Goal: Task Accomplishment & Management: Use online tool/utility

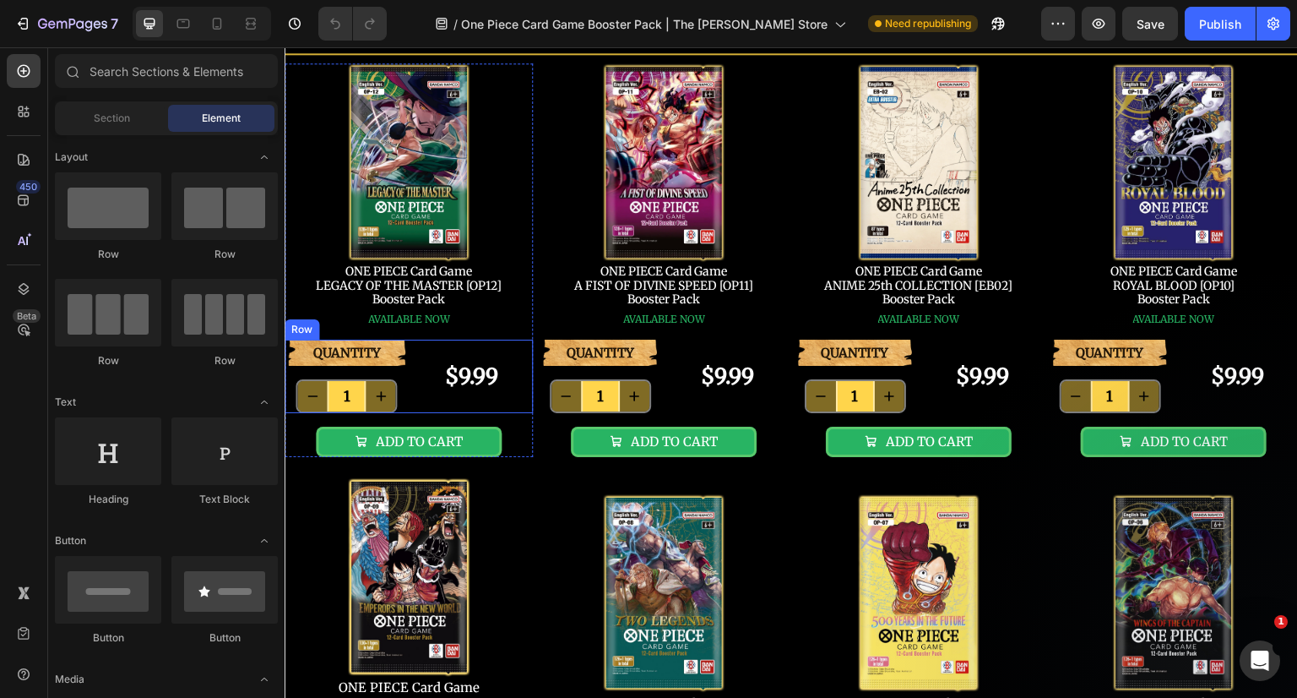
scroll to position [169, 0]
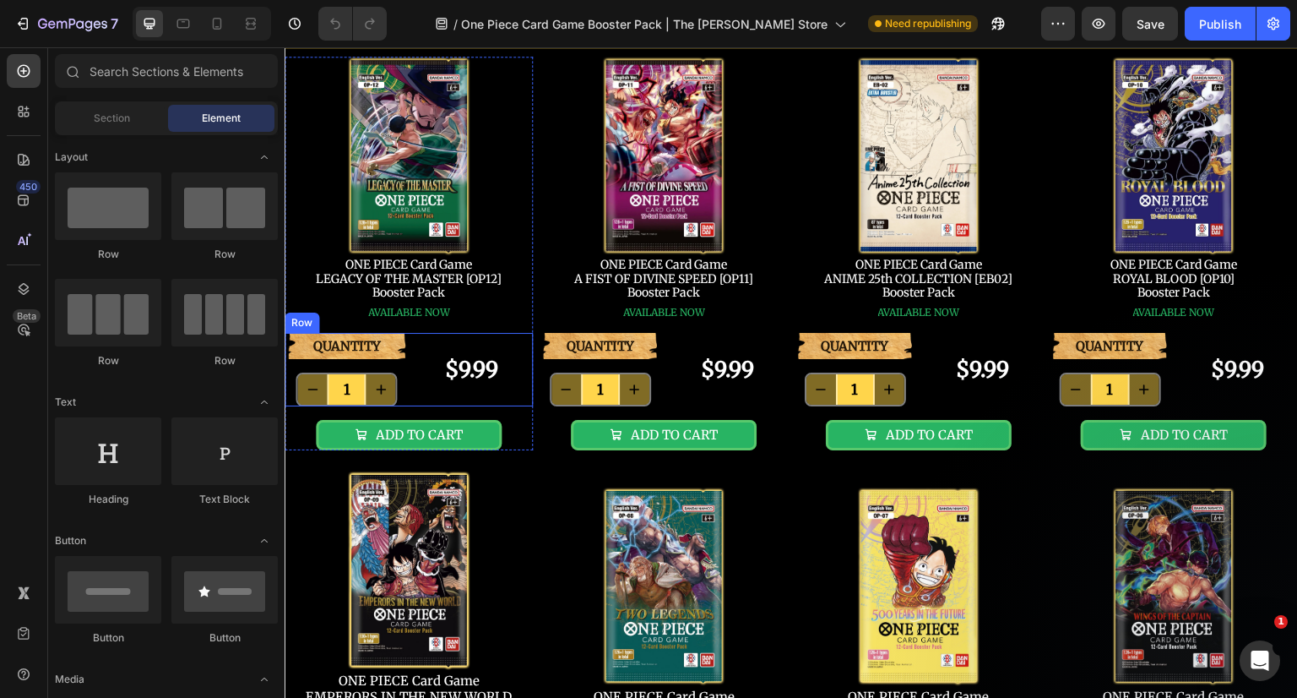
click at [414, 343] on div "$9.99 Product Price Product Price" at bounding box center [472, 369] width 124 height 73
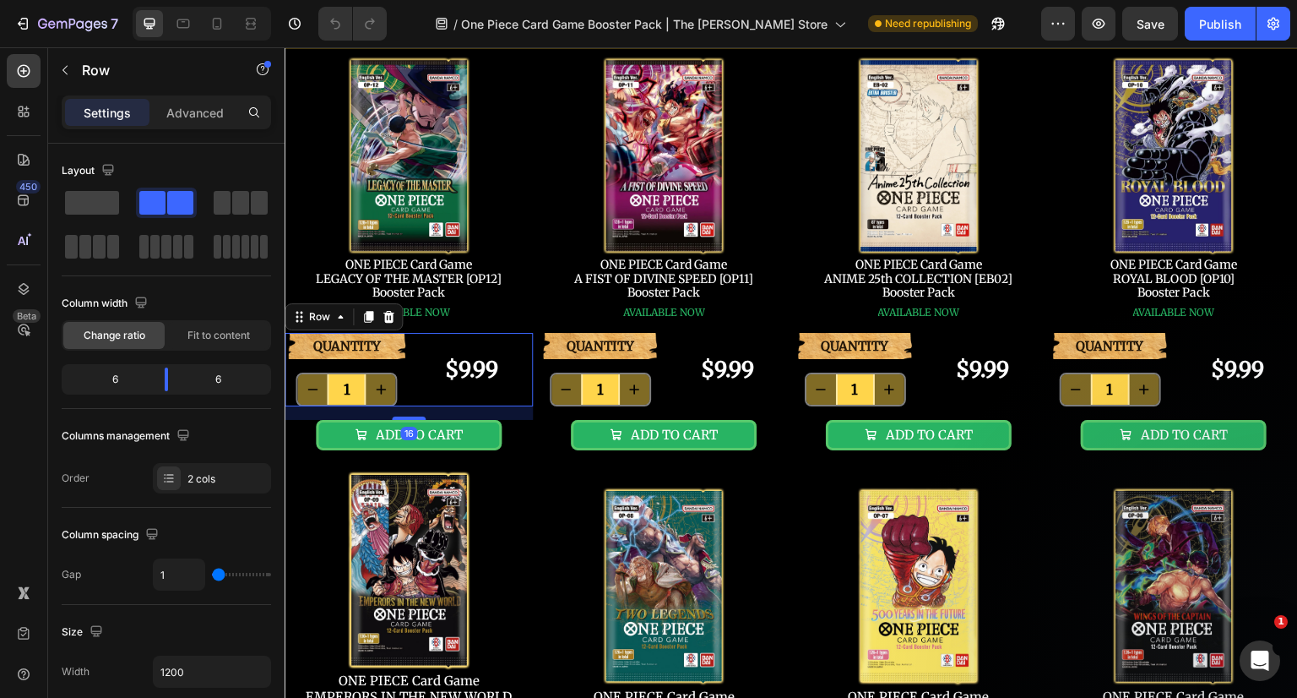
click at [212, 99] on div "Advanced" at bounding box center [195, 112] width 84 height 27
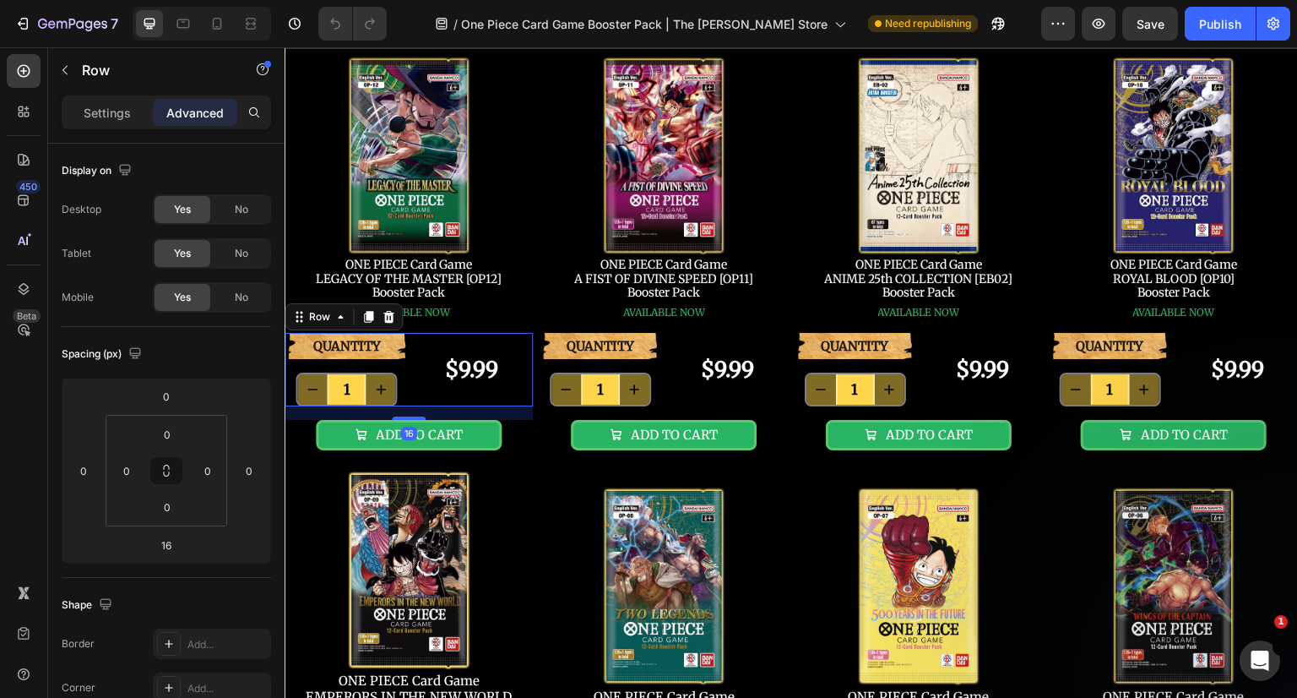
click at [240, 301] on span "No" at bounding box center [242, 297] width 14 height 15
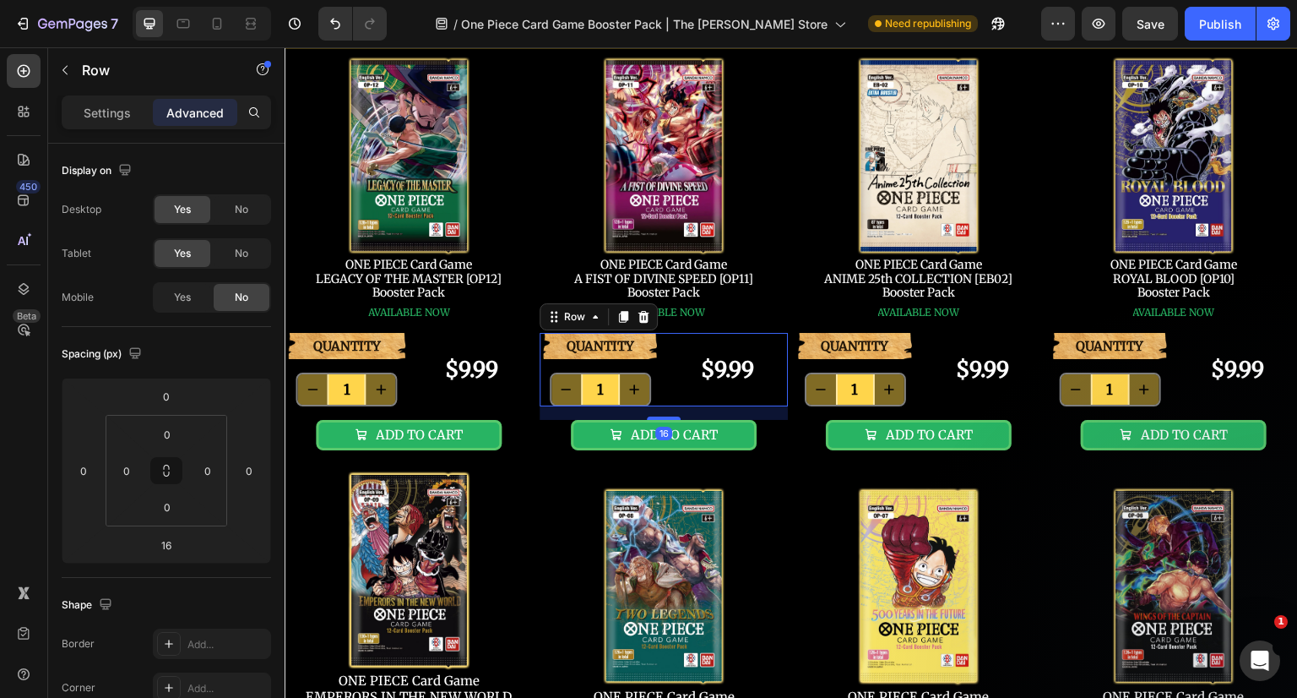
click at [681, 341] on div "$9.99 Product Price Product Price" at bounding box center [727, 369] width 121 height 73
click at [231, 290] on div "No" at bounding box center [242, 297] width 56 height 27
click at [952, 349] on div "$9.99 Product Price Product Price" at bounding box center [982, 369] width 121 height 73
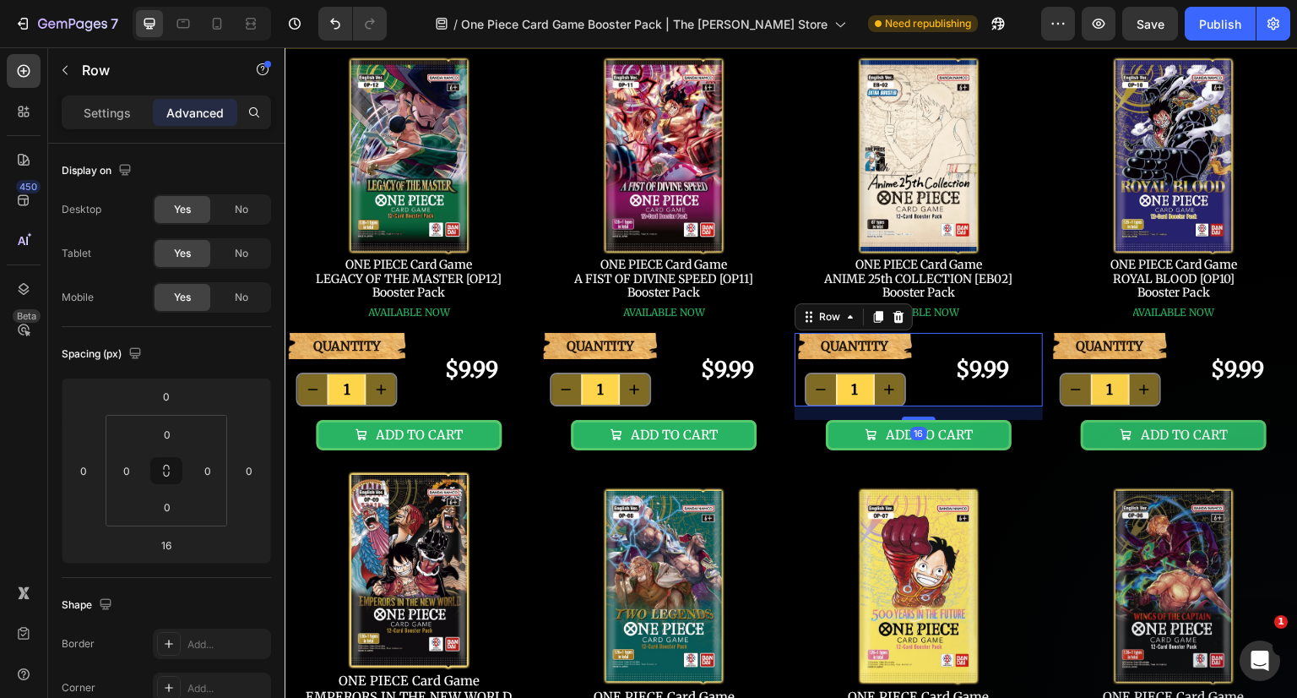
click at [243, 300] on span "No" at bounding box center [242, 297] width 14 height 15
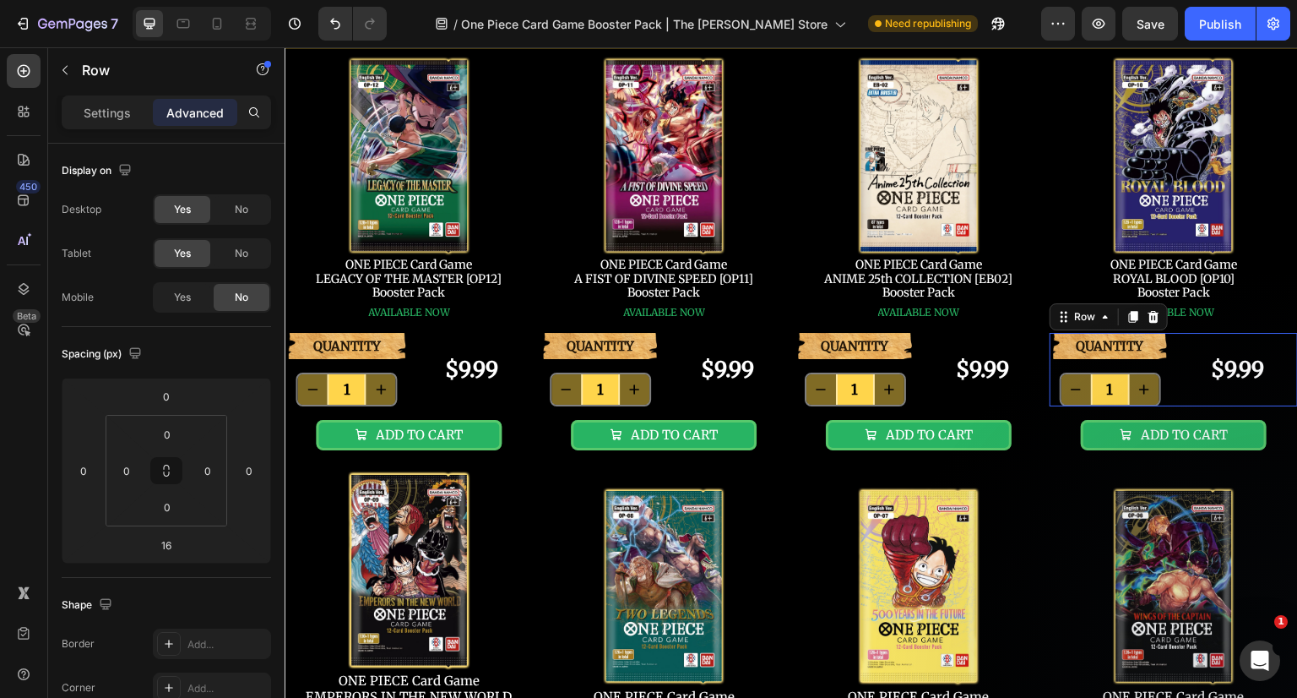
click at [1177, 345] on div "$9.99 Product Price Product Price" at bounding box center [1237, 369] width 121 height 73
click at [246, 288] on div "No" at bounding box center [242, 297] width 56 height 27
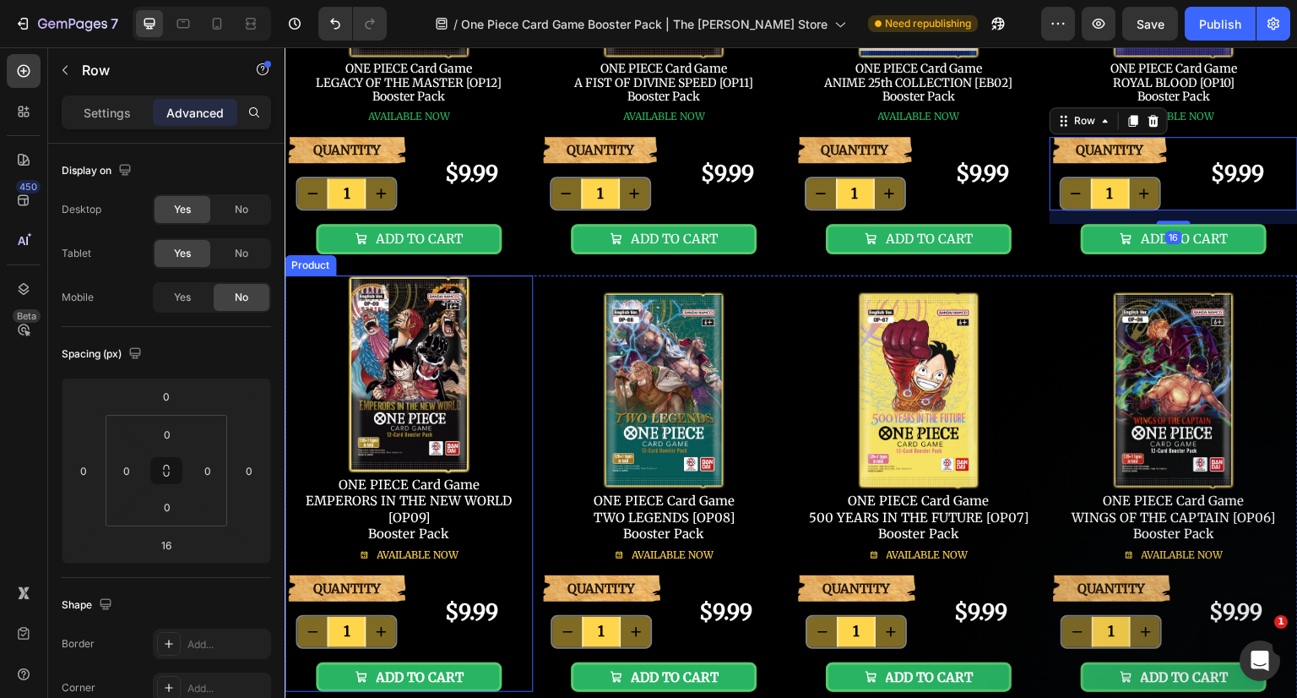
scroll to position [422, 0]
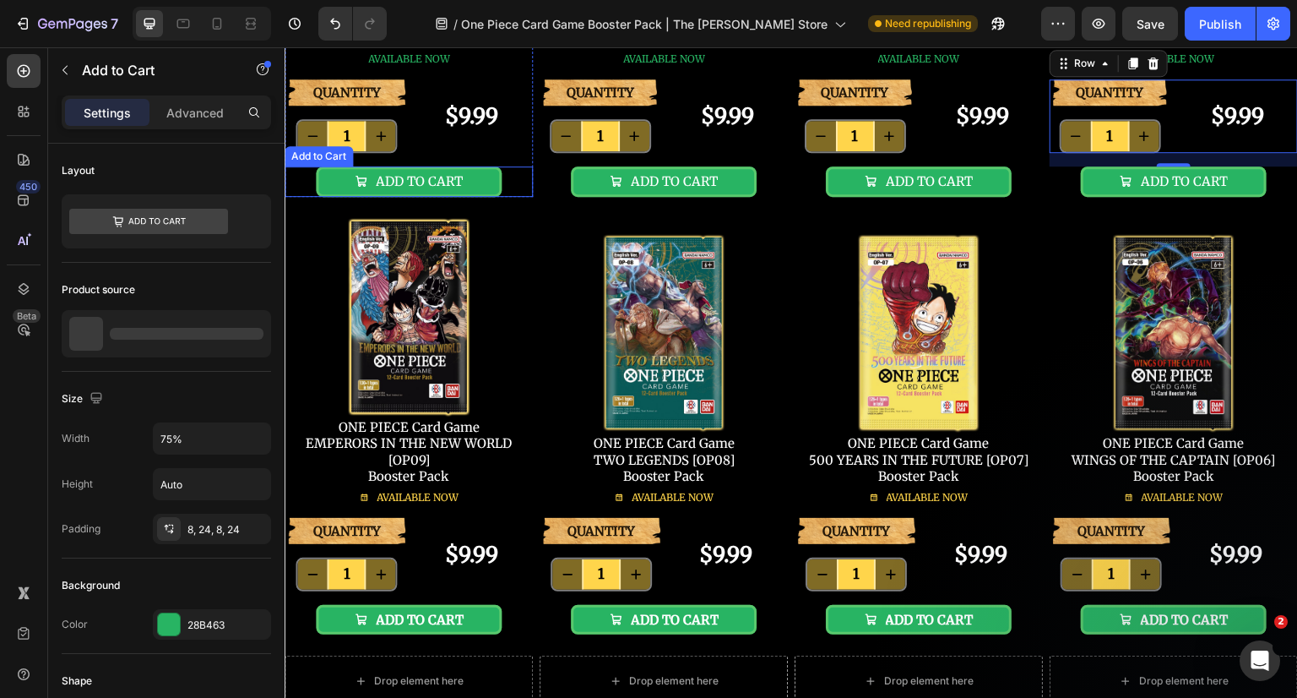
click at [511, 190] on div "ADD TO CART Add to Cart" at bounding box center [409, 181] width 248 height 30
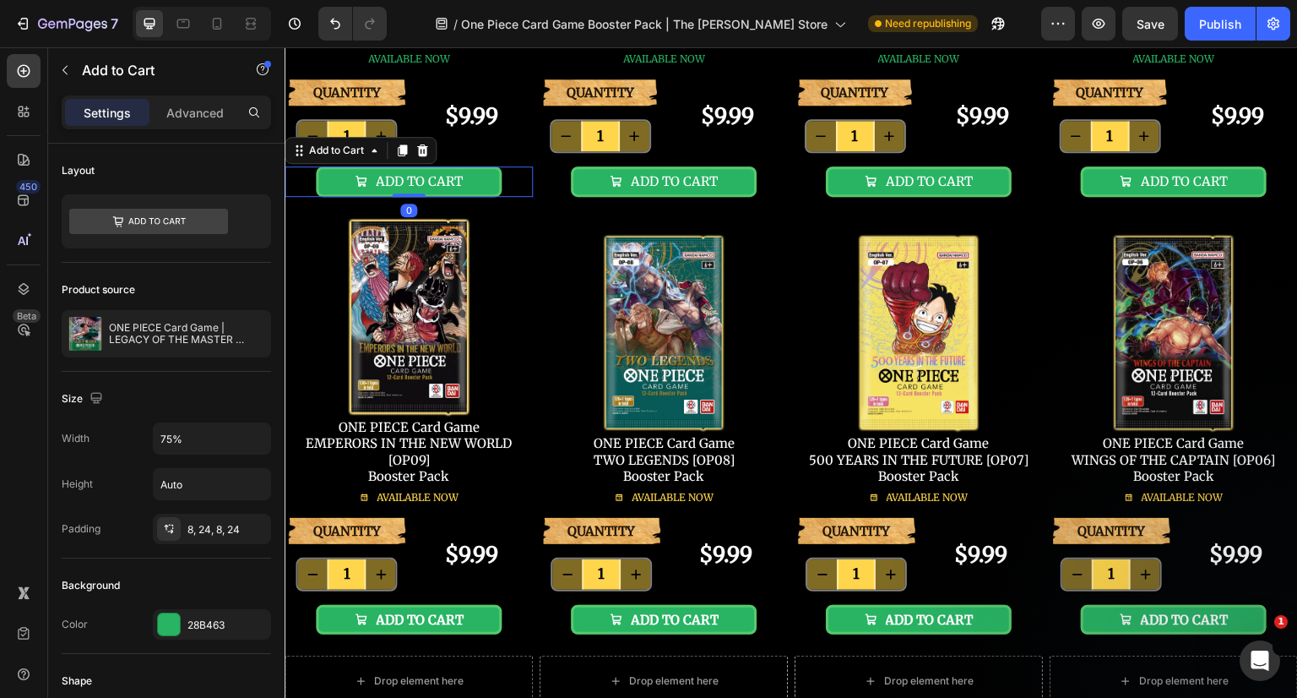
click at [193, 102] on div "Advanced" at bounding box center [195, 112] width 84 height 27
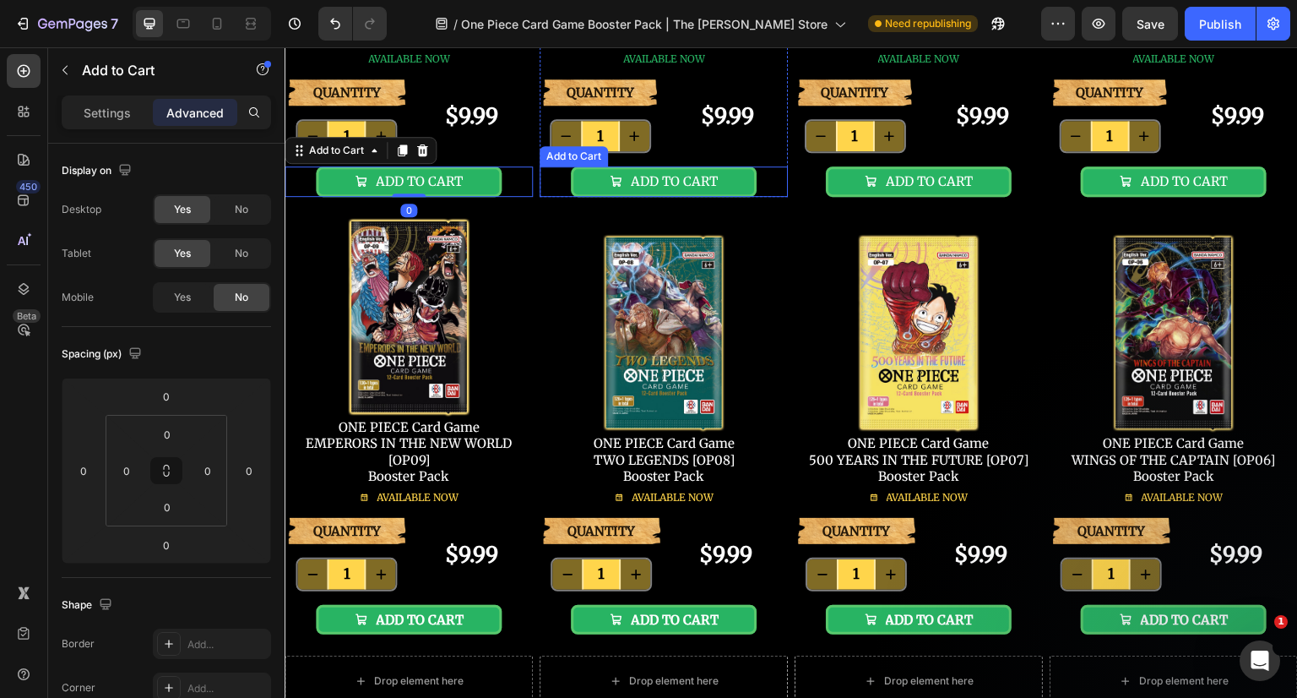
click at [768, 183] on div "ADD TO CART Add to Cart" at bounding box center [664, 181] width 248 height 30
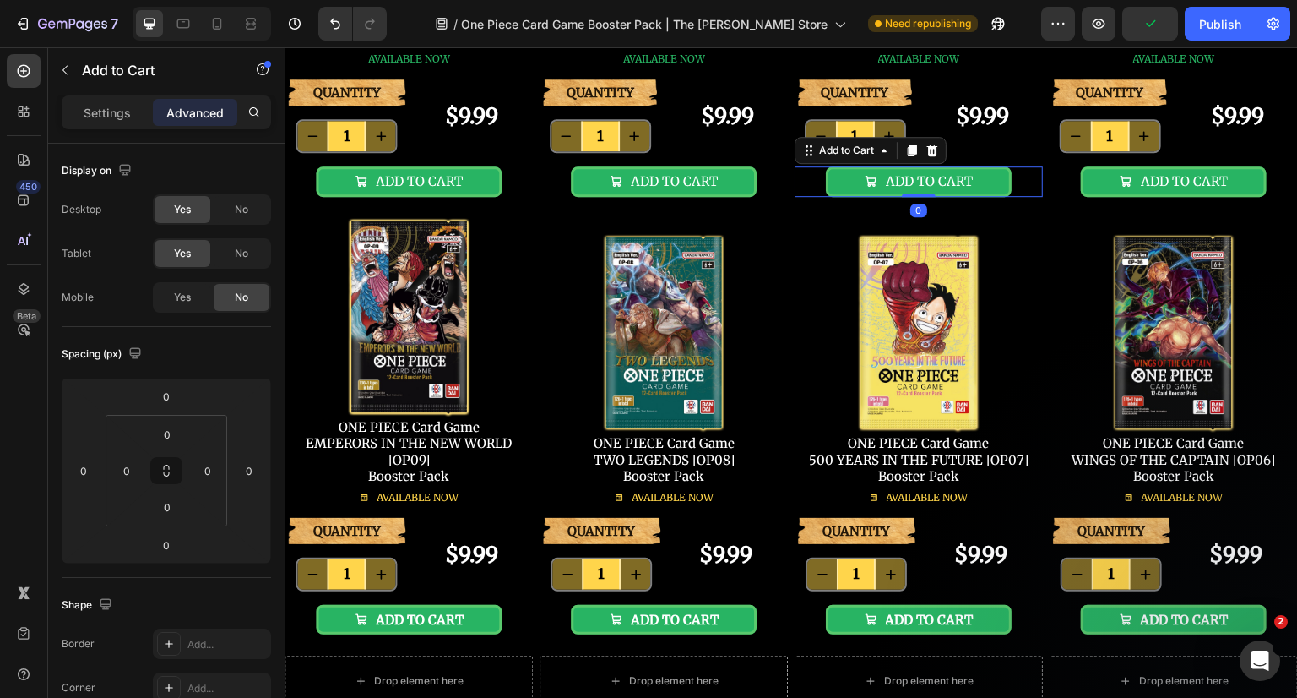
click at [1018, 182] on div "ADD TO CART Add to Cart 0" at bounding box center [919, 181] width 248 height 30
click at [1266, 177] on div "ADD TO CART Add to Cart" at bounding box center [1174, 181] width 248 height 30
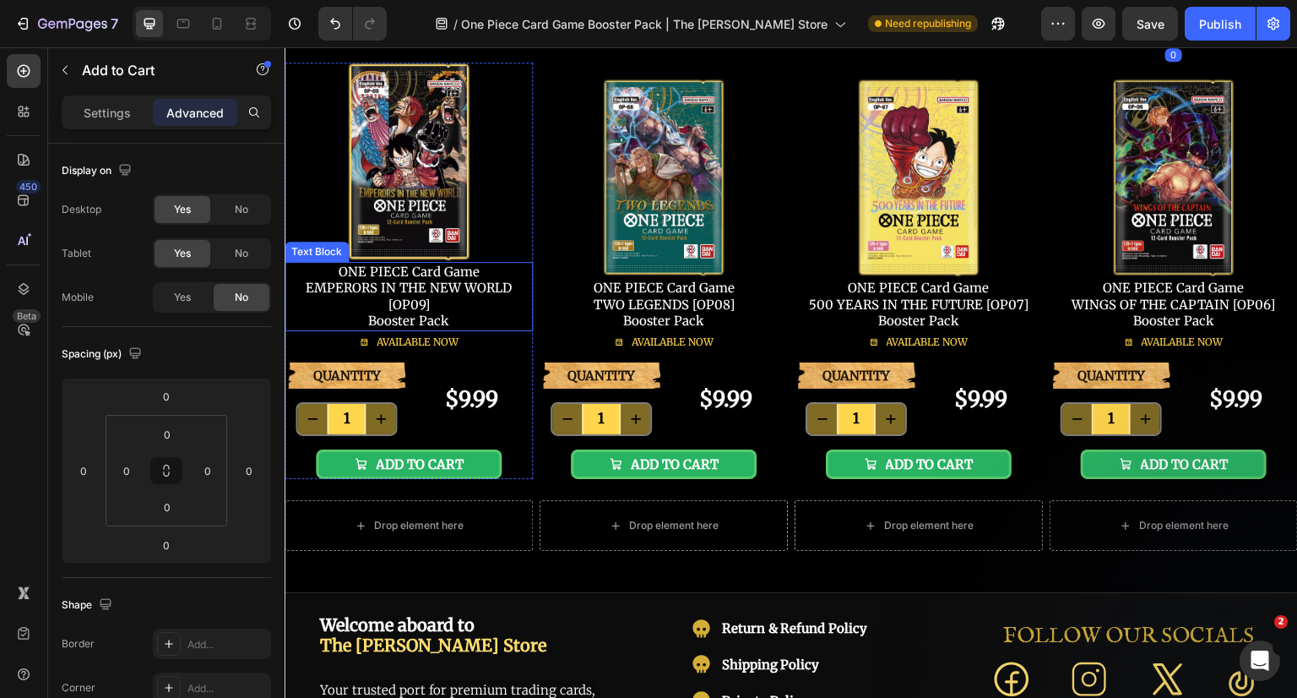
scroll to position [507, 0]
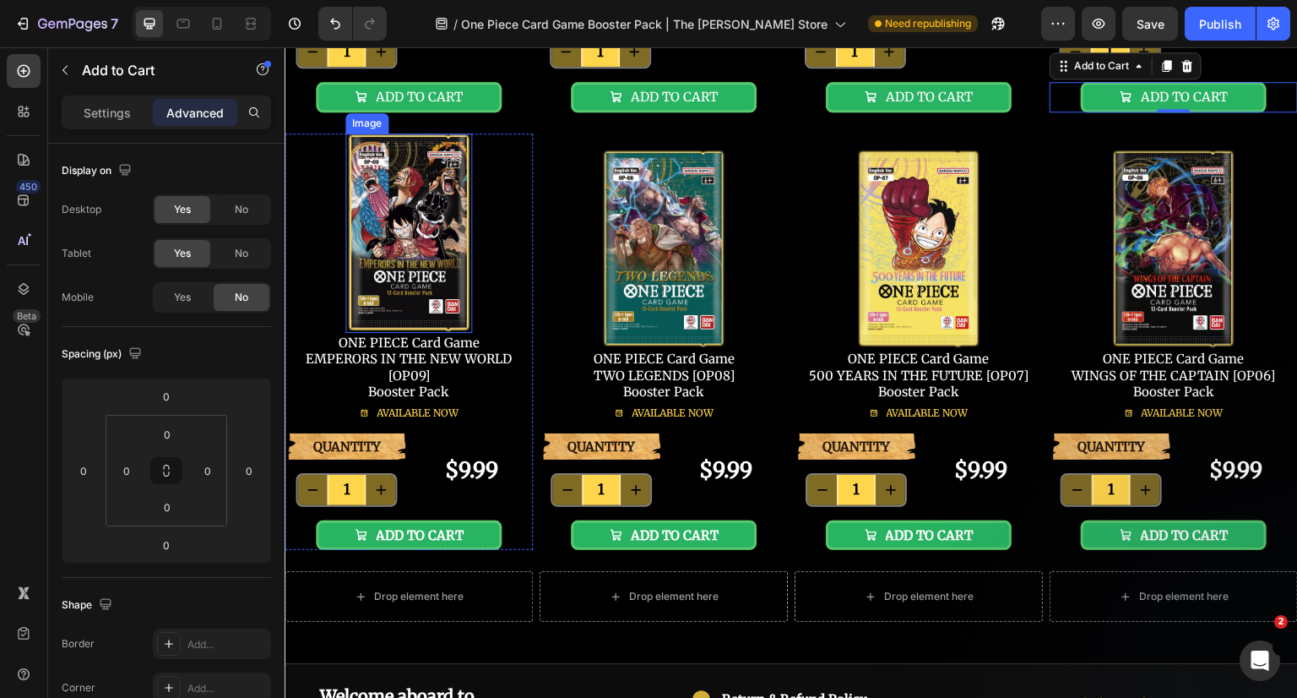
click at [441, 236] on img at bounding box center [408, 232] width 127 height 199
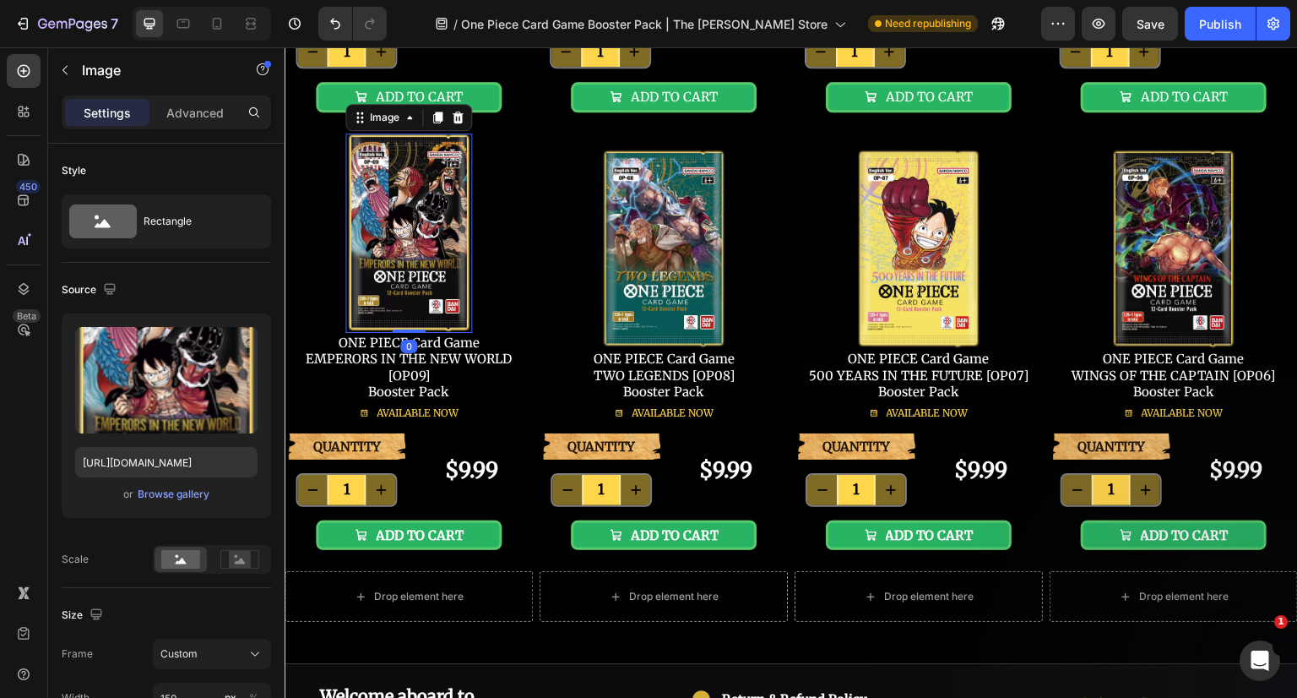
click at [208, 109] on p "Advanced" at bounding box center [194, 113] width 57 height 18
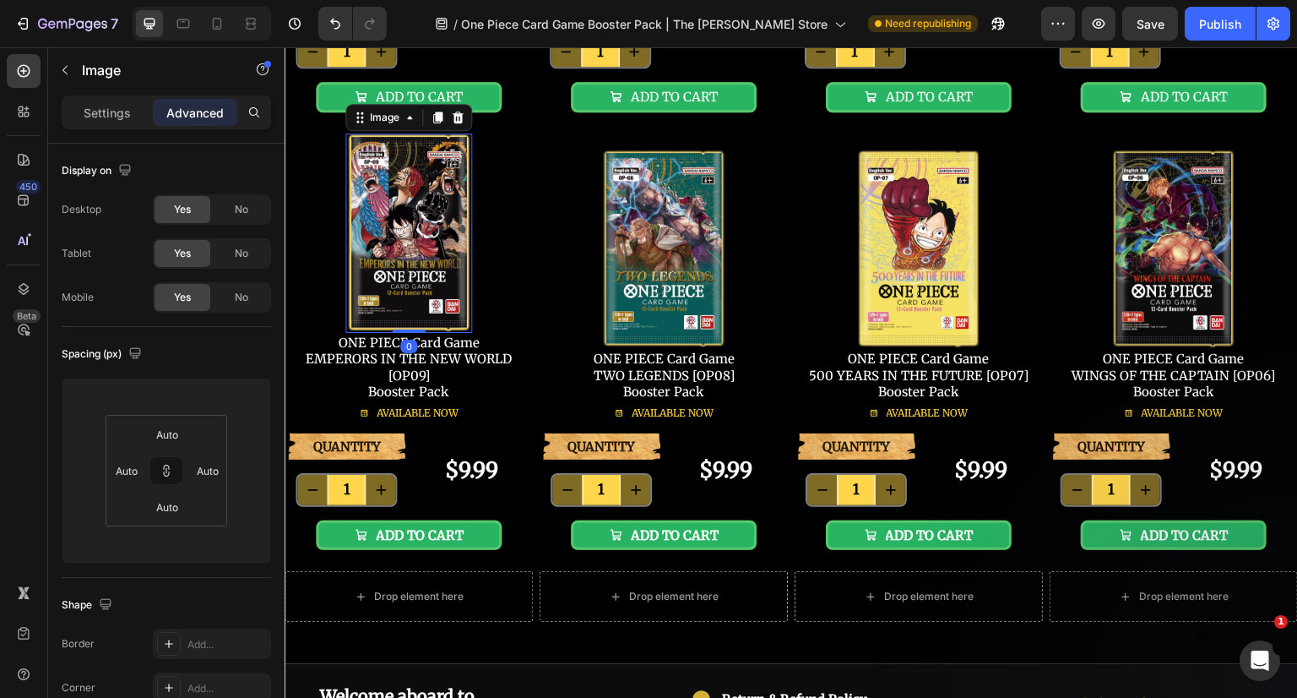
click at [236, 288] on div "No" at bounding box center [242, 297] width 56 height 27
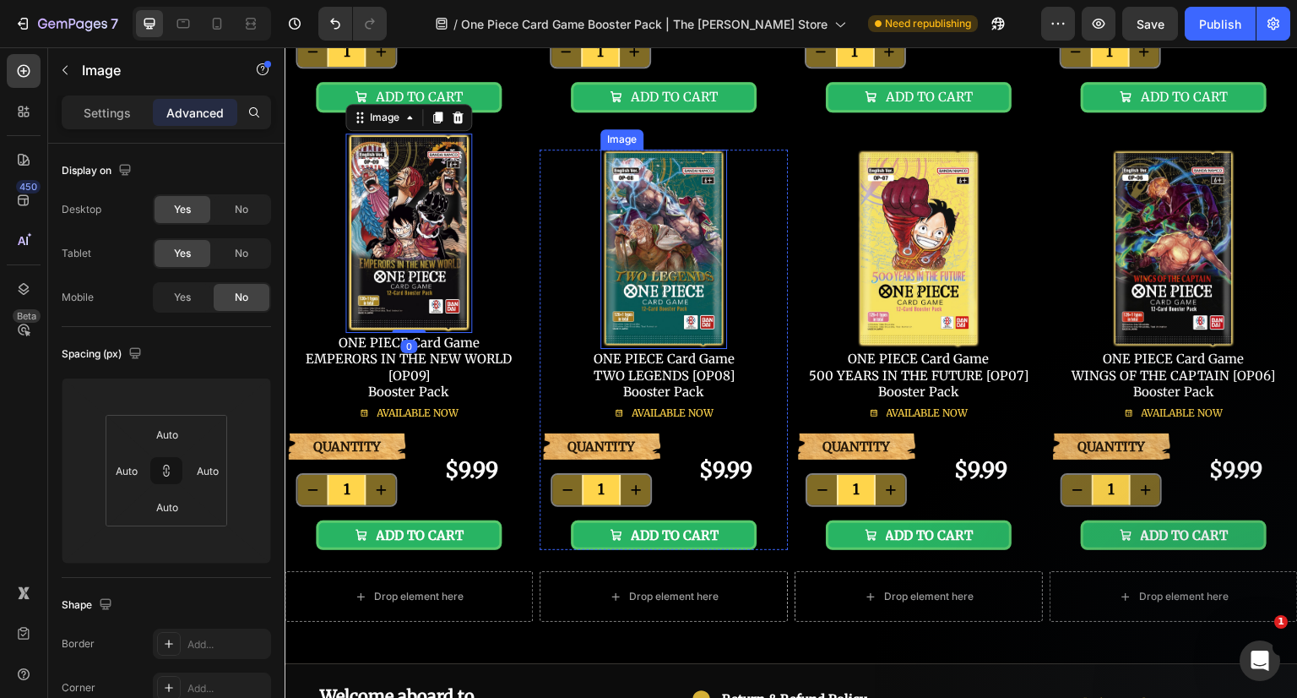
click at [692, 258] on img at bounding box center [663, 248] width 127 height 199
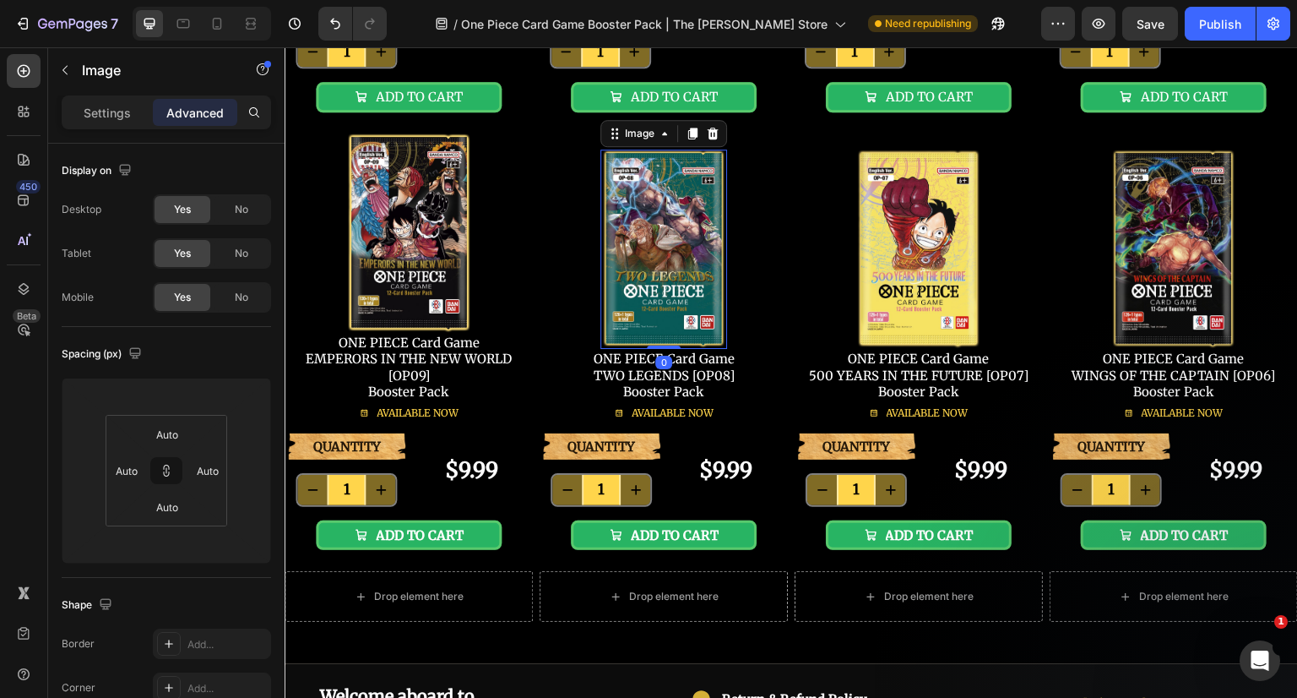
click at [226, 295] on div "No" at bounding box center [242, 297] width 56 height 27
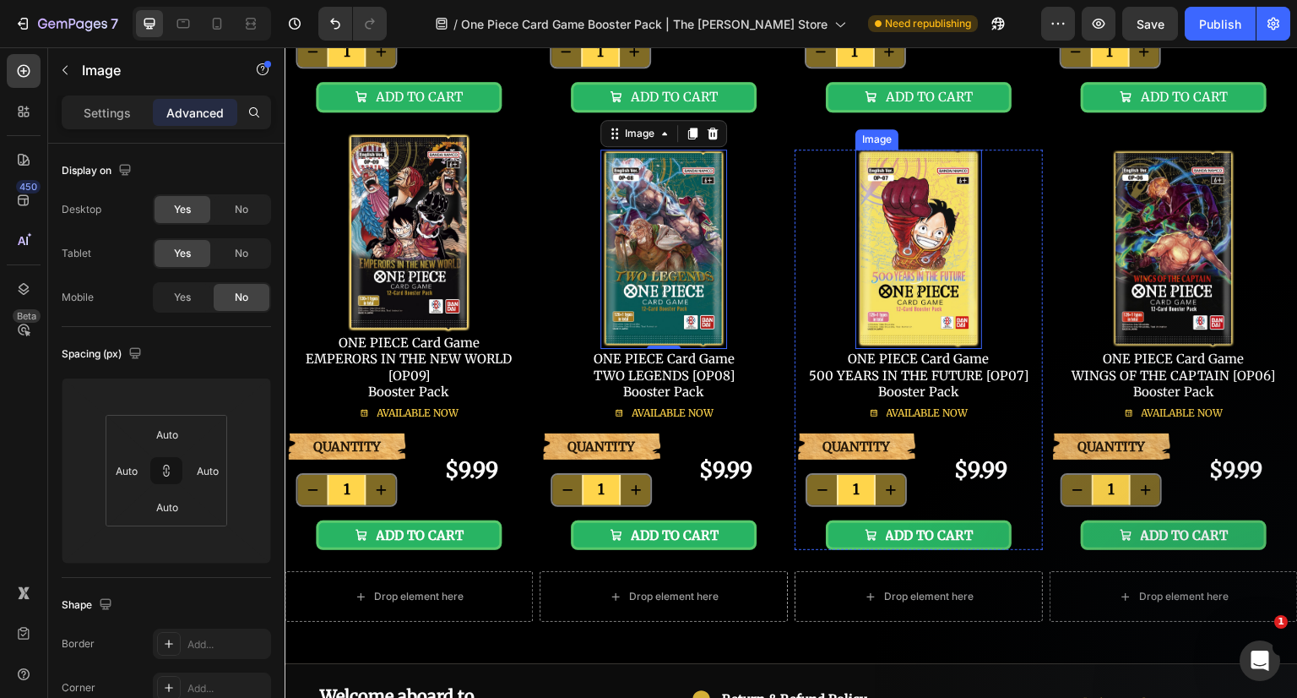
click at [921, 234] on img at bounding box center [918, 248] width 127 height 199
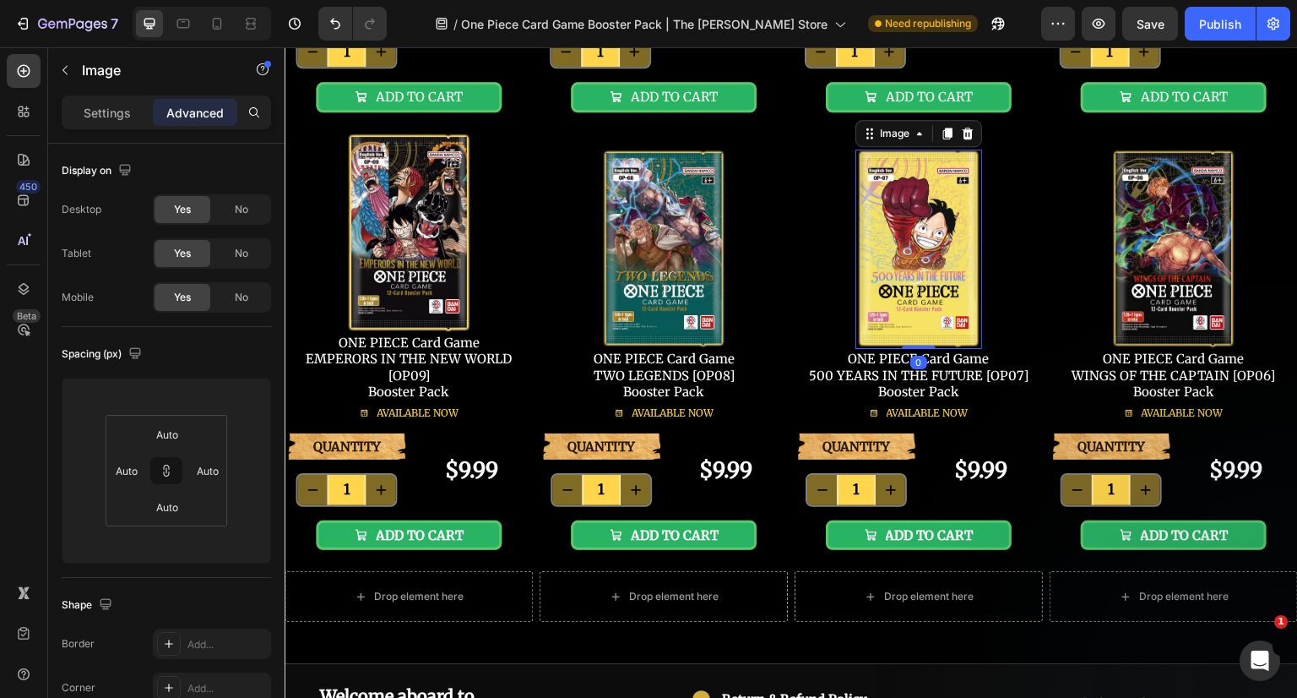
click at [236, 308] on div "No" at bounding box center [242, 297] width 56 height 27
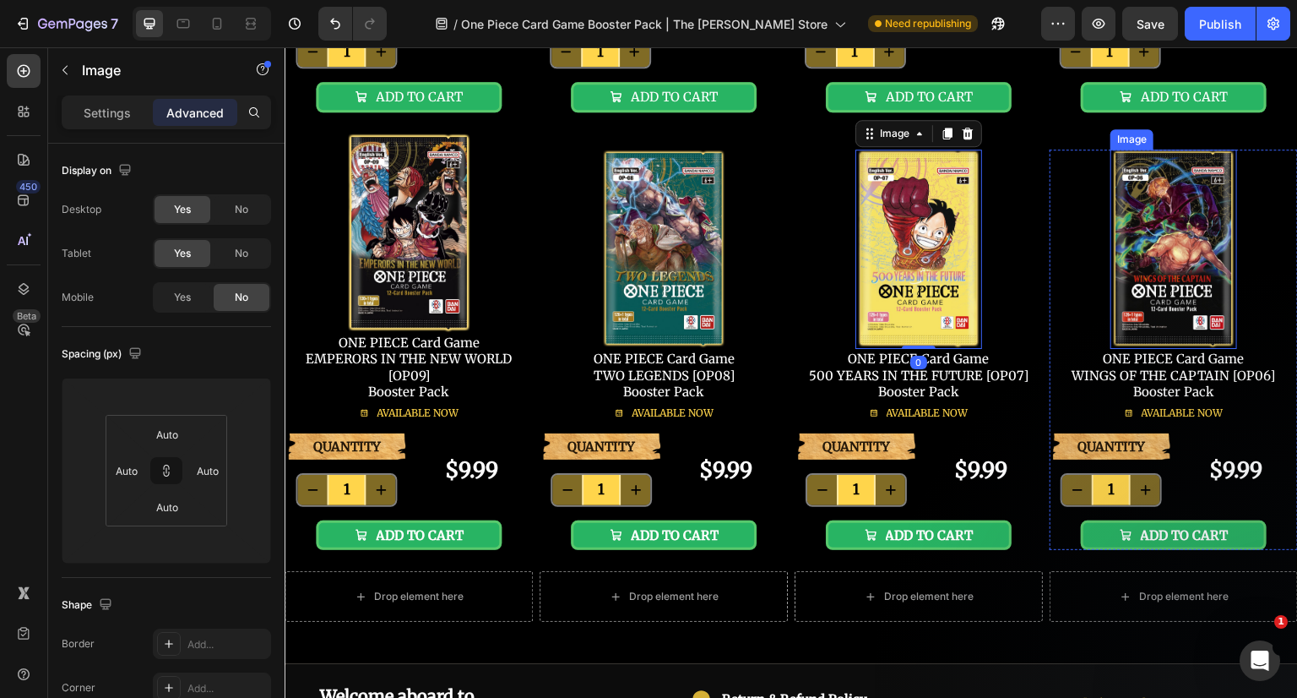
click at [1155, 268] on img at bounding box center [1173, 248] width 127 height 199
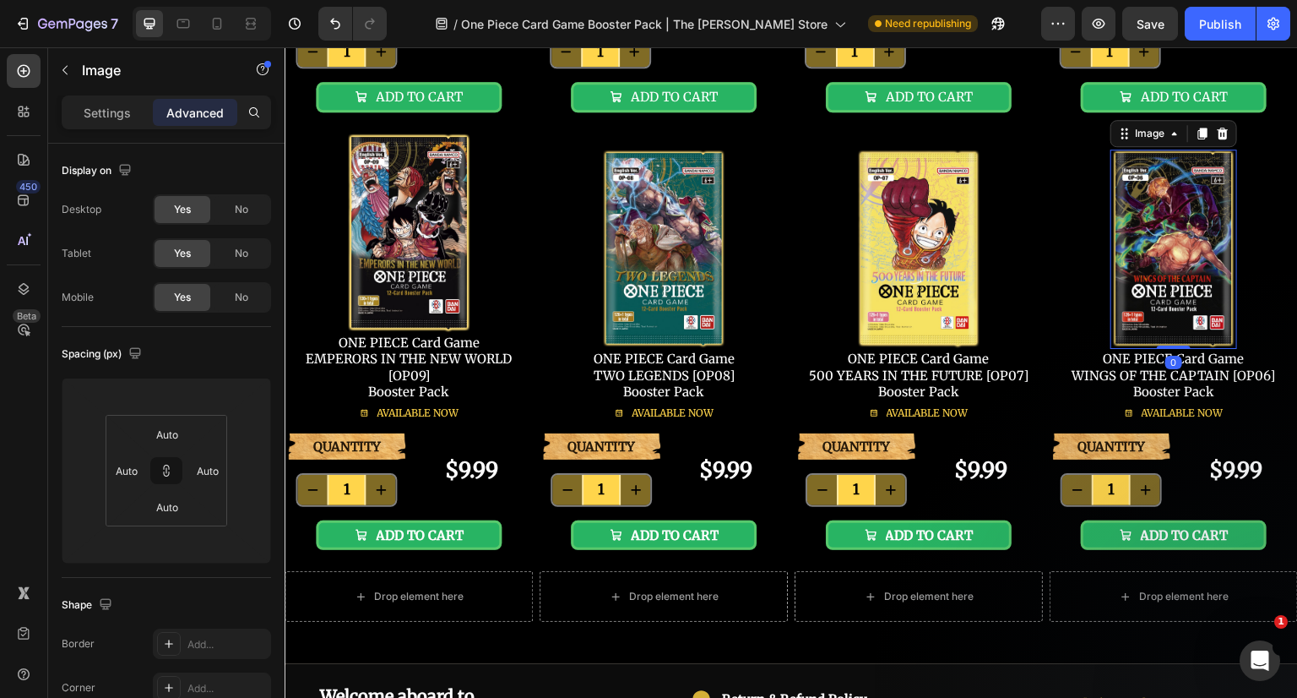
click at [228, 290] on div "No" at bounding box center [242, 297] width 56 height 27
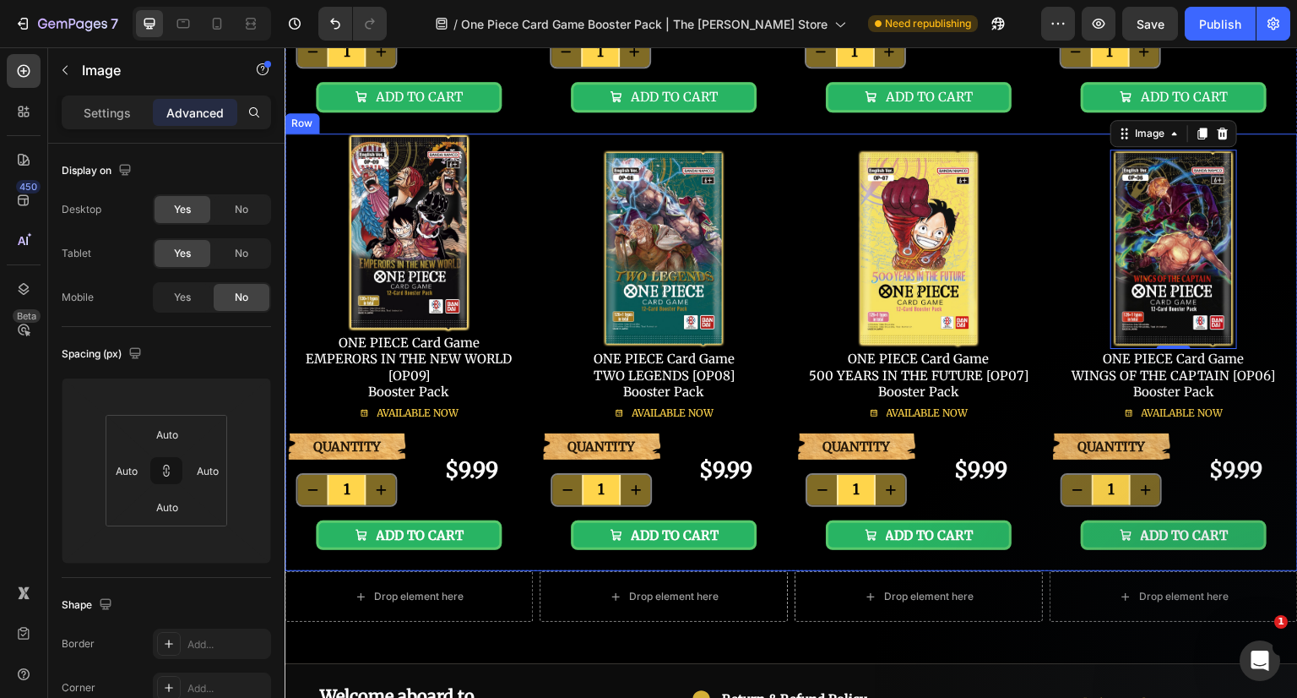
click at [531, 555] on div "Image ONE PIECE Card Game EMPERORS IN THE NEW WORLD [OP09] Booster Pack Text Bl…" at bounding box center [791, 352] width 1013 height 438
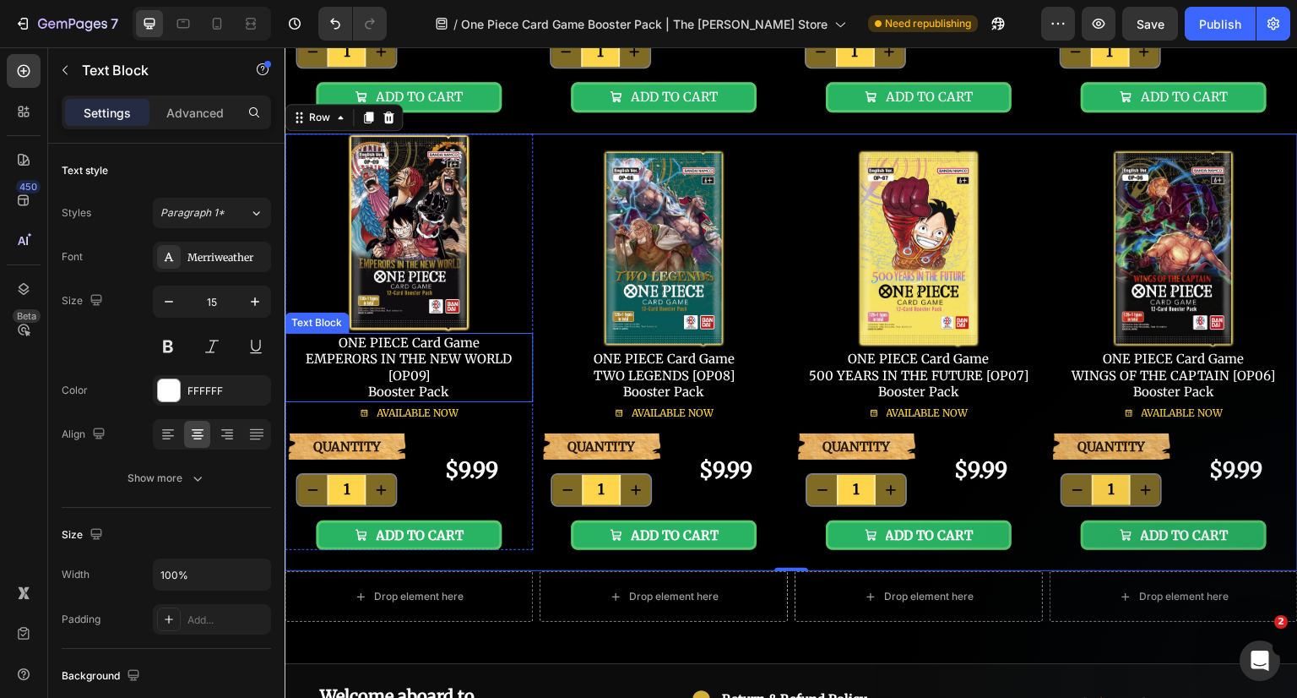
click at [391, 385] on p "ONE PIECE Card Game EMPERORS IN THE NEW WORLD [OP09] Booster Pack" at bounding box center [408, 367] width 245 height 66
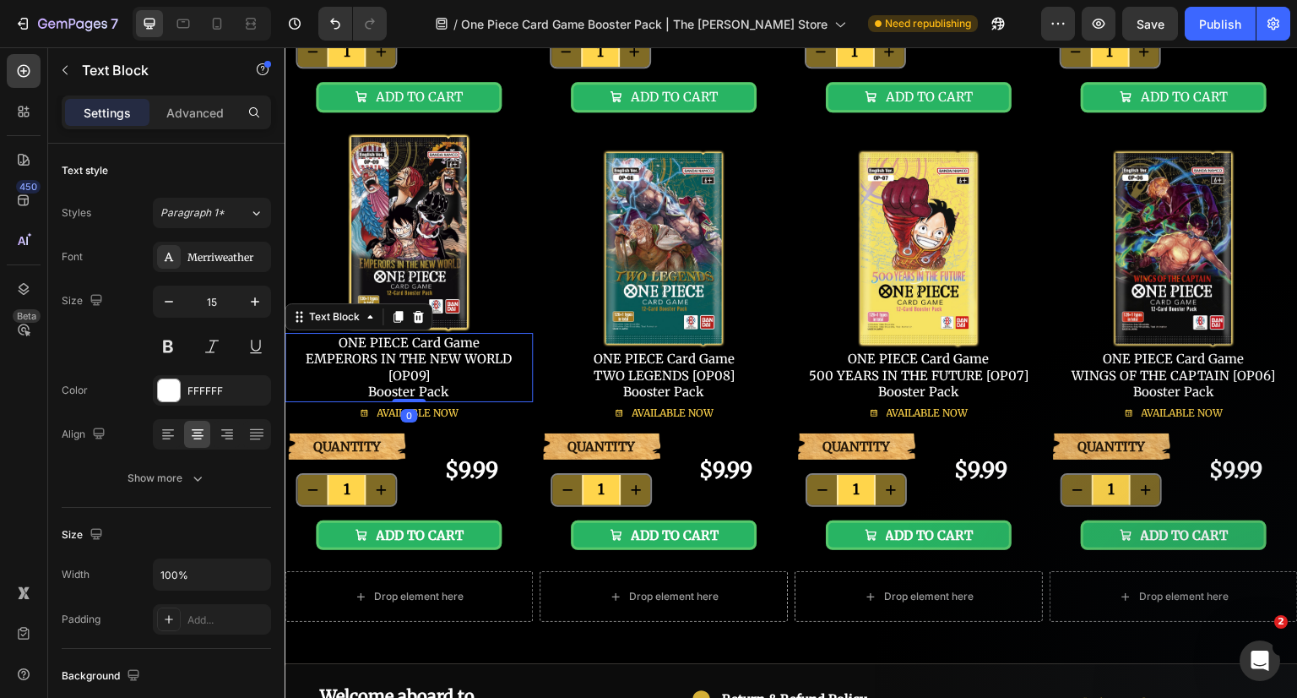
click at [391, 385] on p "ONE PIECE Card Game EMPERORS IN THE NEW WORLD [OP09] Booster Pack" at bounding box center [408, 367] width 245 height 66
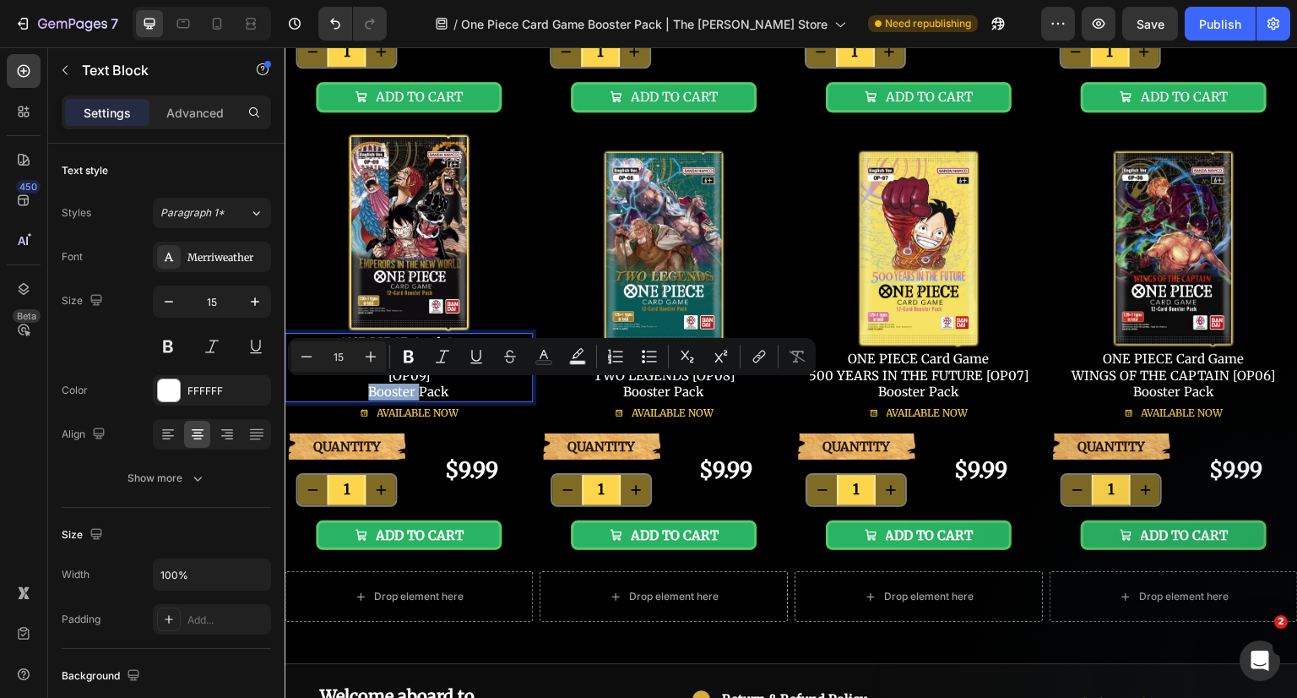
click at [368, 390] on p "ONE PIECE Card Game EMPERORS IN THE NEW WORLD [OP09] Booster Pack" at bounding box center [408, 367] width 245 height 66
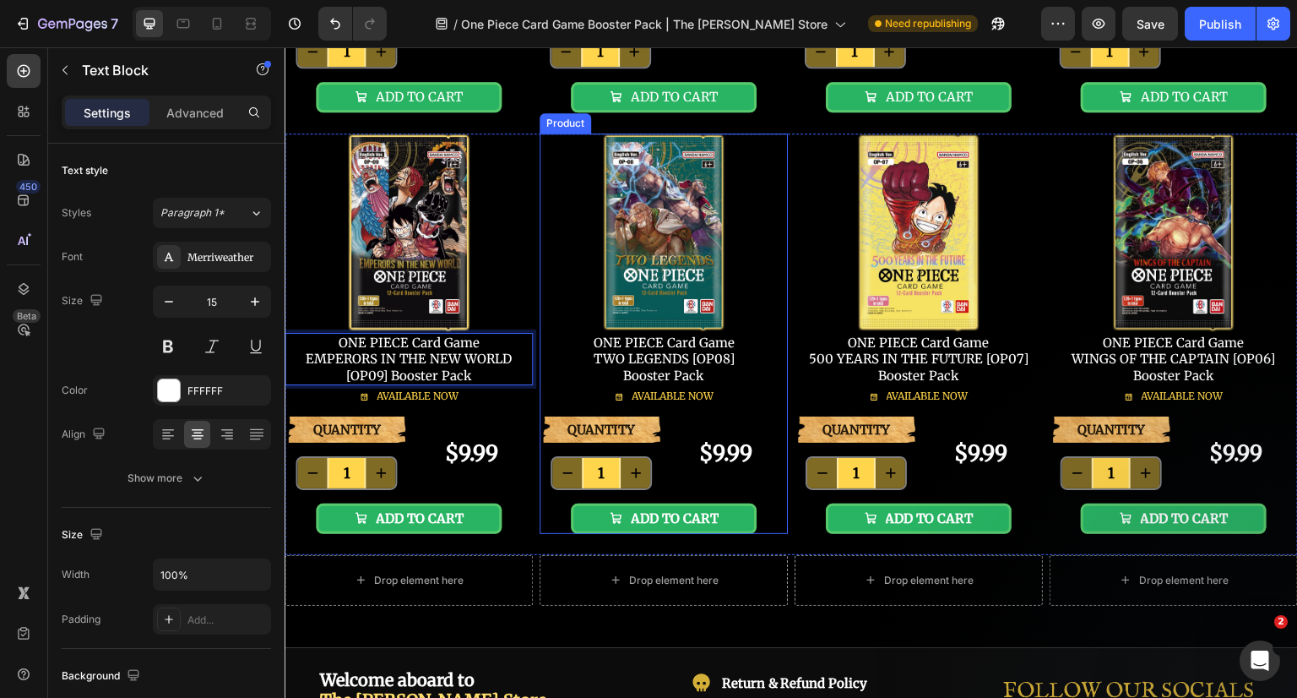
click at [555, 365] on div "Image ONE PIECE Card Game TWO LEGENDS [OP08] Booster Pack Text Block AVAILABLE …" at bounding box center [664, 275] width 248 height 284
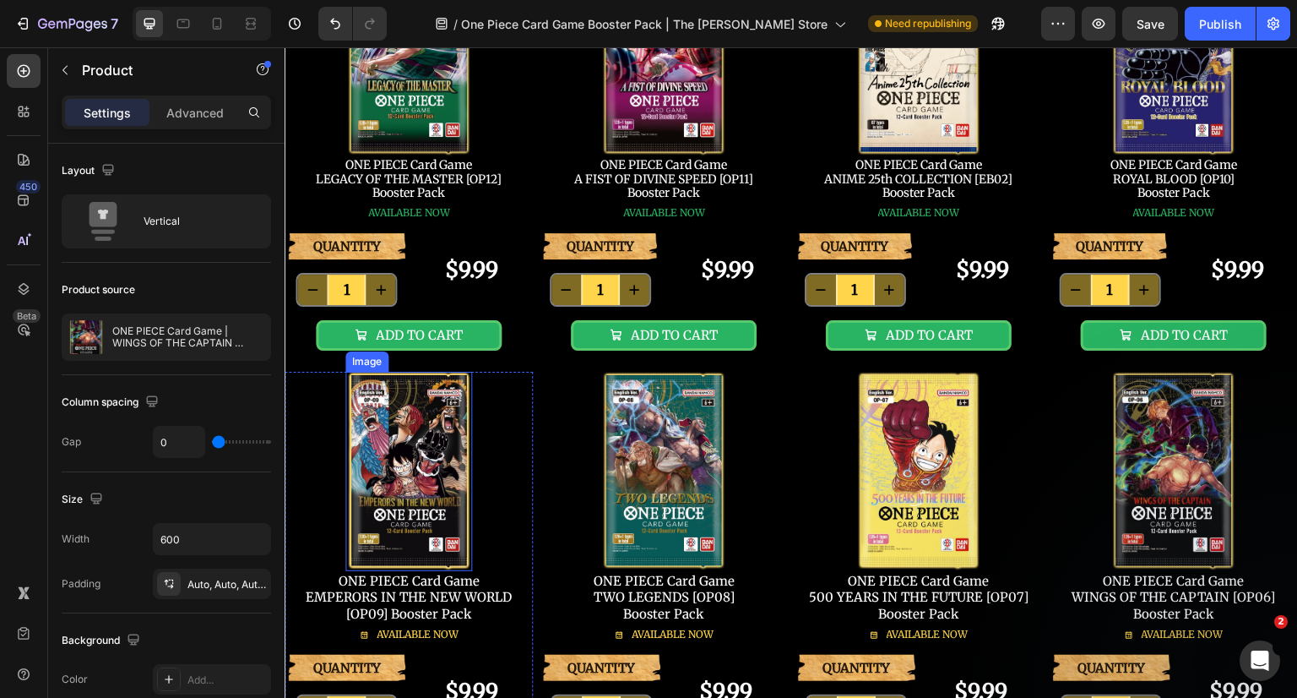
scroll to position [253, 0]
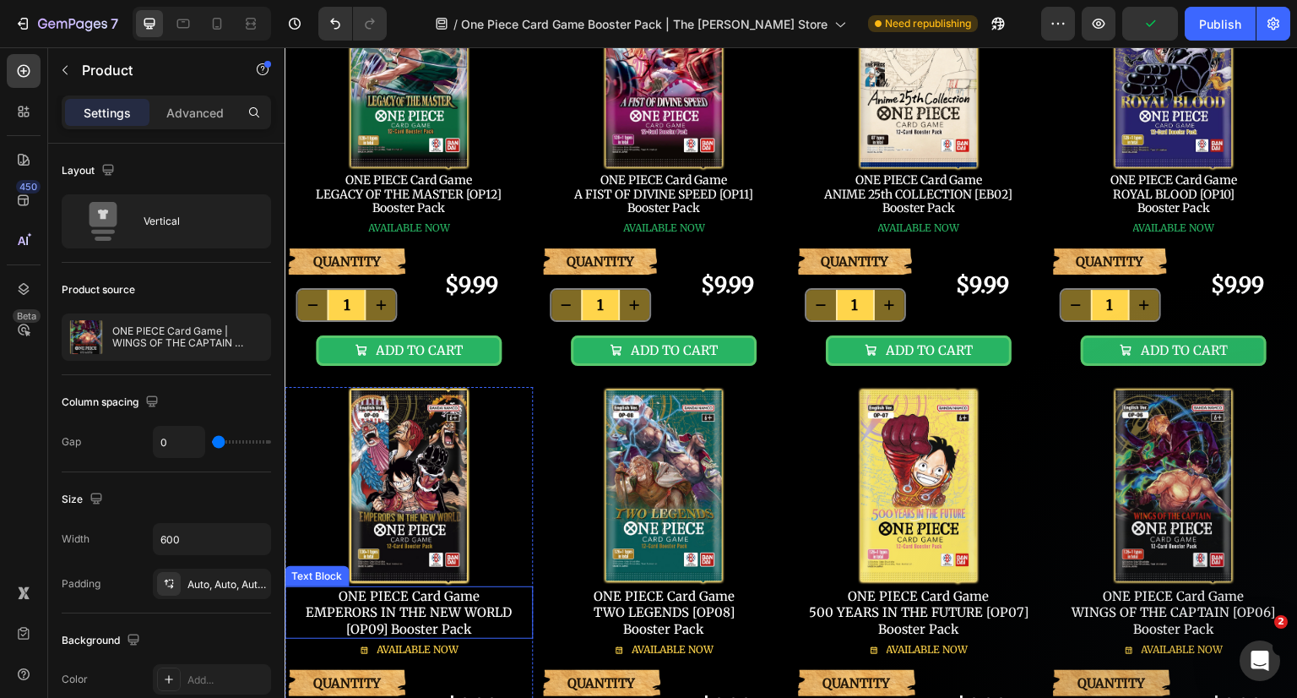
click at [500, 611] on p "ONE PIECE Card Game EMPERORS IN THE NEW WORLD [OP09] Booster Pack" at bounding box center [408, 613] width 245 height 50
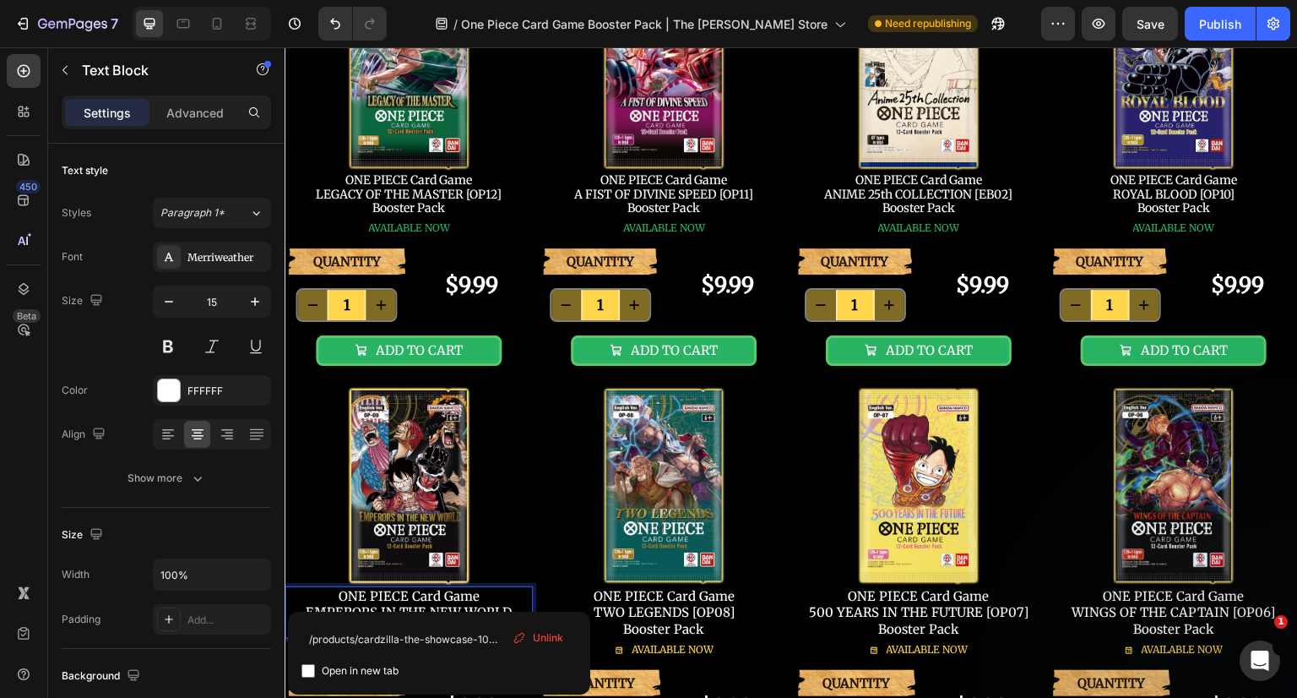
click at [536, 640] on span "Unlink" at bounding box center [548, 637] width 30 height 15
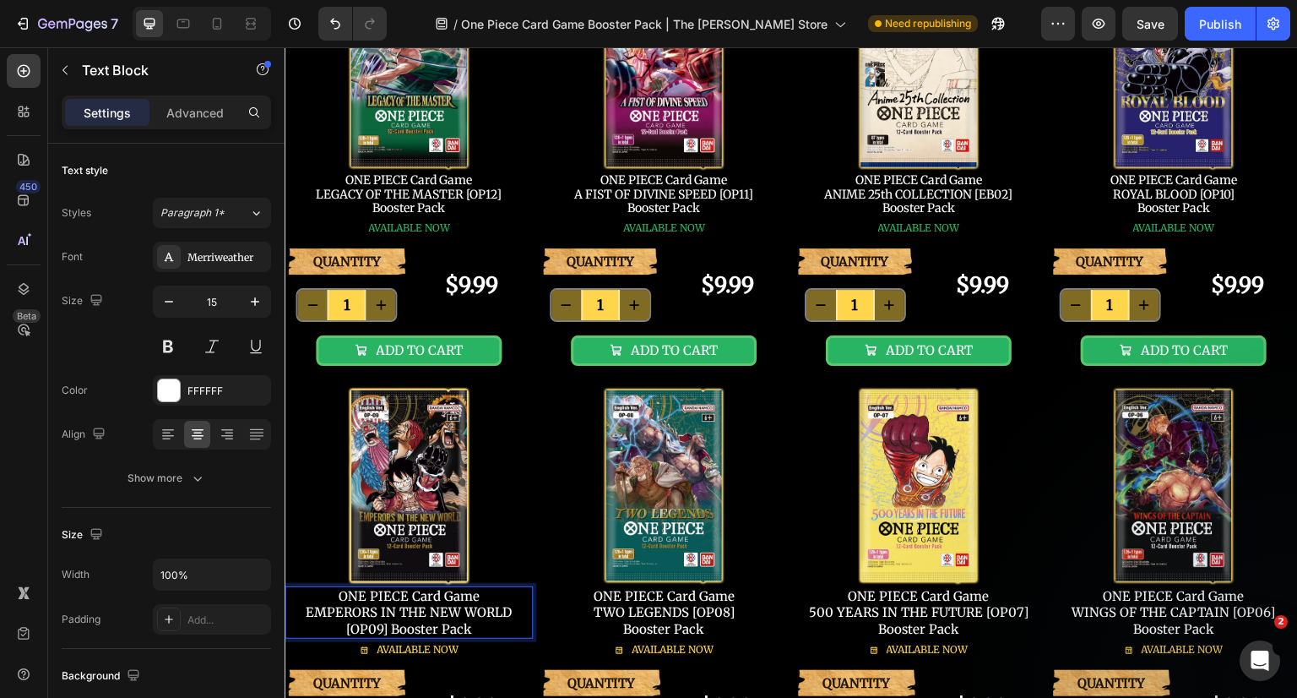
click at [449, 611] on p "ONE PIECE Card Game EMPERORS IN THE NEW WORLD [OP09] Booster Pack" at bounding box center [408, 613] width 245 height 50
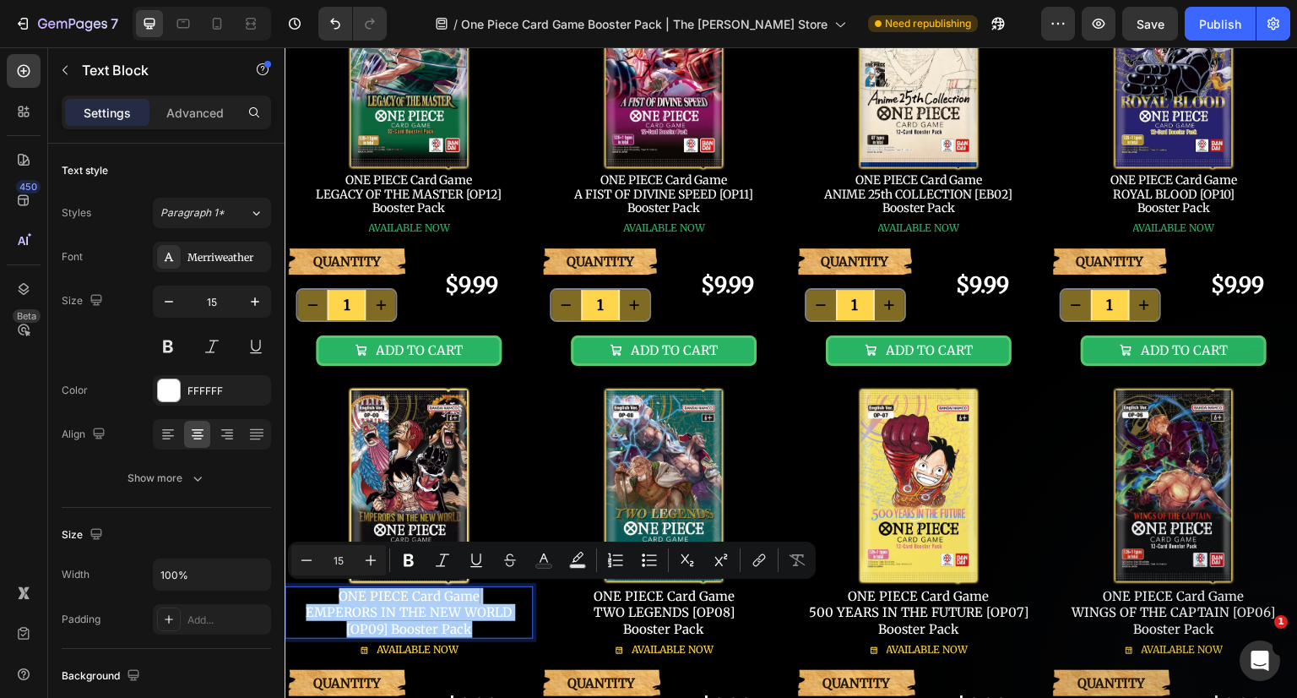
click at [753, 557] on icon "Editor contextual toolbar" at bounding box center [759, 559] width 17 height 17
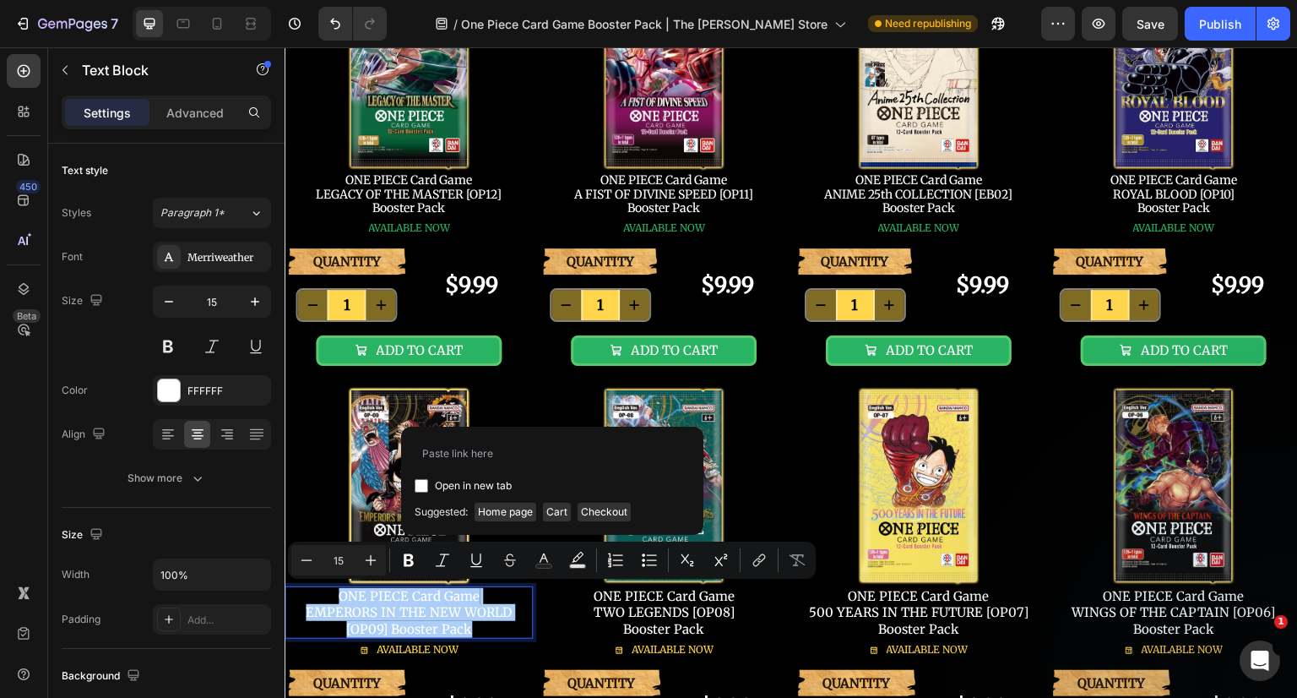
click at [758, 558] on icon "Editor contextual toolbar" at bounding box center [757, 562] width 8 height 8
click at [481, 627] on p "ONE PIECE Card Game EMPERORS IN THE NEW WORLD [OP09] Booster Pack" at bounding box center [408, 613] width 245 height 50
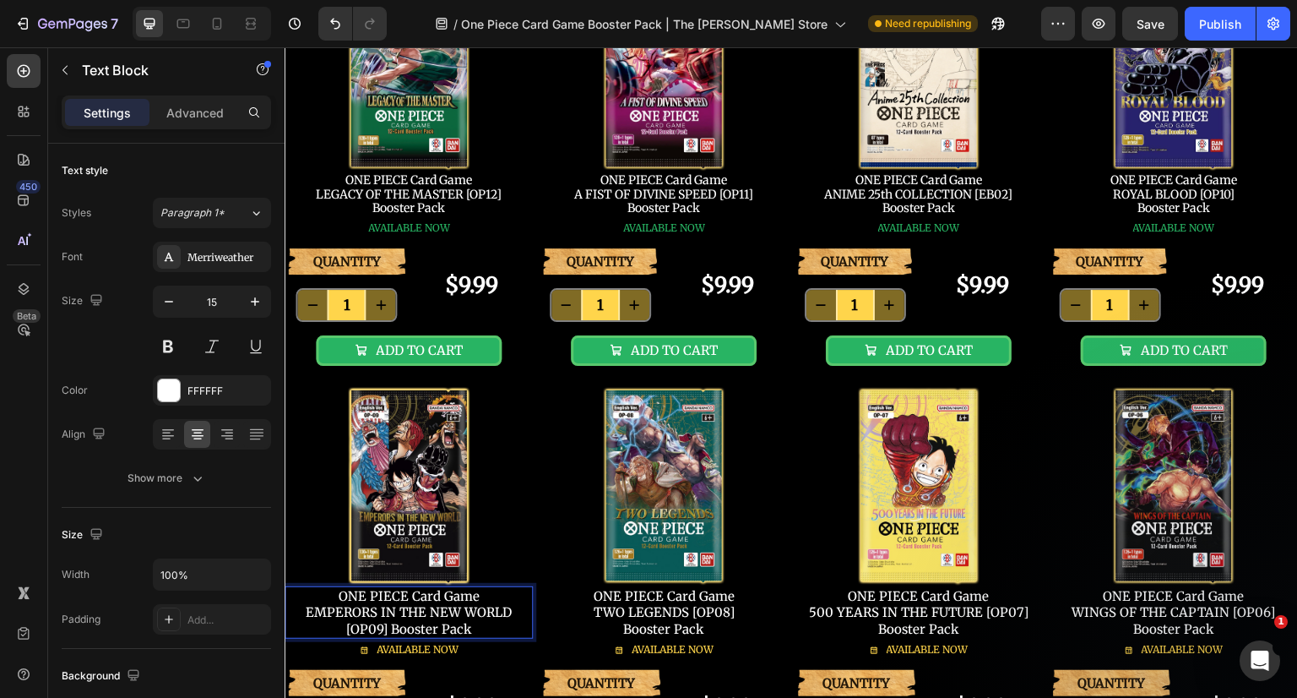
click at [468, 608] on p "ONE PIECE Card Game EMPERORS IN THE NEW WORLD [OP09] Booster Pack" at bounding box center [408, 613] width 245 height 50
click at [440, 605] on p "ONE PIECE Card Game EMPERORS IN THE NEW WORLD [OP09] Booster Pack" at bounding box center [408, 613] width 245 height 50
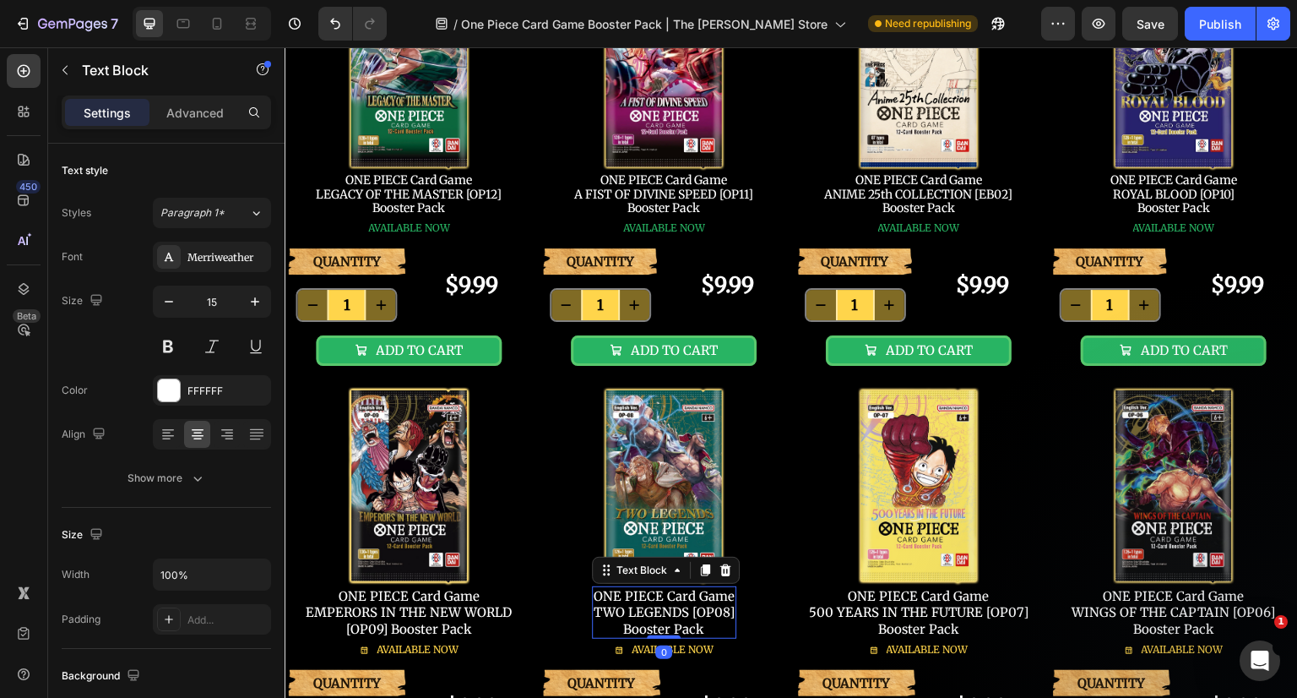
click at [625, 604] on p "ONE PIECE Card Game TWO LEGENDS [OP08] Booster Pack" at bounding box center [664, 613] width 141 height 50
click at [680, 616] on p "ONE PIECE Card Game TWO LEGENDS [OP08] Booster Pack" at bounding box center [664, 613] width 141 height 50
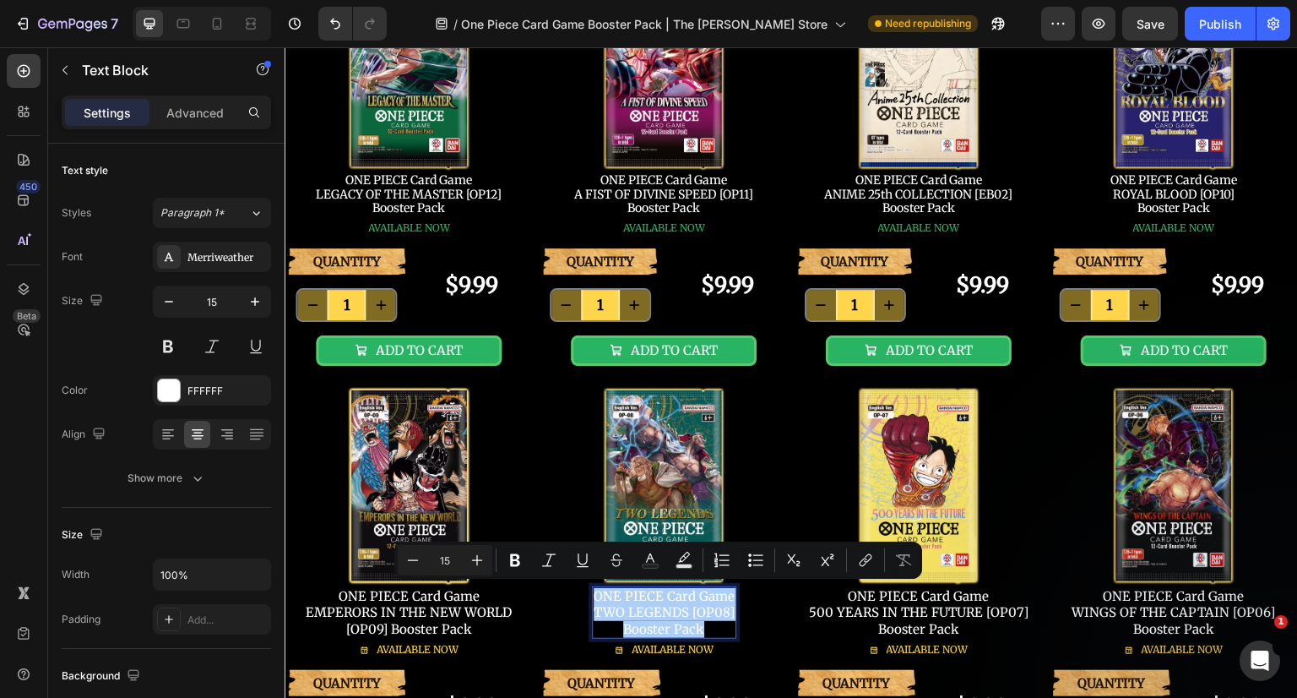
click at [868, 562] on icon "Editor contextual toolbar" at bounding box center [865, 559] width 17 height 17
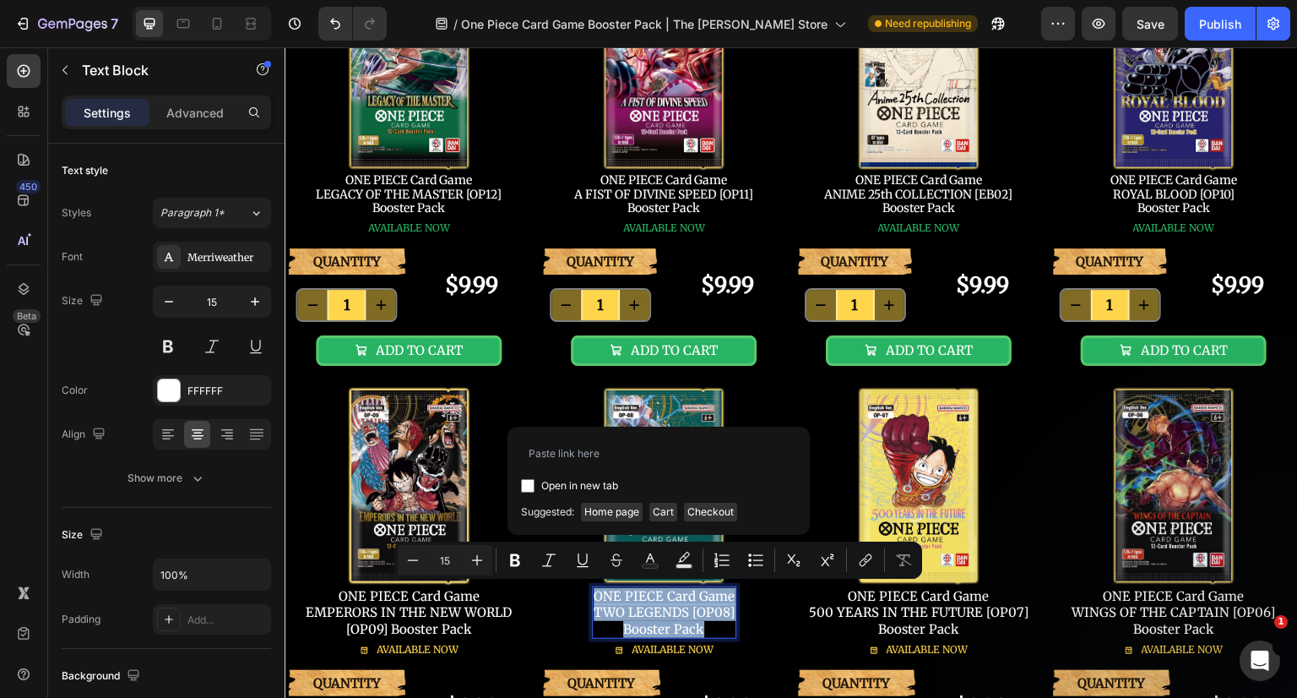
click at [693, 595] on link "ONE PIECE Card Game" at bounding box center [664, 596] width 141 height 16
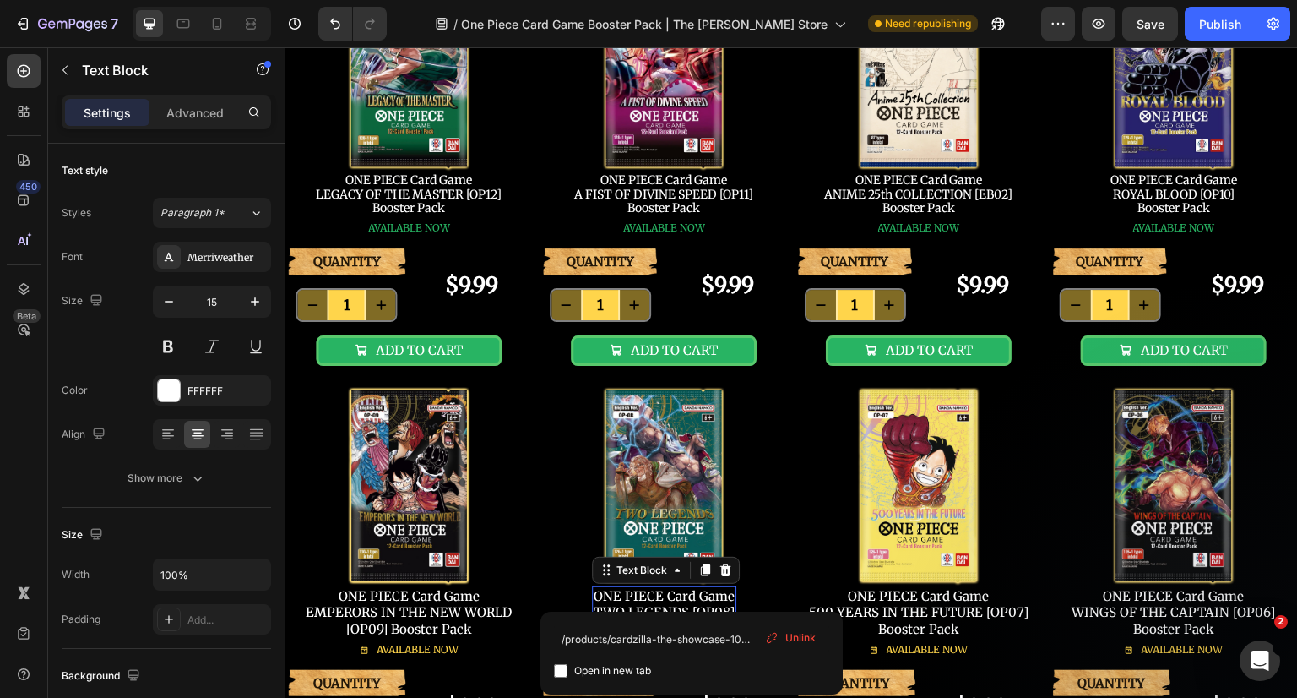
click at [702, 612] on div "/products/cardzilla-the-showcase-100-deck-box-white Open in new tab Unlink" at bounding box center [691, 652] width 302 height 83
click at [773, 638] on icon at bounding box center [770, 640] width 6 height 5
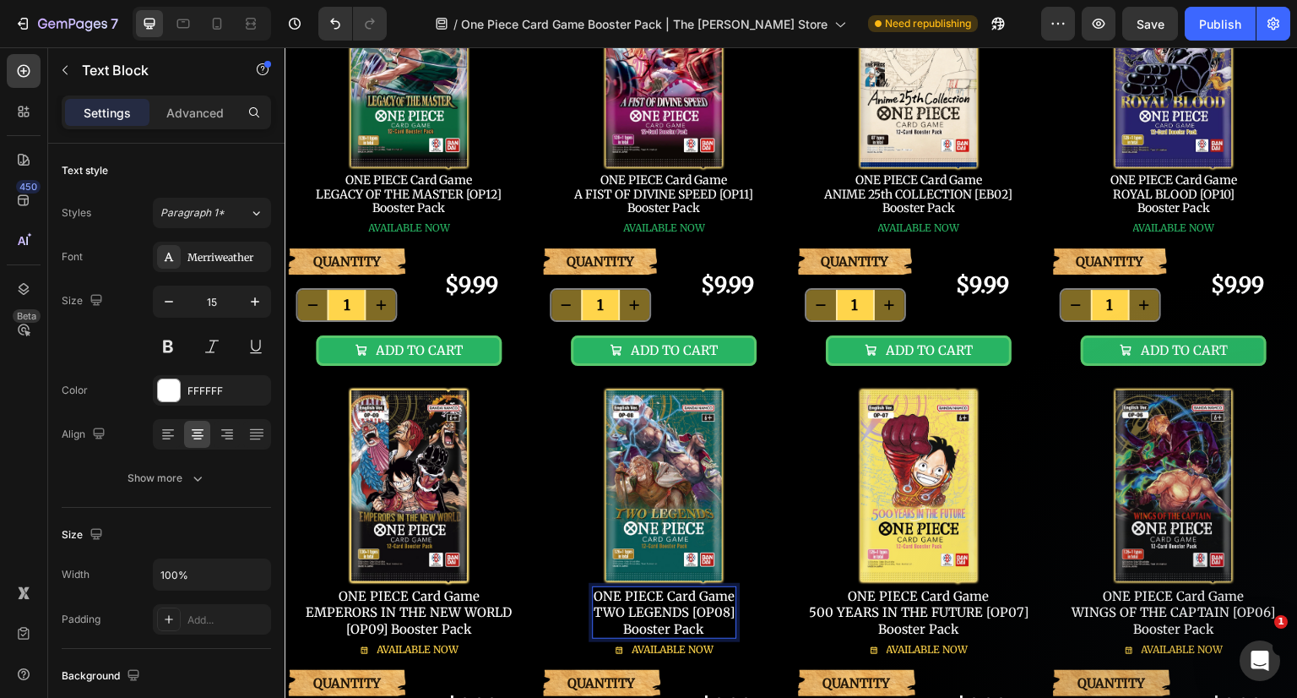
click at [688, 623] on p "ONE PIECE Card Game TWO LEGENDS [OP08] Booster Pack" at bounding box center [664, 613] width 141 height 50
click at [626, 600] on p "ONE PIECE Card Game TWO LEGENDS [OP08] Booster Pack" at bounding box center [664, 613] width 141 height 50
click at [612, 594] on p "ONE PIECE Card Game TWO LEGENDS [OP08] Booster Pack" at bounding box center [664, 613] width 141 height 50
click at [866, 616] on p "ONE PIECE Card Game 500 YEARS IN THE FUTURE [OP07] Booster Pack" at bounding box center [919, 613] width 220 height 50
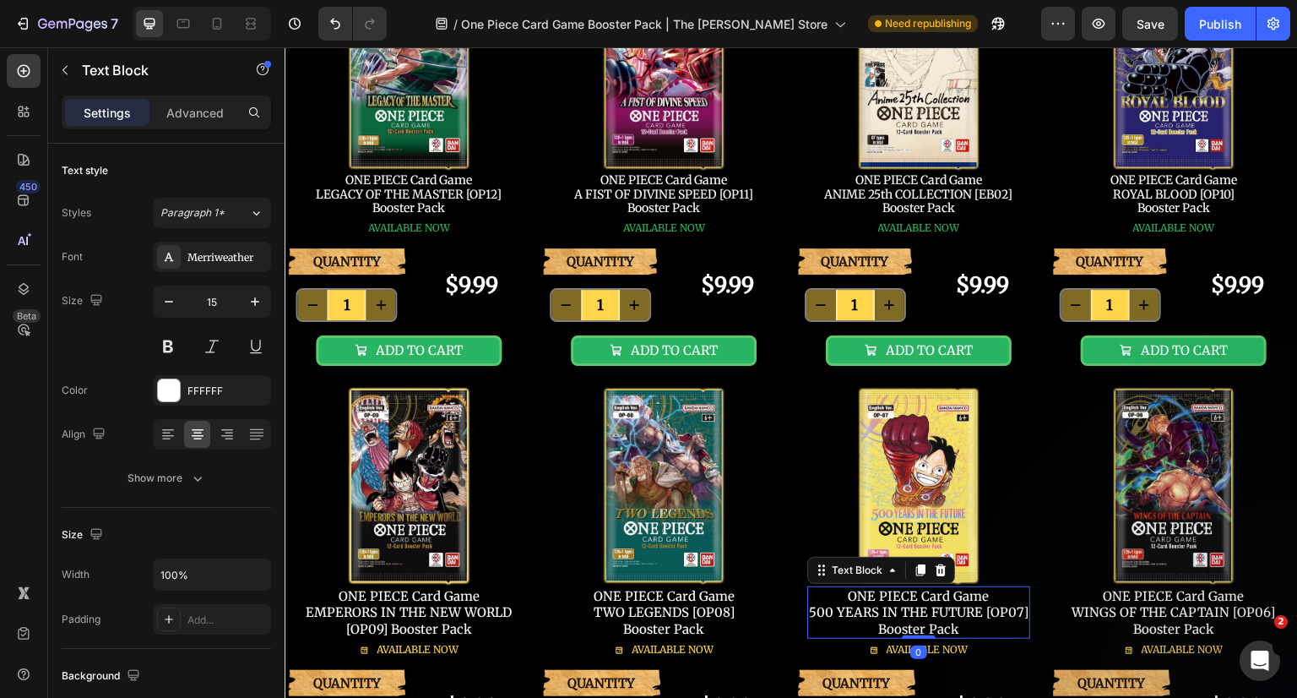
click at [856, 600] on link "ONE PIECE Card Game" at bounding box center [919, 596] width 141 height 16
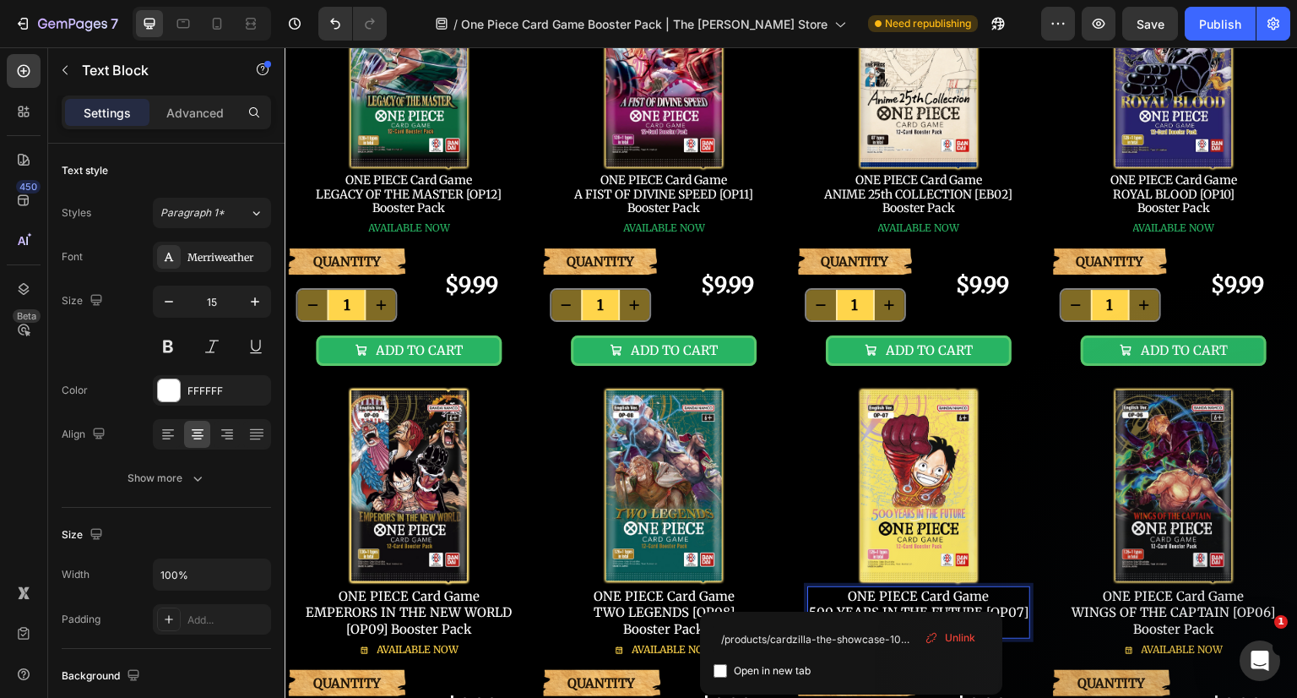
click at [942, 642] on div "Unlink" at bounding box center [950, 638] width 64 height 22
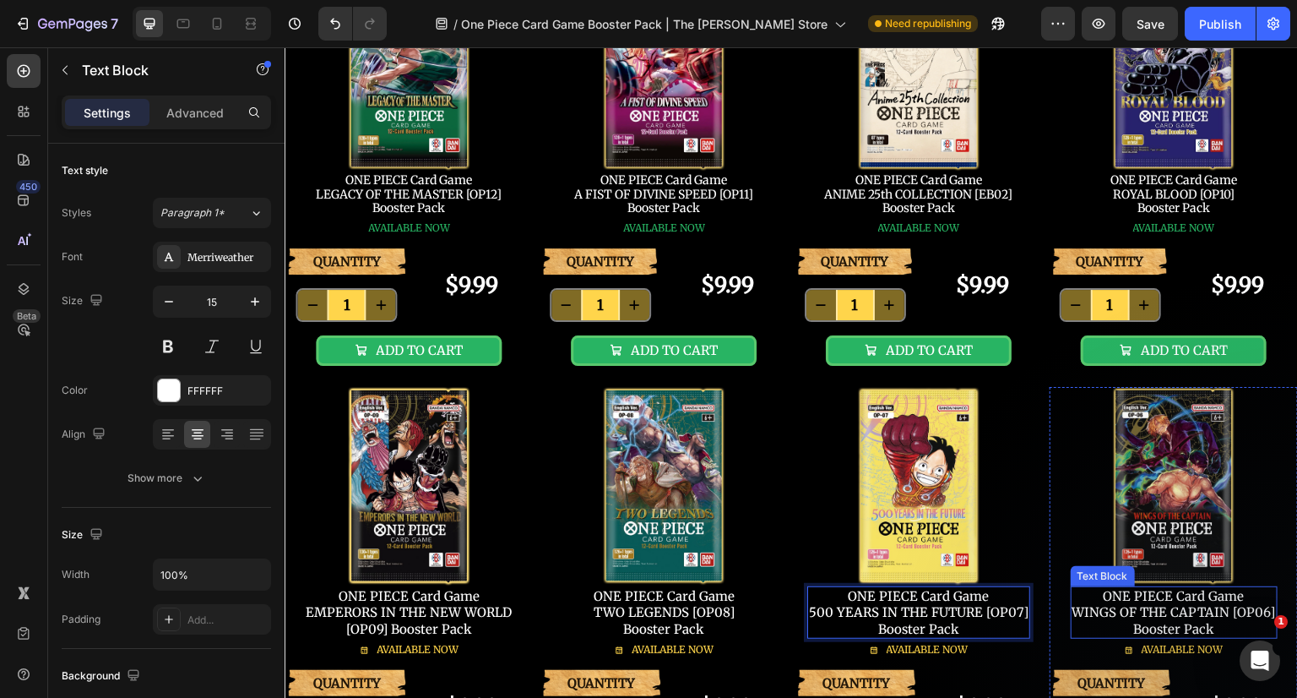
click at [1110, 604] on p "ONE PIECE Card Game WINGS OF THE CAPTAIN [OP06] Booster Pack" at bounding box center [1174, 613] width 204 height 50
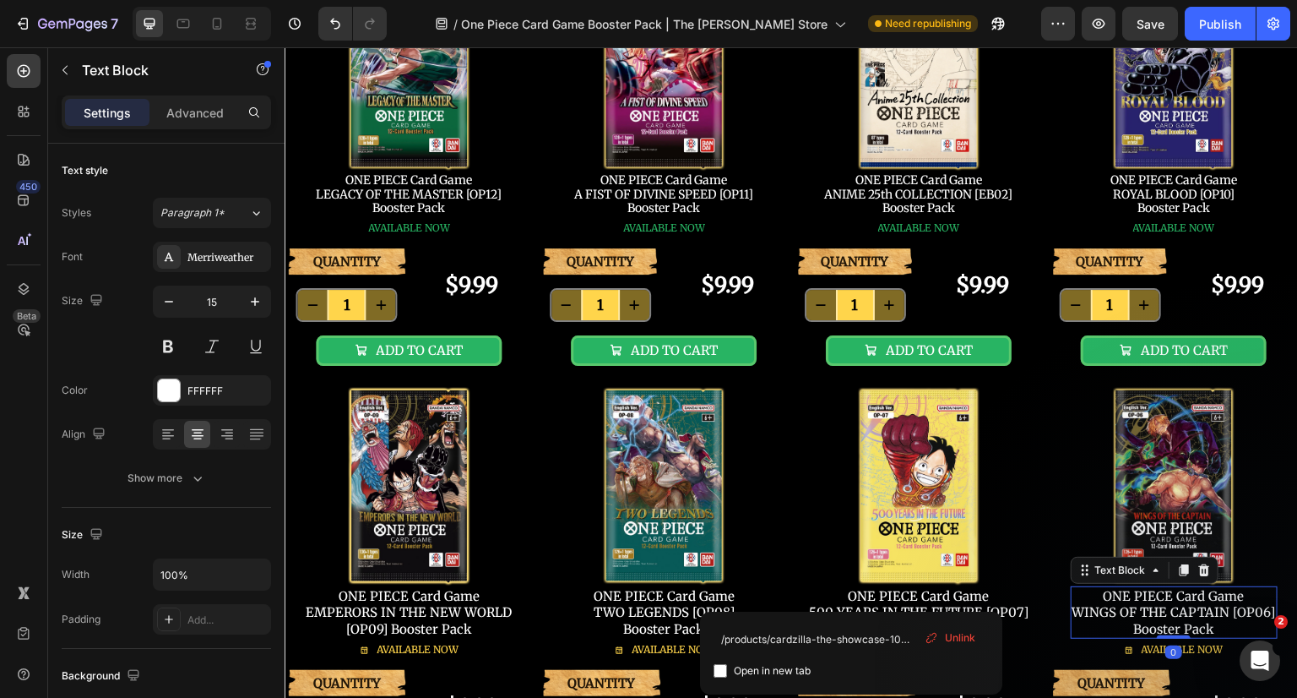
click at [1113, 595] on link "ONE PIECE Card Game" at bounding box center [1174, 596] width 141 height 16
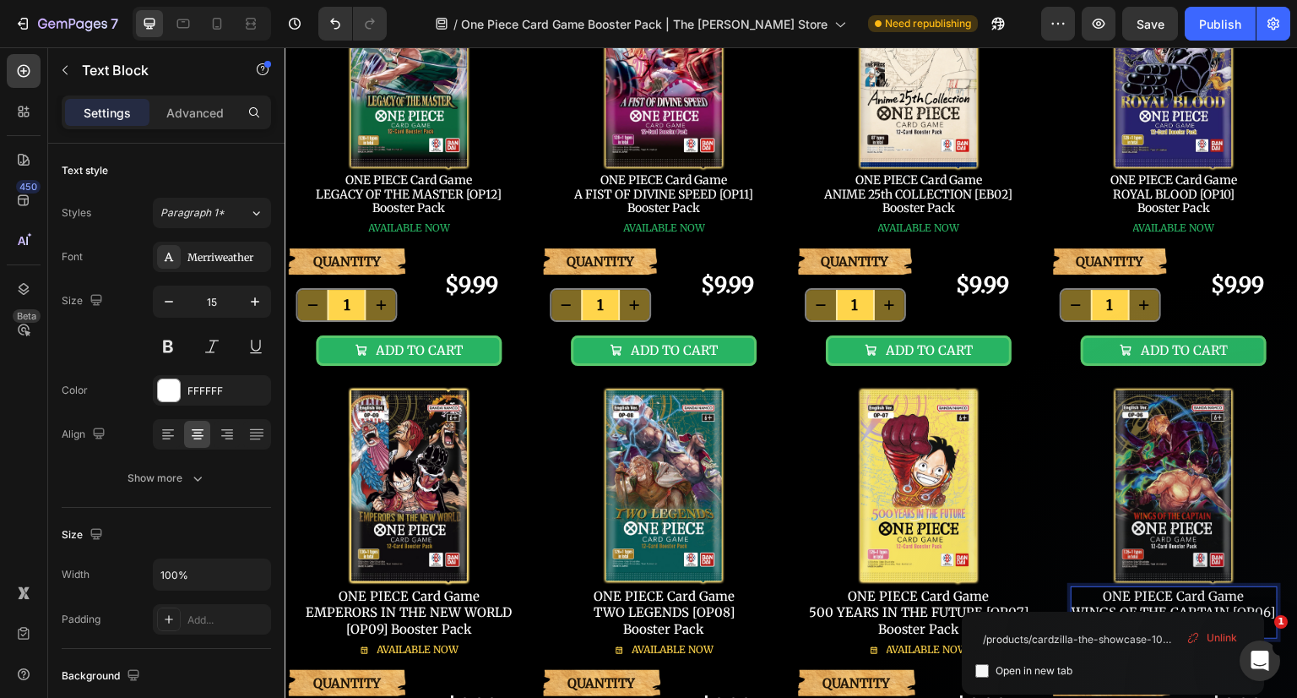
drag, startPoint x: 1199, startPoint y: 636, endPoint x: 915, endPoint y: 590, distance: 287.4
click at [1199, 636] on div "Unlink" at bounding box center [1212, 638] width 64 height 22
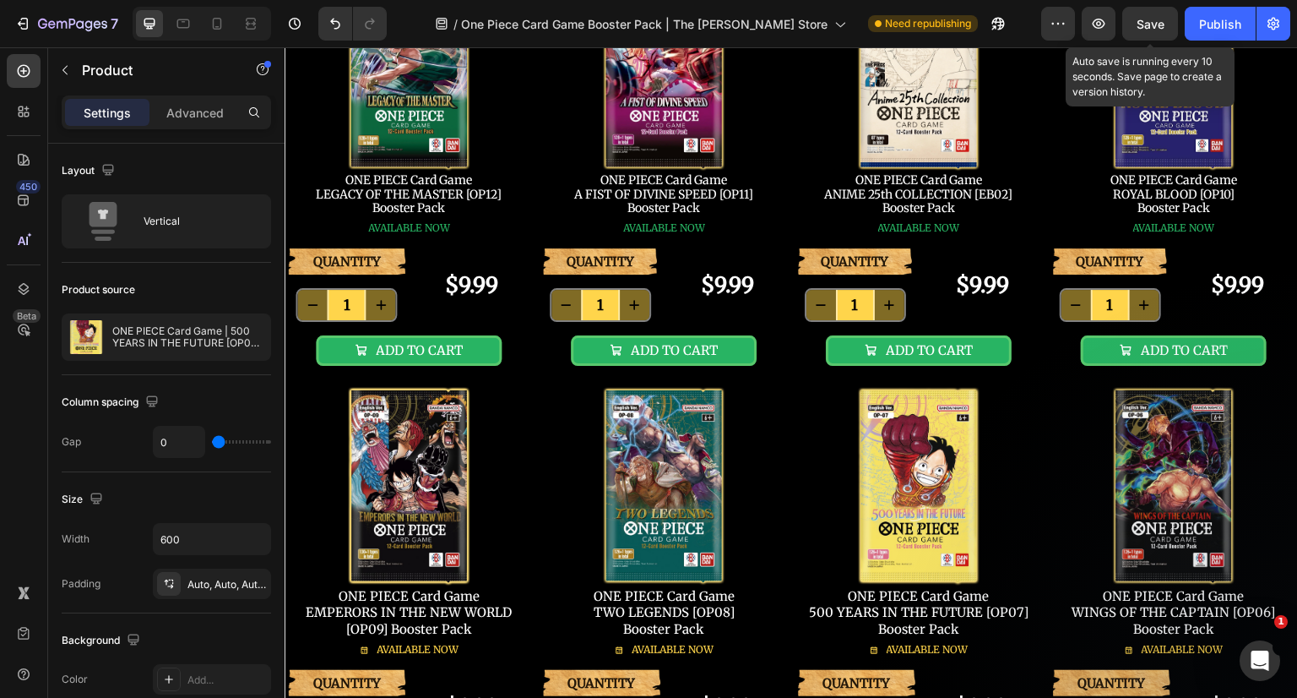
click at [1132, 16] on button "Save" at bounding box center [1150, 24] width 56 height 34
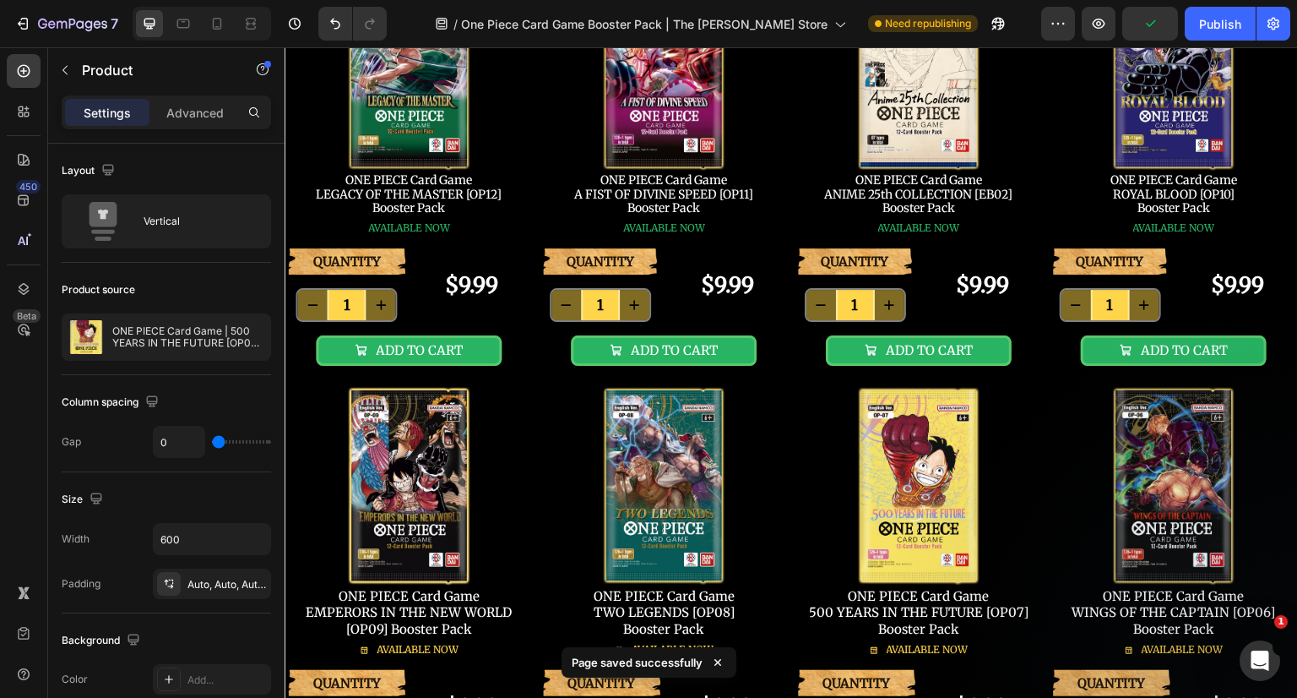
click at [1239, 21] on div "Publish" at bounding box center [1220, 24] width 42 height 18
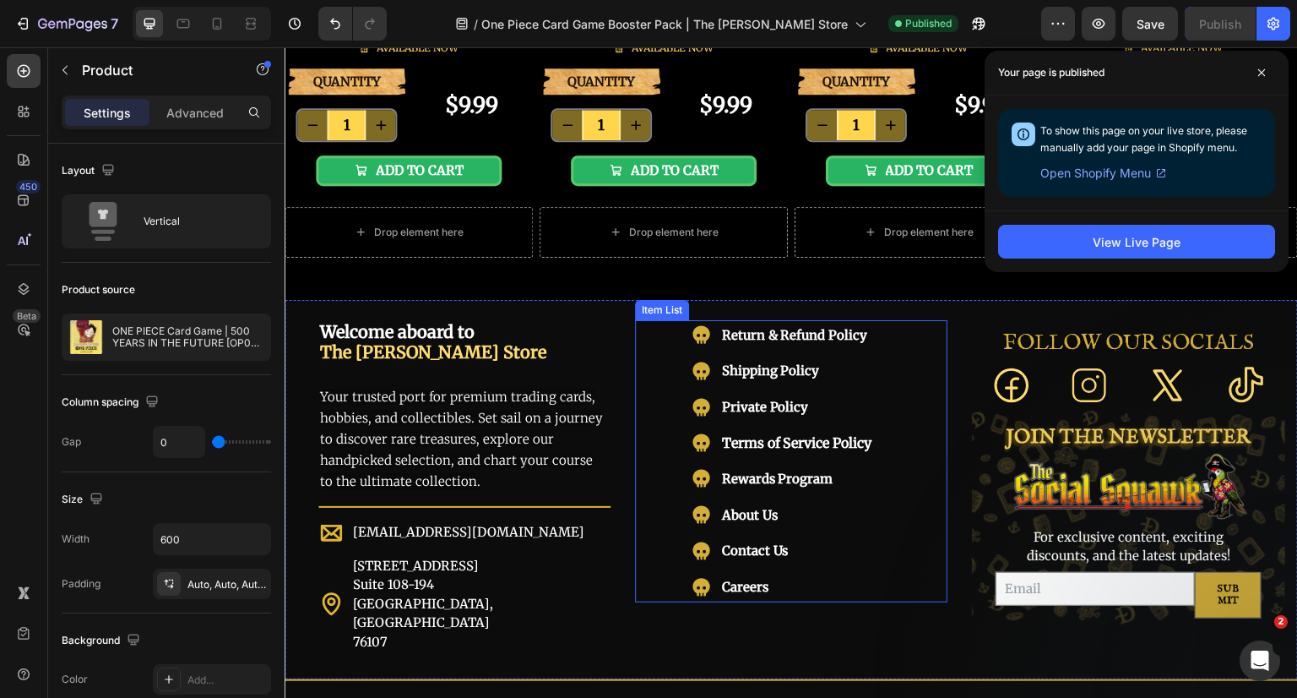
scroll to position [844, 0]
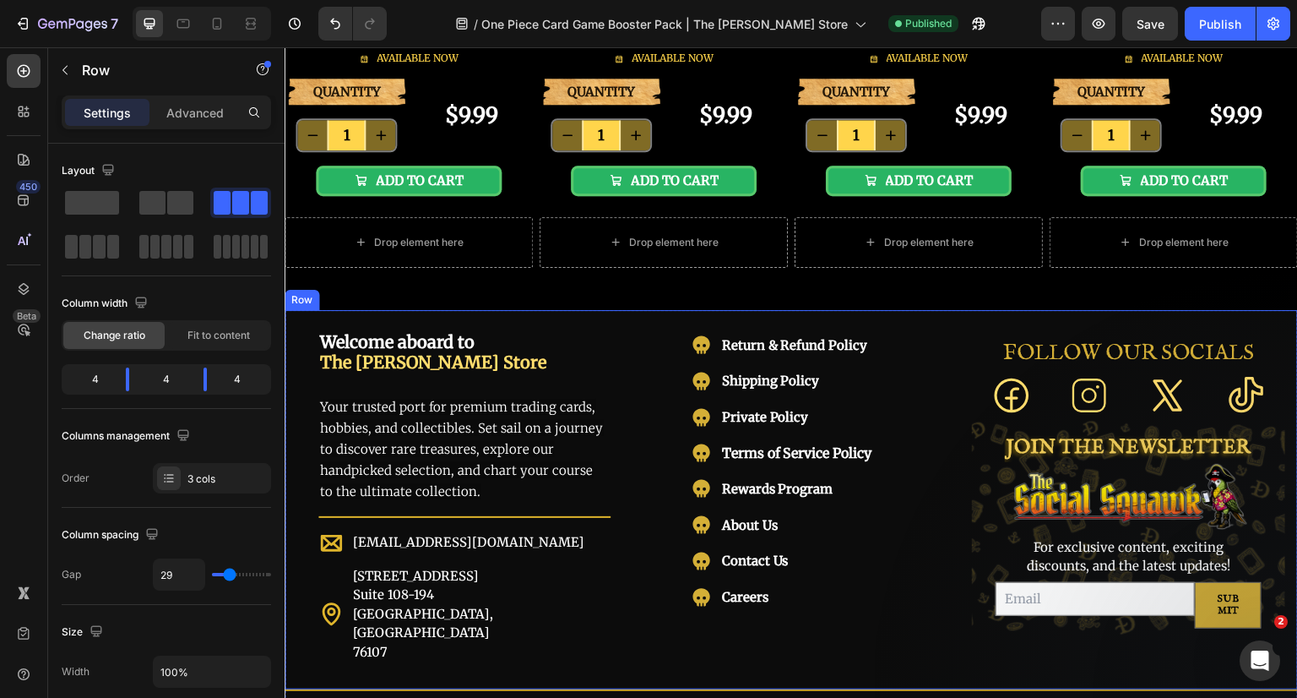
click at [887, 638] on div "Return & Refund Policy Shipping Policy Private Policy Terms of Service Policy R…" at bounding box center [791, 497] width 313 height 334
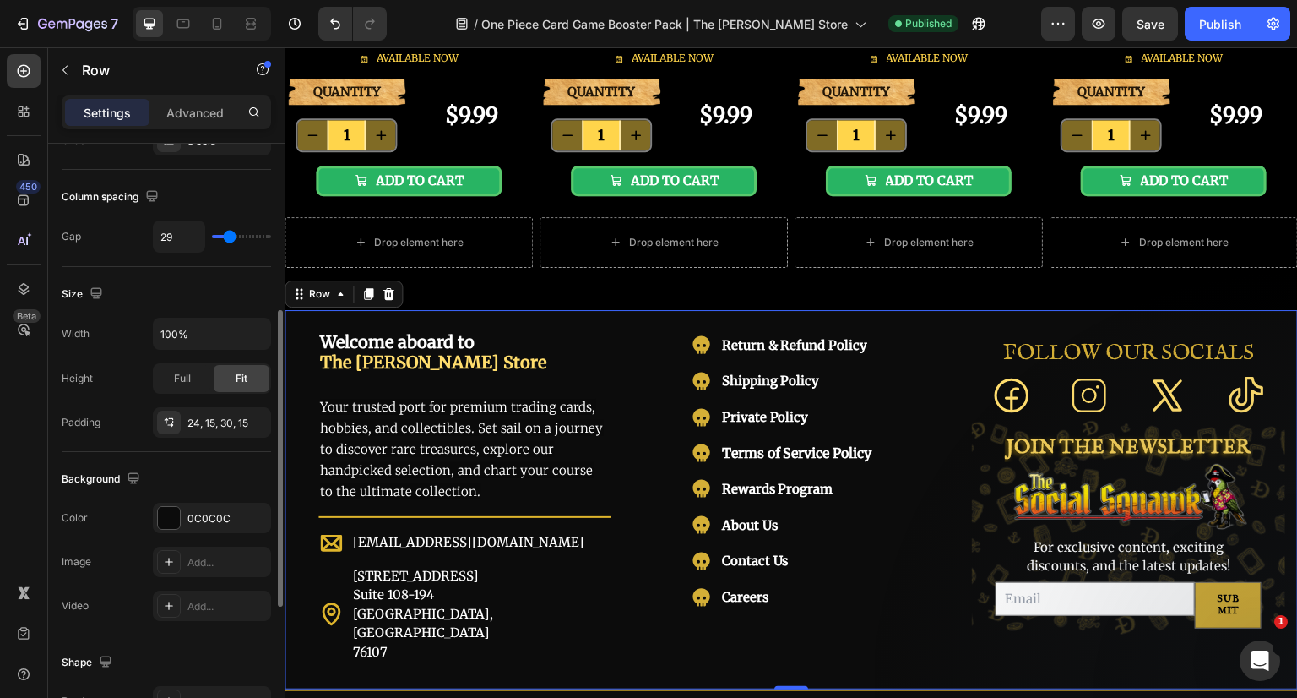
scroll to position [507, 0]
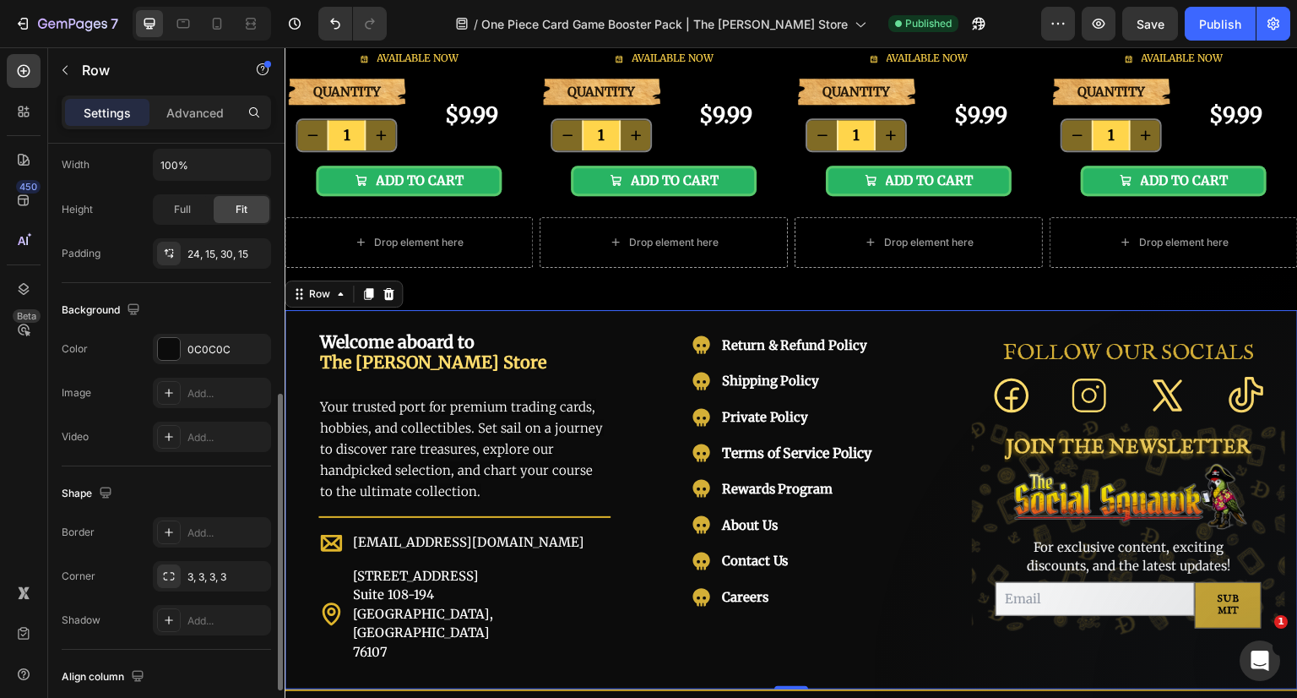
click at [210, 356] on div "0C0C0C" at bounding box center [212, 349] width 118 height 30
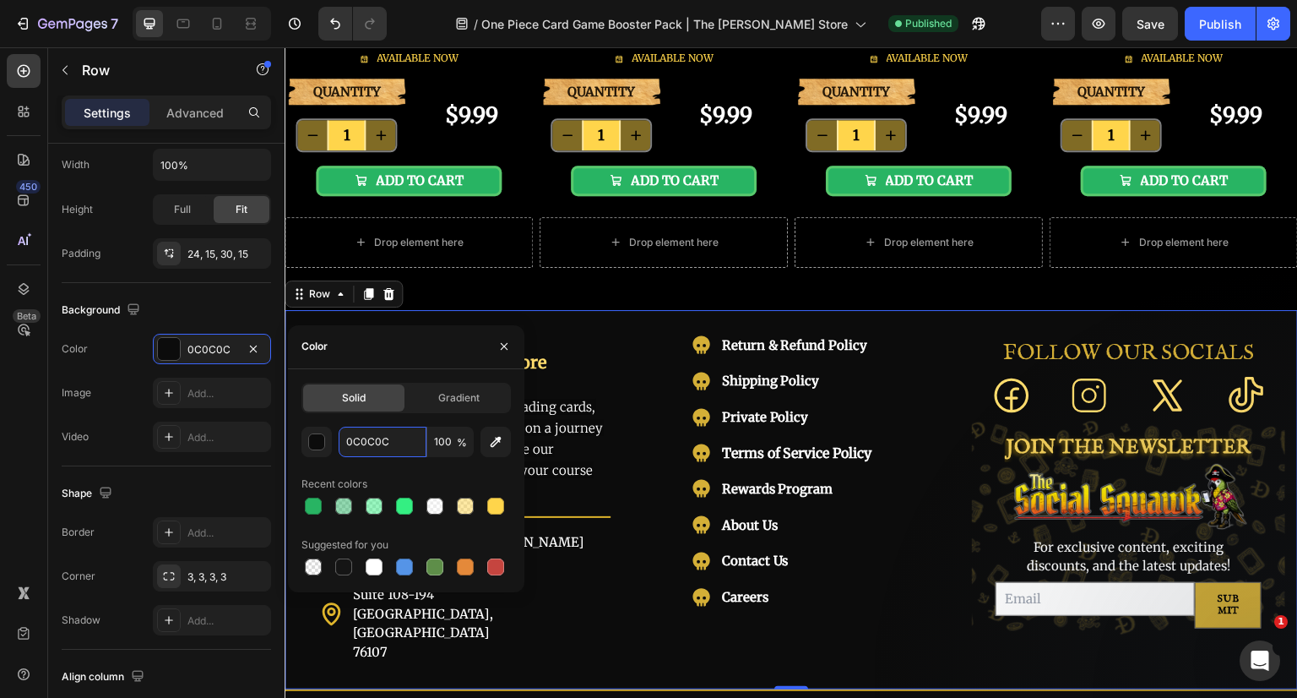
click at [376, 450] on input "0C0C0C" at bounding box center [383, 441] width 88 height 30
click at [504, 343] on icon "button" at bounding box center [504, 346] width 14 height 14
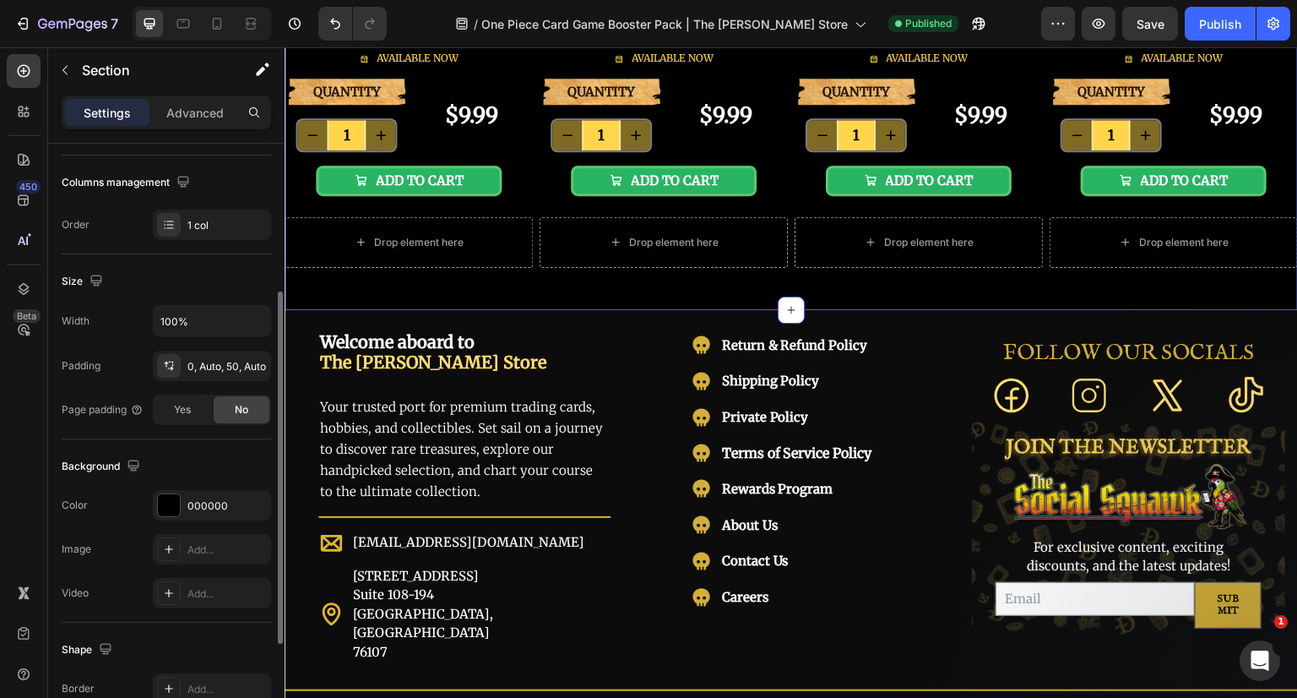
scroll to position [426, 0]
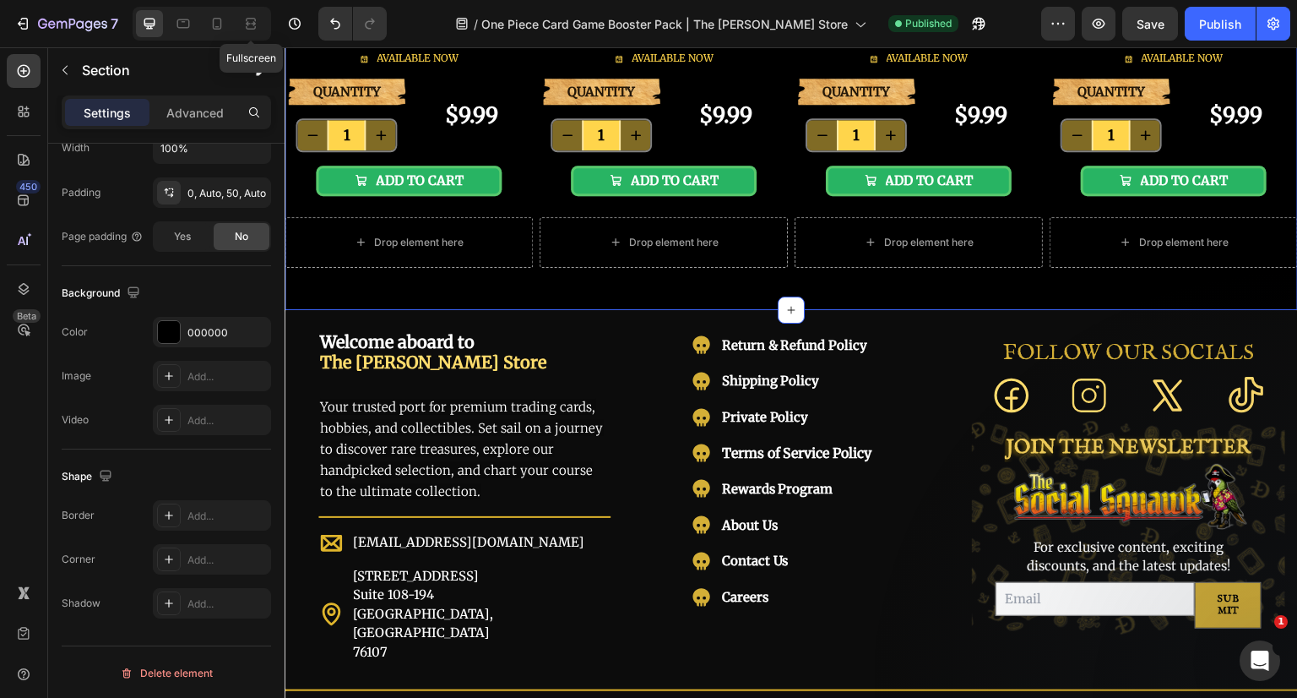
click at [260, 24] on div at bounding box center [250, 23] width 27 height 27
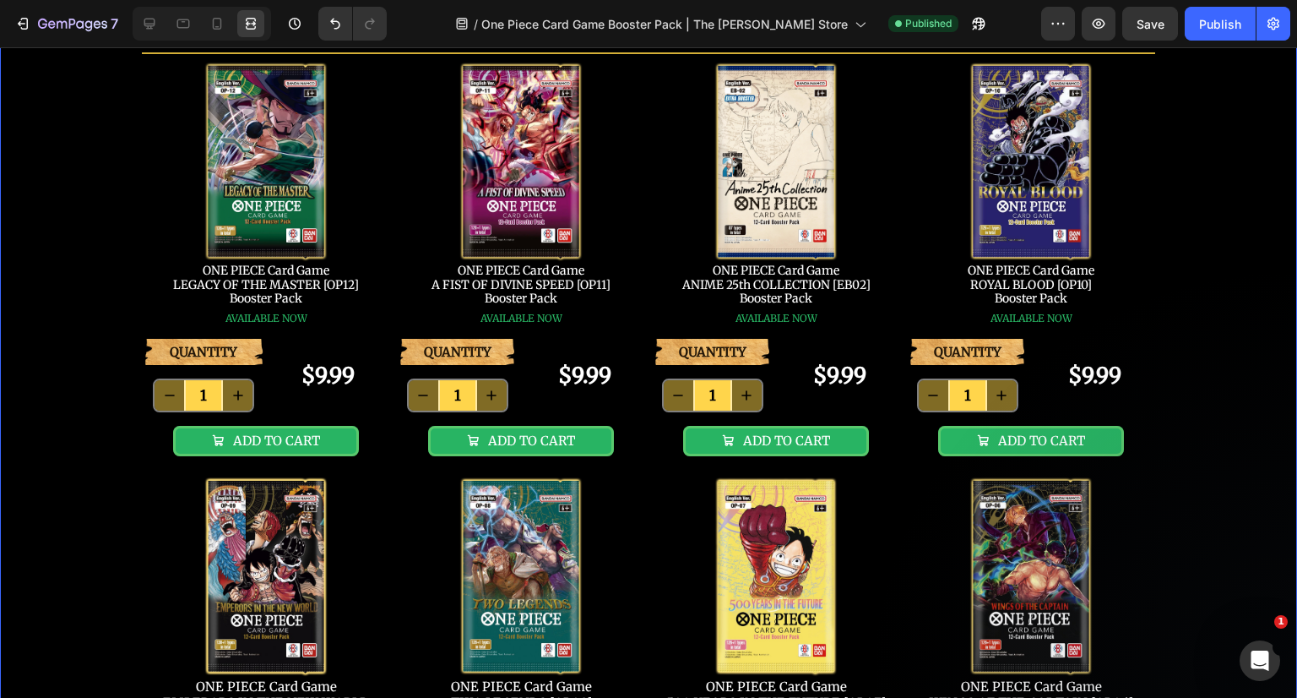
scroll to position [84, 0]
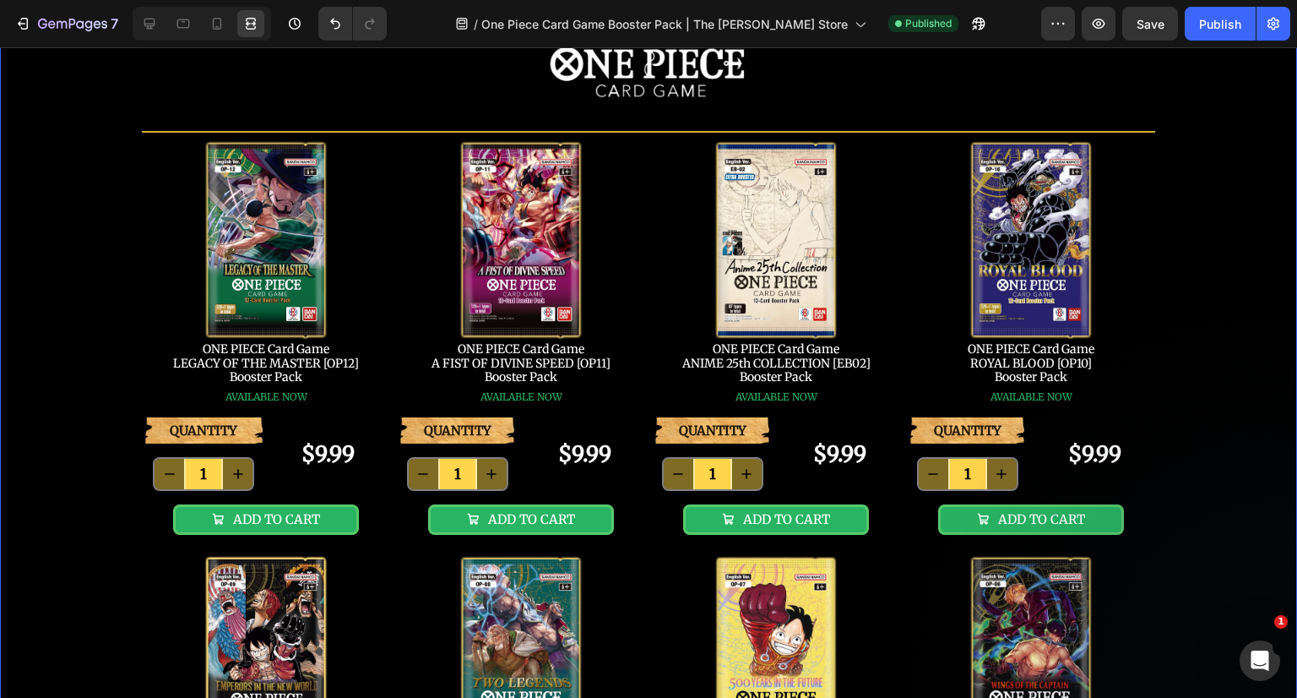
click at [1253, 206] on div "Image Row Title Line Image ONE PIECE Card Game LEGACY OF THE MASTER [OP12] Boos…" at bounding box center [648, 512] width 1297 height 1030
click at [151, 26] on icon at bounding box center [149, 24] width 11 height 11
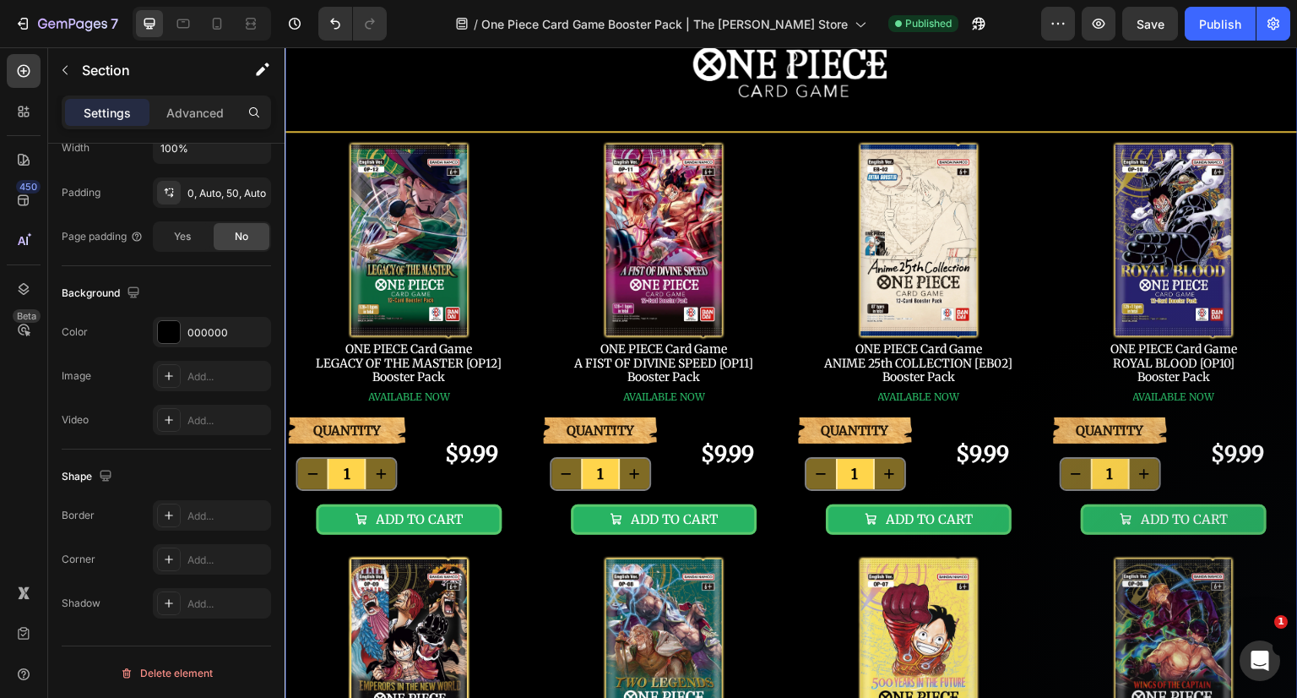
click at [209, 328] on div "000000" at bounding box center [226, 332] width 79 height 15
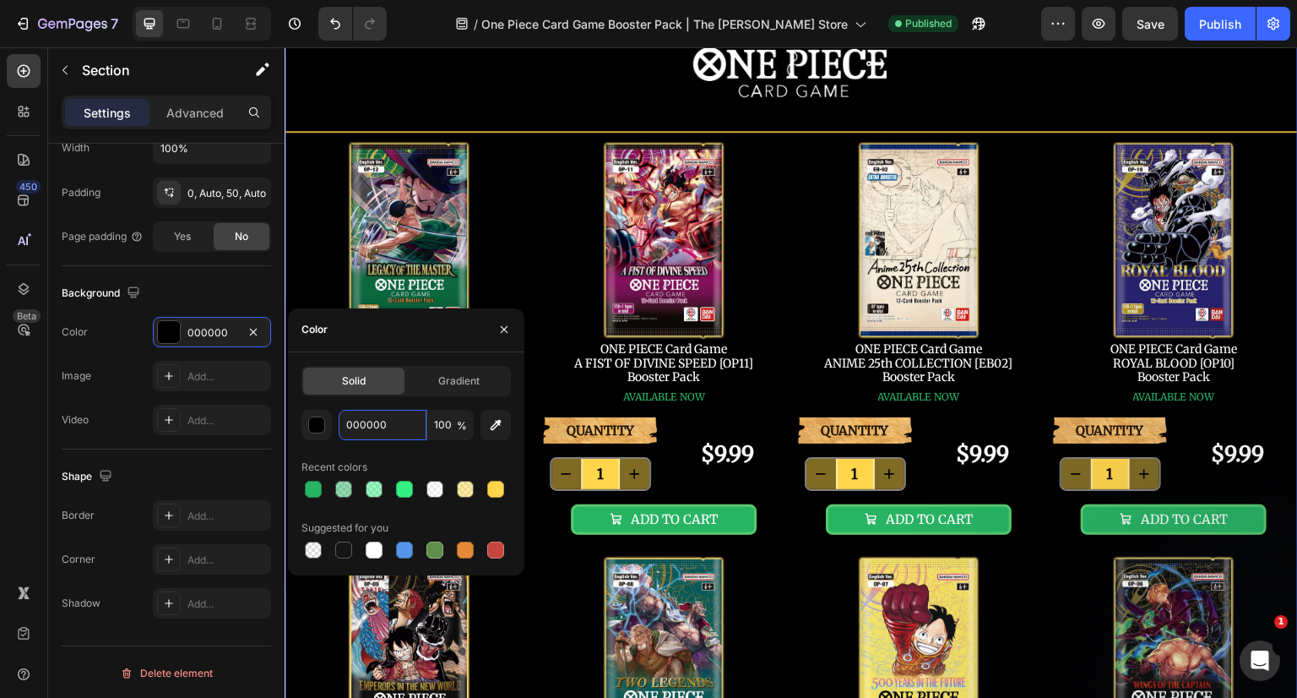
click at [375, 416] on input "000000" at bounding box center [383, 425] width 88 height 30
paste input "C0C0C"
type input "0C0C0C"
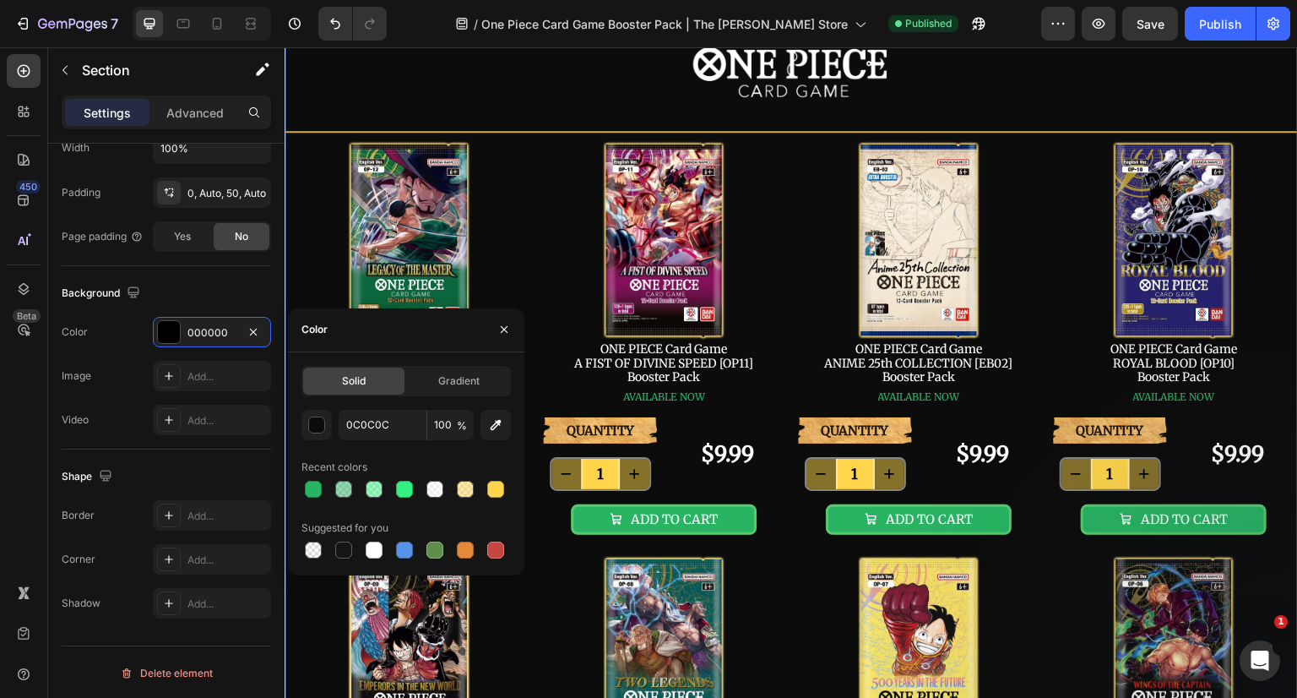
click at [504, 338] on button "button" at bounding box center [504, 329] width 27 height 27
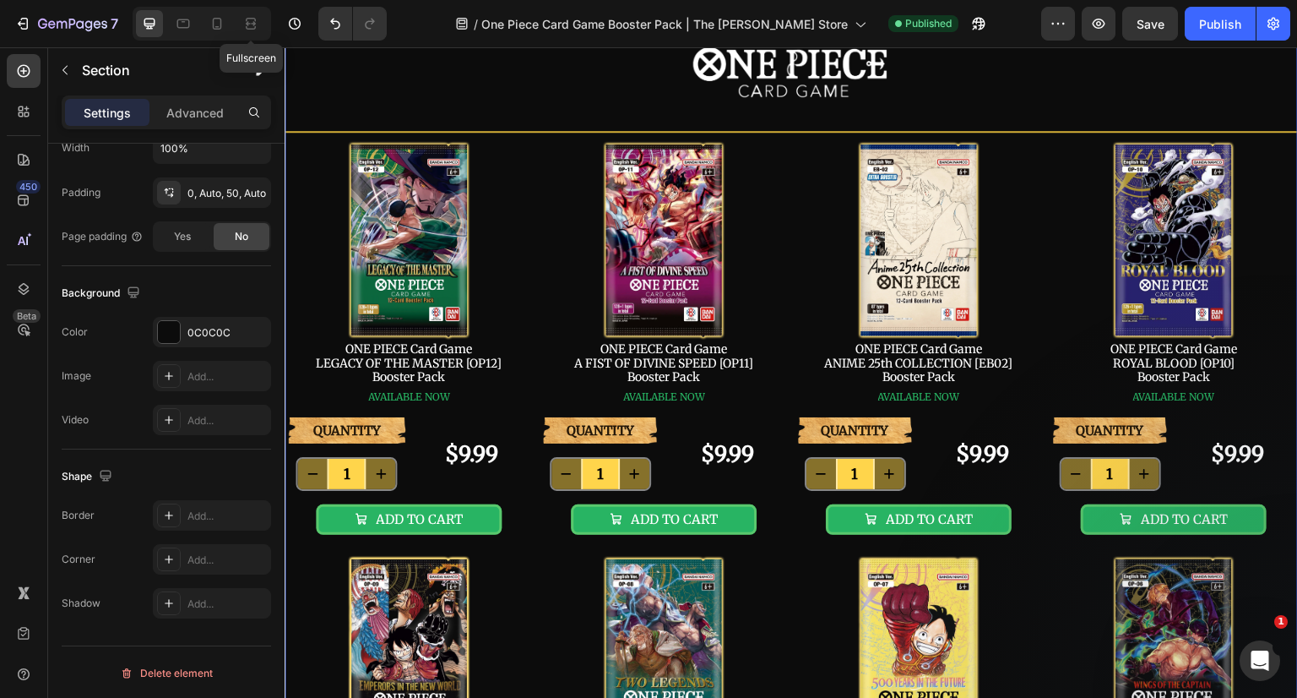
click at [258, 23] on icon at bounding box center [250, 23] width 17 height 17
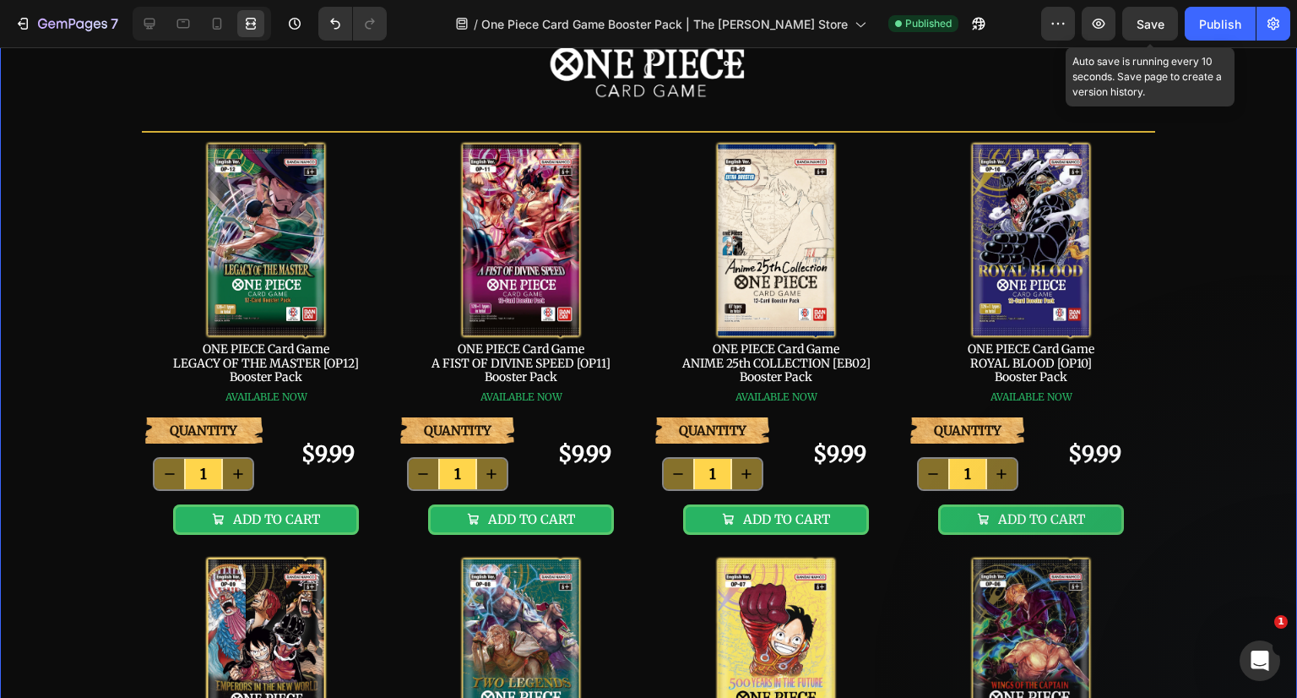
click at [1159, 26] on span "Save" at bounding box center [1151, 24] width 28 height 14
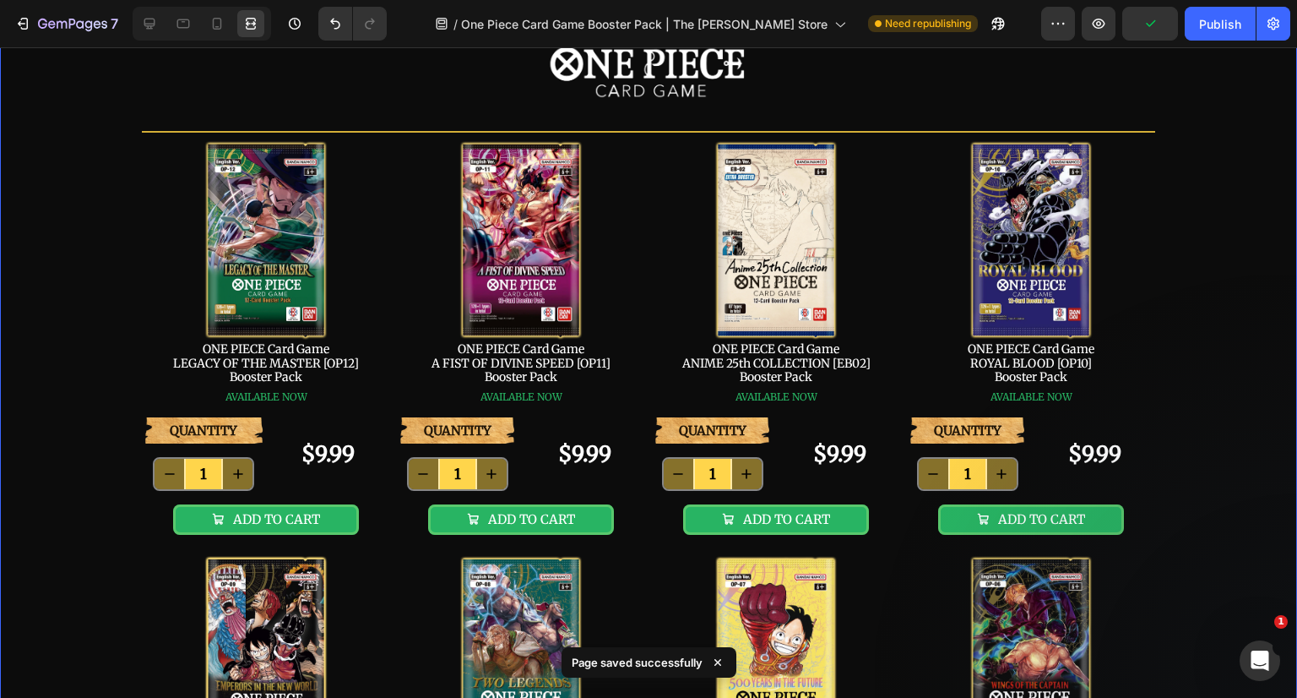
click at [1216, 20] on div "Publish" at bounding box center [1220, 24] width 42 height 18
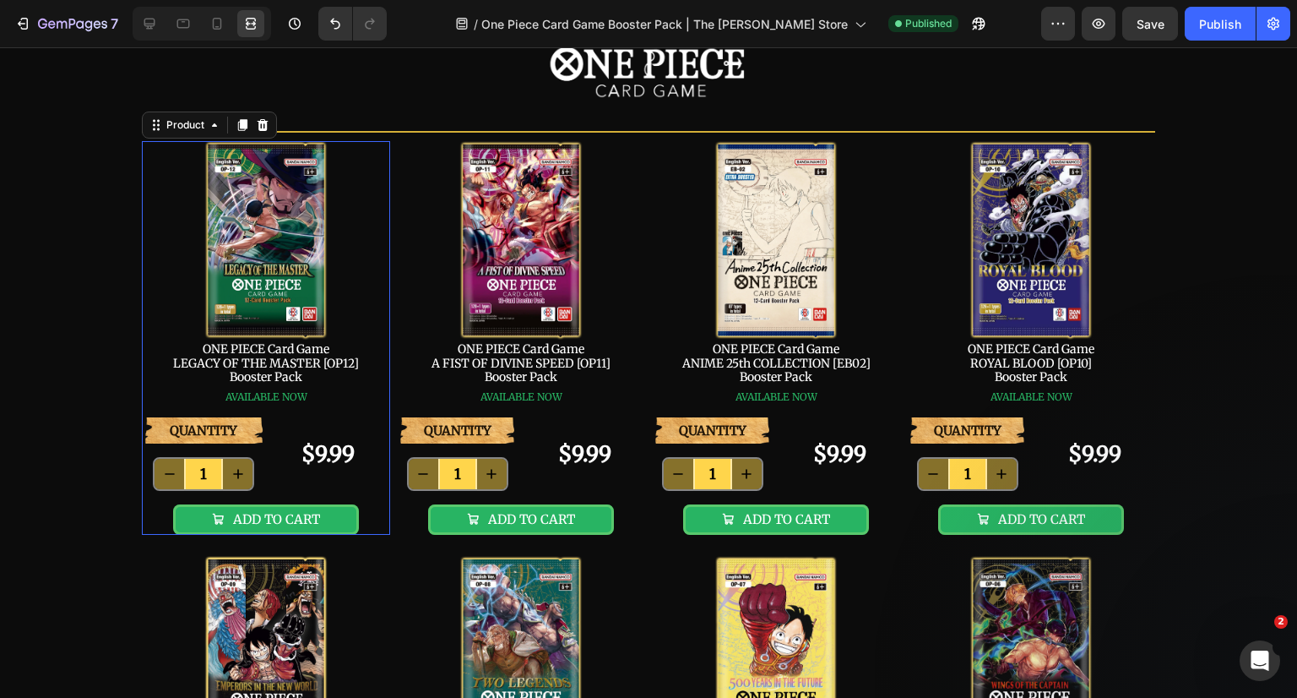
click at [365, 308] on div "Image ONE PIECE Card Game LEGACY OF THE MASTER [OP12] Booster Pack Text Block A…" at bounding box center [266, 279] width 248 height 276
click at [149, 24] on icon at bounding box center [149, 24] width 11 height 11
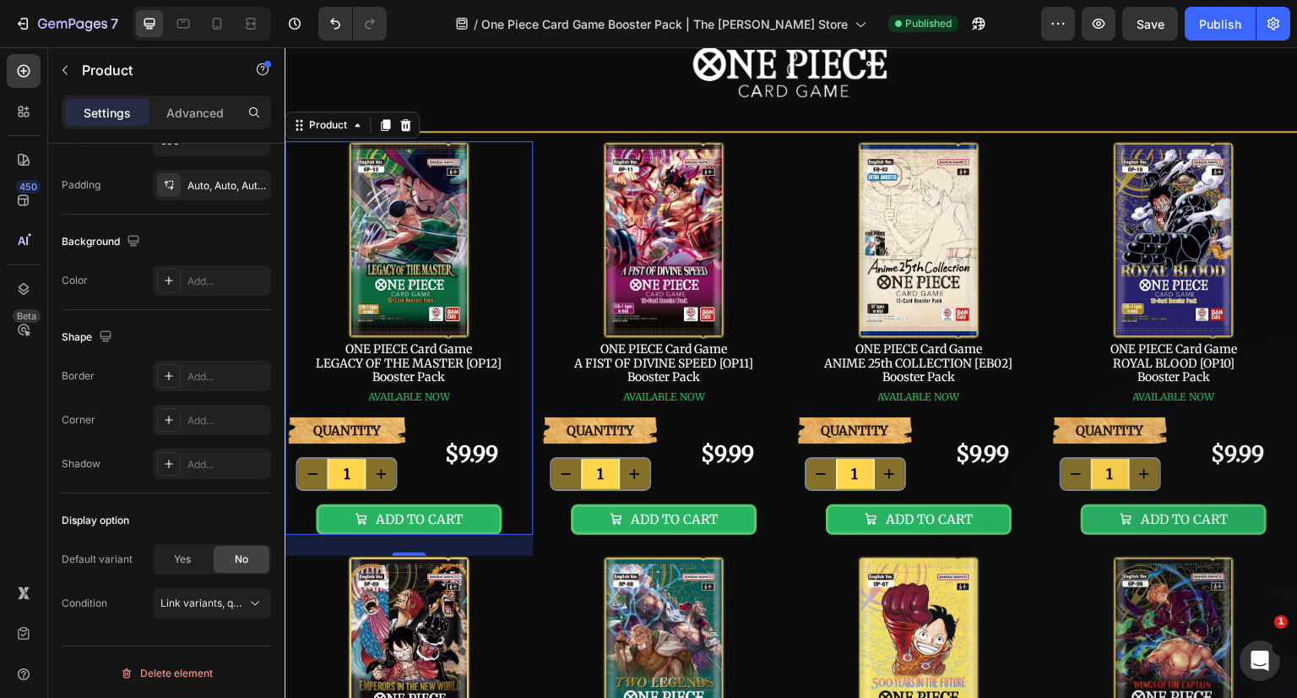
scroll to position [314, 0]
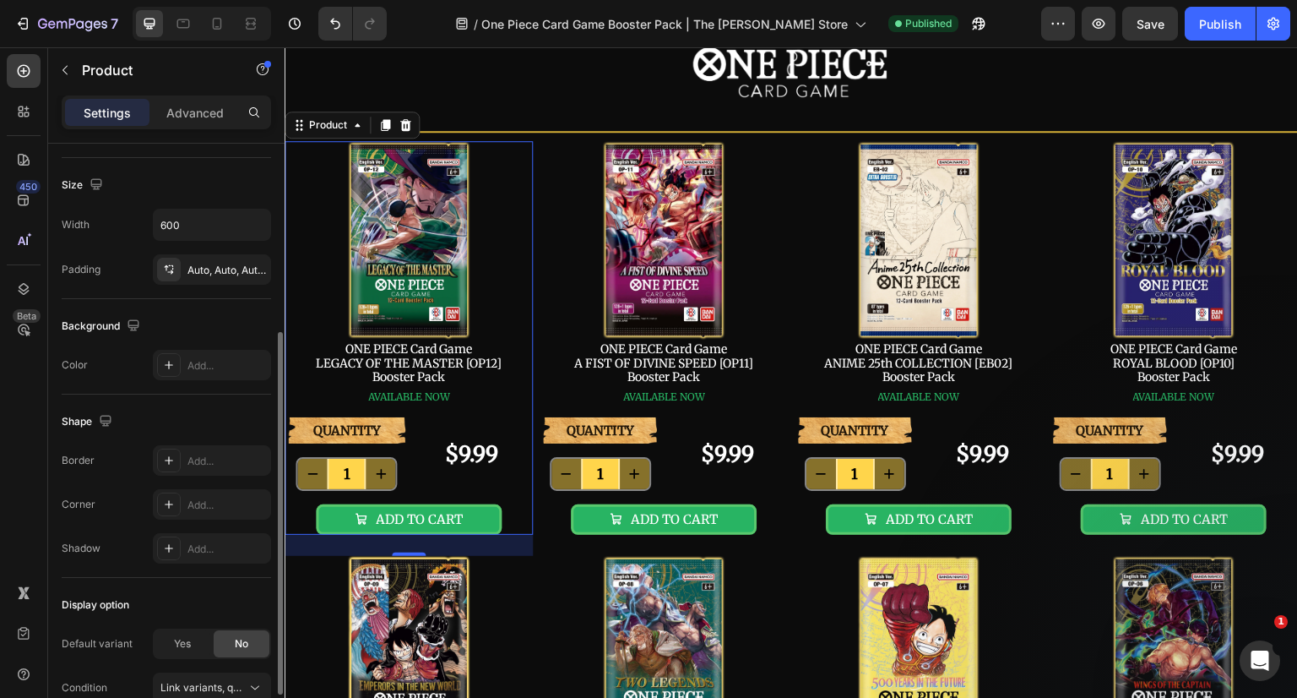
click at [207, 366] on div "Add..." at bounding box center [226, 365] width 79 height 15
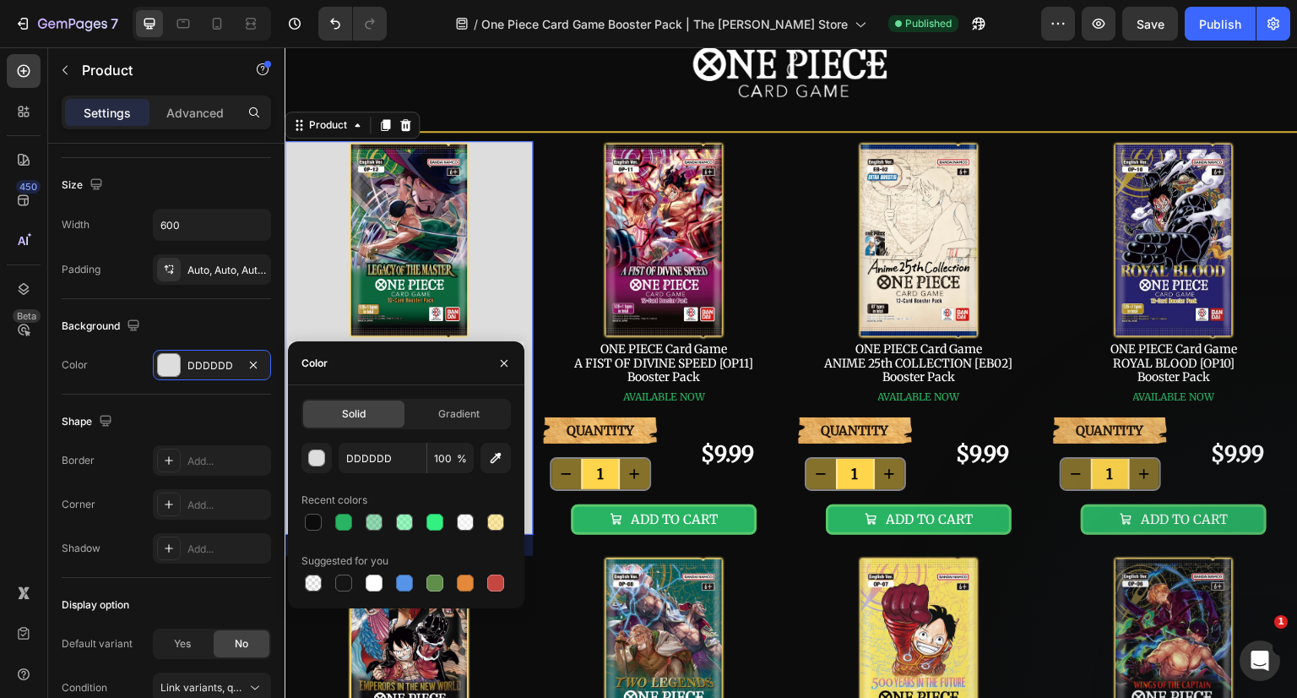
click at [248, 363] on icon "button" at bounding box center [254, 365] width 14 height 14
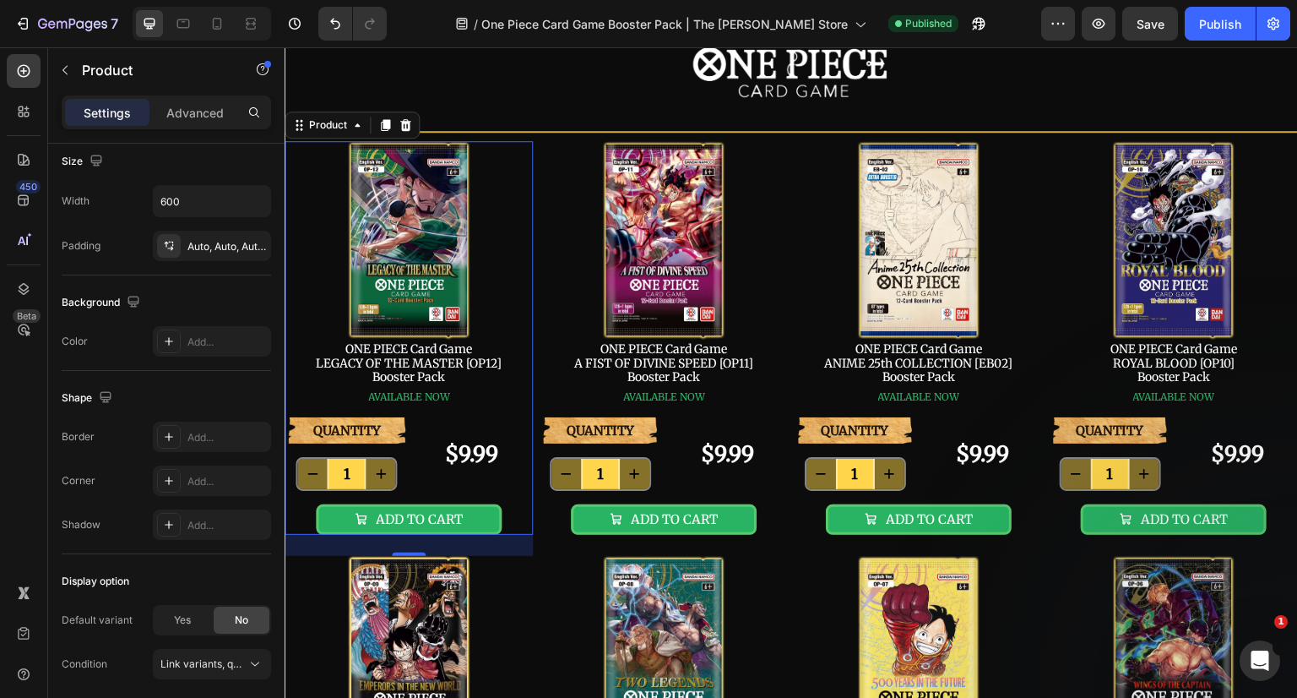
scroll to position [399, 0]
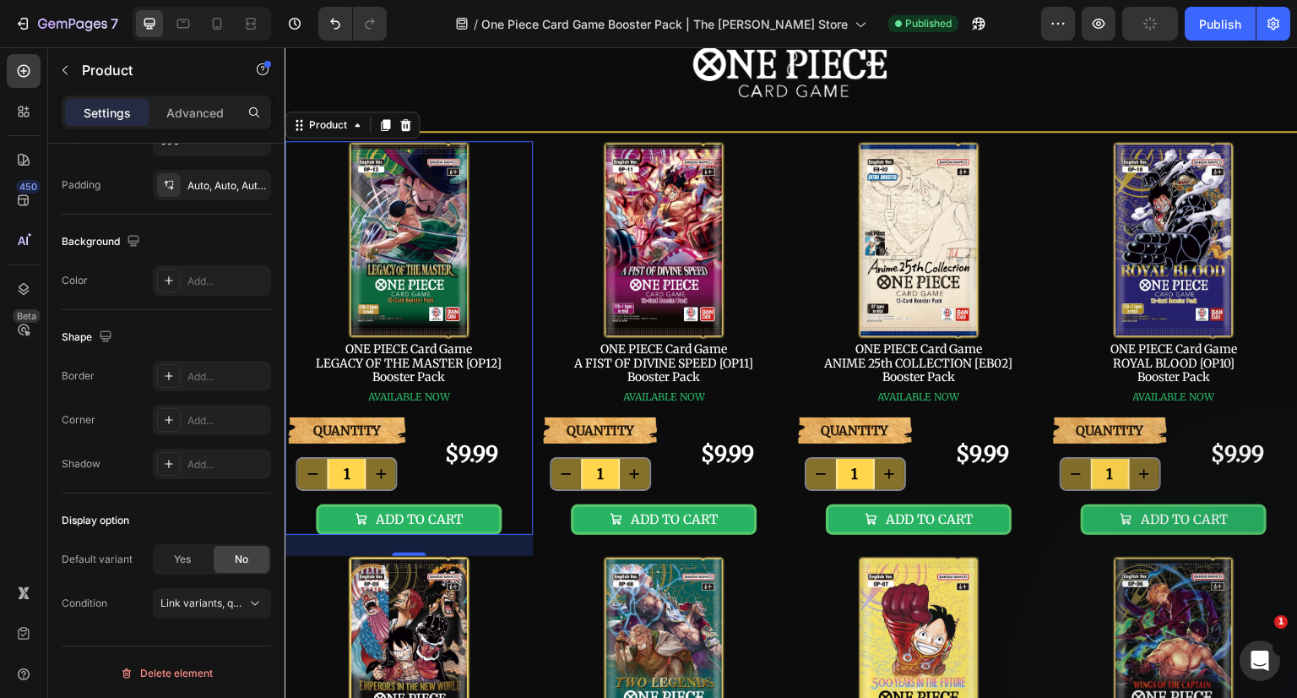
click at [487, 398] on div "AVAILABLE NOW Button" at bounding box center [409, 401] width 248 height 31
click at [250, 607] on icon at bounding box center [255, 603] width 17 height 17
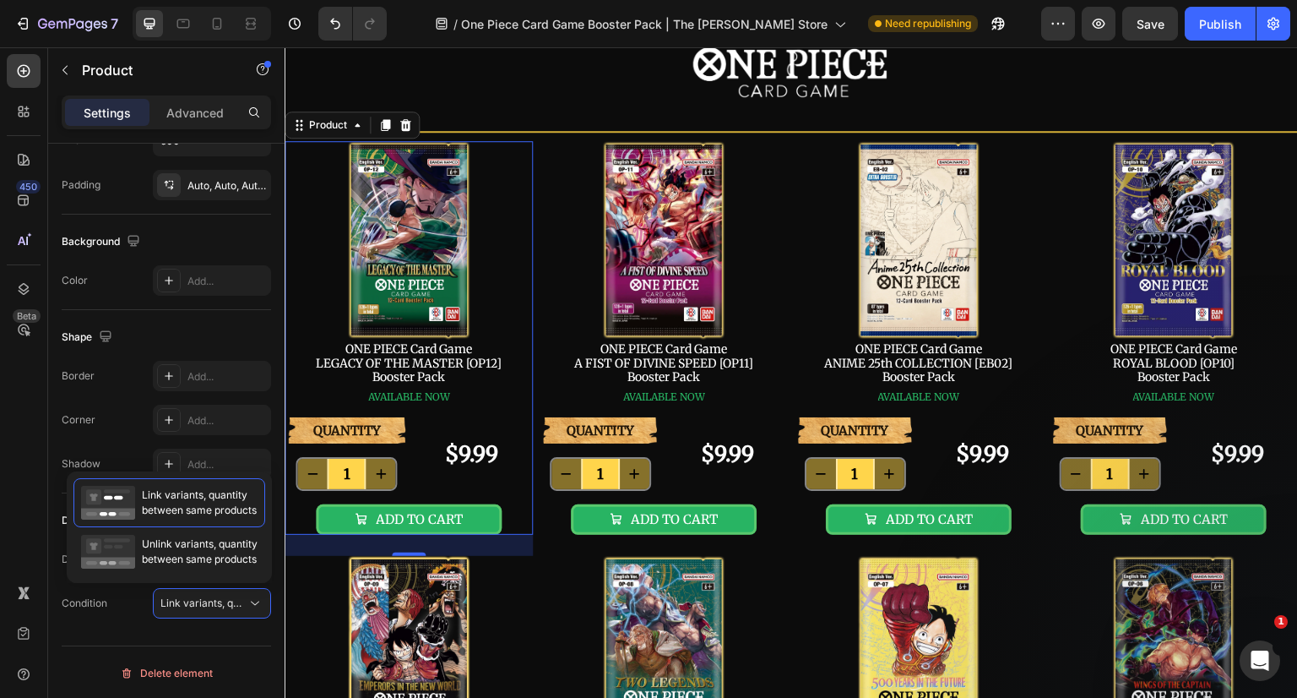
click at [256, 602] on icon at bounding box center [255, 603] width 17 height 17
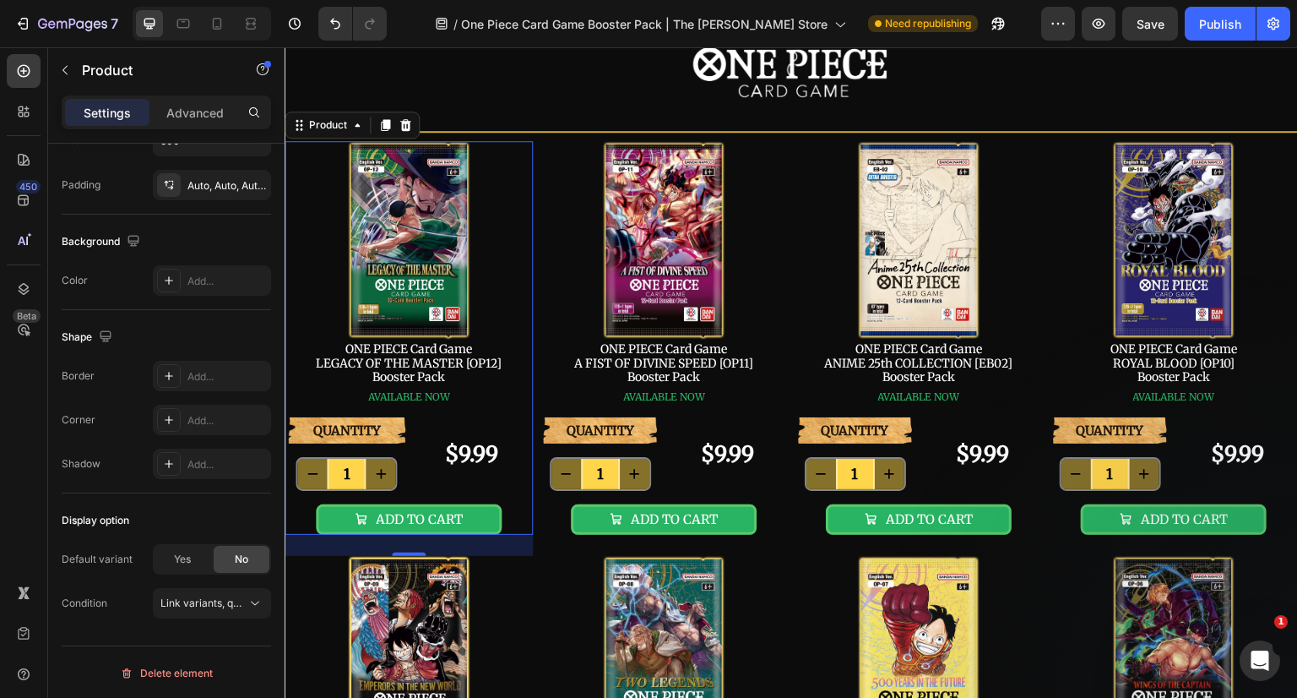
click at [256, 602] on icon at bounding box center [255, 603] width 17 height 17
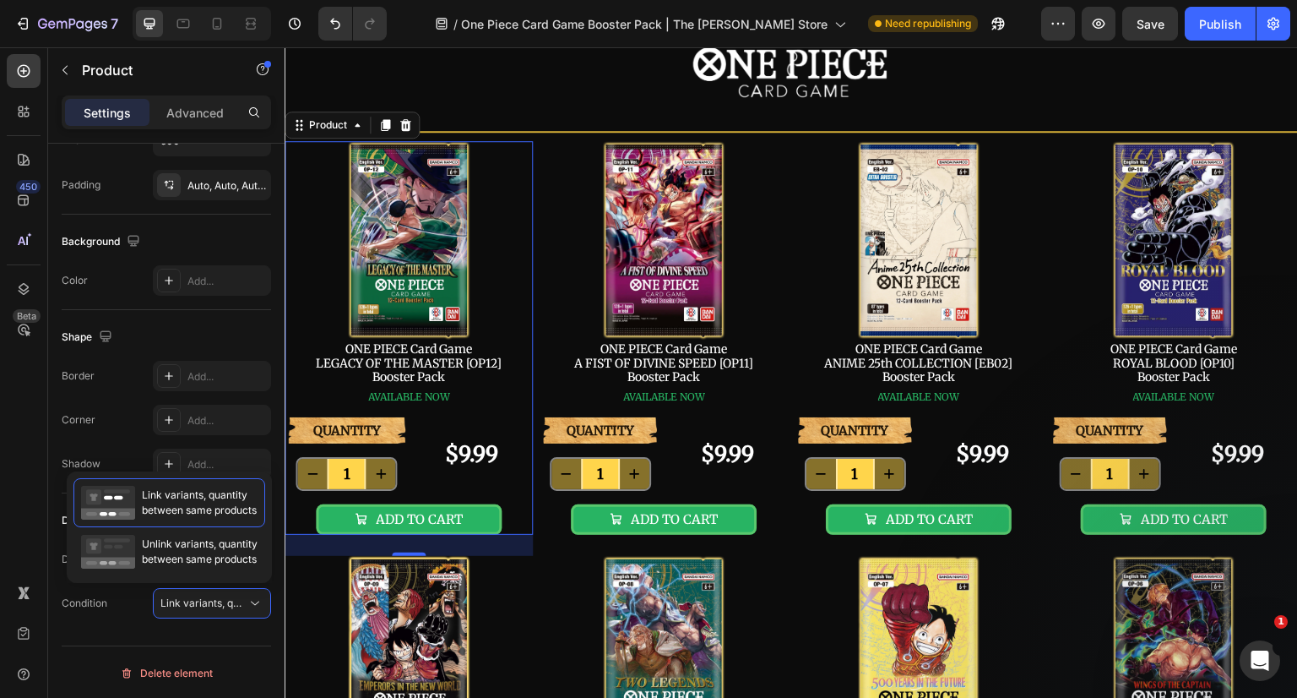
click at [256, 602] on icon at bounding box center [255, 603] width 17 height 17
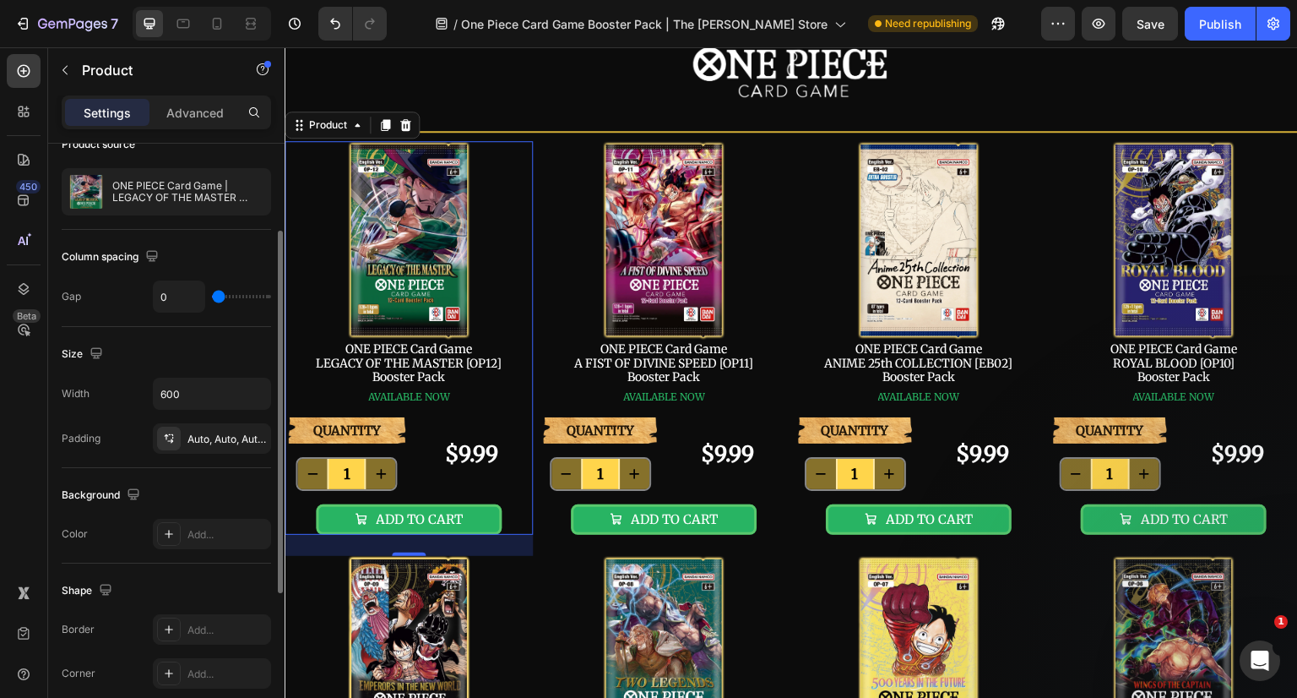
scroll to position [0, 0]
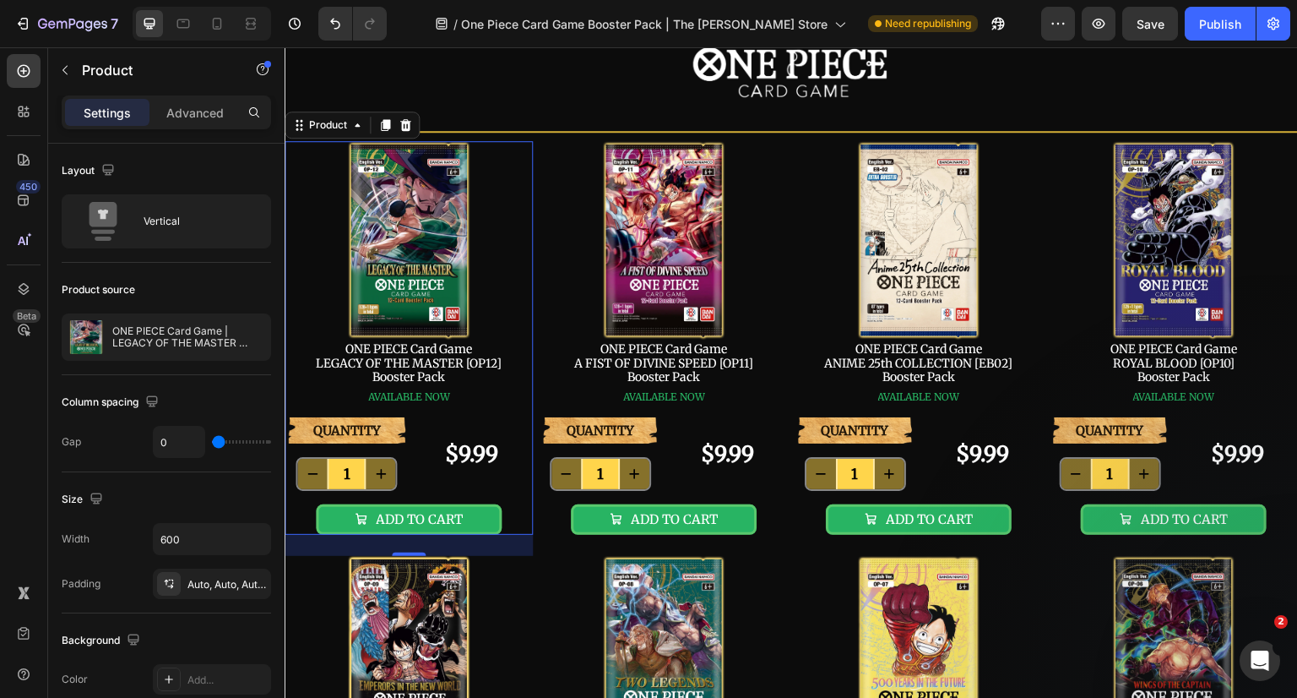
click at [492, 276] on div "Image ONE PIECE Card Game LEGACY OF THE MASTER [OP12] Booster Pack Text Block A…" at bounding box center [409, 279] width 248 height 276
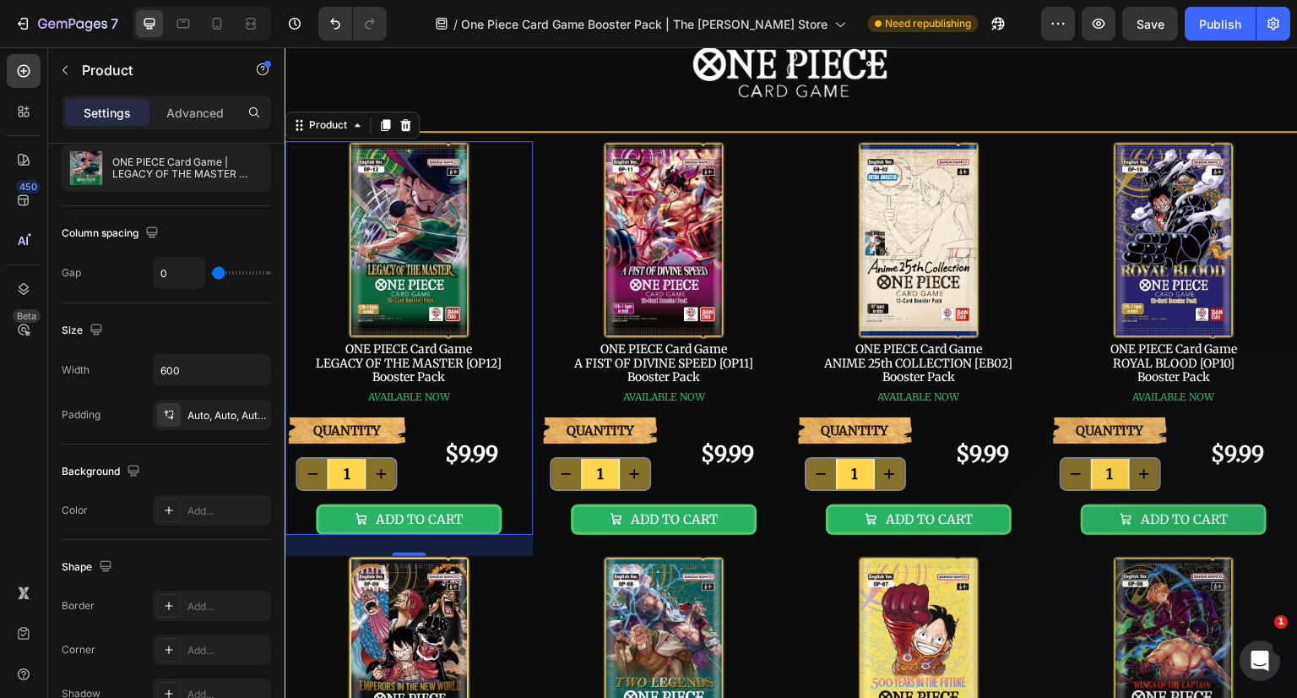
click at [126, 464] on icon "button" at bounding box center [133, 470] width 17 height 17
click at [126, 465] on icon "button" at bounding box center [133, 470] width 17 height 17
click at [183, 508] on div "Add..." at bounding box center [212, 510] width 118 height 30
type input "DDDDDD"
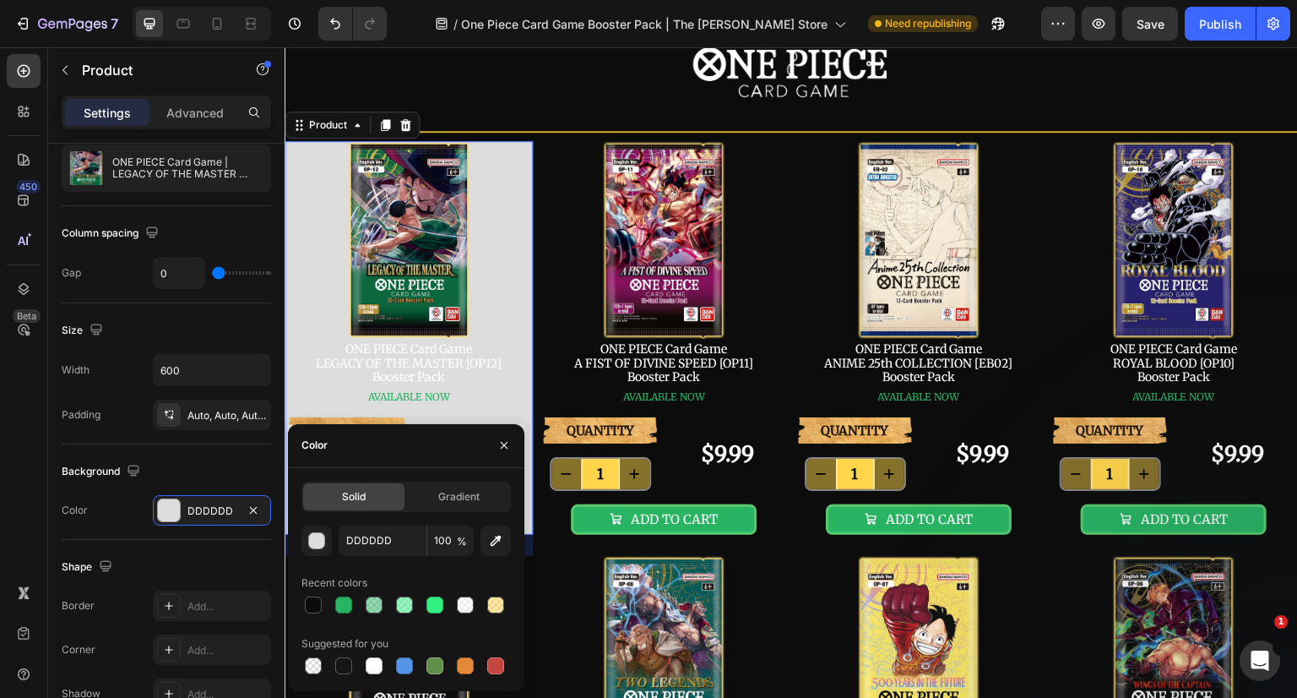
click at [250, 510] on icon "button" at bounding box center [254, 510] width 14 height 14
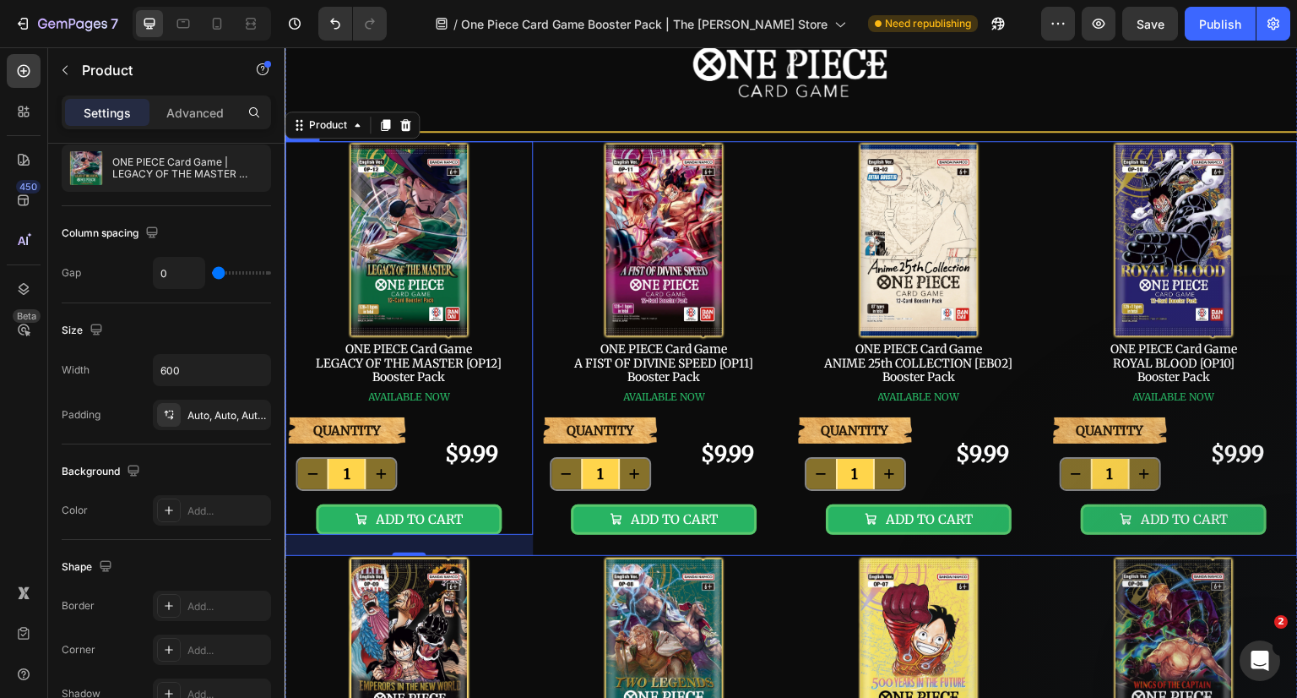
click at [535, 540] on div "Image ONE PIECE Card Game LEGACY OF THE MASTER [OP12] Booster Pack Text Block A…" at bounding box center [791, 348] width 1013 height 415
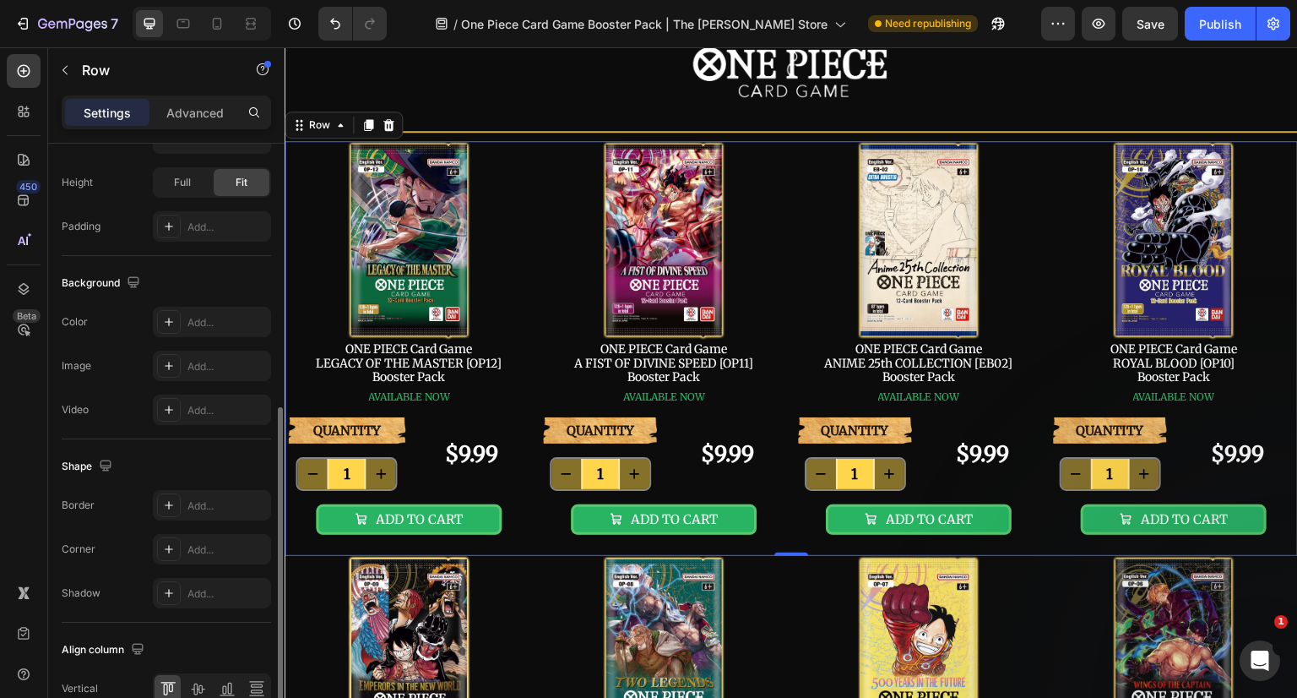
scroll to position [449, 0]
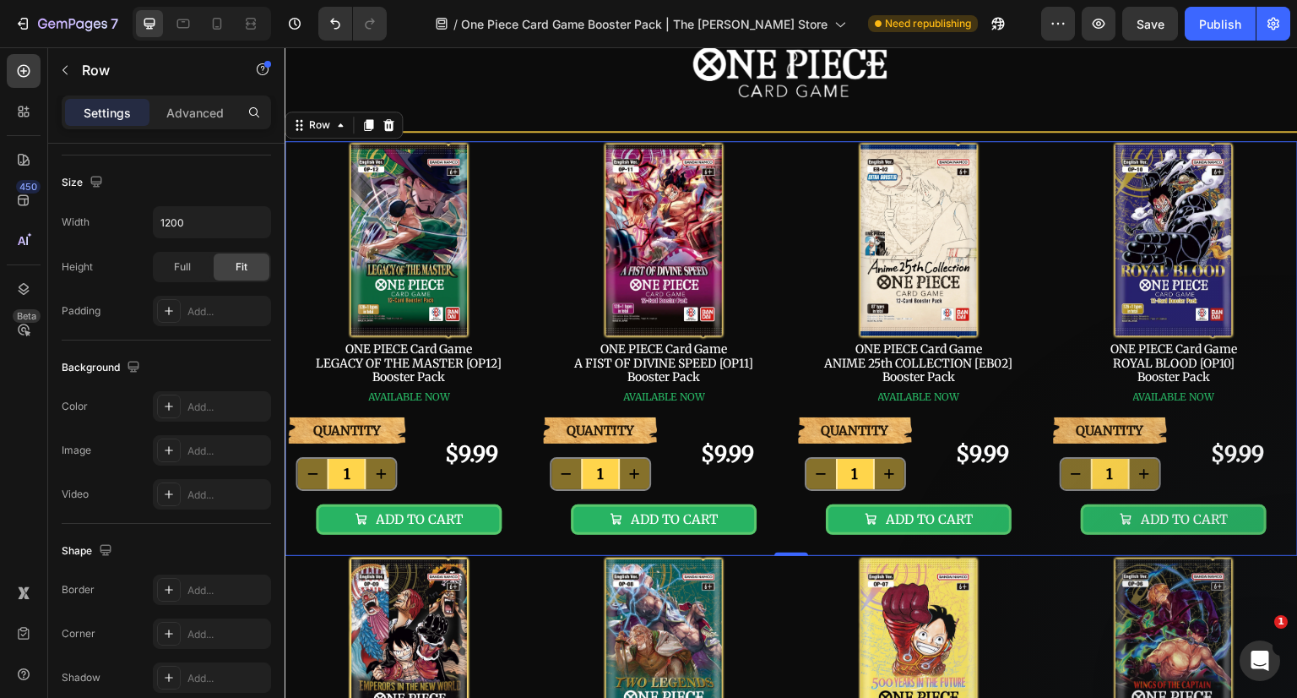
click at [198, 444] on div "Add..." at bounding box center [226, 450] width 79 height 15
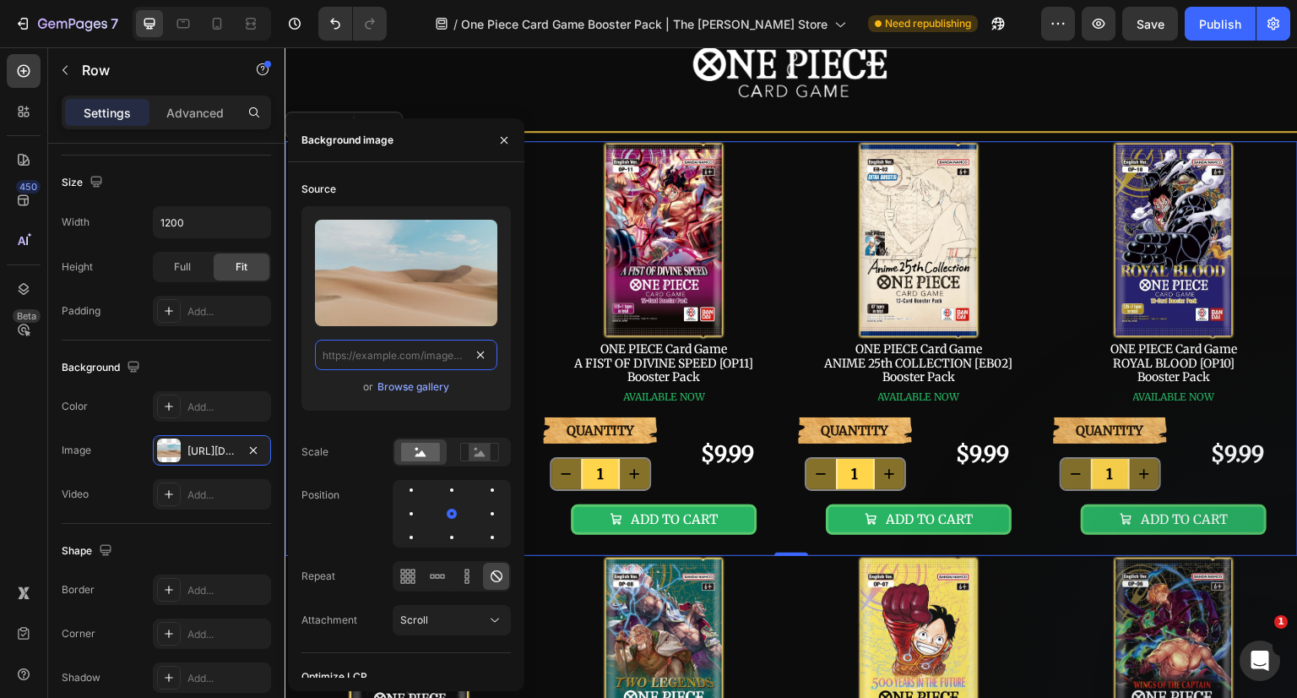
scroll to position [0, 0]
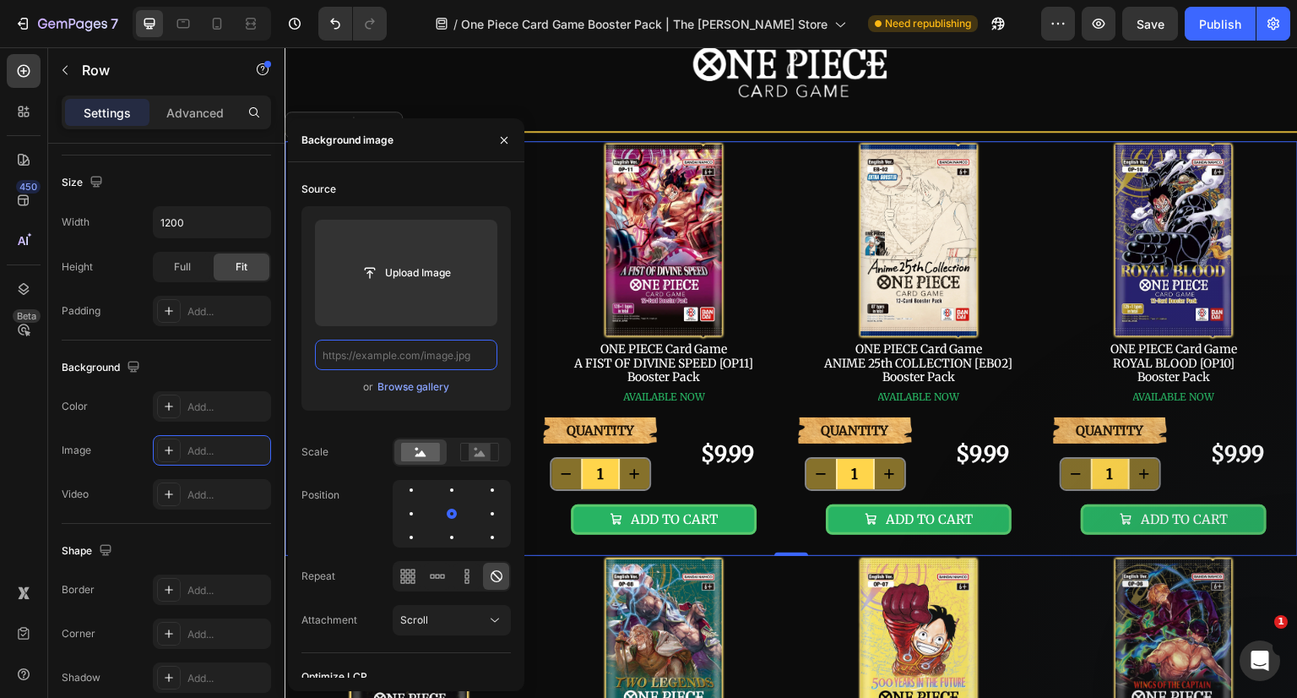
click at [404, 352] on input "text" at bounding box center [406, 354] width 182 height 30
paste input "[URL][DOMAIN_NAME]"
type input "[URL][DOMAIN_NAME]"
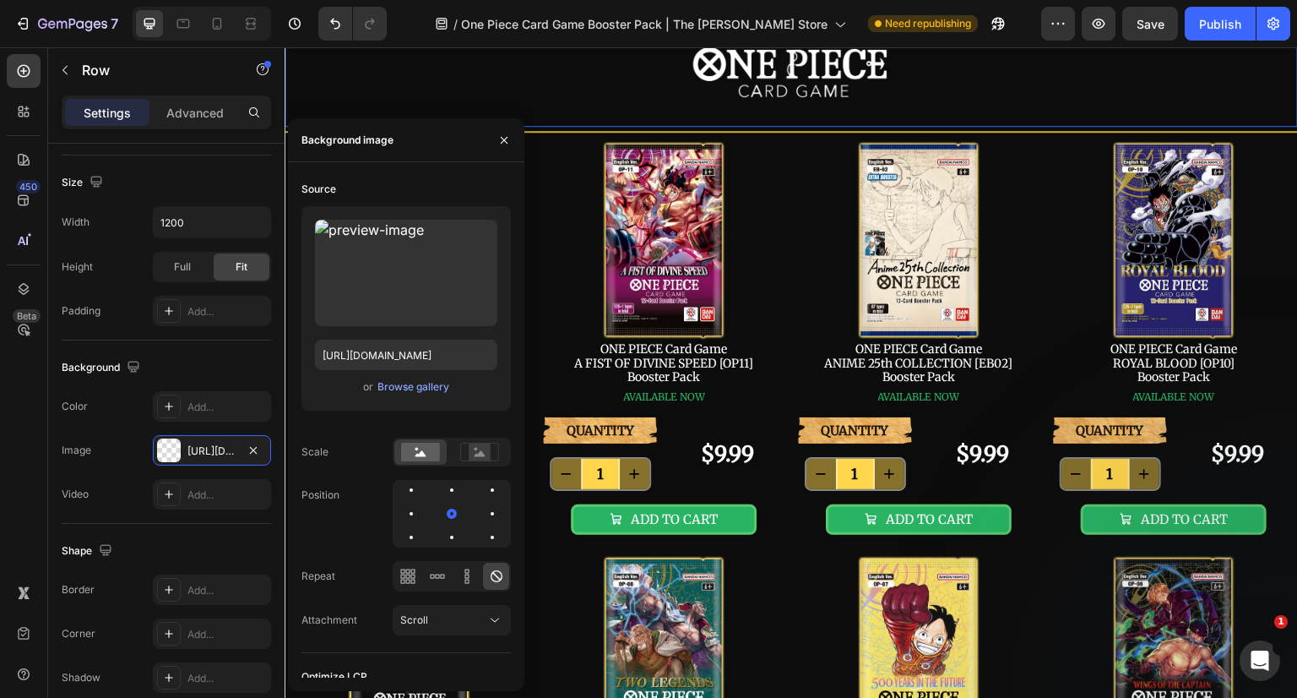
click at [734, 112] on div "Image Row 0" at bounding box center [791, 61] width 1013 height 129
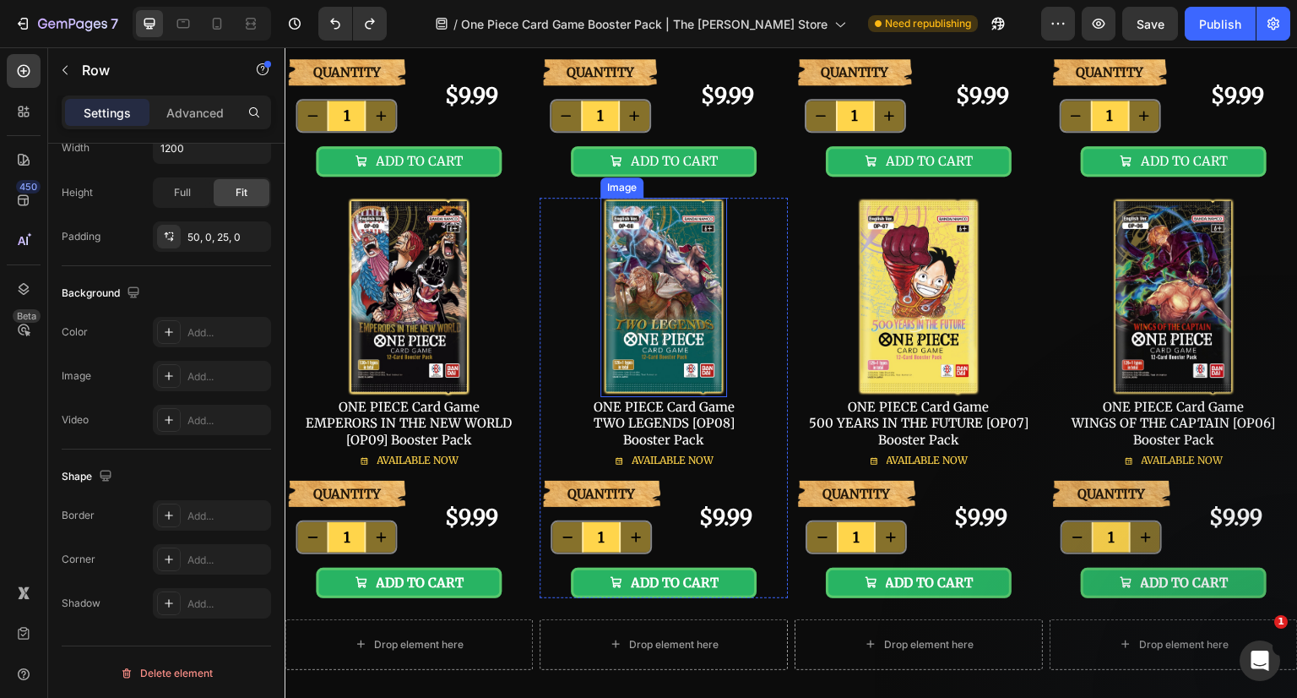
scroll to position [591, 0]
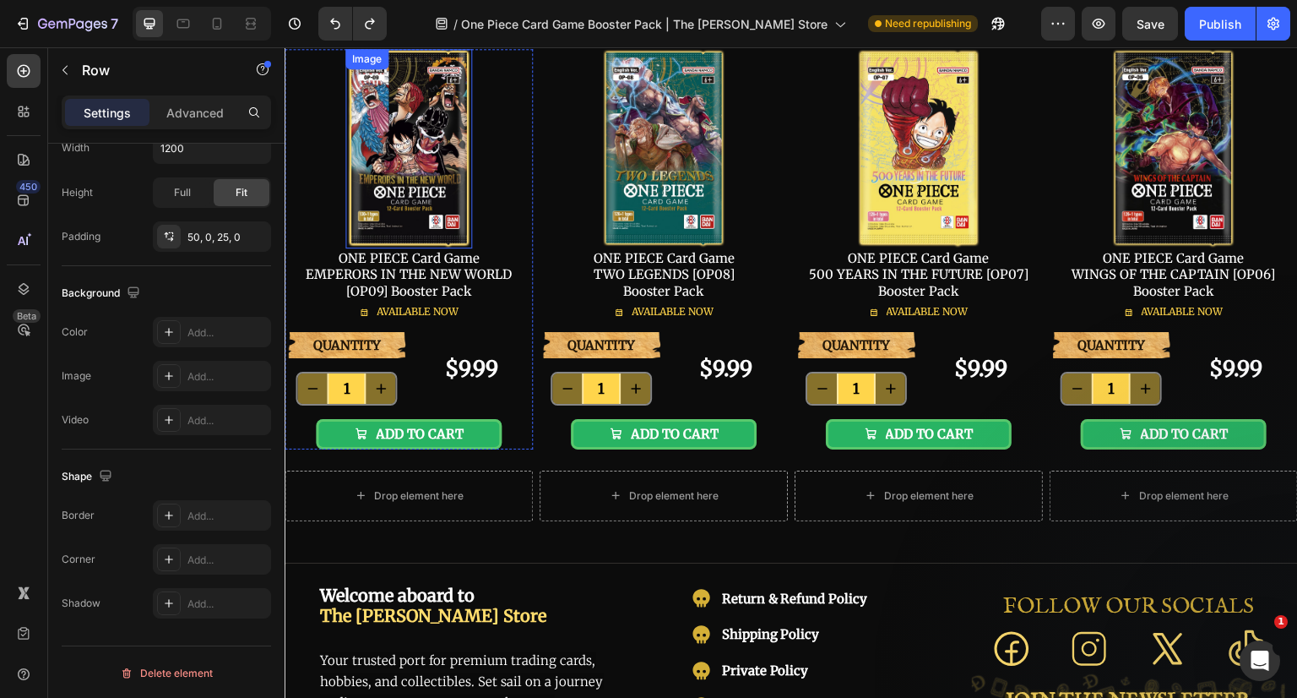
click at [445, 200] on img at bounding box center [408, 148] width 127 height 199
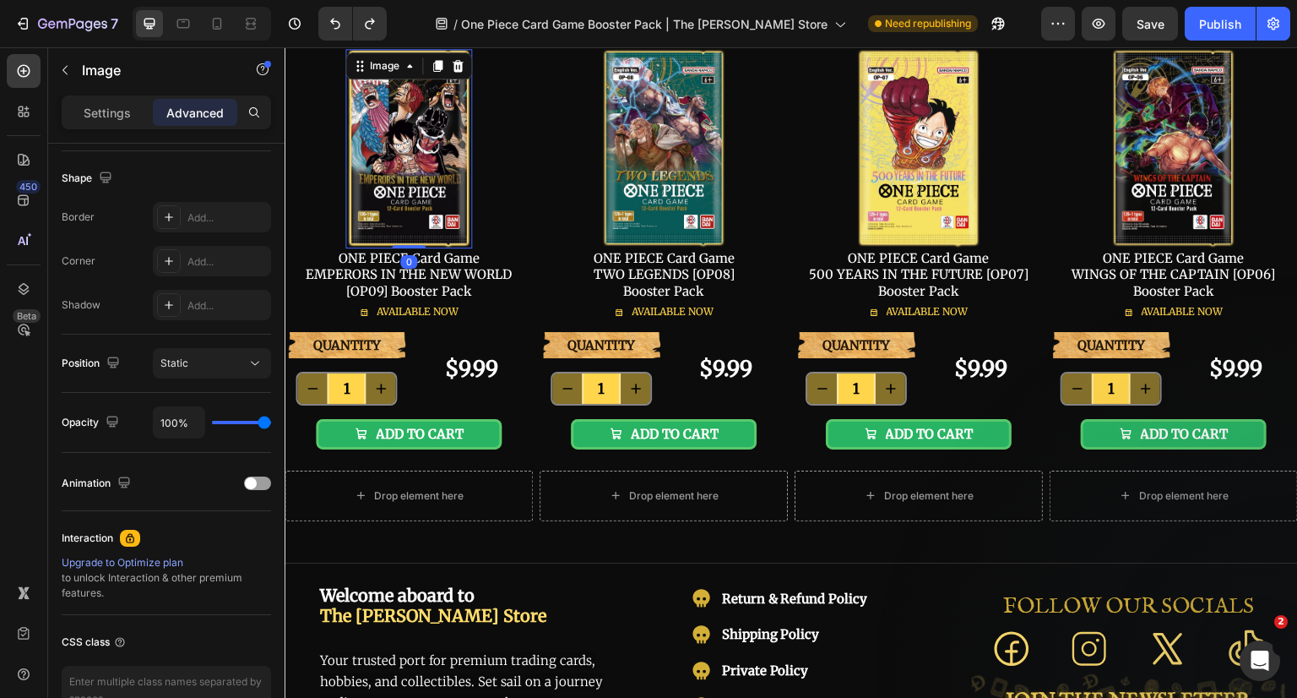
scroll to position [0, 0]
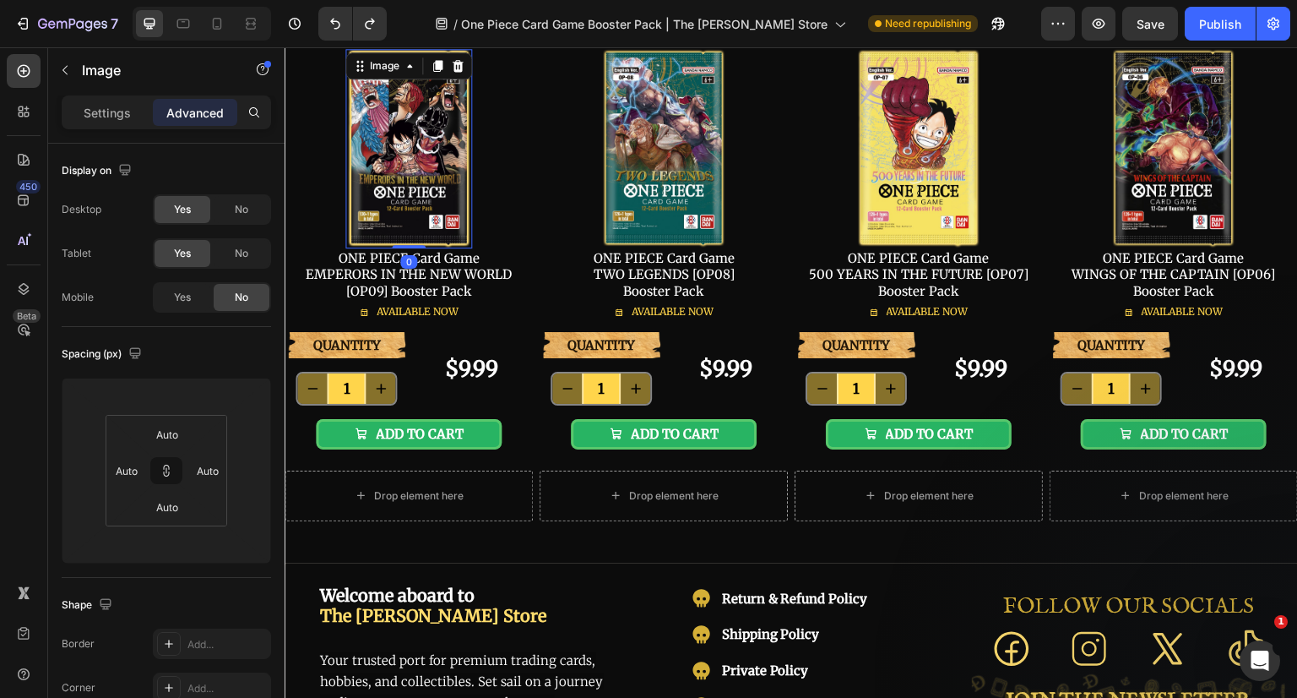
click at [109, 113] on p "Settings" at bounding box center [107, 113] width 47 height 18
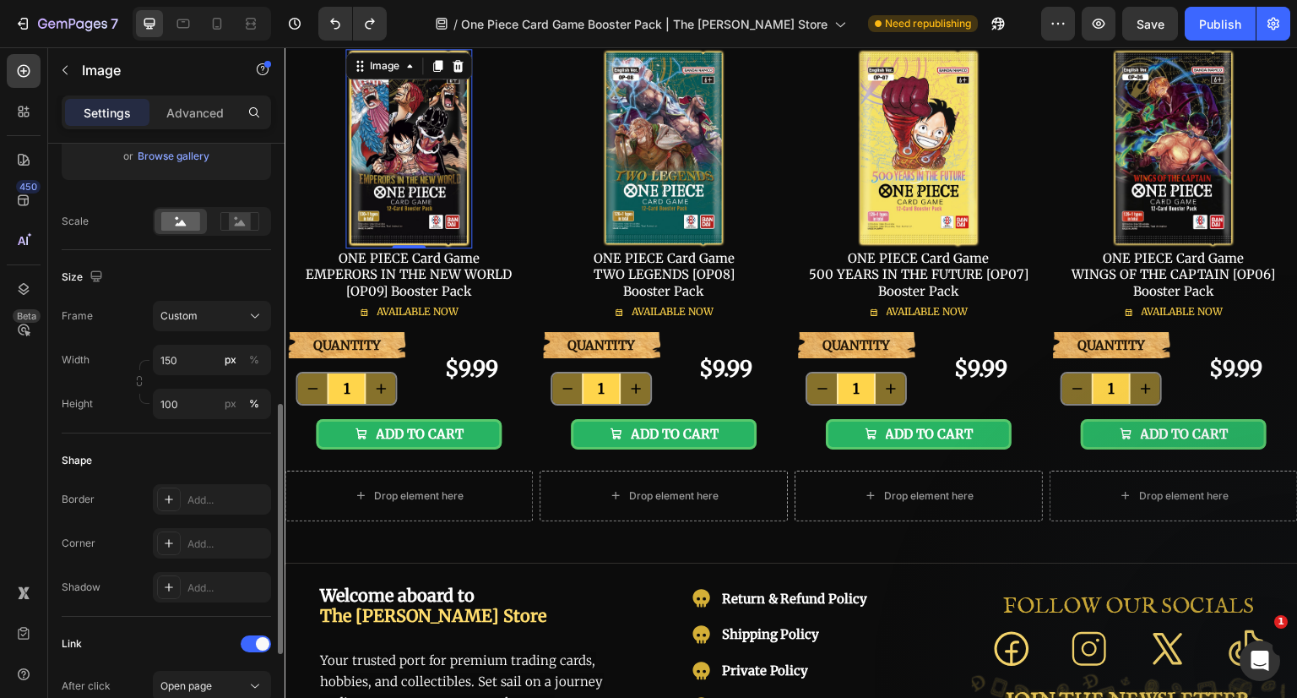
scroll to position [591, 0]
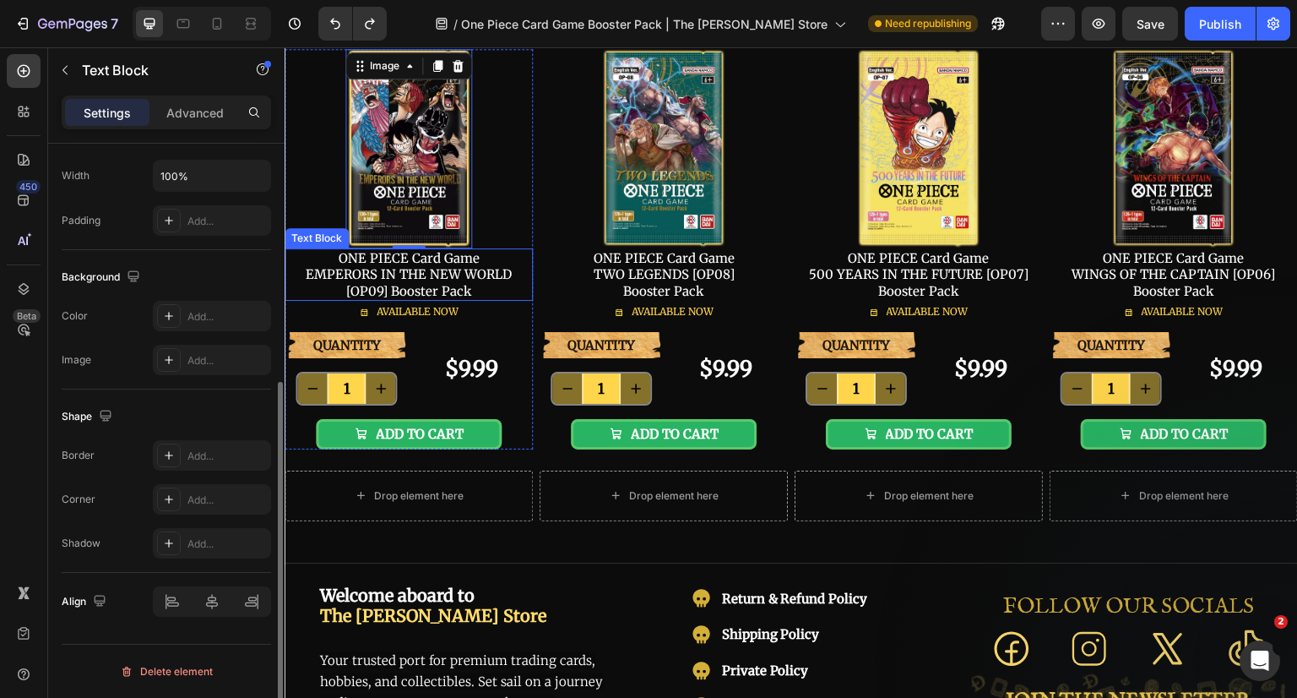
click at [413, 275] on p "ONE PIECE Card Game EMPERORS IN THE NEW WORLD [OP09] Booster Pack" at bounding box center [408, 275] width 245 height 50
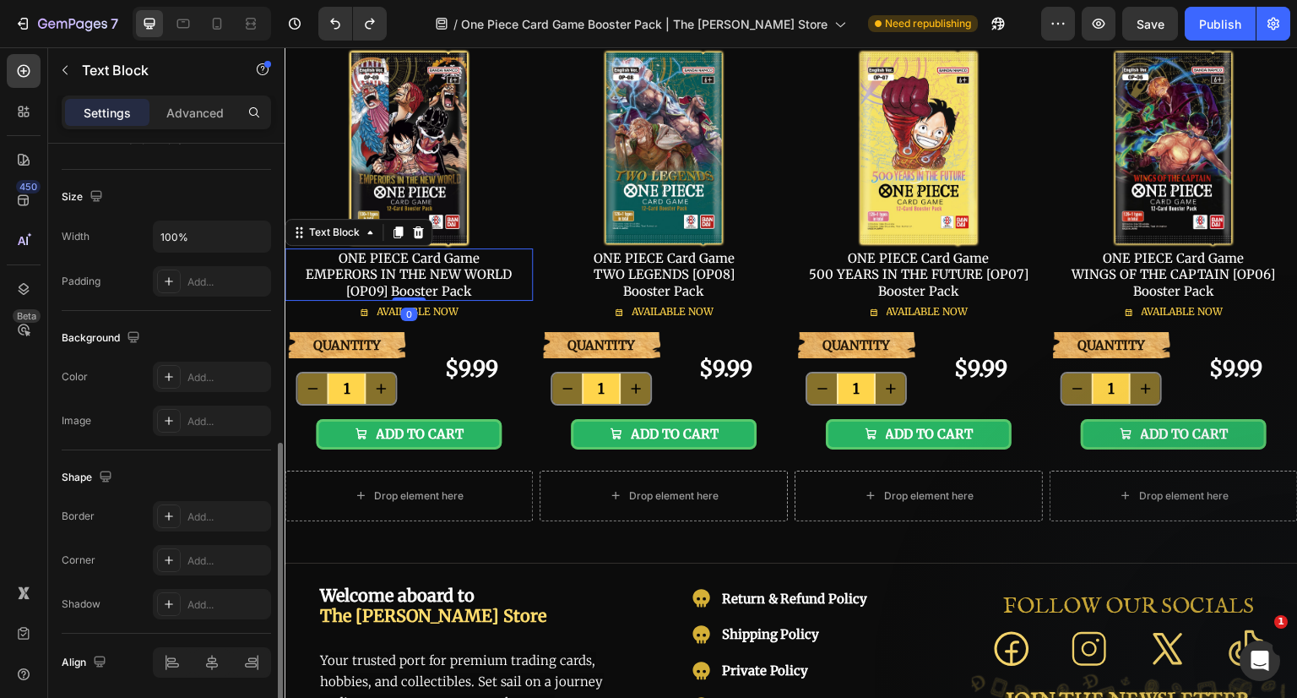
scroll to position [397, 0]
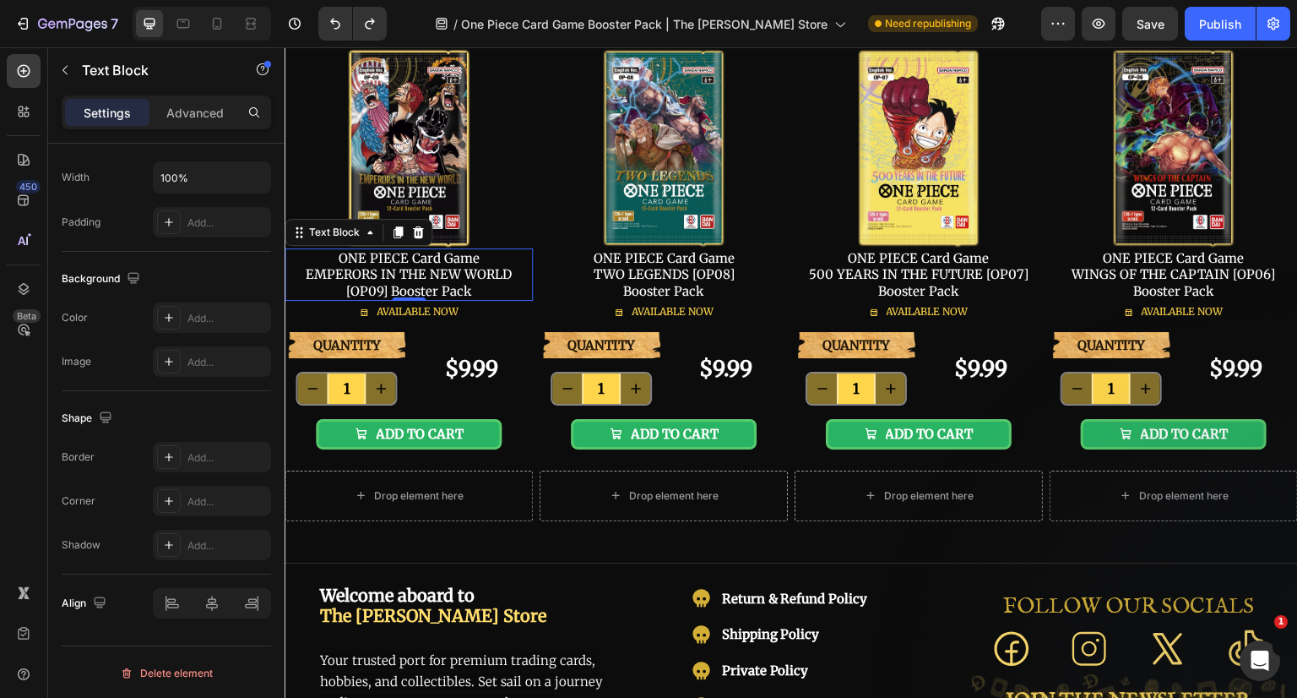
click at [201, 121] on div "Advanced" at bounding box center [195, 112] width 84 height 27
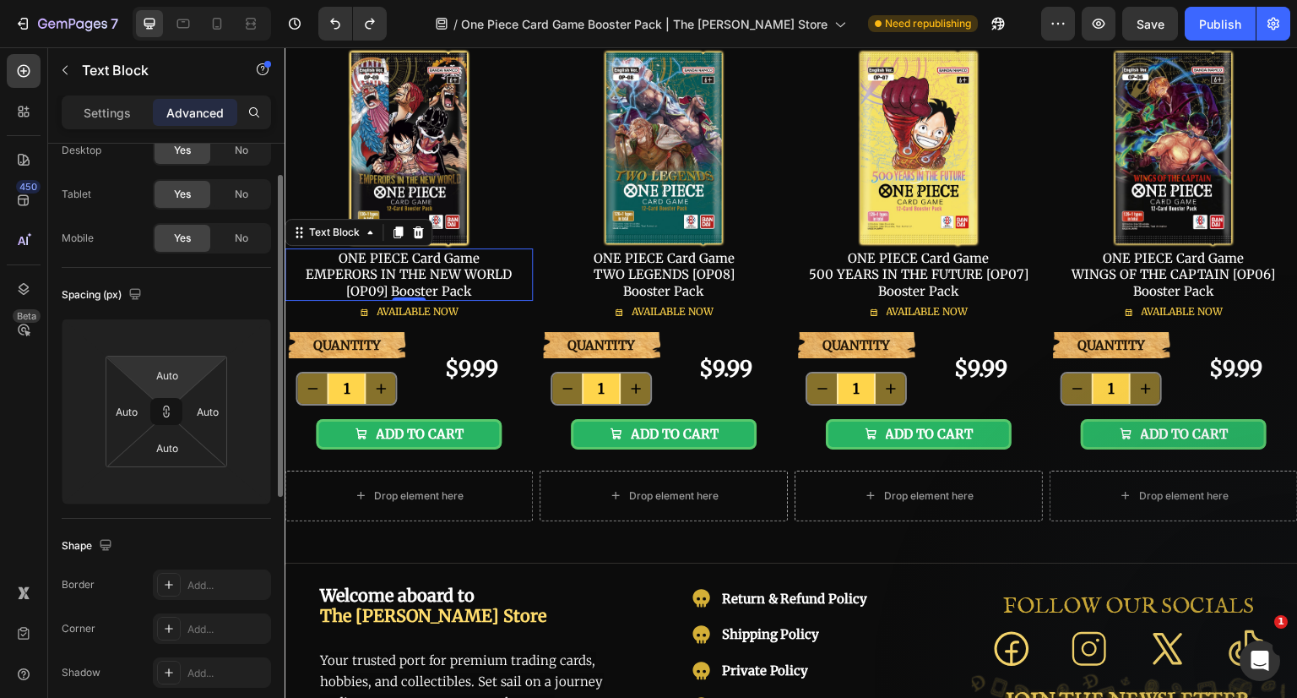
scroll to position [0, 0]
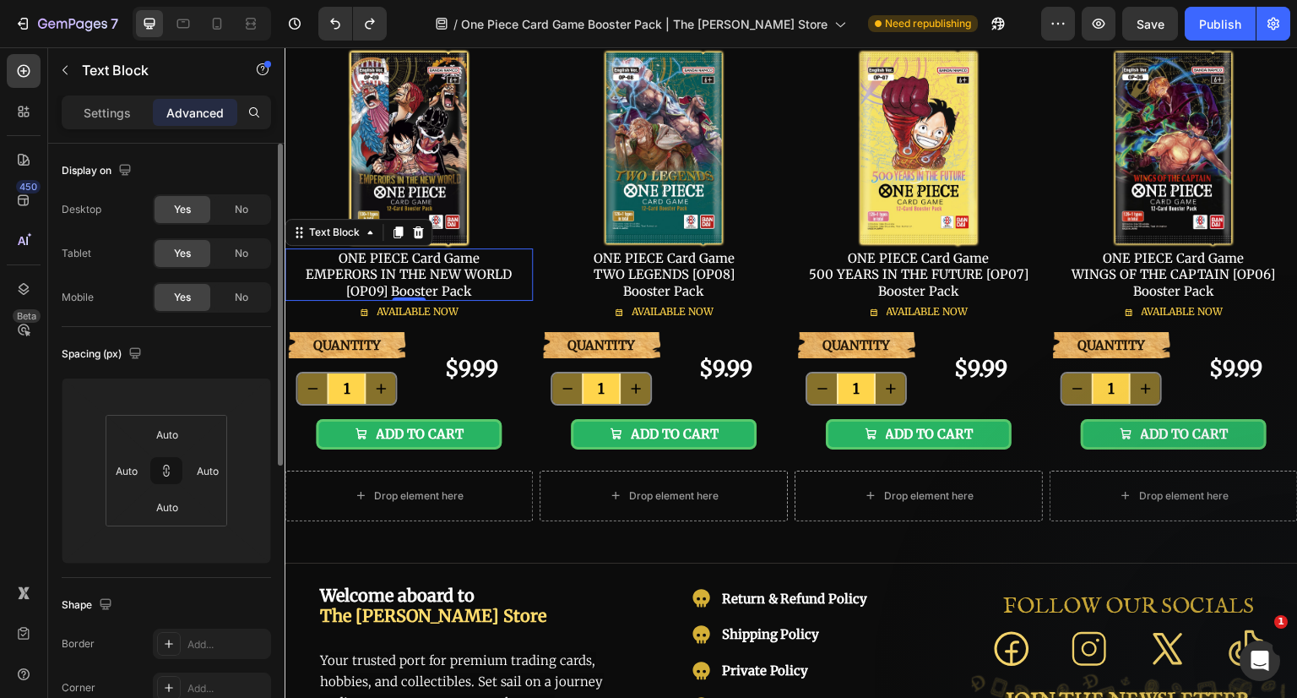
click at [242, 298] on span "No" at bounding box center [242, 297] width 14 height 15
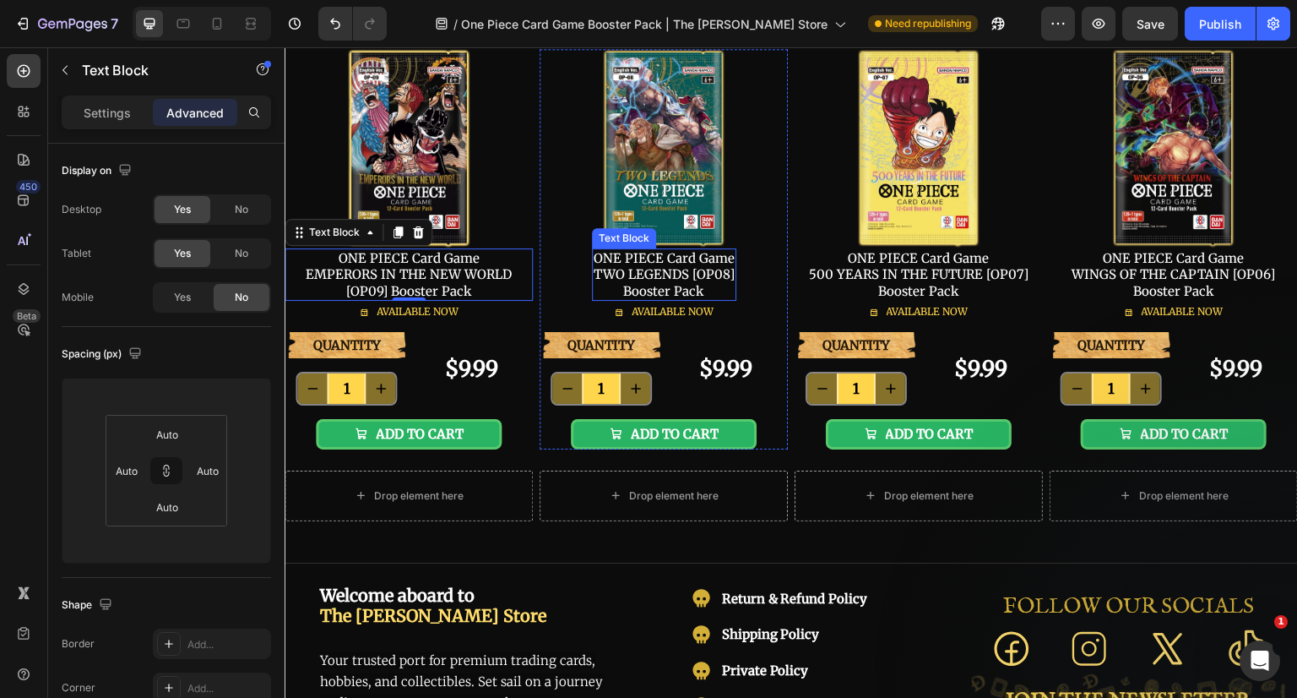
click at [692, 287] on p "ONE PIECE Card Game TWO LEGENDS [OP08] Booster Pack" at bounding box center [664, 275] width 141 height 50
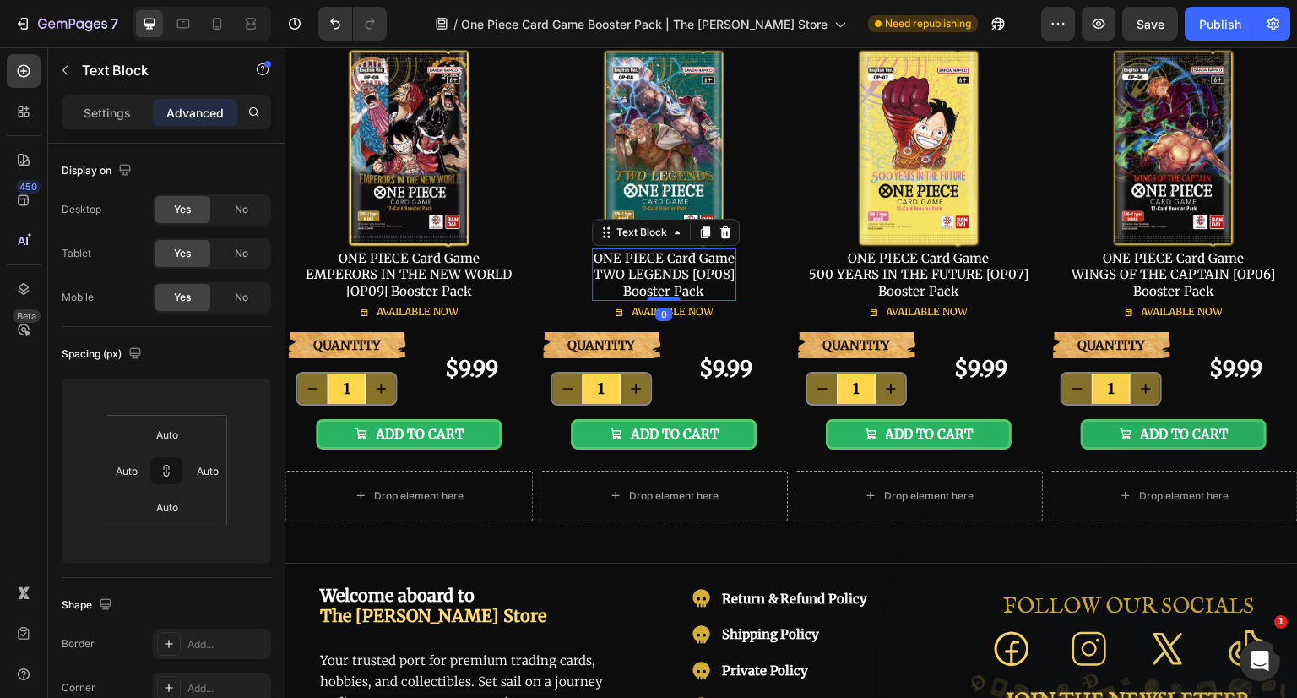
click at [265, 296] on div "No" at bounding box center [242, 297] width 56 height 27
click at [908, 281] on p "ONE PIECE Card Game 500 YEARS IN THE FUTURE [OP07] Booster Pack" at bounding box center [919, 275] width 220 height 50
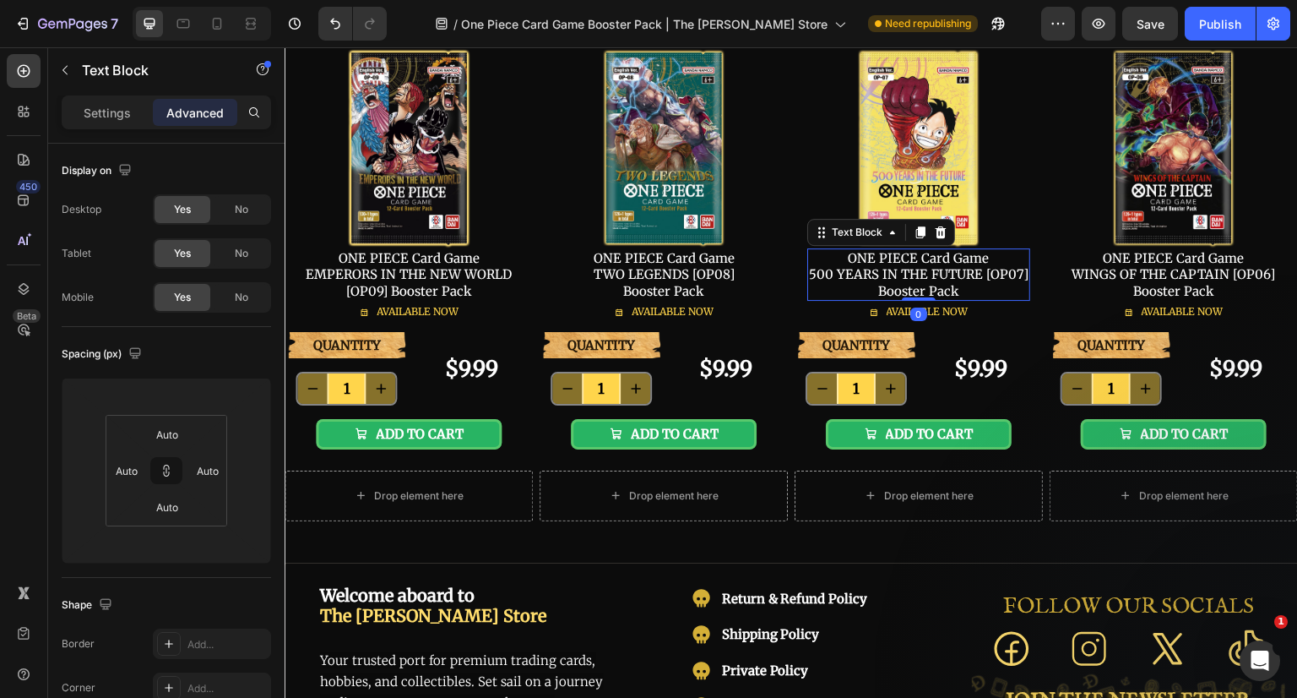
click at [258, 295] on div "No" at bounding box center [242, 297] width 56 height 27
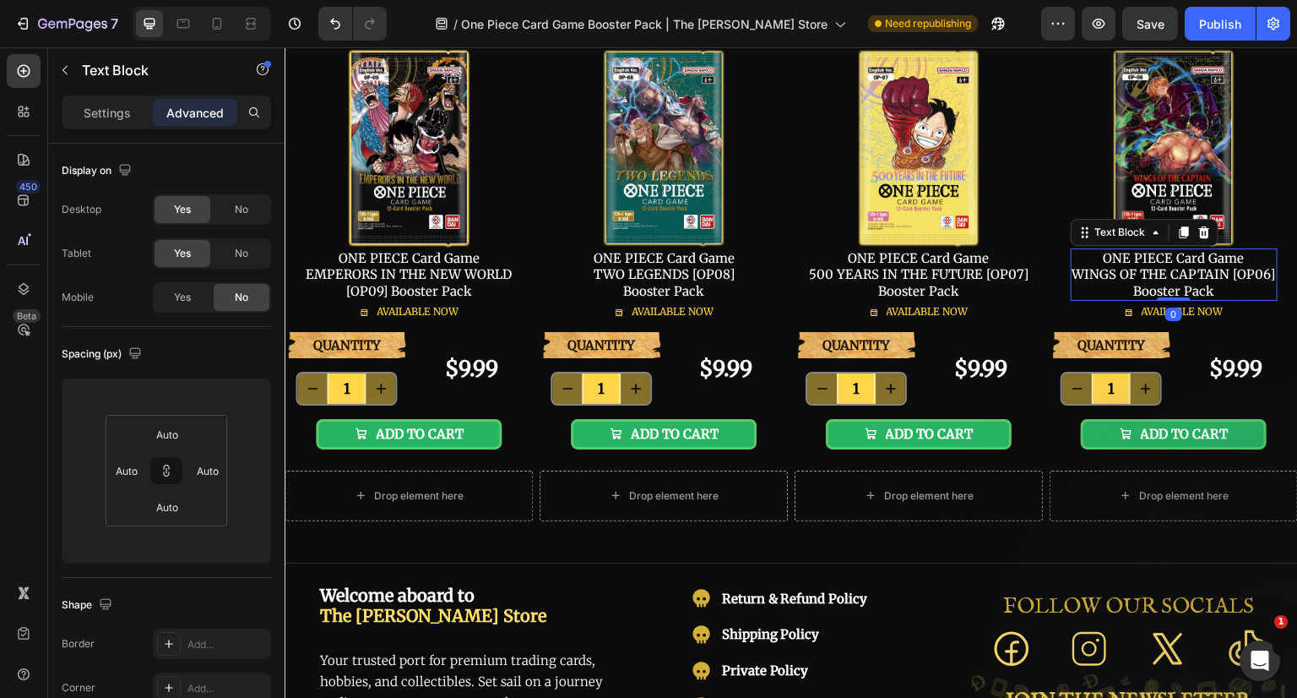
click at [1194, 280] on p "ONE PIECE Card Game WINGS OF THE CAPTAIN [OP06] Booster Pack" at bounding box center [1174, 275] width 204 height 50
click at [237, 295] on span "No" at bounding box center [242, 297] width 14 height 15
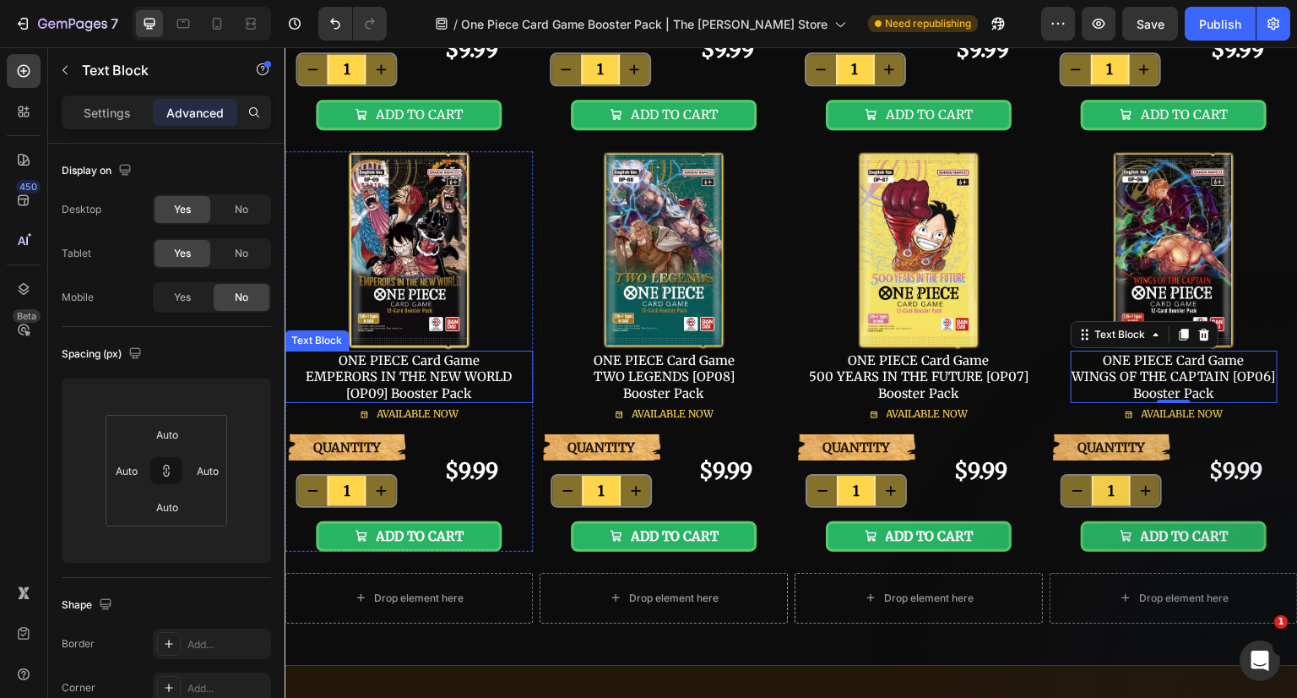
scroll to position [338, 0]
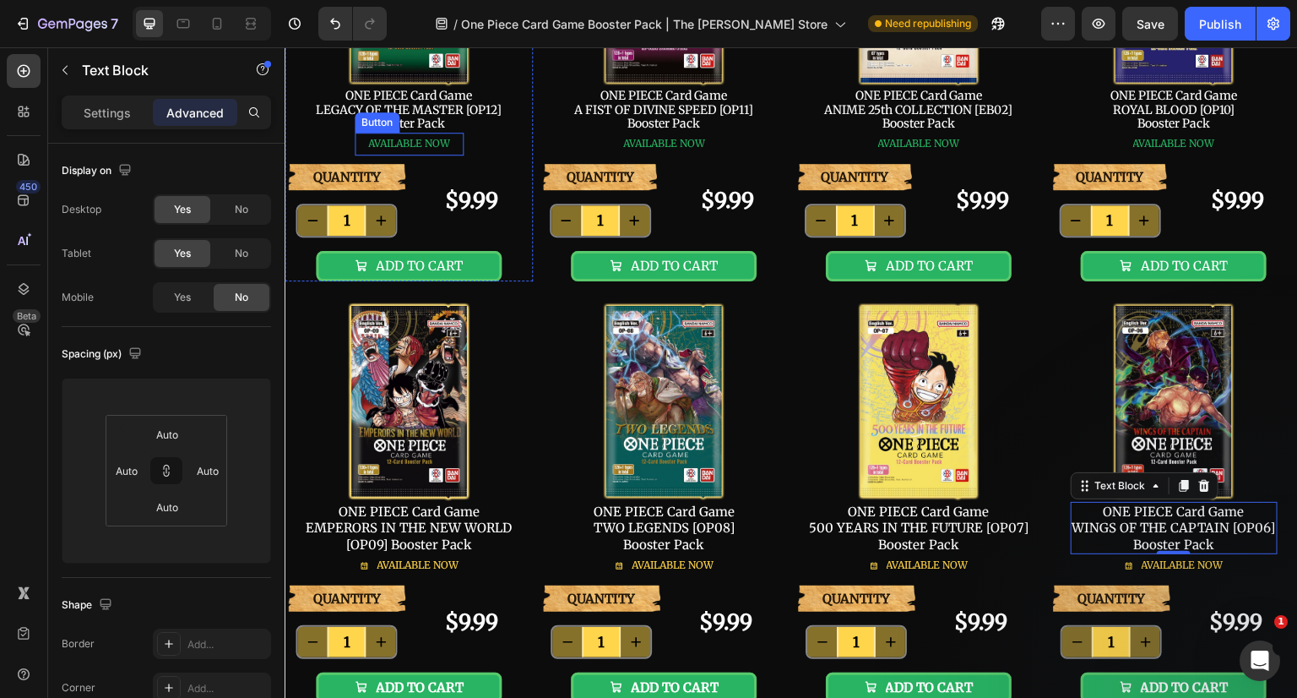
click at [418, 139] on span "AVAILABLE NOW" at bounding box center [409, 143] width 82 height 13
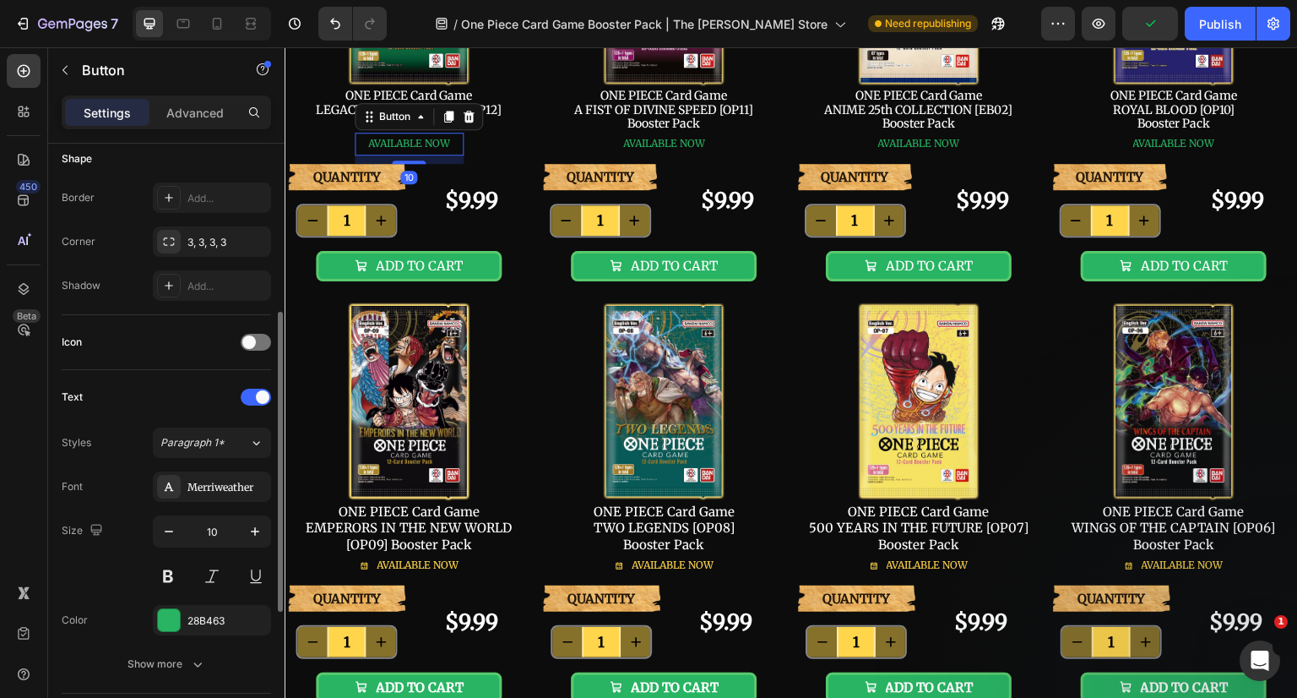
click at [193, 618] on div "28B463" at bounding box center [226, 620] width 79 height 15
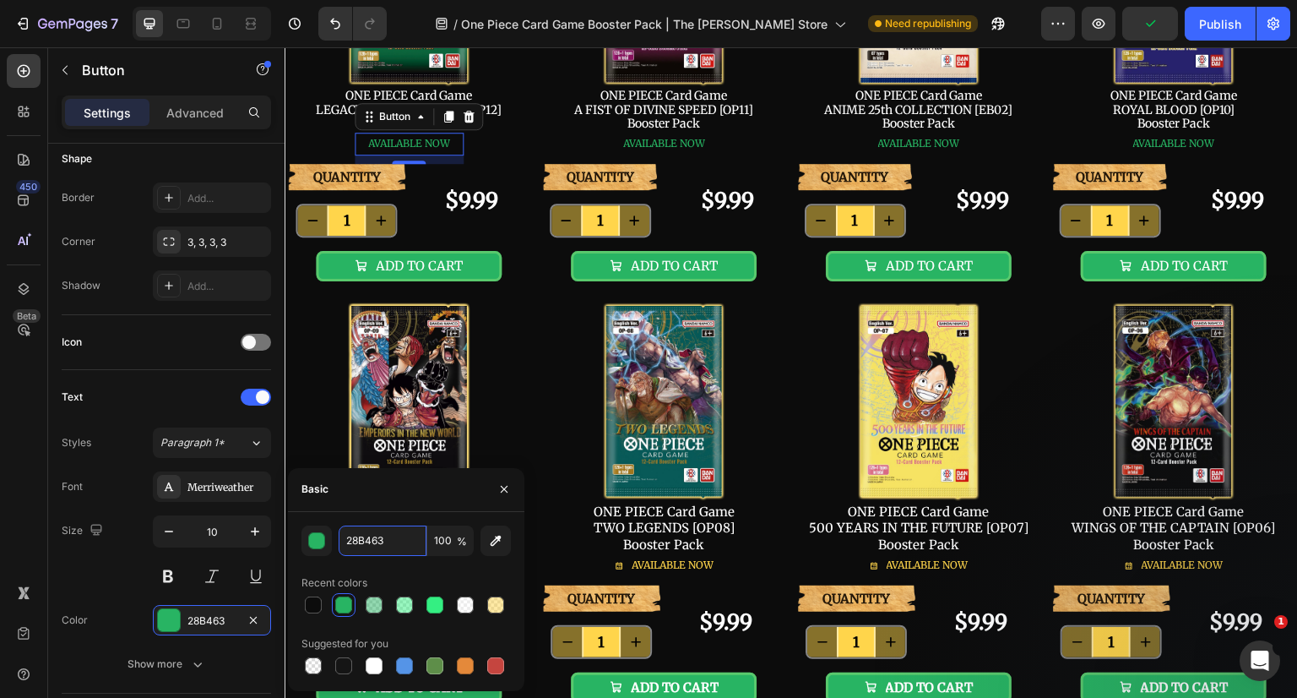
click at [366, 540] on input "28B463" at bounding box center [383, 540] width 88 height 30
click at [502, 488] on icon "button" at bounding box center [504, 489] width 14 height 14
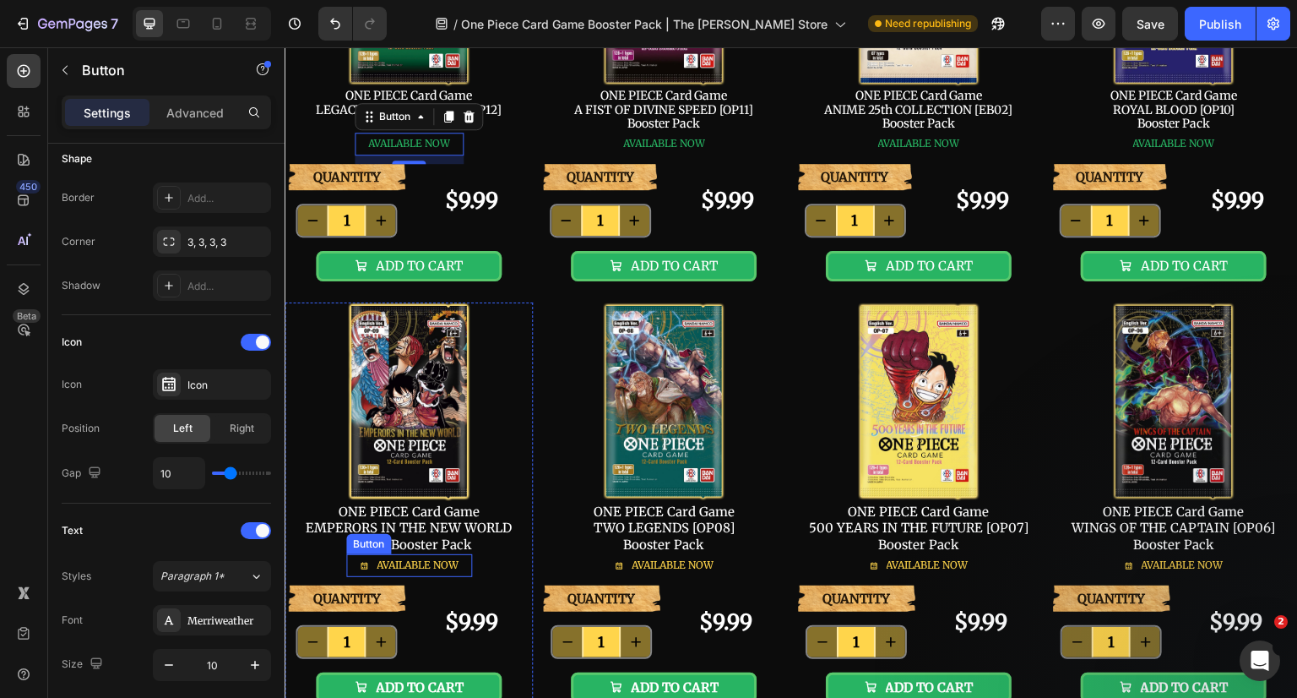
click at [412, 558] on span "AVAILABLE NOW" at bounding box center [418, 564] width 82 height 13
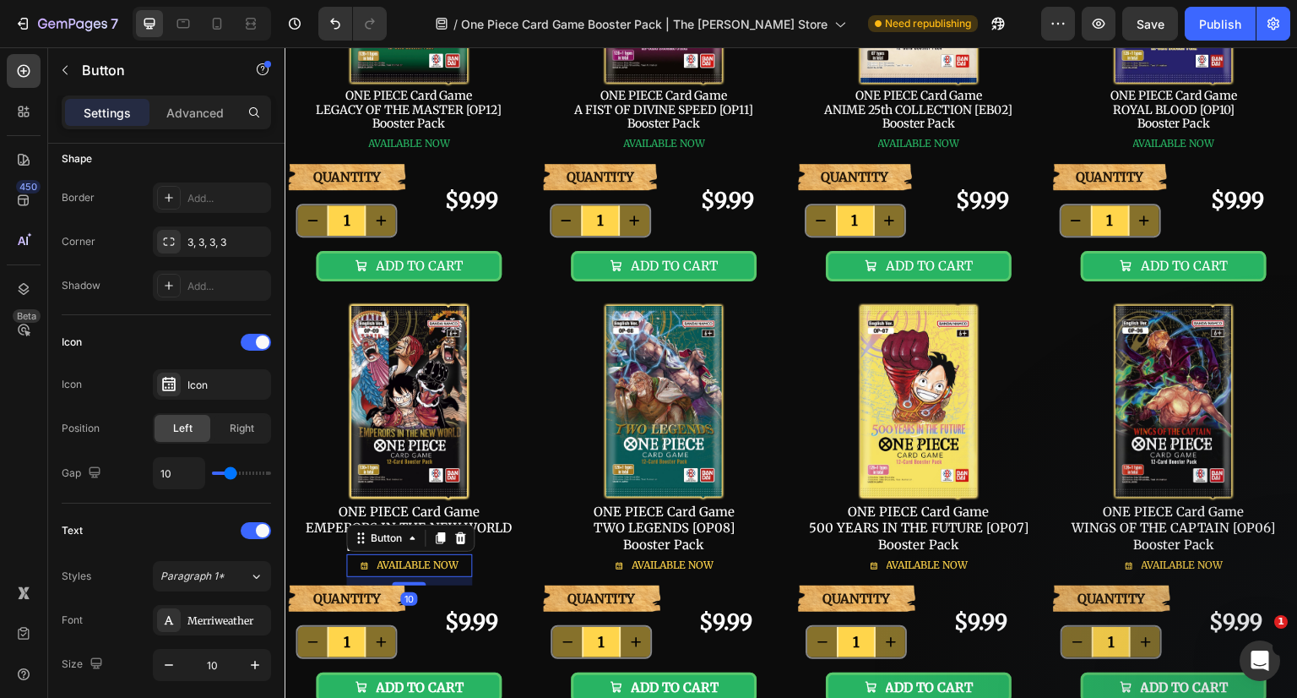
click at [251, 348] on div at bounding box center [256, 342] width 30 height 17
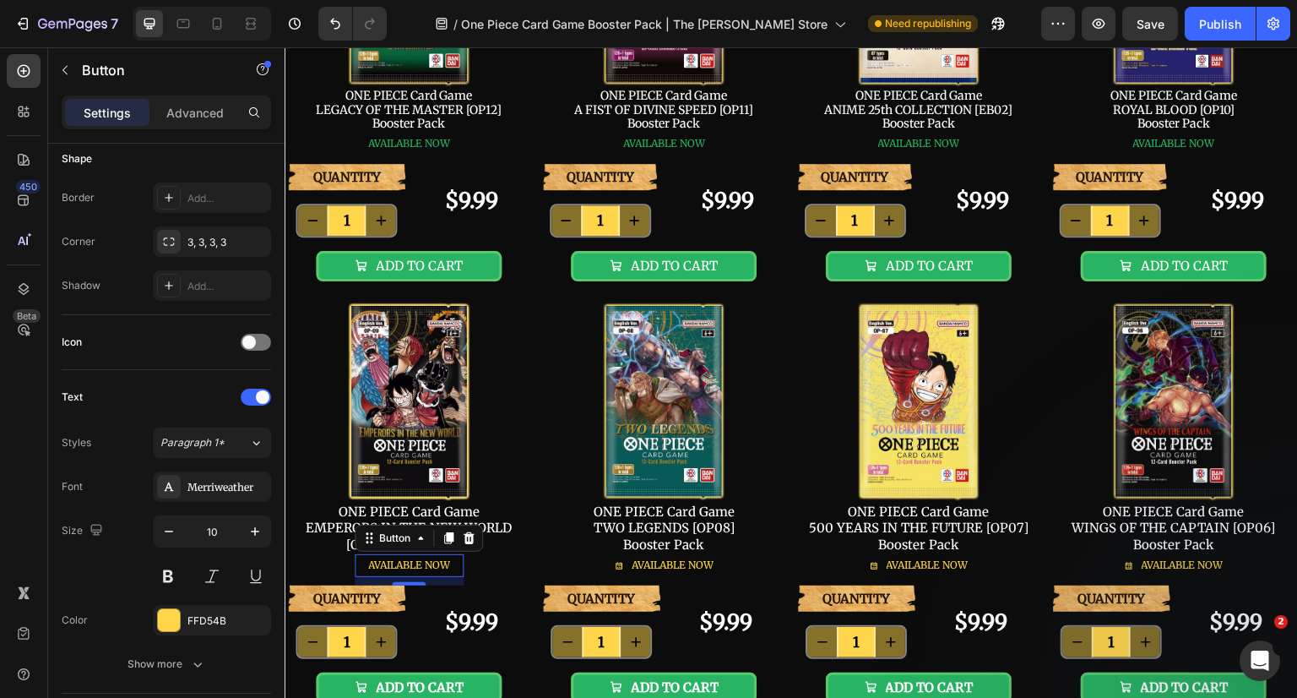
click at [399, 567] on span "AVAILABLE NOW" at bounding box center [409, 564] width 82 height 13
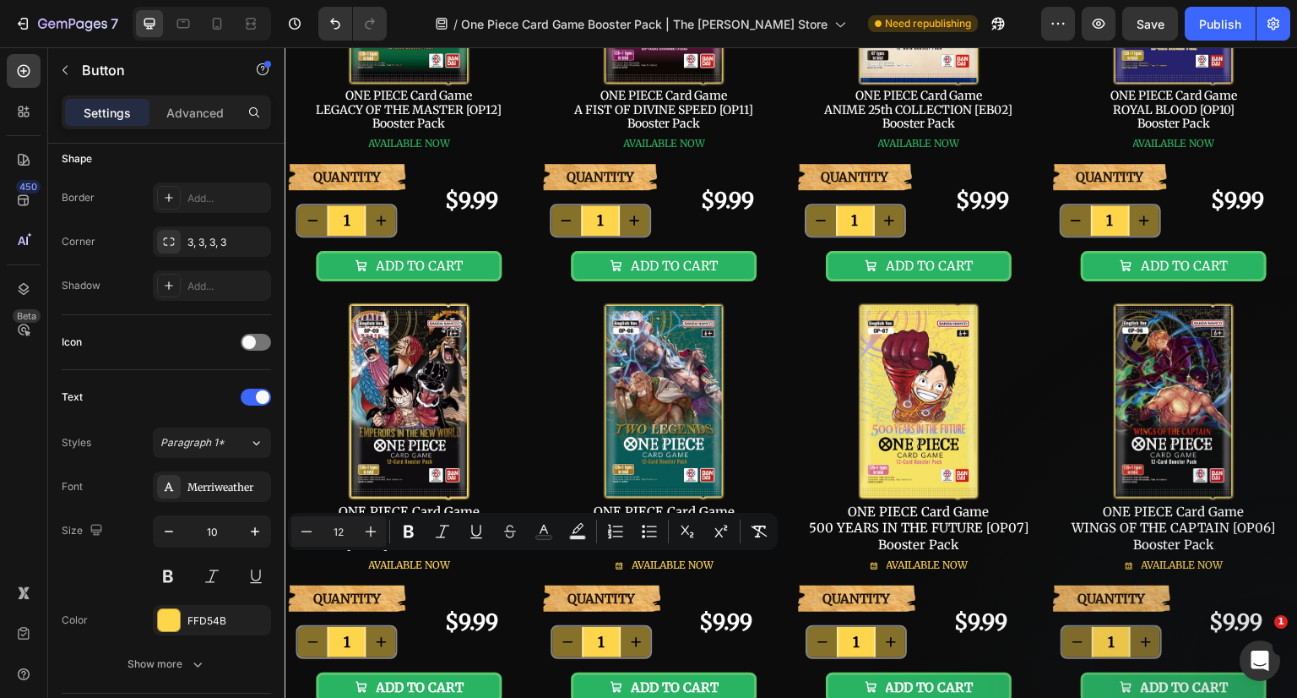
click at [202, 615] on div "FFD54B" at bounding box center [226, 620] width 79 height 15
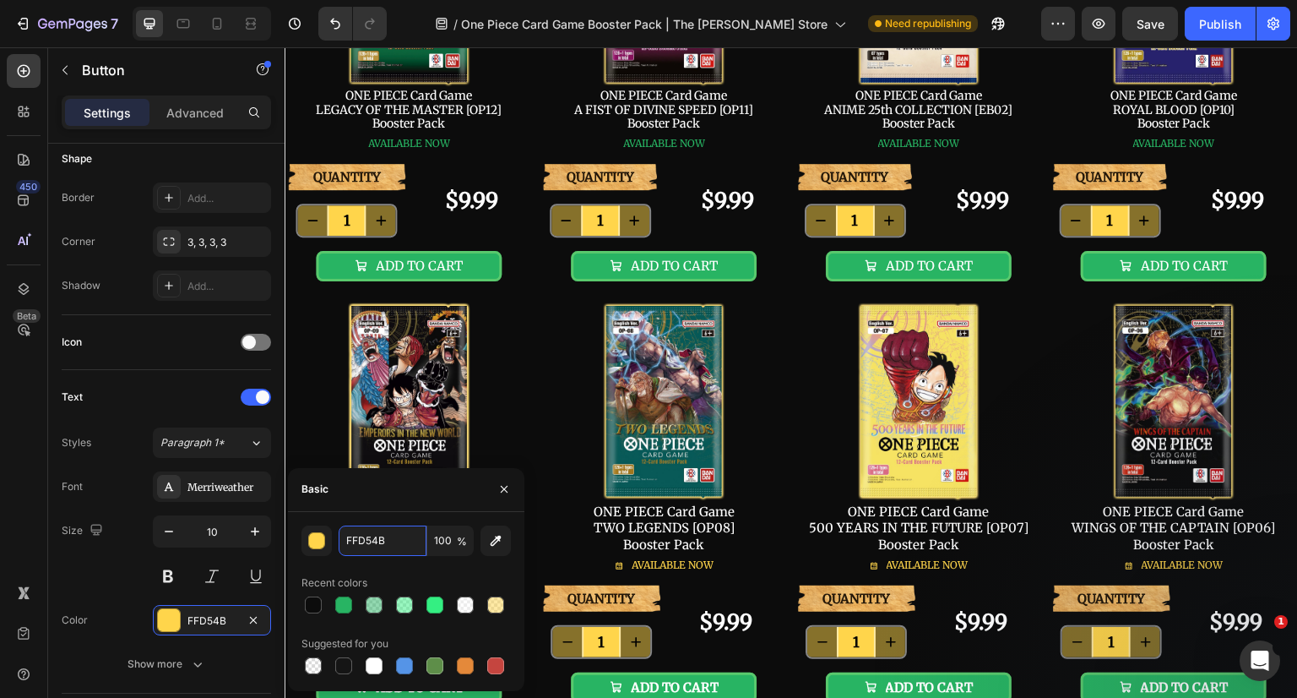
click at [385, 545] on input "FFD54B" at bounding box center [383, 540] width 88 height 30
paste input "28B463"
type input "28B463"
click at [508, 493] on icon "button" at bounding box center [504, 489] width 14 height 14
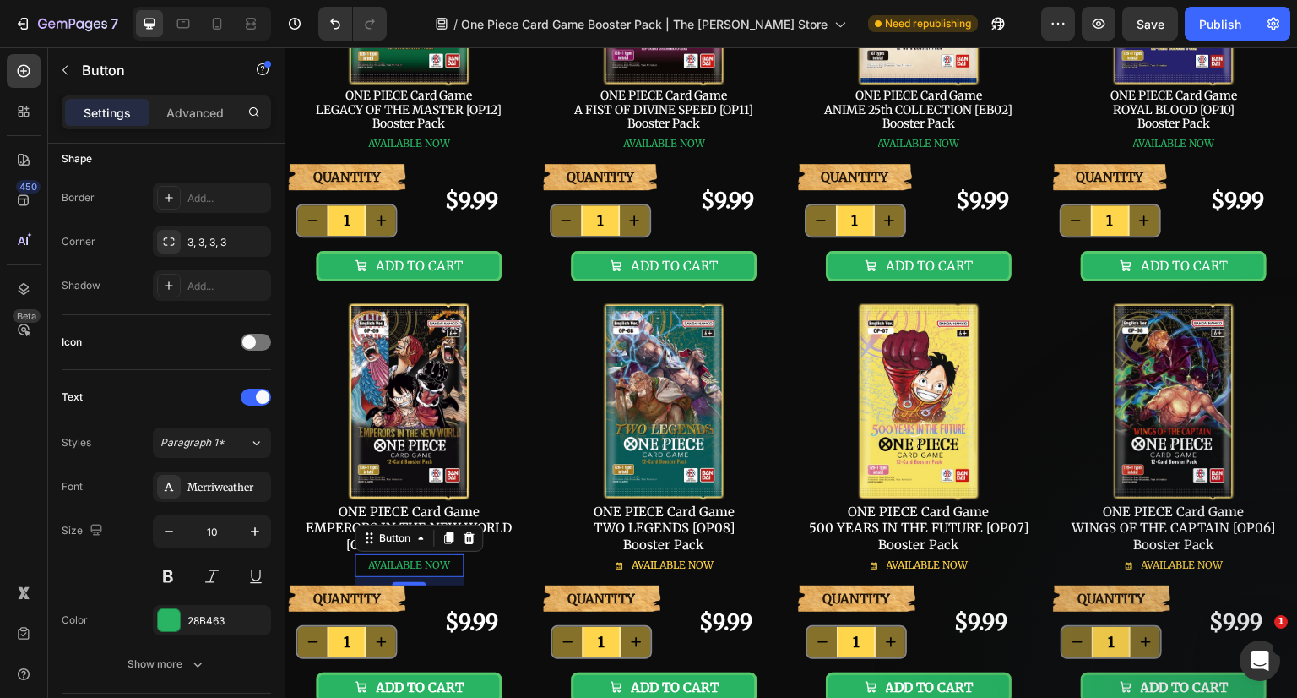
scroll to position [591, 0]
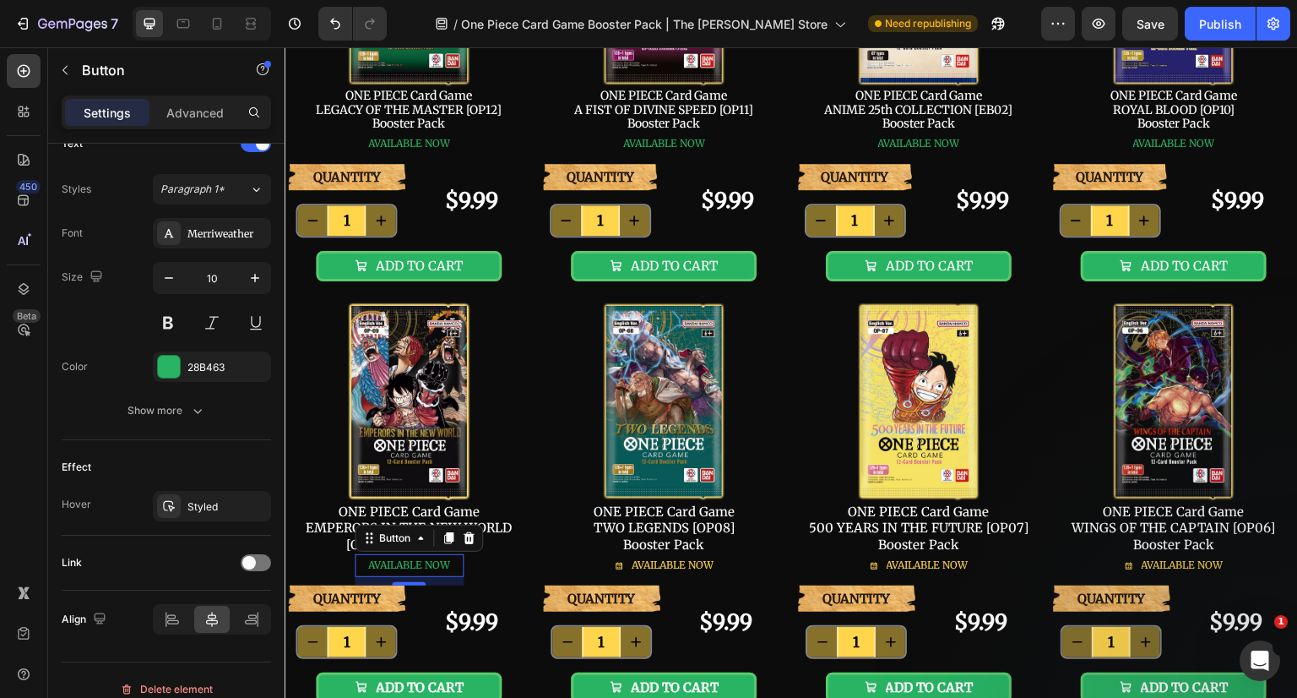
click at [0, 0] on icon "button" at bounding box center [0, 0] width 0 height 0
click at [646, 561] on span "AVAILABLE NOW" at bounding box center [673, 564] width 82 height 13
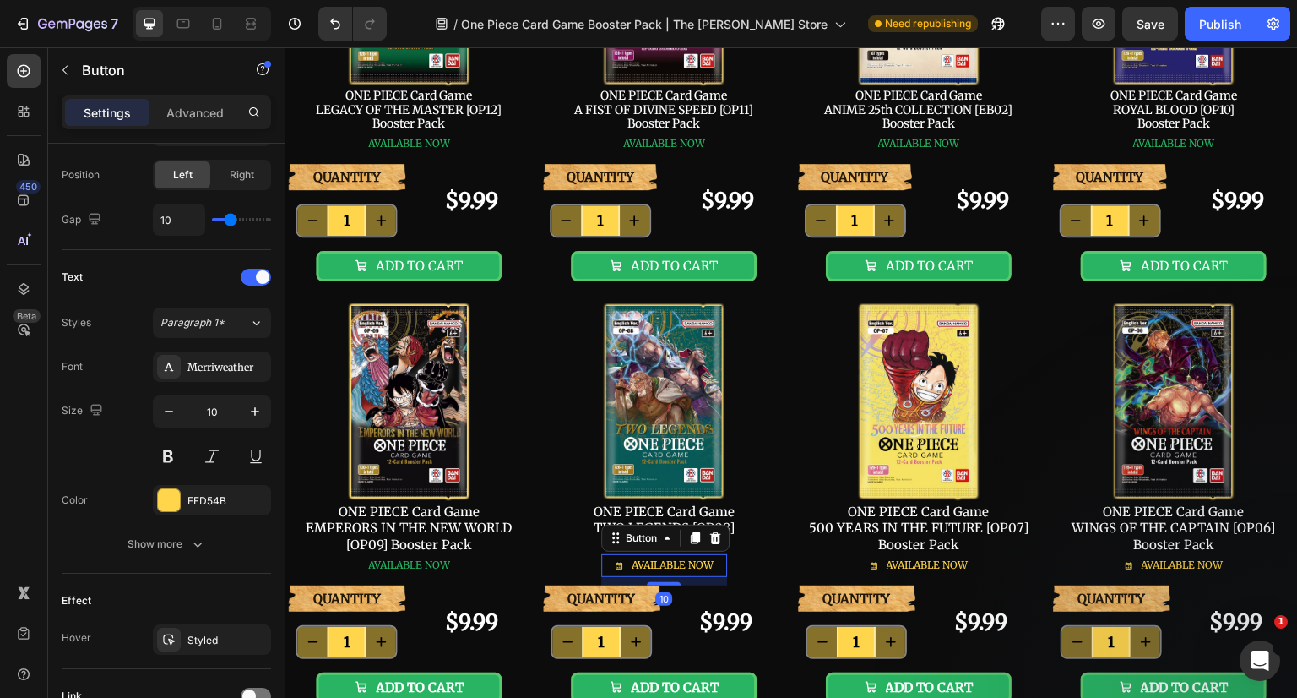
click at [257, 278] on span at bounding box center [263, 277] width 14 height 14
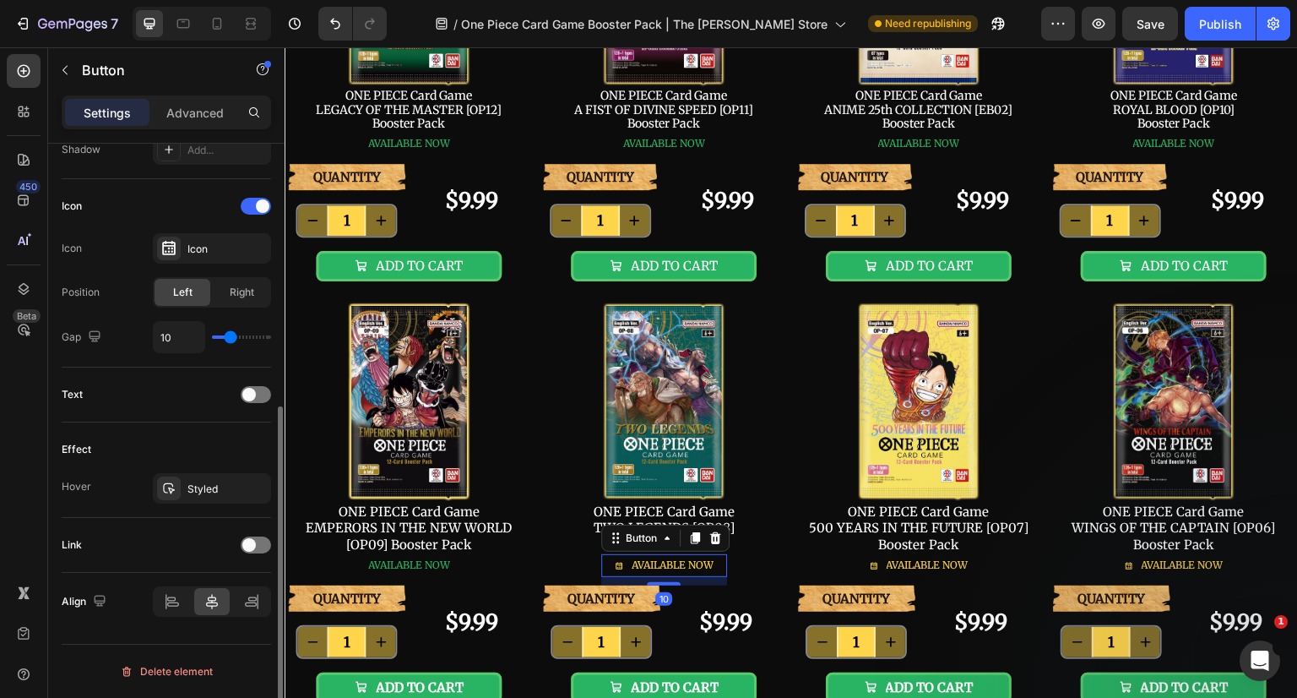
scroll to position [471, 0]
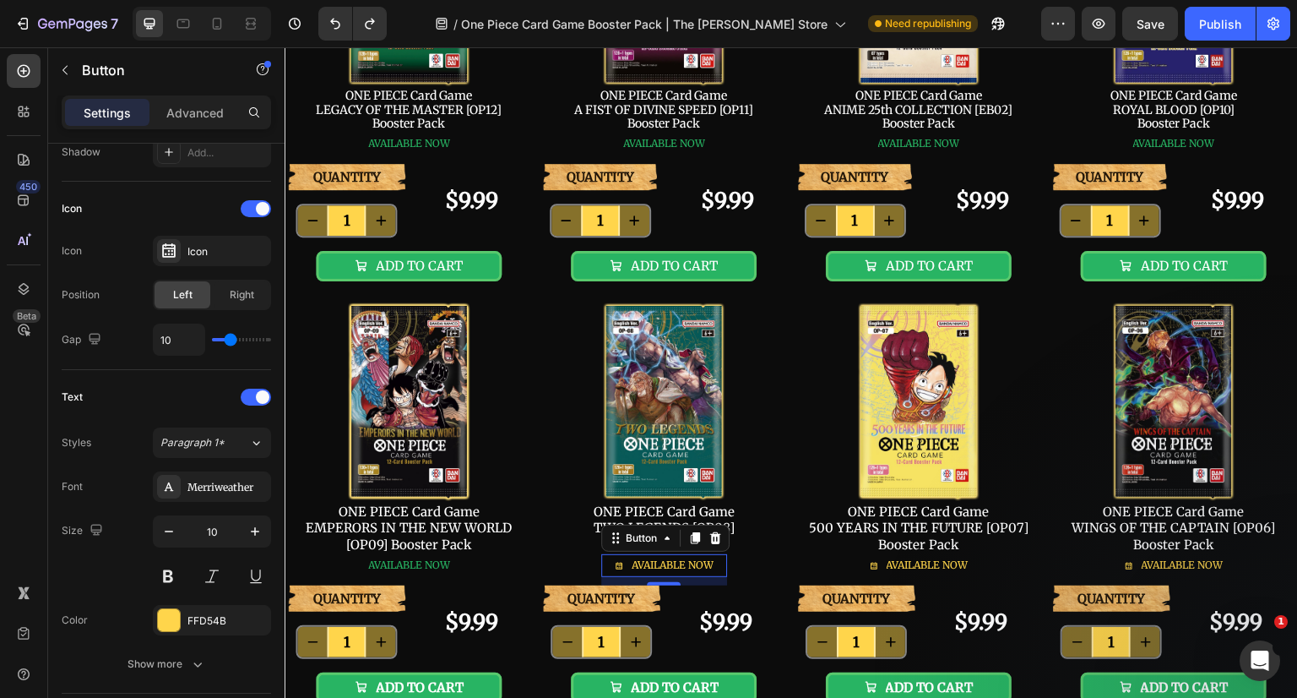
click at [257, 210] on span at bounding box center [263, 209] width 14 height 14
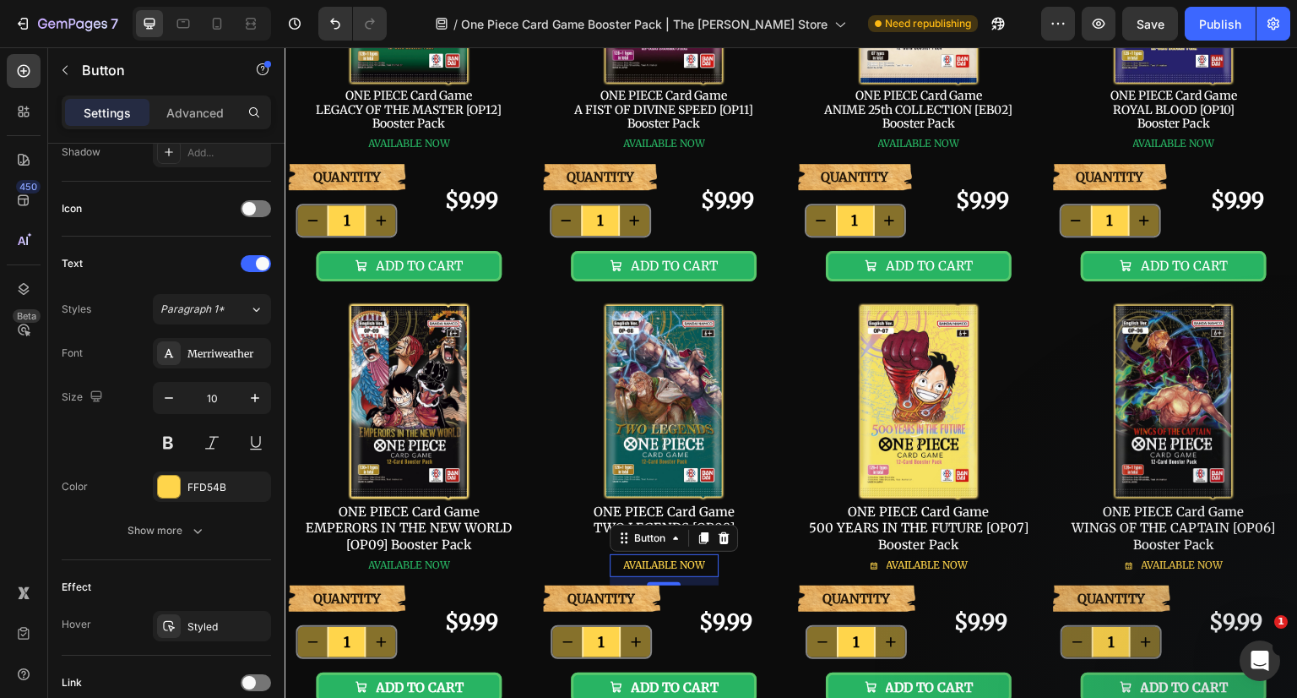
click at [204, 483] on div "FFD54B" at bounding box center [226, 487] width 79 height 15
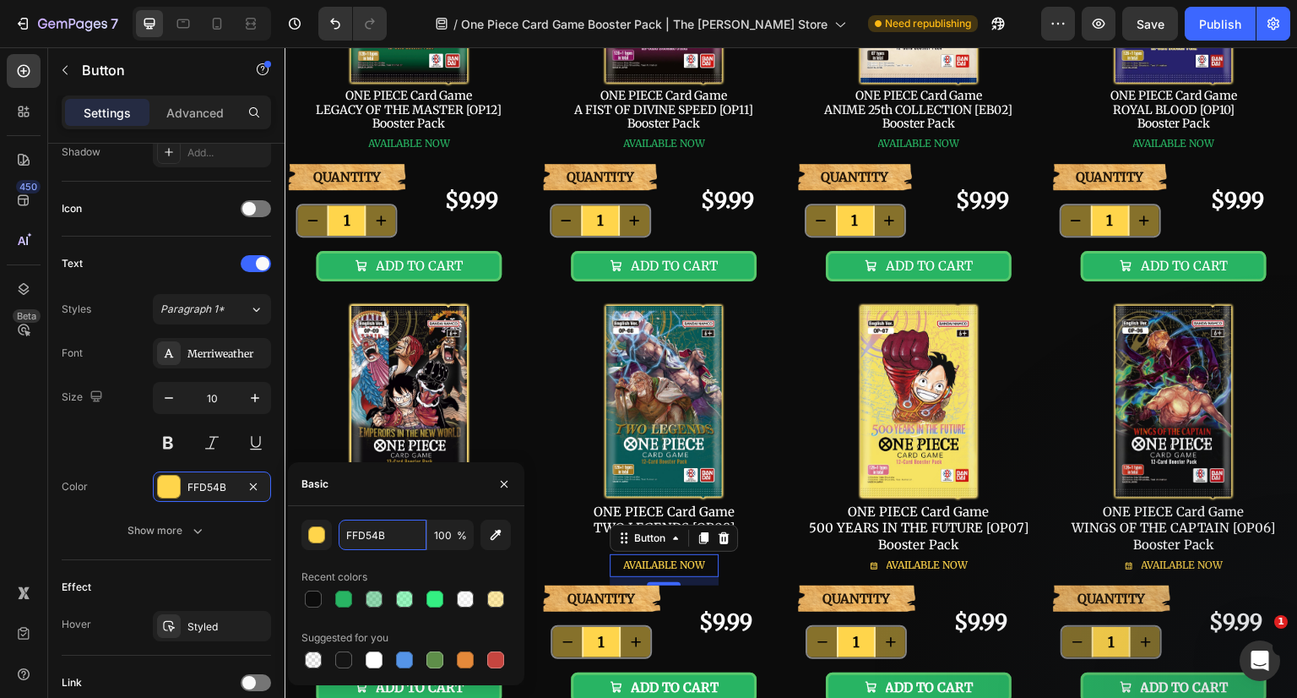
click at [378, 535] on input "FFD54B" at bounding box center [383, 534] width 88 height 30
paste input "28B463"
type input "28B463"
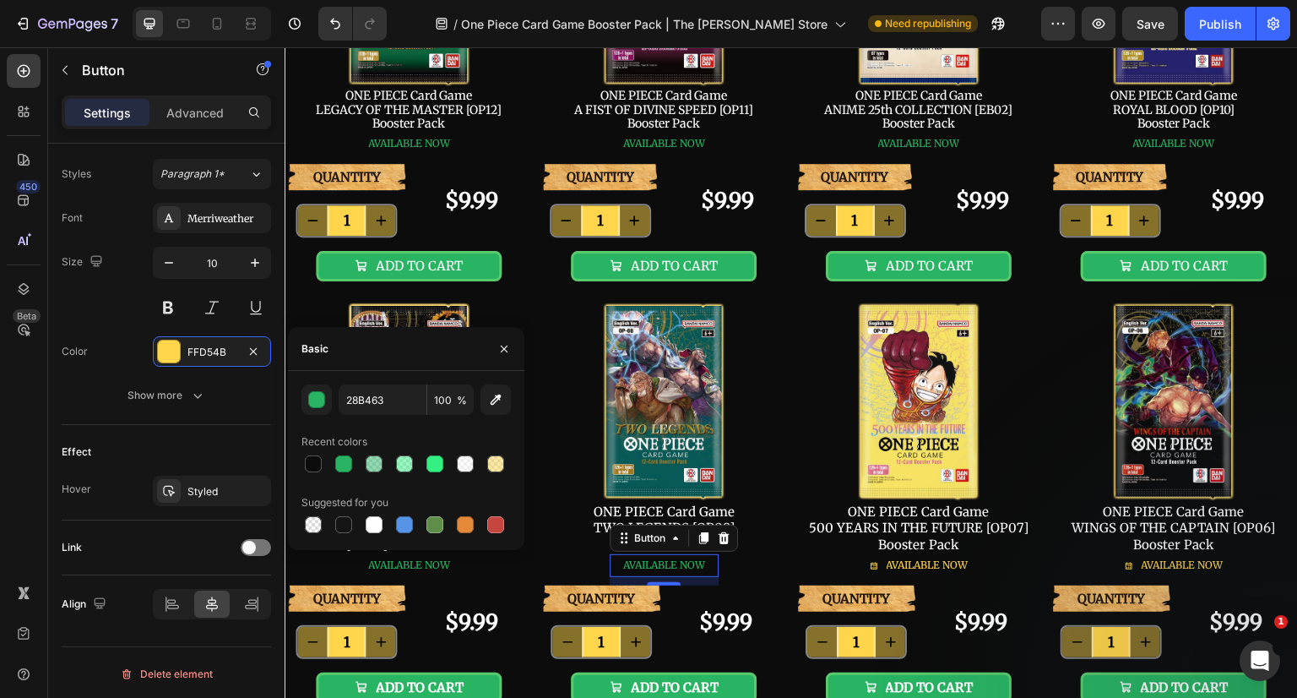
click at [0, 0] on icon "button" at bounding box center [0, 0] width 0 height 0
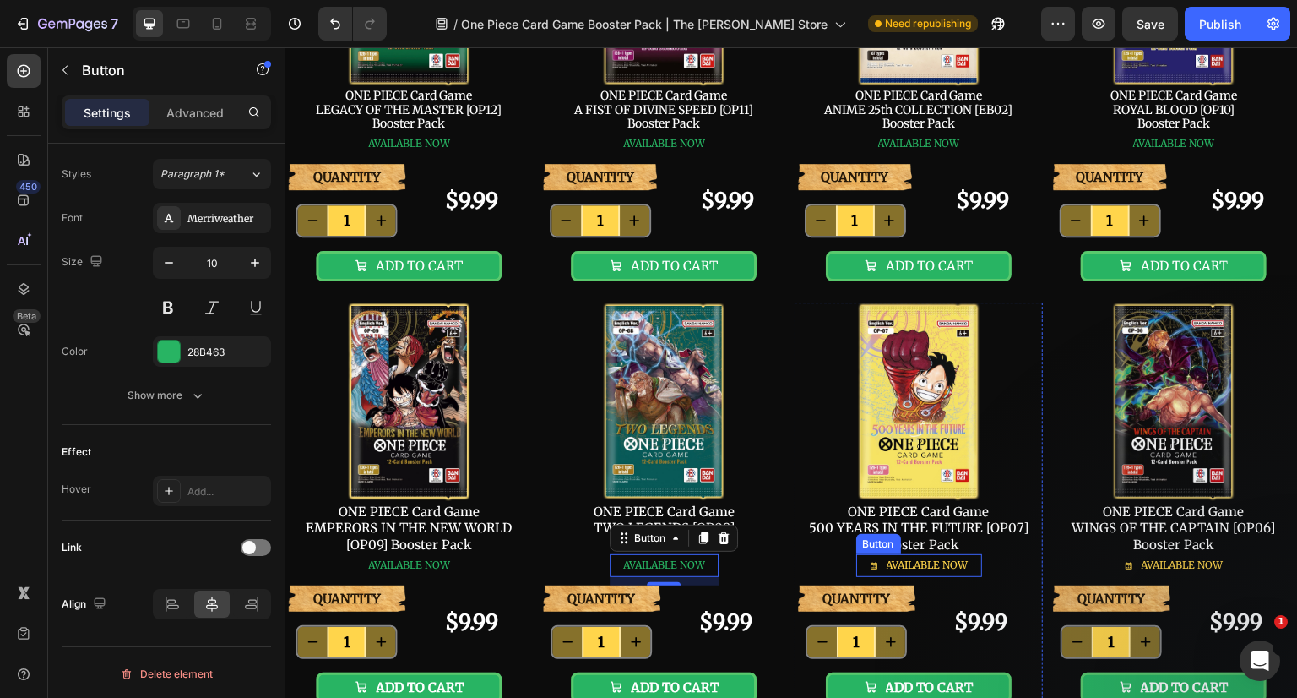
click at [921, 563] on span "AVAILABLE NOW" at bounding box center [928, 564] width 82 height 13
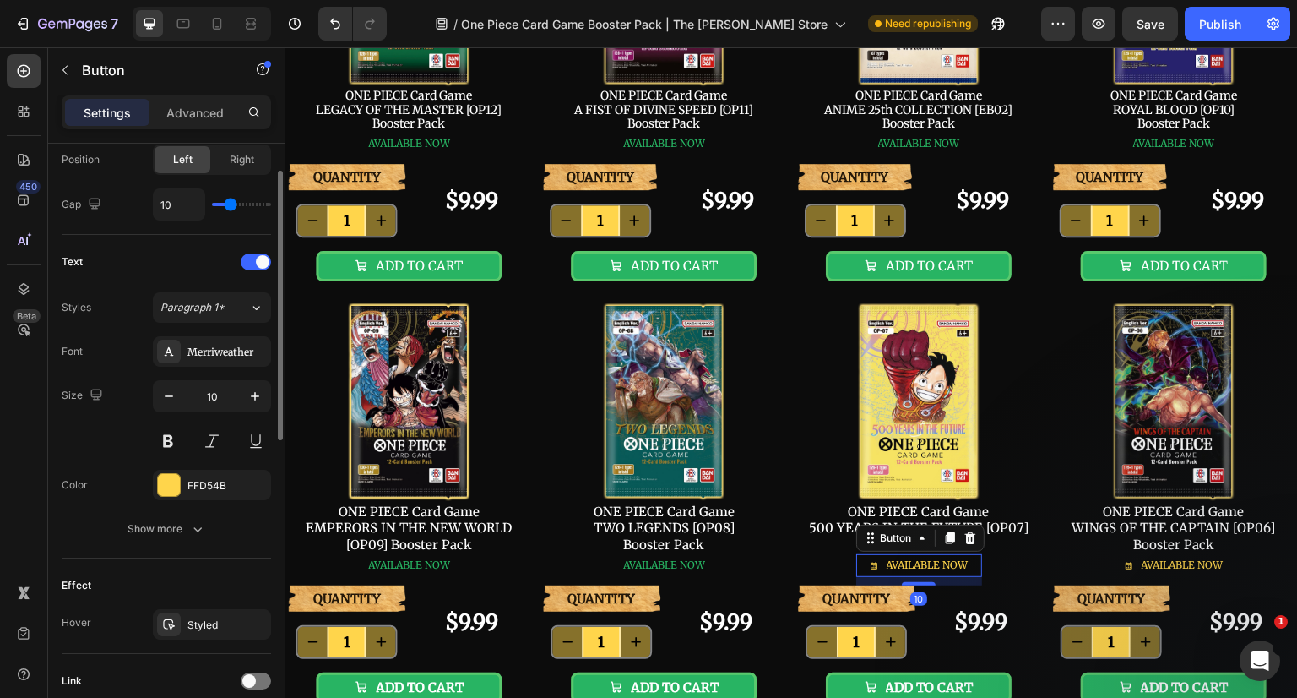
scroll to position [437, 0]
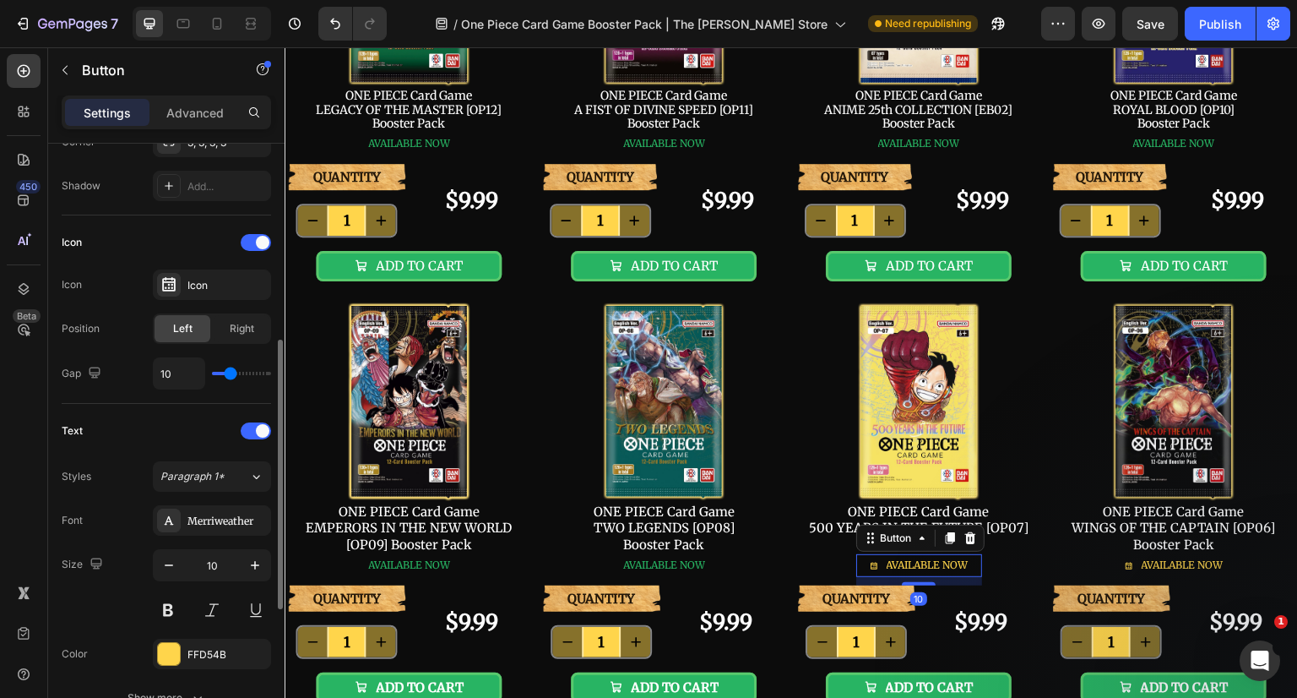
click at [250, 240] on div at bounding box center [256, 242] width 30 height 17
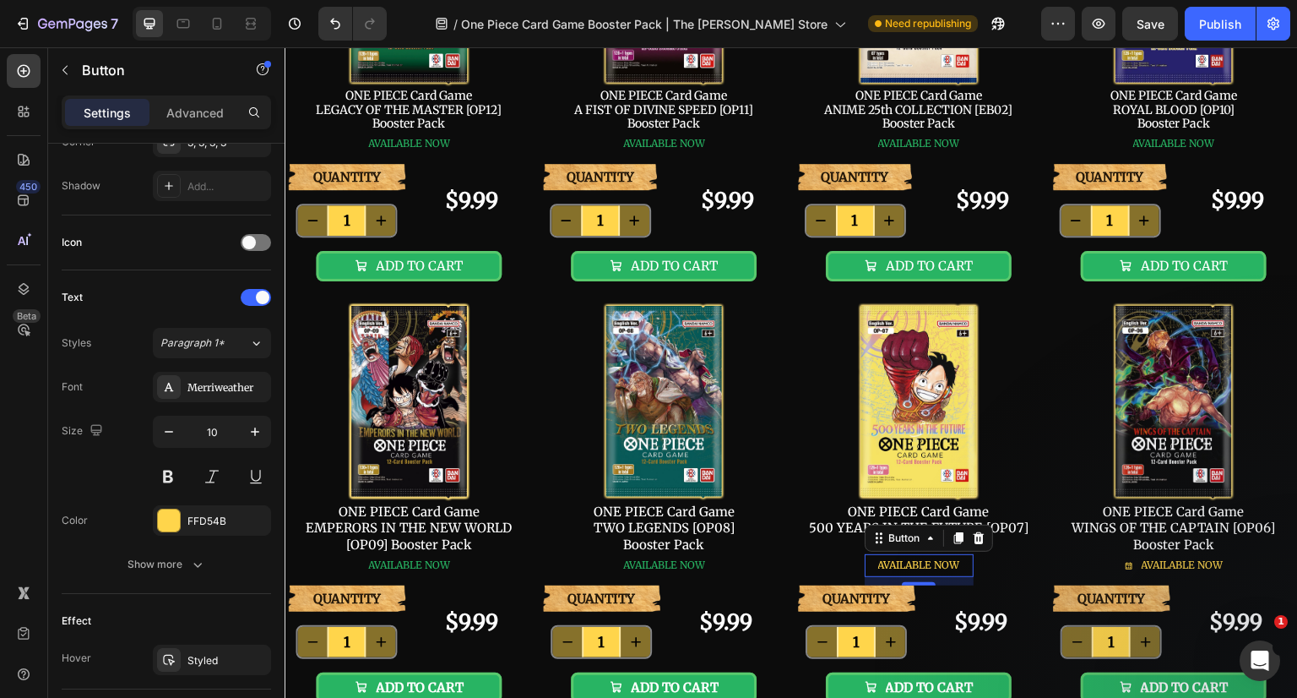
click at [199, 516] on div "FFD54B" at bounding box center [226, 520] width 79 height 15
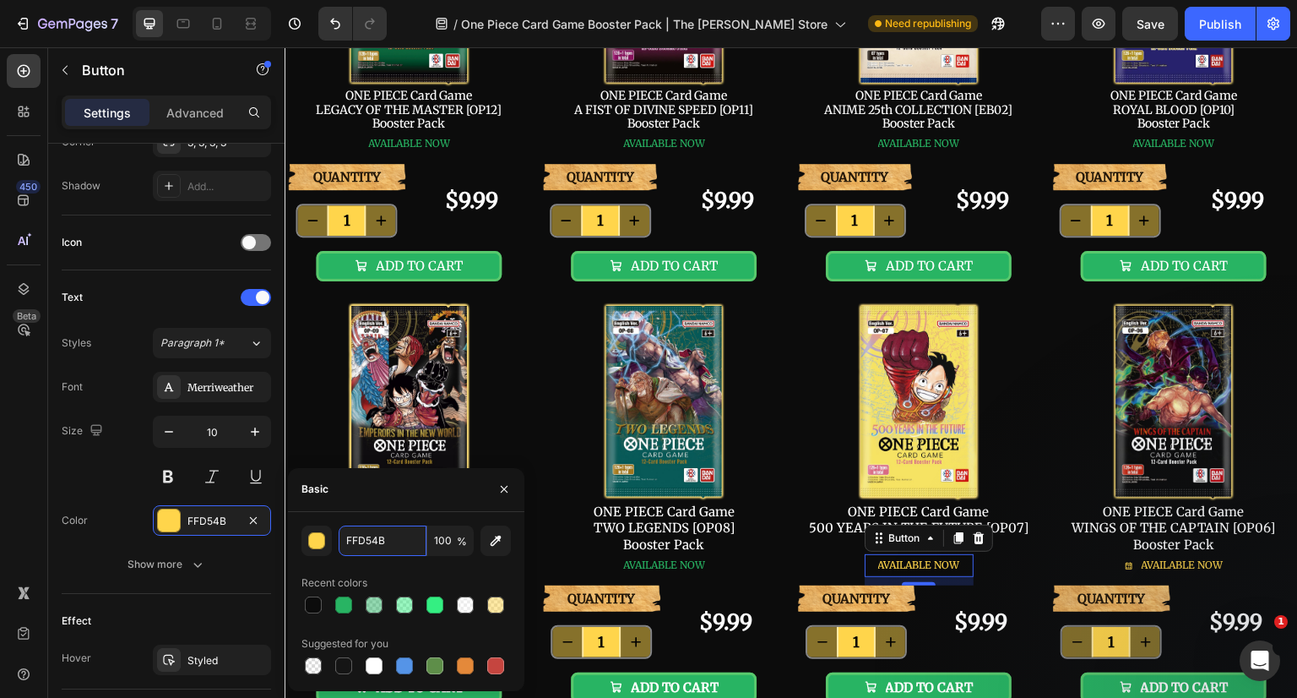
click at [392, 535] on input "FFD54B" at bounding box center [383, 540] width 88 height 30
paste input "28B463"
type input "28B463"
click at [506, 487] on icon "button" at bounding box center [504, 489] width 7 height 7
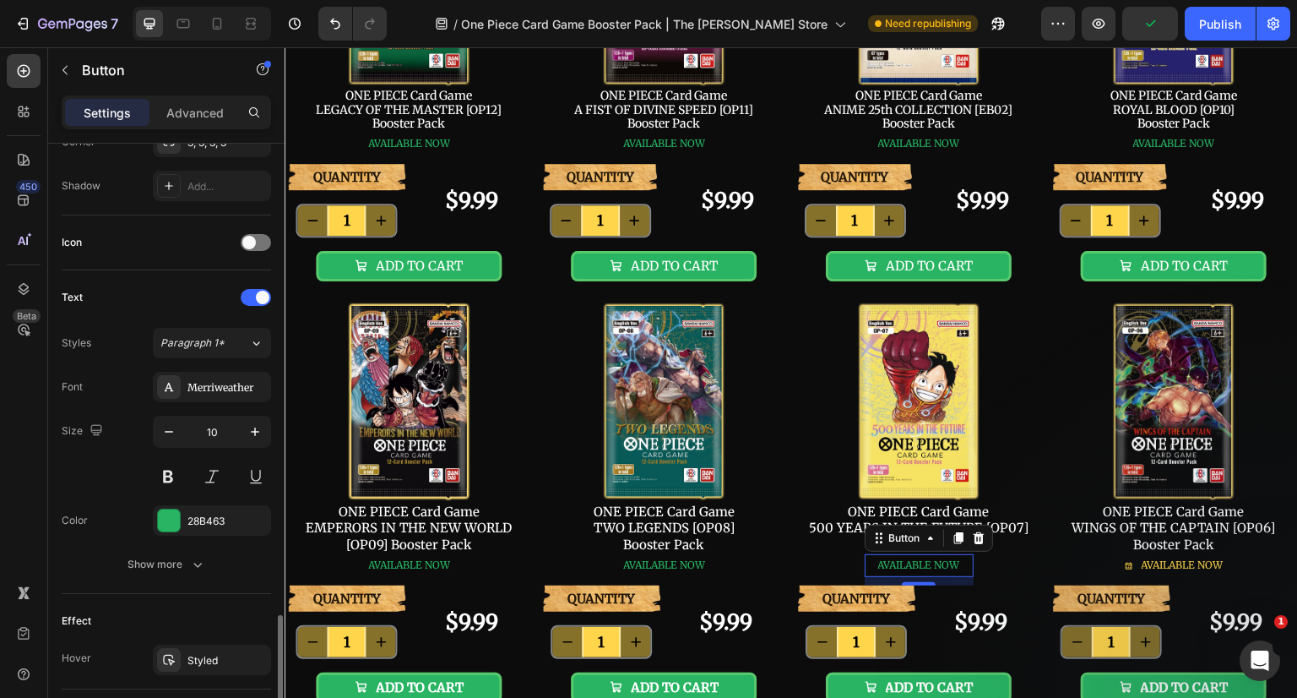
scroll to position [606, 0]
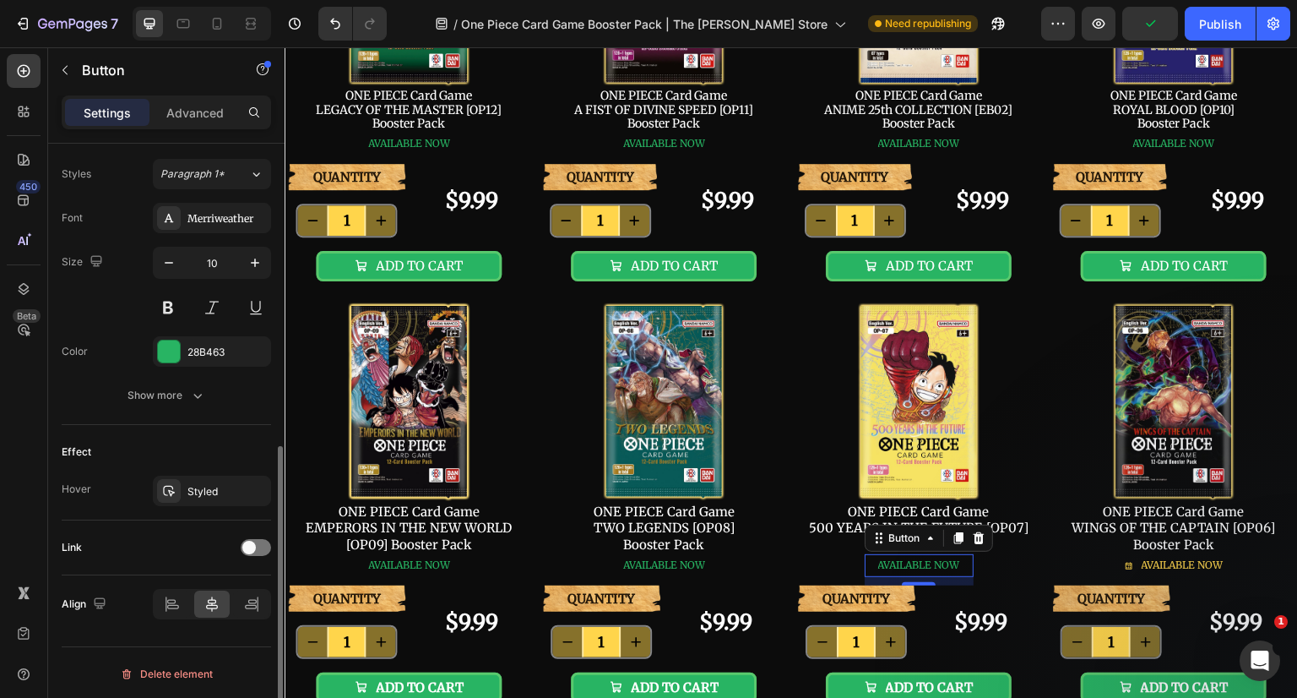
click at [0, 0] on icon "button" at bounding box center [0, 0] width 0 height 0
click at [1164, 563] on span "AVAILABLE NOW" at bounding box center [1183, 564] width 82 height 13
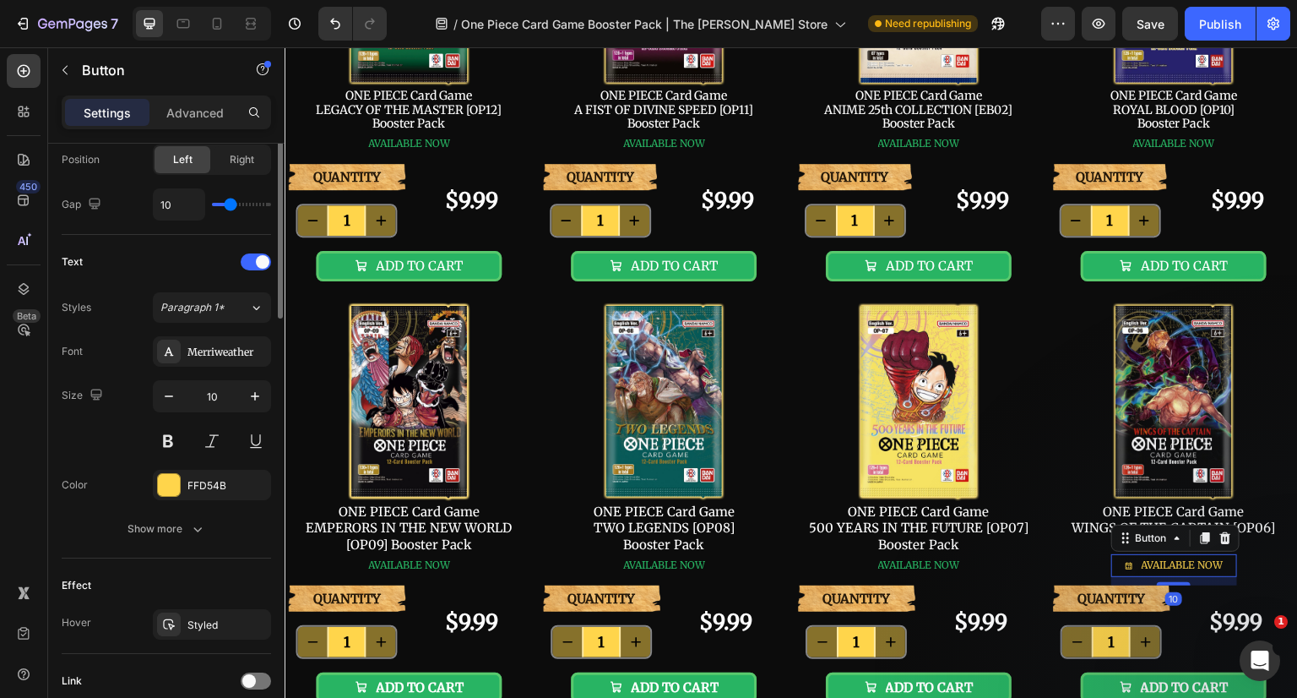
scroll to position [353, 0]
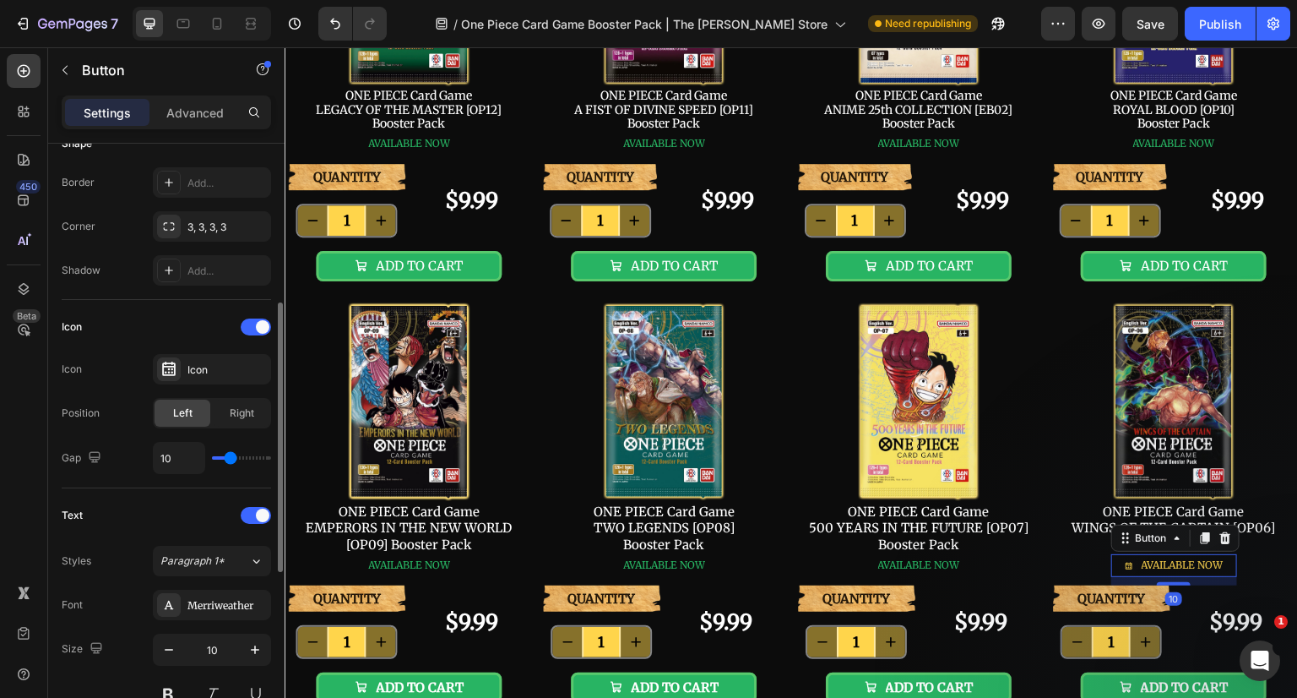
click at [257, 320] on span at bounding box center [263, 327] width 14 height 14
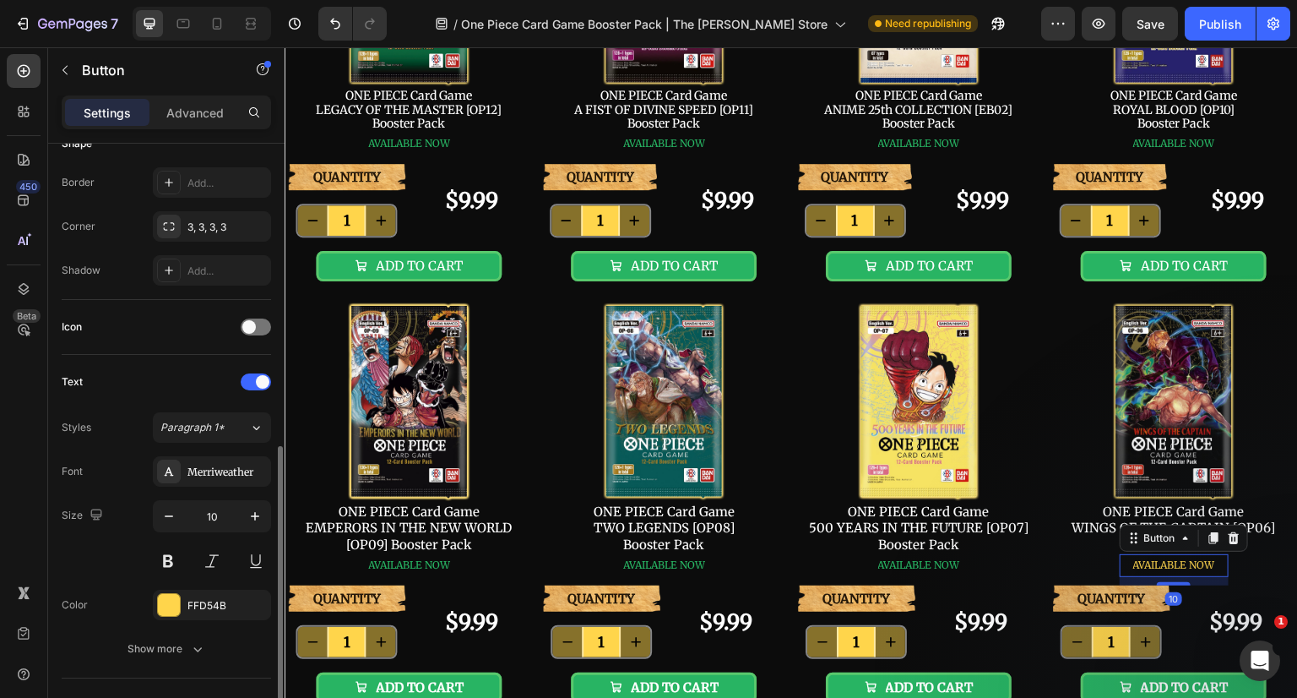
scroll to position [522, 0]
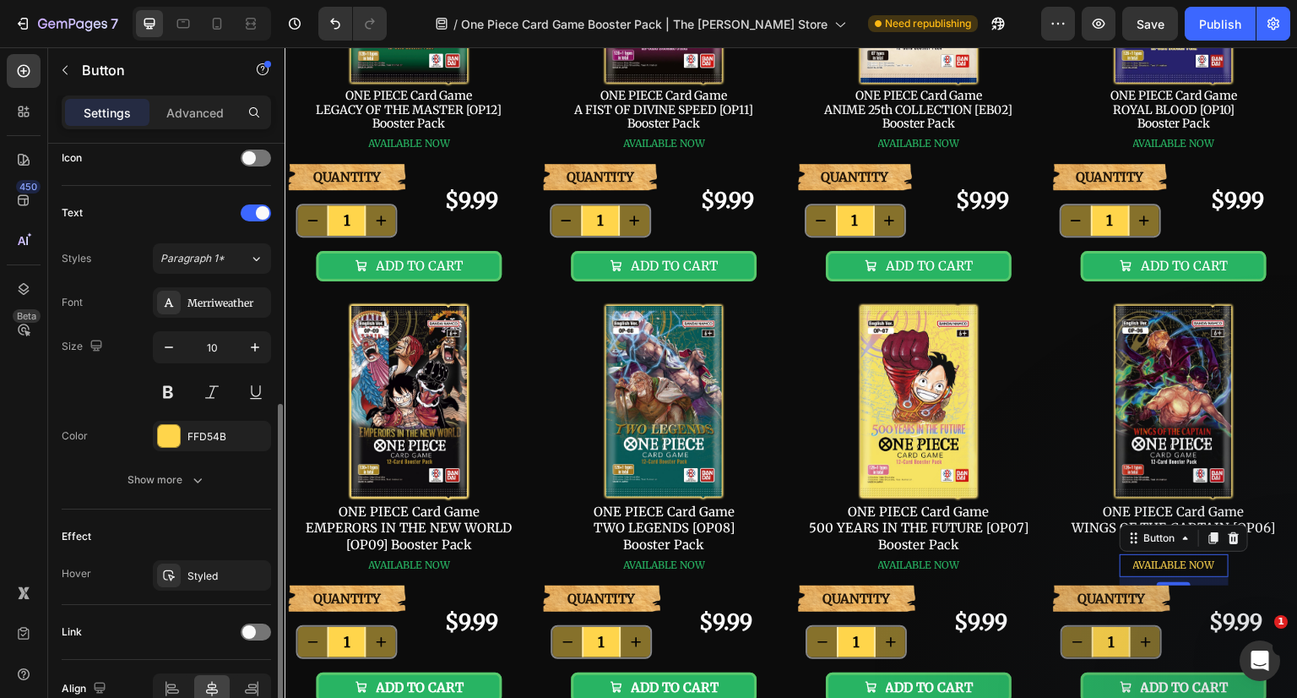
click at [205, 429] on div "FFD54B" at bounding box center [226, 436] width 79 height 15
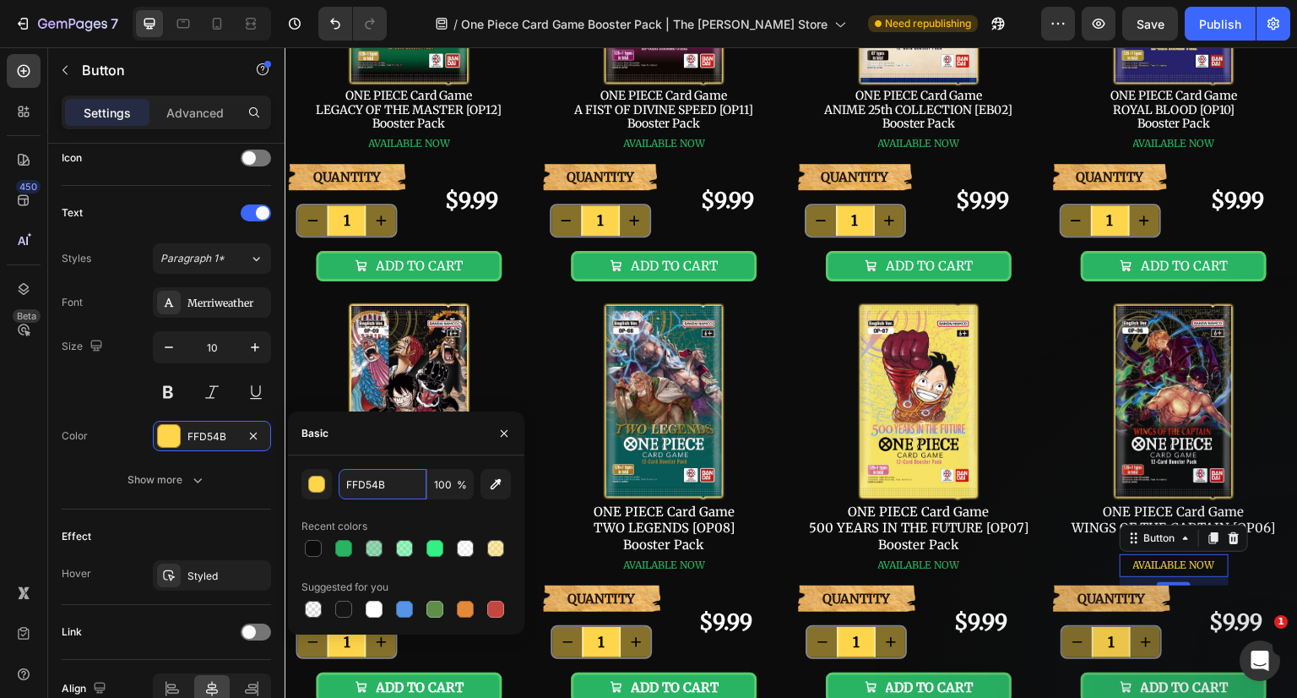
click at [392, 483] on input "FFD54B" at bounding box center [383, 484] width 88 height 30
paste input "28B463"
type input "28B463"
click at [505, 432] on icon "button" at bounding box center [504, 433] width 7 height 7
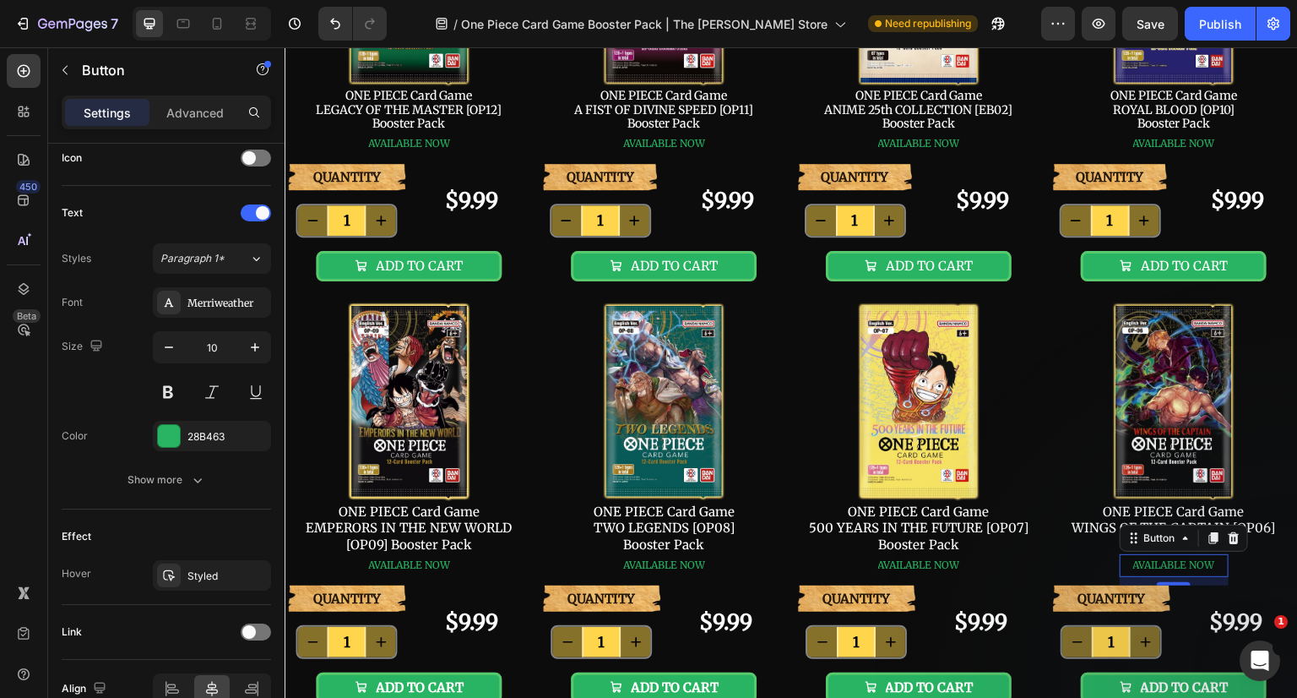
click at [0, 0] on icon "button" at bounding box center [0, 0] width 0 height 0
click at [1064, 432] on div "Image ONE PIECE Card Game WINGS OF THE CAPTAIN [OP06] Booster Pack Text Block A…" at bounding box center [1174, 444] width 248 height 284
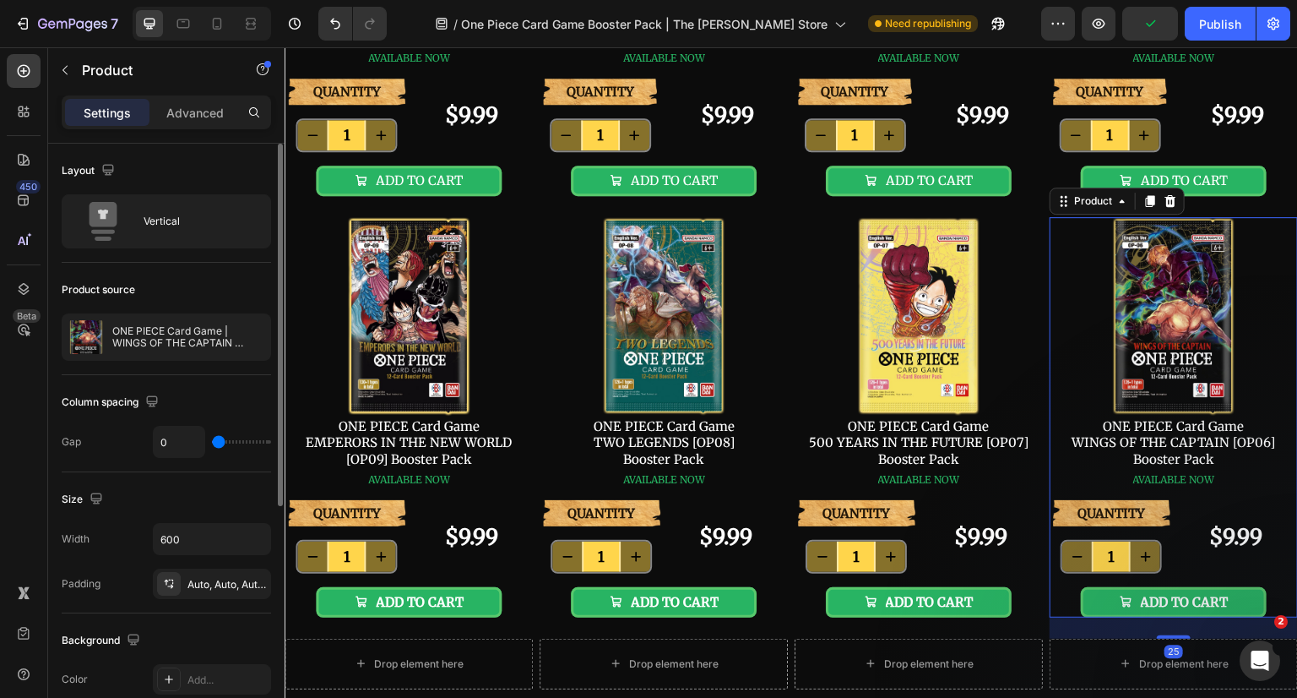
scroll to position [591, 0]
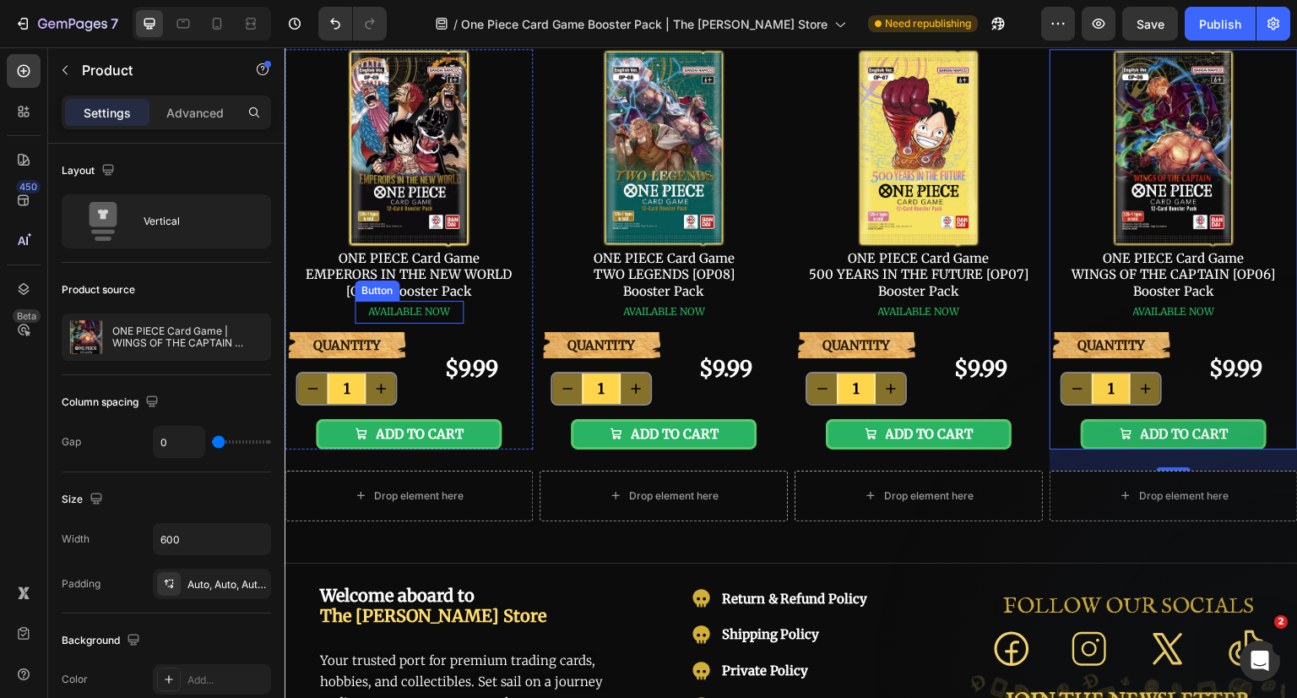
click at [415, 315] on span "AVAILABLE NOW" at bounding box center [409, 311] width 82 height 13
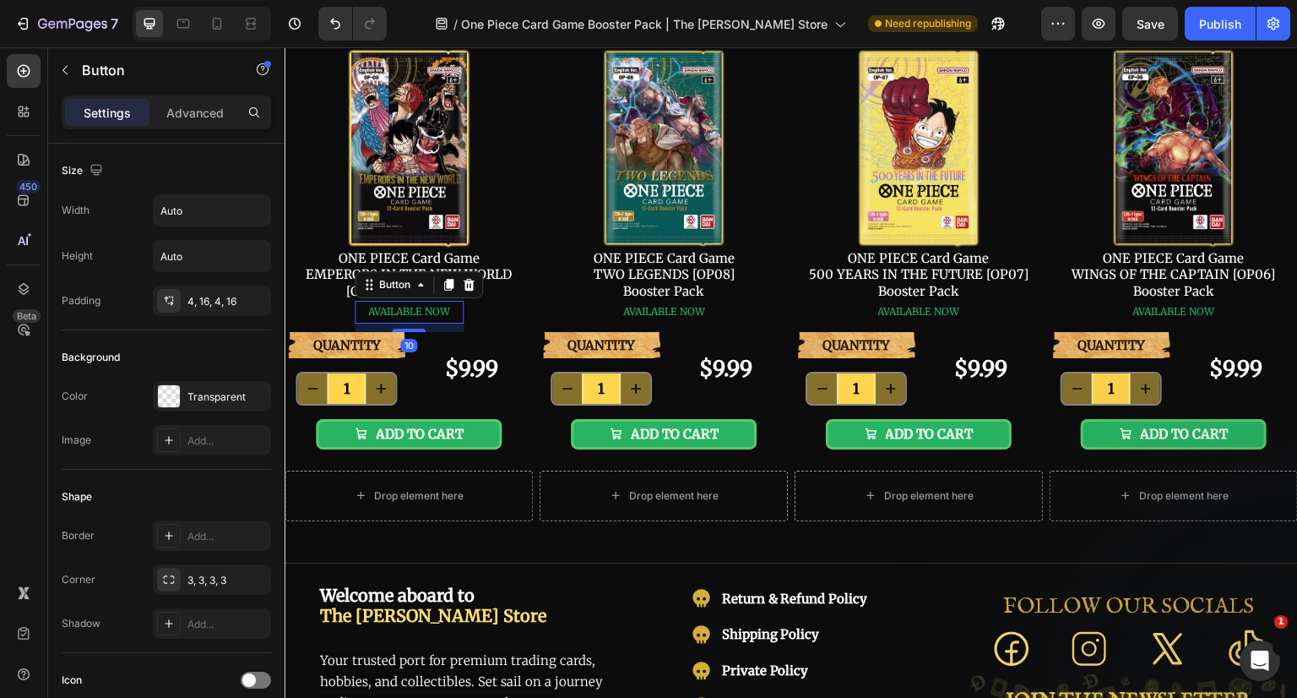
click at [203, 112] on p "Advanced" at bounding box center [194, 113] width 57 height 18
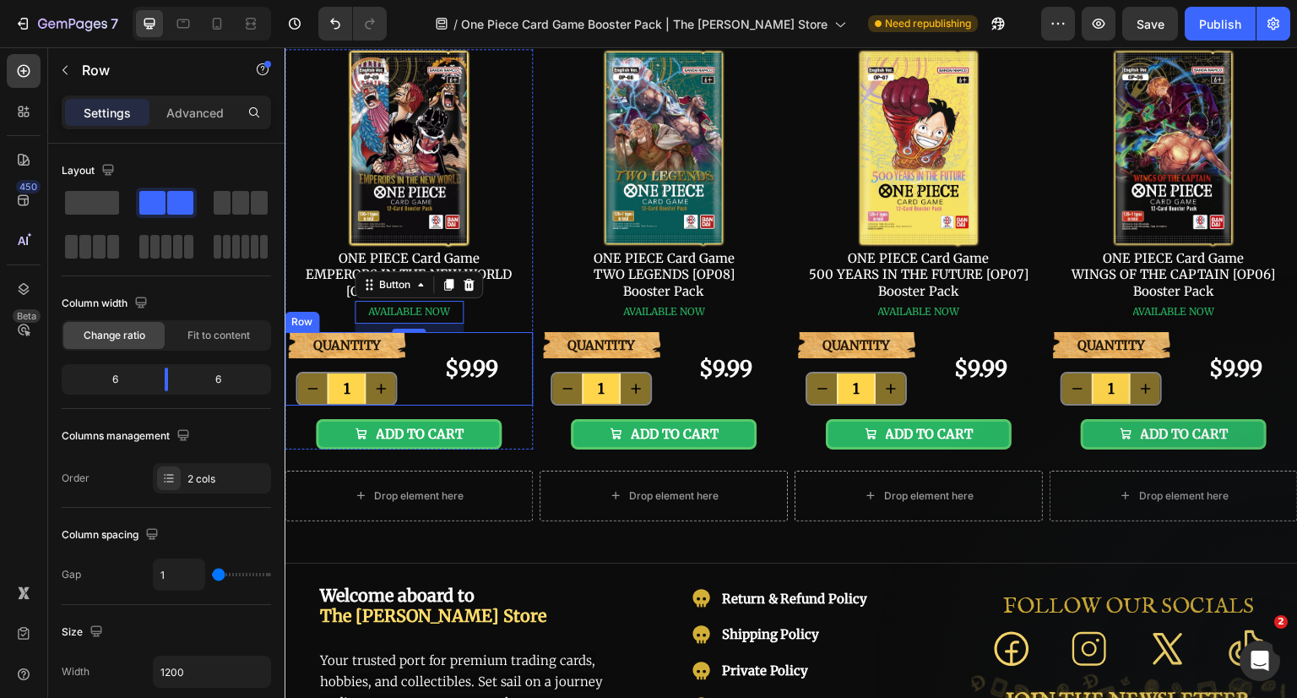
click at [431, 345] on div "$9.99 Product Price Product Price" at bounding box center [472, 368] width 124 height 73
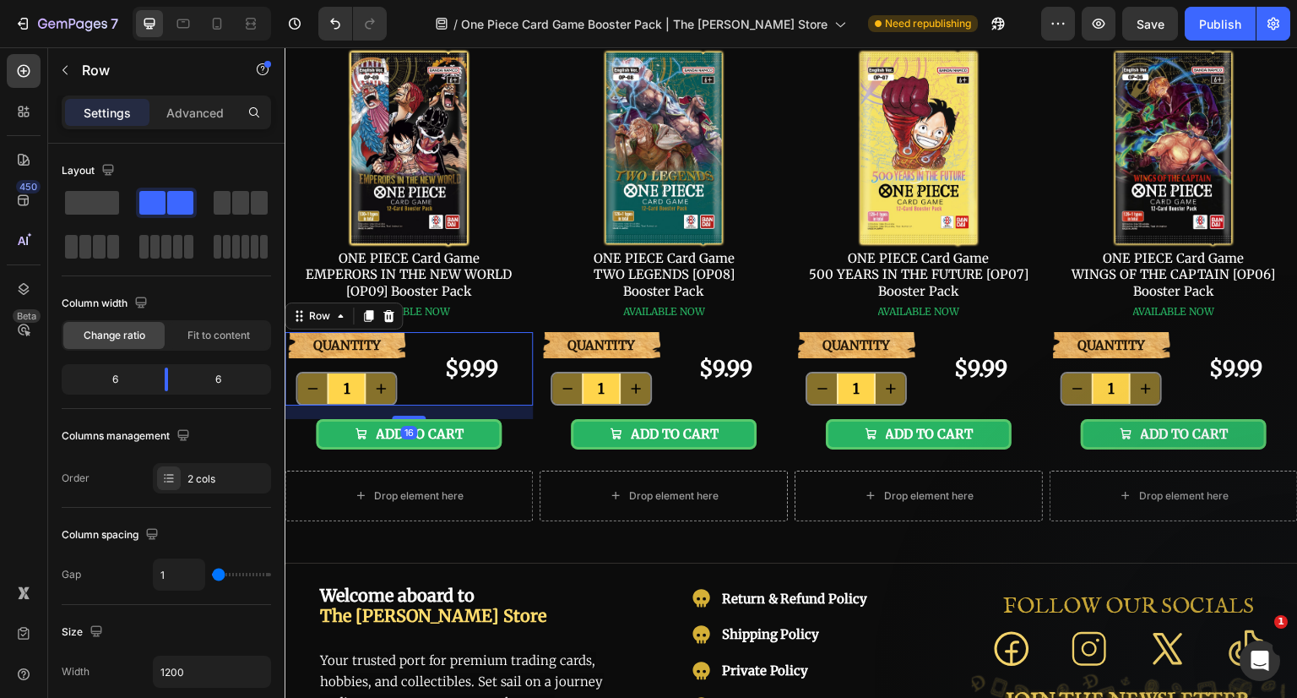
click at [196, 105] on p "Advanced" at bounding box center [194, 113] width 57 height 18
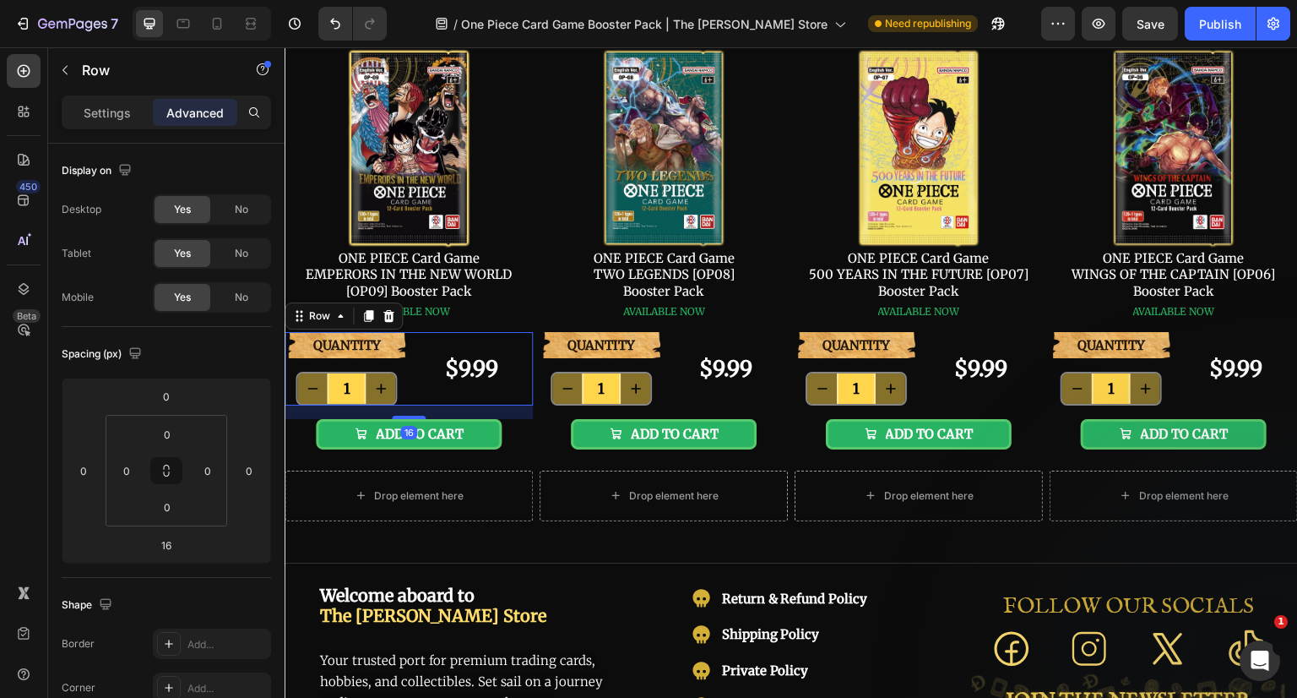
click at [240, 301] on span "No" at bounding box center [242, 297] width 14 height 15
click at [679, 347] on div "$9.99 Product Price Product Price" at bounding box center [727, 368] width 124 height 73
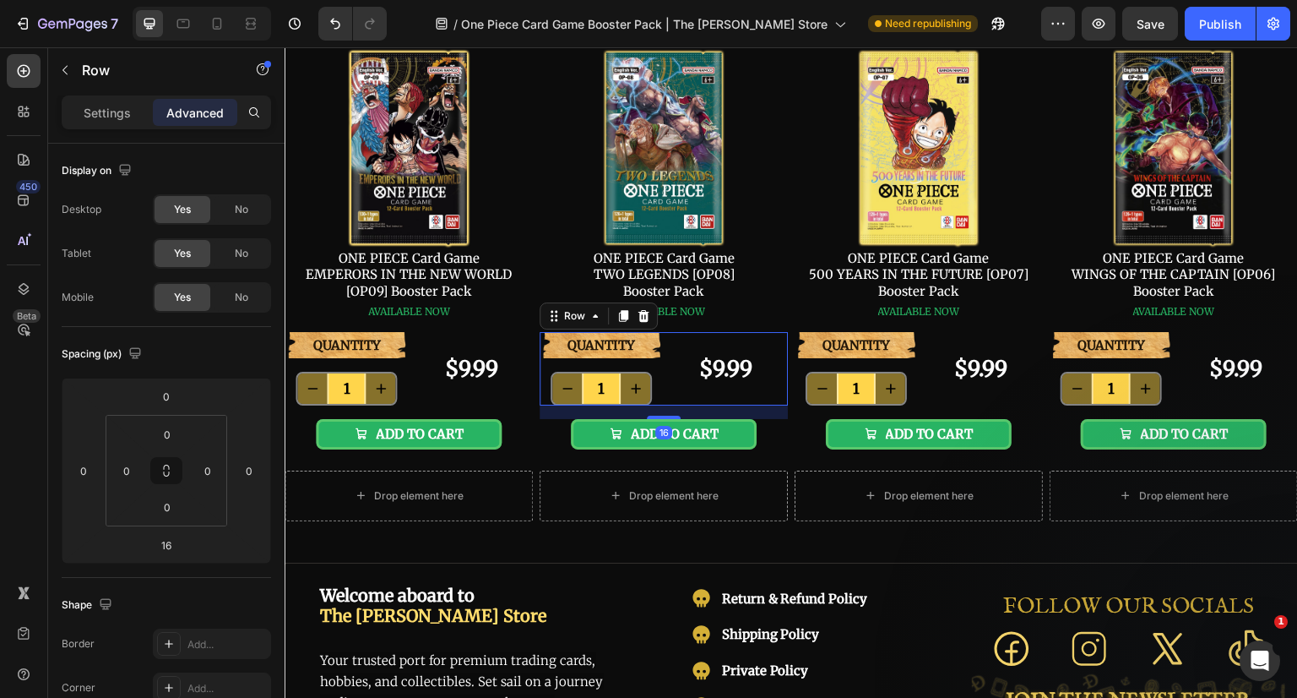
click at [252, 292] on div "No" at bounding box center [242, 297] width 56 height 27
click at [928, 347] on div "$9.99 Product Price Product Price" at bounding box center [982, 368] width 124 height 73
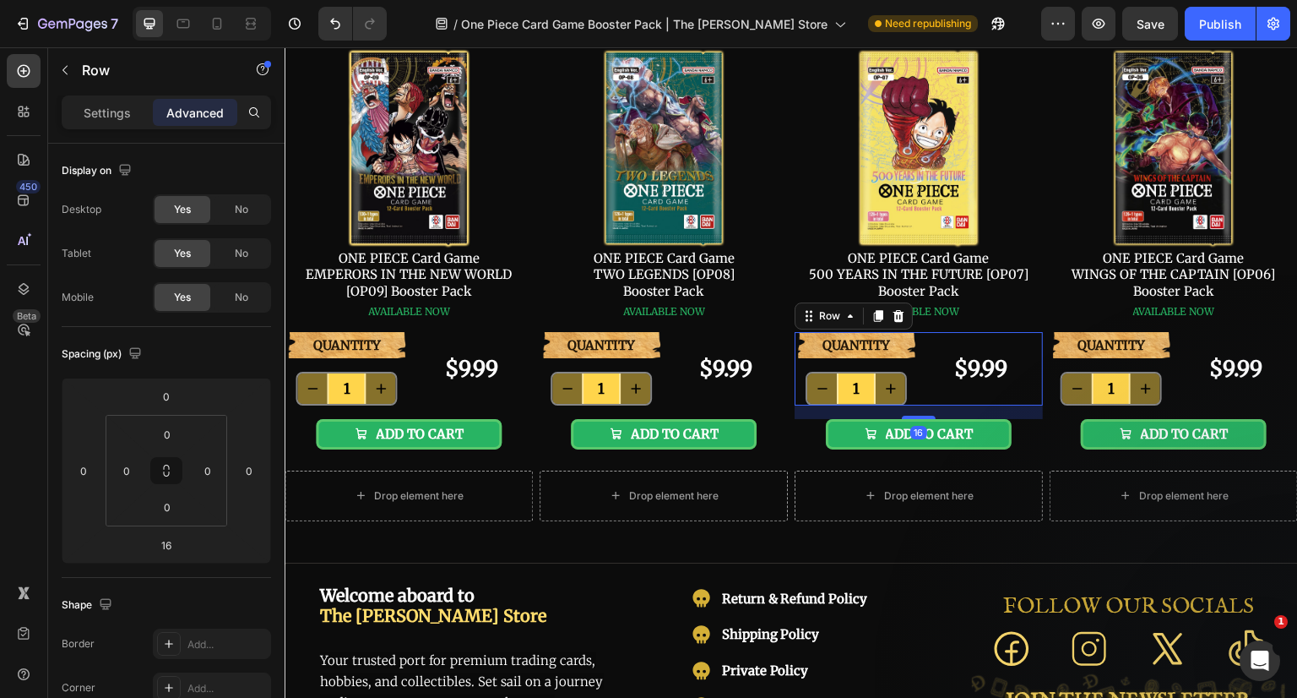
click at [253, 294] on div "No" at bounding box center [242, 297] width 56 height 27
click at [1180, 345] on div "$9.99 Product Price Product Price" at bounding box center [1237, 368] width 124 height 73
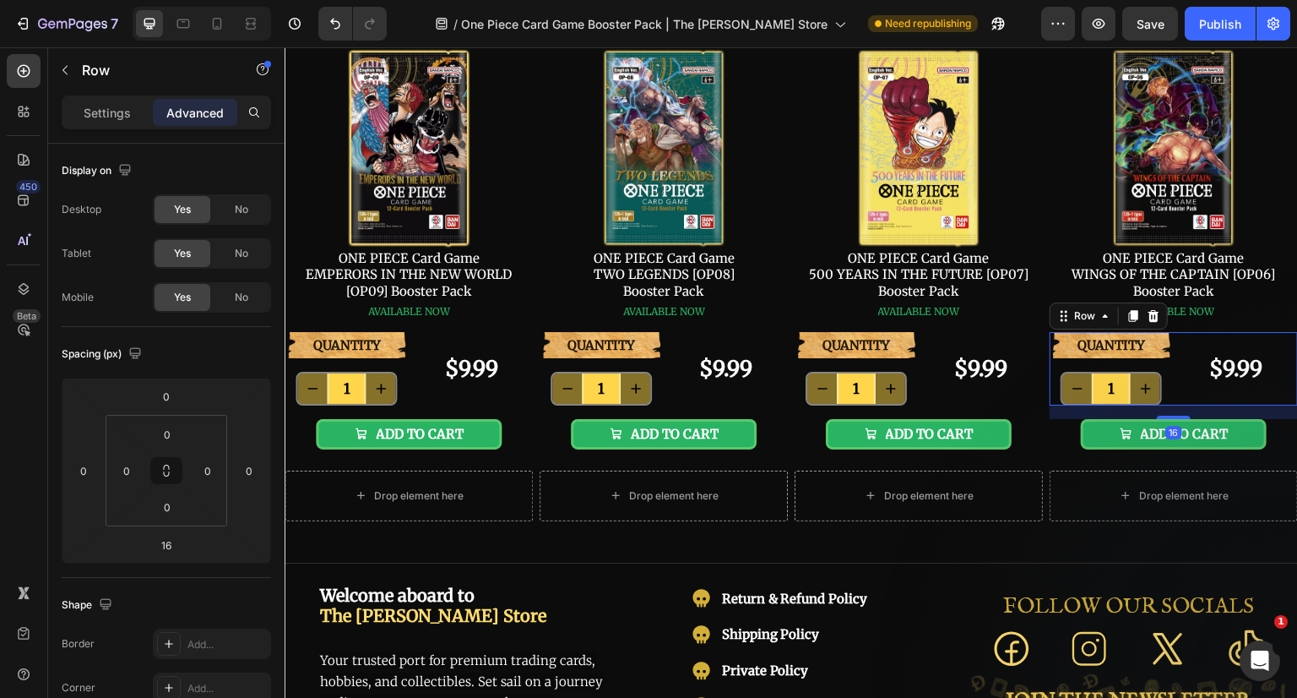
click at [249, 296] on div "No" at bounding box center [242, 297] width 56 height 27
click at [515, 432] on div "ADD TO CART Add to Cart" at bounding box center [409, 434] width 248 height 30
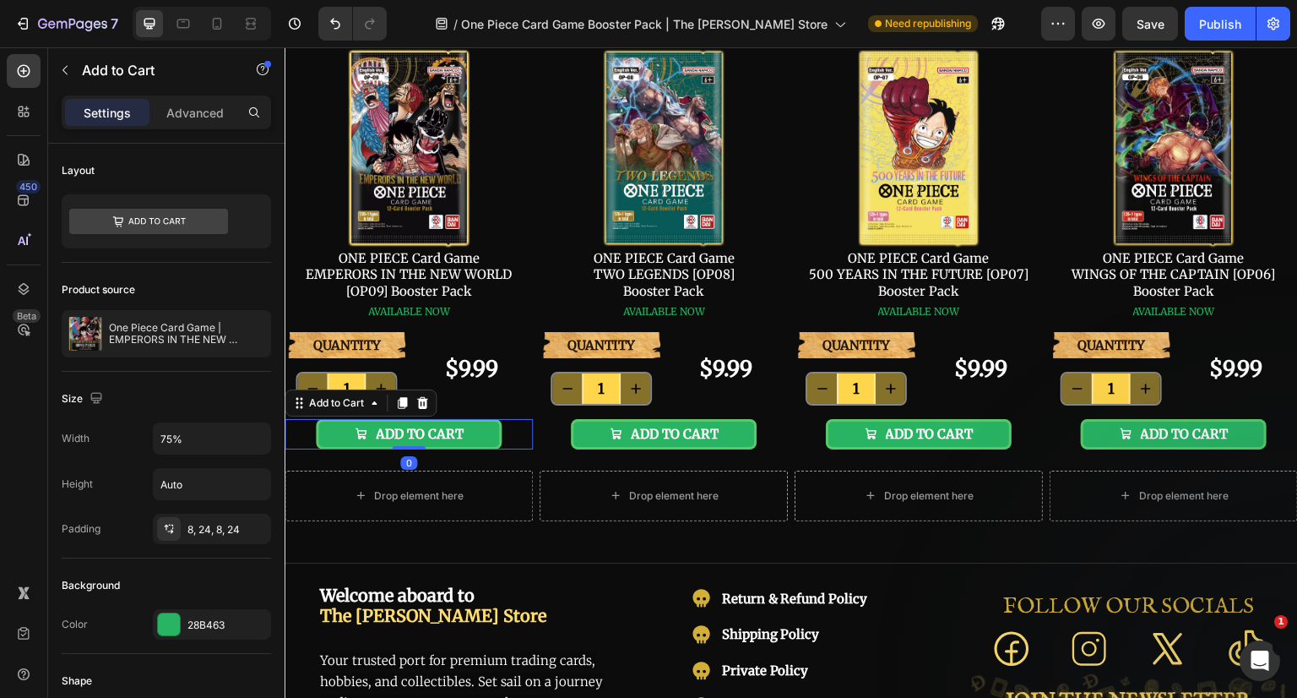
click at [211, 117] on p "Advanced" at bounding box center [194, 113] width 57 height 18
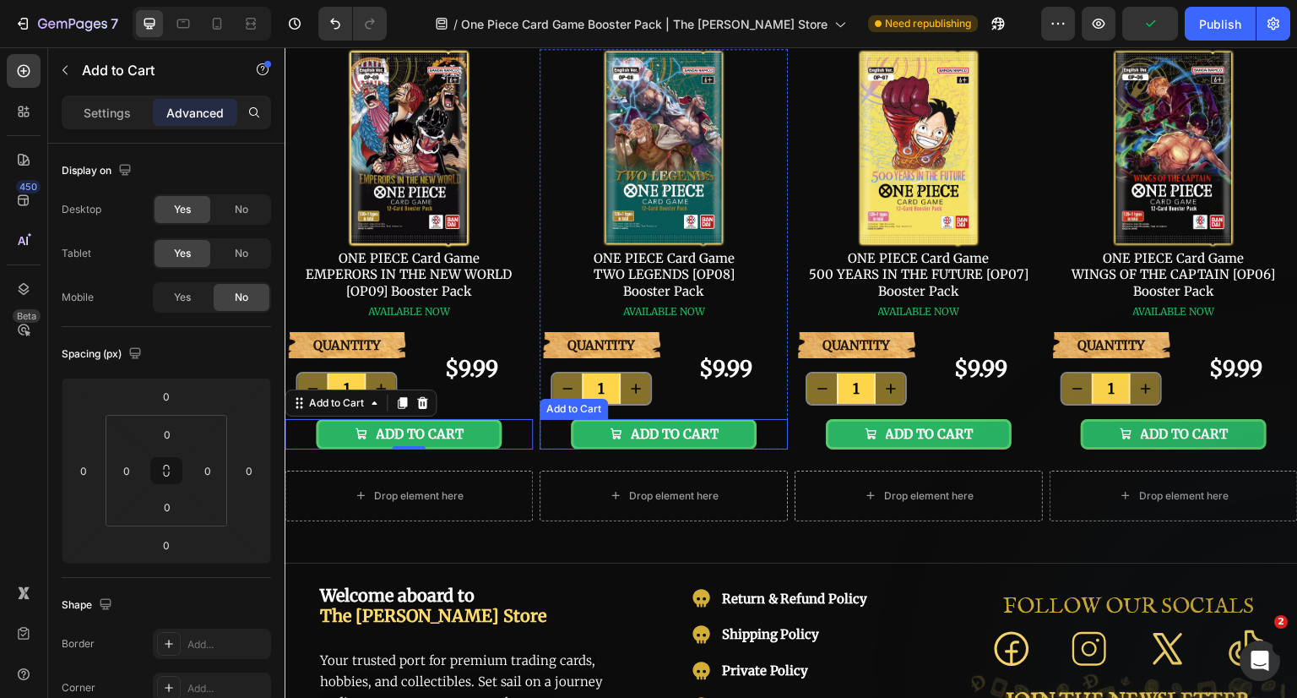
click at [779, 436] on div "ADD TO CART Add to Cart" at bounding box center [664, 434] width 248 height 30
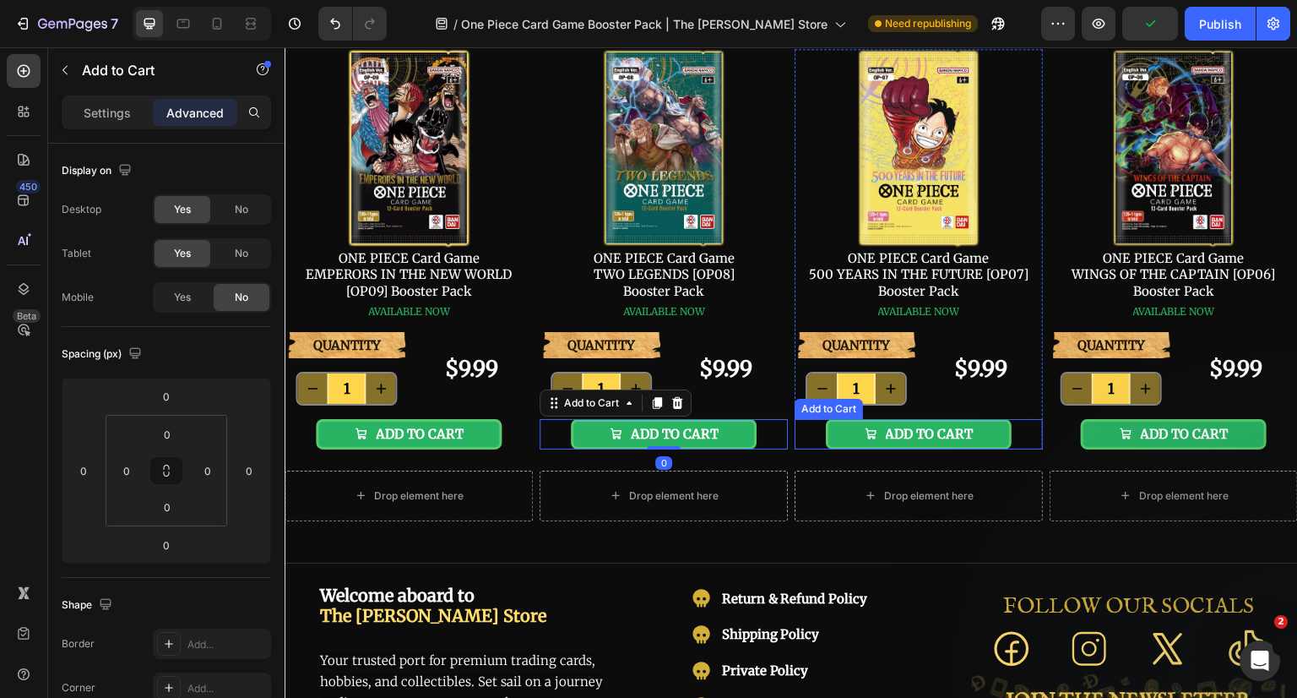
click at [1024, 434] on div "ADD TO CART Add to Cart" at bounding box center [919, 434] width 248 height 30
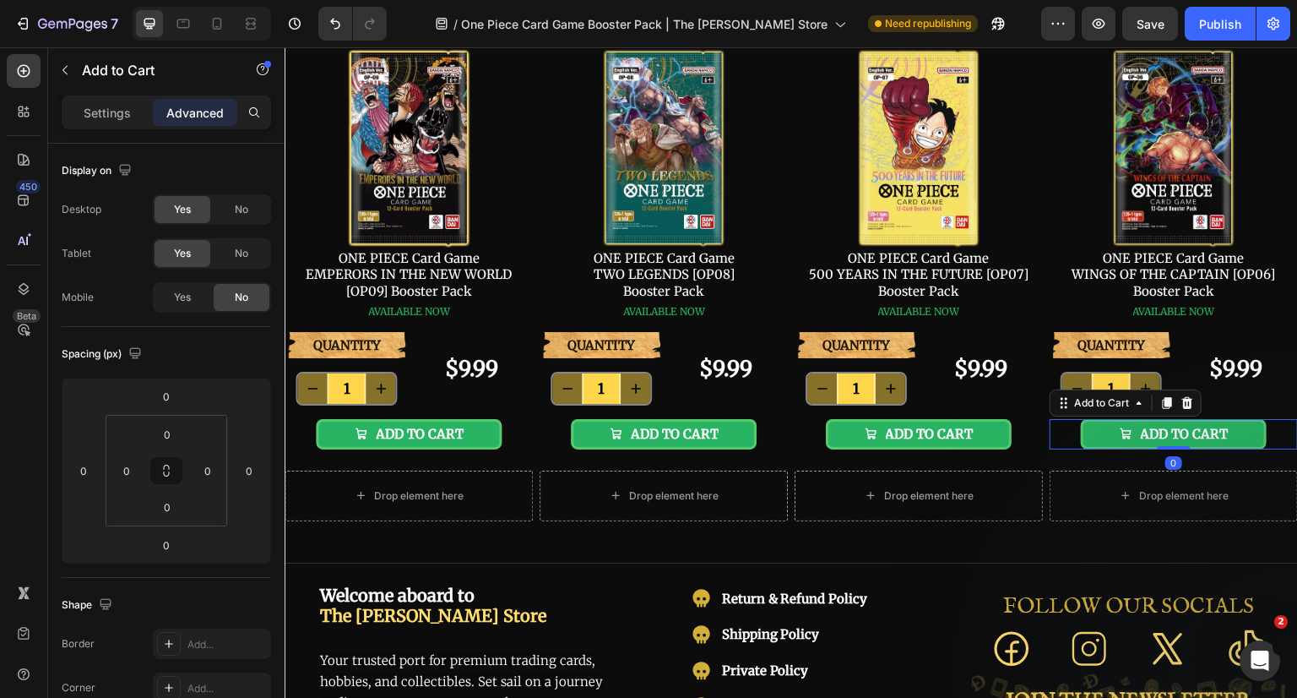
click at [1273, 431] on div "ADD TO CART Add to Cart 0" at bounding box center [1174, 434] width 248 height 30
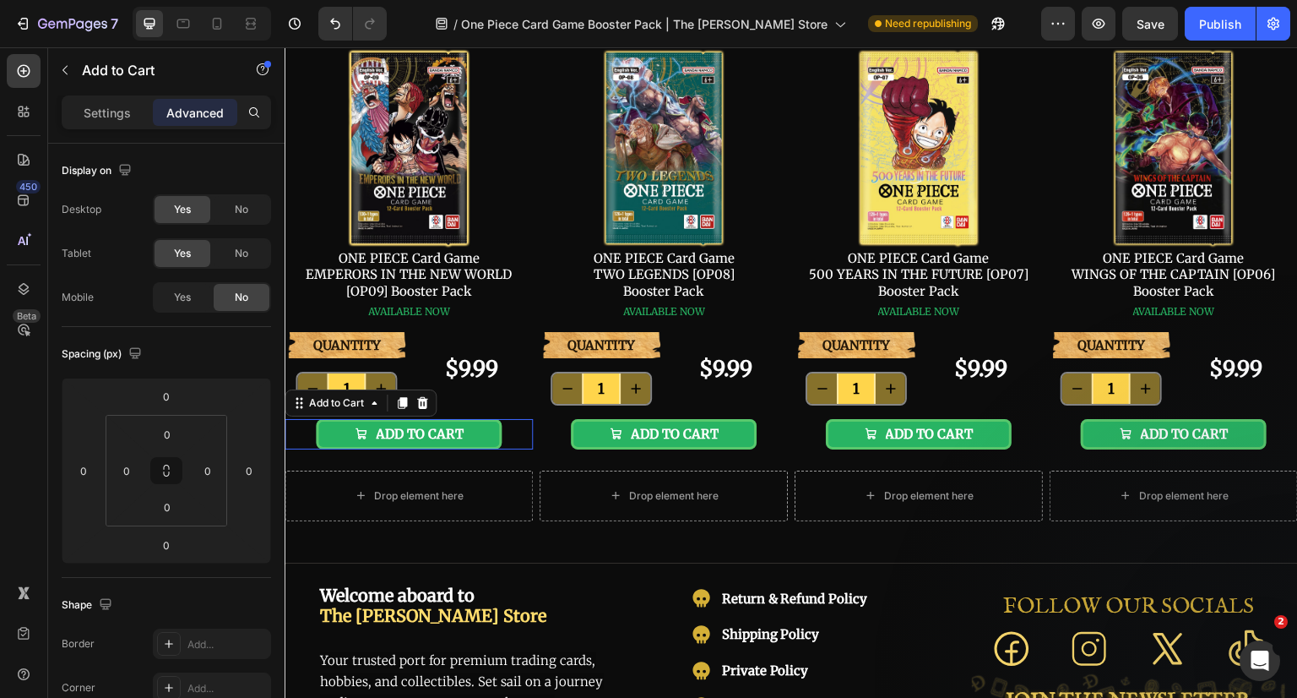
click at [475, 434] on button "ADD TO CART" at bounding box center [409, 434] width 187 height 30
click at [121, 121] on div "Settings" at bounding box center [107, 112] width 84 height 27
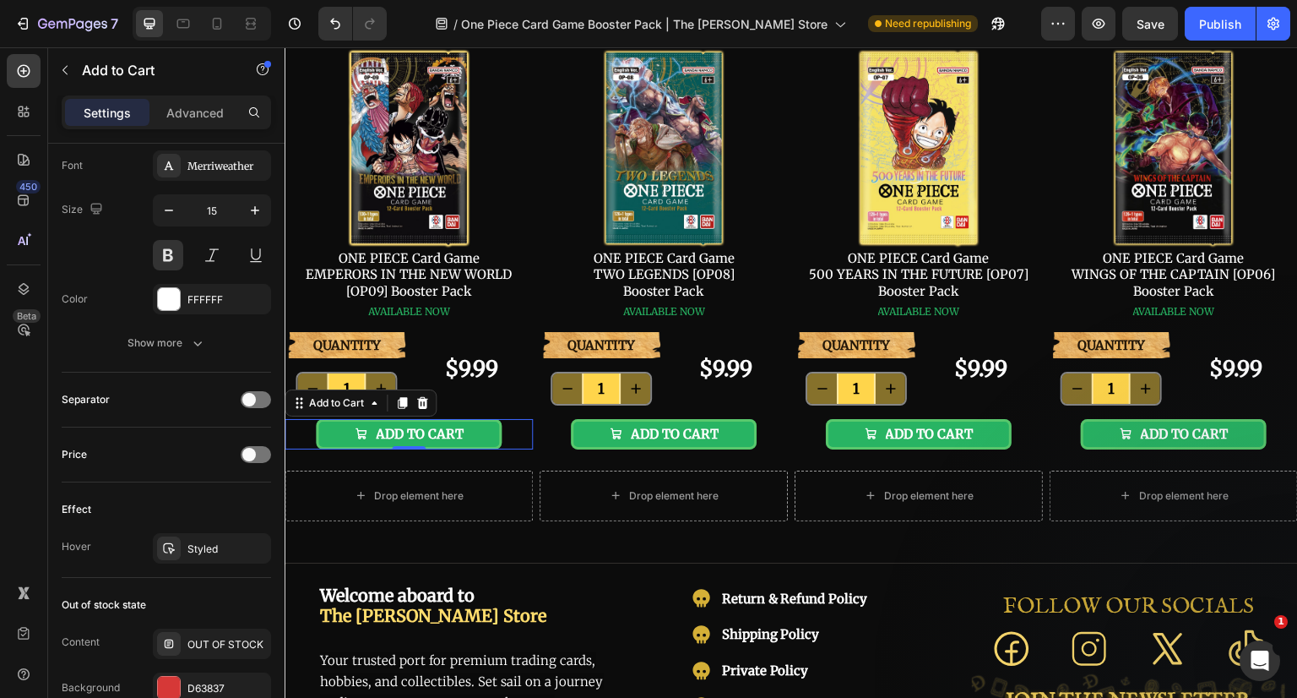
scroll to position [1182, 0]
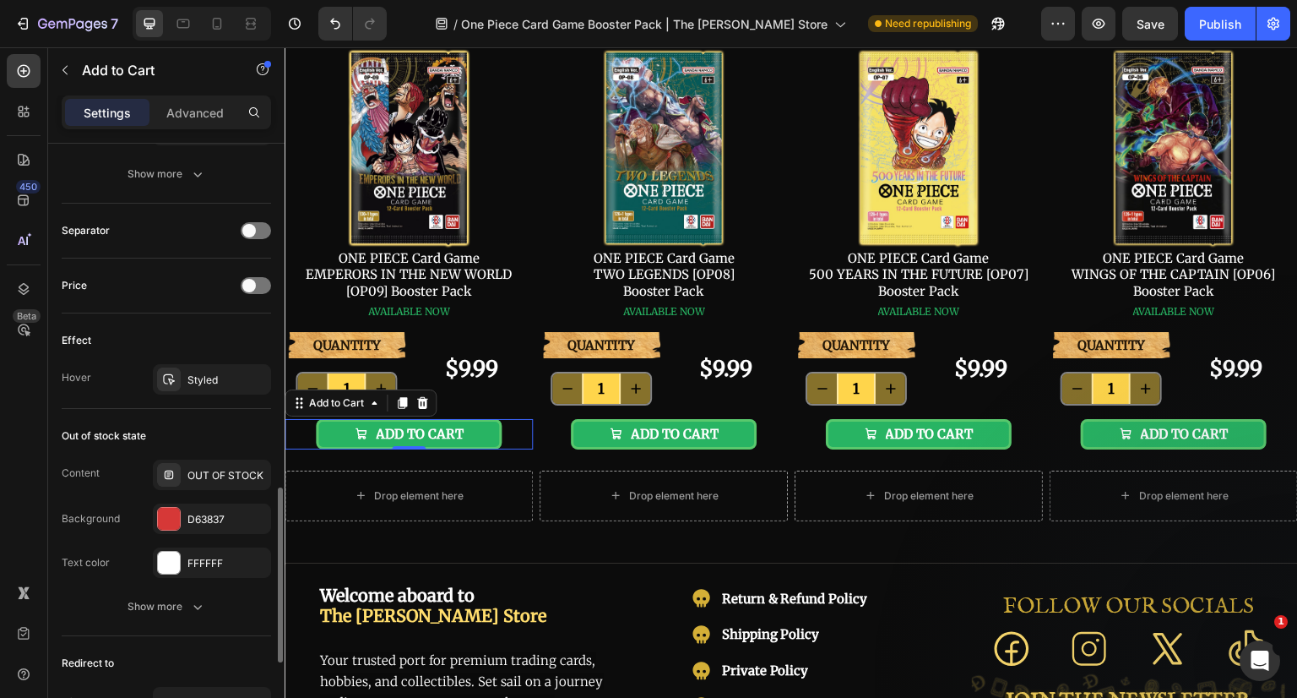
click at [216, 372] on div "Styled" at bounding box center [226, 379] width 79 height 15
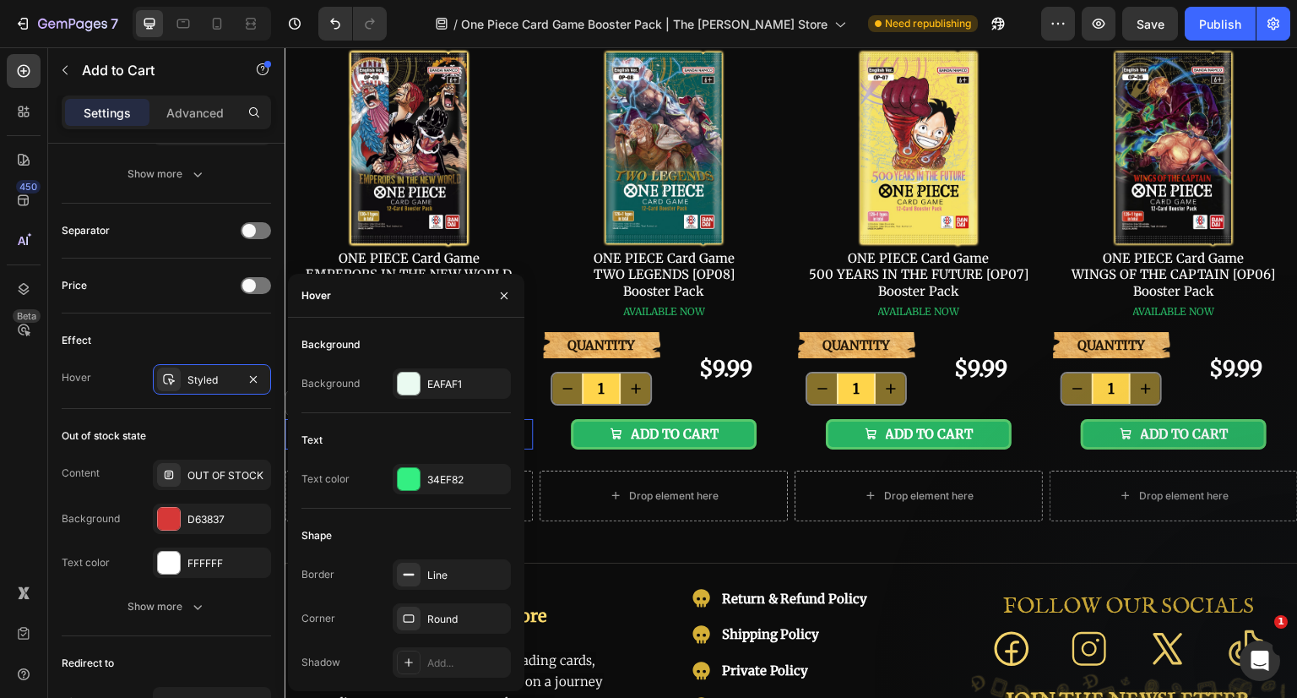
click at [446, 383] on div "EAFAF1" at bounding box center [466, 384] width 79 height 15
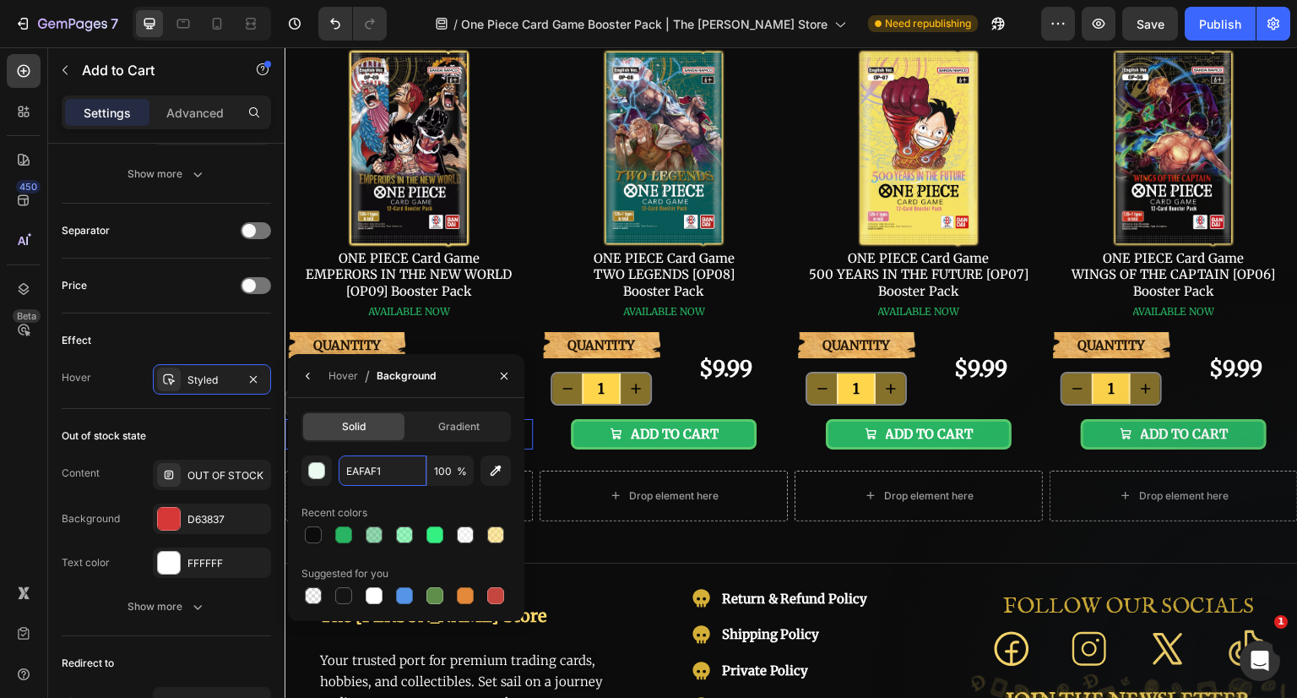
click at [372, 474] on input "EAFAF1" at bounding box center [383, 470] width 88 height 30
paste input "28B463"
type input "28B463"
click at [439, 467] on input "100" at bounding box center [450, 470] width 46 height 30
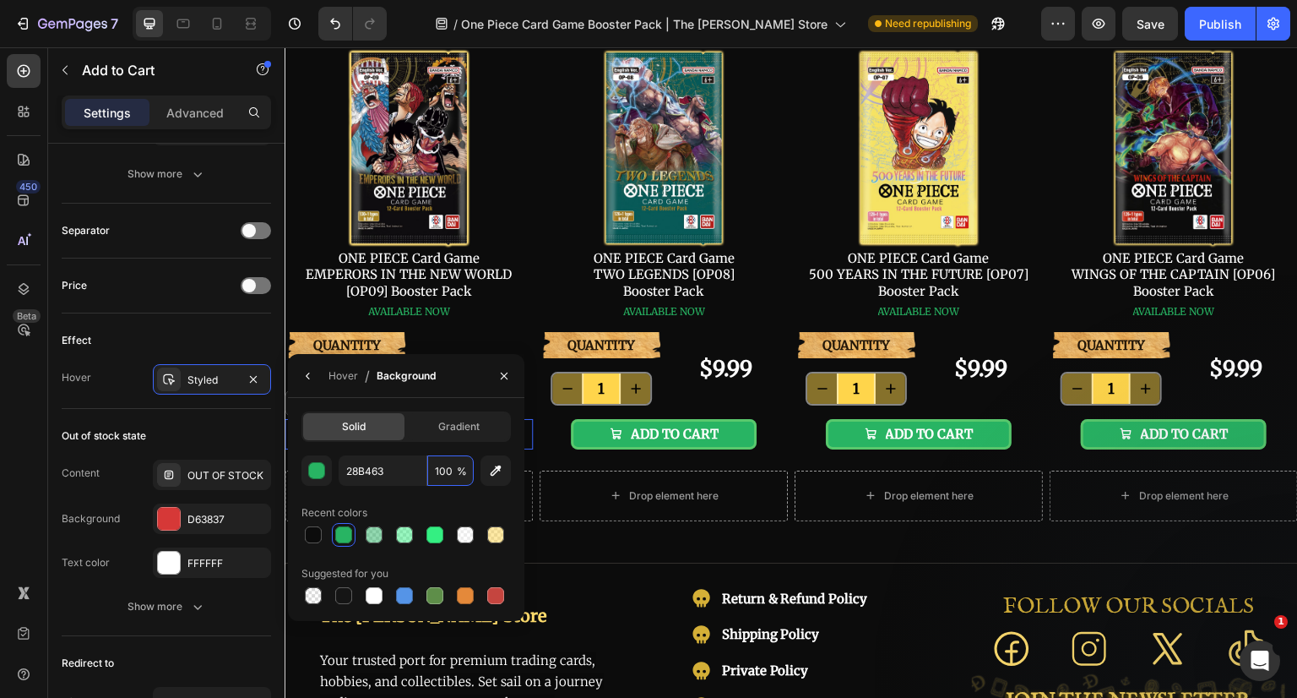
click at [439, 467] on input "100" at bounding box center [450, 470] width 46 height 30
type input "50"
click at [310, 379] on icon "button" at bounding box center [308, 376] width 14 height 14
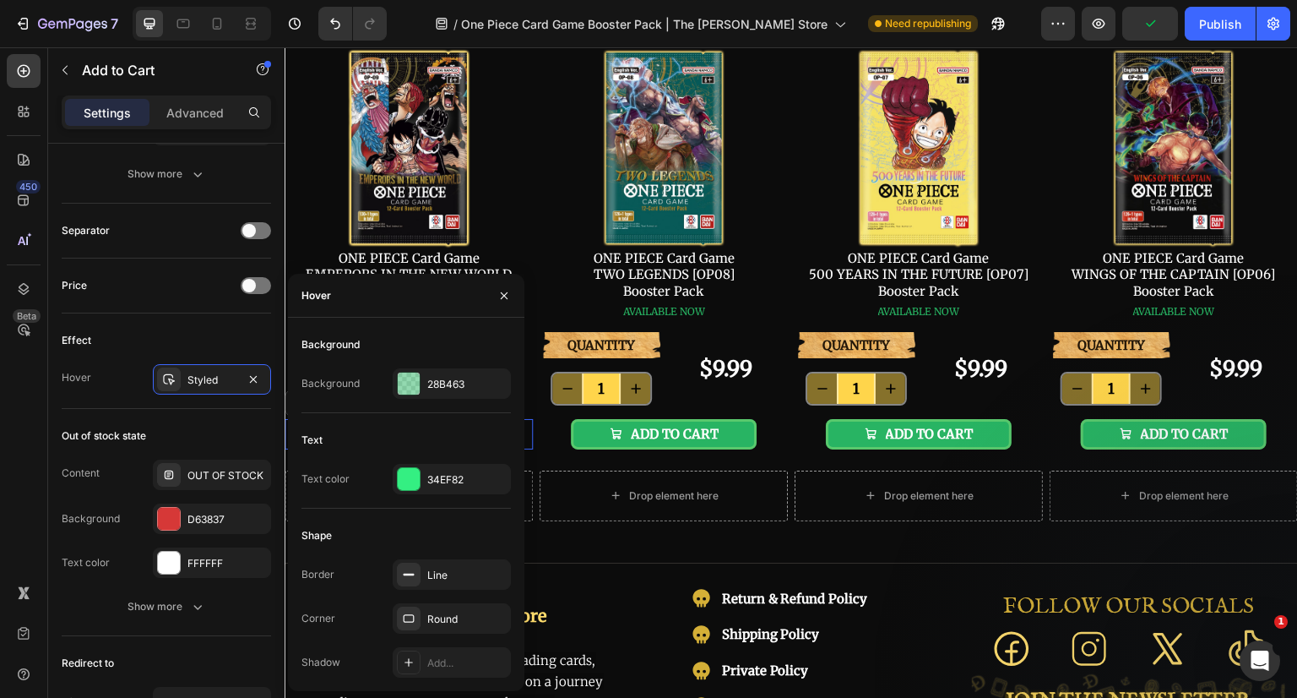
click at [445, 482] on div "34EF82" at bounding box center [466, 479] width 79 height 15
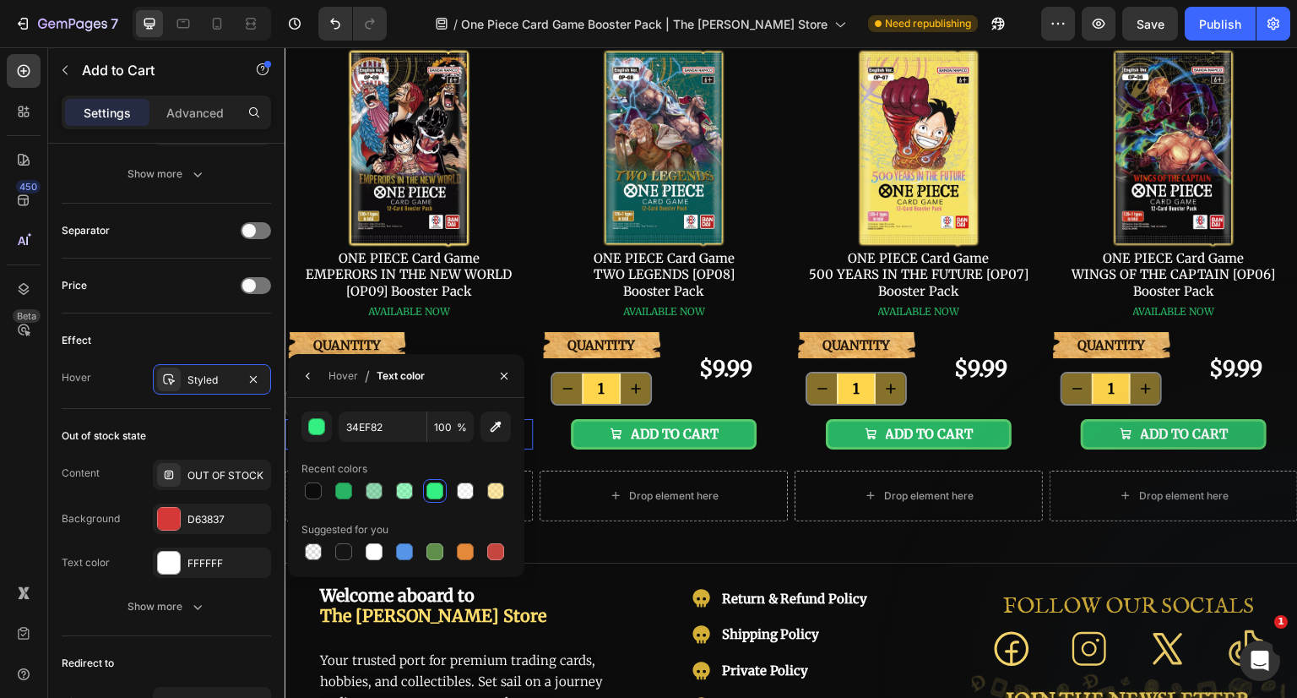
click at [497, 495] on div at bounding box center [495, 490] width 17 height 17
type input "FFD54B"
click at [0, 0] on input "50" at bounding box center [0, 0] width 0 height 0
type input "100"
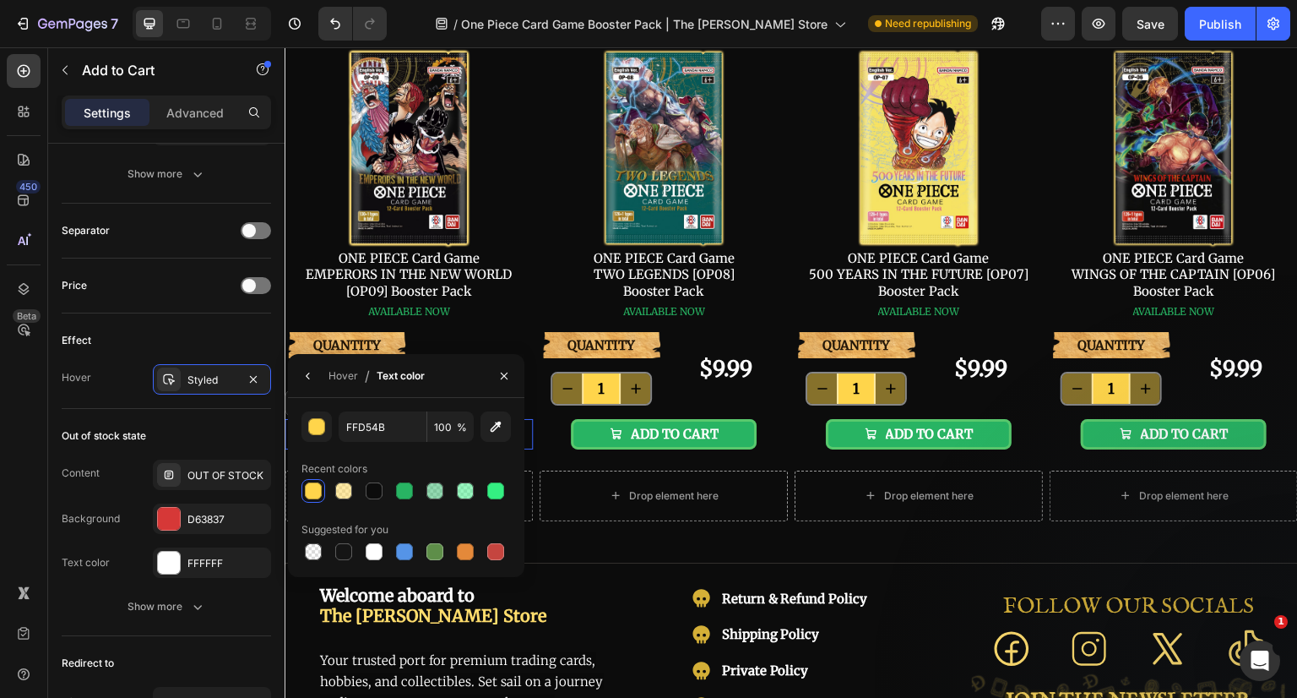
click at [502, 372] on icon "button" at bounding box center [504, 376] width 14 height 14
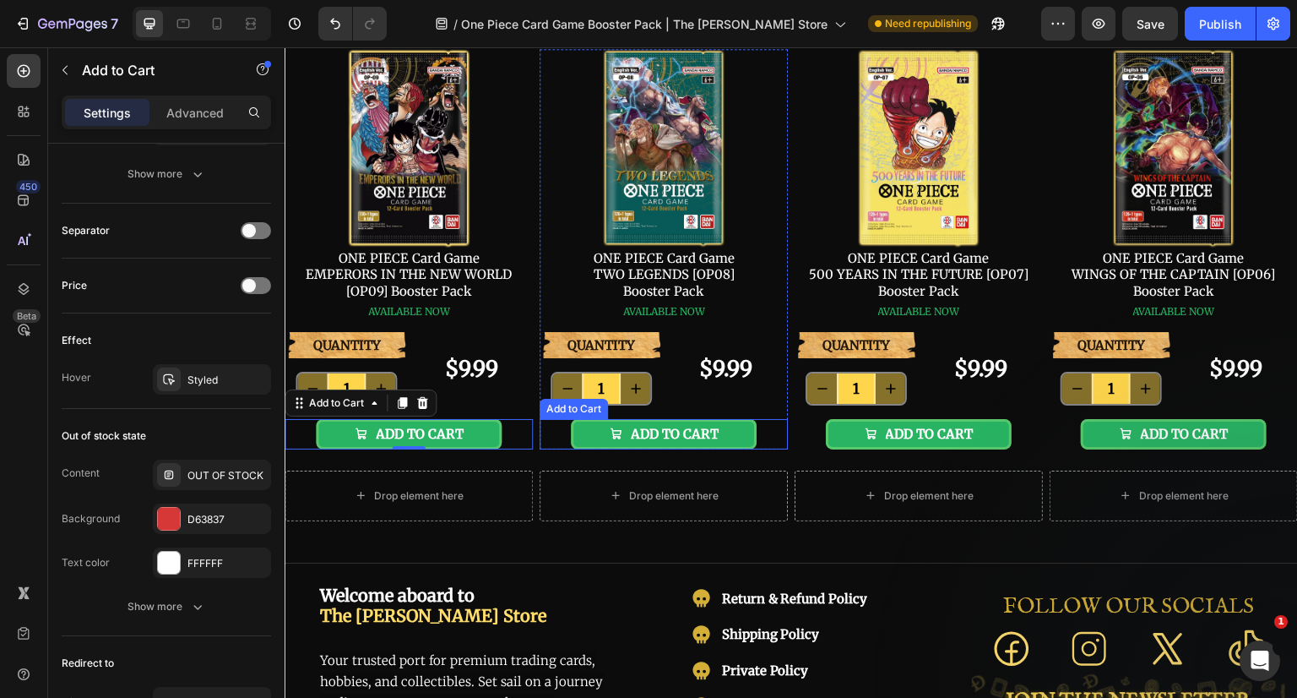
click at [726, 432] on button "ADD TO CART" at bounding box center [664, 434] width 187 height 30
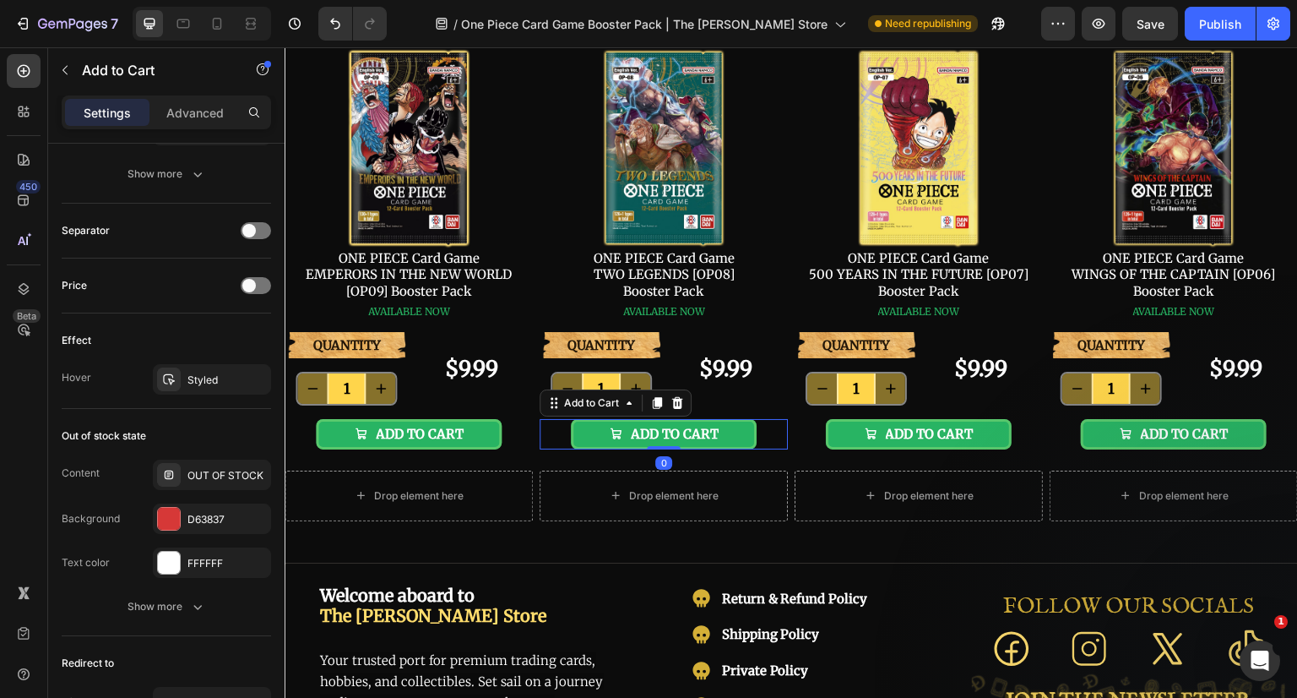
click at [220, 375] on div "Styled" at bounding box center [226, 379] width 79 height 15
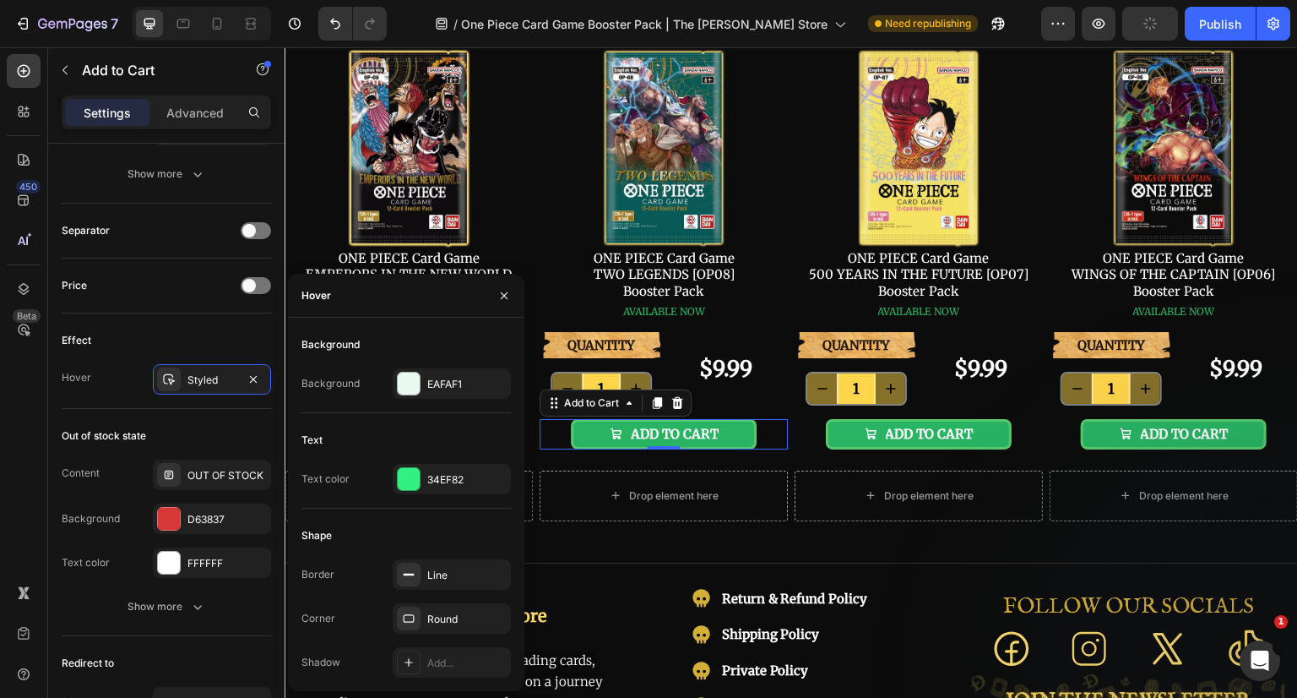
click at [432, 385] on div "EAFAF1" at bounding box center [466, 384] width 79 height 15
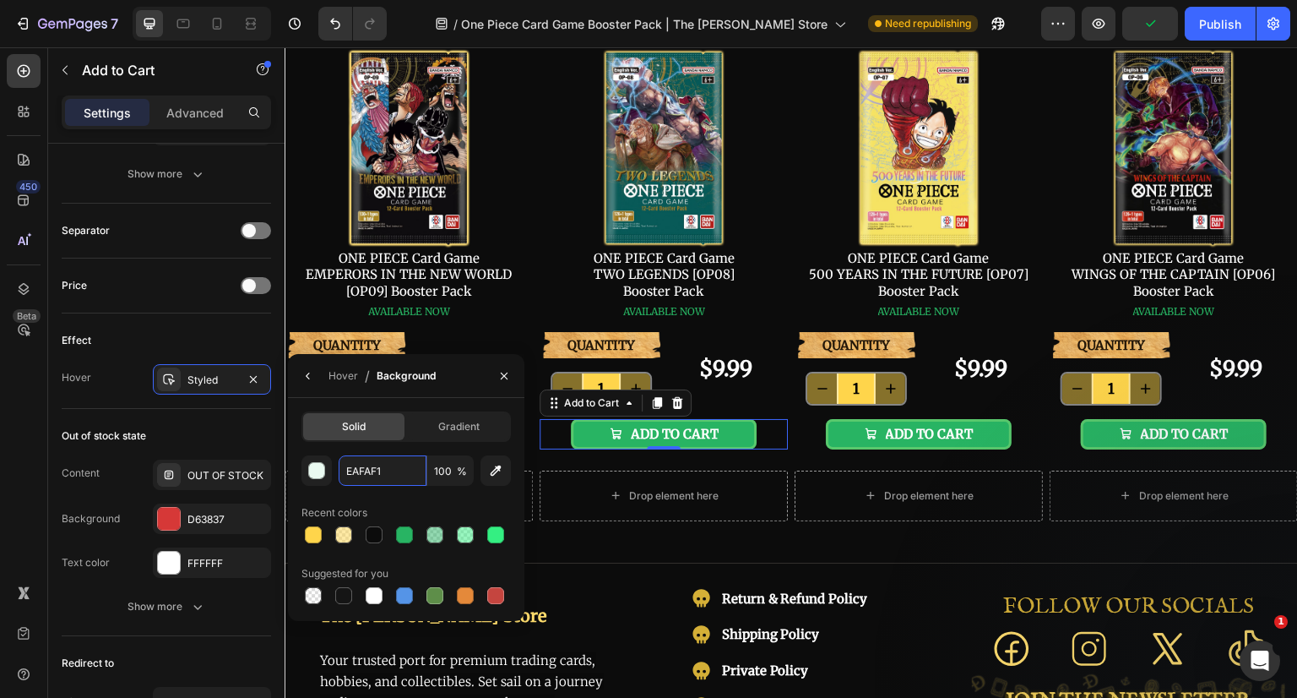
click at [357, 464] on input "EAFAF1" at bounding box center [383, 470] width 88 height 30
paste input "28B463"
type input "28B463"
click at [433, 470] on input "100" at bounding box center [450, 470] width 46 height 30
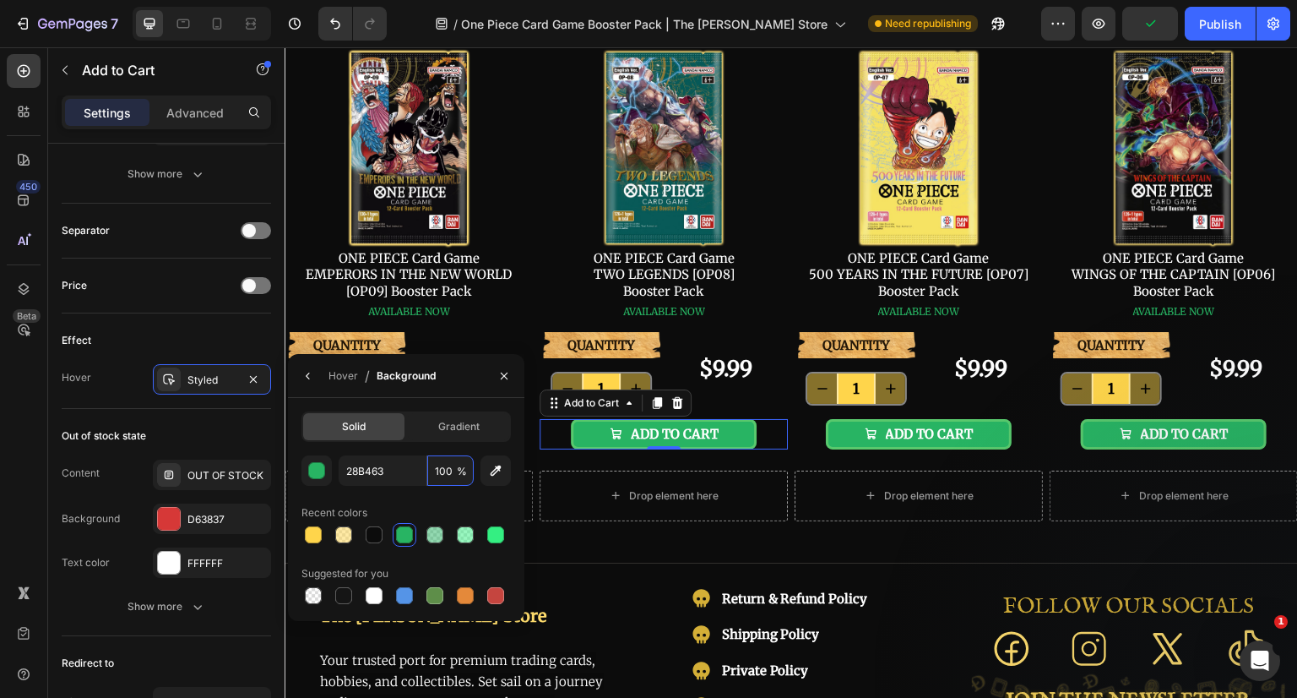
click at [433, 470] on input "100" at bounding box center [450, 470] width 46 height 30
type input "50"
click at [303, 372] on icon "button" at bounding box center [308, 376] width 14 height 14
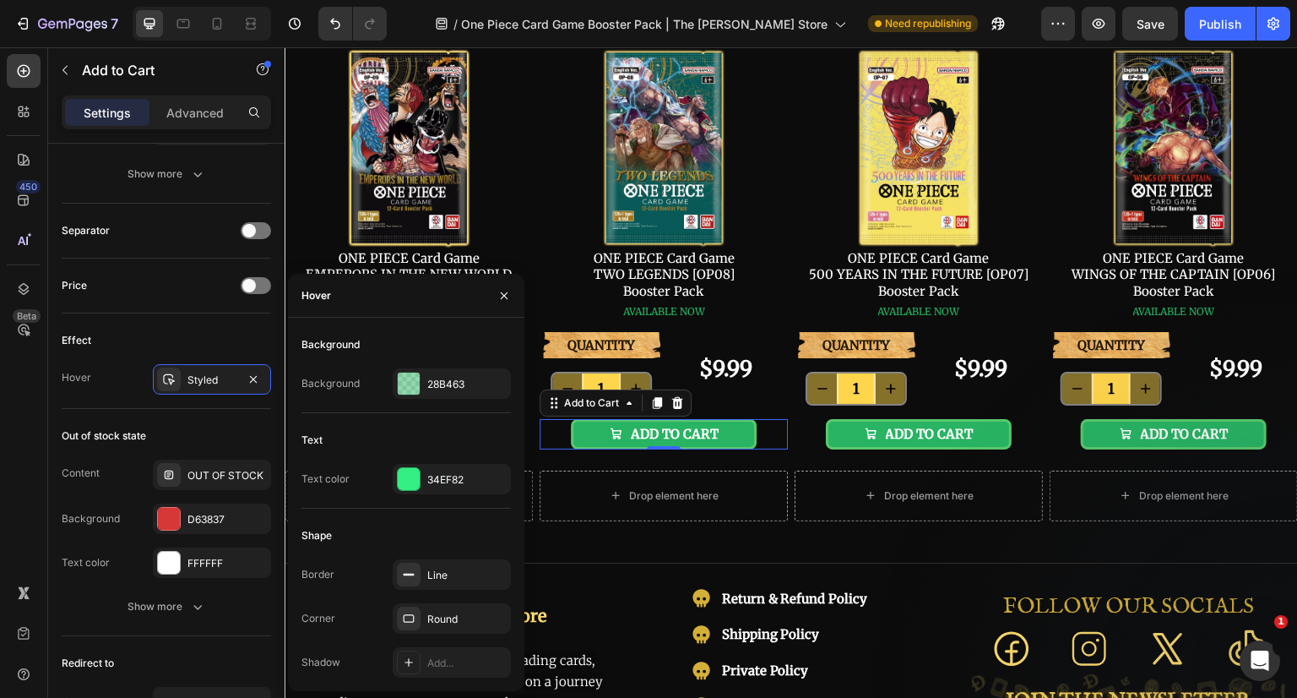
click at [449, 477] on div "34EF82" at bounding box center [466, 479] width 79 height 15
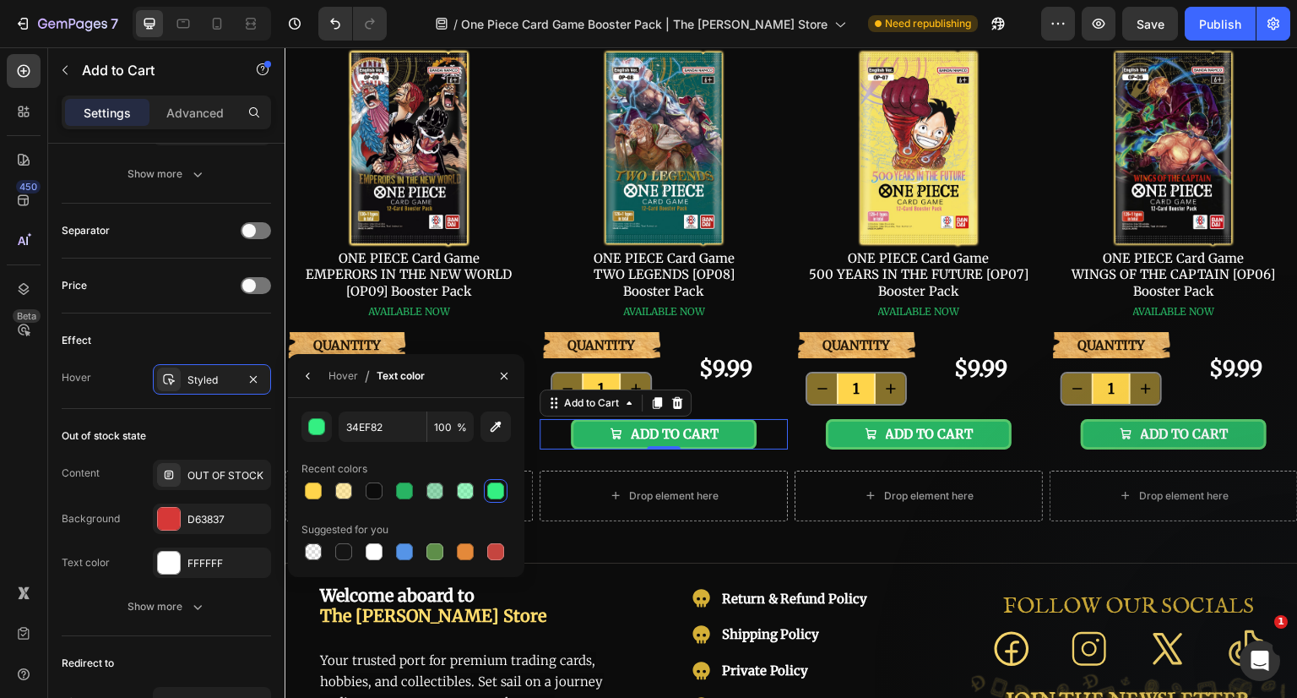
click at [313, 487] on div at bounding box center [313, 490] width 17 height 17
type input "FFD54B"
click at [496, 372] on button "button" at bounding box center [504, 375] width 27 height 27
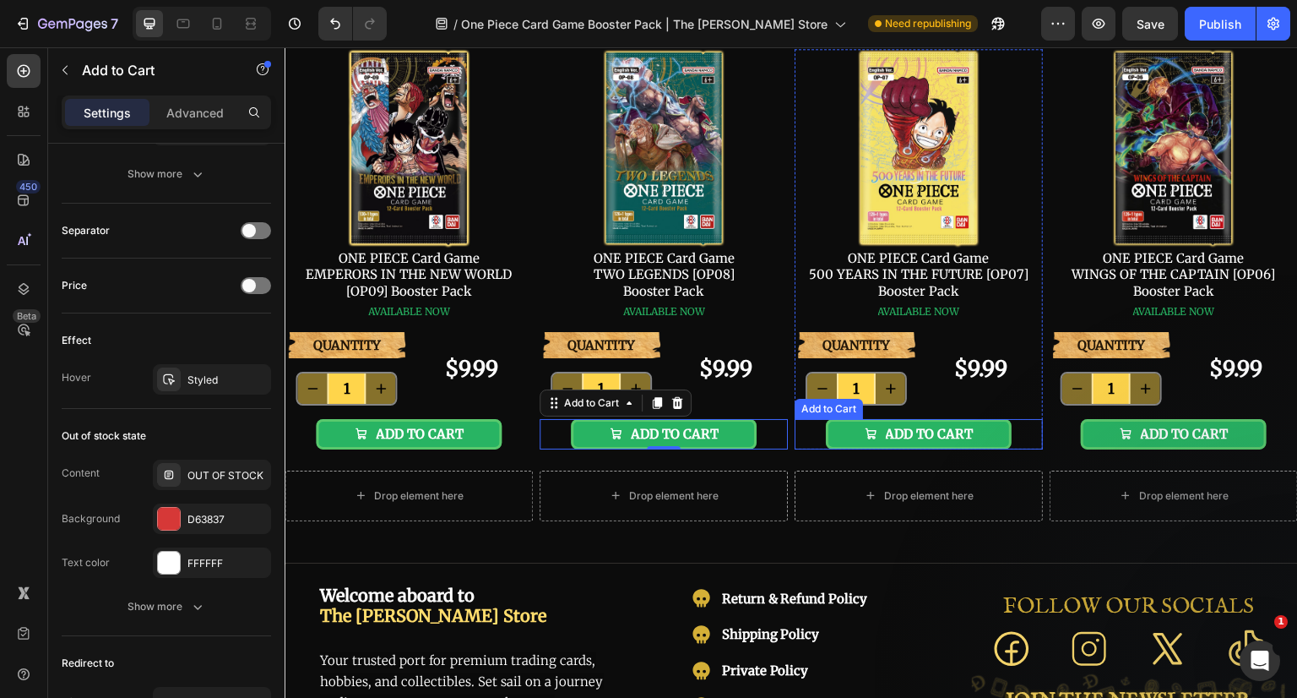
click at [979, 437] on button "ADD TO CART" at bounding box center [919, 434] width 187 height 30
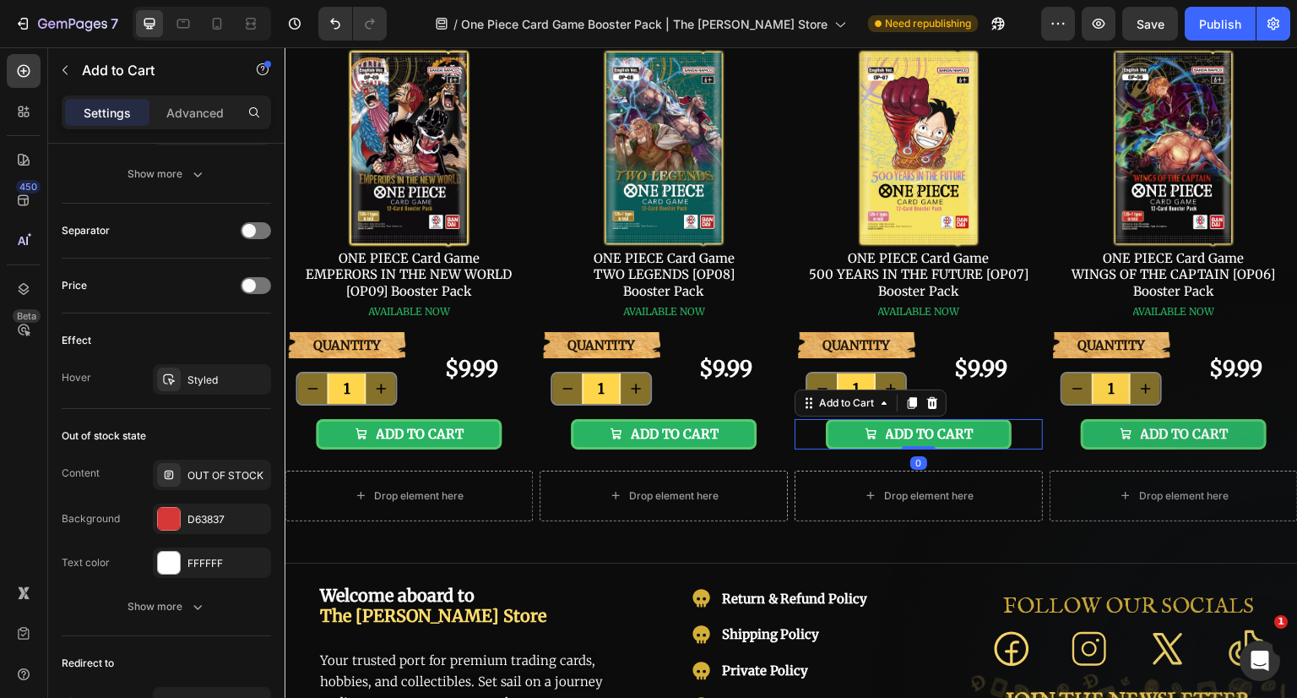
click at [197, 376] on div "Styled" at bounding box center [226, 379] width 79 height 15
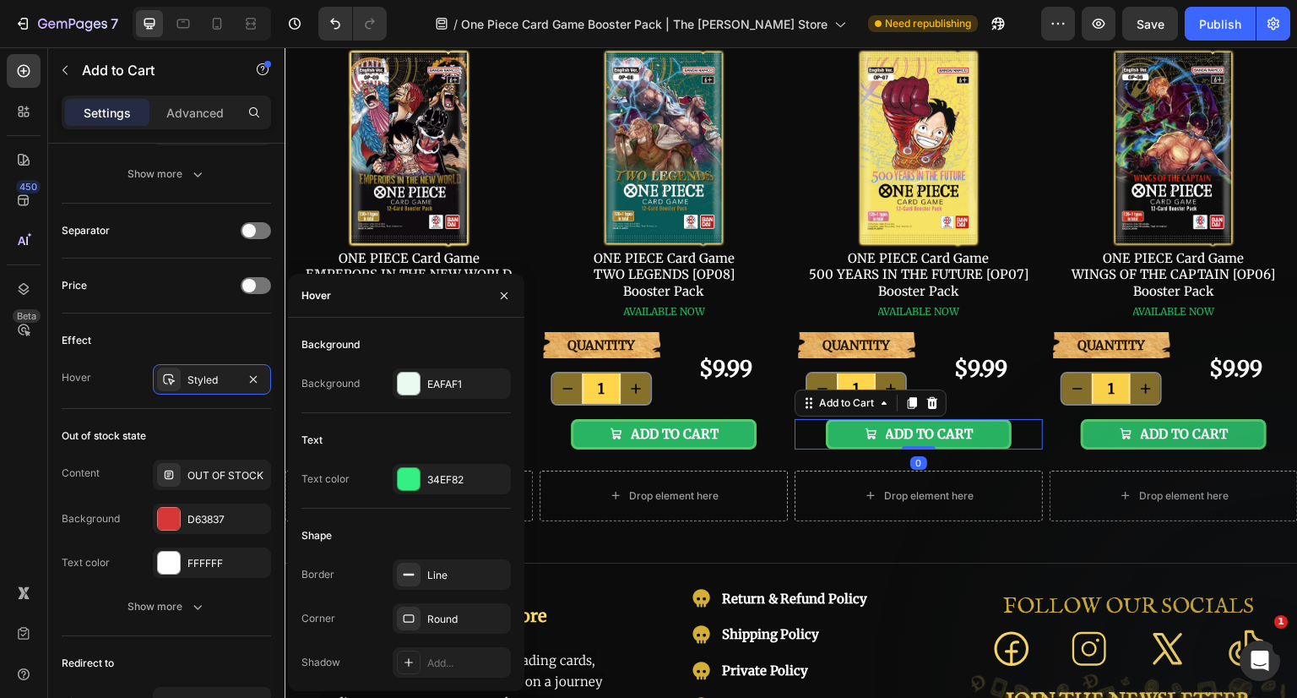
click at [423, 386] on div "EAFAF1" at bounding box center [452, 383] width 118 height 30
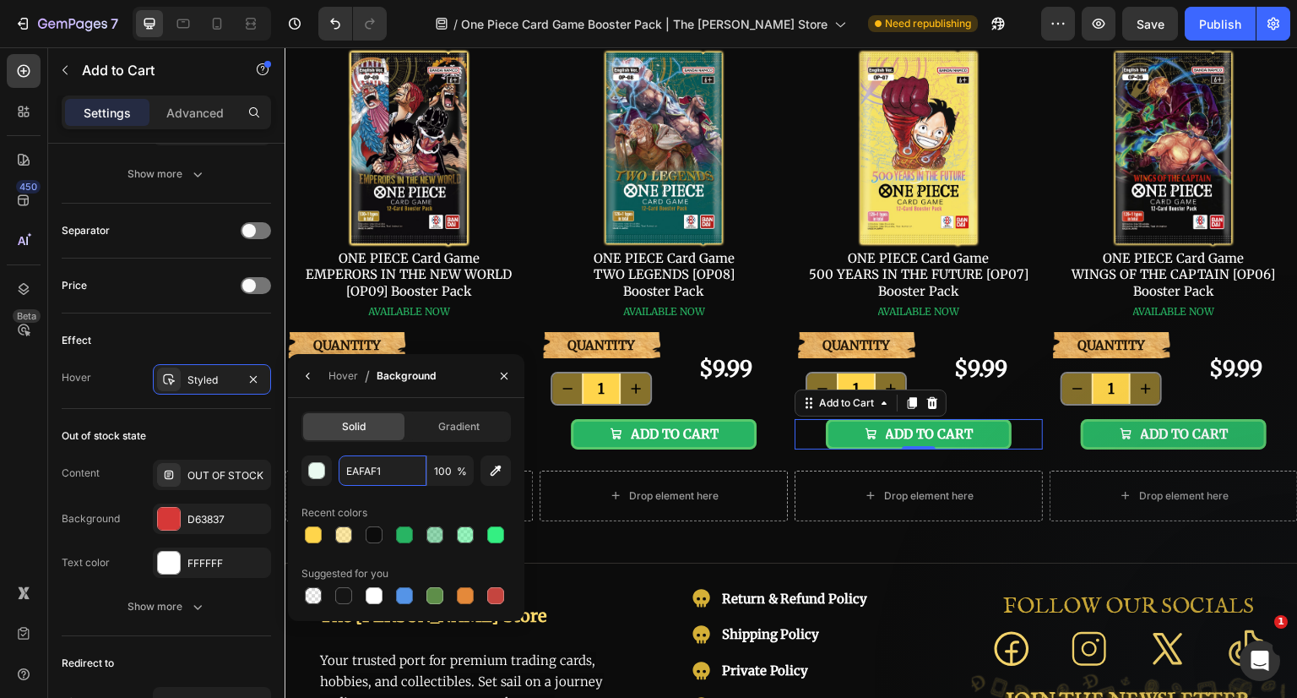
click at [384, 467] on input "EAFAF1" at bounding box center [383, 470] width 88 height 30
paste input "28B463"
type input "28B463"
click at [307, 379] on icon "button" at bounding box center [308, 376] width 14 height 14
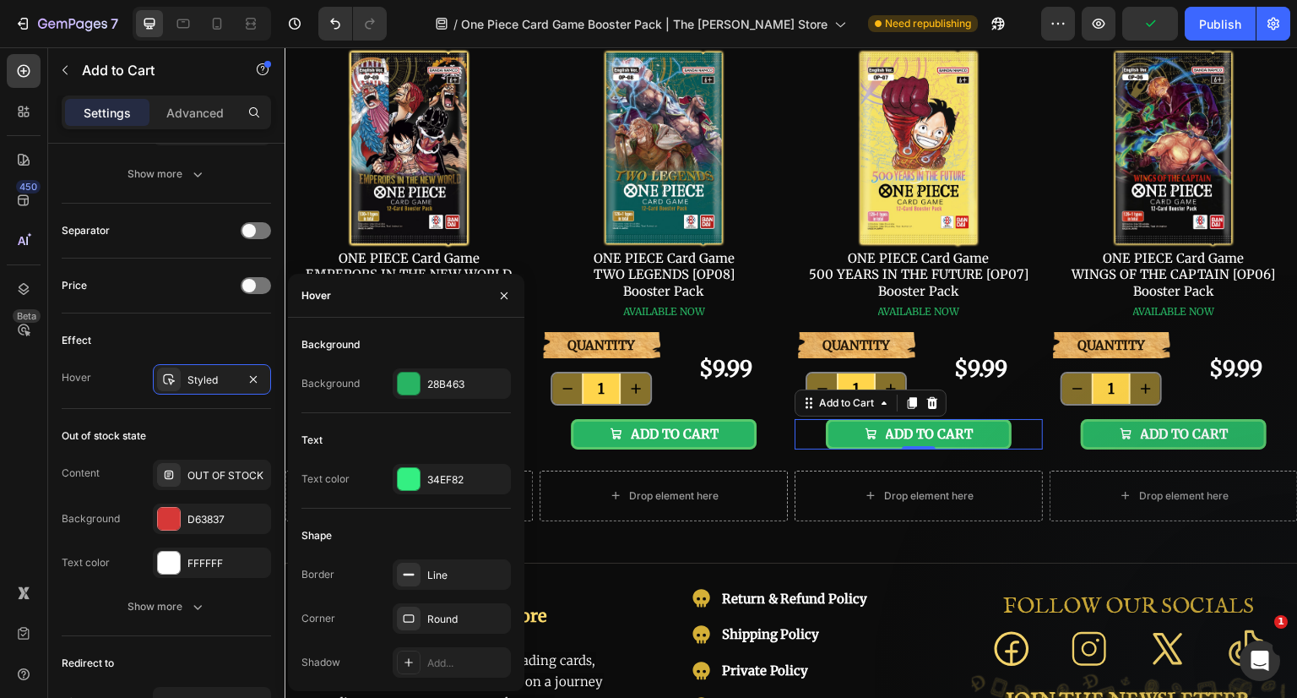
click at [427, 481] on div "34EF82" at bounding box center [466, 479] width 79 height 15
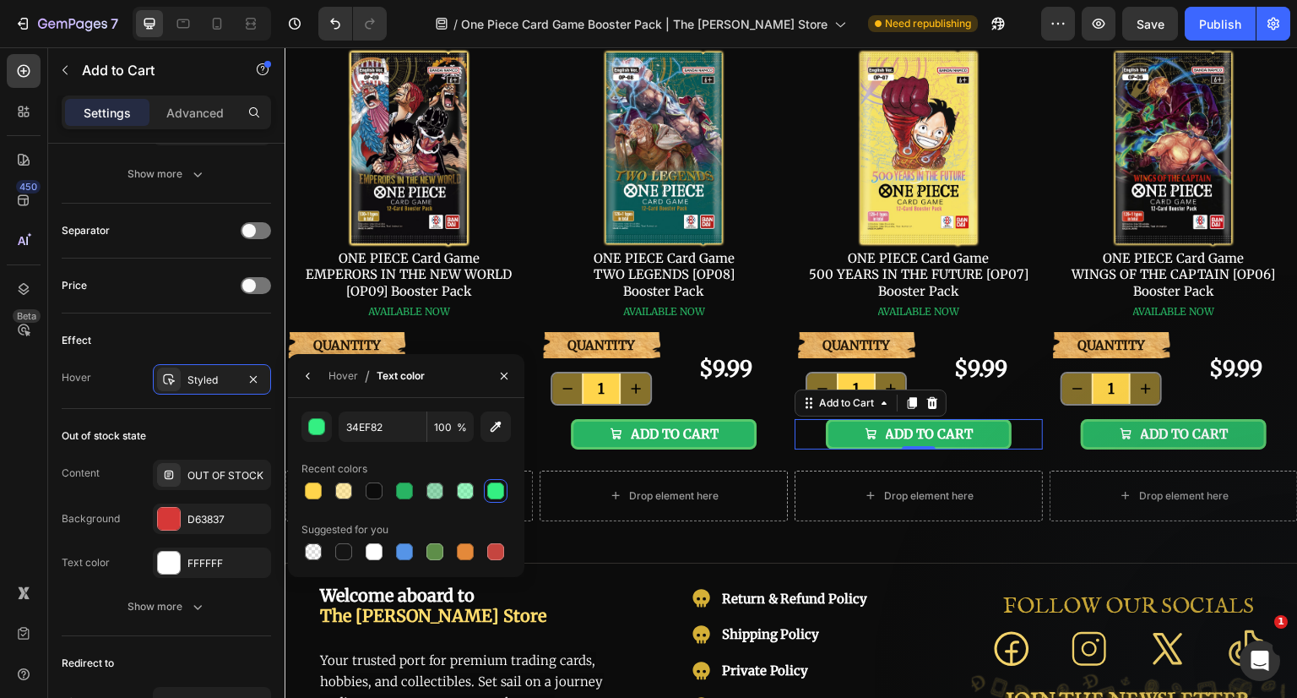
click at [318, 492] on div at bounding box center [313, 490] width 17 height 17
type input "FFD54B"
click at [317, 372] on button "button" at bounding box center [308, 375] width 27 height 27
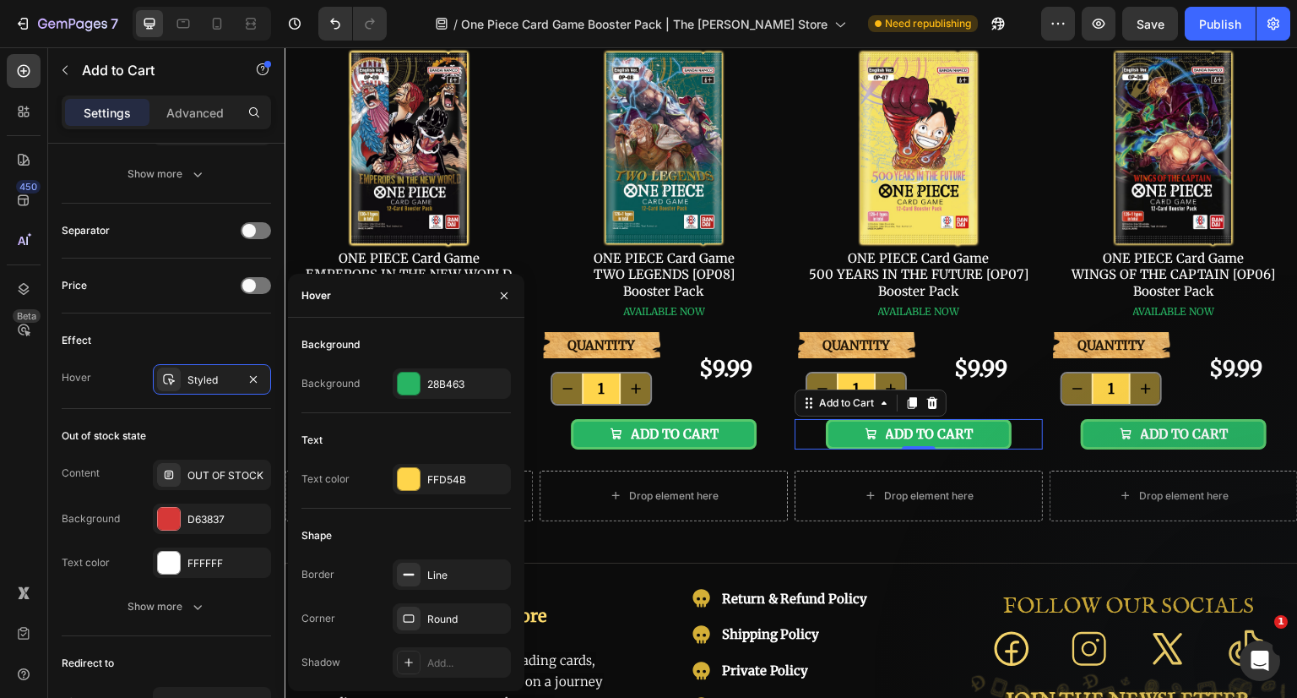
click at [442, 394] on div "28B463" at bounding box center [452, 383] width 118 height 30
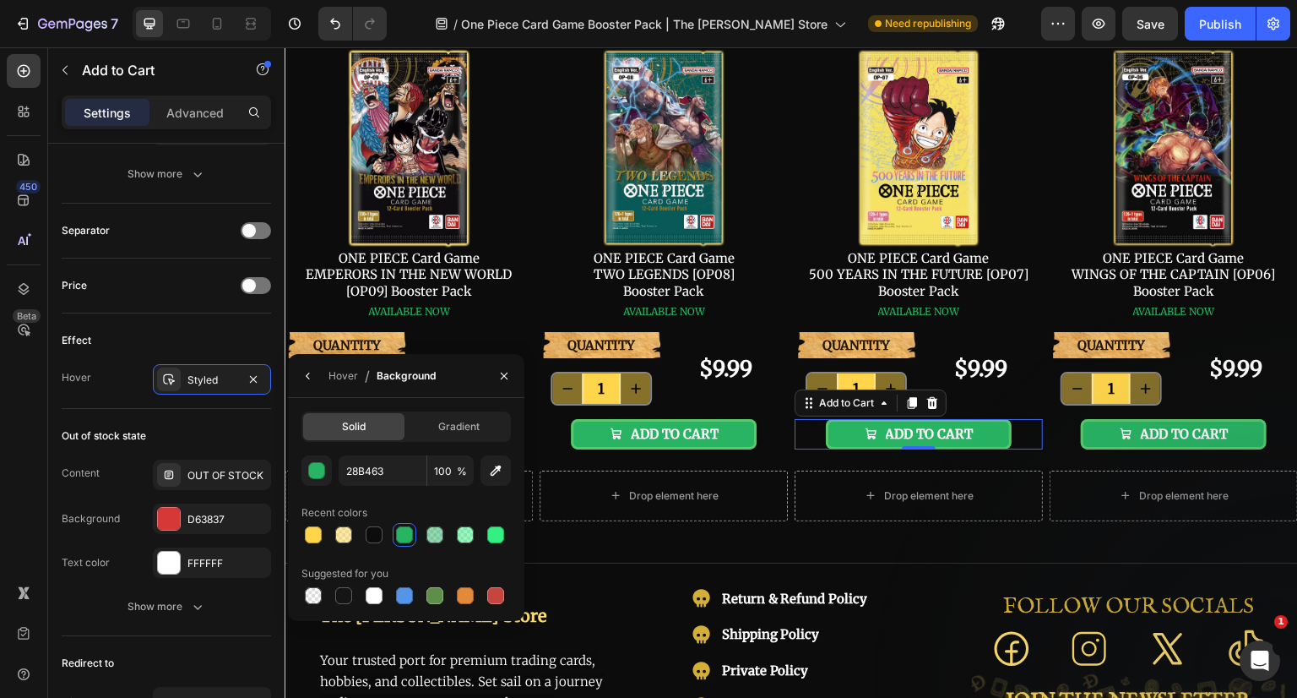
click at [457, 470] on span "%" at bounding box center [462, 471] width 10 height 15
click at [447, 467] on input "100" at bounding box center [450, 470] width 46 height 30
type input "50"
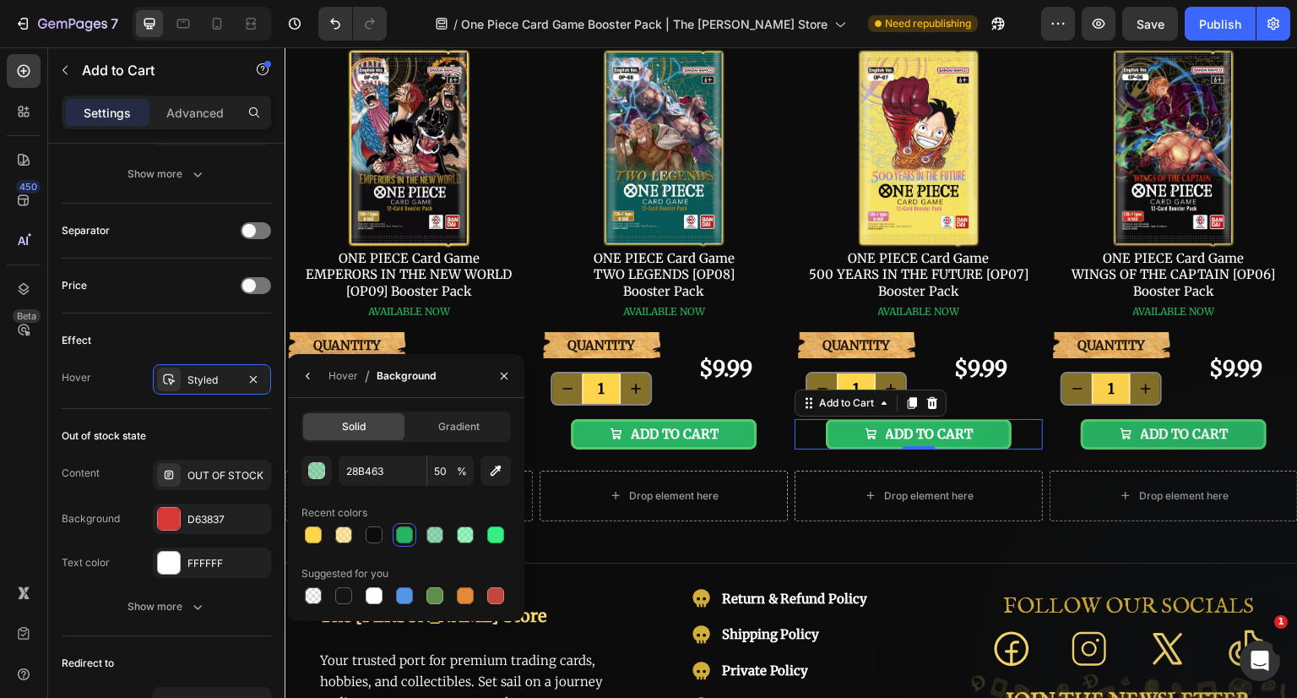
click at [502, 372] on icon "button" at bounding box center [504, 376] width 14 height 14
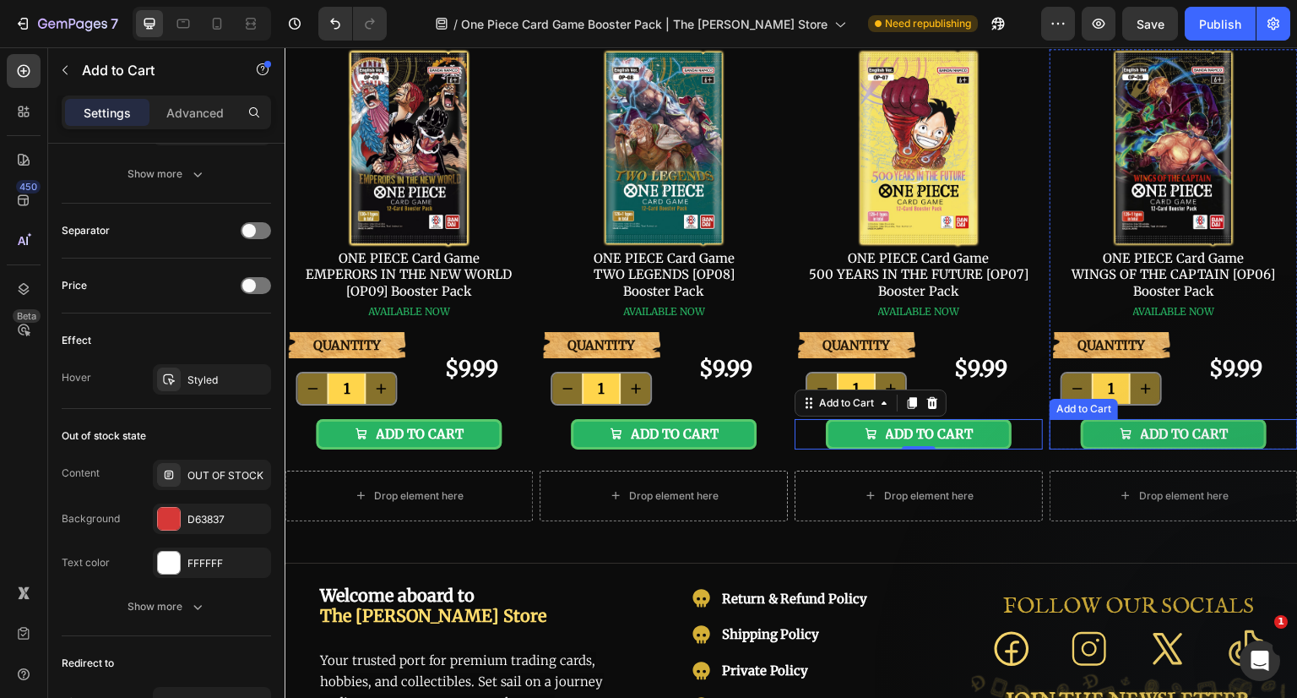
click at [1226, 437] on button "ADD TO CART" at bounding box center [1174, 434] width 187 height 30
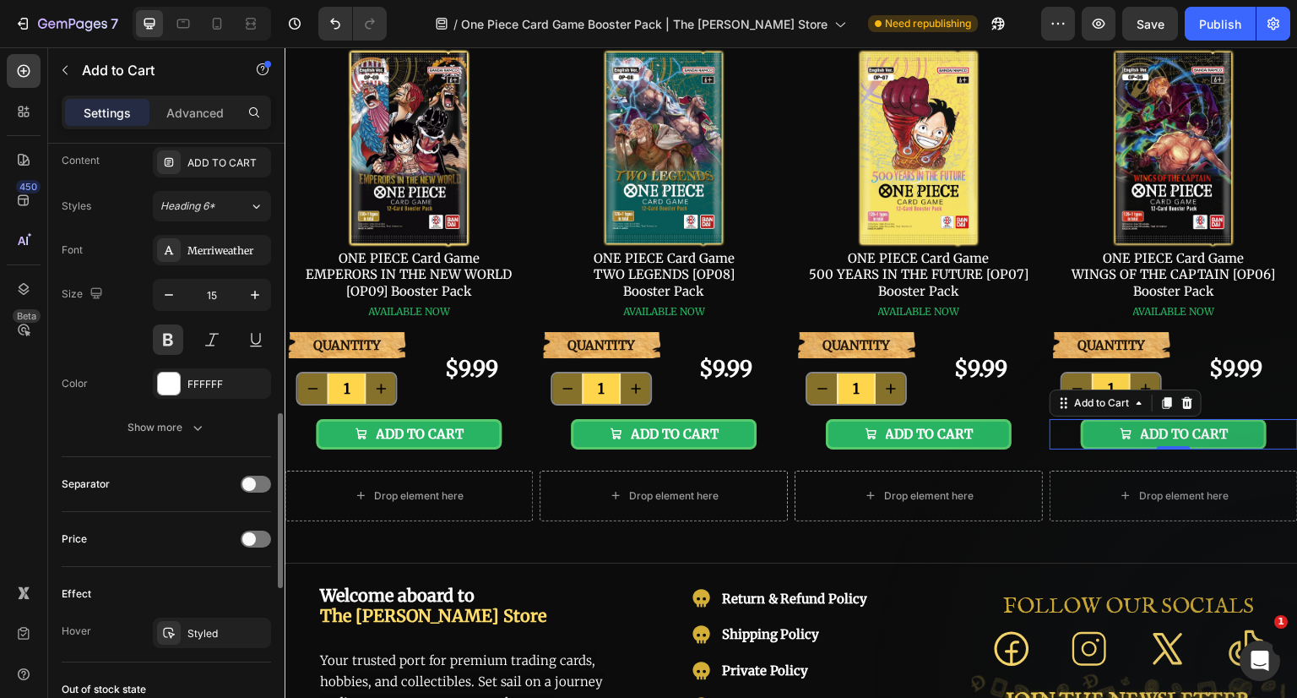
scroll to position [1013, 0]
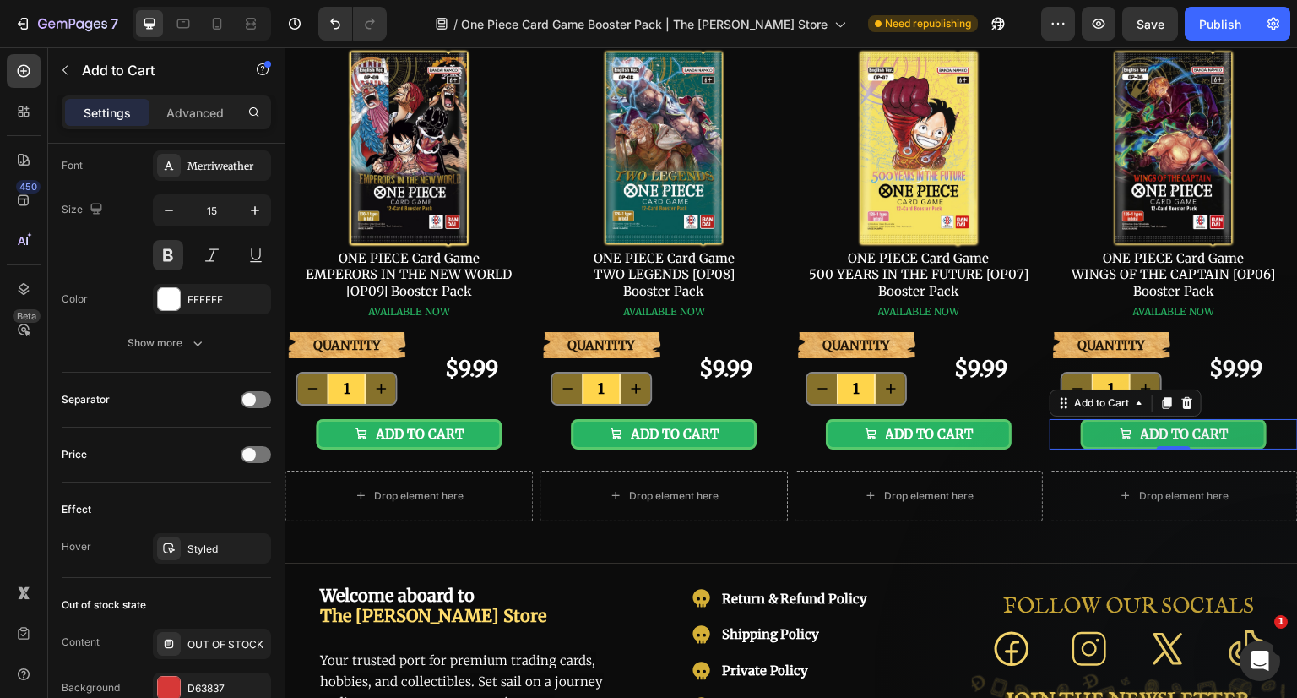
click at [227, 541] on div "Styled" at bounding box center [226, 548] width 79 height 15
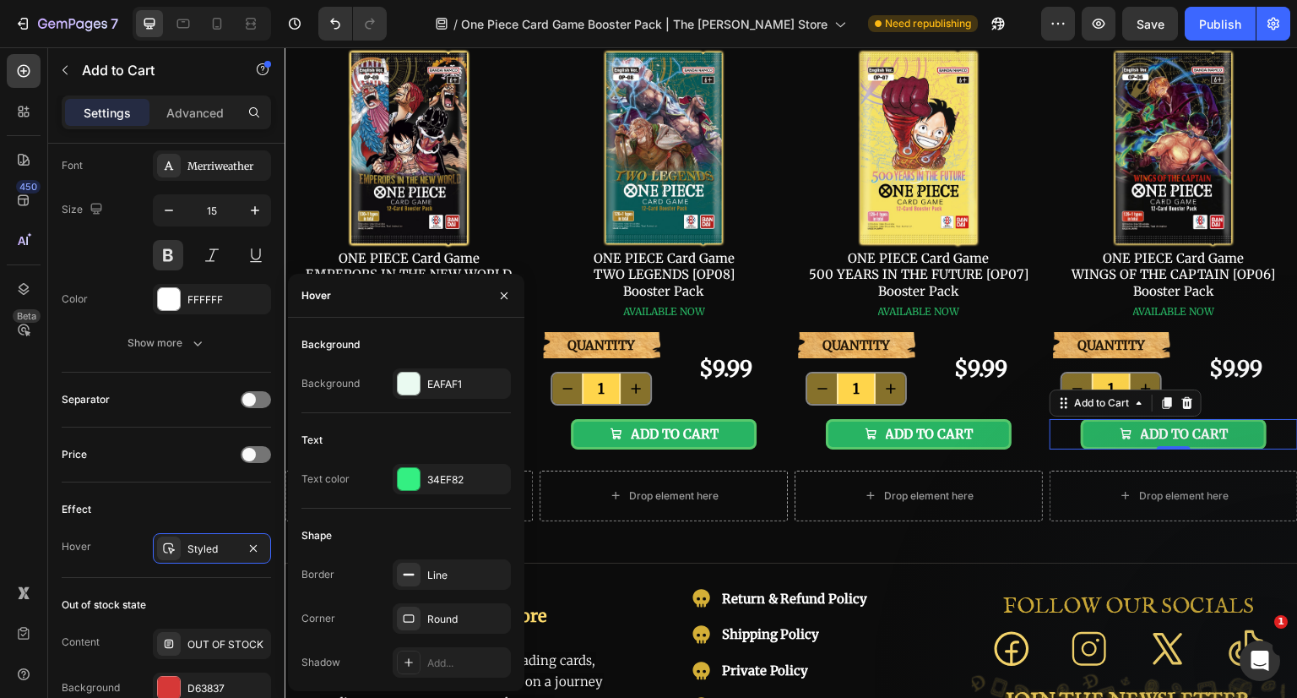
click at [440, 387] on div "EAFAF1" at bounding box center [466, 384] width 79 height 15
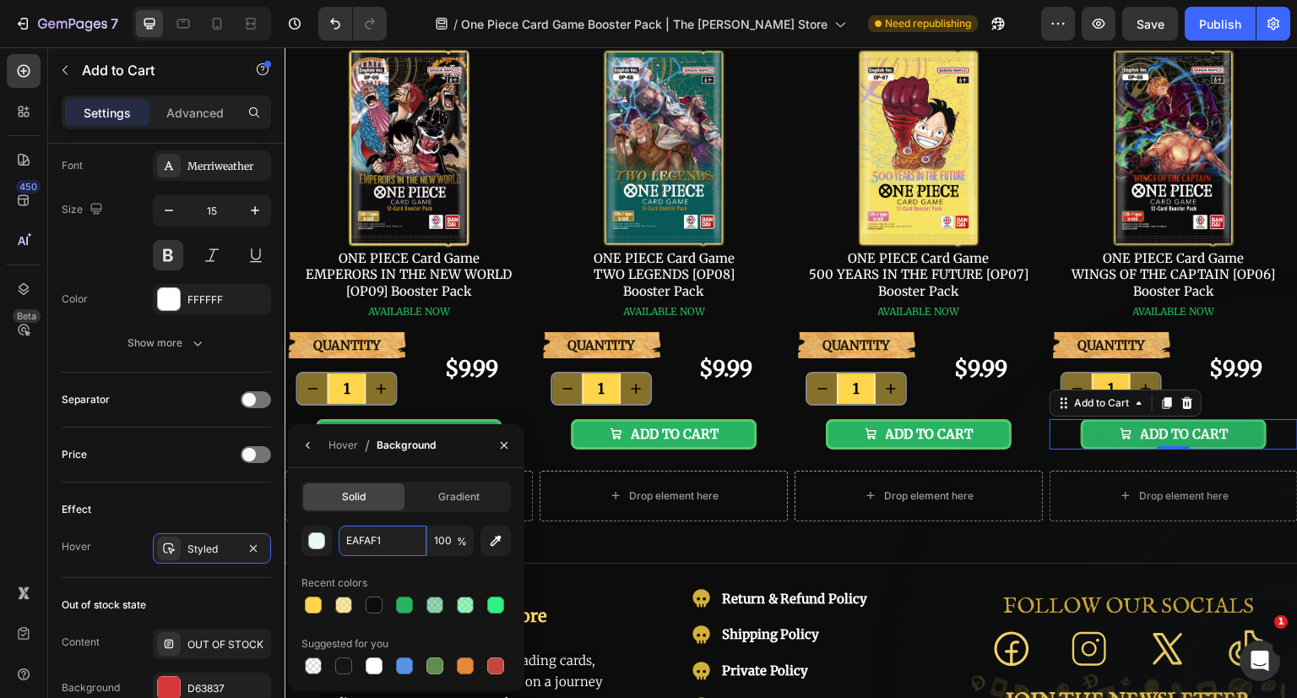
click at [390, 535] on input "EAFAF1" at bounding box center [383, 540] width 88 height 30
paste input "28B463"
type input "28B463"
click at [443, 541] on input "100" at bounding box center [450, 540] width 46 height 30
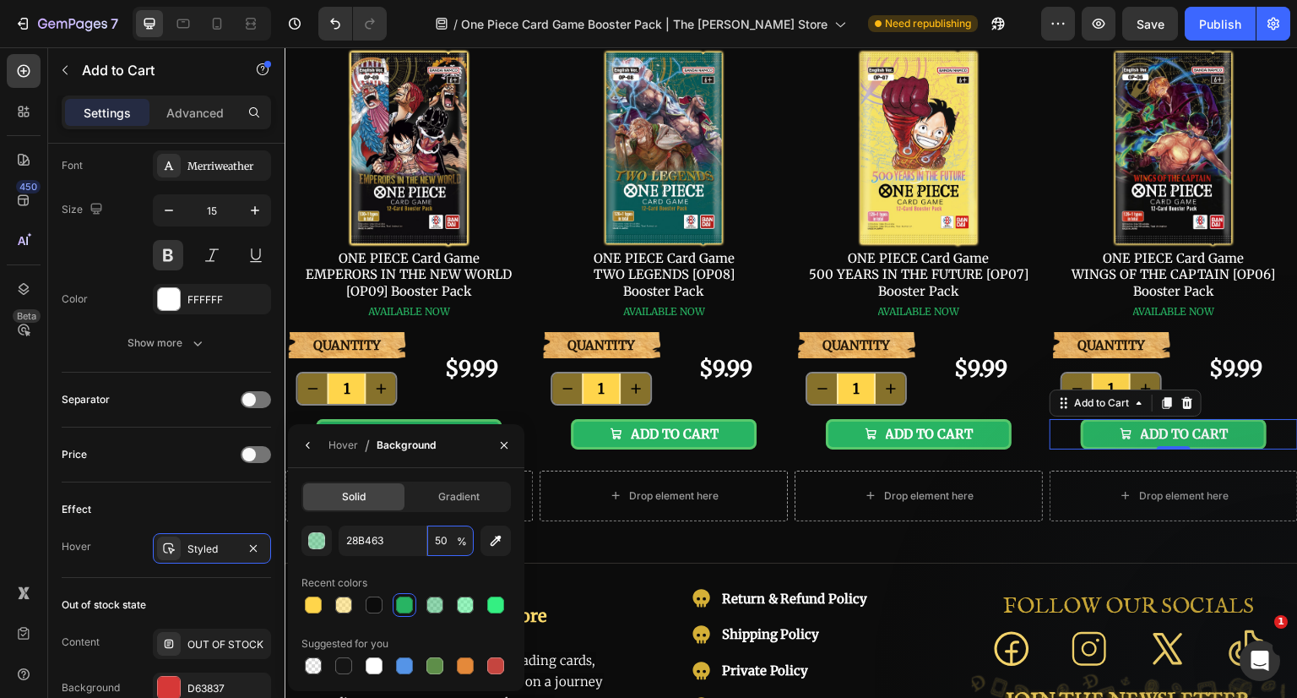
type input "50"
click at [310, 441] on icon "button" at bounding box center [308, 445] width 14 height 14
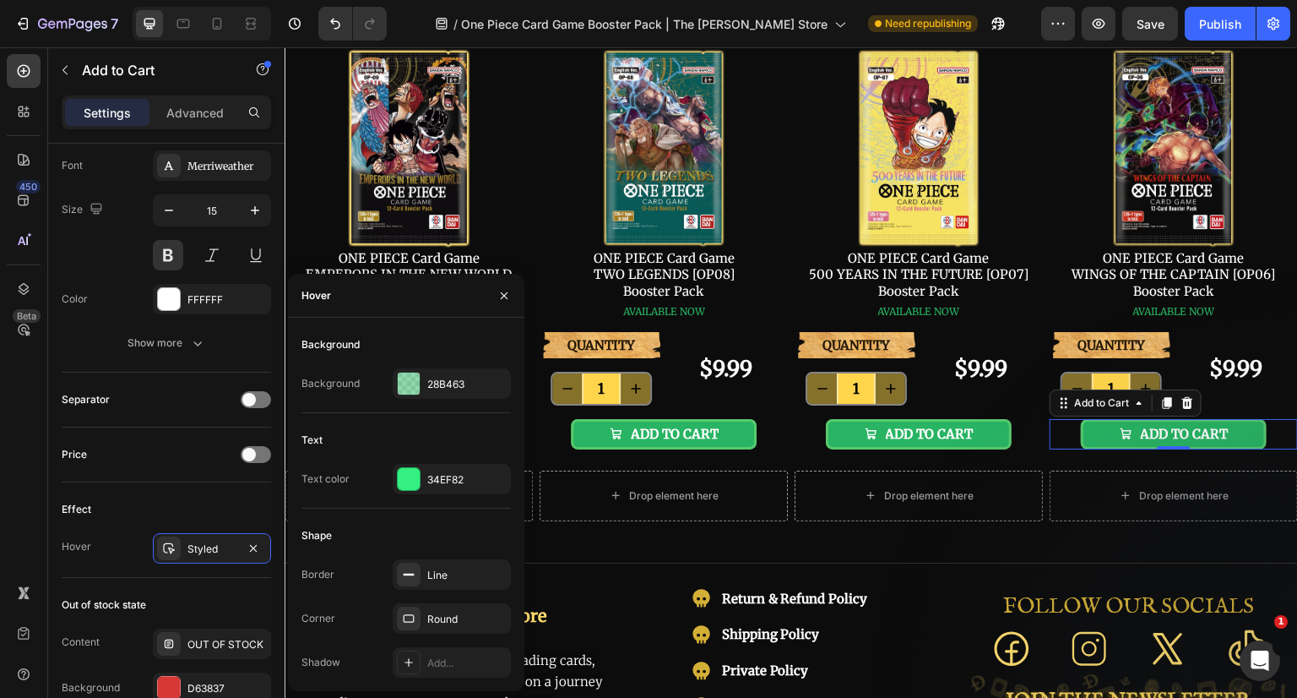
click at [446, 480] on div "34EF82" at bounding box center [466, 479] width 79 height 15
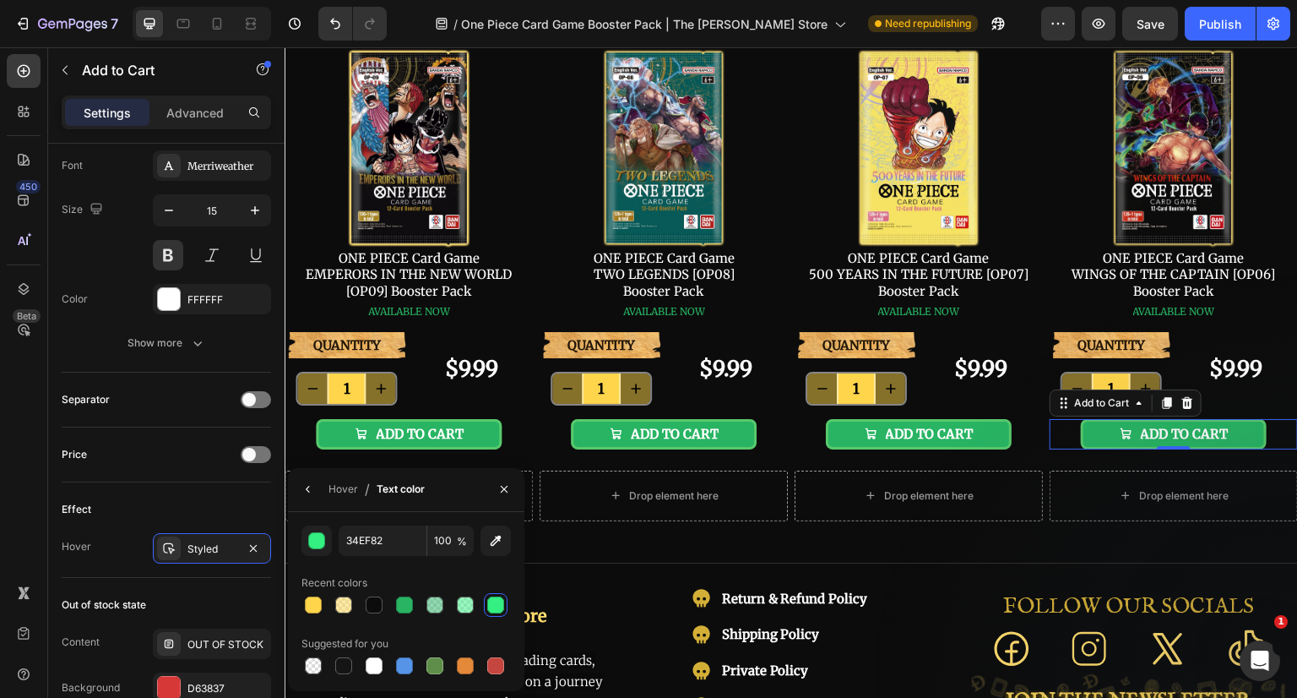
click at [318, 602] on div at bounding box center [313, 604] width 17 height 17
type input "FFD54B"
click at [511, 483] on button "button" at bounding box center [504, 488] width 27 height 27
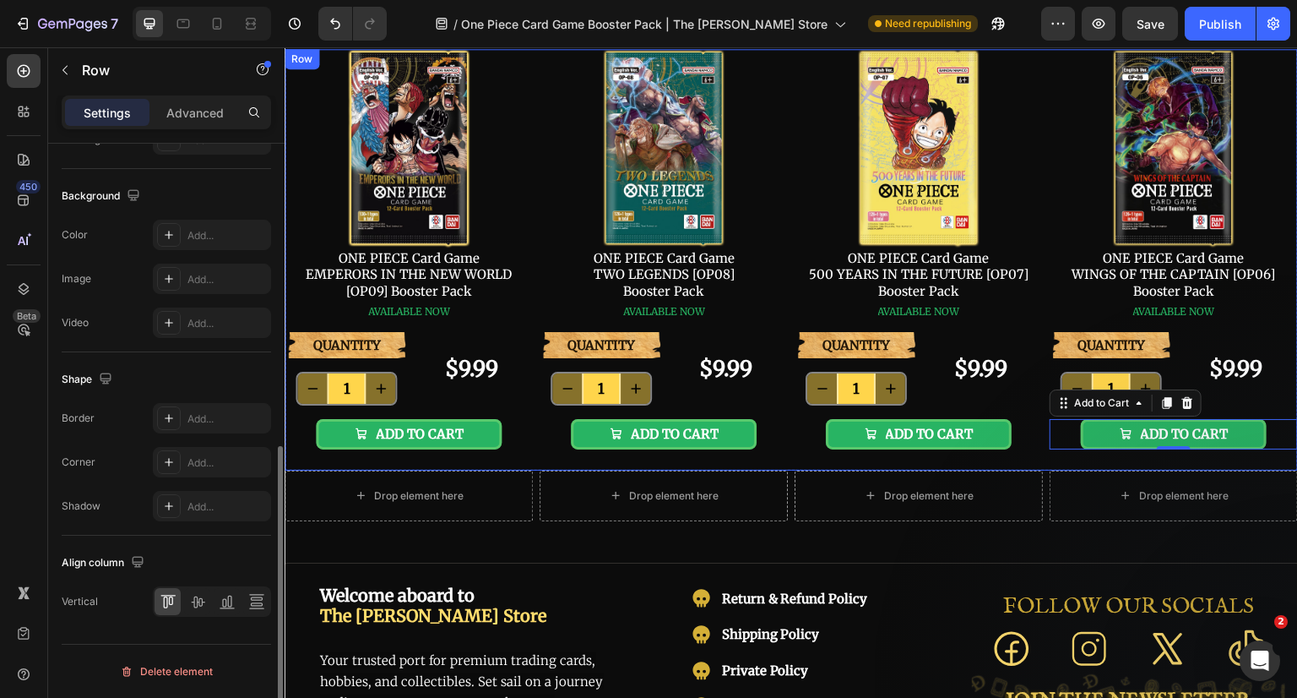
click at [1038, 451] on div "Image ONE PIECE Card Game EMPERORS IN THE NEW WORLD [OP09] Booster Pack Text Bl…" at bounding box center [791, 259] width 1013 height 421
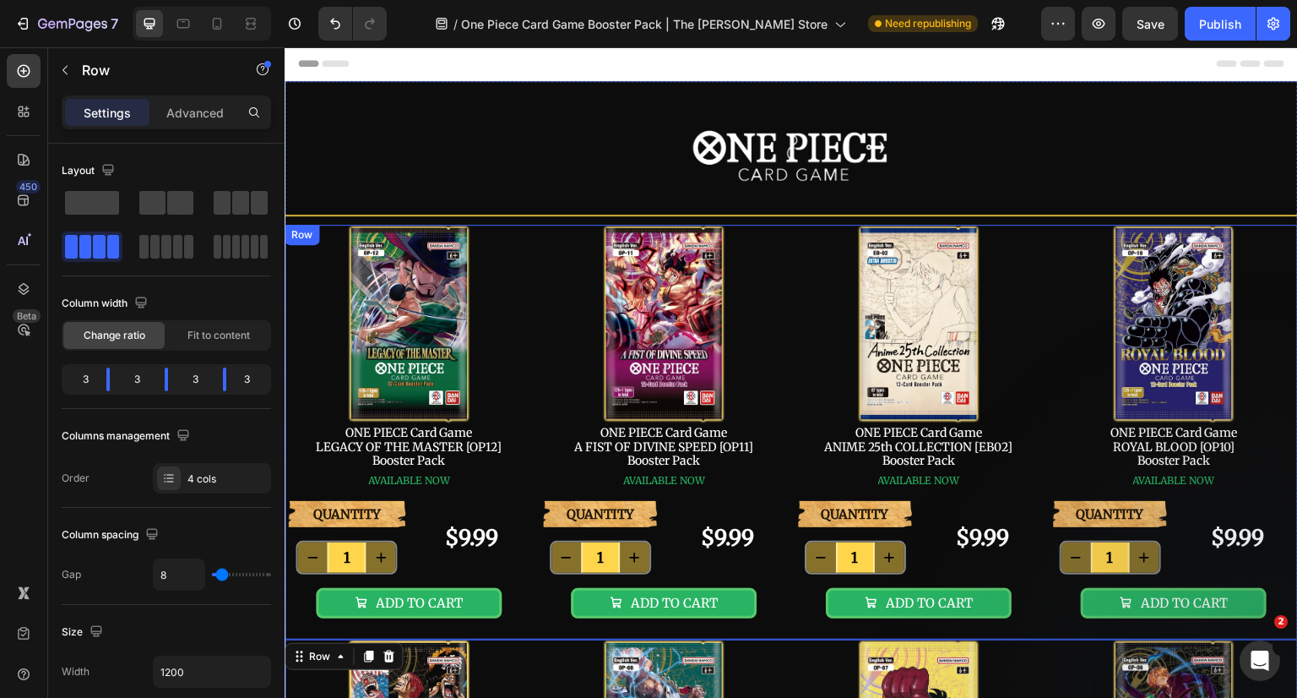
scroll to position [0, 0]
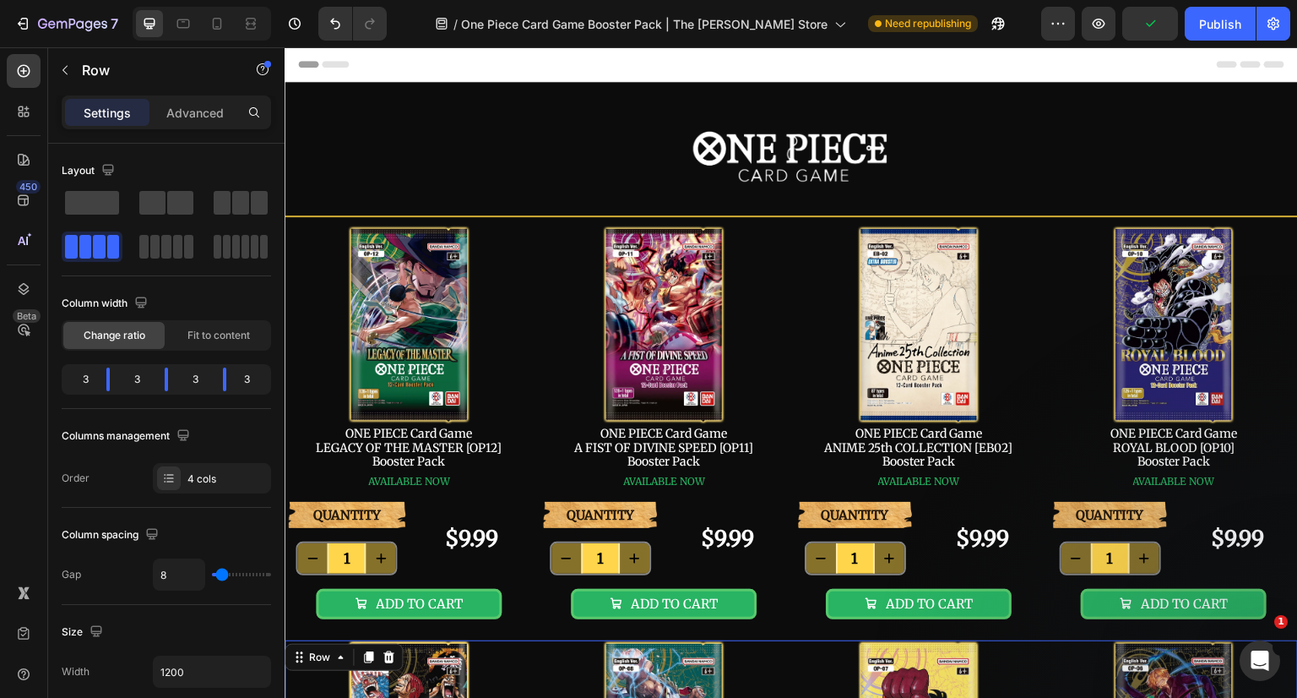
click at [1220, 19] on div "Publish" at bounding box center [1220, 24] width 42 height 18
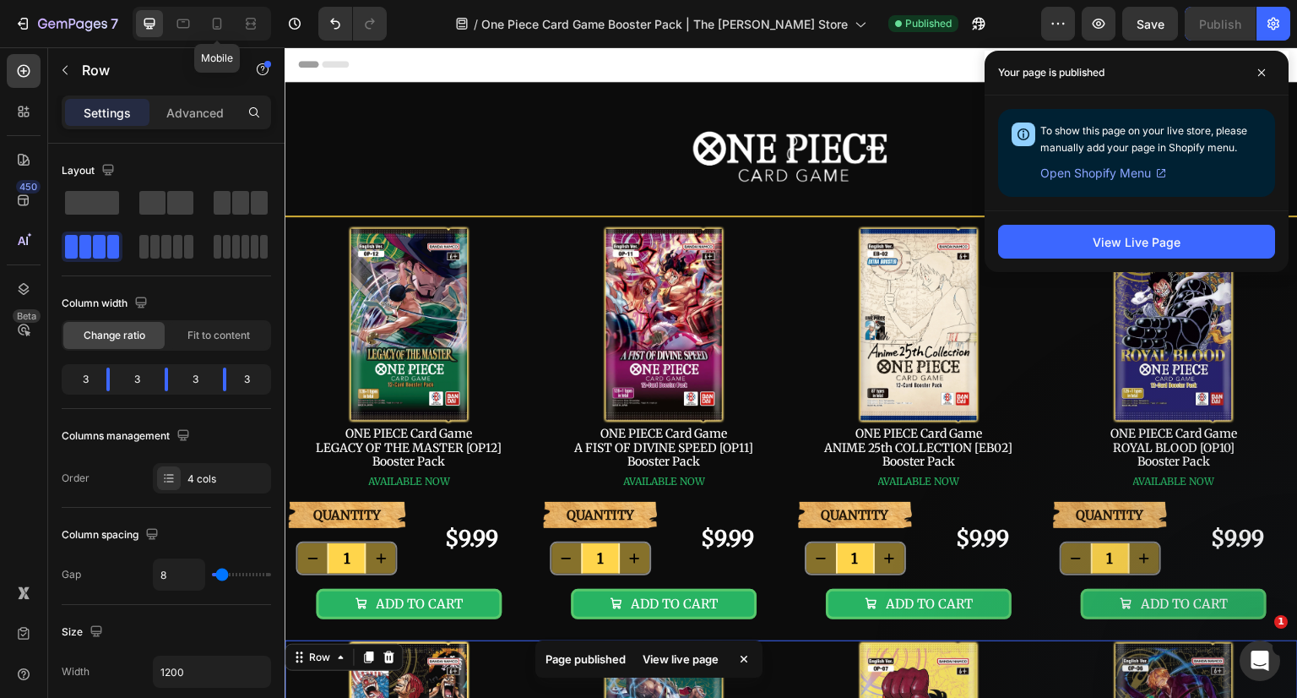
click at [219, 24] on icon at bounding box center [217, 23] width 17 height 17
type input "0"
type input "100%"
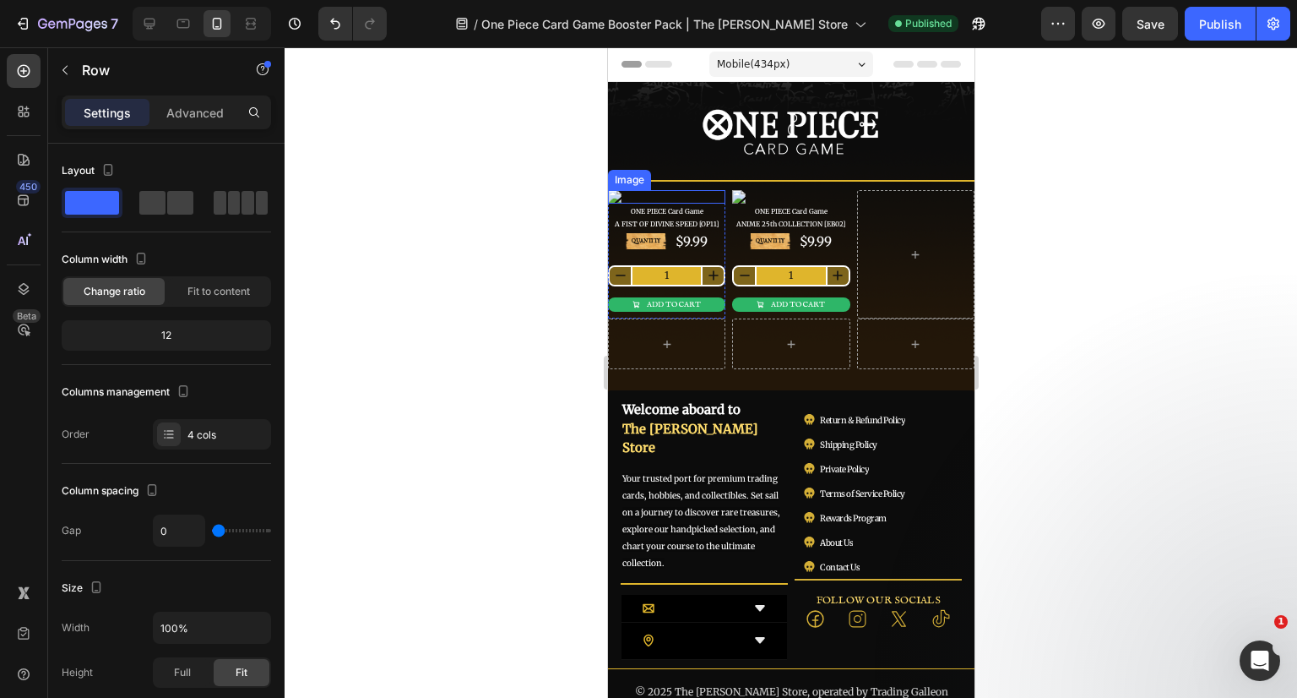
click at [685, 194] on img at bounding box center [665, 197] width 117 height 14
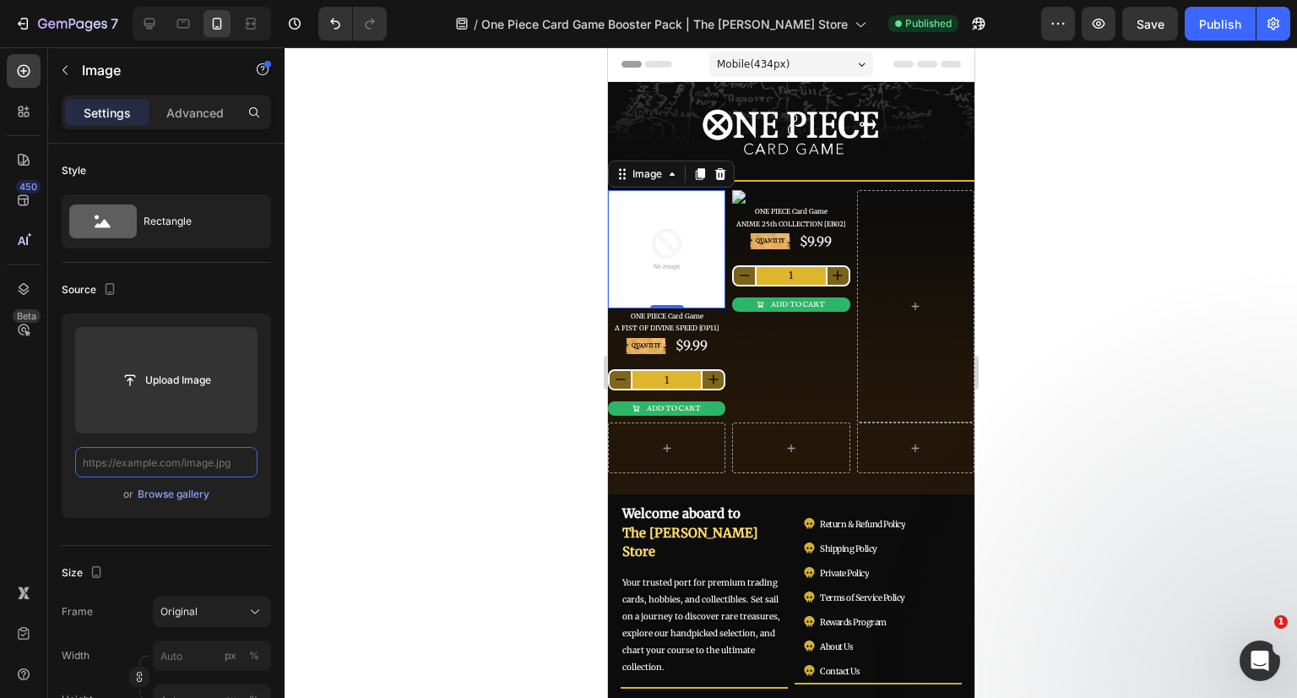
click at [186, 465] on input "text" at bounding box center [166, 462] width 182 height 30
paste input "[URL][DOMAIN_NAME]"
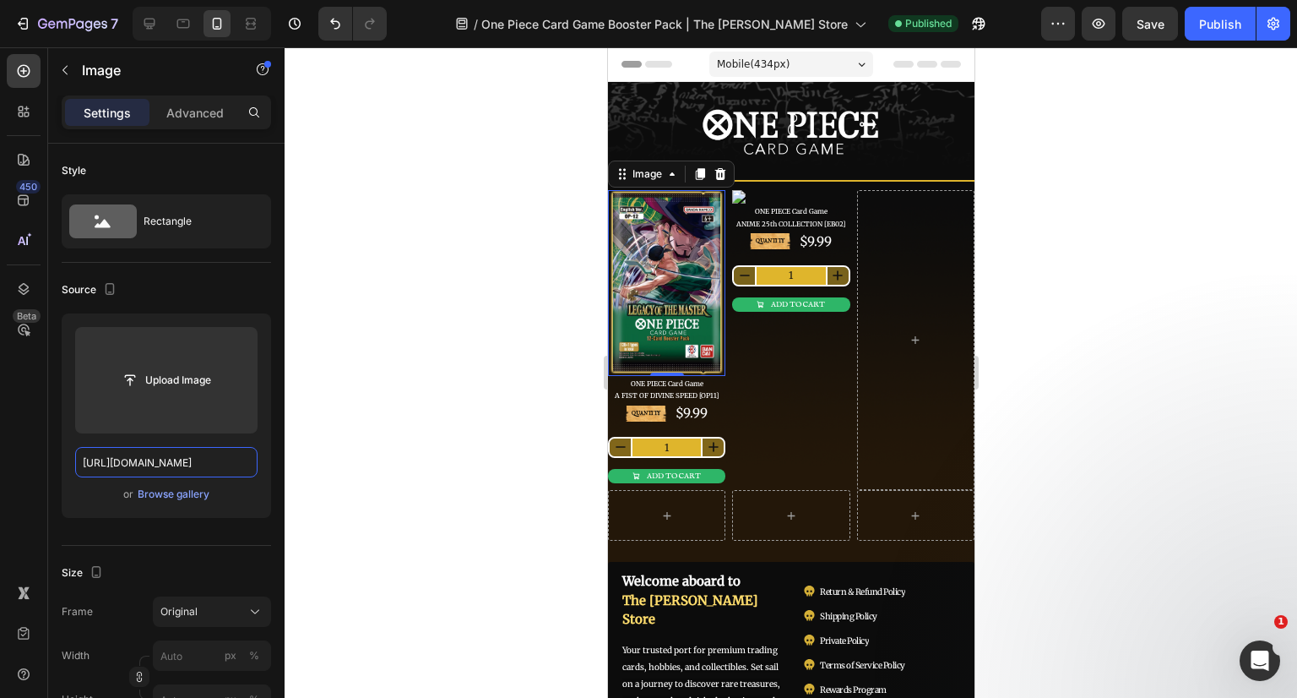
scroll to position [0, 762]
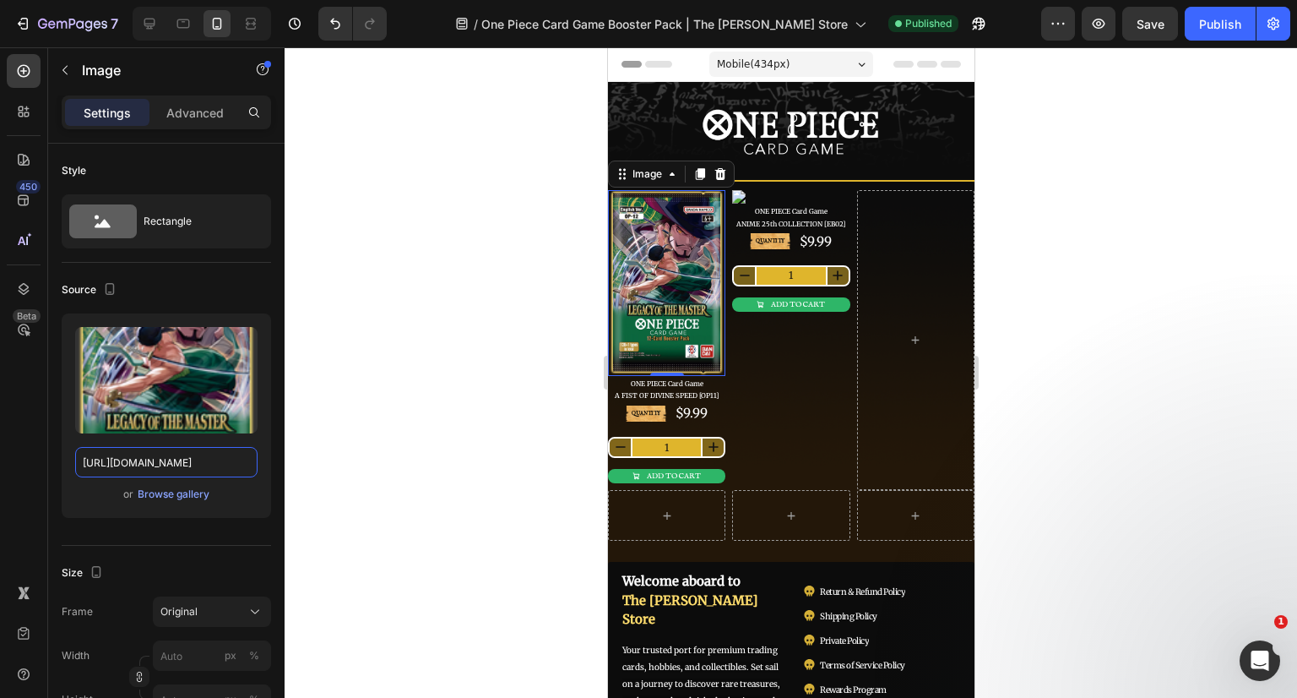
type input "[URL][DOMAIN_NAME]"
click at [480, 315] on div at bounding box center [791, 372] width 1013 height 650
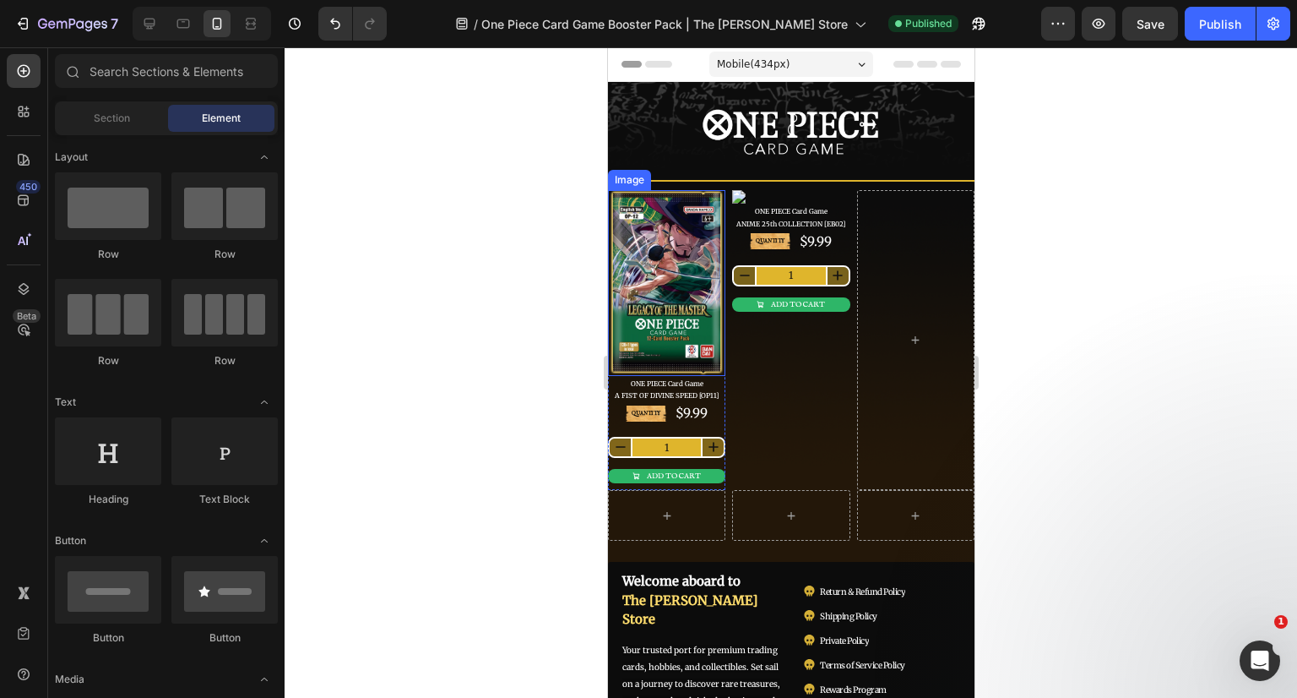
click at [705, 249] on img at bounding box center [665, 282] width 117 height 185
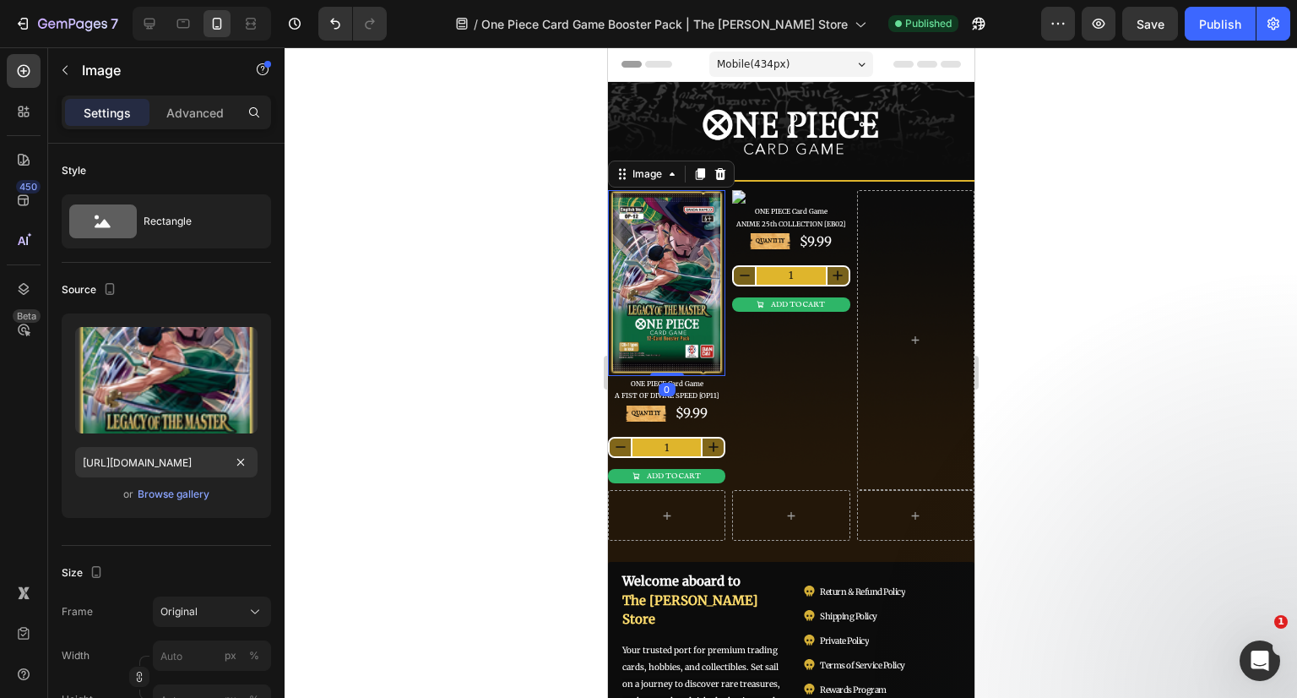
scroll to position [253, 0]
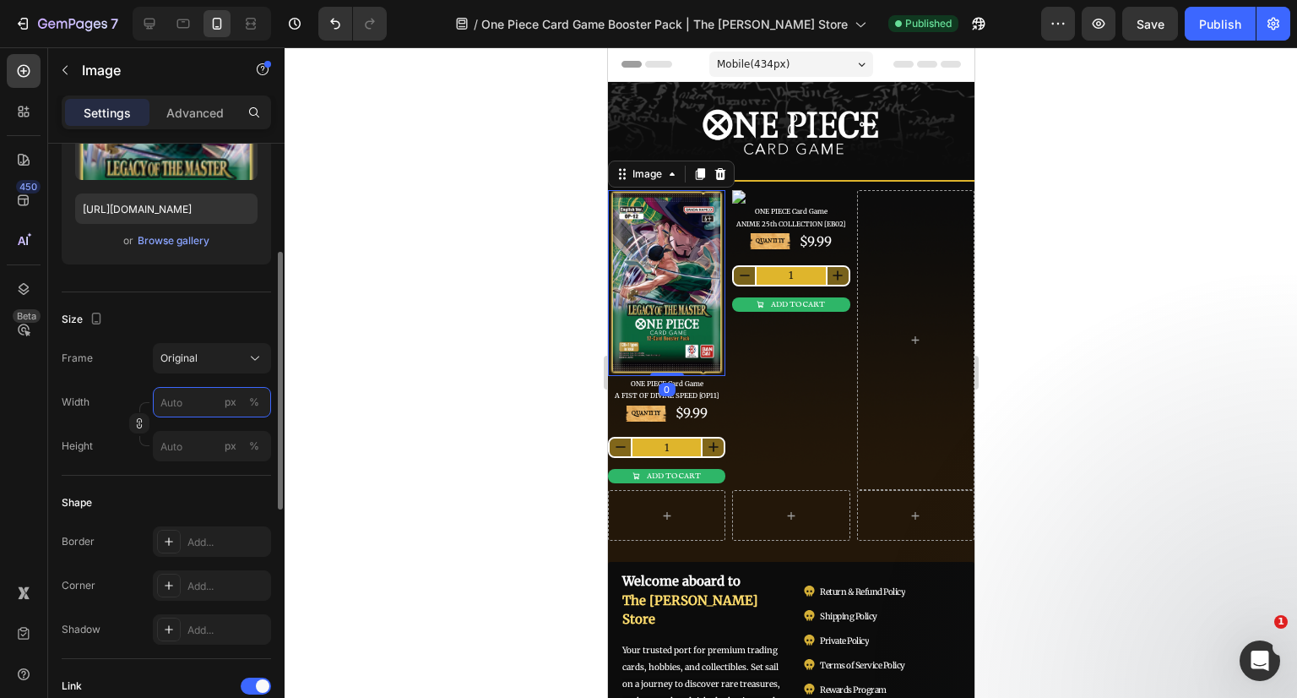
click at [204, 407] on input "px %" at bounding box center [212, 402] width 118 height 30
click at [204, 407] on input "150" at bounding box center [212, 402] width 118 height 30
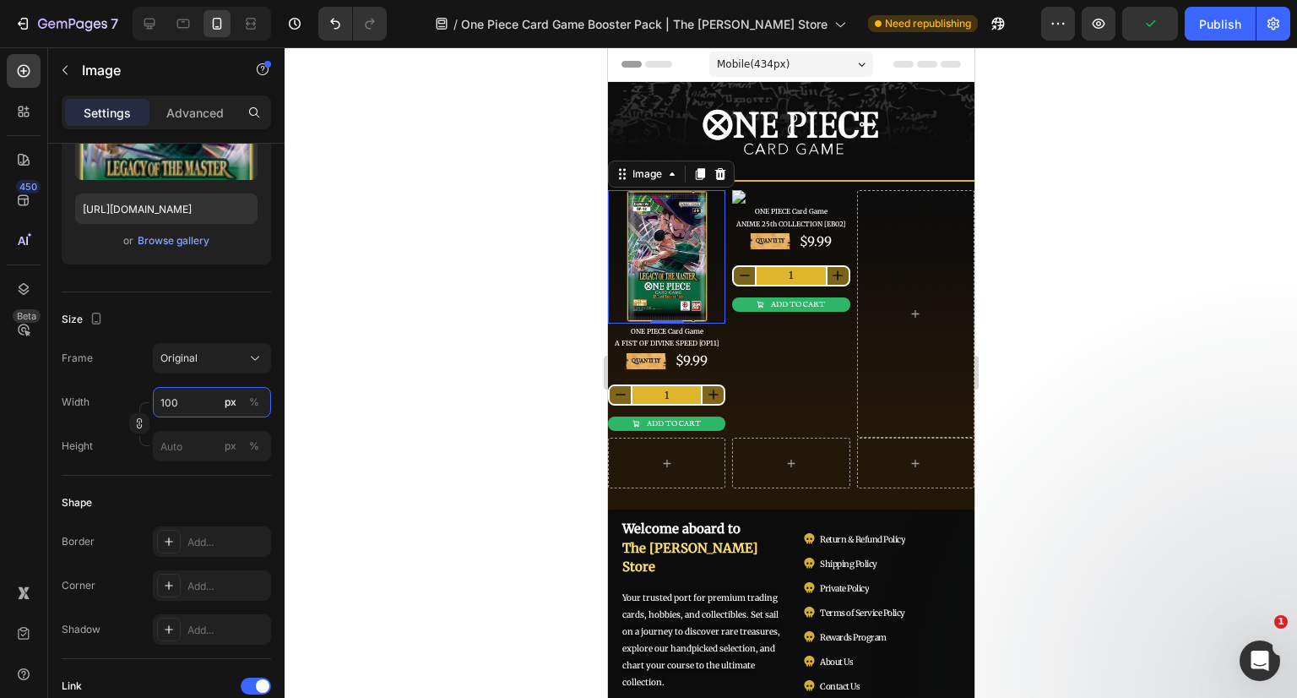
type input "100"
click at [475, 362] on div at bounding box center [791, 372] width 1013 height 650
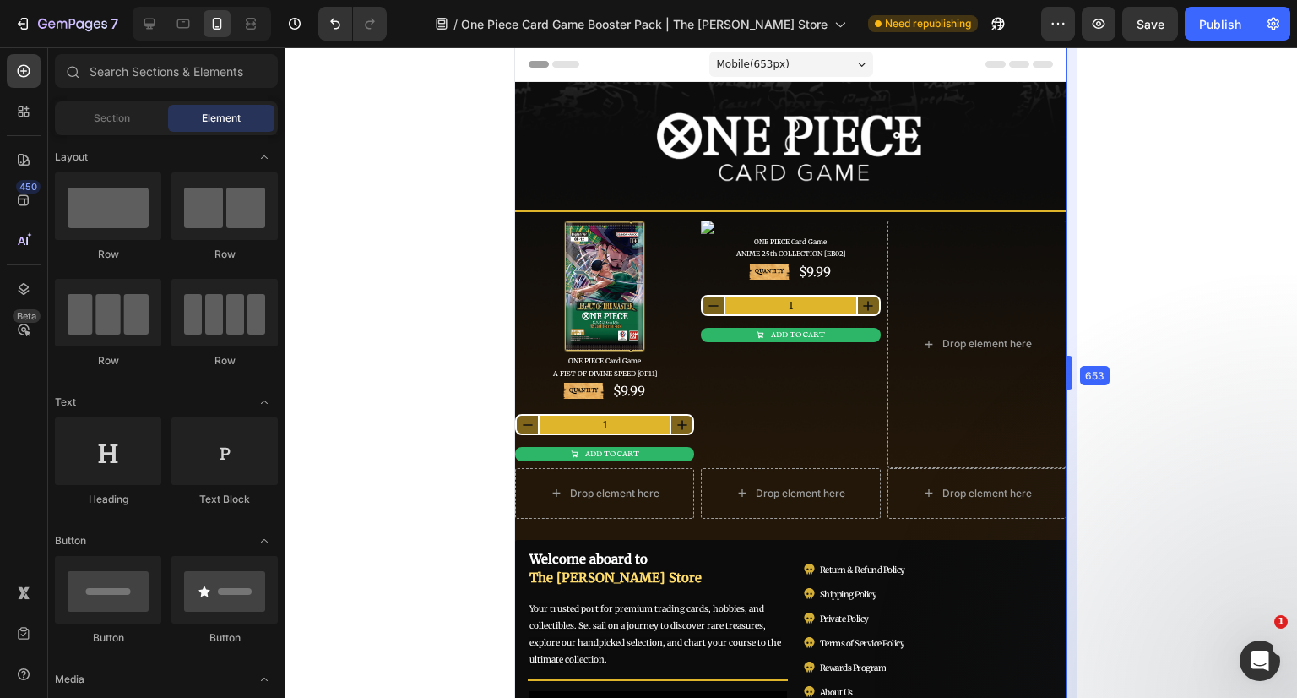
drag, startPoint x: 974, startPoint y: 129, endPoint x: 1159, endPoint y: 131, distance: 185.8
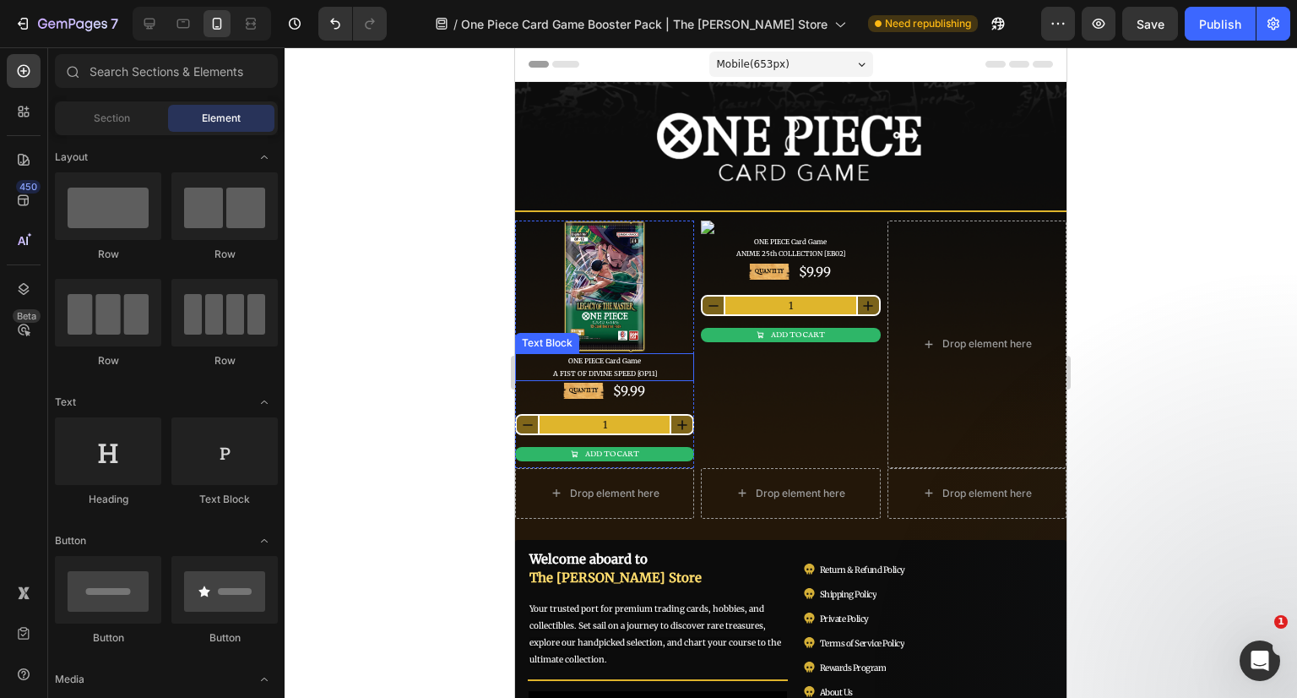
click at [618, 364] on p "ONE PIECE Card Game A FIST OF DIVINE SPEED [OP11]" at bounding box center [605, 367] width 176 height 24
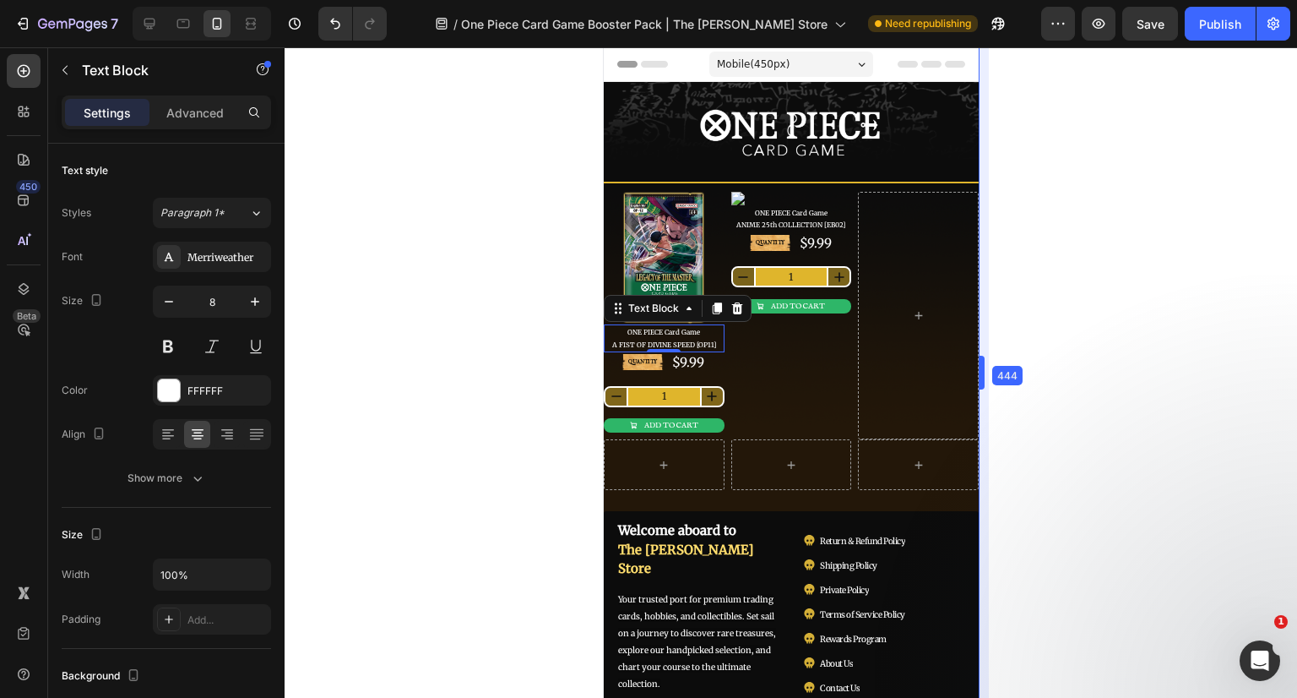
drag, startPoint x: 1069, startPoint y: 291, endPoint x: 899, endPoint y: 274, distance: 171.4
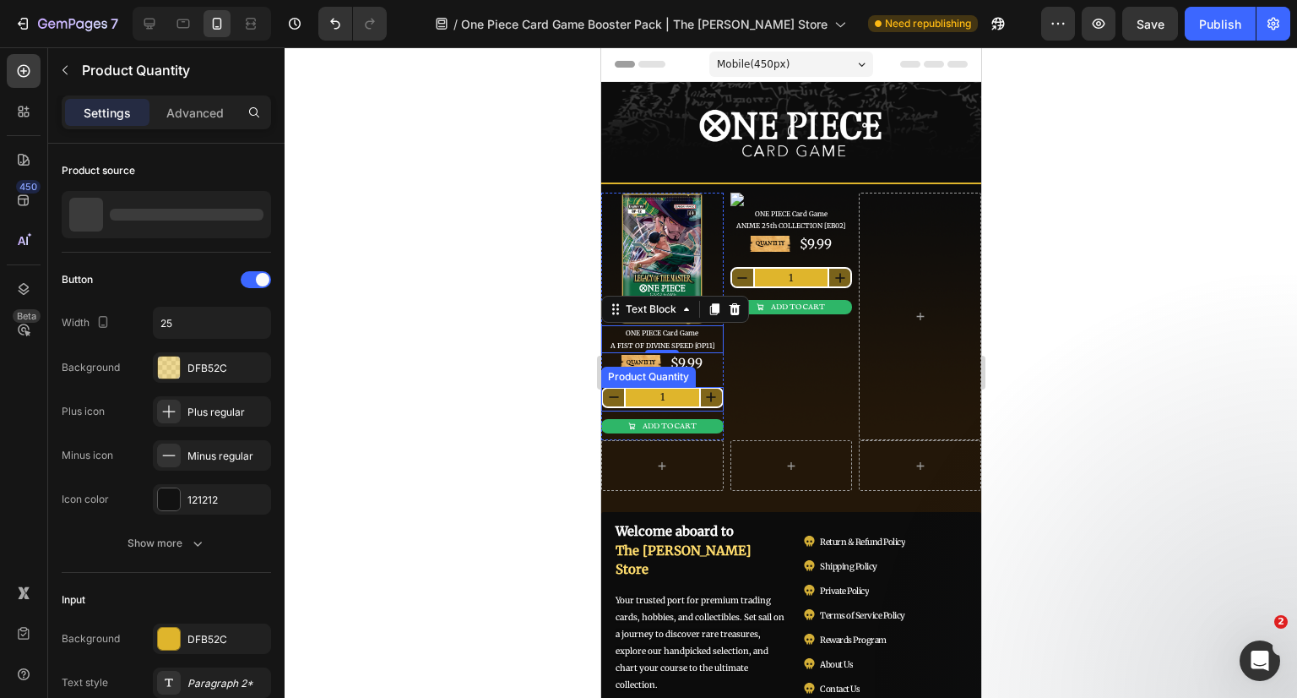
click at [665, 393] on input "1" at bounding box center [661, 397] width 77 height 18
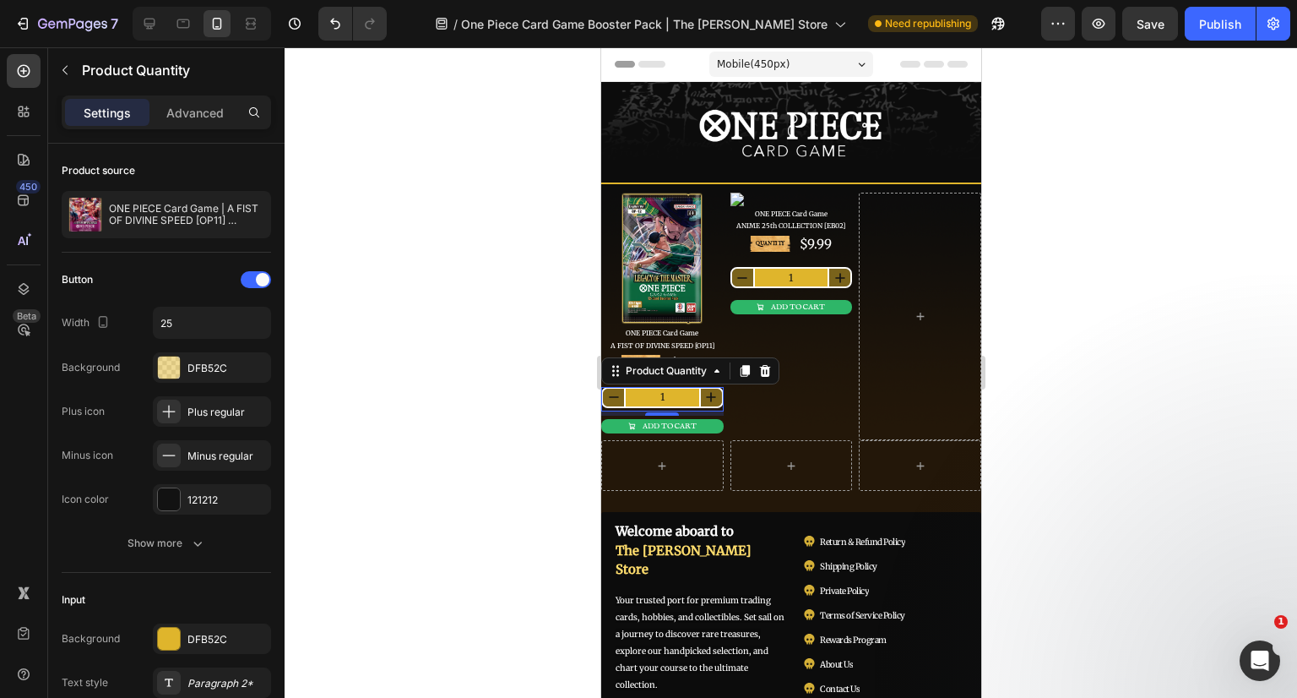
click at [181, 117] on p "Advanced" at bounding box center [194, 113] width 57 height 18
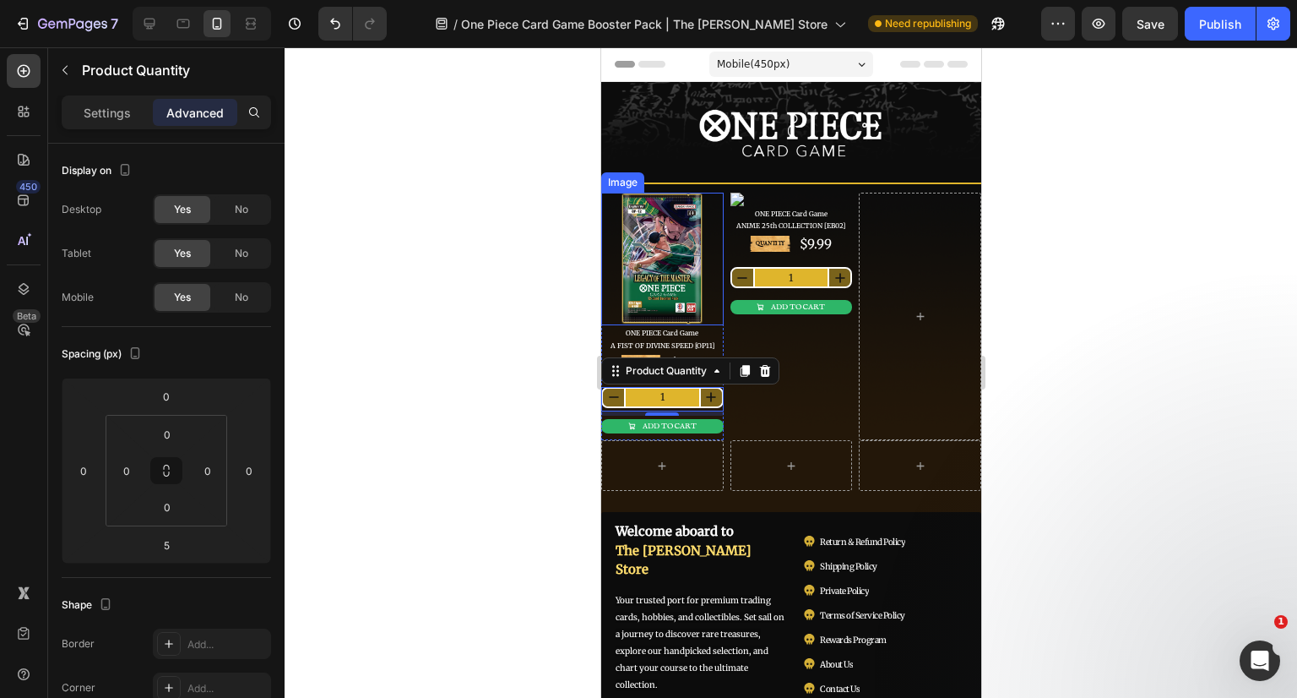
click at [676, 238] on img at bounding box center [661, 259] width 84 height 133
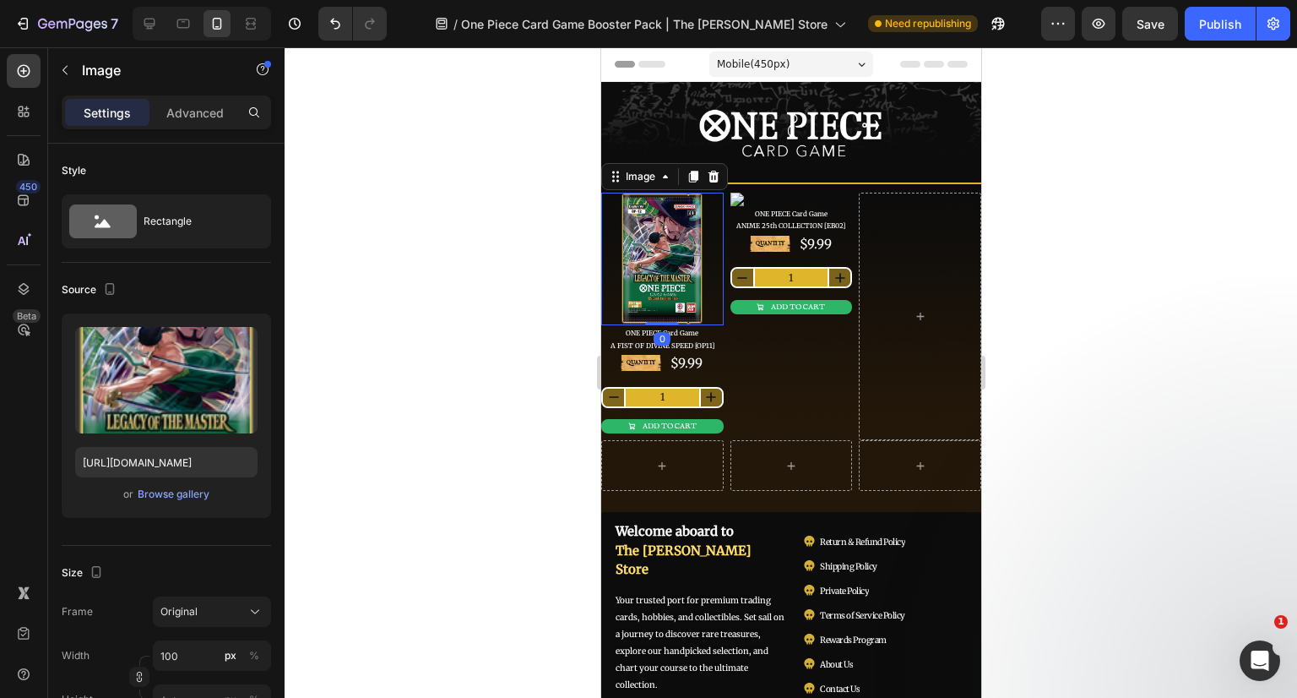
click at [212, 104] on p "Advanced" at bounding box center [194, 113] width 57 height 18
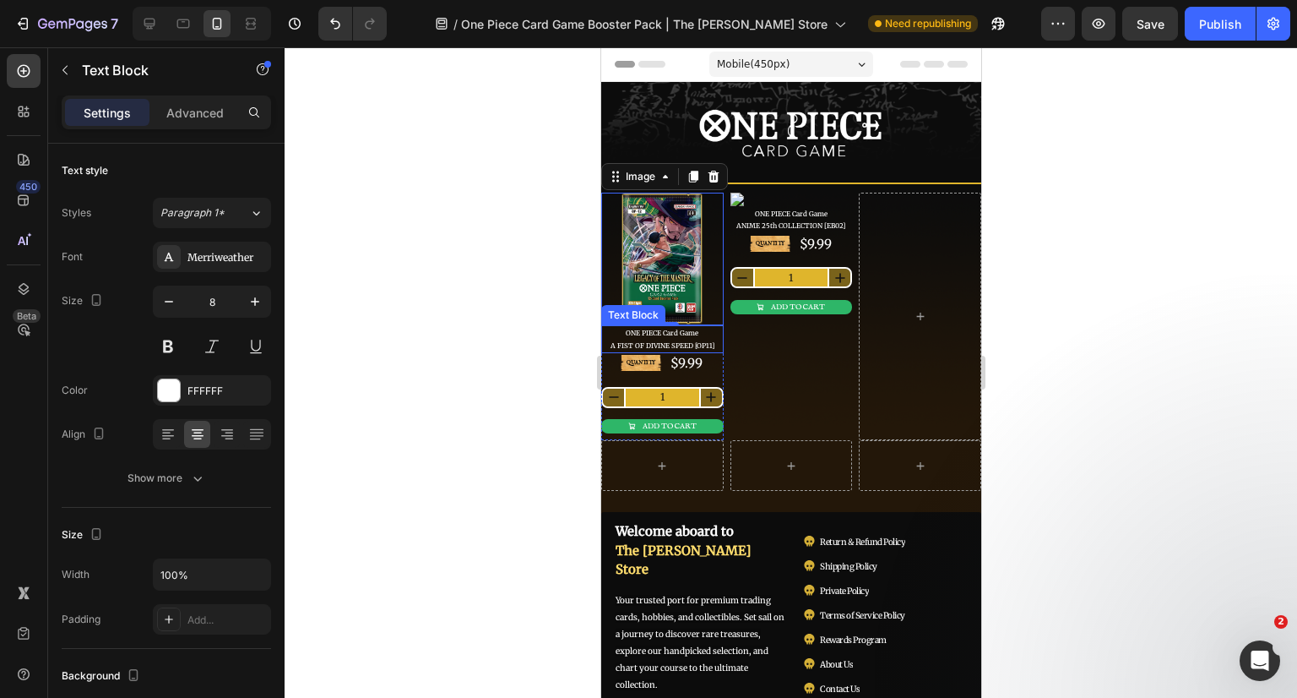
click at [709, 330] on p "ONE PIECE Card Game A FIST OF DIVINE SPEED [OP11]" at bounding box center [661, 339] width 119 height 24
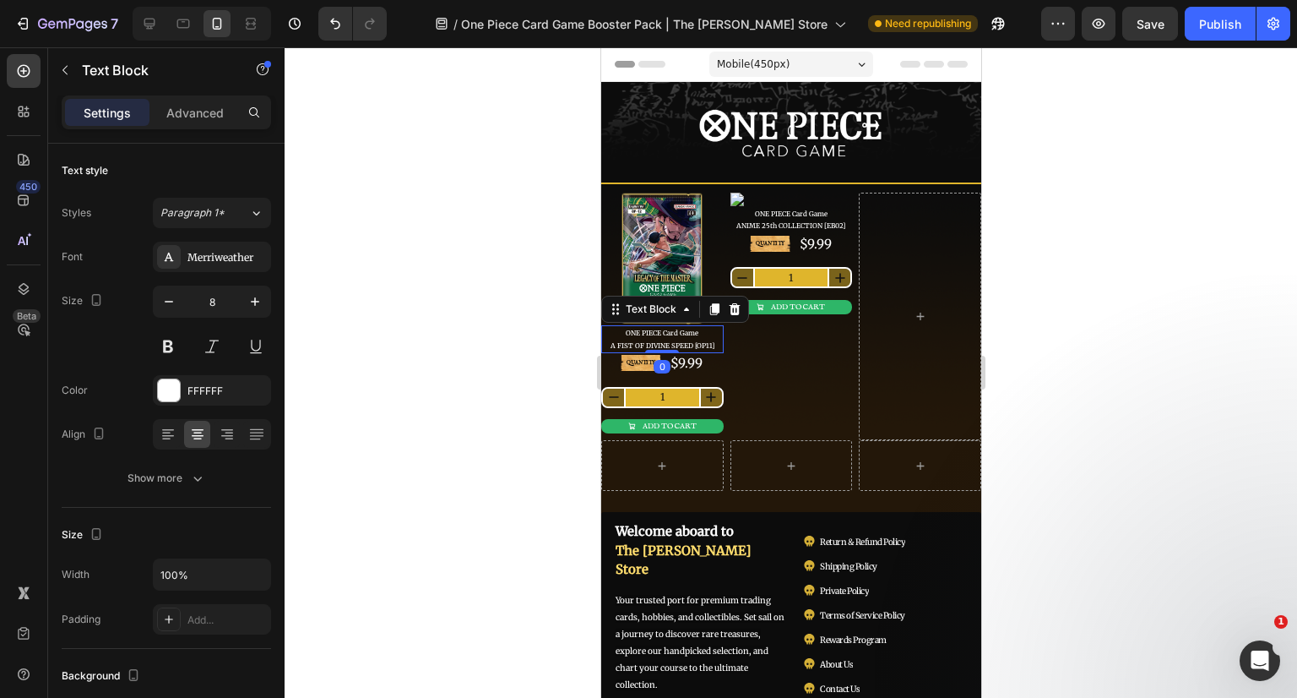
click at [193, 97] on div "Settings Advanced" at bounding box center [166, 112] width 209 height 34
click at [199, 106] on p "Advanced" at bounding box center [194, 113] width 57 height 18
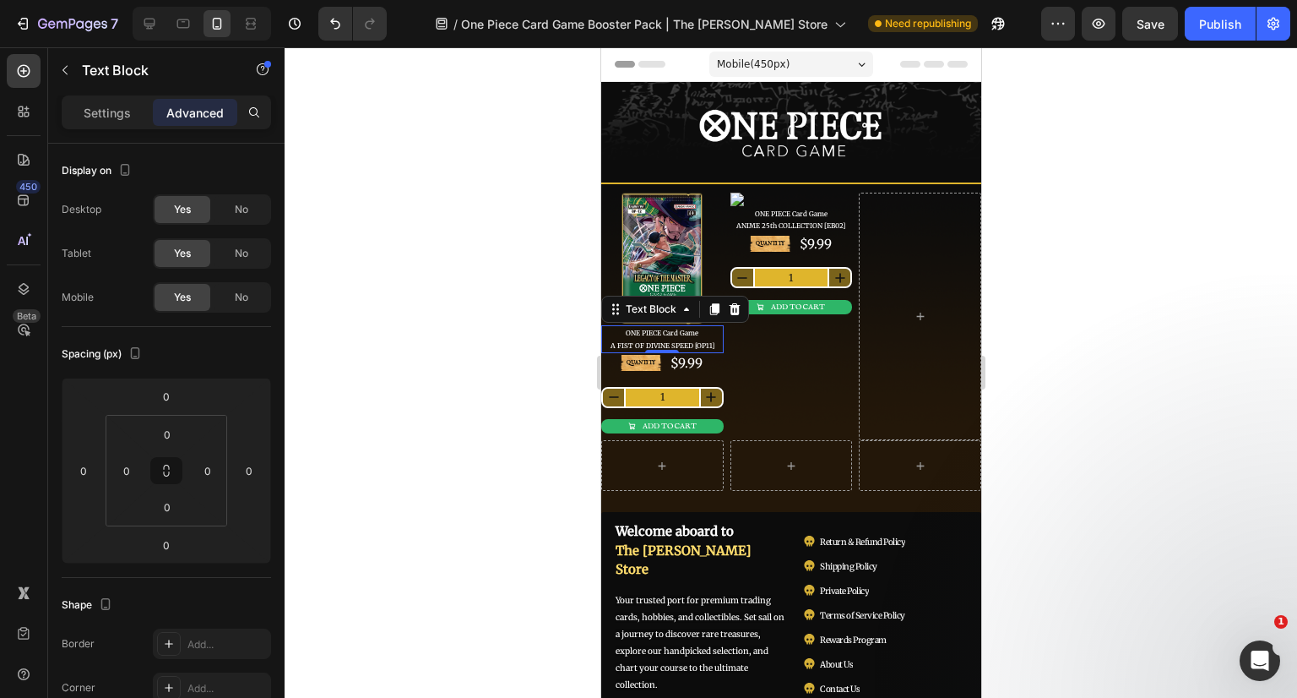
click at [246, 209] on span "No" at bounding box center [242, 209] width 14 height 15
click at [244, 255] on span "No" at bounding box center [242, 253] width 14 height 15
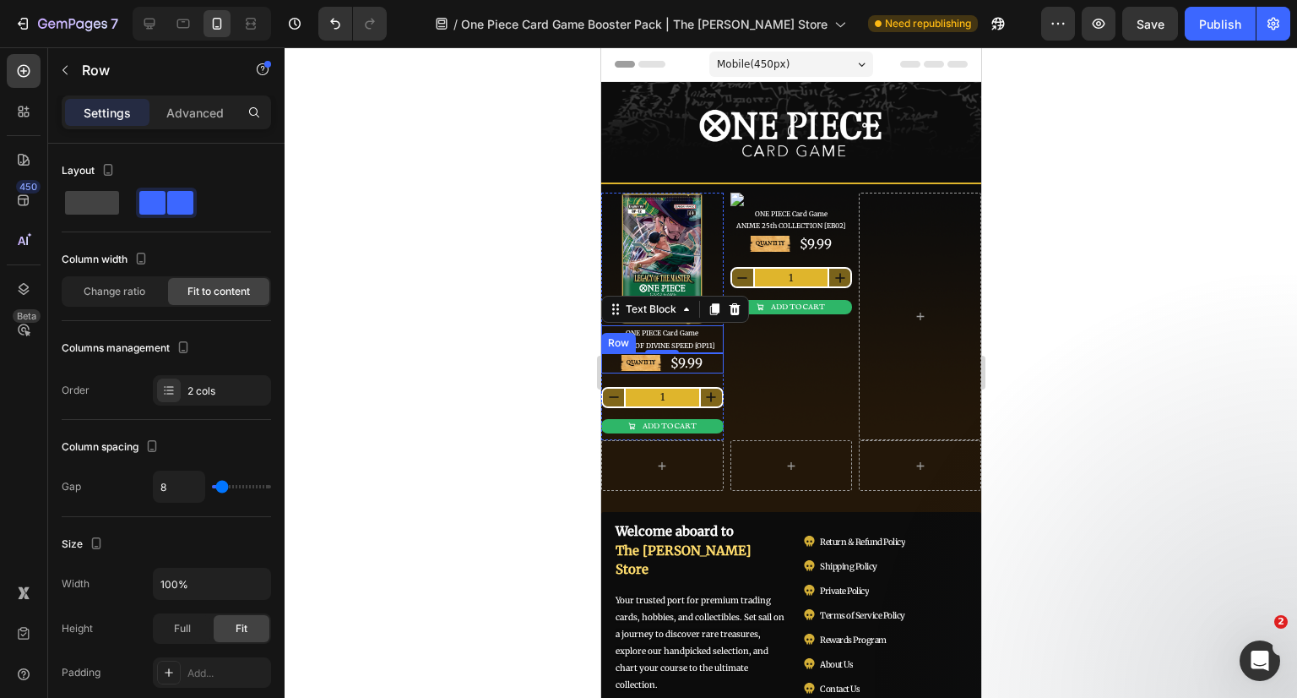
click at [709, 361] on div "QUANTITY Text Block $9.99 Product Price Product Price Row" at bounding box center [661, 363] width 122 height 20
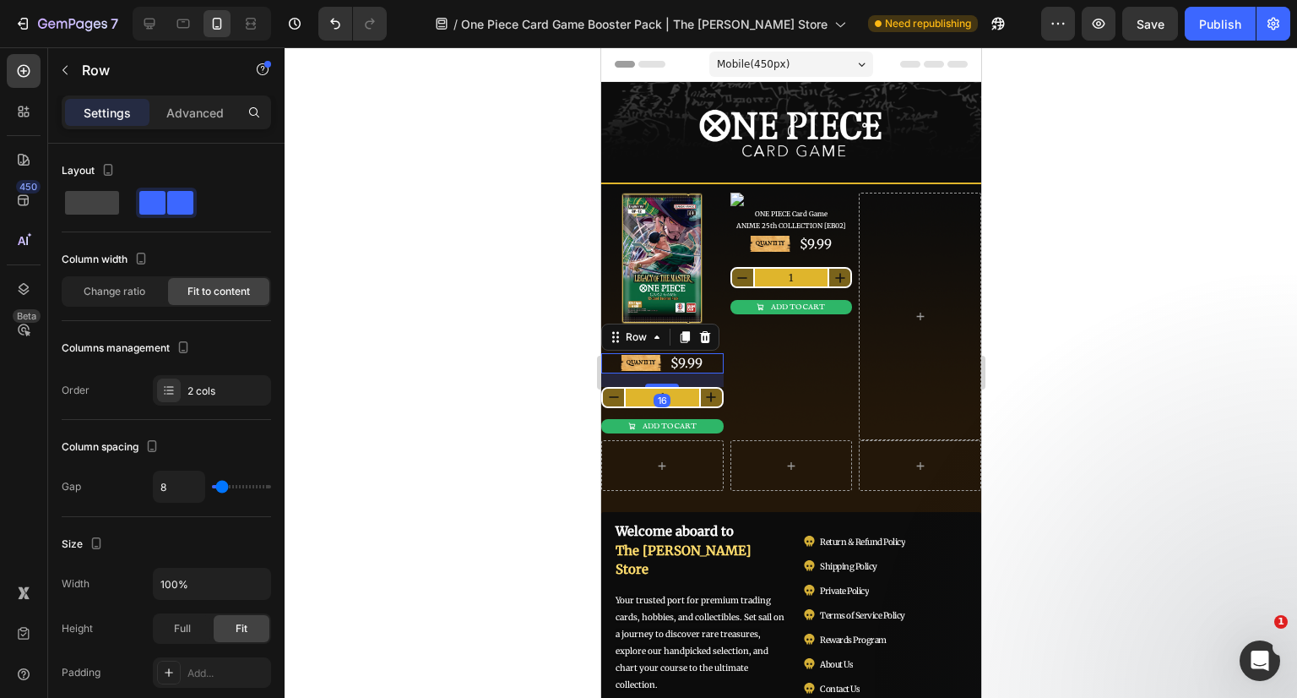
click at [200, 126] on div "Settings Advanced" at bounding box center [166, 112] width 209 height 34
click at [199, 106] on p "Advanced" at bounding box center [194, 113] width 57 height 18
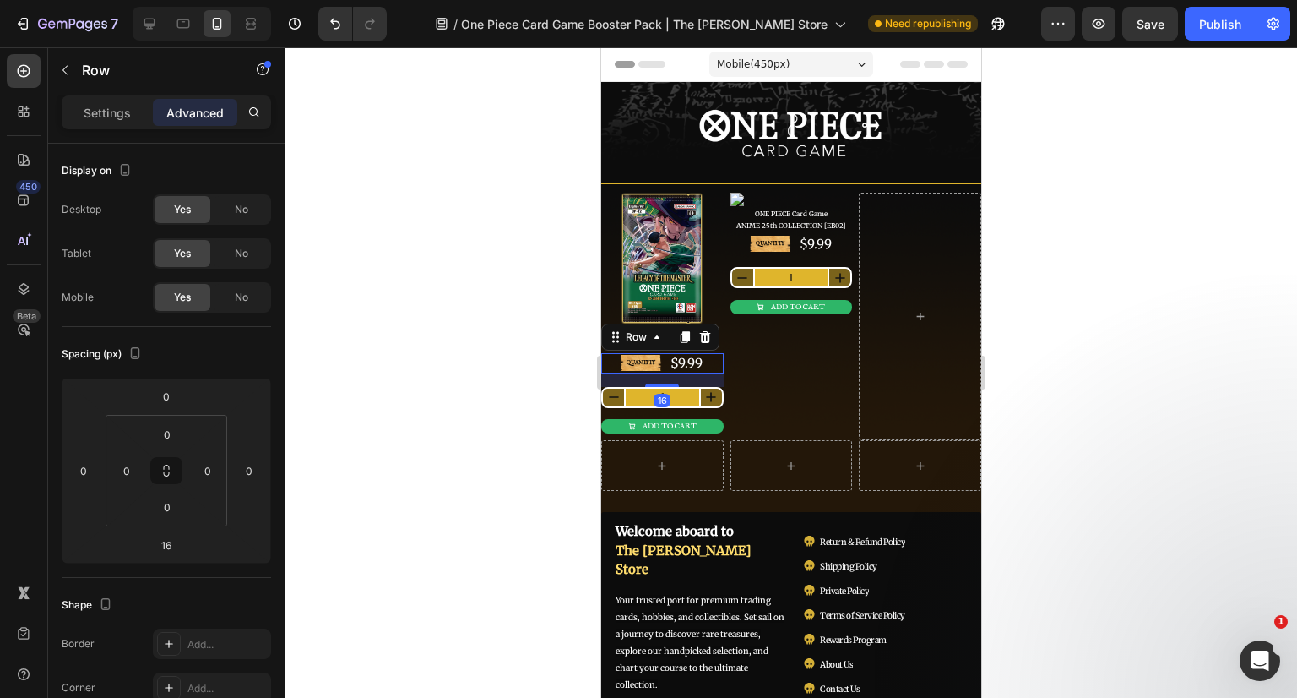
click at [252, 211] on div "No" at bounding box center [242, 209] width 56 height 27
click at [247, 251] on span "No" at bounding box center [242, 253] width 14 height 15
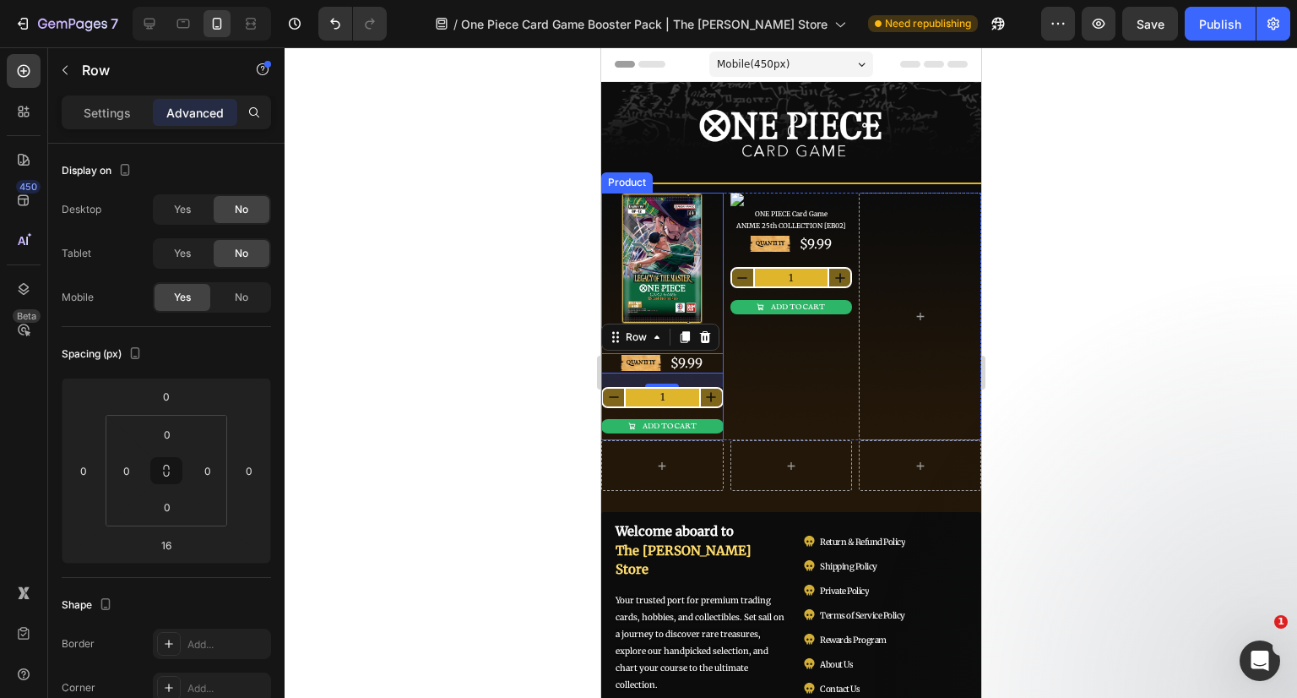
click at [710, 411] on div "QUANTITY Text Block $9.99 Product Price Product Price Row 16 1 Product Quantity…" at bounding box center [661, 396] width 122 height 87
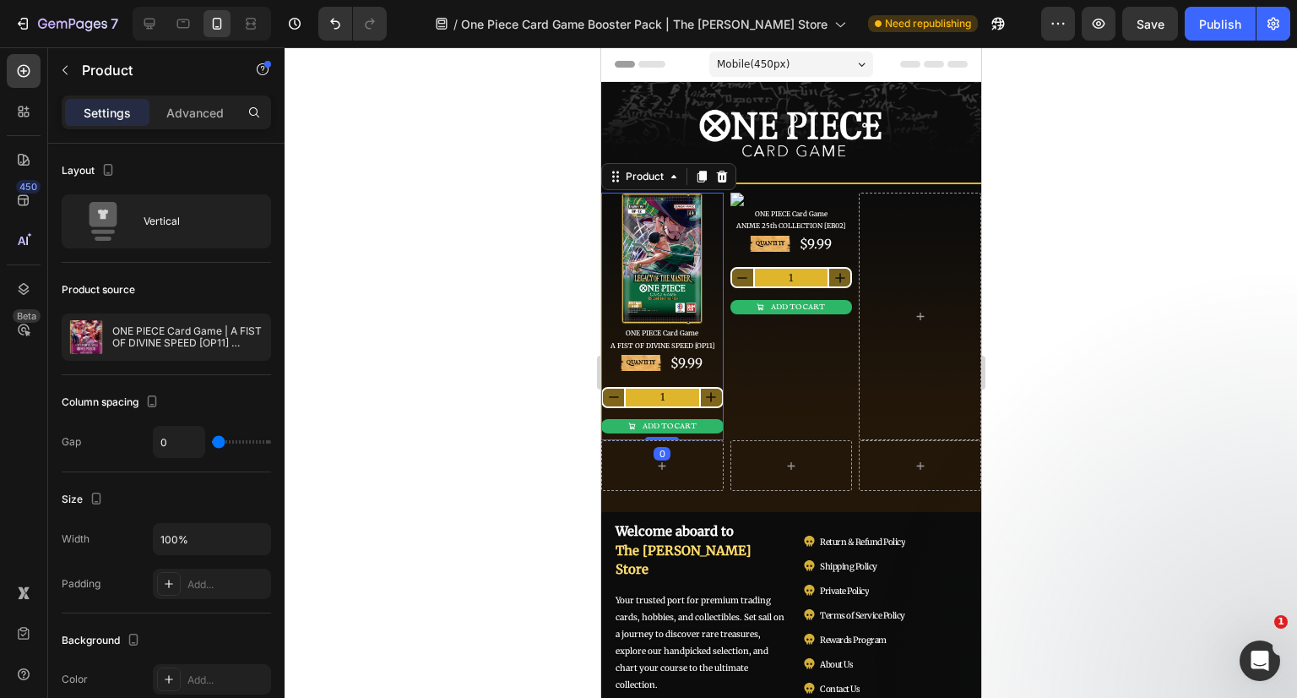
click at [194, 96] on div "Settings Advanced" at bounding box center [166, 112] width 209 height 34
click at [194, 109] on p "Advanced" at bounding box center [194, 113] width 57 height 18
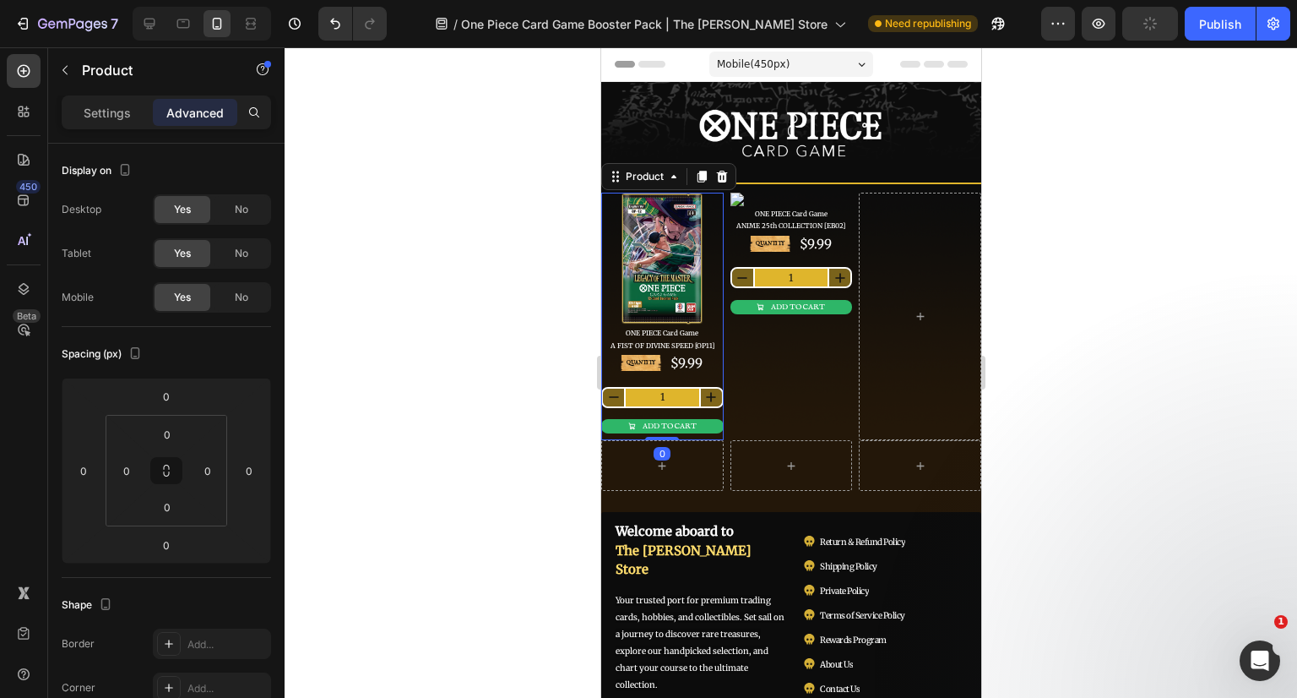
click at [241, 199] on div "No" at bounding box center [242, 209] width 56 height 27
click at [243, 244] on div "No" at bounding box center [242, 253] width 56 height 27
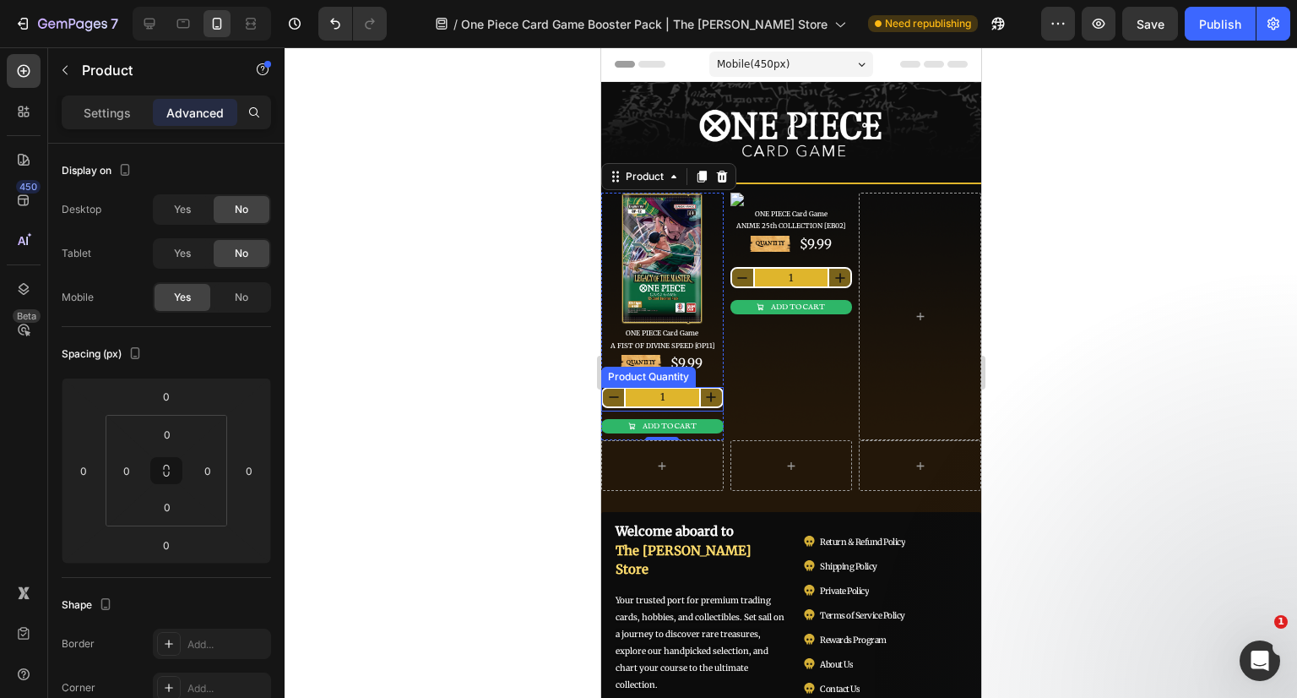
click at [668, 395] on input "1" at bounding box center [661, 397] width 77 height 18
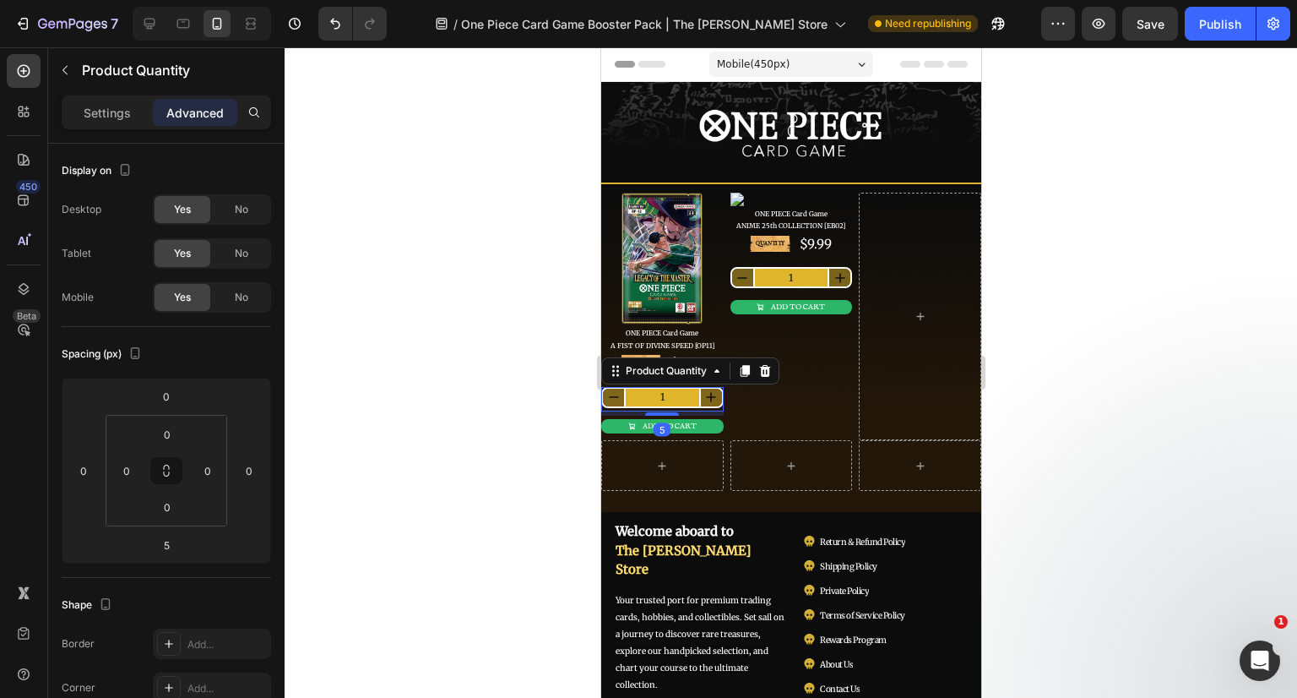
click at [240, 197] on div "No" at bounding box center [242, 209] width 56 height 27
click at [245, 254] on span "No" at bounding box center [242, 253] width 14 height 15
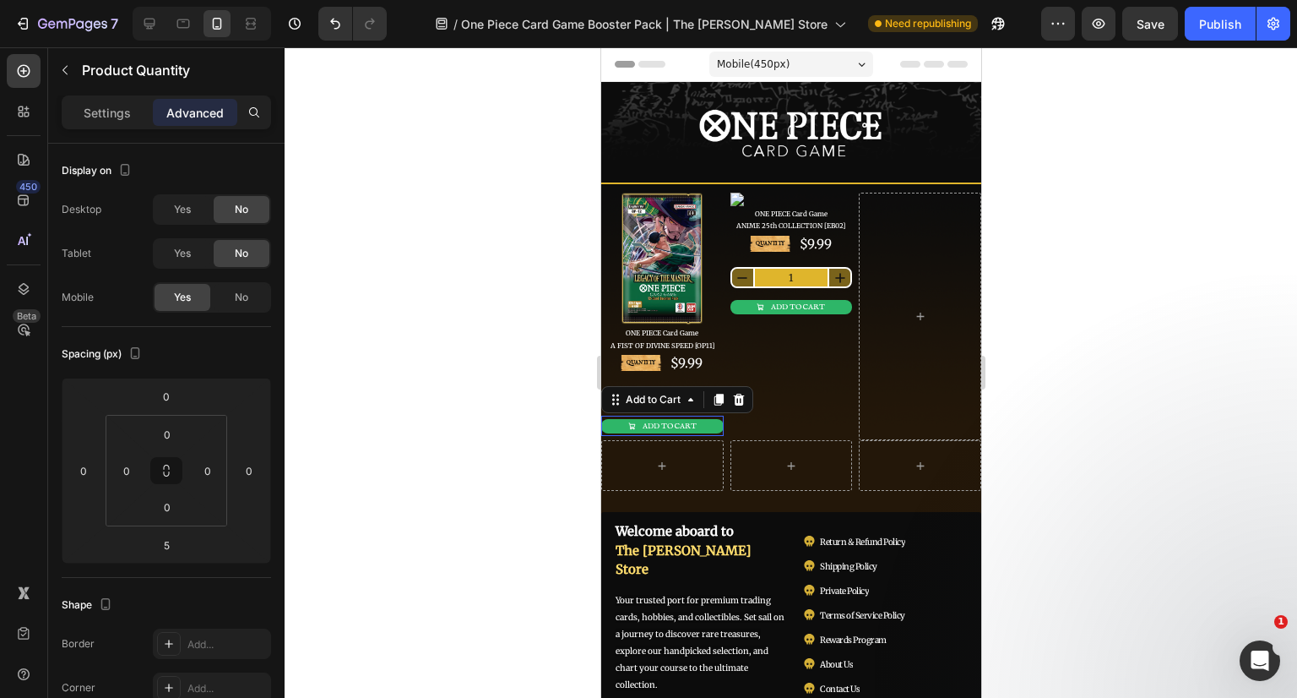
click at [692, 419] on button "ADD TO CART" at bounding box center [661, 426] width 122 height 14
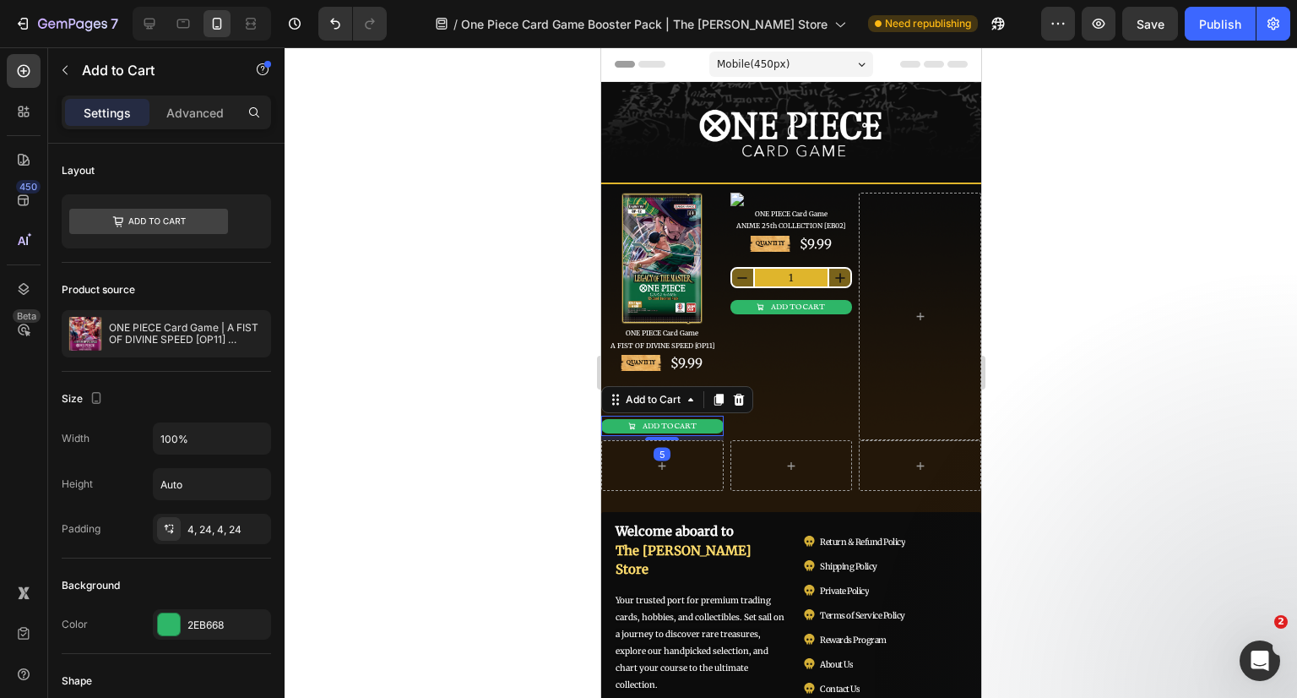
click at [204, 106] on p "Advanced" at bounding box center [194, 113] width 57 height 18
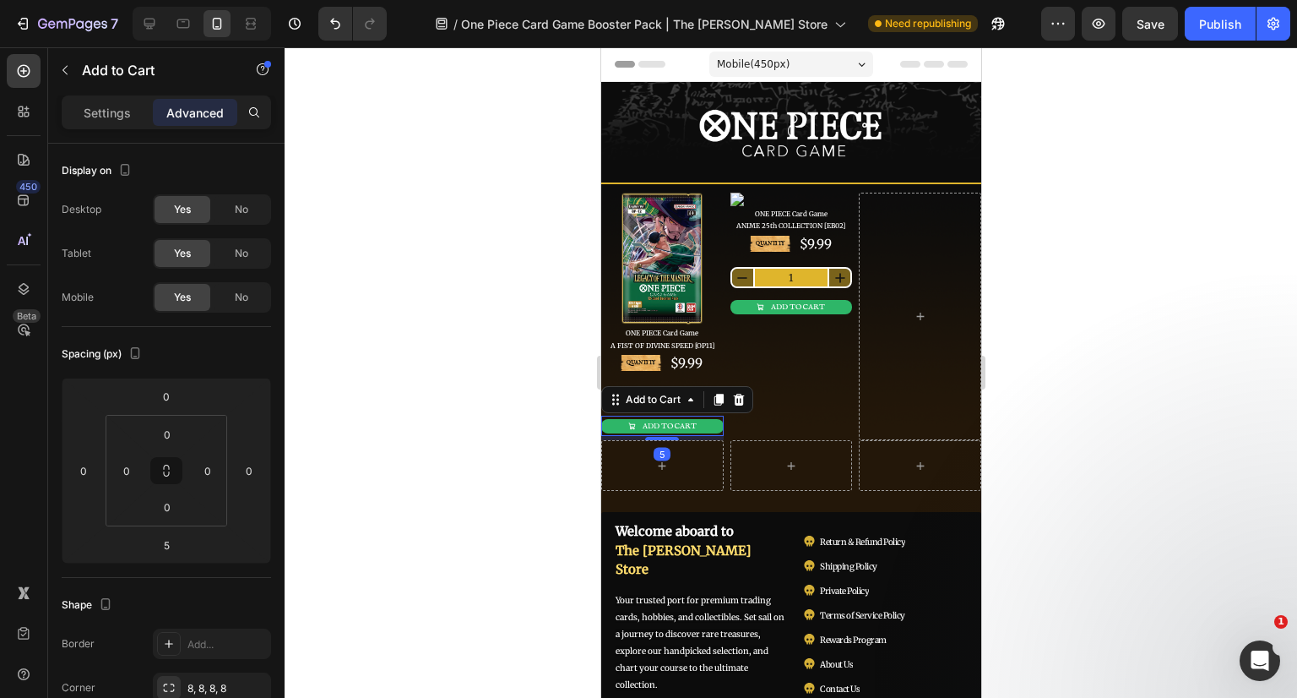
click at [231, 209] on div "No" at bounding box center [242, 209] width 56 height 27
click at [243, 250] on span "No" at bounding box center [242, 253] width 14 height 15
click at [1182, 351] on div at bounding box center [791, 372] width 1013 height 650
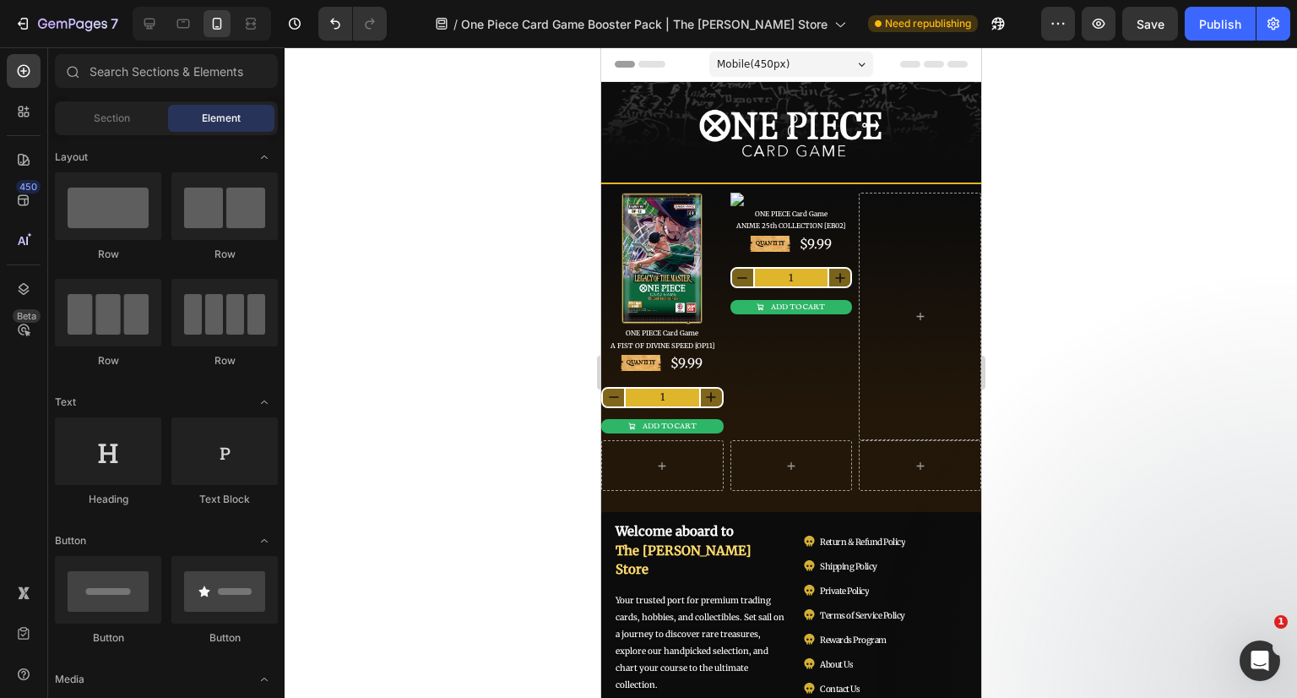
click at [156, 22] on icon at bounding box center [149, 23] width 17 height 17
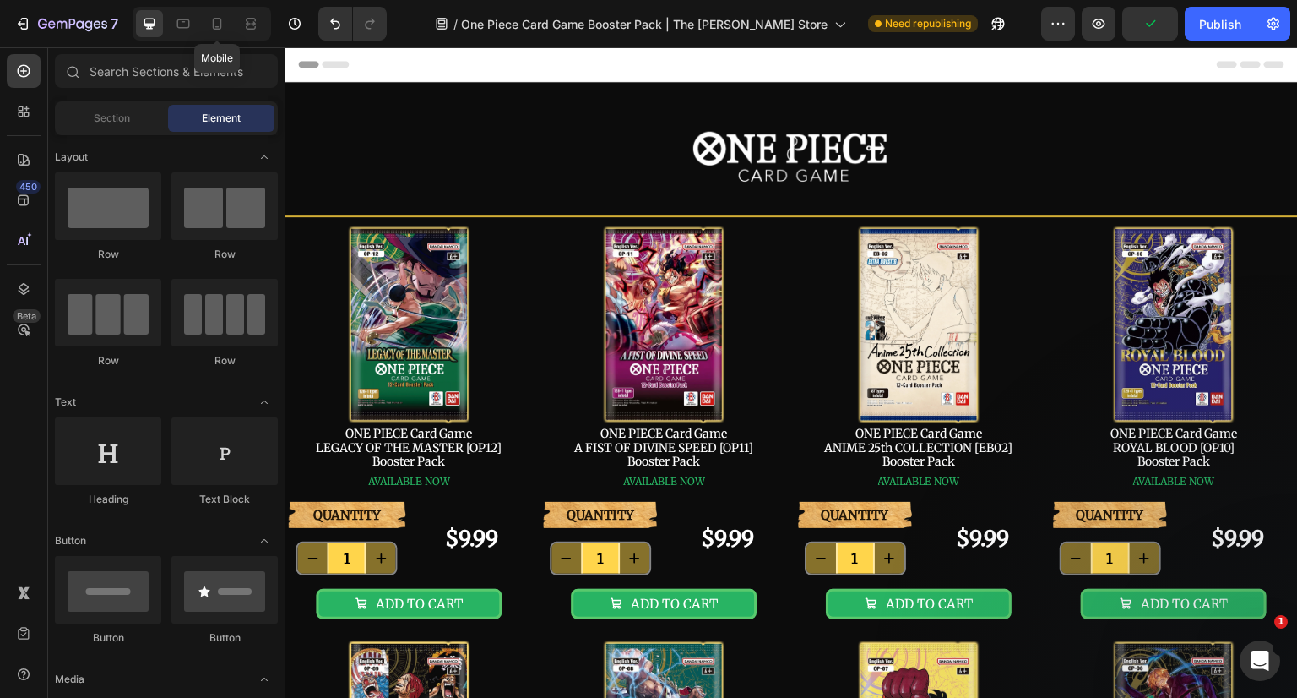
click at [218, 28] on icon at bounding box center [217, 23] width 17 height 17
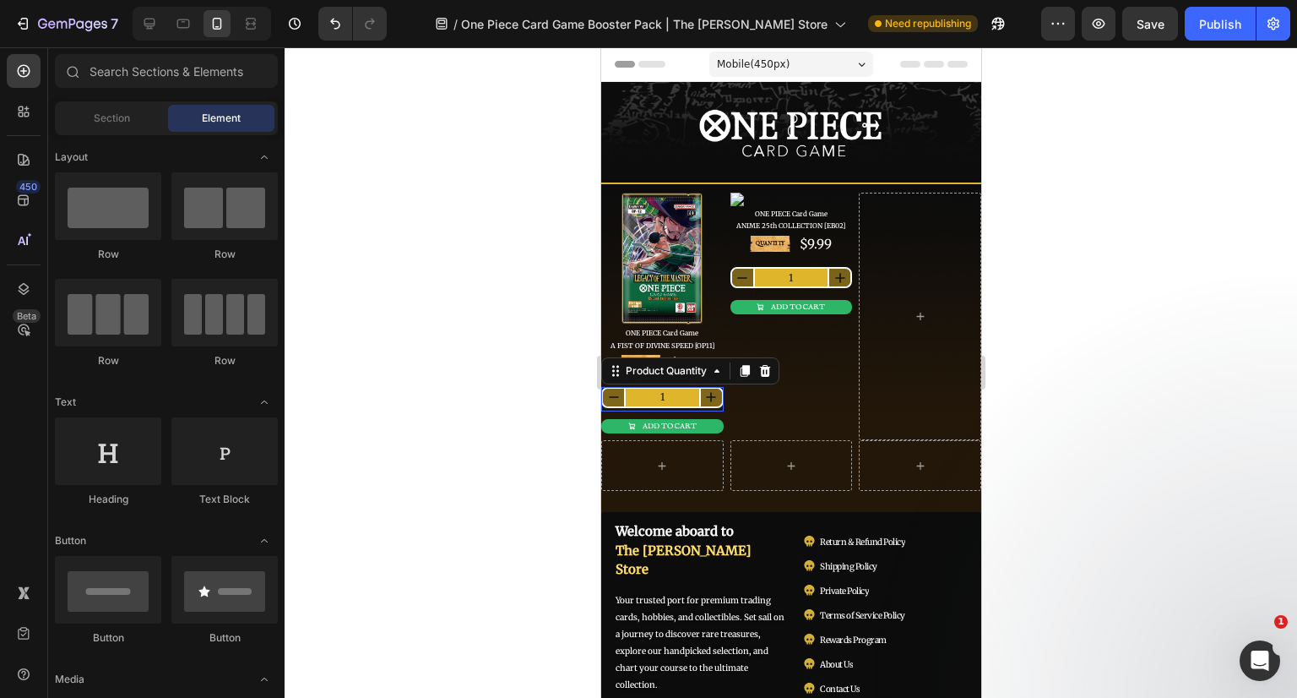
click at [682, 394] on input "1" at bounding box center [661, 397] width 77 height 18
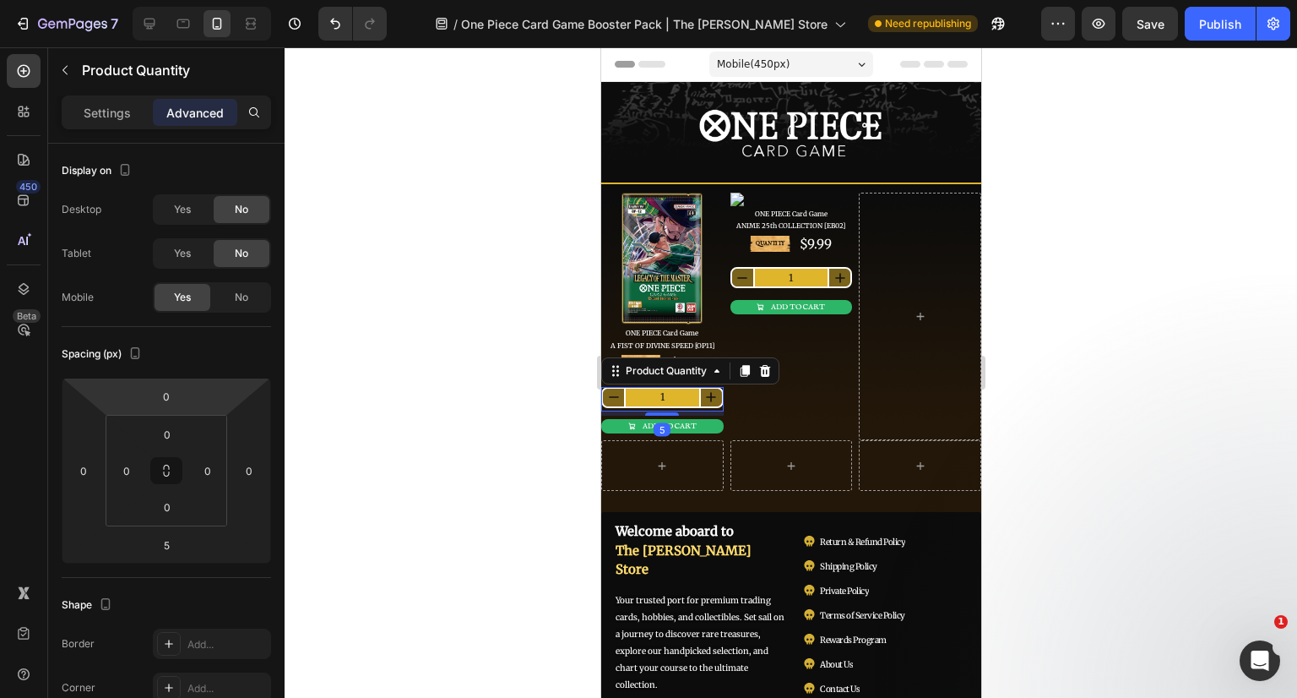
click at [111, 116] on p "Settings" at bounding box center [107, 113] width 47 height 18
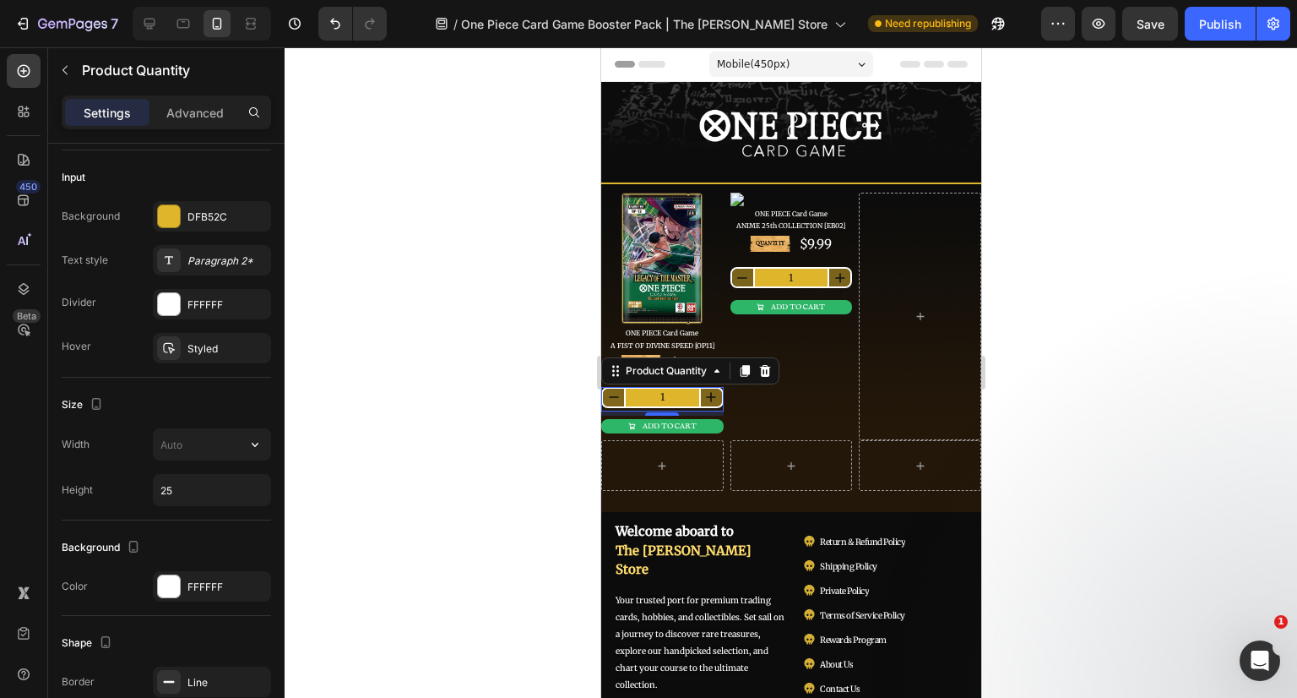
scroll to position [507, 0]
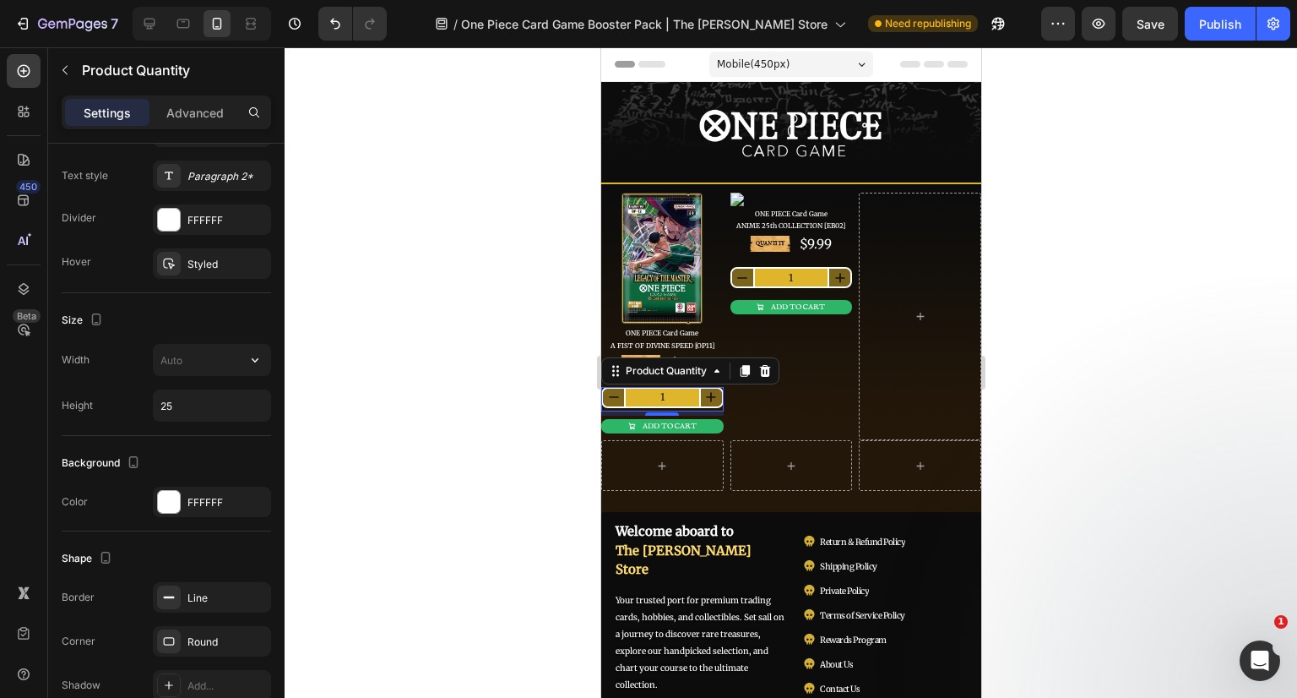
click at [213, 370] on input "text" at bounding box center [212, 360] width 117 height 30
click at [216, 367] on input "100" at bounding box center [212, 360] width 117 height 30
click at [216, 367] on input "75" at bounding box center [212, 360] width 117 height 30
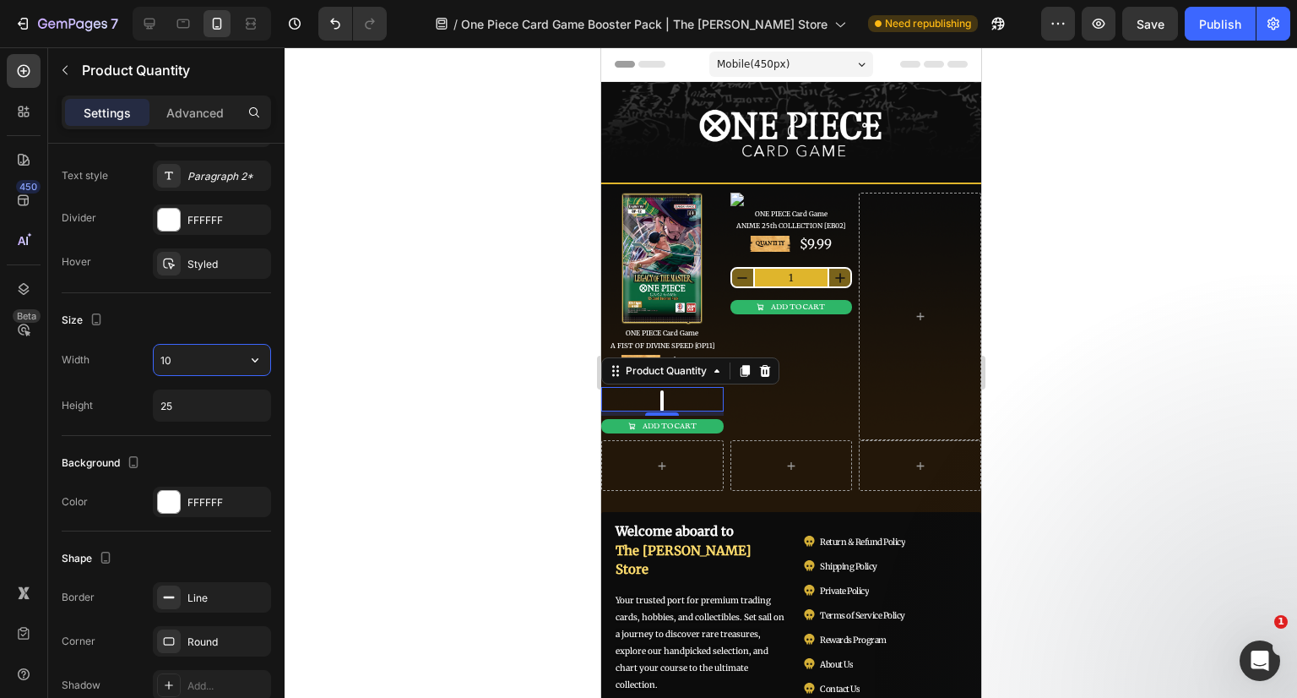
type input "100"
click at [1144, 352] on div at bounding box center [791, 372] width 1013 height 650
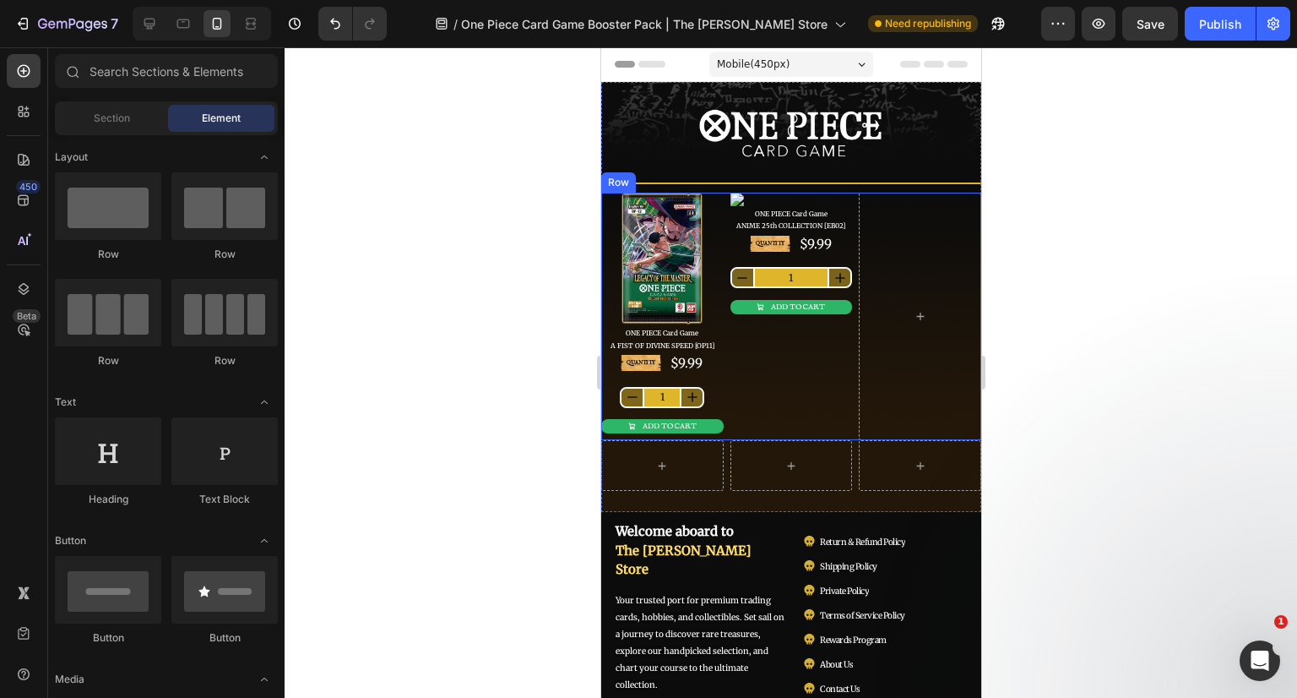
click at [1081, 339] on div at bounding box center [791, 372] width 1013 height 650
click at [705, 421] on button "ADD TO CART" at bounding box center [661, 426] width 122 height 14
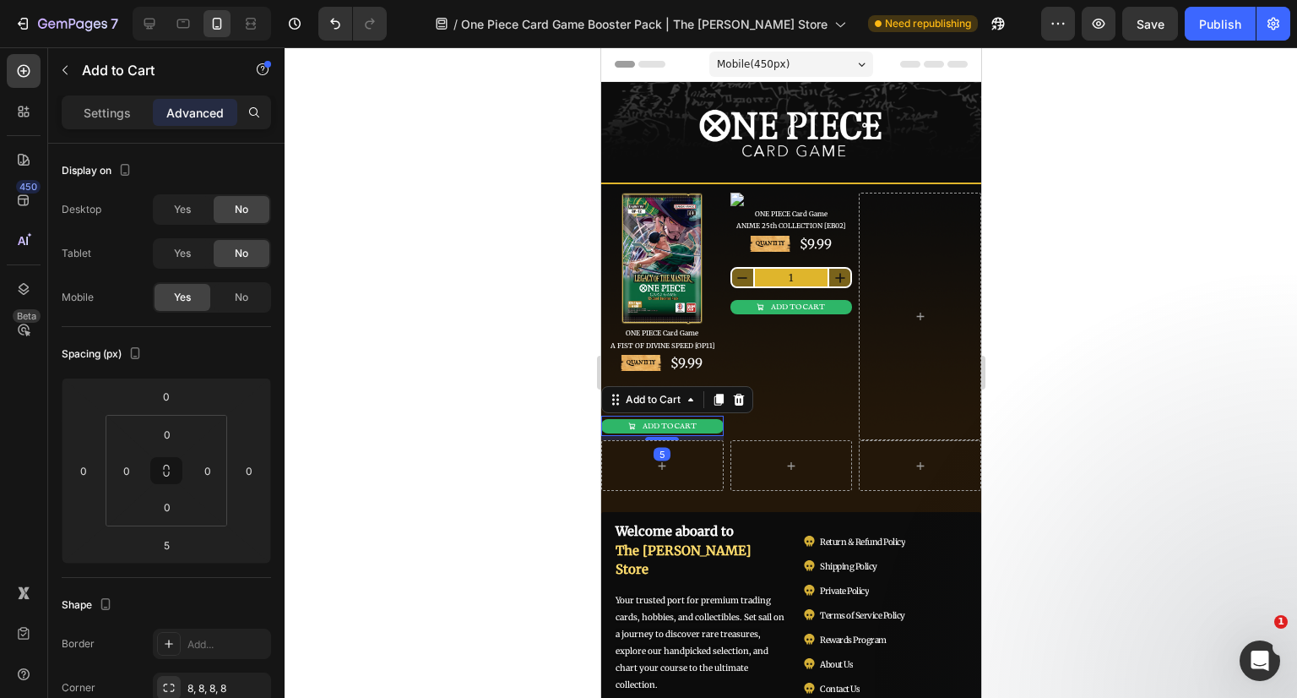
click at [114, 113] on p "Settings" at bounding box center [107, 113] width 47 height 18
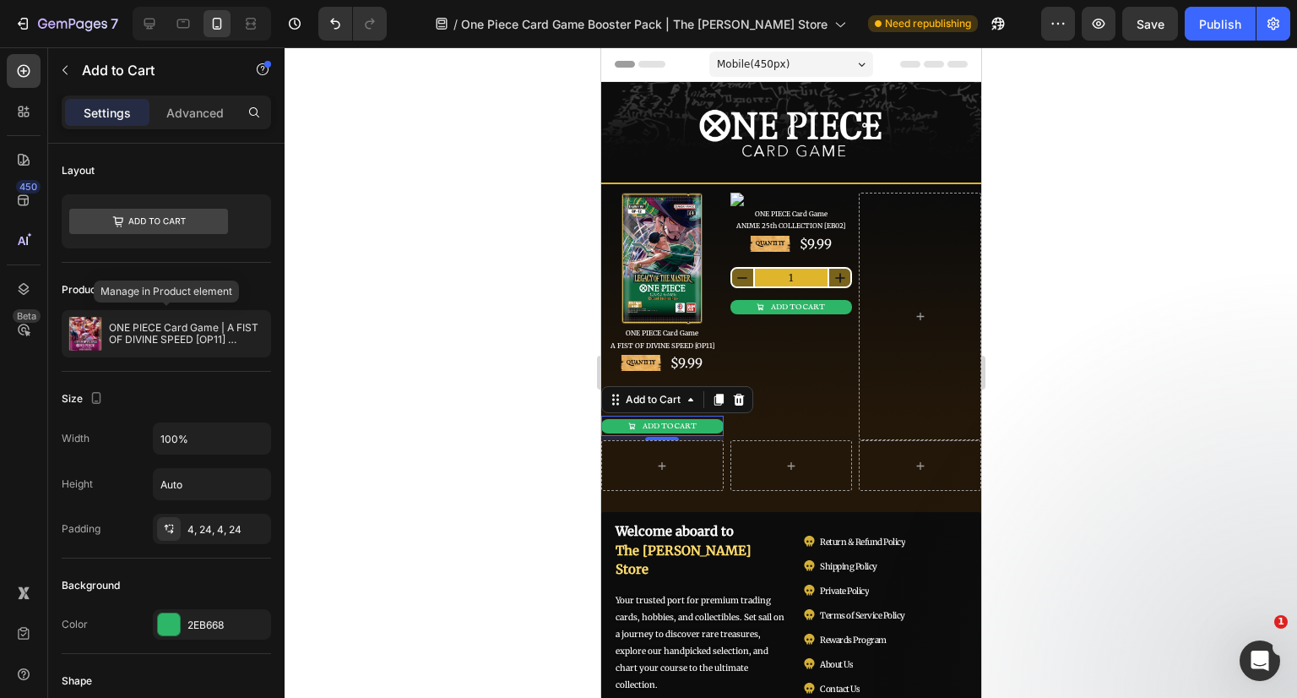
scroll to position [253, 0]
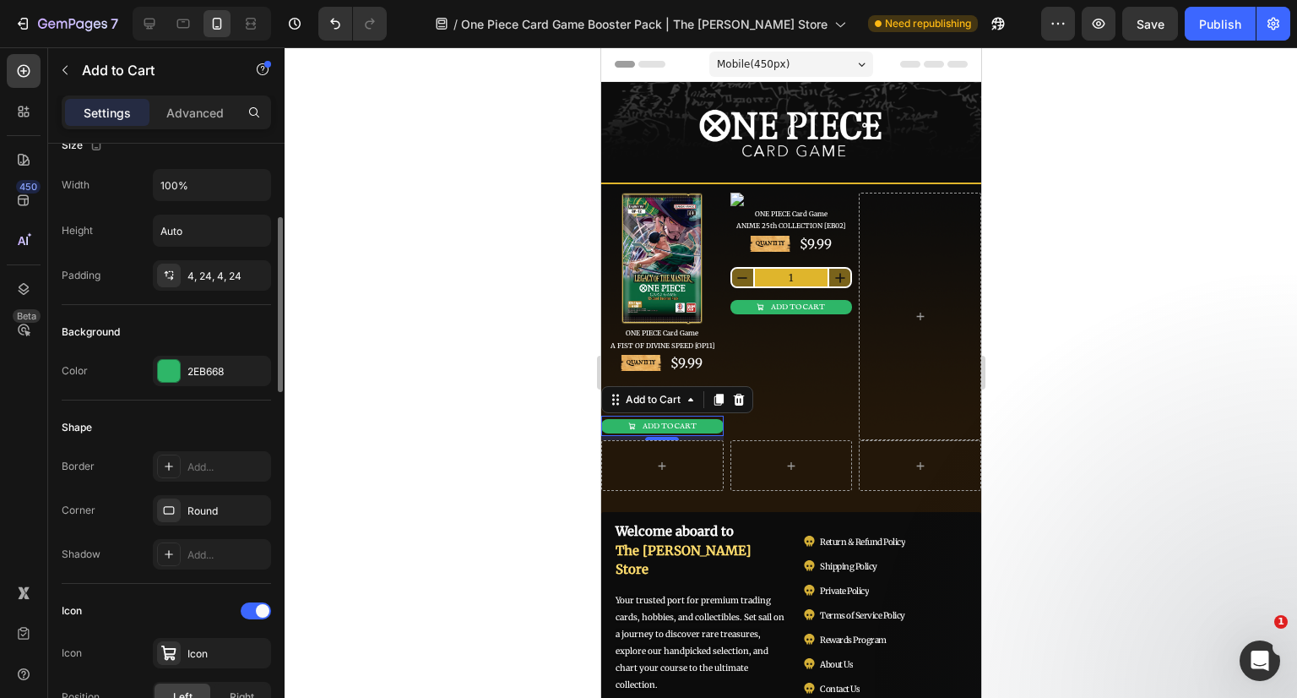
click at [203, 366] on div "2EB668" at bounding box center [226, 371] width 79 height 15
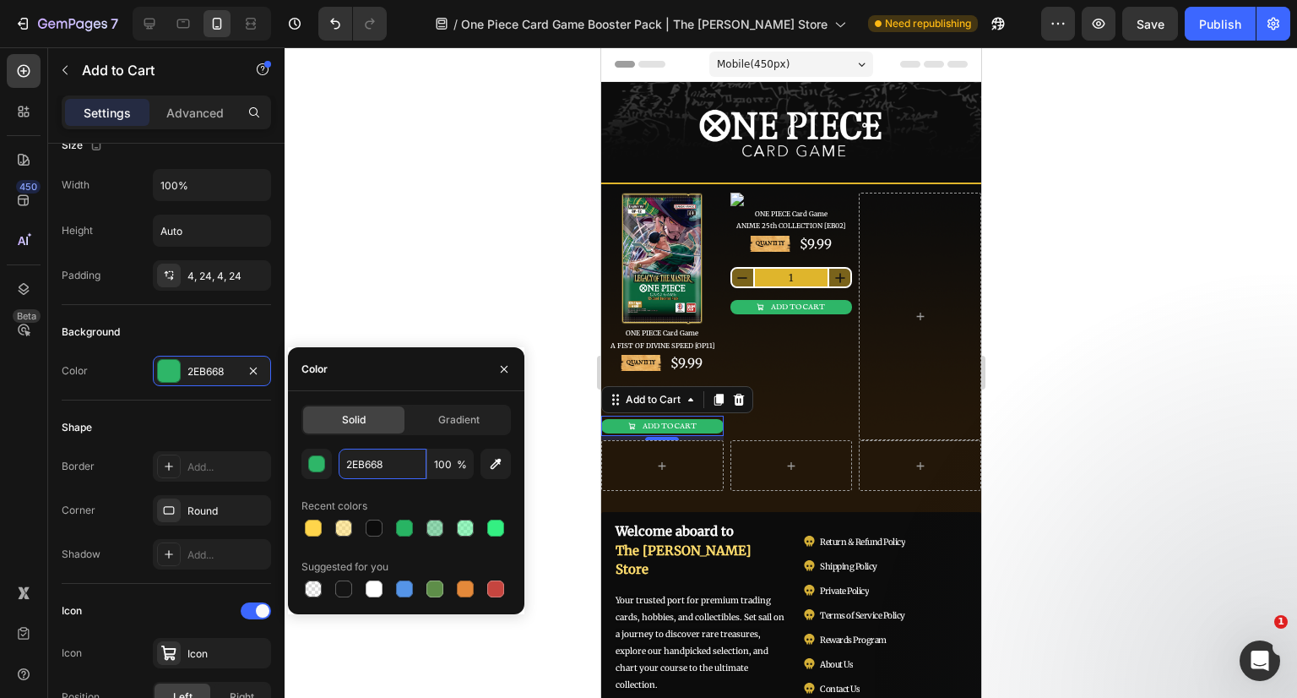
click at [365, 460] on input "2EB668" at bounding box center [383, 463] width 88 height 30
click at [503, 369] on icon "button" at bounding box center [504, 369] width 7 height 7
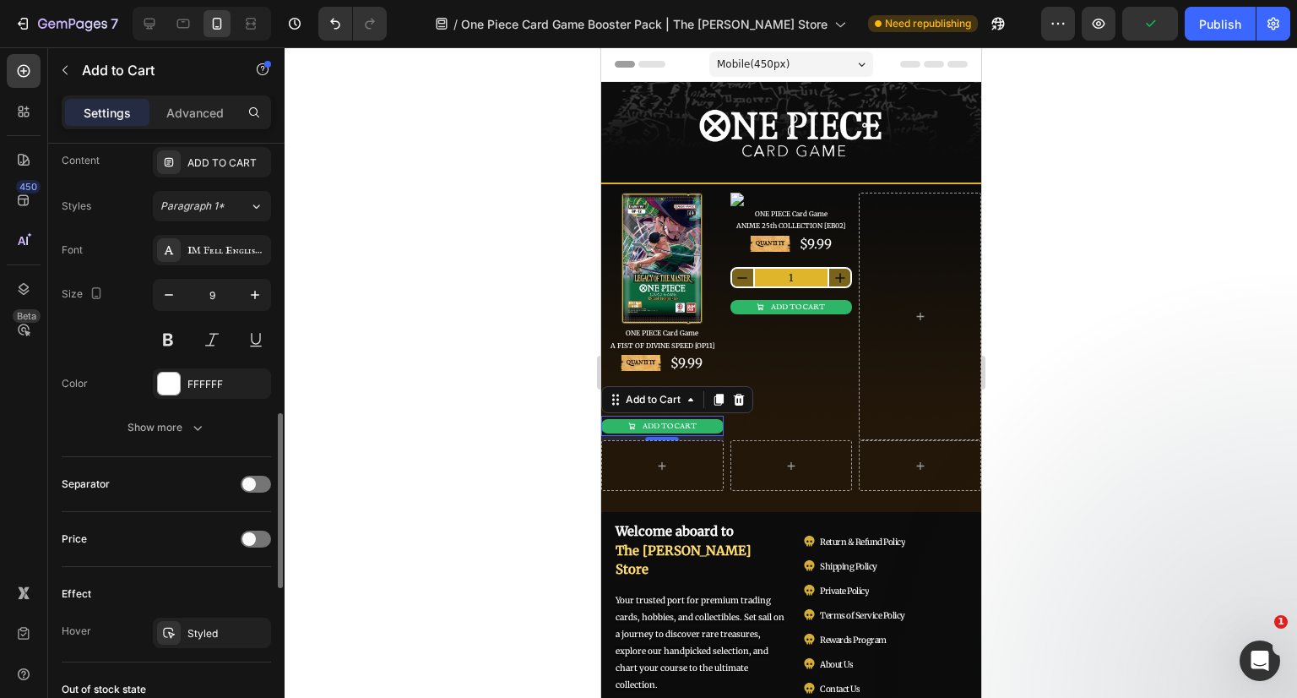
scroll to position [1182, 0]
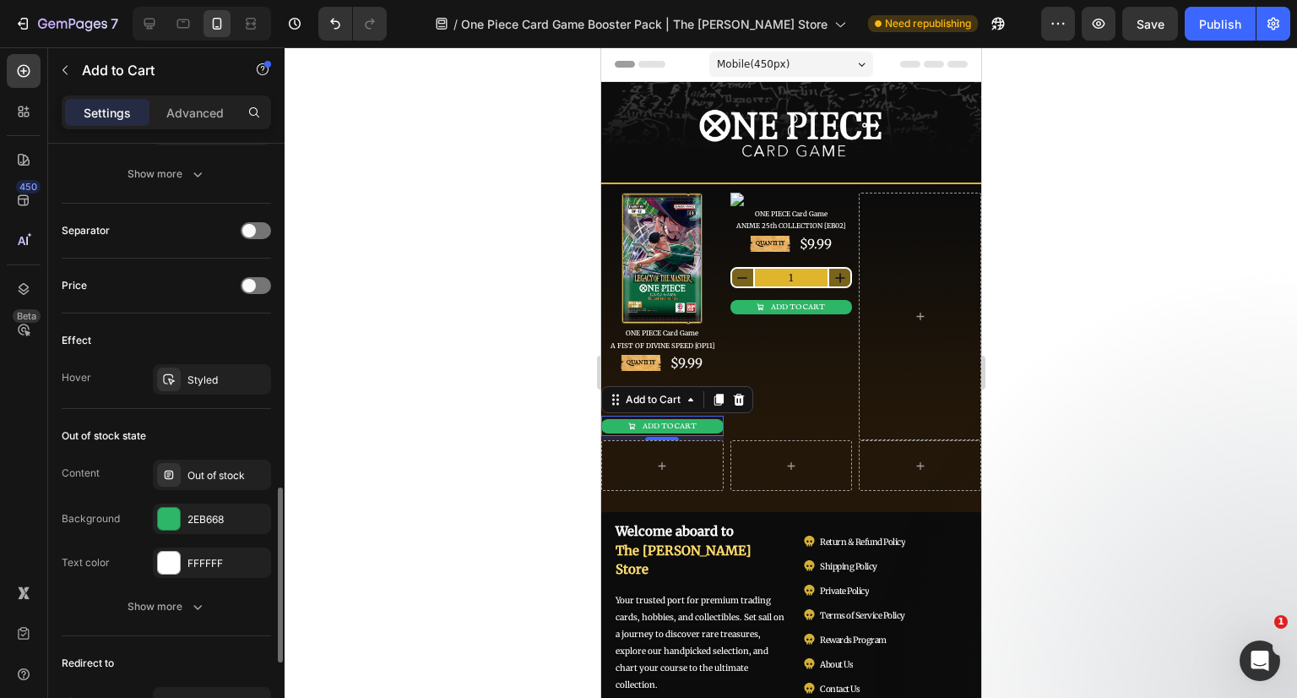
click at [200, 388] on div "Styled" at bounding box center [212, 379] width 118 height 30
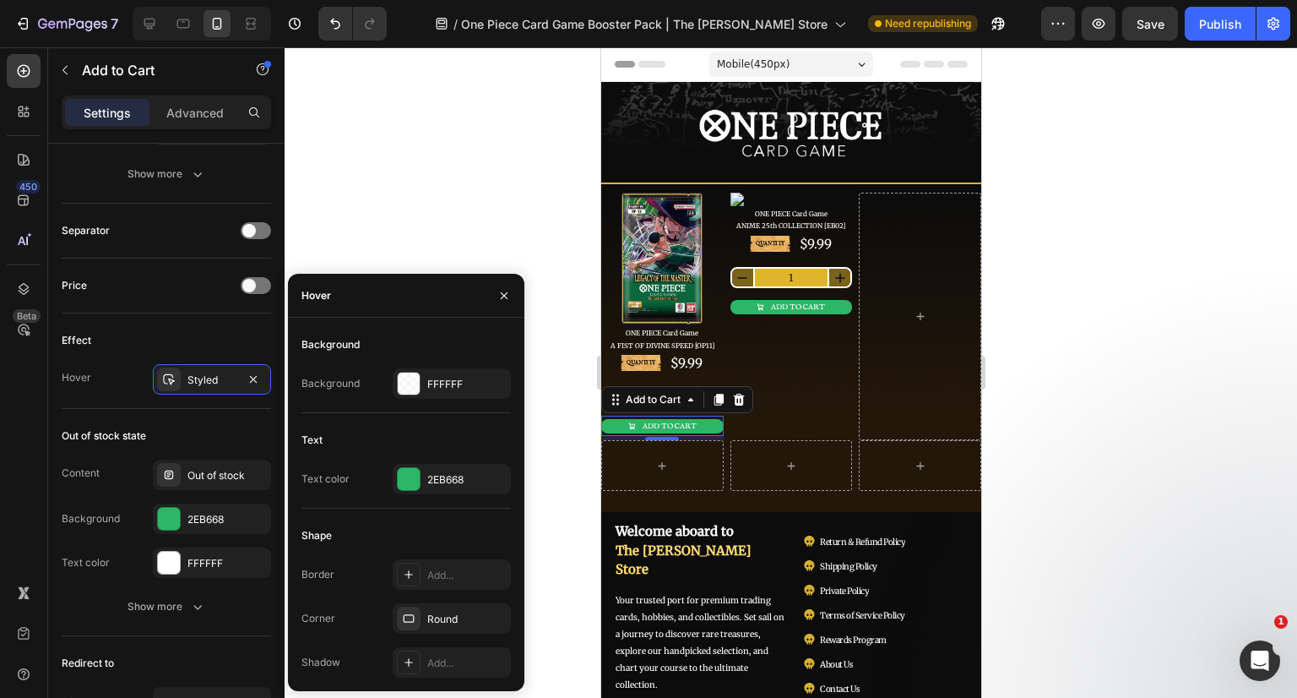
click at [453, 378] on div "FFFFFF" at bounding box center [466, 384] width 79 height 15
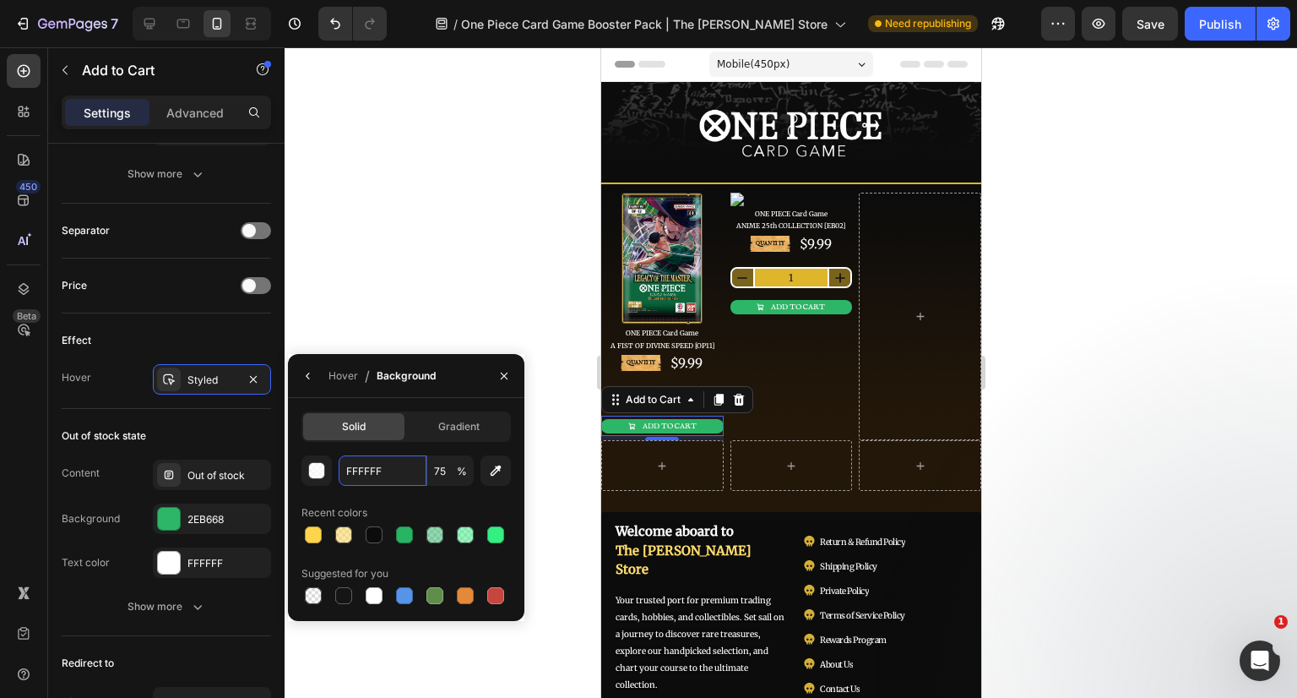
click at [0, 0] on input "FFFFFF" at bounding box center [0, 0] width 0 height 0
paste input "2EB668"
type input "2EB668"
click at [303, 379] on icon "button" at bounding box center [308, 376] width 14 height 14
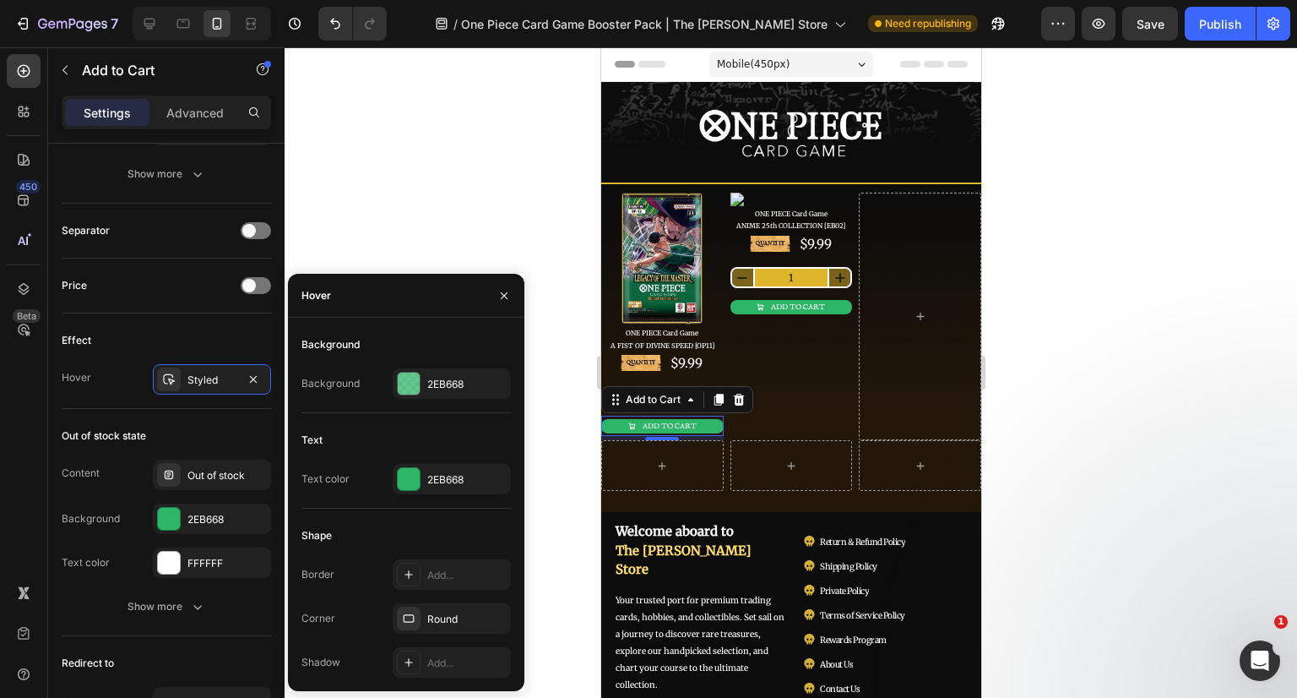
click at [440, 480] on div "2EB668" at bounding box center [466, 479] width 79 height 15
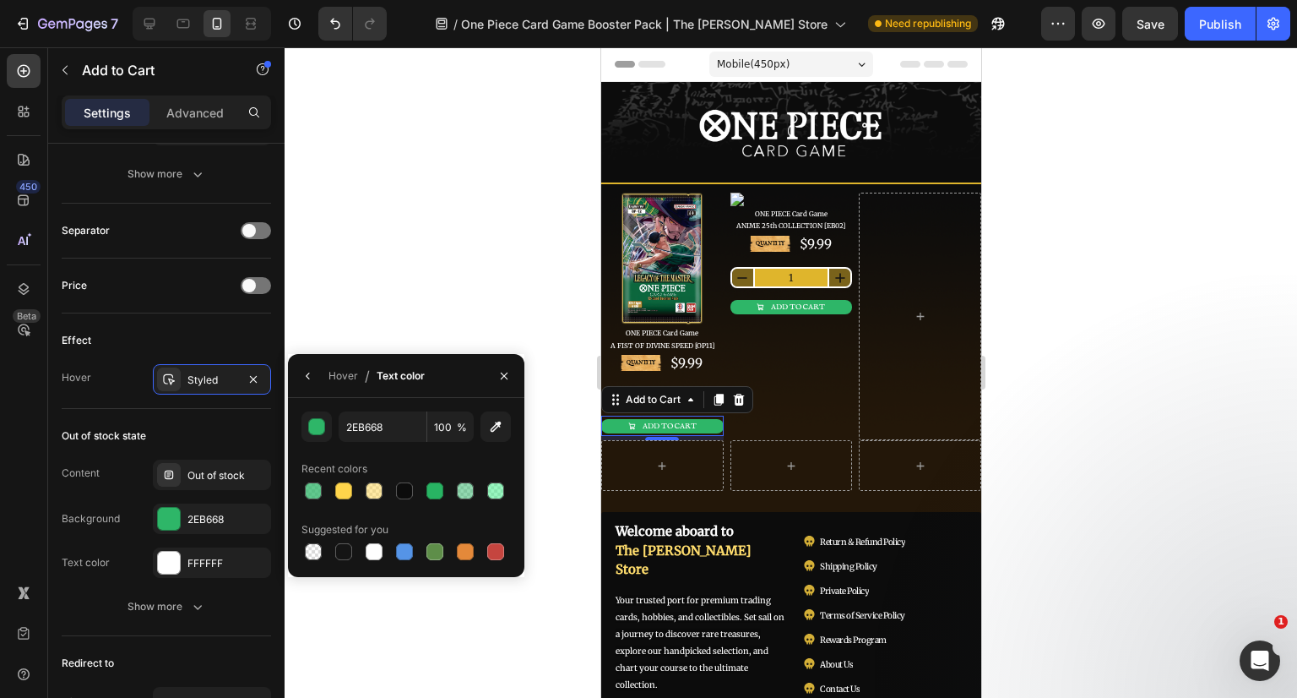
click at [345, 491] on div at bounding box center [343, 490] width 17 height 17
type input "FFD54B"
click at [503, 379] on icon "button" at bounding box center [504, 376] width 14 height 14
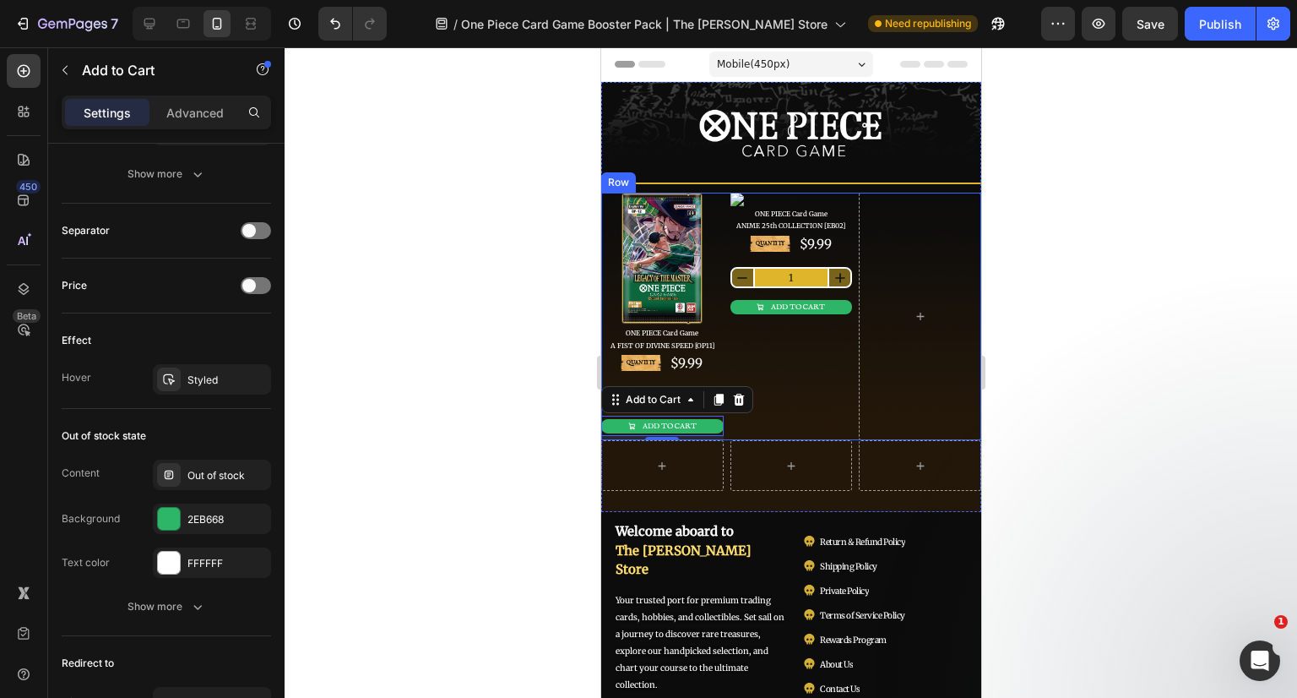
click at [1083, 382] on div at bounding box center [791, 372] width 1013 height 650
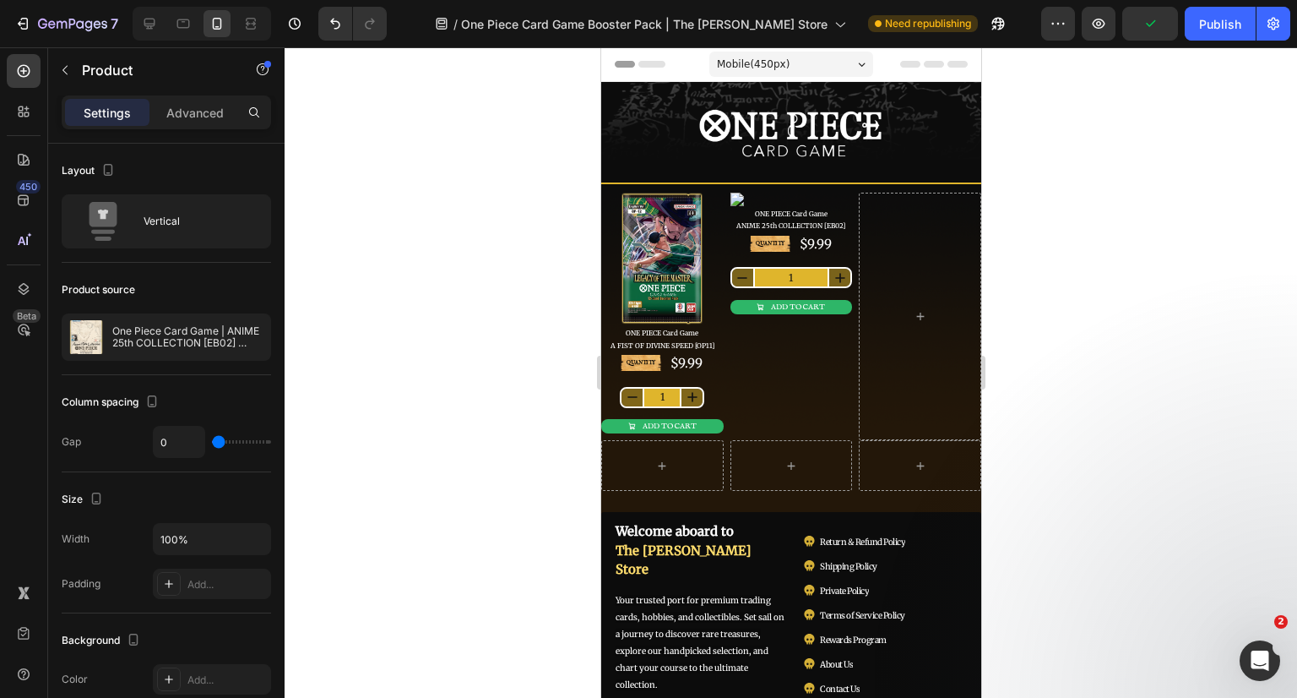
click at [817, 258] on div "QUANTITY Text Block $9.99 Product Price Product Price Row 1 Product Quantity AD…" at bounding box center [791, 277] width 122 height 87
click at [791, 206] on div "ONE PIECE Card Game ANIME 25th COLLECTION [EB02]" at bounding box center [791, 220] width 122 height 28
click at [788, 257] on div "QUANTITY Text Block $9.99 Product Price Product Price Row 1 Product Quantity AD…" at bounding box center [791, 277] width 122 height 87
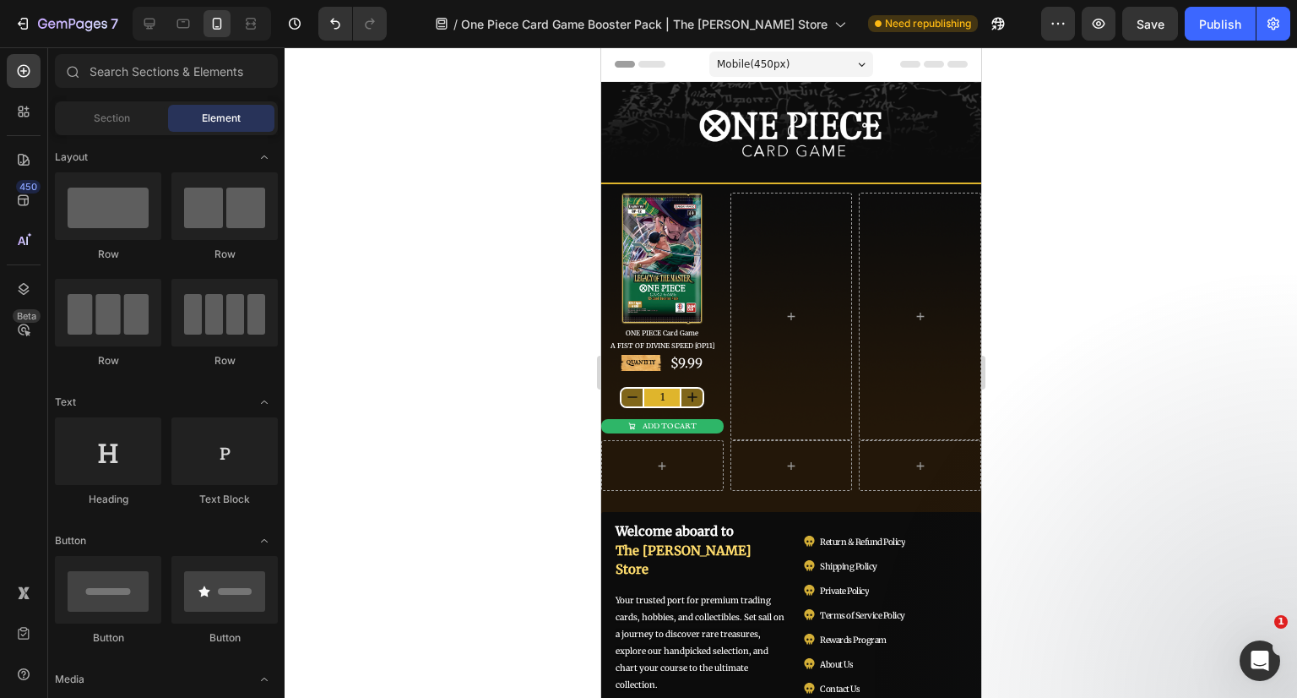
drag, startPoint x: 1071, startPoint y: 257, endPoint x: 1034, endPoint y: 261, distance: 36.6
click at [1071, 259] on div at bounding box center [791, 372] width 1013 height 650
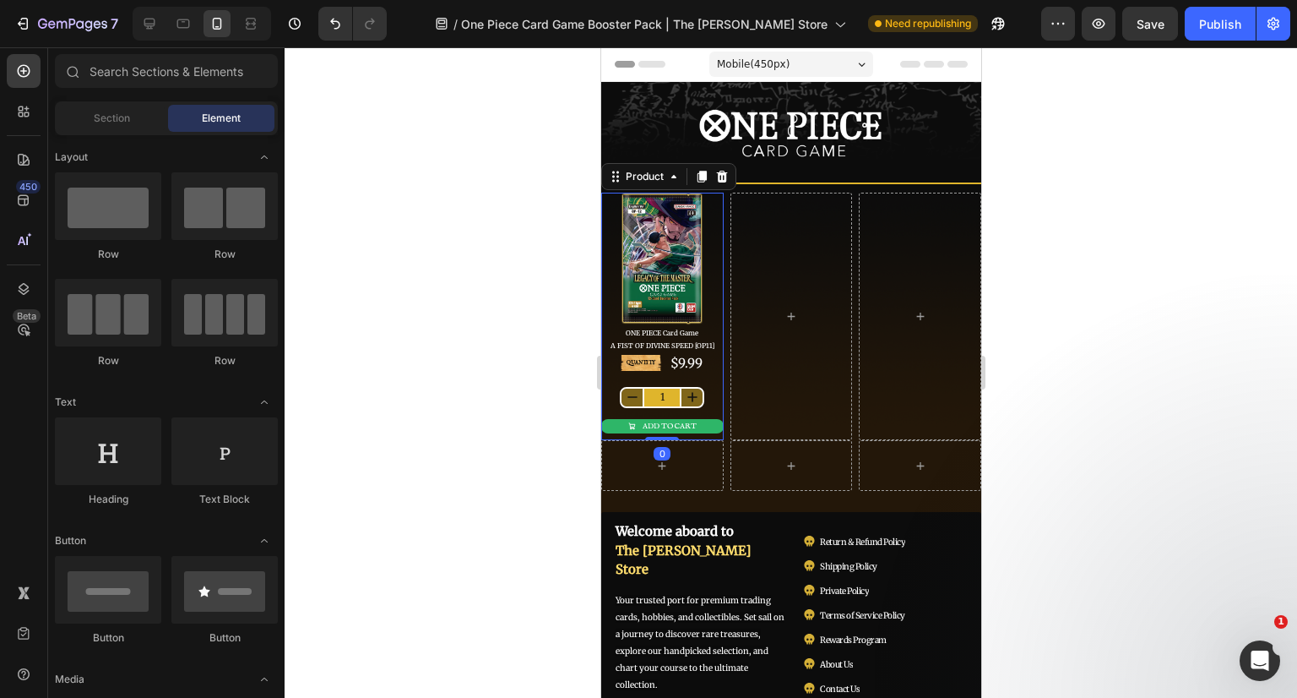
click at [705, 377] on div "QUANTITY Text Block $9.99 Product Price Product Price Row 1 Product Quantity AD…" at bounding box center [661, 396] width 122 height 87
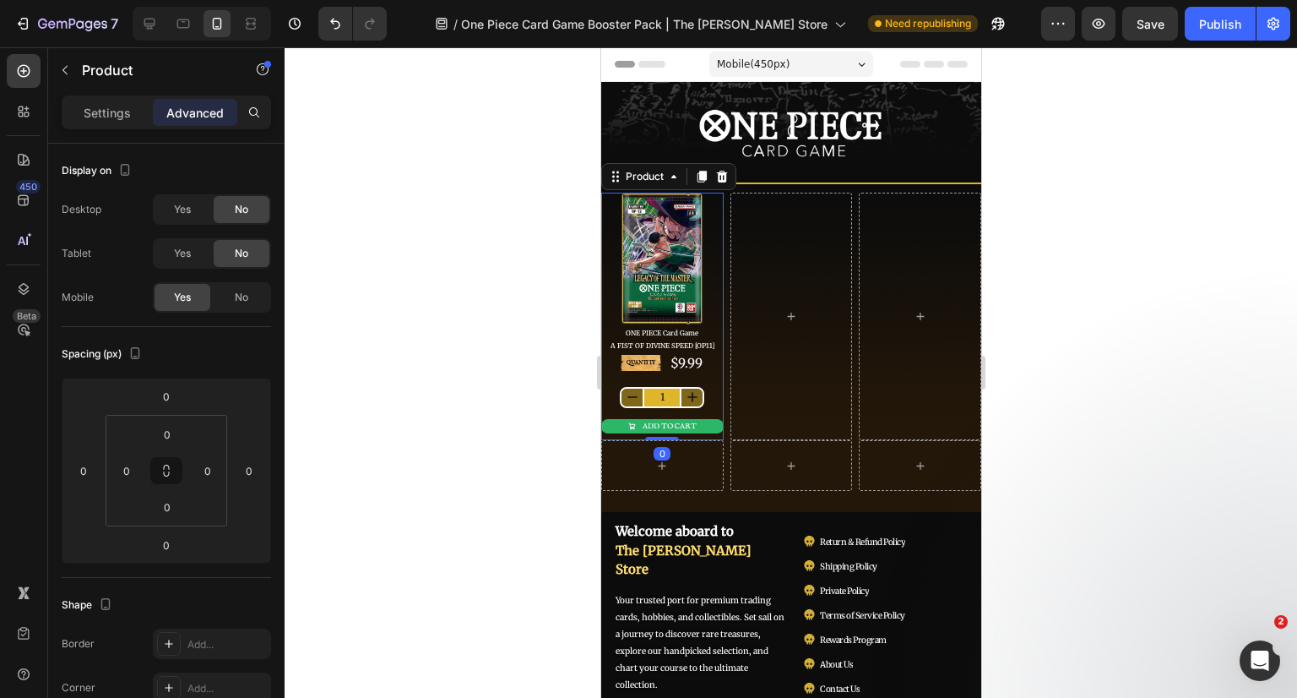
click at [704, 176] on icon at bounding box center [701, 177] width 9 height 12
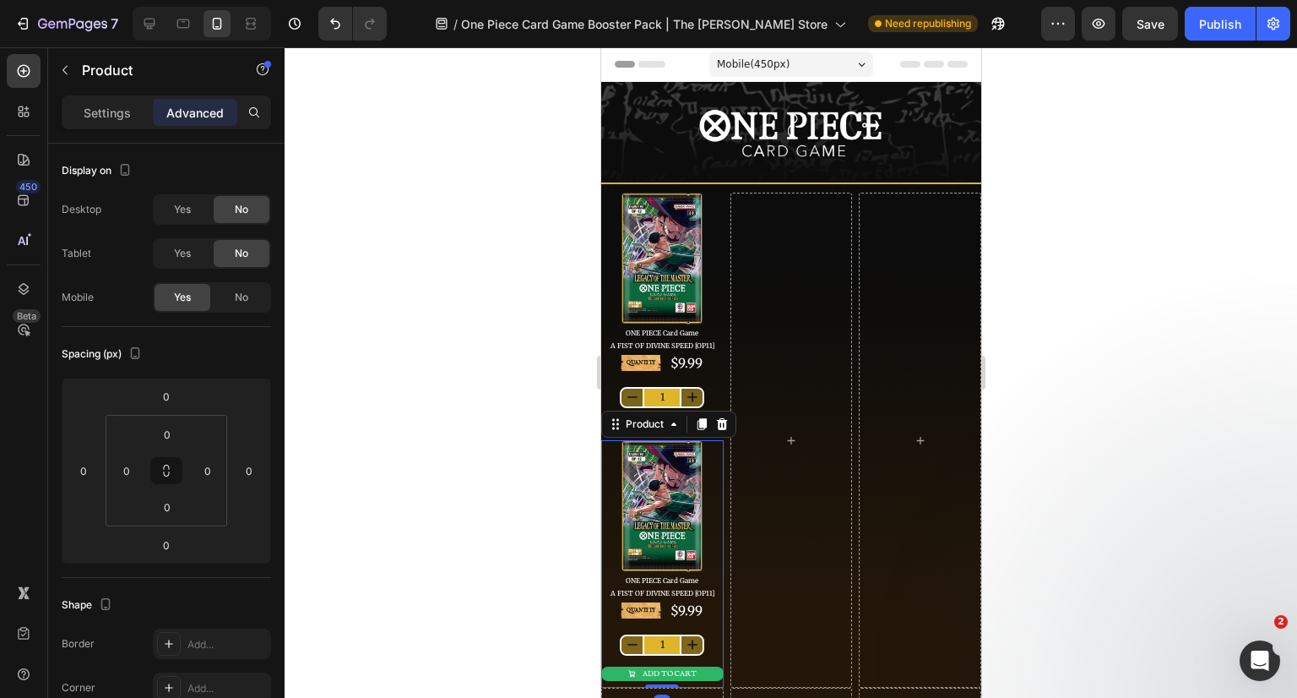
scroll to position [523, 0]
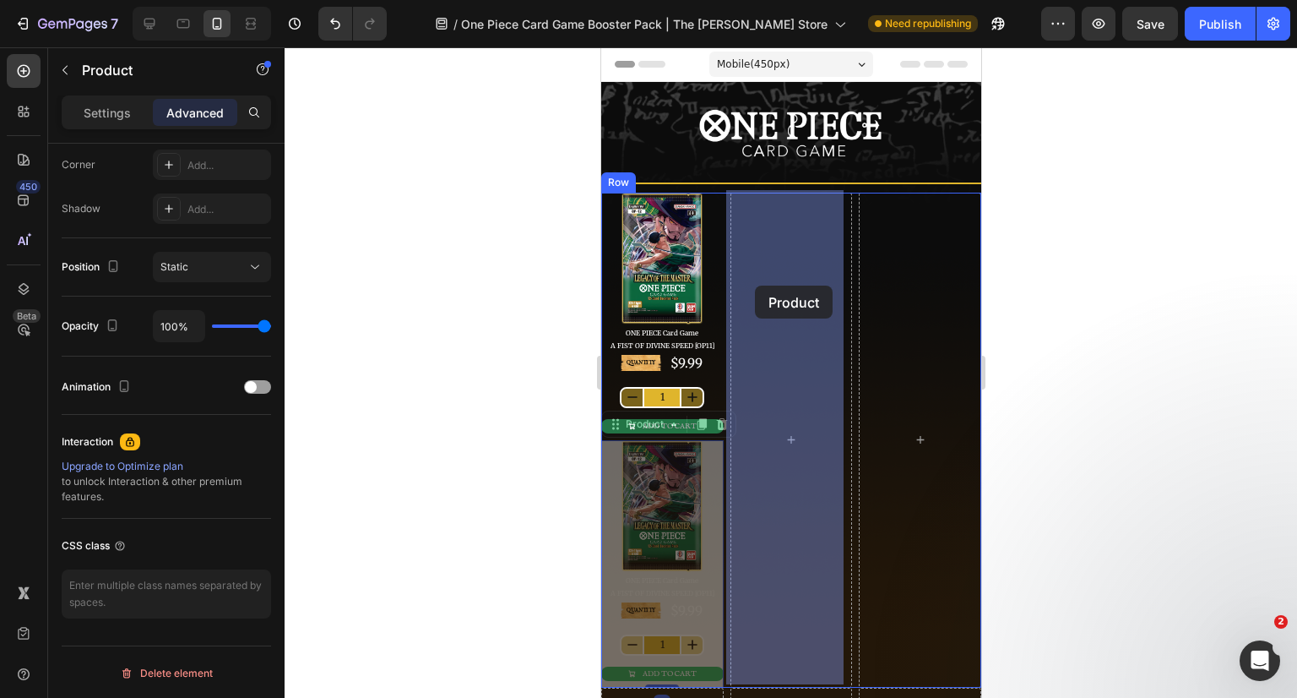
drag, startPoint x: 619, startPoint y: 427, endPoint x: 754, endPoint y: 285, distance: 195.9
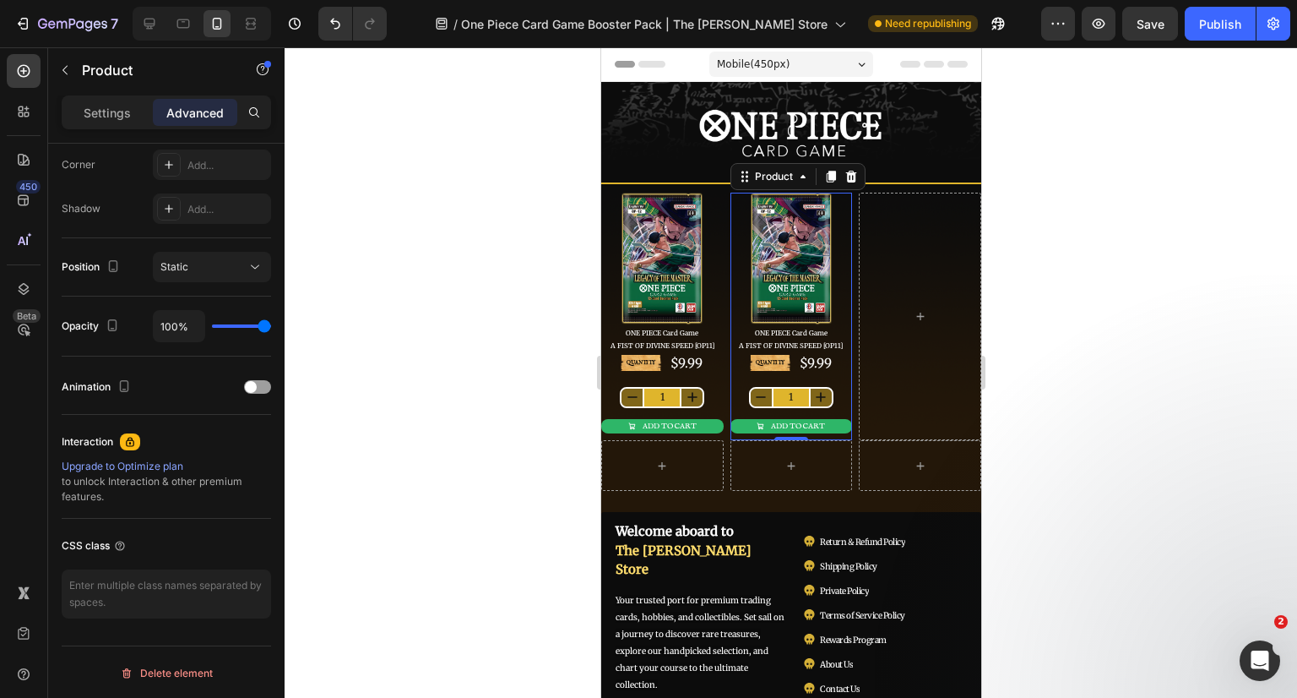
click at [822, 376] on div "QUANTITY Text Block $9.99 Product Price Product Price Row 1 Product Quantity AD…" at bounding box center [791, 396] width 122 height 87
click at [827, 171] on icon at bounding box center [829, 177] width 9 height 12
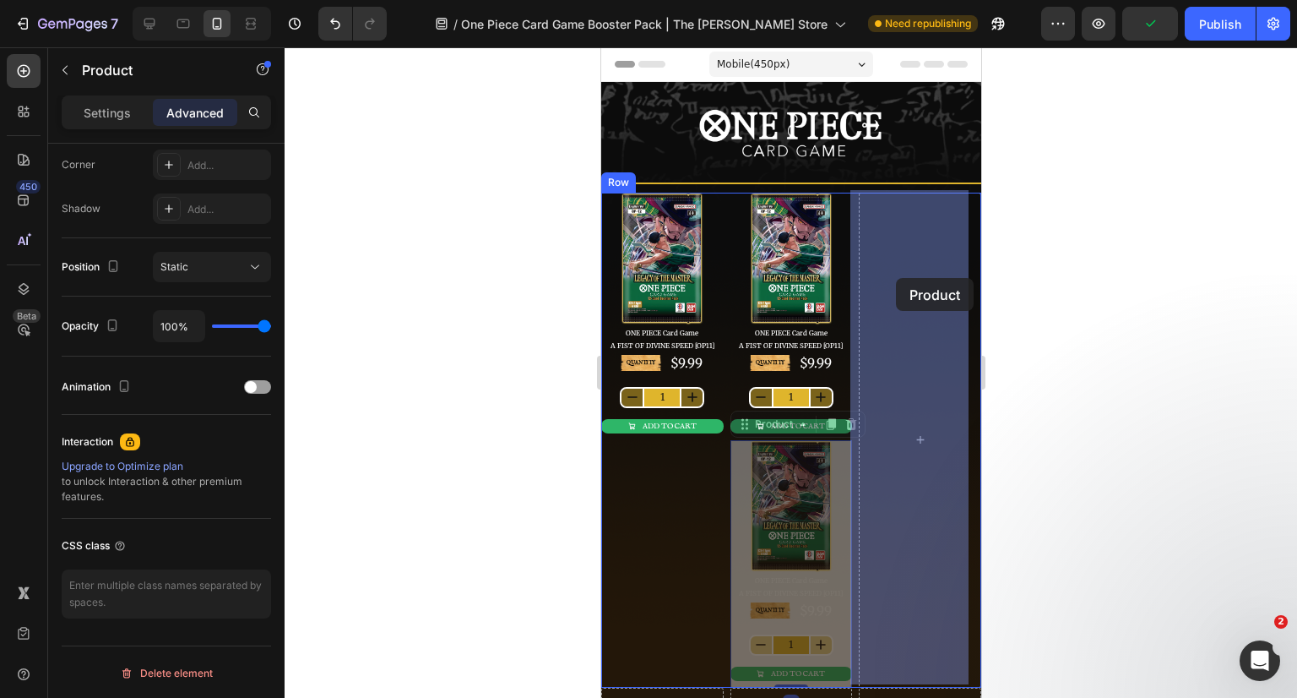
drag, startPoint x: 747, startPoint y: 418, endPoint x: 895, endPoint y: 278, distance: 204.3
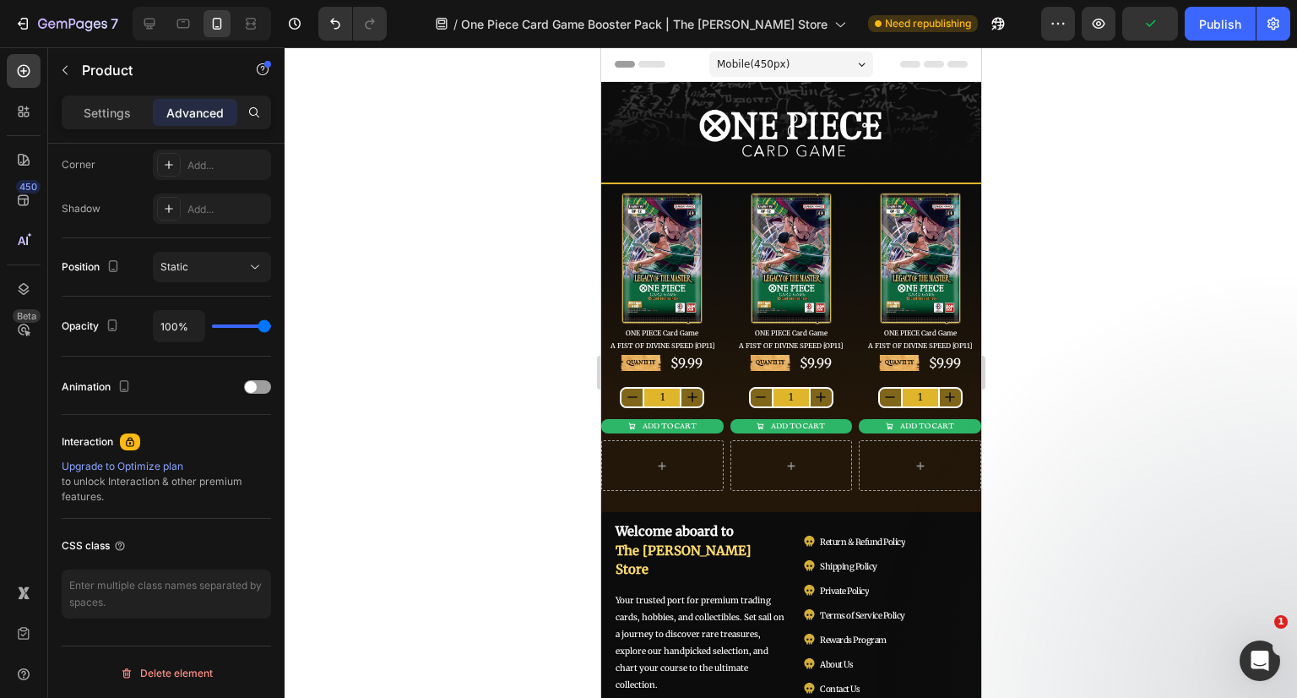
click at [1133, 252] on div at bounding box center [791, 372] width 1013 height 650
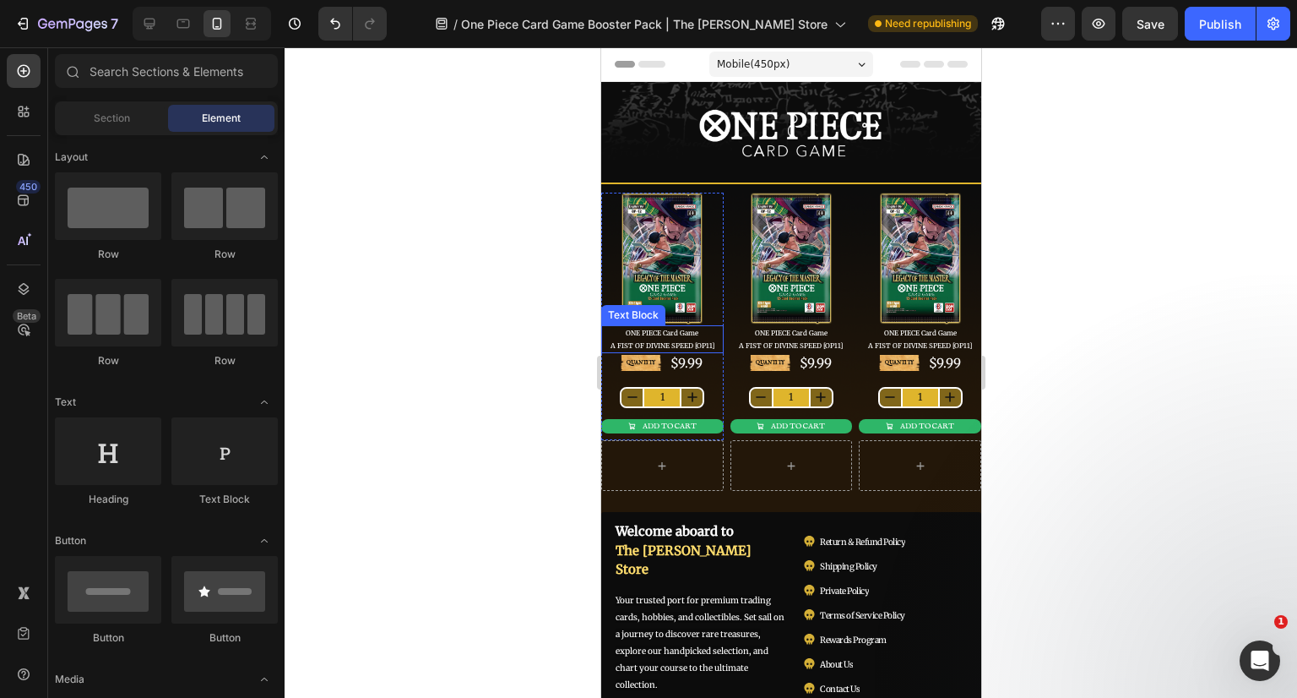
click at [661, 341] on span "A FIST OF DIVINE SPEED [OP11]" at bounding box center [662, 345] width 104 height 8
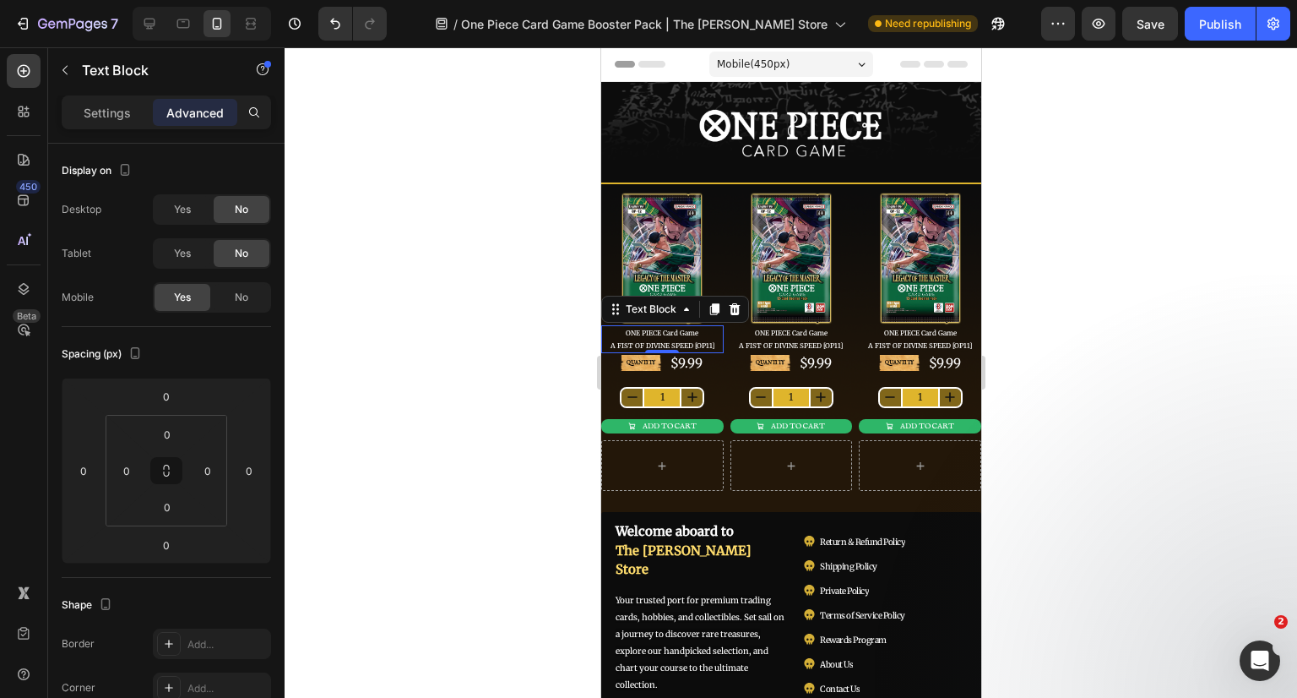
click at [693, 342] on span "A FIST OF DIVINE SPEED [OP11]" at bounding box center [662, 345] width 104 height 8
click at [690, 342] on span "A FIST OF DIVINE SPEED [OP11]" at bounding box center [662, 345] width 104 height 8
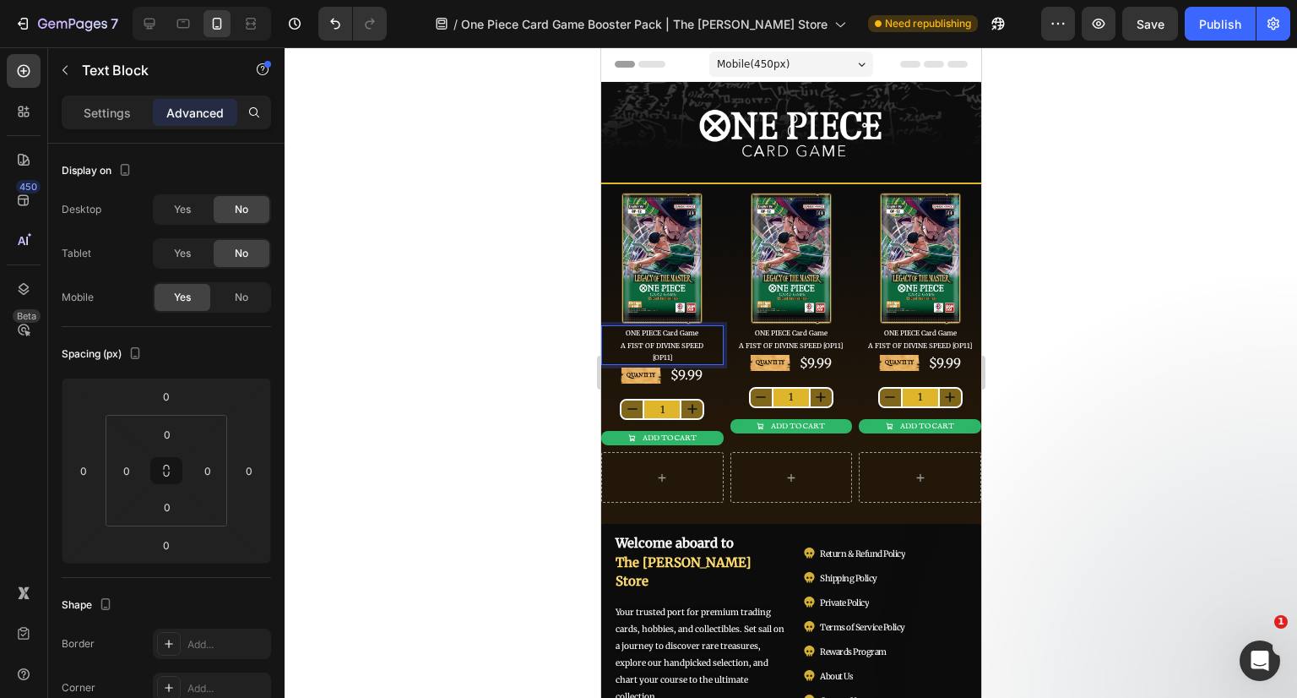
click at [1072, 301] on div at bounding box center [791, 372] width 1013 height 650
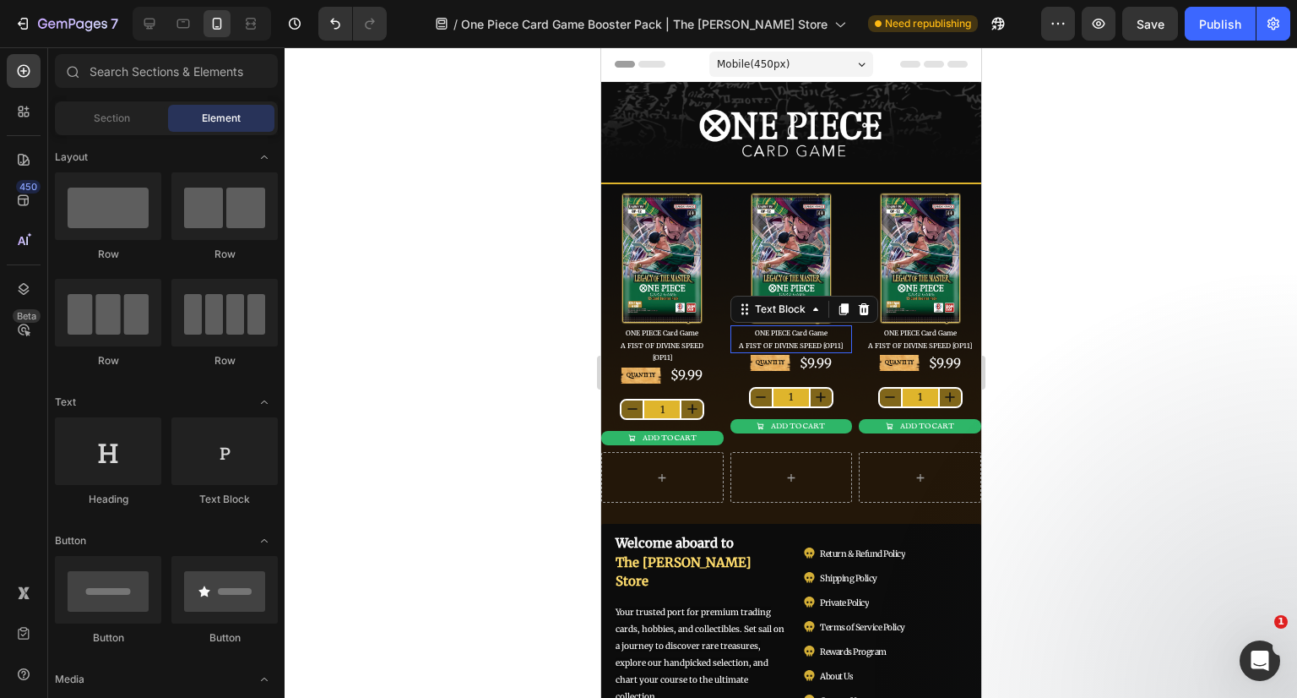
click at [815, 345] on span "A FIST OF DIVINE SPEED [OP11]" at bounding box center [790, 345] width 104 height 8
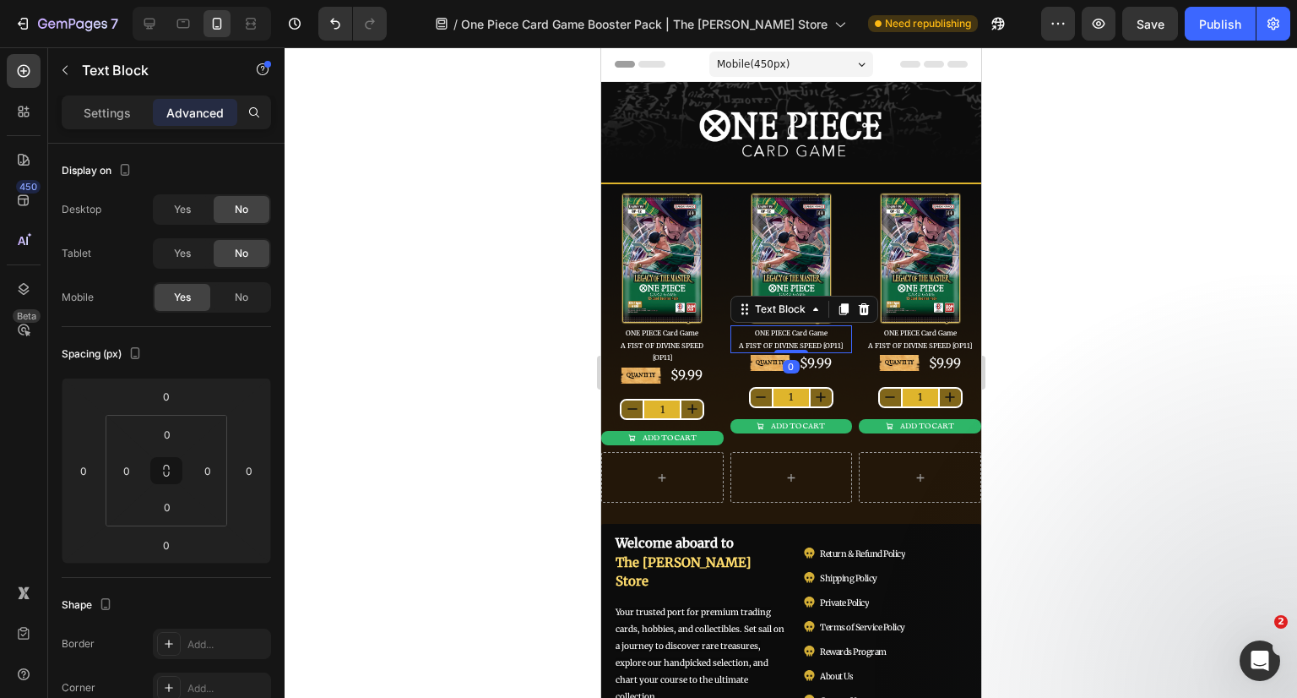
click at [818, 341] on span "A FIST OF DIVINE SPEED [OP11]" at bounding box center [790, 345] width 104 height 8
click at [815, 341] on span "A FIST OF DIVINE SPEED [OP11]" at bounding box center [790, 345] width 104 height 8
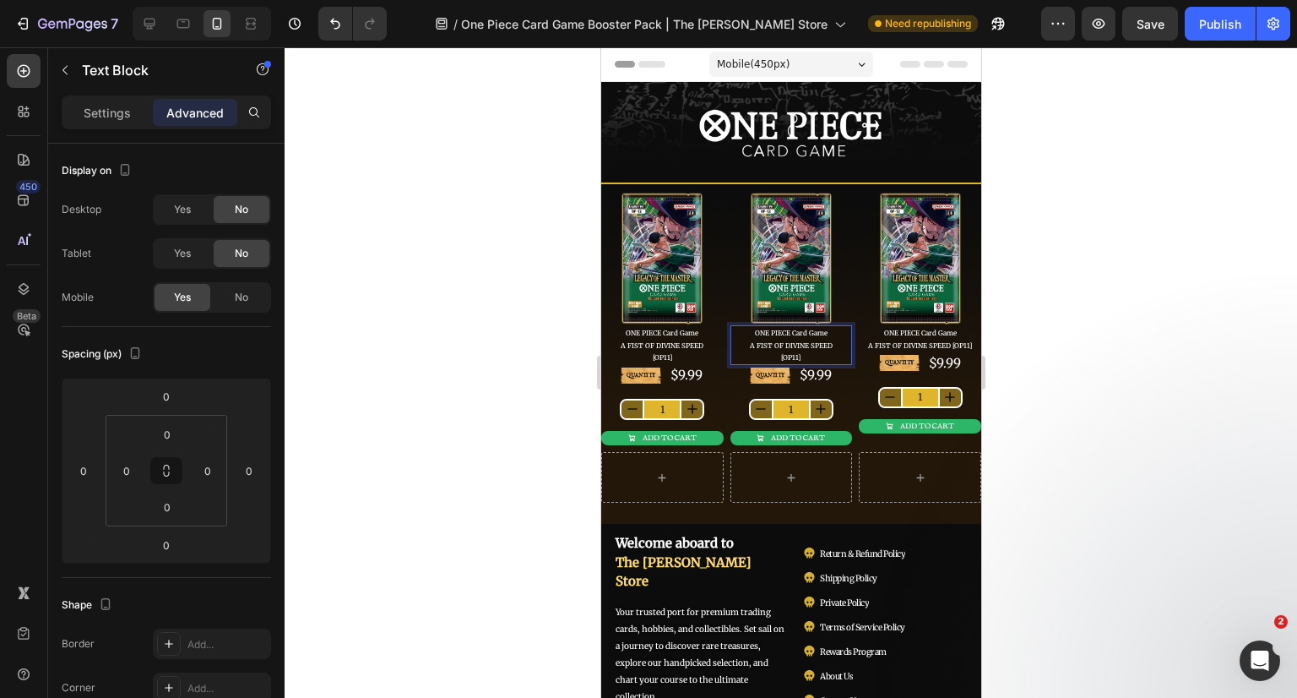
click at [823, 341] on span "A FIST OF DIVINE SPEED" at bounding box center [790, 345] width 83 height 8
click at [627, 342] on span "A FIST OF DIVINE SPEED" at bounding box center [661, 345] width 83 height 8
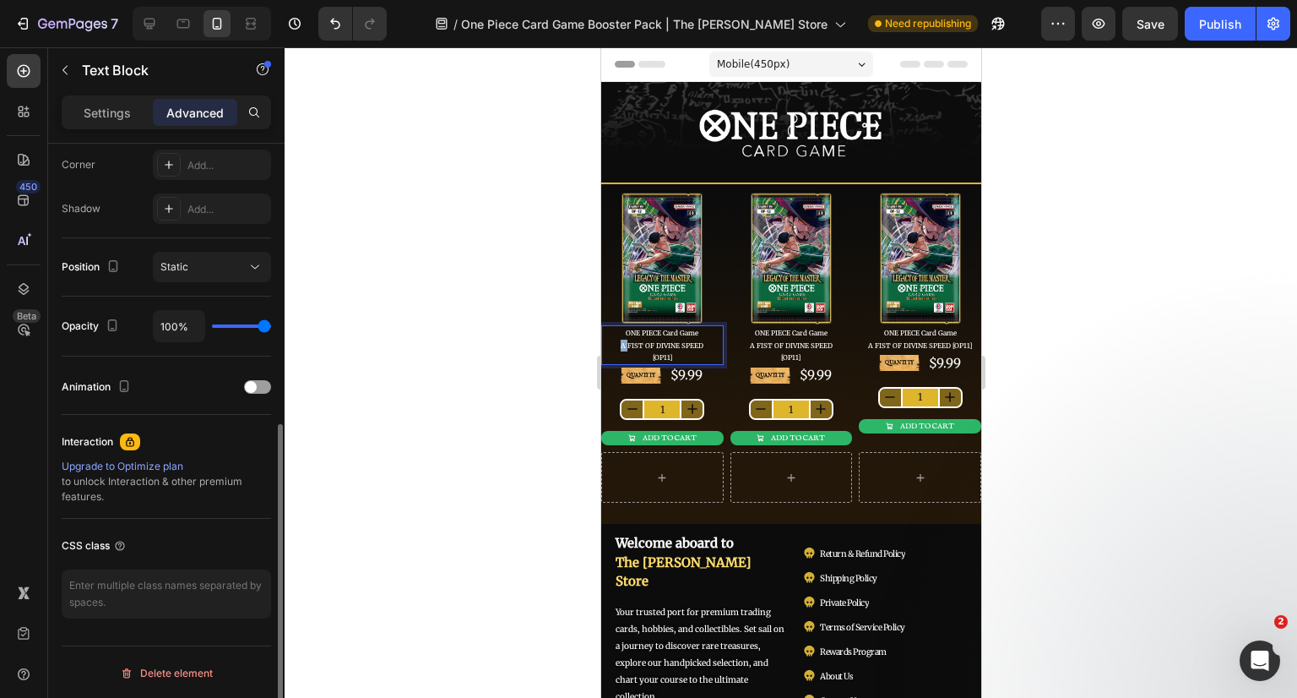
click at [620, 341] on span "A FIST OF DIVINE SPEED" at bounding box center [661, 345] width 83 height 8
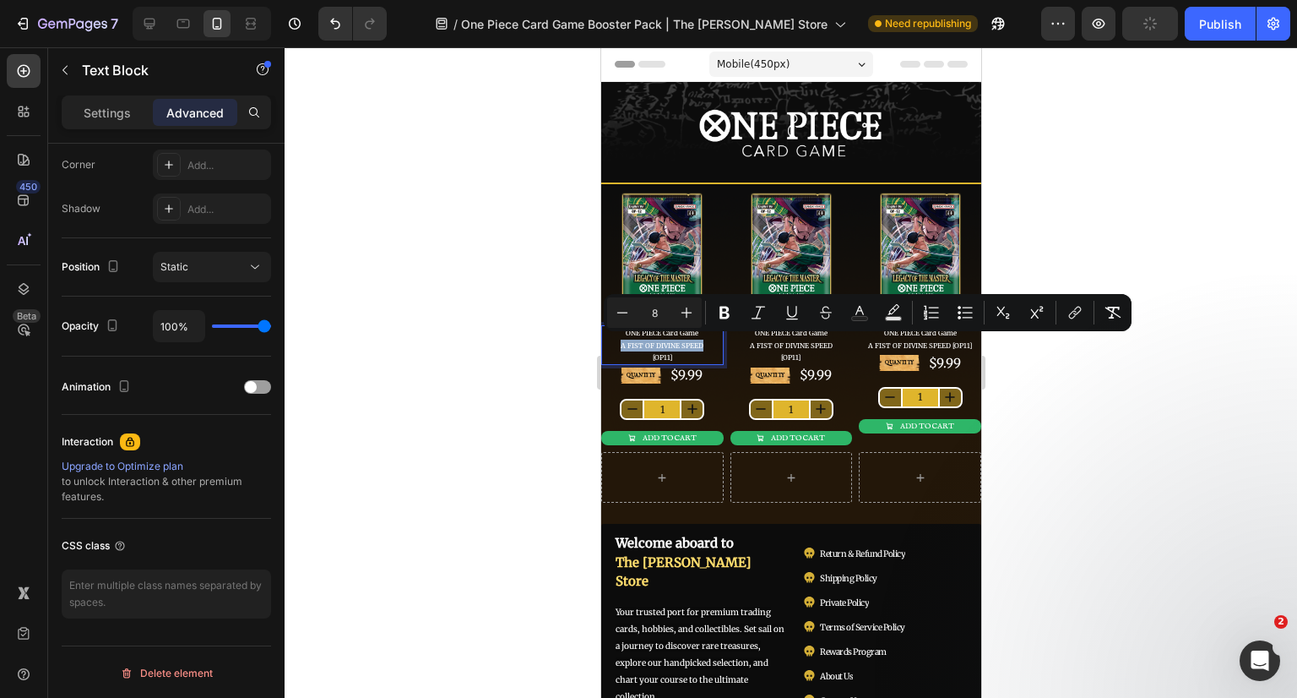
click at [697, 341] on span "A FIST OF DIVINE SPEED" at bounding box center [661, 345] width 83 height 8
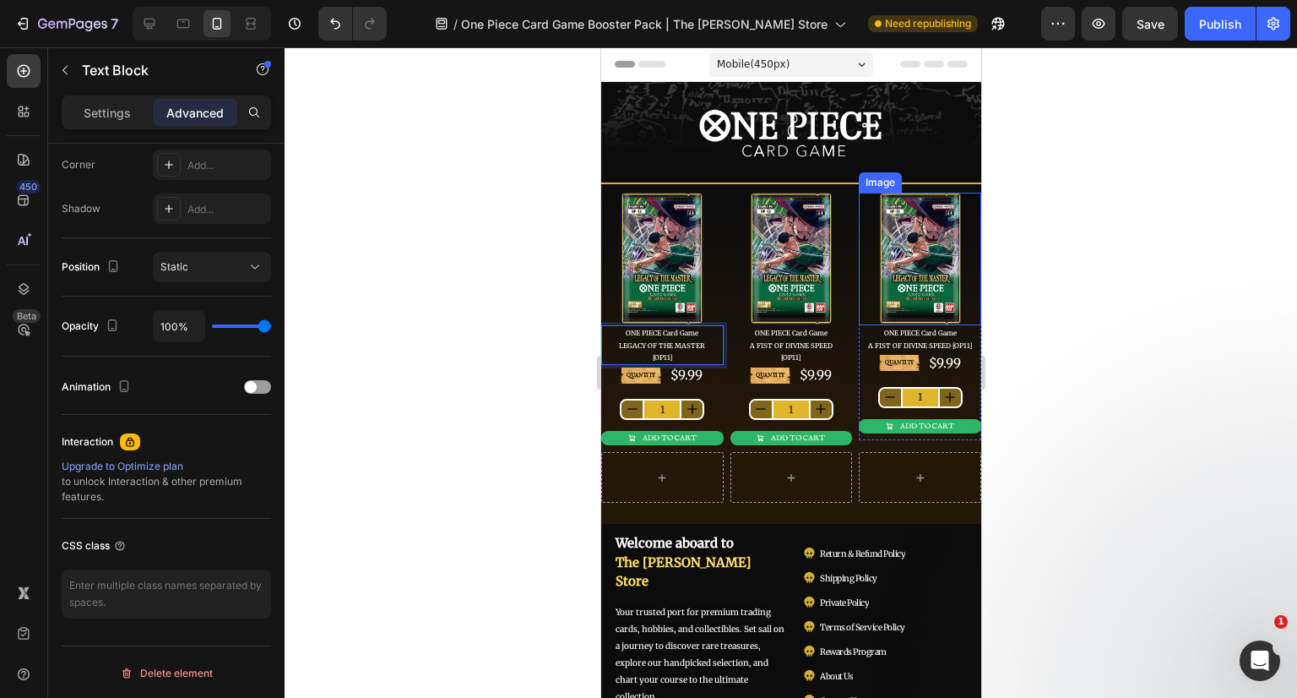
click at [1044, 270] on div at bounding box center [791, 372] width 1013 height 650
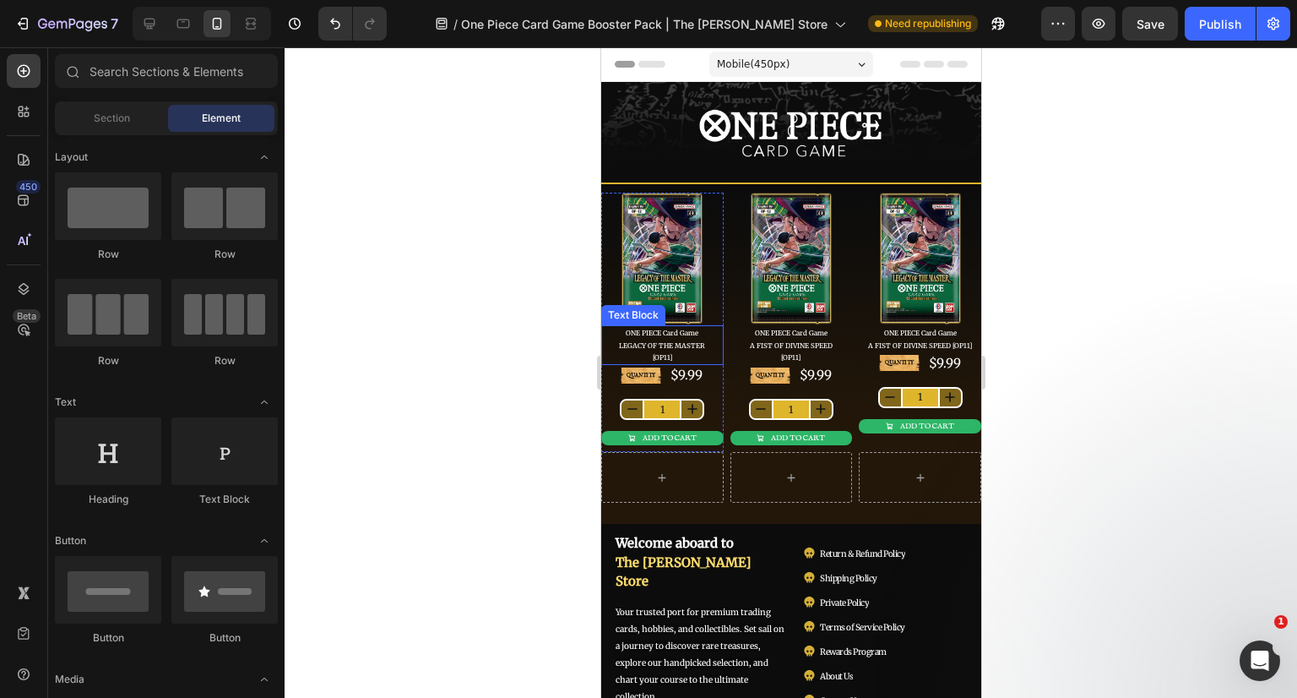
click at [687, 335] on p "ONE PIECE Card Game LEGACY OF THE MASTER" at bounding box center [661, 339] width 119 height 24
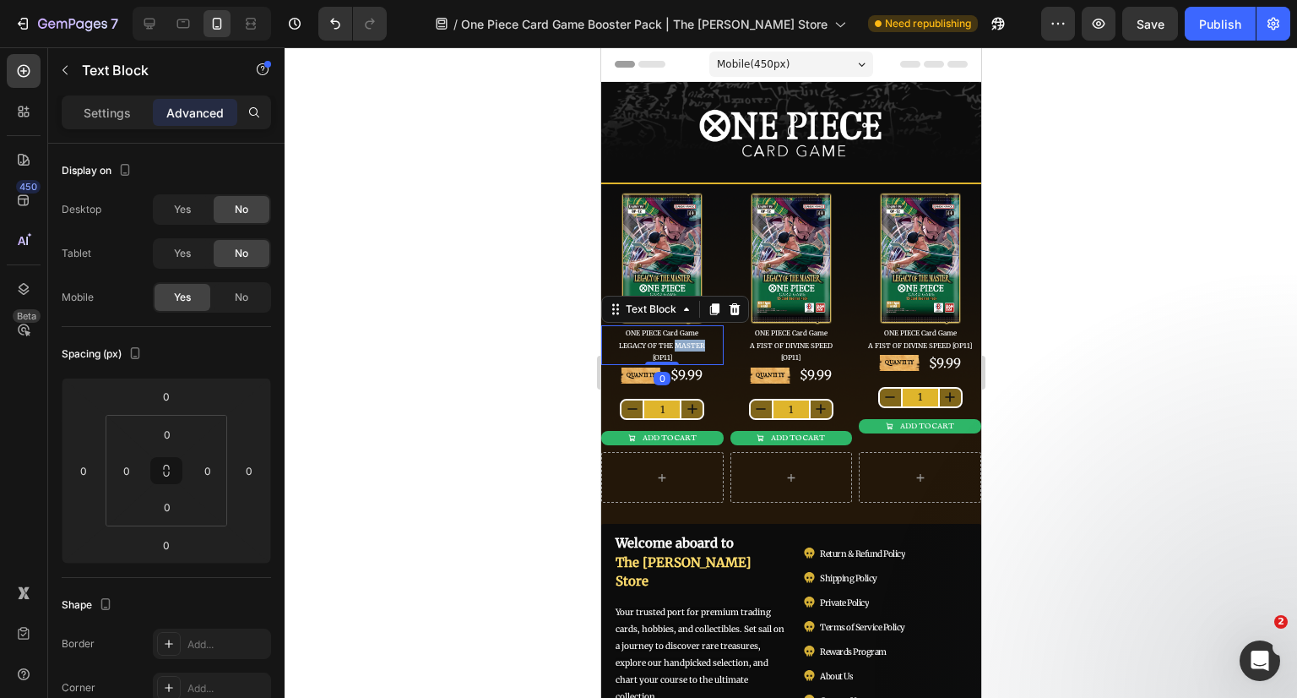
click at [682, 342] on span "LEGACY OF THE MASTER" at bounding box center [661, 345] width 86 height 8
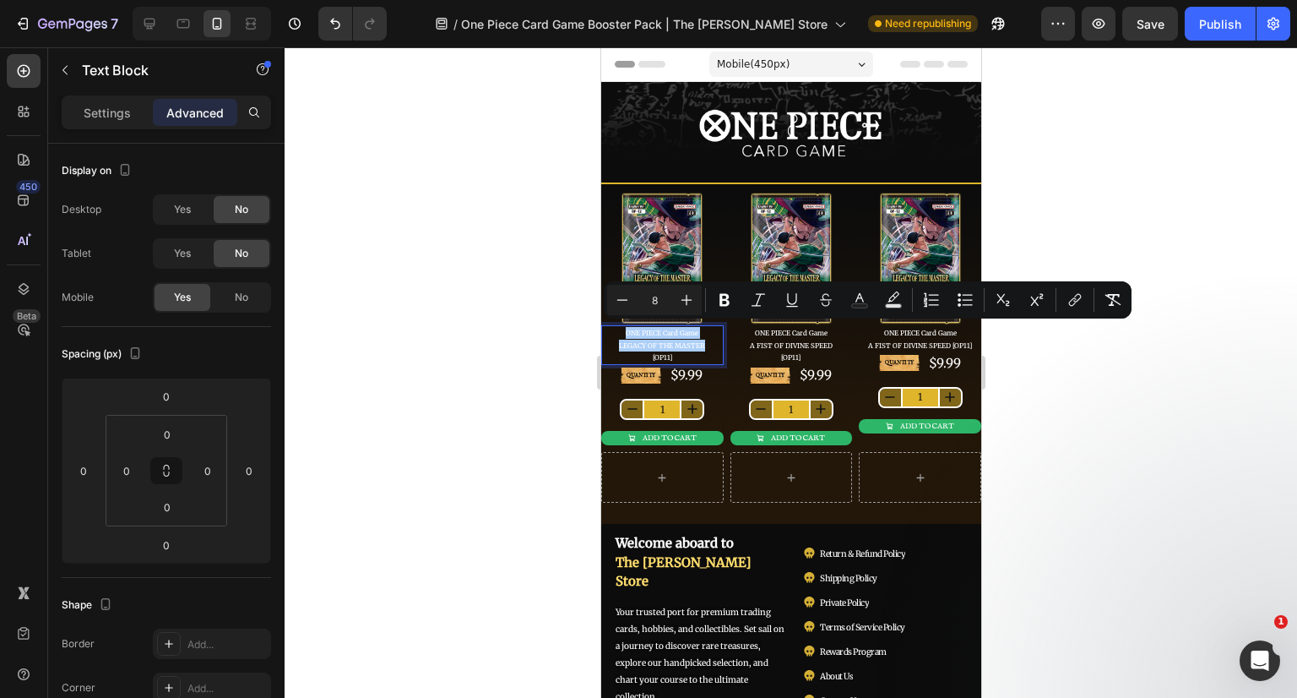
click at [1067, 301] on icon "Editor contextual toolbar" at bounding box center [1075, 299] width 17 height 17
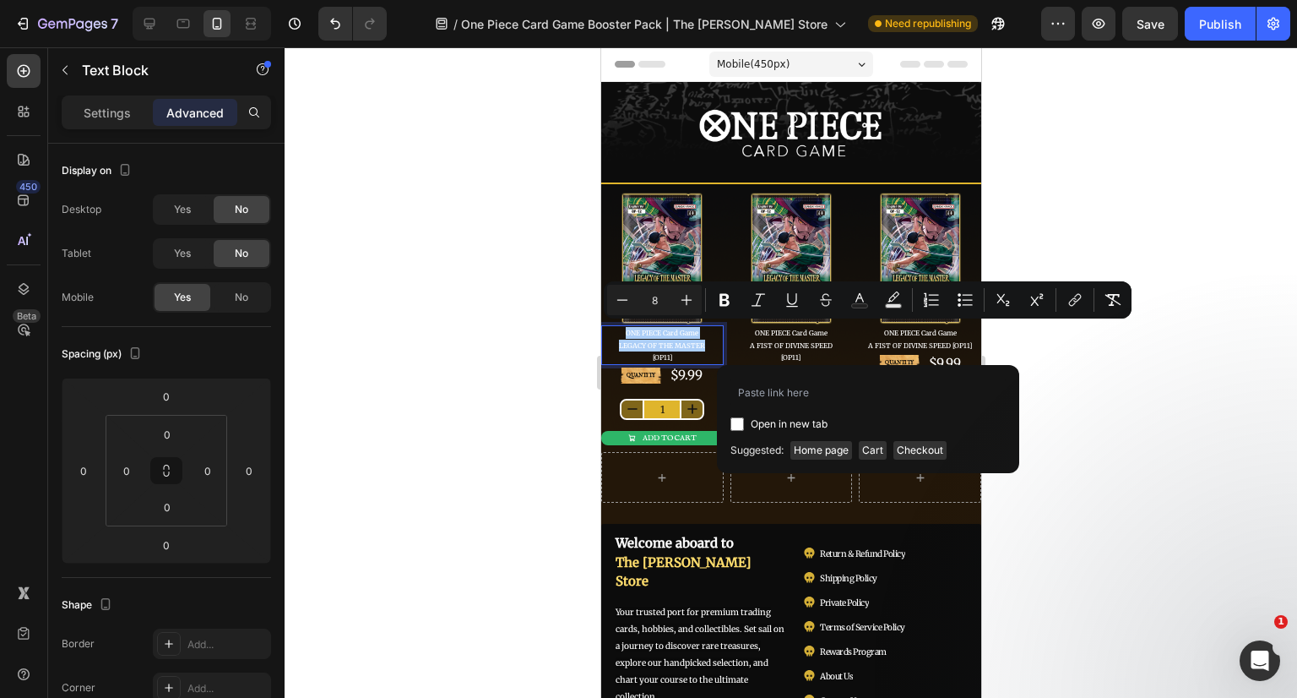
click at [1067, 301] on icon "Editor contextual toolbar" at bounding box center [1075, 299] width 17 height 17
click at [657, 341] on span "LEGACY OF THE MASTER" at bounding box center [661, 345] width 86 height 8
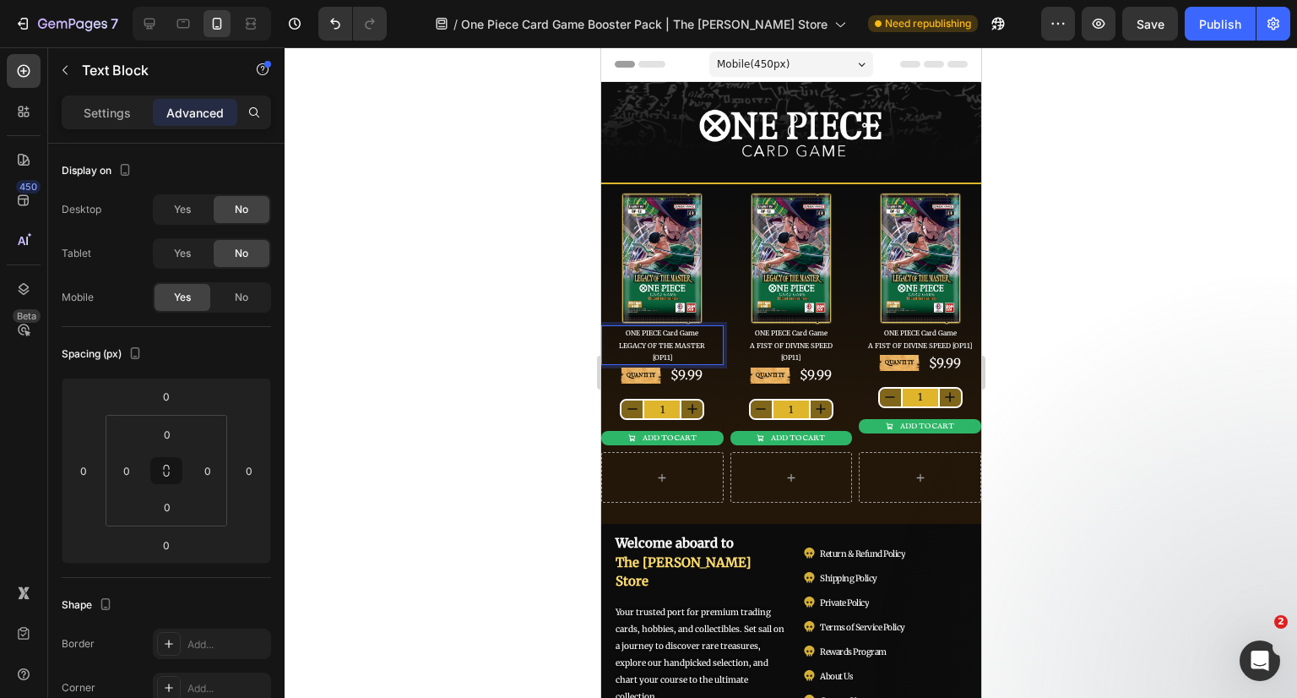
click at [676, 341] on span "LEGACY OF THE MASTER" at bounding box center [661, 345] width 86 height 8
click at [660, 353] on span "[OP11]" at bounding box center [661, 357] width 19 height 8
click at [666, 356] on span "[OP11]" at bounding box center [661, 357] width 19 height 8
click at [660, 353] on span "[OP11]" at bounding box center [661, 357] width 19 height 8
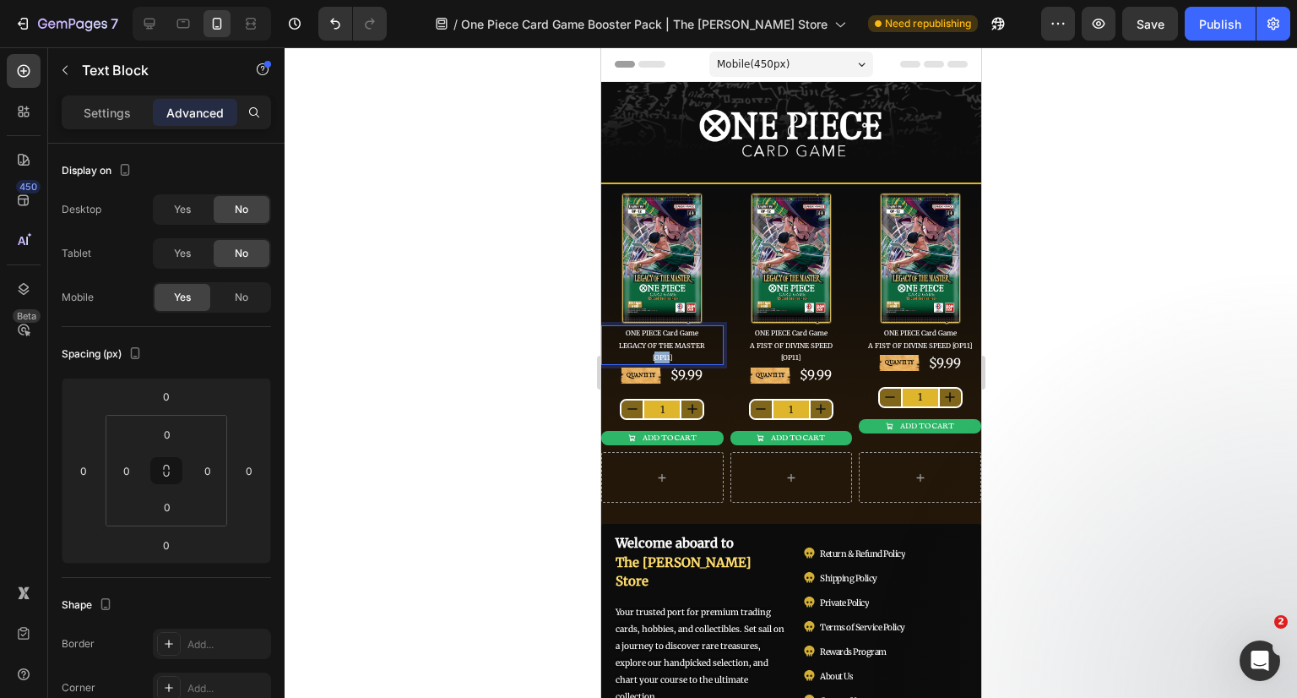
click at [660, 353] on span "[OP11]" at bounding box center [661, 357] width 19 height 8
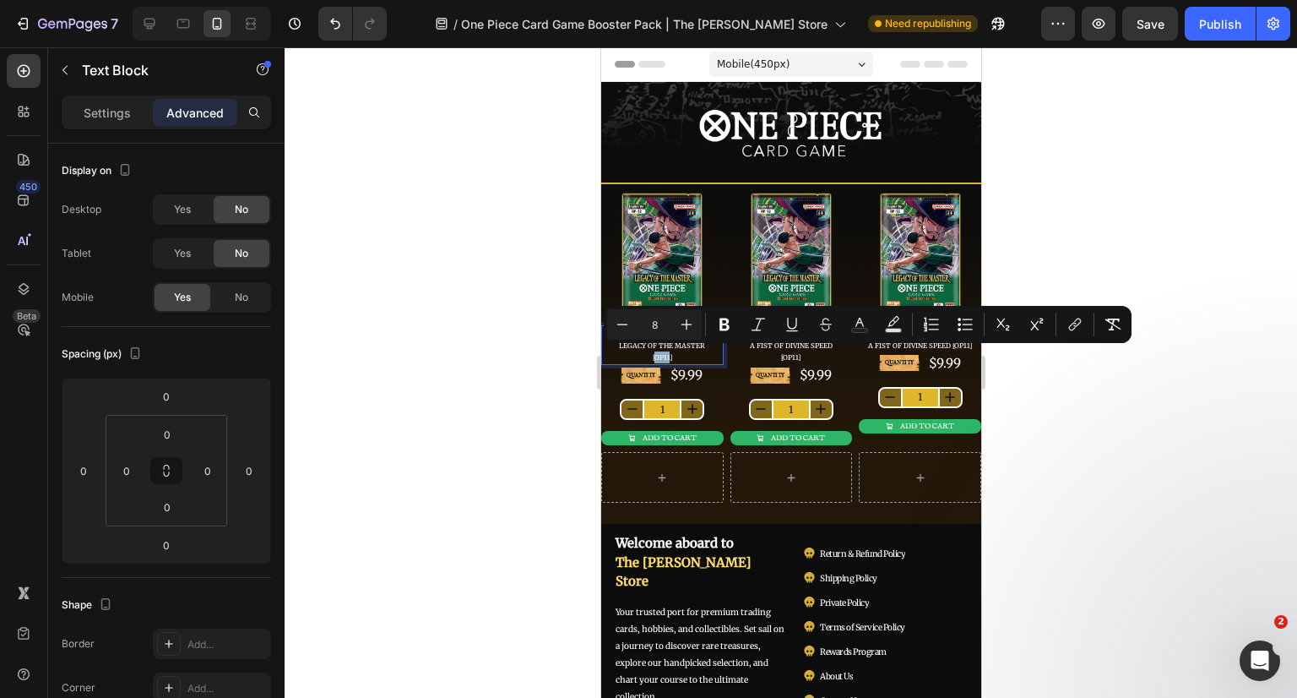
click at [665, 353] on span "[OP11]" at bounding box center [661, 357] width 19 height 8
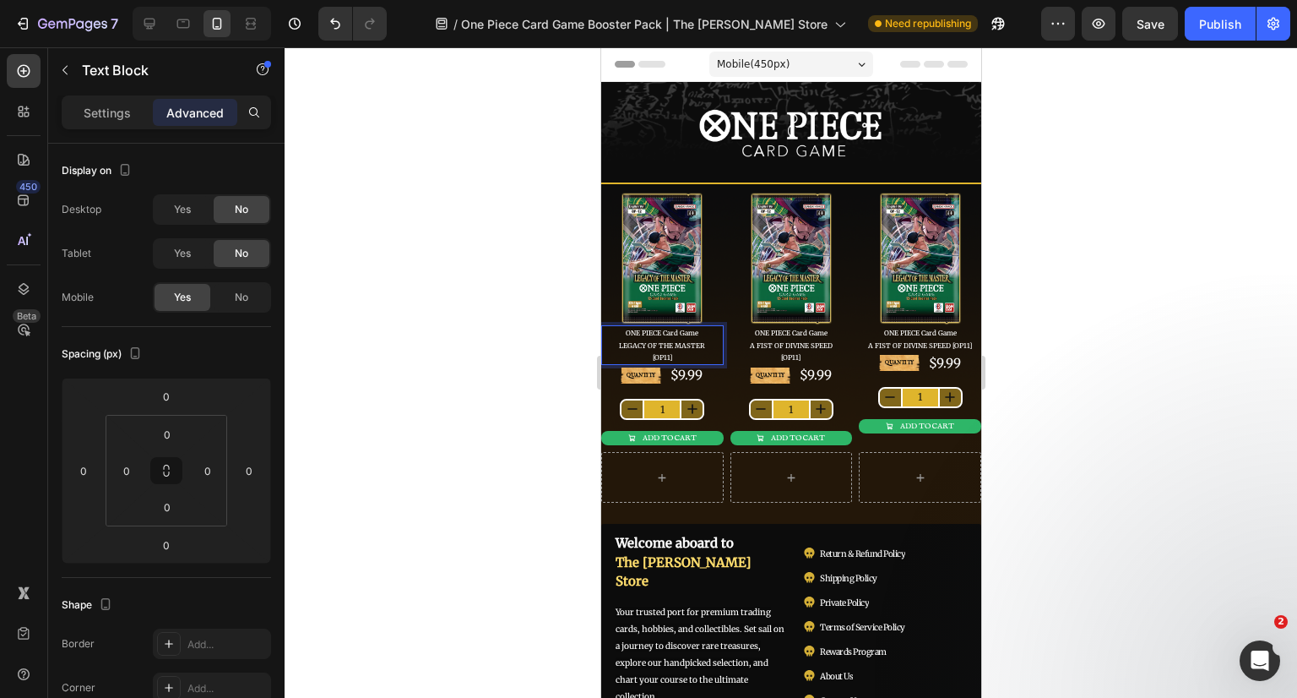
click at [677, 352] on p "[OP11]" at bounding box center [661, 357] width 119 height 12
click at [669, 341] on span "LEGACY OF THE MASTER" at bounding box center [661, 345] width 86 height 8
click at [681, 328] on span "ONE PIECE Card Game" at bounding box center [661, 332] width 73 height 8
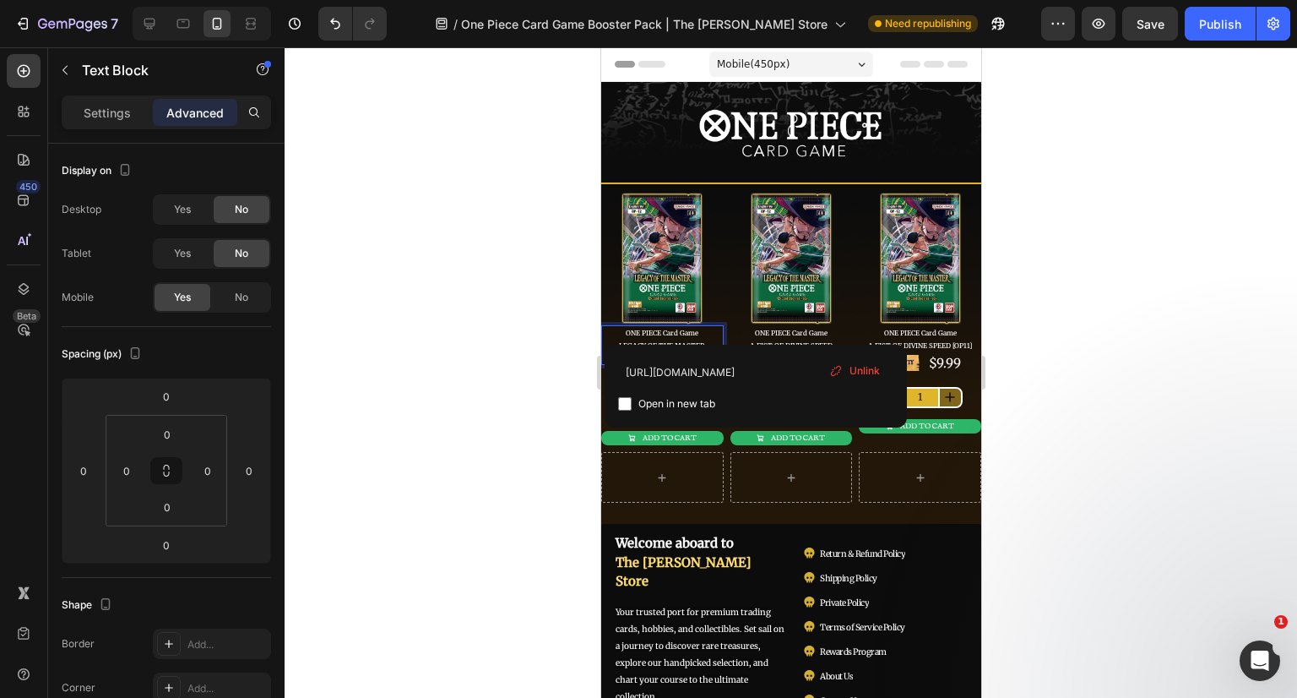
click at [836, 369] on icon at bounding box center [836, 371] width 14 height 14
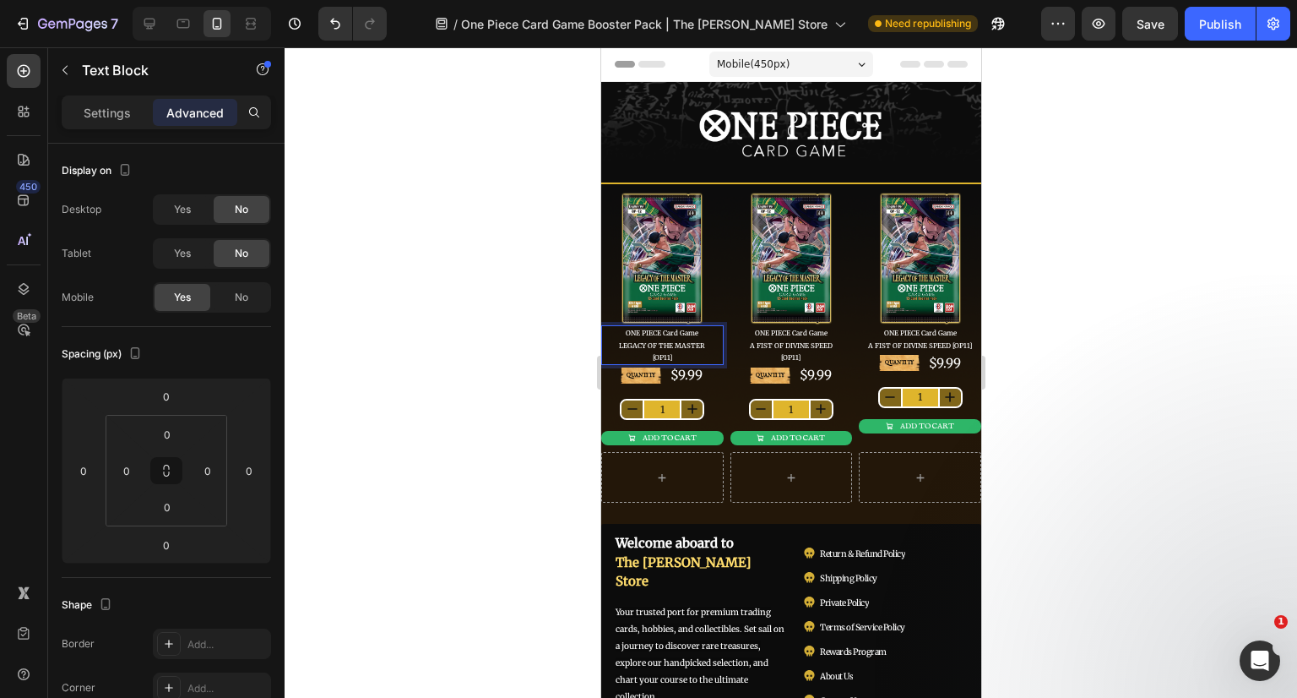
click at [672, 328] on span "ONE PIECE Card Game" at bounding box center [661, 332] width 73 height 8
click at [638, 328] on span "ONE PIECE Card Game" at bounding box center [661, 332] width 73 height 8
click at [632, 328] on span "ONE PIECE Card Game" at bounding box center [661, 332] width 73 height 8
click at [1062, 333] on div at bounding box center [791, 372] width 1013 height 650
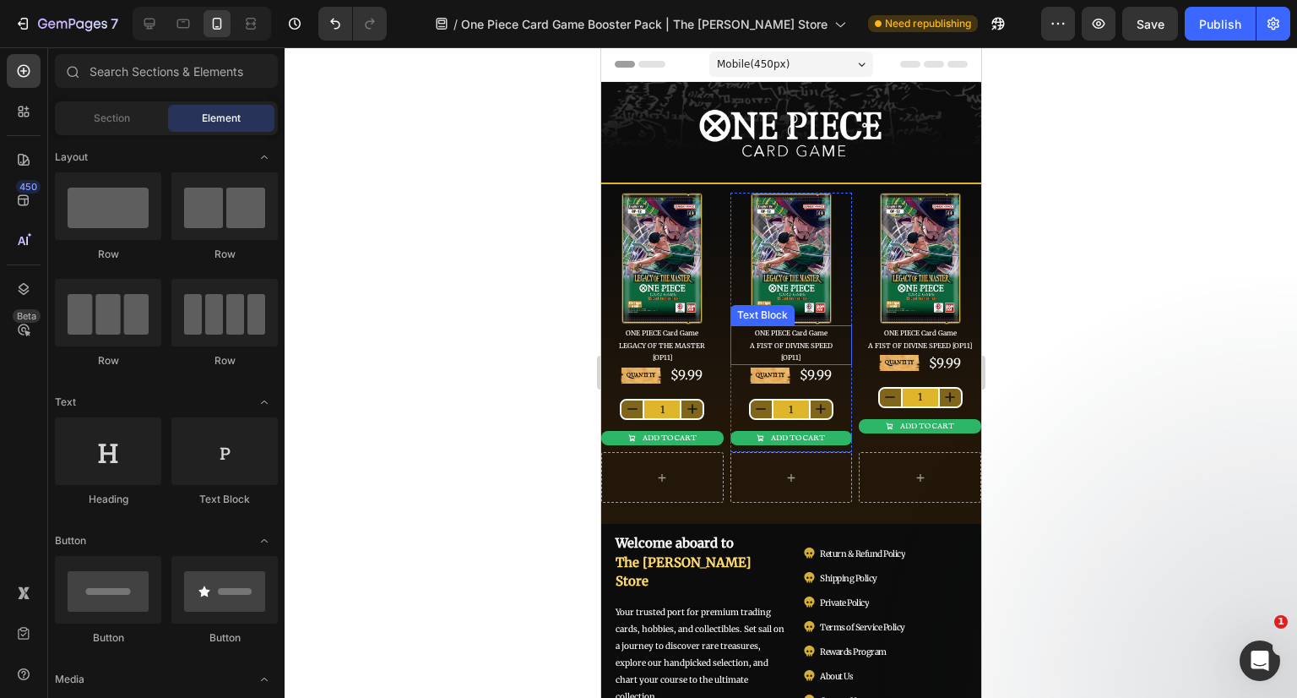
click at [780, 328] on span "ONE PIECE Card Game" at bounding box center [790, 332] width 73 height 8
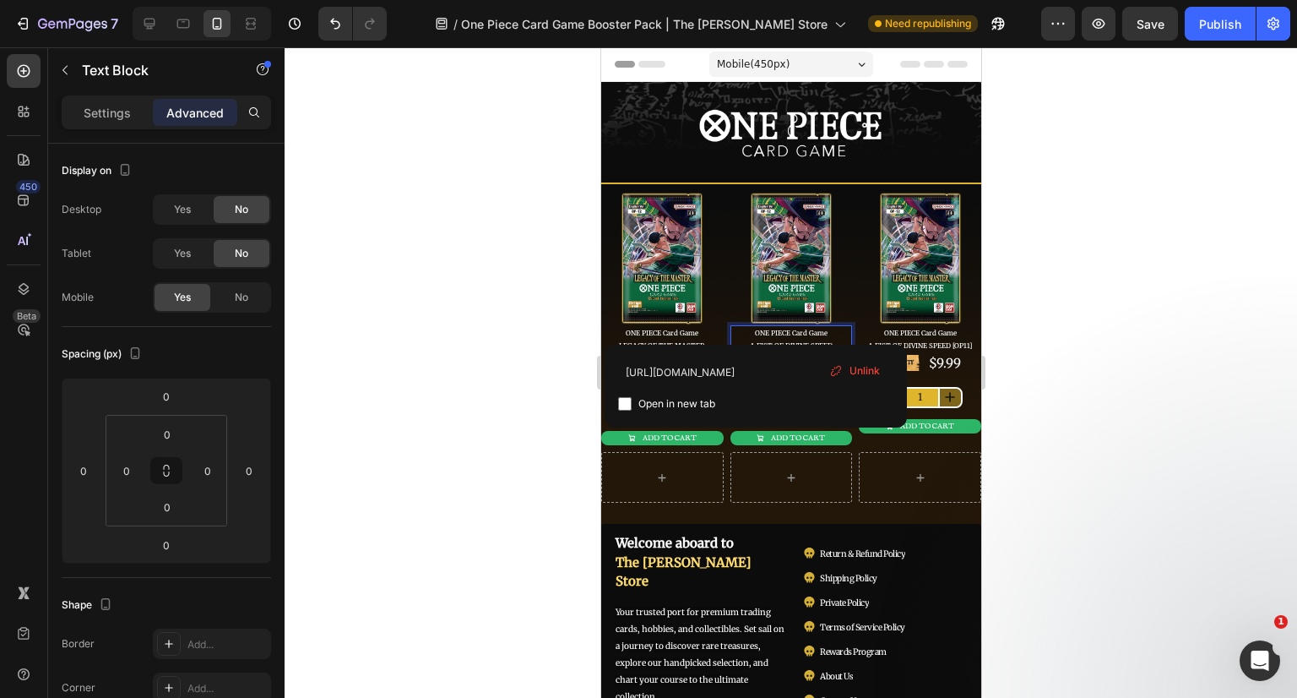
click at [839, 367] on icon at bounding box center [836, 371] width 14 height 14
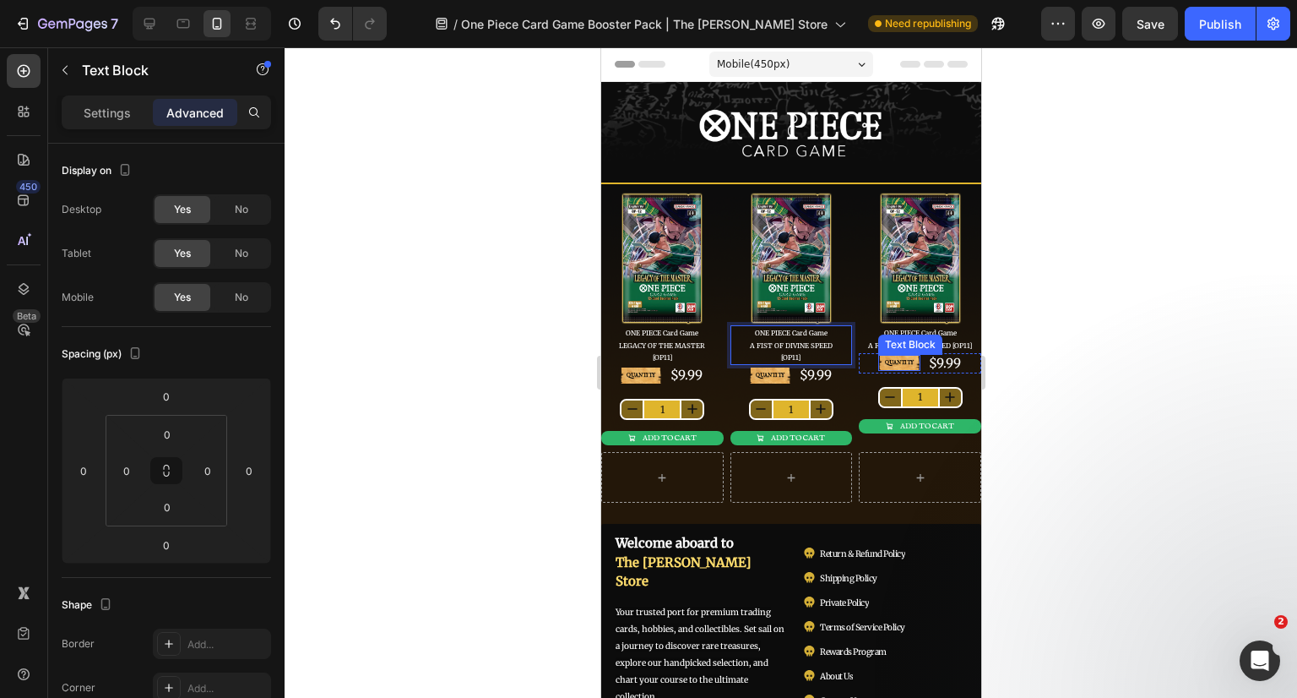
click at [904, 337] on div "Text Block" at bounding box center [909, 344] width 57 height 15
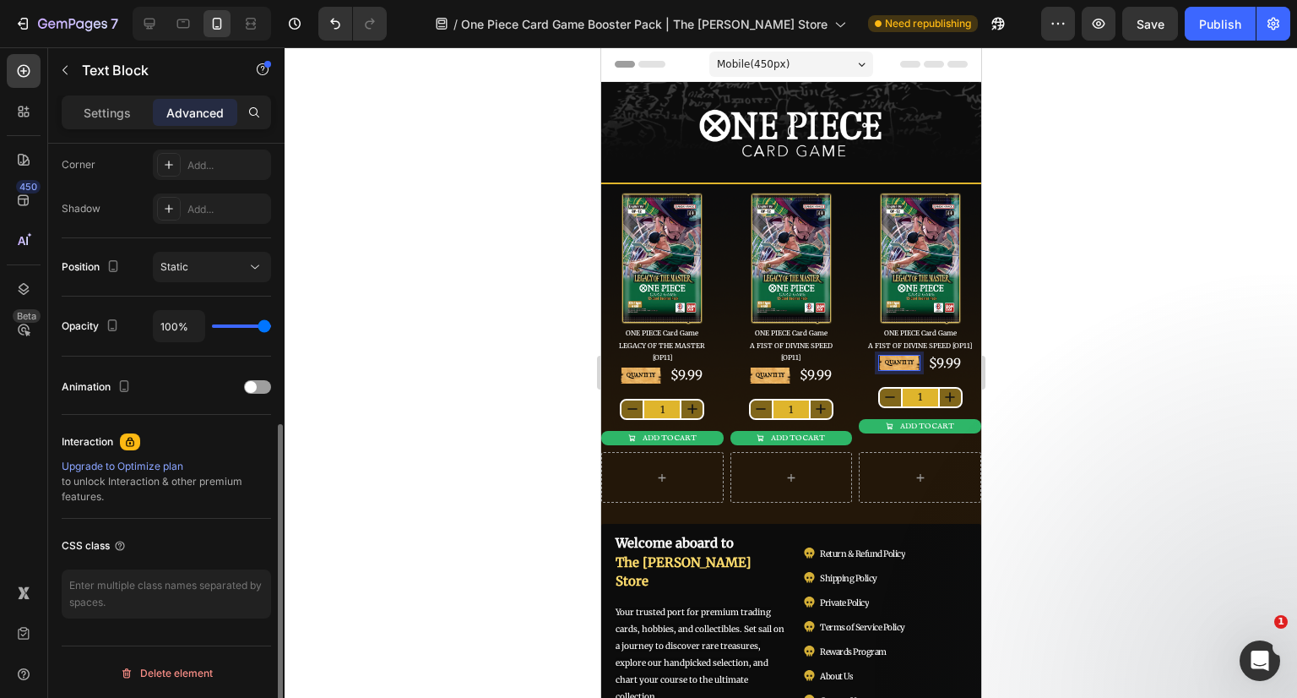
click at [1100, 344] on div at bounding box center [791, 372] width 1013 height 650
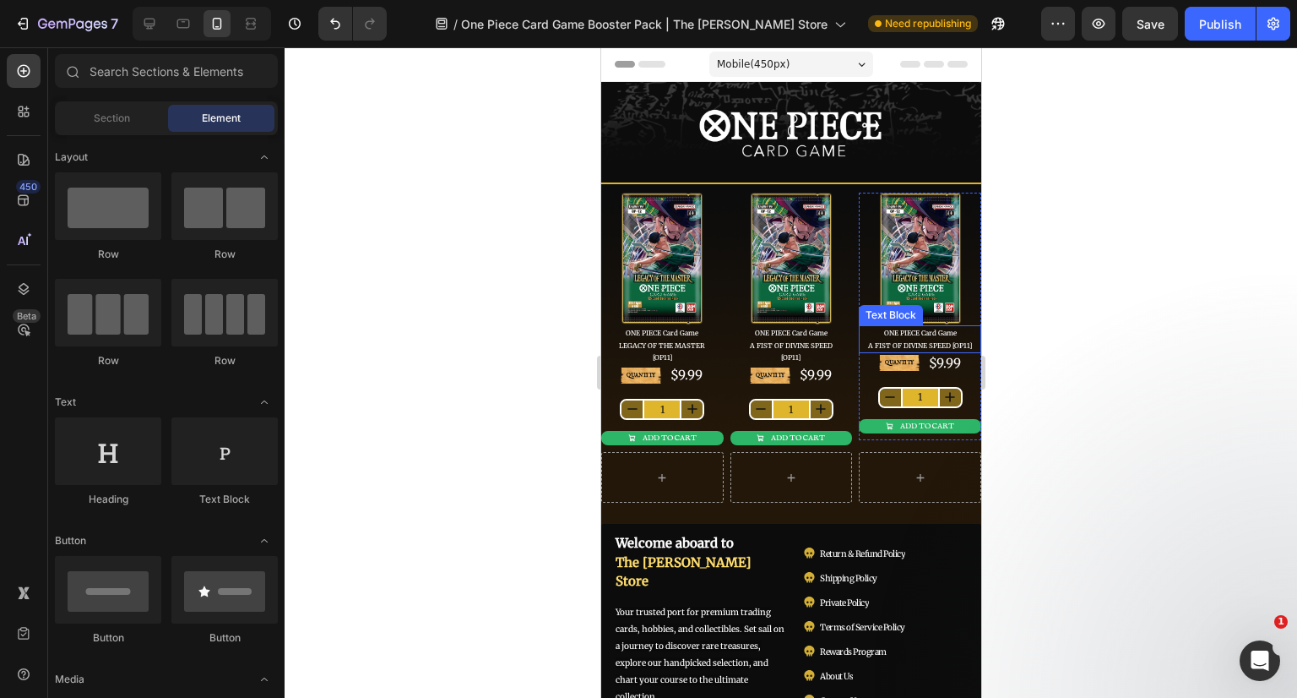
click at [924, 333] on span "ONE PIECE Card Game" at bounding box center [919, 332] width 73 height 8
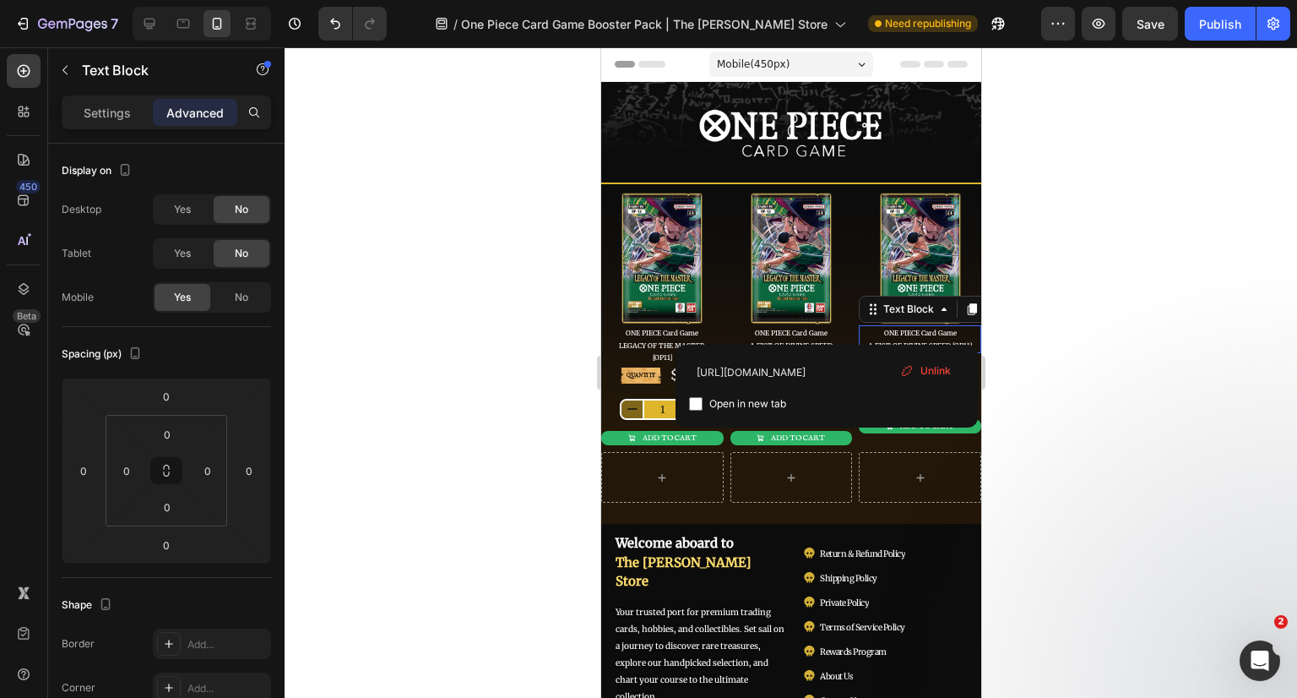
click at [892, 328] on span "ONE PIECE Card Game" at bounding box center [919, 332] width 73 height 8
click at [902, 366] on icon at bounding box center [907, 371] width 14 height 14
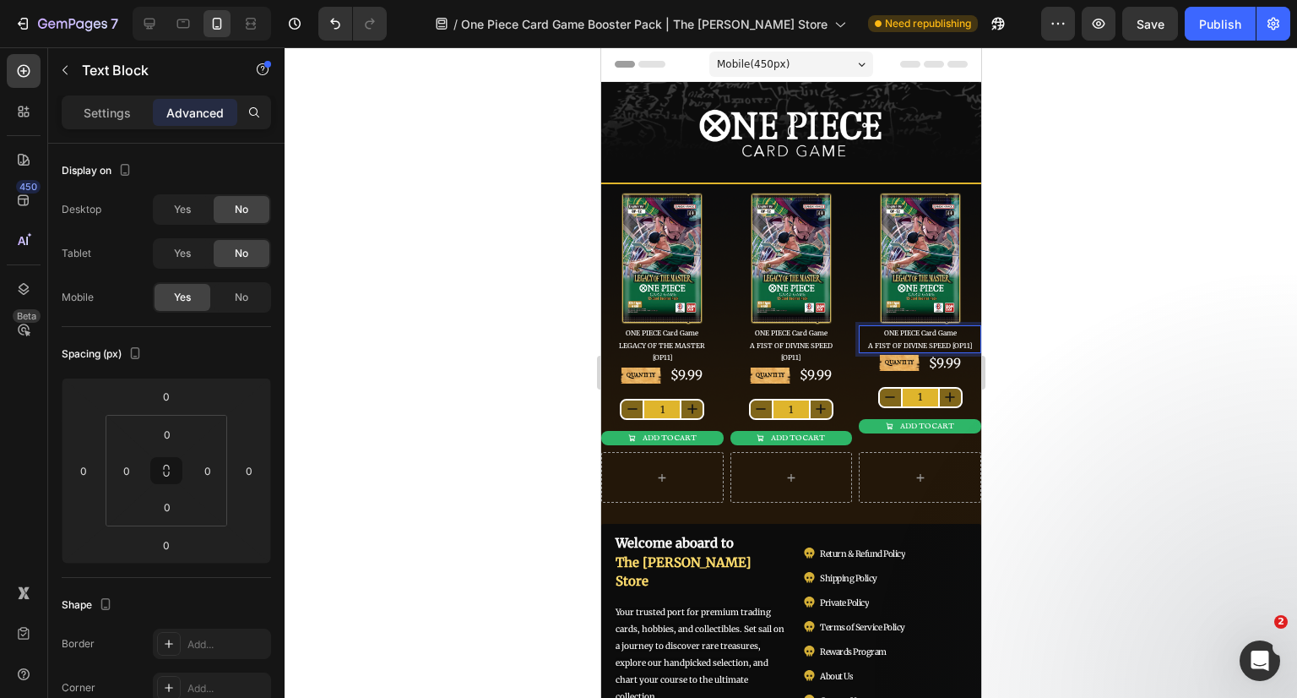
click at [1057, 342] on div at bounding box center [791, 372] width 1013 height 650
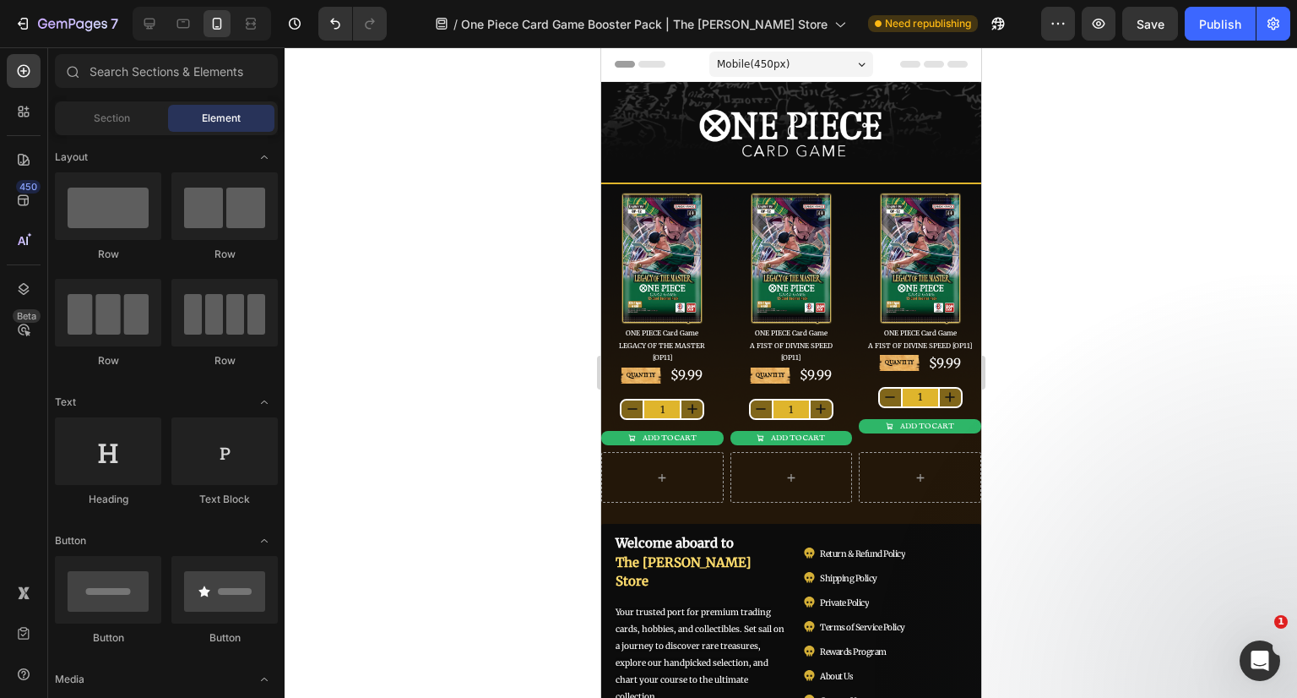
click at [1076, 301] on div at bounding box center [791, 372] width 1013 height 650
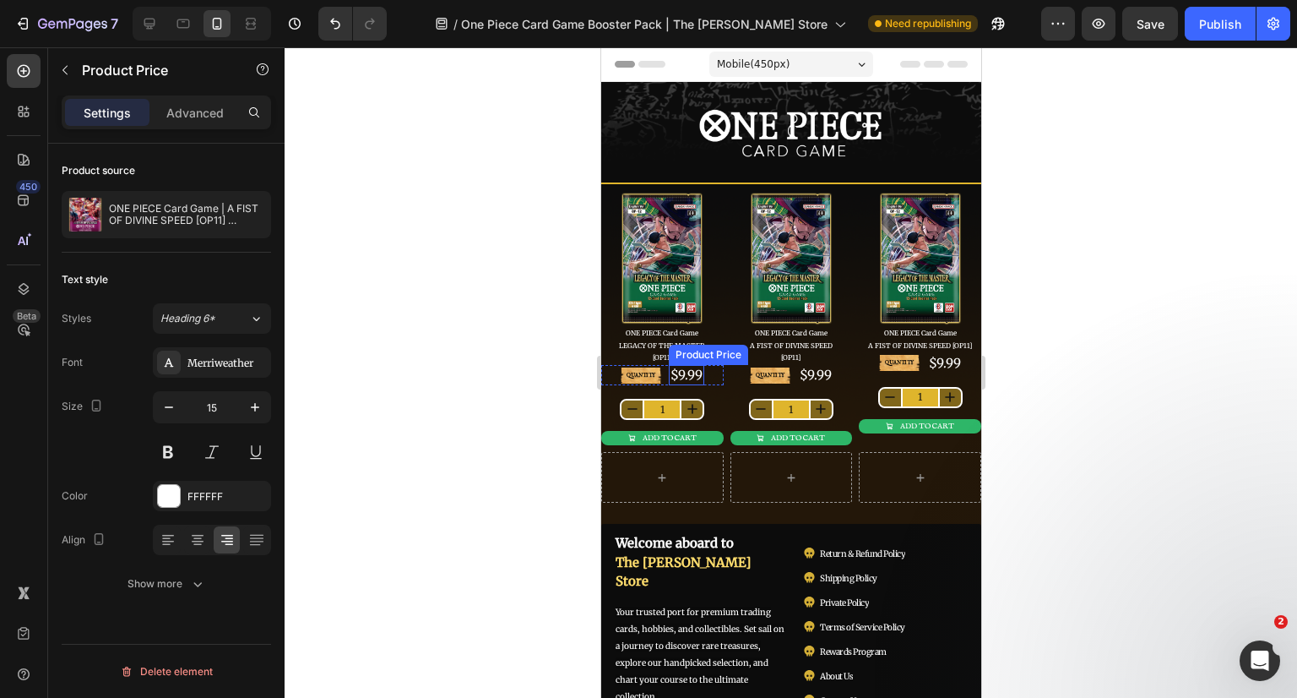
click at [690, 372] on div "$9.99" at bounding box center [685, 375] width 35 height 20
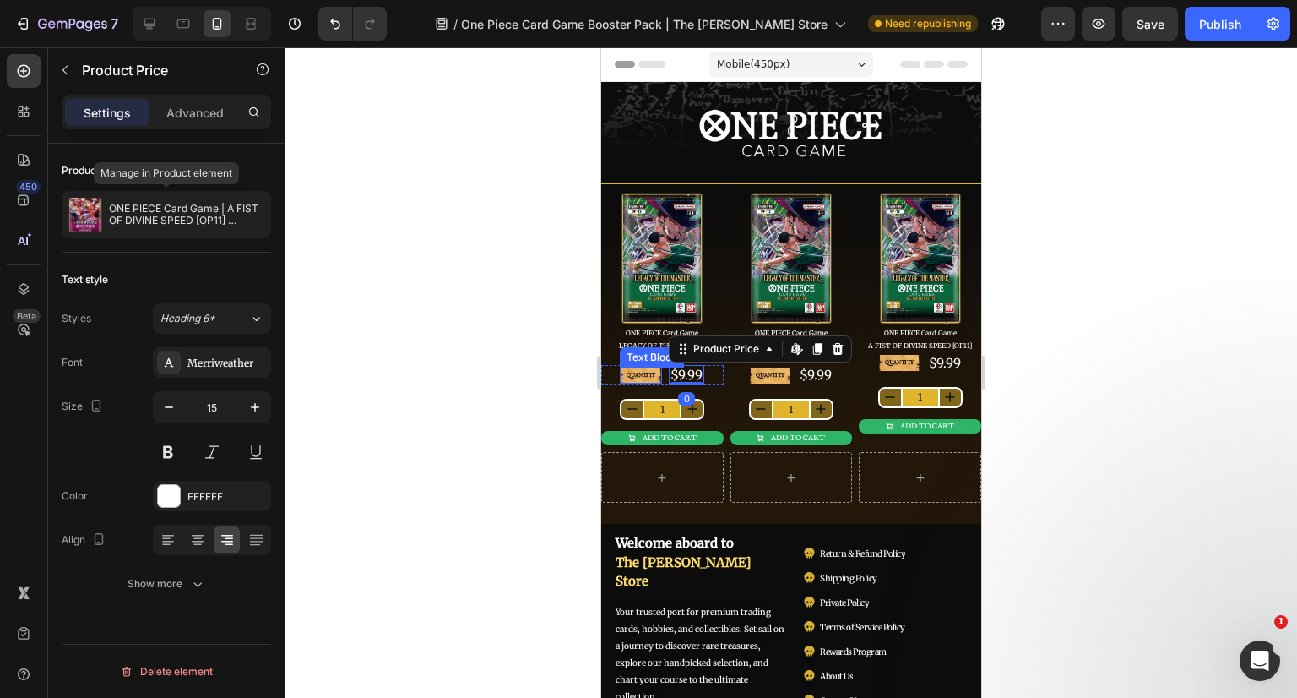
click at [191, 217] on p "ONE PIECE Card Game | A FIST OF DIVINE SPEED [OP11] Booster Pack" at bounding box center [186, 215] width 155 height 24
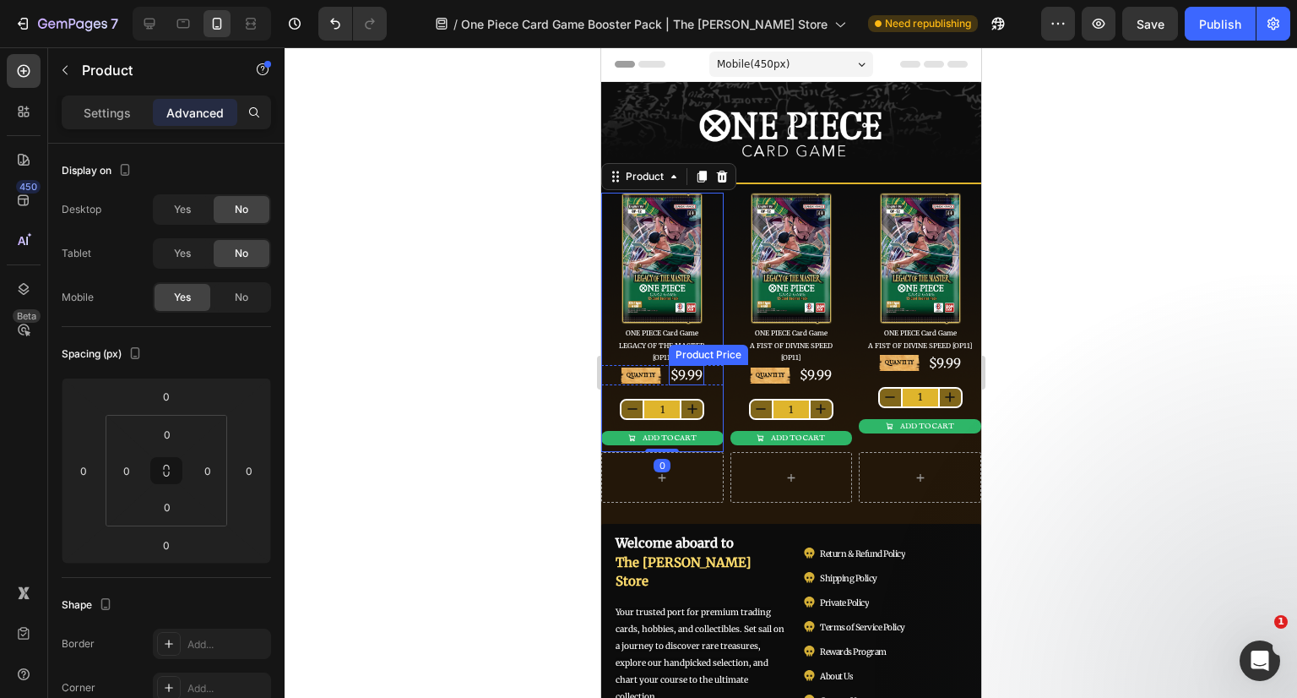
click at [695, 372] on div "$9.99" at bounding box center [685, 375] width 35 height 20
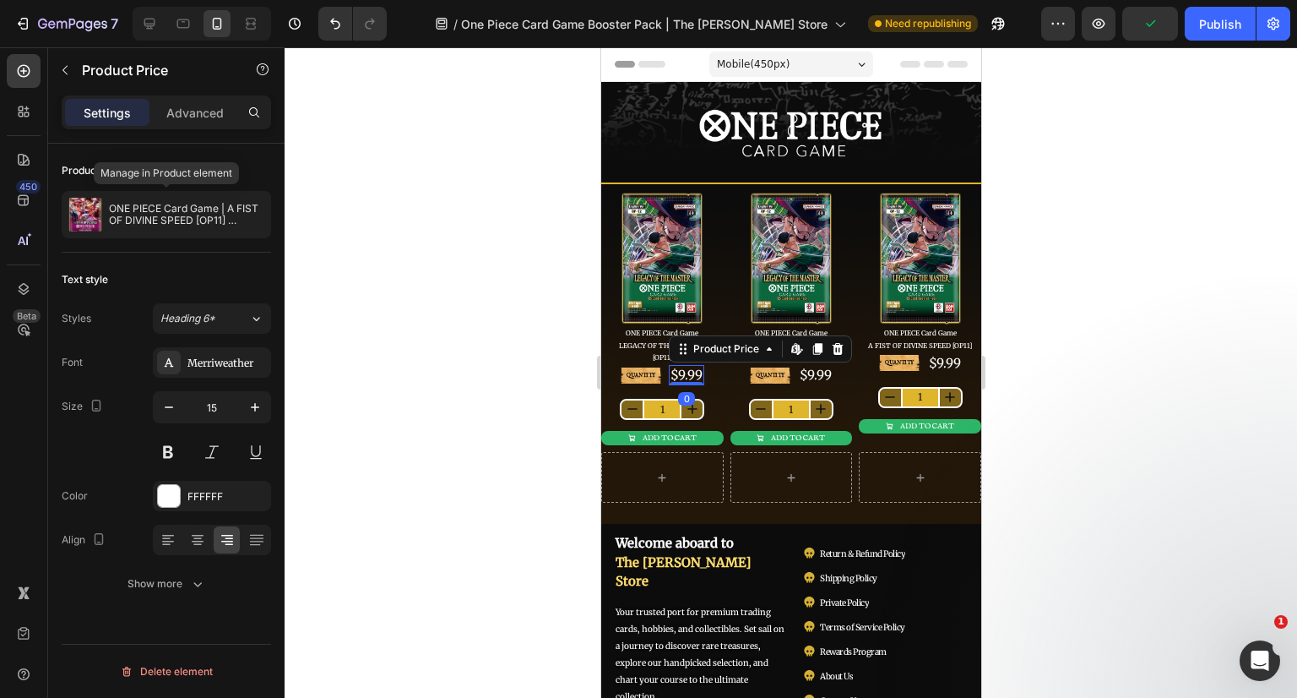
click at [155, 217] on p "ONE PIECE Card Game | A FIST OF DIVINE SPEED [OP11] Booster Pack" at bounding box center [186, 215] width 155 height 24
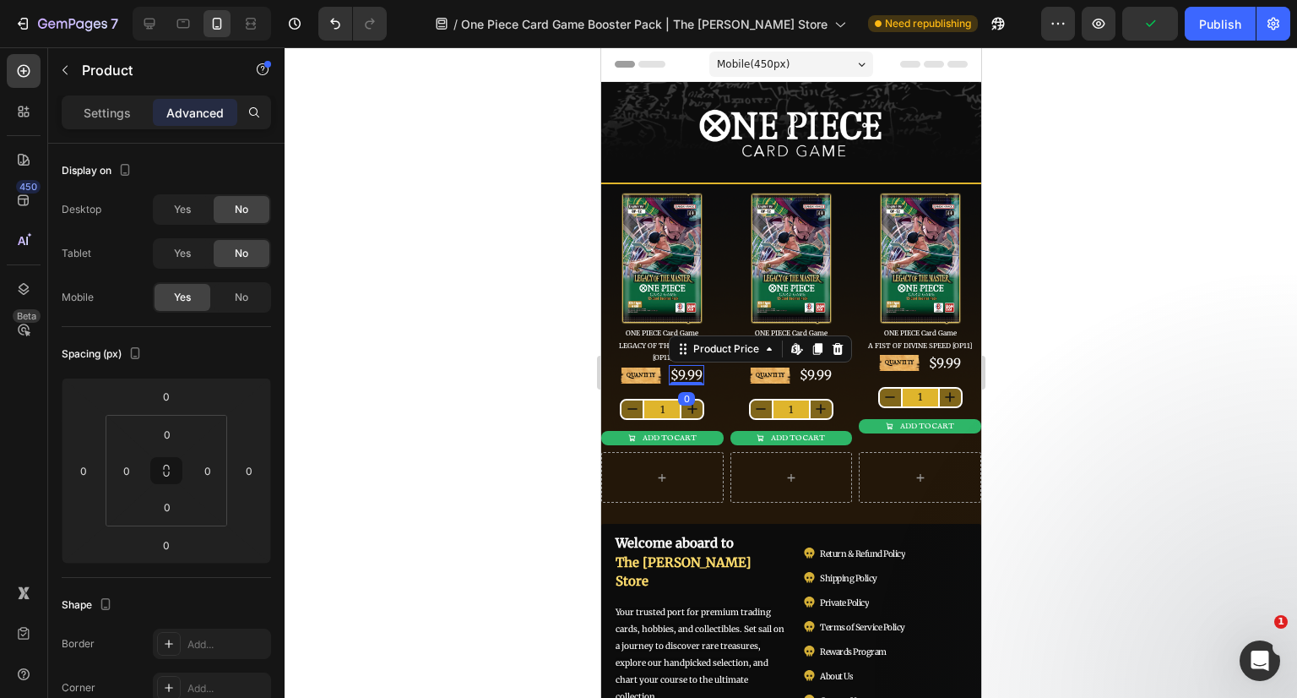
click at [676, 372] on div "$9.99" at bounding box center [685, 375] width 35 height 20
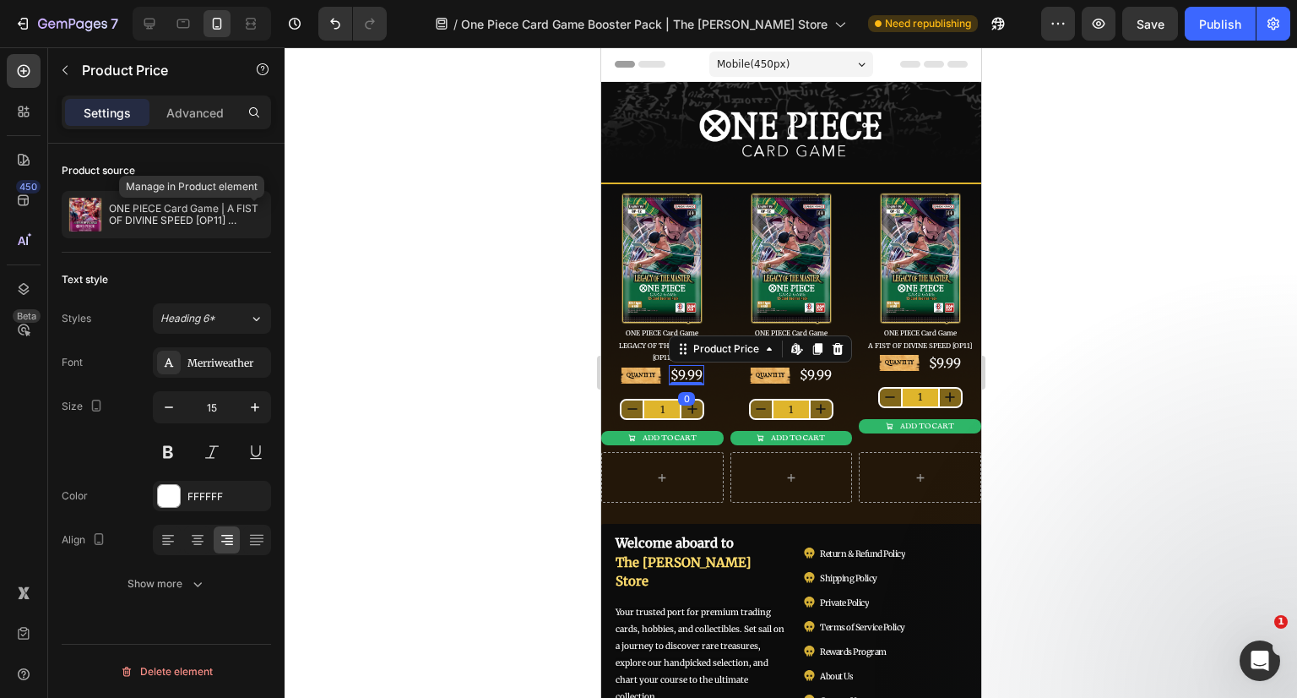
click at [0, 0] on icon "button" at bounding box center [0, 0] width 0 height 0
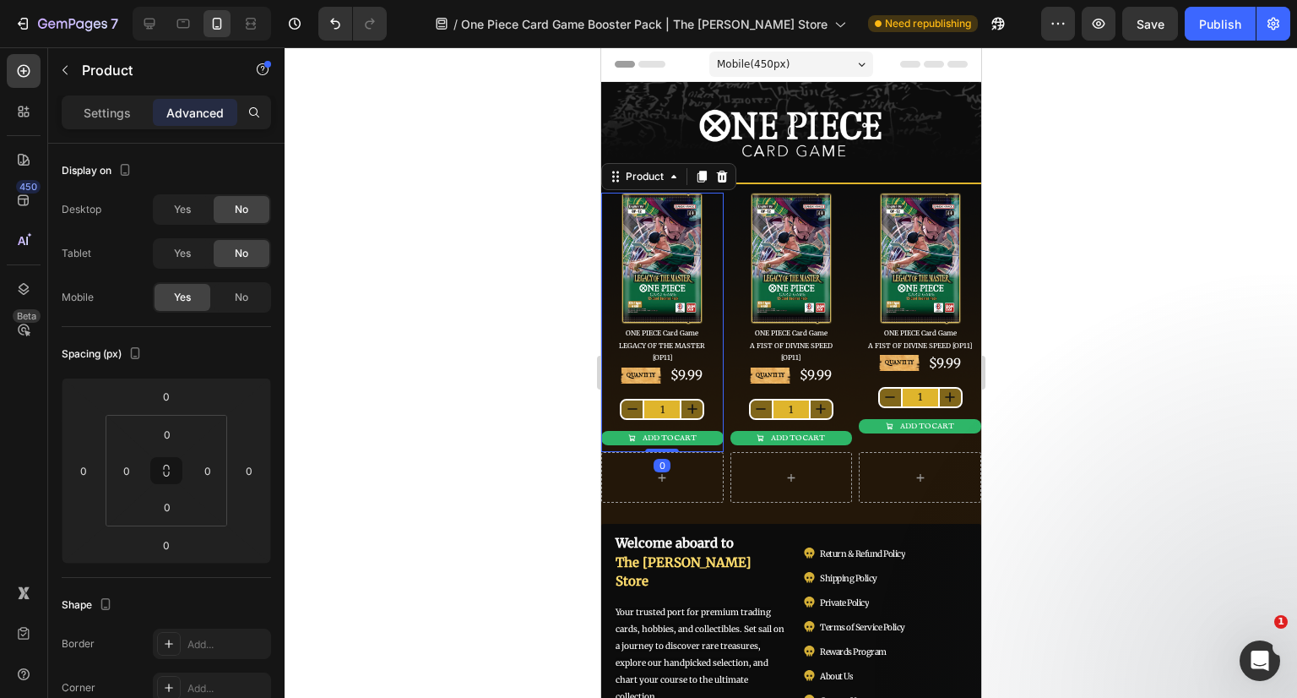
click at [122, 111] on p "Settings" at bounding box center [107, 113] width 47 height 18
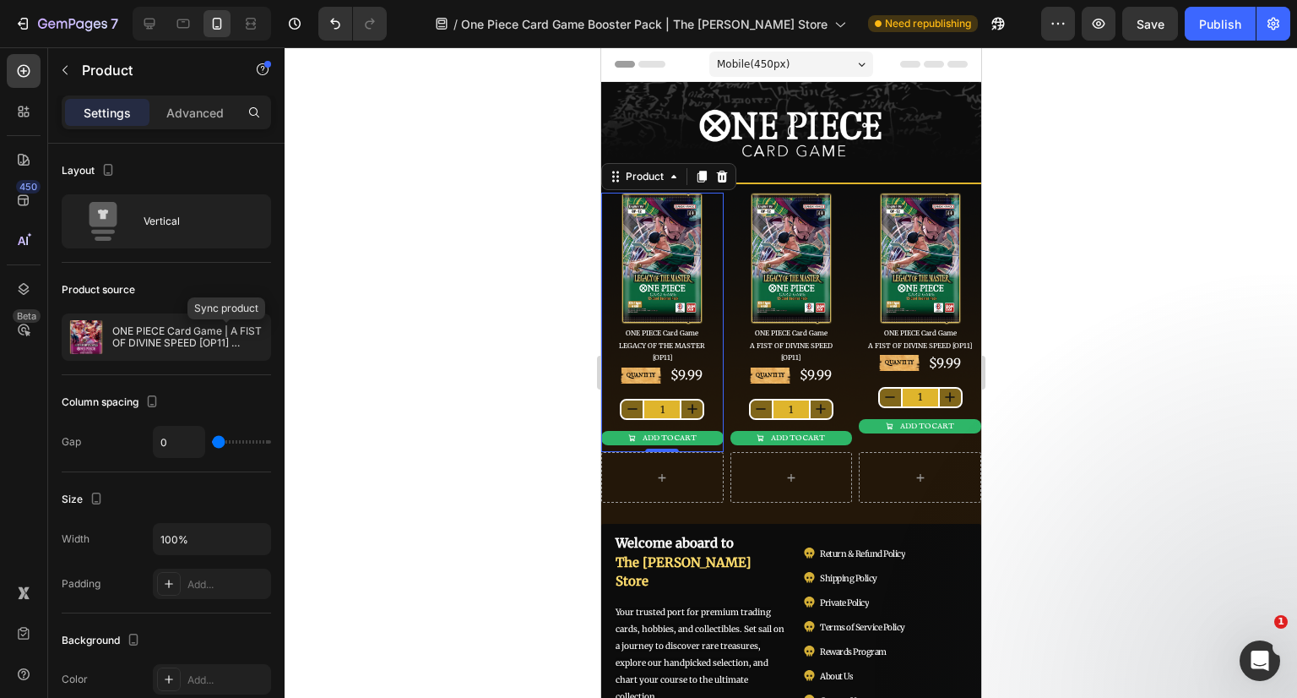
click at [0, 0] on icon "button" at bounding box center [0, 0] width 0 height 0
click at [136, 337] on p "ONE PIECE Card Game | A FIST OF DIVINE SPEED [OP11] Booster Pack" at bounding box center [187, 337] width 151 height 24
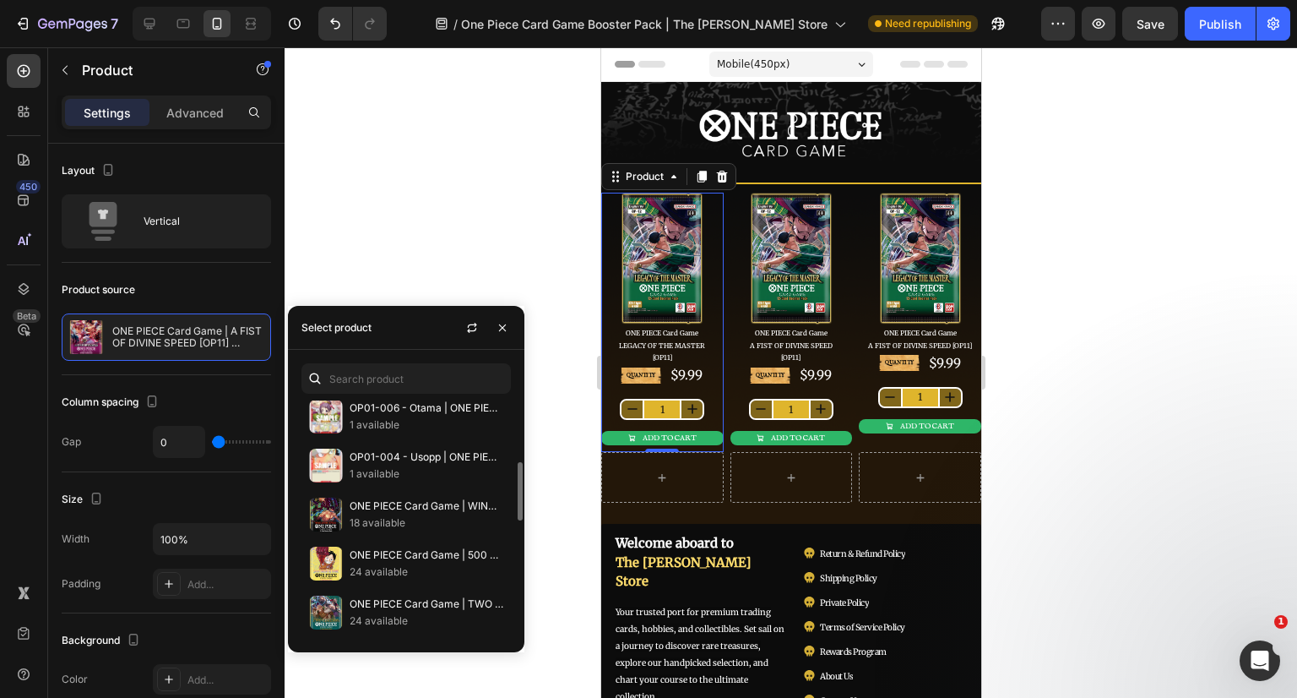
scroll to position [422, 0]
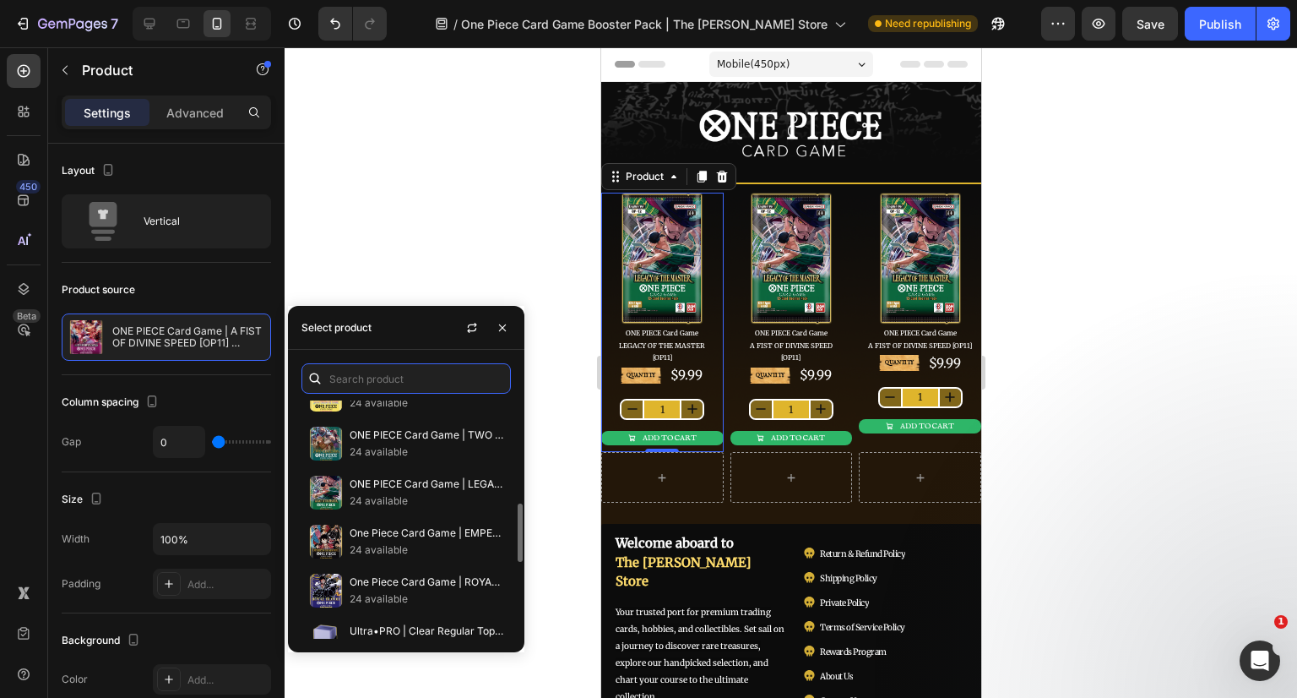
click at [405, 380] on input "text" at bounding box center [405, 378] width 209 height 30
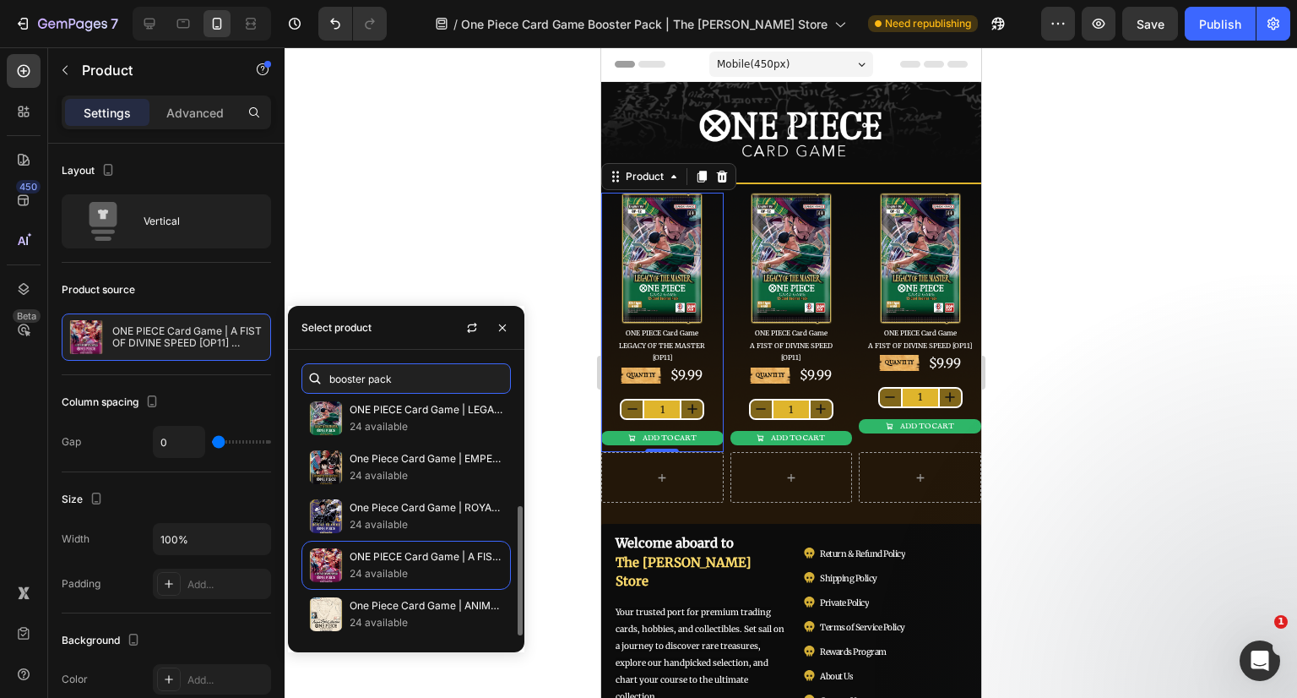
scroll to position [199, 0]
type input "booster pack"
click at [410, 429] on p "24 available" at bounding box center [427, 429] width 154 height 17
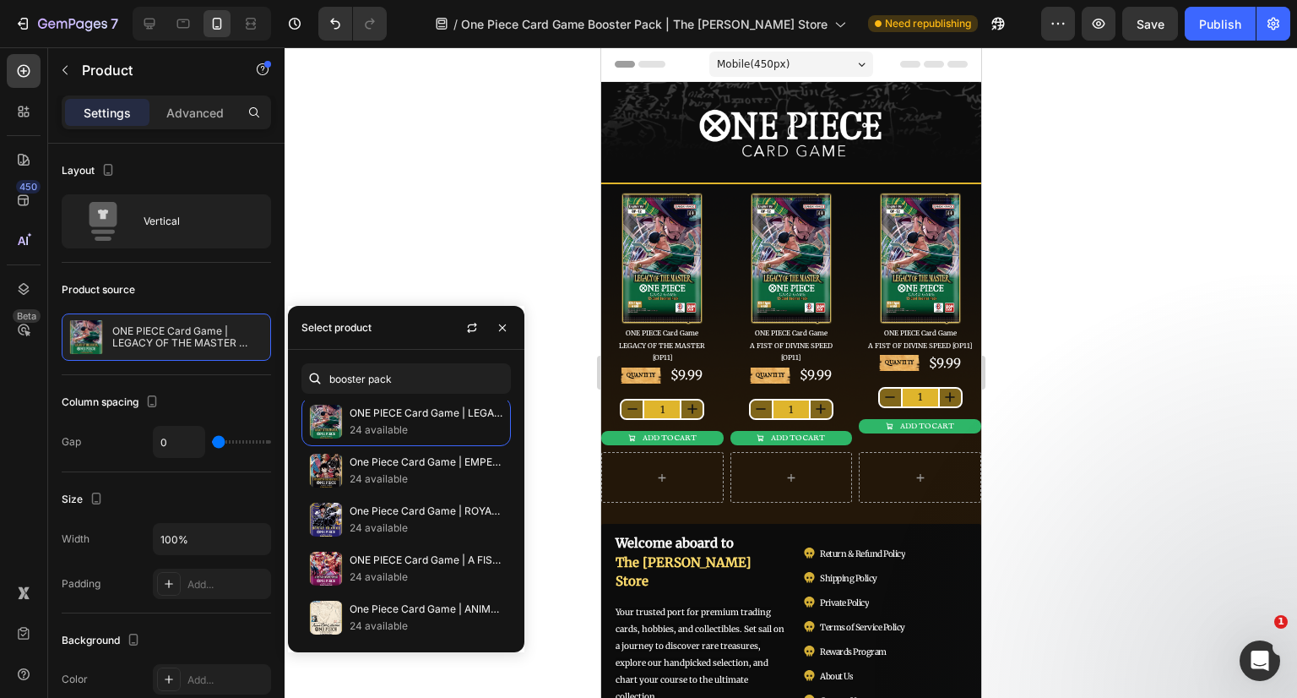
click at [503, 328] on icon "button" at bounding box center [502, 327] width 7 height 7
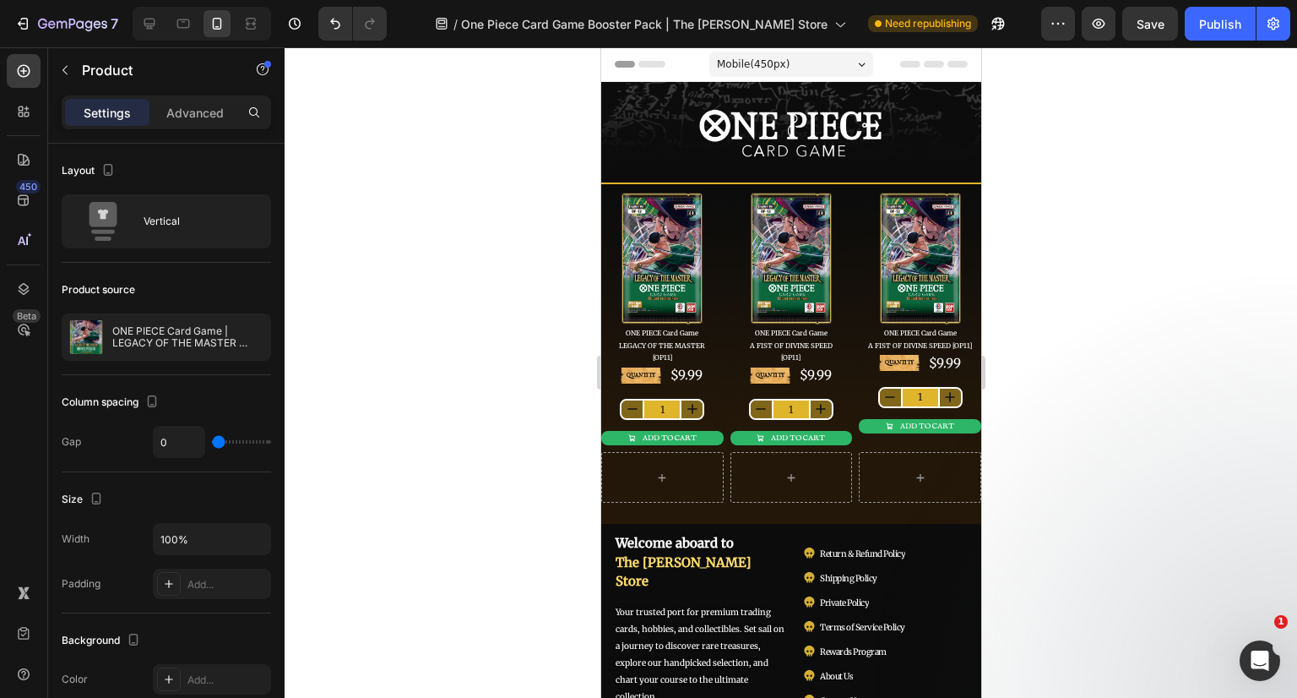
click at [1159, 304] on div at bounding box center [791, 372] width 1013 height 650
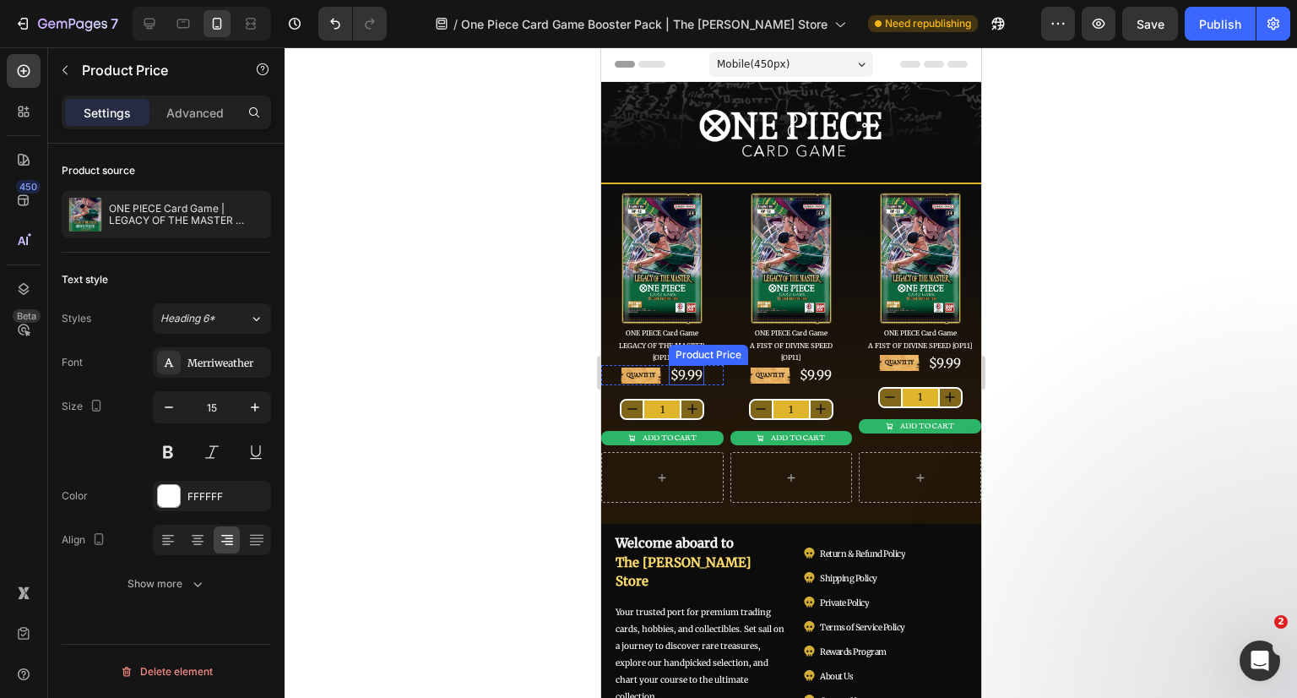
click at [686, 369] on div "$9.99" at bounding box center [685, 375] width 35 height 20
click at [1073, 342] on div at bounding box center [791, 372] width 1013 height 650
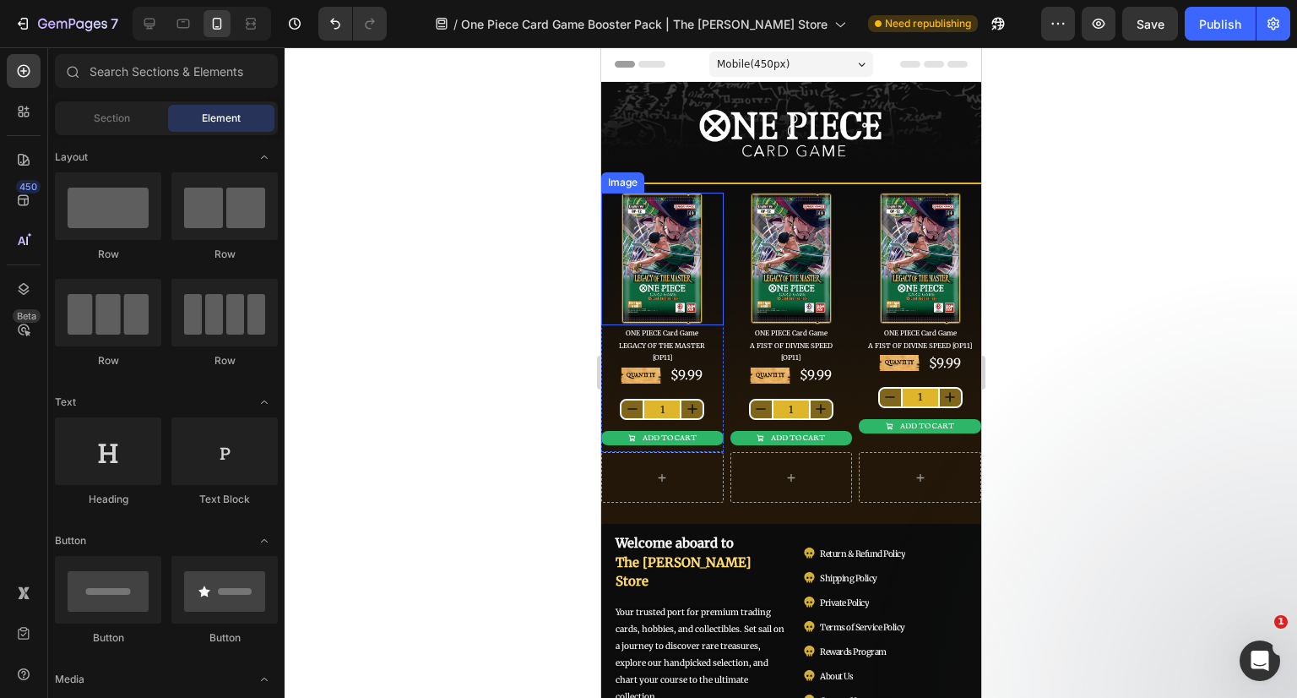
click at [657, 288] on img at bounding box center [661, 259] width 84 height 133
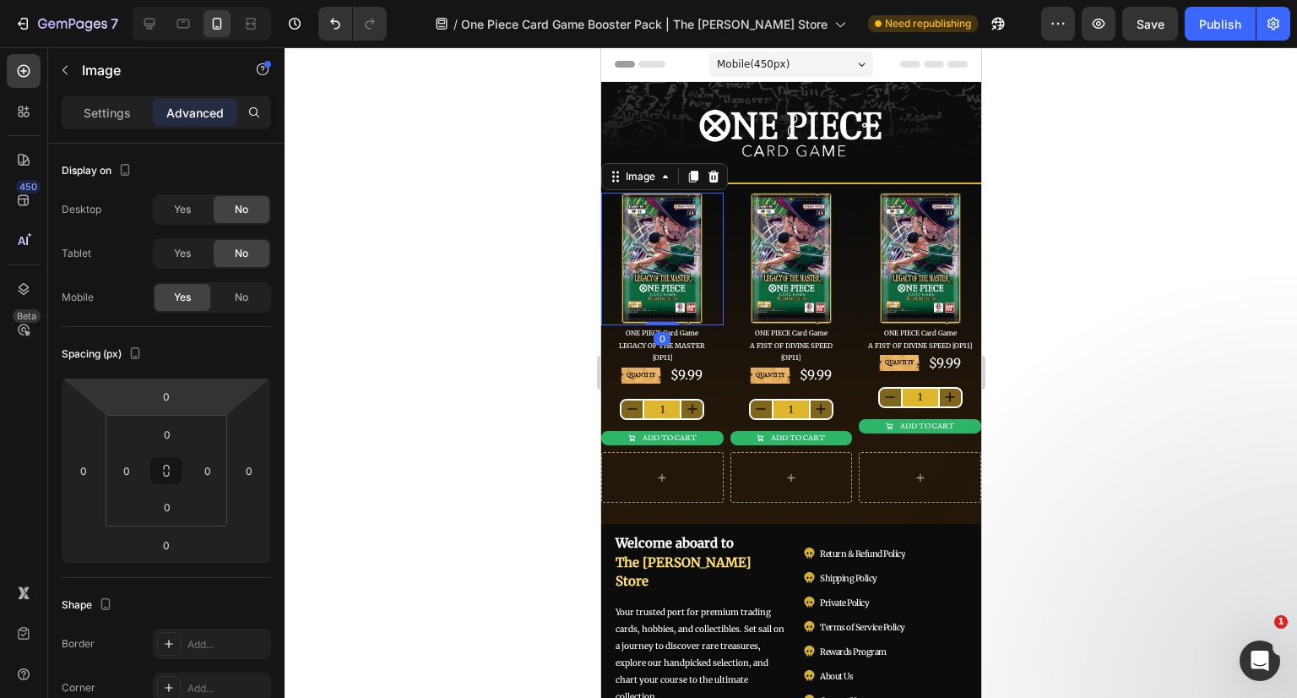
click at [88, 119] on p "Settings" at bounding box center [107, 113] width 47 height 18
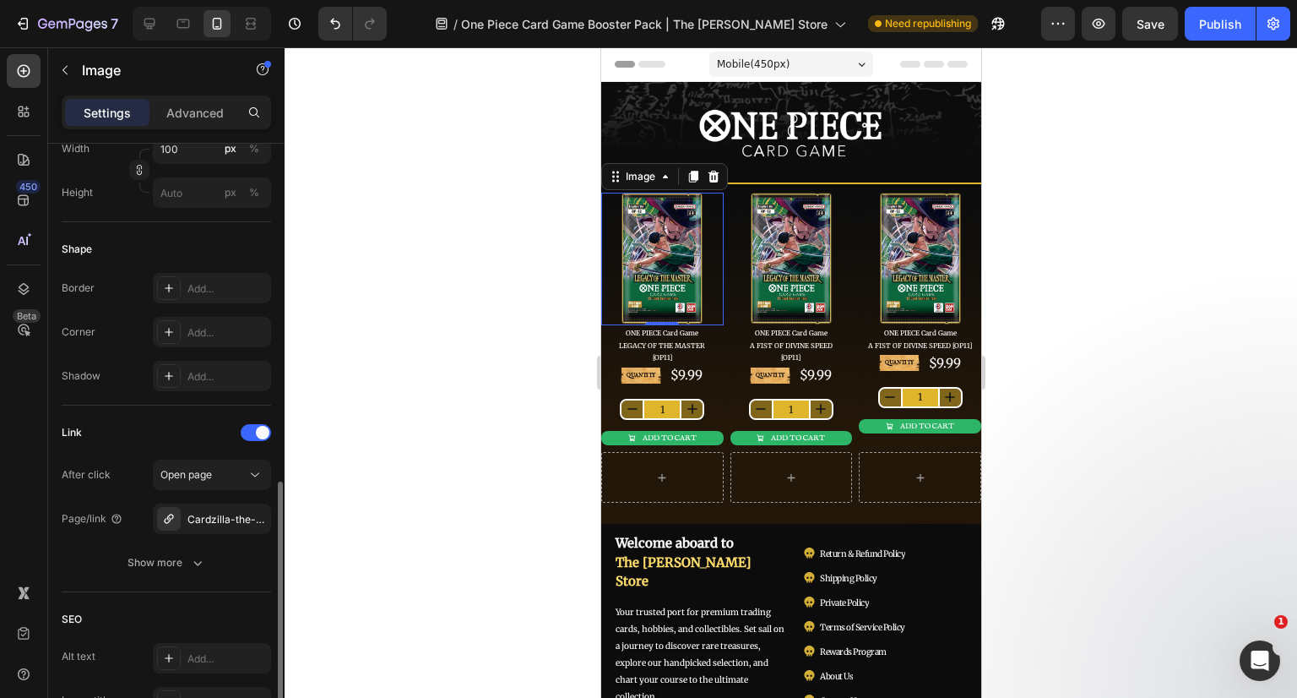
scroll to position [591, 0]
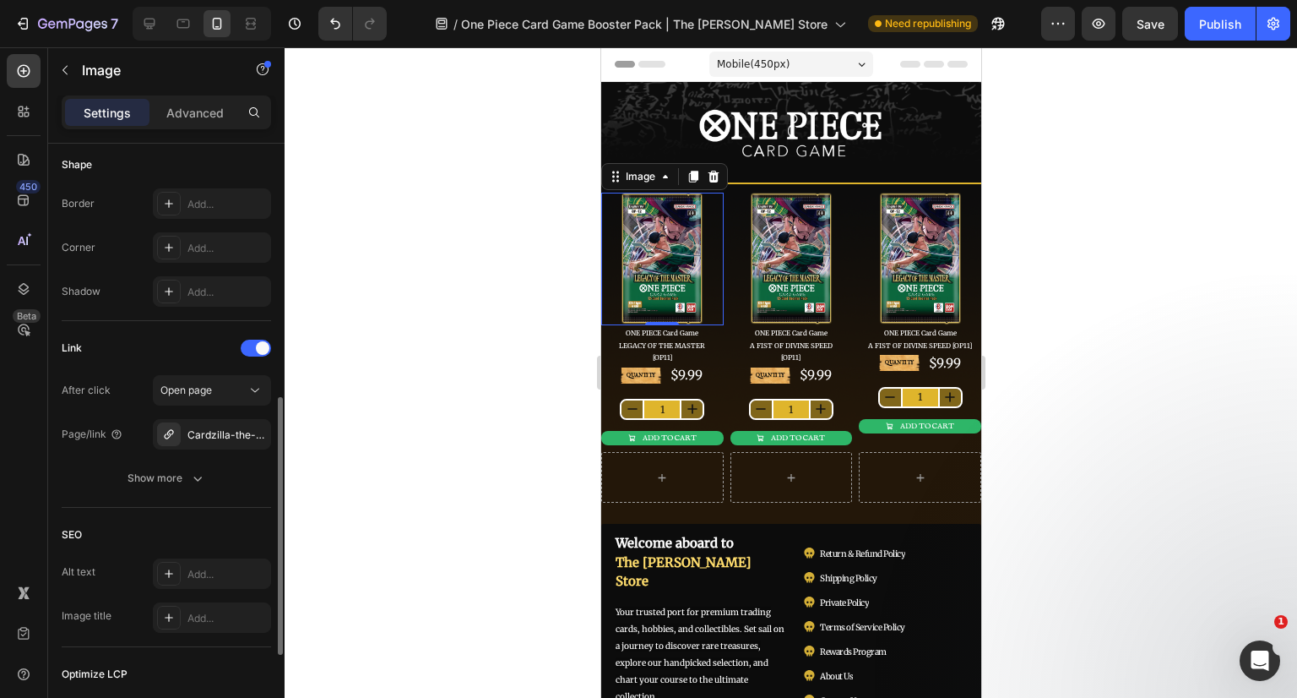
click at [0, 0] on icon "button" at bounding box center [0, 0] width 0 height 0
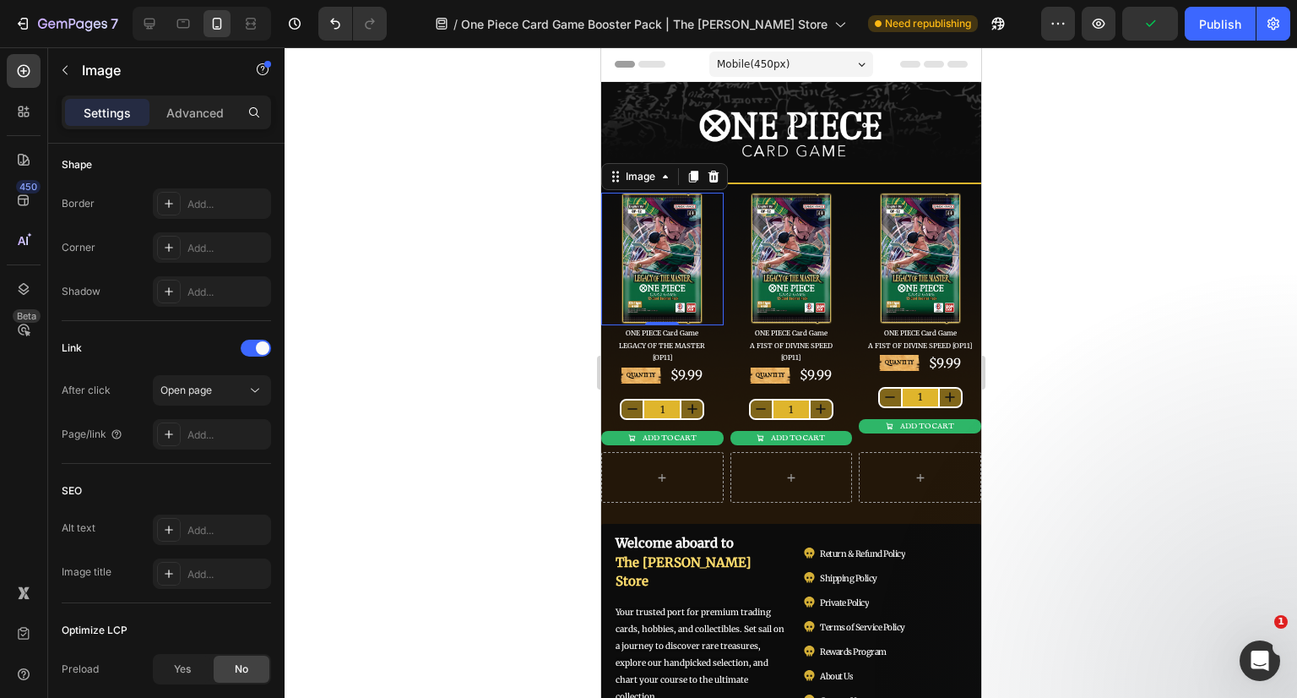
click at [196, 431] on div "Add..." at bounding box center [226, 434] width 79 height 15
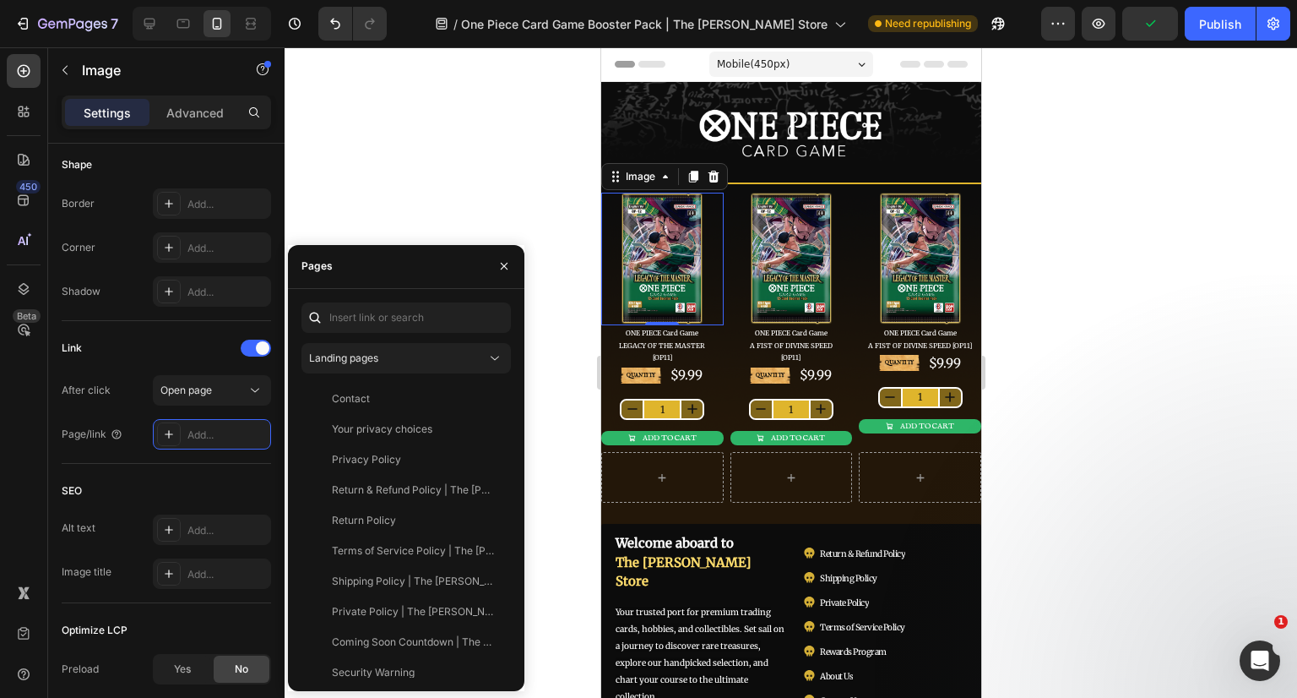
click at [382, 362] on div "Landing pages" at bounding box center [397, 357] width 177 height 15
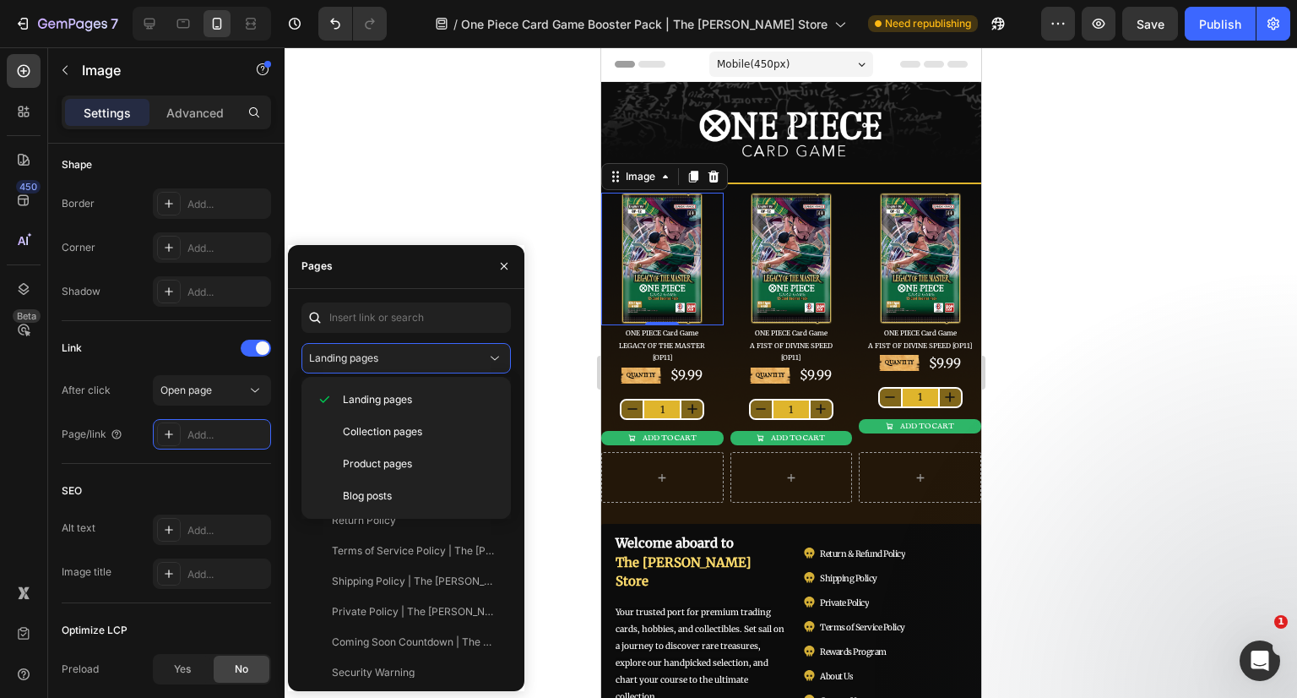
click at [372, 480] on div "Product pages" at bounding box center [406, 496] width 196 height 32
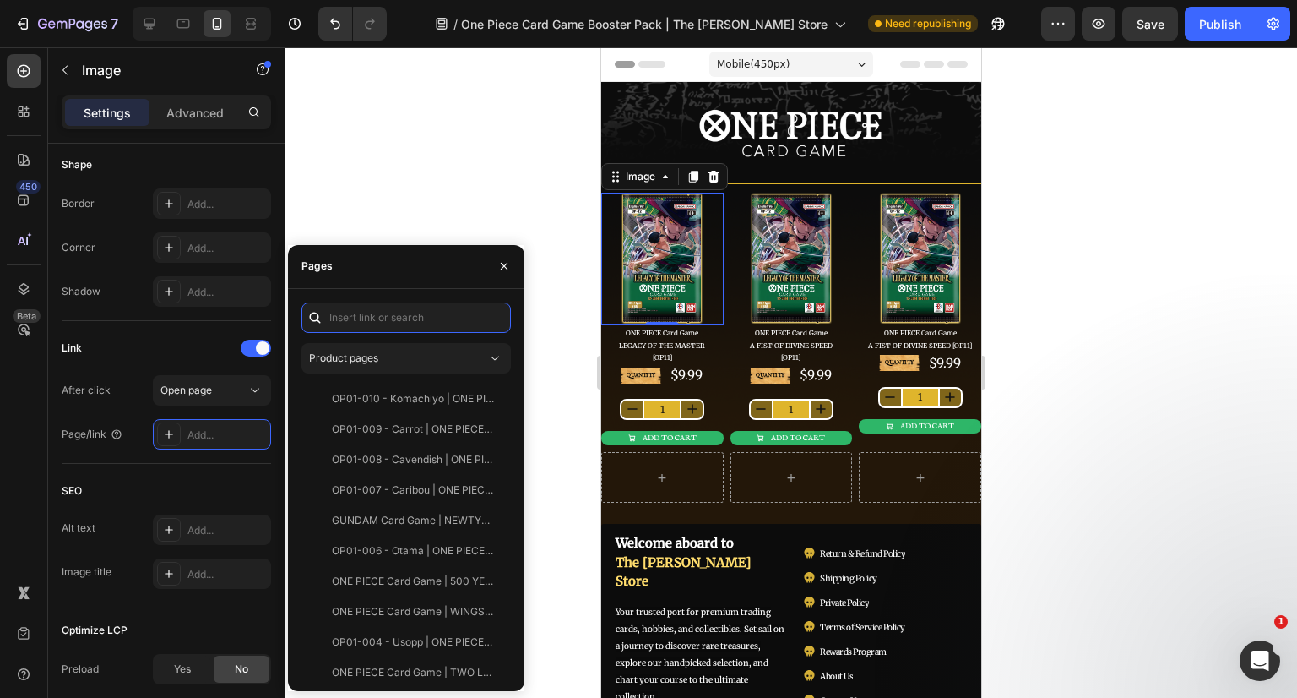
click at [374, 328] on input "text" at bounding box center [405, 317] width 209 height 30
type input "booster pack"
click at [438, 524] on div "ONE PIECE Card Game | LEGACY OF THE MASTER [OP12] Booster Pack" at bounding box center [413, 520] width 162 height 15
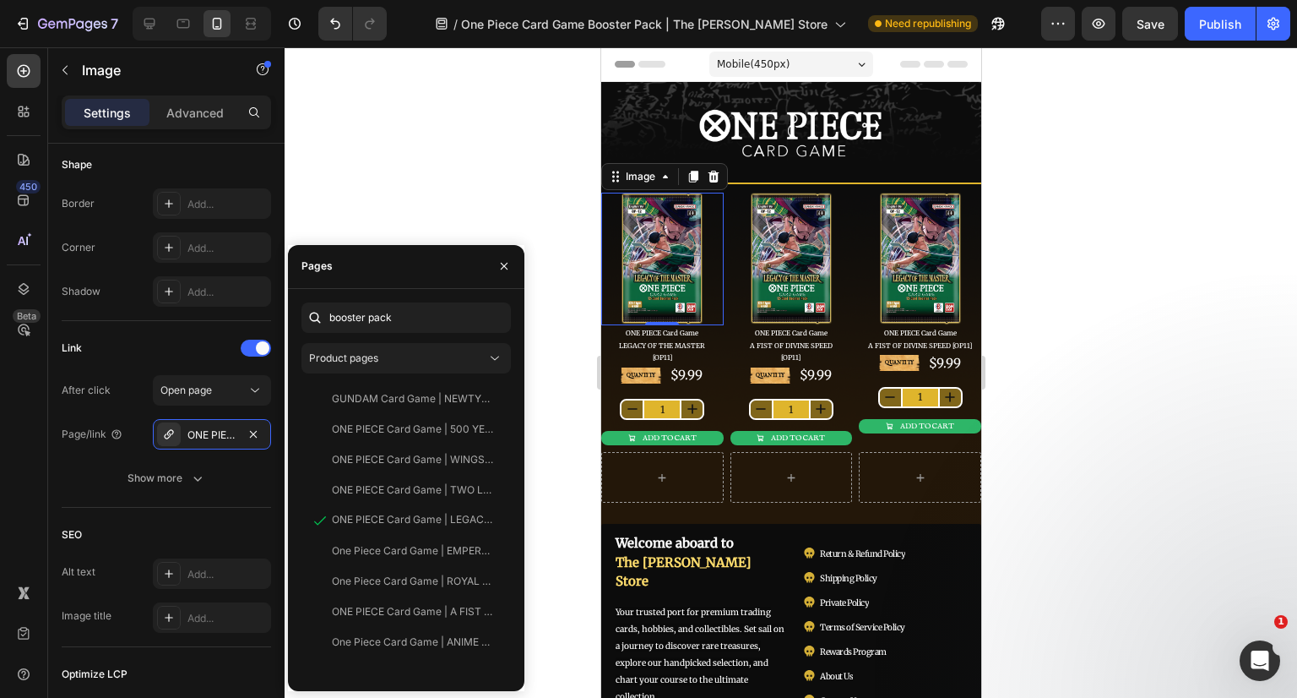
click at [1226, 349] on div at bounding box center [791, 372] width 1013 height 650
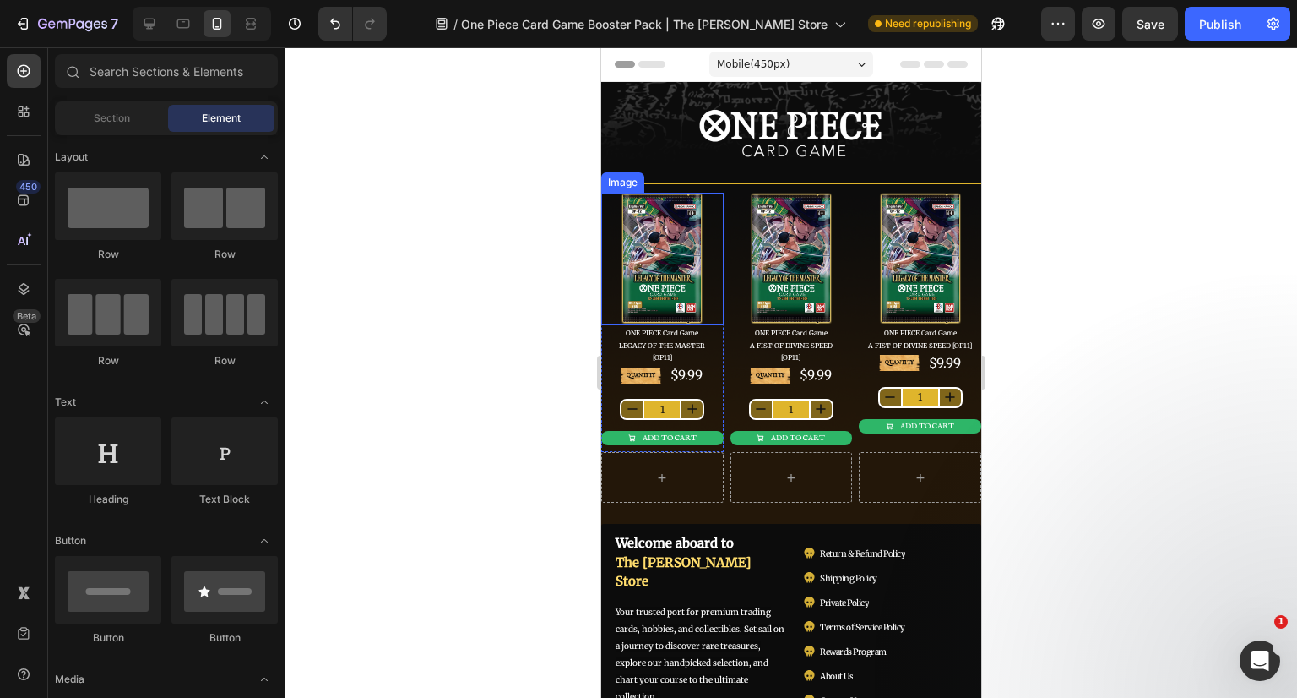
click at [660, 222] on img at bounding box center [661, 259] width 84 height 133
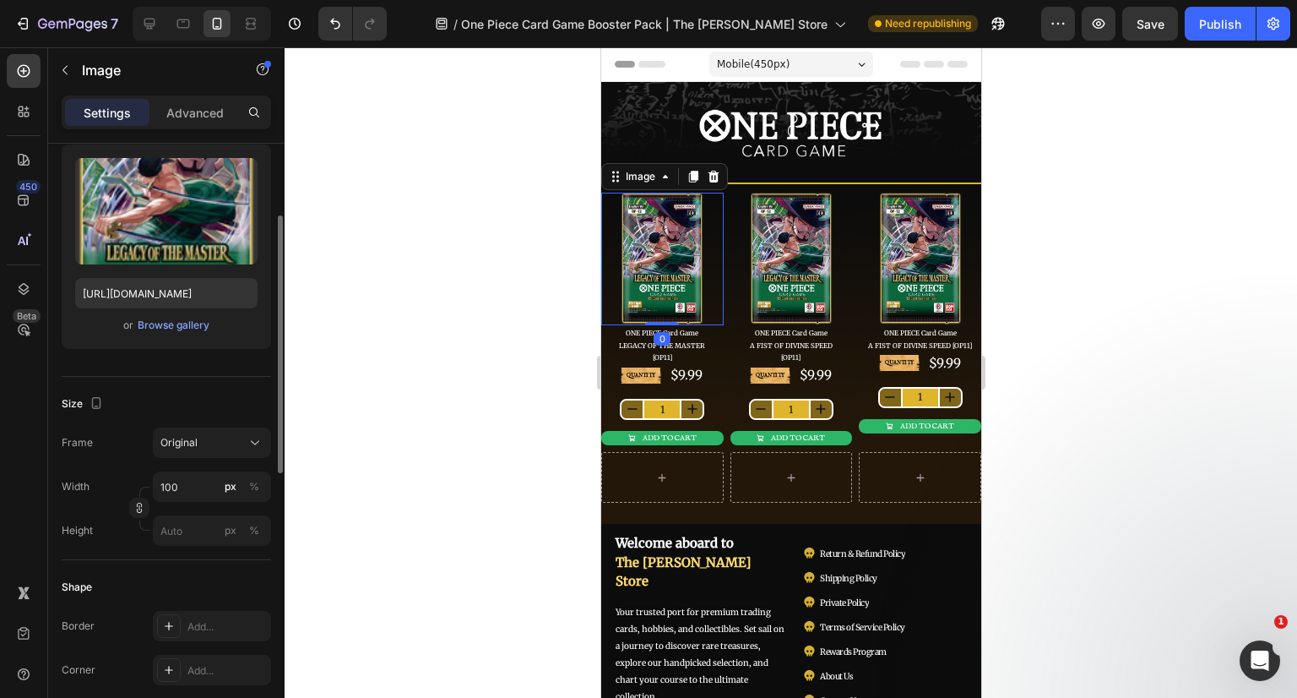
scroll to position [422, 0]
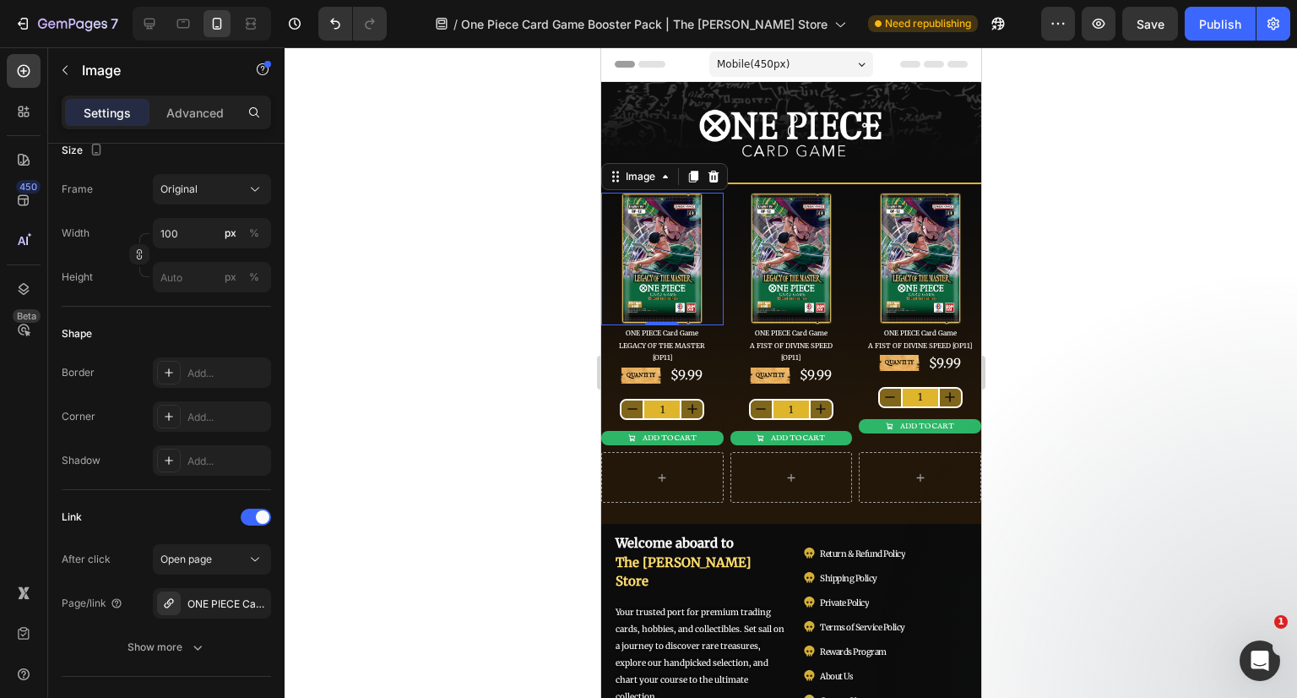
click at [1162, 325] on div at bounding box center [791, 372] width 1013 height 650
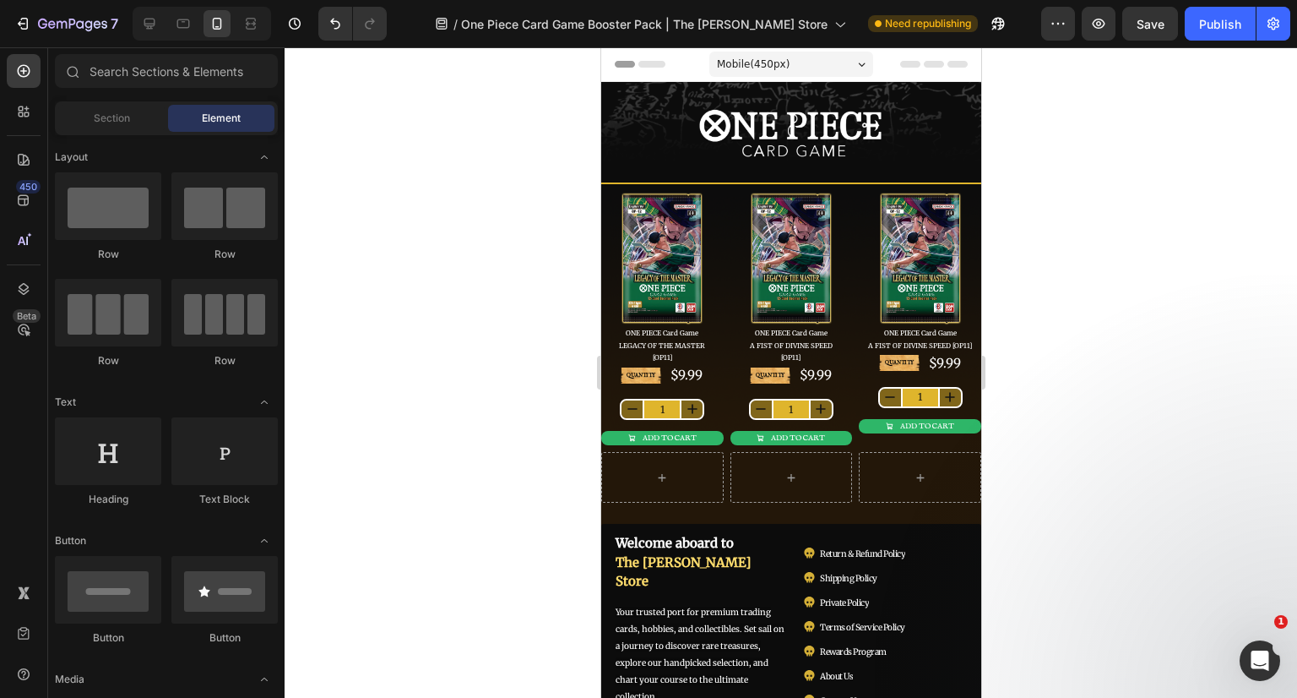
click at [1119, 268] on div at bounding box center [791, 372] width 1013 height 650
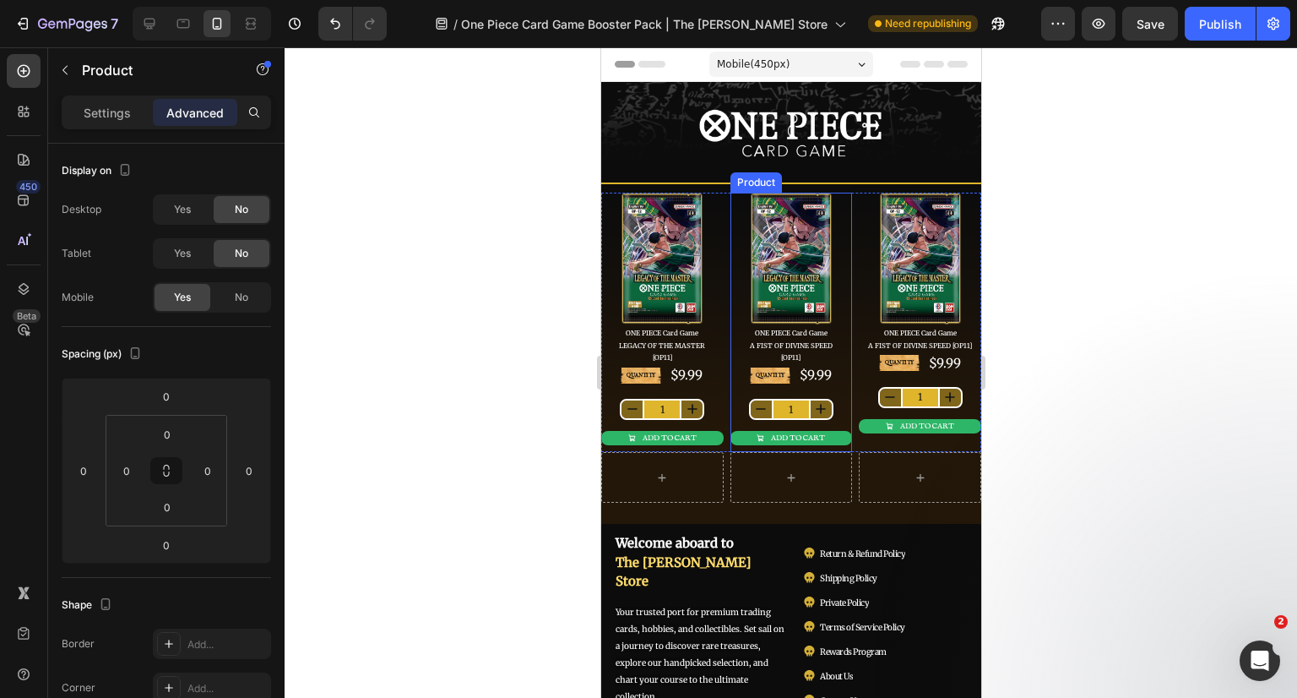
click at [834, 422] on div "QUANTITY Text Block $9.99 Product Price Product Price Row 1 Product Quantity AD…" at bounding box center [791, 408] width 122 height 87
click at [848, 178] on icon at bounding box center [849, 177] width 11 height 12
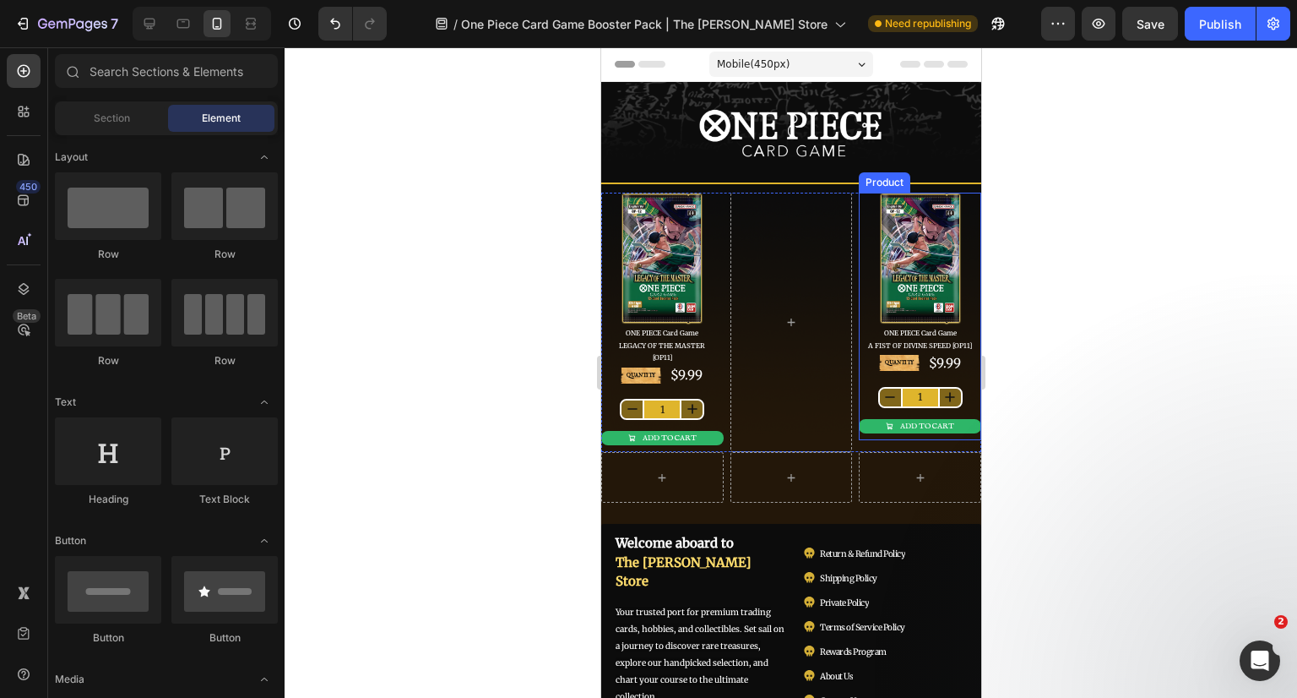
click at [954, 410] on div "QUANTITY Text Block $9.99 Product Price Product Price Row 1 Product Quantity AD…" at bounding box center [919, 396] width 122 height 87
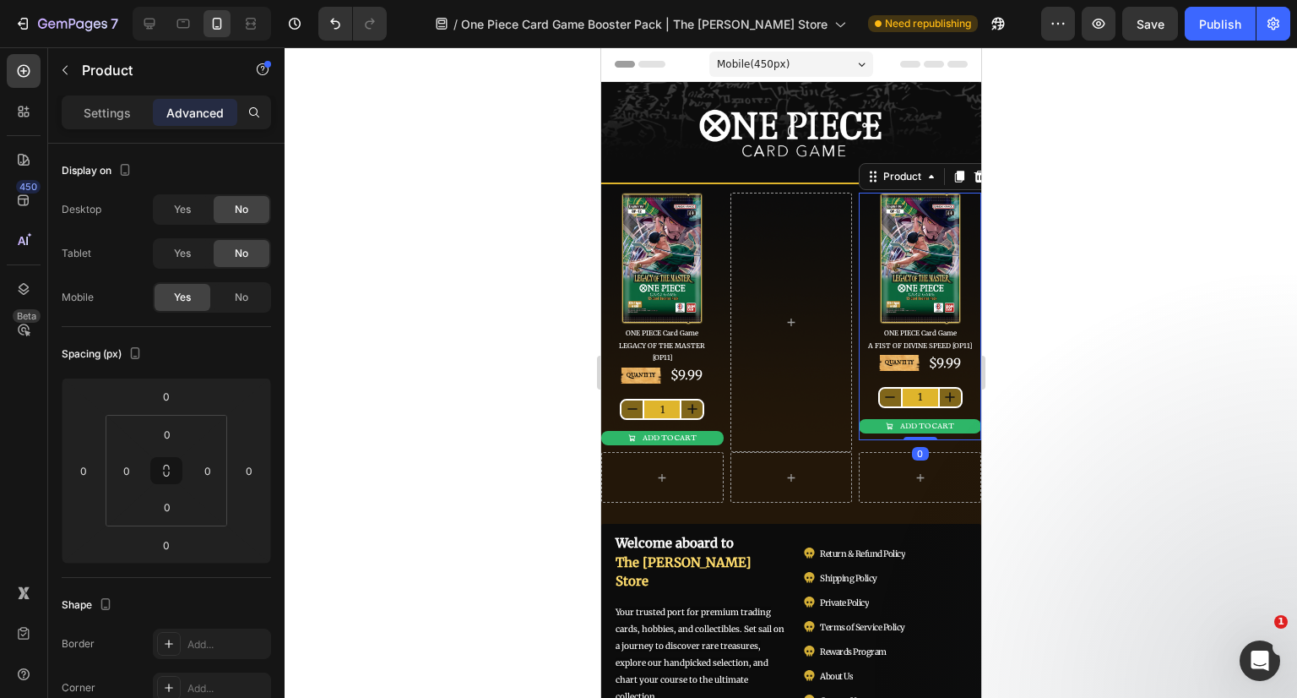
click at [972, 176] on icon at bounding box center [979, 177] width 14 height 14
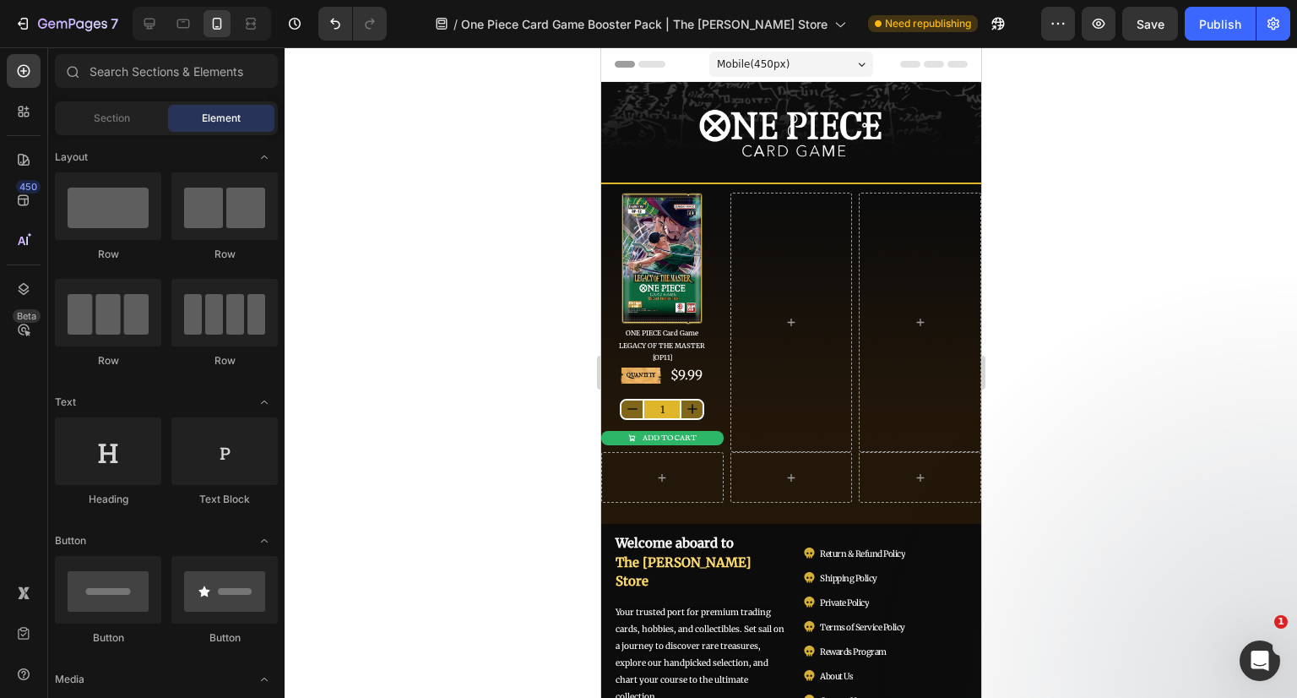
click at [1105, 220] on div at bounding box center [791, 372] width 1013 height 650
click at [707, 384] on div "QUANTITY Text Block $9.99 Product Price Product Price Row 1 Product Quantity AD…" at bounding box center [661, 408] width 122 height 87
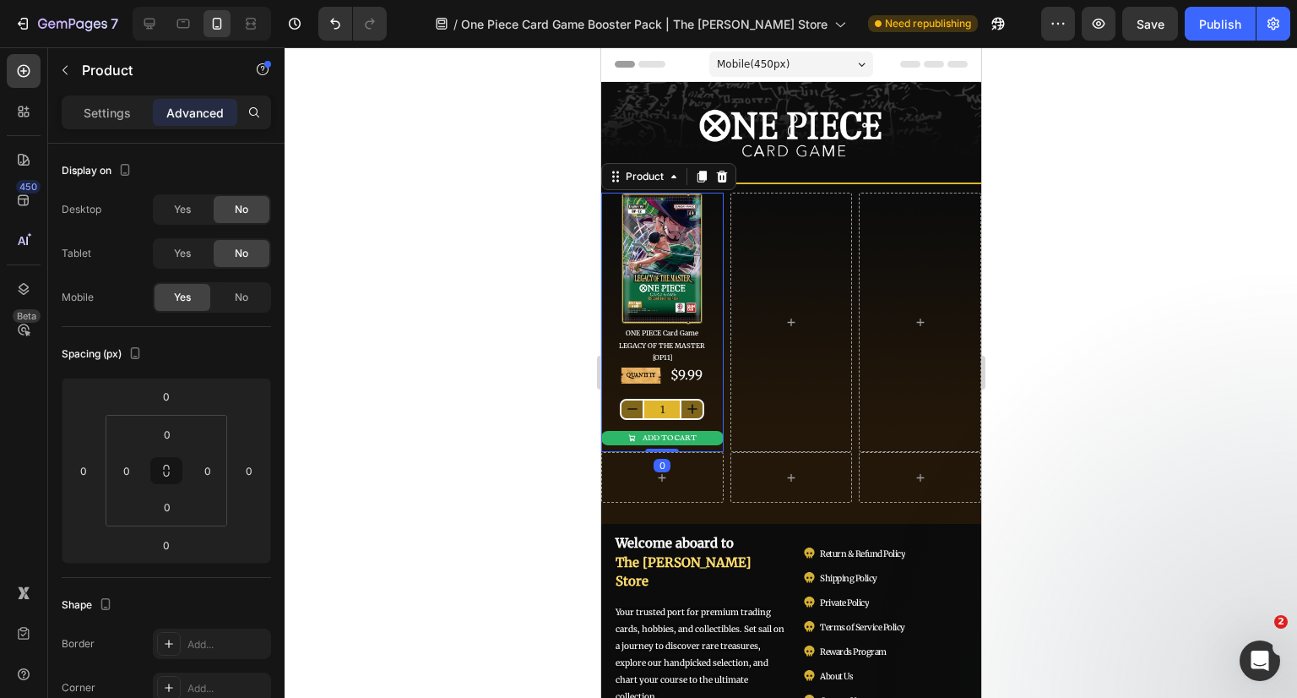
click at [700, 179] on icon at bounding box center [701, 177] width 9 height 12
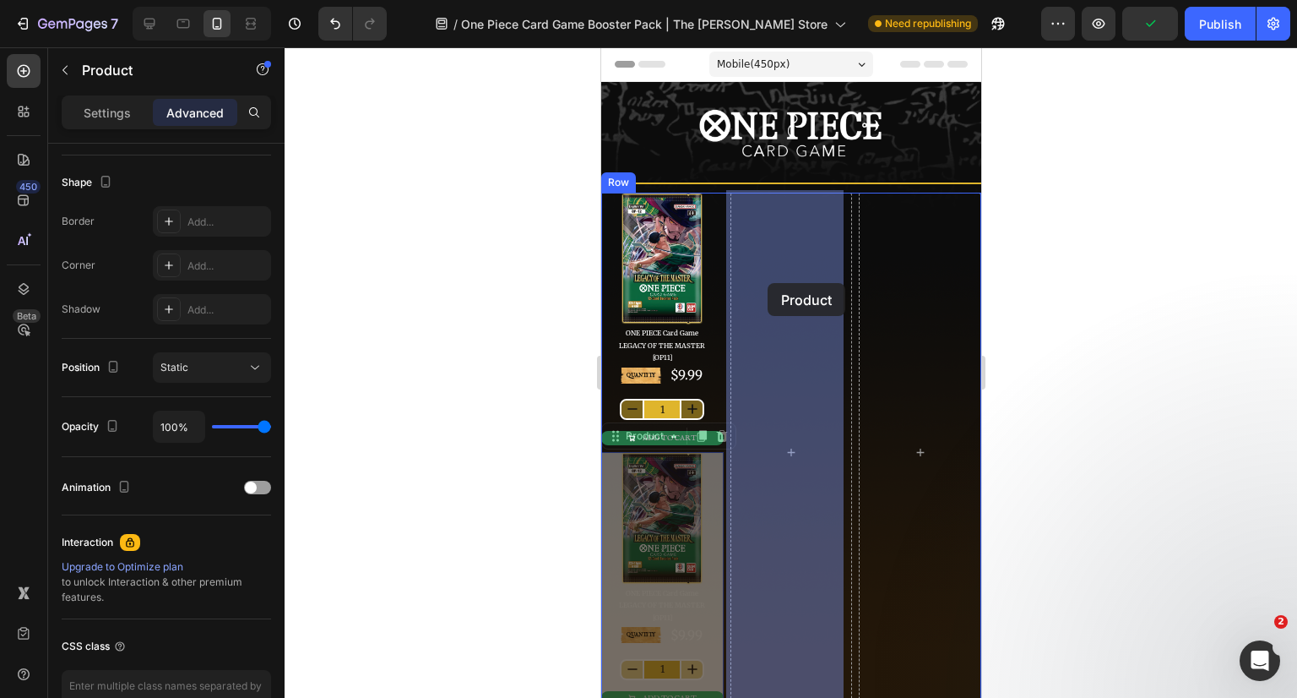
drag, startPoint x: 633, startPoint y: 433, endPoint x: 767, endPoint y: 283, distance: 201.6
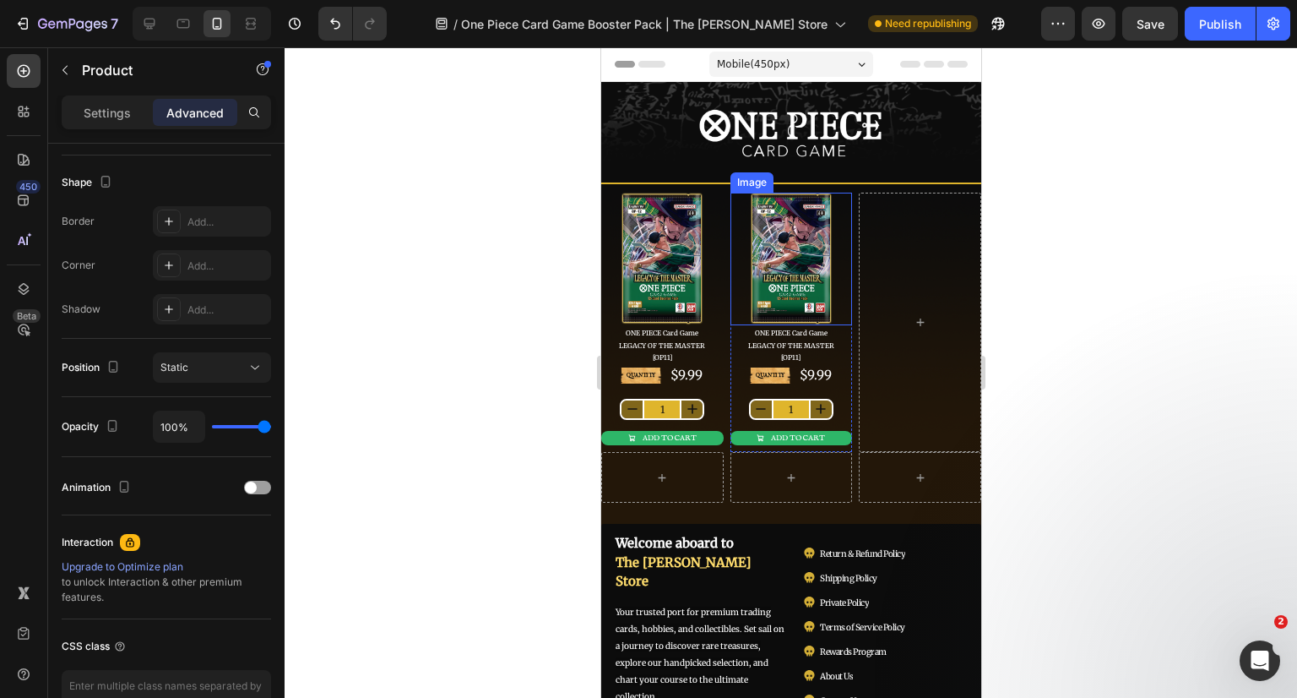
click at [795, 253] on img at bounding box center [790, 259] width 84 height 133
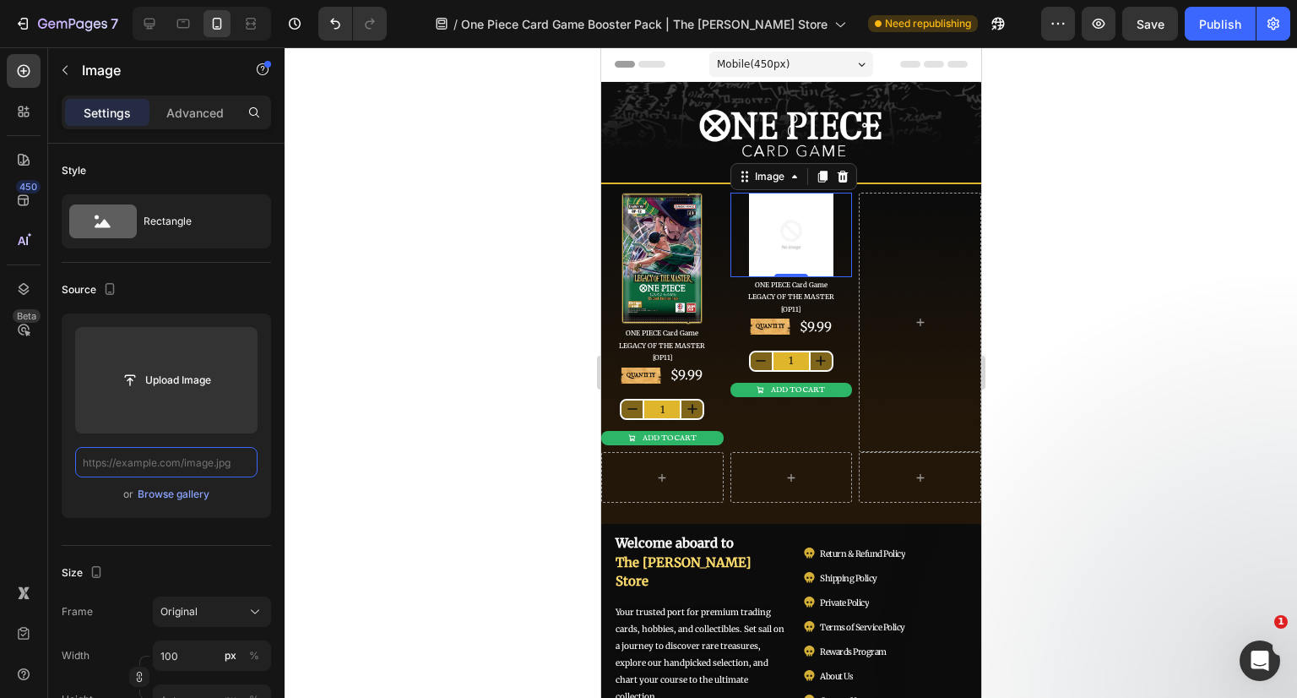
scroll to position [0, 0]
click at [148, 470] on input "text" at bounding box center [166, 462] width 182 height 30
paste input "[URL][DOMAIN_NAME]"
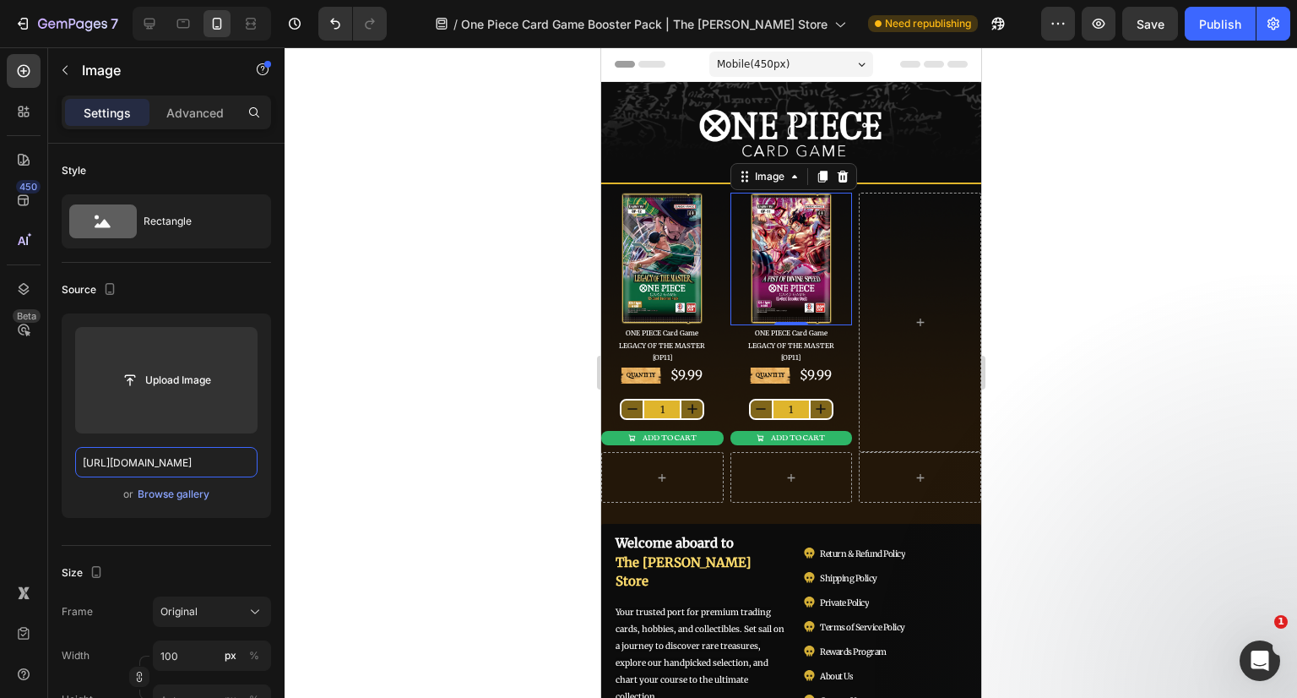
scroll to position [0, 775]
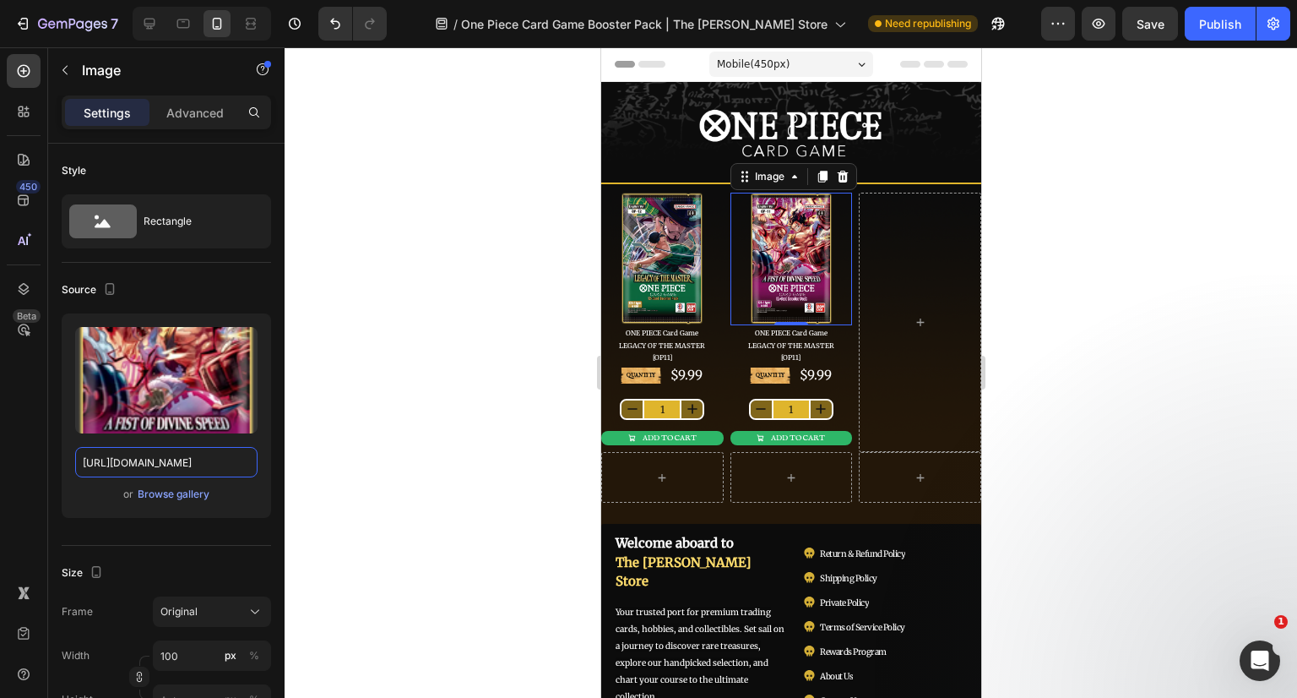
type input "[URL][DOMAIN_NAME]"
click at [390, 402] on div at bounding box center [791, 372] width 1013 height 650
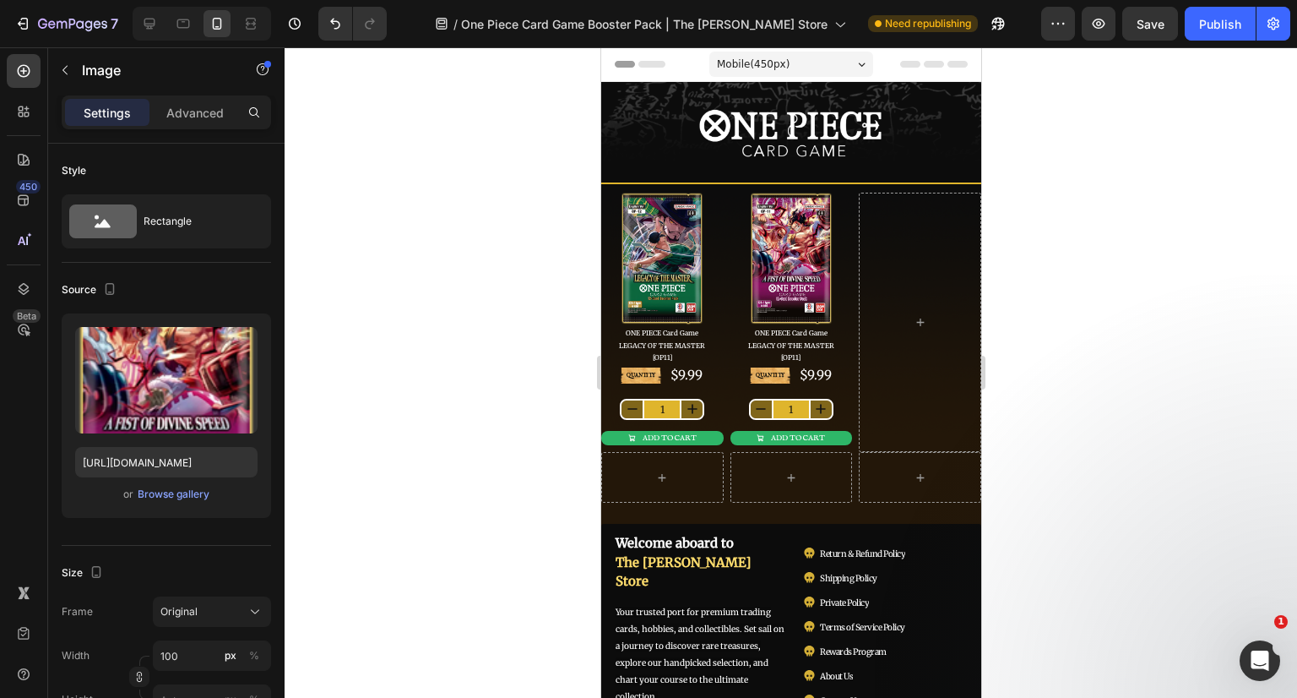
scroll to position [0, 0]
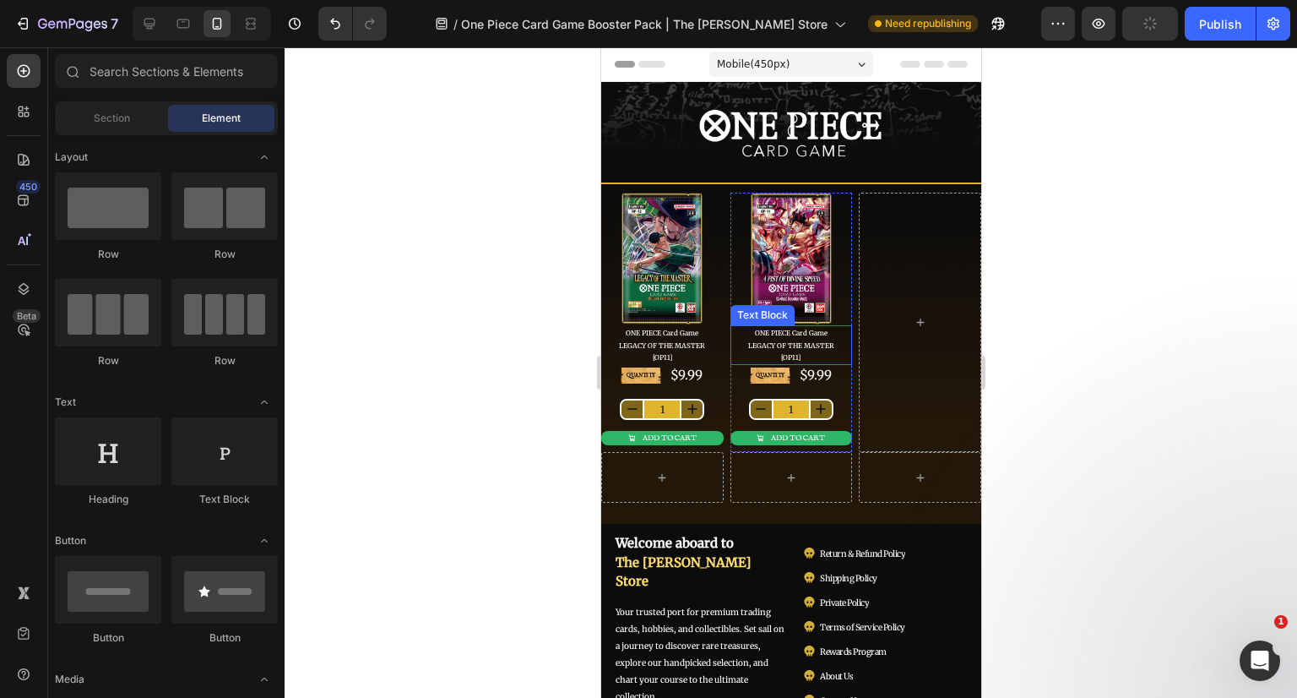
click at [788, 345] on span "LEGACY OF THE MASTER" at bounding box center [790, 345] width 86 height 8
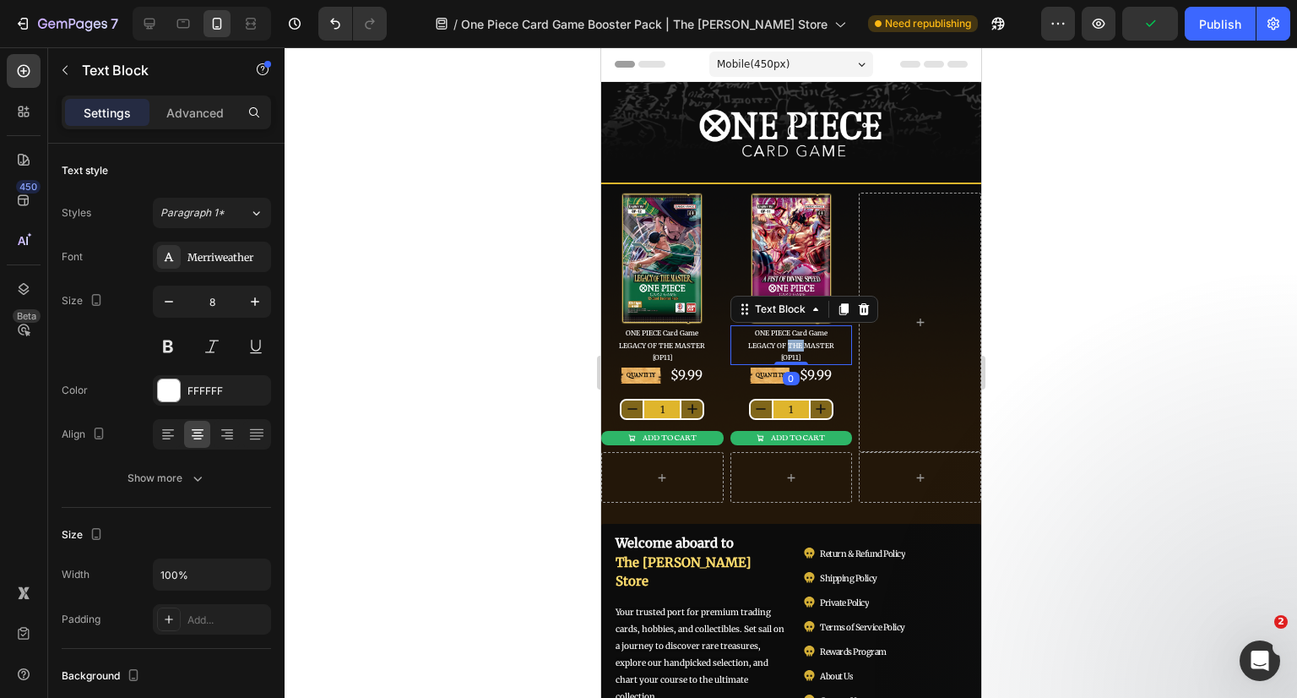
click at [788, 345] on span "LEGACY OF THE MASTER" at bounding box center [790, 345] width 86 height 8
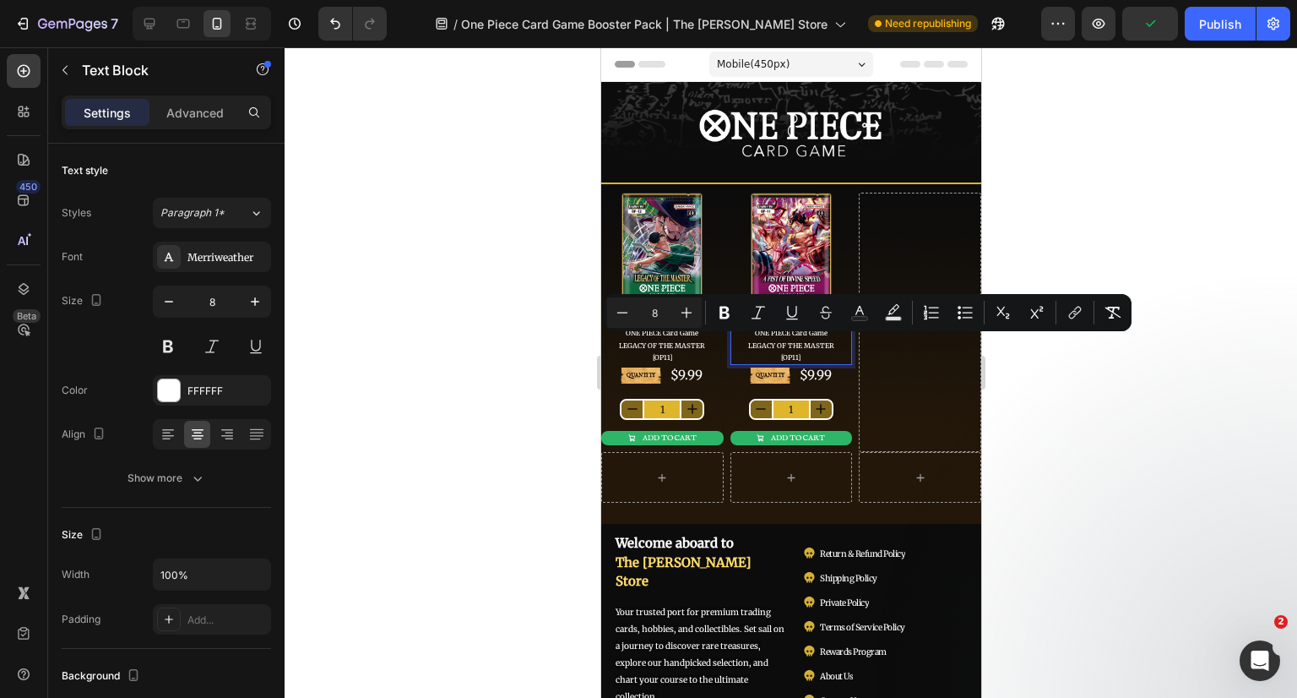
click at [747, 343] on span "LEGACY OF THE MASTER" at bounding box center [790, 345] width 86 height 8
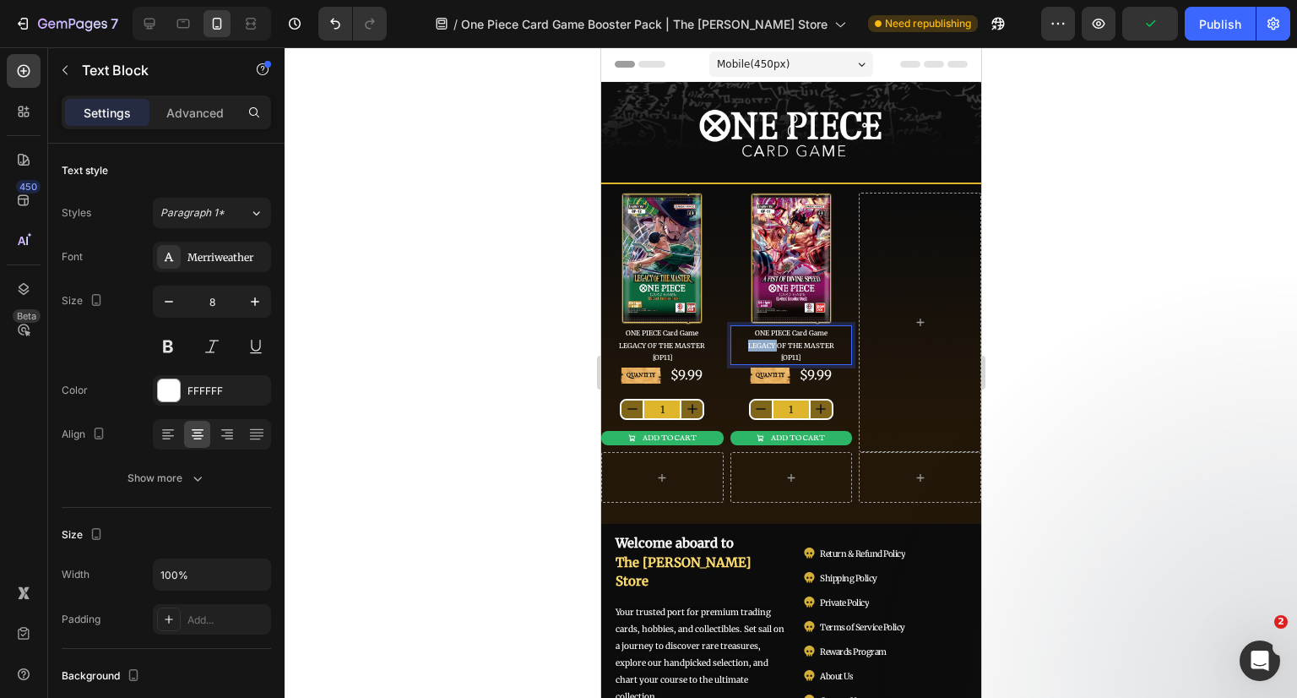
click at [747, 343] on span "LEGACY OF THE MASTER" at bounding box center [790, 345] width 86 height 8
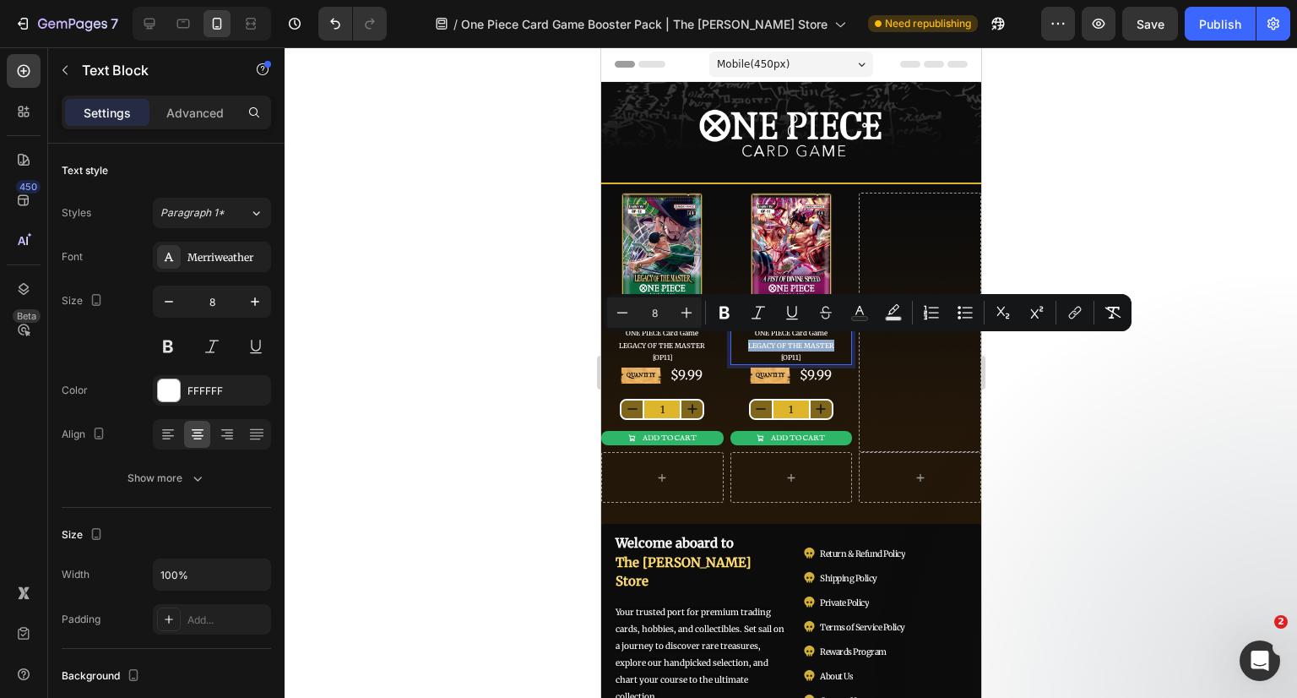
click at [817, 343] on span "LEGACY OF THE MASTER" at bounding box center [790, 345] width 86 height 8
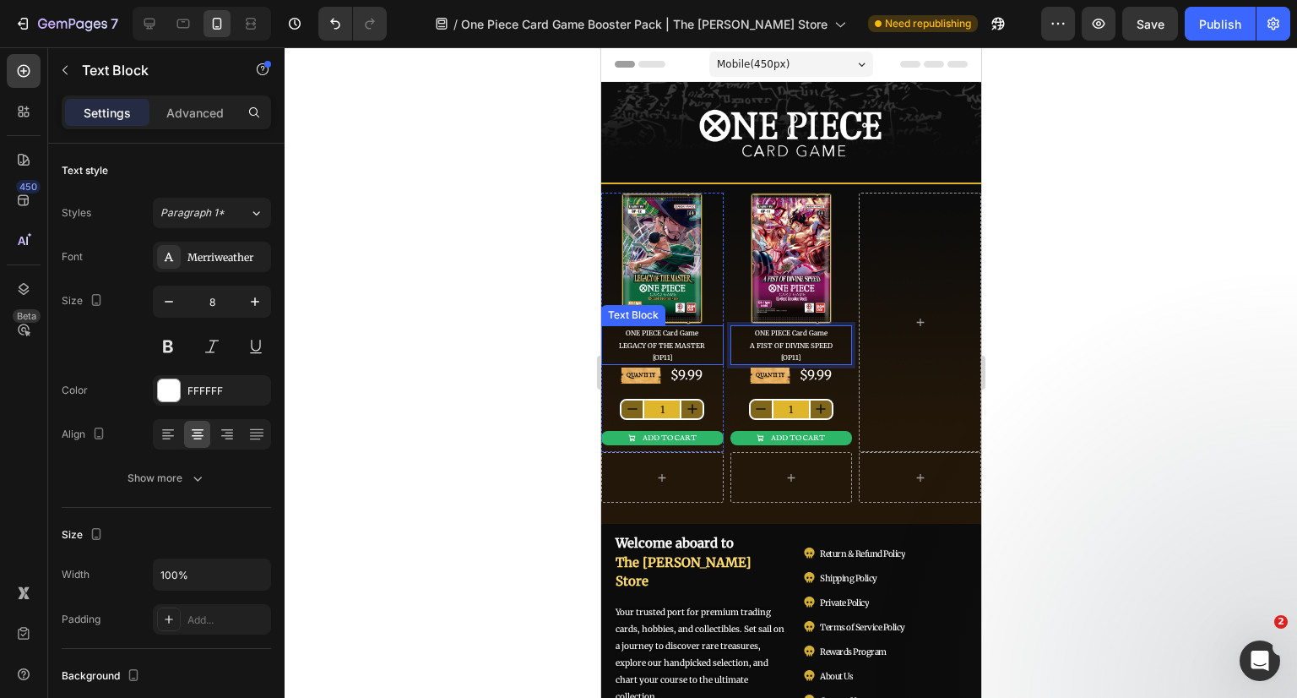
click at [660, 354] on span "[OP11]" at bounding box center [661, 357] width 19 height 8
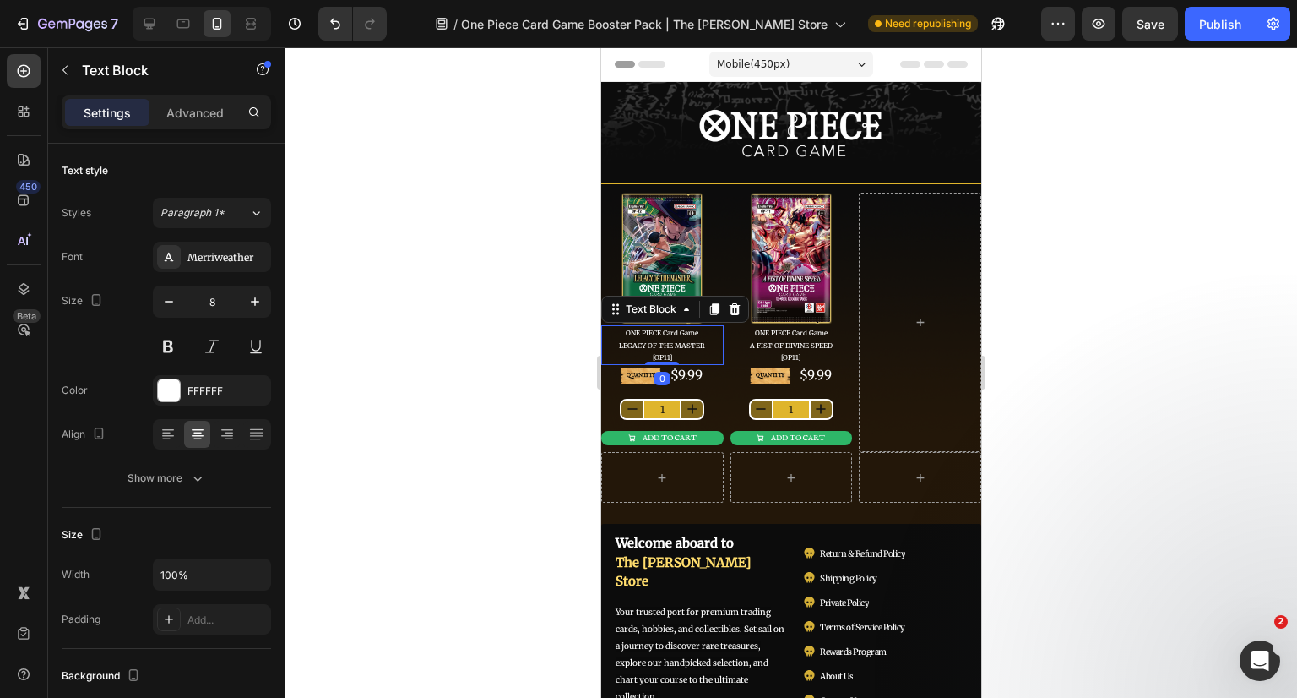
click at [668, 354] on span "[OP11]" at bounding box center [661, 357] width 19 height 8
click at [666, 353] on span "[OP11]" at bounding box center [661, 357] width 19 height 8
click at [1175, 323] on div at bounding box center [791, 372] width 1013 height 650
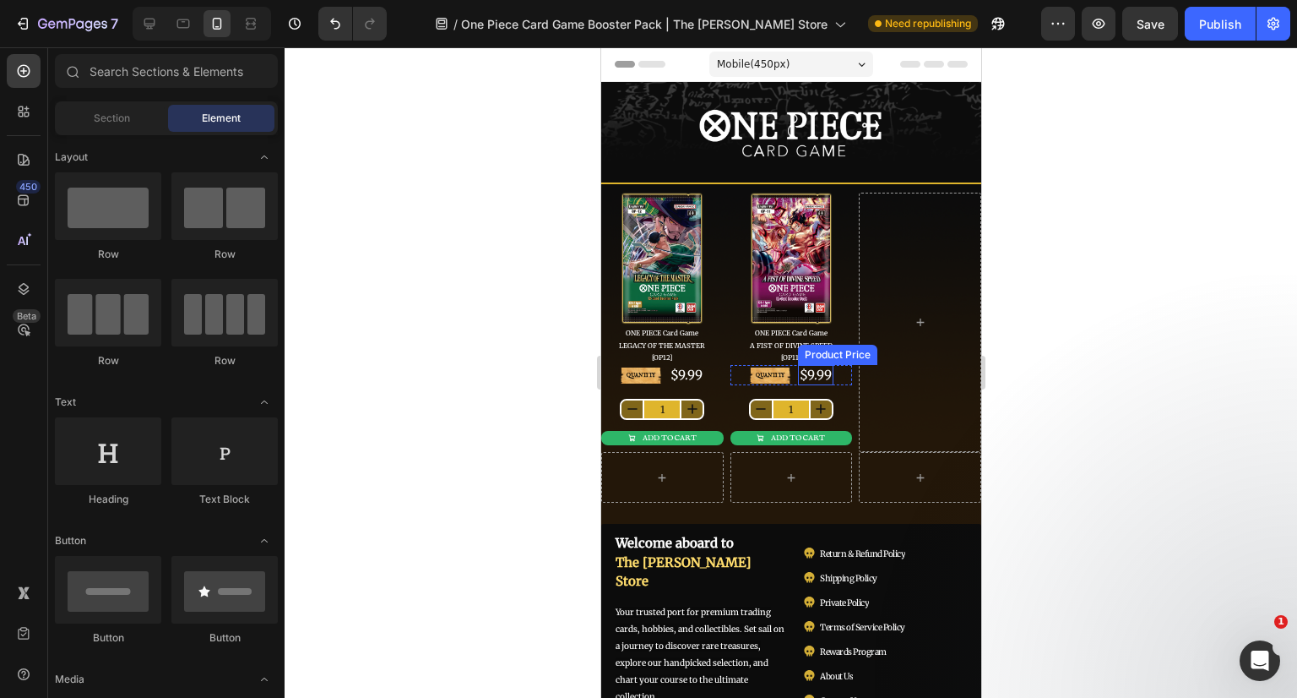
click at [817, 376] on div "$9.99" at bounding box center [814, 375] width 35 height 20
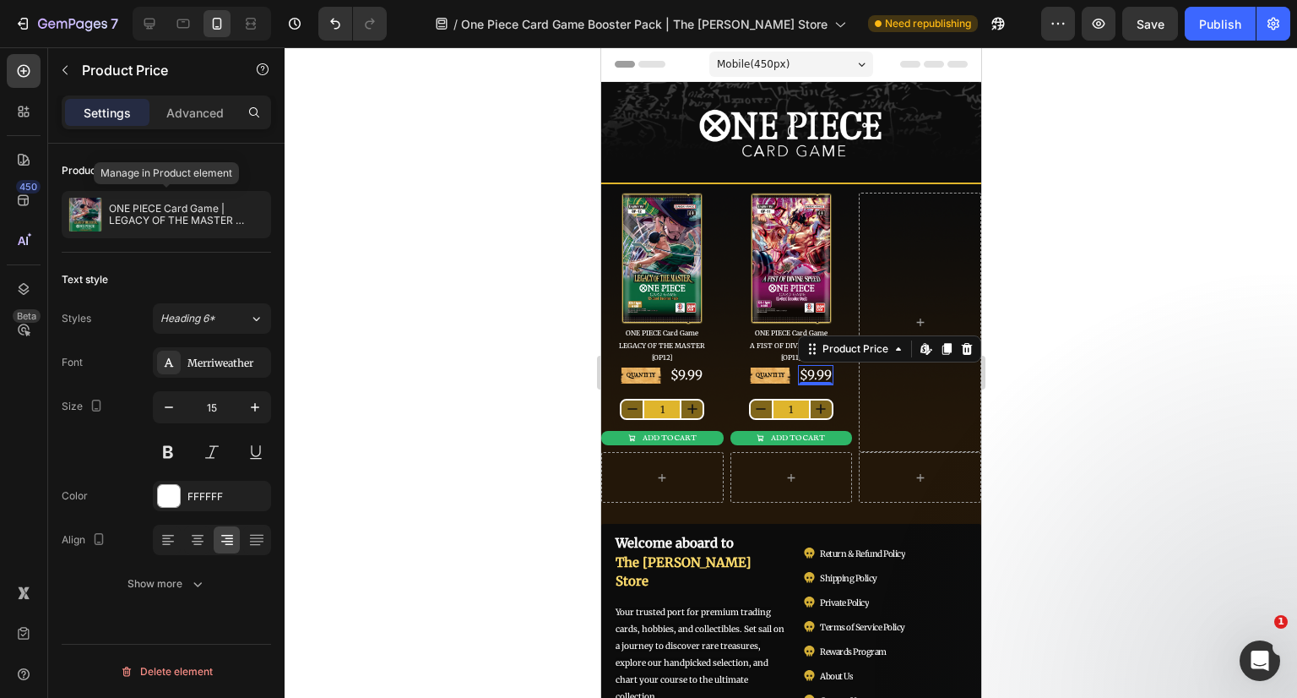
click at [171, 216] on p "ONE PIECE Card Game | LEGACY OF THE MASTER [OP12] Booster Pack" at bounding box center [186, 215] width 155 height 24
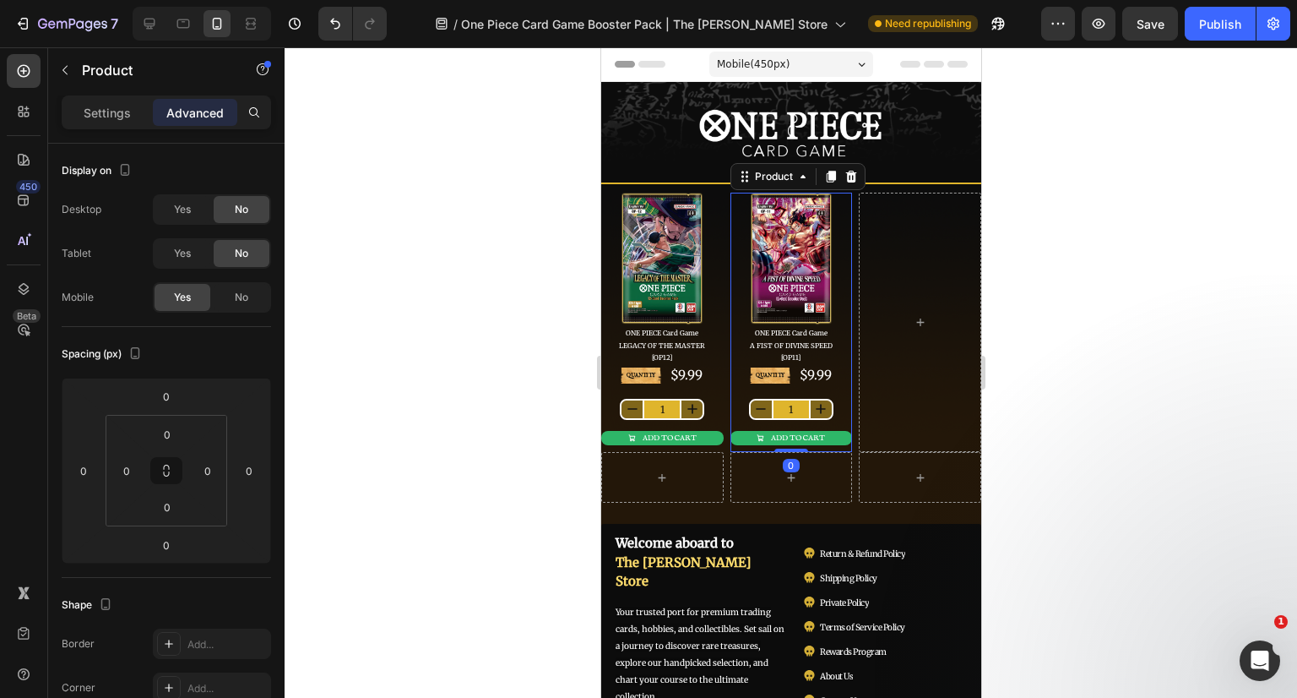
click at [104, 109] on p "Settings" at bounding box center [107, 113] width 47 height 18
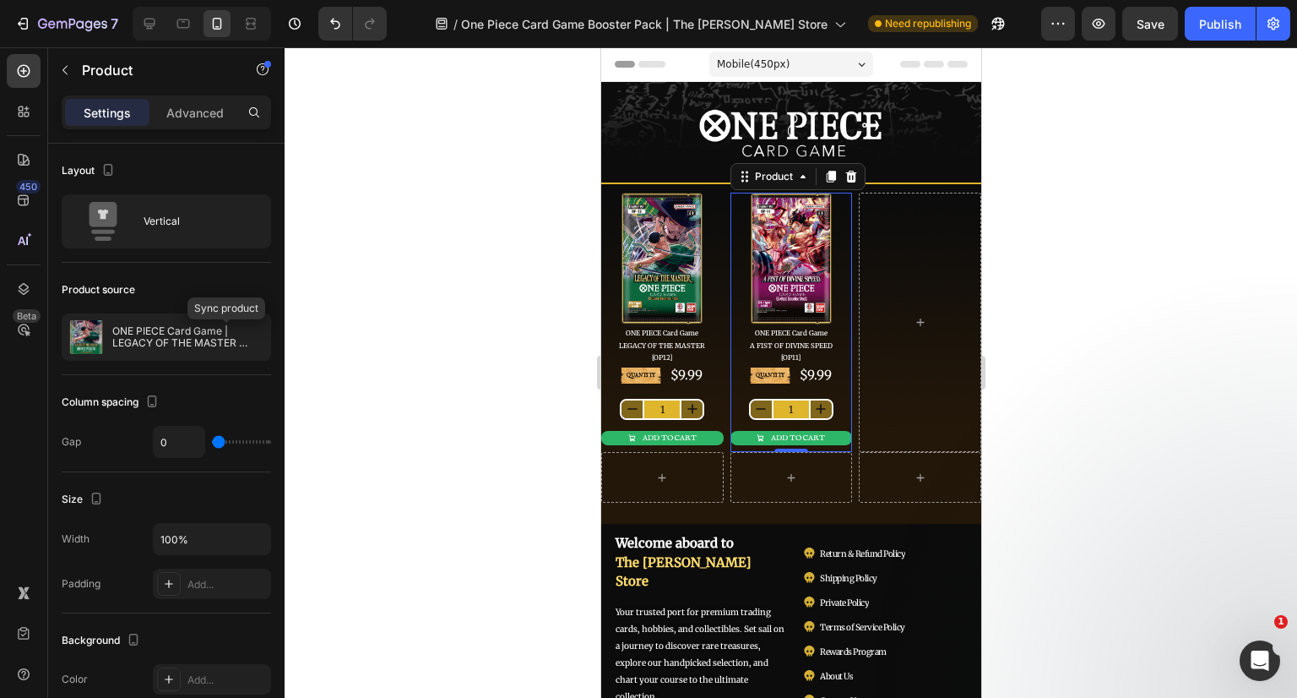
click at [0, 0] on icon "button" at bounding box center [0, 0] width 0 height 0
click at [166, 343] on p "ONE PIECE Card Game | LEGACY OF THE MASTER [OP12] Booster Pack" at bounding box center [187, 337] width 151 height 24
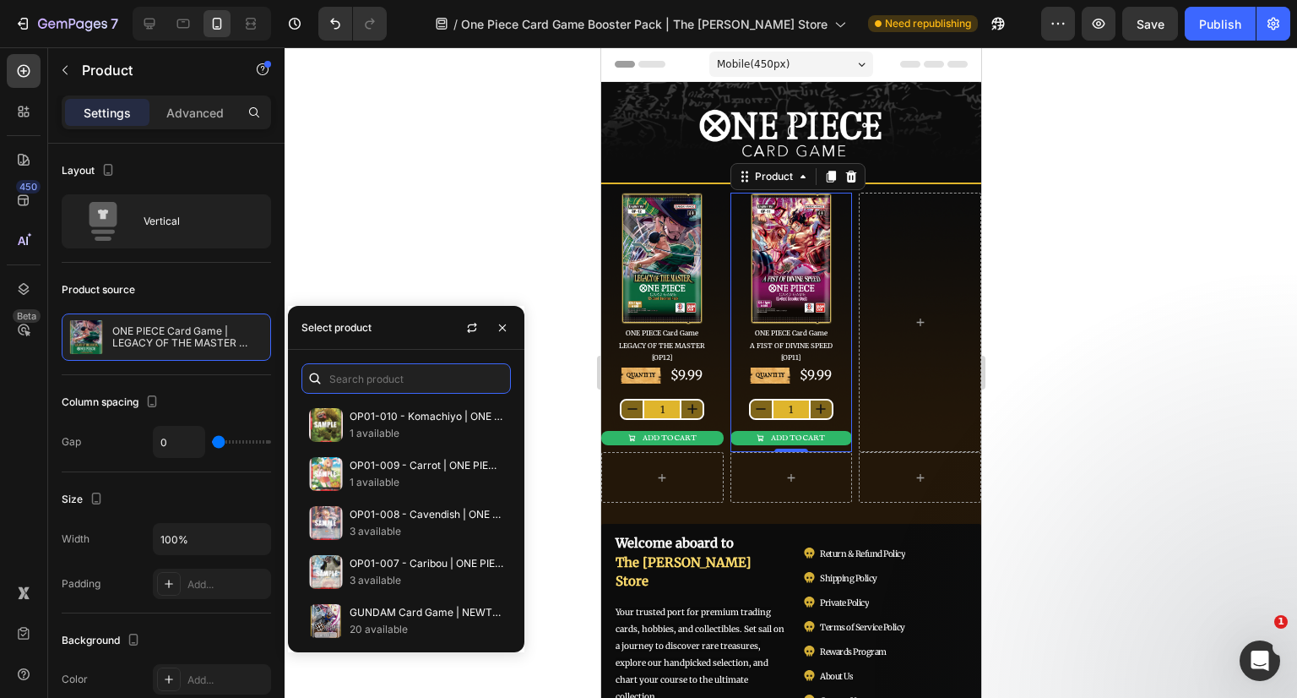
click at [352, 375] on input "text" at bounding box center [405, 378] width 209 height 30
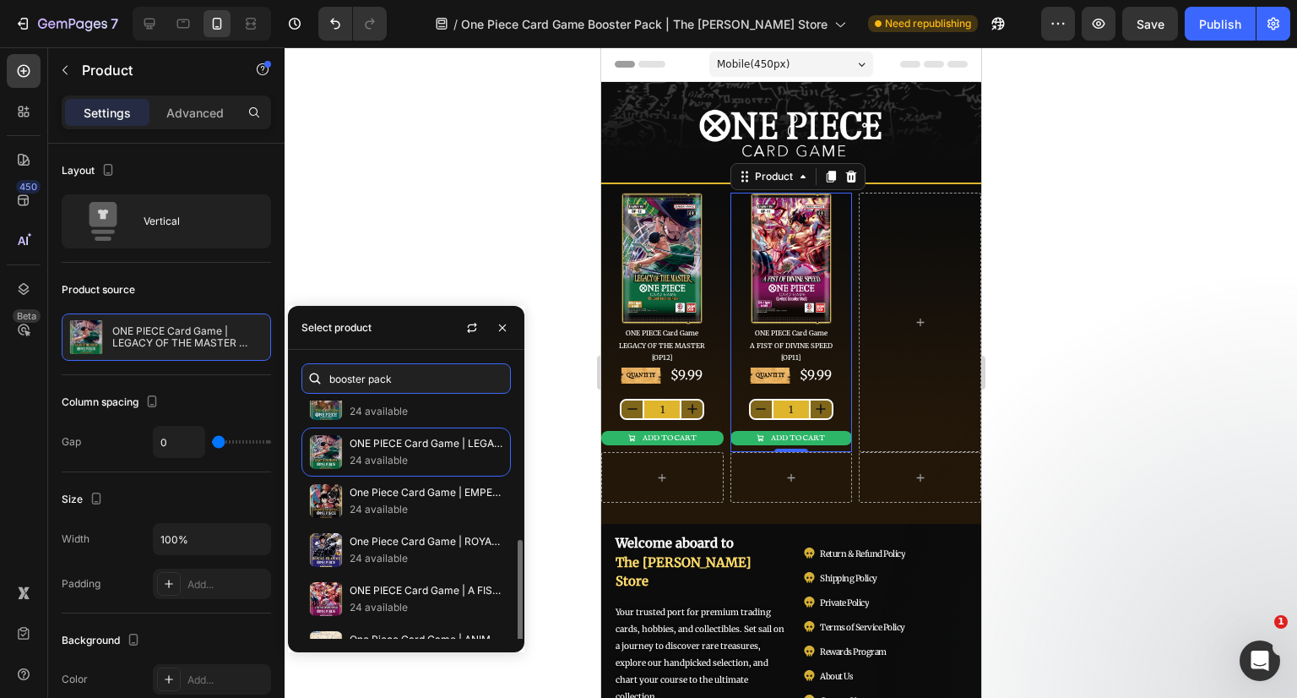
scroll to position [199, 0]
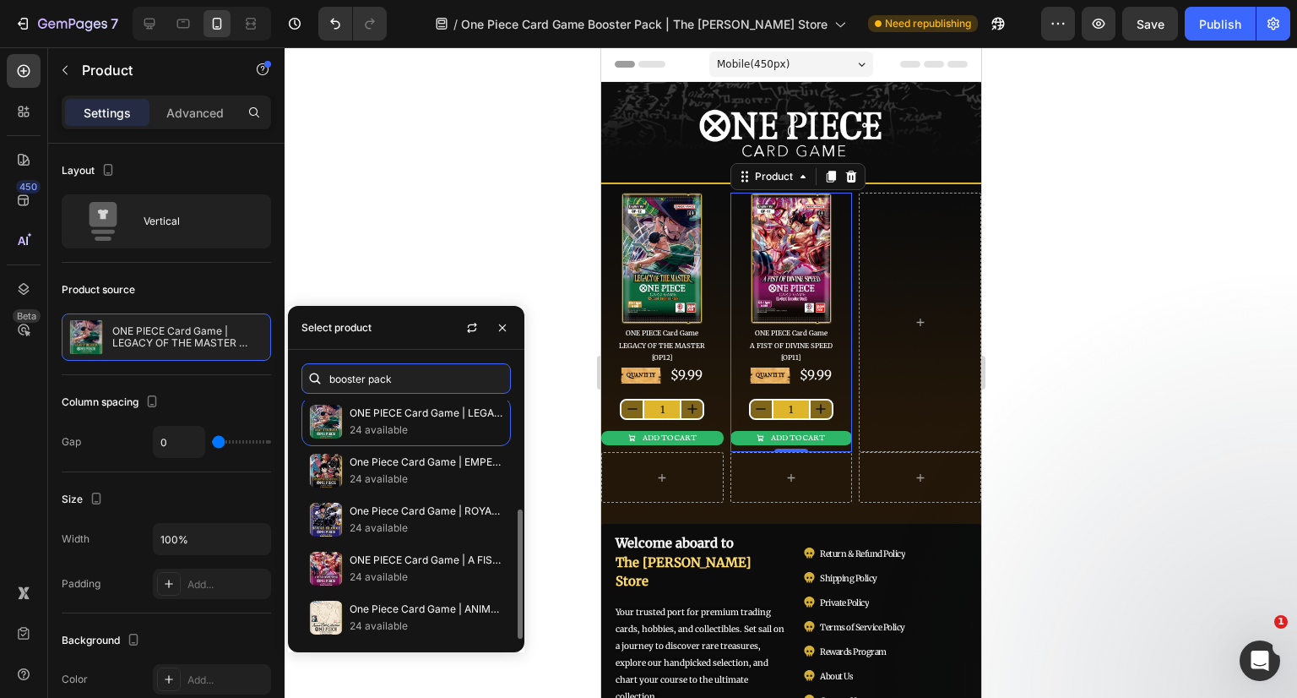
type input "booster pack"
click at [377, 559] on p "ONE PIECE Card Game | A FIST OF DIVINE SPEED [OP11] Booster Pack" at bounding box center [427, 559] width 154 height 17
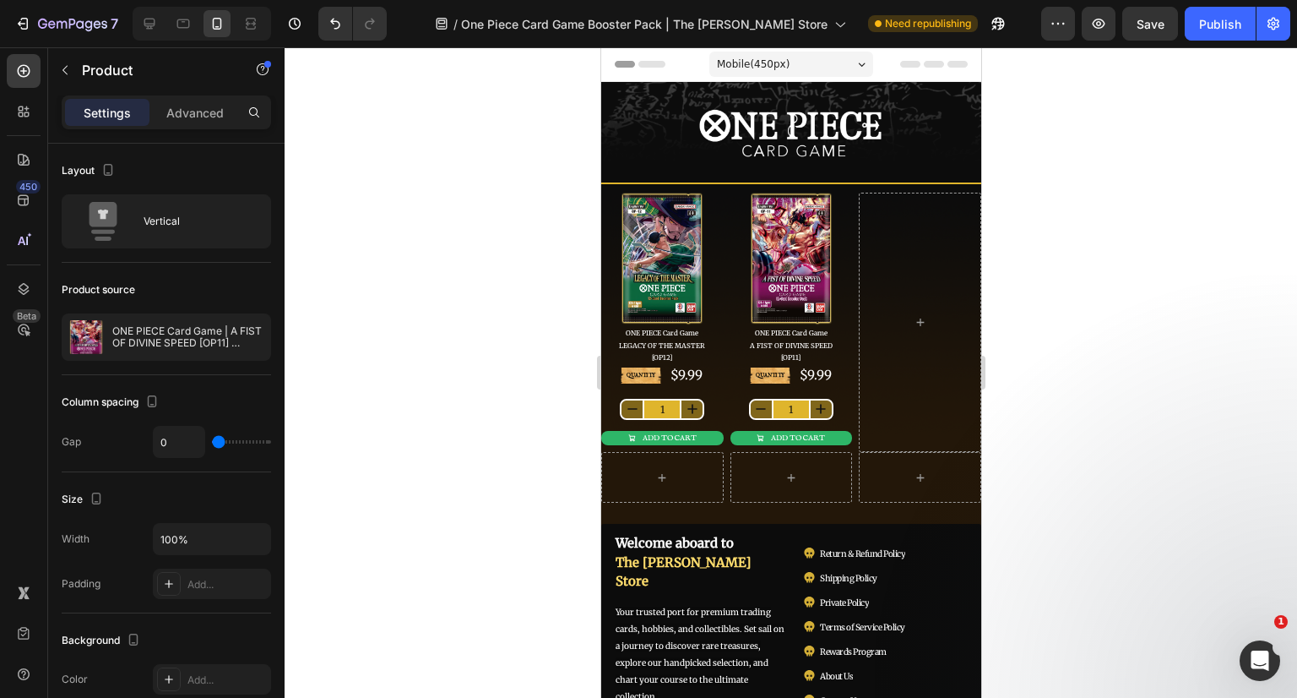
click at [1086, 390] on div at bounding box center [791, 372] width 1013 height 650
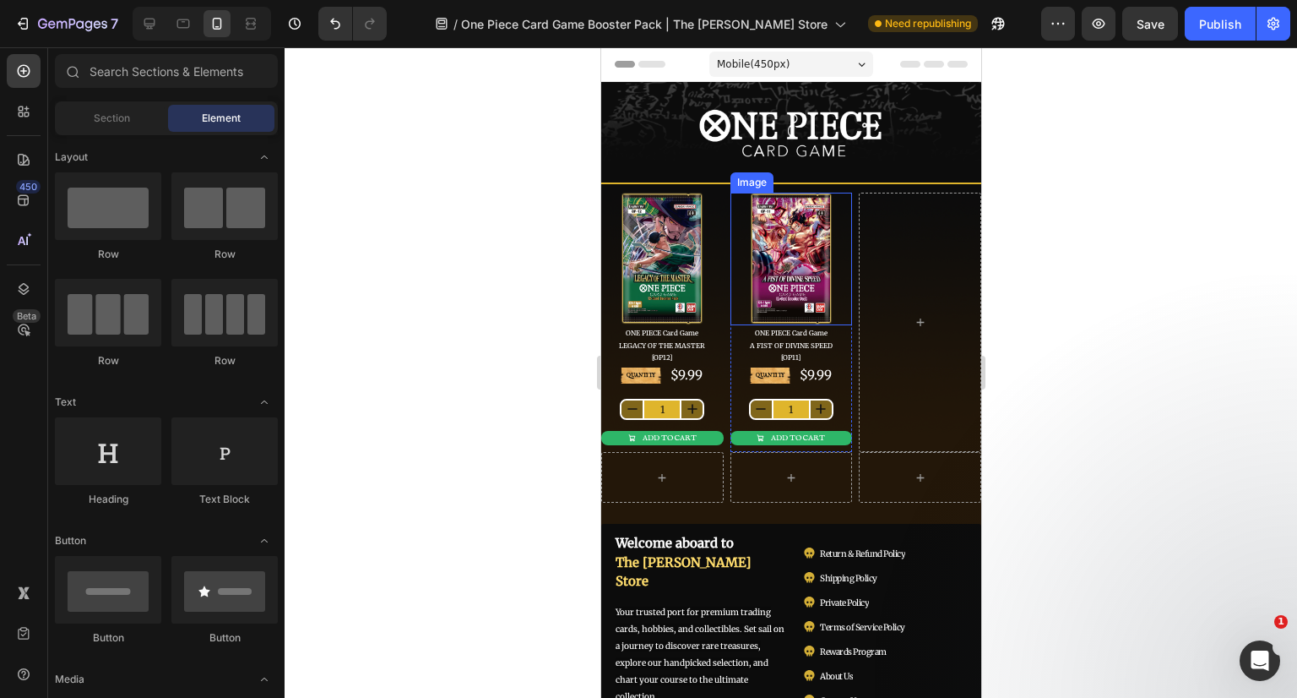
click at [810, 234] on img at bounding box center [790, 259] width 84 height 133
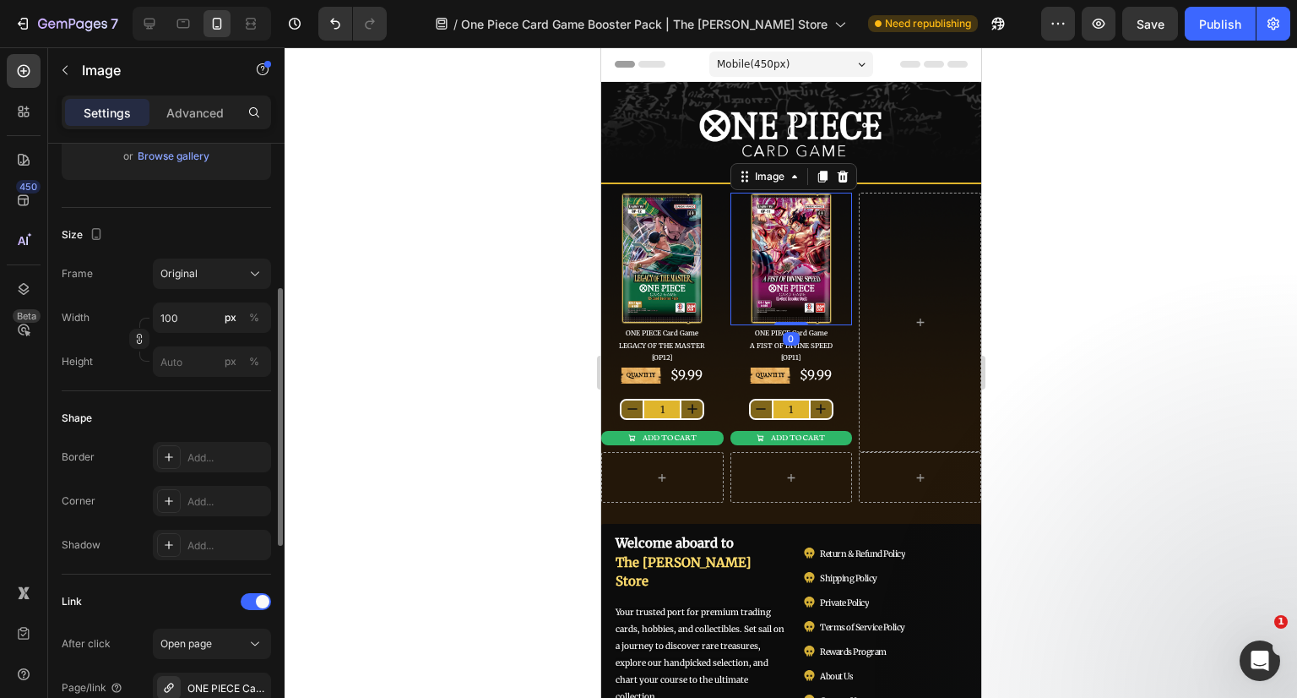
scroll to position [591, 0]
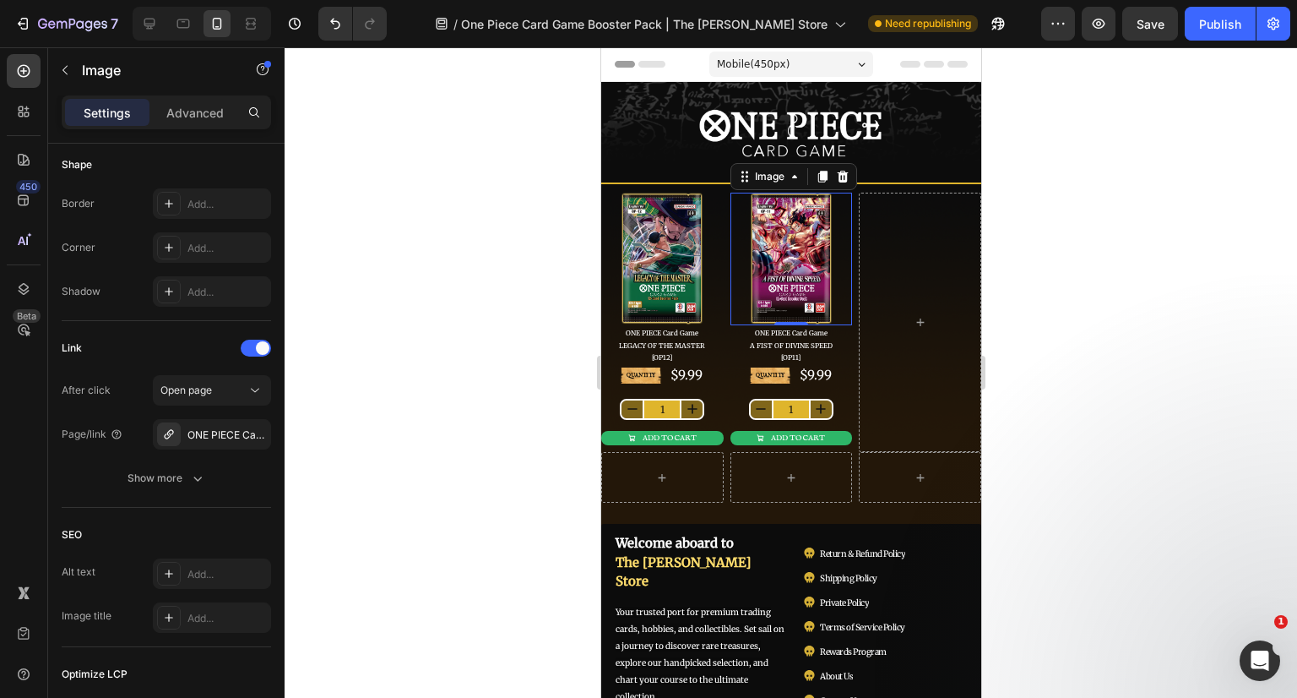
click at [0, 0] on icon "button" at bounding box center [0, 0] width 0 height 0
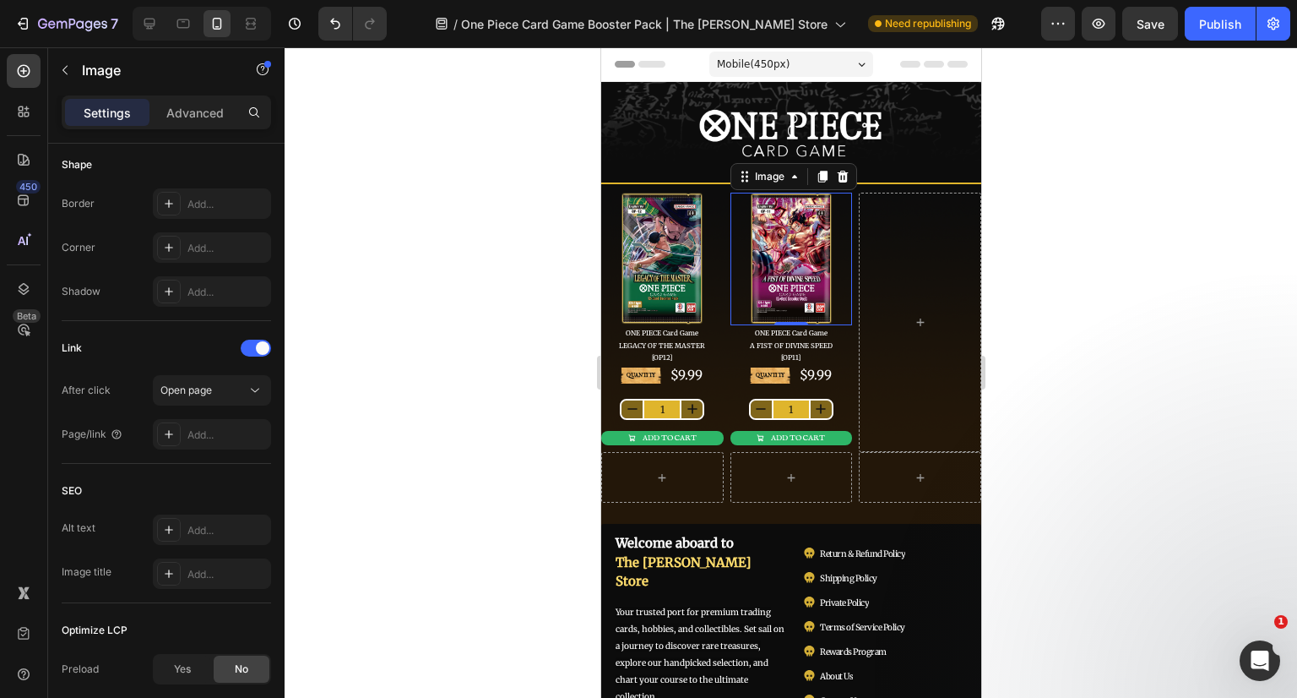
click at [196, 432] on div "Add..." at bounding box center [226, 434] width 79 height 15
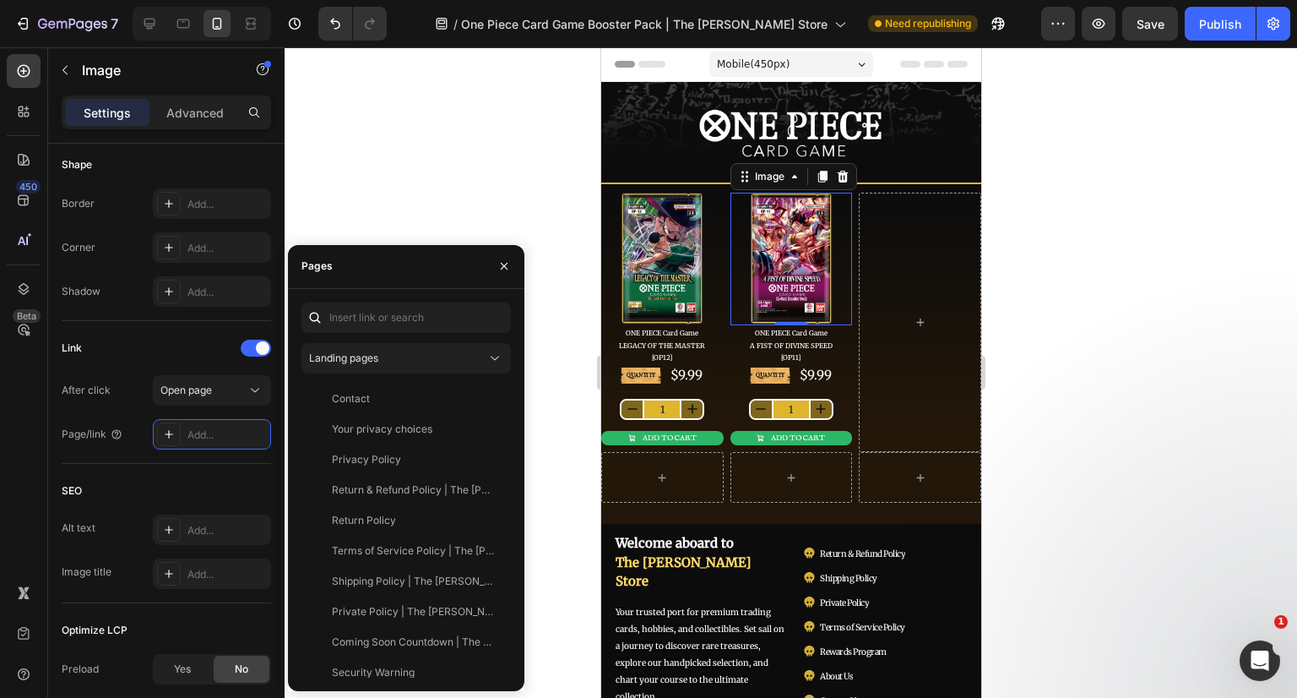
click at [408, 348] on button "Landing pages" at bounding box center [405, 358] width 209 height 30
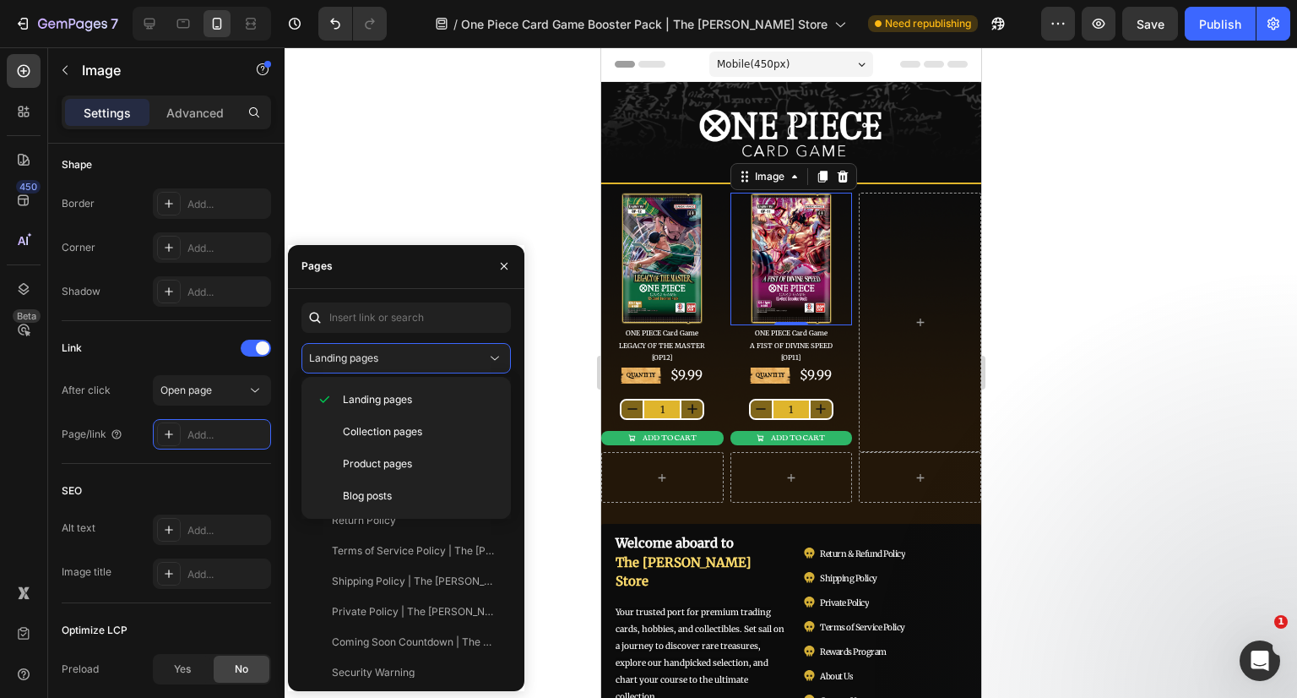
click at [395, 459] on span "Product pages" at bounding box center [377, 463] width 69 height 15
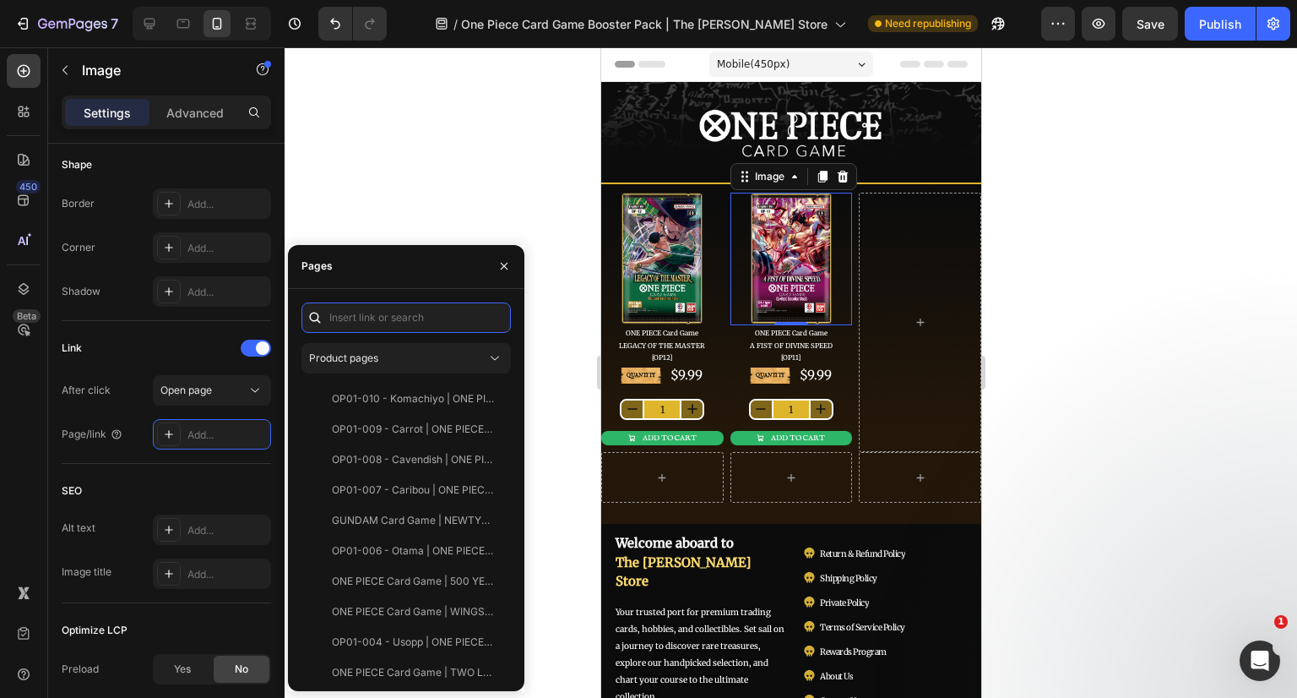
click at [382, 326] on input "text" at bounding box center [405, 317] width 209 height 30
type input "booster pack"
click at [424, 605] on div "ONE PIECE Card Game | A FIST OF DIVINE SPEED [OP11] Booster Pack" at bounding box center [413, 611] width 162 height 15
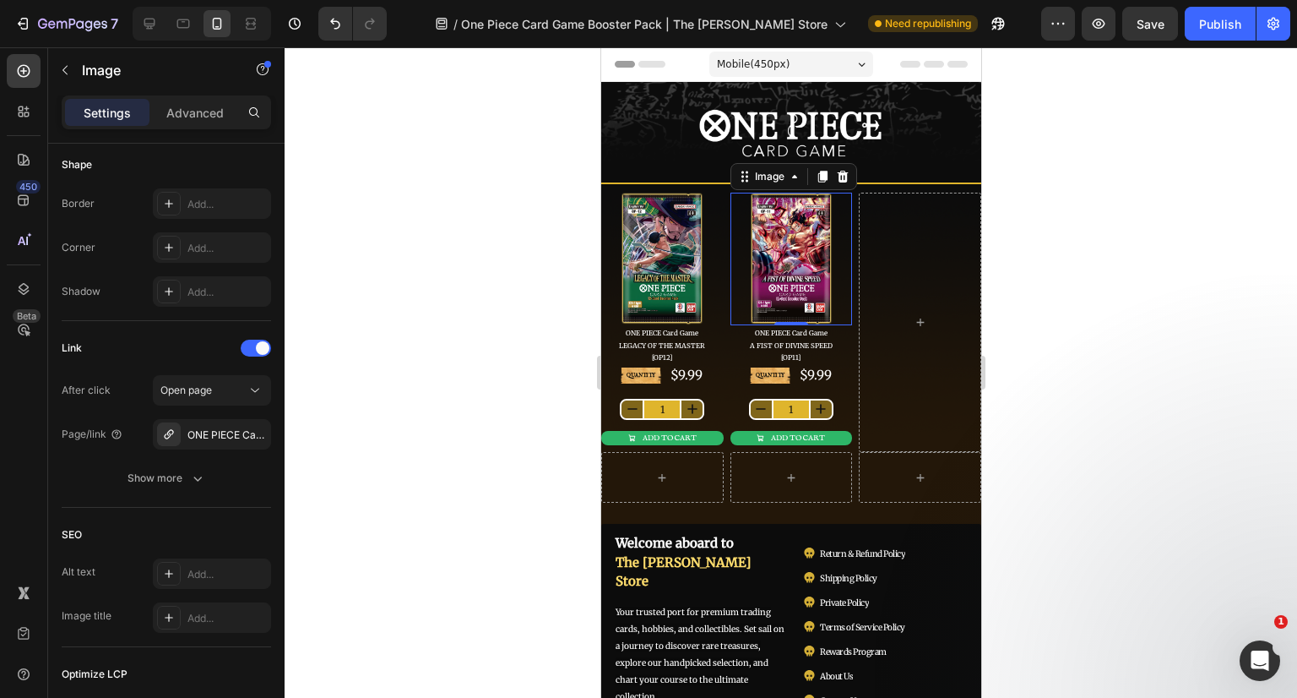
click at [1072, 356] on div at bounding box center [791, 372] width 1013 height 650
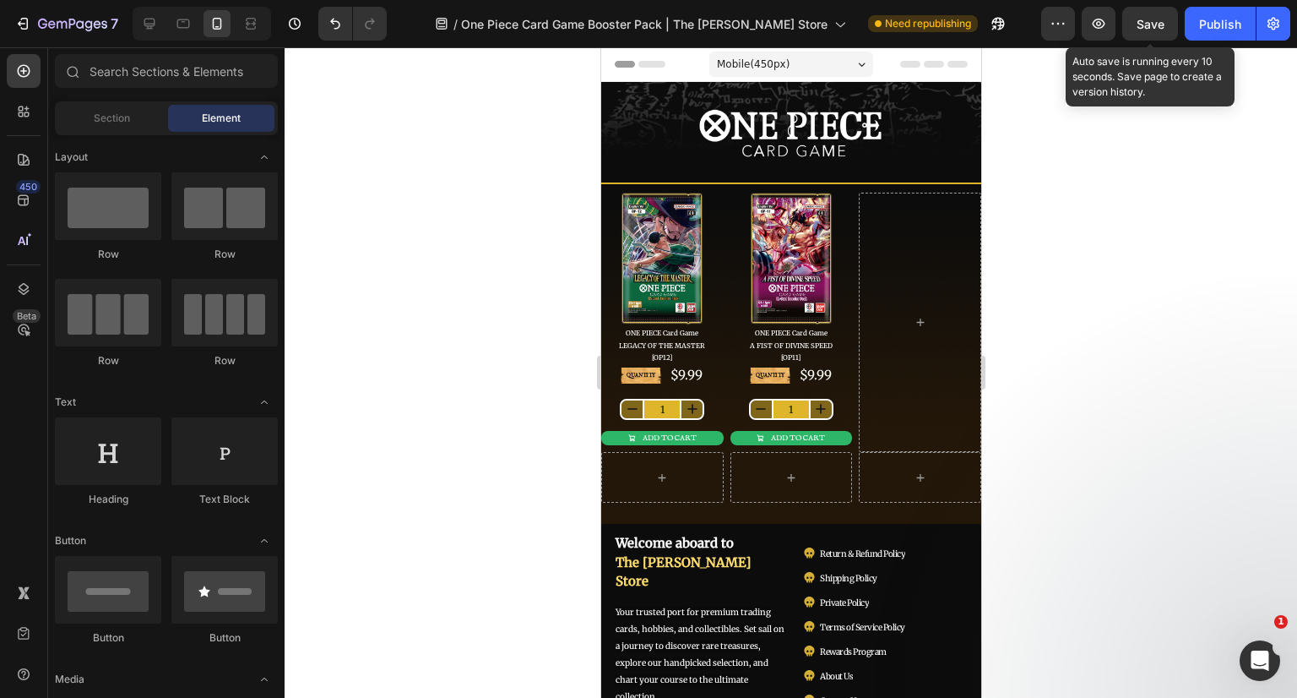
click at [1148, 18] on span "Save" at bounding box center [1151, 24] width 28 height 14
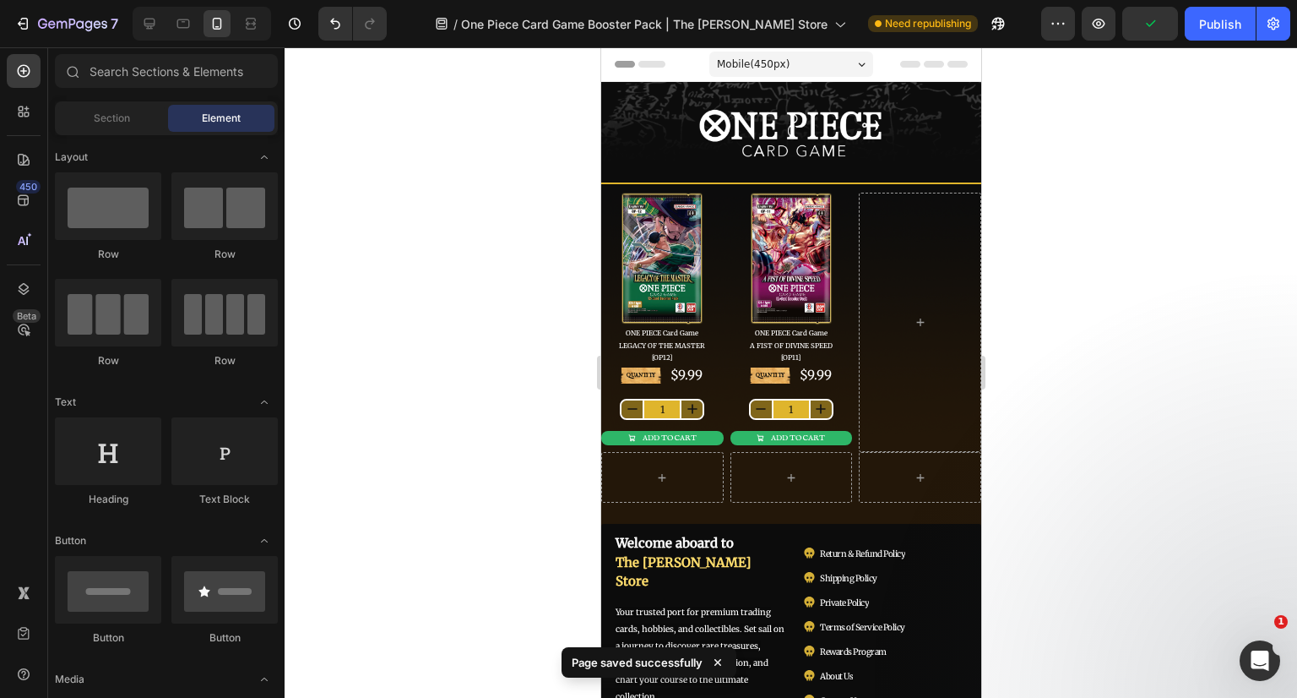
click at [1207, 24] on div "Publish" at bounding box center [1220, 24] width 42 height 18
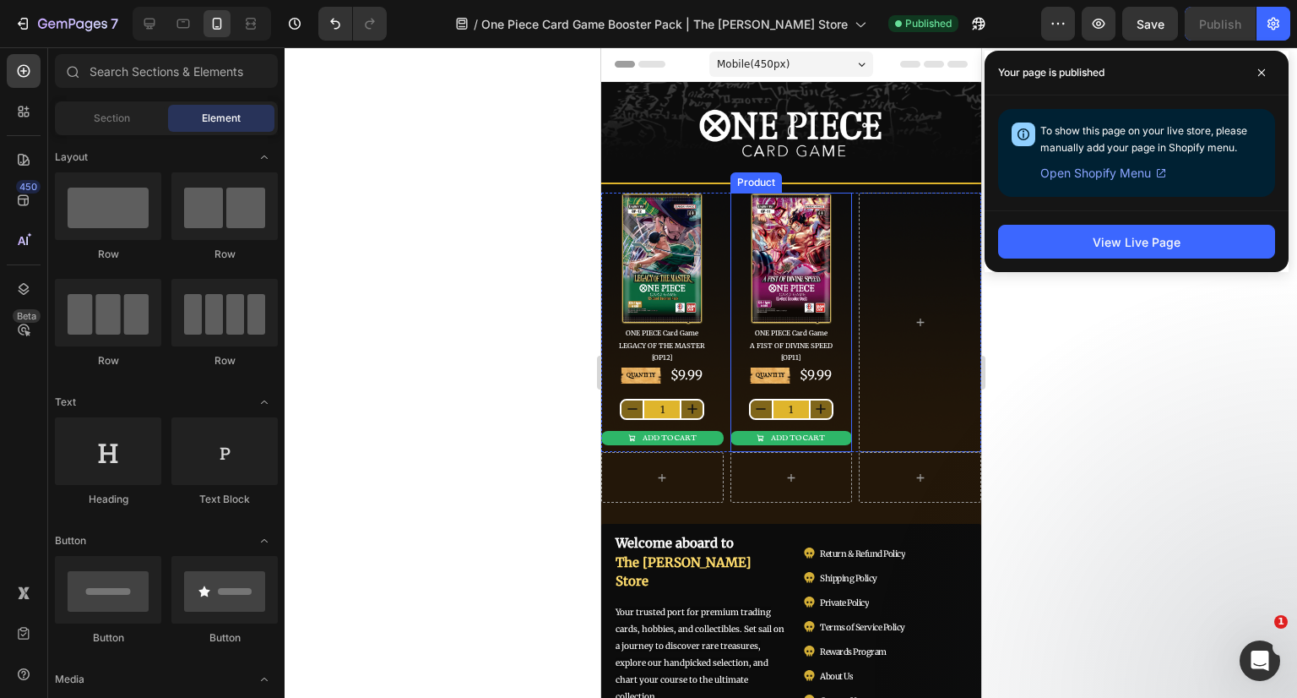
click at [824, 388] on div "QUANTITY Text Block $9.99 Product Price Product Price Row 1 Product Quantity AD…" at bounding box center [791, 408] width 122 height 87
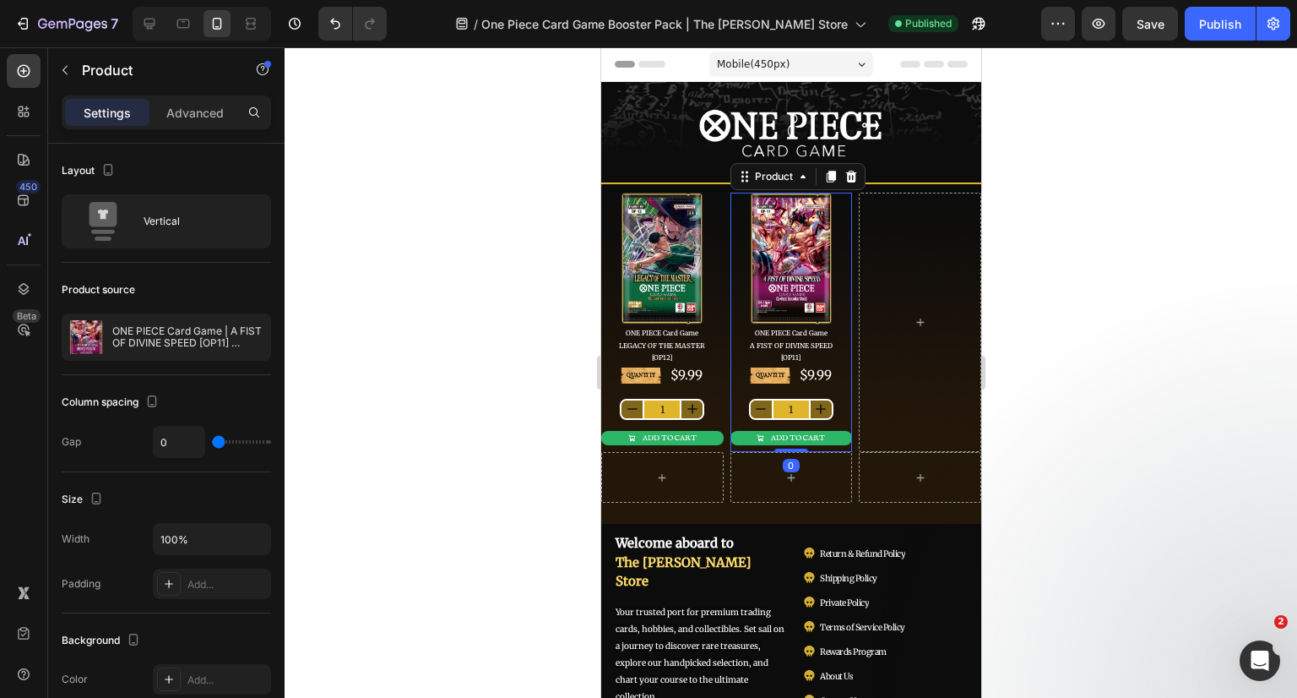
click at [825, 173] on icon at bounding box center [829, 177] width 9 height 12
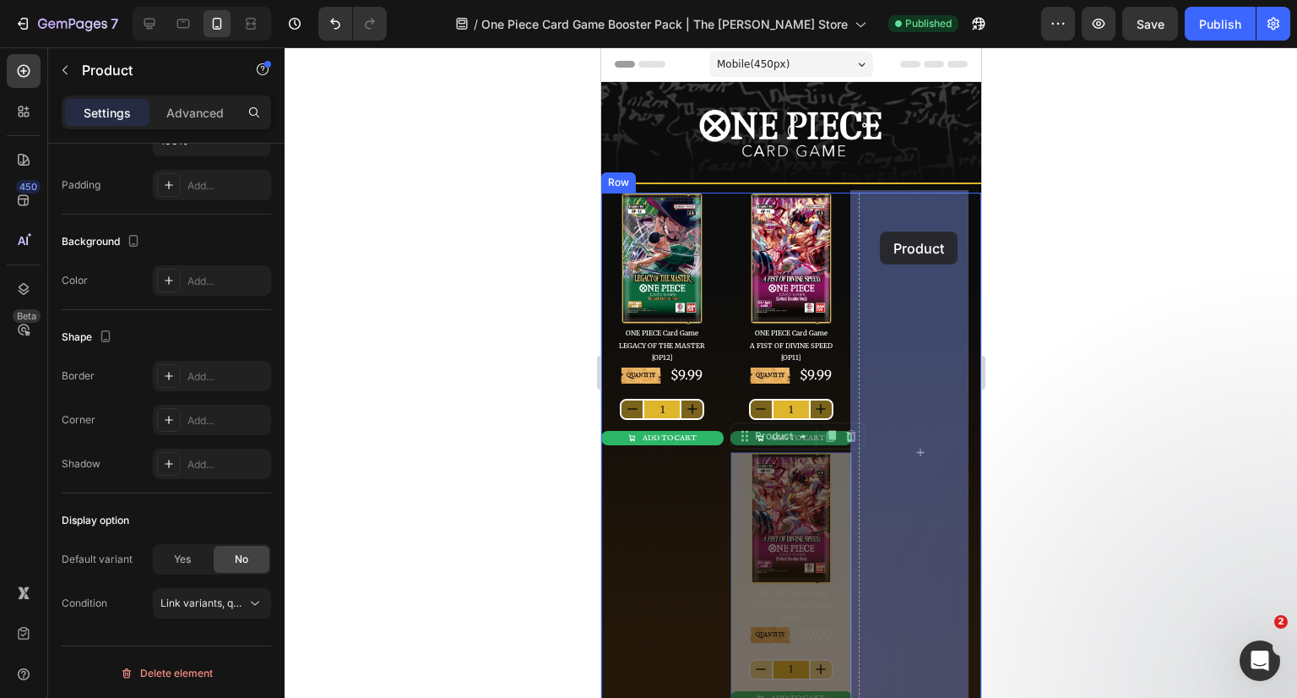
drag, startPoint x: 751, startPoint y: 434, endPoint x: 879, endPoint y: 231, distance: 239.9
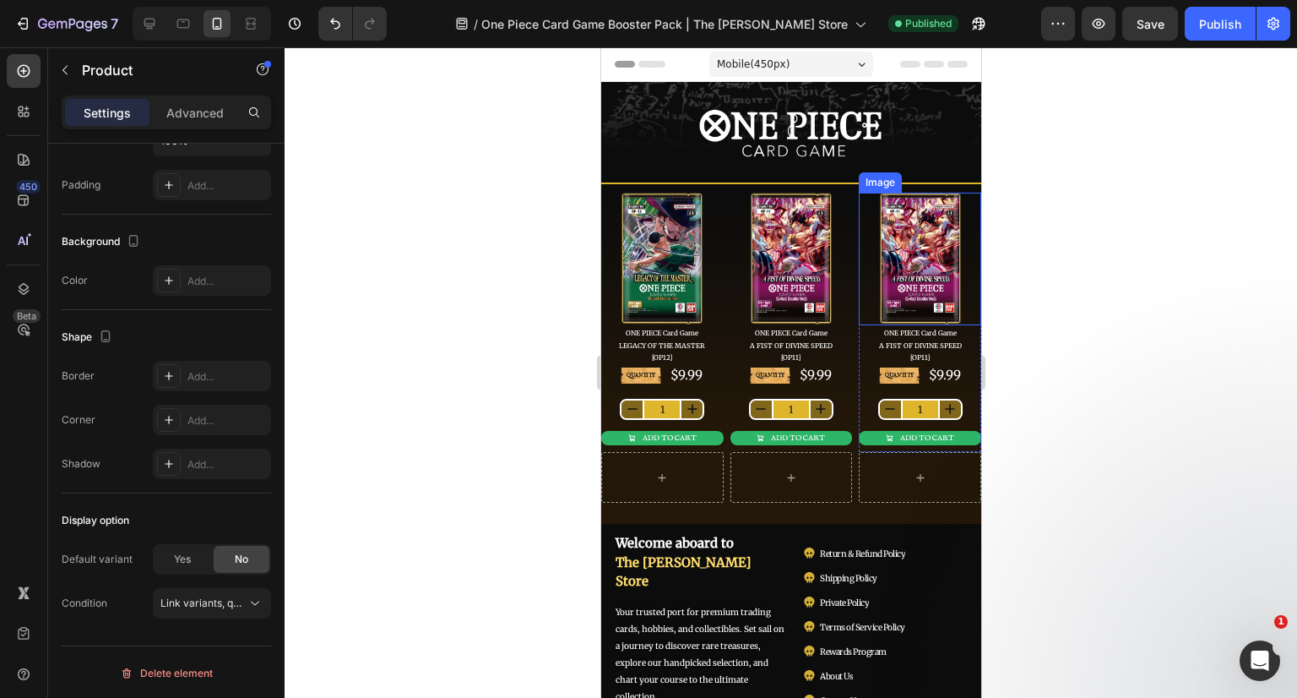
click at [1089, 227] on div at bounding box center [791, 372] width 1013 height 650
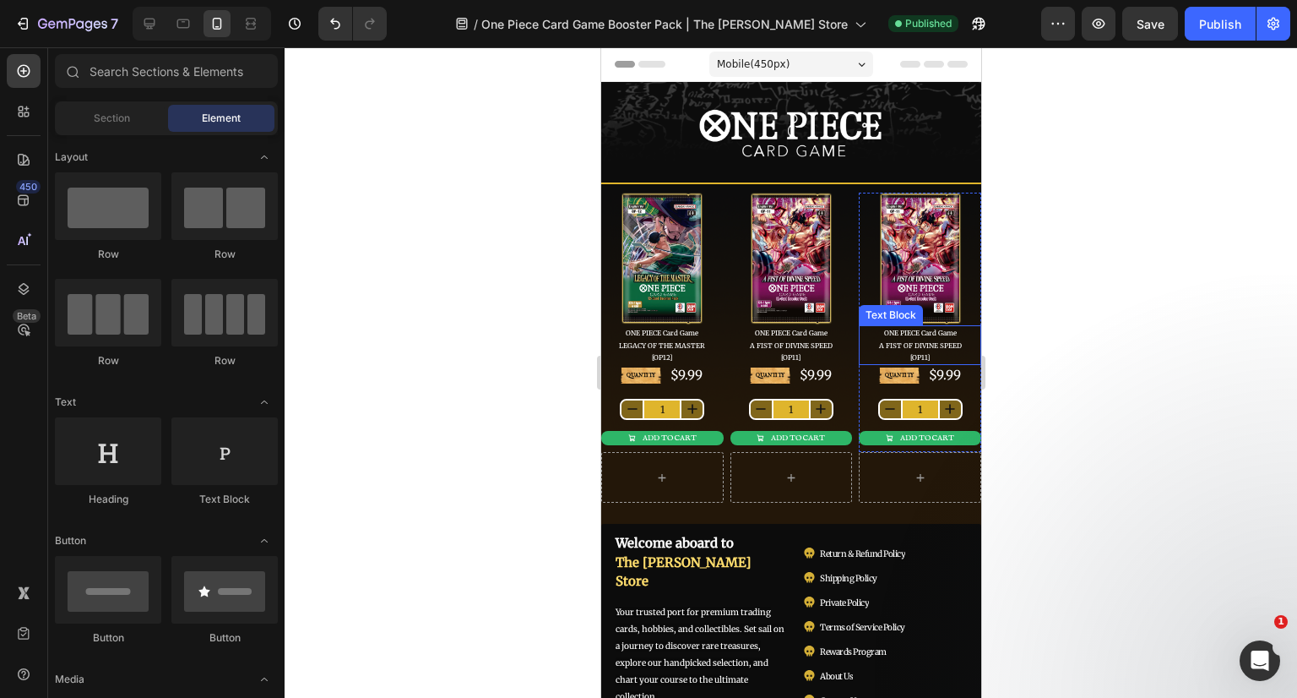
click at [884, 341] on span "A FIST OF DIVINE SPEED" at bounding box center [919, 345] width 83 height 8
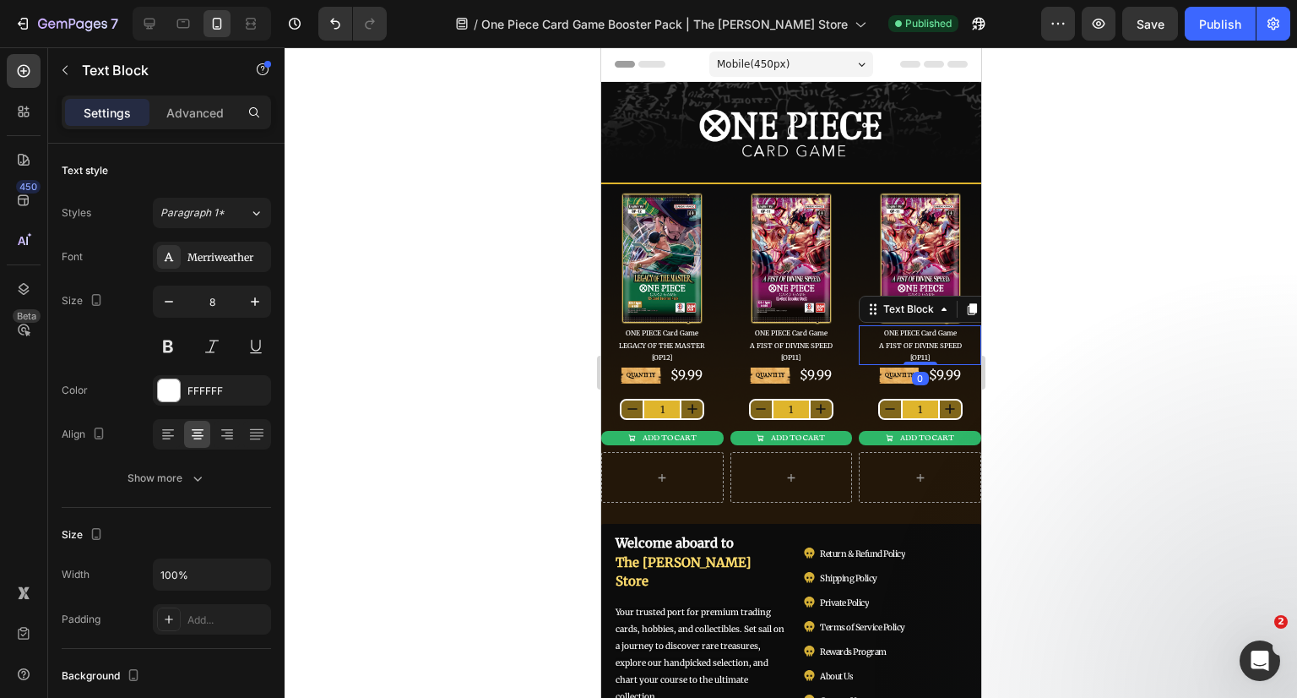
click at [883, 341] on span "A FIST OF DIVINE SPEED" at bounding box center [919, 345] width 83 height 8
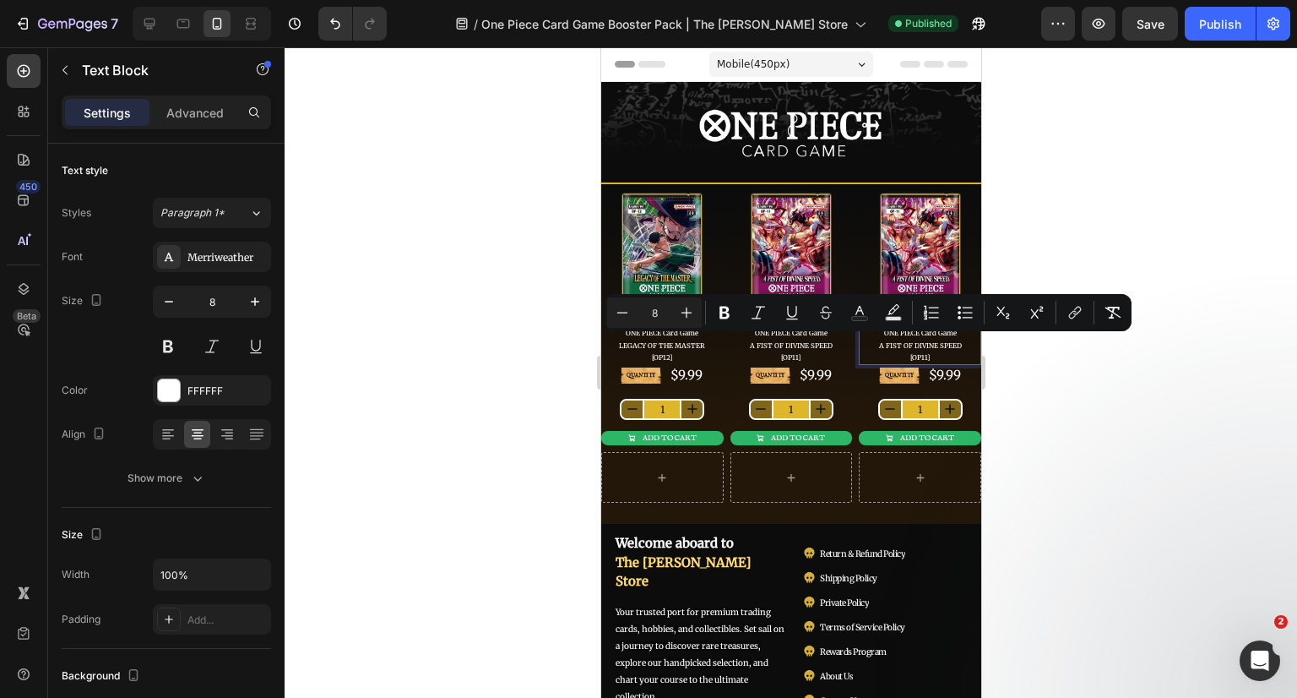
click at [865, 340] on p "ONE PIECE Card Game A FIST OF DIVINE SPEED" at bounding box center [919, 339] width 119 height 24
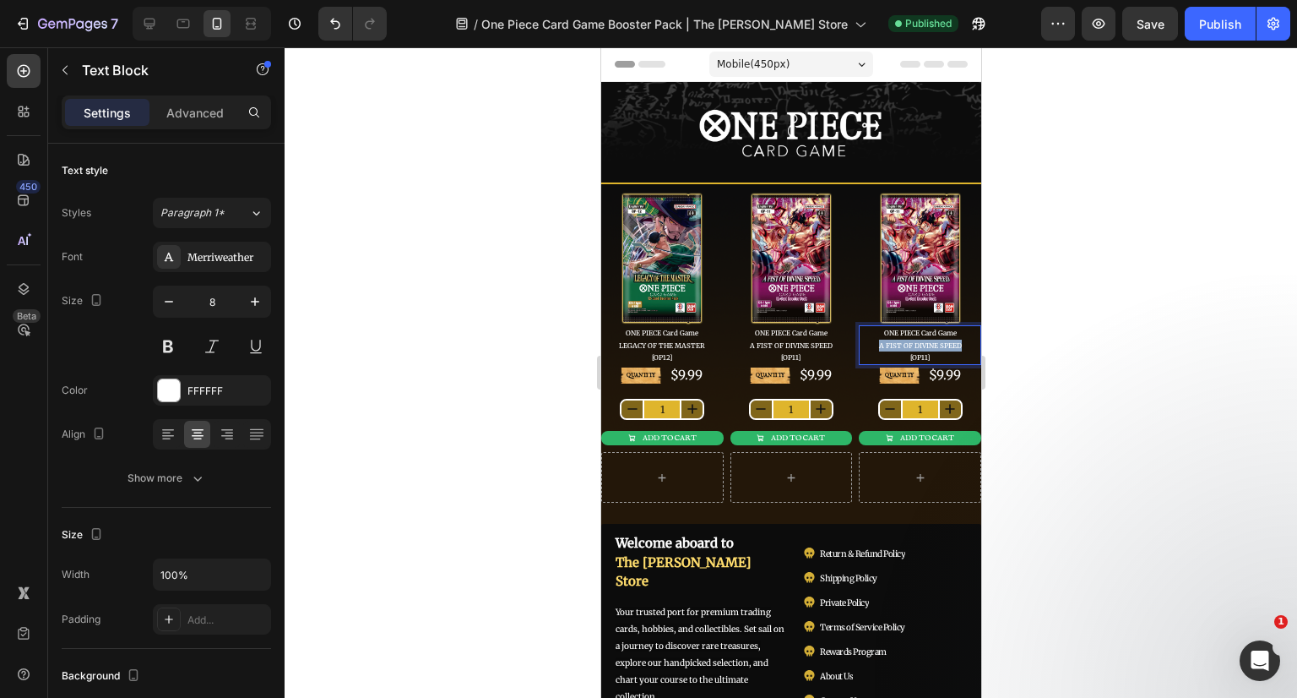
click at [953, 341] on p "ONE PIECE Card Game A FIST OF DIVINE SPEED" at bounding box center [919, 339] width 119 height 24
click at [917, 356] on span "[OP11]" at bounding box center [918, 357] width 19 height 8
click at [1059, 360] on div at bounding box center [791, 372] width 1013 height 650
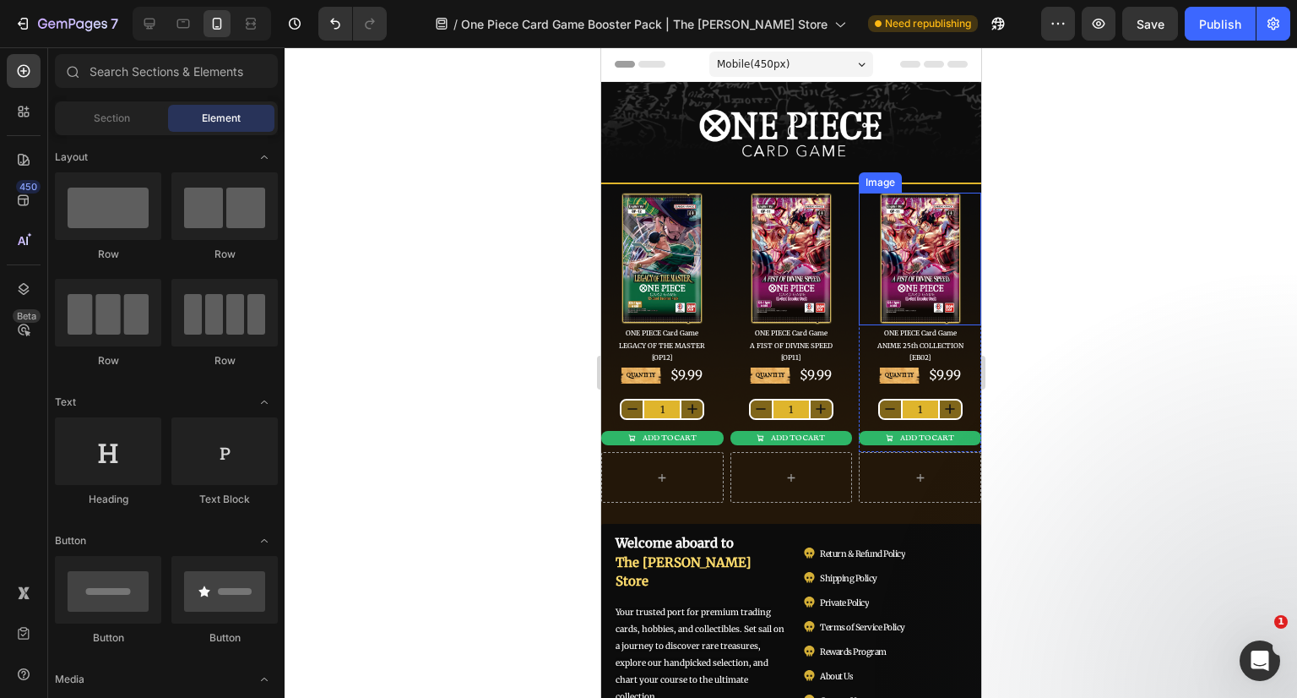
click at [890, 215] on img at bounding box center [919, 259] width 84 height 133
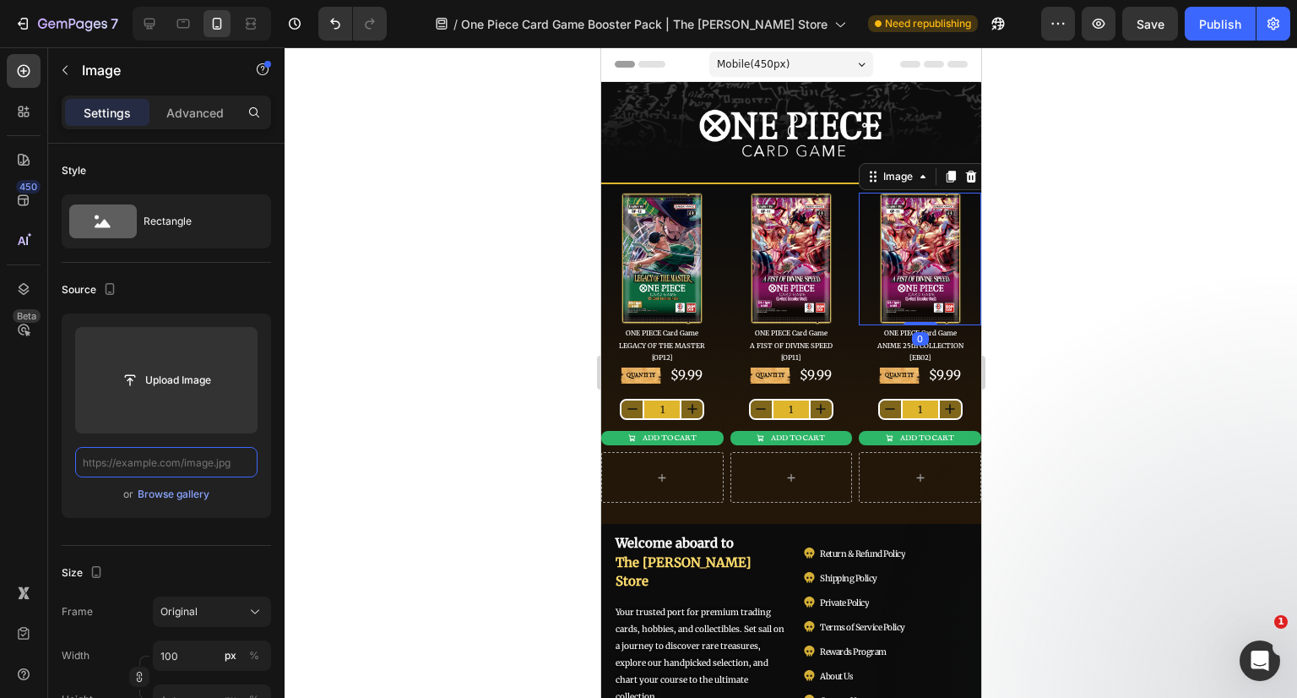
scroll to position [0, 0]
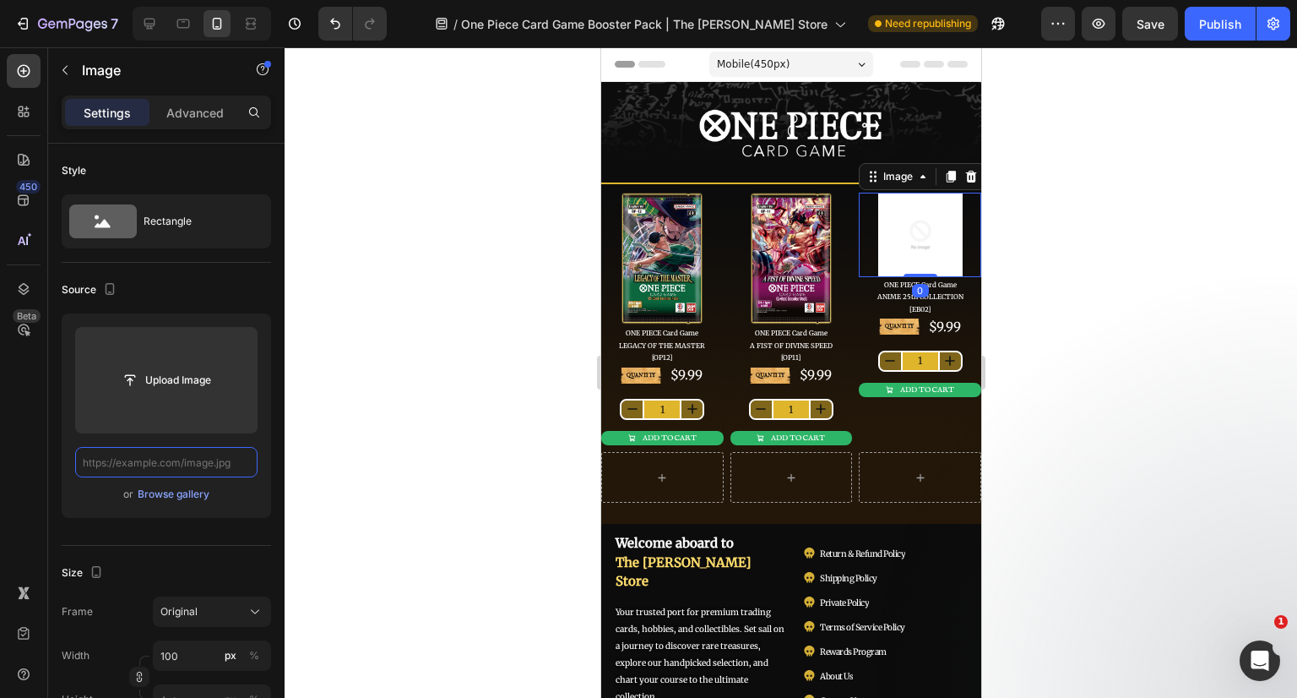
click at [160, 459] on input "text" at bounding box center [166, 462] width 182 height 30
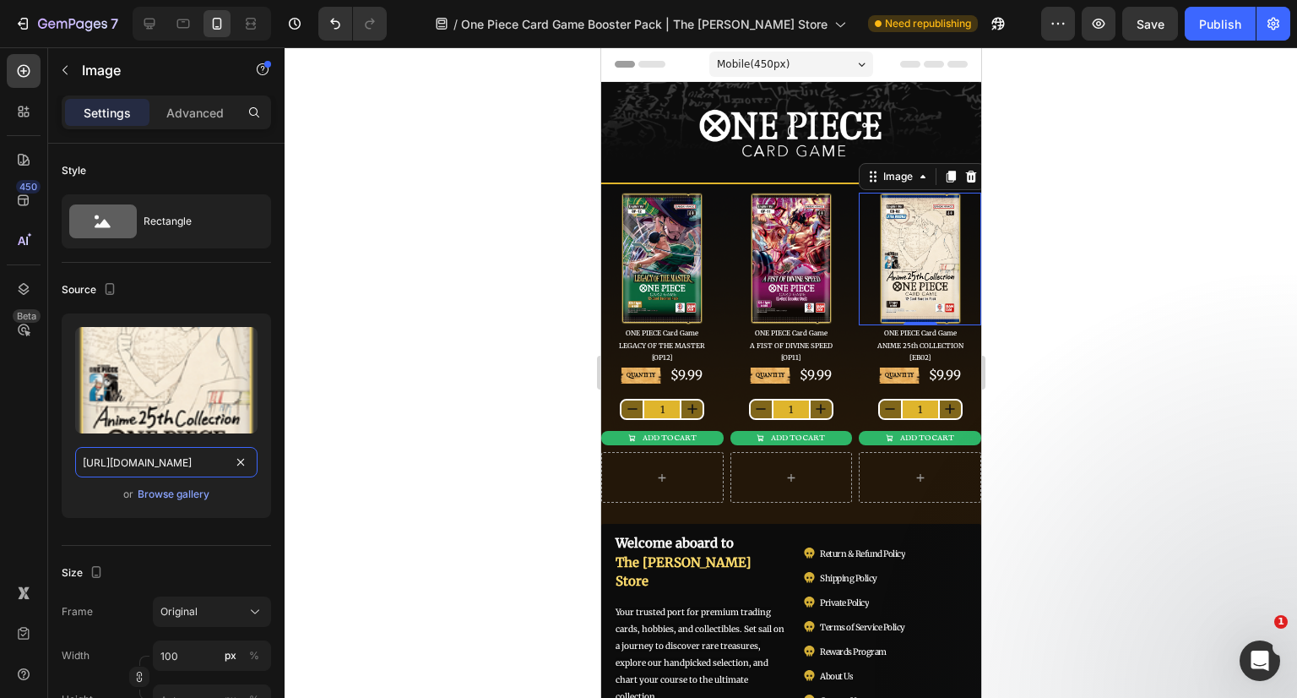
scroll to position [0, 757]
type input "[URL][DOMAIN_NAME]"
click at [342, 453] on div at bounding box center [791, 372] width 1013 height 650
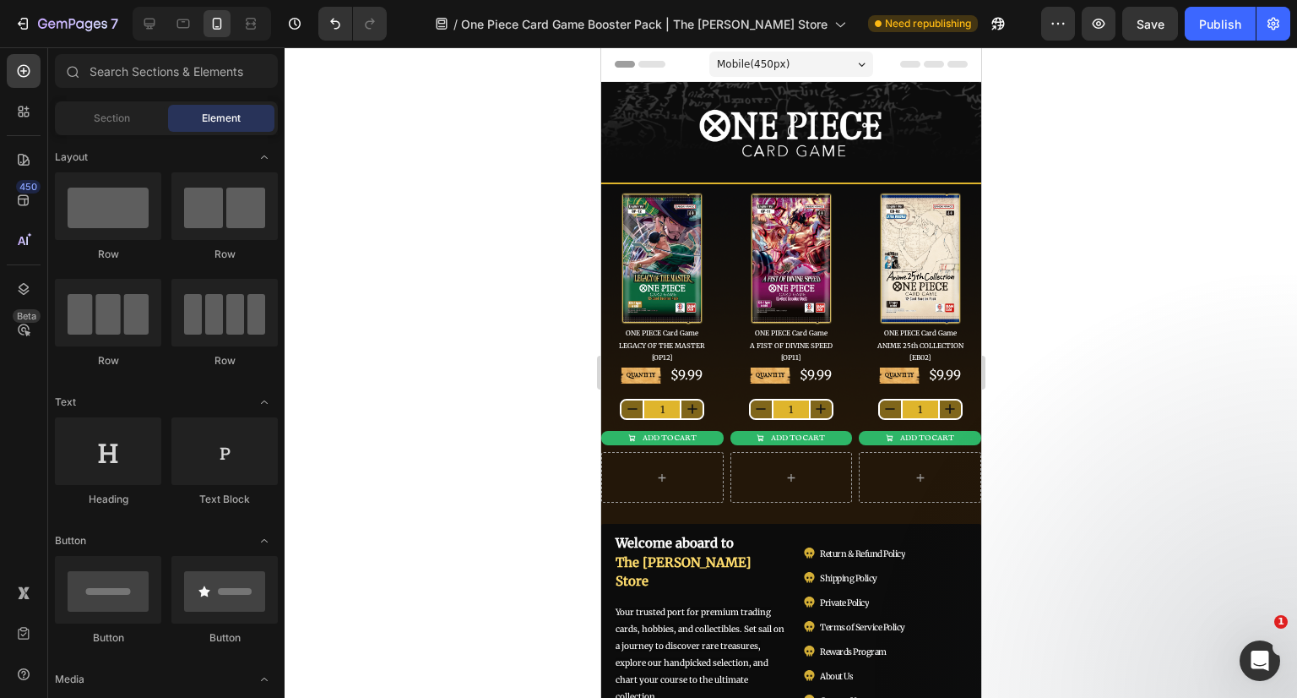
click at [1102, 282] on div at bounding box center [791, 372] width 1013 height 650
click at [754, 540] on p "Welcome aboard to" at bounding box center [700, 543] width 171 height 19
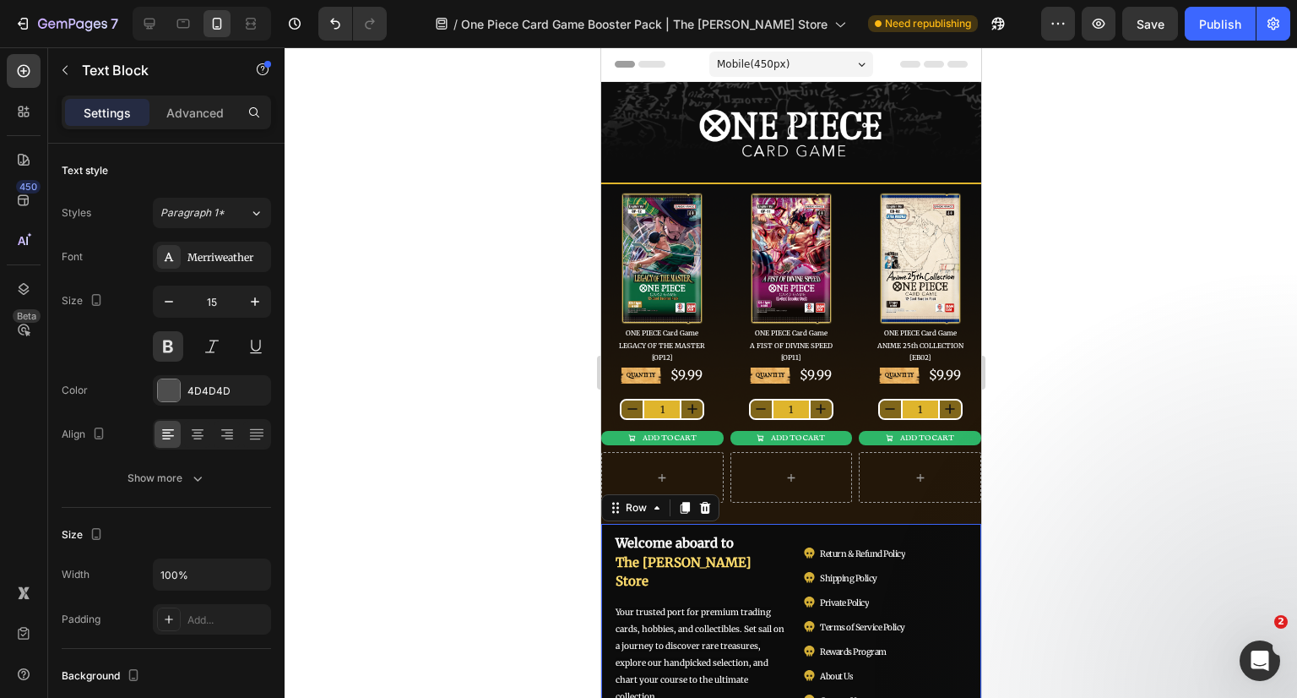
click at [957, 527] on div "Welcome aboard to The [PERSON_NAME] Store Text Block Your trusted port for prem…" at bounding box center [790, 663] width 380 height 278
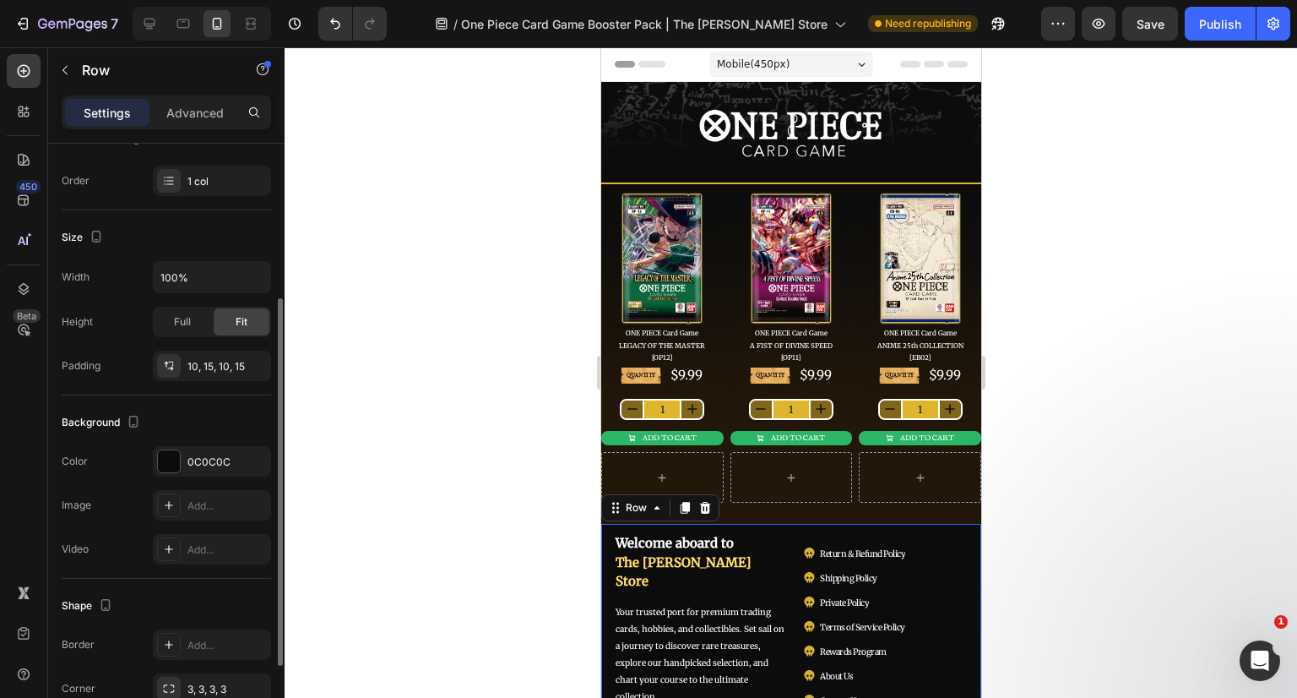
scroll to position [383, 0]
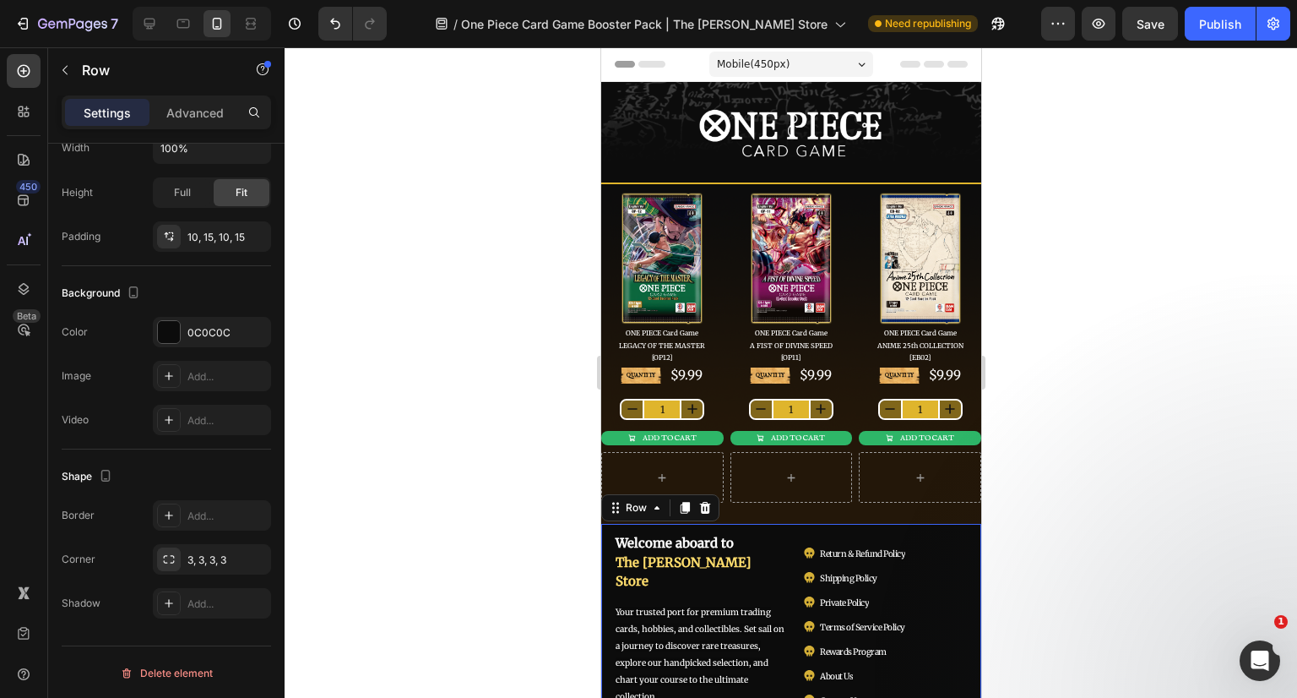
click at [203, 325] on div "0C0C0C" at bounding box center [226, 332] width 79 height 15
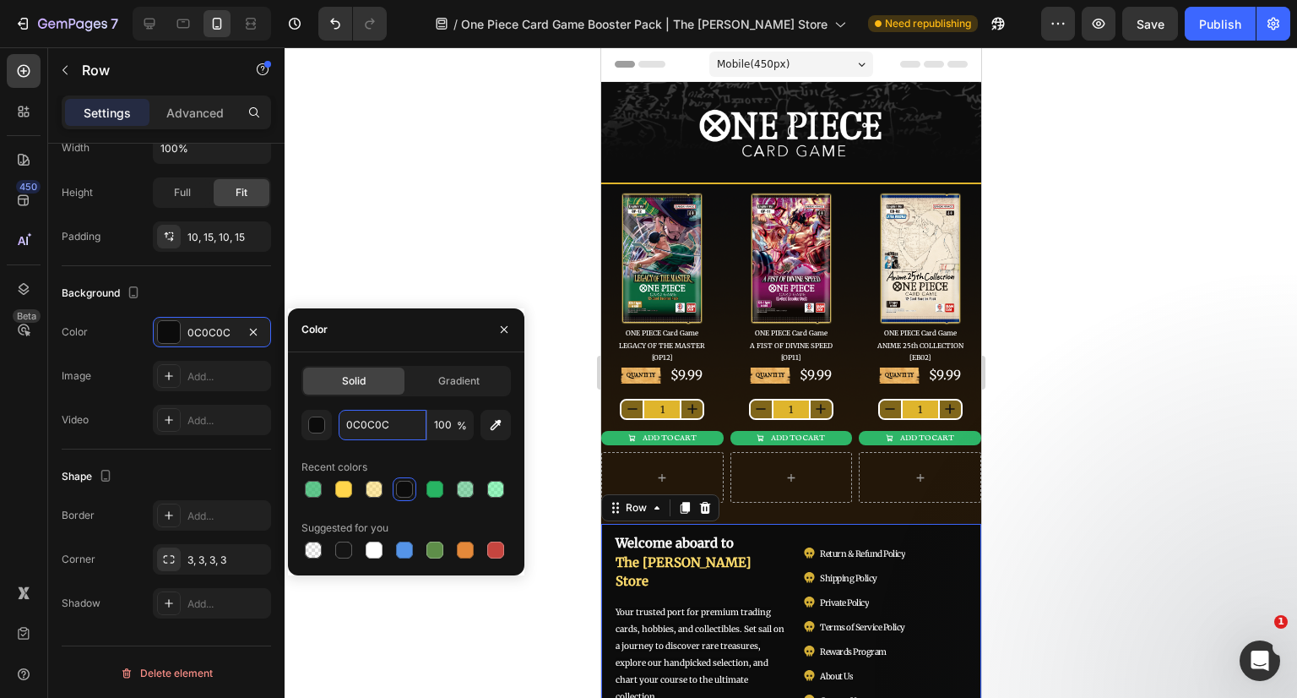
click at [394, 416] on input "0C0C0C" at bounding box center [383, 425] width 88 height 30
click at [502, 328] on icon "button" at bounding box center [504, 330] width 14 height 14
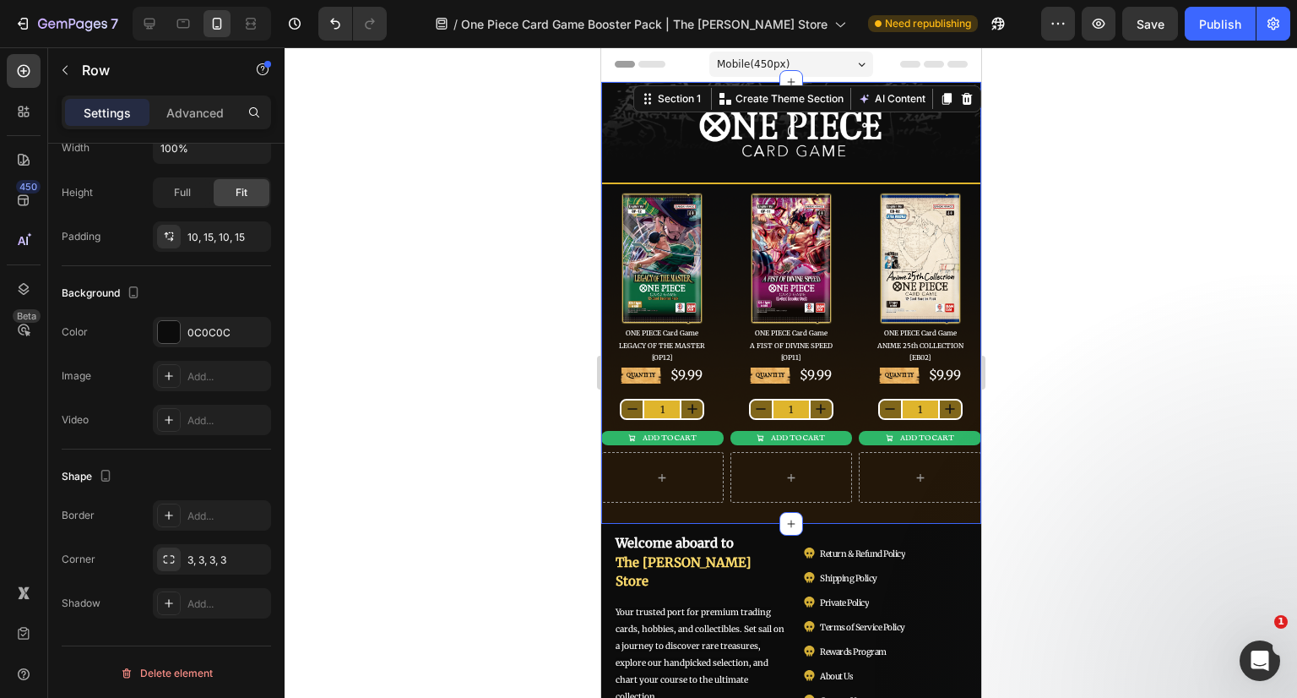
click at [686, 92] on div "Image Row Title Line Row Image ONE PIECE Card Game LEGACY OF THE MASTER [OP12] …" at bounding box center [790, 303] width 380 height 442
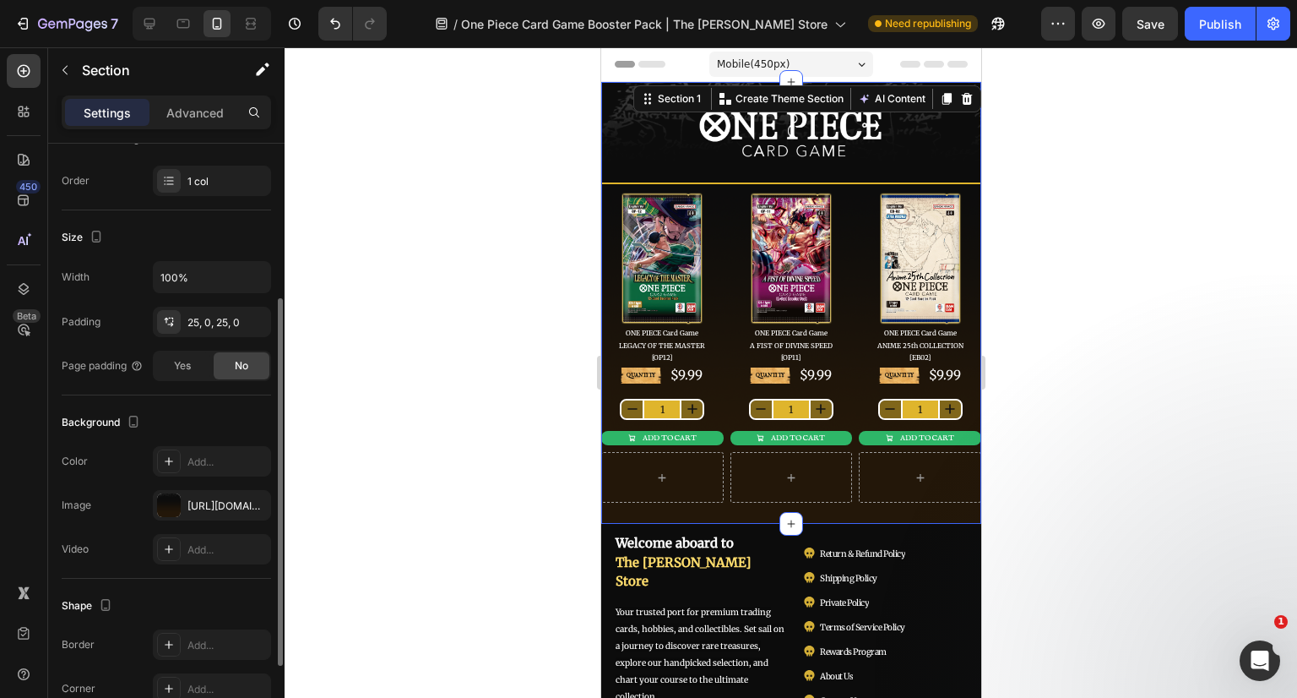
scroll to position [338, 0]
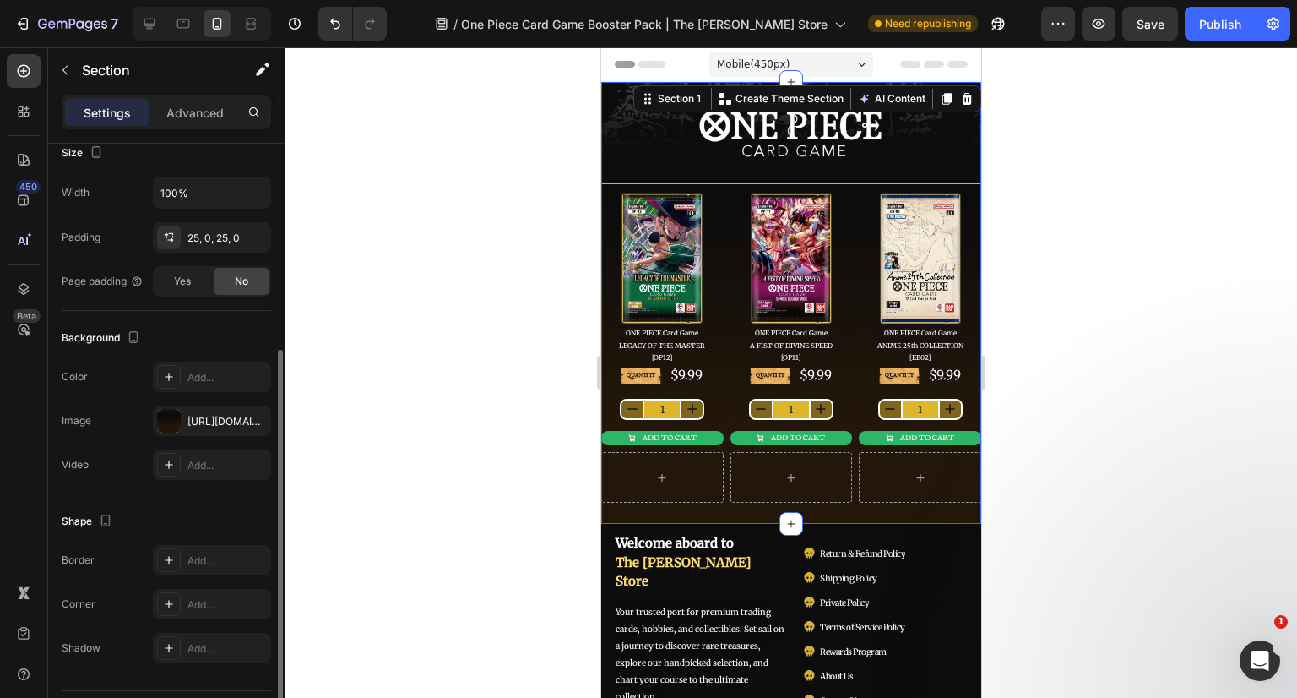
click at [0, 0] on icon "button" at bounding box center [0, 0] width 0 height 0
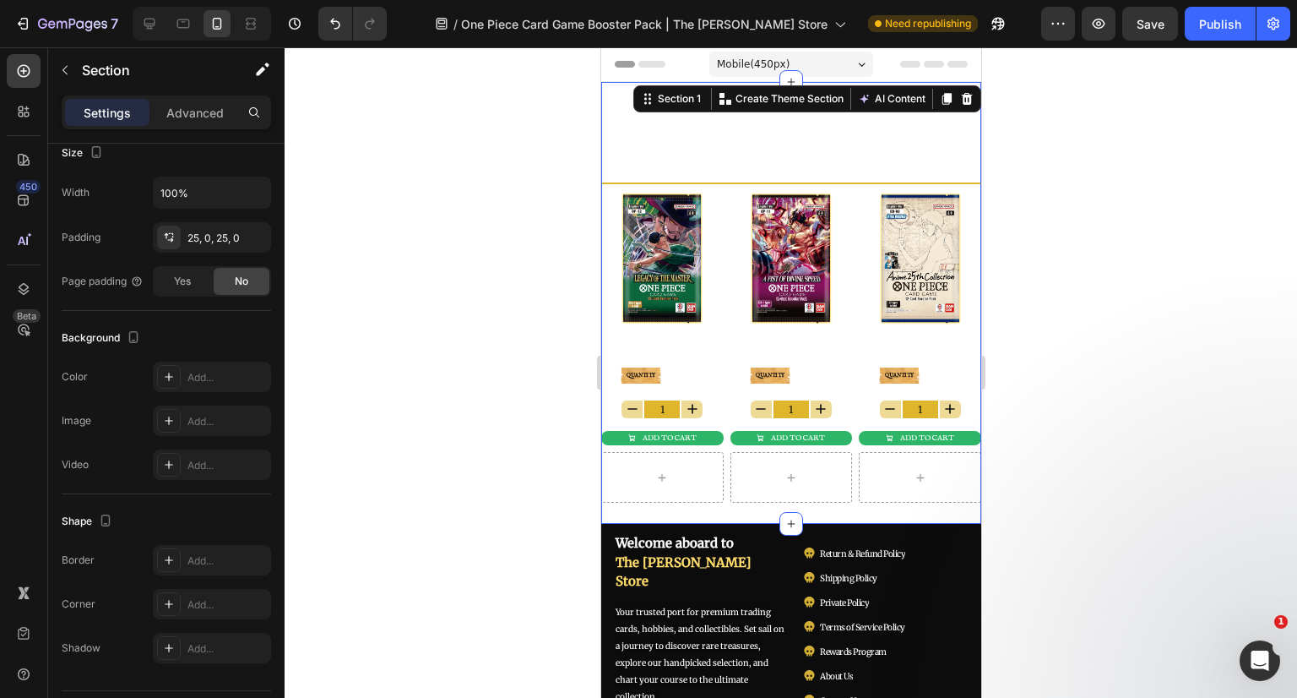
click at [219, 372] on div "Add..." at bounding box center [226, 377] width 79 height 15
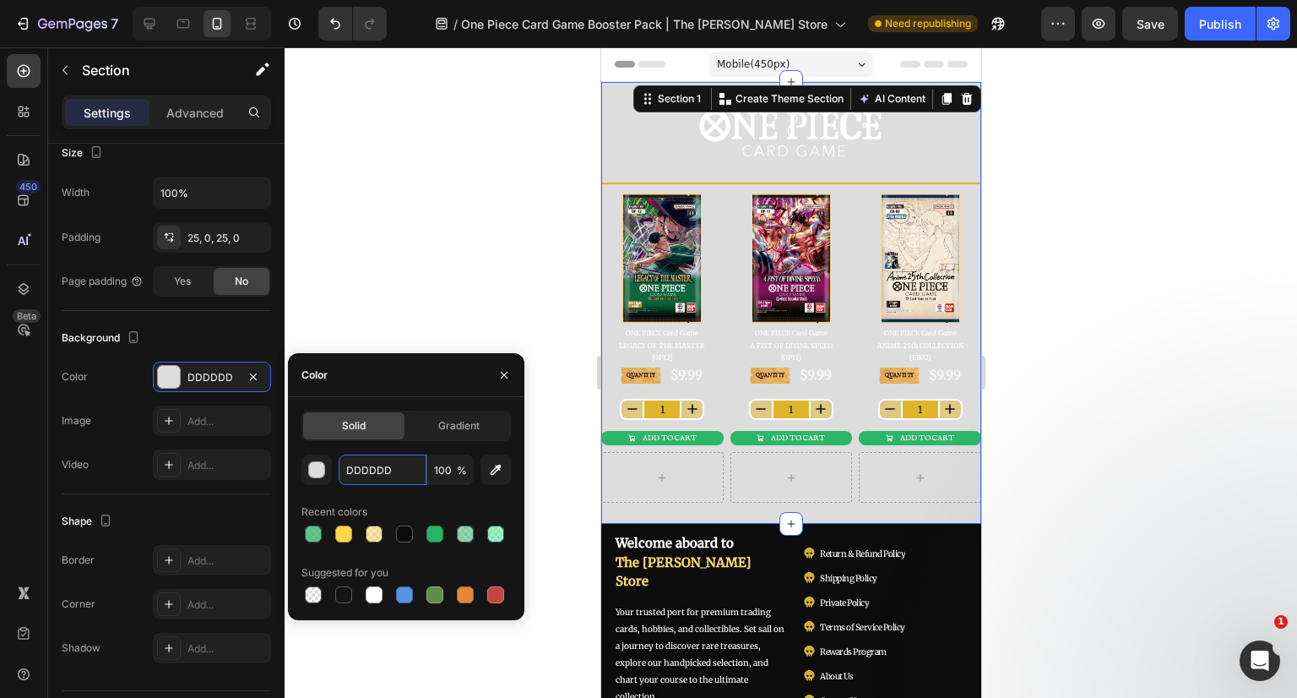
click at [394, 466] on input "DDDDDD" at bounding box center [383, 469] width 88 height 30
paste input "0C0C0C"
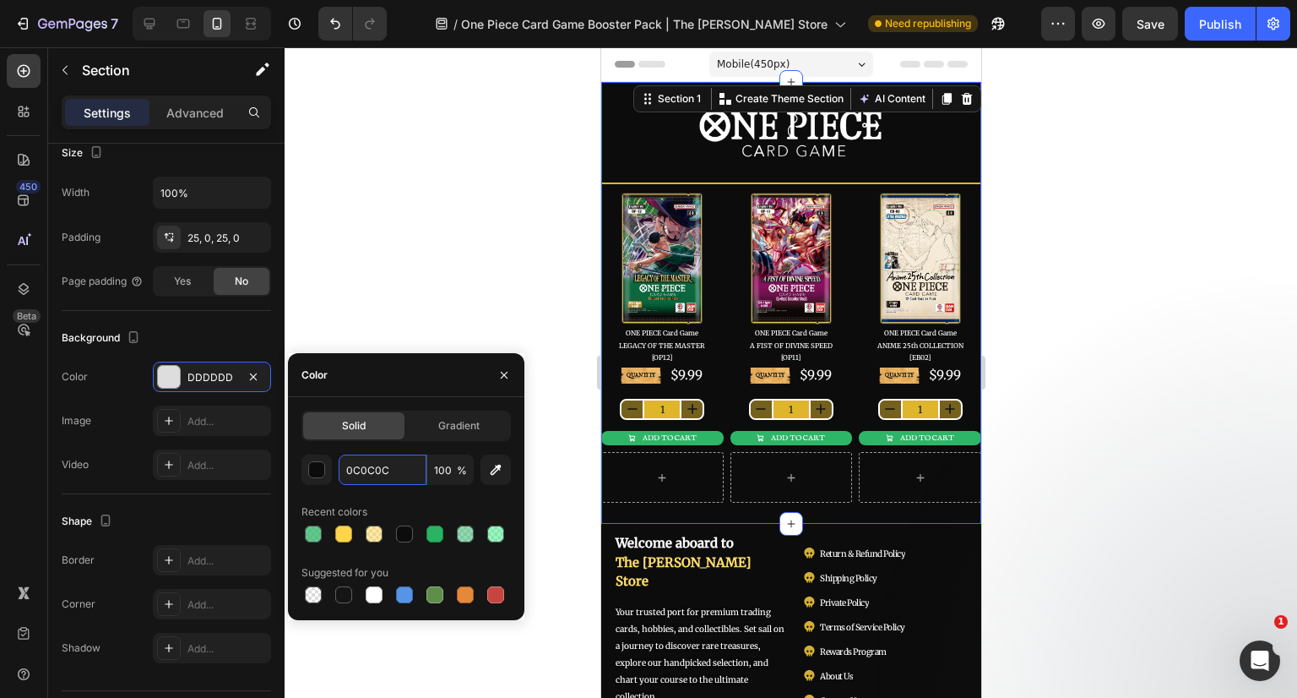
type input "0C0C0C"
click at [501, 374] on icon "button" at bounding box center [504, 375] width 14 height 14
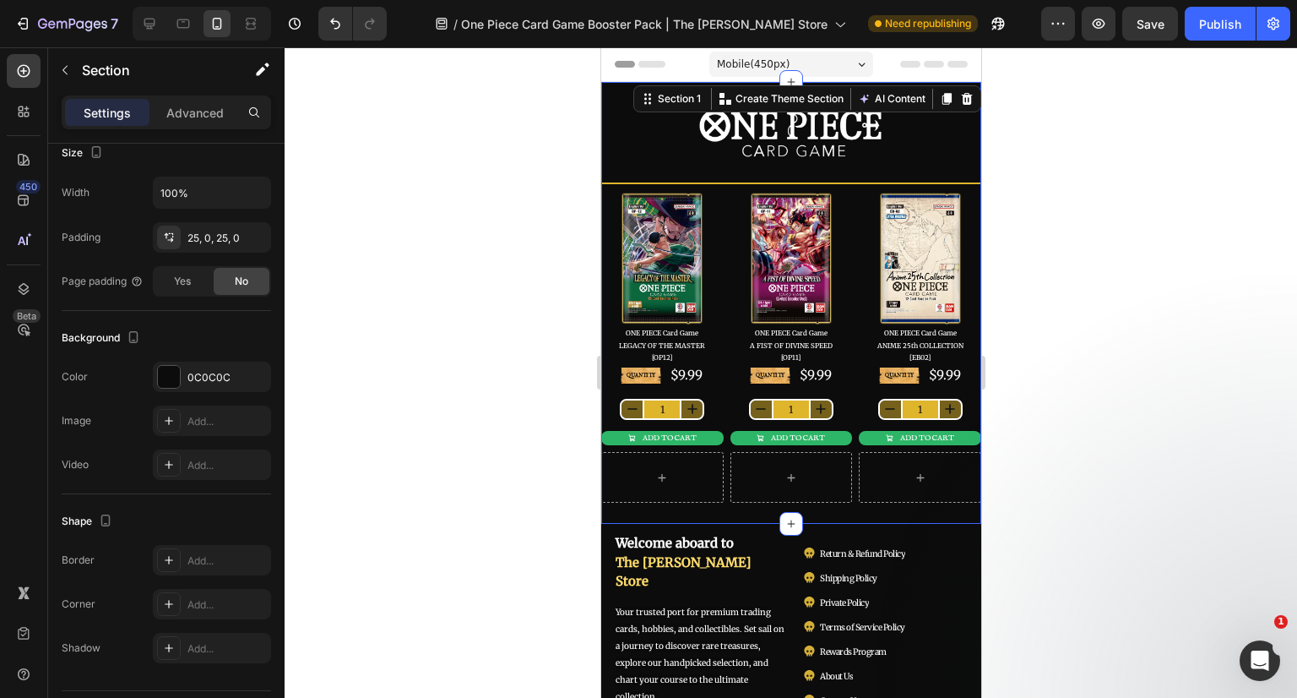
click at [432, 280] on div at bounding box center [791, 372] width 1013 height 650
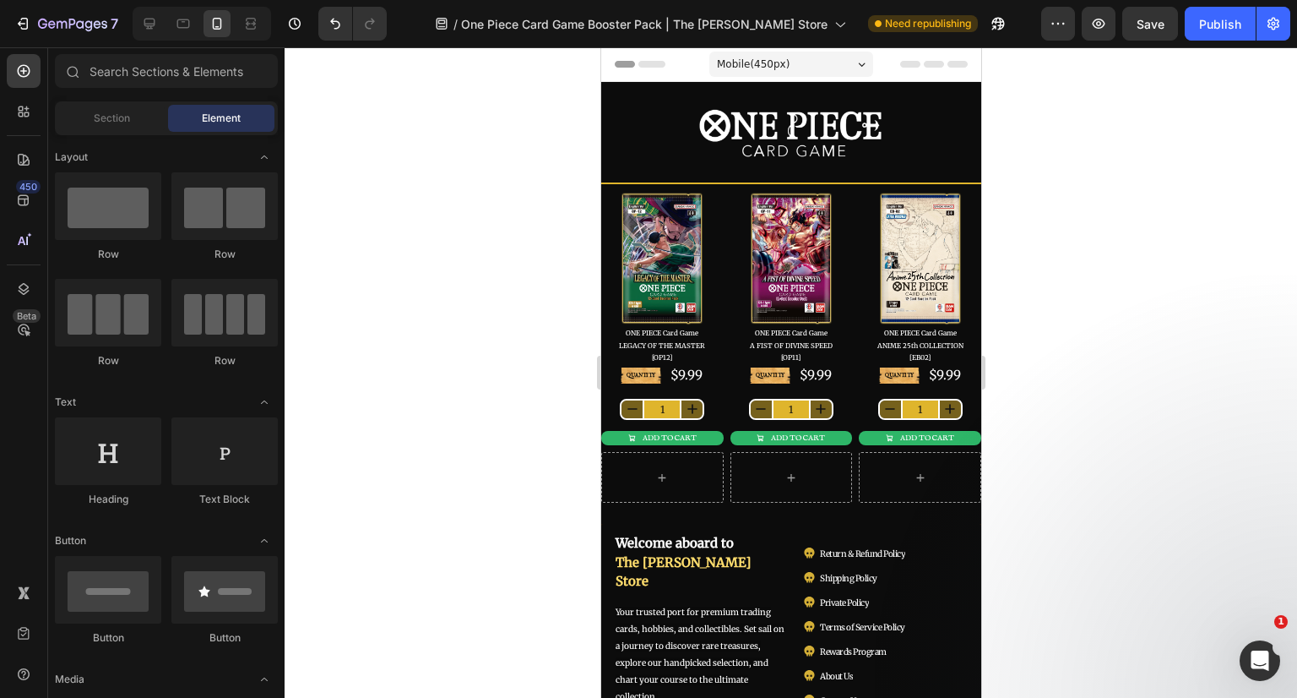
click at [1111, 261] on div at bounding box center [791, 372] width 1013 height 650
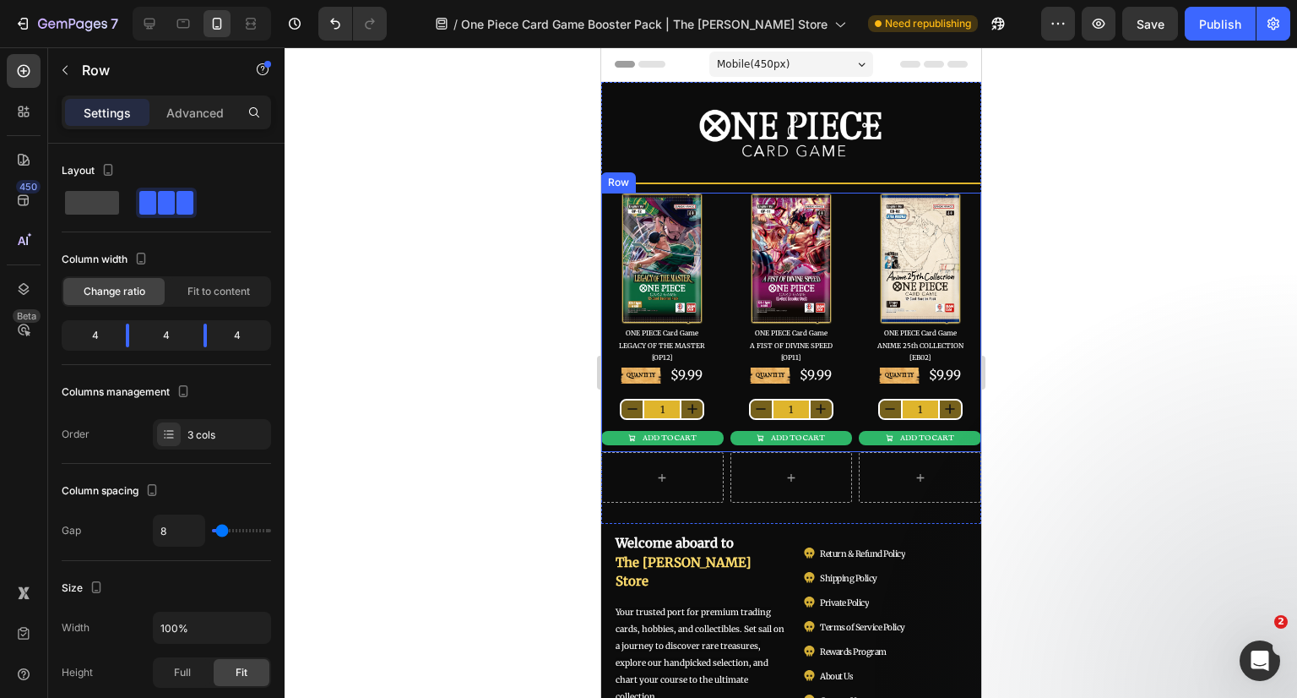
click at [845, 442] on div "Image ONE PIECE Card Game LEGACY OF THE MASTER [OP12] Text Block QUANTITY Text …" at bounding box center [790, 323] width 380 height 260
drag, startPoint x: 687, startPoint y: 166, endPoint x: 696, endPoint y: 183, distance: 19.3
click at [687, 170] on icon at bounding box center [684, 177] width 14 height 14
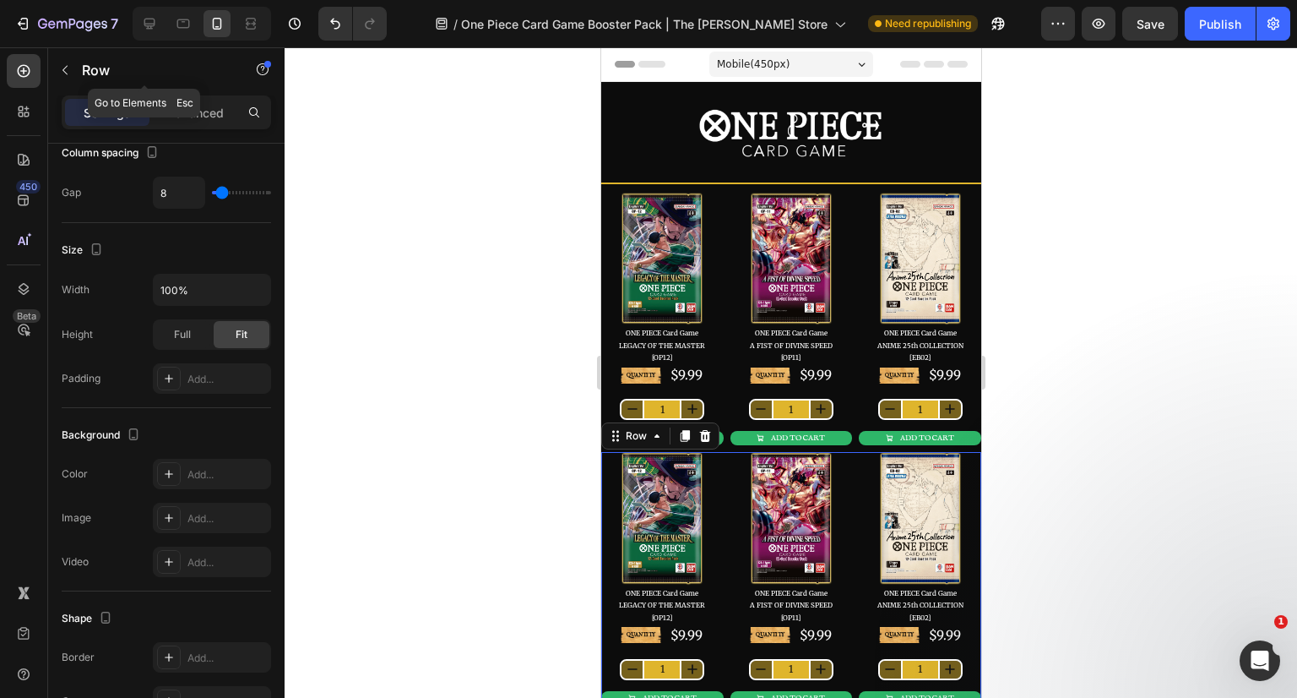
click at [81, 75] on div "Row" at bounding box center [144, 70] width 193 height 44
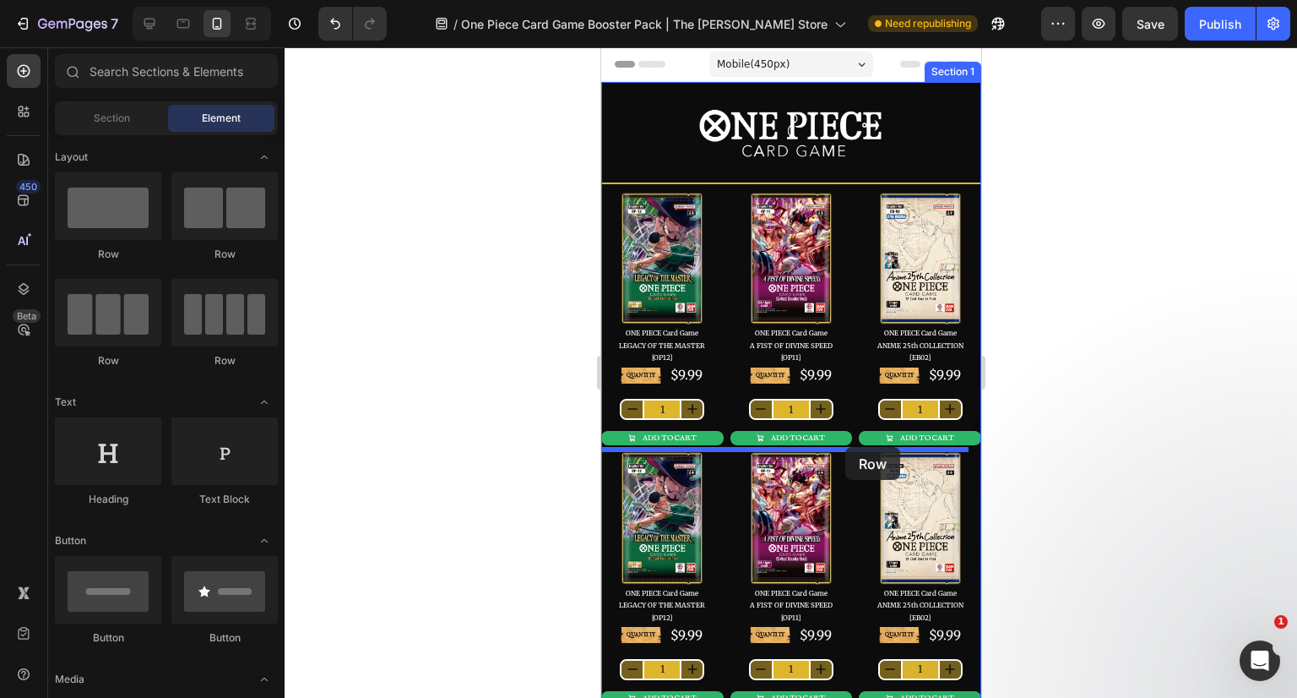
drag, startPoint x: 730, startPoint y: 249, endPoint x: 844, endPoint y: 447, distance: 228.1
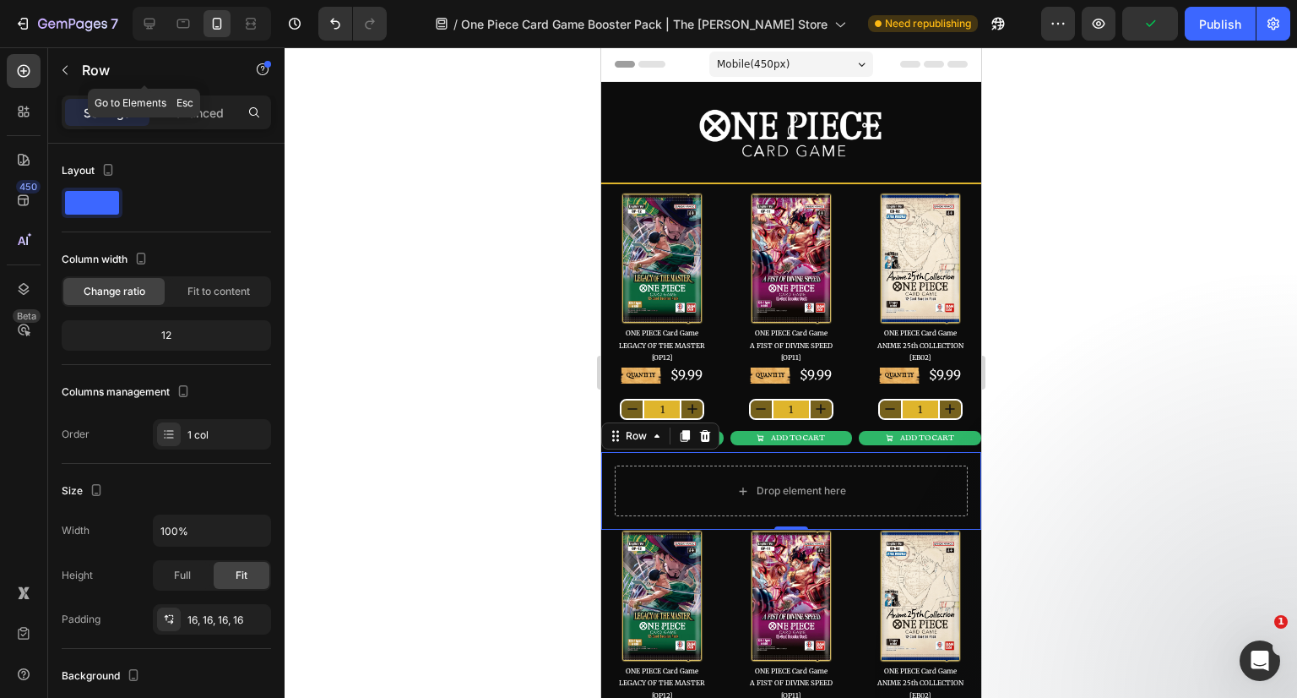
click at [88, 75] on p "Row" at bounding box center [154, 70] width 144 height 20
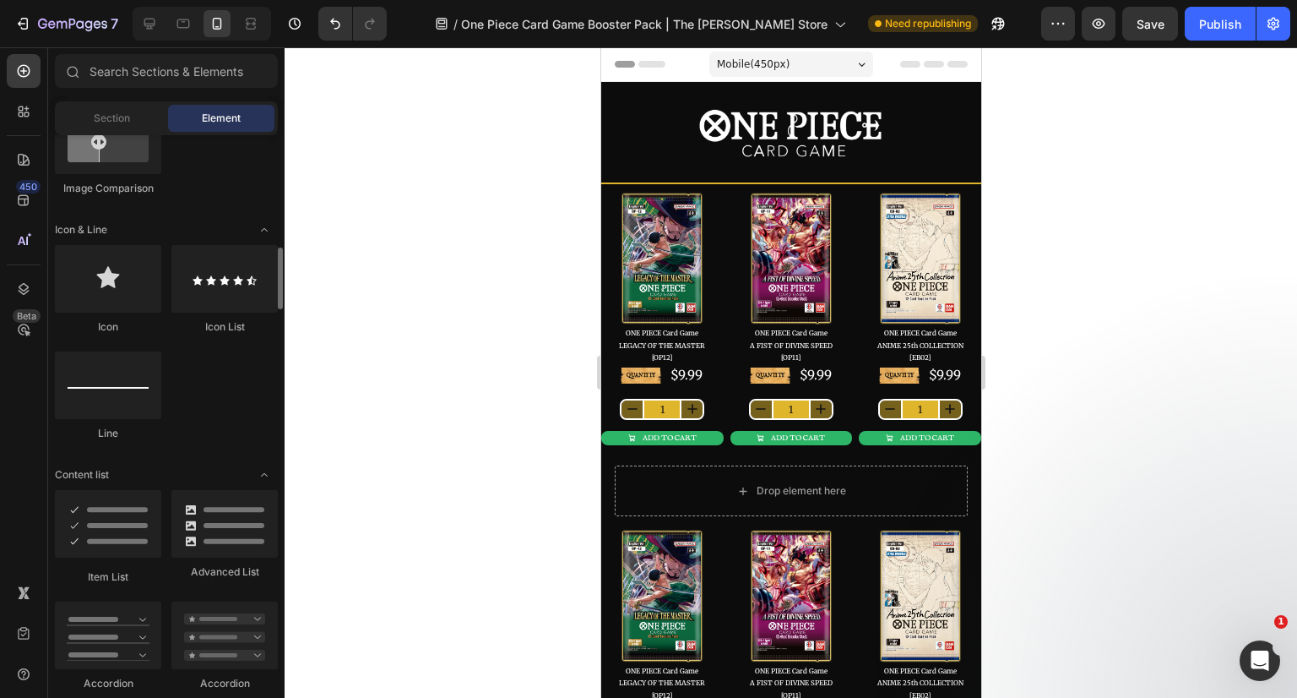
scroll to position [1098, 0]
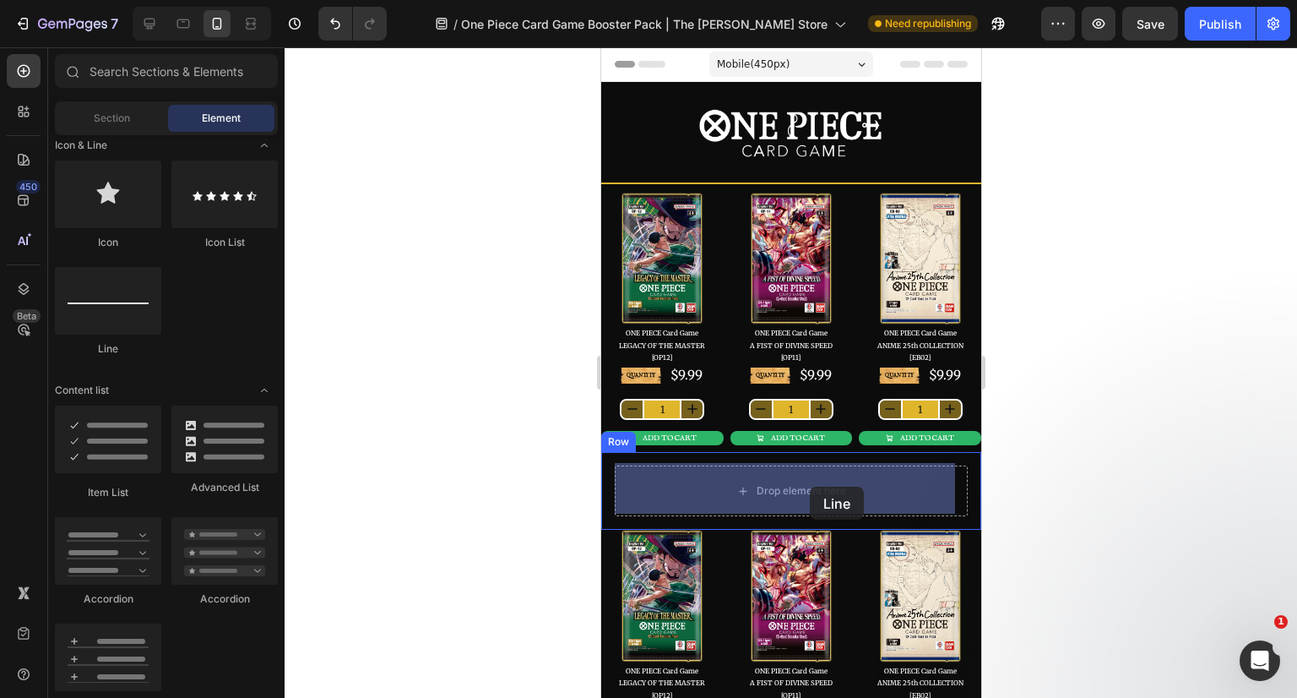
drag, startPoint x: 733, startPoint y: 352, endPoint x: 809, endPoint y: 486, distance: 154.3
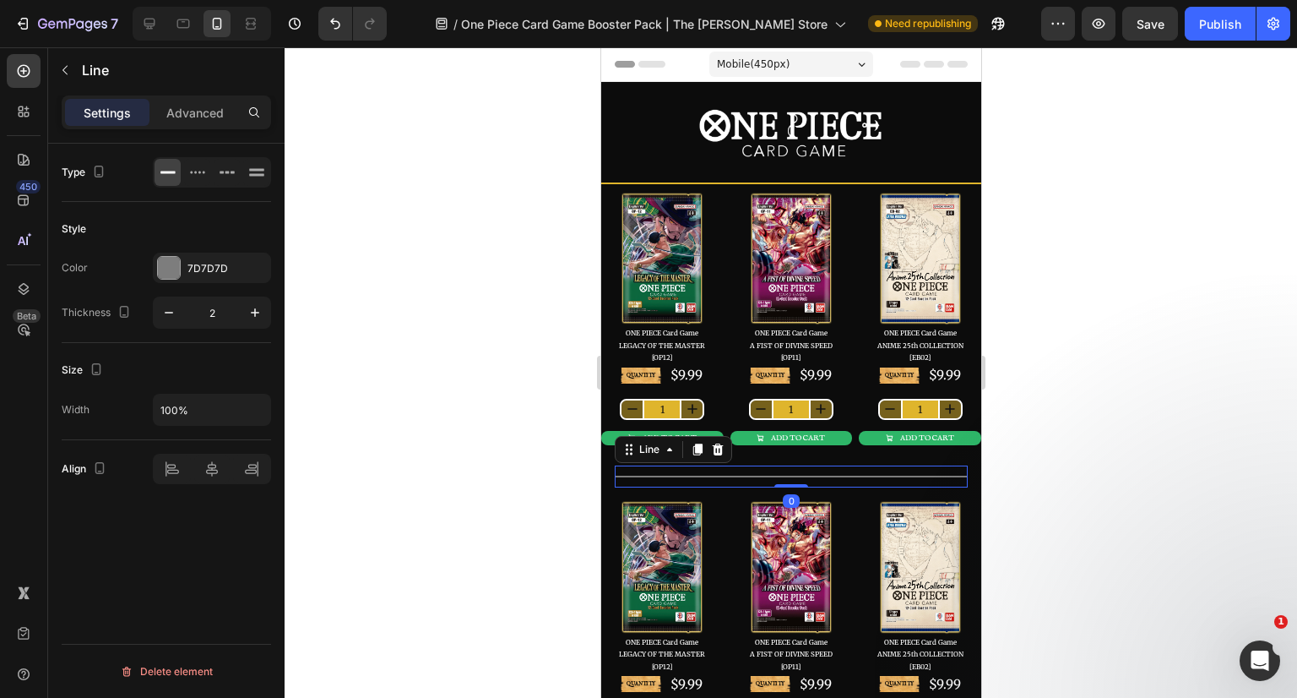
click at [1017, 453] on div at bounding box center [791, 372] width 1013 height 650
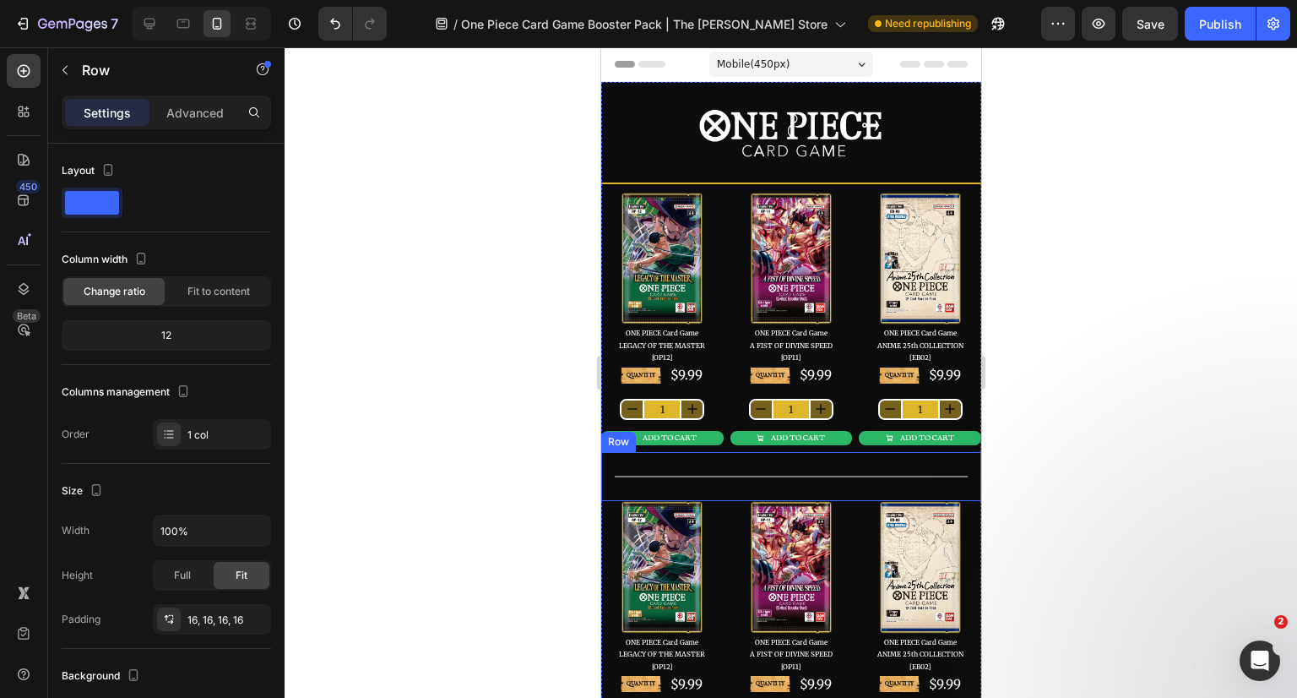
click at [866, 457] on div "Title Line Row" at bounding box center [790, 476] width 380 height 49
click at [209, 102] on div "Advanced" at bounding box center [195, 112] width 84 height 27
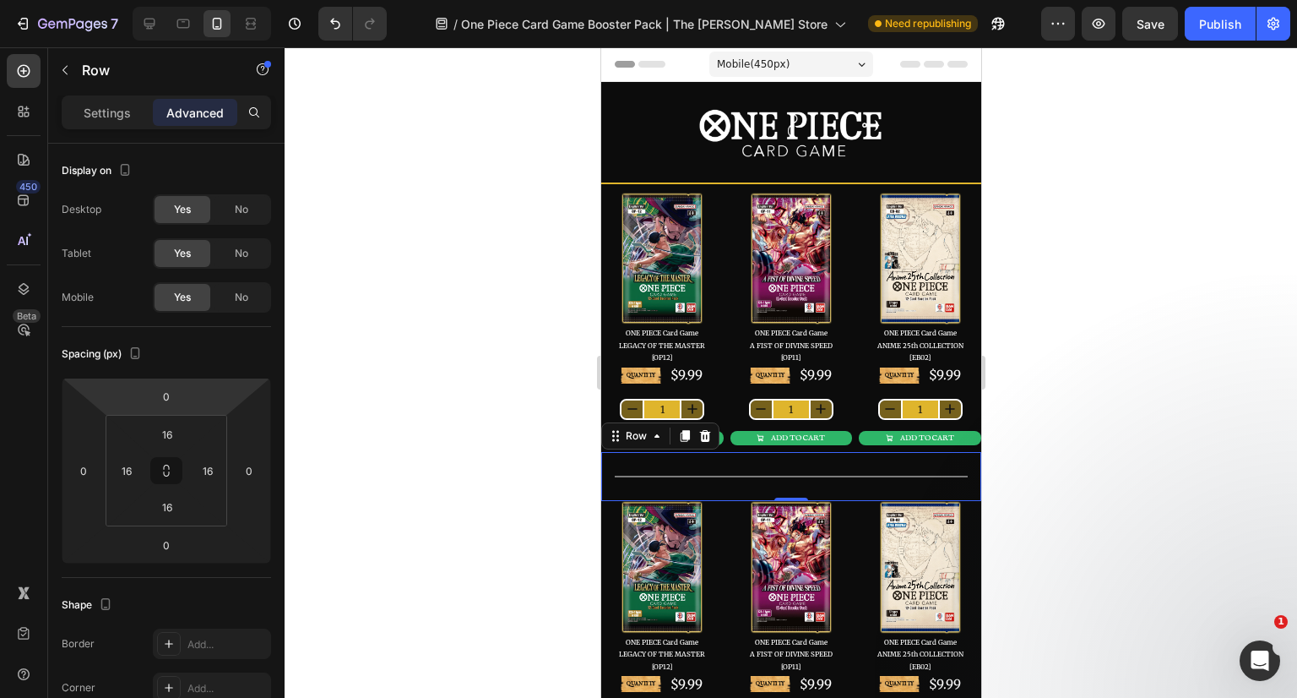
click at [170, 400] on input "0" at bounding box center [166, 395] width 34 height 25
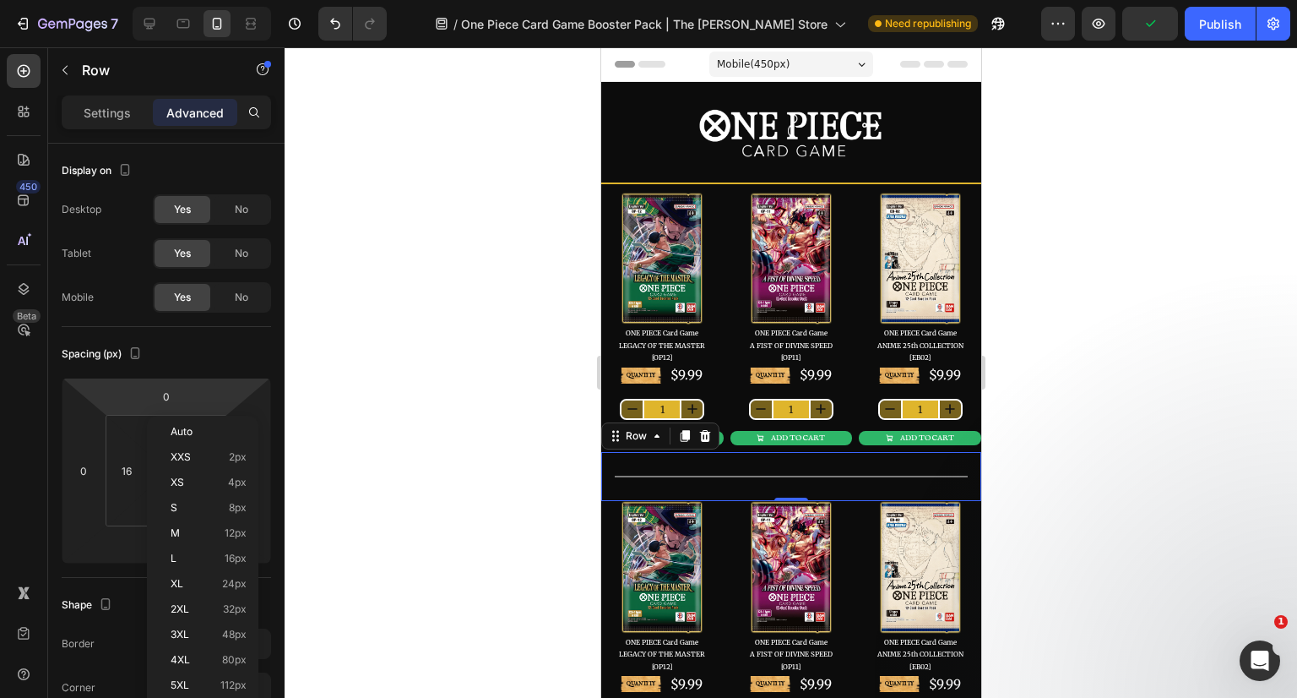
click at [179, 426] on span "Auto" at bounding box center [182, 432] width 22 height 12
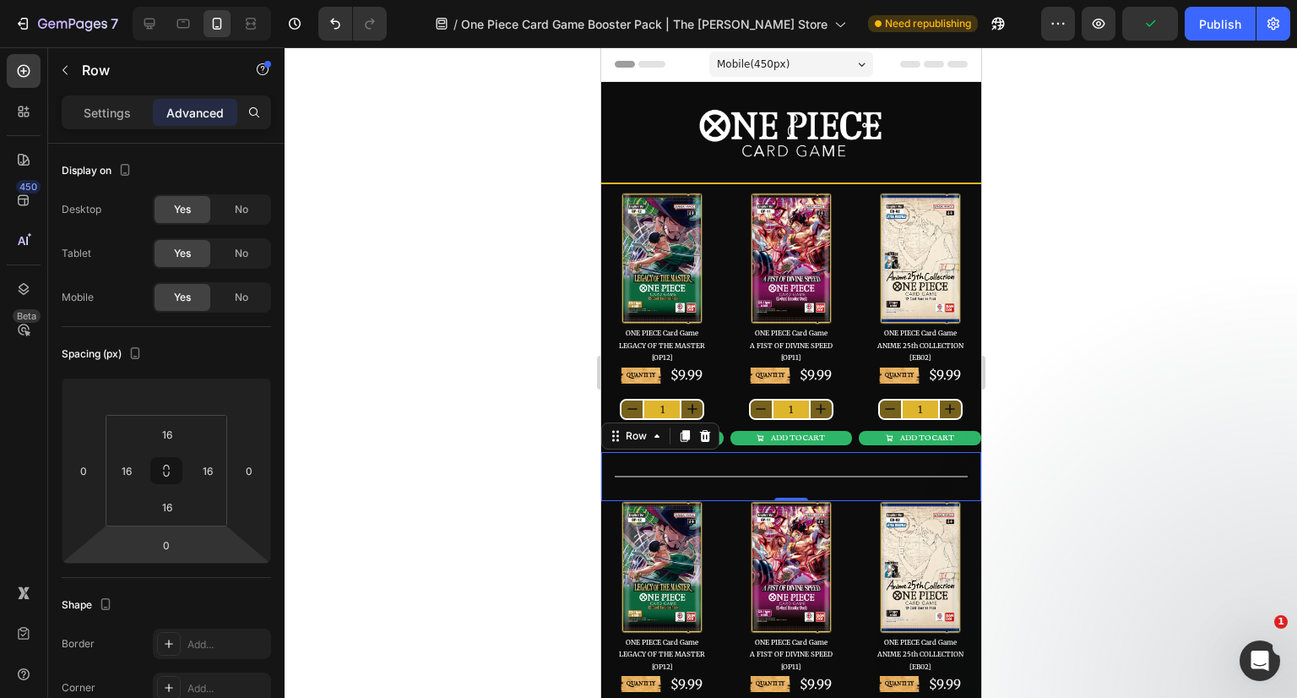
click at [175, 535] on input "0" at bounding box center [166, 544] width 34 height 25
click at [182, 572] on div "Auto" at bounding box center [202, 579] width 105 height 25
click at [169, 437] on input "16" at bounding box center [167, 433] width 34 height 25
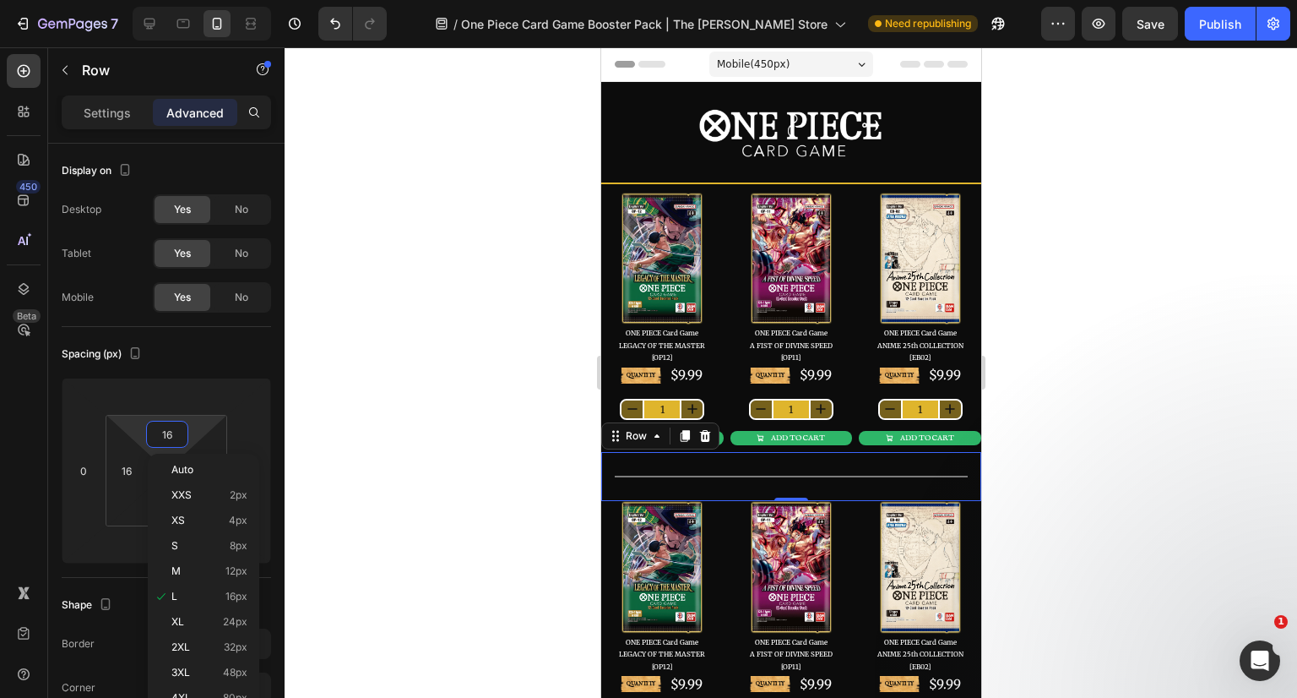
click at [180, 425] on input "16" at bounding box center [167, 433] width 34 height 25
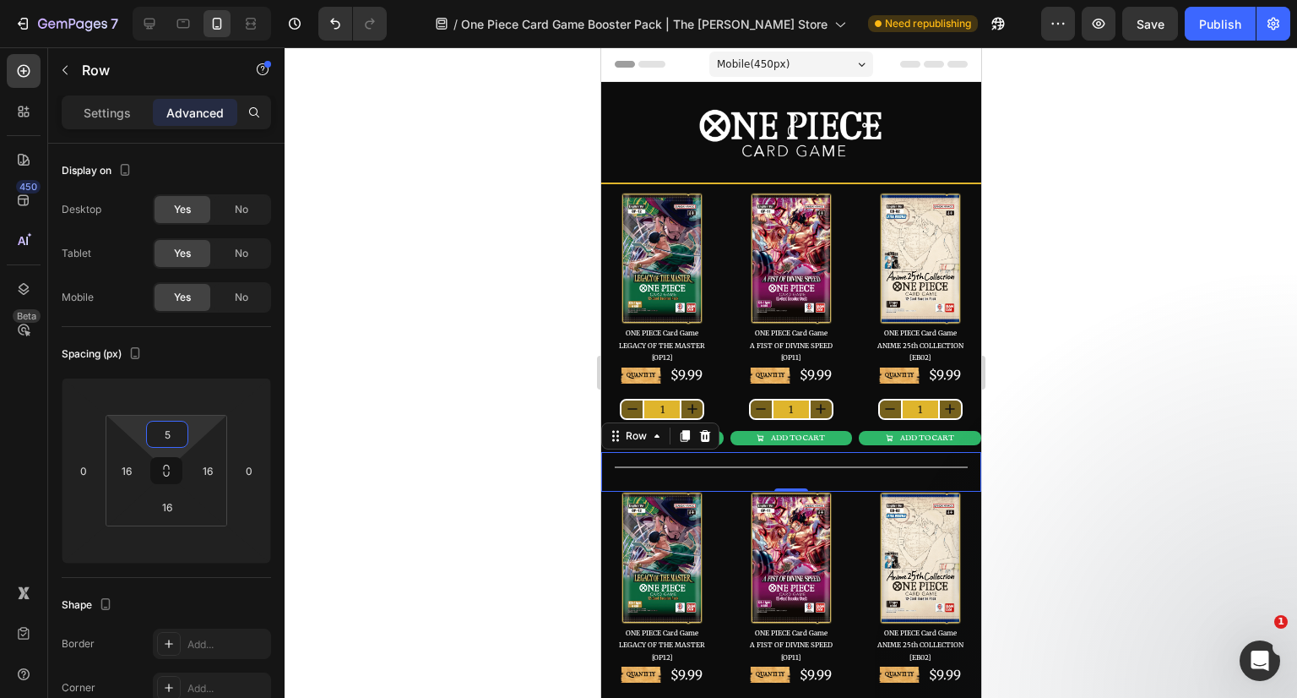
type input "5"
click at [169, 508] on input "16" at bounding box center [167, 506] width 34 height 25
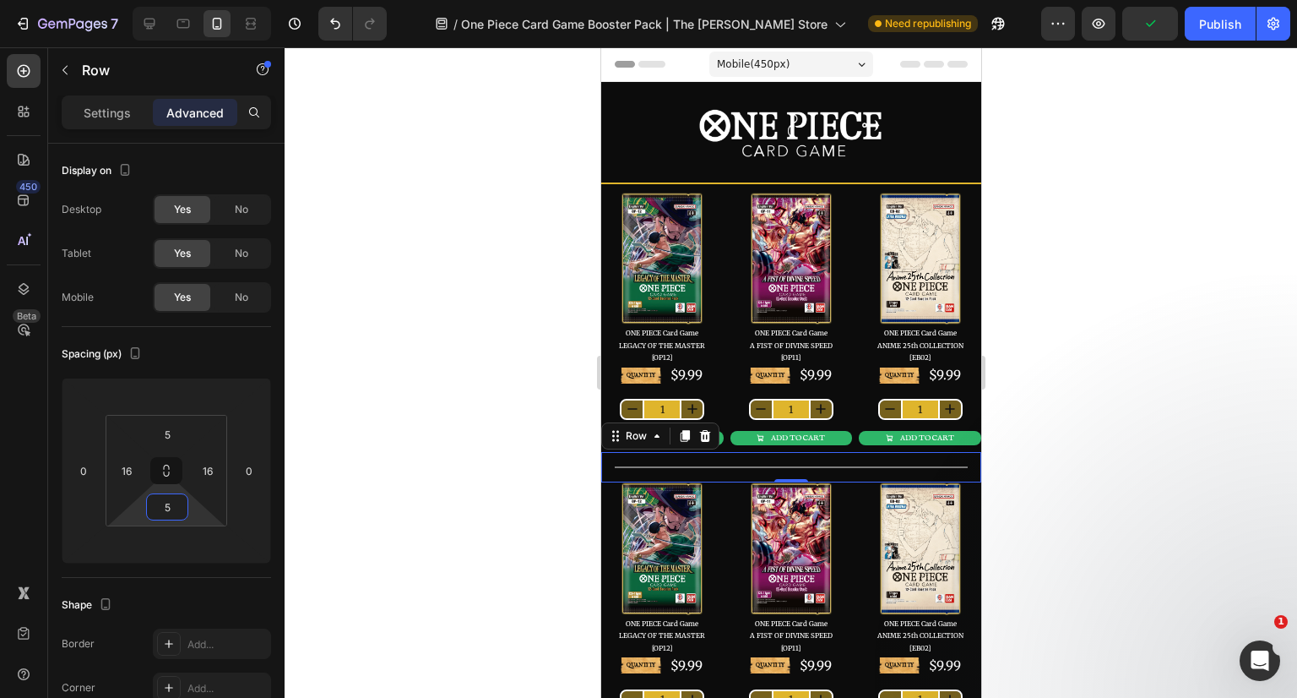
type input "5"
click at [1040, 333] on div at bounding box center [791, 372] width 1013 height 650
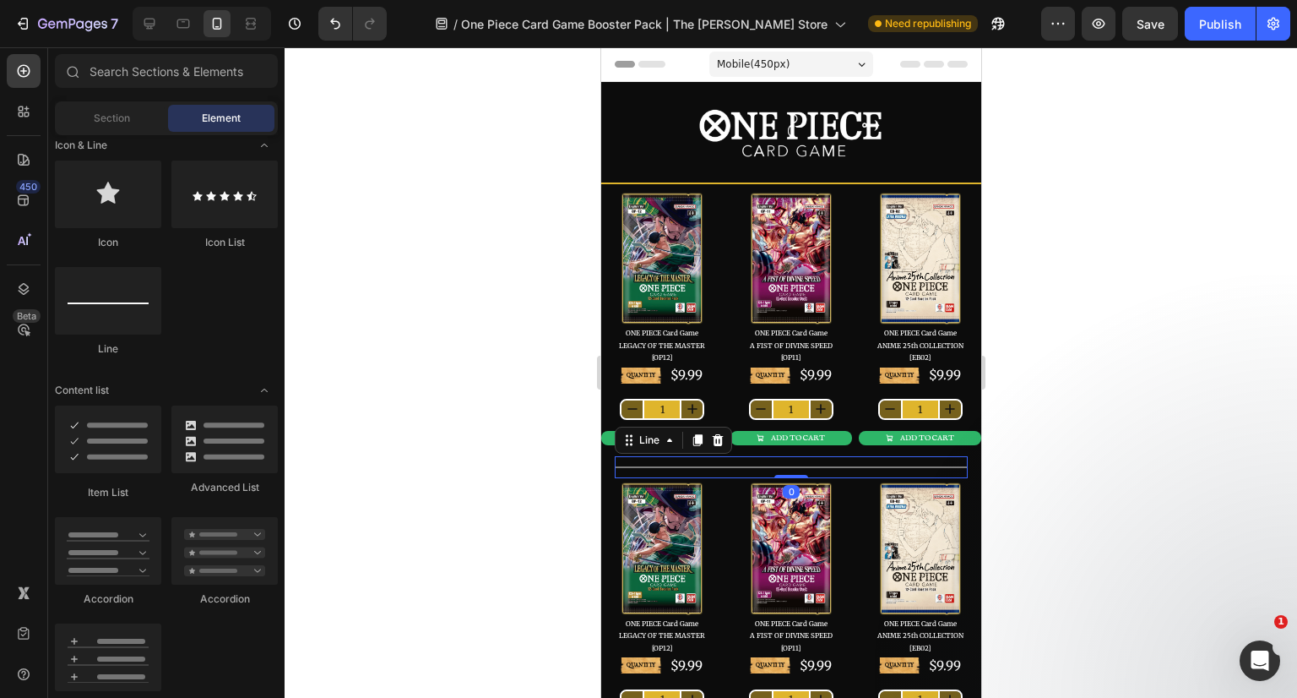
click at [833, 466] on div at bounding box center [790, 467] width 353 height 2
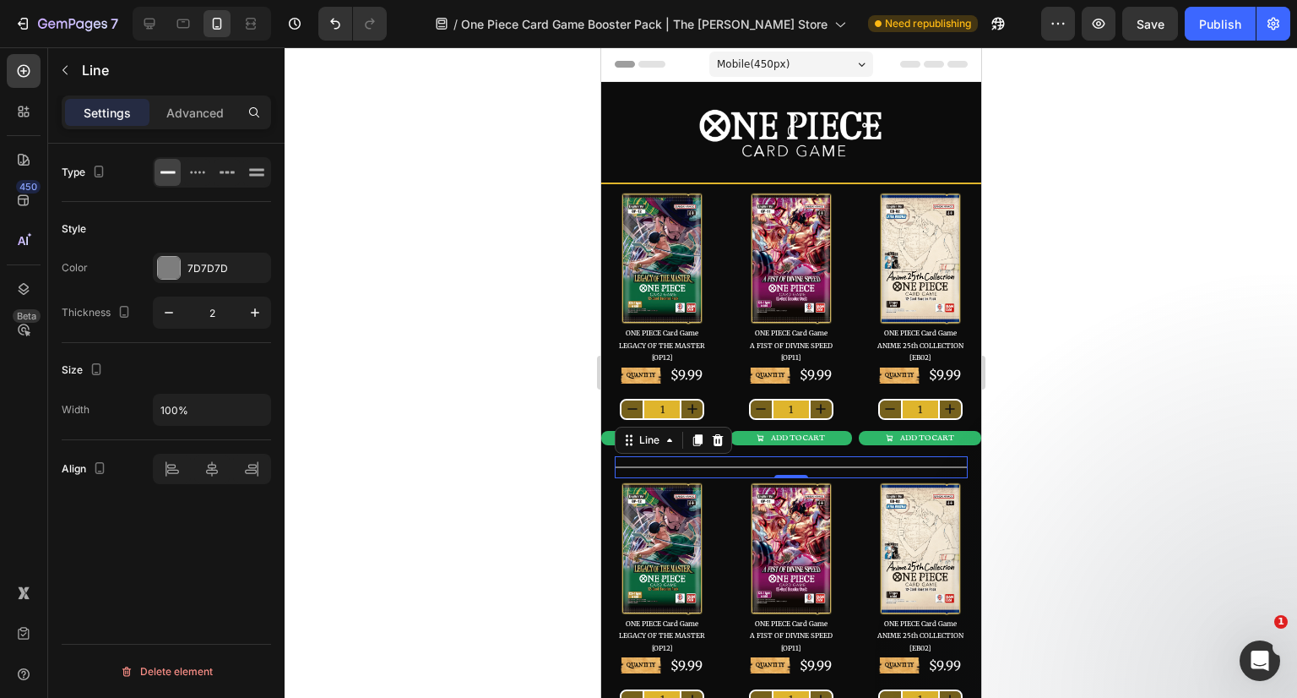
click at [215, 269] on div "7D7D7D" at bounding box center [226, 268] width 79 height 15
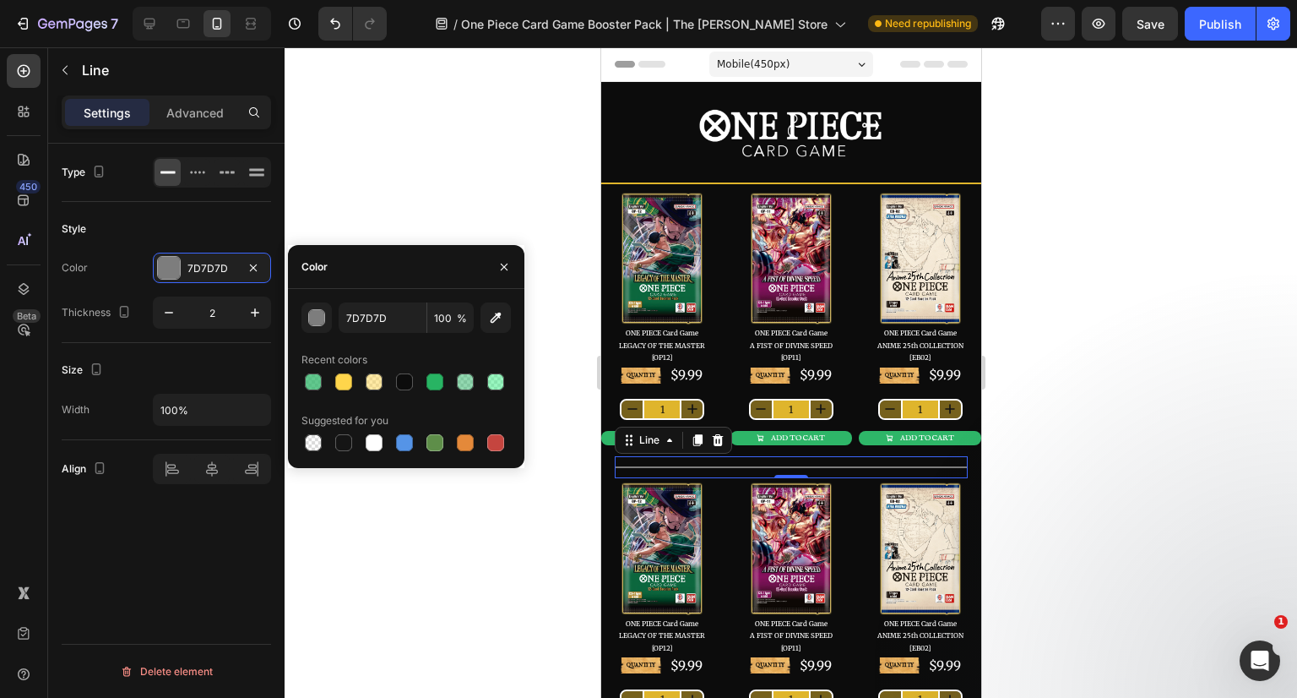
click at [340, 379] on div at bounding box center [343, 381] width 17 height 17
type input "FFD54B"
click at [503, 268] on icon "button" at bounding box center [504, 266] width 7 height 7
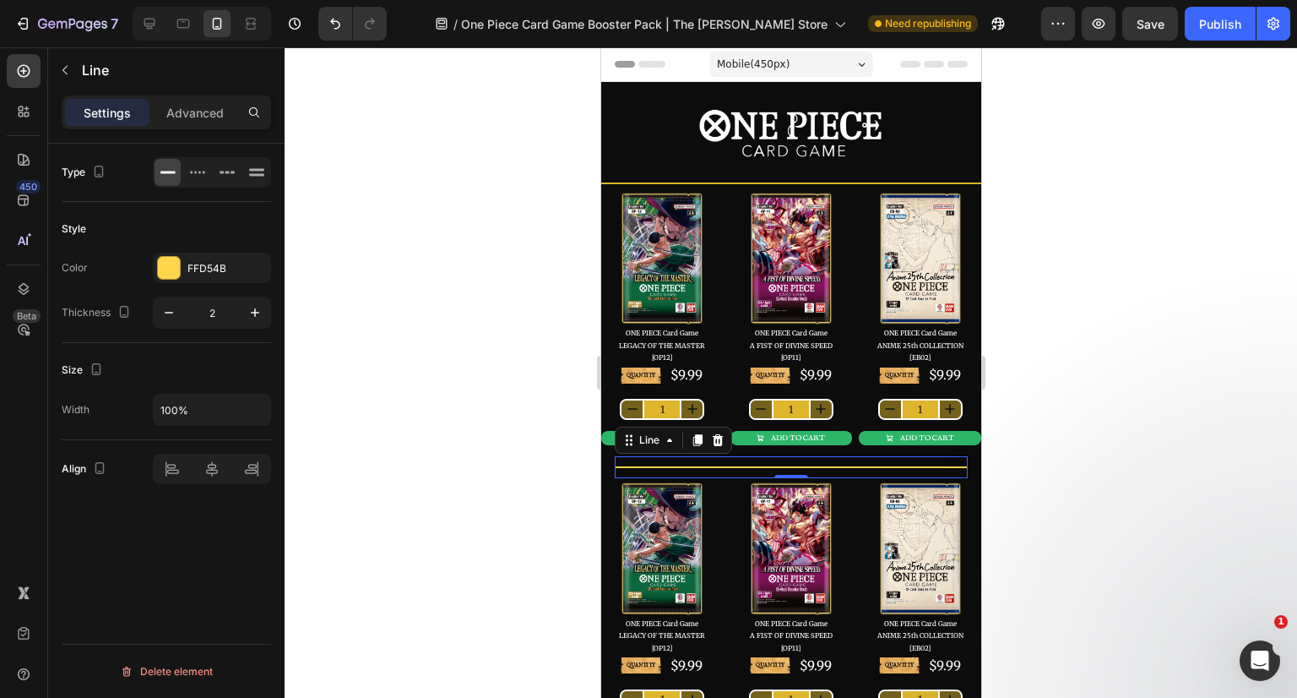
click at [1074, 356] on div at bounding box center [791, 372] width 1013 height 650
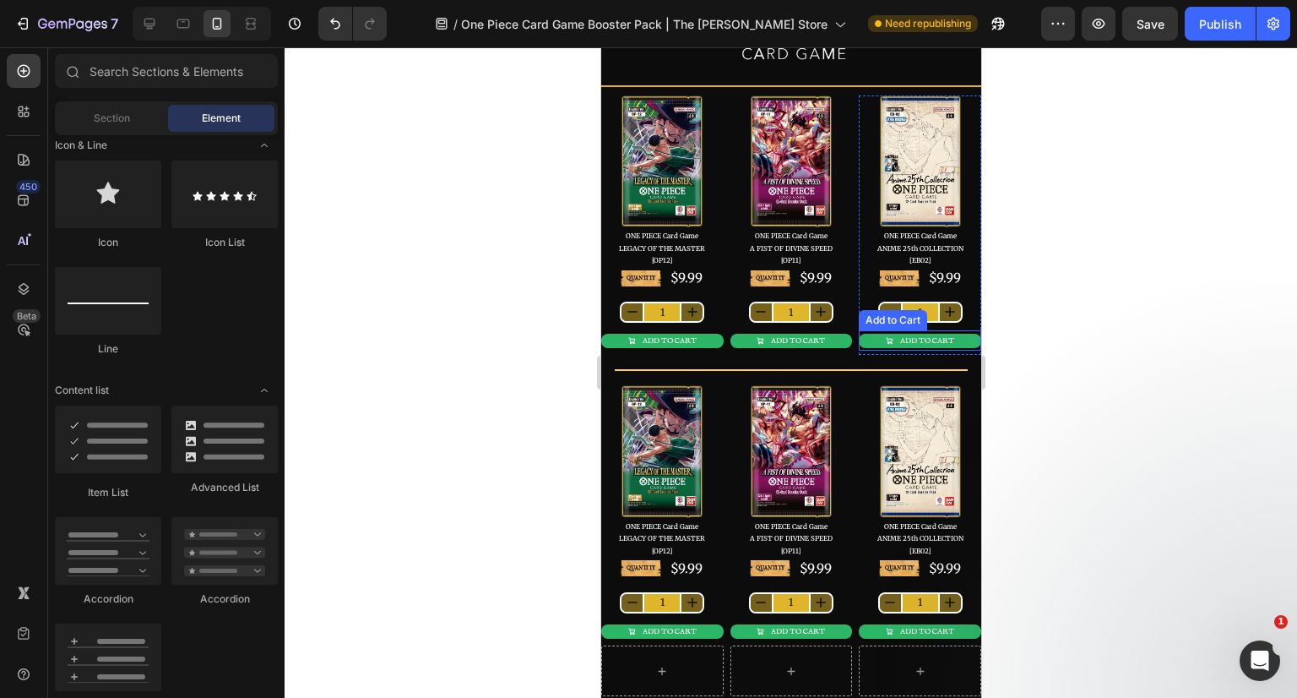
scroll to position [0, 0]
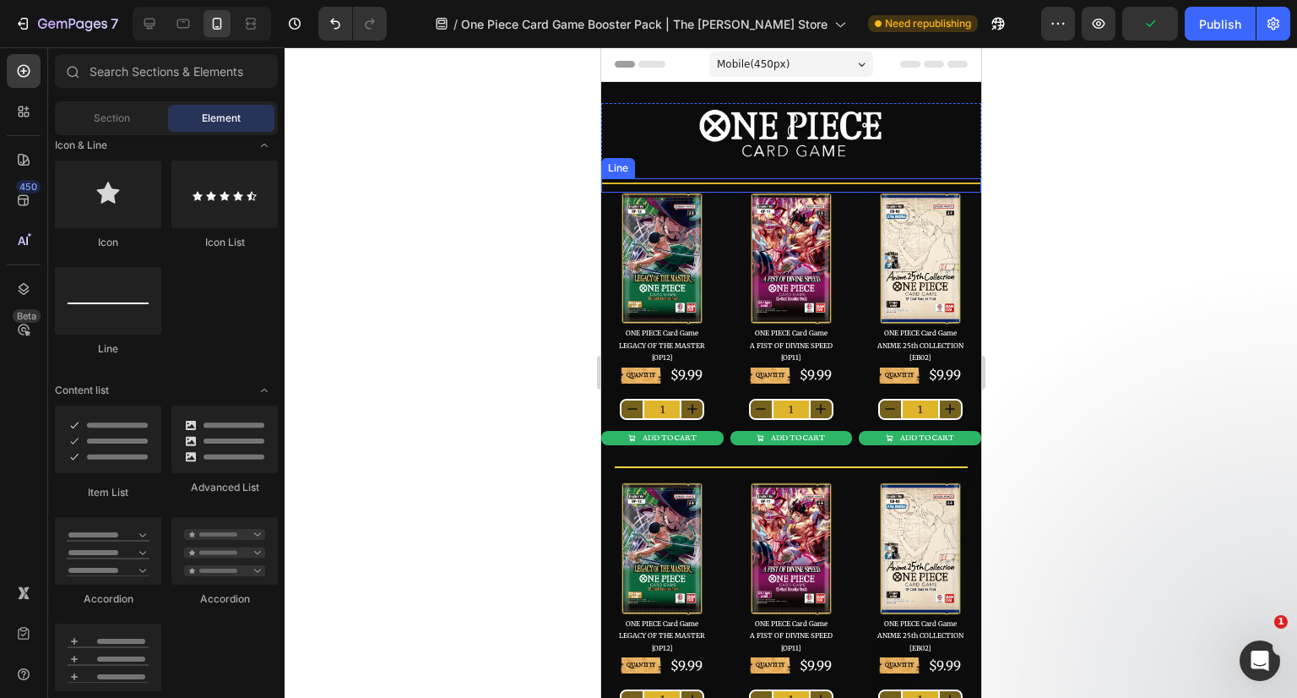
click at [832, 182] on div at bounding box center [790, 183] width 380 height 2
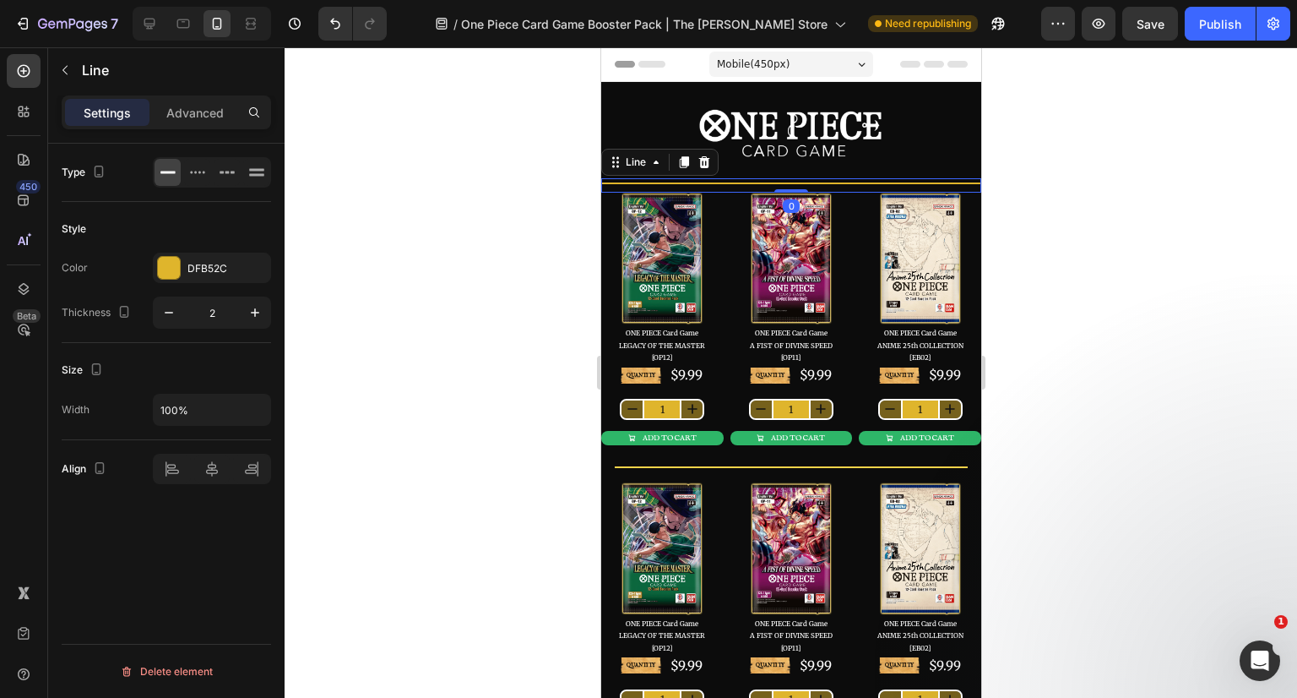
click at [1109, 339] on div at bounding box center [791, 372] width 1013 height 650
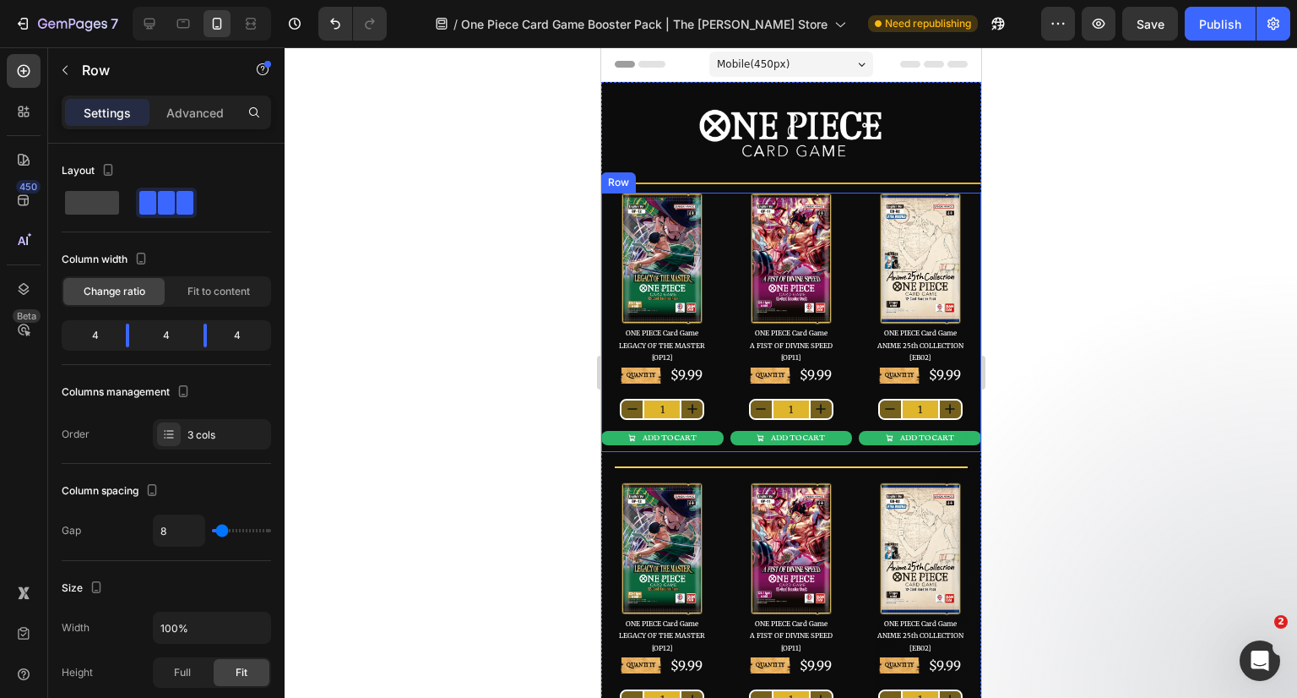
click at [845, 447] on div "Image ONE PIECE Card Game LEGACY OF THE MASTER [OP12] Text Block QUANTITY Text …" at bounding box center [790, 323] width 380 height 260
click at [193, 111] on p "Advanced" at bounding box center [194, 113] width 57 height 18
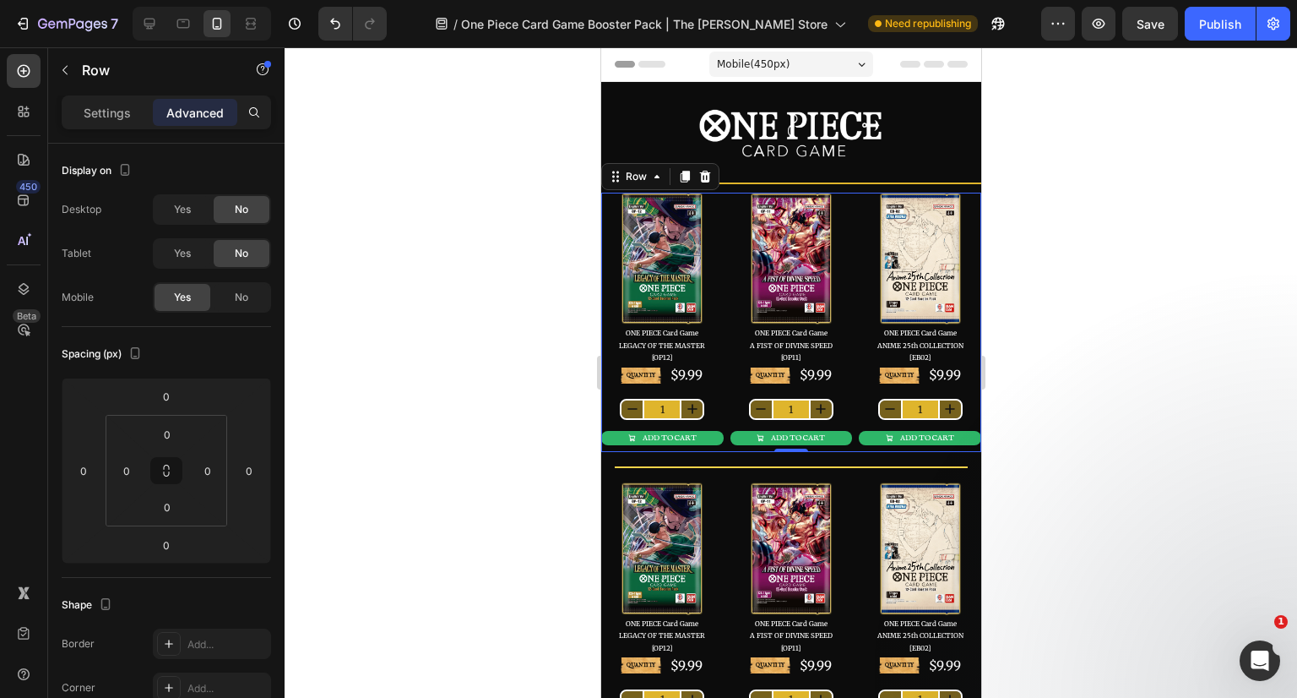
click at [173, 466] on button at bounding box center [166, 470] width 32 height 27
click at [172, 432] on input "0" at bounding box center [167, 433] width 34 height 25
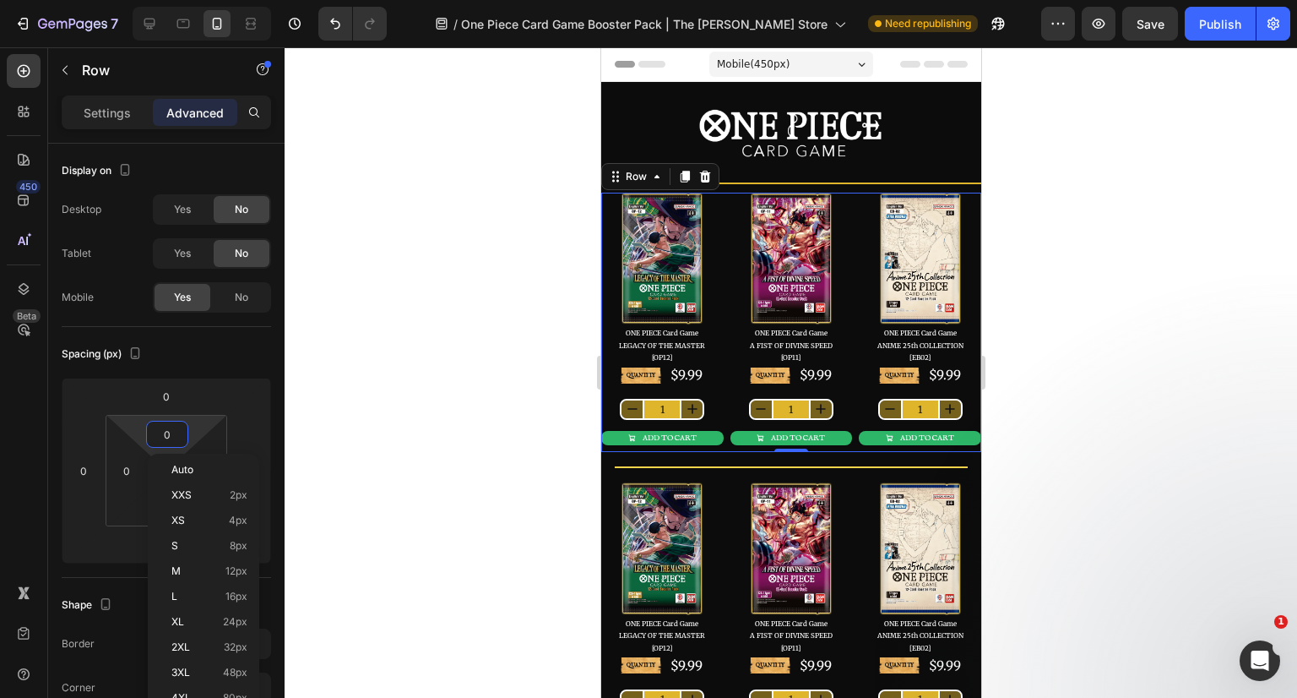
click at [187, 464] on span "Auto" at bounding box center [182, 470] width 22 height 12
type input "Auto"
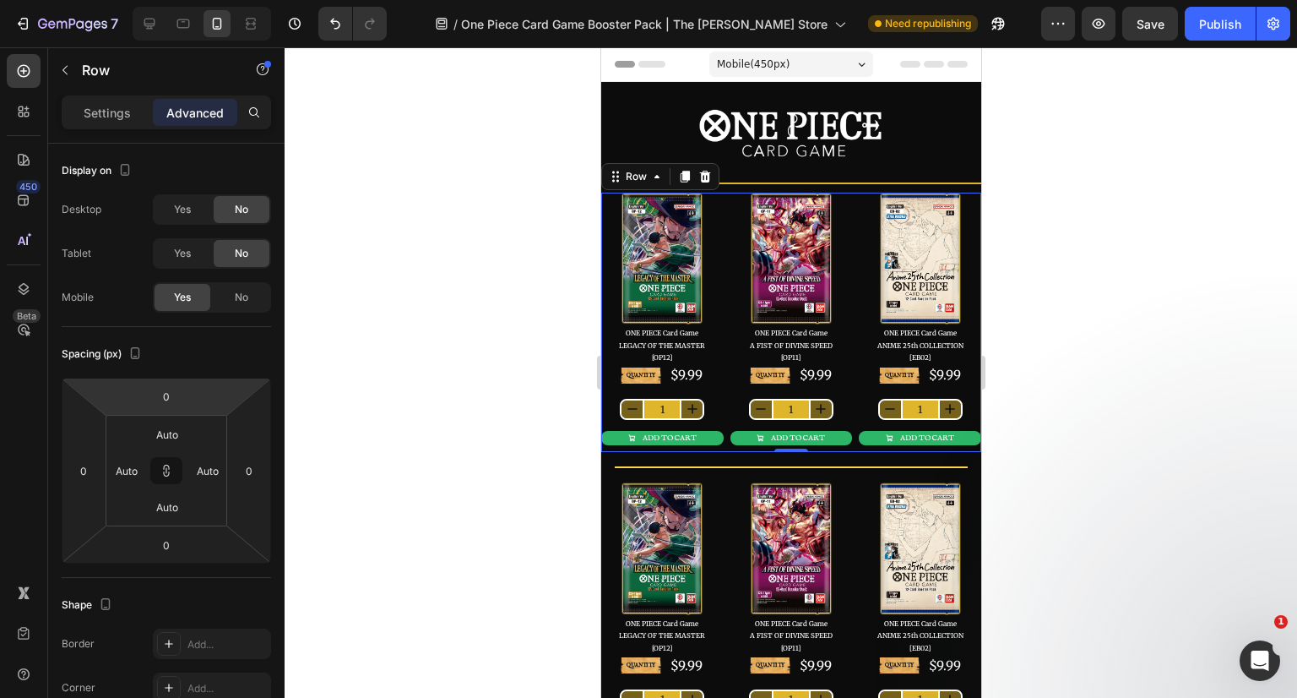
click at [175, 395] on input "0" at bounding box center [166, 395] width 34 height 25
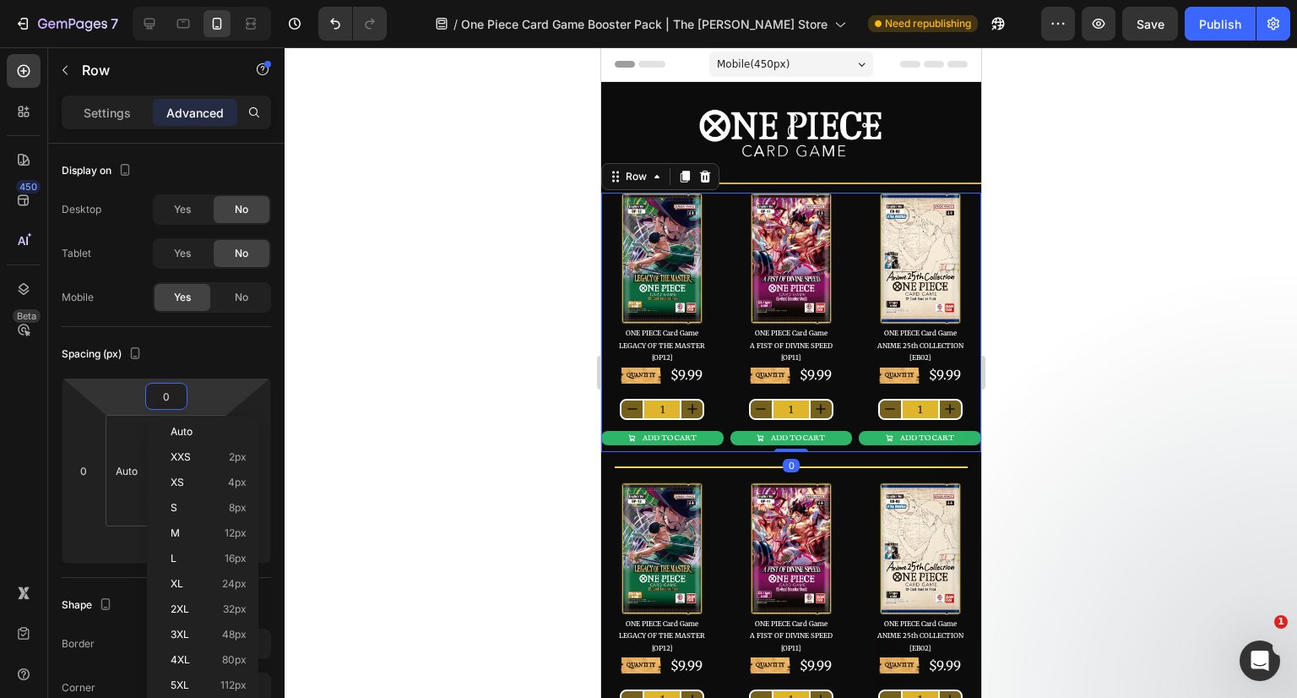
click at [187, 430] on span "Auto" at bounding box center [182, 432] width 22 height 12
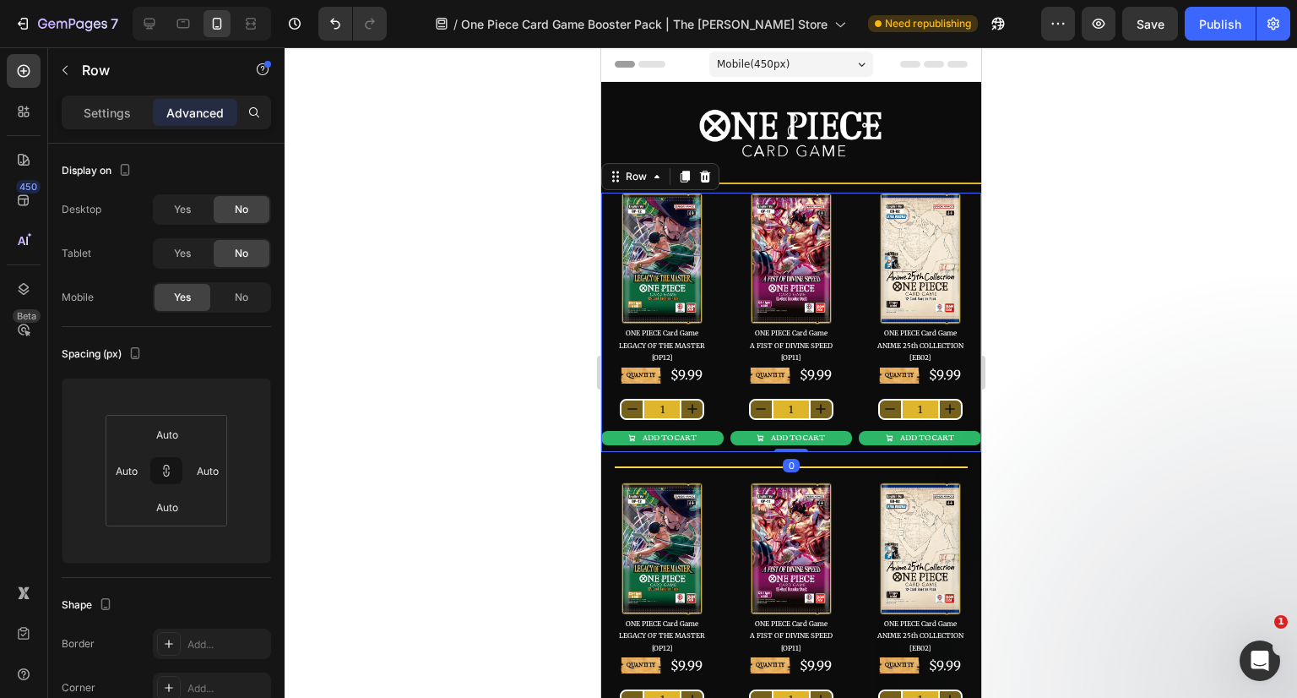
click at [1111, 367] on div at bounding box center [791, 372] width 1013 height 650
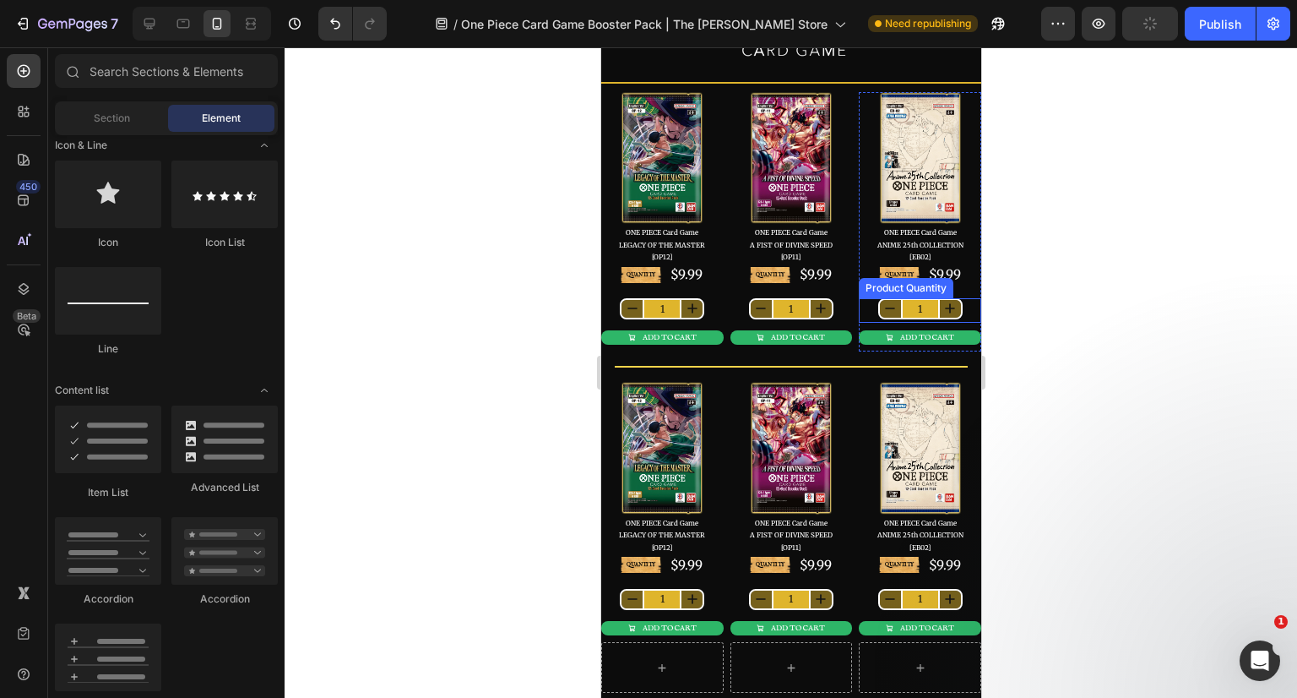
scroll to position [169, 0]
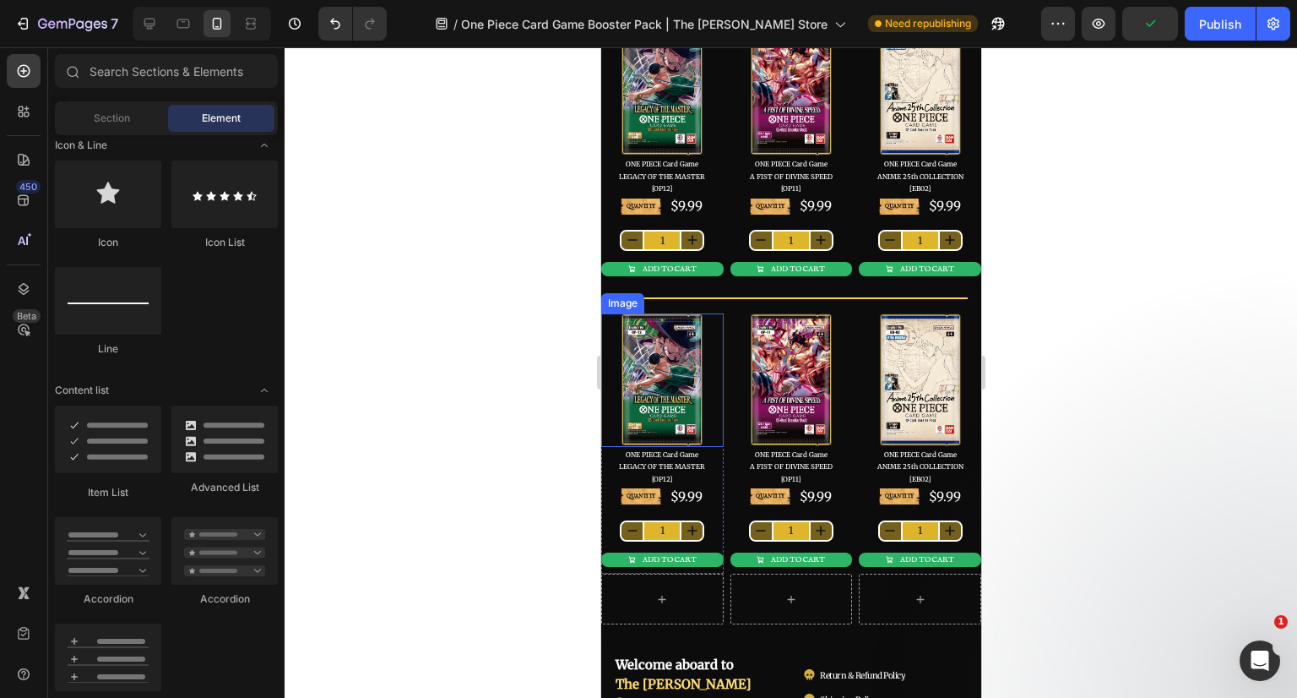
click at [659, 357] on img at bounding box center [661, 379] width 84 height 133
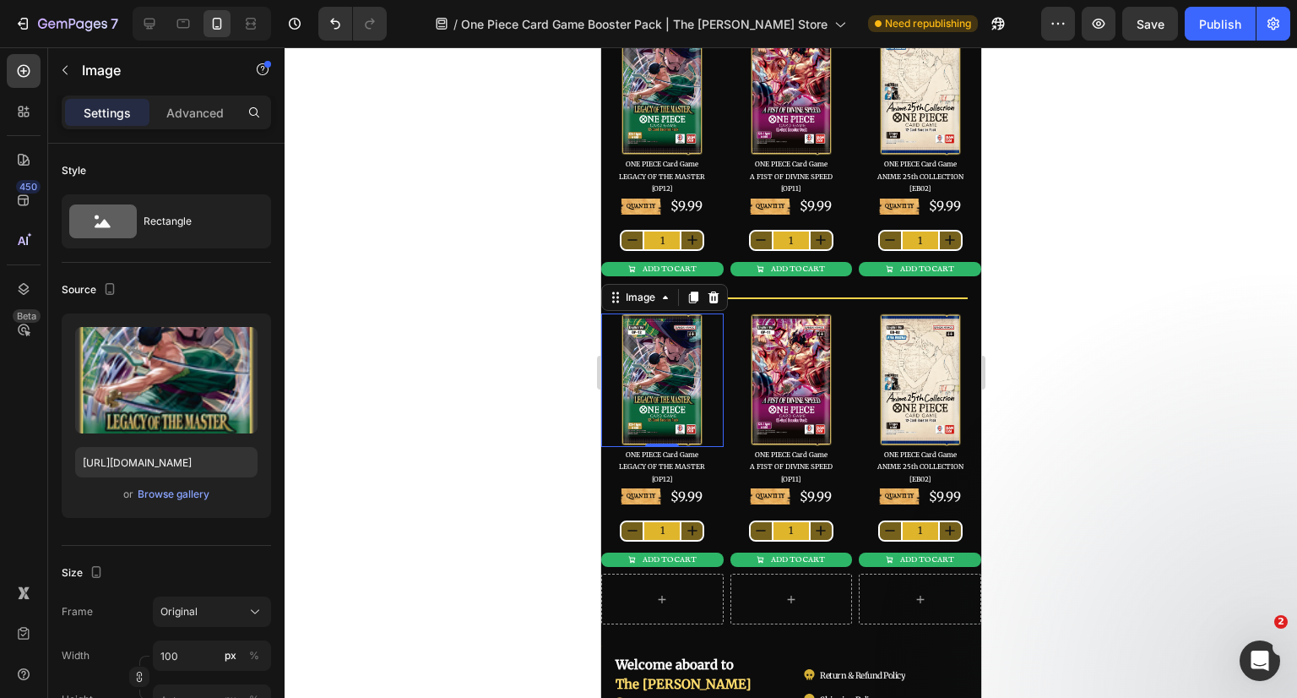
click at [661, 352] on img at bounding box center [661, 379] width 84 height 133
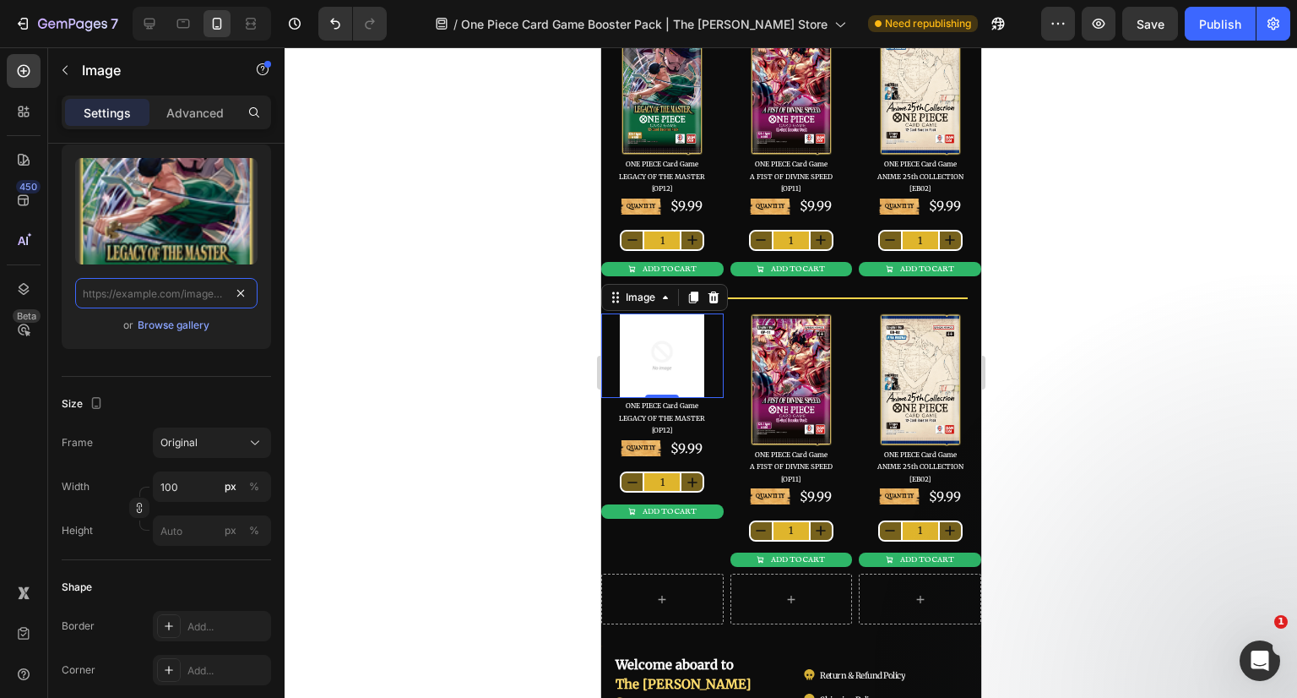
scroll to position [0, 0]
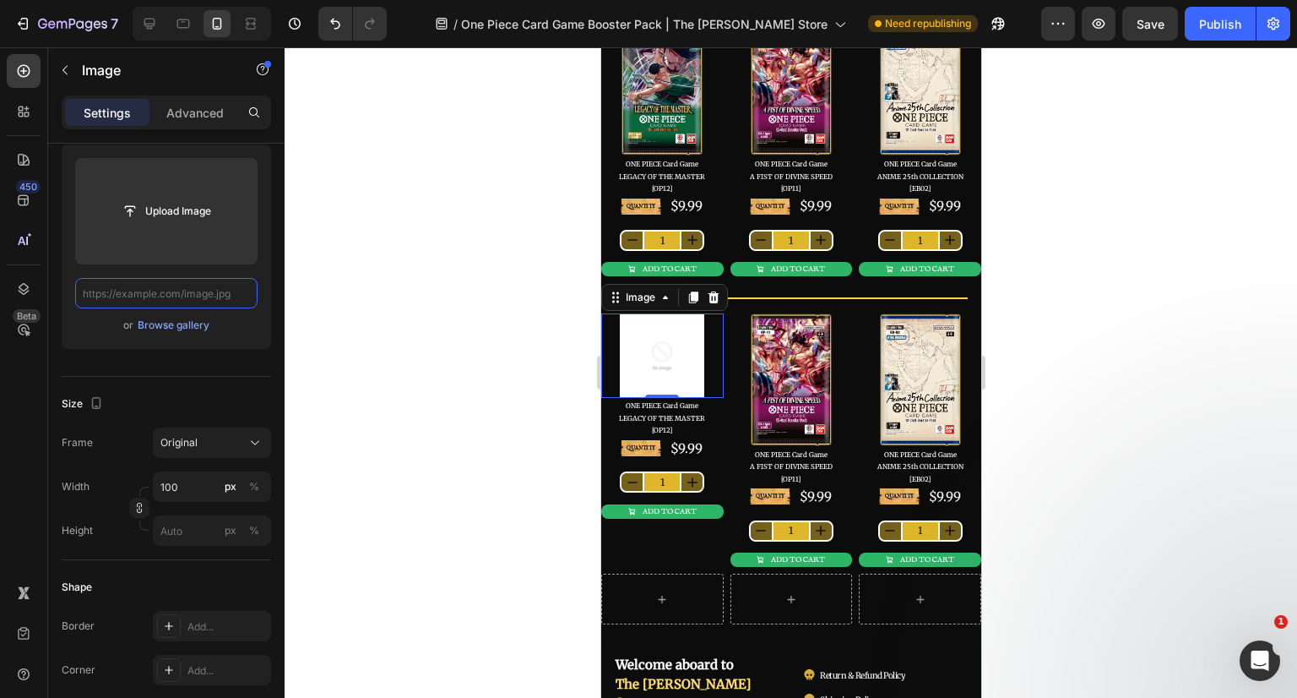
click at [155, 296] on input "text" at bounding box center [166, 293] width 182 height 30
paste input "[URL][DOMAIN_NAME]"
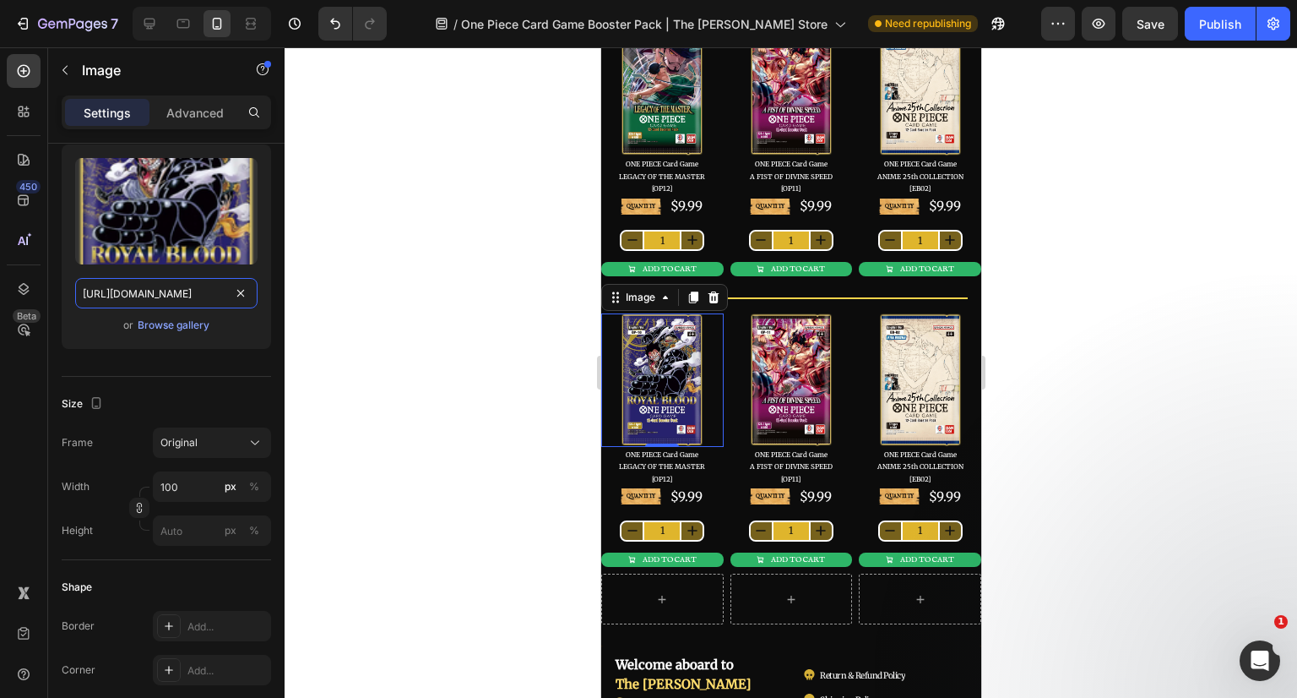
scroll to position [0, 576]
type input "[URL][DOMAIN_NAME]"
click at [345, 298] on div at bounding box center [791, 372] width 1013 height 650
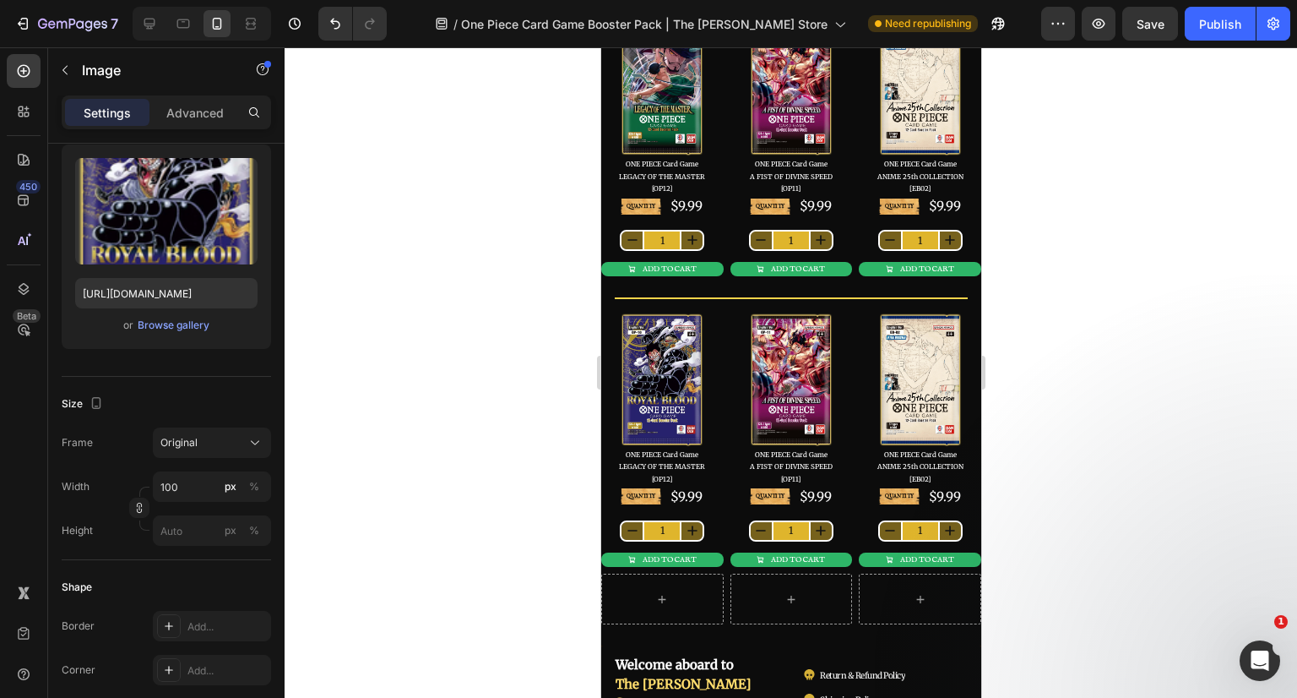
scroll to position [0, 0]
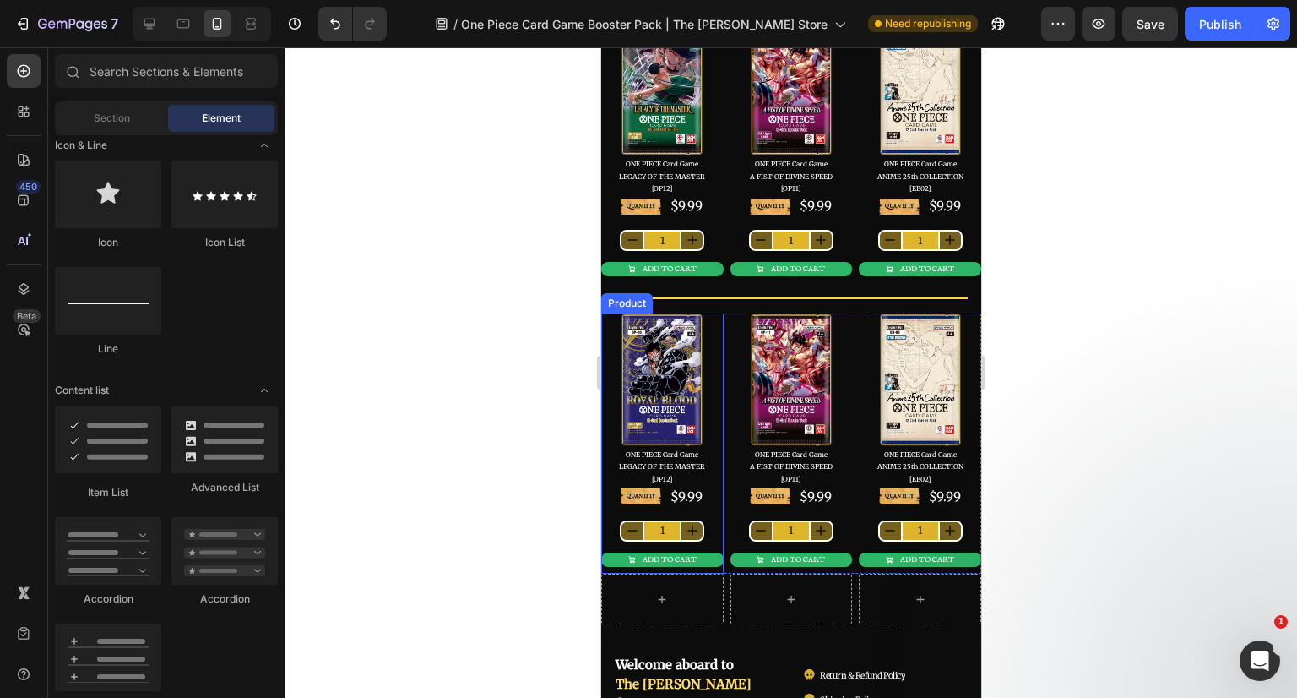
click at [710, 513] on div "QUANTITY Text Block $9.99 Product Price Product Price Row 1 Product Quantity AD…" at bounding box center [661, 529] width 122 height 87
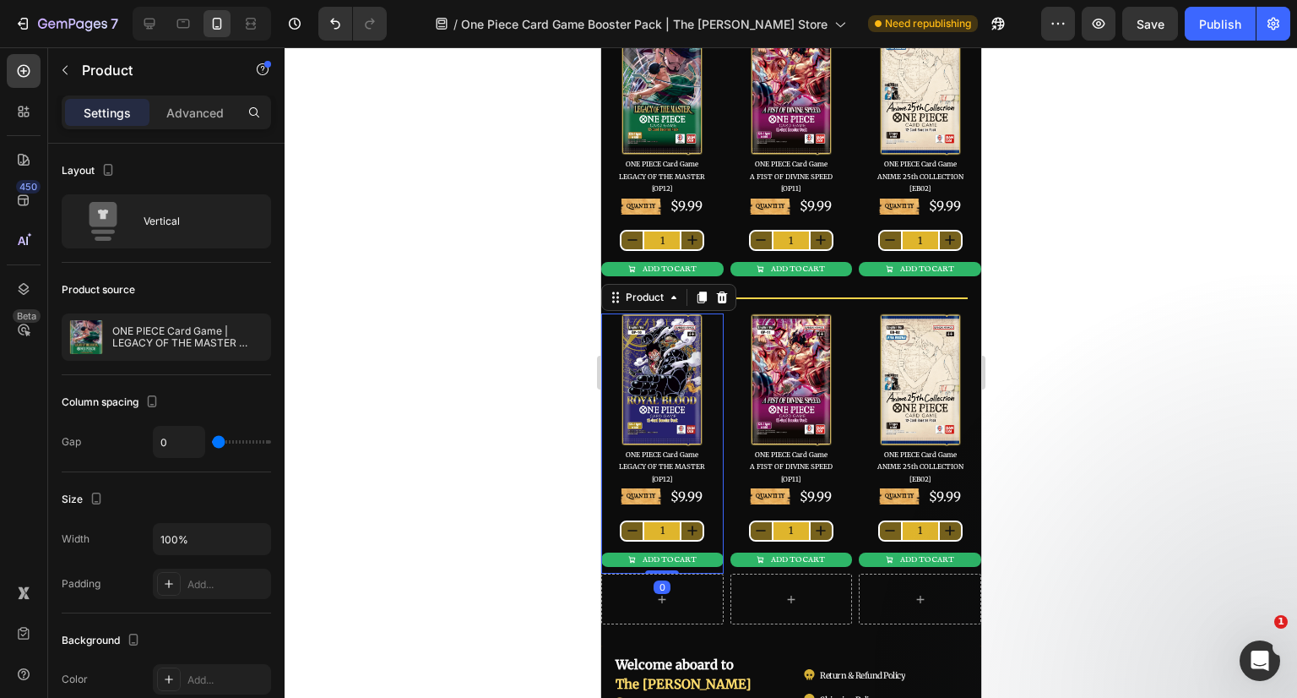
click at [0, 0] on div at bounding box center [0, 0] width 0 height 0
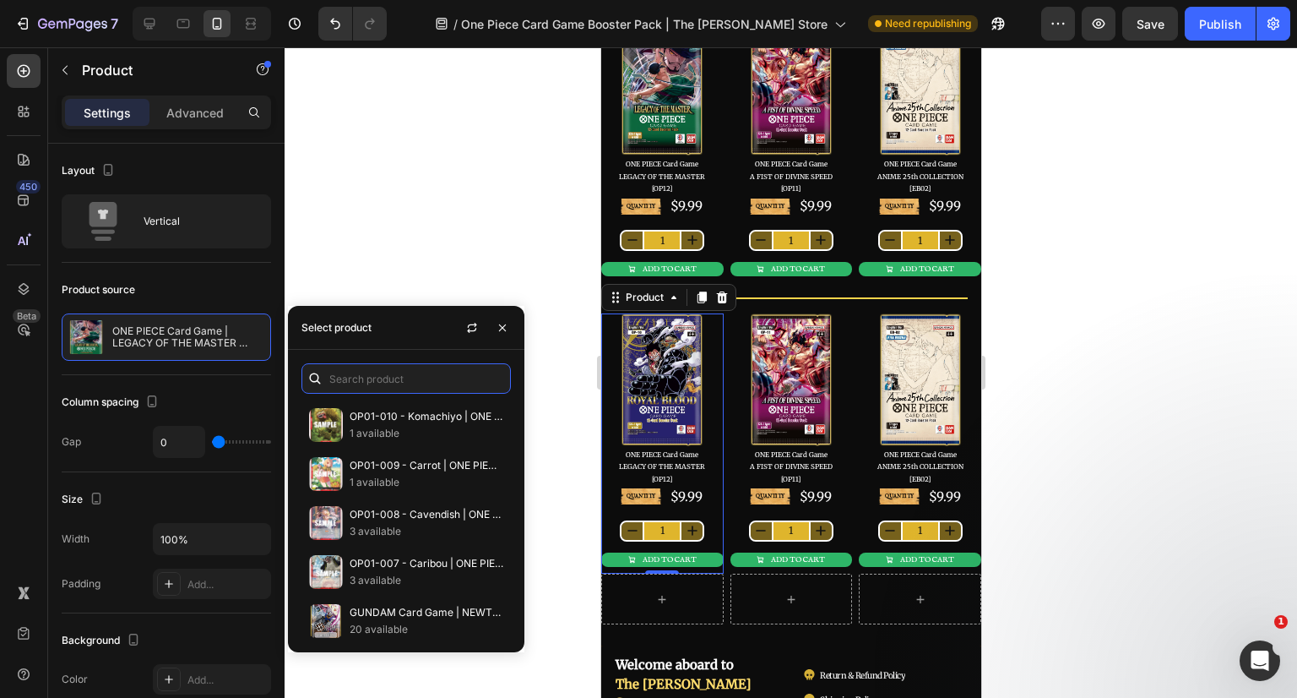
click at [383, 377] on input "text" at bounding box center [405, 378] width 209 height 30
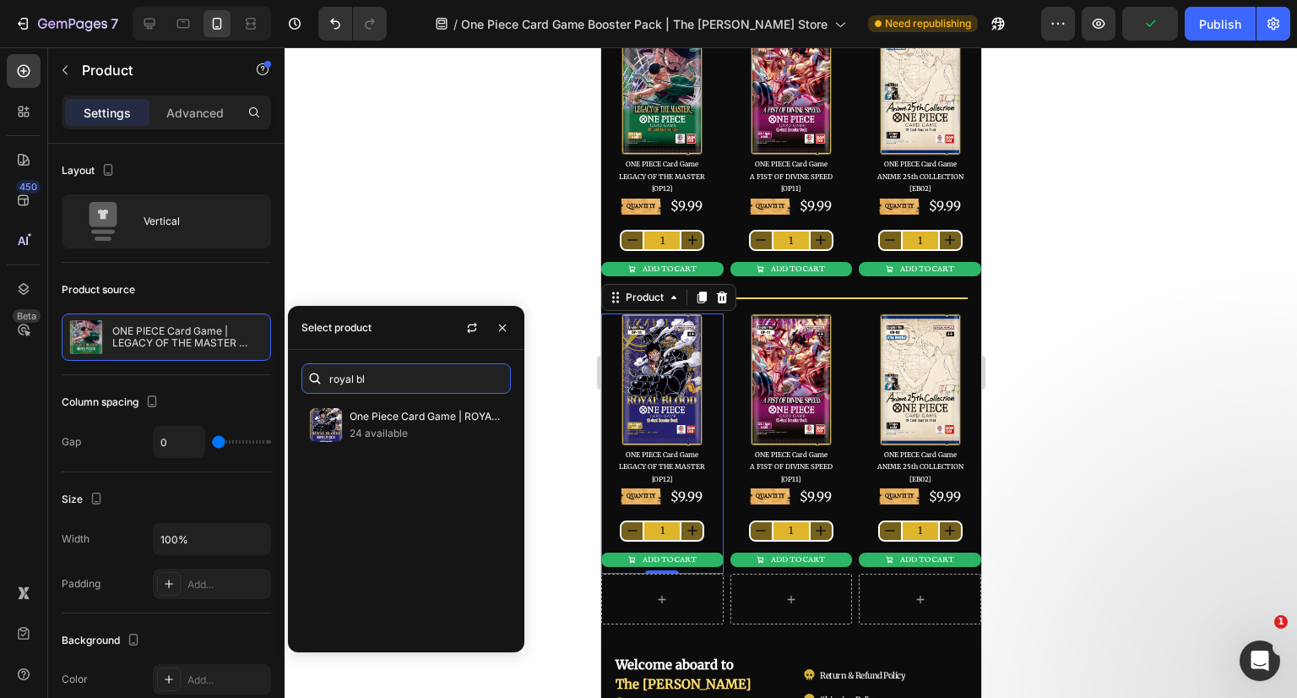
type input "royal bl"
click at [376, 417] on p "One Piece Card Game | ROYAL BLOOD [OP10] Booster Pack" at bounding box center [427, 416] width 154 height 17
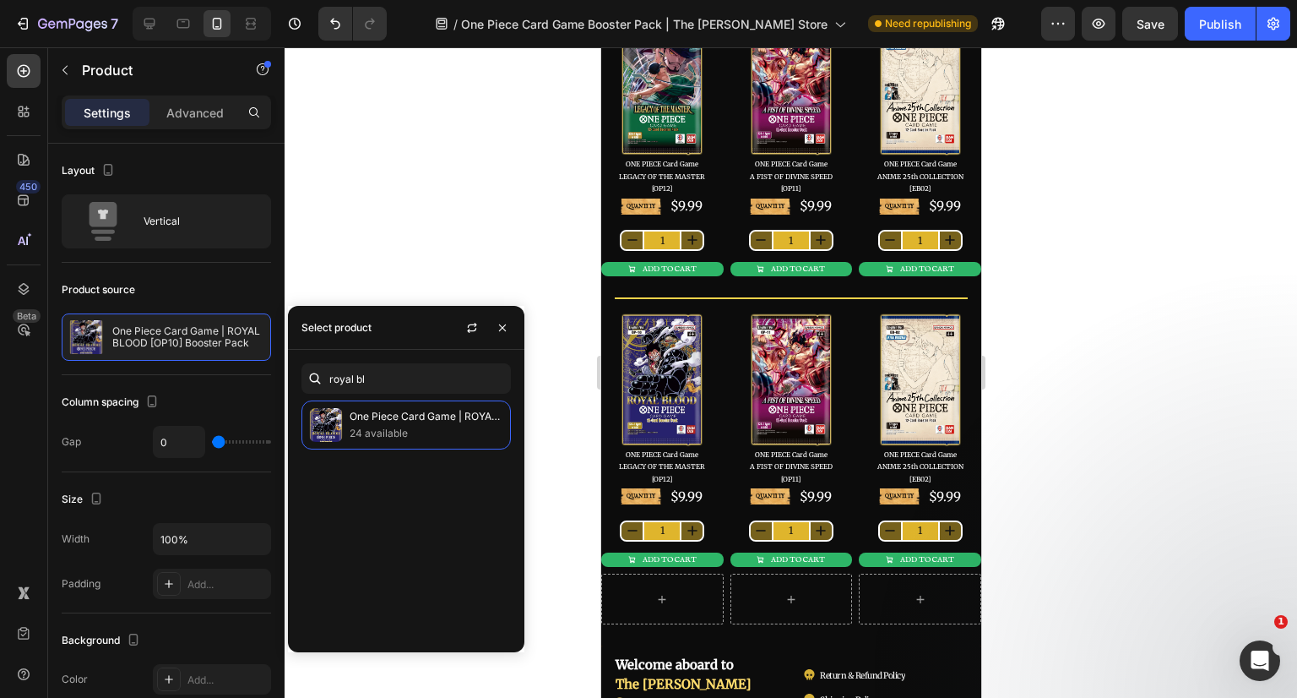
click at [1078, 459] on div at bounding box center [791, 372] width 1013 height 650
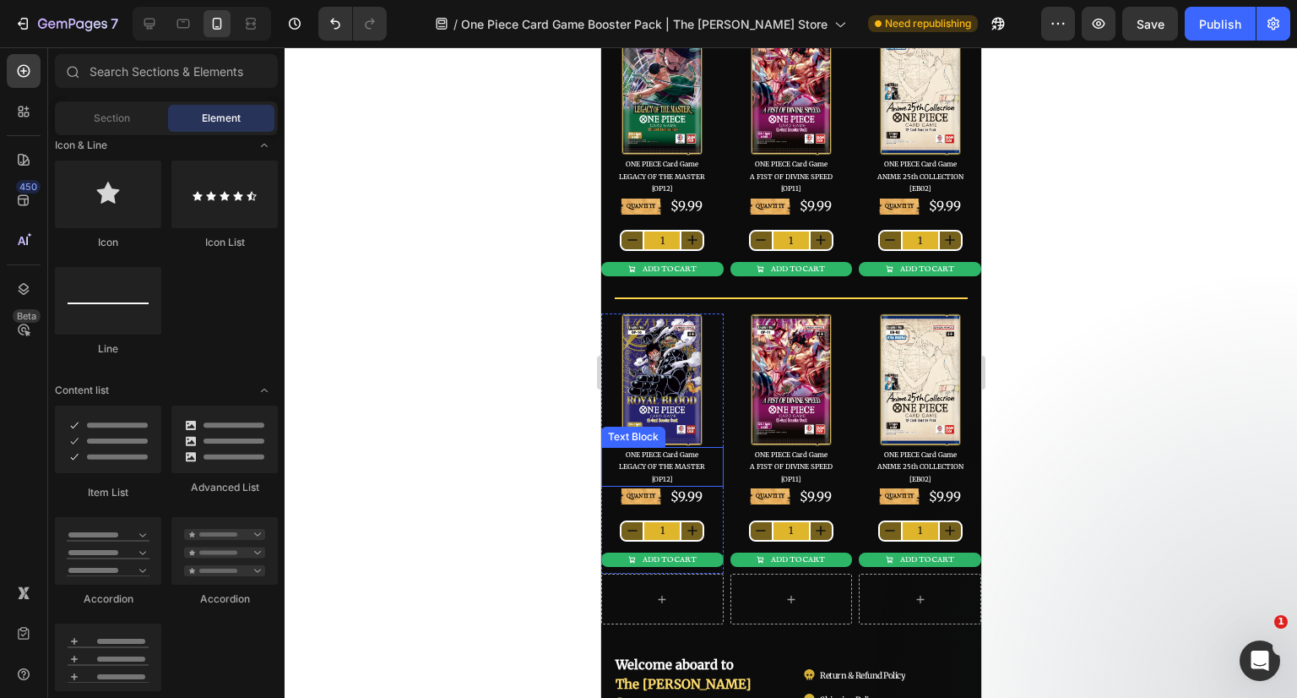
click at [656, 462] on span "LEGACY OF THE MASTER" at bounding box center [661, 466] width 86 height 8
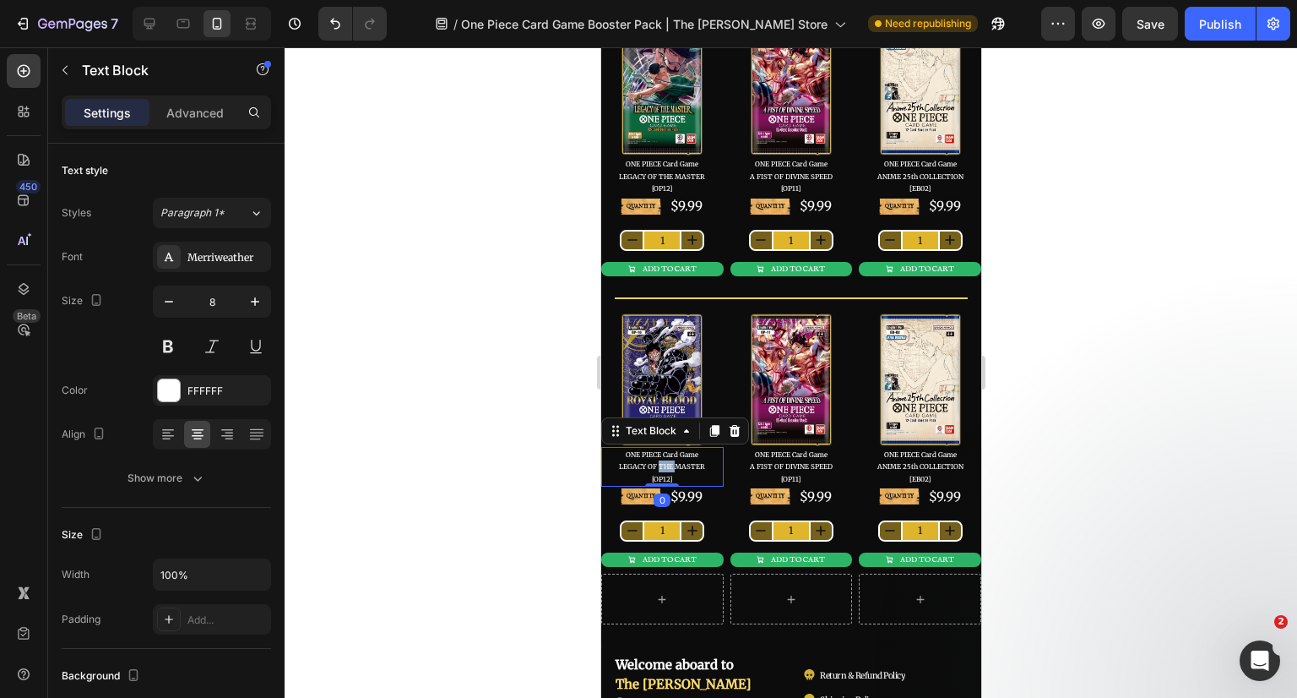
click at [656, 462] on span "LEGACY OF THE MASTER" at bounding box center [661, 466] width 86 height 8
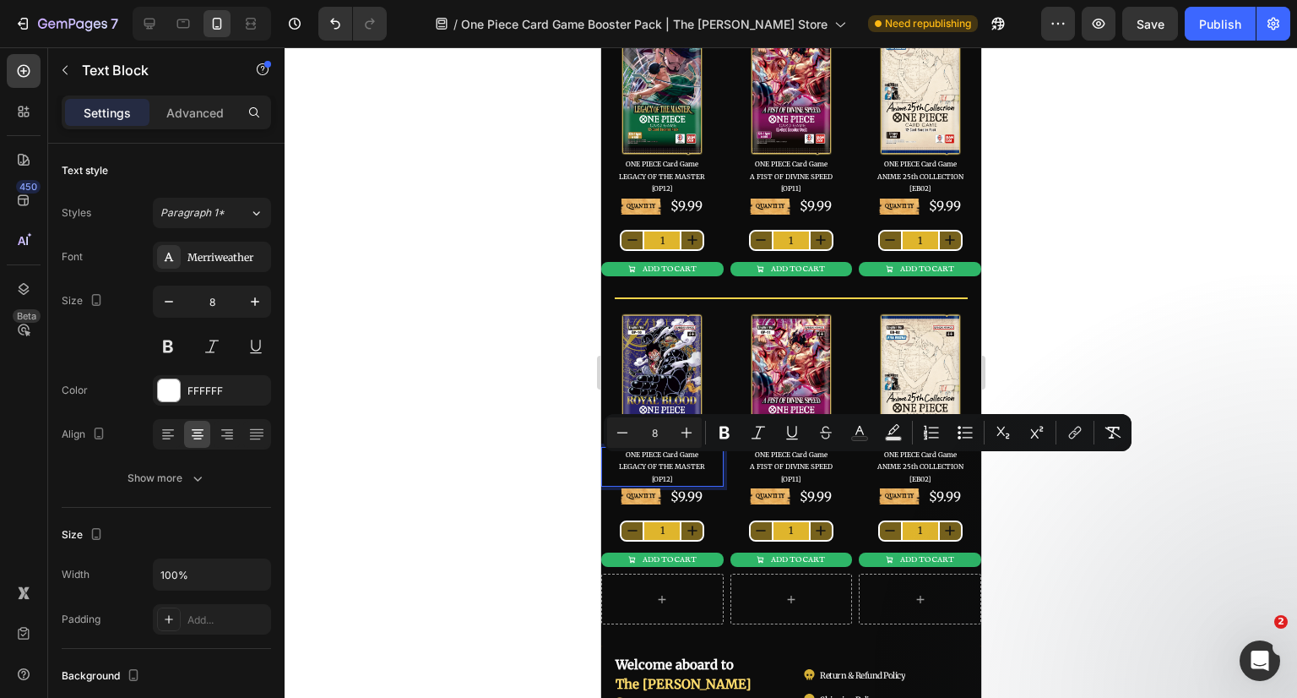
click at [619, 462] on span "LEGACY OF THE MASTER" at bounding box center [661, 466] width 86 height 8
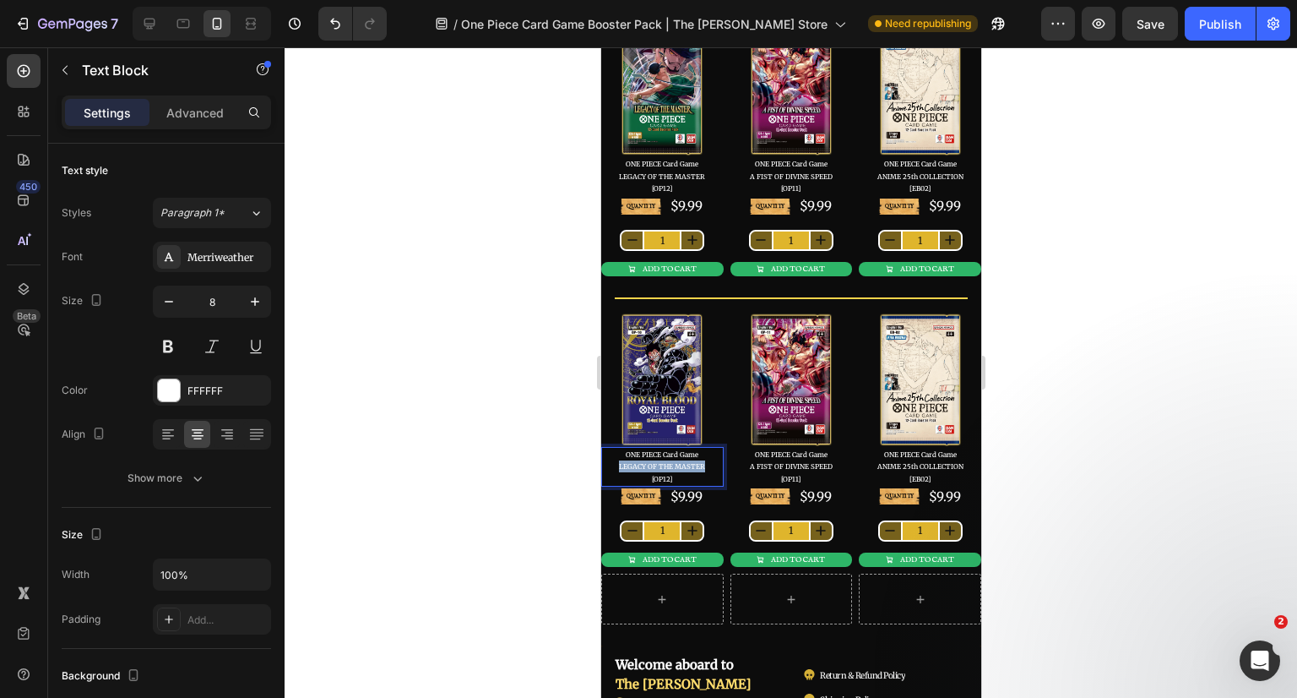
click at [691, 463] on span "LEGACY OF THE MASTER" at bounding box center [661, 466] width 86 height 8
click at [665, 475] on span "[OP12]" at bounding box center [661, 479] width 20 height 8
click at [1054, 511] on div at bounding box center [791, 372] width 1013 height 650
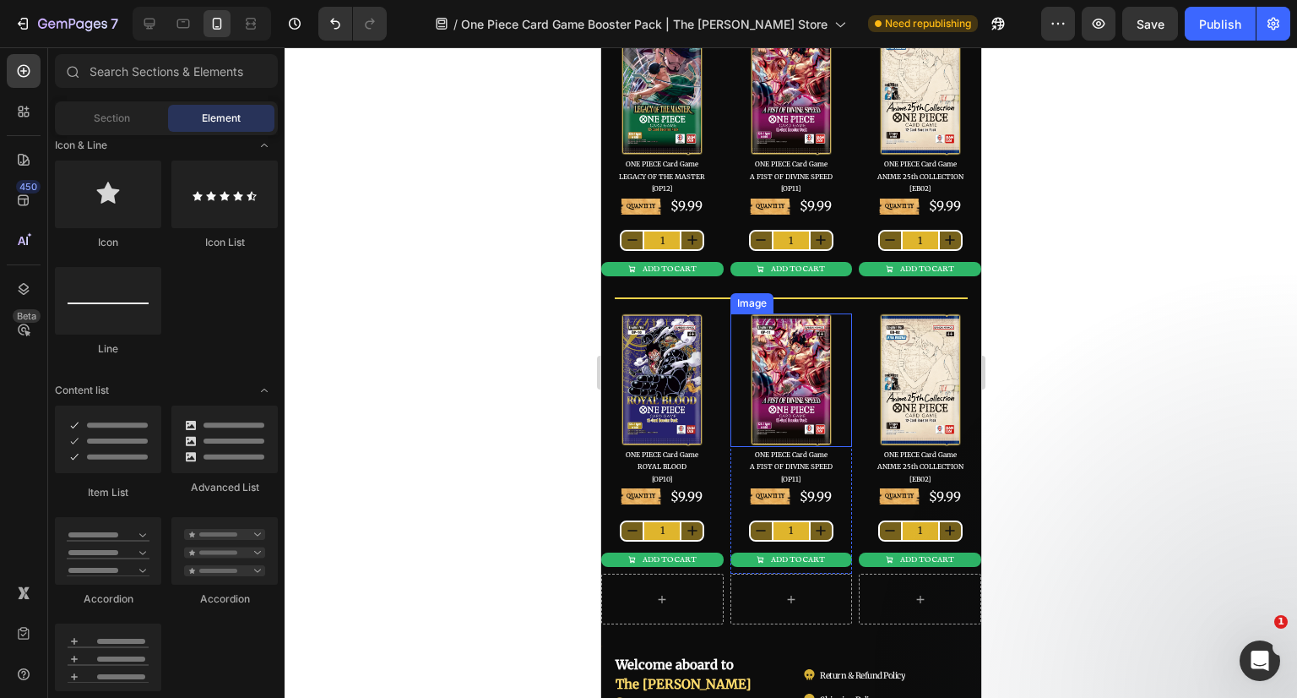
click at [807, 369] on img at bounding box center [790, 379] width 84 height 133
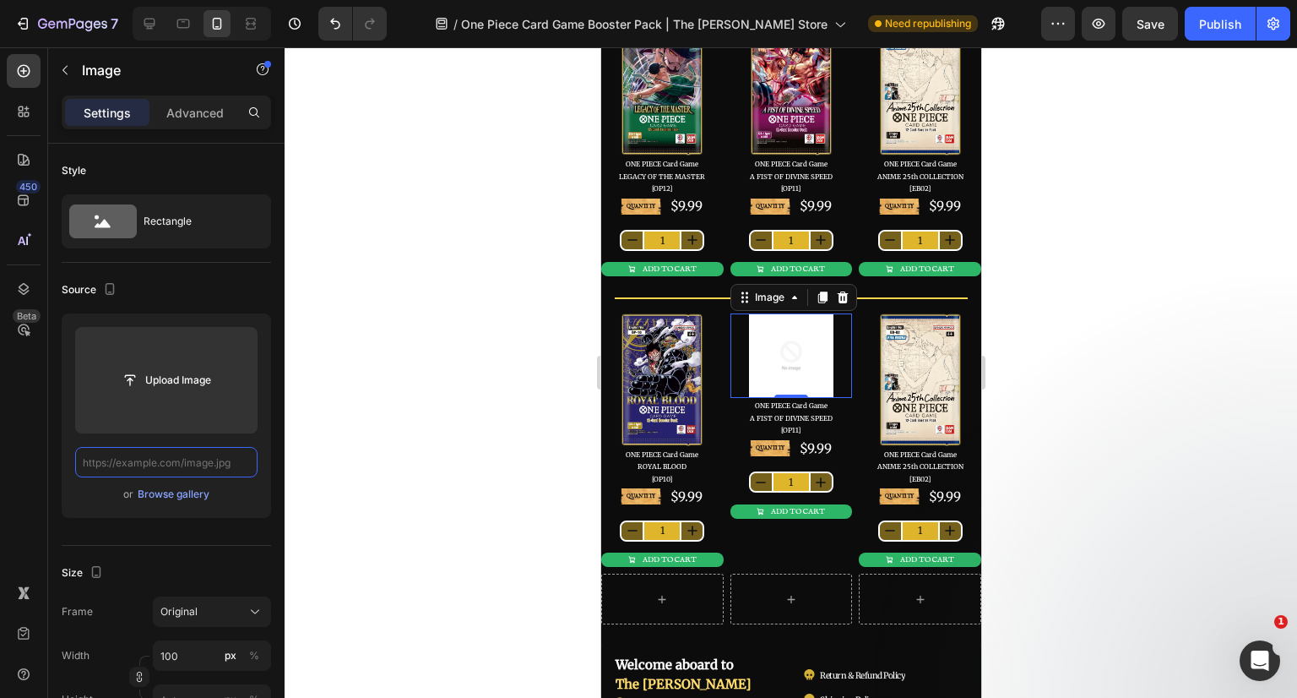
click at [122, 458] on input "text" at bounding box center [166, 462] width 182 height 30
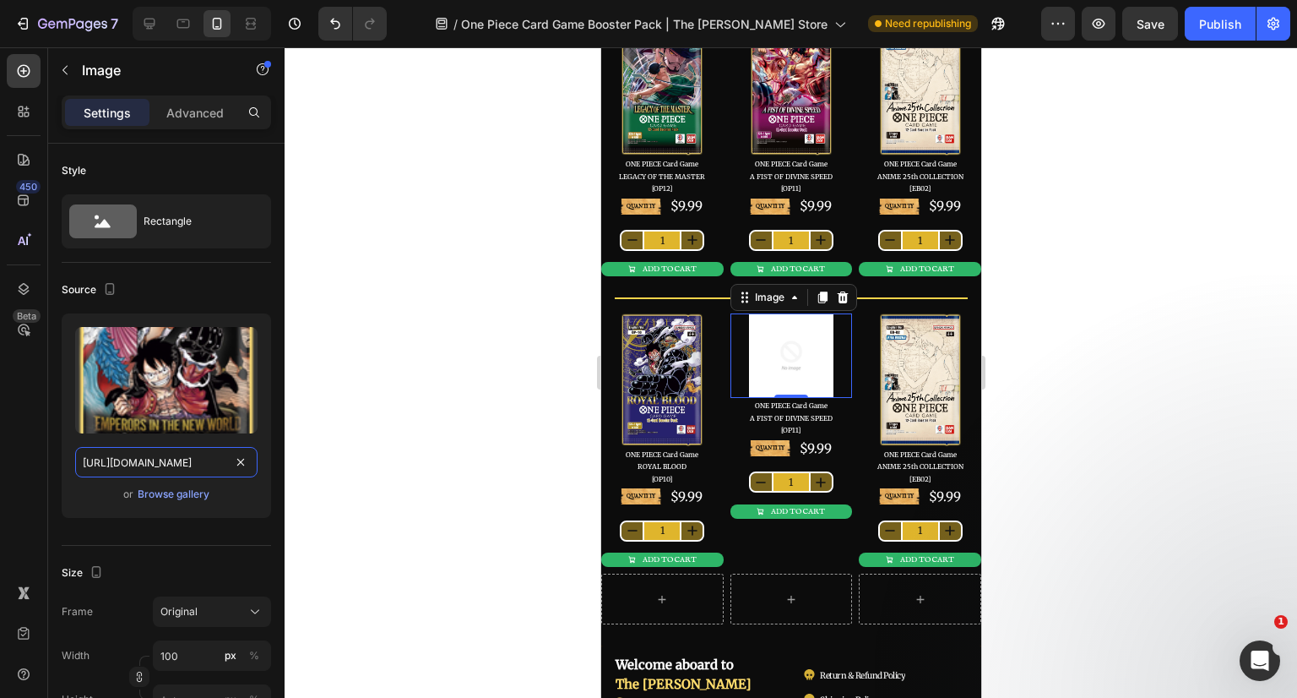
scroll to position [0, 791]
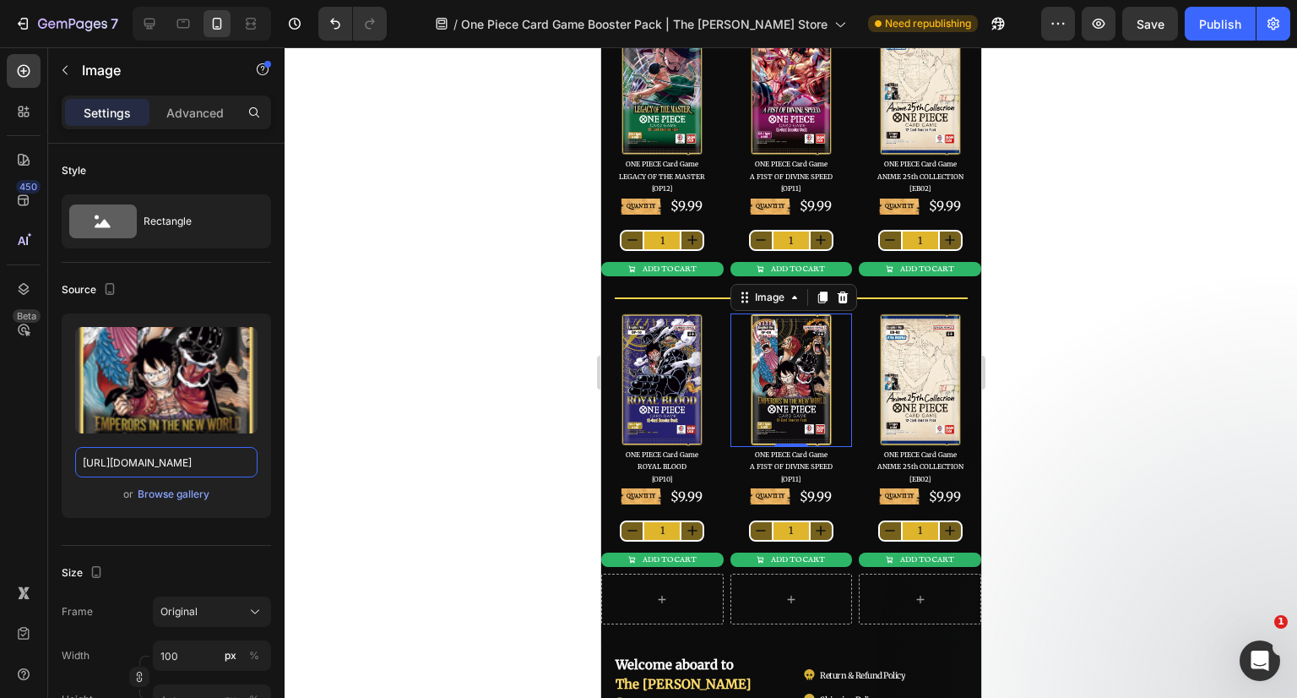
type input "[URL][DOMAIN_NAME]"
click at [399, 442] on div at bounding box center [791, 372] width 1013 height 650
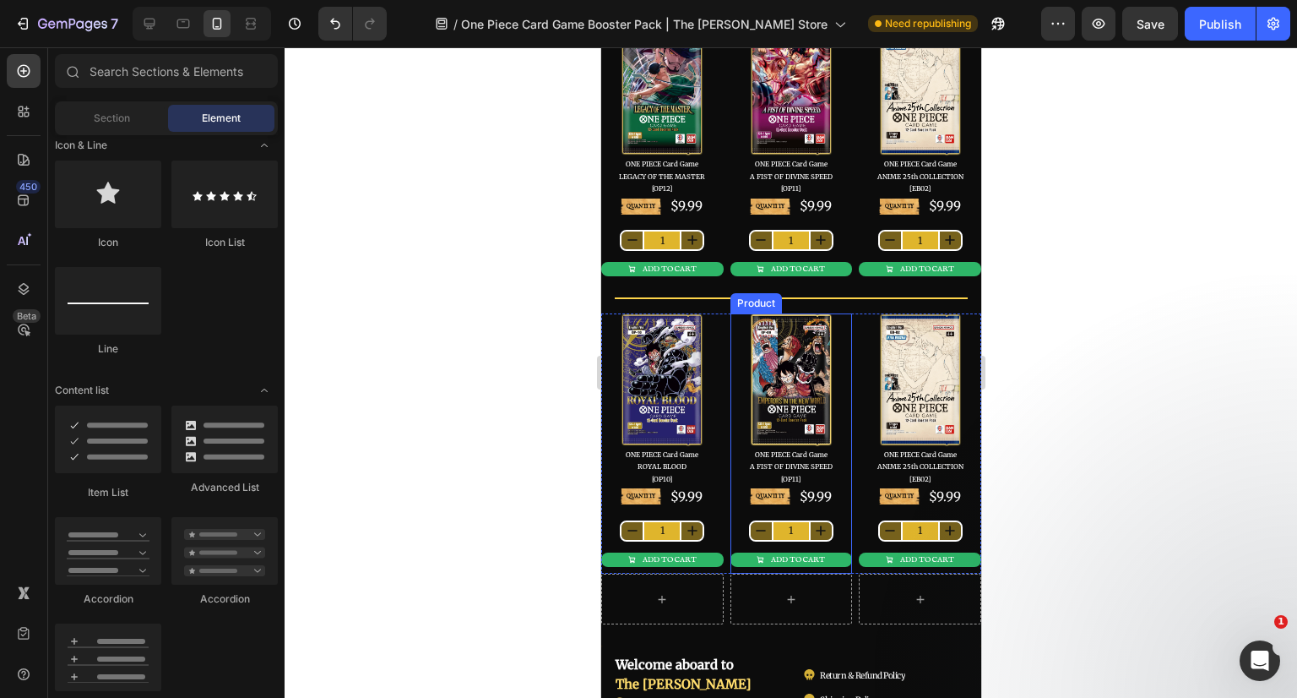
click at [833, 508] on div "QUANTITY Text Block $9.99 Product Price Product Price Row 1 Product Quantity AD…" at bounding box center [791, 529] width 122 height 87
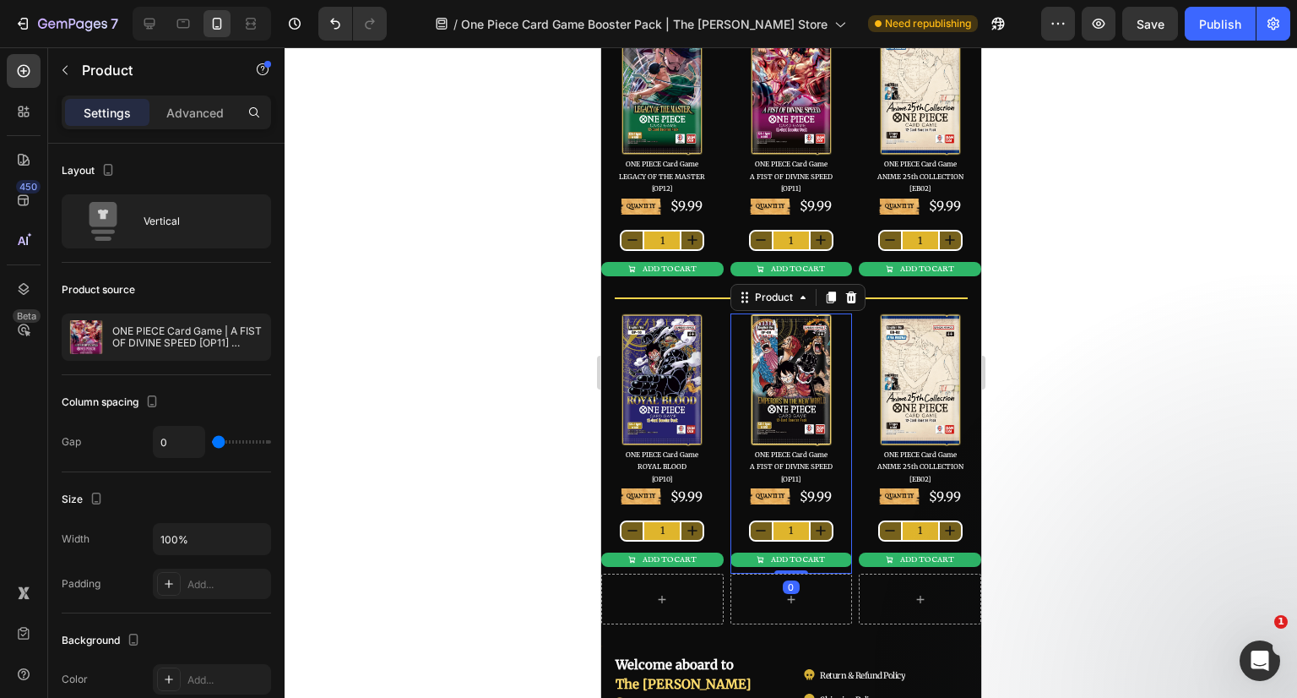
click at [182, 335] on p "ONE PIECE Card Game | A FIST OF DIVINE SPEED [OP11] Booster Pack" at bounding box center [187, 337] width 151 height 24
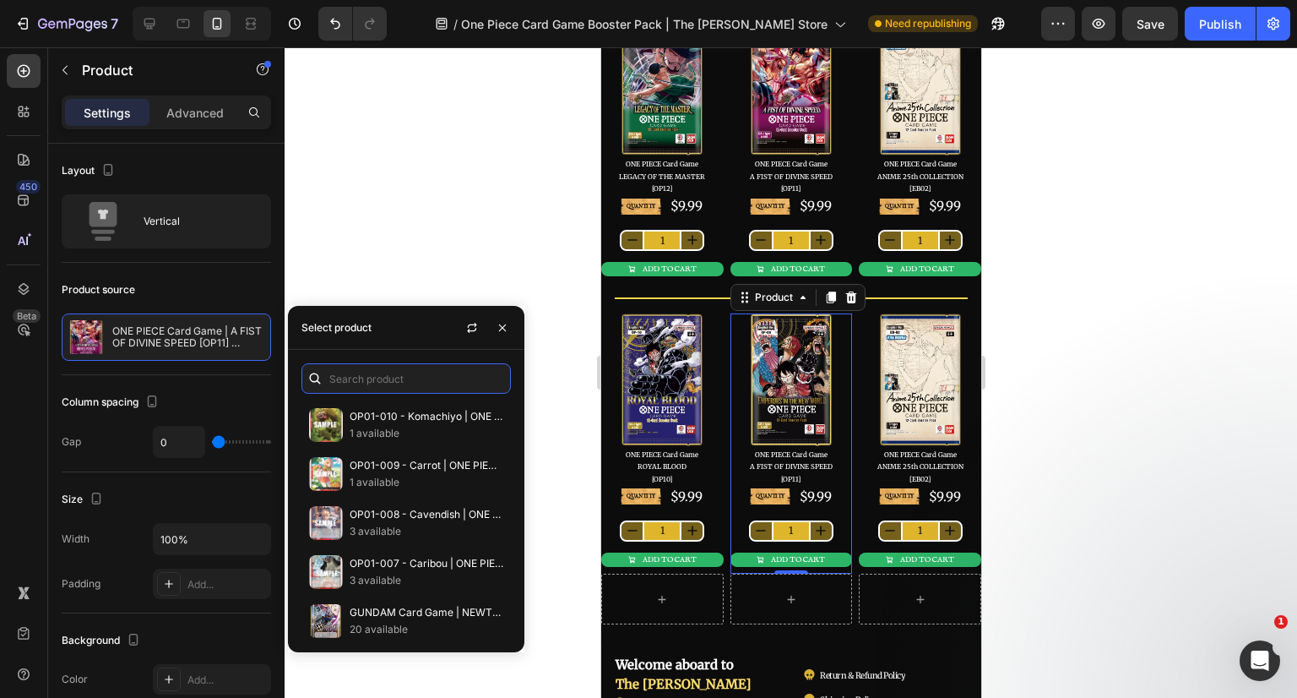
click at [343, 370] on input "text" at bounding box center [405, 378] width 209 height 30
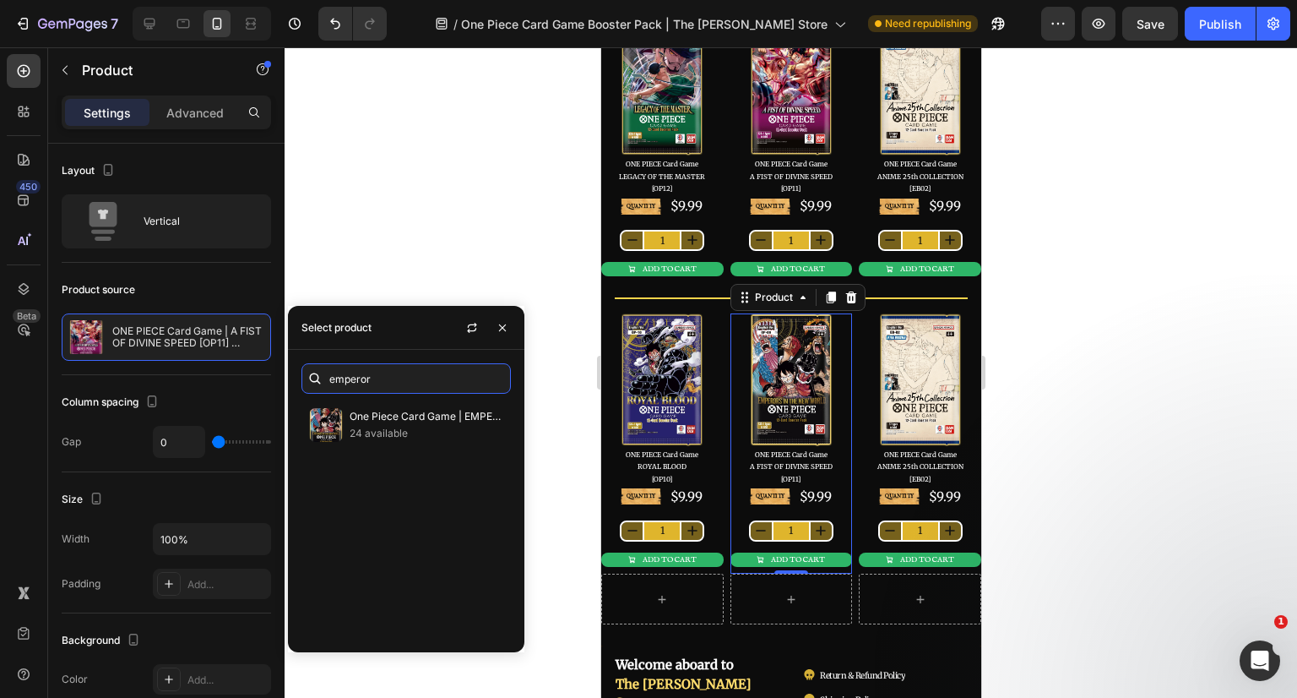
type input "emperor"
click at [385, 425] on p "24 available" at bounding box center [427, 433] width 154 height 17
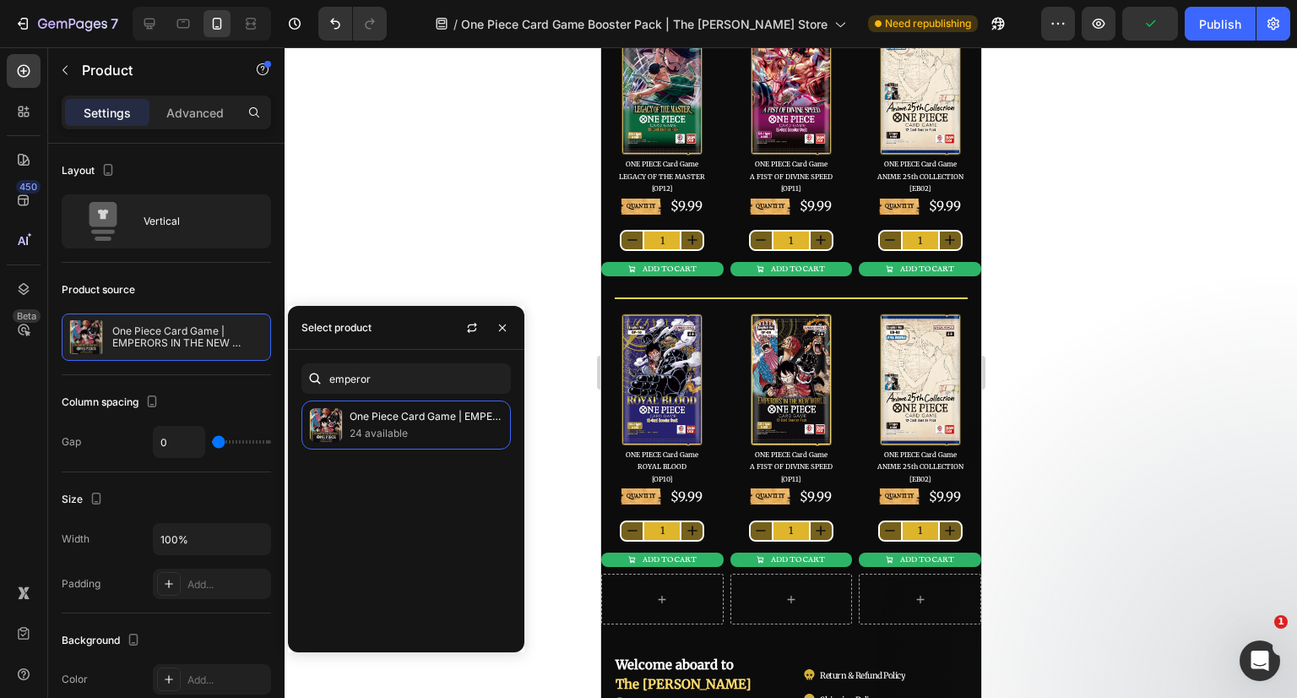
click at [1115, 394] on div at bounding box center [791, 372] width 1013 height 650
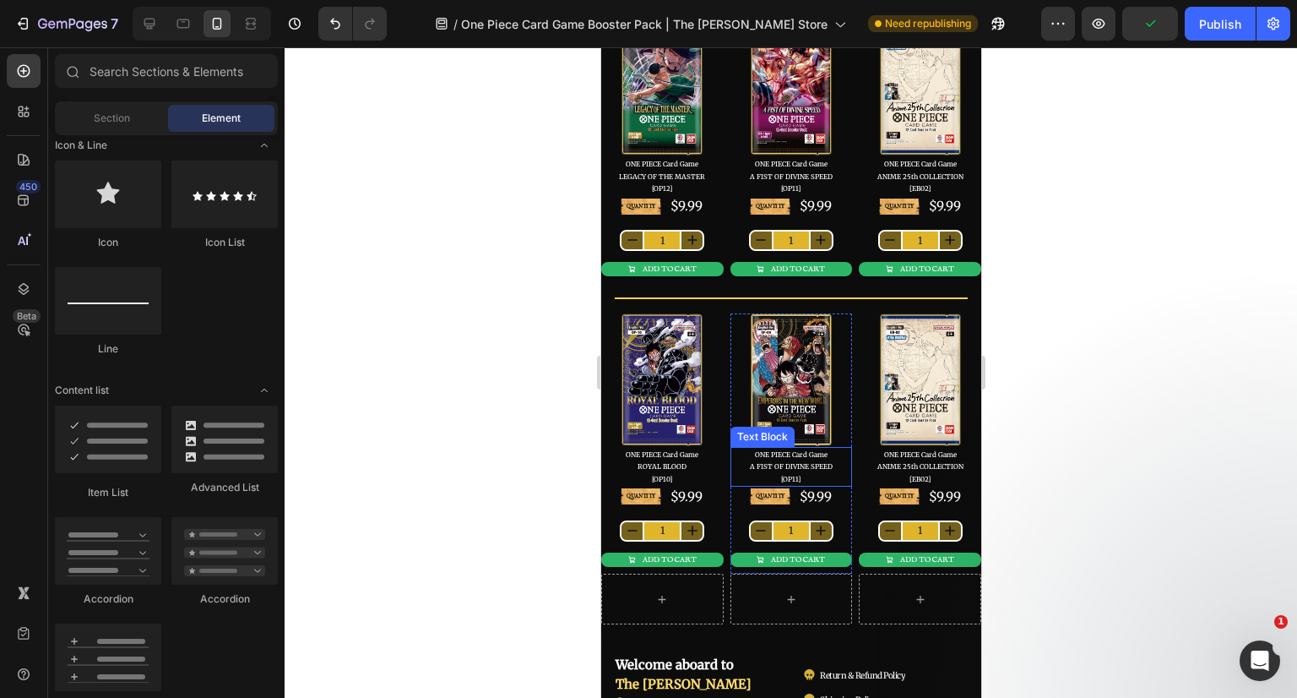
click at [786, 464] on span "A FIST OF DIVINE SPEED" at bounding box center [790, 466] width 83 height 8
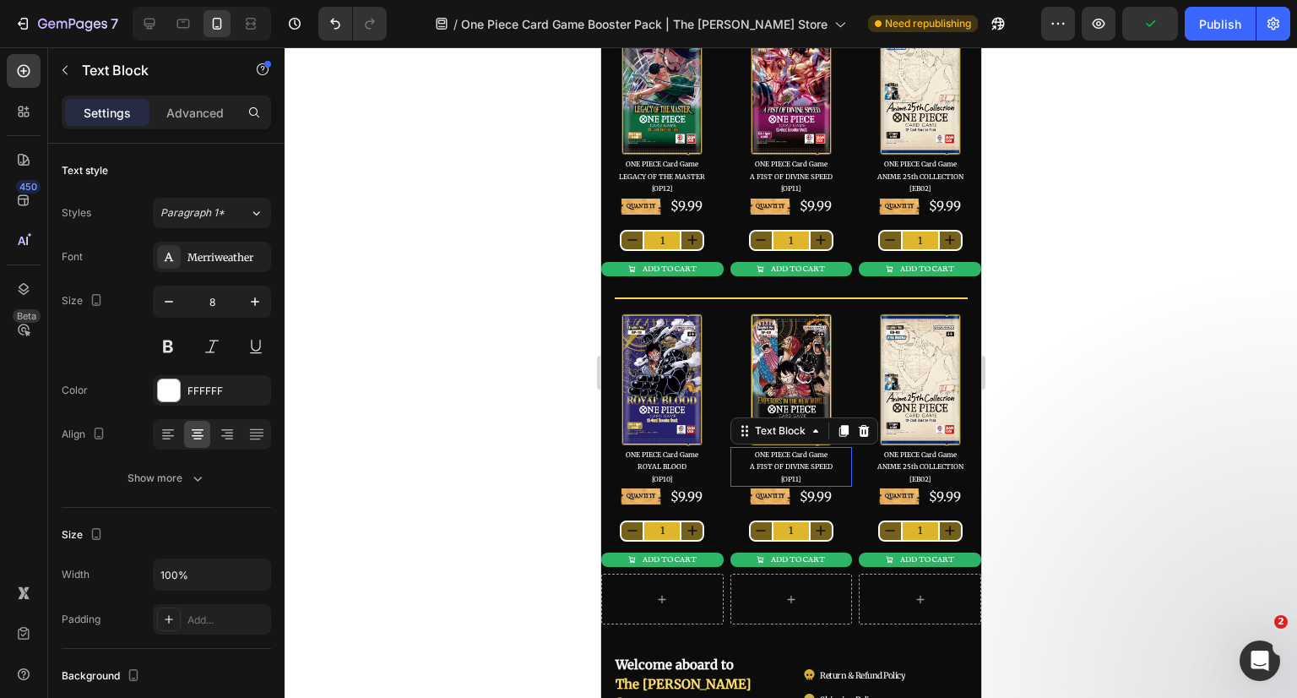
click at [786, 464] on span "A FIST OF DIVINE SPEED" at bounding box center [790, 466] width 83 height 8
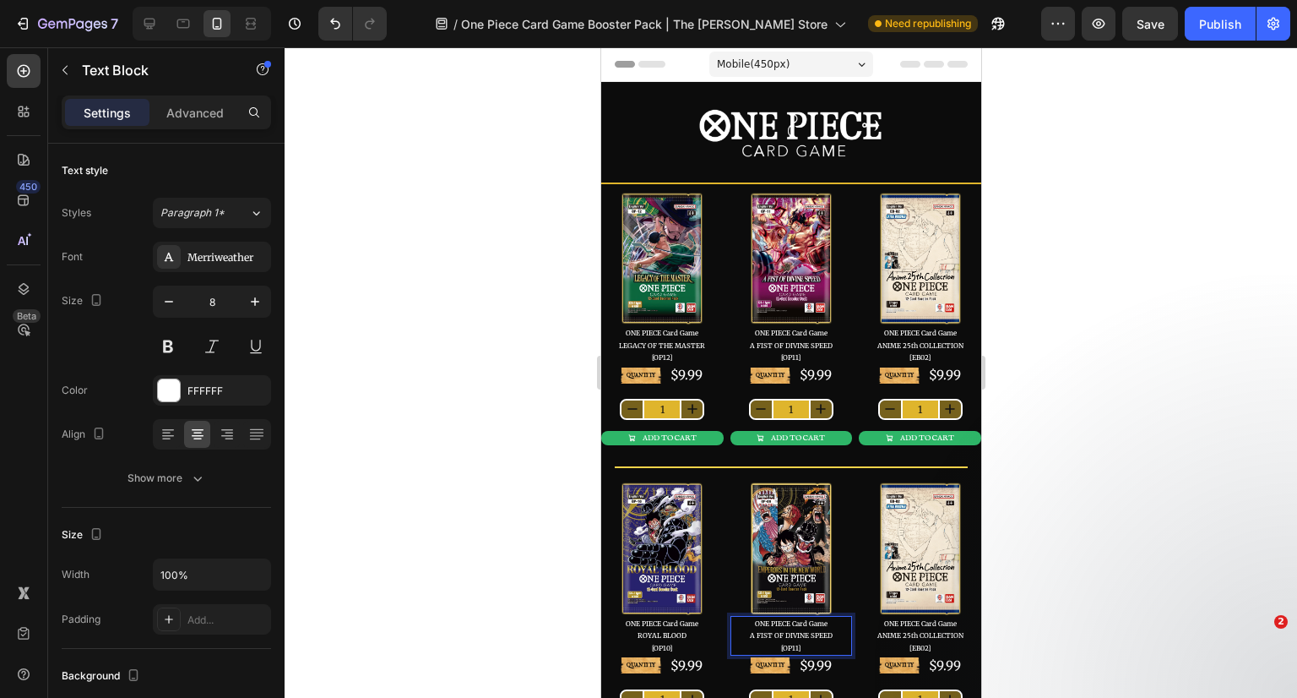
click at [749, 631] on span "A FIST OF DIVINE SPEED" at bounding box center [790, 635] width 83 height 8
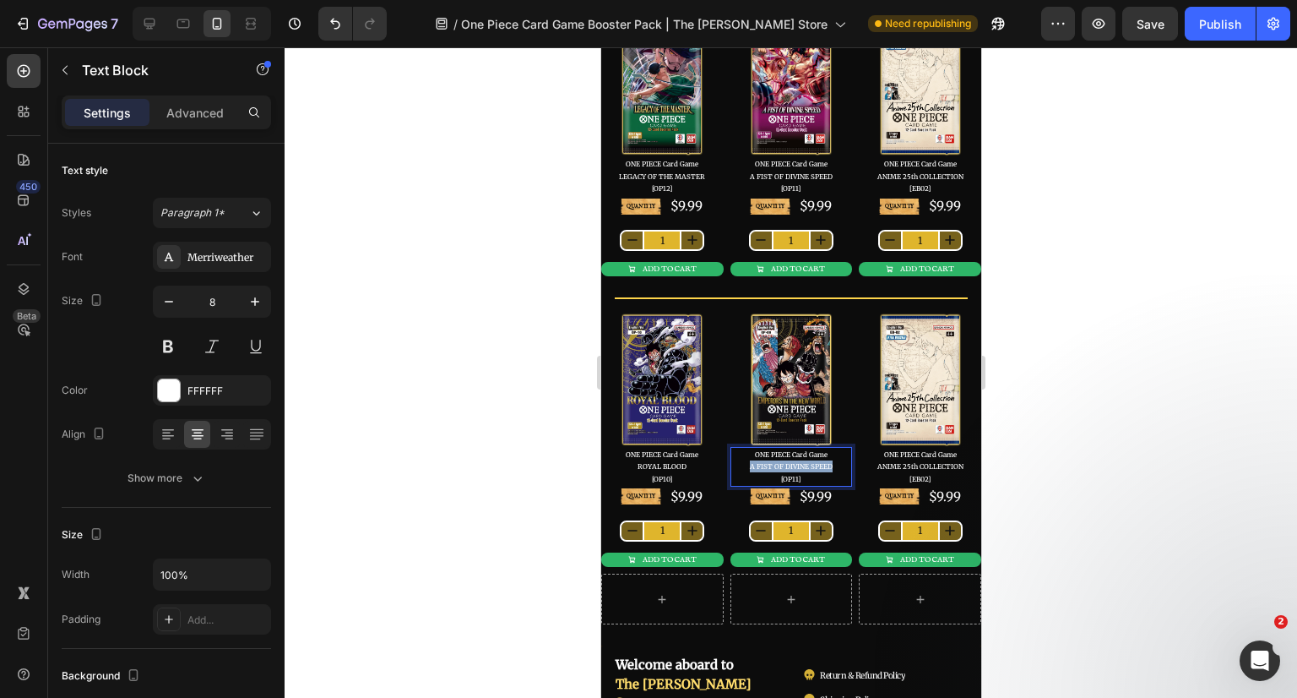
click at [817, 462] on span "A FIST OF DIVINE SPEED" at bounding box center [790, 466] width 83 height 8
click at [791, 475] on span "[OP11]" at bounding box center [789, 479] width 19 height 8
click at [1127, 439] on div at bounding box center [791, 372] width 1013 height 650
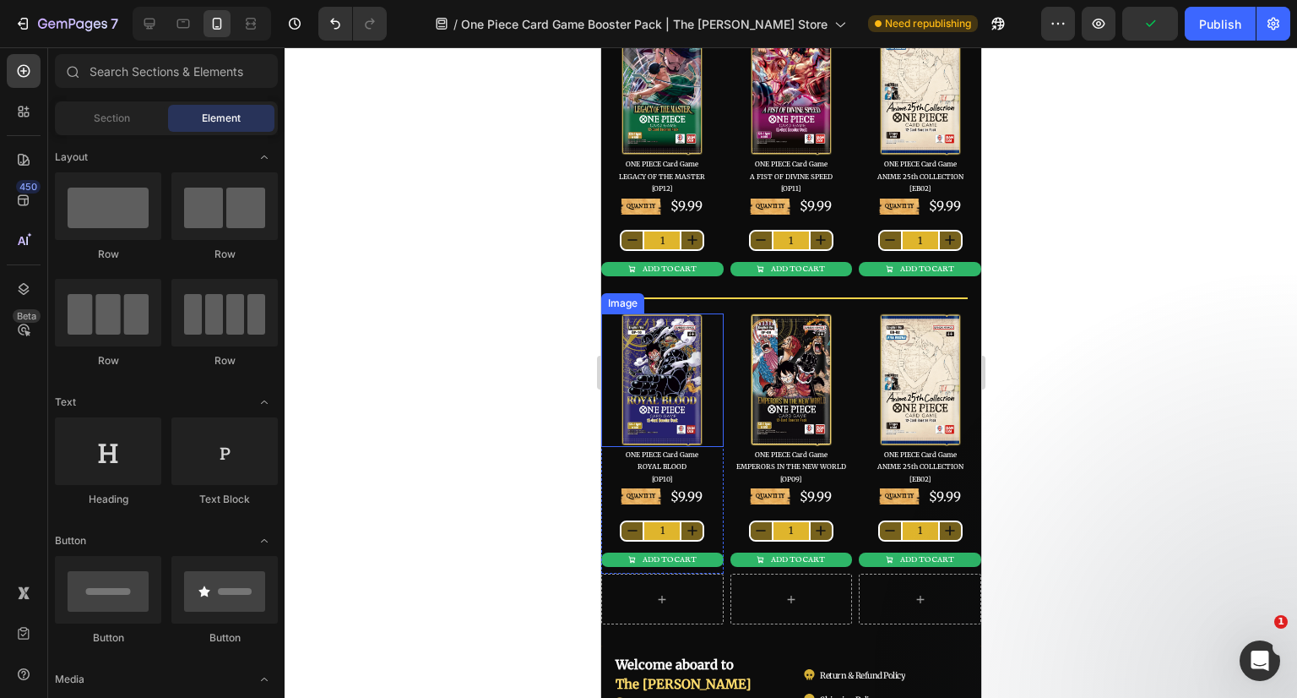
click at [636, 366] on img at bounding box center [661, 379] width 84 height 133
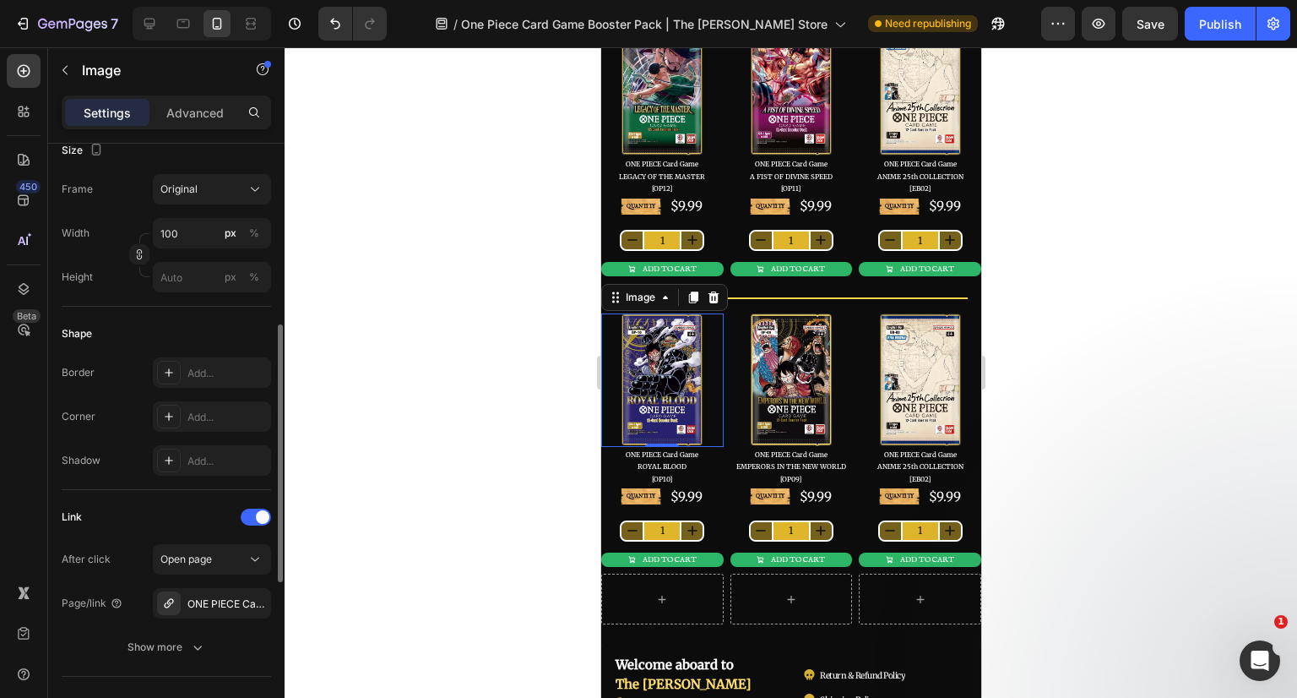
scroll to position [591, 0]
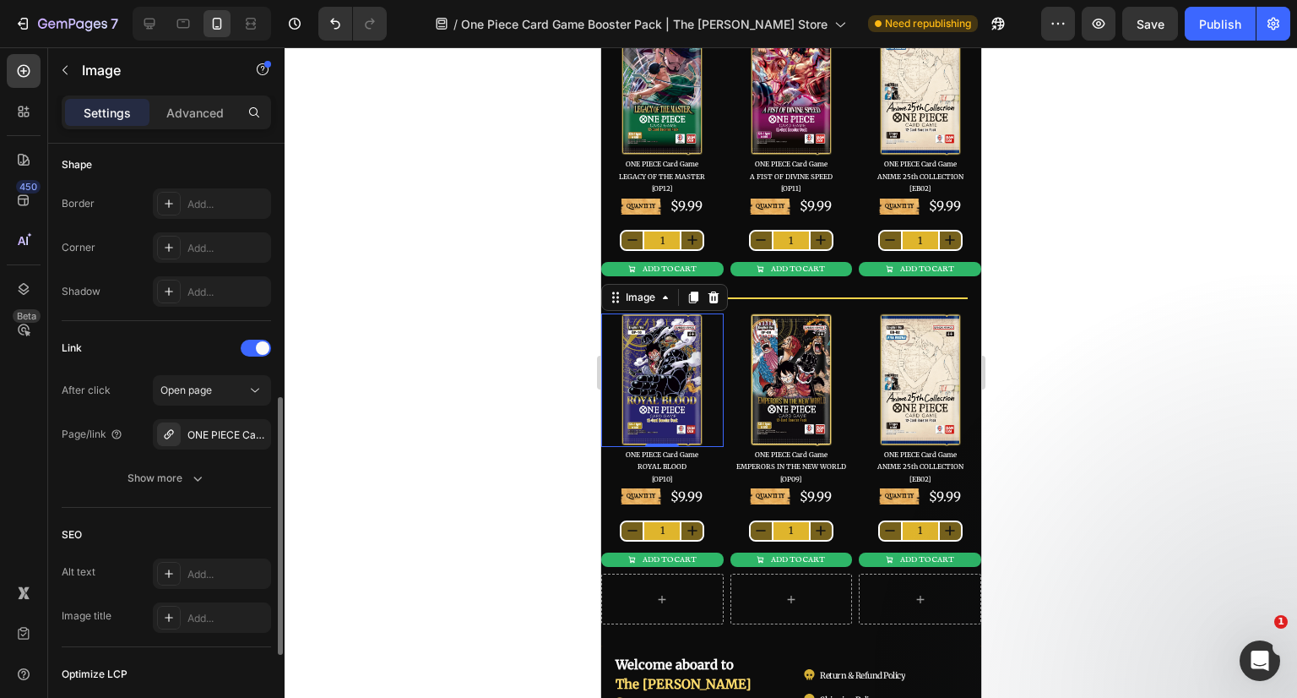
click at [0, 0] on icon "button" at bounding box center [0, 0] width 0 height 0
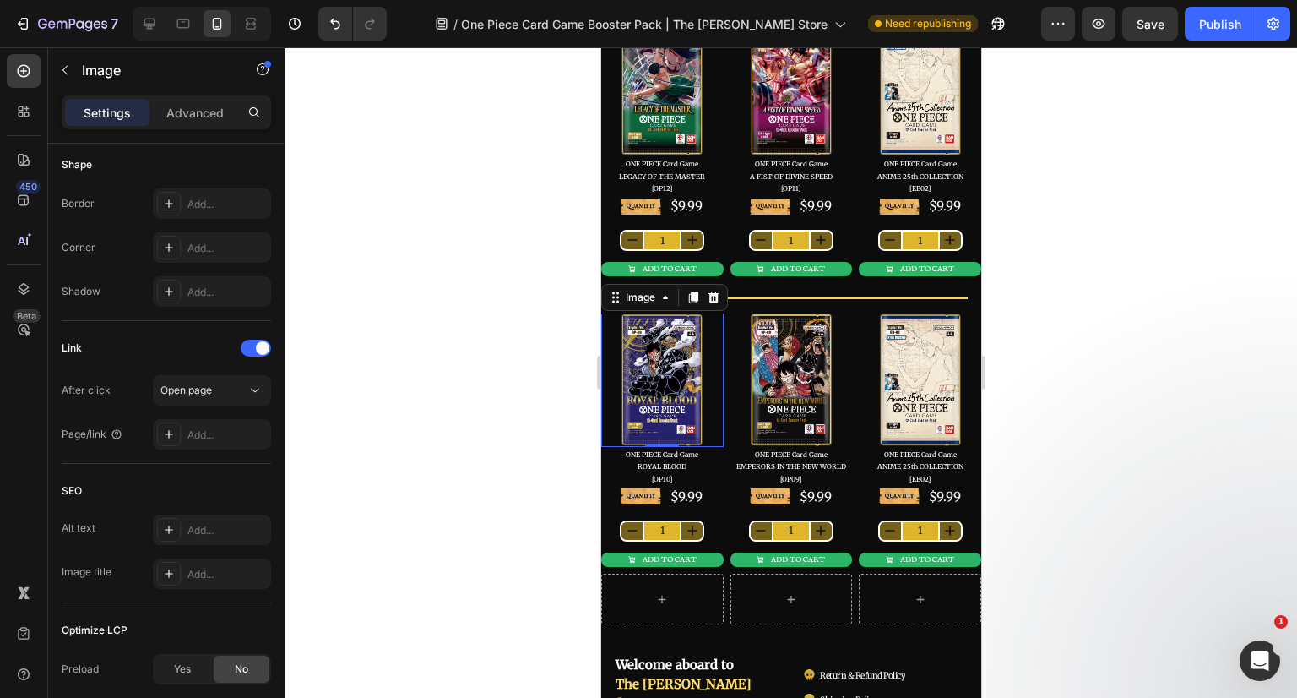
click at [209, 437] on div "Add..." at bounding box center [226, 434] width 79 height 15
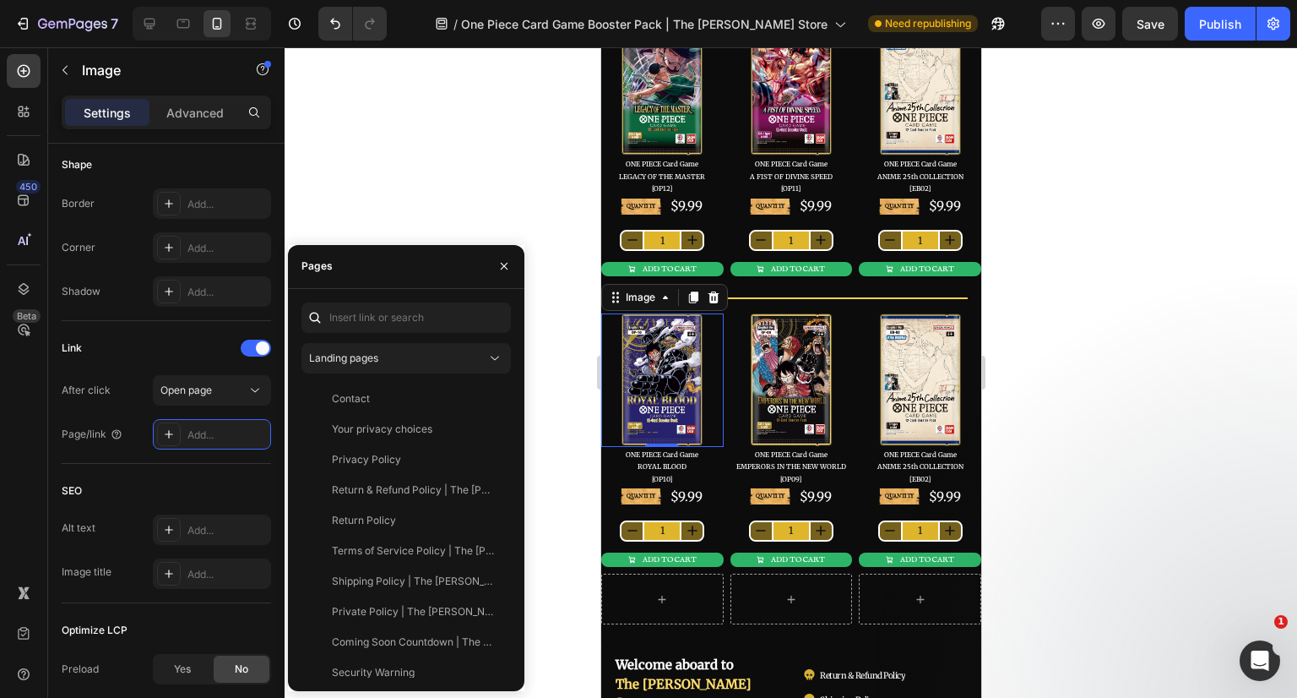
click at [426, 350] on div "Landing pages" at bounding box center [397, 357] width 177 height 15
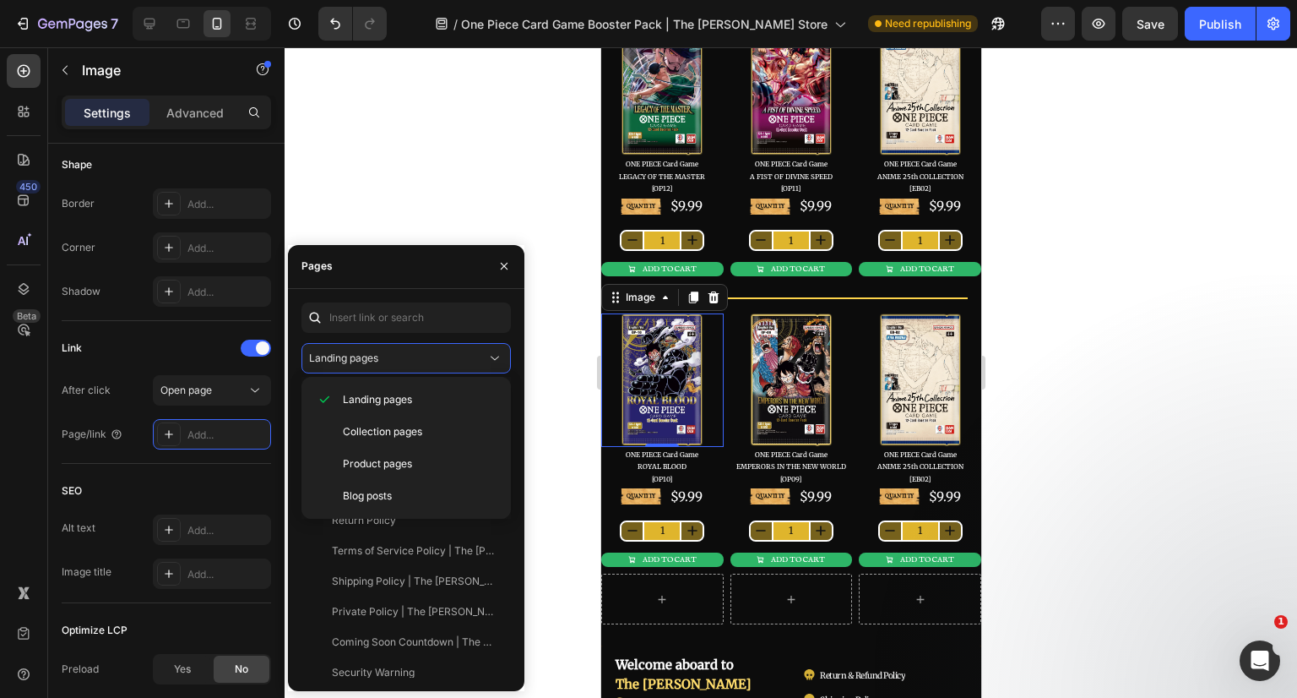
click at [361, 459] on span "Product pages" at bounding box center [377, 463] width 69 height 15
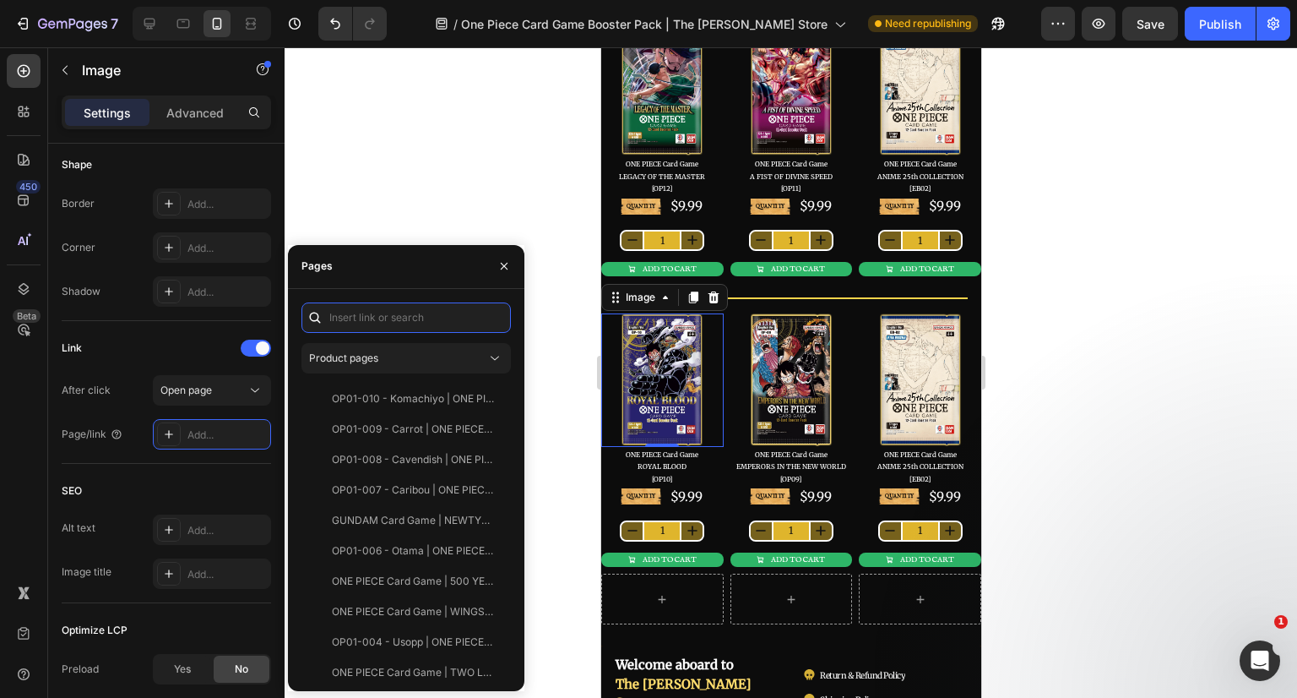
click at [361, 318] on input "text" at bounding box center [405, 317] width 209 height 30
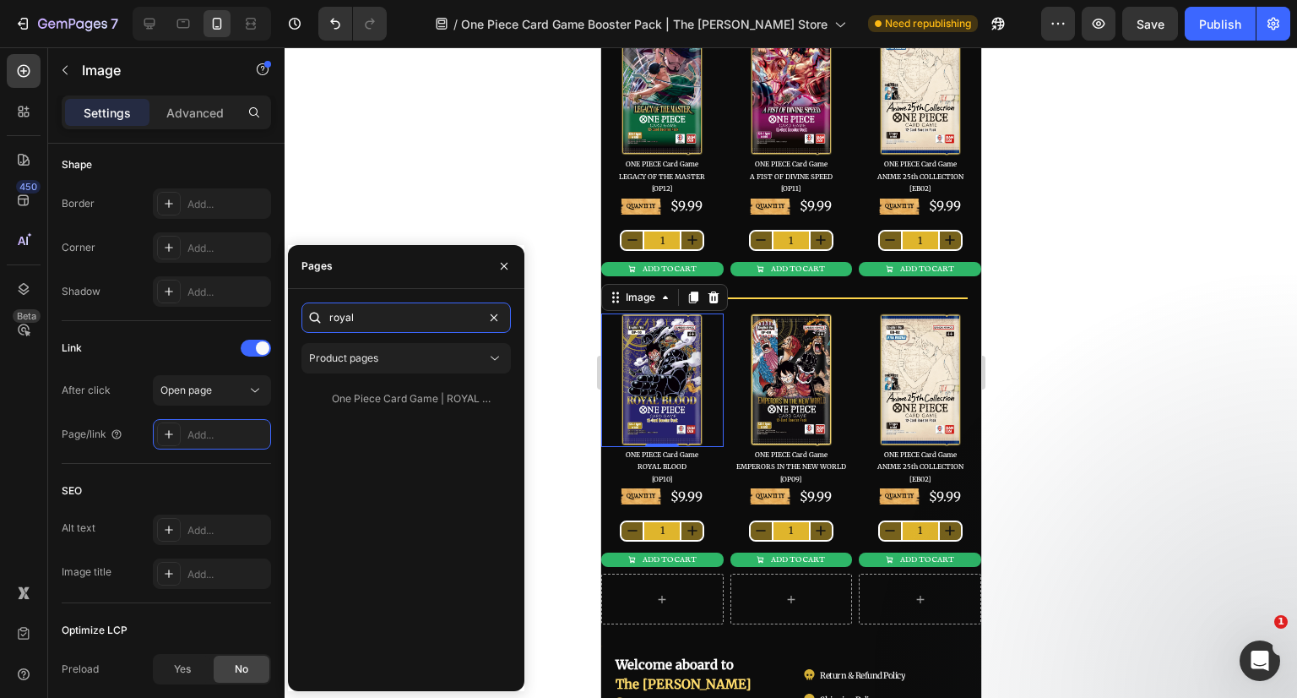
type input "royal"
click at [442, 393] on div "One Piece Card Game | ROYAL BLOOD [OP10] Booster Pack" at bounding box center [413, 398] width 162 height 15
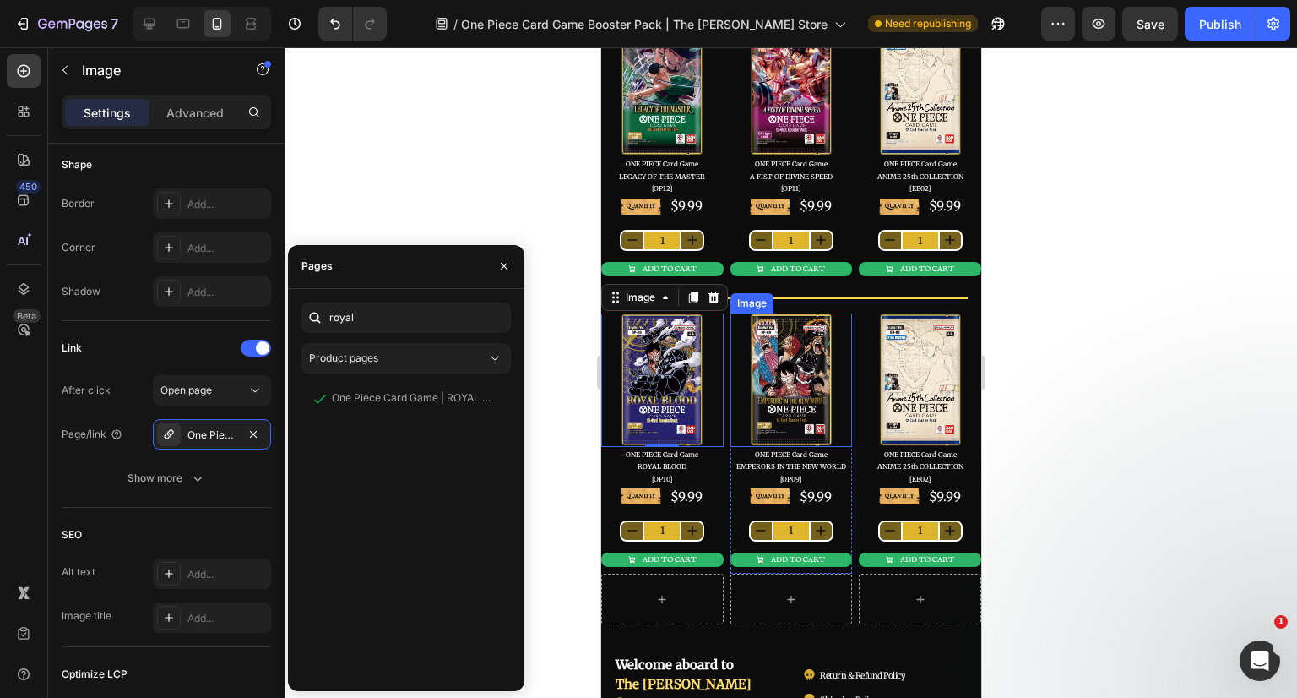
click at [795, 401] on img at bounding box center [790, 379] width 84 height 133
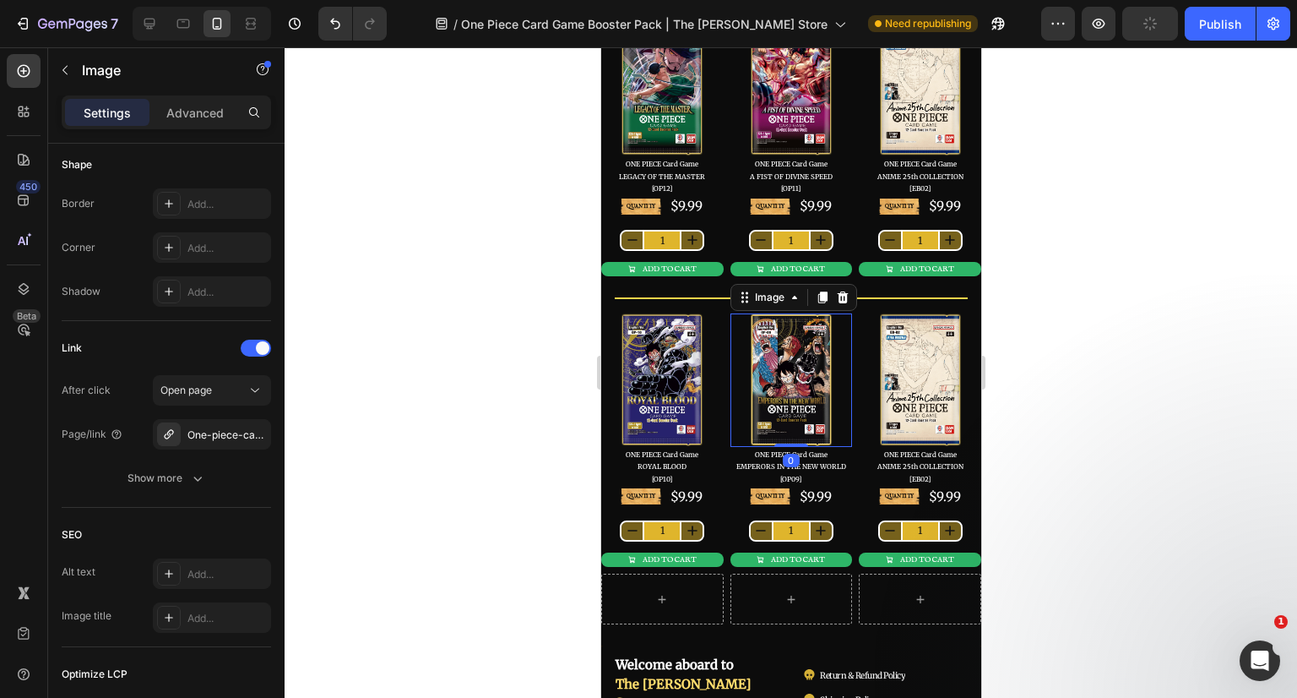
click at [0, 0] on icon "button" at bounding box center [0, 0] width 0 height 0
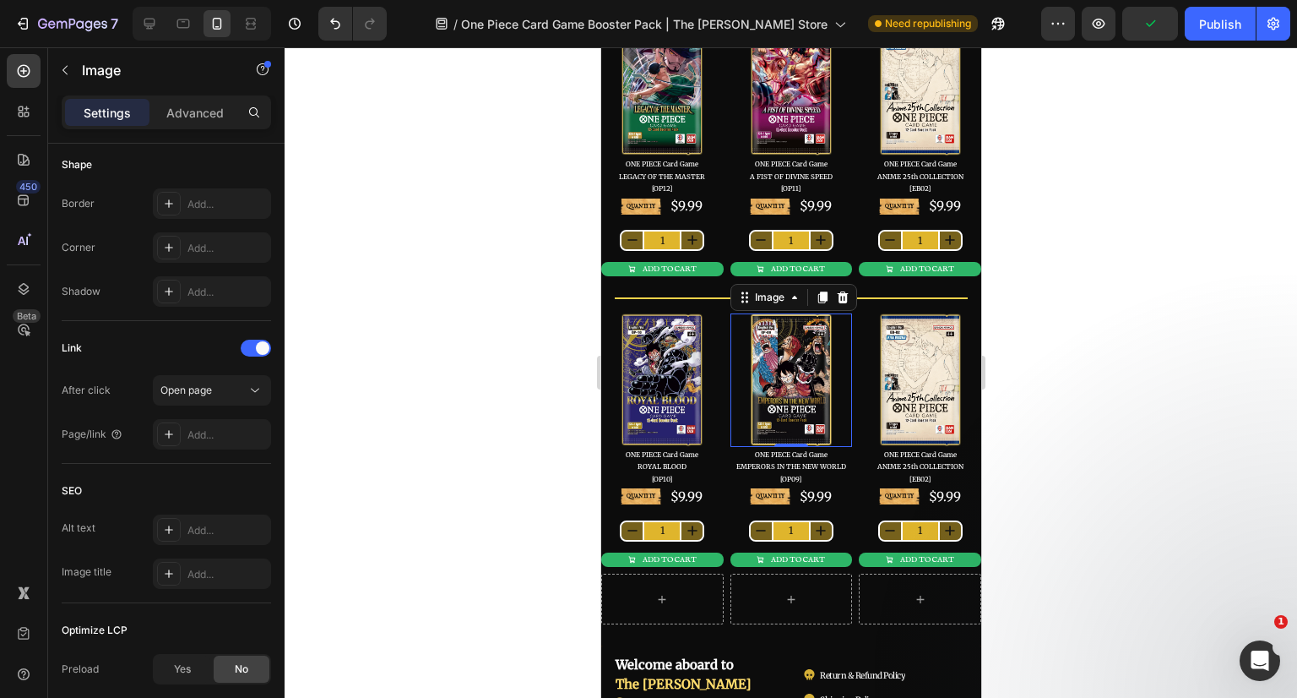
click at [209, 432] on div "Add..." at bounding box center [226, 434] width 79 height 15
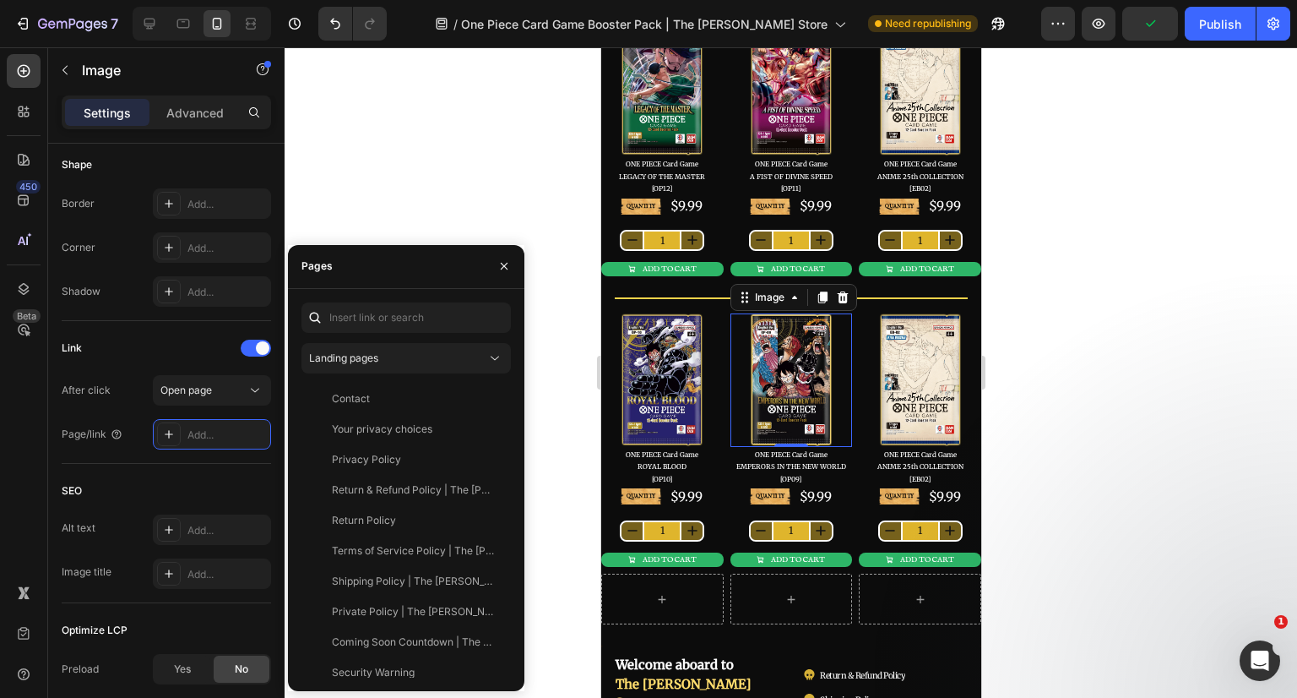
click at [398, 350] on div "Landing pages" at bounding box center [397, 357] width 177 height 15
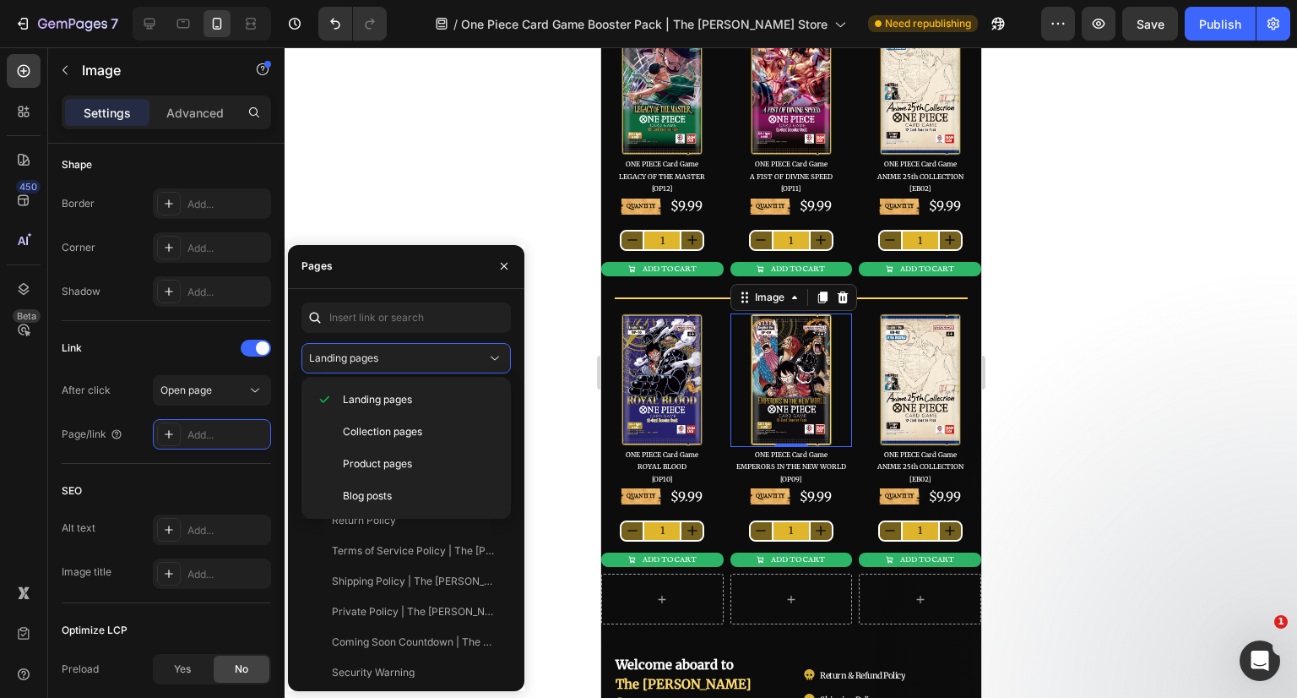
click at [372, 456] on span "Product pages" at bounding box center [377, 463] width 69 height 15
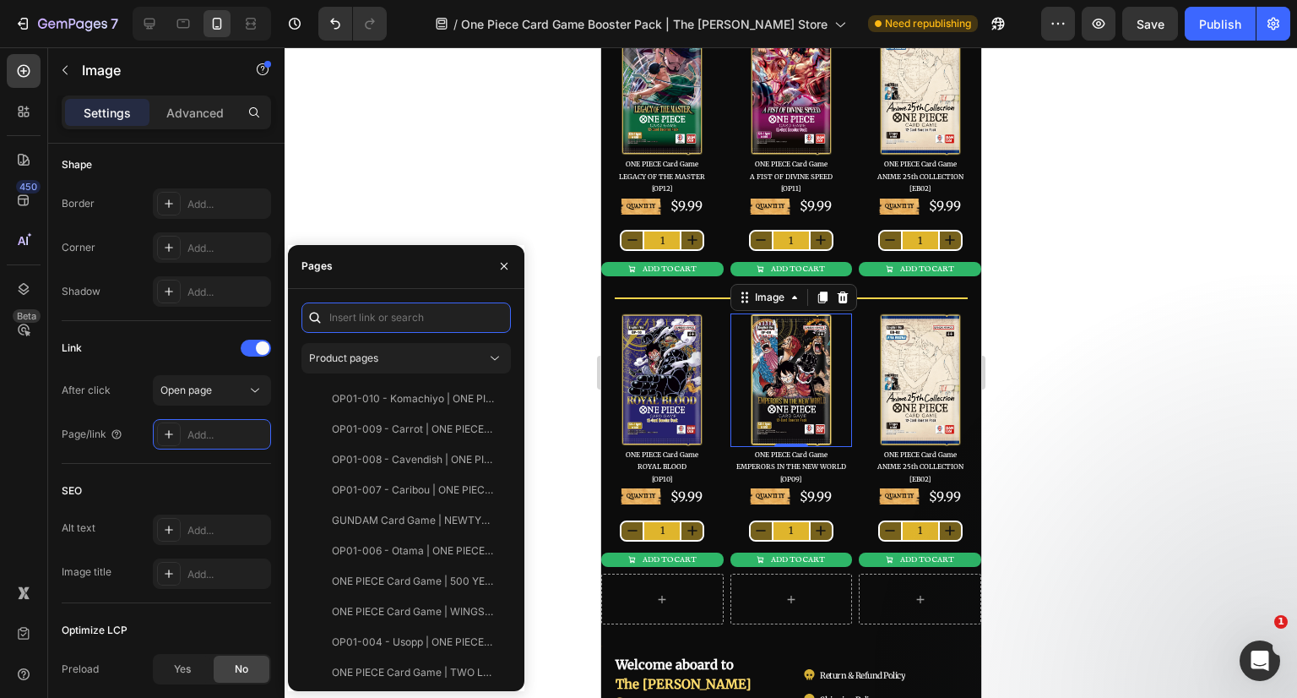
click at [394, 320] on input "text" at bounding box center [405, 317] width 209 height 30
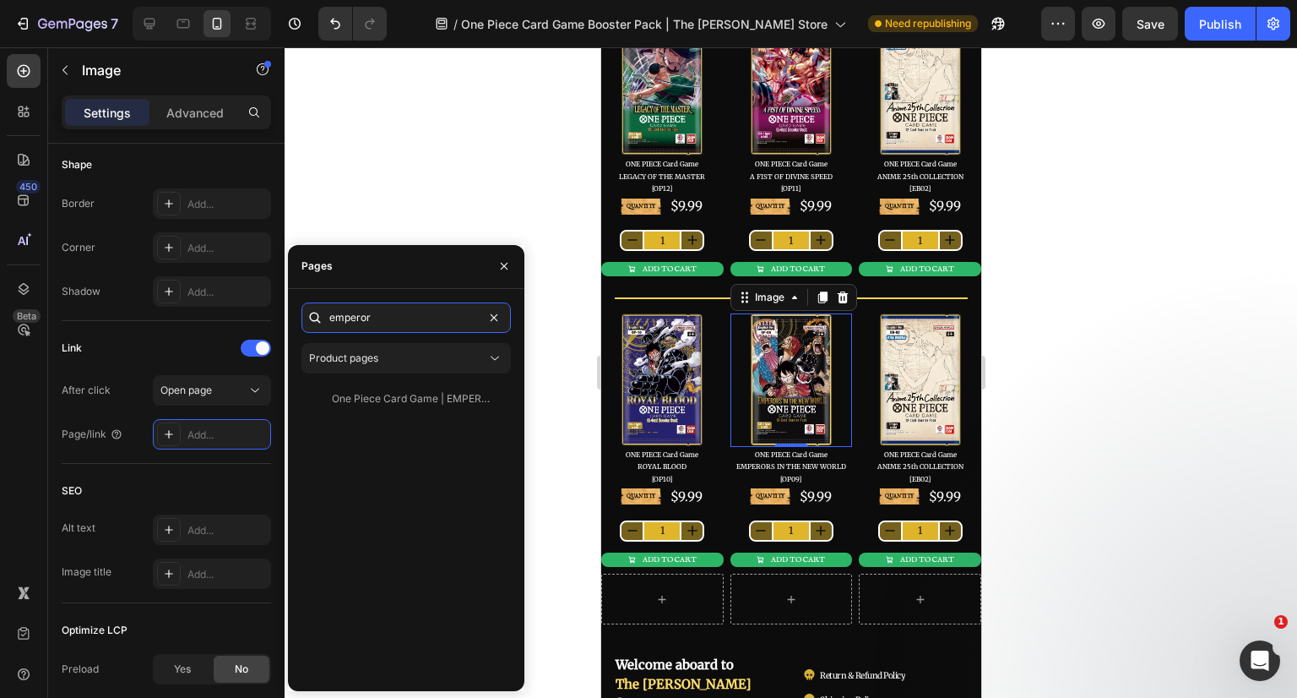
type input "emperor"
click at [395, 400] on div "One Piece Card Game | EMPERORS IN THE NEW WORLD [OP09] Booster Pack" at bounding box center [413, 398] width 162 height 15
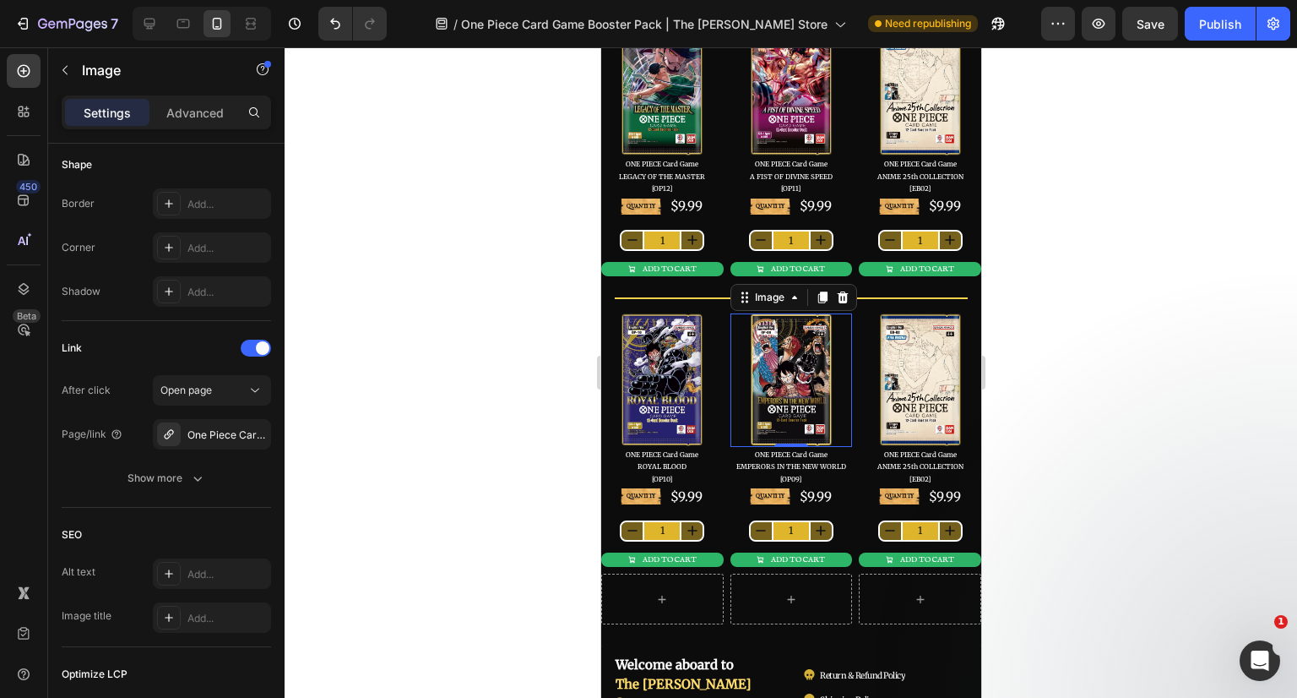
click at [1296, 410] on div at bounding box center [791, 372] width 1013 height 650
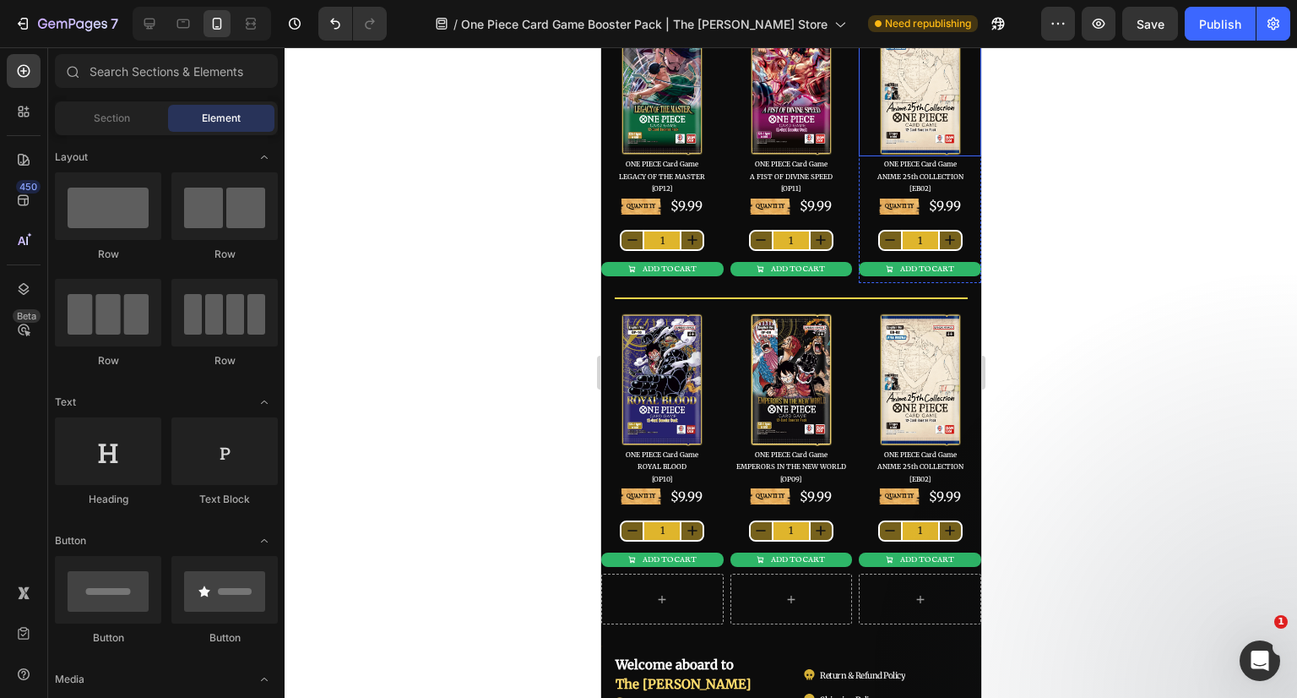
click at [912, 74] on img at bounding box center [919, 90] width 84 height 133
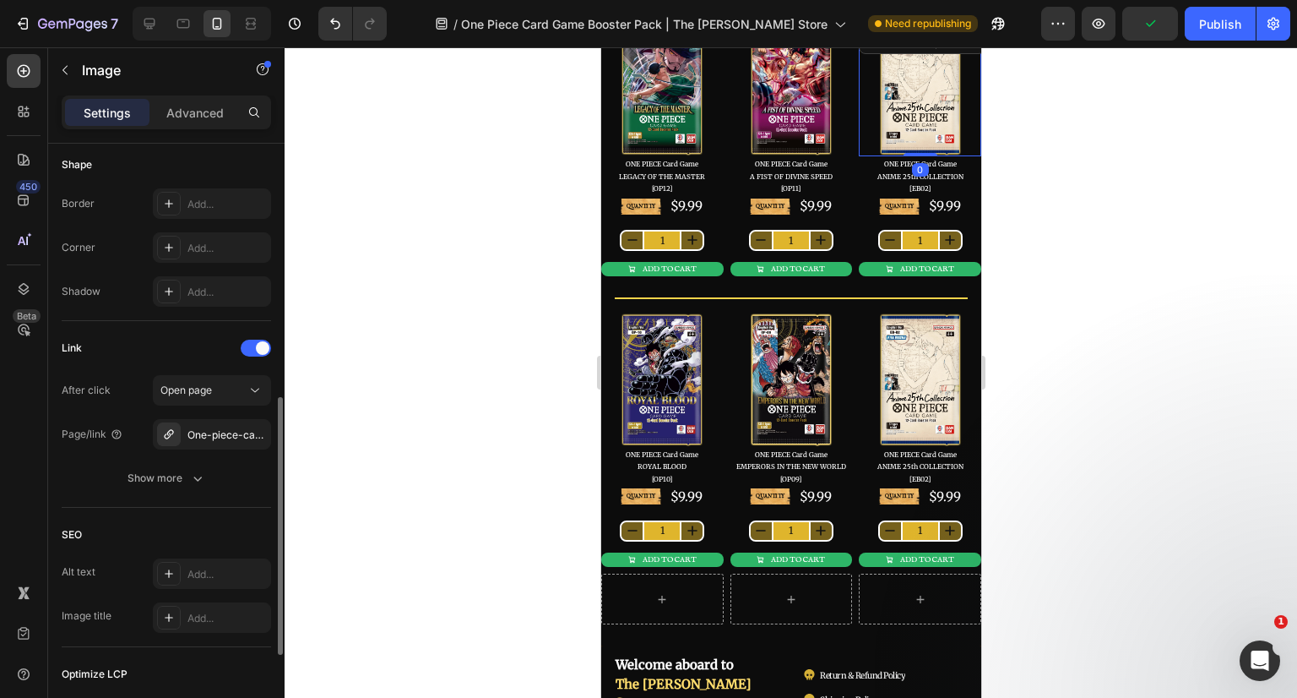
click at [213, 430] on div "One-piece-card-game-a-fist-of-divine-speed-op11-booster-pack" at bounding box center [226, 434] width 79 height 15
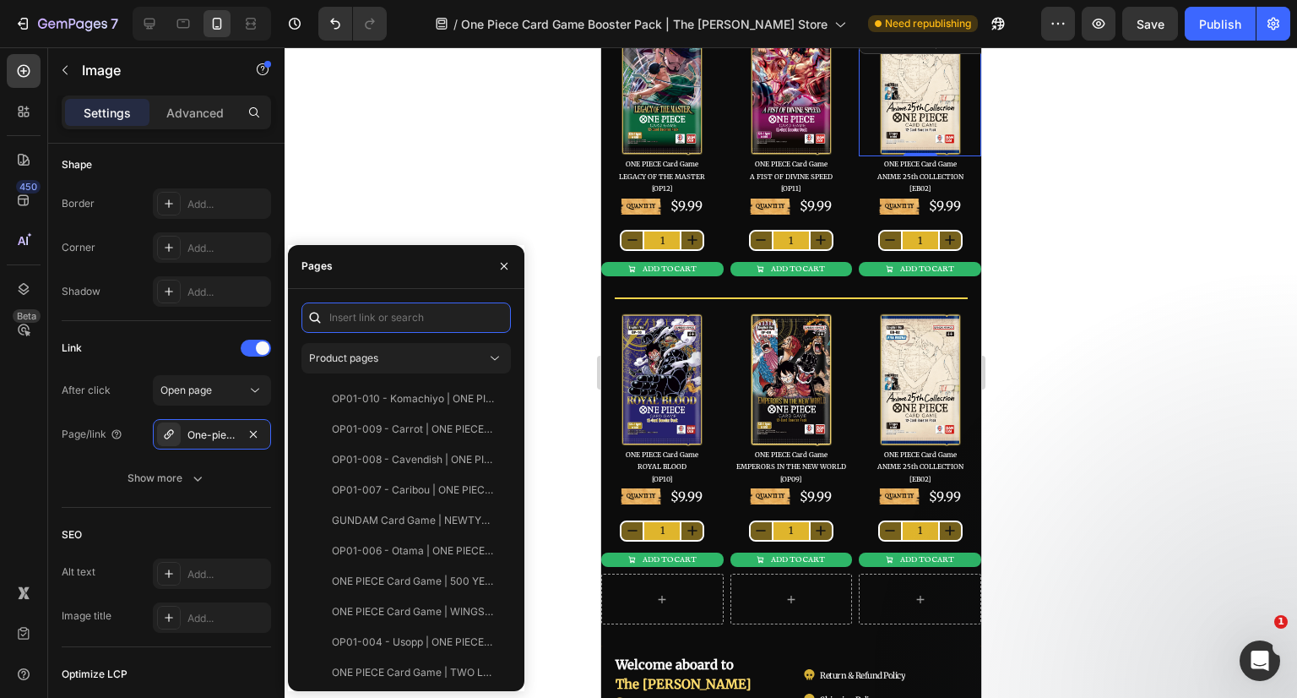
click at [405, 323] on input "text" at bounding box center [405, 317] width 209 height 30
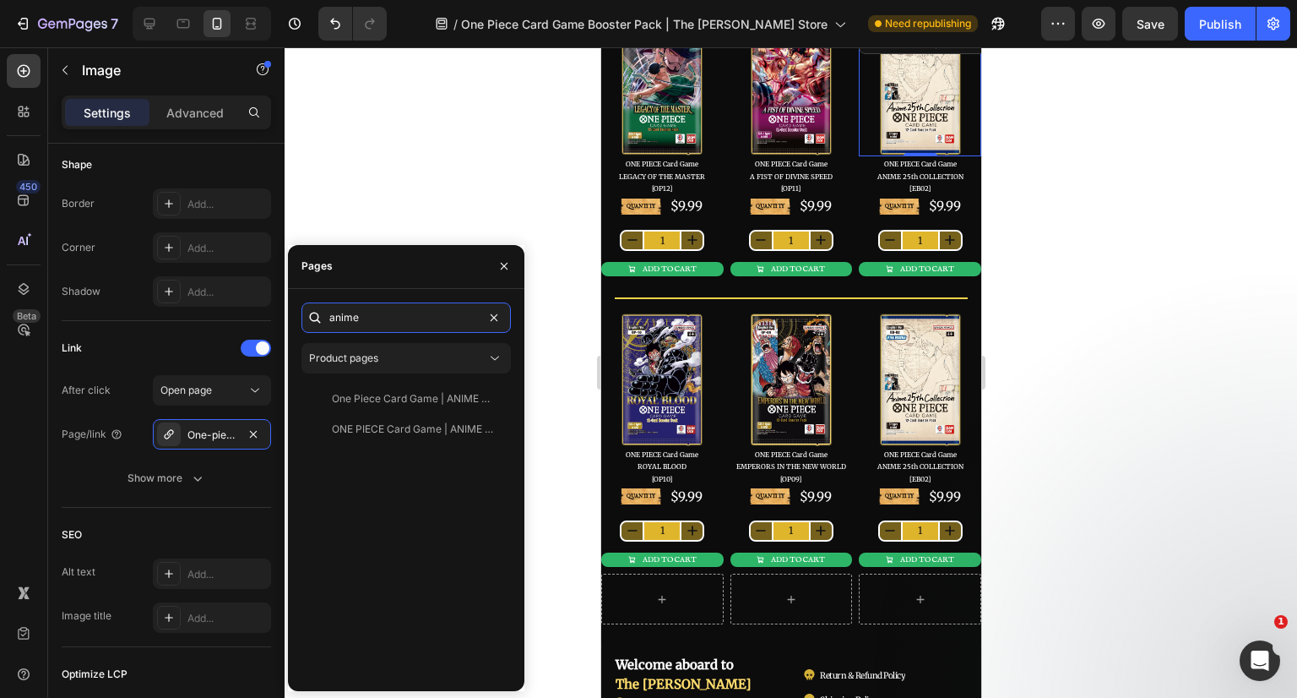
click at [388, 322] on input "anime" at bounding box center [405, 317] width 209 height 30
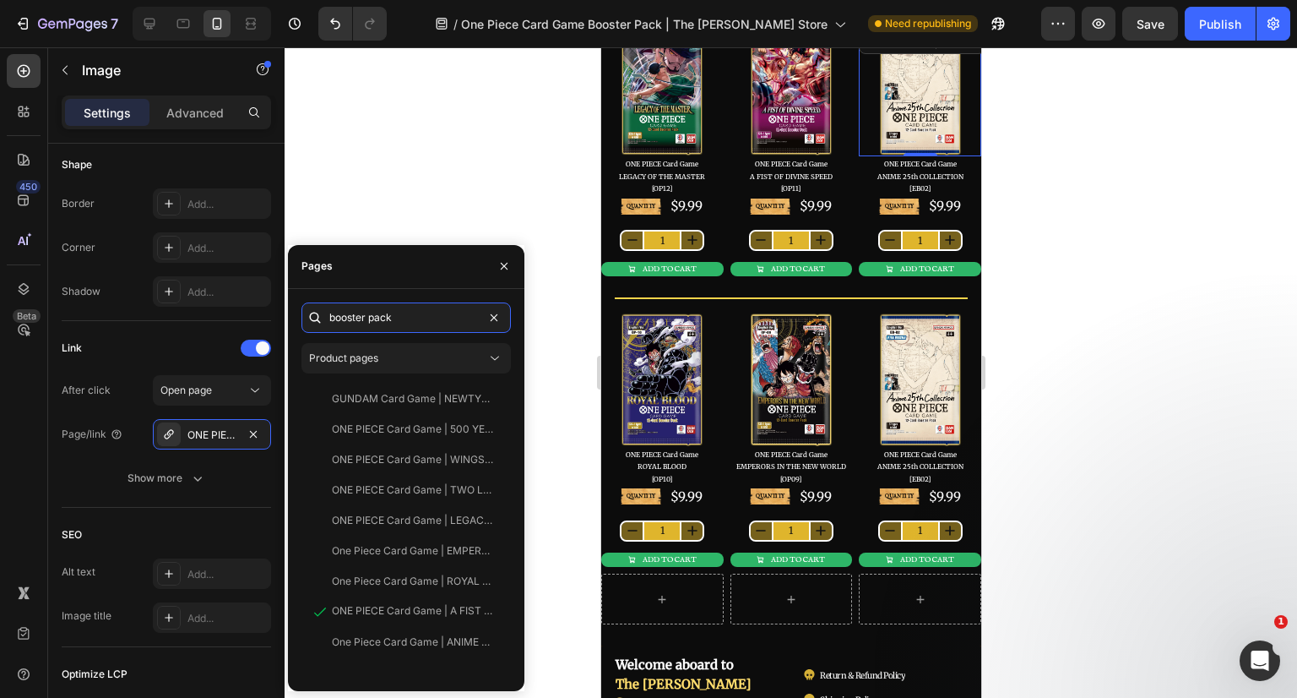
type input "booster pack"
click at [419, 638] on div "One Piece Card Game | ANIME 25th COLLECTION [EB02] Booster Pack" at bounding box center [413, 641] width 162 height 15
click at [498, 270] on icon "button" at bounding box center [504, 266] width 14 height 14
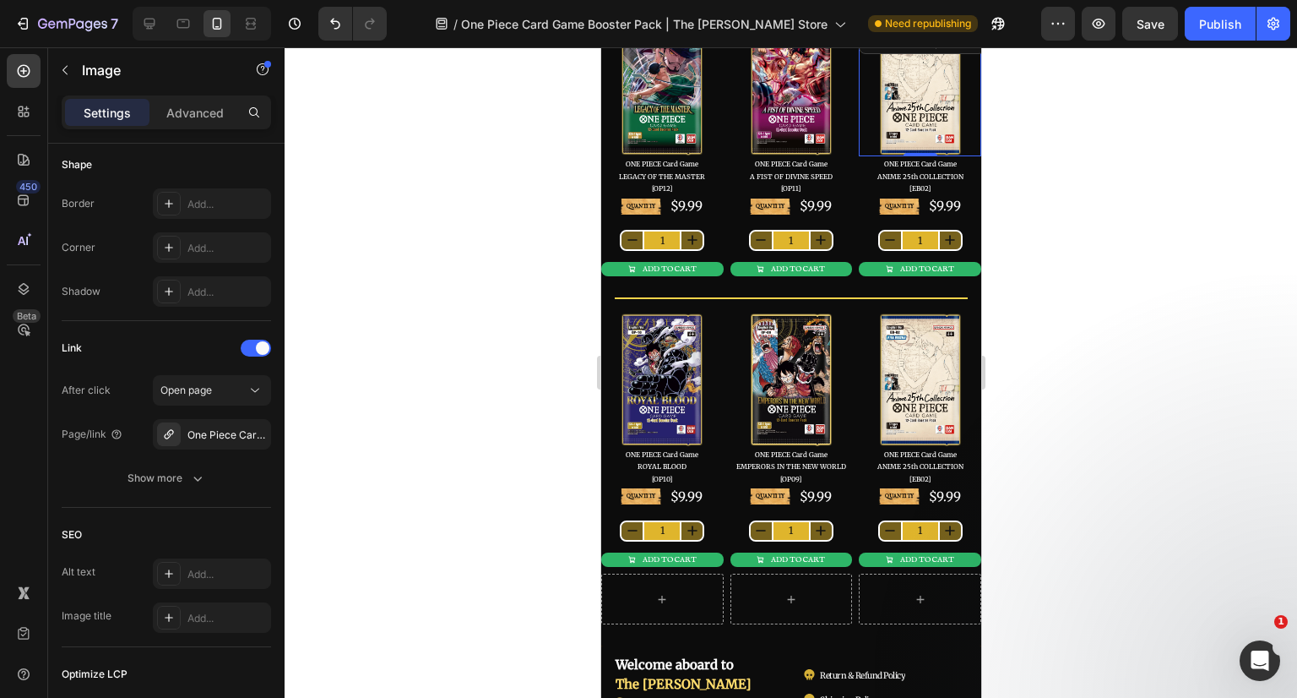
click at [1115, 303] on div at bounding box center [791, 372] width 1013 height 650
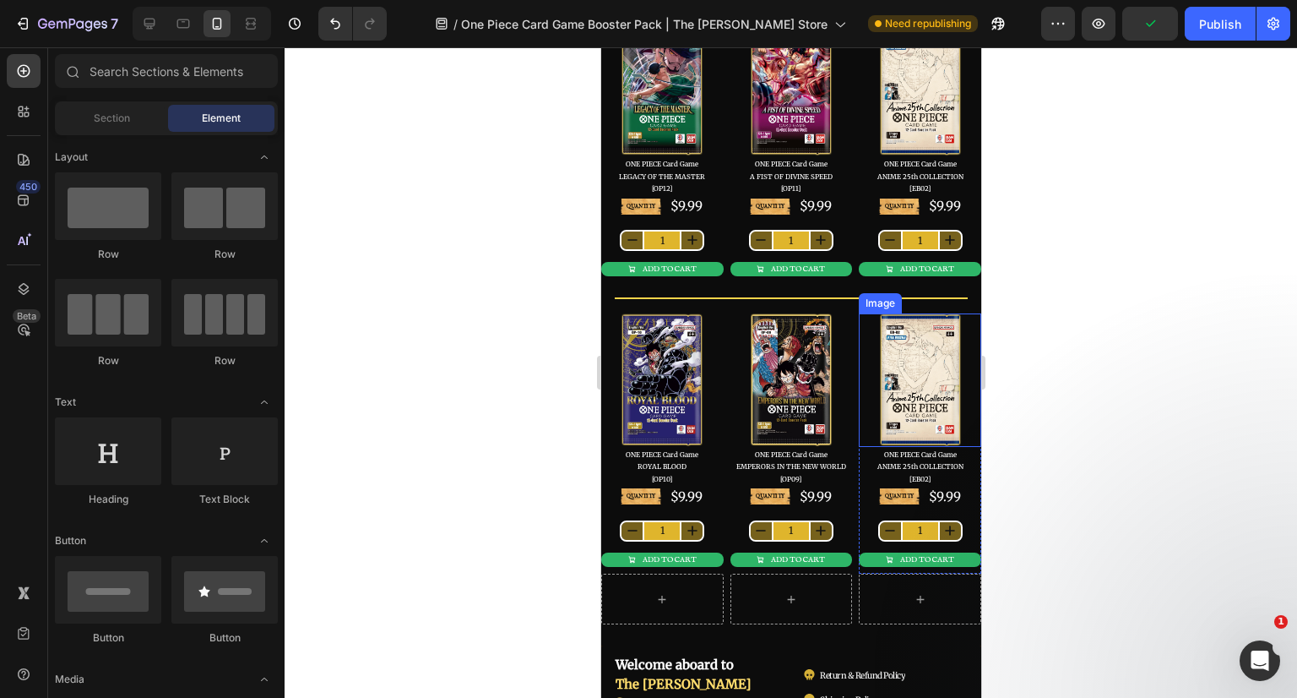
click at [913, 366] on img at bounding box center [919, 379] width 84 height 133
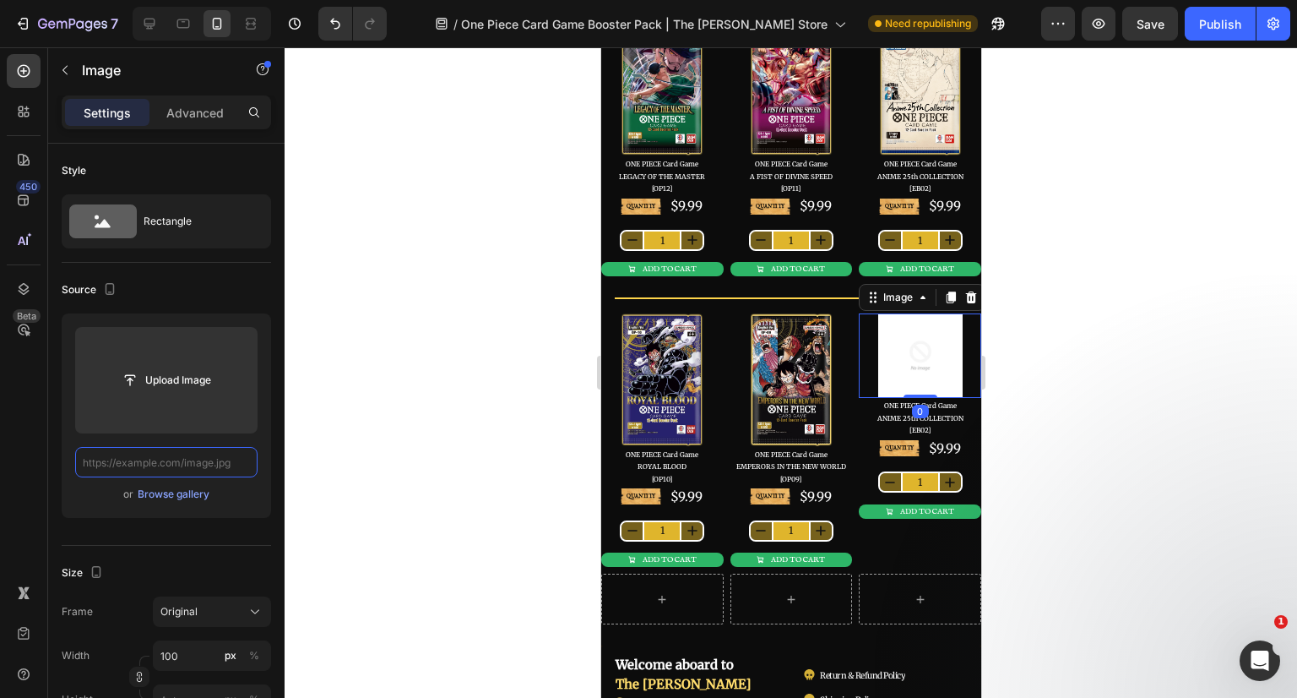
scroll to position [0, 0]
click at [171, 467] on input "text" at bounding box center [166, 462] width 182 height 30
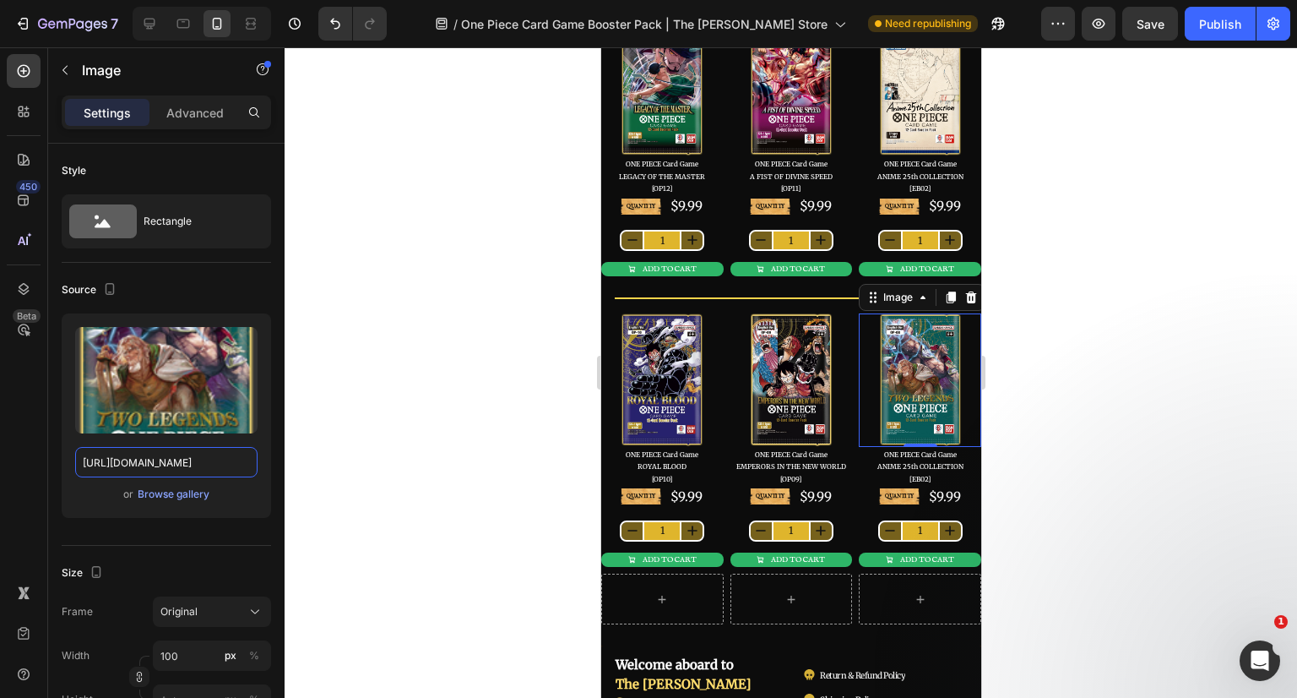
type input "https://cdn.shopify.com/s/files/1/0646/2328/0217/files/T05FIFBJRUNFIENhcmQgR2Ft…"
click at [415, 399] on div at bounding box center [791, 372] width 1013 height 650
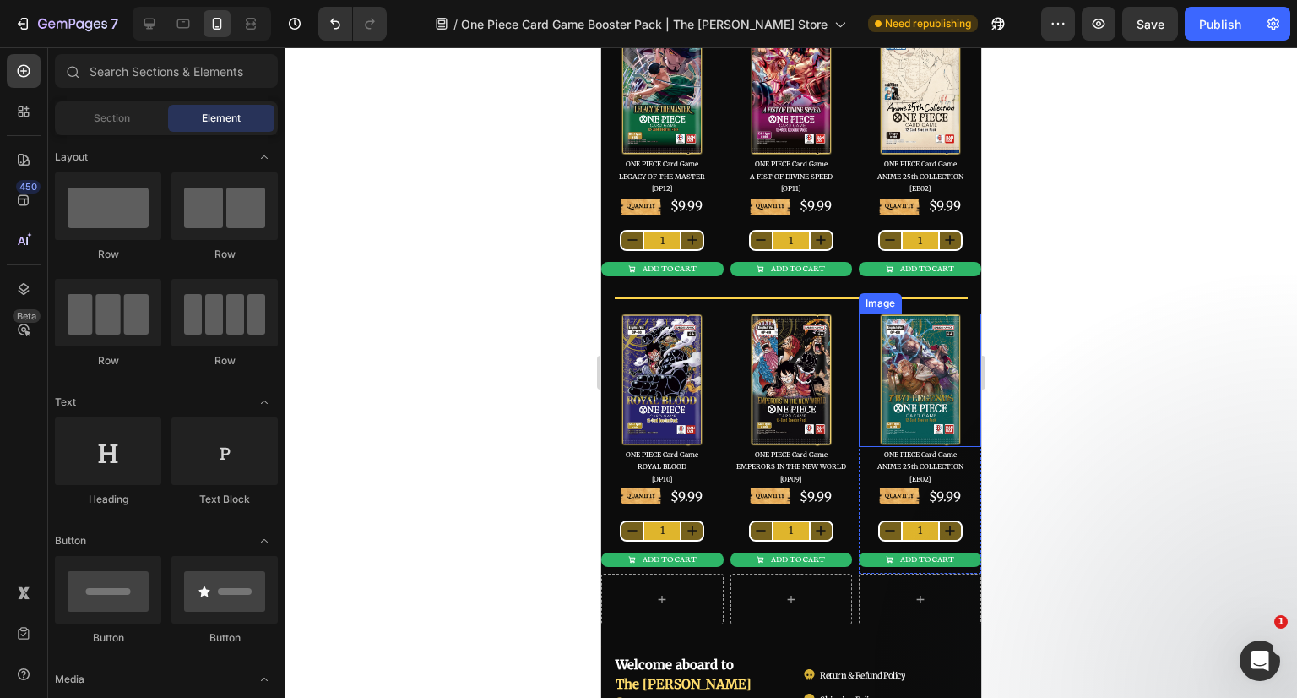
click at [909, 350] on img at bounding box center [919, 379] width 84 height 133
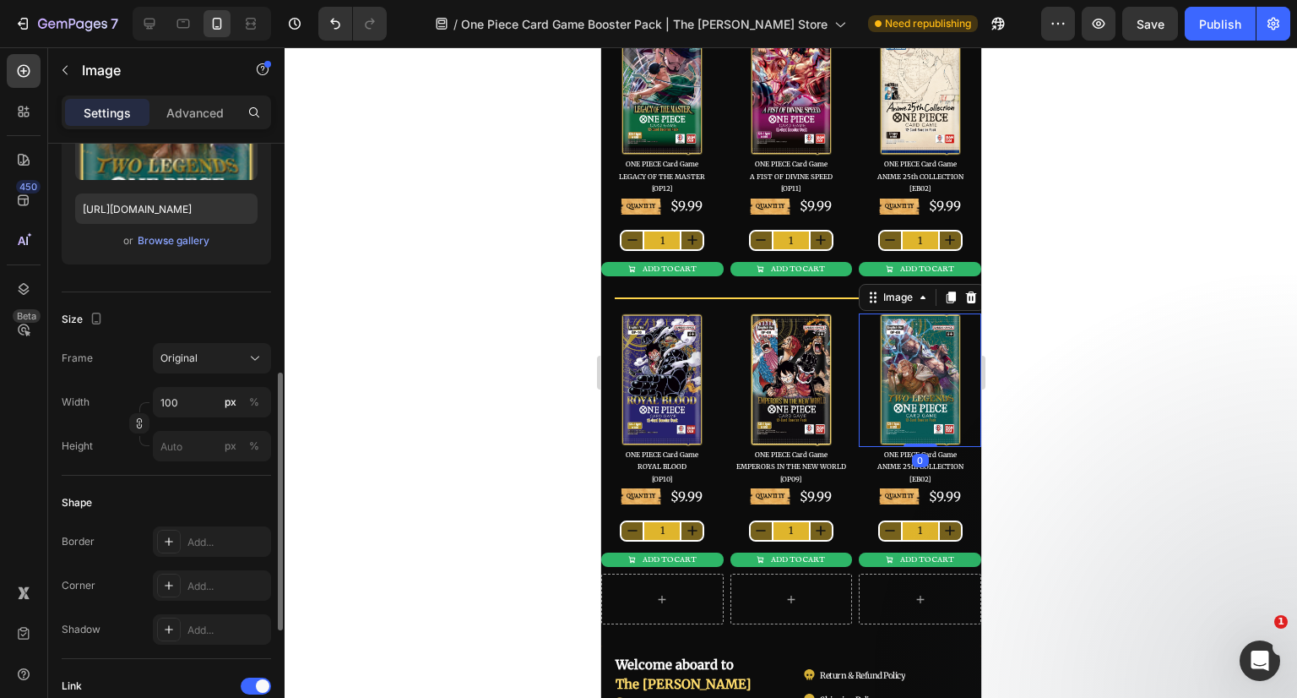
scroll to position [422, 0]
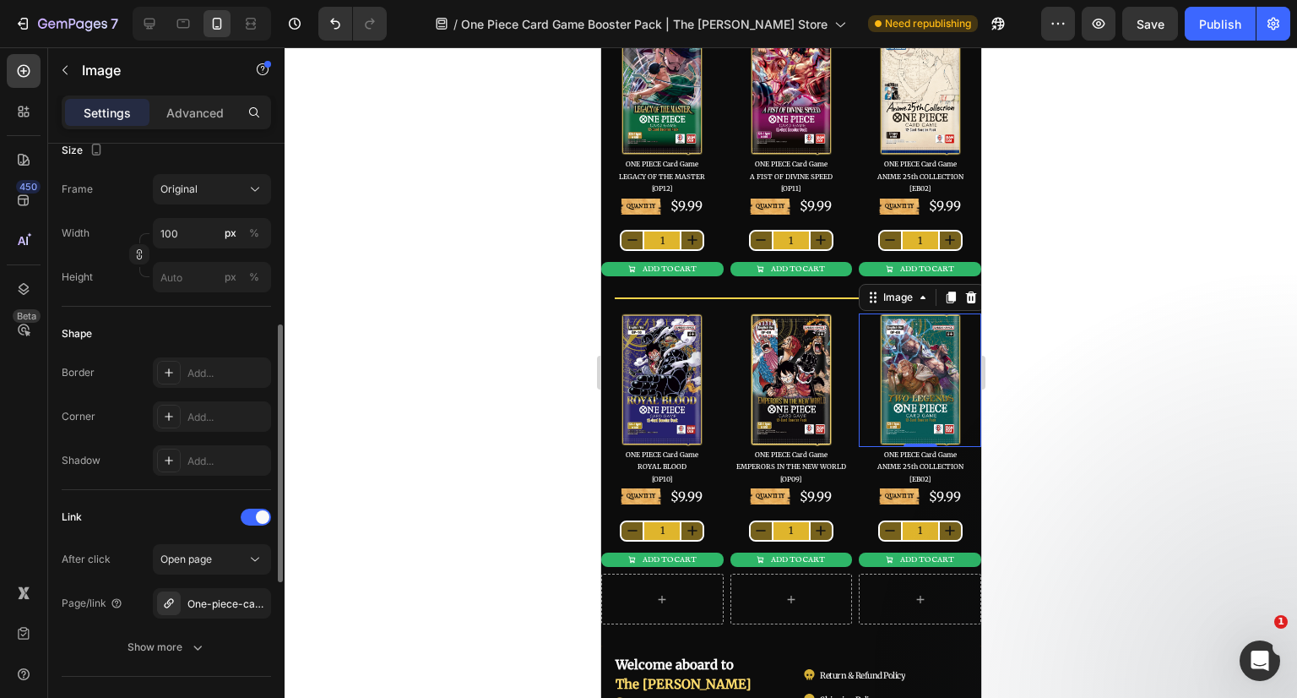
click at [0, 0] on icon "button" at bounding box center [0, 0] width 0 height 0
click at [202, 602] on div "Add..." at bounding box center [226, 603] width 79 height 15
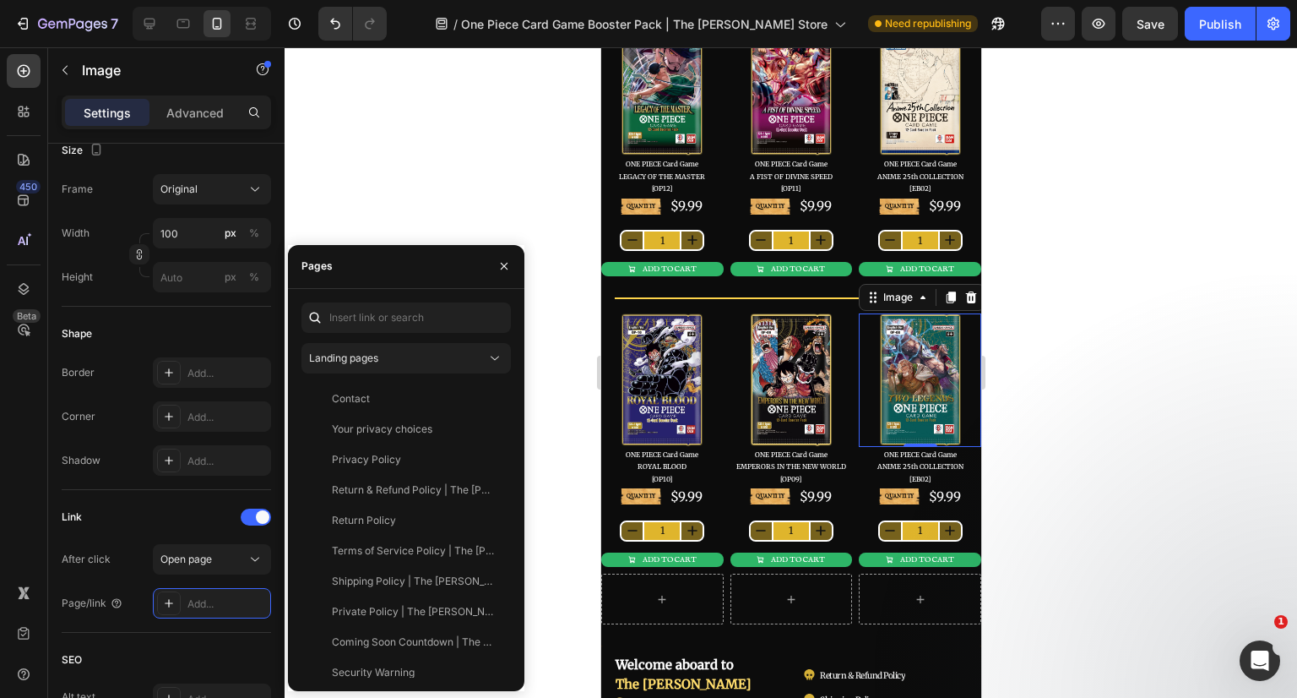
click at [404, 357] on div "Landing pages" at bounding box center [397, 357] width 177 height 15
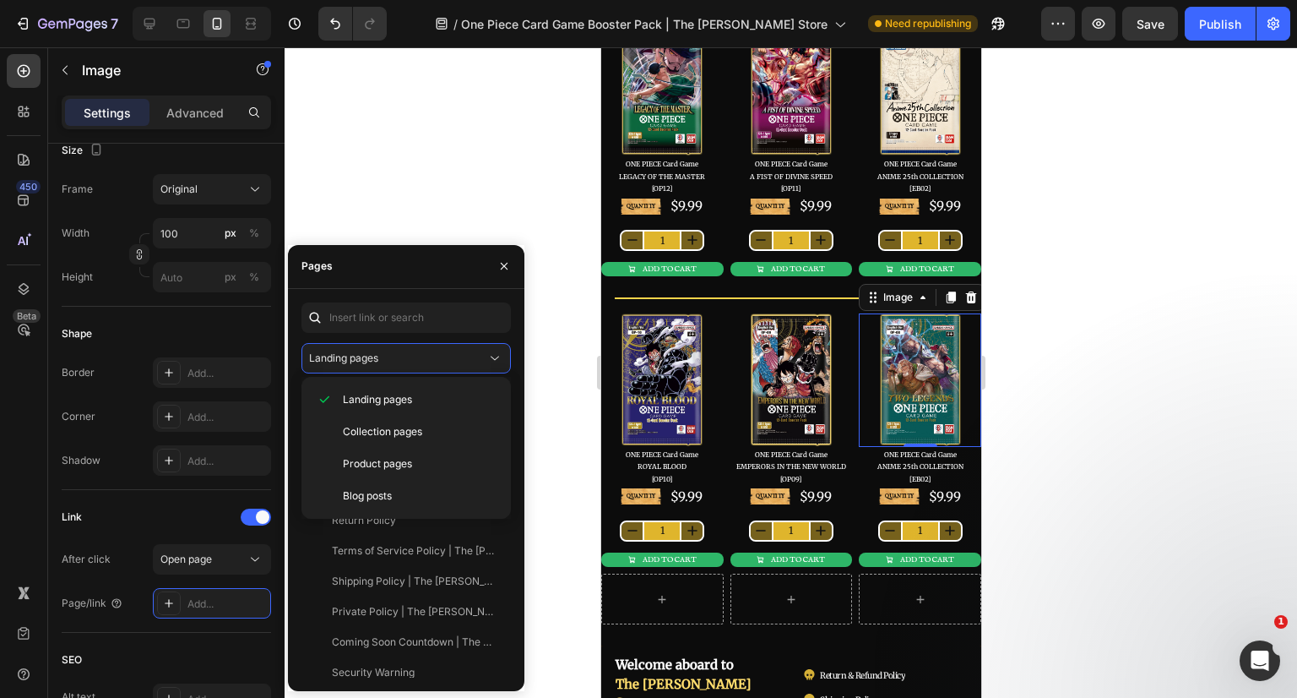
click at [399, 480] on div "Product pages" at bounding box center [406, 496] width 196 height 32
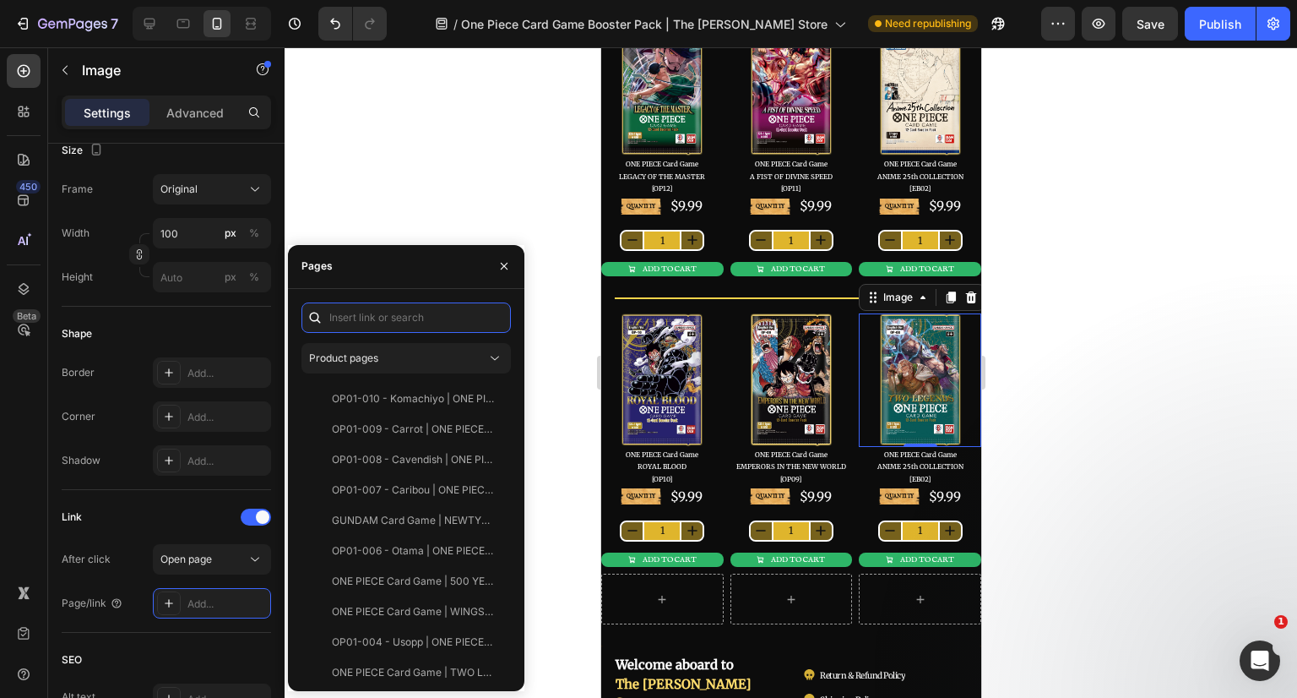
click at [370, 317] on input "text" at bounding box center [405, 317] width 209 height 30
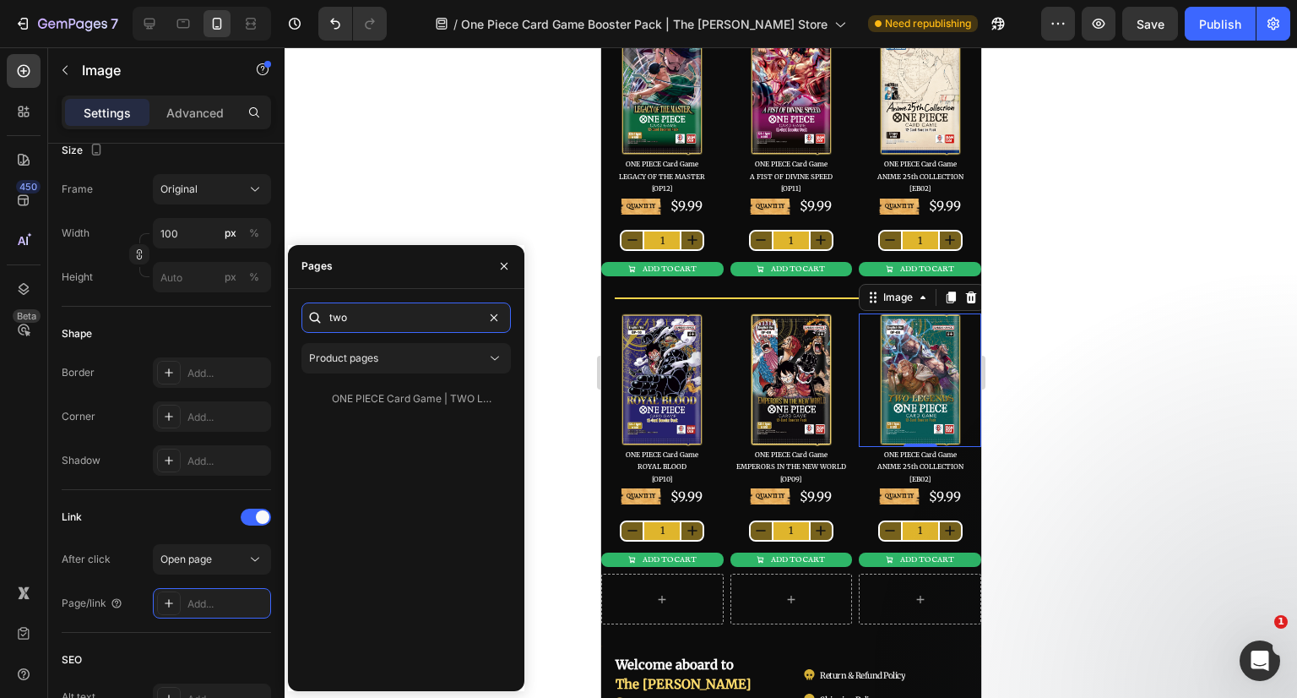
type input "two"
click at [383, 393] on div "ONE PIECE Card Game | TWO LEGENDS [OP08] Booster Pack" at bounding box center [413, 398] width 162 height 15
click at [1089, 416] on div at bounding box center [791, 372] width 1013 height 650
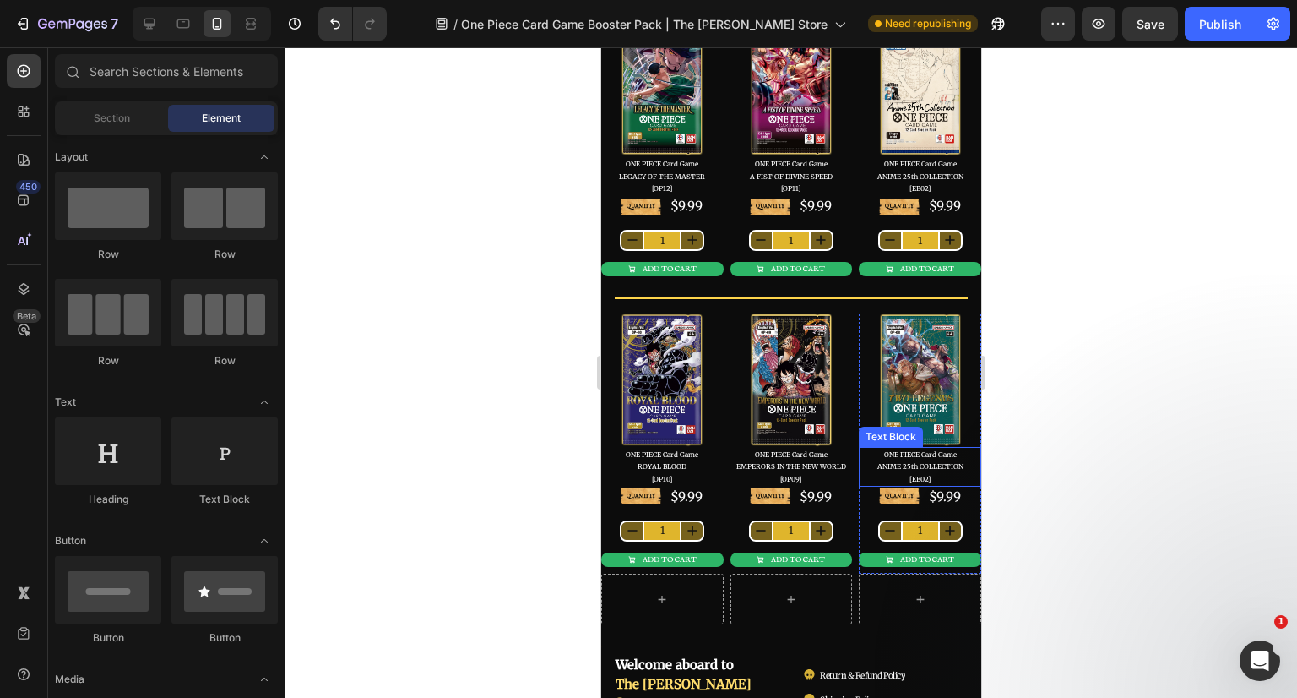
click at [892, 464] on span "ANIME 25th COLLECTION" at bounding box center [920, 466] width 86 height 8
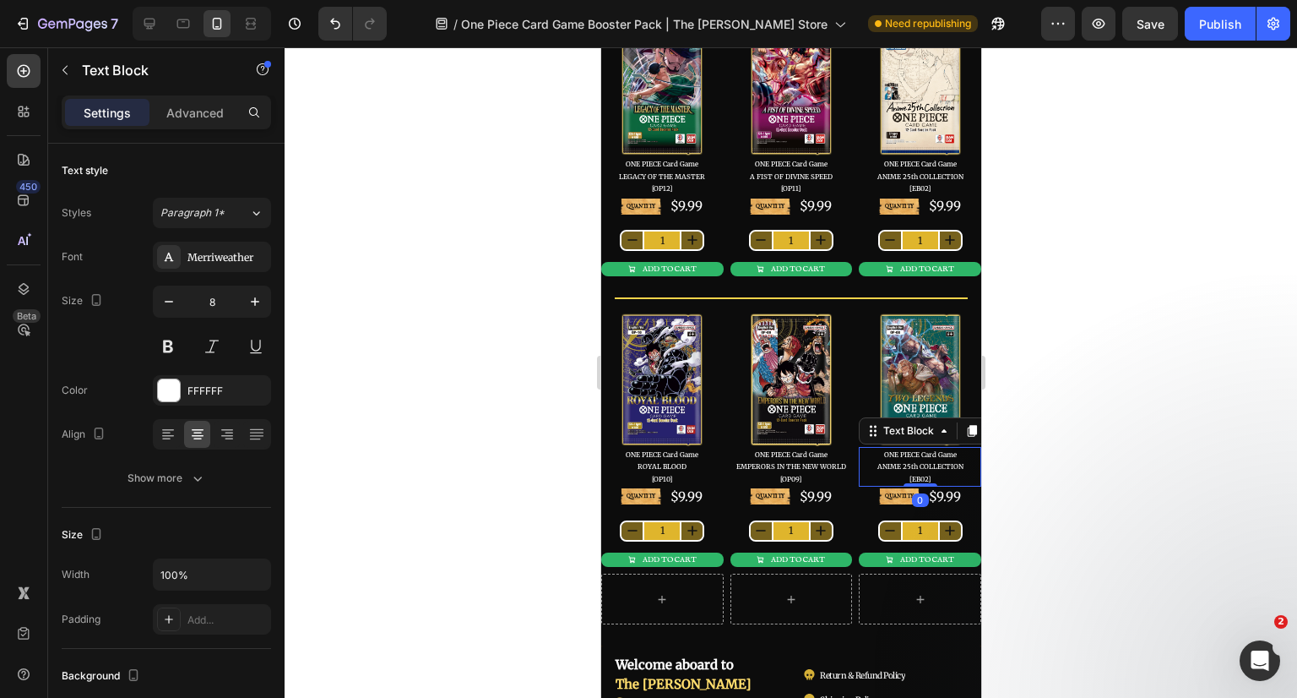
click at [892, 464] on span "ANIME 25th COLLECTION" at bounding box center [920, 466] width 86 height 8
click at [882, 464] on span "ANIME 25th COLLECTION" at bounding box center [920, 466] width 86 height 8
click at [933, 462] on span "ANIME 25th COLLECTION" at bounding box center [920, 466] width 86 height 8
click at [916, 475] on span "[EB02]" at bounding box center [919, 479] width 21 height 8
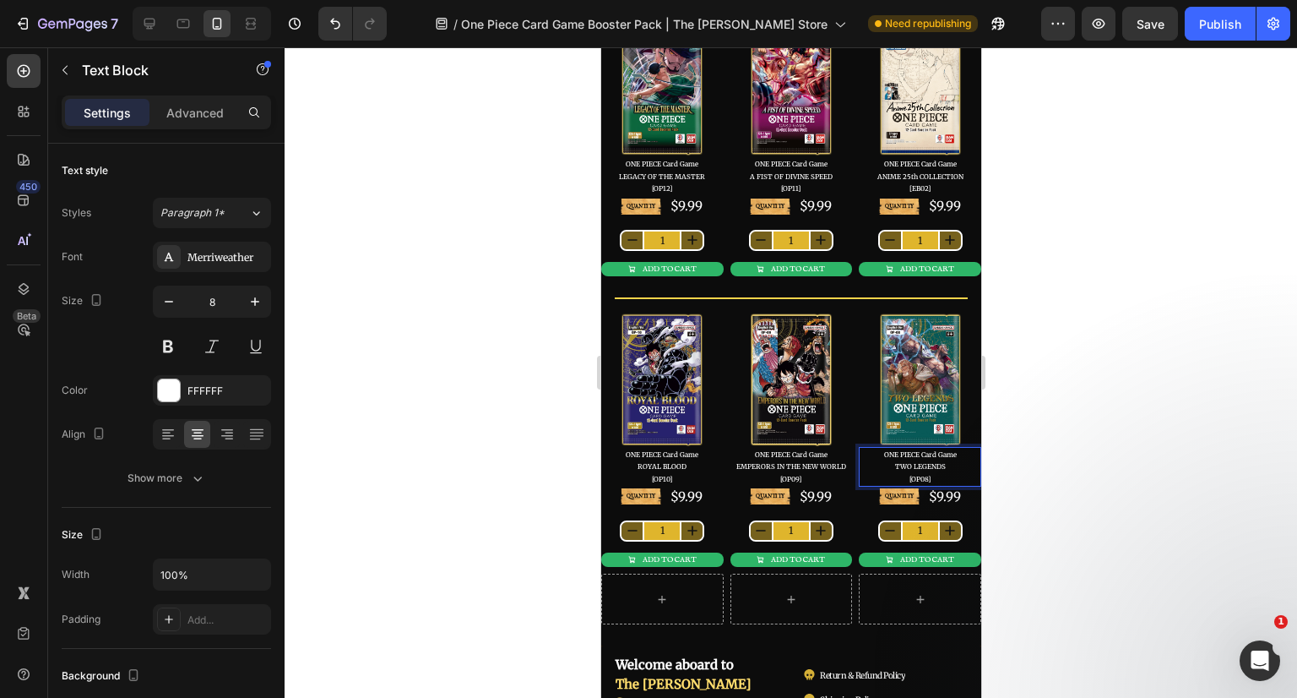
click at [1016, 470] on div at bounding box center [791, 372] width 1013 height 650
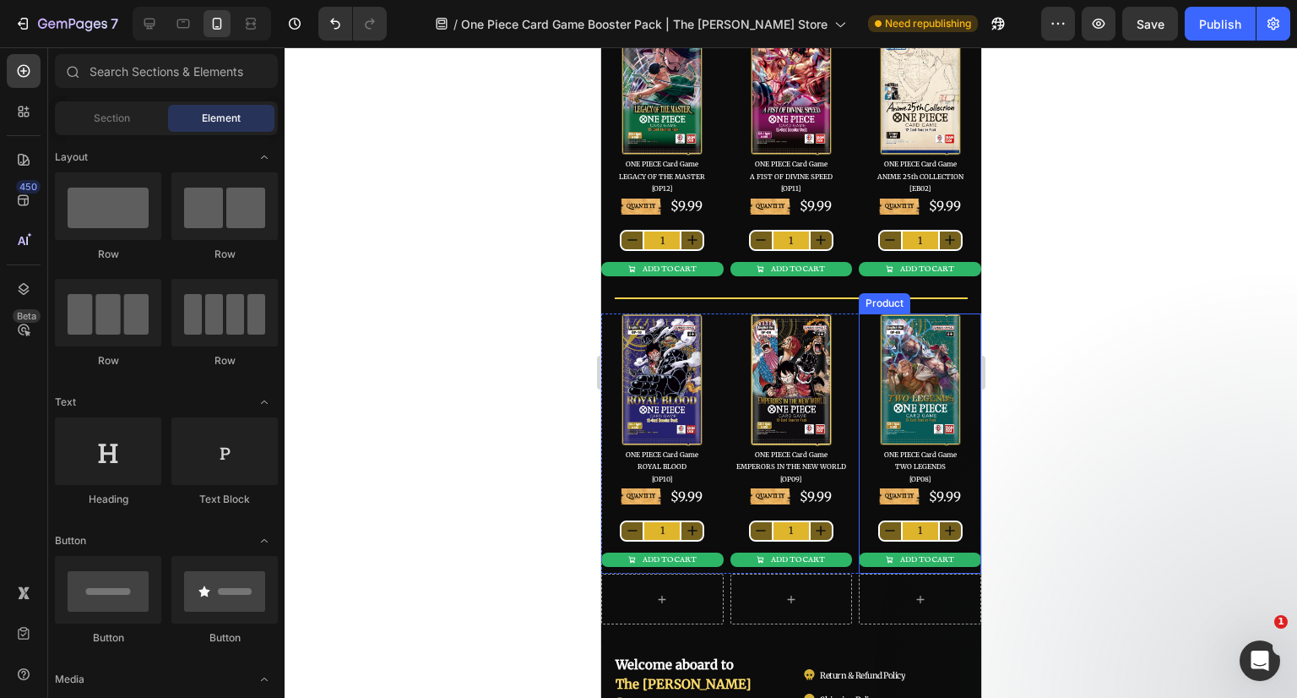
click at [958, 508] on div "QUANTITY Text Block $9.99 Product Price Product Price Row 1 Product Quantity AD…" at bounding box center [919, 529] width 122 height 87
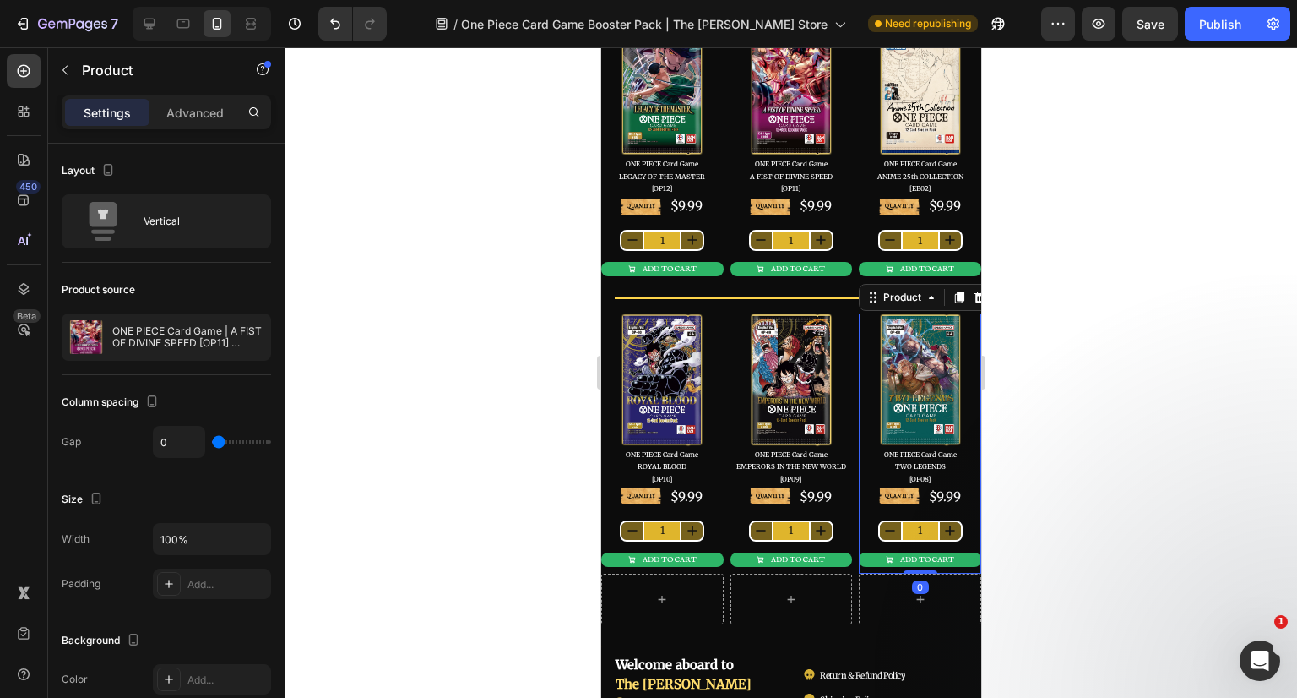
click at [117, 332] on p "ONE PIECE Card Game | A FIST OF DIVINE SPEED [OP11] Booster Pack" at bounding box center [187, 337] width 151 height 24
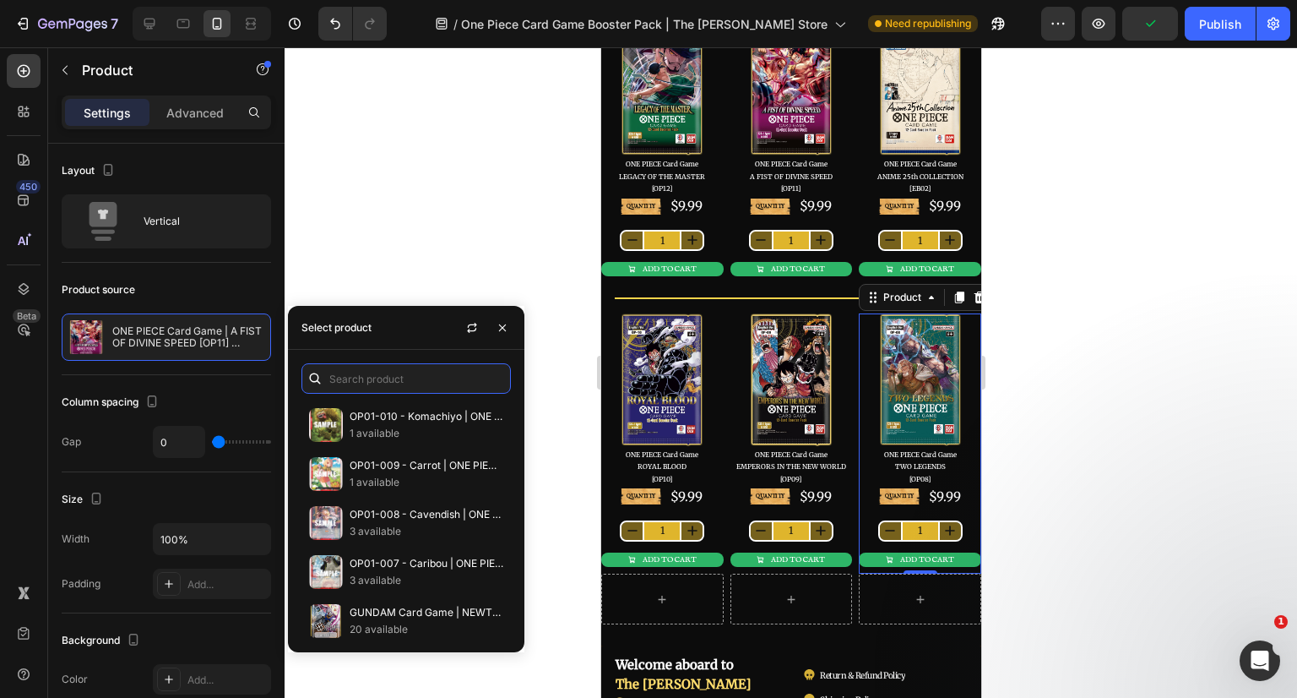
click at [388, 383] on input "text" at bounding box center [405, 378] width 209 height 30
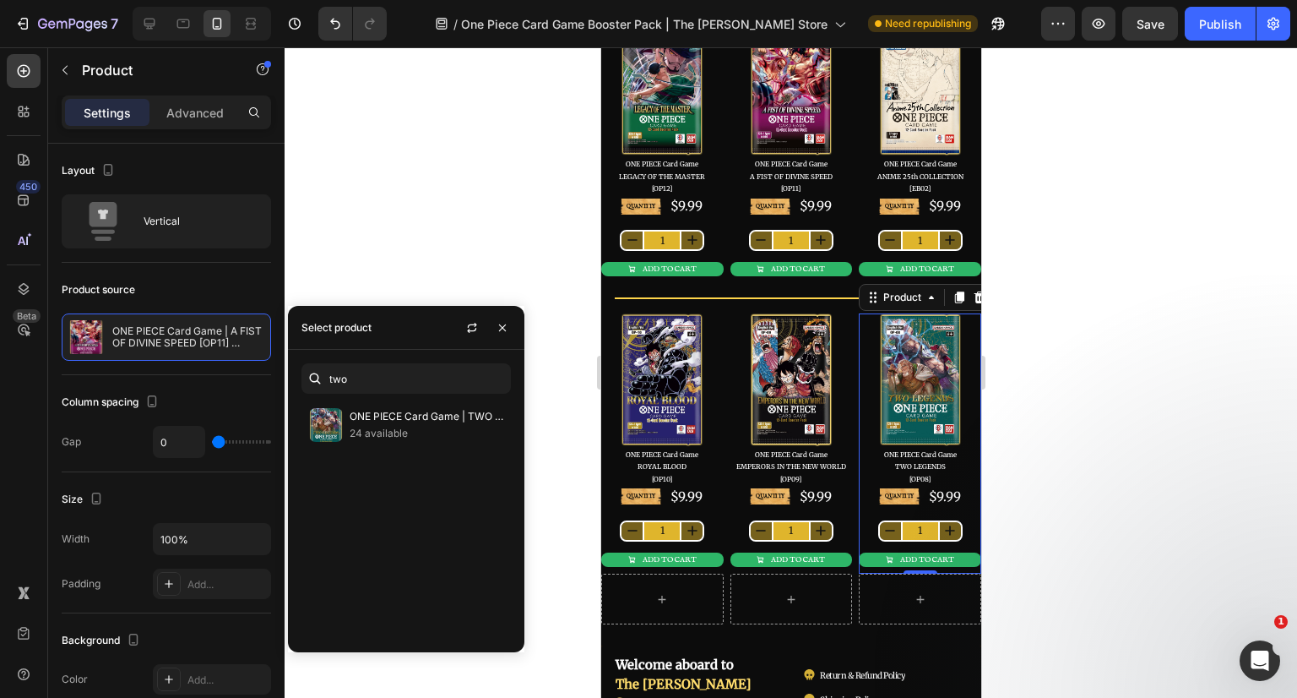
click at [415, 413] on p "ONE PIECE Card Game | TWO LEGENDS [OP08] Booster Pack" at bounding box center [427, 416] width 154 height 17
type input "two"
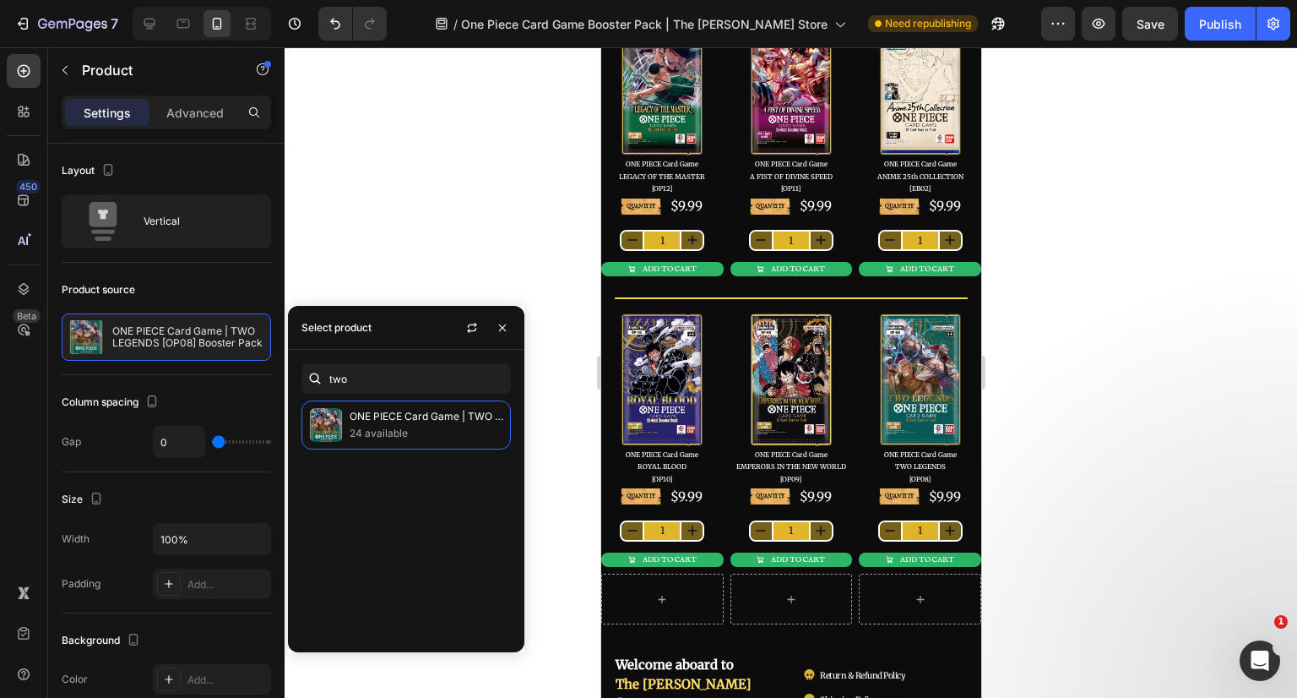
click at [1067, 385] on div at bounding box center [791, 372] width 1013 height 650
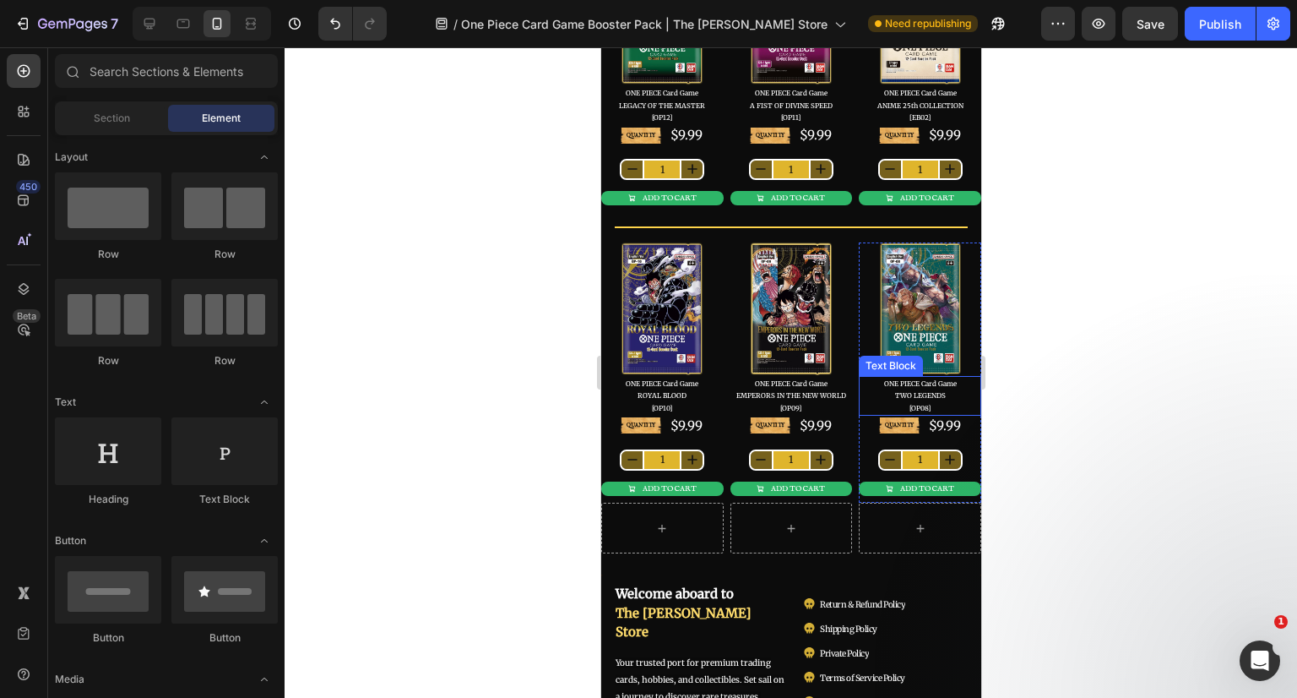
scroll to position [338, 0]
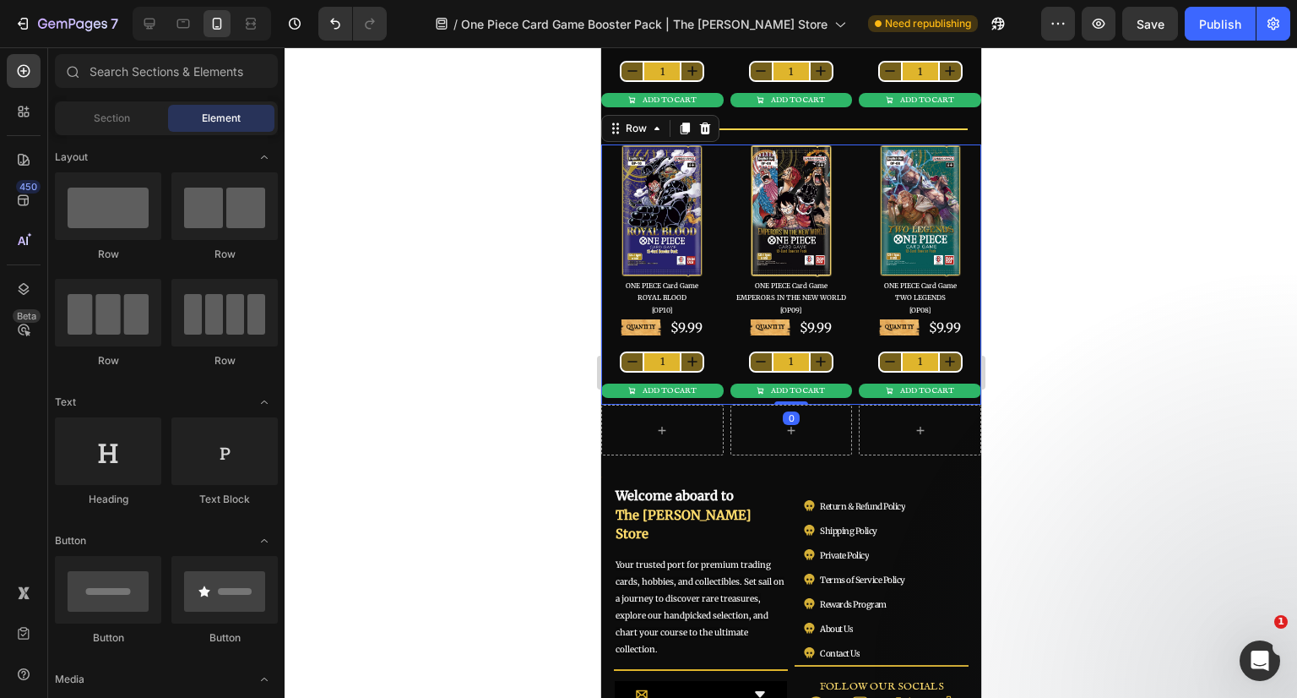
click at [845, 398] on div "Image ONE PIECE Card Game ROYAL BLOOD [OP10] Text Block QUANTITY Text Block $9.…" at bounding box center [790, 274] width 380 height 260
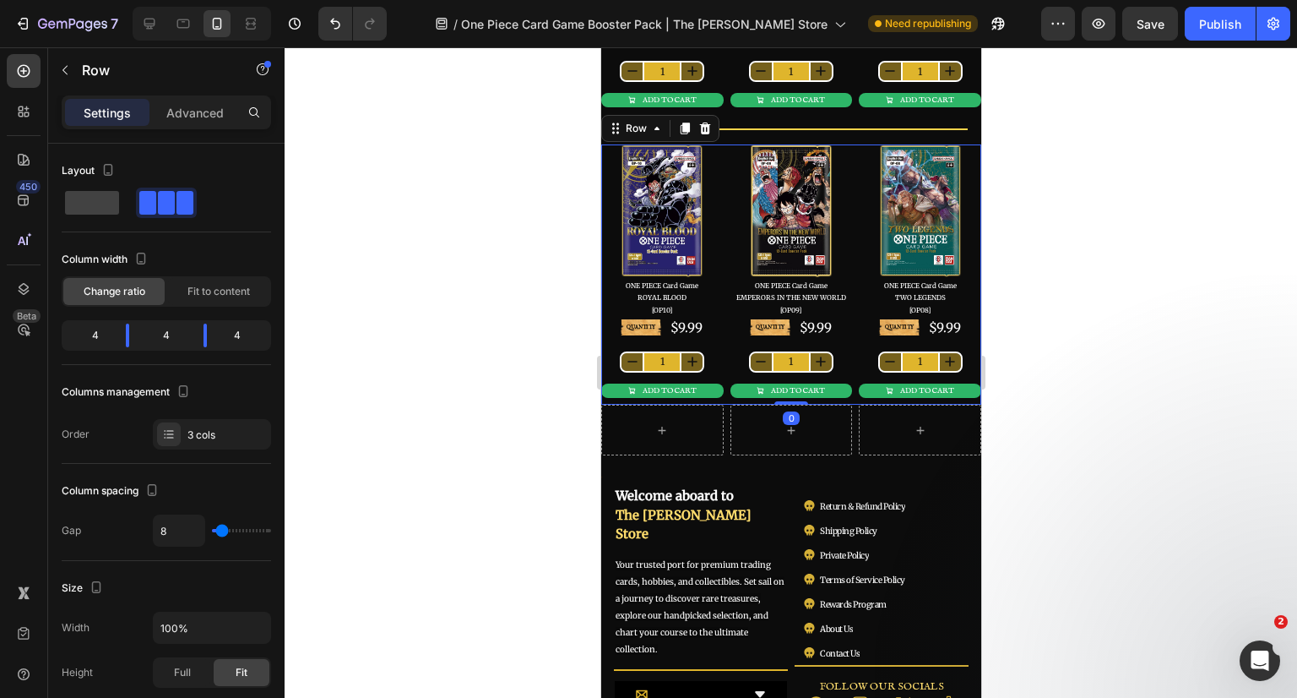
click at [682, 126] on icon at bounding box center [684, 129] width 9 height 12
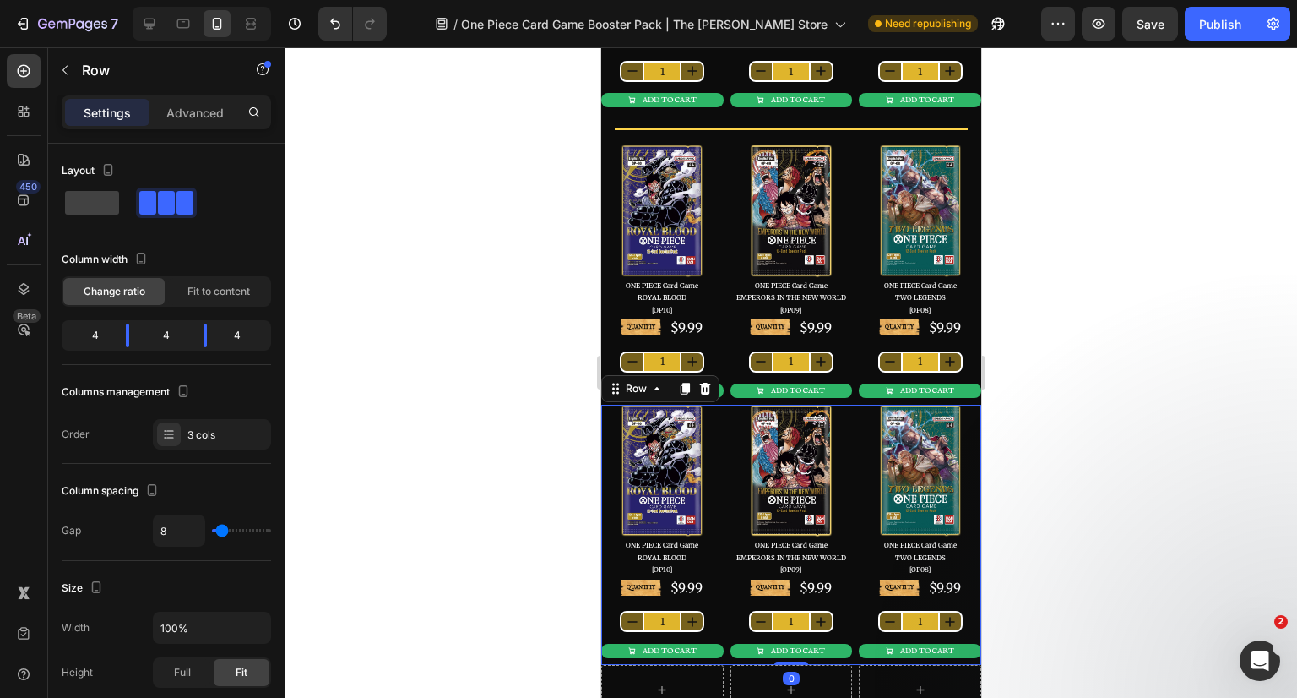
scroll to position [422, 0]
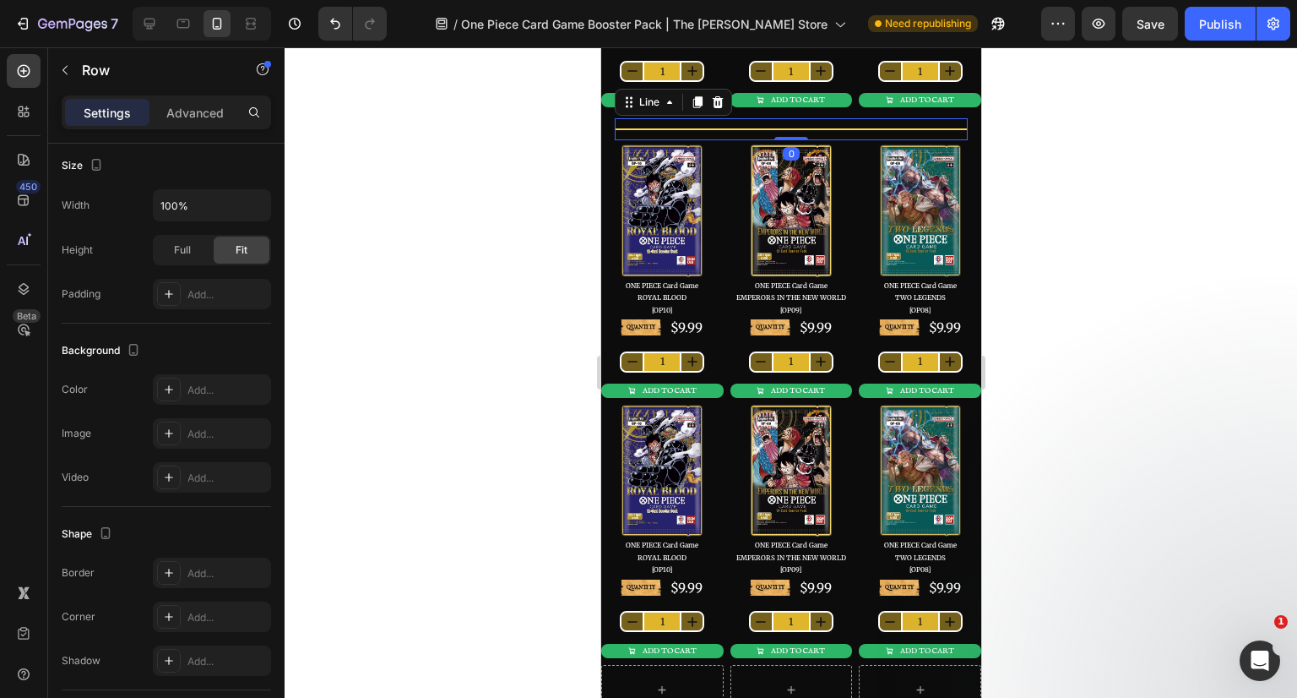
click at [847, 118] on div "Title Line 0" at bounding box center [790, 129] width 353 height 22
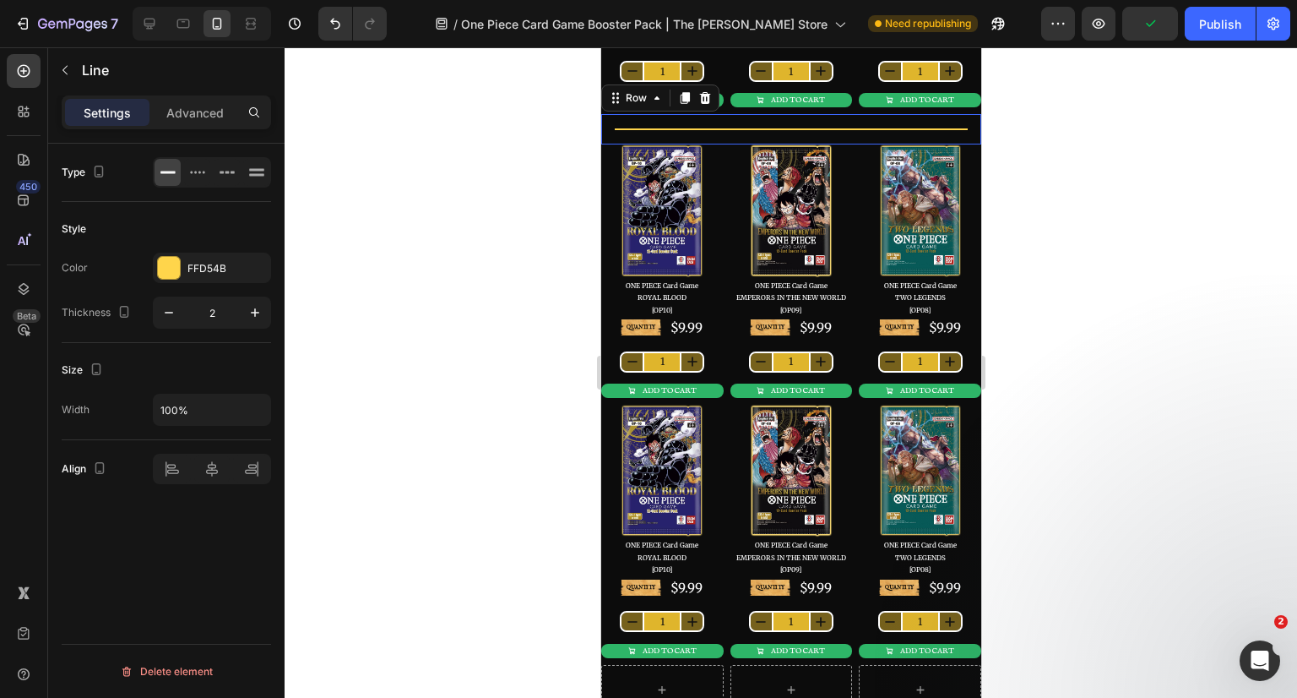
click at [963, 128] on div "Title Line Row 0" at bounding box center [790, 129] width 380 height 30
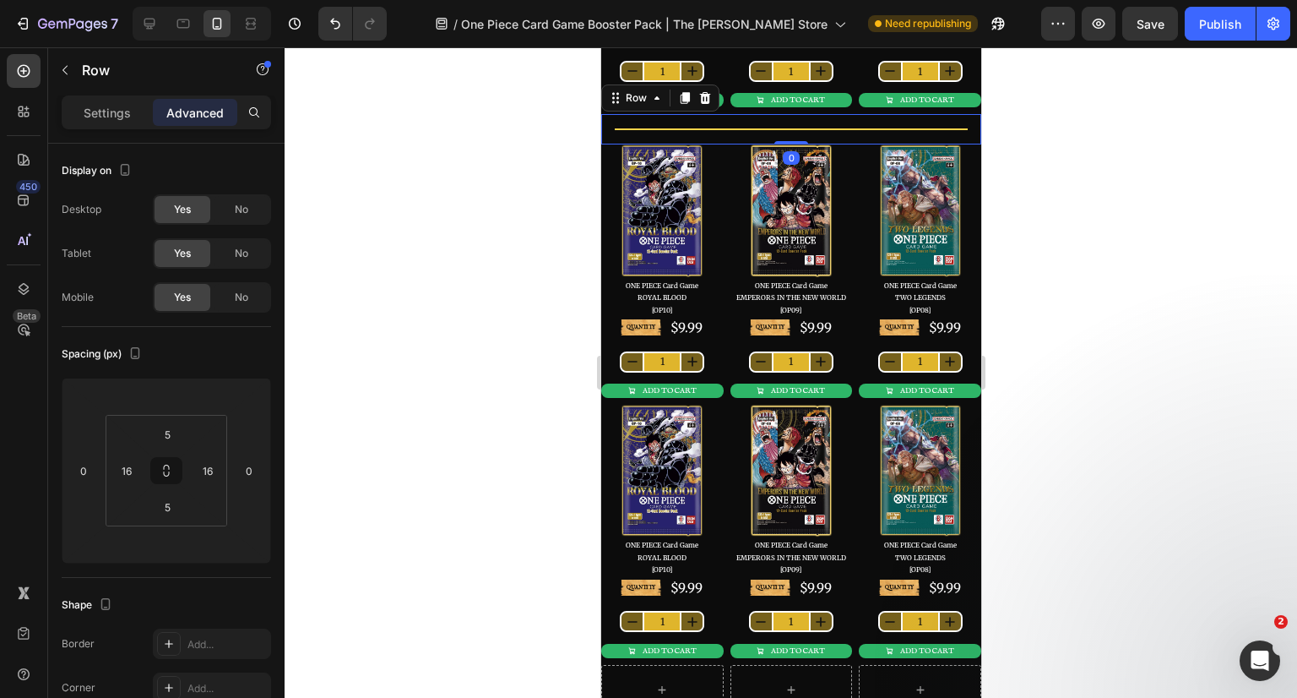
click at [685, 96] on icon at bounding box center [684, 99] width 9 height 12
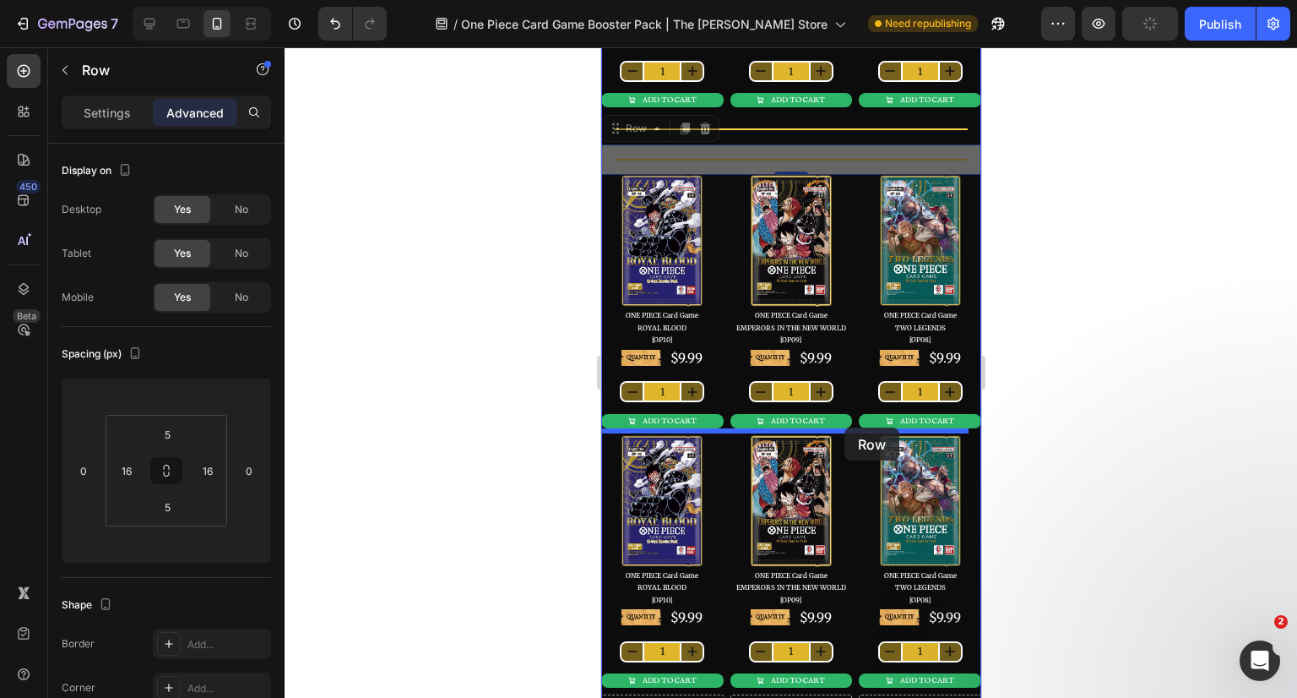
drag, startPoint x: 628, startPoint y: 128, endPoint x: 844, endPoint y: 427, distance: 368.4
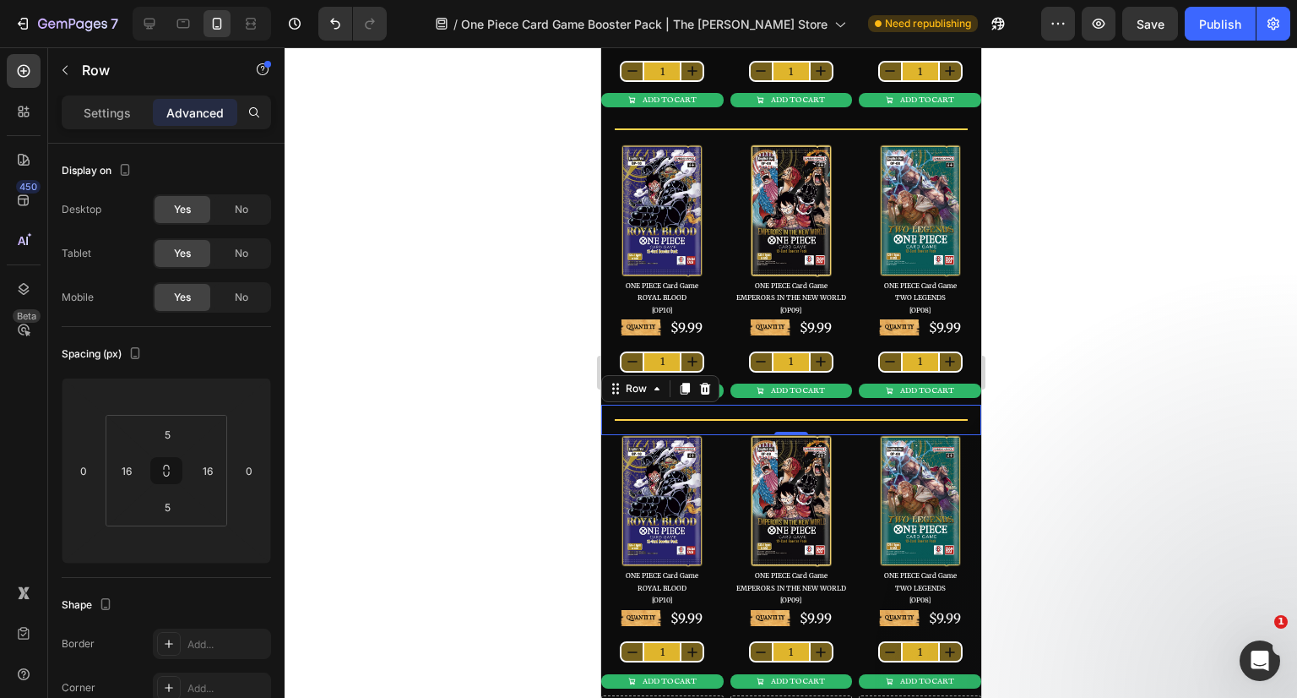
click at [1081, 367] on div at bounding box center [791, 372] width 1013 height 650
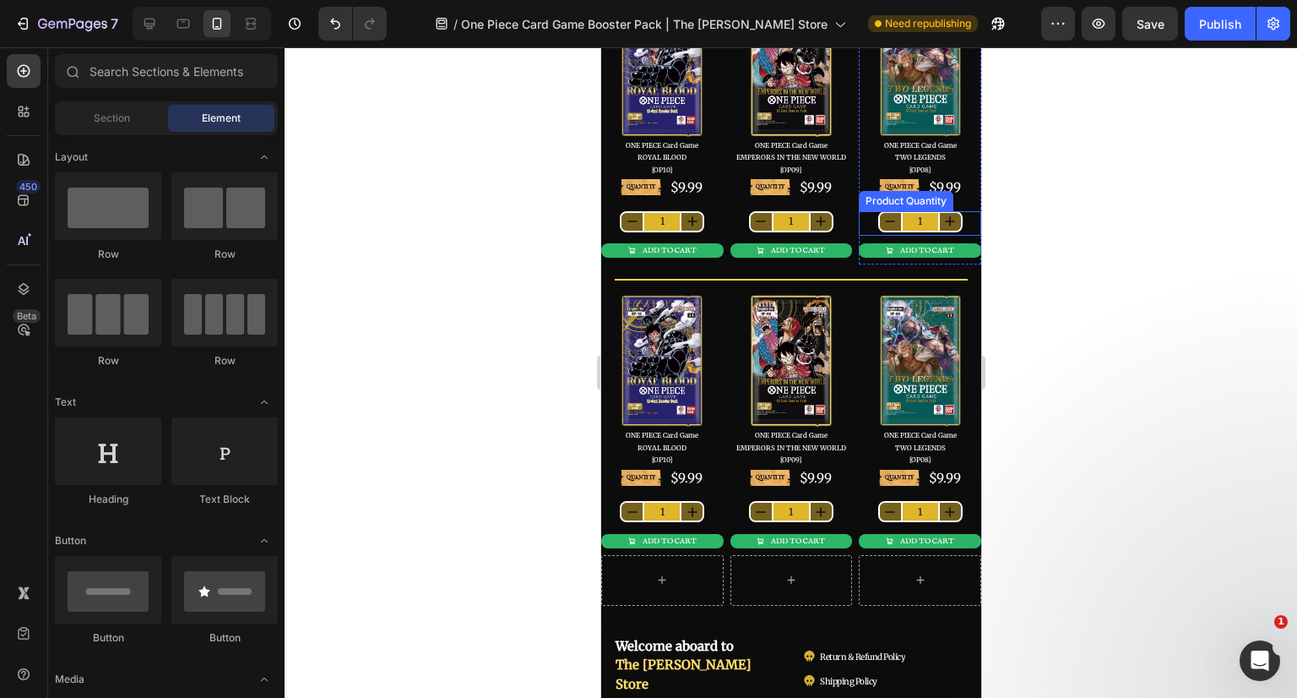
scroll to position [507, 0]
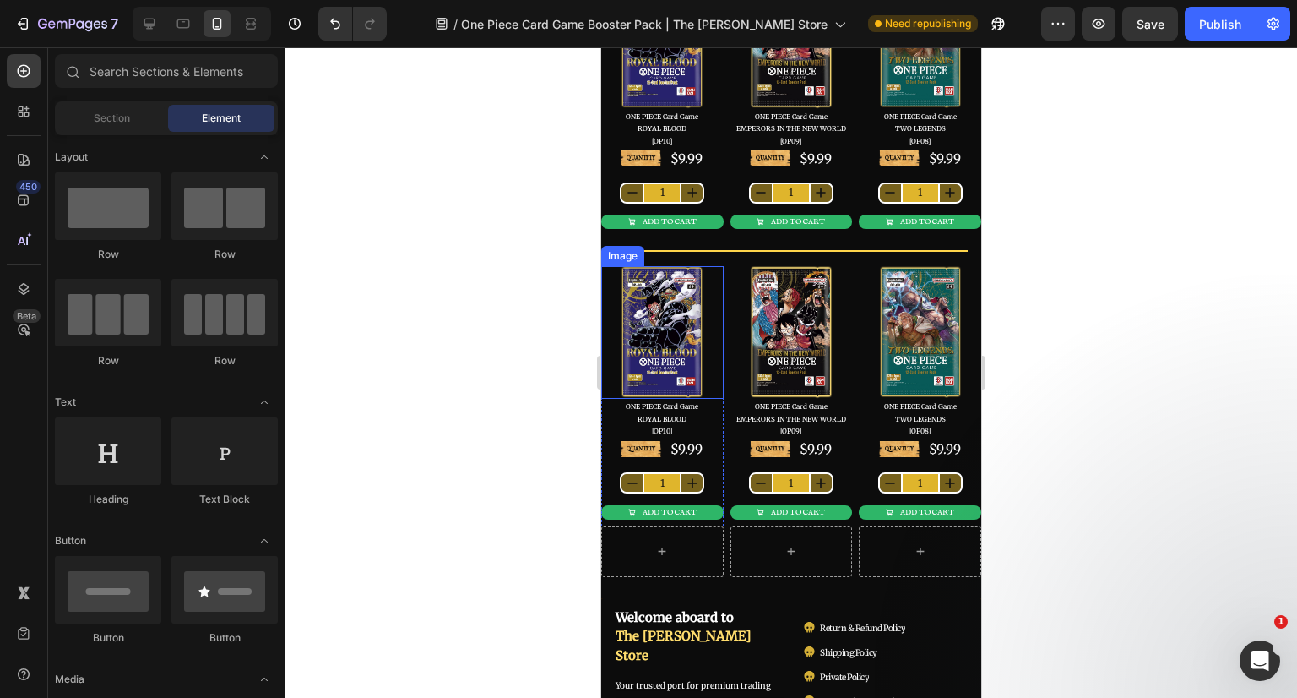
click at [649, 294] on img at bounding box center [661, 332] width 84 height 133
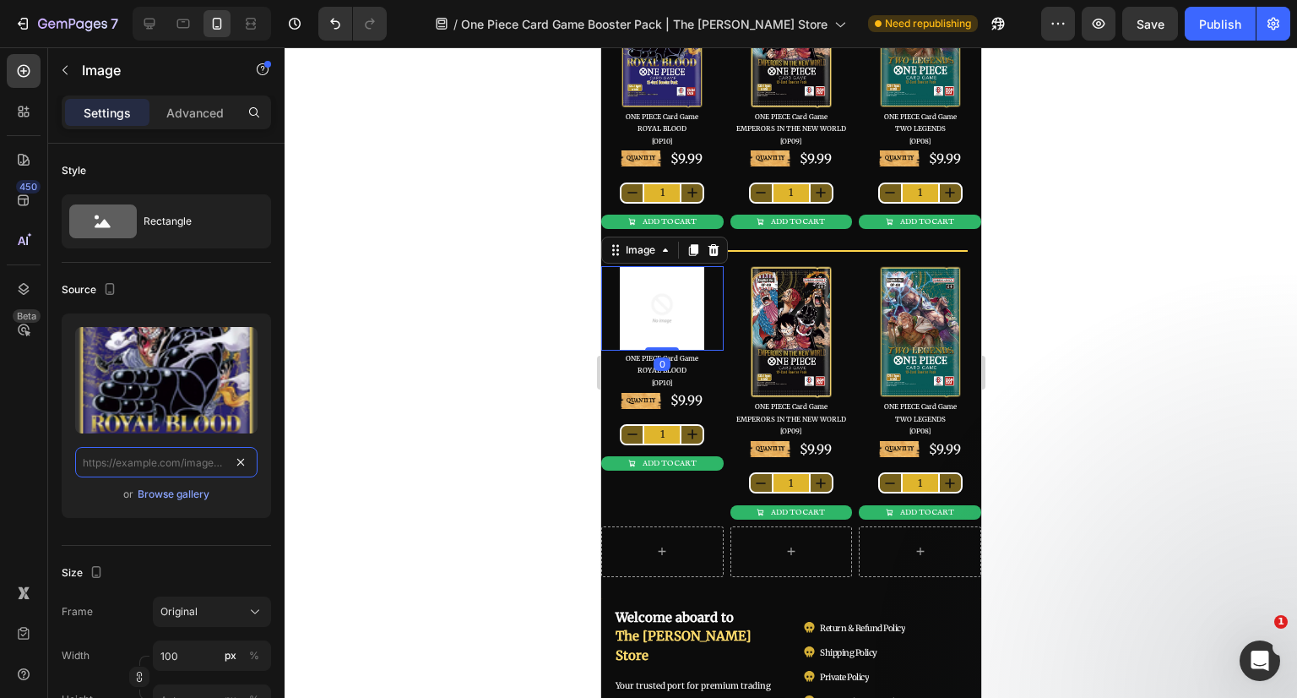
scroll to position [0, 0]
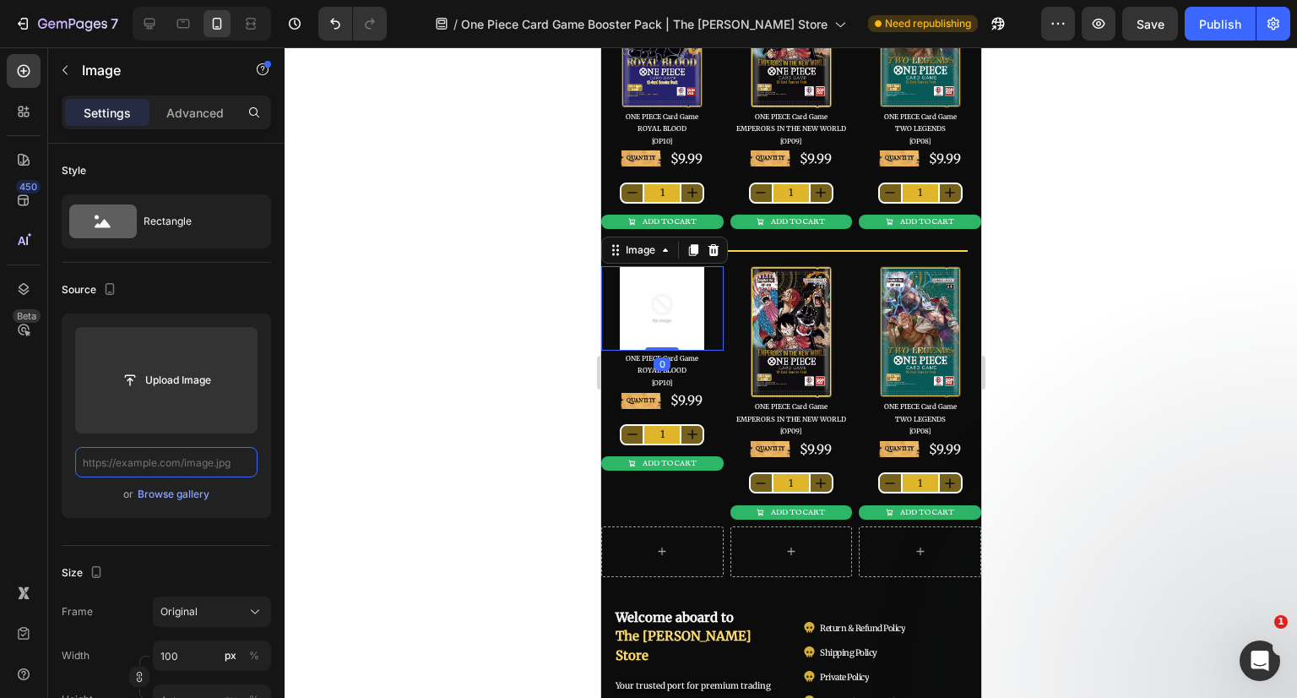
click at [170, 453] on input "text" at bounding box center [166, 462] width 182 height 30
paste input "https://cdn.shopify.com/s/files/1/0646/2328/0217/files/T05FIFBJRUNFIENhcmQgR2Ft…"
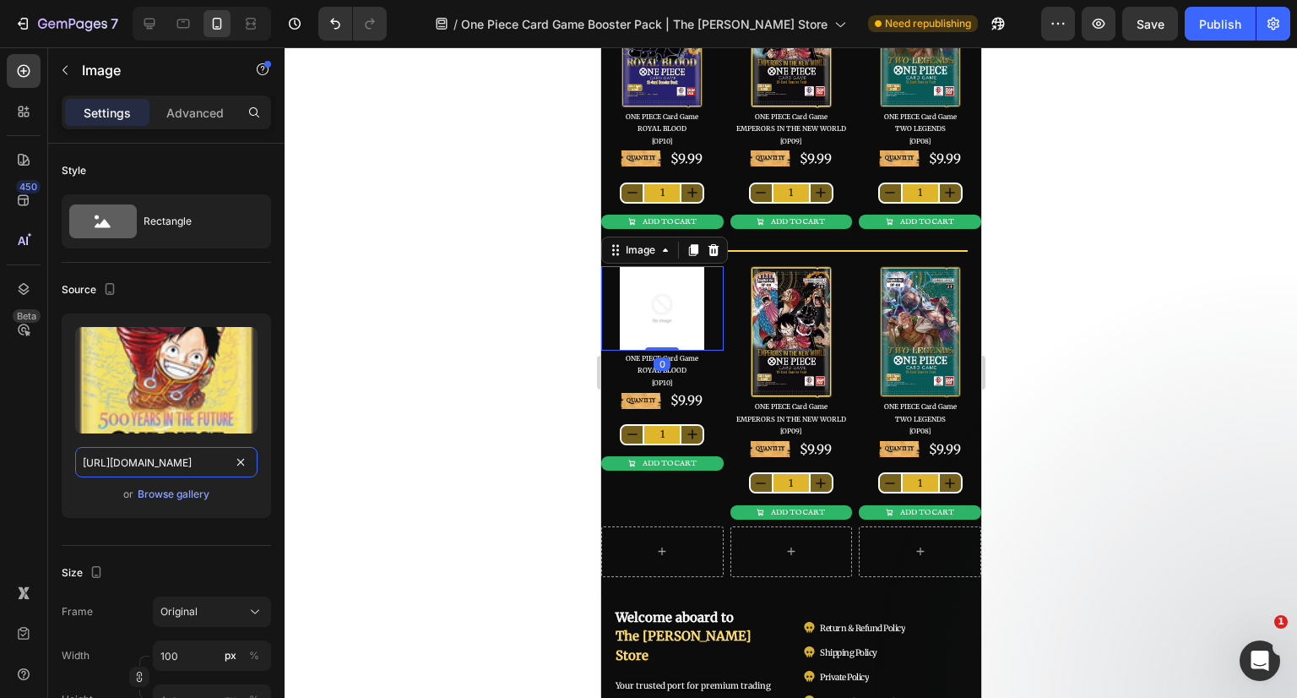
scroll to position [0, 789]
type input "https://cdn.shopify.com/s/files/1/0646/2328/0217/files/T05FIFBJRUNFIENhcmQgR2Ft…"
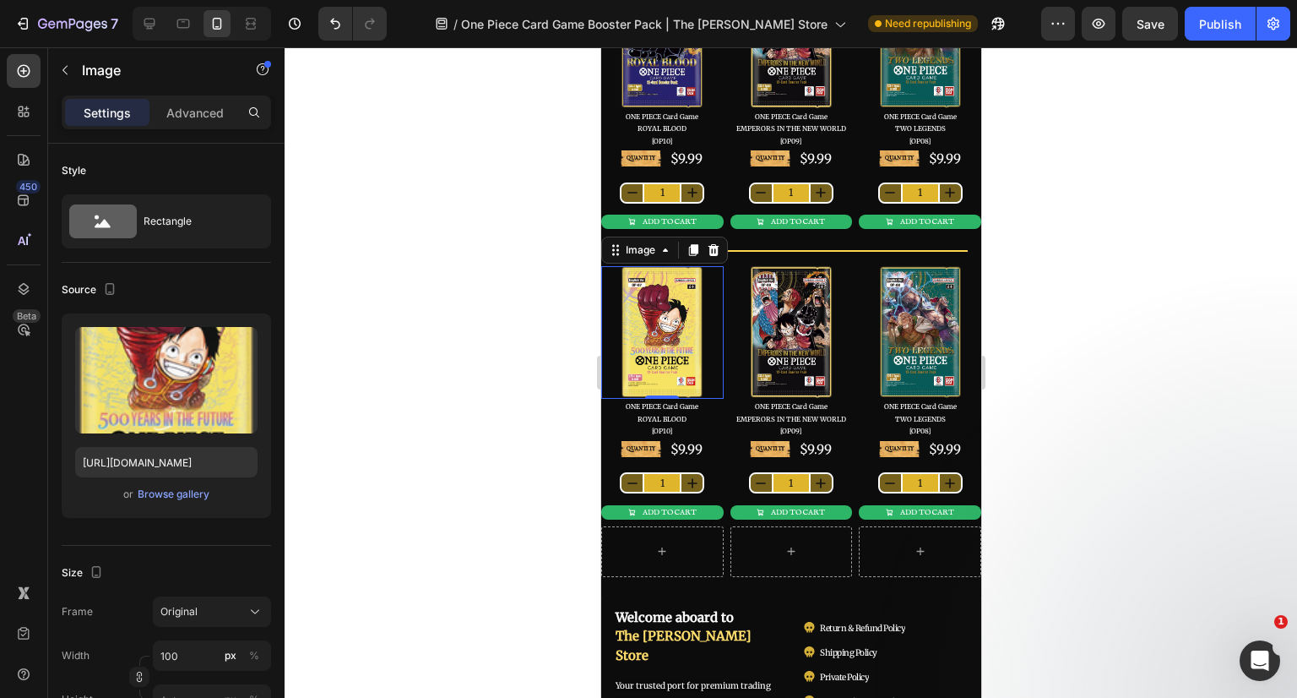
click at [398, 424] on div at bounding box center [791, 372] width 1013 height 650
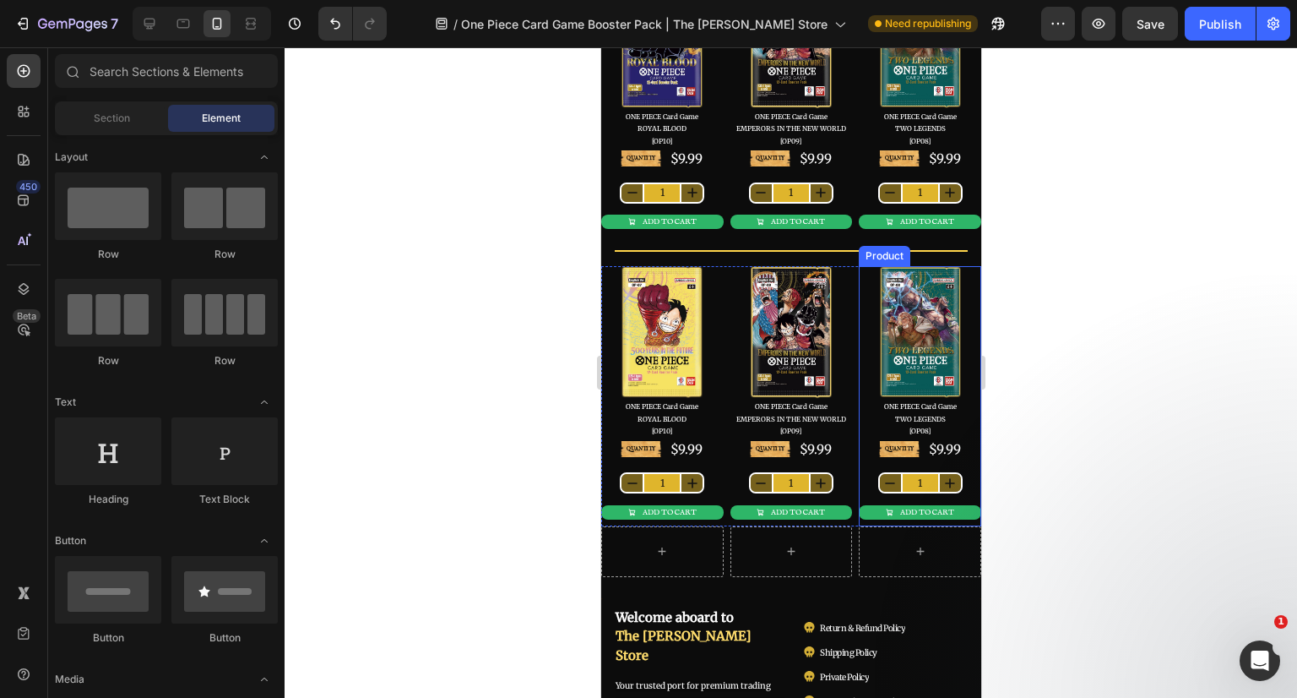
click at [961, 494] on div "QUANTITY Text Block $9.99 Product Price Product Price Row 1 Product Quantity AD…" at bounding box center [919, 482] width 122 height 87
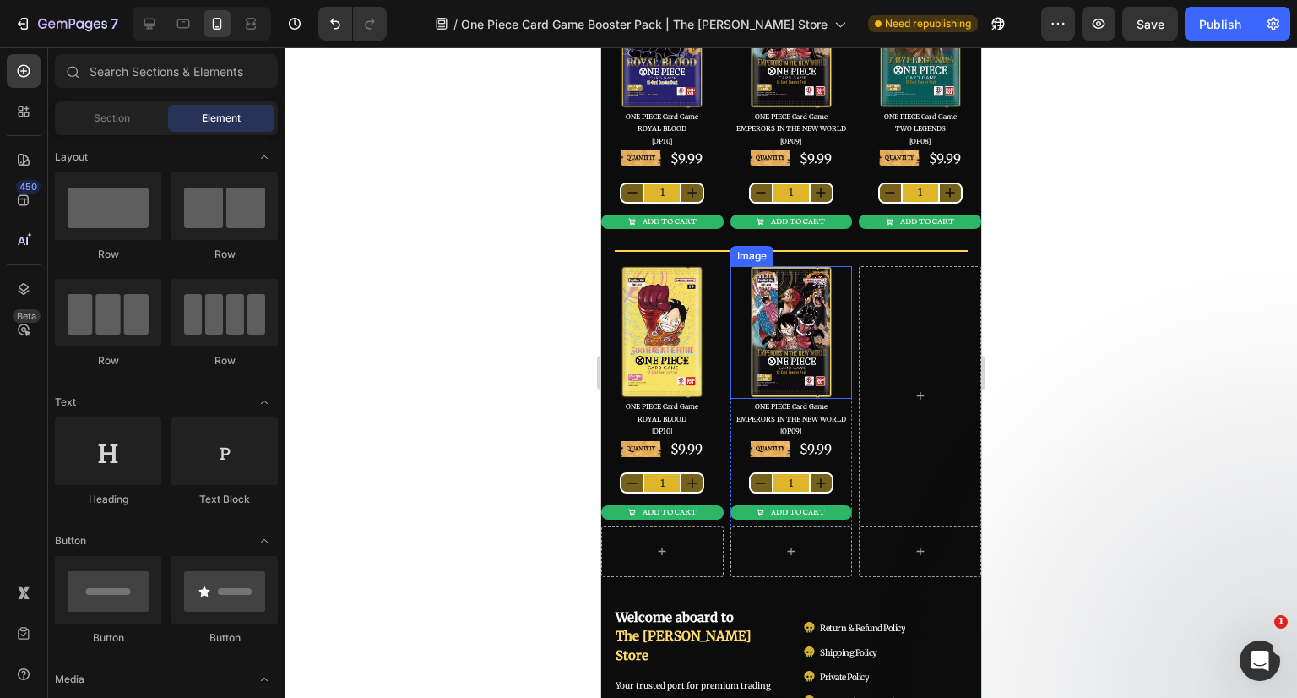
click at [780, 304] on img at bounding box center [790, 332] width 84 height 133
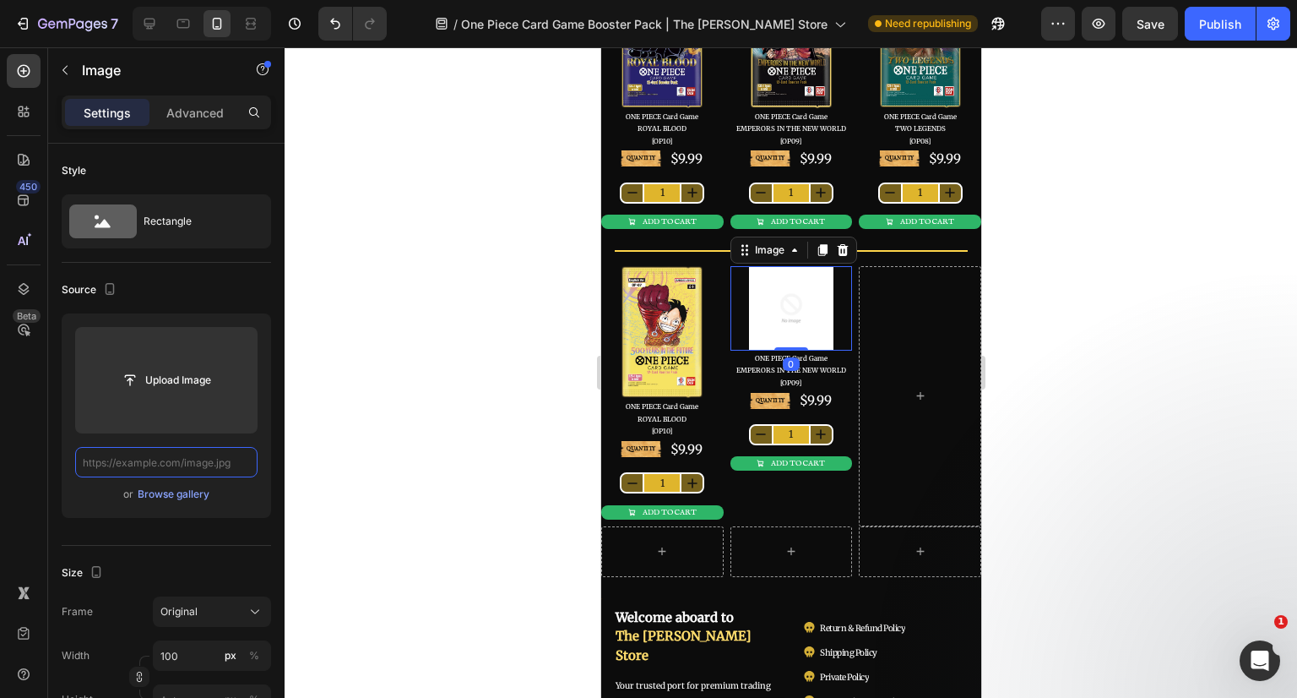
scroll to position [0, 0]
click at [177, 464] on input "text" at bounding box center [166, 462] width 182 height 30
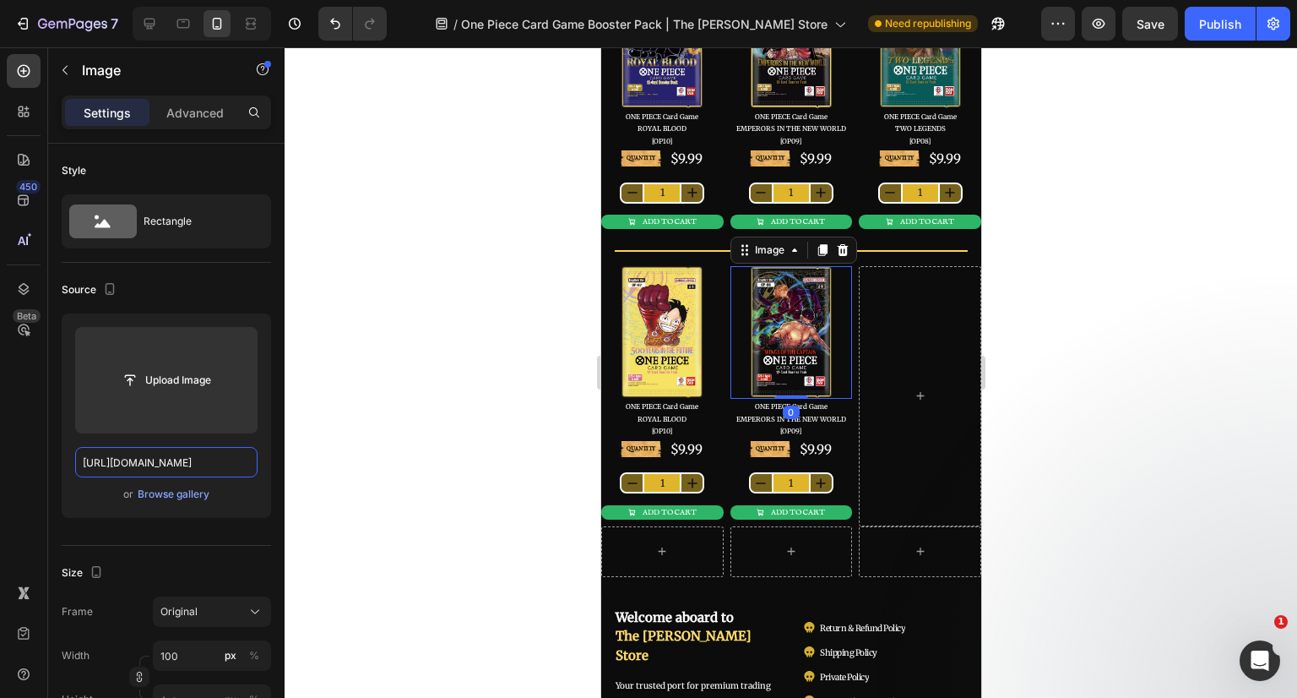
scroll to position [0, 749]
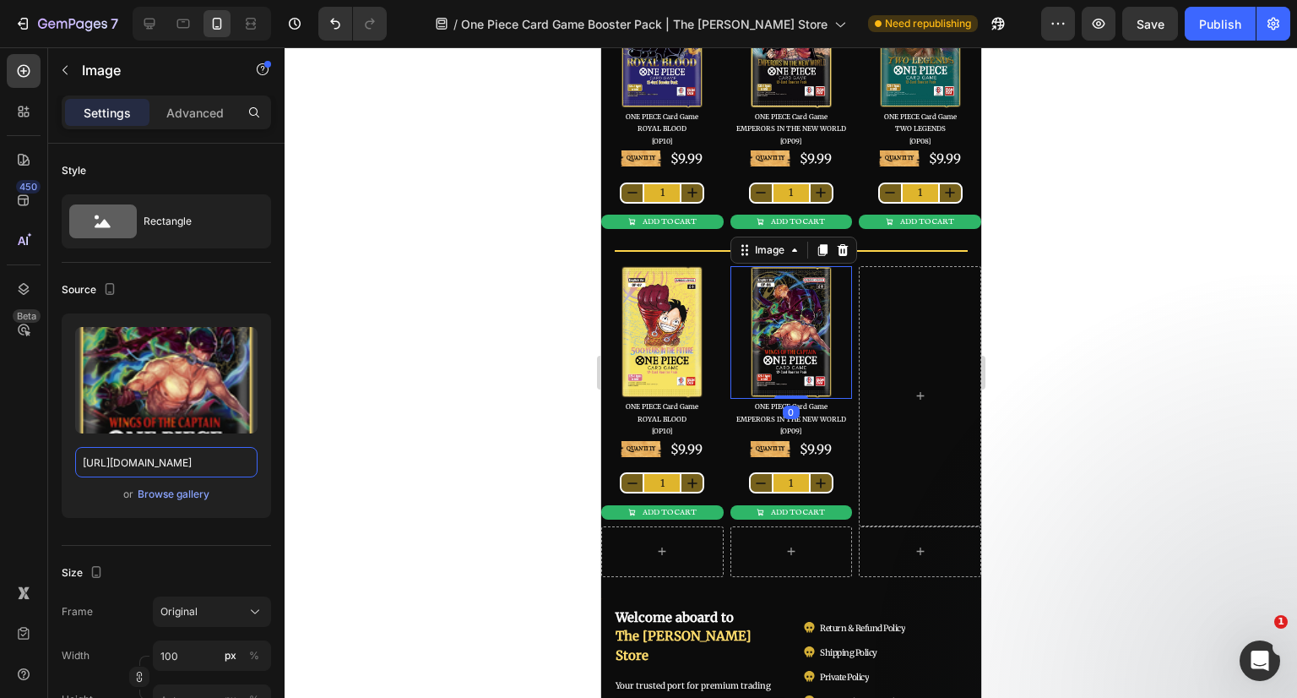
type input "https://cdn.shopify.com/s/files/1/0646/2328/0217/files/T05FIFBJRUNFIENhcmQgR2Ft…"
click at [410, 416] on div at bounding box center [791, 372] width 1013 height 650
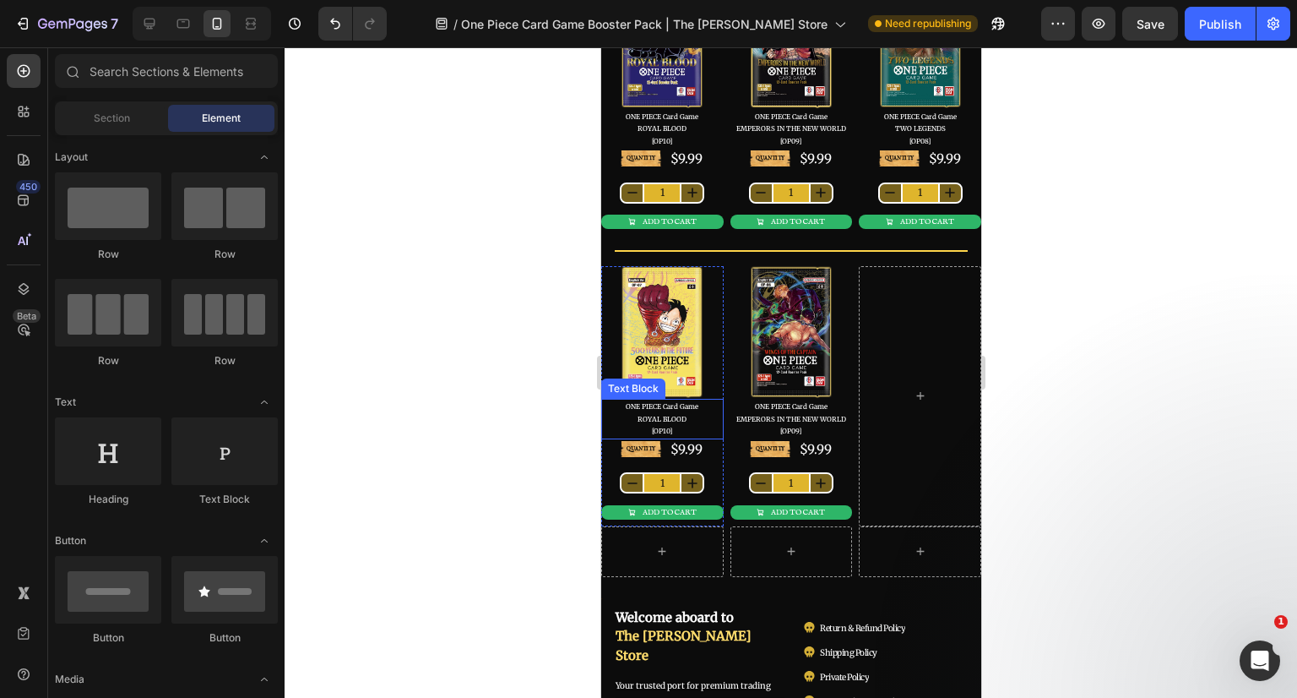
click at [665, 417] on span "ROYAL BLOOD" at bounding box center [661, 419] width 49 height 8
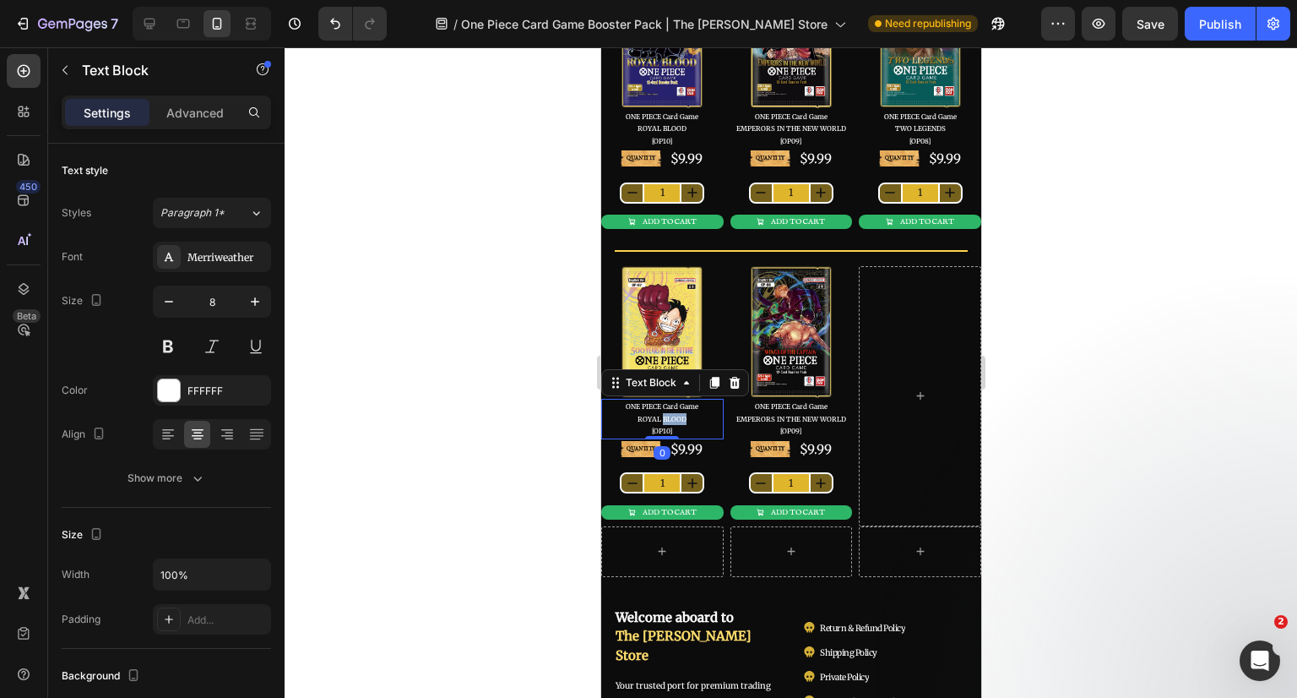
click at [665, 417] on span "ROYAL BLOOD" at bounding box center [661, 419] width 49 height 8
click at [642, 415] on span "ROYAL BLOOD" at bounding box center [661, 419] width 49 height 8
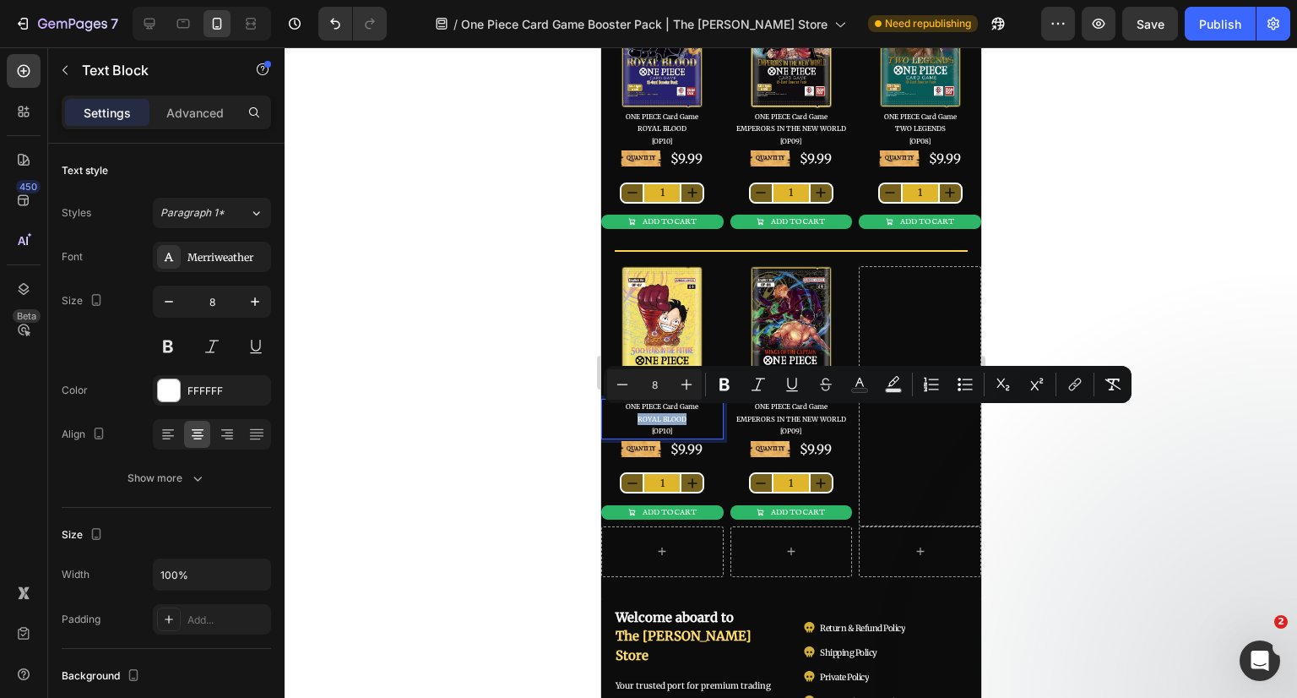
click at [667, 415] on span "ROYAL BLOOD" at bounding box center [661, 419] width 49 height 8
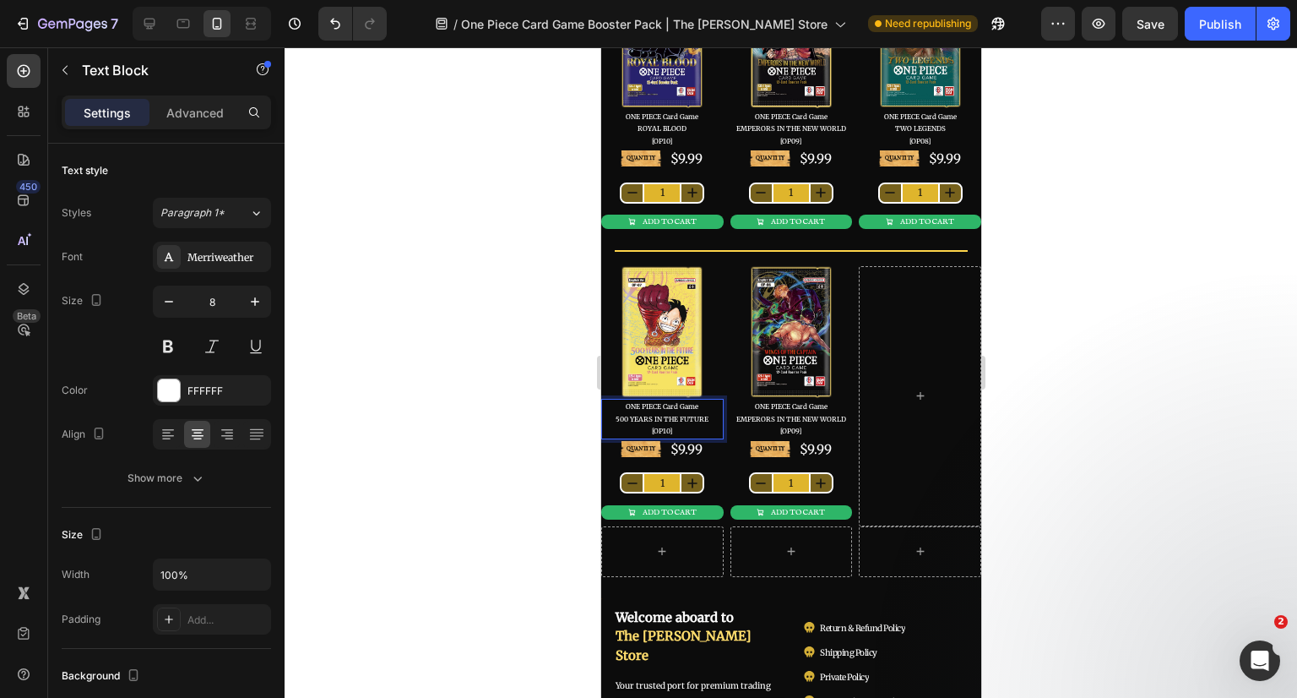
click at [665, 426] on span "[OP10]" at bounding box center [661, 430] width 20 height 8
click at [1005, 378] on div at bounding box center [791, 372] width 1013 height 650
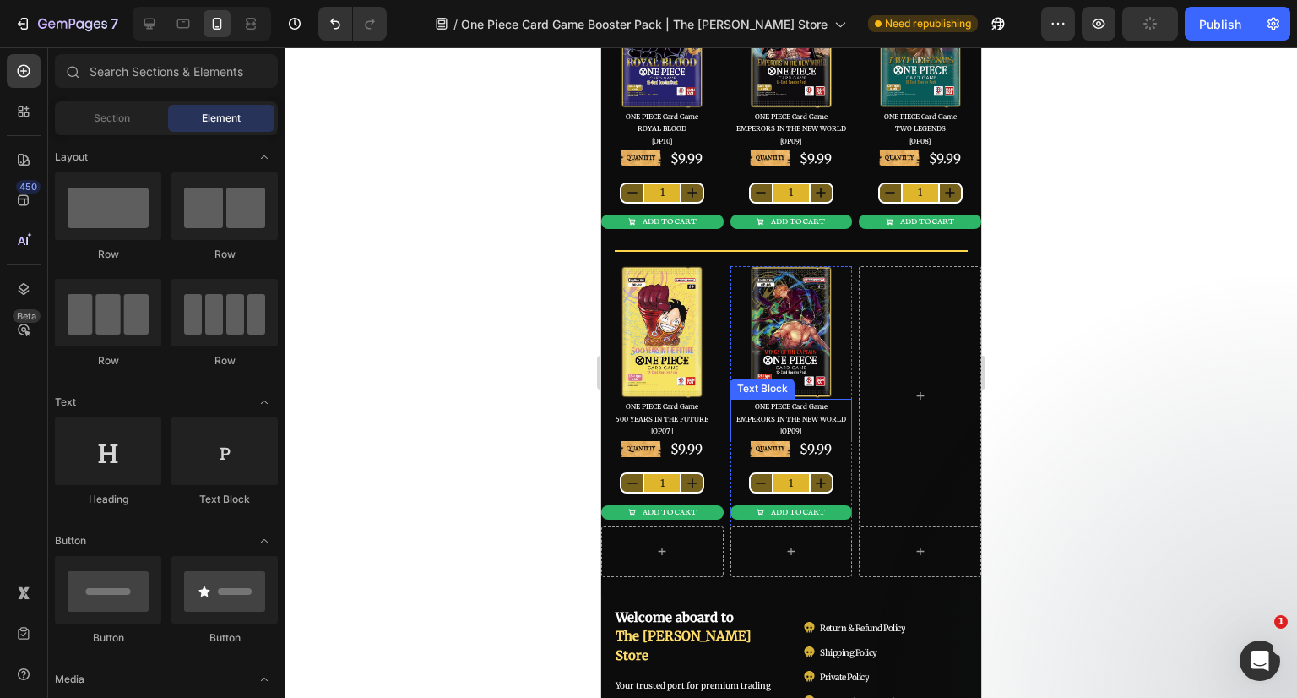
click at [794, 415] on span "EMPERORS IN THE NEW WORLD" at bounding box center [791, 419] width 110 height 8
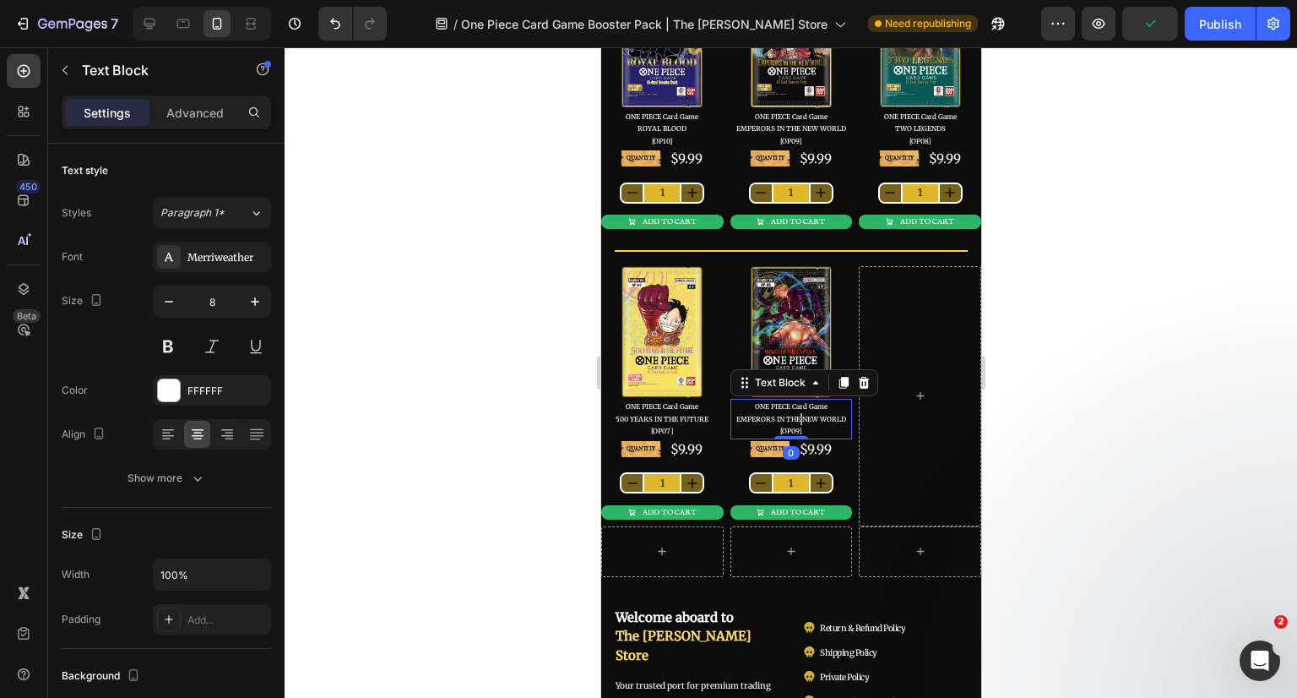
click at [794, 415] on span "EMPERORS IN THE NEW WORLD" at bounding box center [791, 419] width 110 height 8
click at [747, 415] on span "EMPERORS IN THE NEW WORLD" at bounding box center [791, 419] width 110 height 8
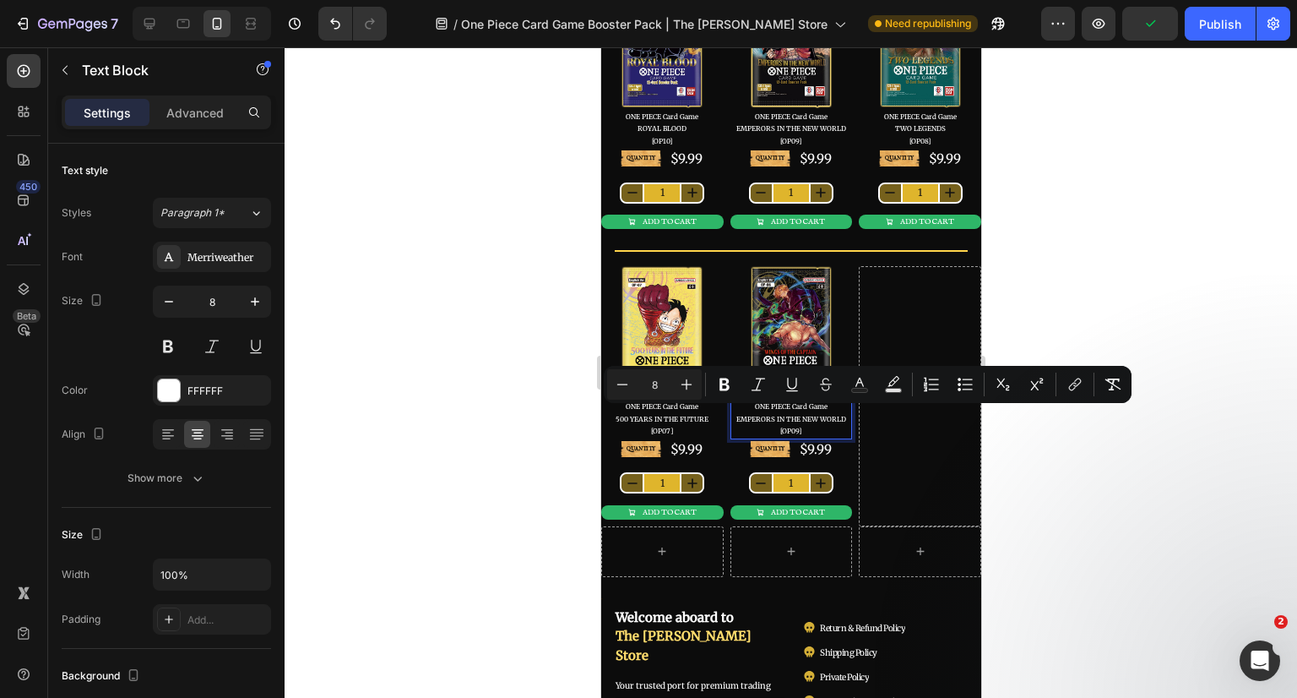
click at [825, 409] on p "ONE PIECE Card Game EMPERORS IN THE NEW WORLD" at bounding box center [790, 412] width 119 height 24
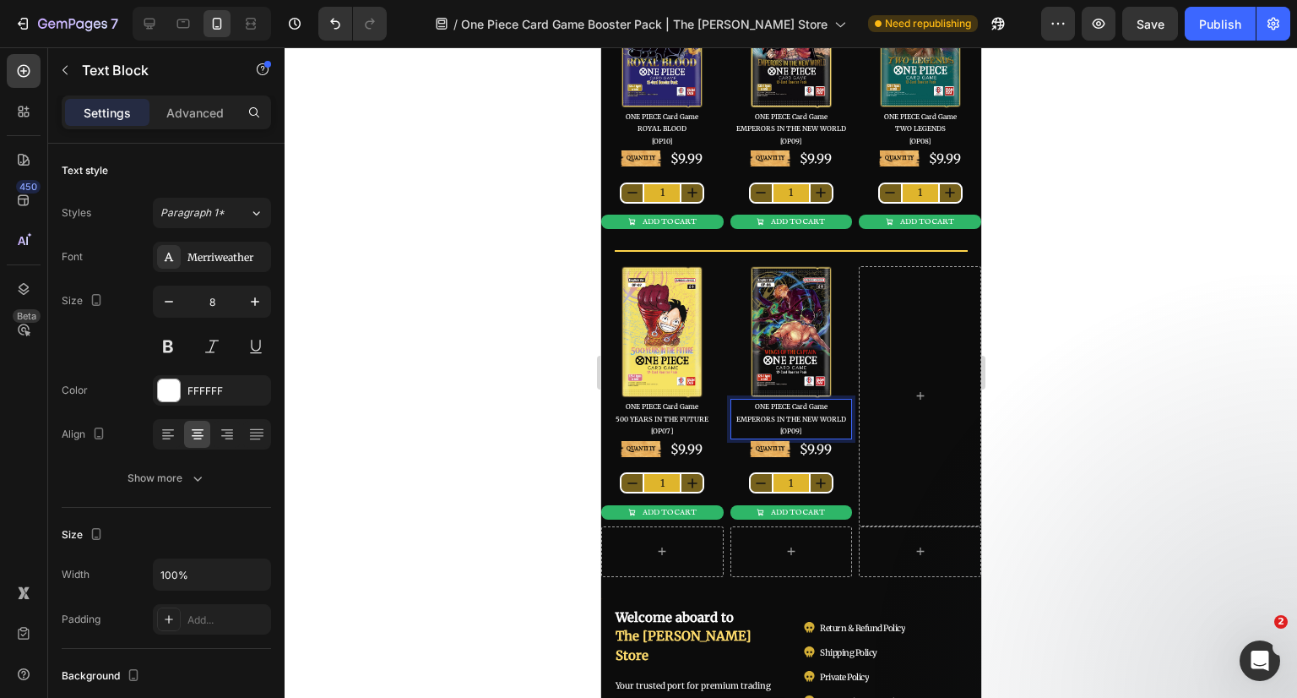
click at [828, 415] on span "EMPERORS IN THE NEW WORLD" at bounding box center [791, 419] width 110 height 8
click at [812, 416] on span "EMPERORS IN THE NEW WORLD" at bounding box center [791, 419] width 110 height 8
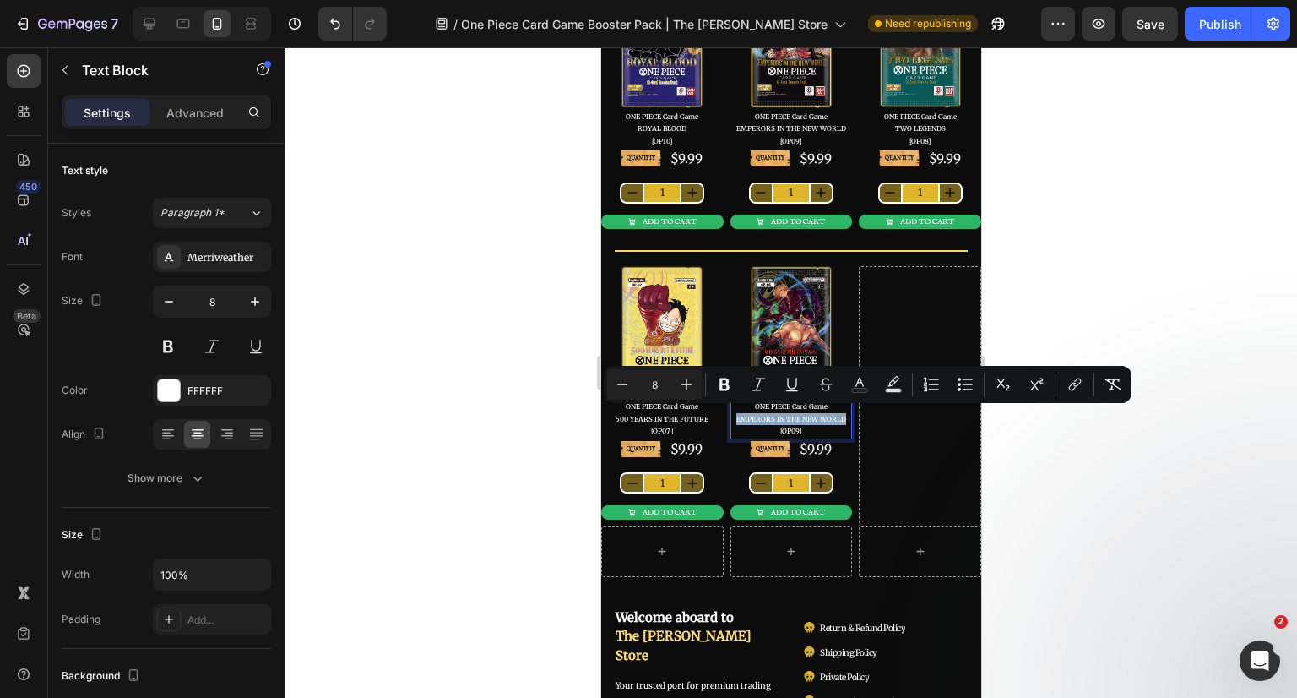
click at [741, 415] on span "EMPERORS IN THE NEW WORLD" at bounding box center [791, 419] width 110 height 8
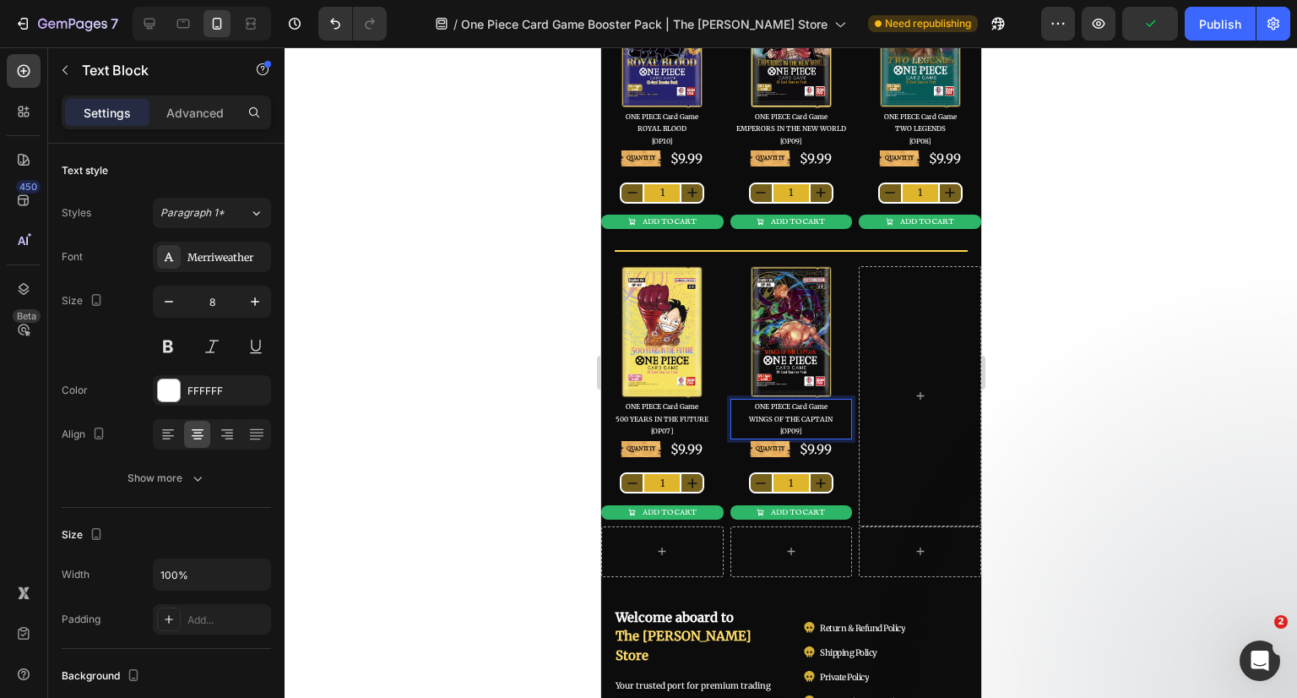
click at [790, 426] on span "[OP09]" at bounding box center [789, 430] width 21 height 8
click at [1061, 367] on div at bounding box center [791, 372] width 1013 height 650
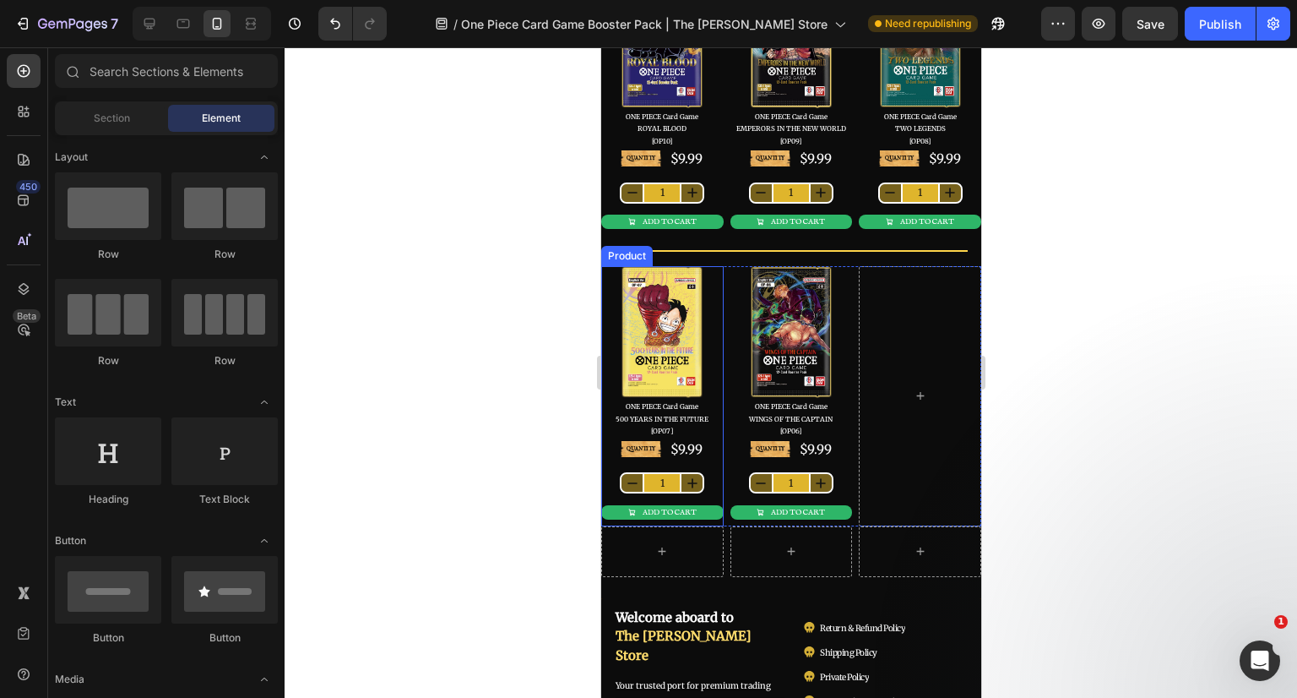
click at [713, 465] on div "QUANTITY Text Block $9.99 Product Price Product Price Row 1 Product Quantity AD…" at bounding box center [661, 482] width 122 height 87
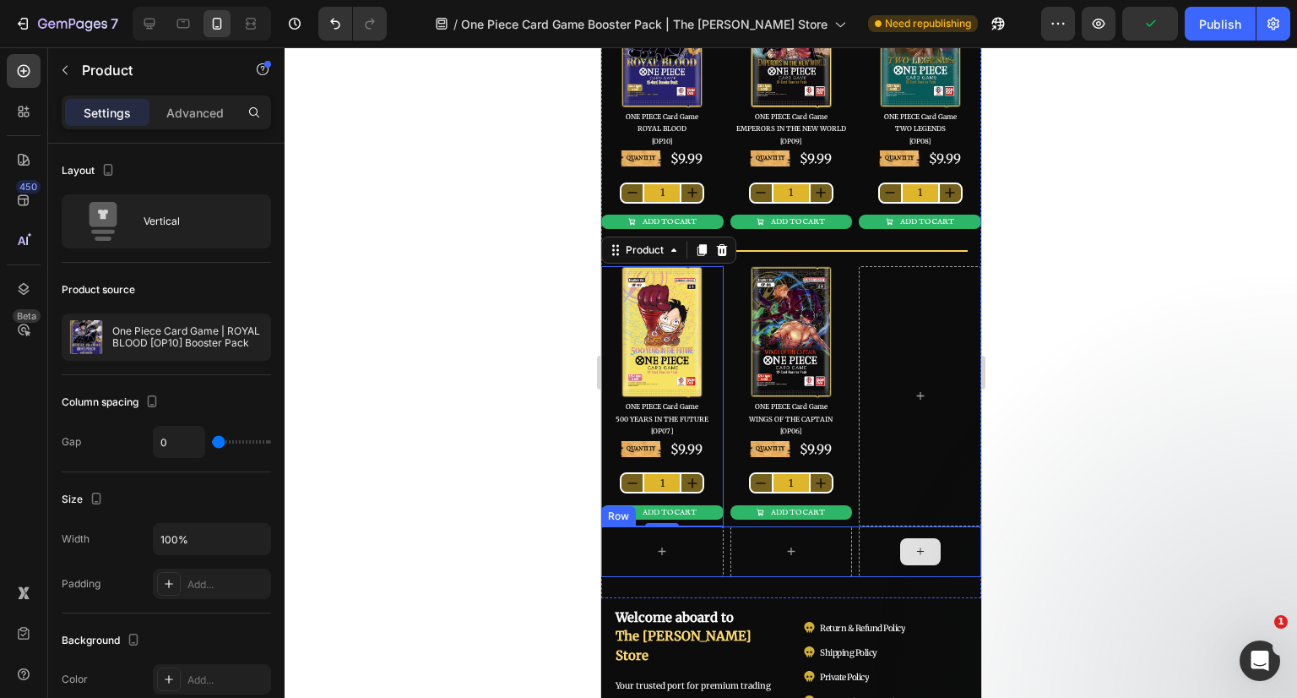
click at [953, 564] on div at bounding box center [919, 551] width 122 height 51
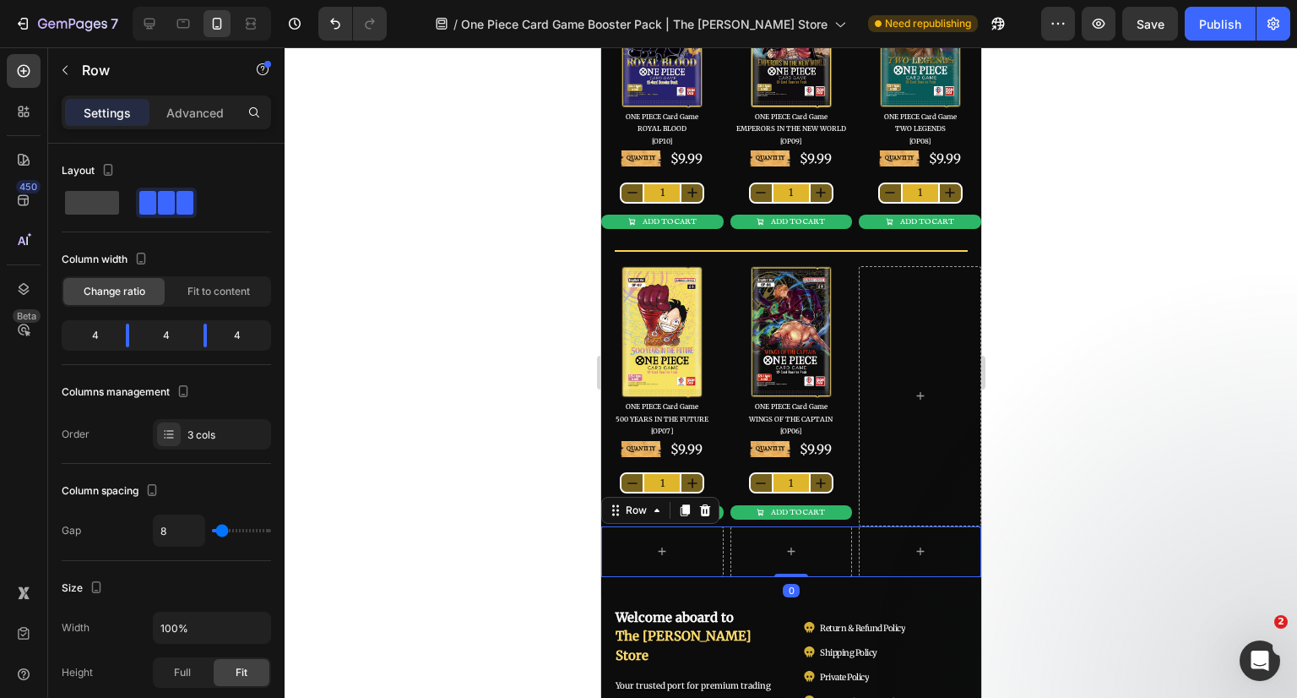
click at [700, 503] on icon at bounding box center [705, 510] width 14 height 14
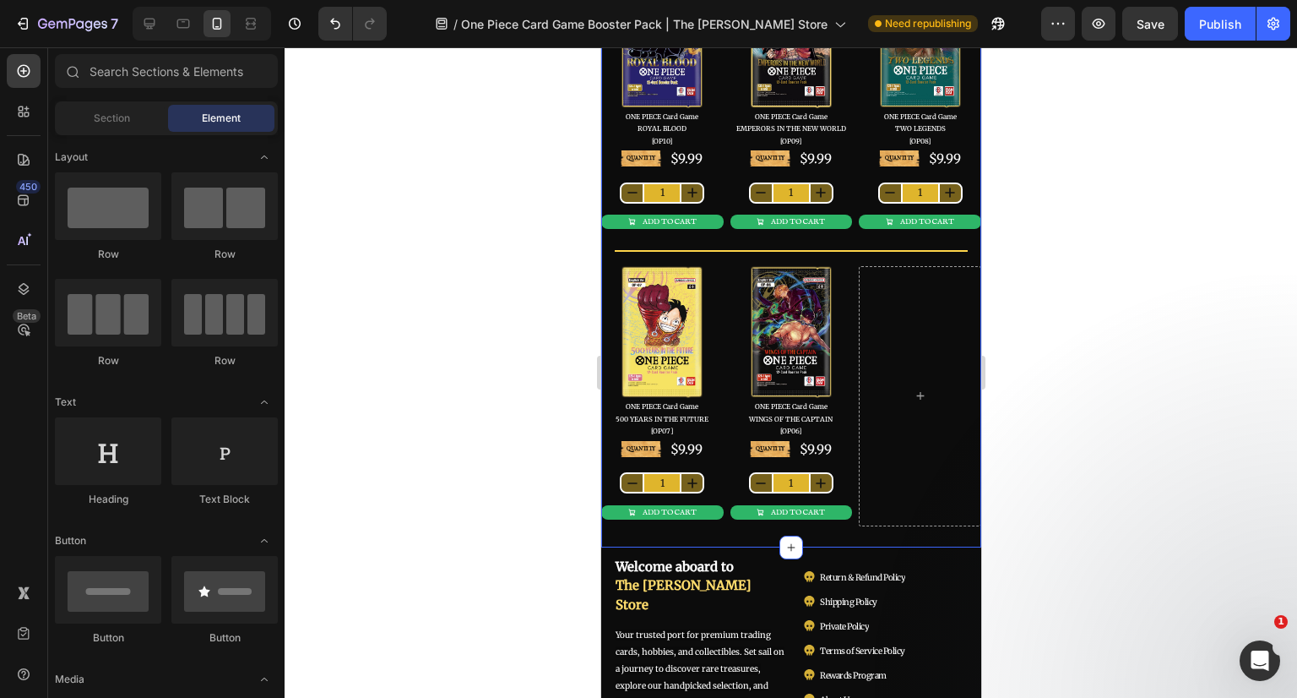
click at [1060, 531] on div at bounding box center [791, 372] width 1013 height 650
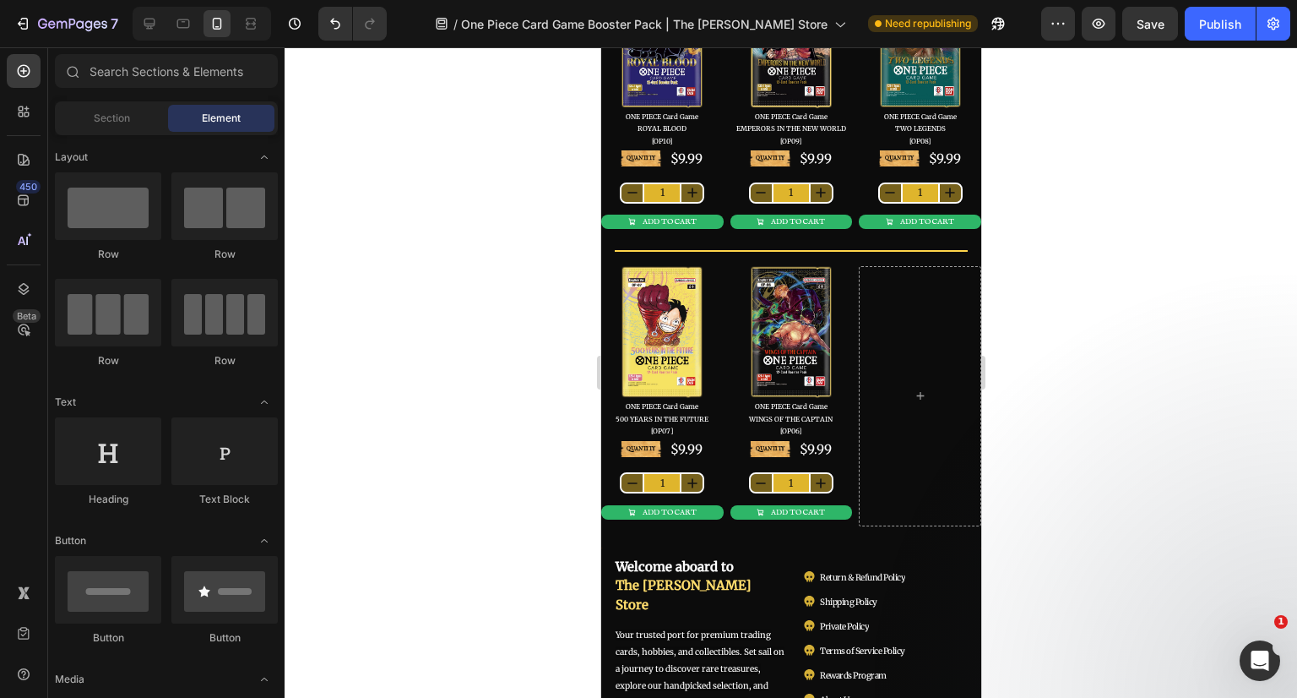
click at [1126, 463] on div at bounding box center [791, 372] width 1013 height 650
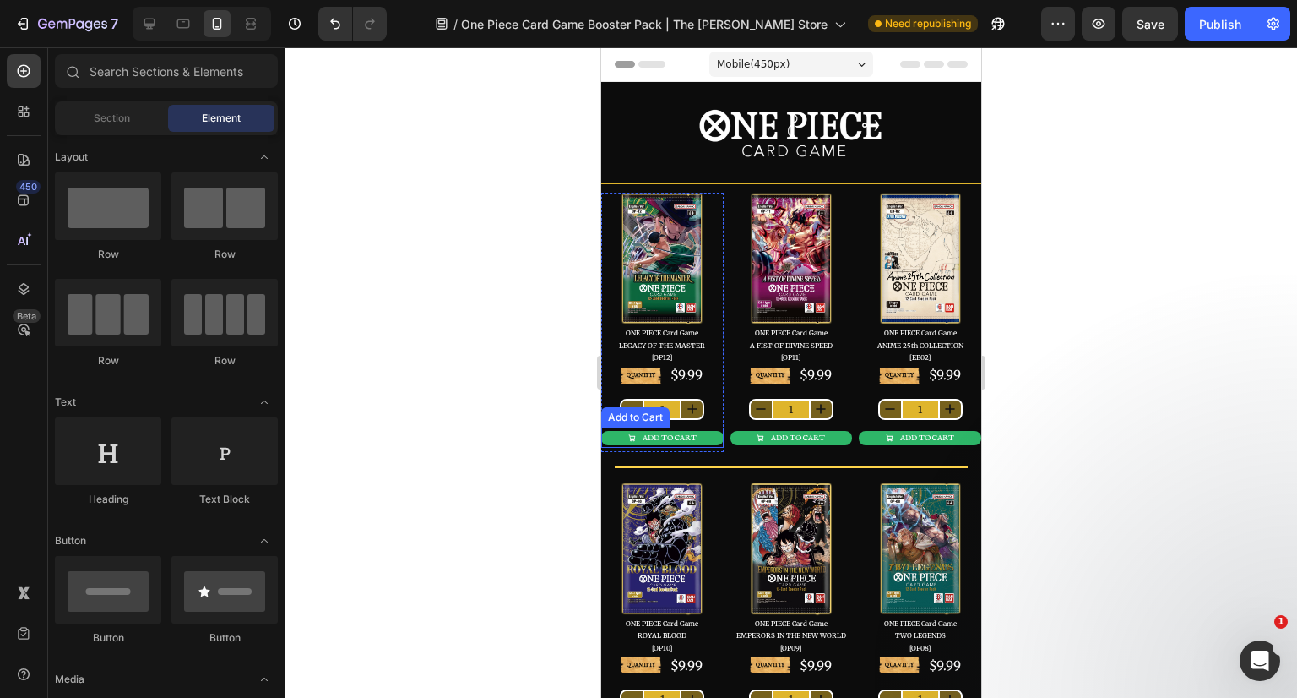
click at [705, 434] on button "ADD TO CART" at bounding box center [661, 438] width 122 height 14
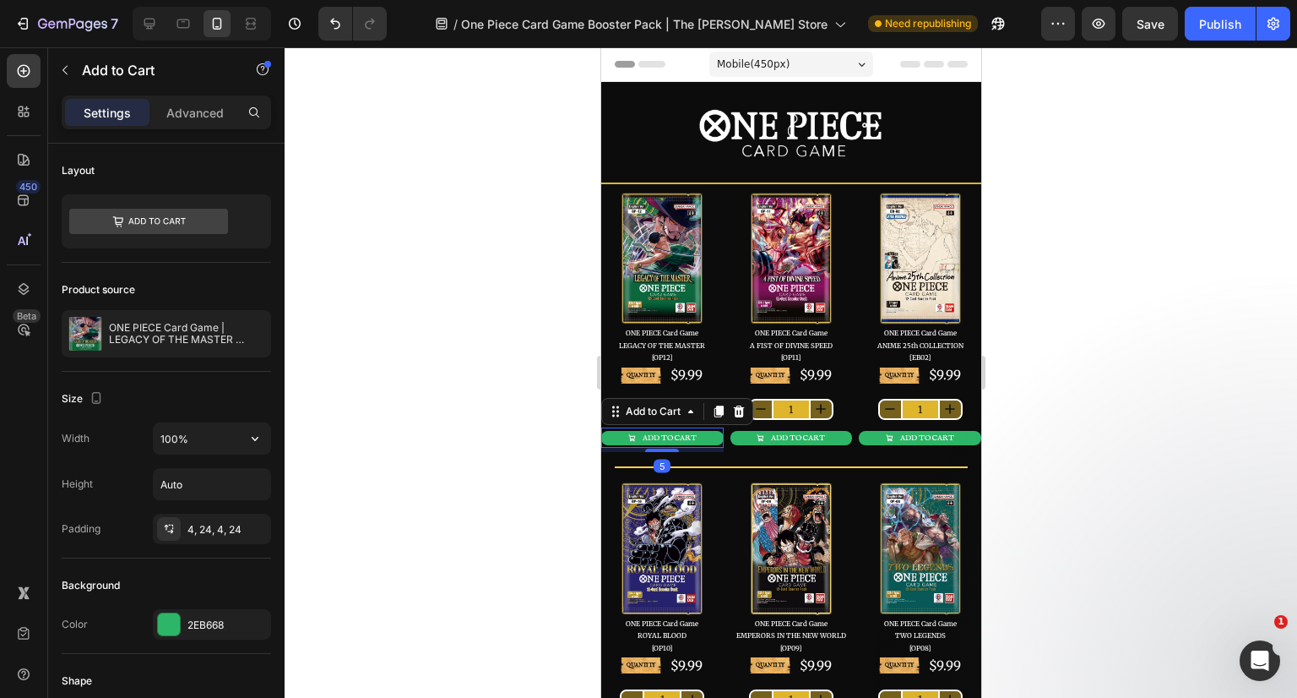
click at [179, 441] on input "100%" at bounding box center [212, 438] width 117 height 30
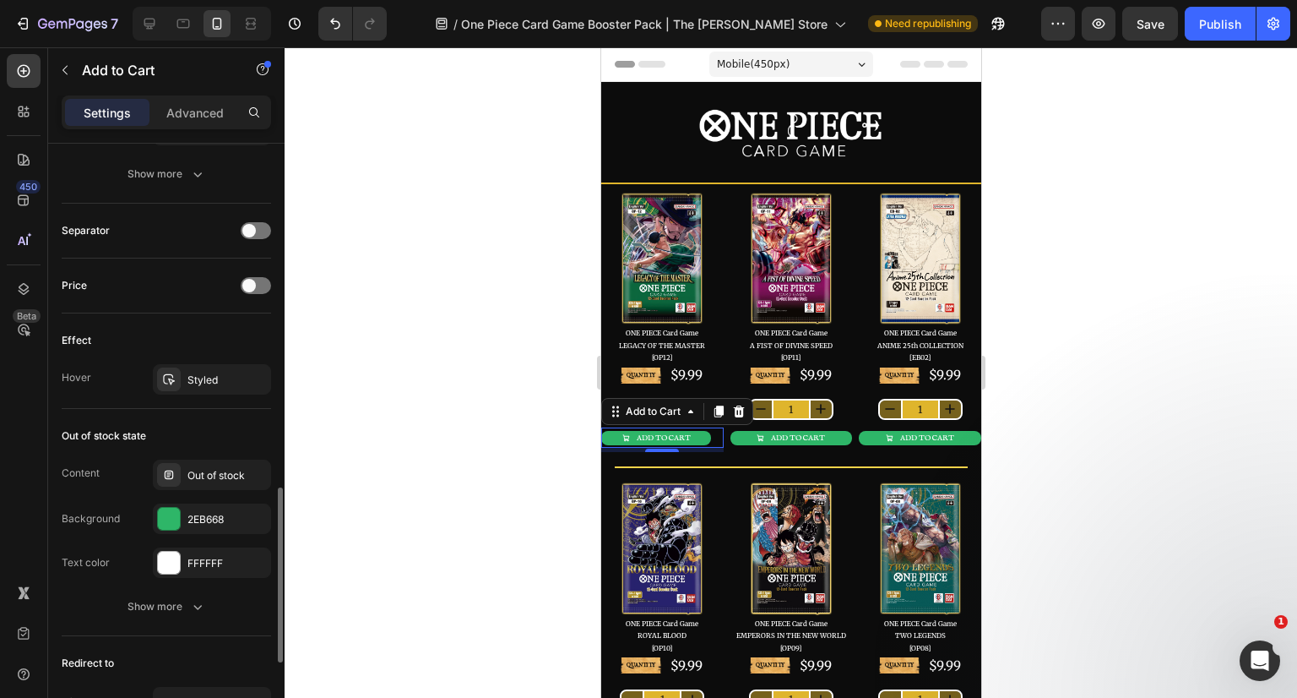
scroll to position [1436, 0]
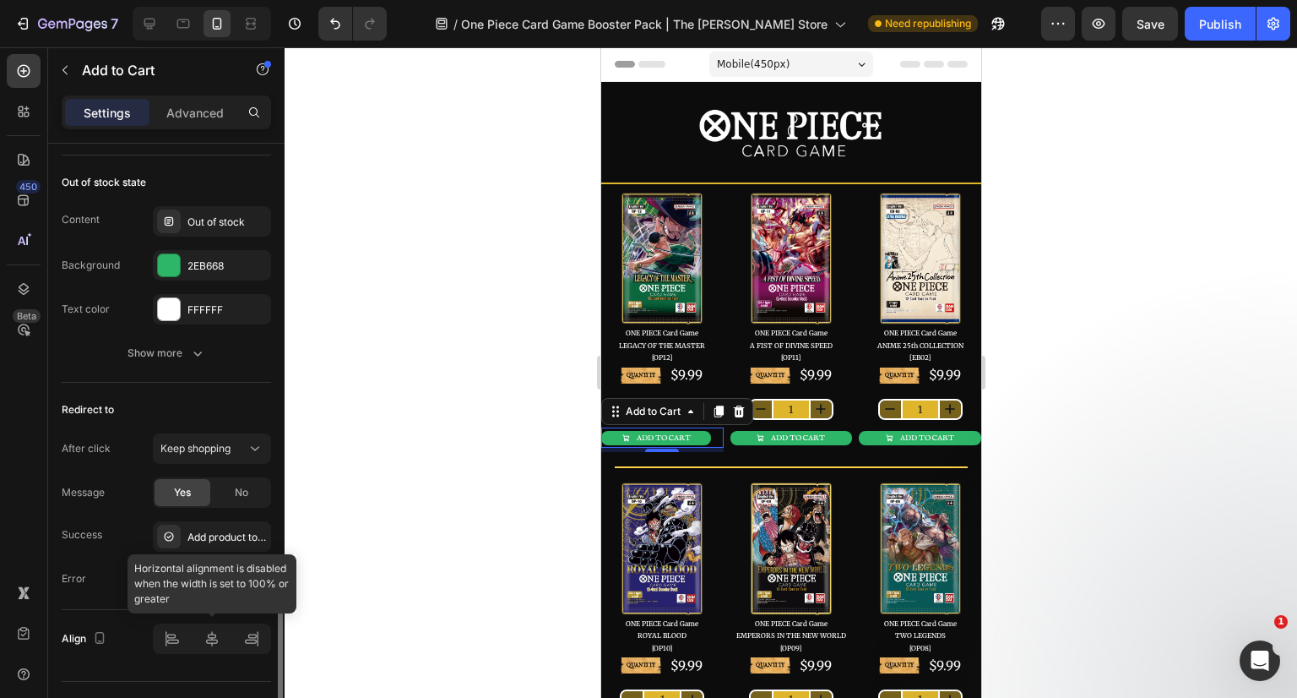
type input "90%"
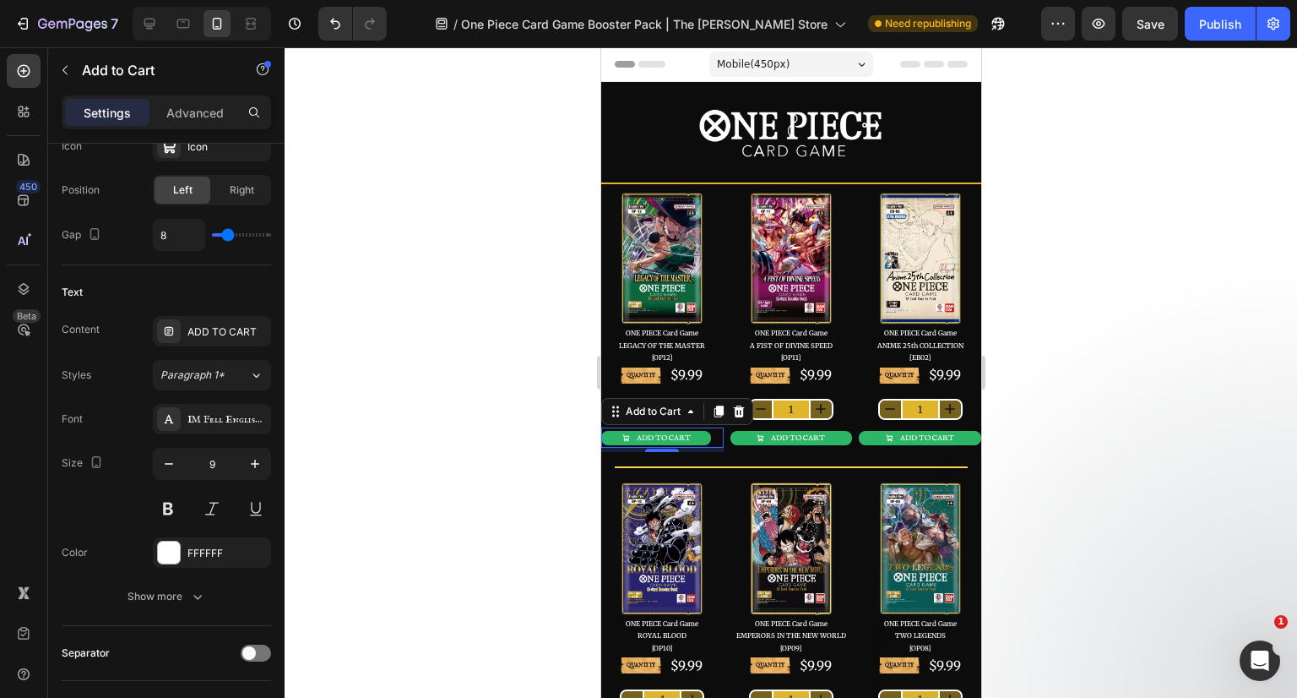
scroll to position [1013, 0]
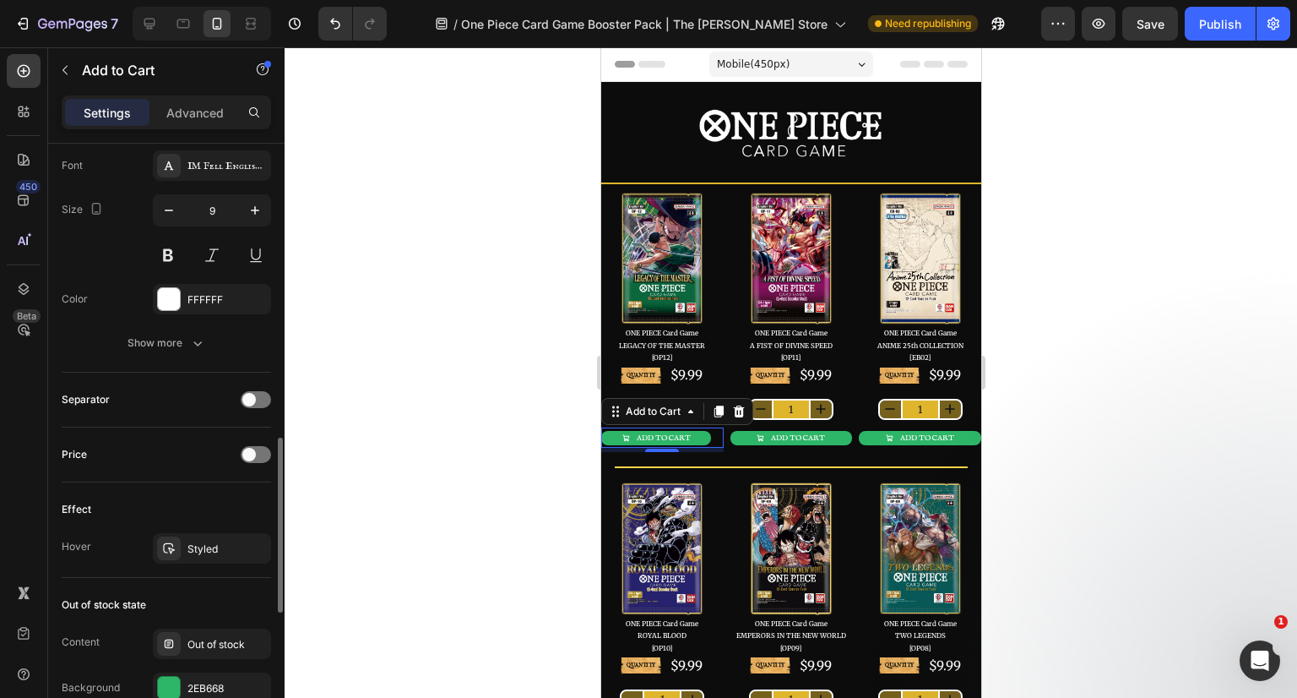
click at [203, 342] on icon "button" at bounding box center [197, 342] width 17 height 17
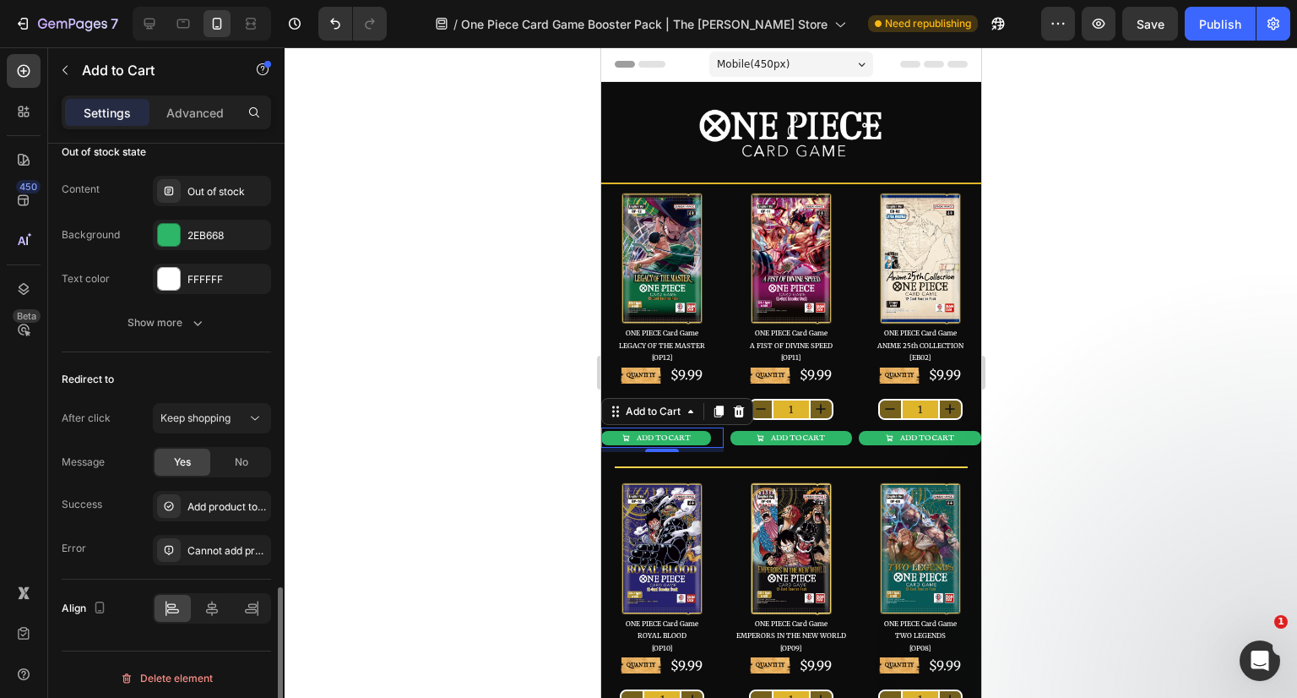
scroll to position [1691, 0]
click at [209, 604] on icon at bounding box center [212, 605] width 17 height 17
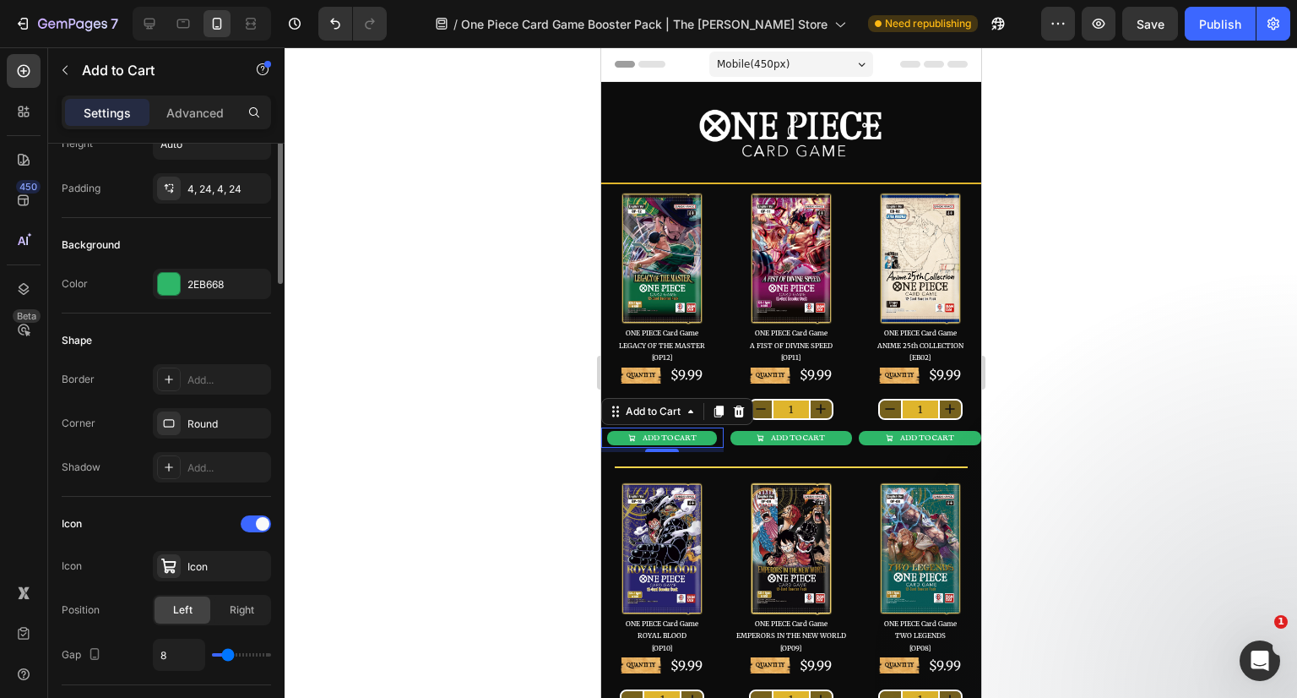
scroll to position [171, 0]
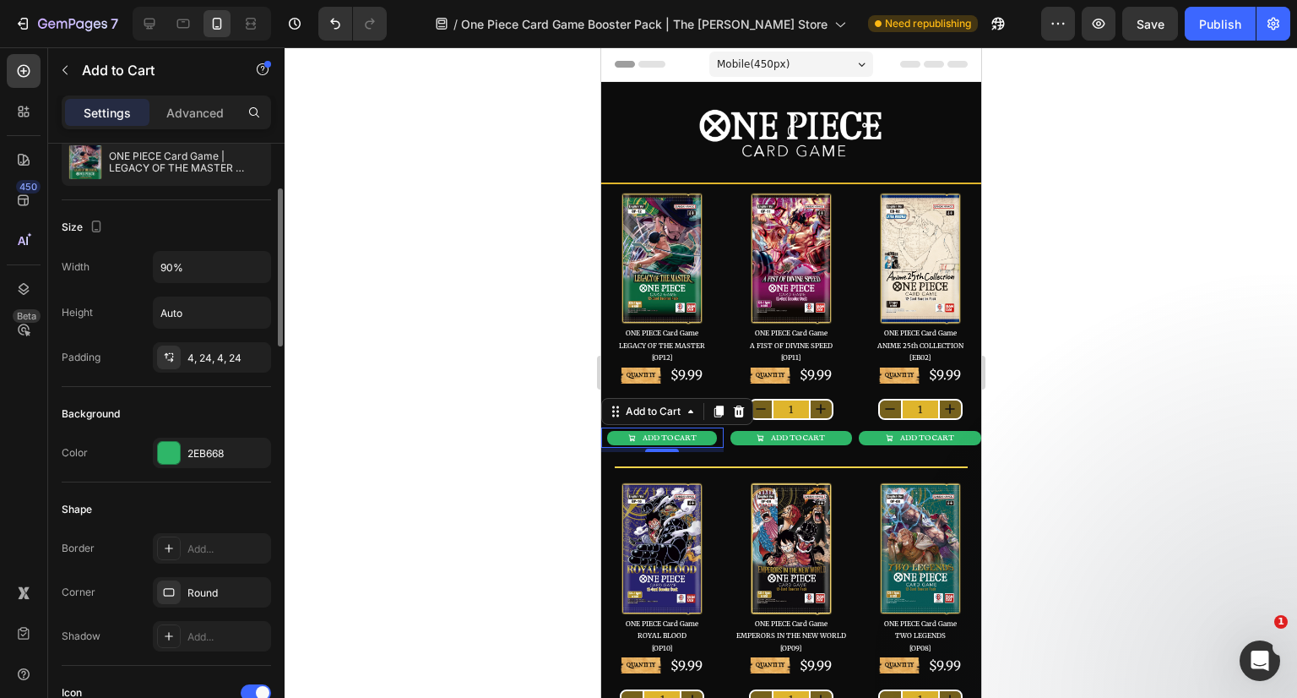
click at [214, 357] on div "4, 24, 4, 24" at bounding box center [226, 357] width 79 height 15
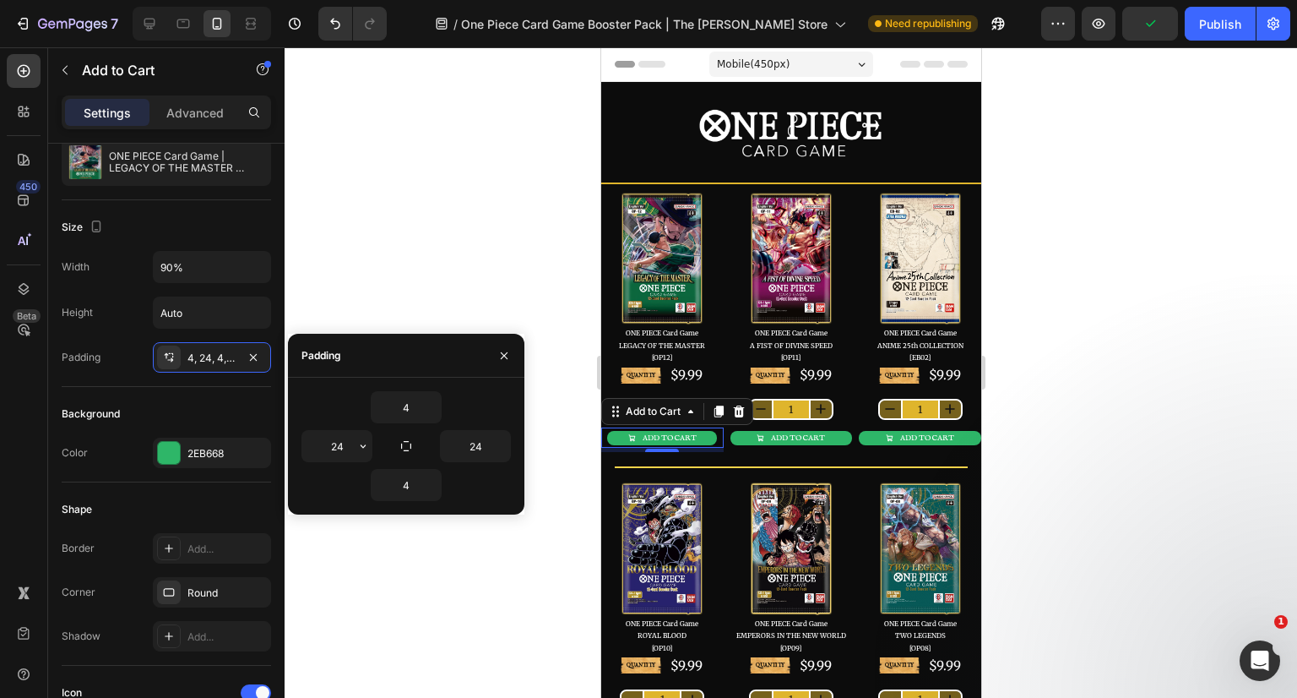
click at [335, 443] on input "24" at bounding box center [336, 446] width 69 height 30
type input "16"
click at [466, 443] on input "24" at bounding box center [475, 446] width 69 height 30
type input "16"
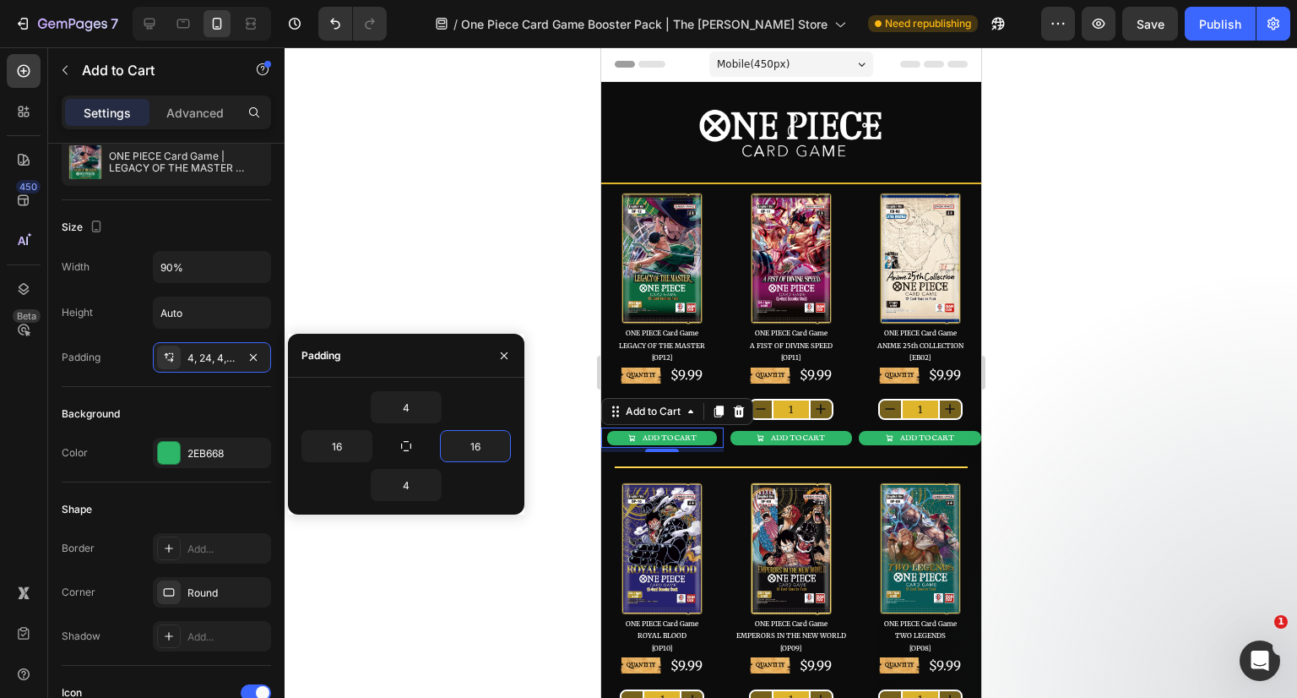
click at [1083, 341] on div at bounding box center [791, 372] width 1013 height 650
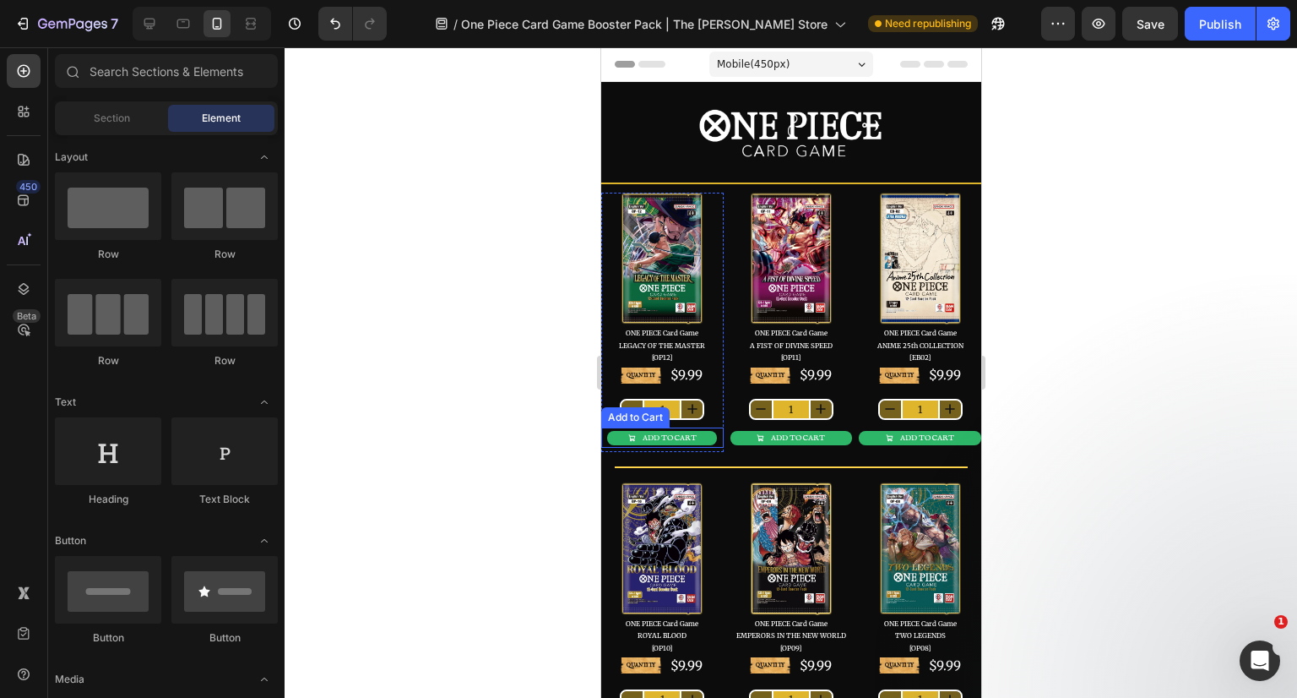
click at [705, 436] on button "ADD TO CART" at bounding box center [661, 438] width 110 height 14
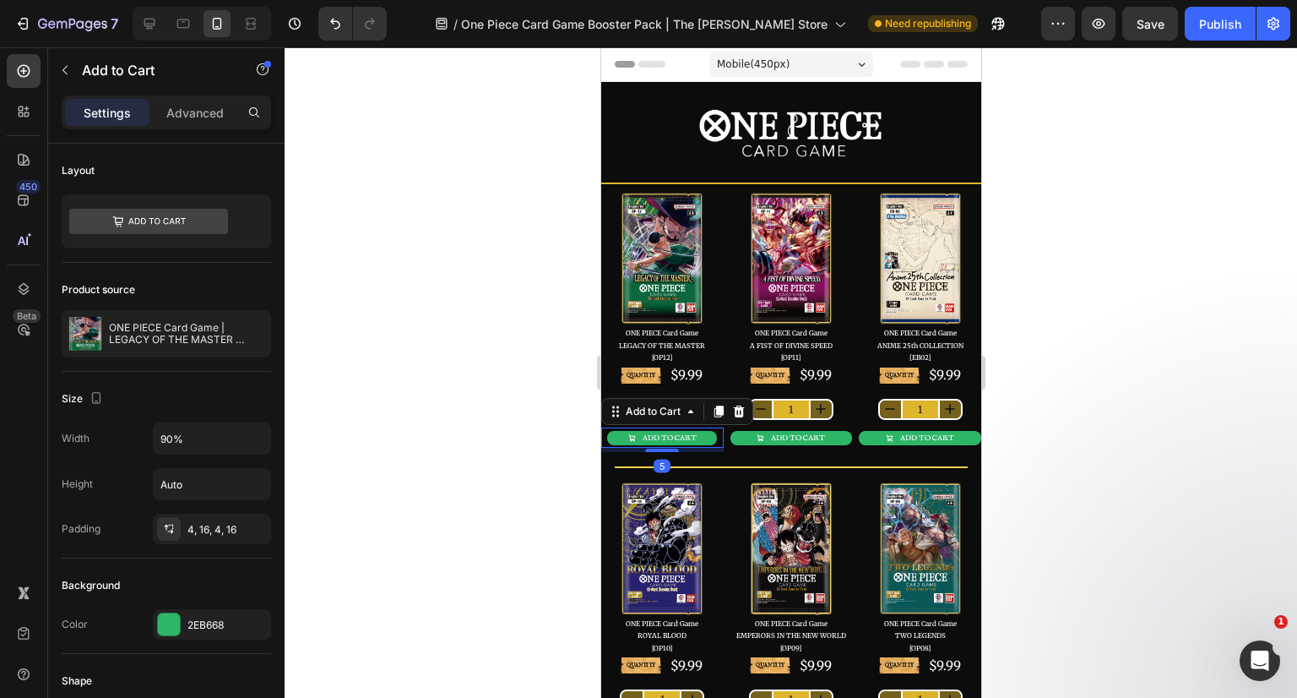
click at [206, 529] on div "4, 16, 4, 16" at bounding box center [226, 529] width 79 height 15
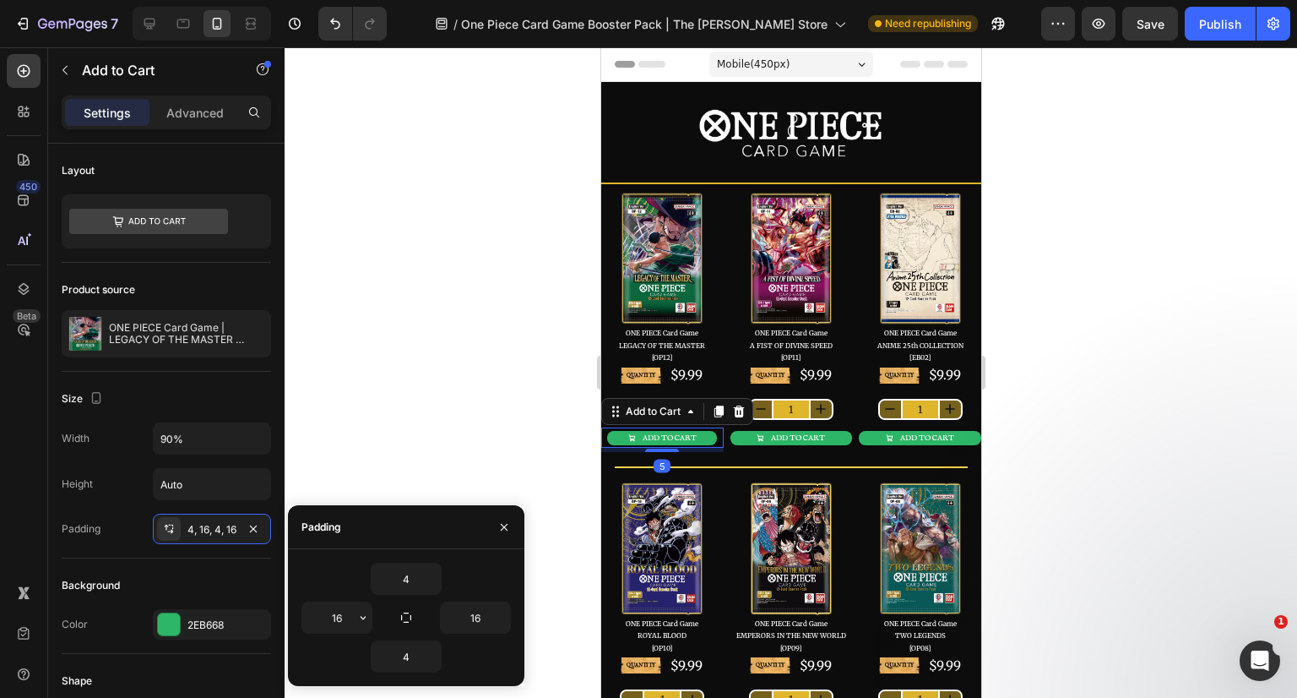
click at [345, 616] on input "16" at bounding box center [336, 617] width 69 height 30
type input "12"
click at [470, 627] on input "16" at bounding box center [475, 617] width 69 height 30
type input "12"
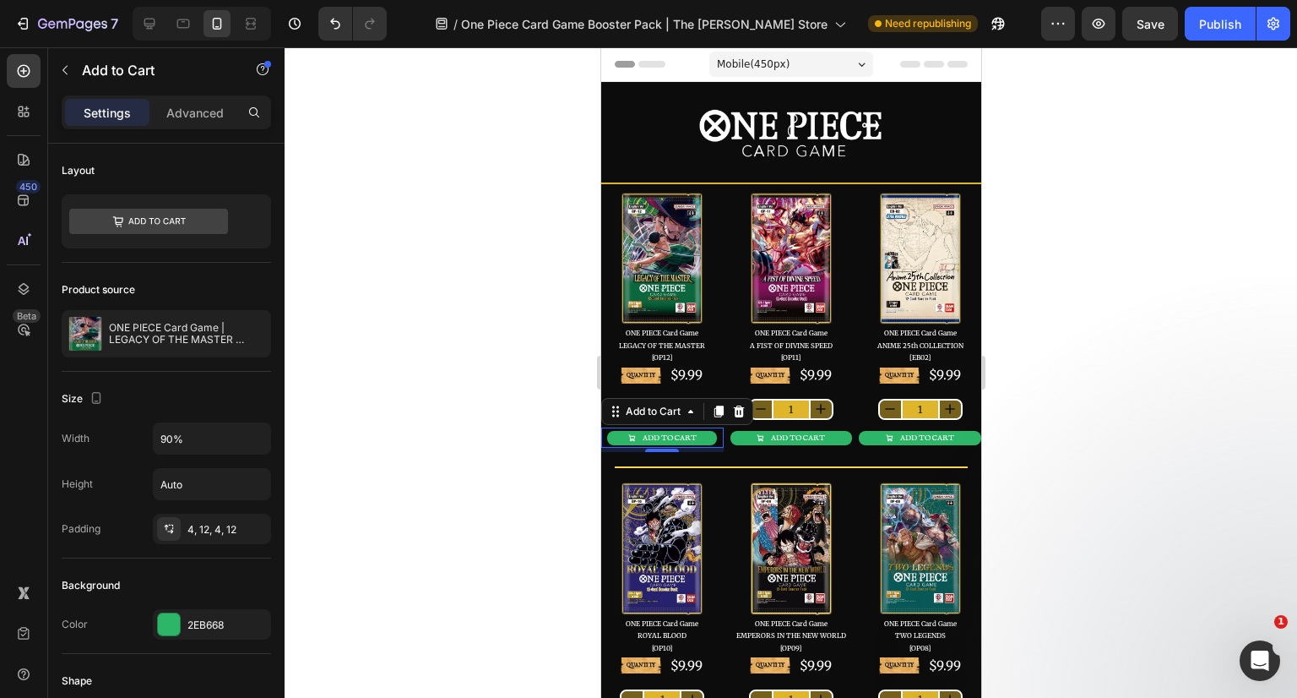
click at [1070, 425] on div at bounding box center [791, 372] width 1013 height 650
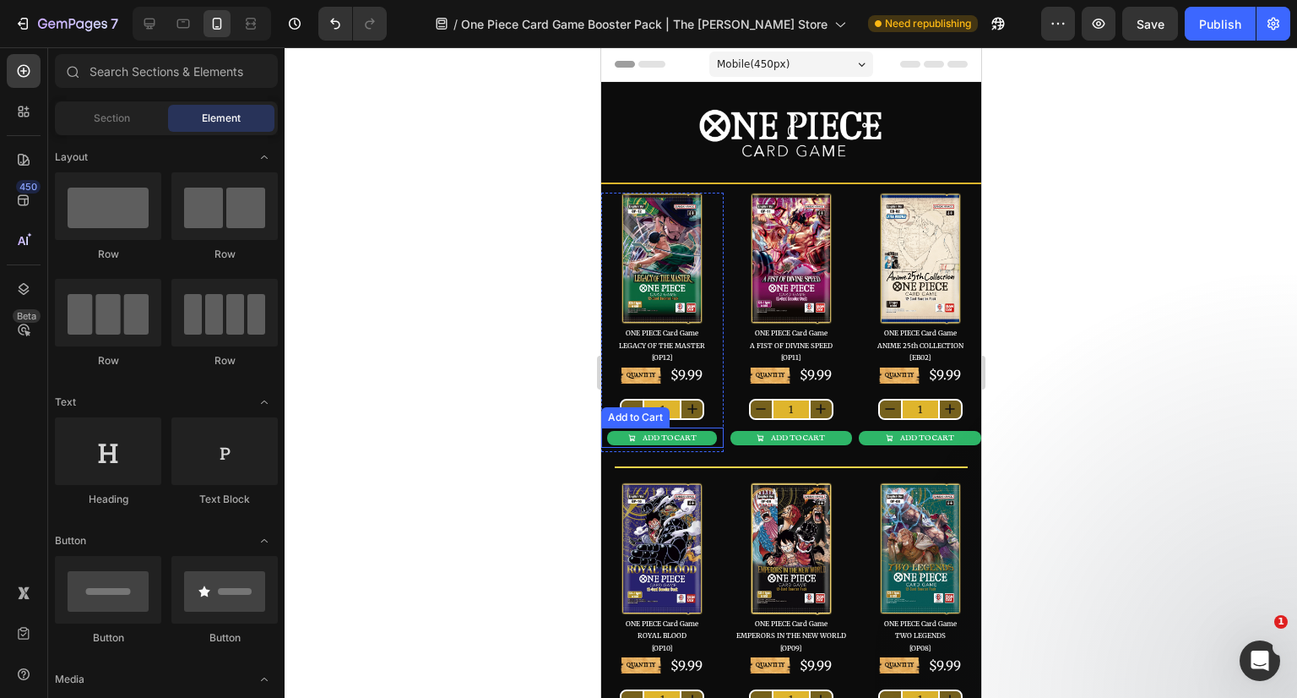
click at [673, 438] on div "ADD TO CART" at bounding box center [669, 438] width 54 height 8
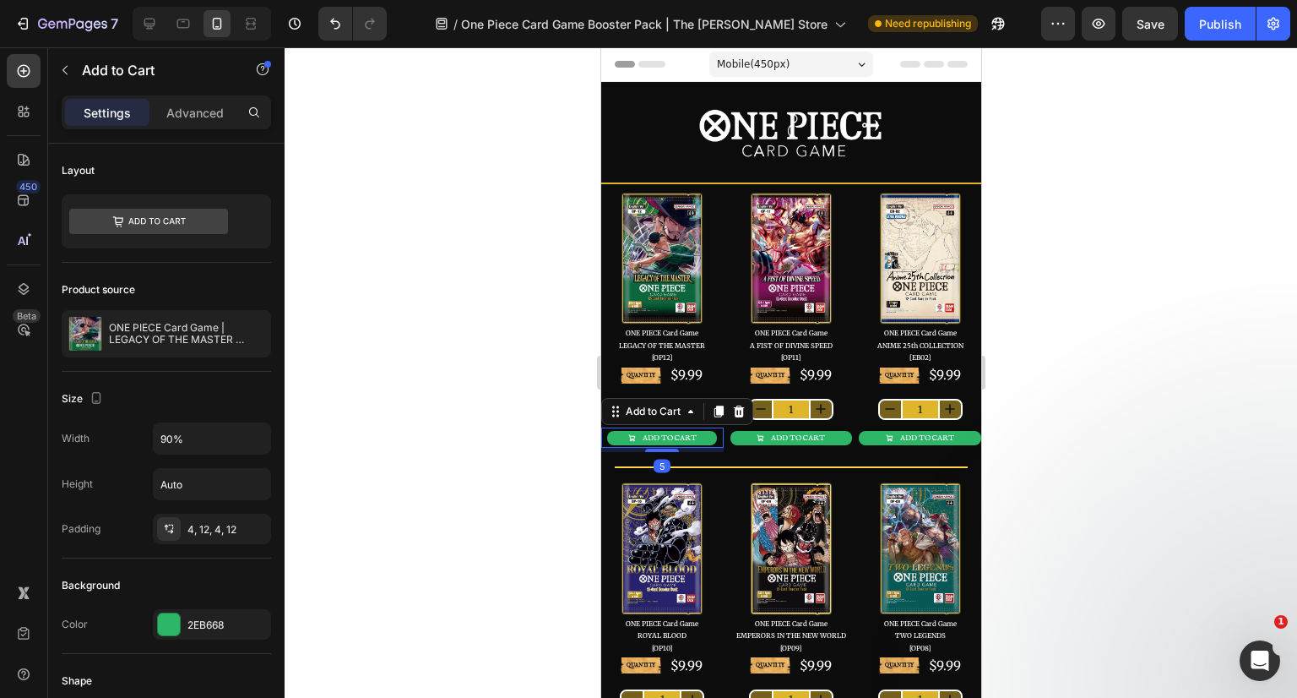
click at [198, 527] on div "4, 12, 4, 12" at bounding box center [226, 529] width 79 height 15
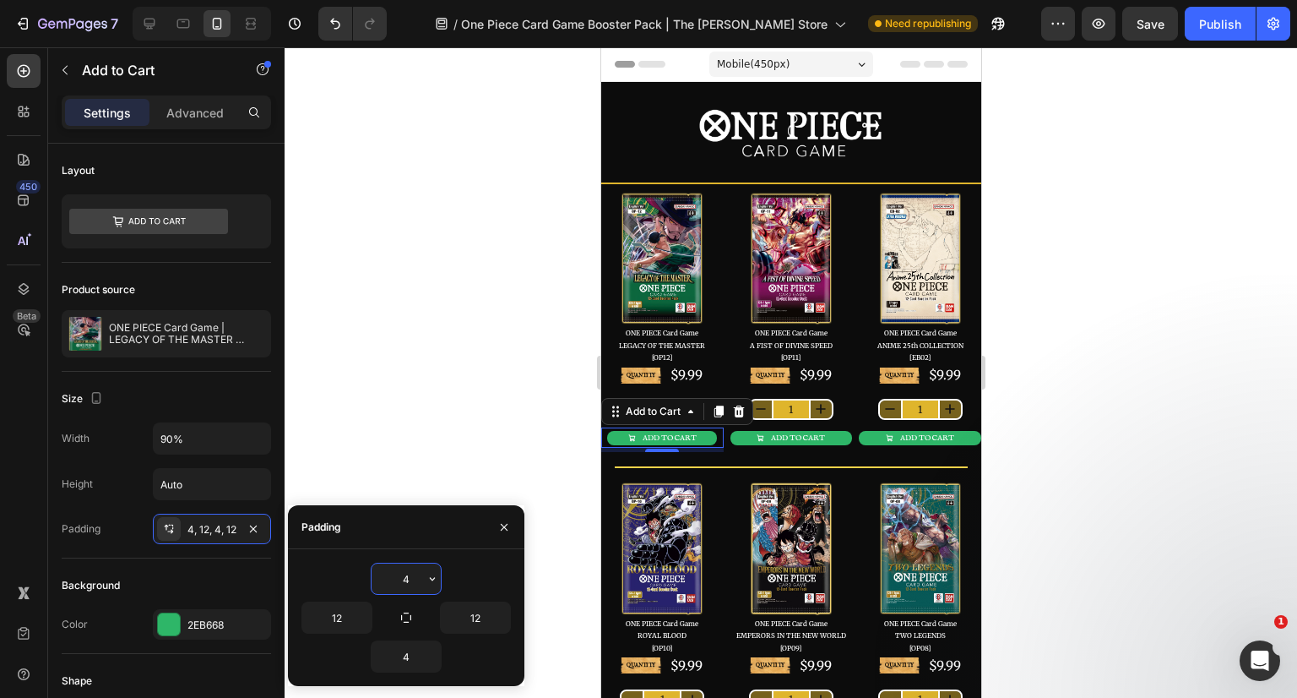
click at [404, 578] on input "4" at bounding box center [406, 578] width 69 height 30
type input "5"
click at [426, 658] on icon "button" at bounding box center [433, 656] width 14 height 14
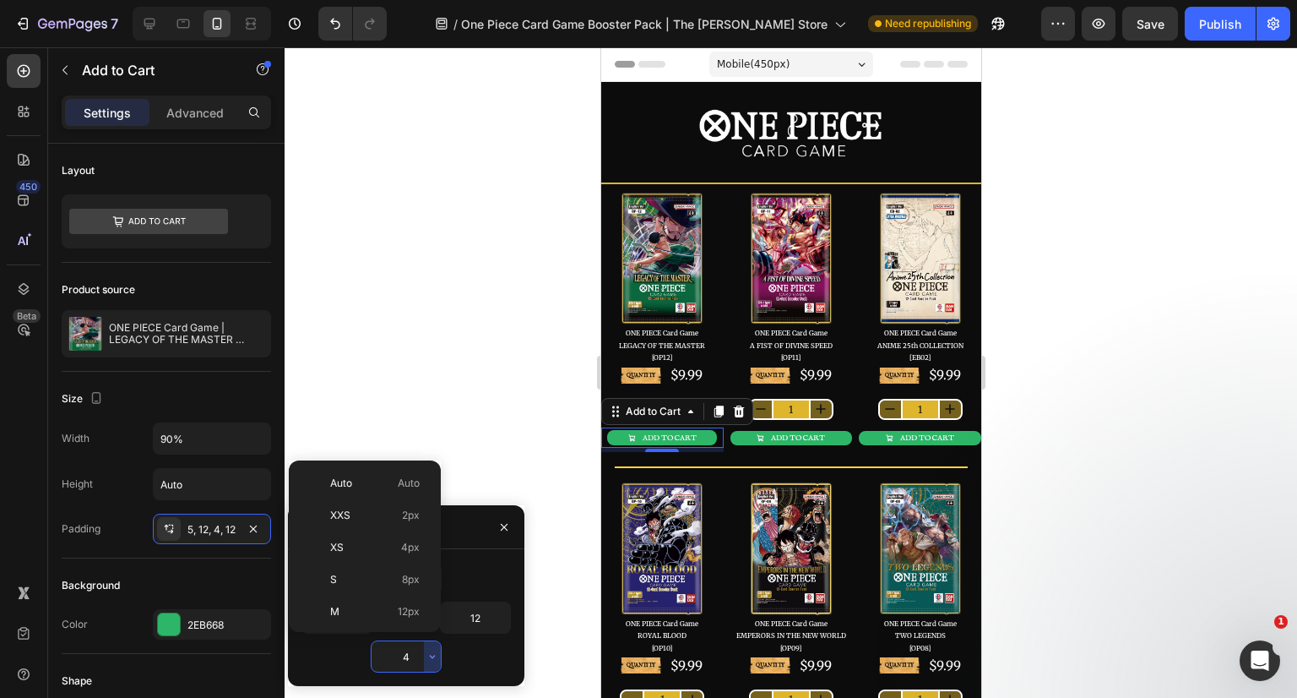
click at [418, 658] on input "4" at bounding box center [406, 656] width 69 height 30
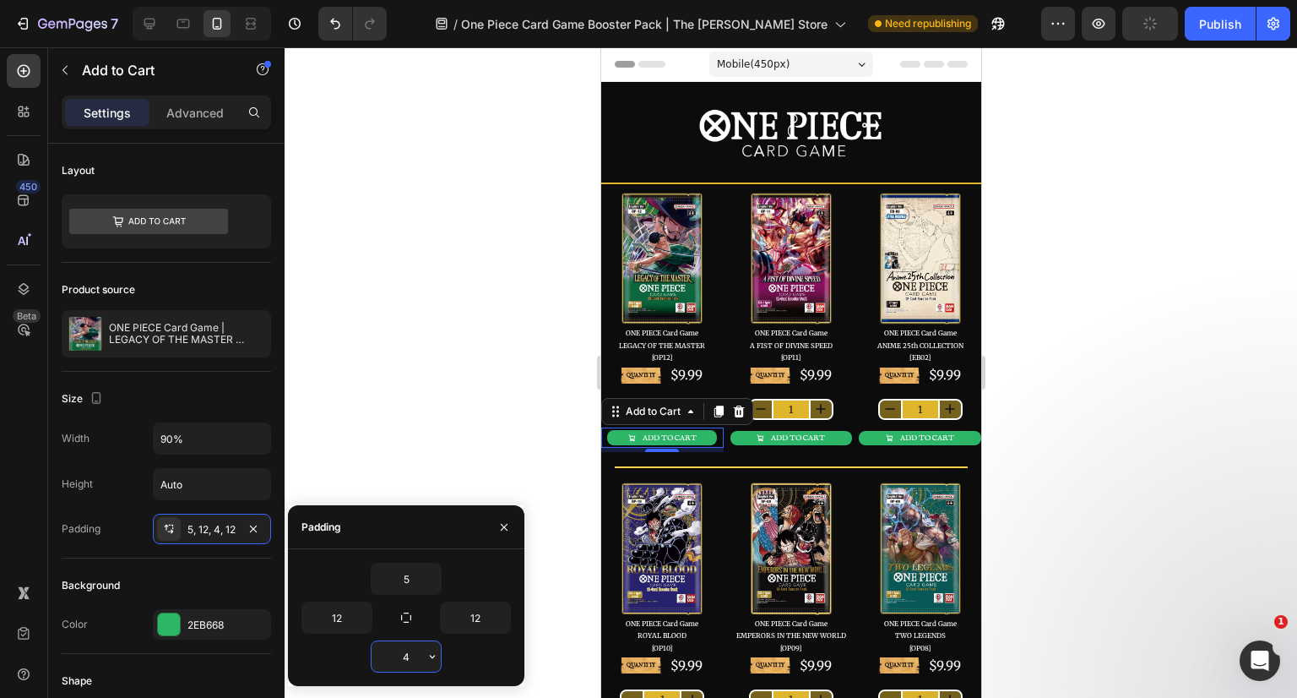
type input "5"
click at [1045, 493] on div at bounding box center [791, 372] width 1013 height 650
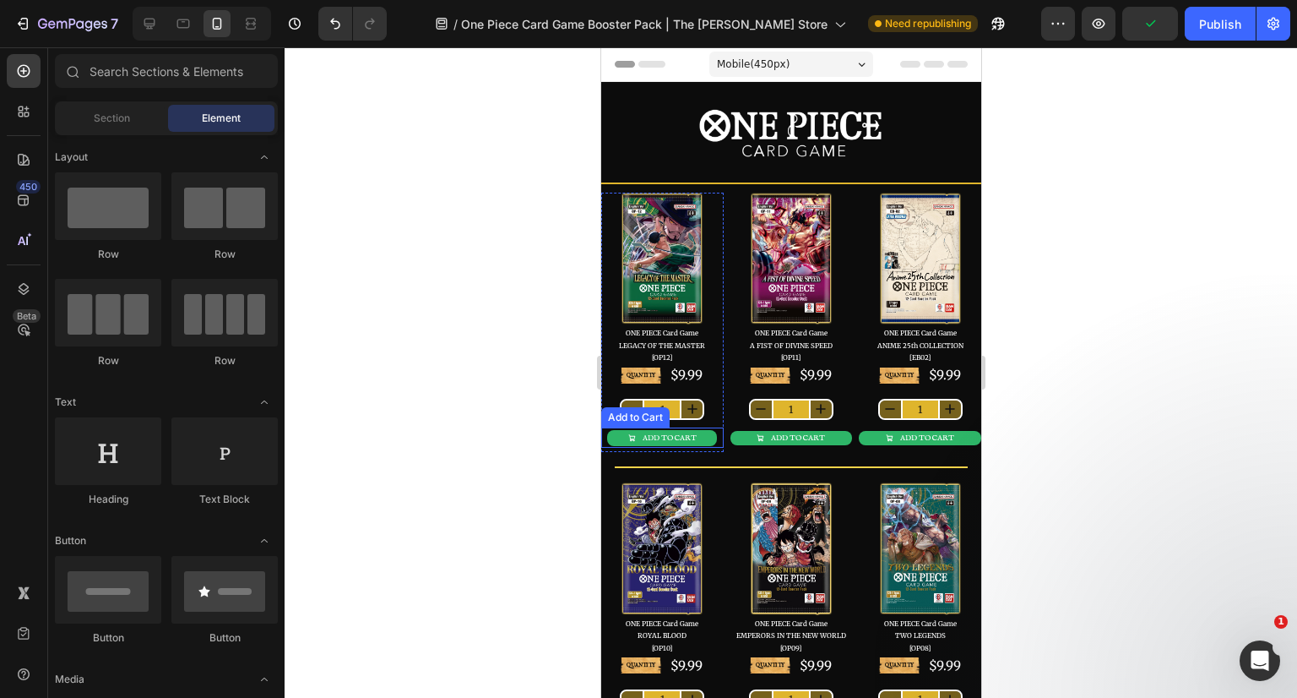
click at [701, 434] on button "ADD TO CART" at bounding box center [661, 438] width 110 height 16
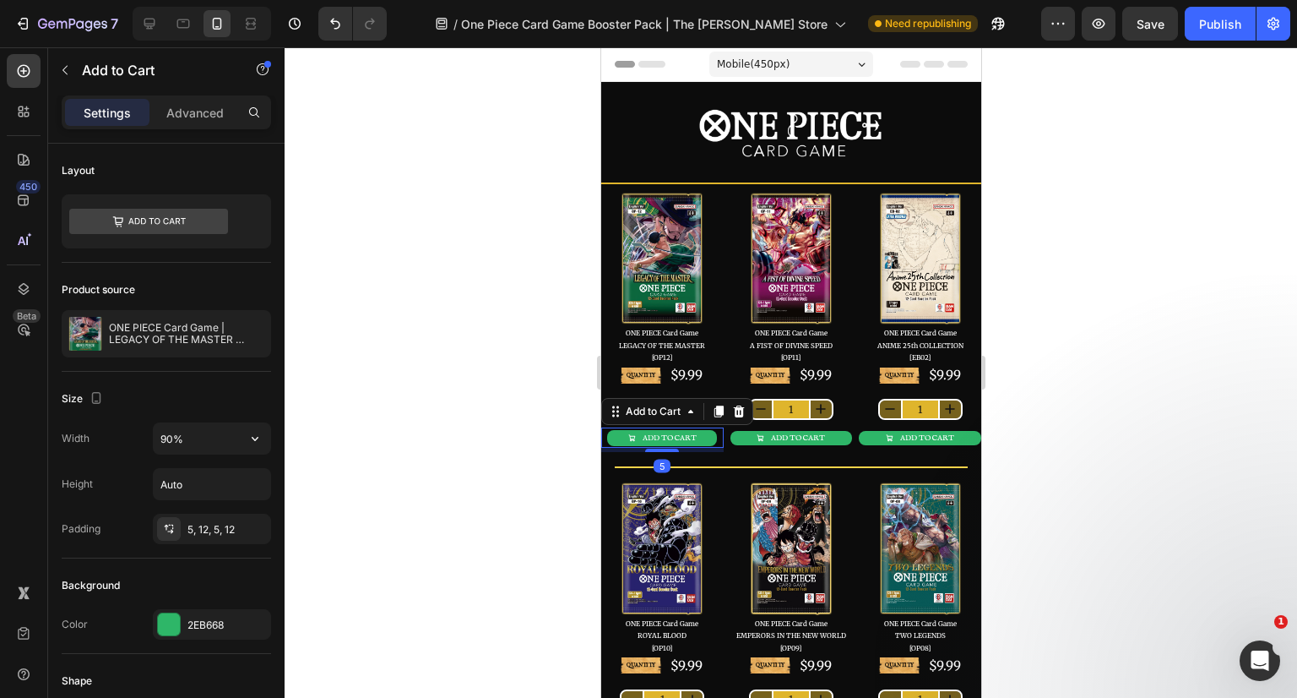
click at [187, 440] on input "90%" at bounding box center [212, 438] width 117 height 30
click at [187, 440] on input "75%" at bounding box center [212, 438] width 117 height 30
type input "7"
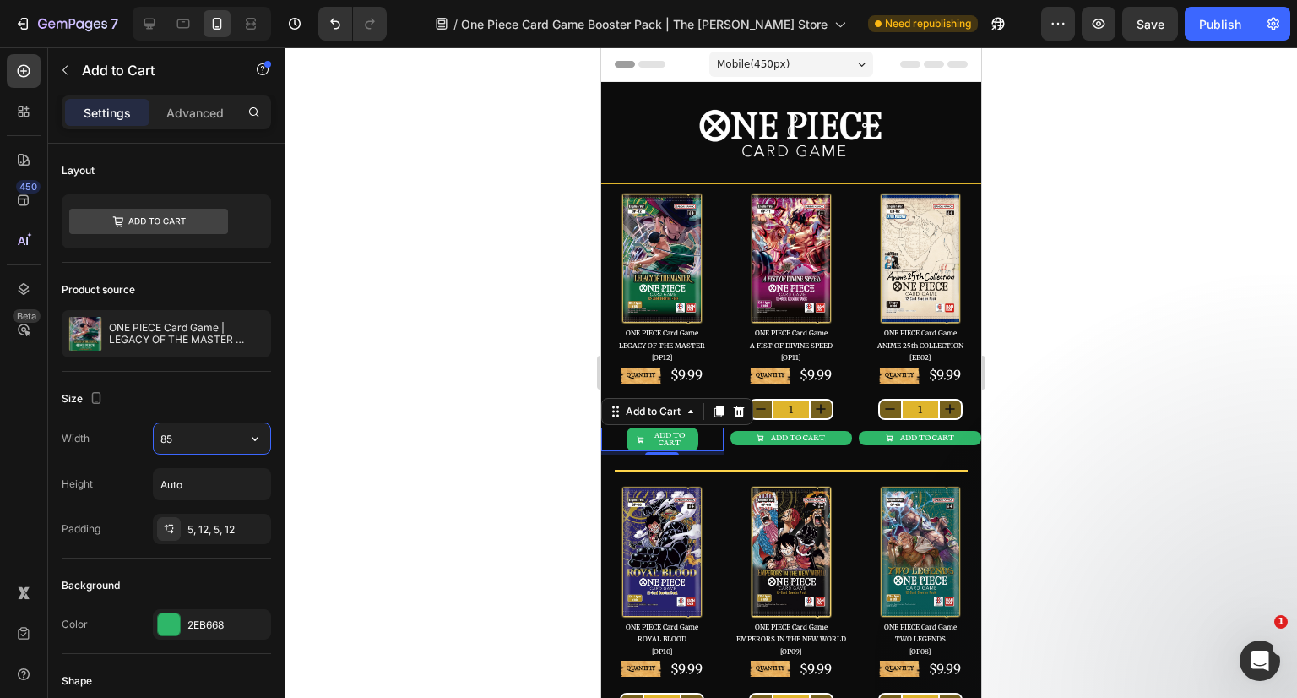
click at [187, 440] on input "85" at bounding box center [212, 438] width 117 height 30
click at [187, 440] on input "80" at bounding box center [212, 438] width 117 height 30
type input "80"
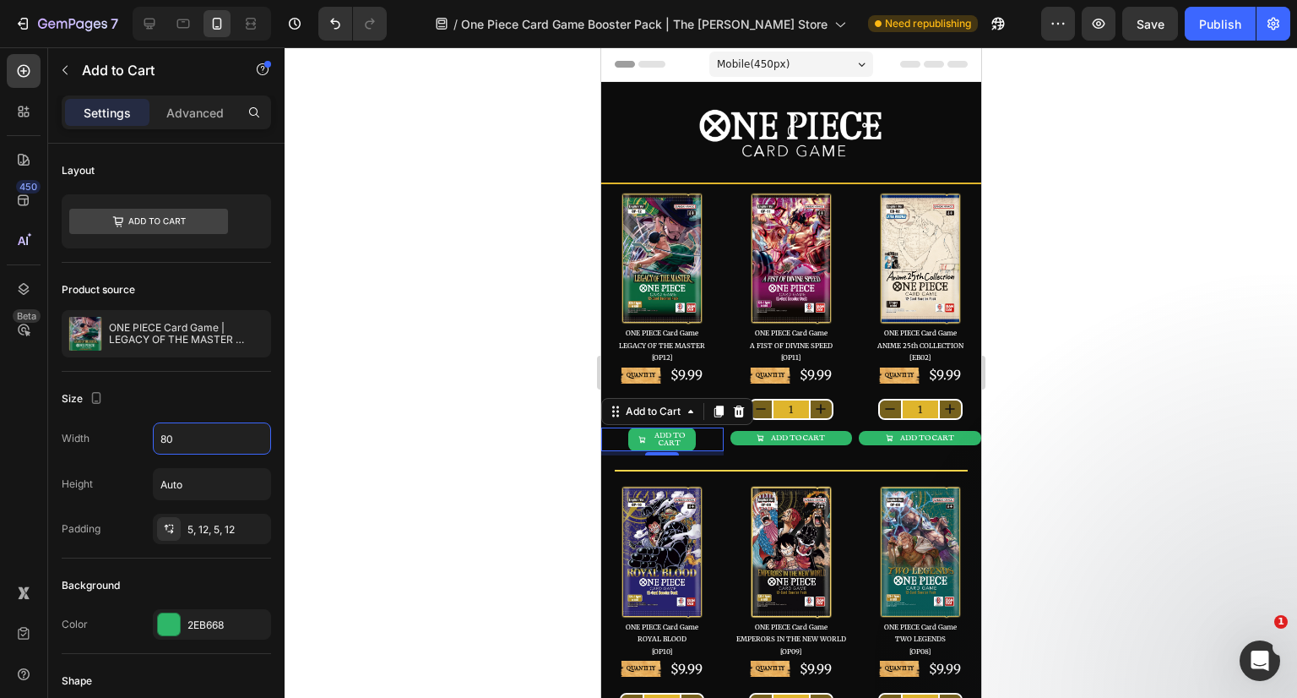
click at [205, 522] on div "5, 12, 5, 12" at bounding box center [226, 529] width 79 height 15
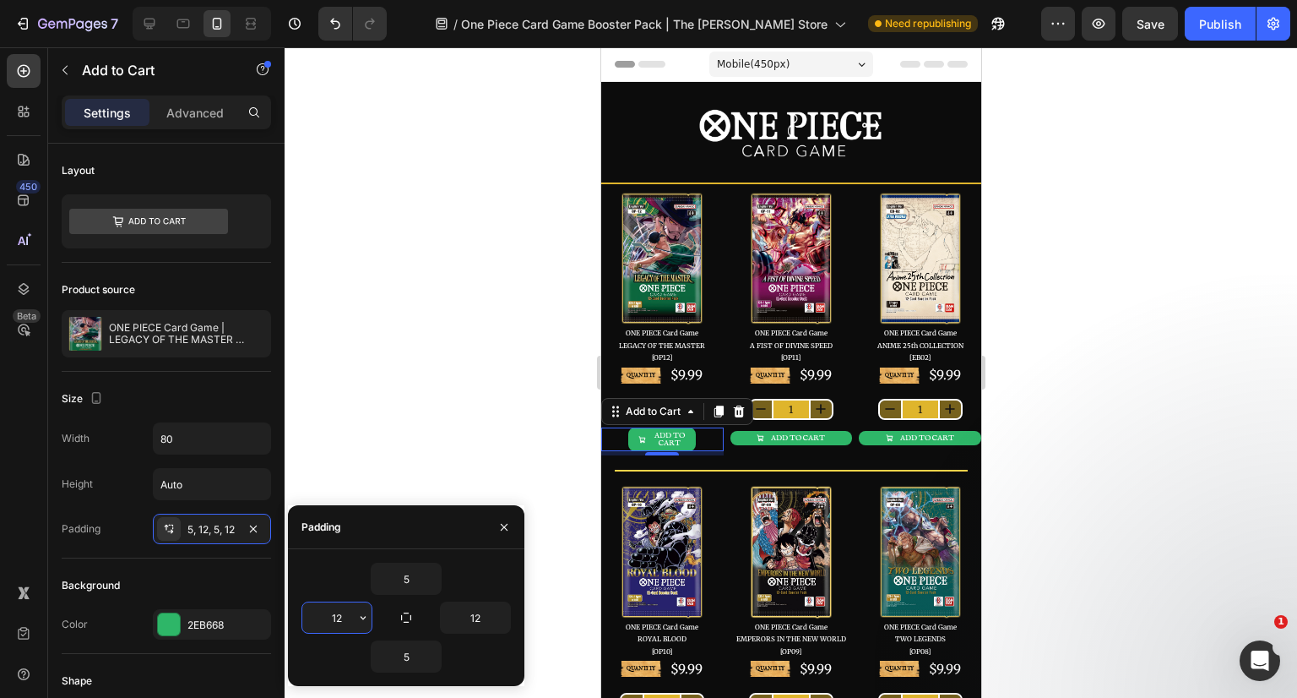
click at [346, 609] on input "12" at bounding box center [336, 617] width 69 height 30
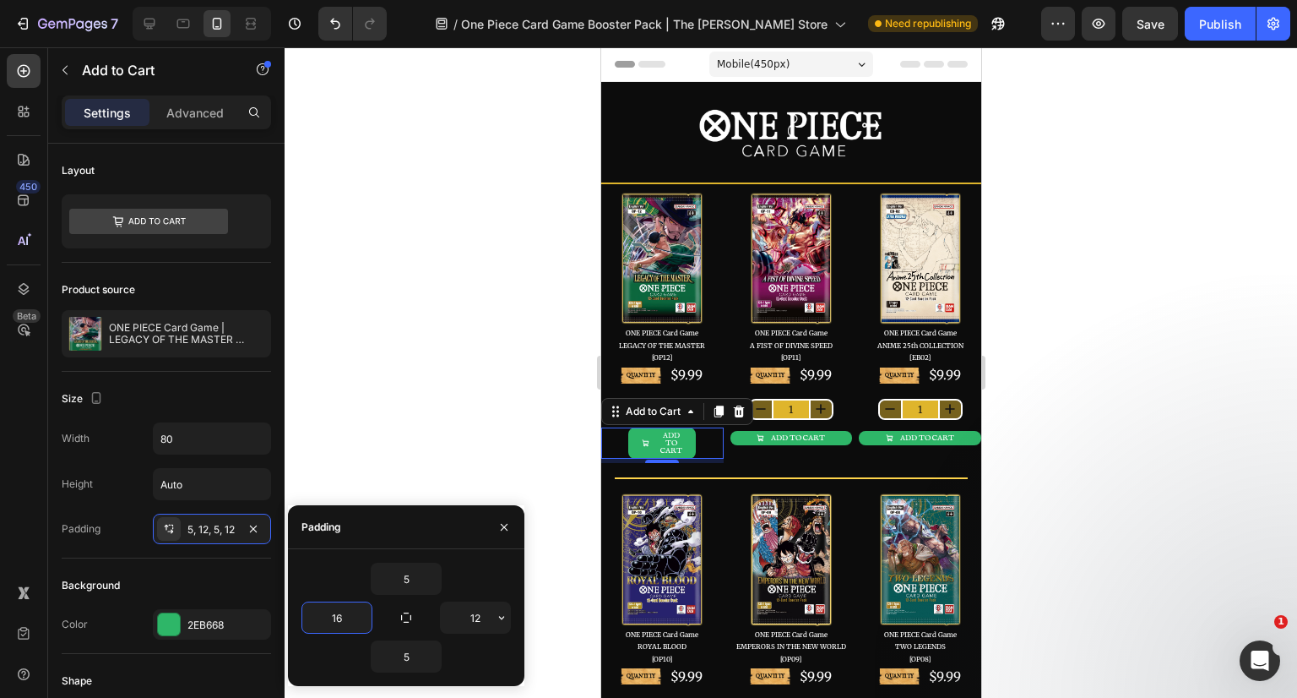
type input "16"
click at [465, 622] on input "12" at bounding box center [475, 617] width 69 height 30
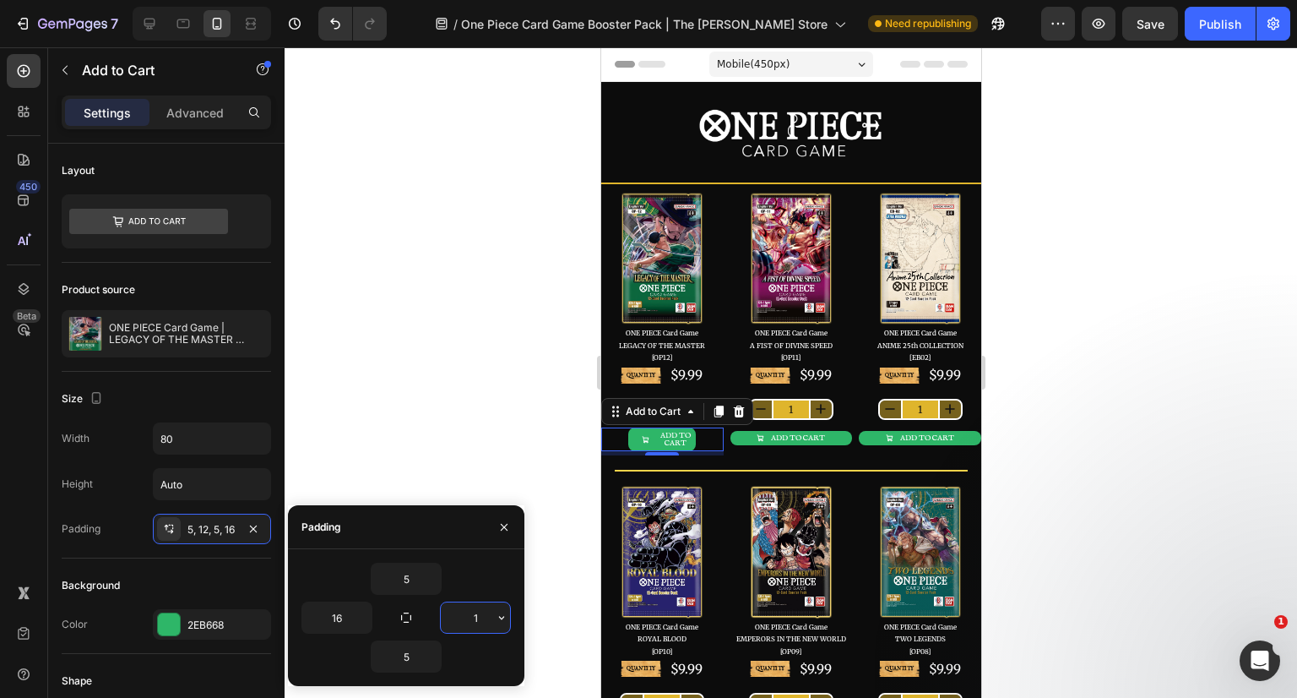
type input "16"
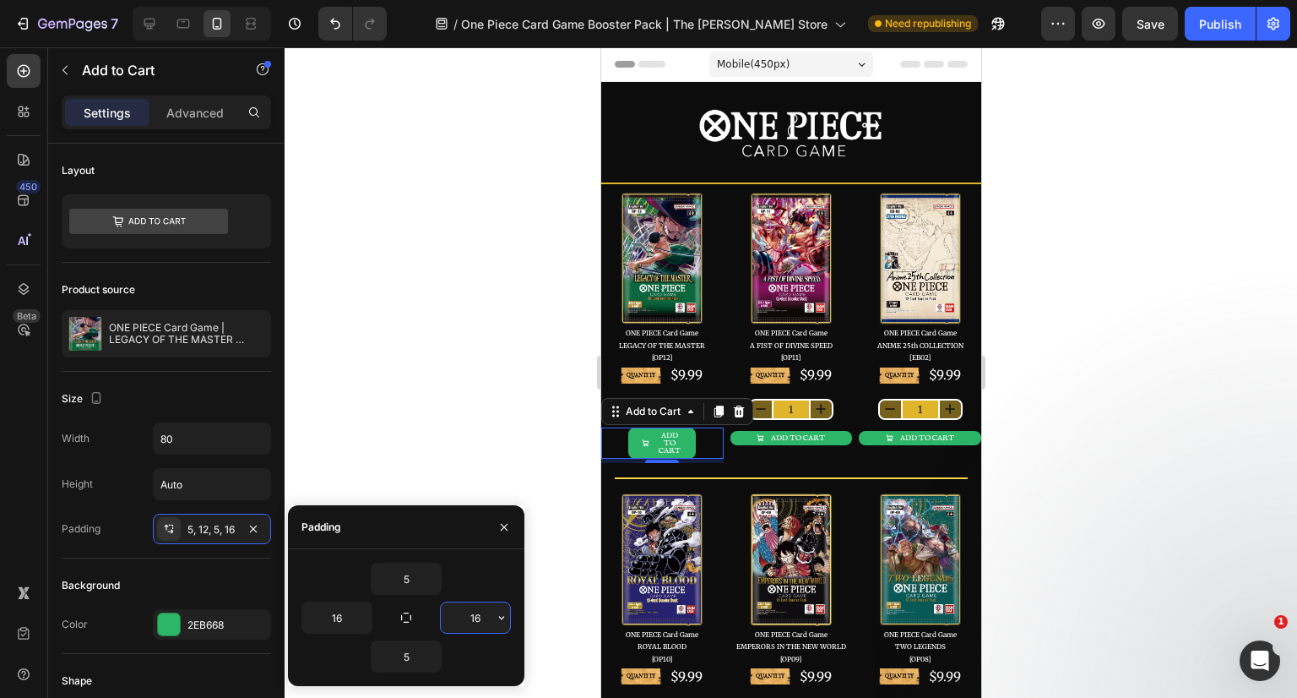
click at [480, 612] on input "16" at bounding box center [475, 617] width 69 height 30
click at [190, 108] on p "Advanced" at bounding box center [194, 113] width 57 height 18
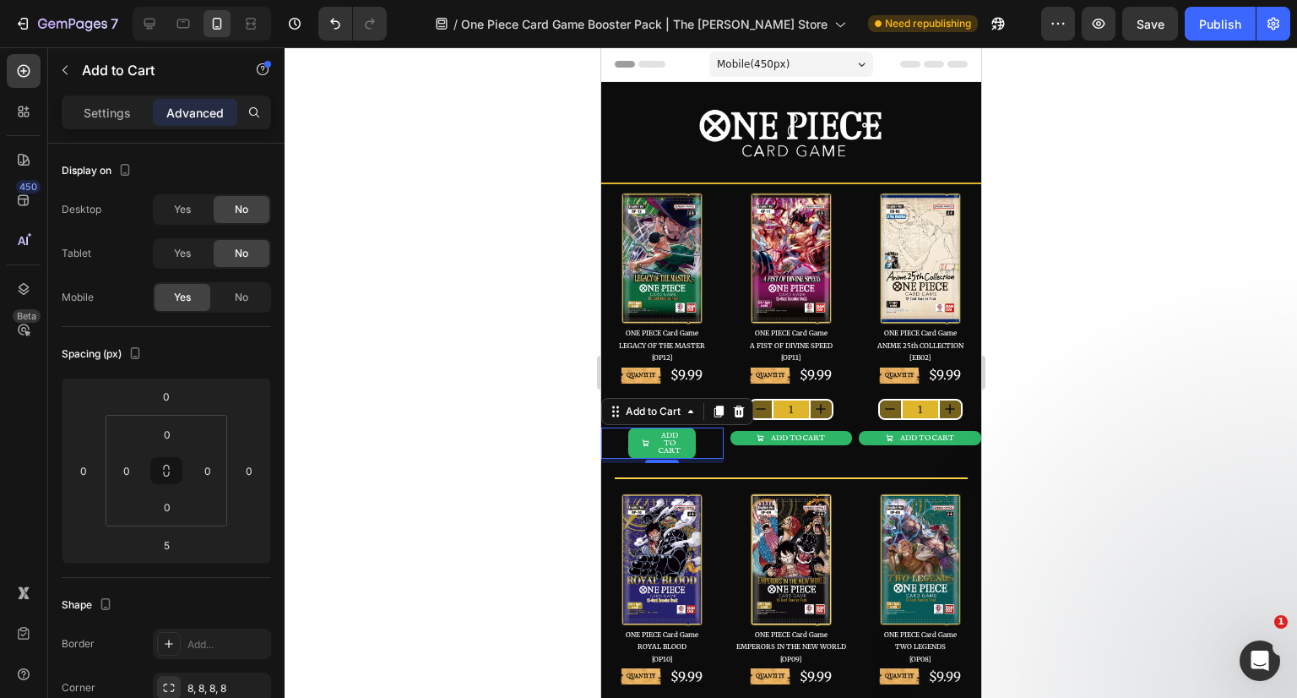
click at [174, 468] on button at bounding box center [166, 470] width 32 height 27
click at [171, 437] on input "0" at bounding box center [167, 433] width 34 height 25
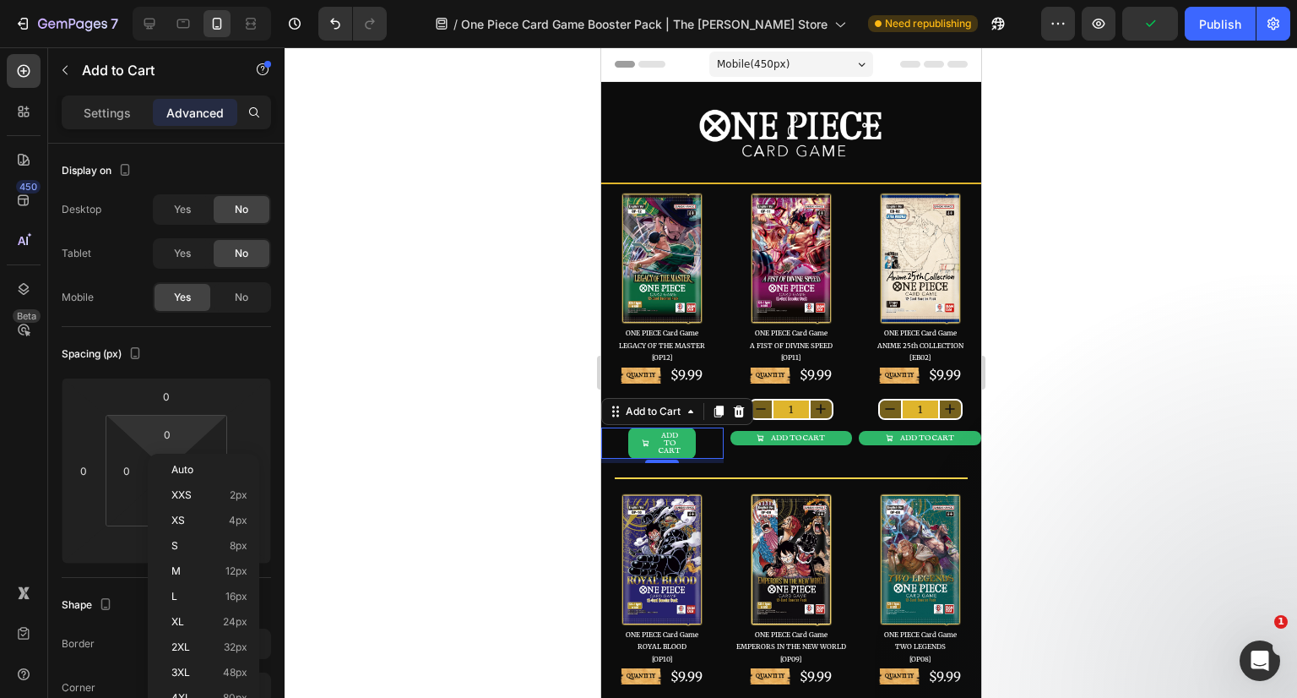
click at [182, 464] on span "Auto" at bounding box center [182, 470] width 22 height 12
type input "Auto"
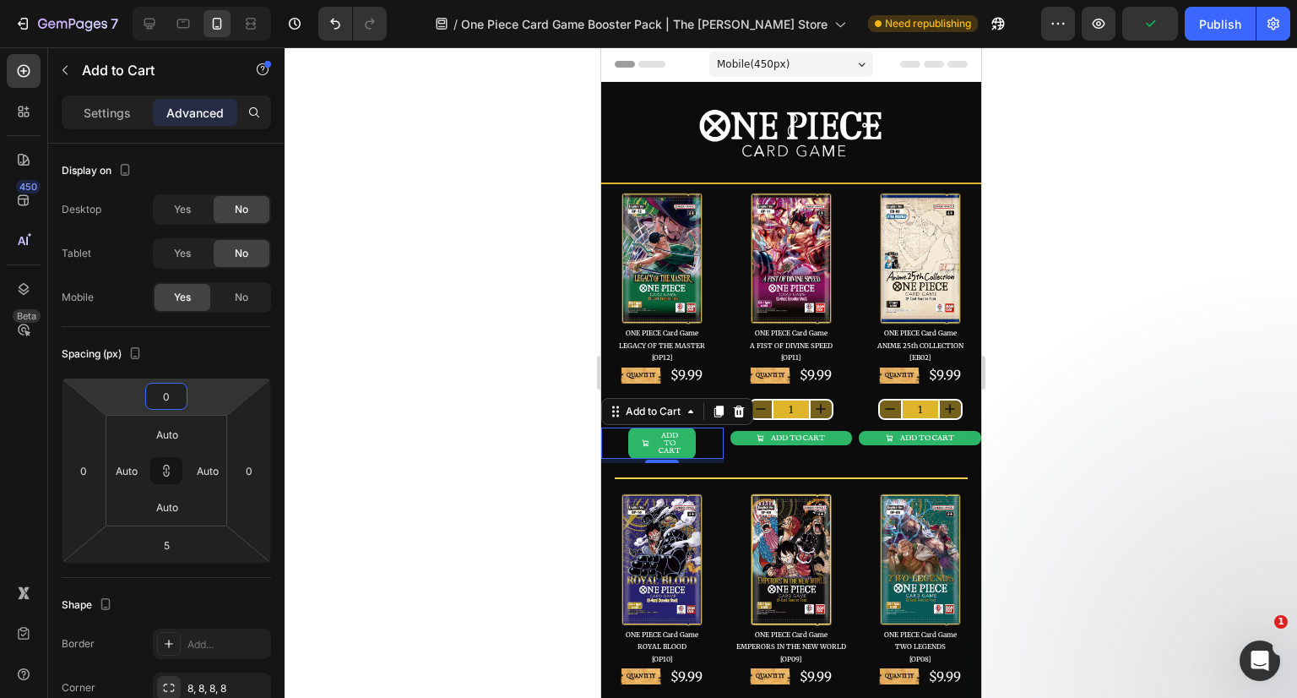
click at [174, 390] on input "0" at bounding box center [166, 395] width 34 height 25
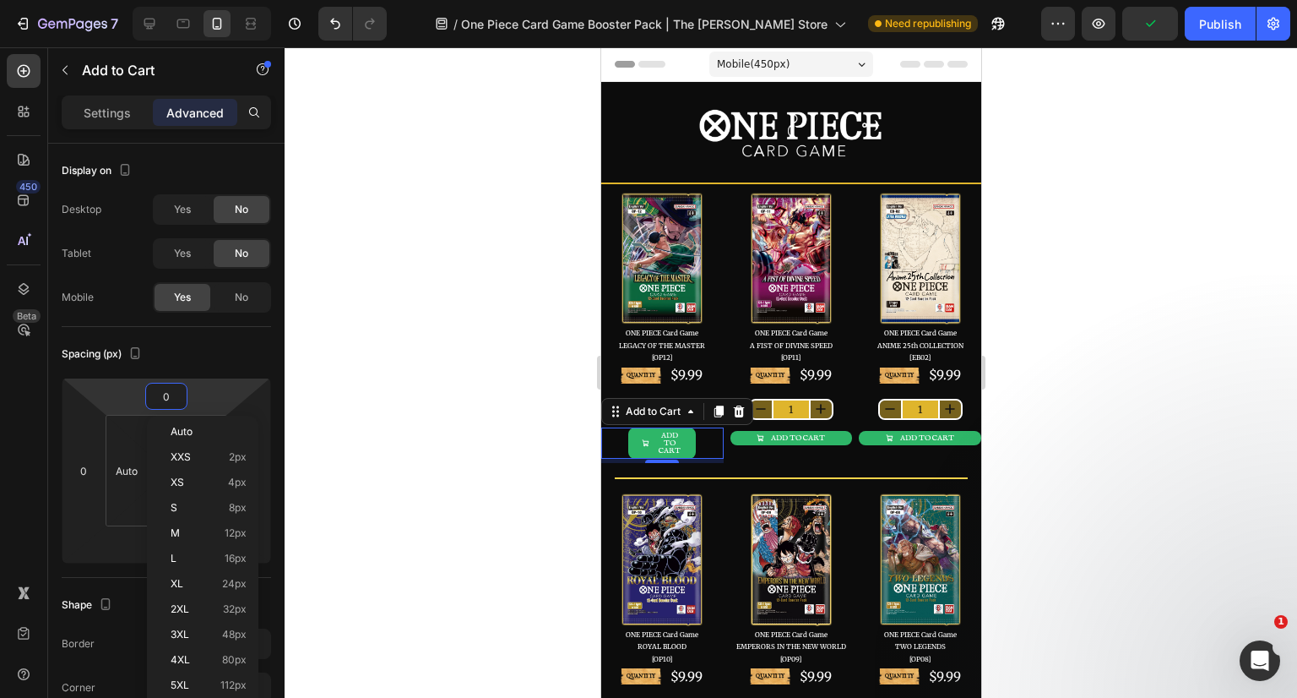
type input "0"
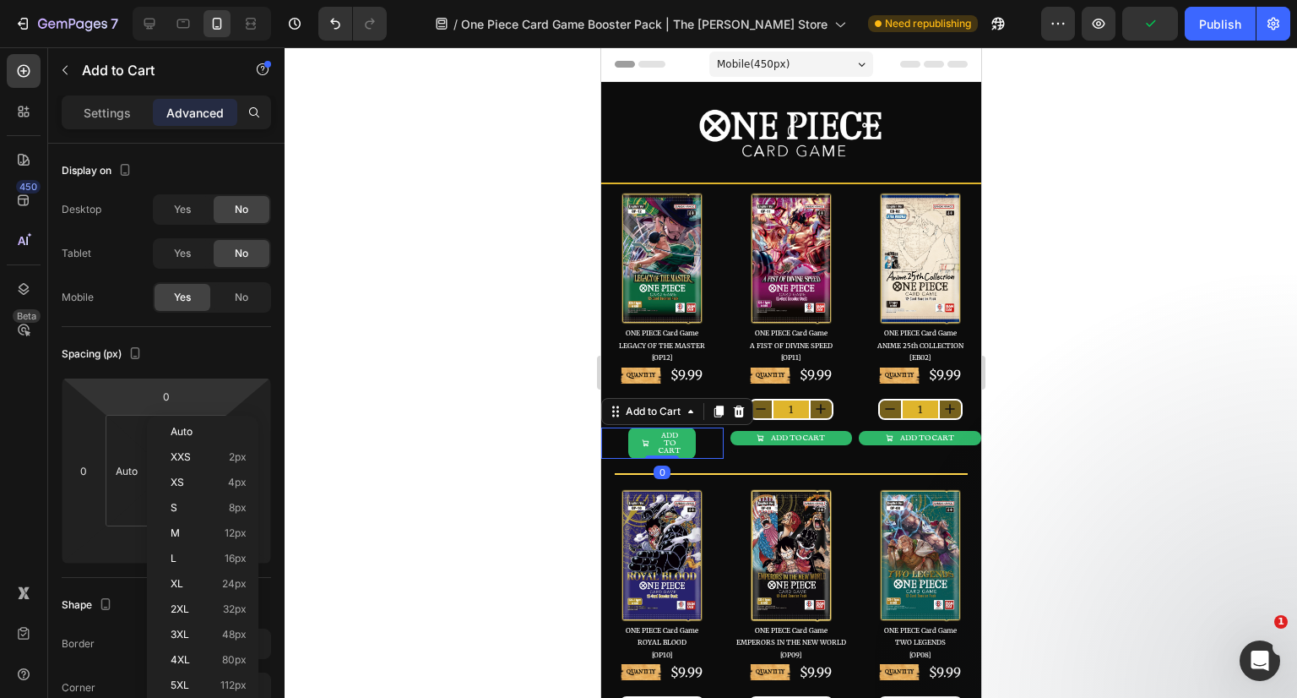
click at [186, 437] on span "Auto" at bounding box center [182, 432] width 22 height 12
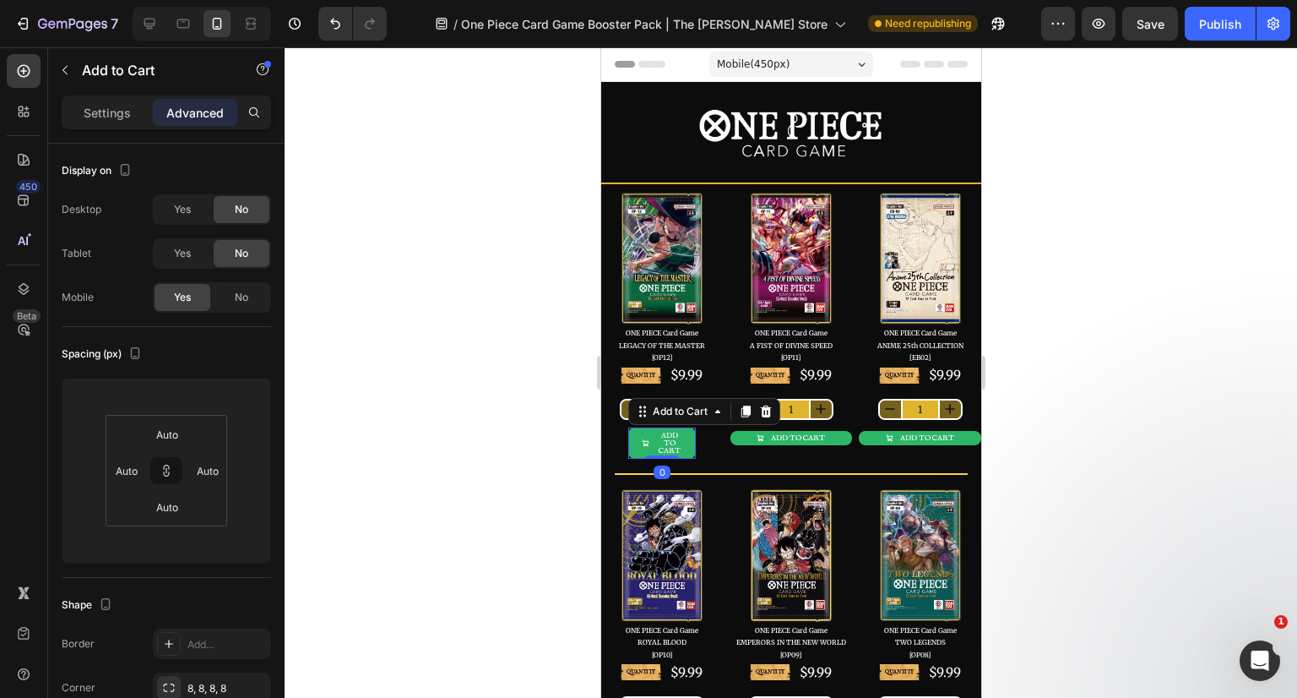
click at [435, 416] on div at bounding box center [791, 372] width 1013 height 650
click at [686, 439] on button "ADD TO CART" at bounding box center [661, 442] width 68 height 31
click at [113, 116] on p "Settings" at bounding box center [107, 113] width 47 height 18
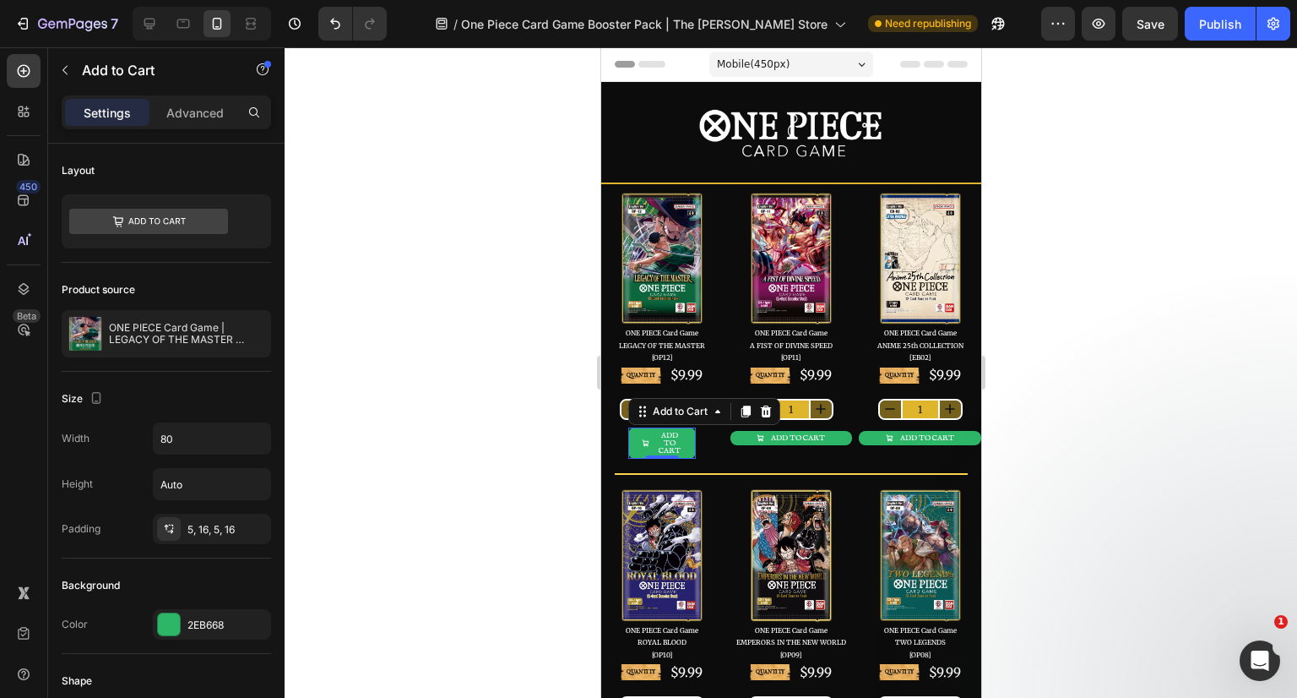
click at [228, 531] on div "5, 16, 5, 16" at bounding box center [226, 529] width 79 height 15
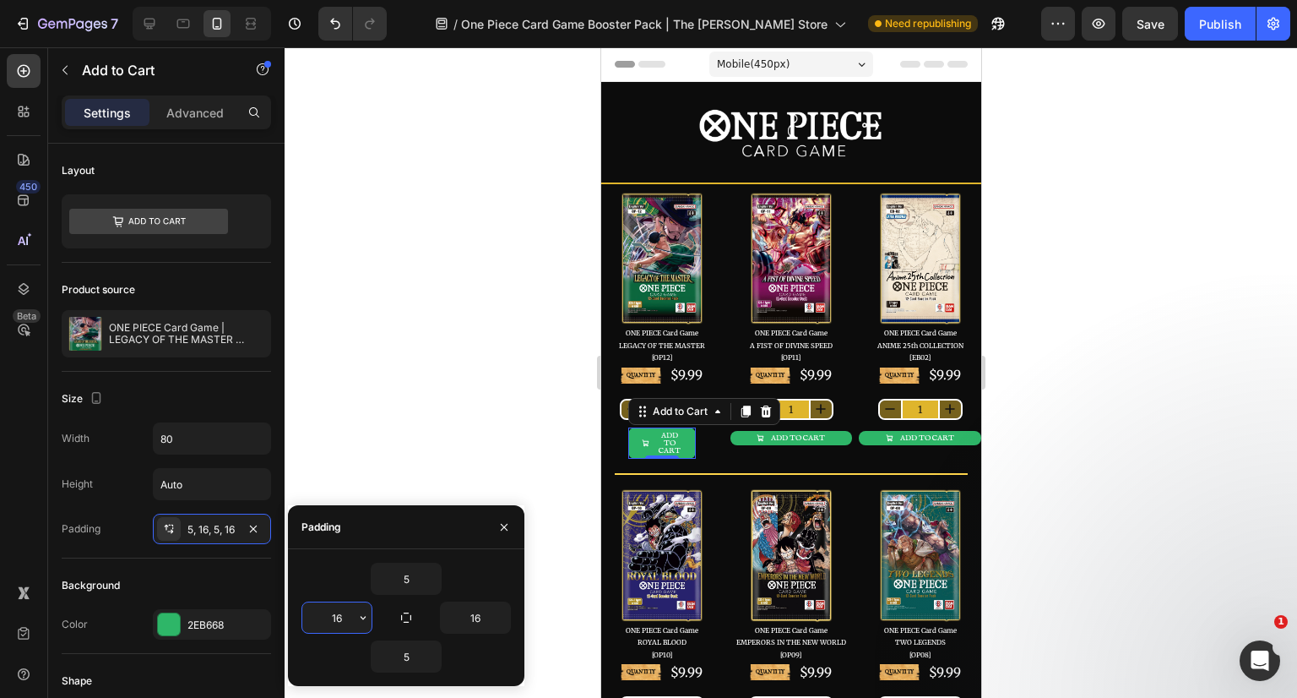
click at [345, 607] on input "16" at bounding box center [336, 617] width 69 height 30
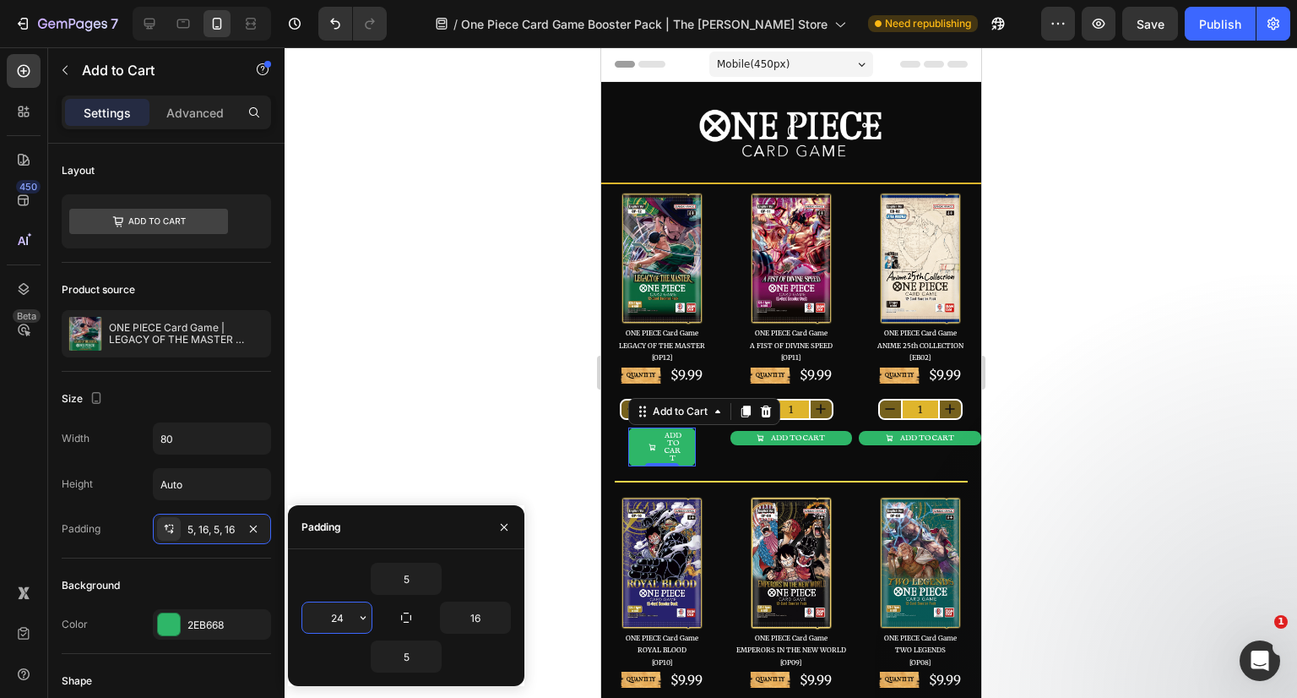
click at [349, 616] on input "24" at bounding box center [336, 617] width 69 height 30
click at [340, 614] on input "24" at bounding box center [336, 617] width 69 height 30
click at [336, 615] on input "24" at bounding box center [336, 617] width 69 height 30
click at [330, 612] on input "24" at bounding box center [336, 617] width 69 height 30
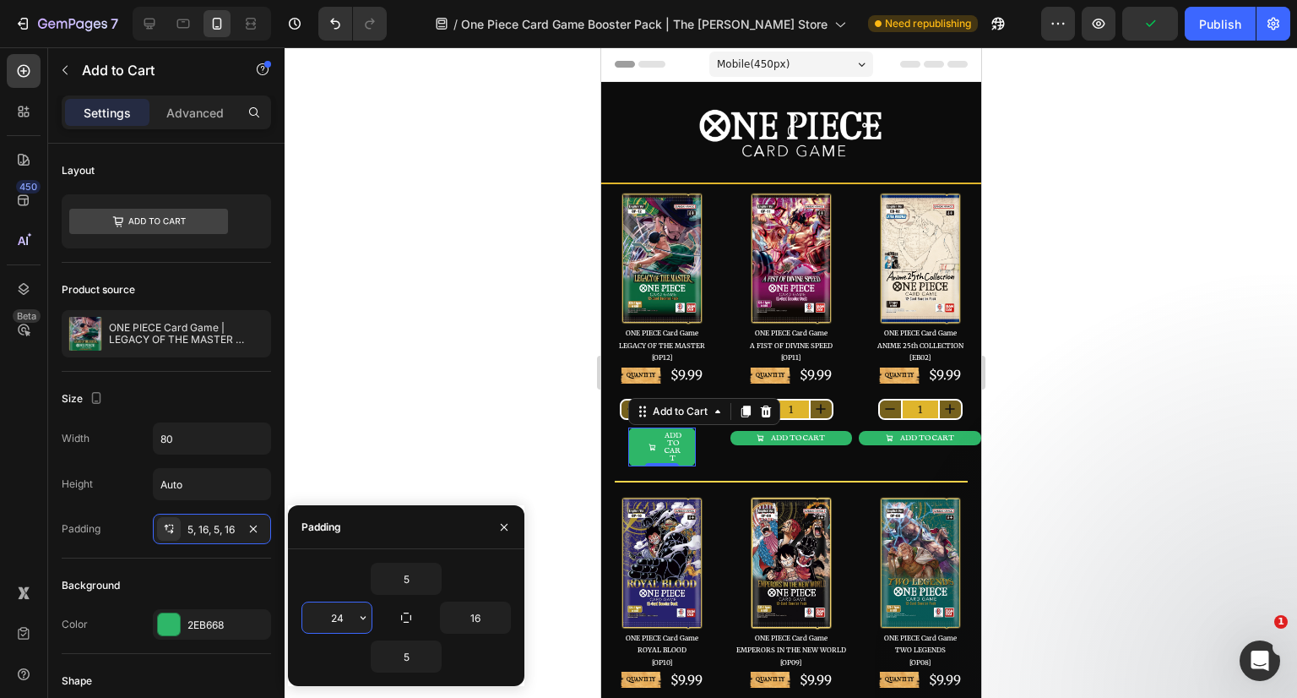
click at [363, 619] on icon "button" at bounding box center [363, 617] width 5 height 3
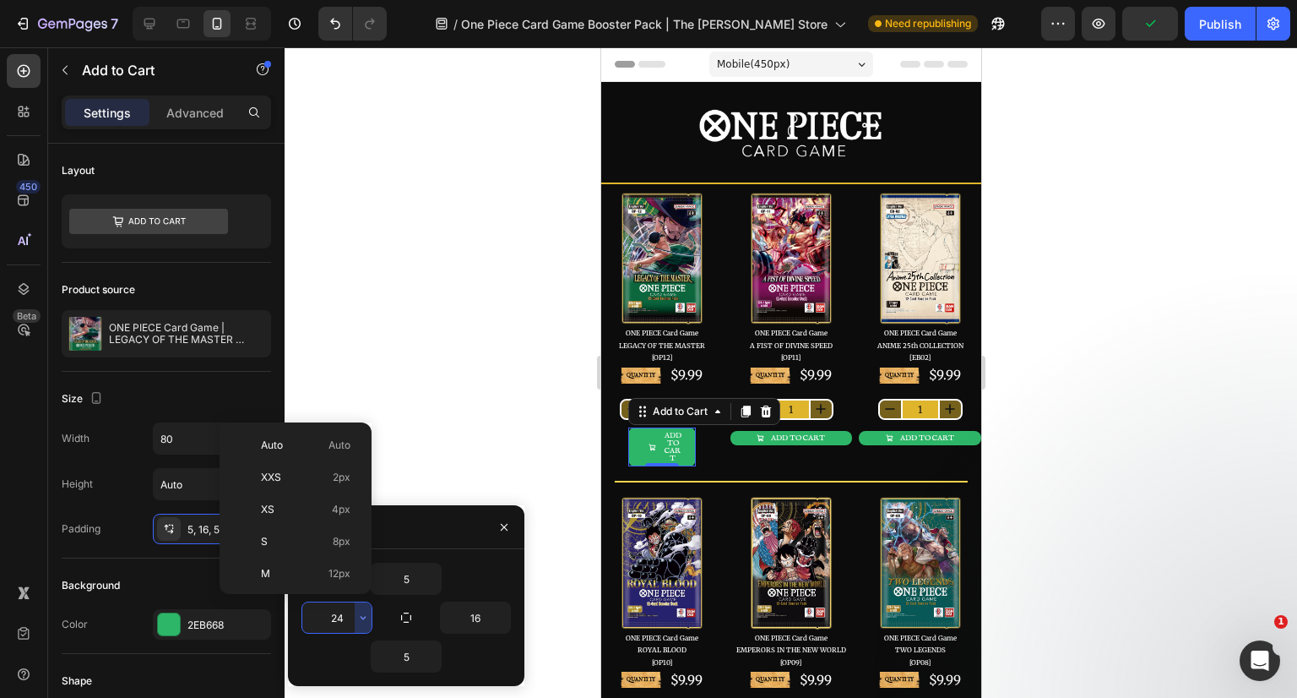
click at [307, 442] on p "Auto Auto" at bounding box center [306, 444] width 90 height 15
type input "Auto"
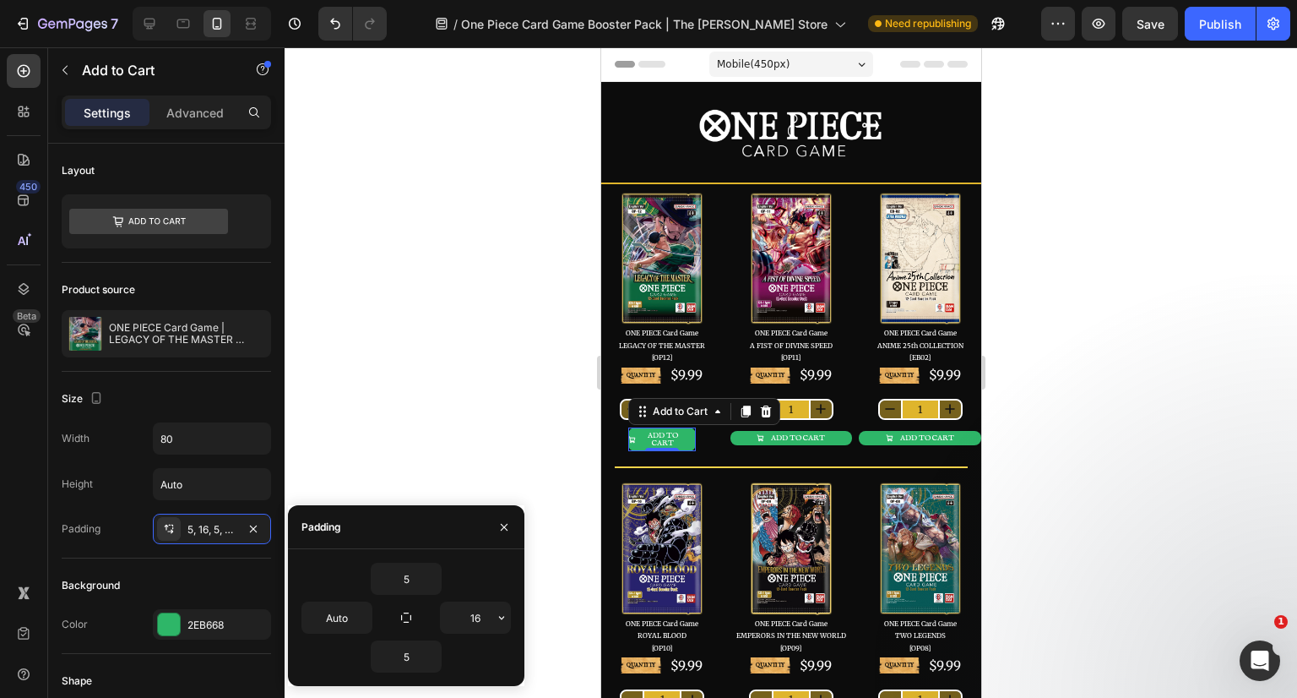
click at [503, 616] on icon "button" at bounding box center [501, 617] width 5 height 3
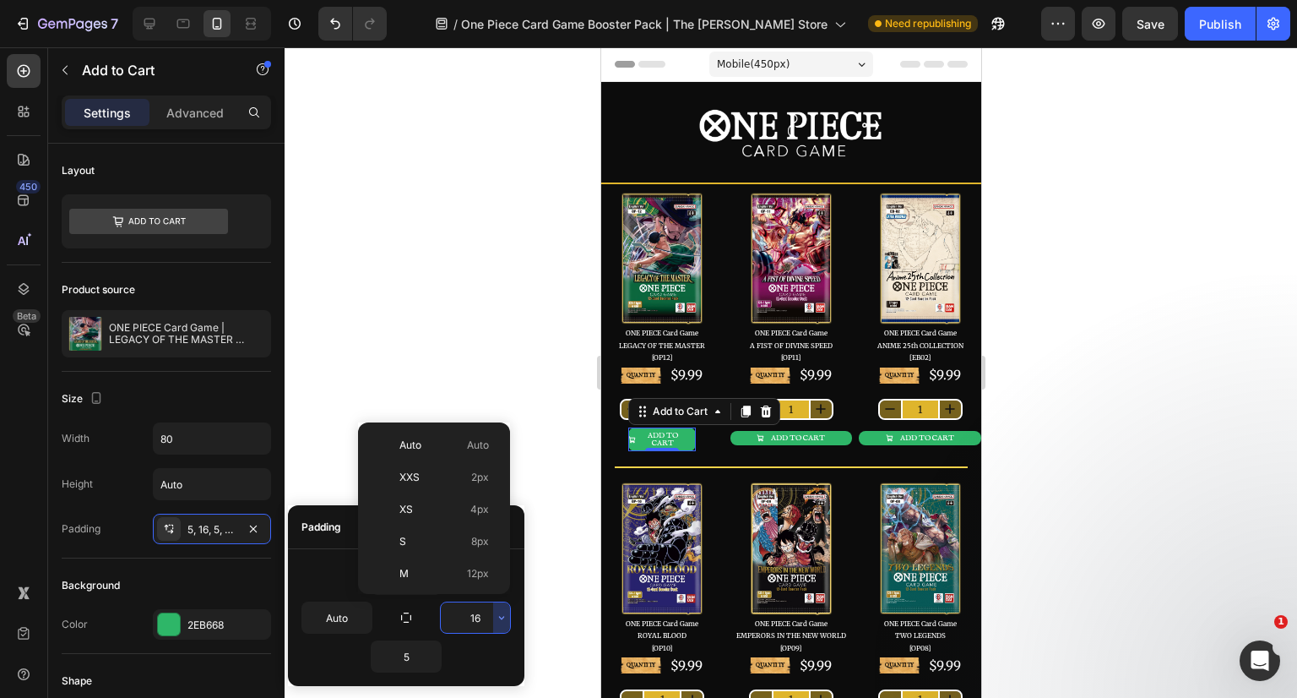
click at [445, 445] on p "Auto Auto" at bounding box center [444, 444] width 90 height 15
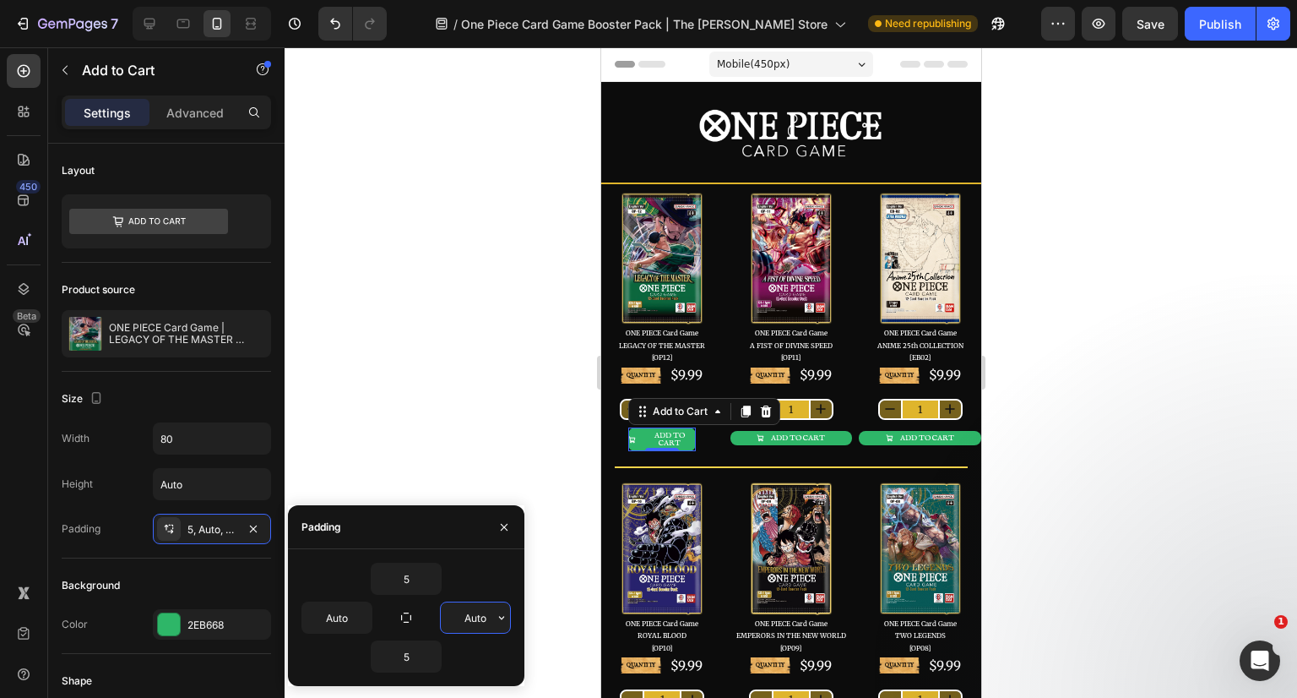
click at [473, 620] on input "Auto" at bounding box center [475, 617] width 69 height 30
click at [473, 621] on input "24" at bounding box center [475, 617] width 69 height 30
type input "5"
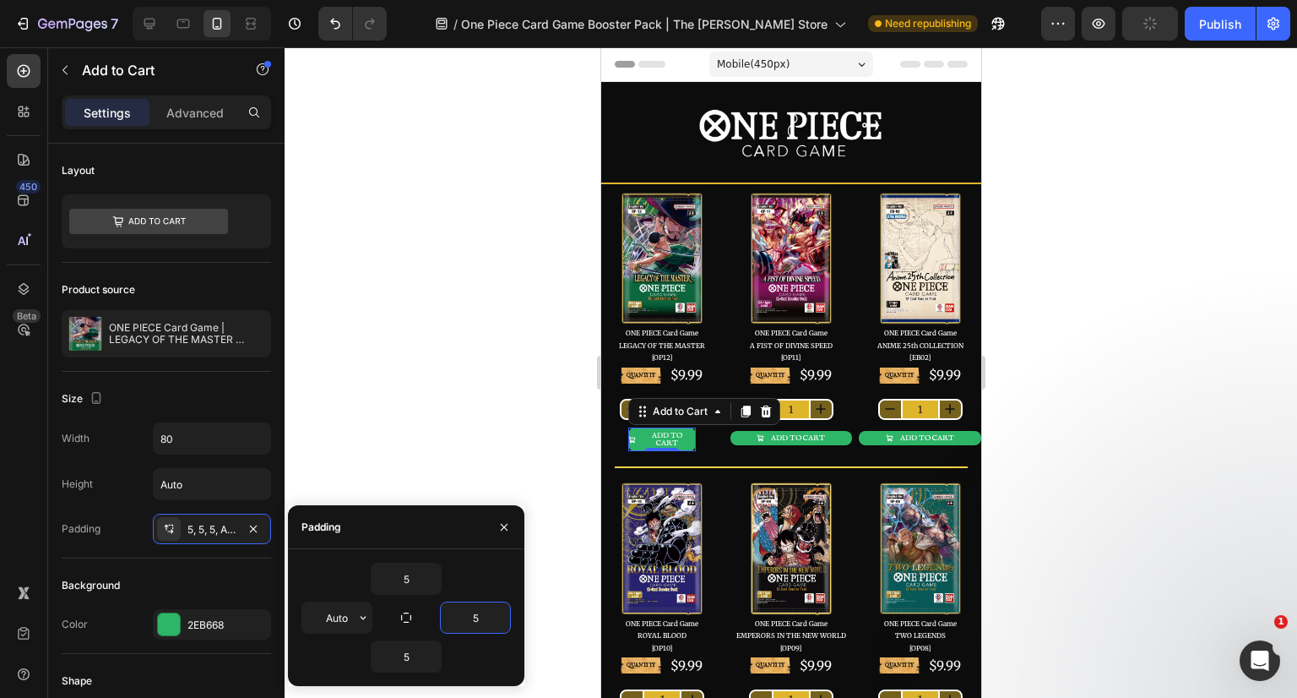
click at [355, 614] on button "button" at bounding box center [363, 617] width 17 height 30
click at [334, 619] on input "Auto" at bounding box center [336, 617] width 69 height 30
type input "5"
click at [215, 446] on input "80" at bounding box center [212, 438] width 117 height 30
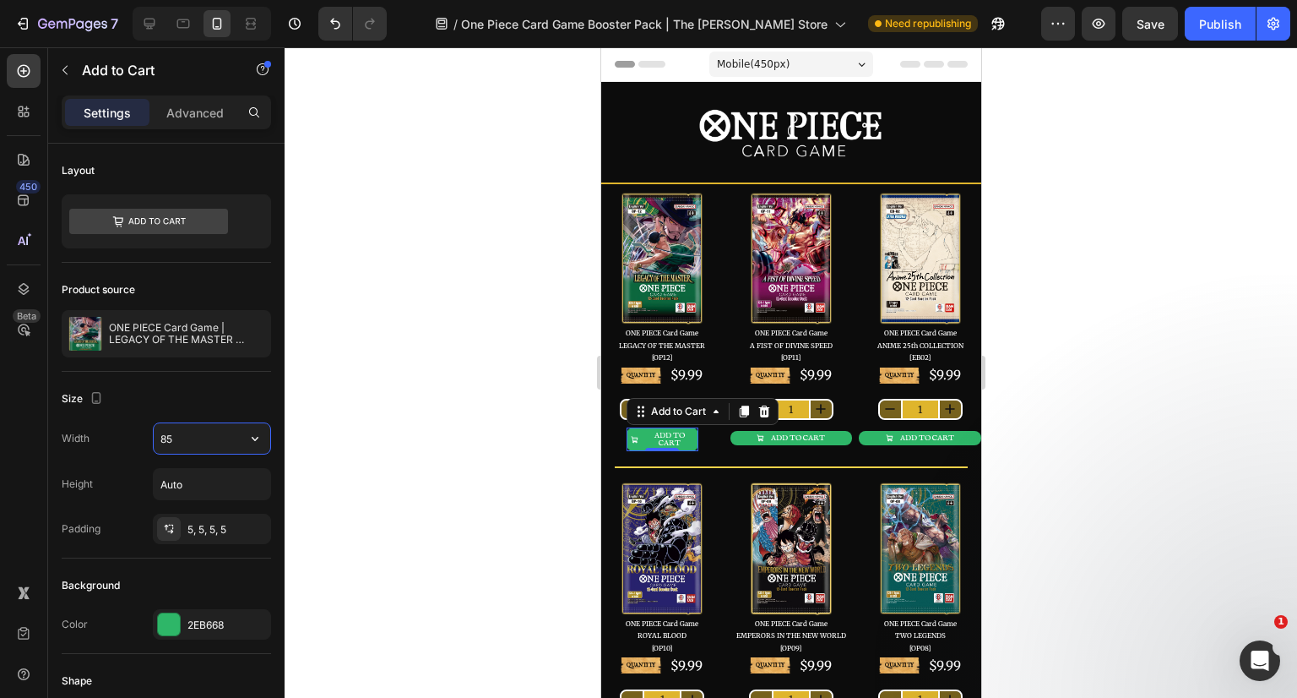
click at [214, 446] on input "85" at bounding box center [212, 438] width 117 height 30
click at [203, 439] on input "90" at bounding box center [212, 438] width 117 height 30
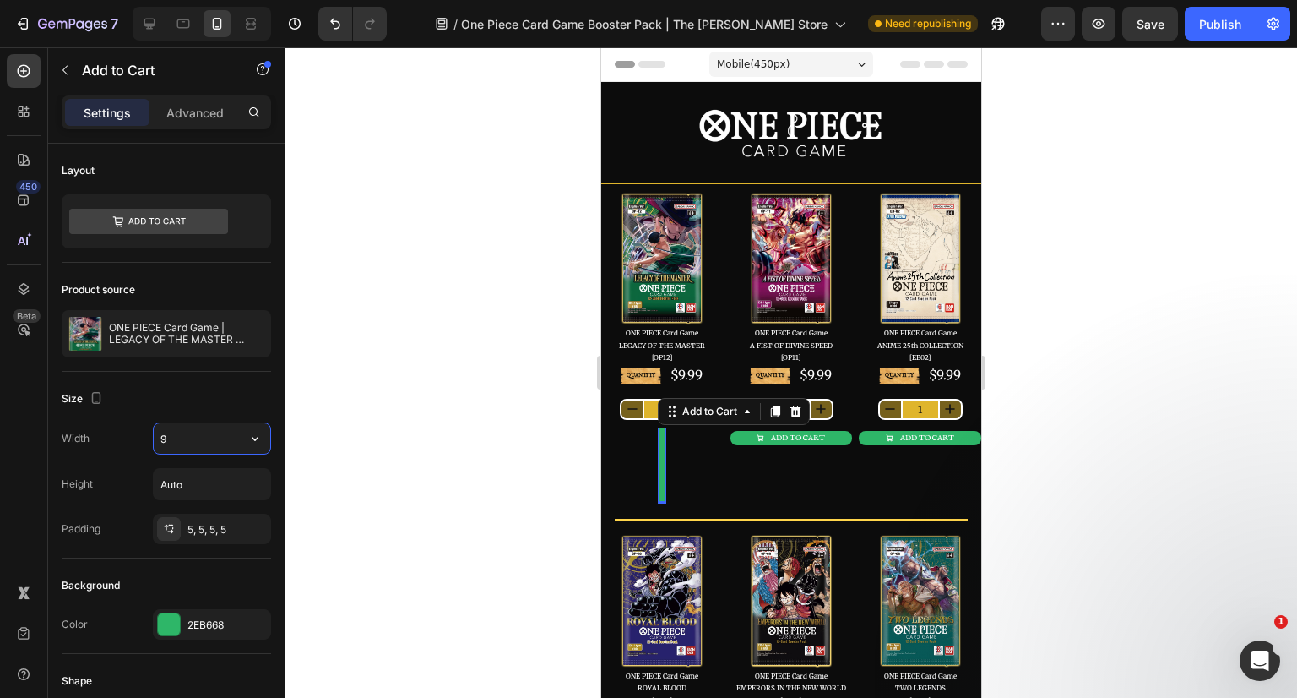
type input "95"
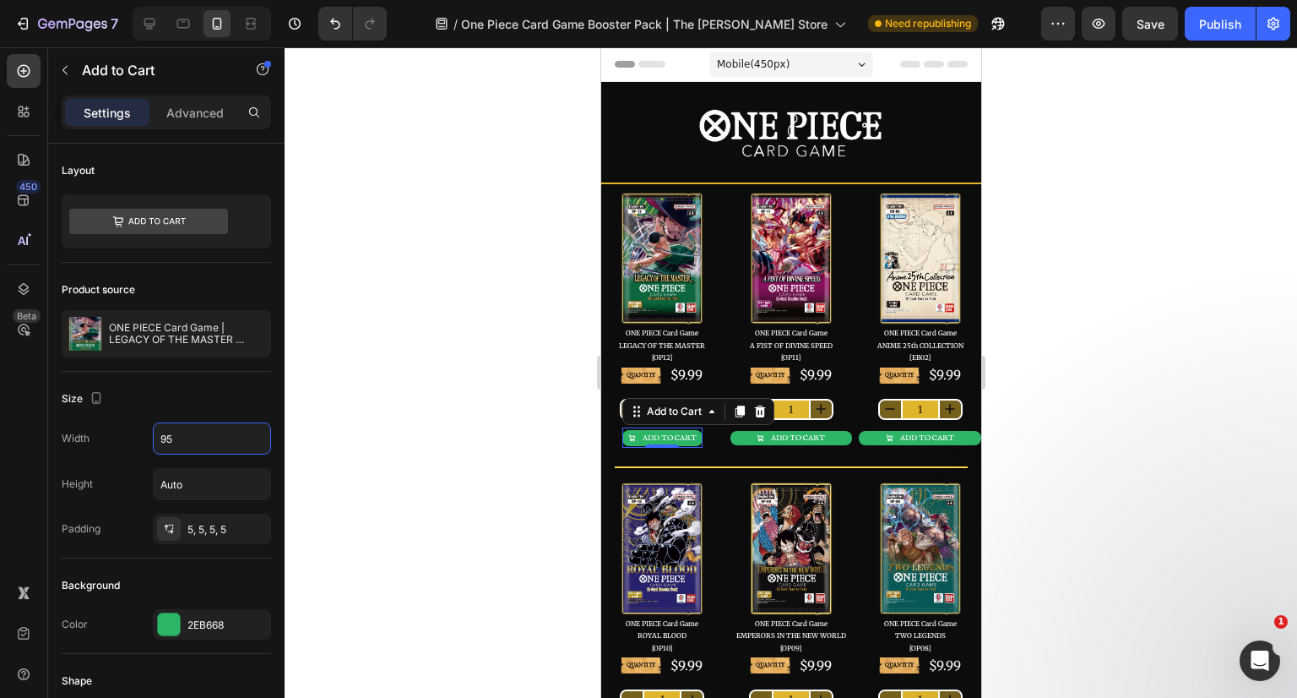
click at [419, 404] on div at bounding box center [791, 372] width 1013 height 650
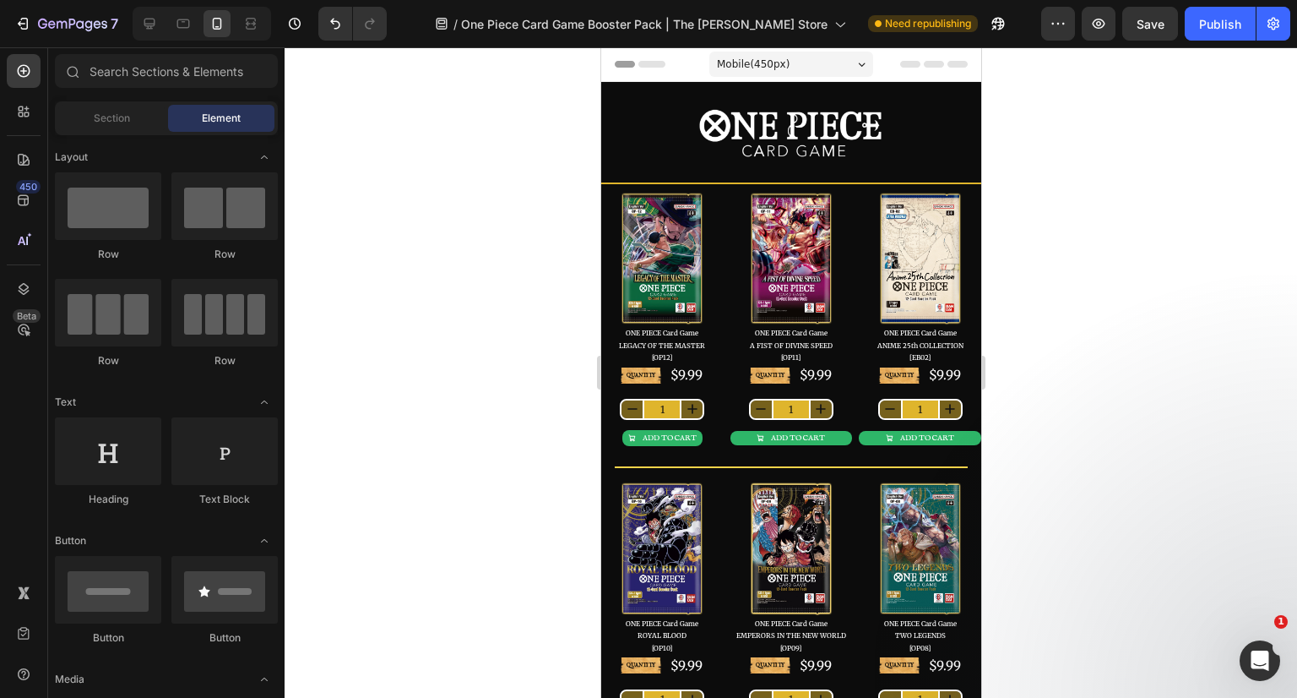
click at [1171, 383] on div at bounding box center [791, 372] width 1013 height 650
click at [831, 437] on button "ADD TO CART" at bounding box center [791, 438] width 122 height 14
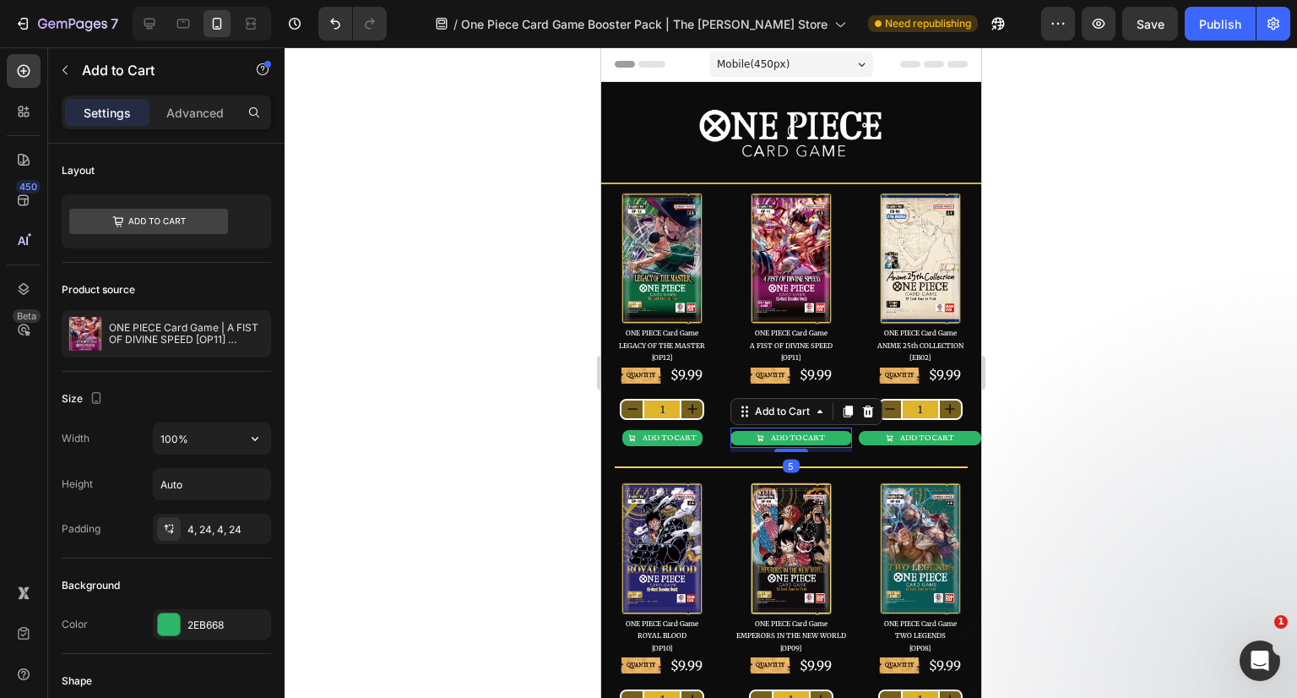
click at [198, 442] on input "100%" at bounding box center [212, 438] width 117 height 30
click at [206, 439] on input "95%" at bounding box center [212, 438] width 117 height 30
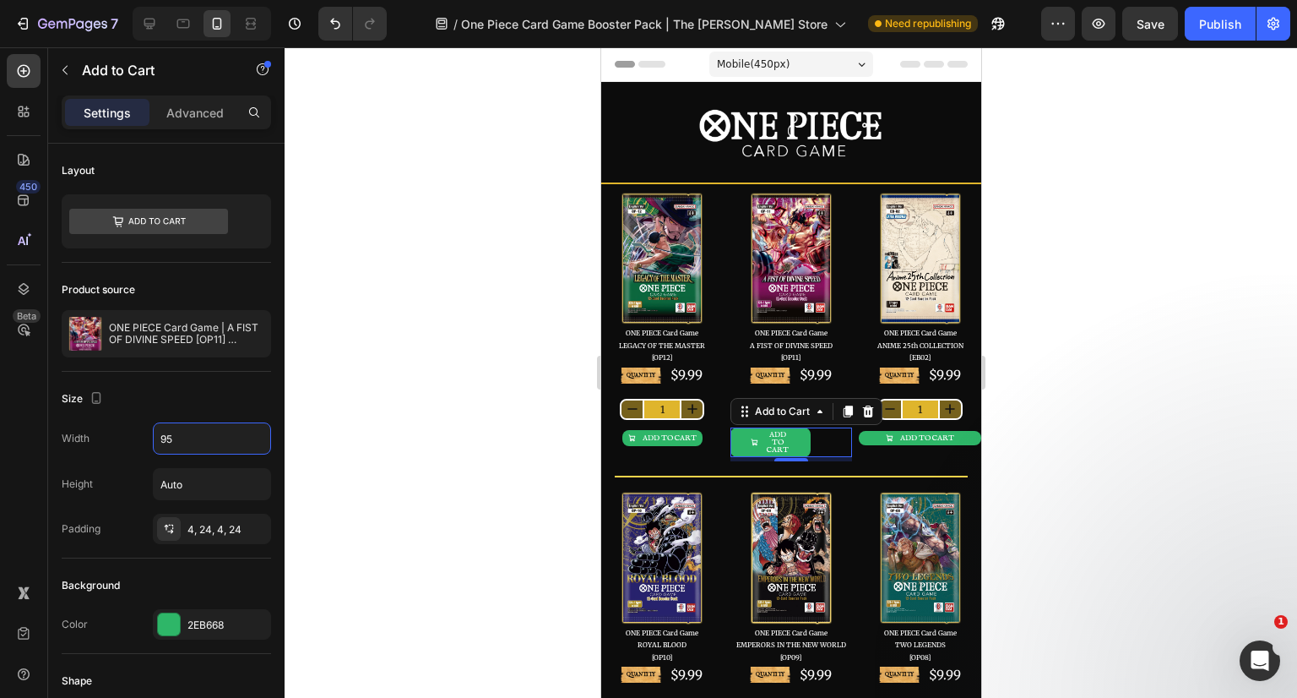
type input "95"
click at [220, 531] on div "4, 24, 4, 24" at bounding box center [226, 529] width 79 height 15
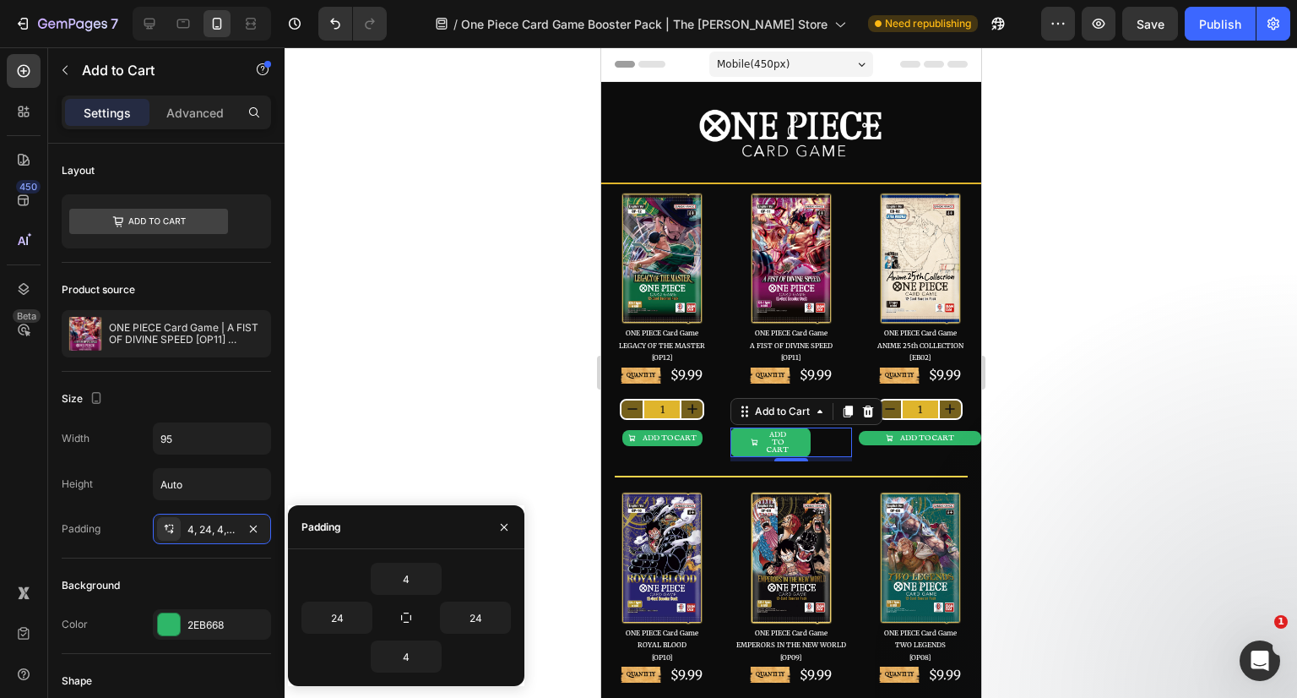
click at [402, 614] on icon "button" at bounding box center [406, 618] width 14 height 14
type input "4"
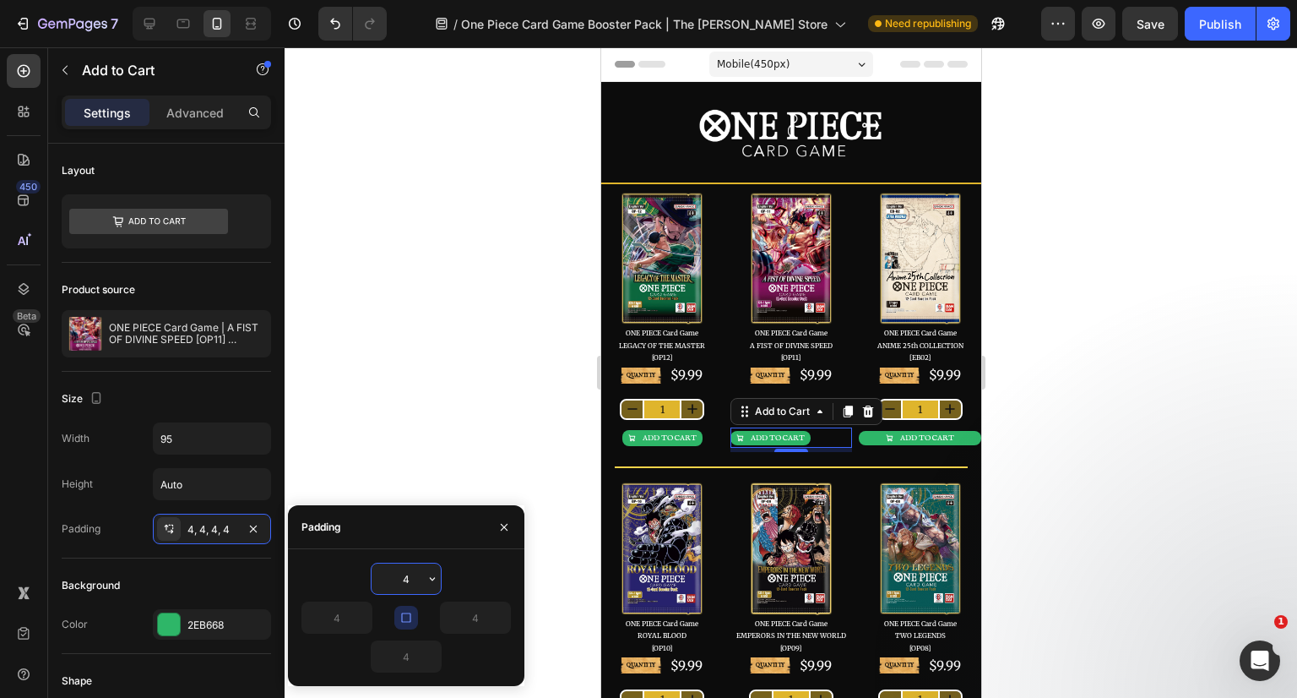
click at [409, 577] on input "4" at bounding box center [406, 578] width 69 height 30
type input "5"
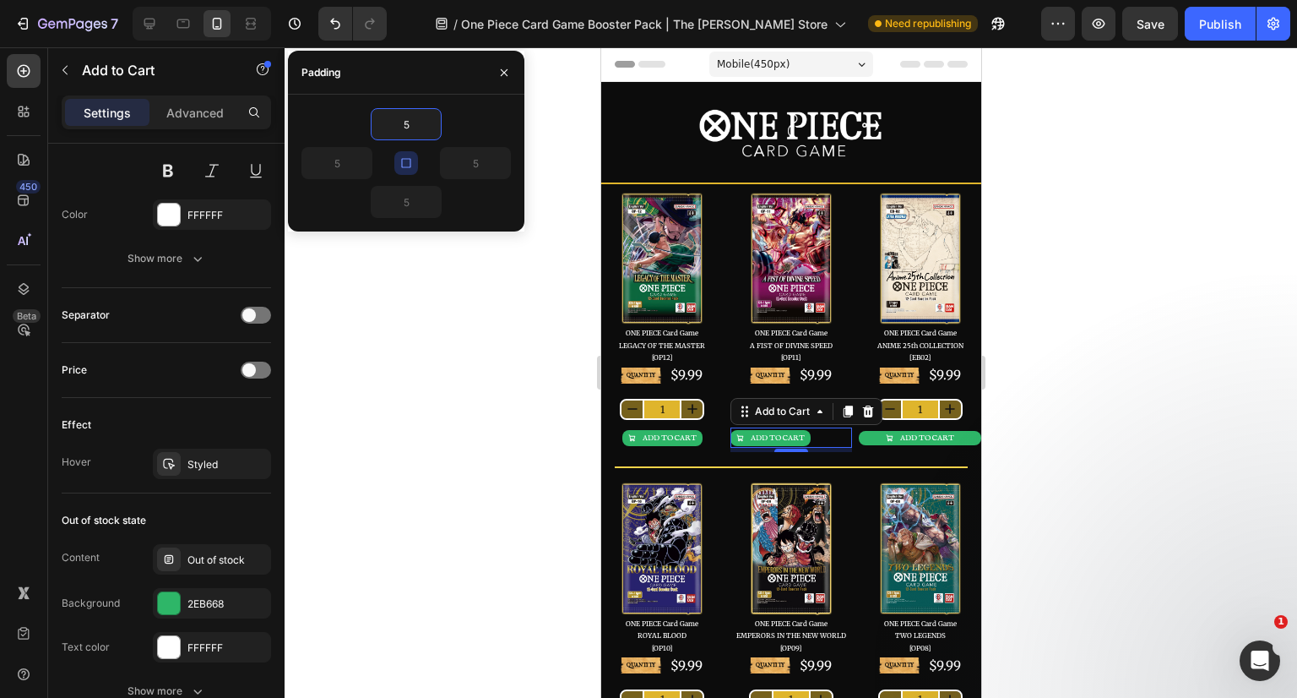
scroll to position [1469, 0]
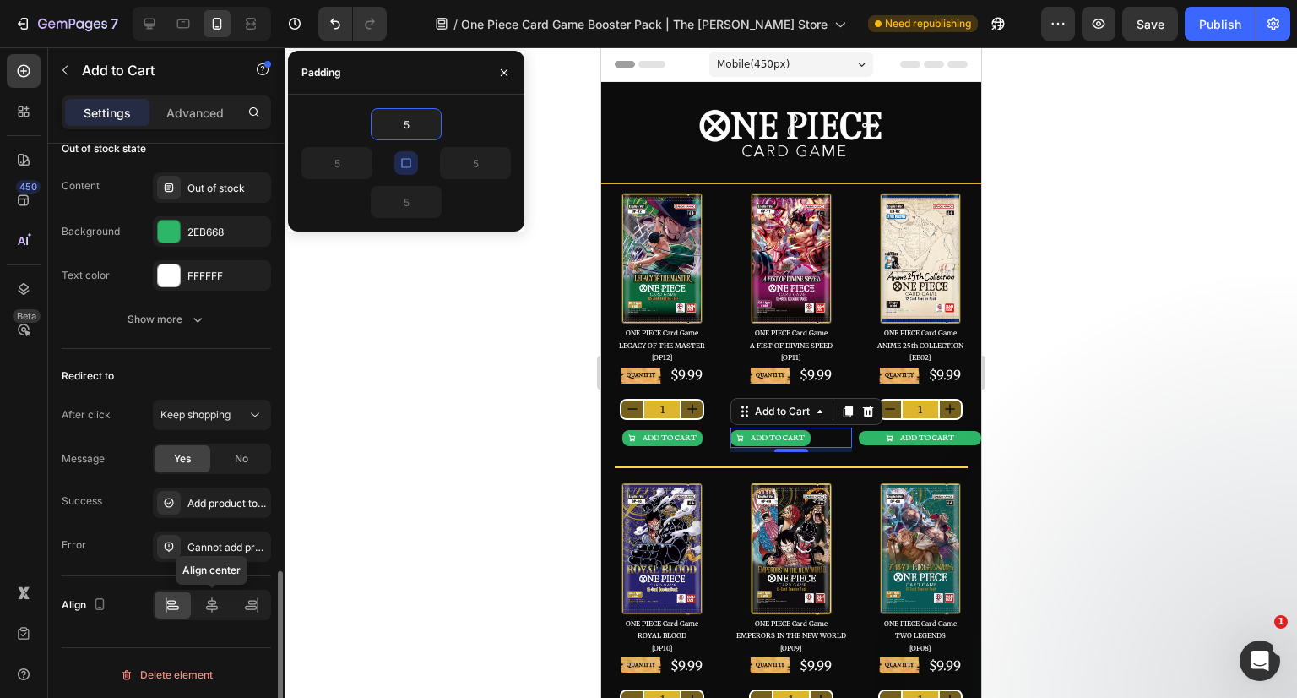
click at [219, 598] on icon at bounding box center [212, 604] width 17 height 17
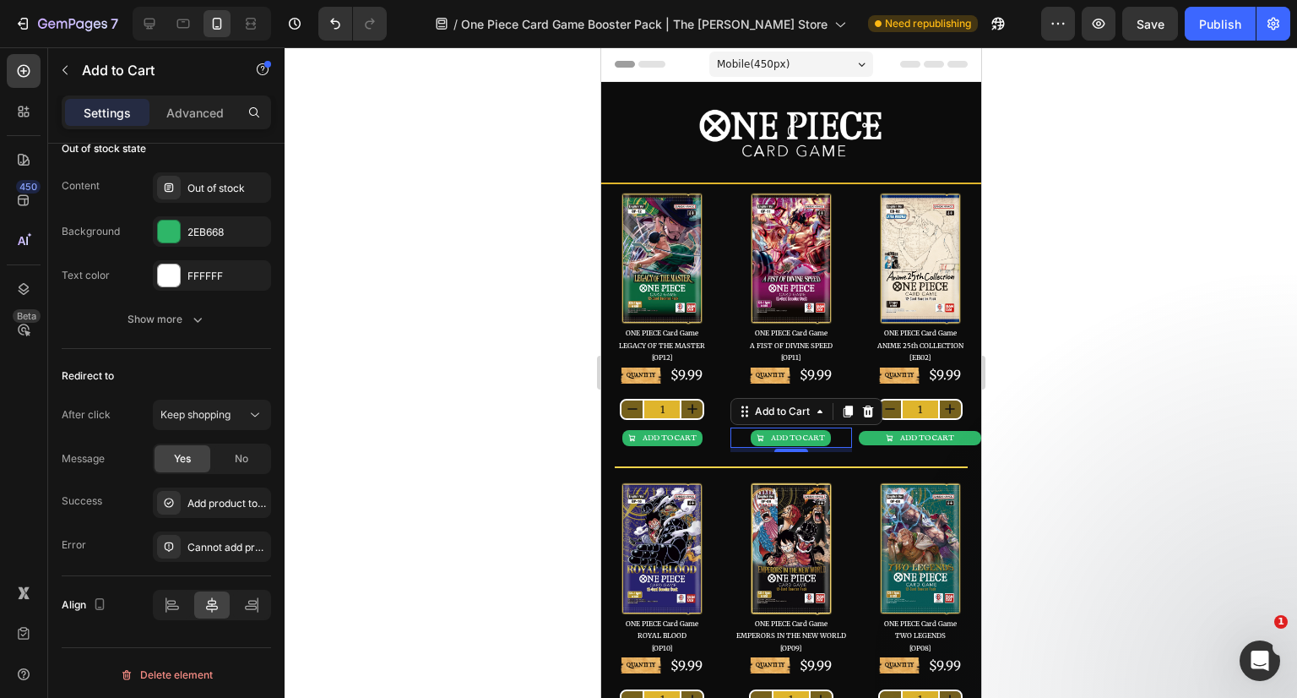
click at [476, 521] on div at bounding box center [791, 372] width 1013 height 650
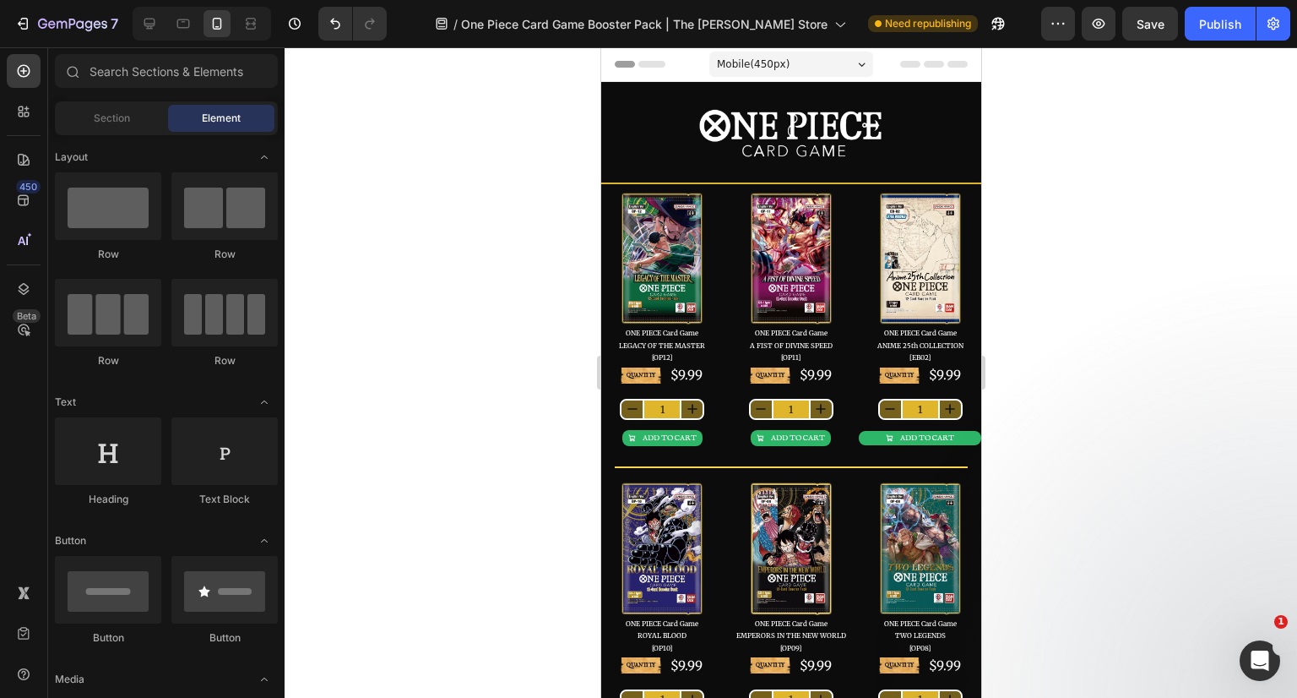
click at [1118, 426] on div at bounding box center [791, 372] width 1013 height 650
click at [926, 434] on div "ADD TO CART" at bounding box center [926, 438] width 54 height 8
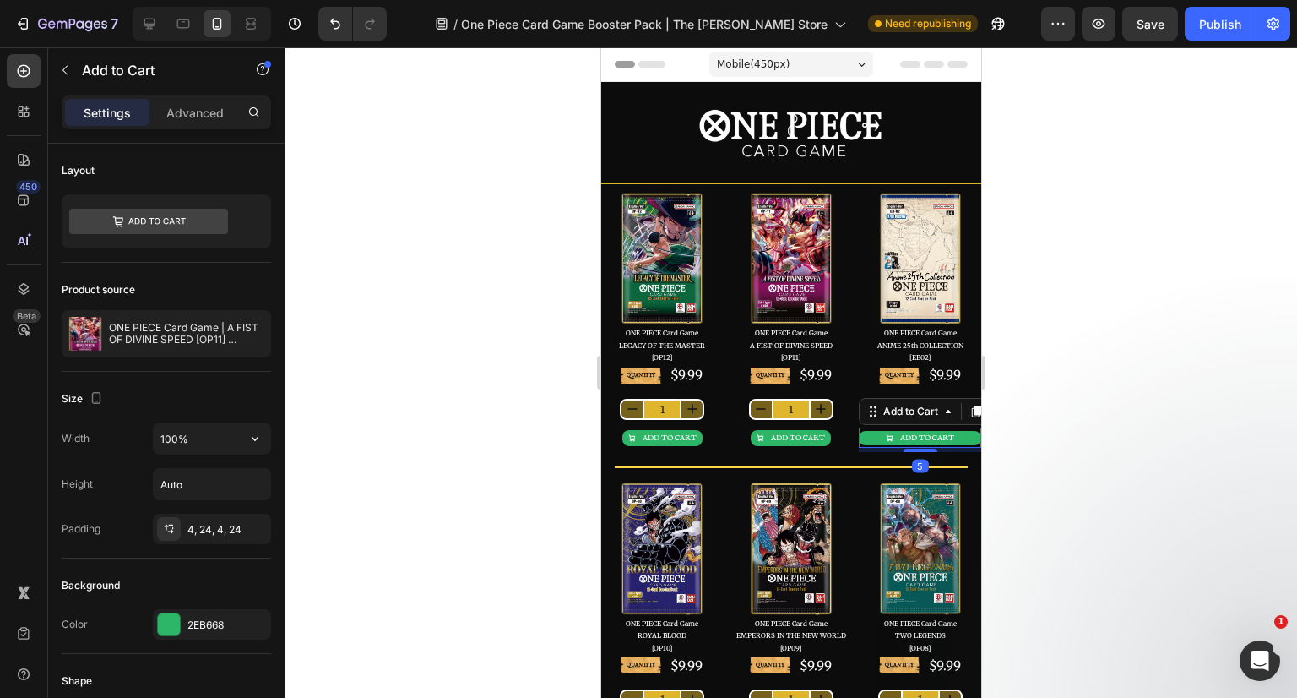
click at [193, 432] on input "100%" at bounding box center [212, 438] width 117 height 30
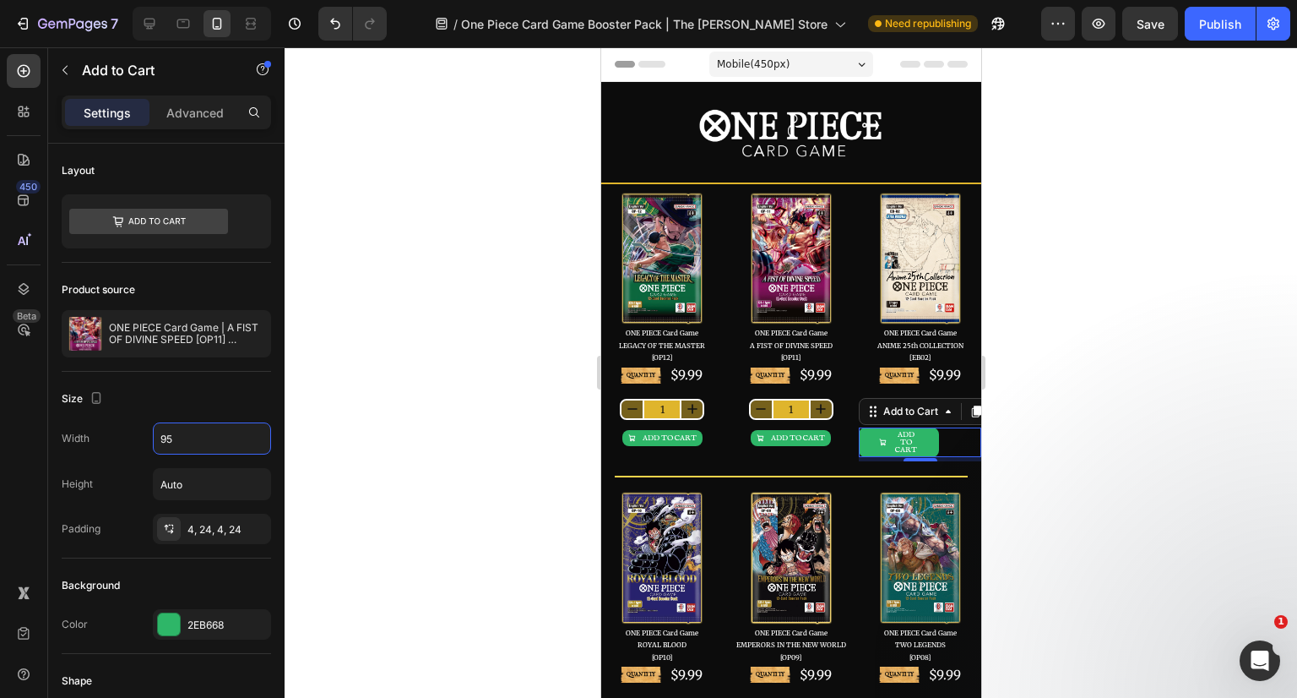
type input "95"
click at [206, 533] on div "4, 24, 4, 24" at bounding box center [226, 529] width 79 height 15
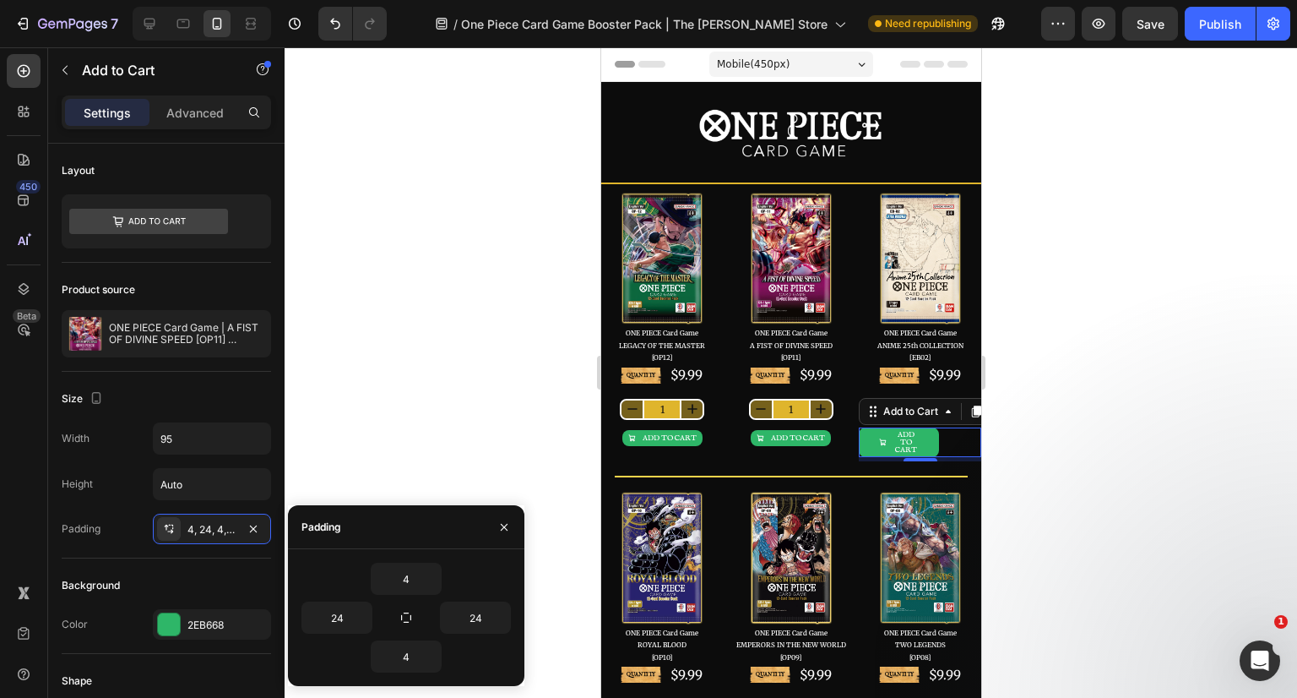
click at [408, 615] on icon "button" at bounding box center [406, 618] width 14 height 14
type input "4"
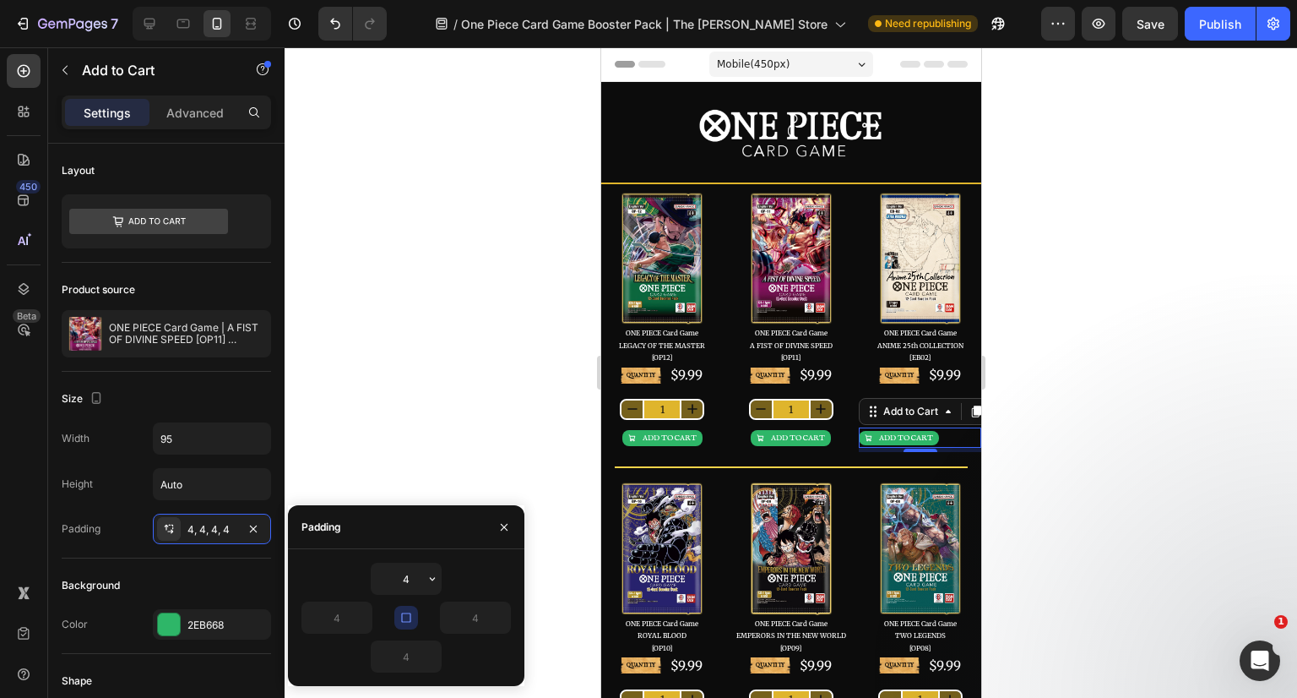
click at [425, 567] on button "button" at bounding box center [432, 578] width 17 height 30
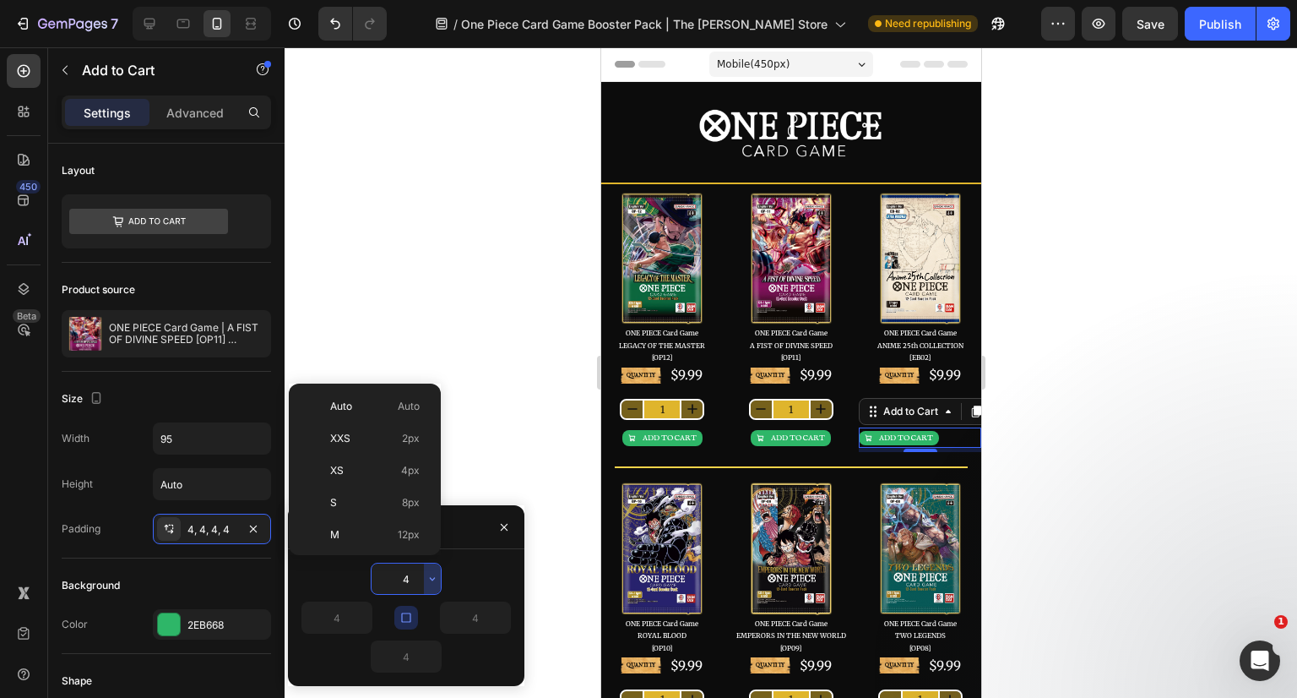
click at [409, 577] on input "4" at bounding box center [406, 578] width 69 height 30
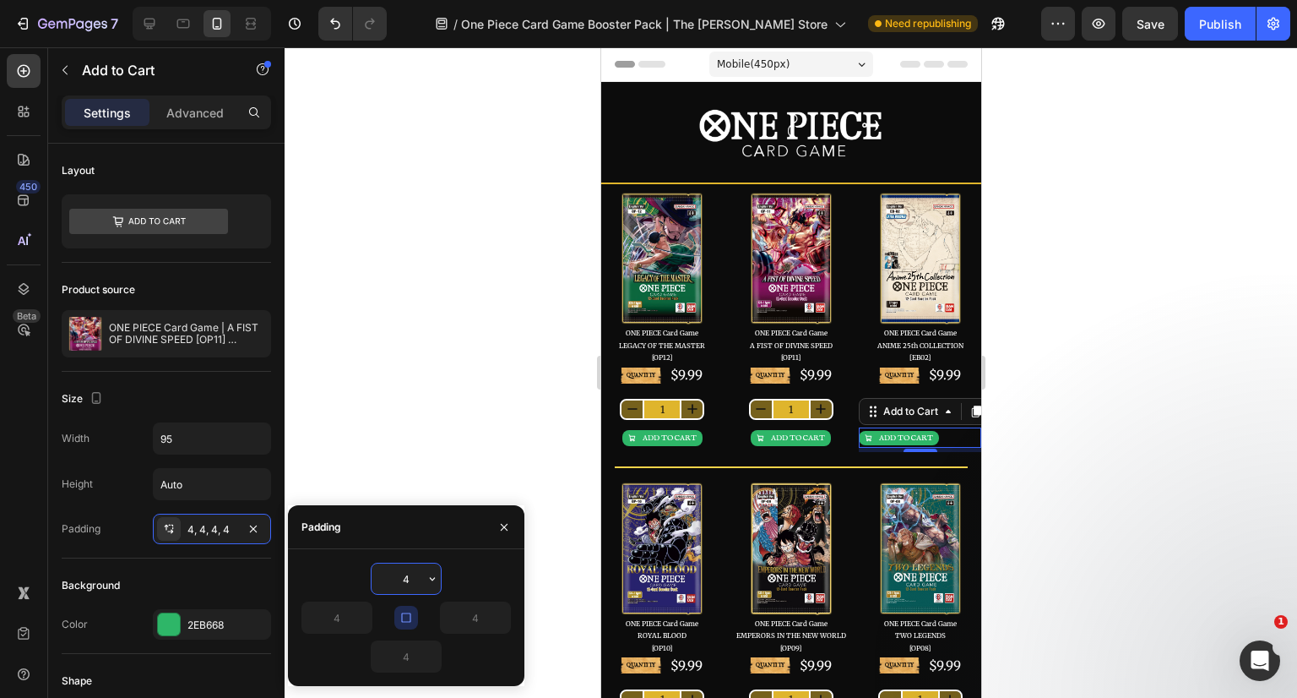
click at [409, 577] on input "4" at bounding box center [406, 578] width 69 height 30
type input "5"
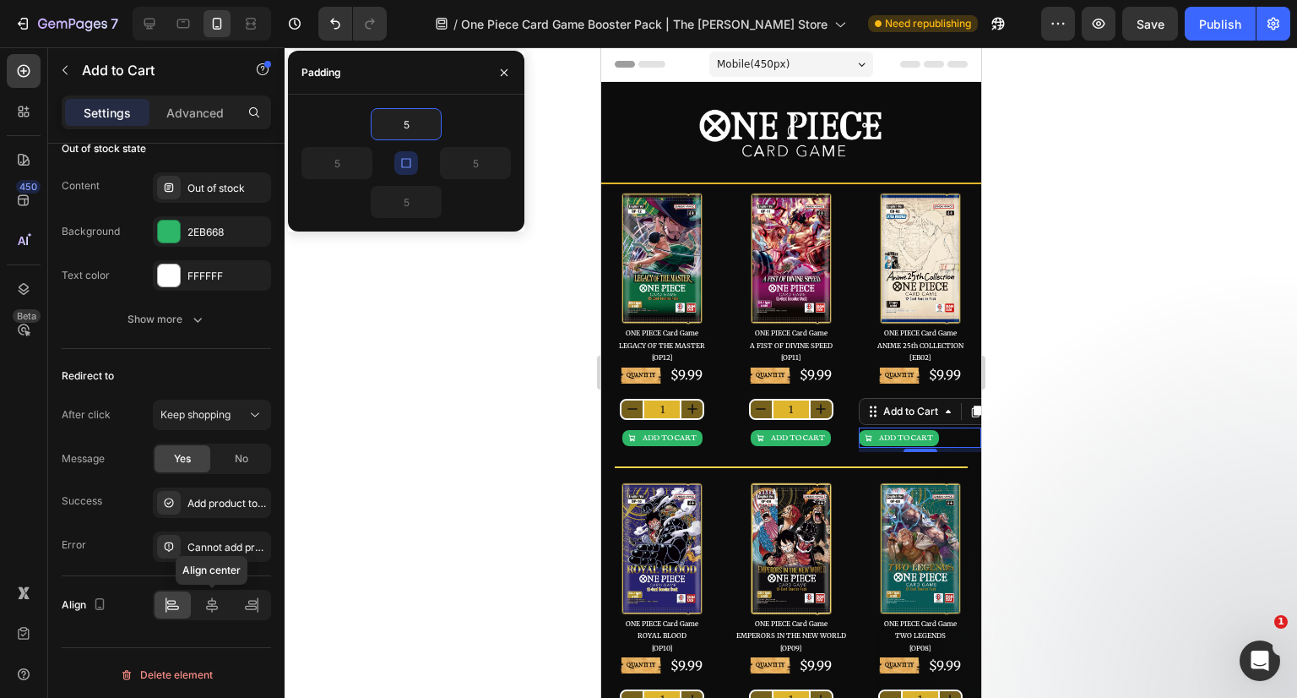
click at [214, 606] on icon at bounding box center [212, 604] width 17 height 17
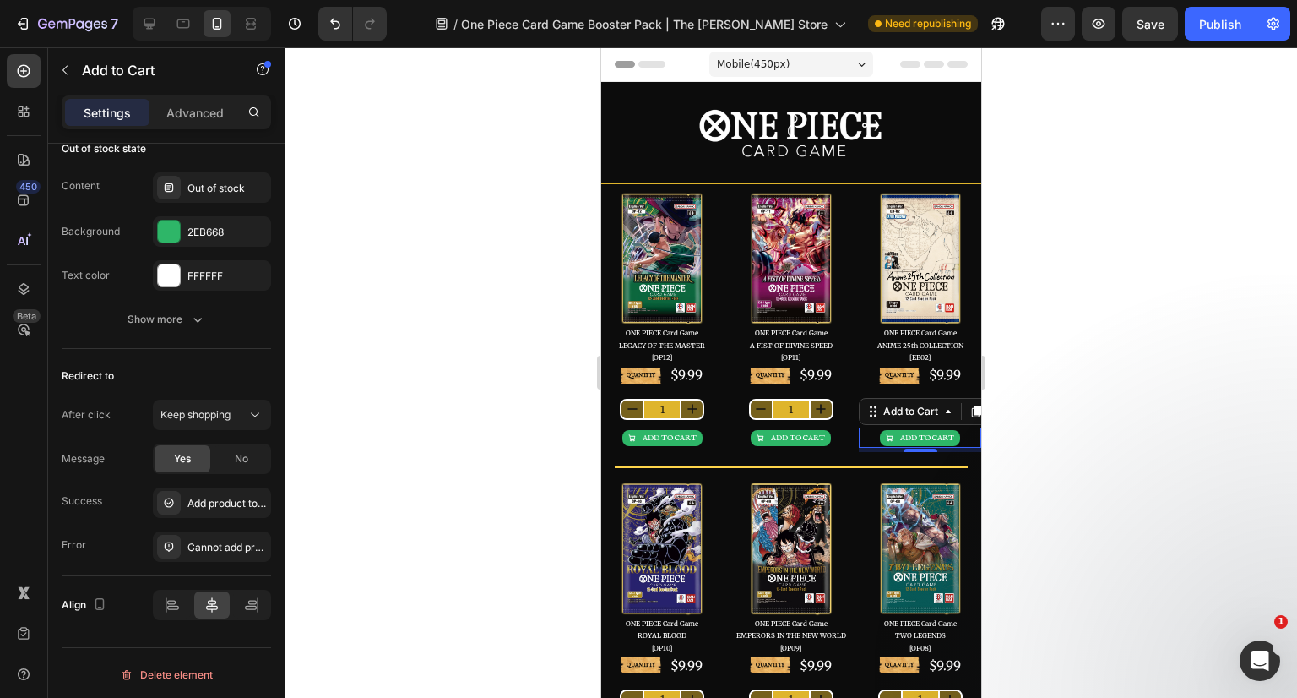
click at [1080, 463] on div at bounding box center [791, 372] width 1013 height 650
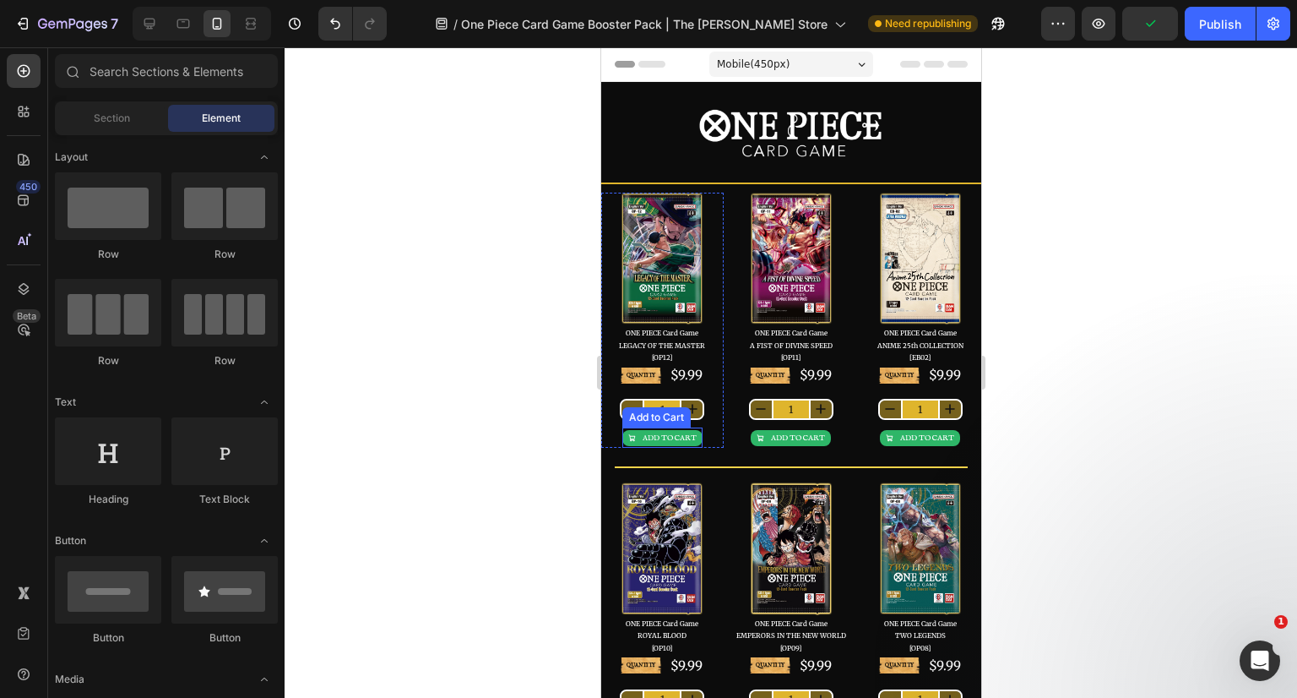
click at [676, 434] on div "ADD TO CART" at bounding box center [669, 438] width 54 height 8
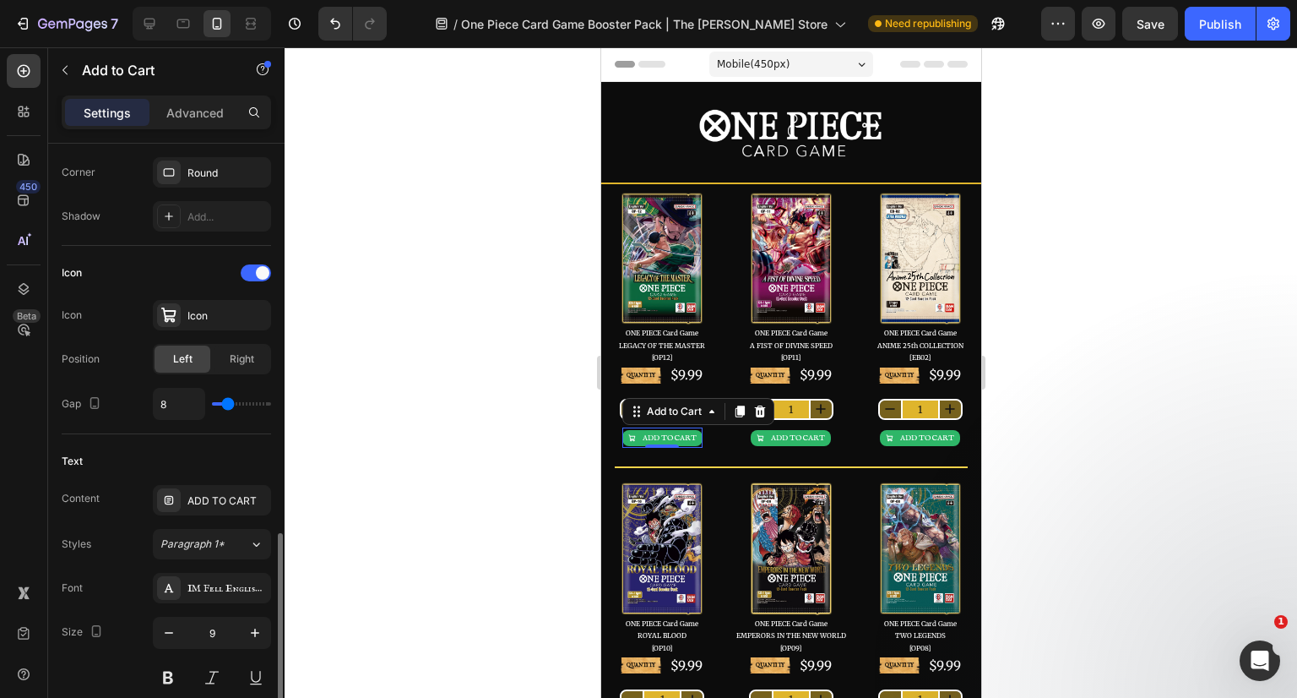
scroll to position [760, 0]
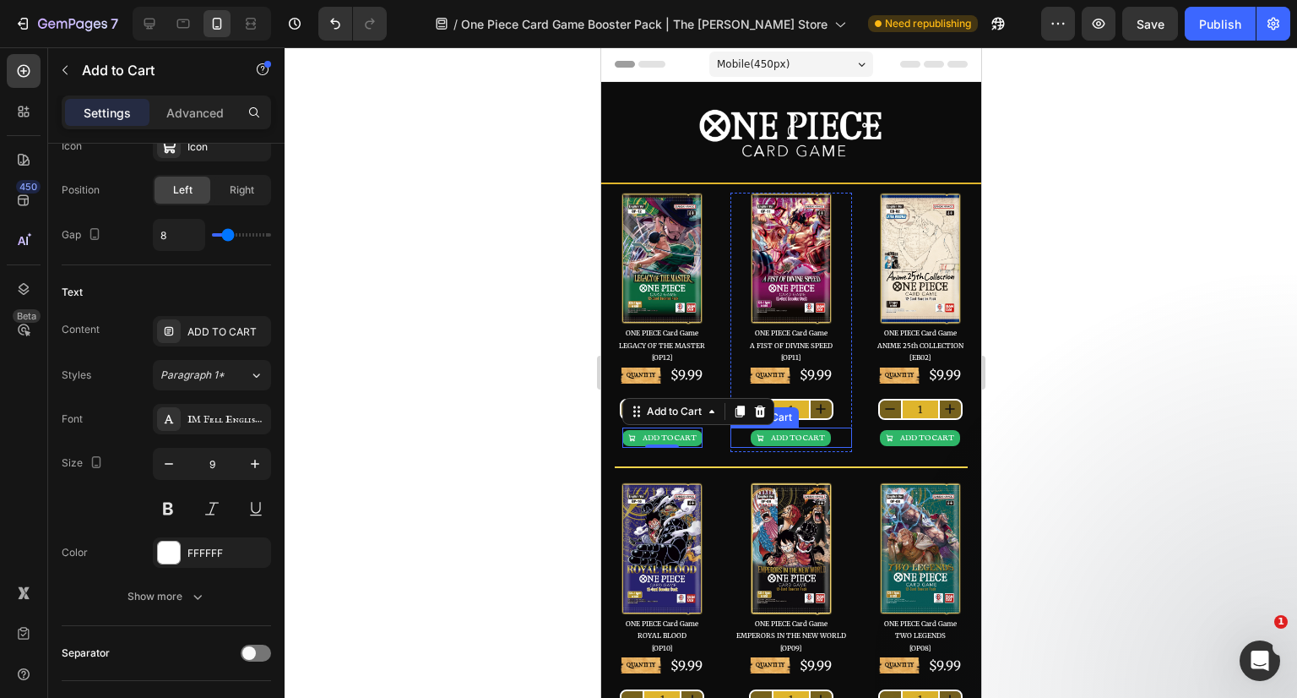
click at [796, 435] on div "ADD TO CART" at bounding box center [797, 438] width 54 height 8
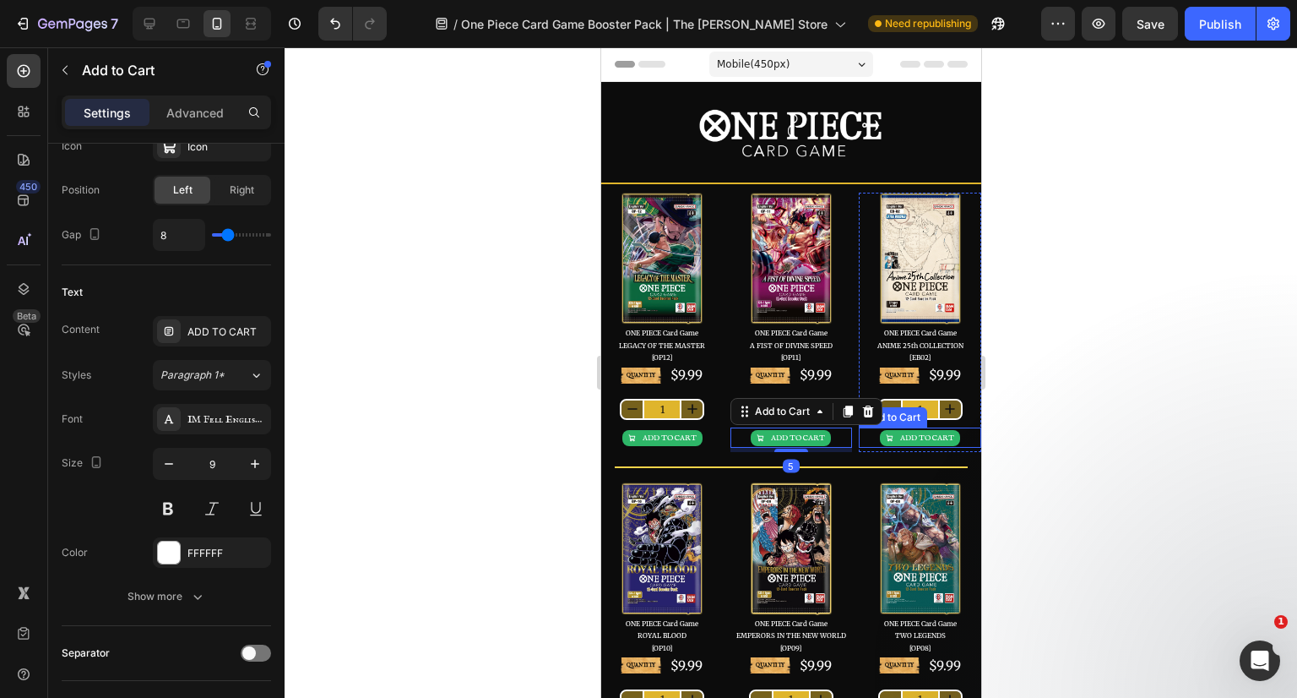
click at [910, 435] on div "ADD TO CART" at bounding box center [926, 438] width 54 height 8
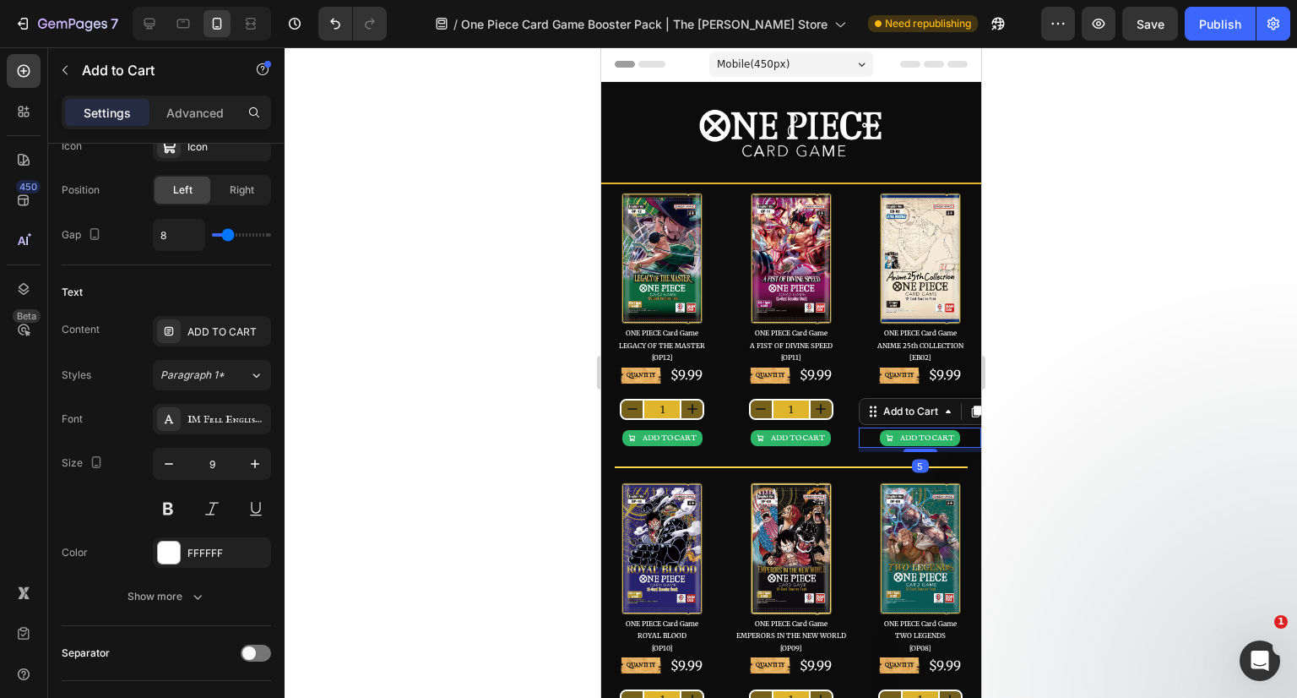
click at [442, 426] on div at bounding box center [791, 372] width 1013 height 650
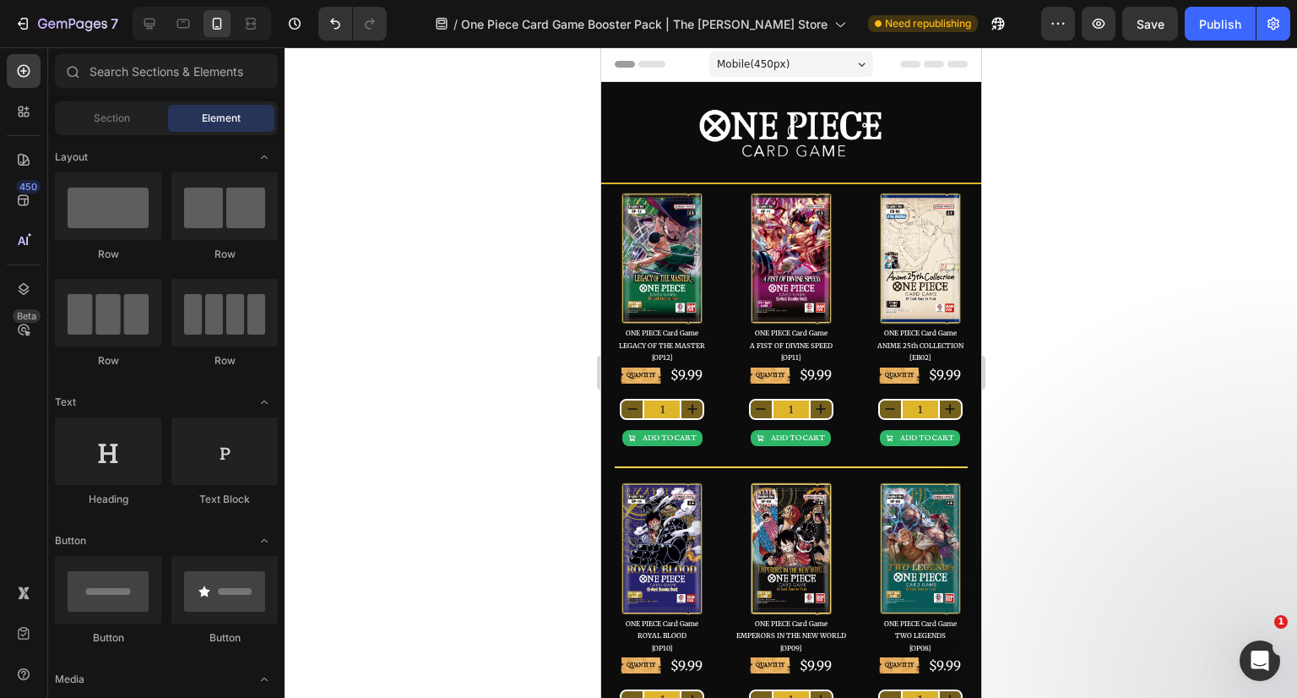
click at [1071, 419] on div at bounding box center [791, 372] width 1013 height 650
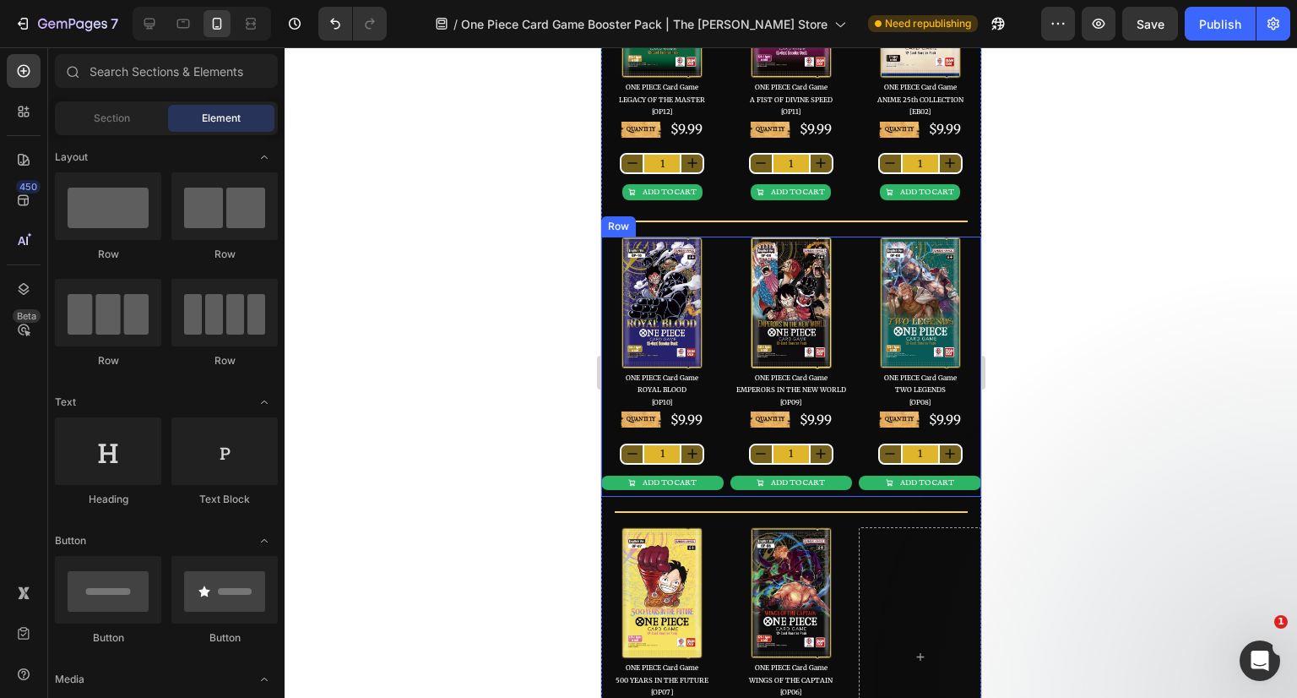
scroll to position [338, 0]
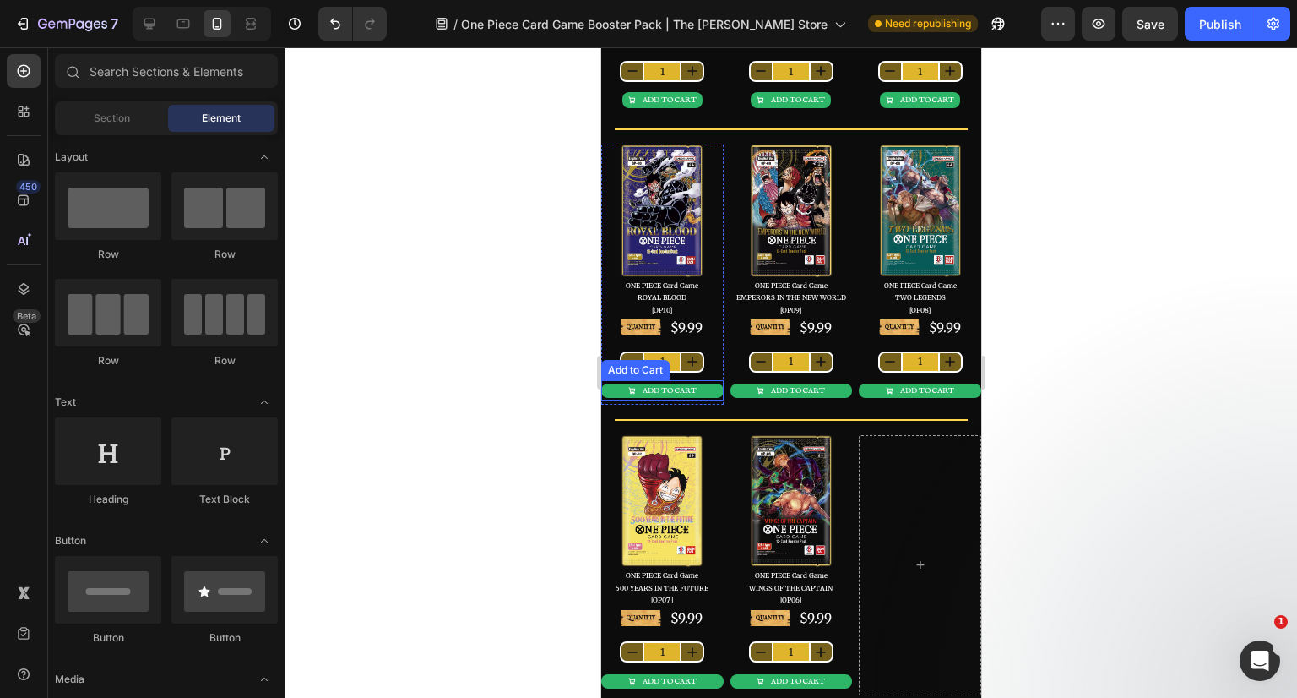
click at [698, 385] on button "ADD TO CART" at bounding box center [661, 390] width 122 height 14
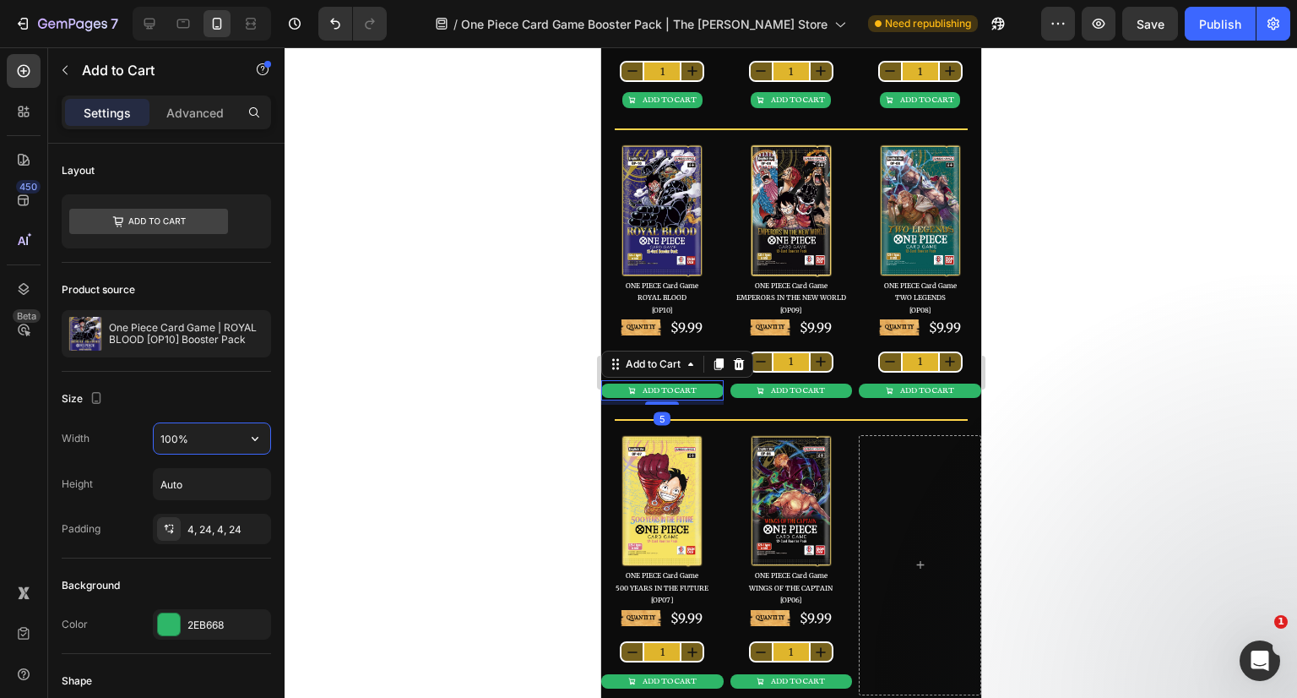
click at [187, 445] on input "100%" at bounding box center [212, 438] width 117 height 30
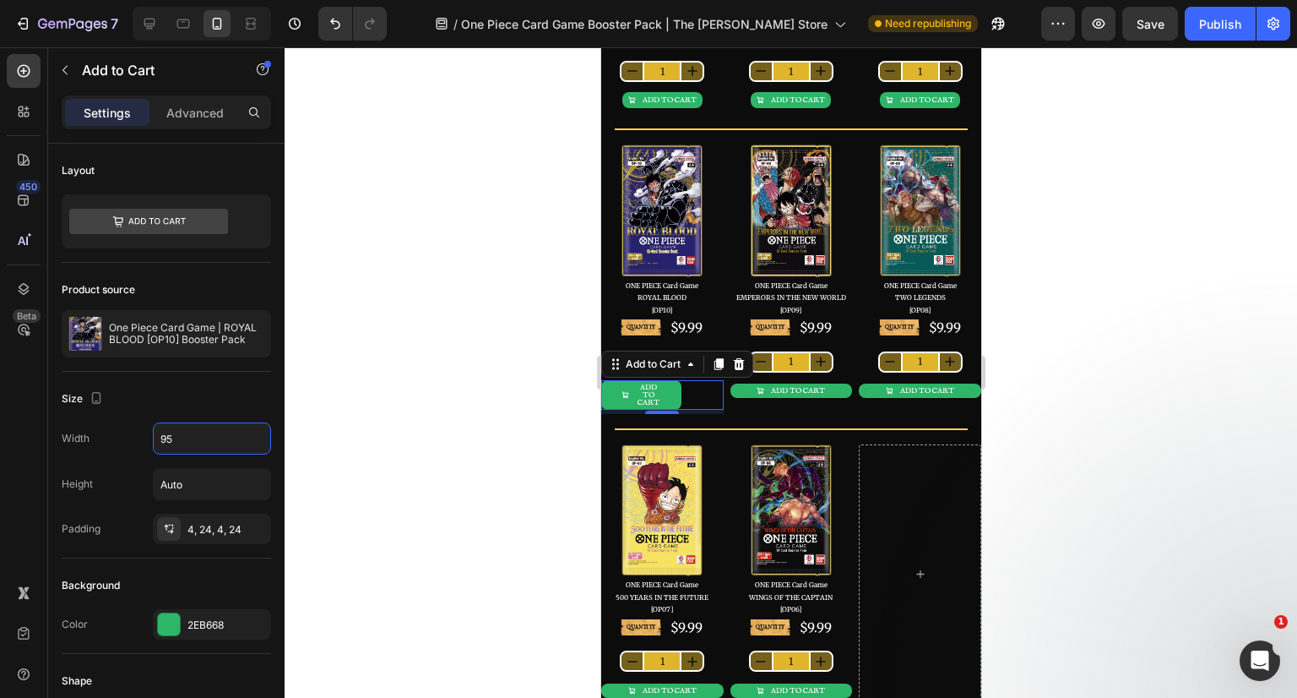
type input "95"
click at [213, 525] on div "4, 24, 4, 24" at bounding box center [226, 529] width 79 height 15
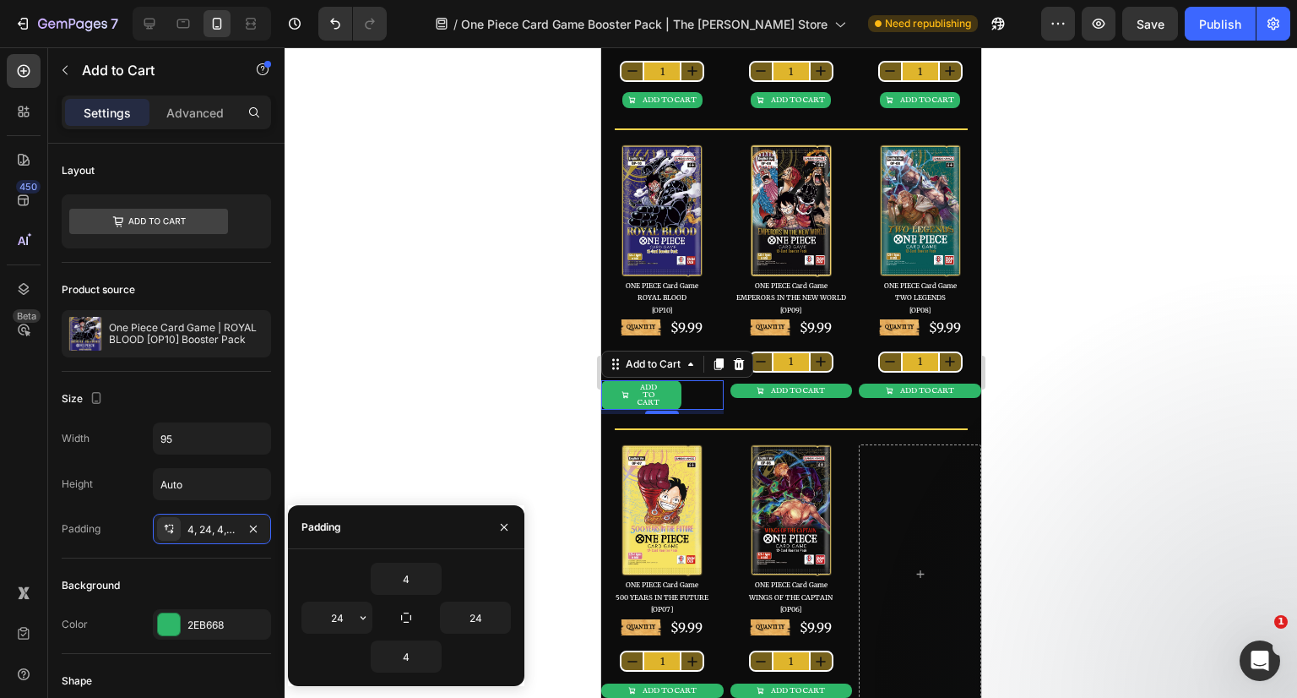
click at [352, 612] on input "24" at bounding box center [336, 617] width 69 height 30
click at [405, 622] on icon "button" at bounding box center [406, 617] width 10 height 10
type input "4"
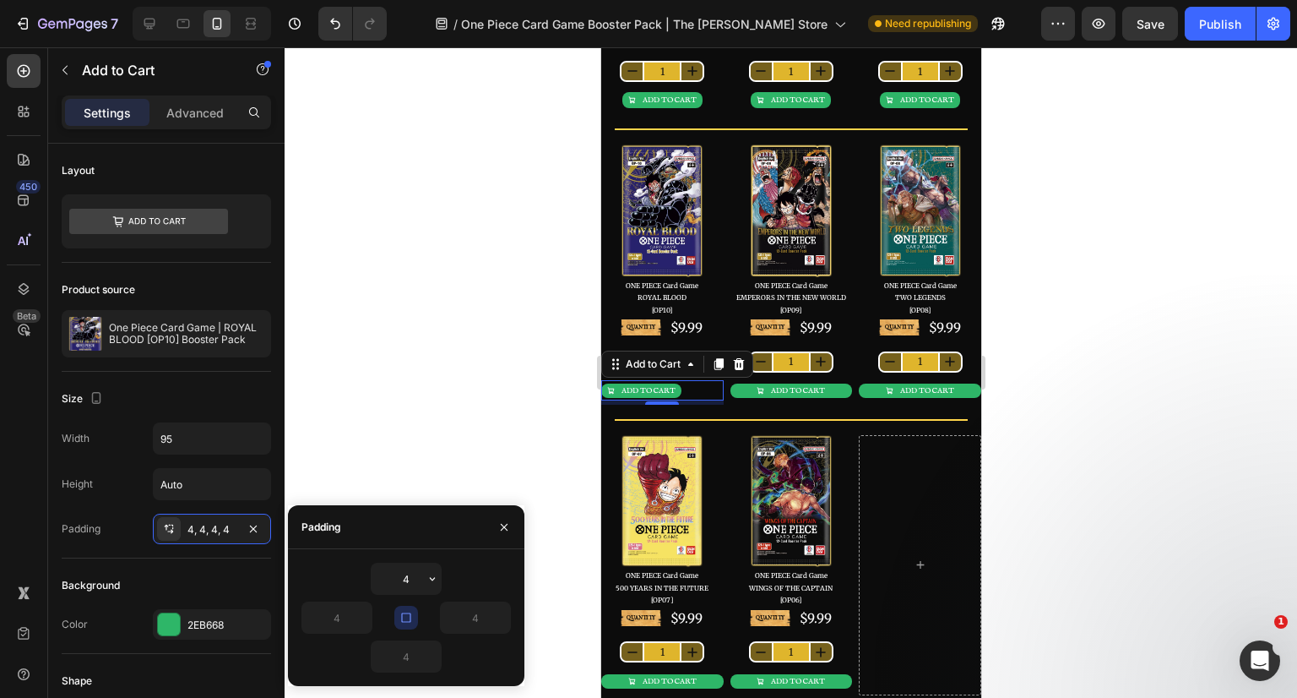
click at [419, 589] on input "4" at bounding box center [406, 578] width 69 height 30
type input "5"
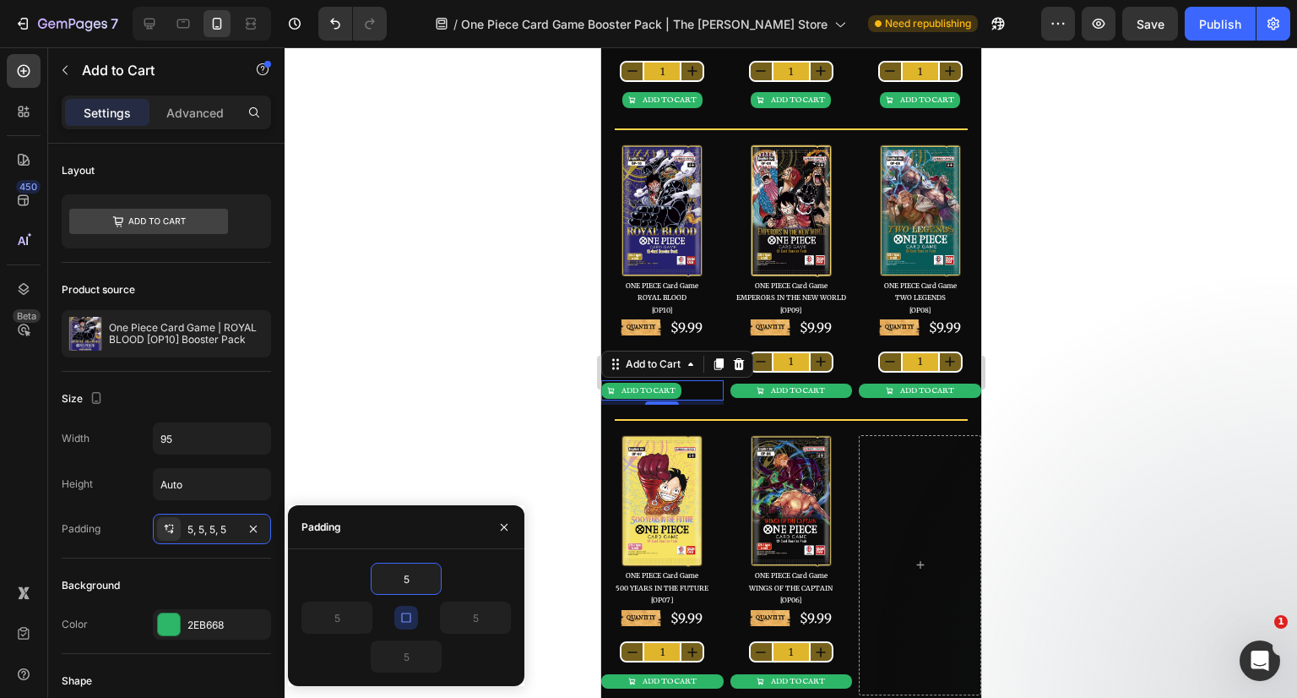
click at [505, 527] on icon "button" at bounding box center [504, 527] width 14 height 14
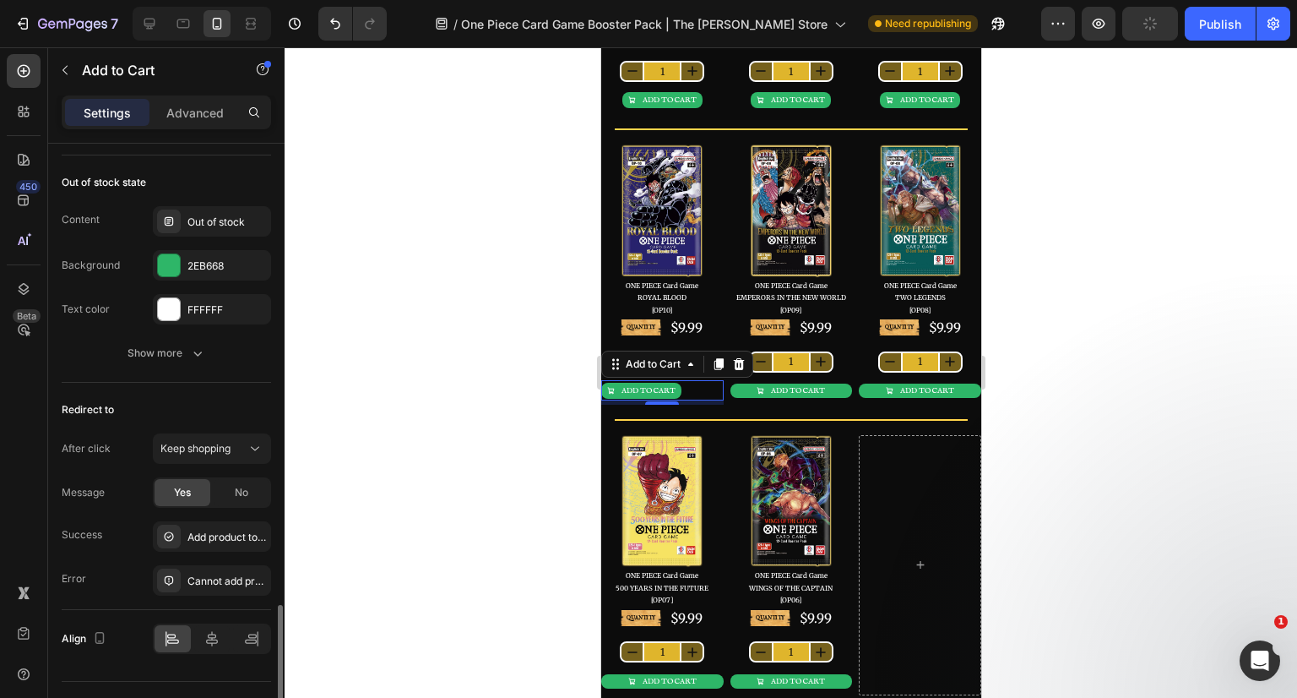
scroll to position [1469, 0]
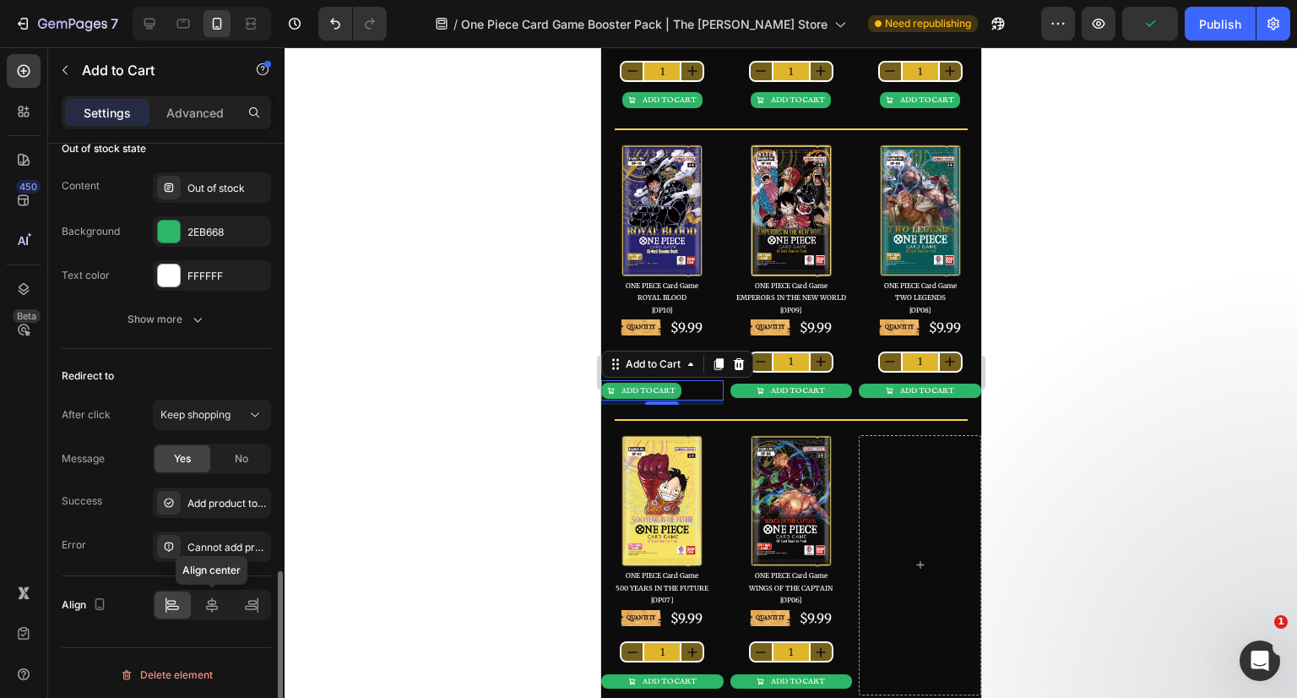
click at [215, 609] on div at bounding box center [212, 604] width 36 height 27
click at [507, 478] on div at bounding box center [791, 372] width 1013 height 650
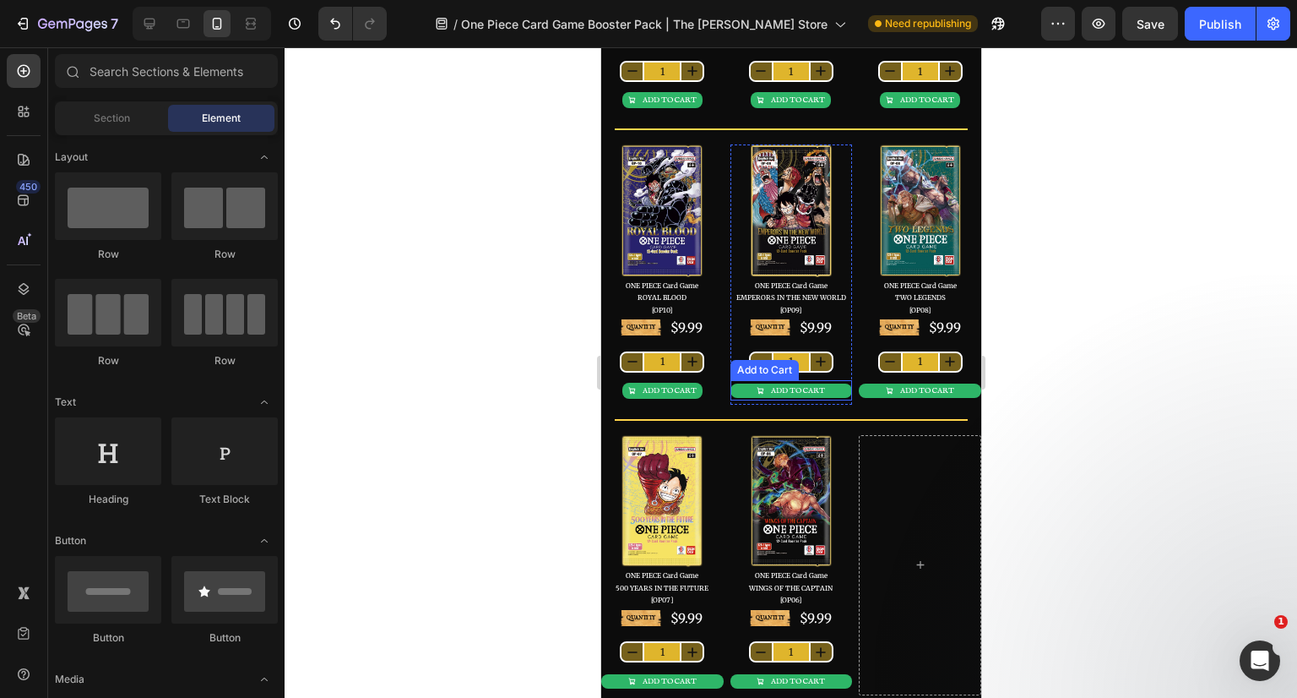
click at [793, 387] on div "ADD TO CART" at bounding box center [797, 391] width 54 height 8
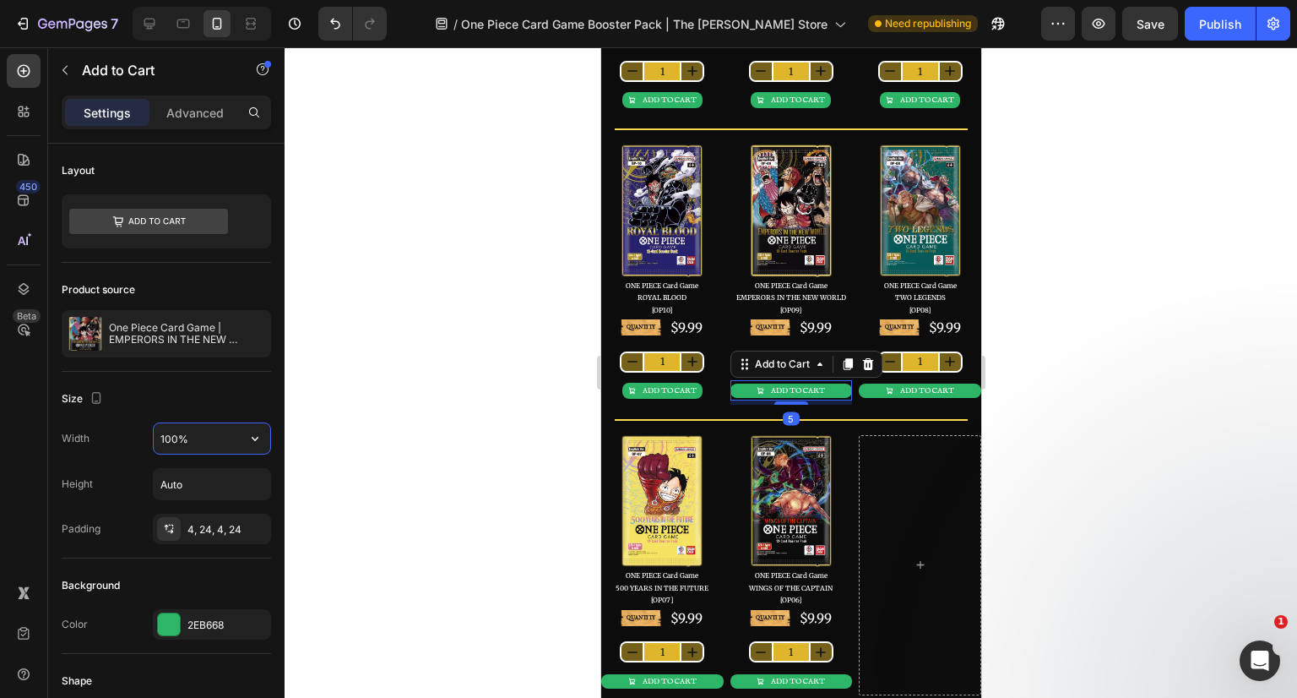
click at [209, 440] on input "100%" at bounding box center [212, 438] width 117 height 30
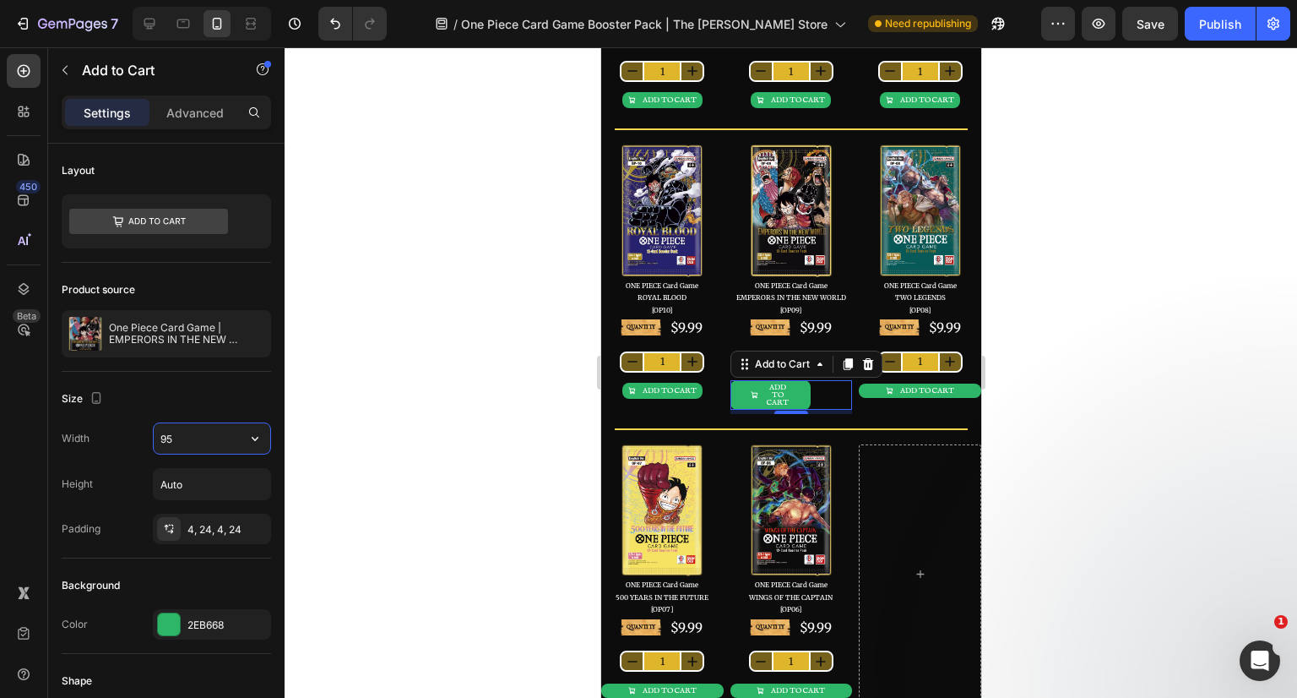
type input "95"
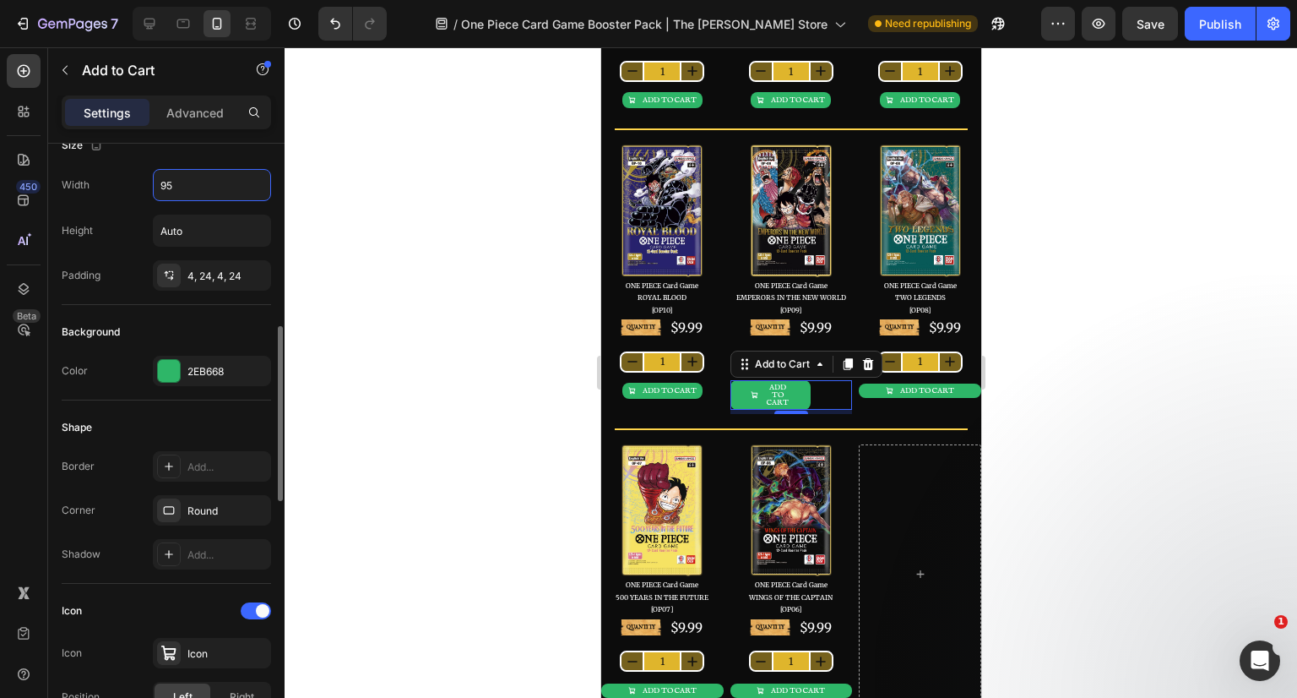
scroll to position [338, 0]
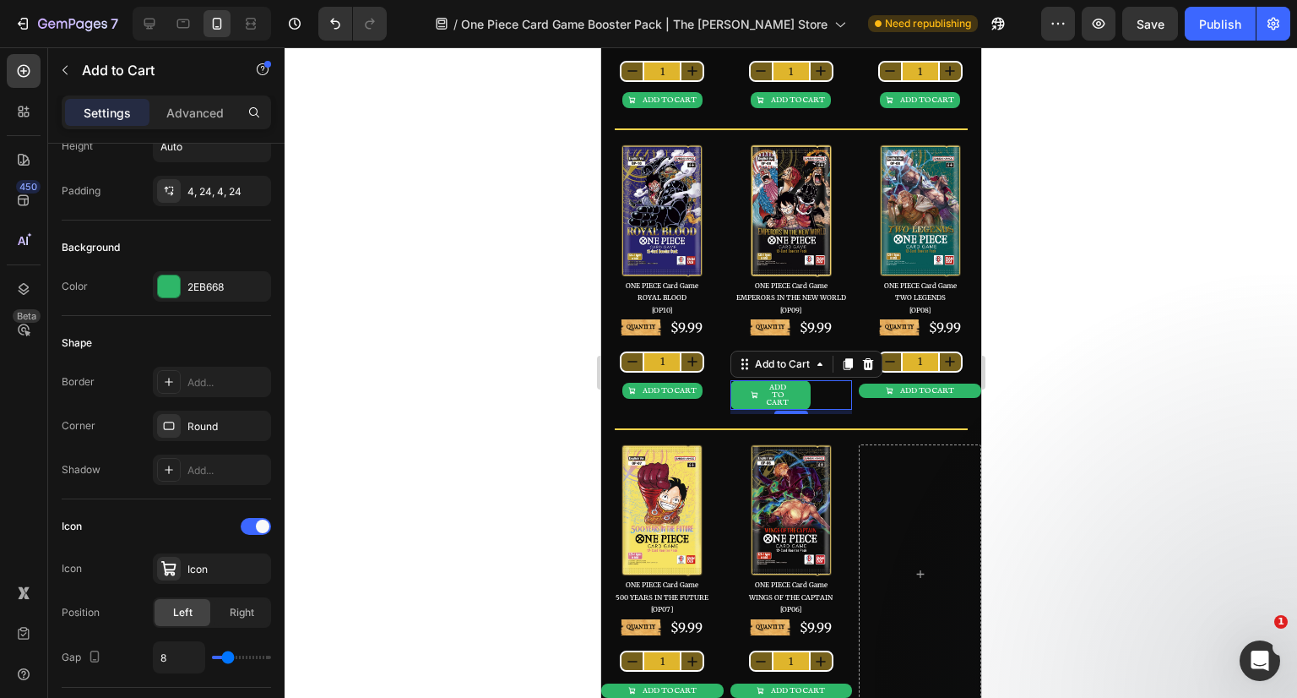
click at [196, 187] on div "4, 24, 4, 24" at bounding box center [226, 191] width 79 height 15
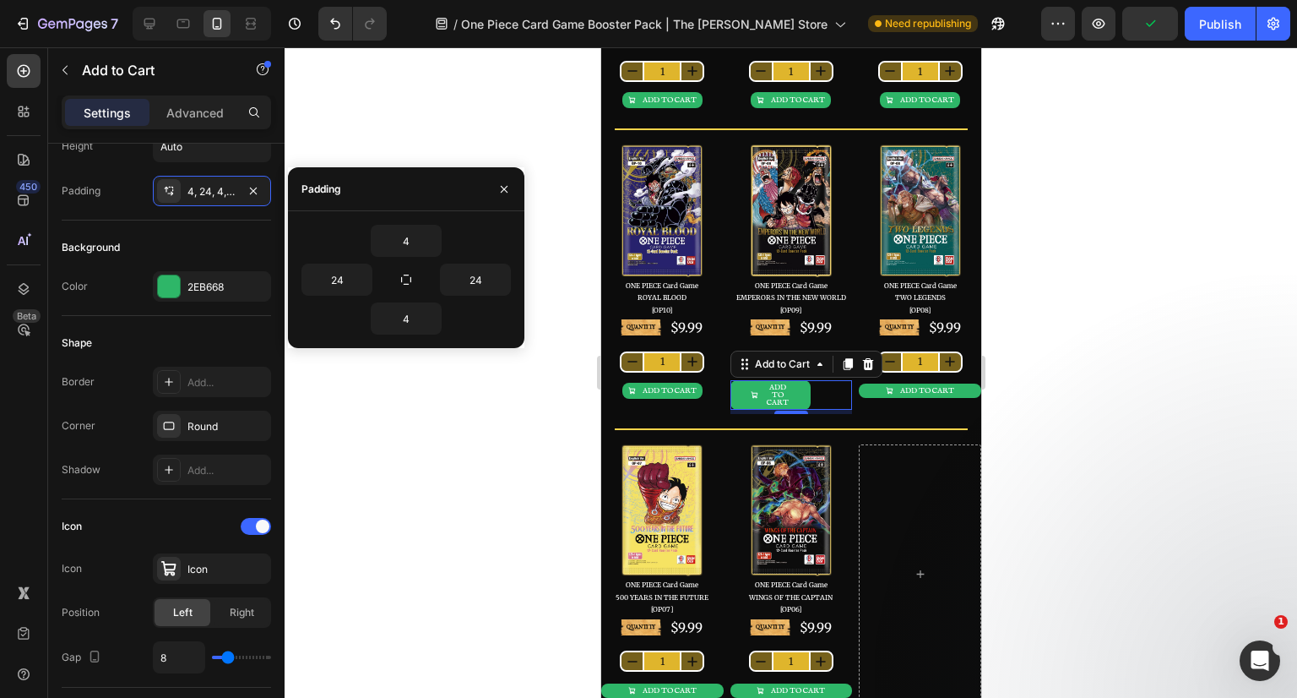
click at [404, 284] on icon "button" at bounding box center [406, 279] width 10 height 10
type input "4"
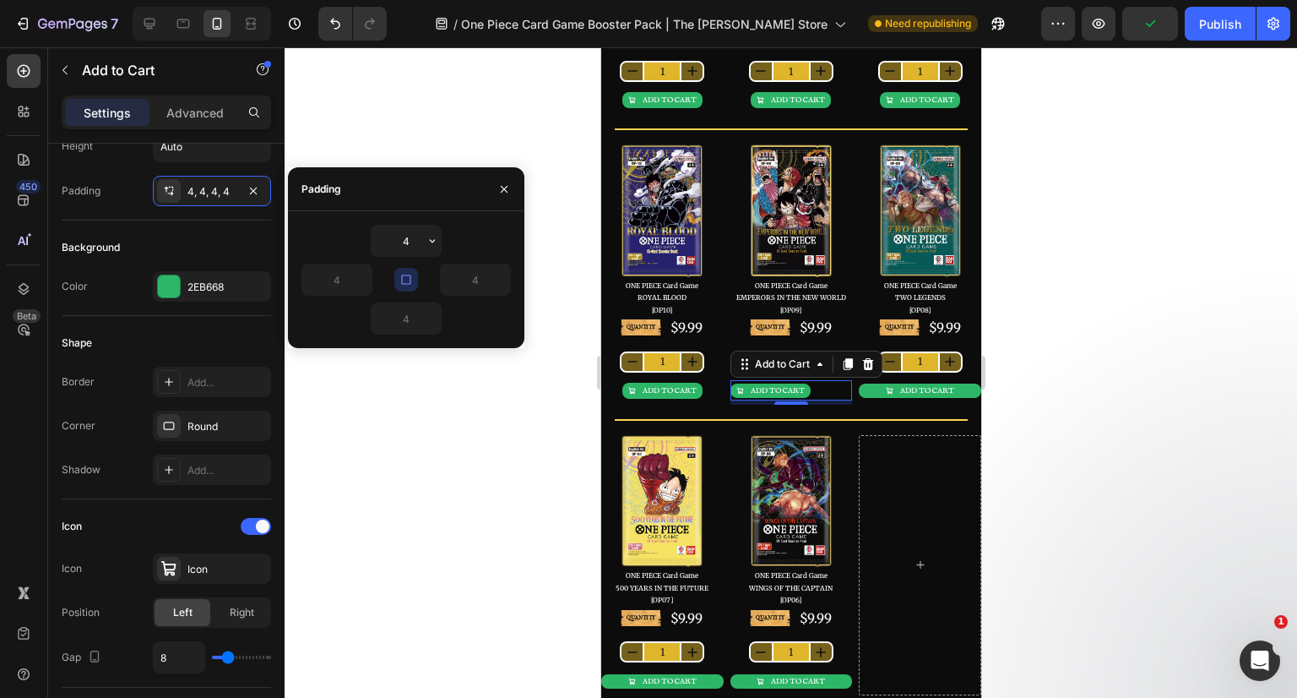
click at [417, 241] on input "4" at bounding box center [406, 240] width 69 height 30
type input "5"
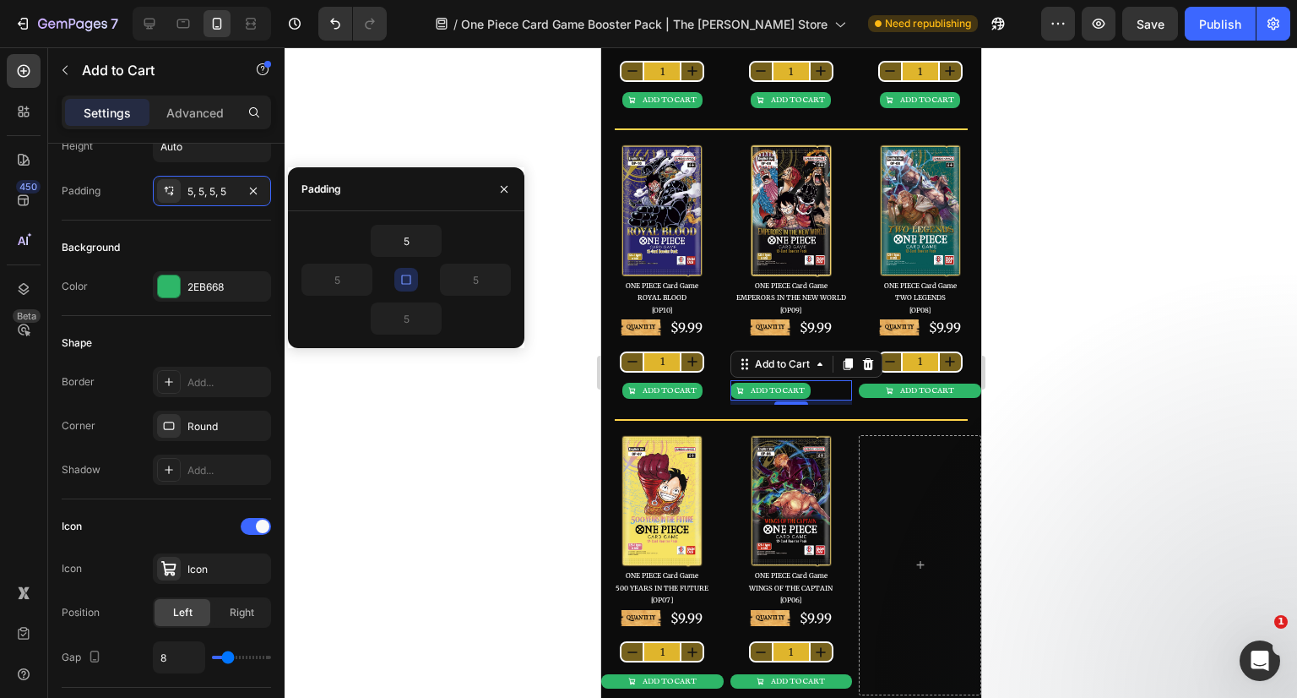
click at [502, 187] on icon "button" at bounding box center [504, 189] width 7 height 7
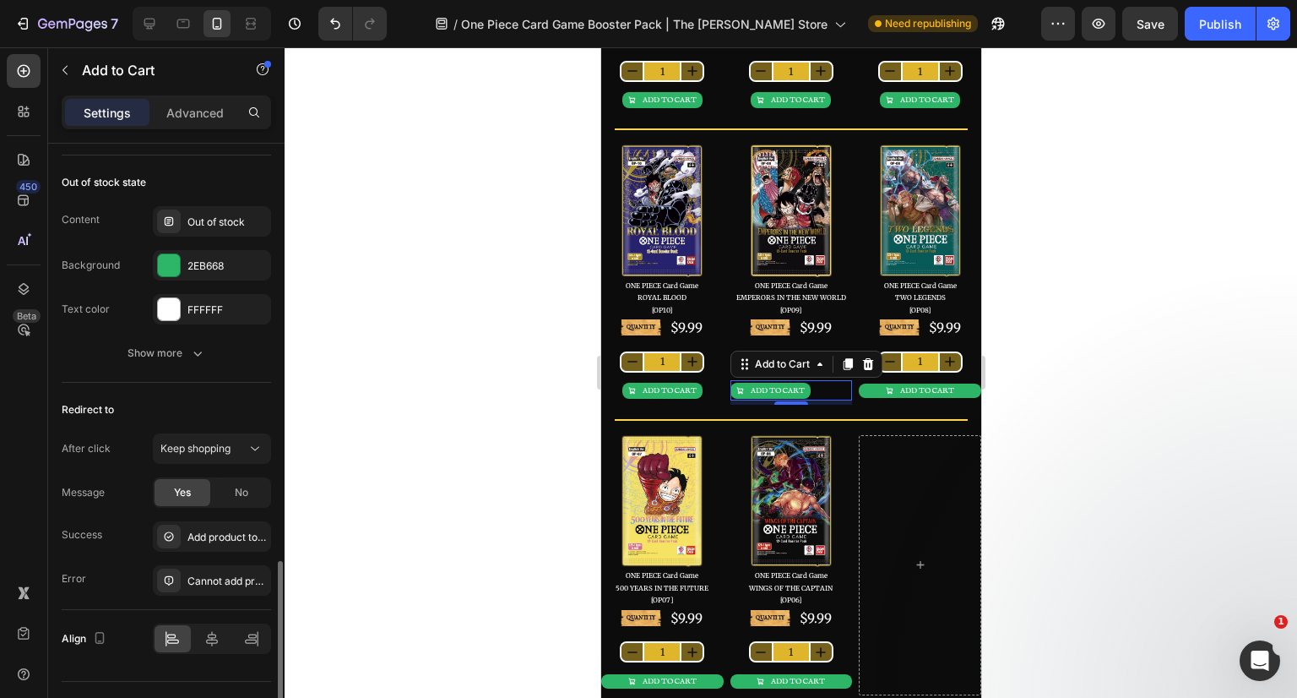
scroll to position [1469, 0]
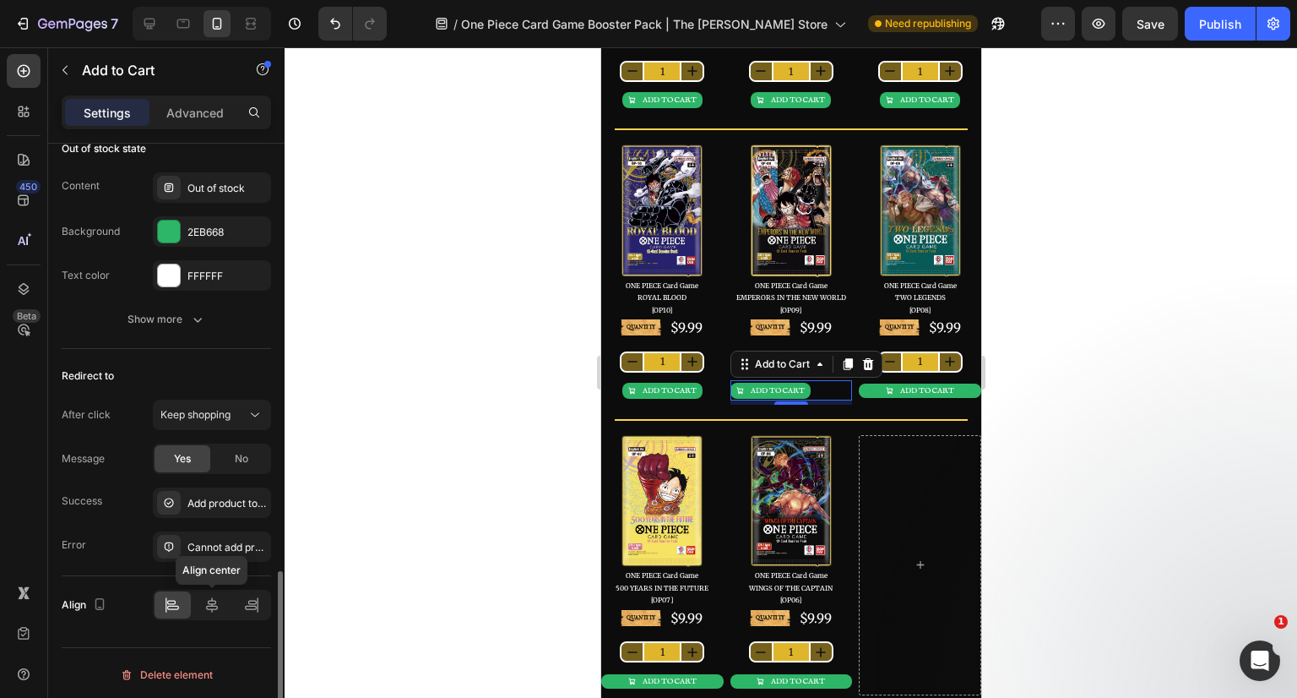
click at [216, 601] on icon at bounding box center [212, 604] width 17 height 17
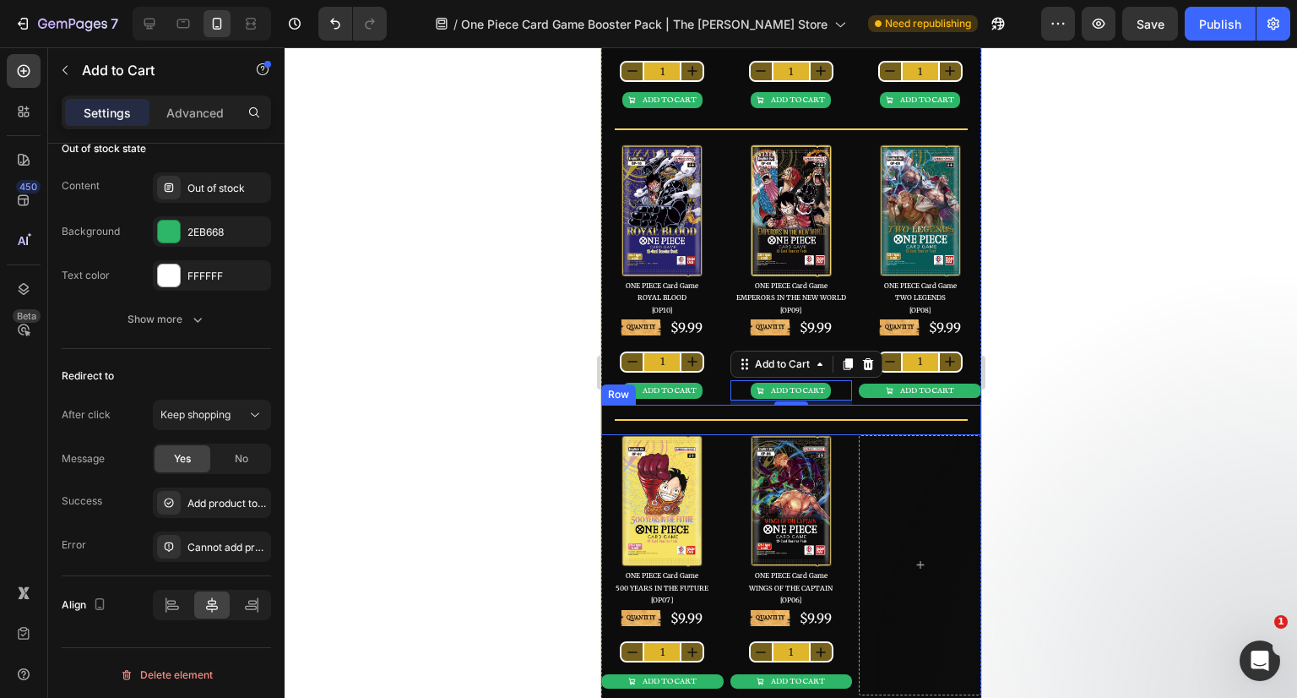
click at [1054, 386] on div at bounding box center [791, 372] width 1013 height 650
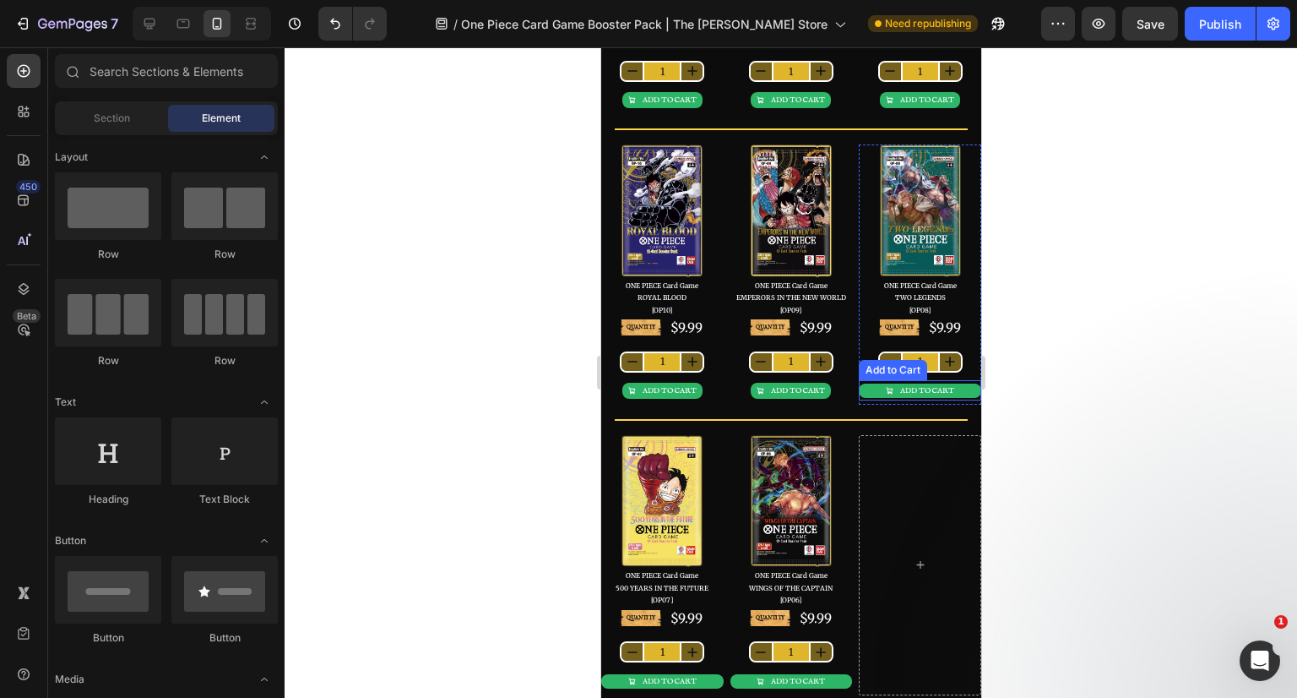
click at [931, 389] on div "ADD TO CART" at bounding box center [926, 391] width 54 height 8
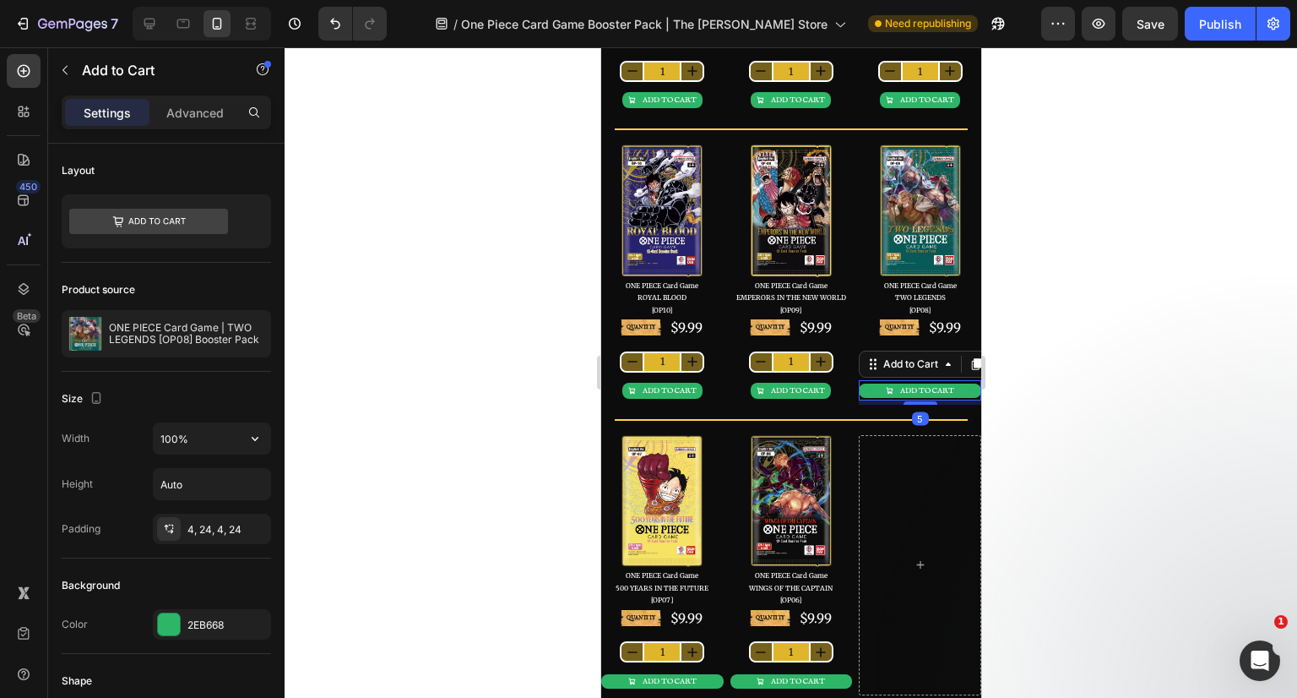
click at [210, 437] on input "100%" at bounding box center [212, 438] width 117 height 30
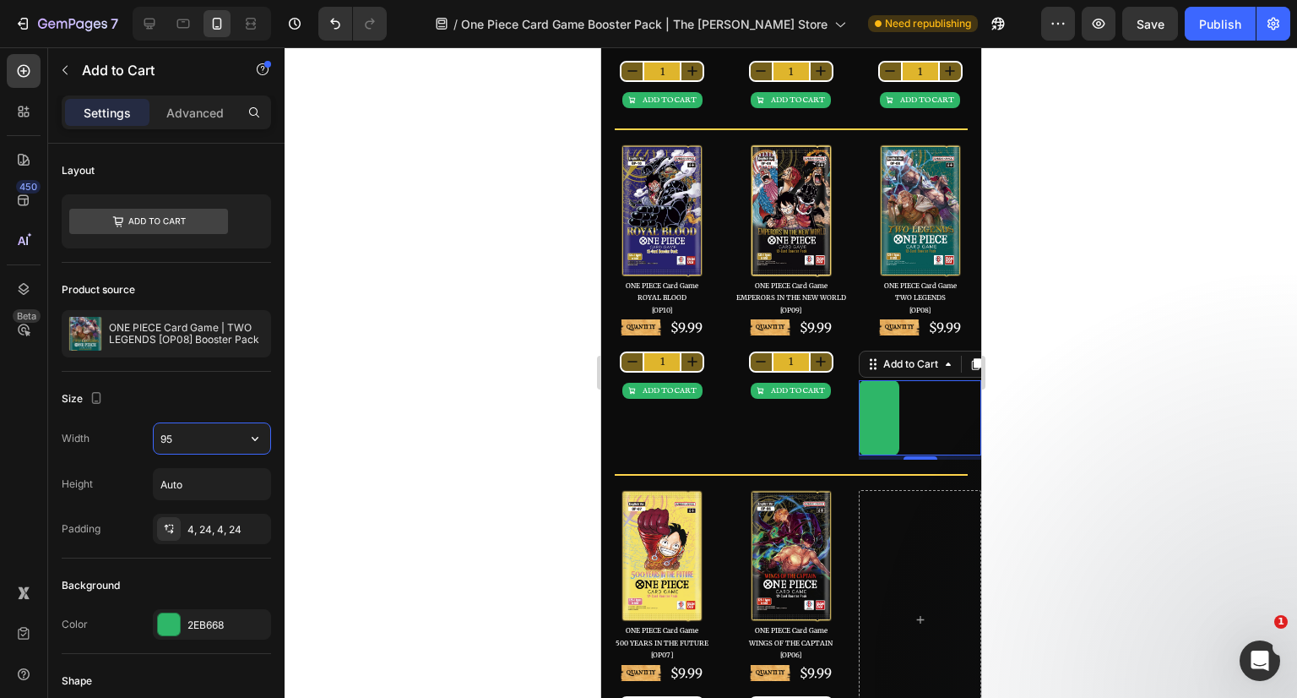
type input "95"
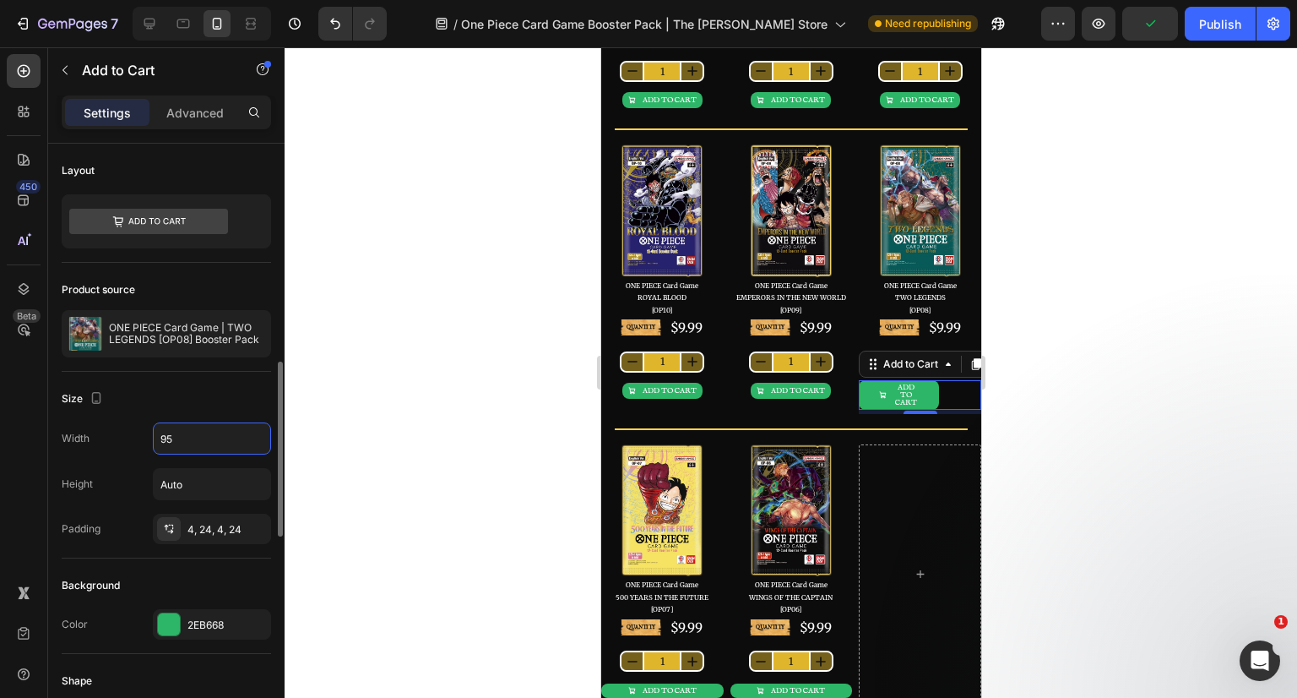
scroll to position [169, 0]
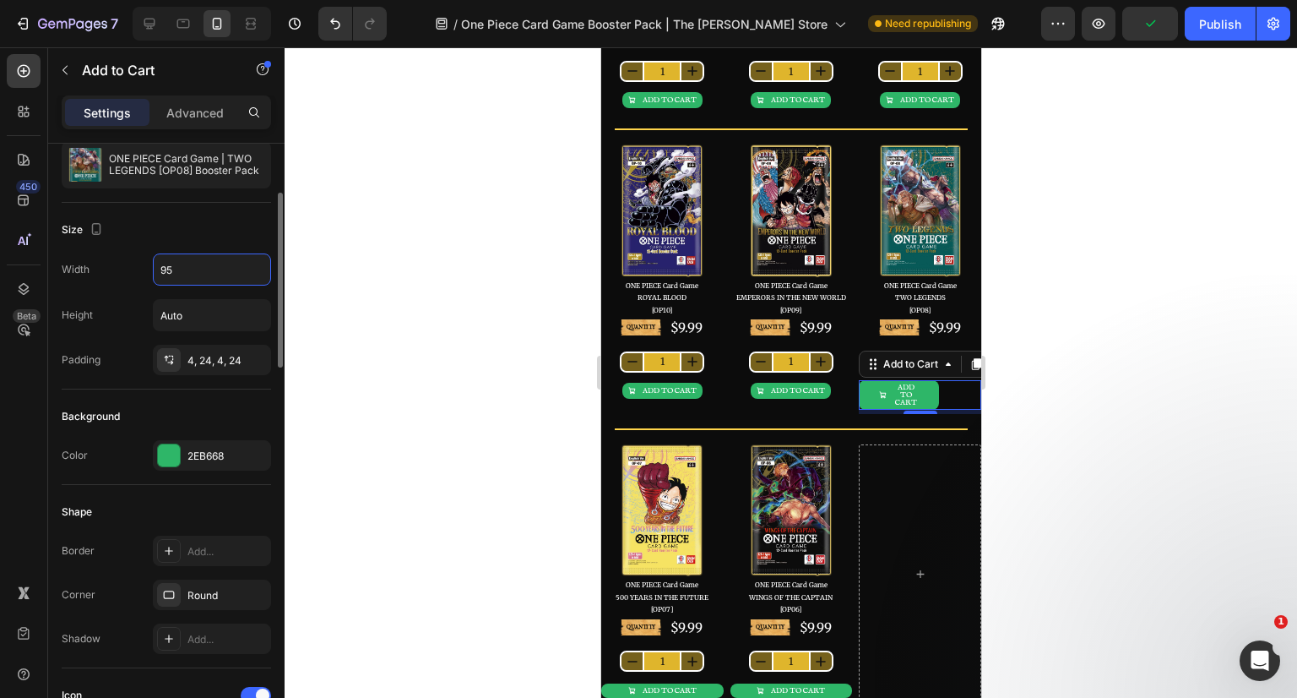
click at [221, 372] on div "4, 24, 4, 24" at bounding box center [212, 360] width 118 height 30
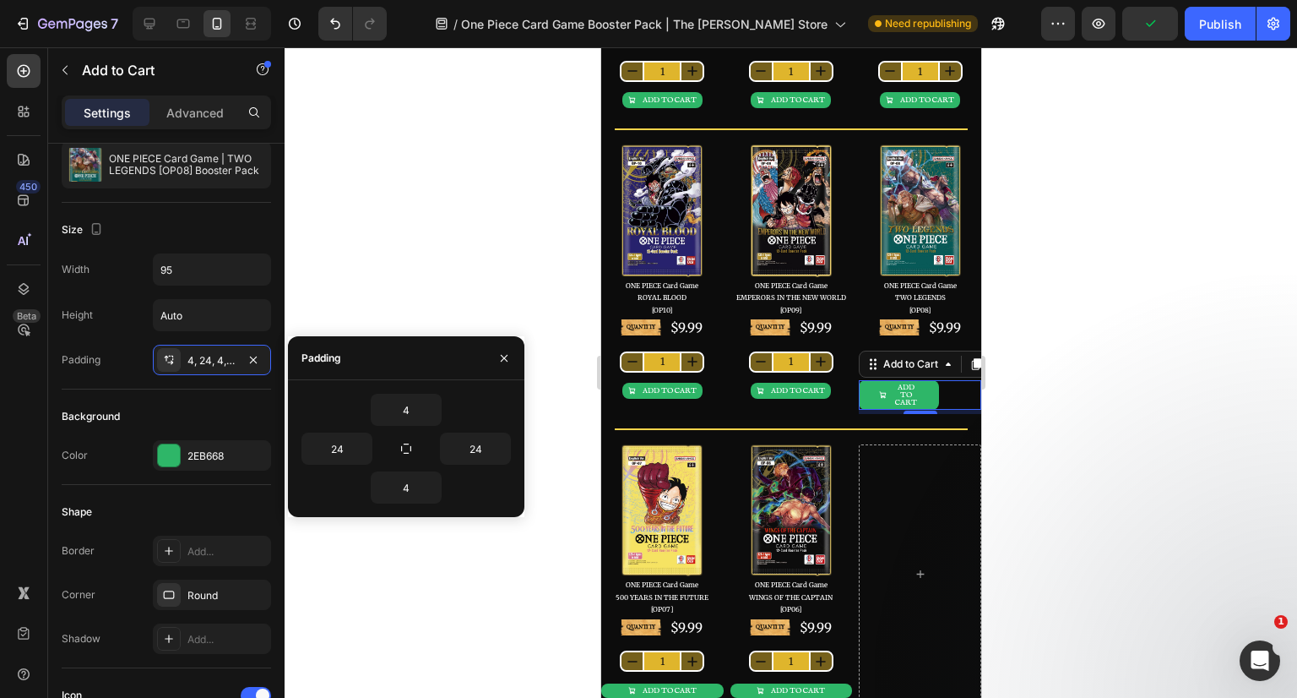
click at [390, 447] on div "24" at bounding box center [353, 448] width 105 height 32
click at [409, 442] on icon "button" at bounding box center [406, 449] width 14 height 14
type input "4"
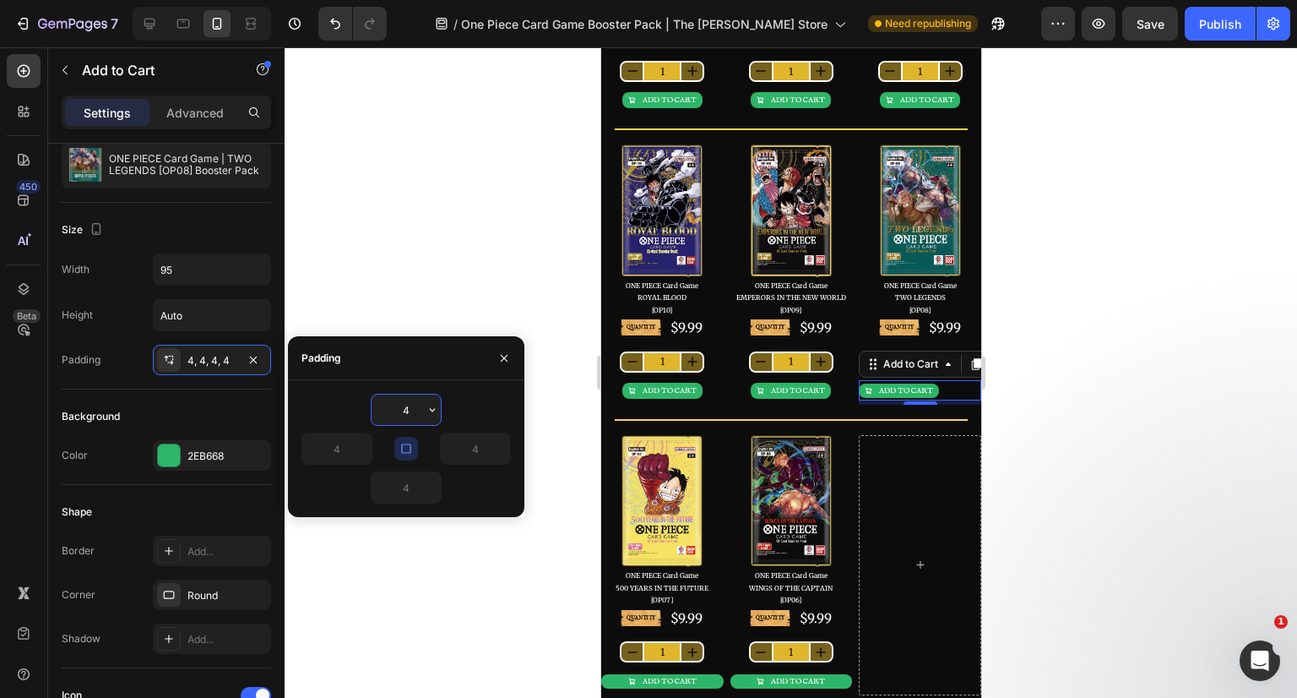
click at [412, 411] on input "4" at bounding box center [406, 409] width 69 height 30
type input "5"
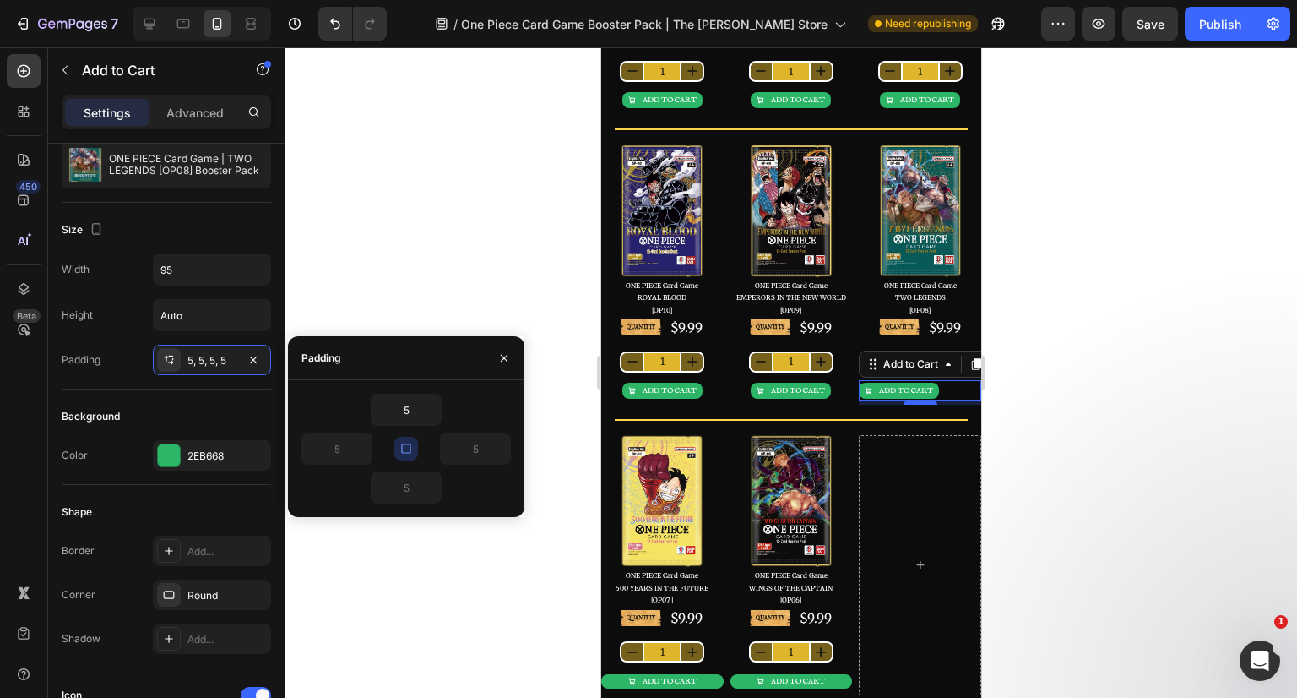
click at [496, 359] on button "button" at bounding box center [504, 358] width 27 height 27
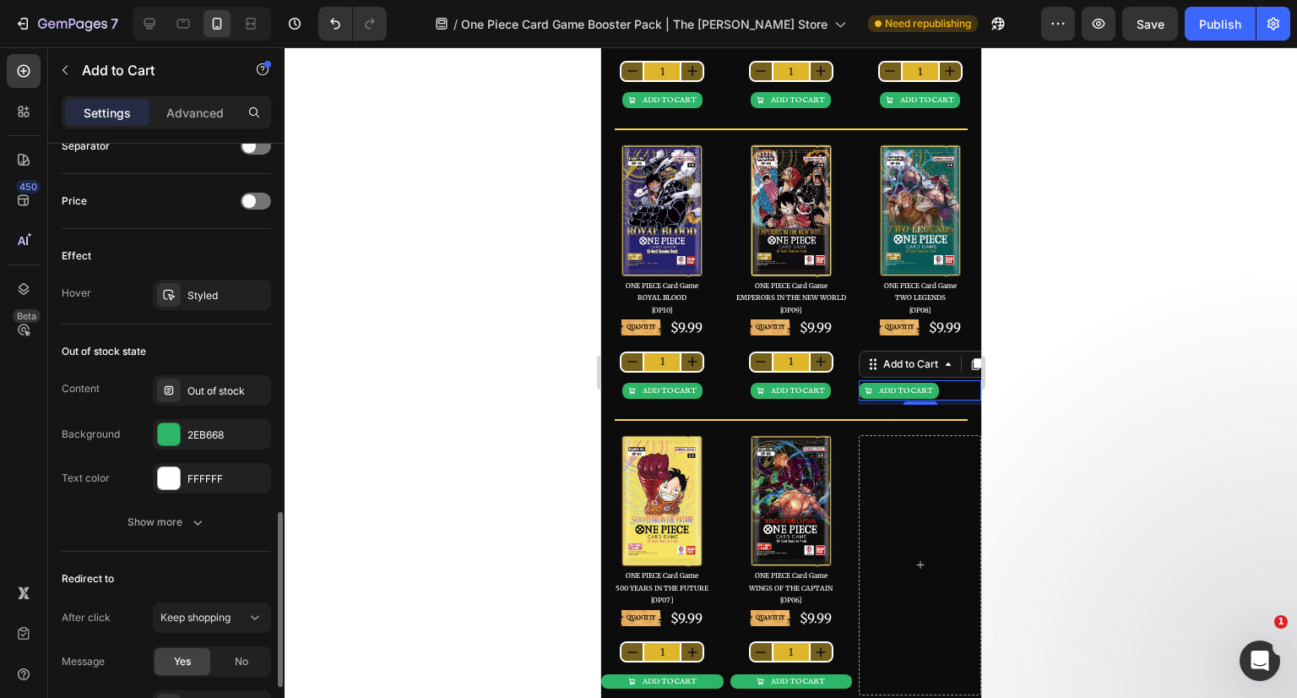
scroll to position [1469, 0]
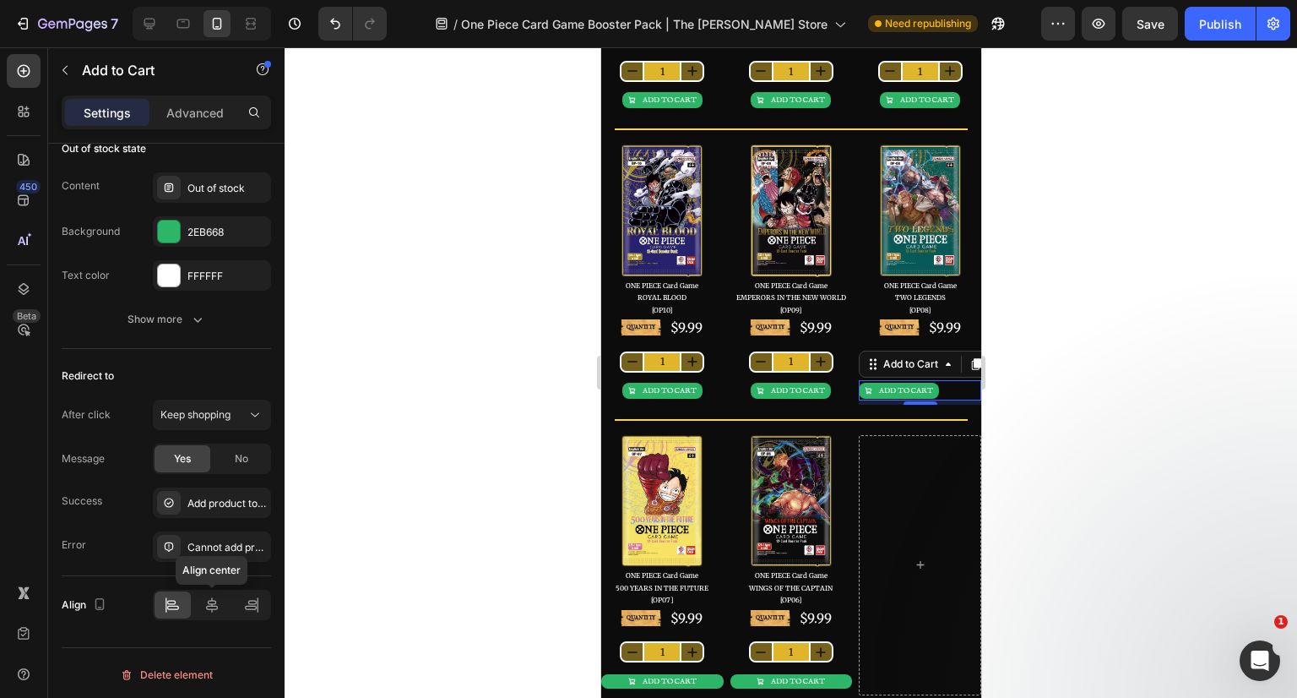
click at [214, 596] on icon at bounding box center [212, 604] width 17 height 17
click at [1078, 394] on div at bounding box center [791, 372] width 1013 height 650
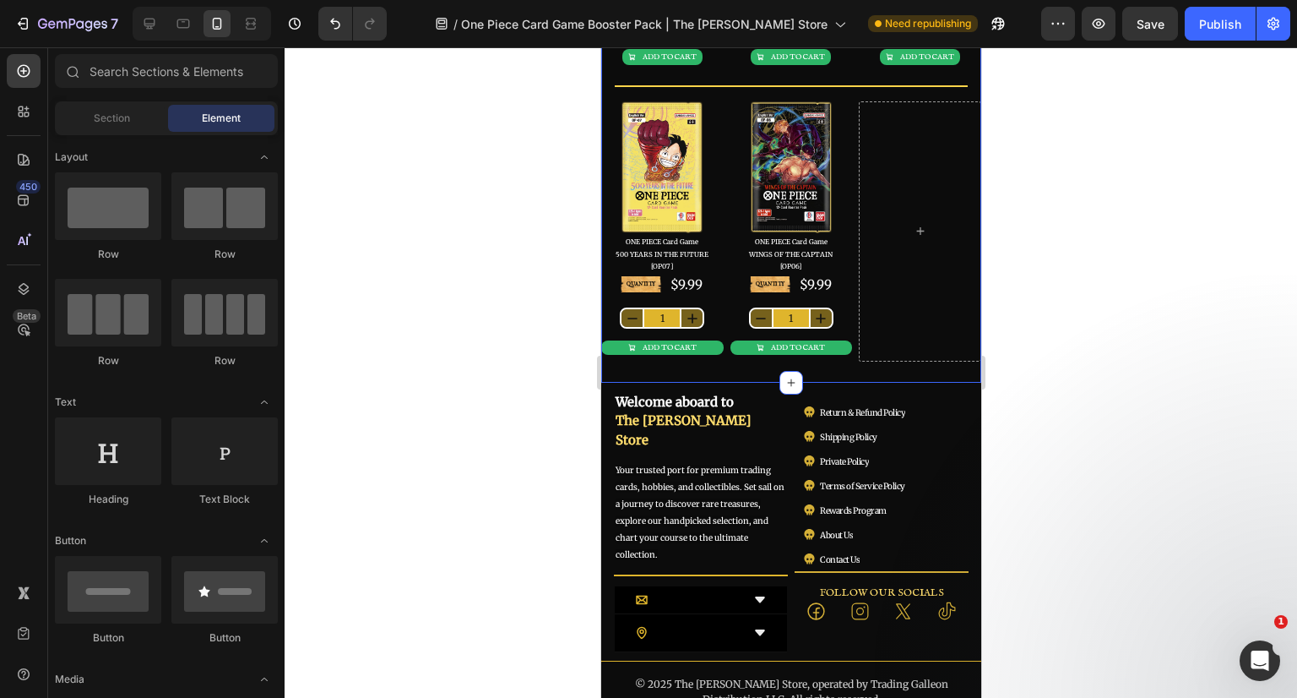
scroll to position [676, 0]
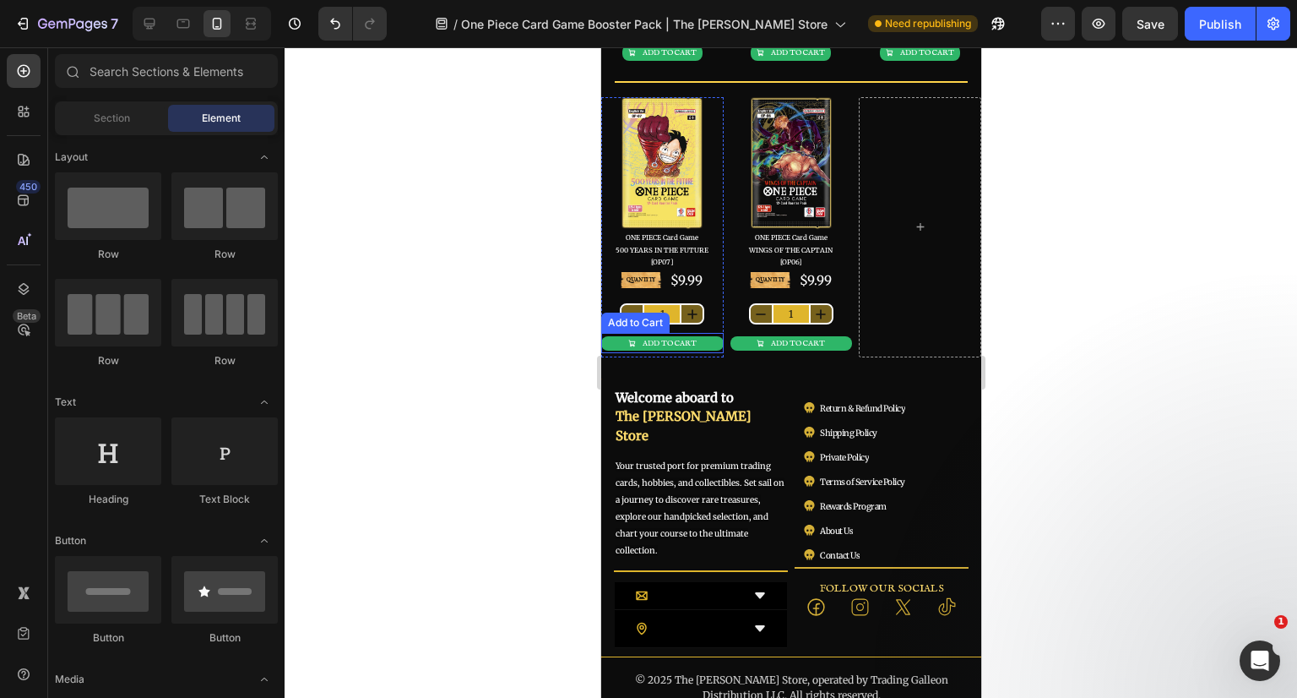
click at [709, 341] on button "ADD TO CART" at bounding box center [661, 343] width 122 height 14
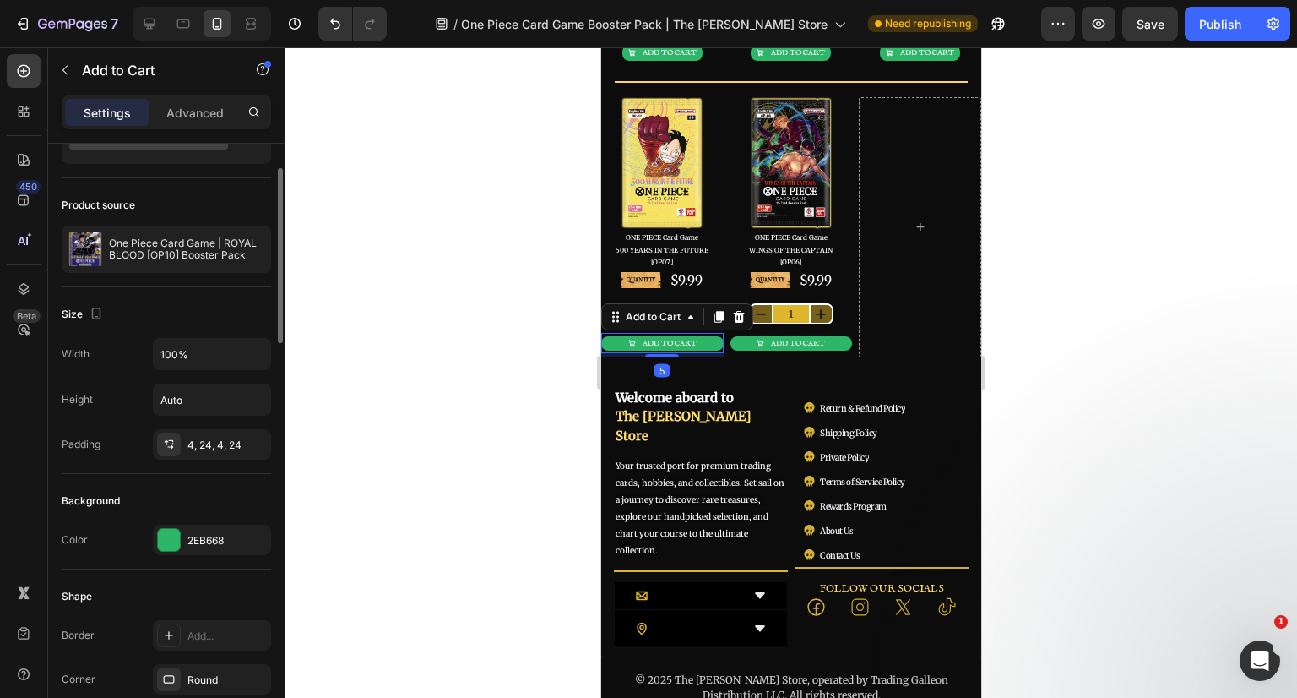
scroll to position [169, 0]
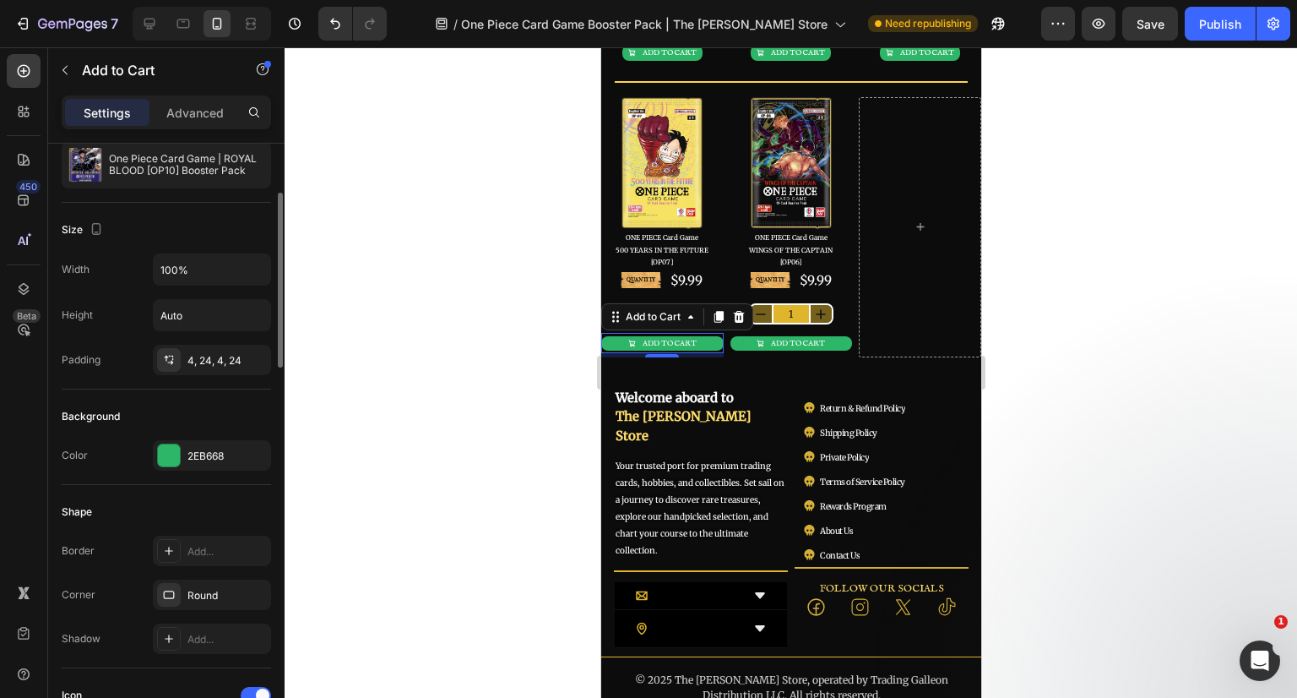
click at [214, 361] on div "4, 24, 4, 24" at bounding box center [226, 360] width 79 height 15
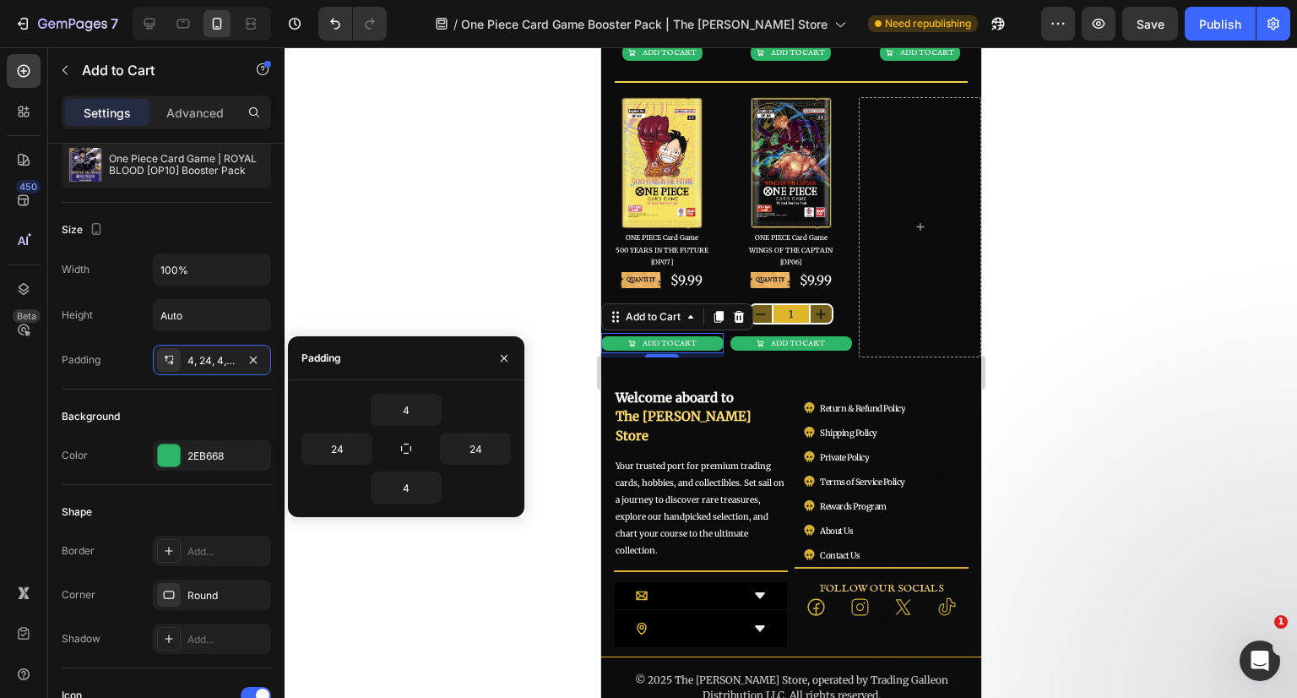
click at [410, 447] on icon "button" at bounding box center [406, 448] width 10 height 10
type input "4"
click at [443, 403] on div "4" at bounding box center [405, 410] width 209 height 32
click at [413, 413] on input "4" at bounding box center [406, 409] width 69 height 30
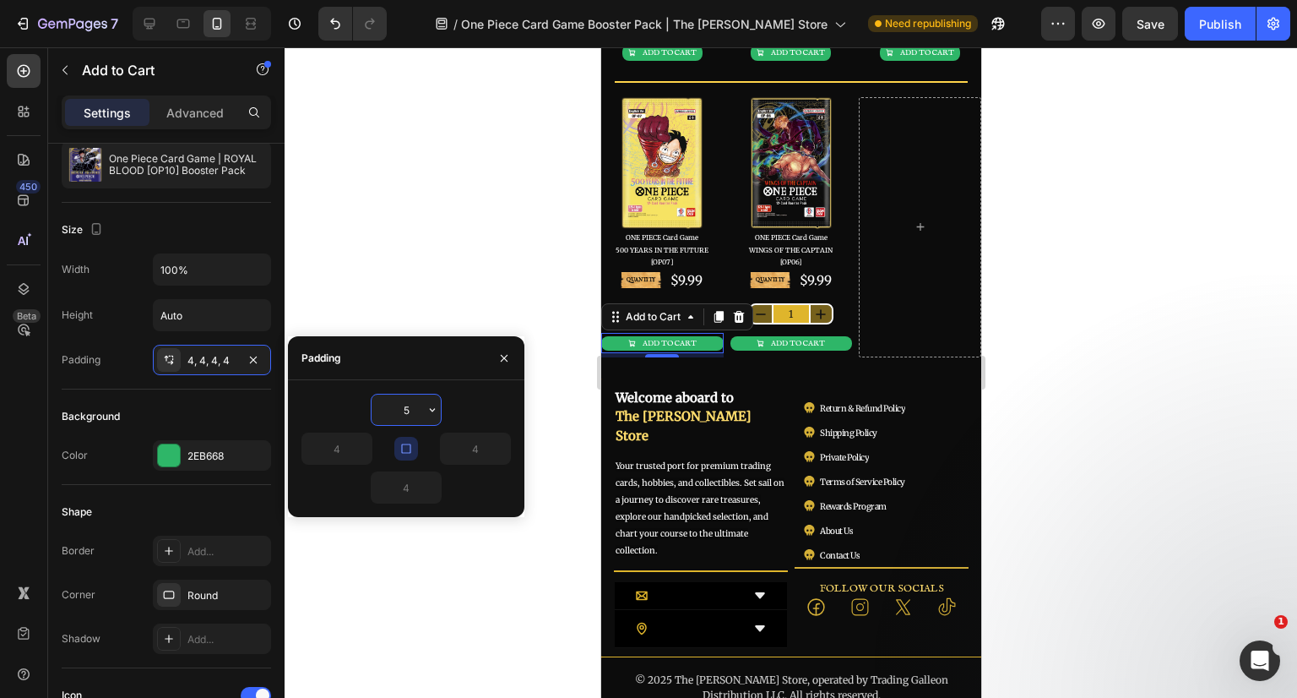
type input "5"
click at [220, 321] on input "Auto" at bounding box center [212, 315] width 117 height 30
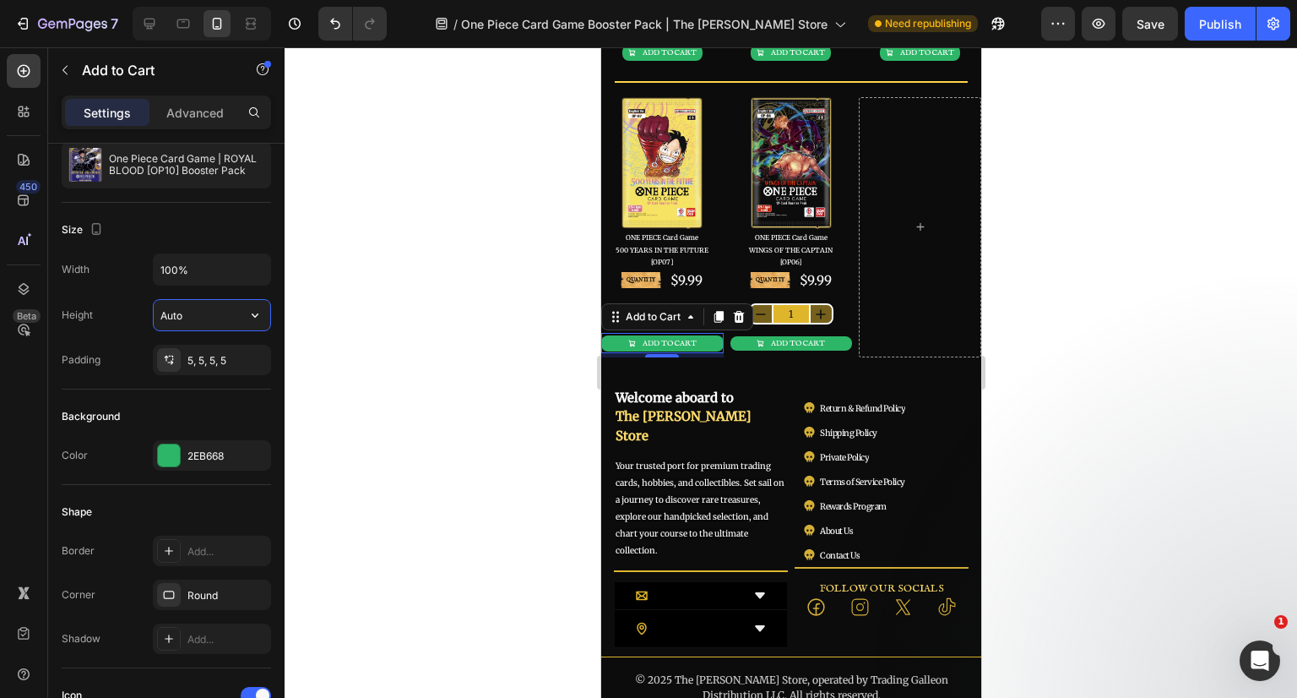
click at [247, 318] on icon "button" at bounding box center [255, 315] width 17 height 17
drag, startPoint x: 249, startPoint y: 316, endPoint x: 247, endPoint y: 282, distance: 33.9
click at [247, 280] on button "button" at bounding box center [255, 269] width 30 height 30
click at [226, 270] on input "100%" at bounding box center [212, 269] width 117 height 30
type input "95"
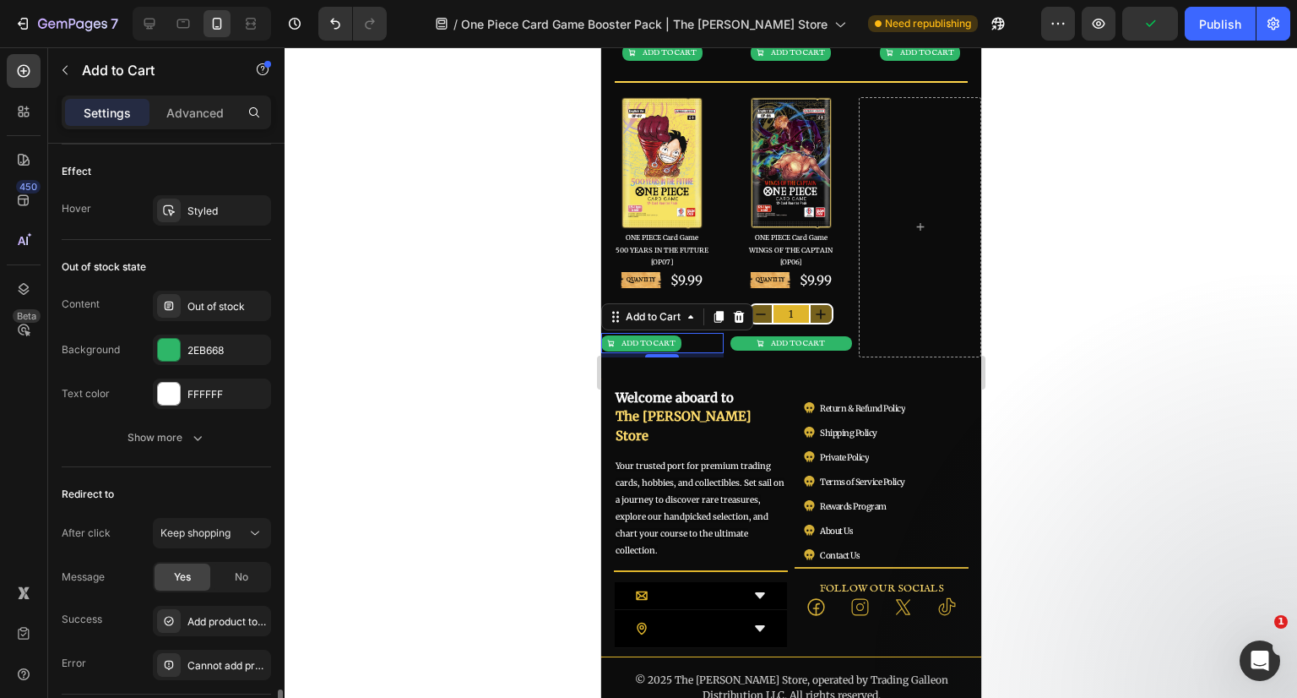
scroll to position [1469, 0]
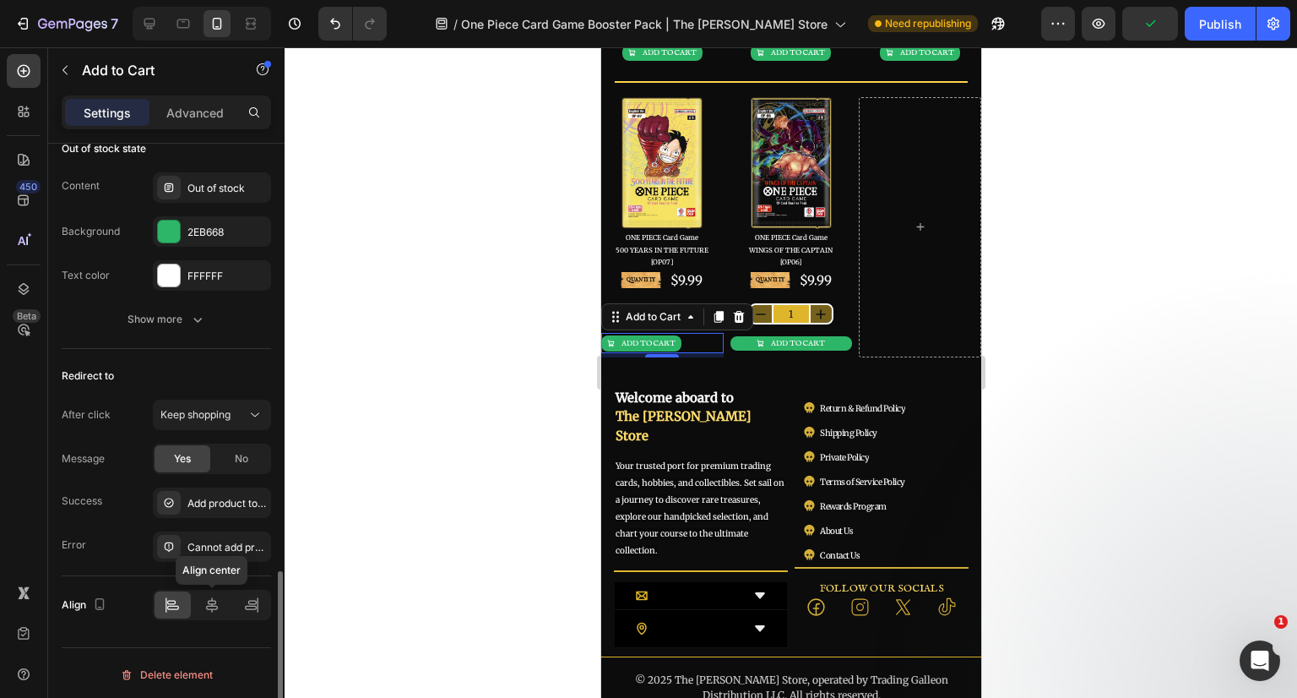
click at [223, 605] on div at bounding box center [212, 604] width 36 height 27
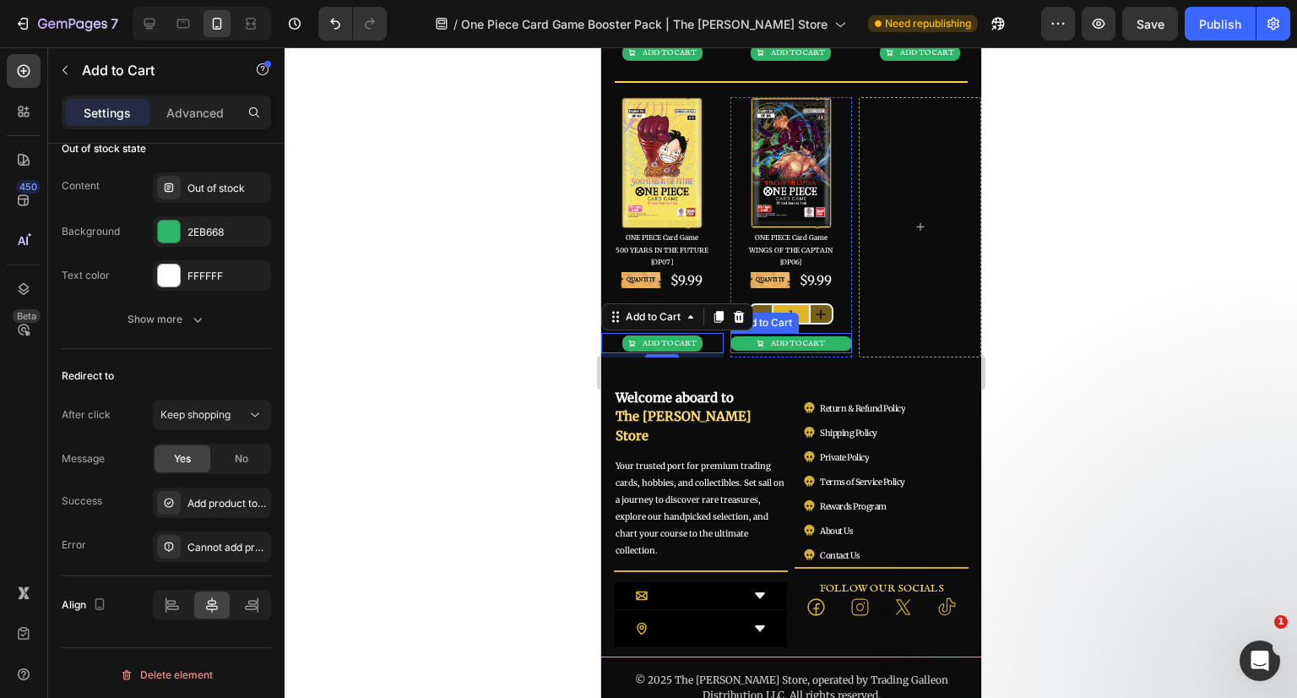
click at [816, 339] on div "ADD TO CART" at bounding box center [797, 343] width 54 height 8
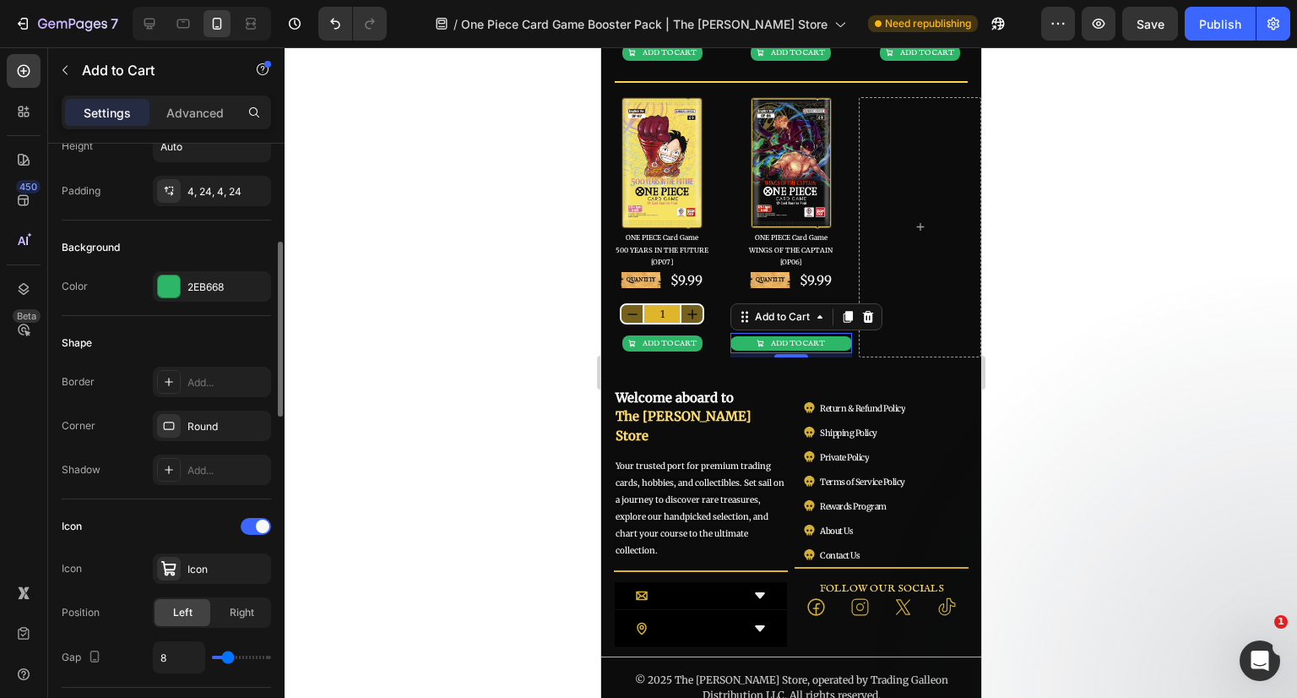
scroll to position [169, 0]
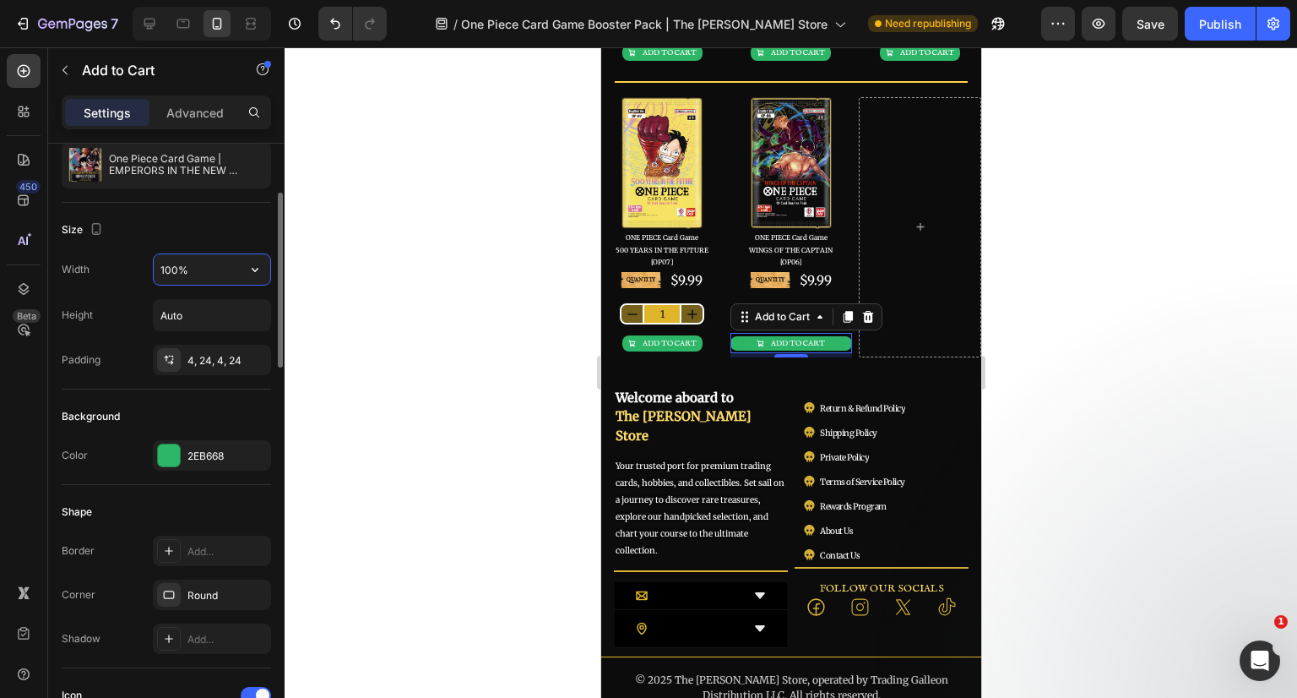
click at [203, 279] on input "100%" at bounding box center [212, 269] width 117 height 30
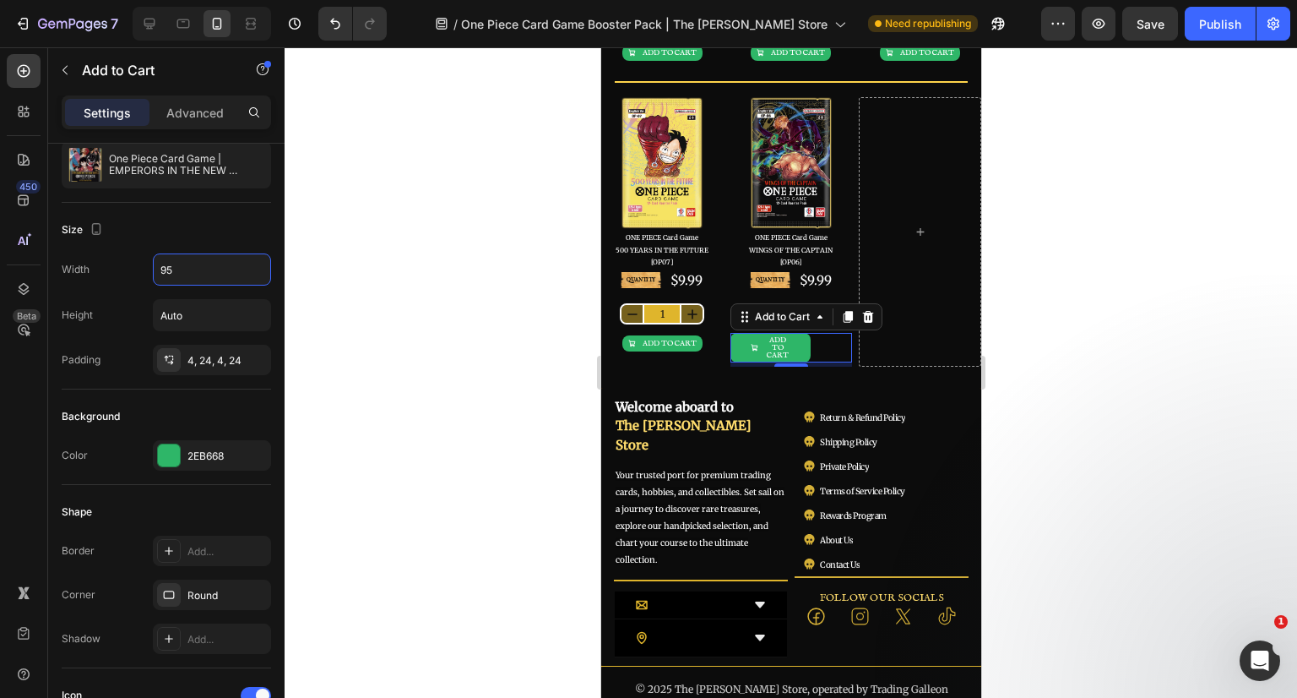
type input "95"
click at [214, 359] on div "4, 24, 4, 24" at bounding box center [226, 360] width 79 height 15
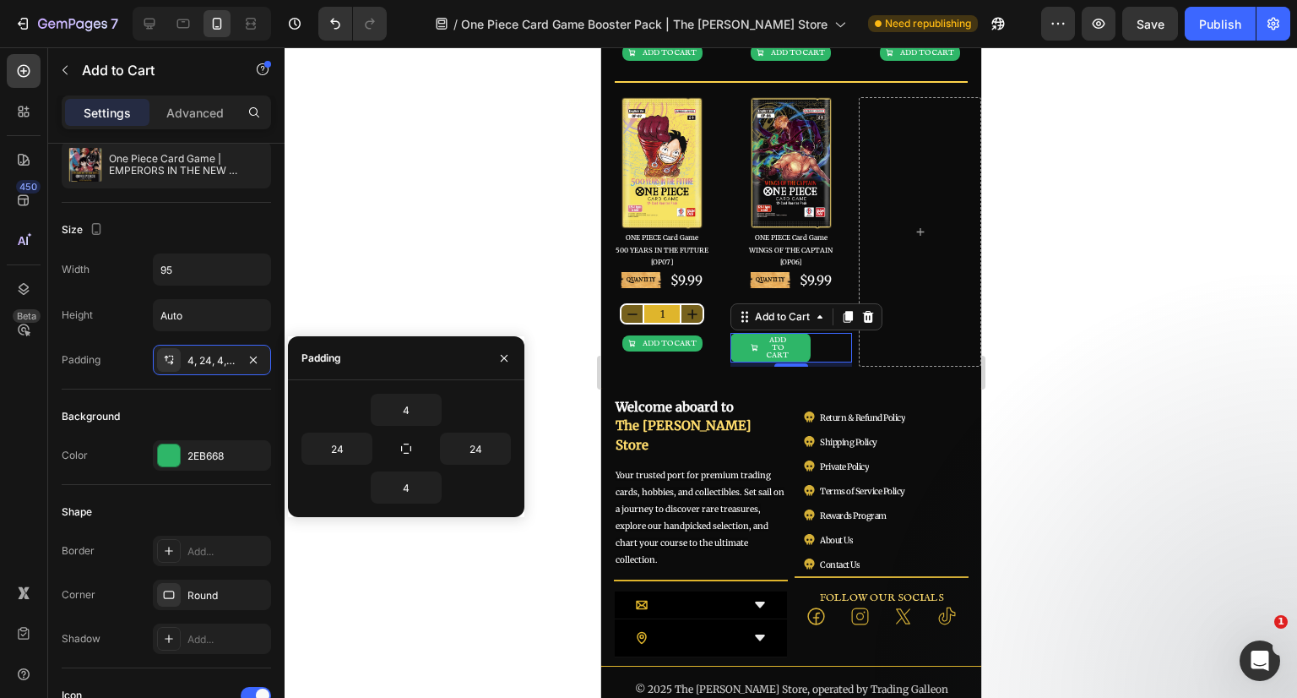
click at [405, 445] on icon "button" at bounding box center [406, 449] width 14 height 14
type input "4"
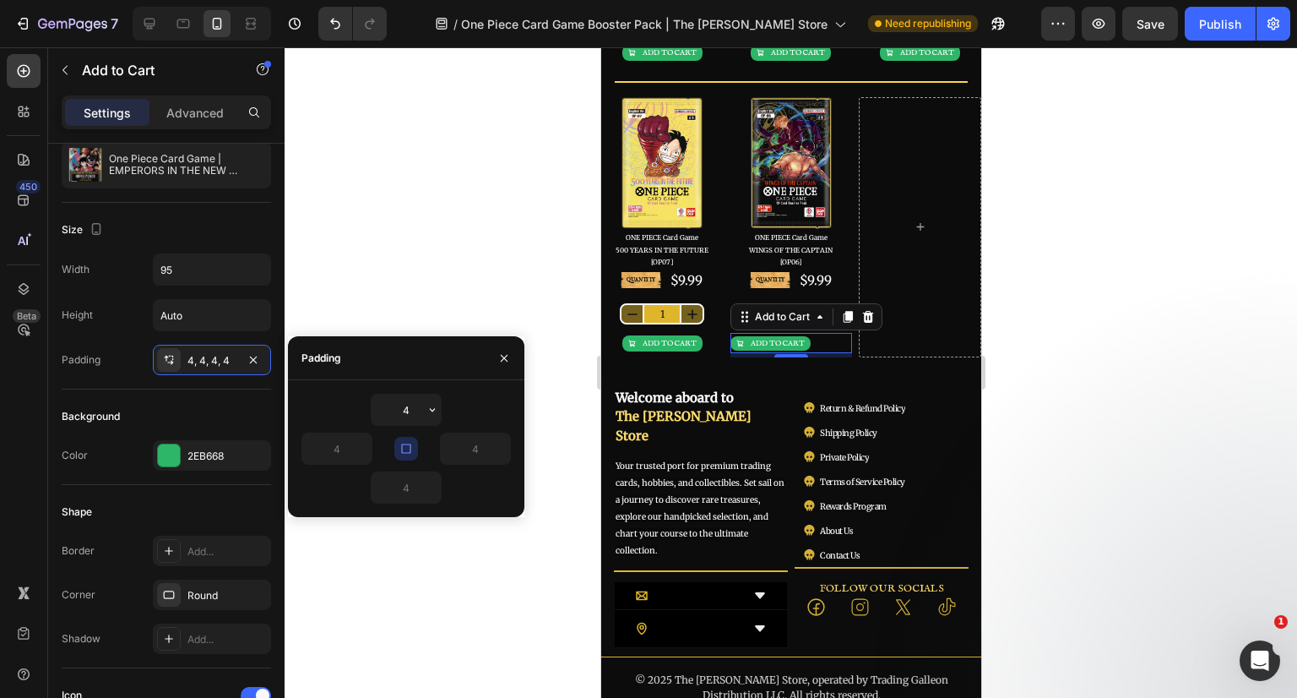
click at [425, 413] on button "button" at bounding box center [432, 409] width 17 height 30
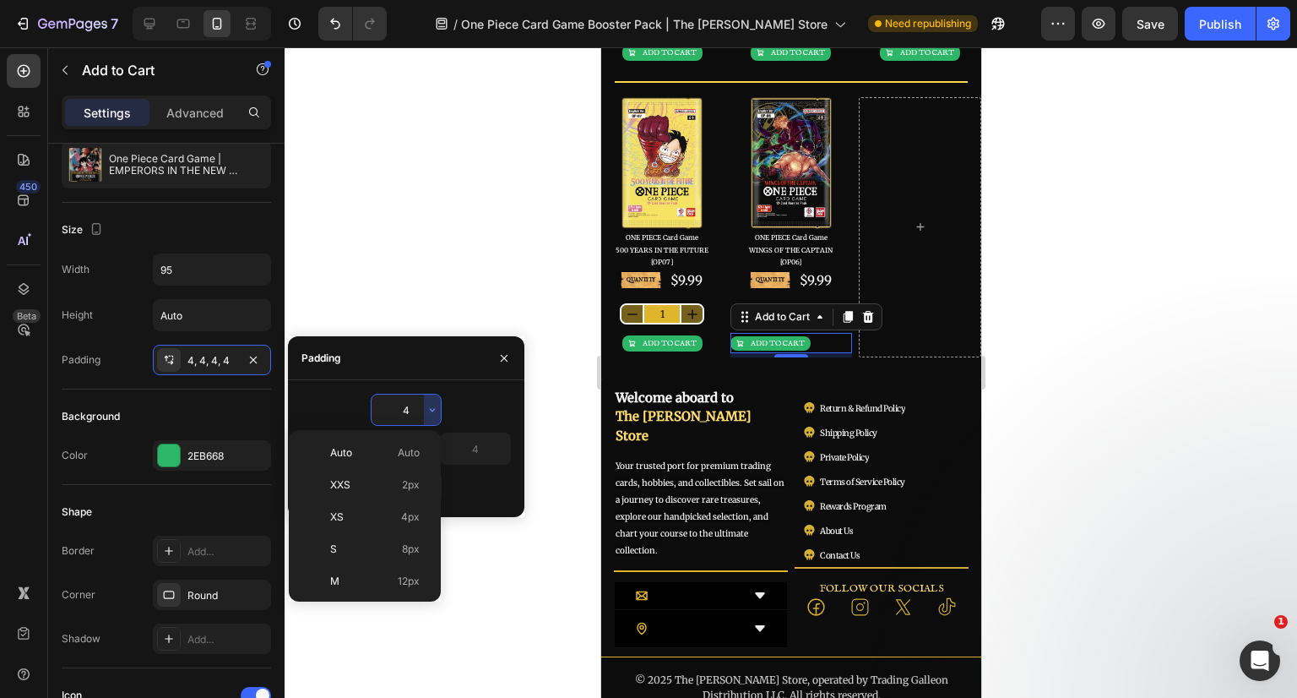
click at [415, 410] on input "4" at bounding box center [406, 409] width 69 height 30
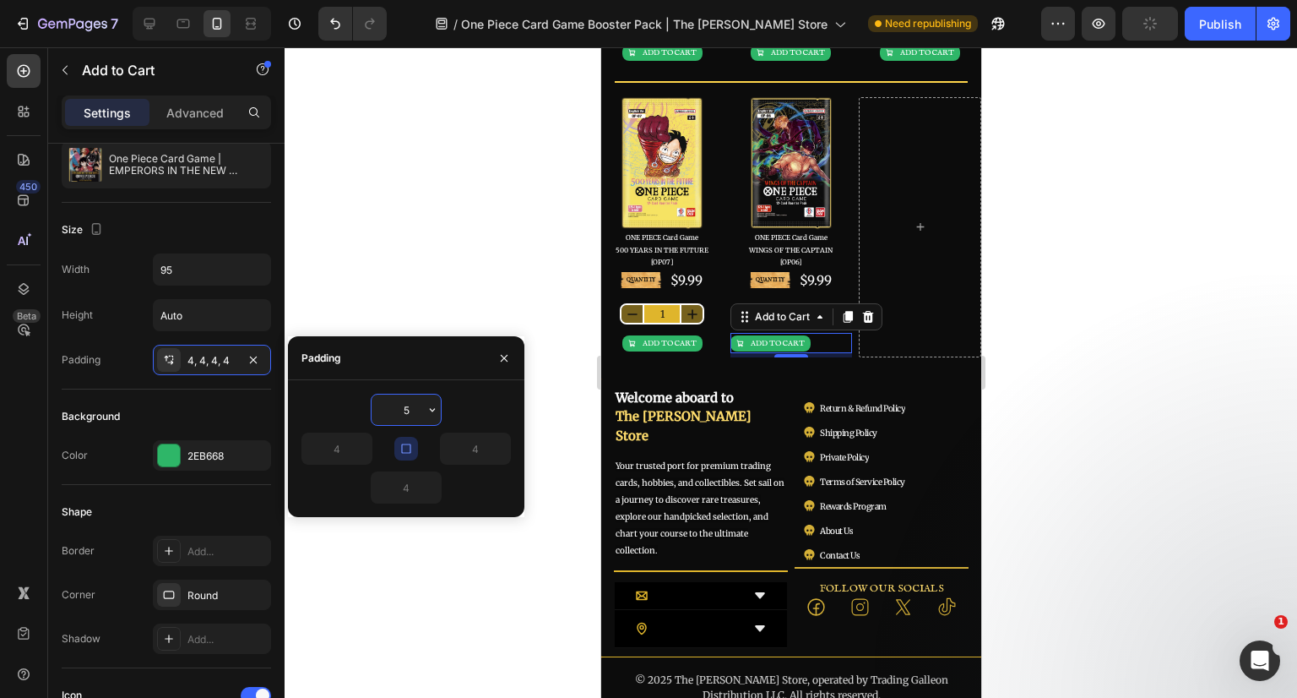
type input "5"
click at [504, 359] on icon "button" at bounding box center [504, 358] width 14 height 14
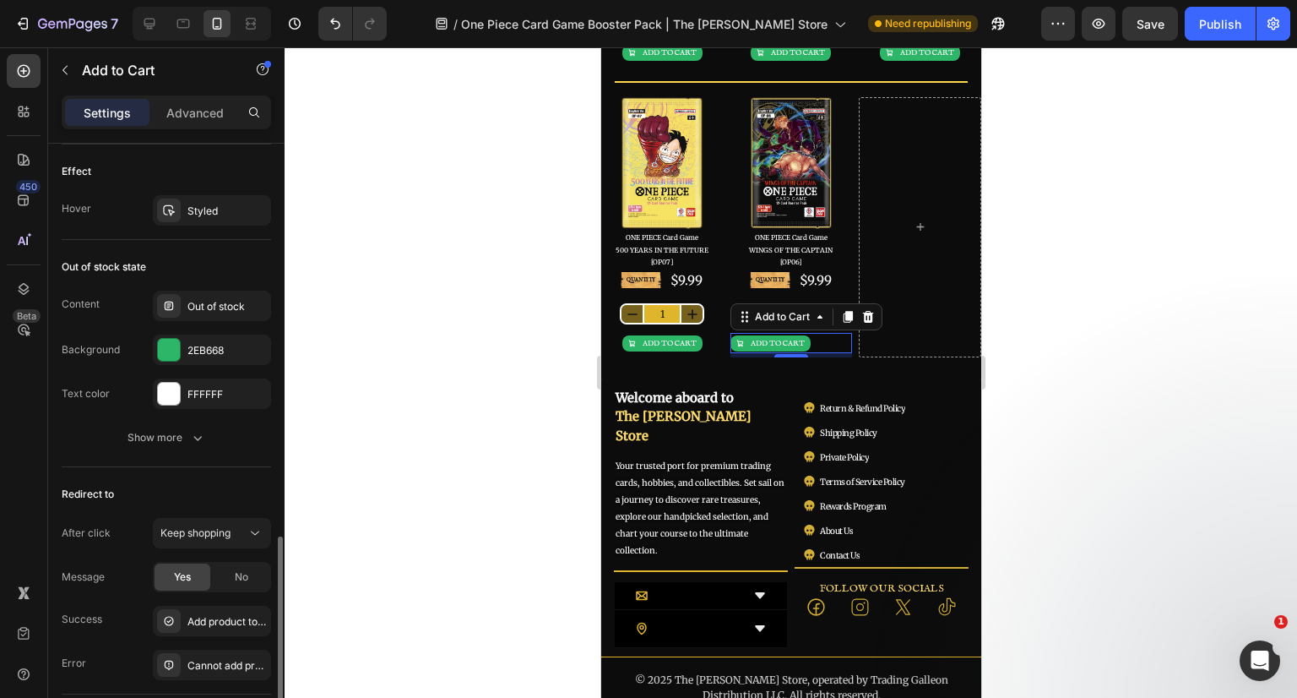
scroll to position [1469, 0]
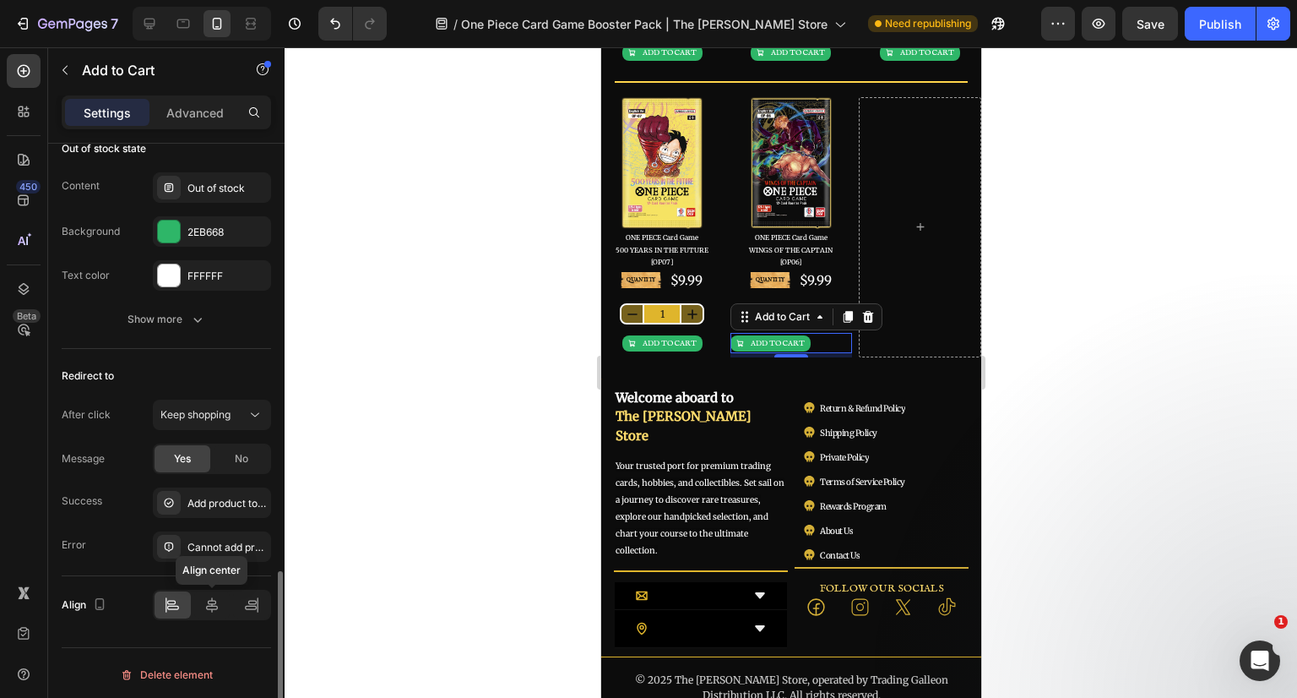
click at [219, 611] on div at bounding box center [212, 604] width 36 height 27
click at [1143, 366] on div at bounding box center [791, 372] width 1013 height 650
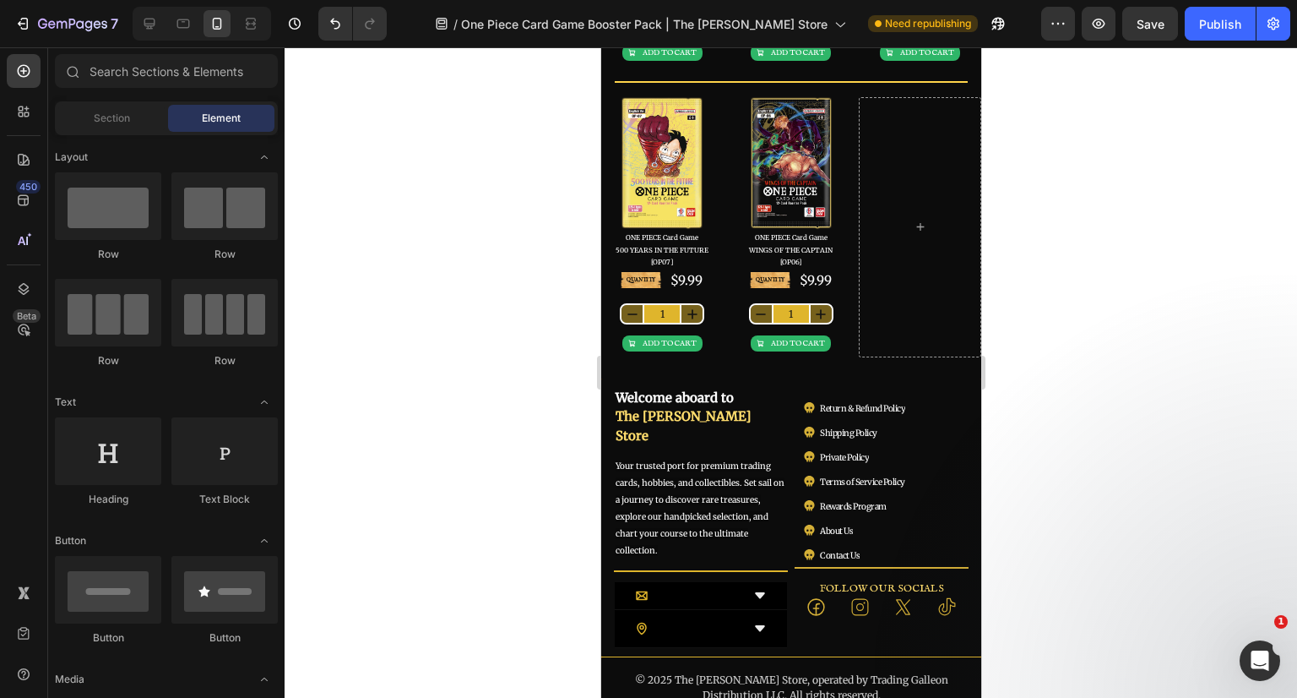
click at [1172, 316] on div at bounding box center [791, 372] width 1013 height 650
click at [711, 334] on div "ADD TO CART Add to Cart" at bounding box center [661, 343] width 122 height 20
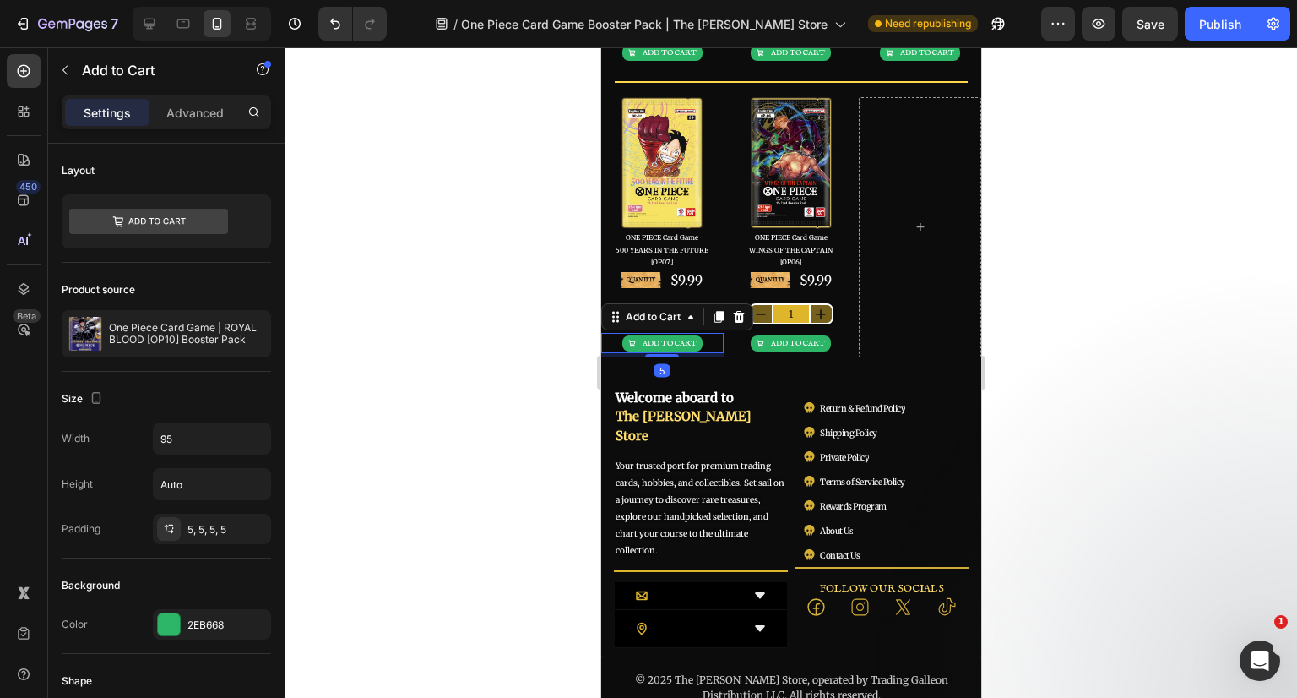
click at [1266, 328] on div at bounding box center [791, 372] width 1013 height 650
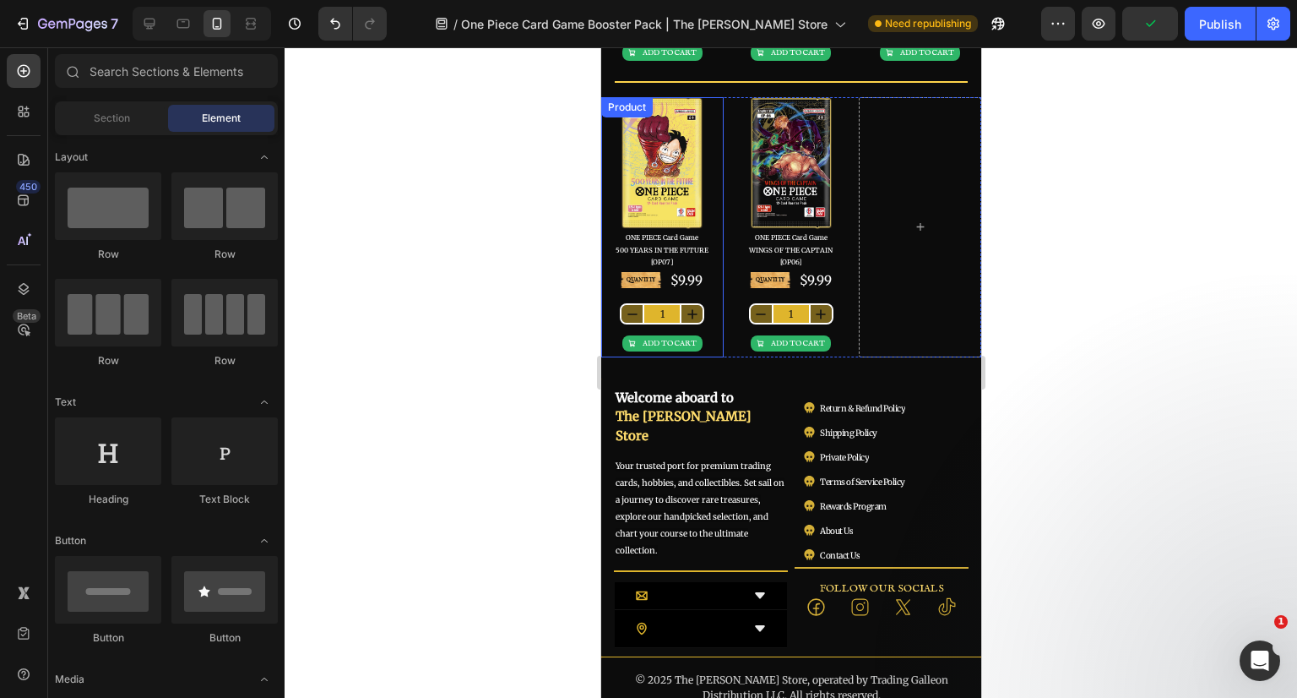
click at [713, 296] on div "QUANTITY Text Block $9.99 Product Price Product Price Row 1 Product Quantity AD…" at bounding box center [661, 313] width 122 height 87
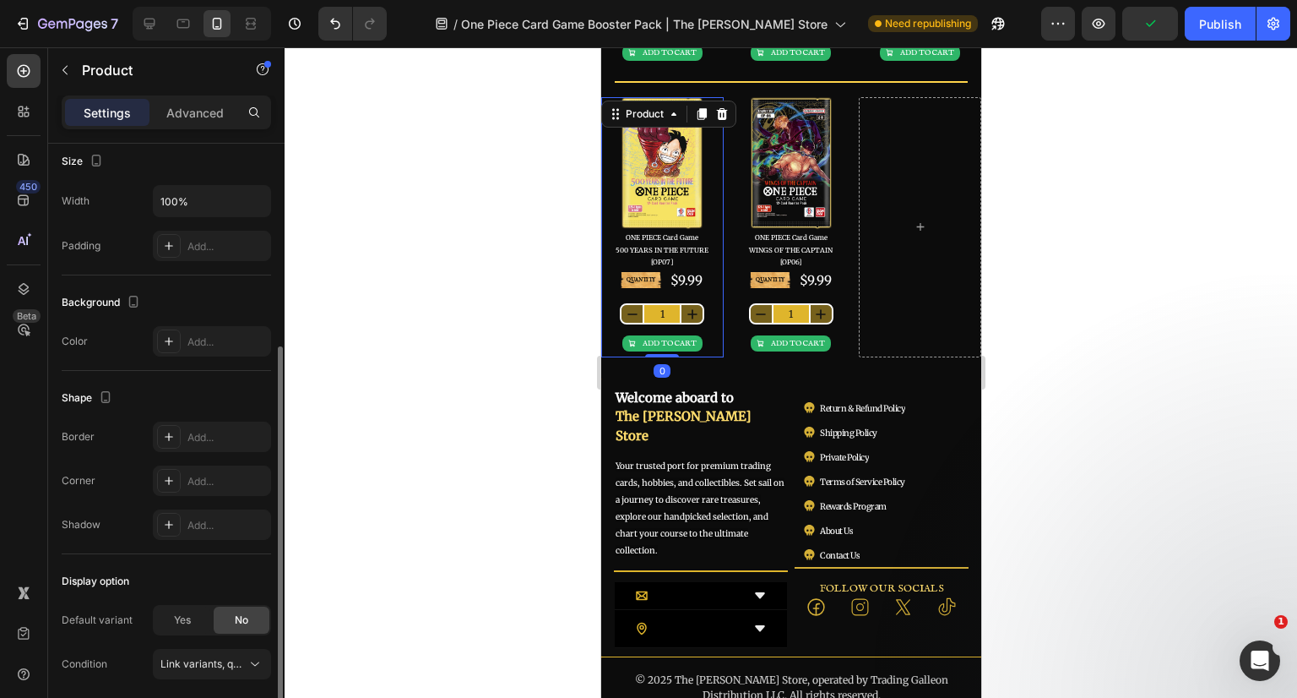
scroll to position [0, 0]
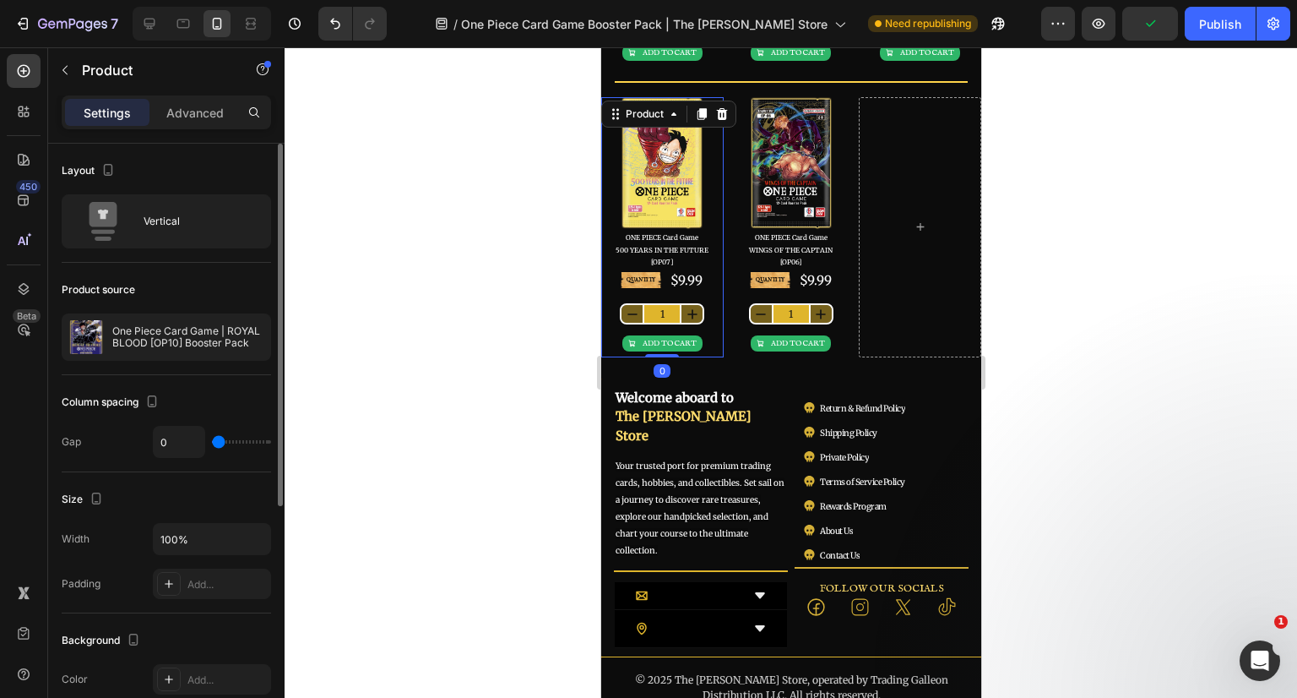
click at [178, 334] on p "One Piece Card Game | ROYAL BLOOD [OP10] Booster Pack" at bounding box center [187, 337] width 151 height 24
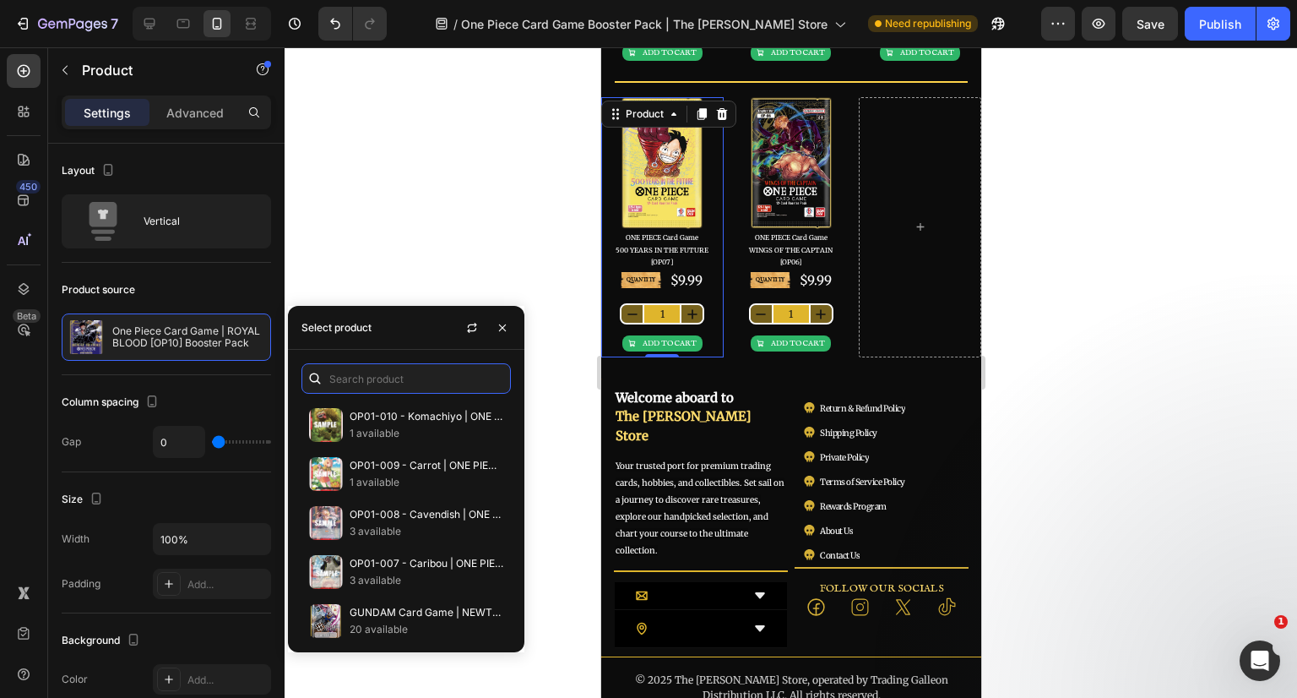
click at [397, 374] on input "text" at bounding box center [405, 378] width 209 height 30
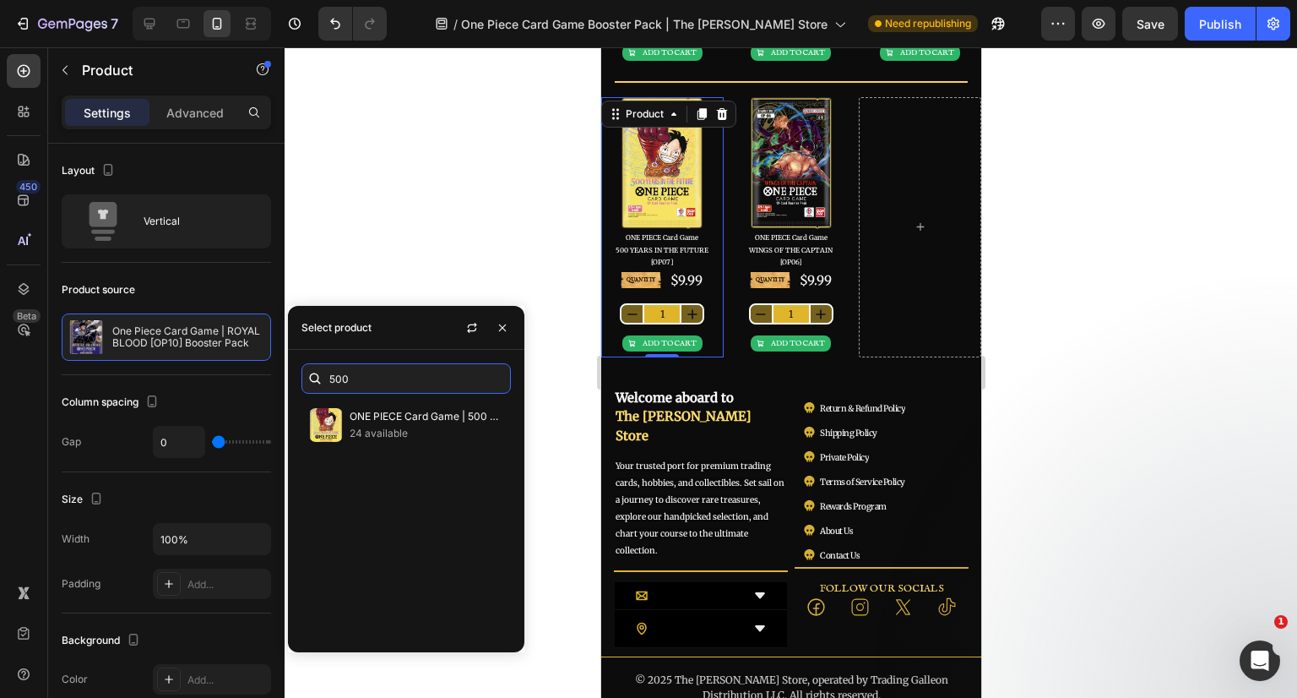
type input "500"
click at [394, 425] on p "24 available" at bounding box center [427, 433] width 154 height 17
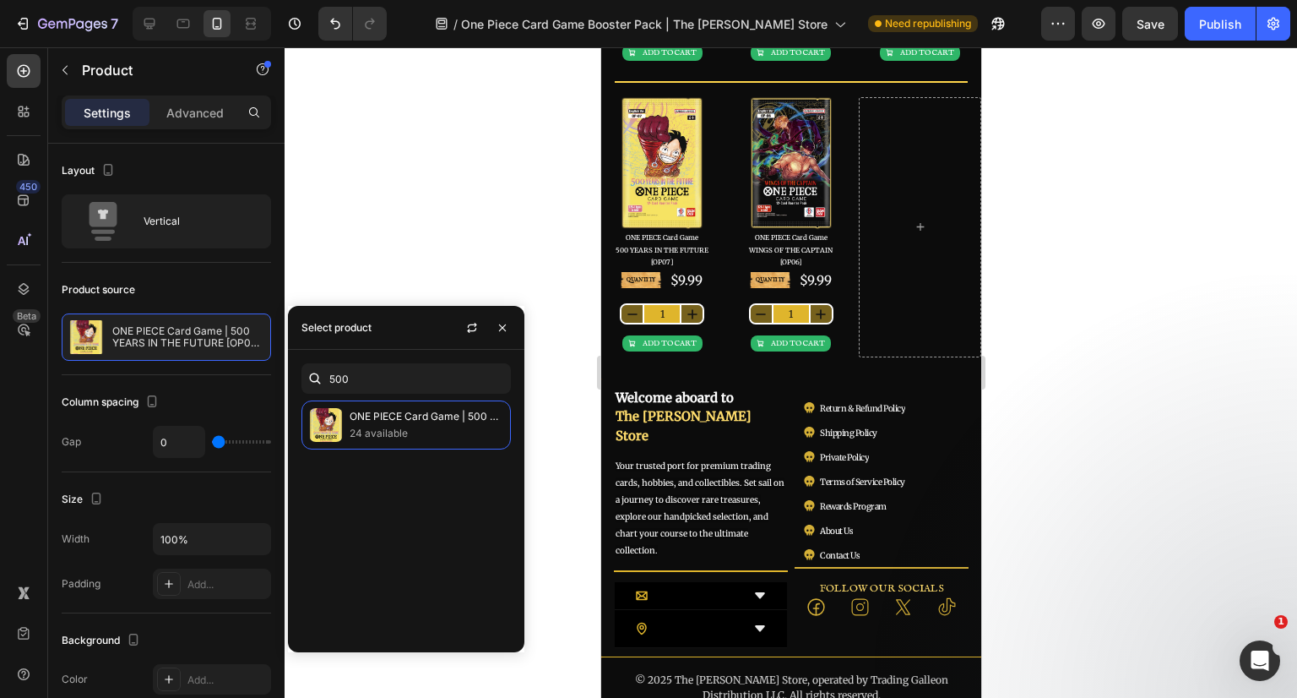
click at [1114, 336] on div at bounding box center [791, 372] width 1013 height 650
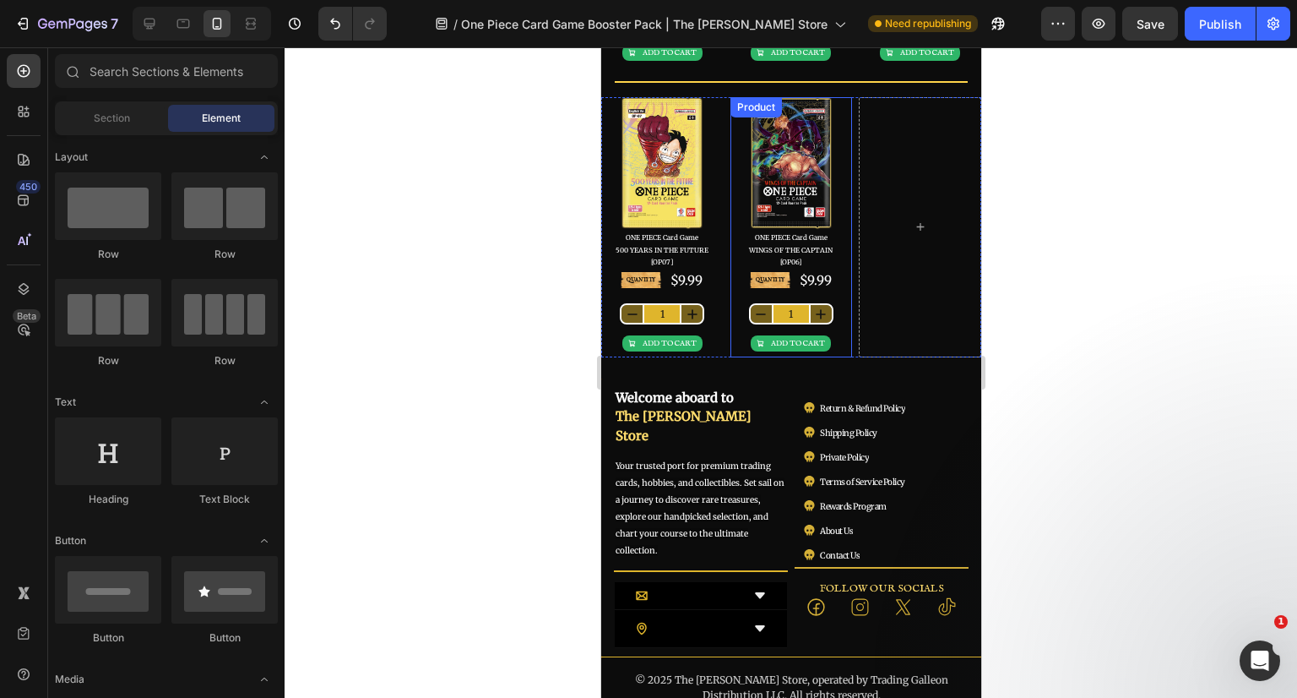
click at [834, 295] on div "QUANTITY Text Block $9.99 Product Price Product Price Row 1 Product Quantity AD…" at bounding box center [791, 313] width 122 height 87
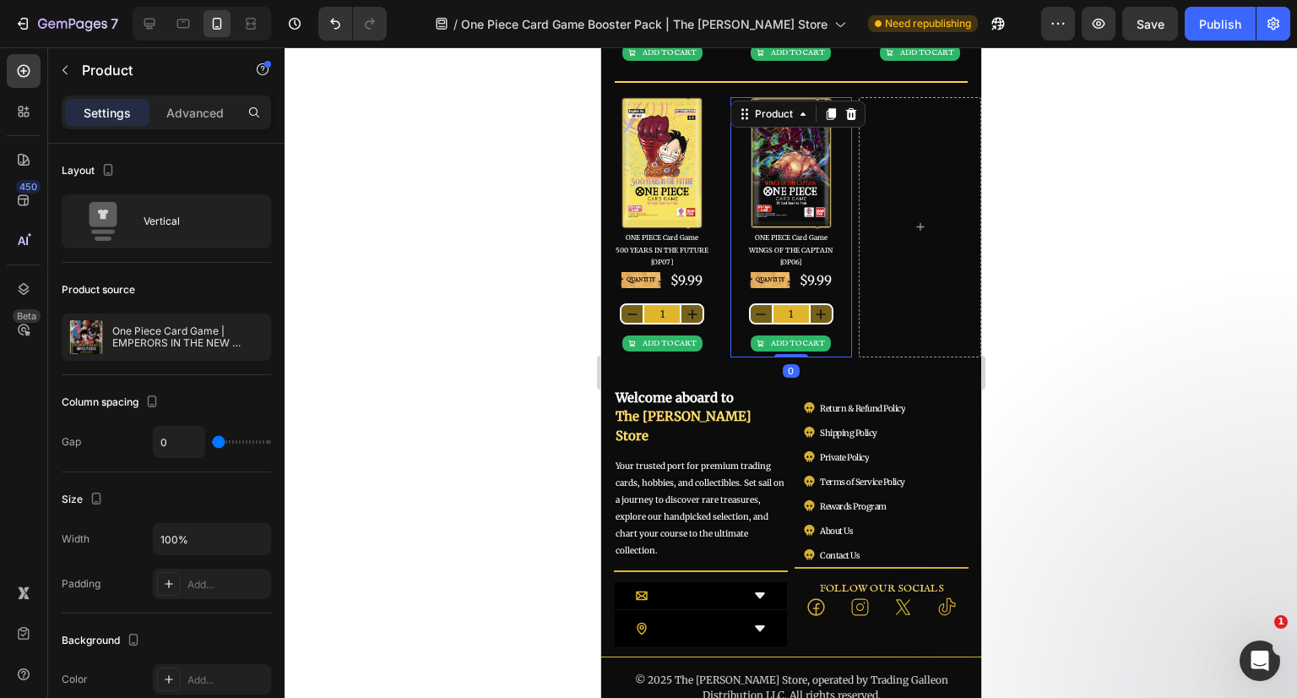
click at [148, 341] on p "One Piece Card Game | EMPERORS IN THE NEW WORLD [OP09] Booster Pack" at bounding box center [187, 337] width 151 height 24
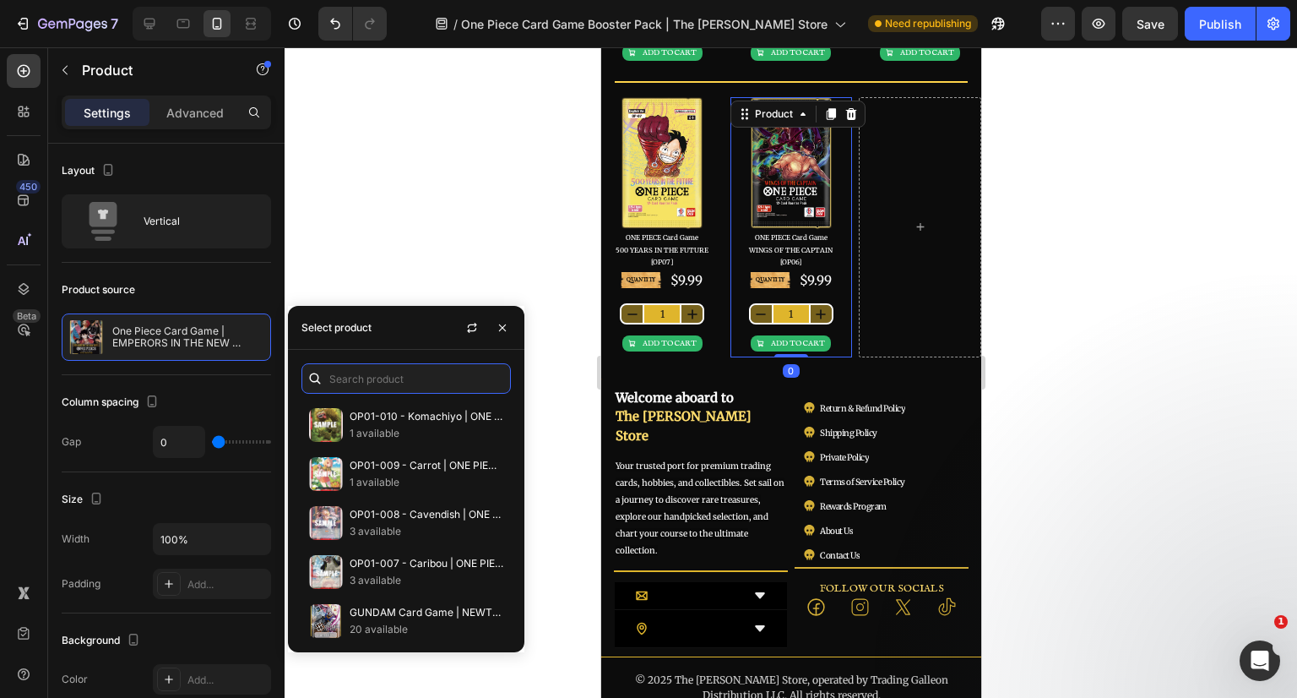
click at [401, 388] on input "text" at bounding box center [405, 378] width 209 height 30
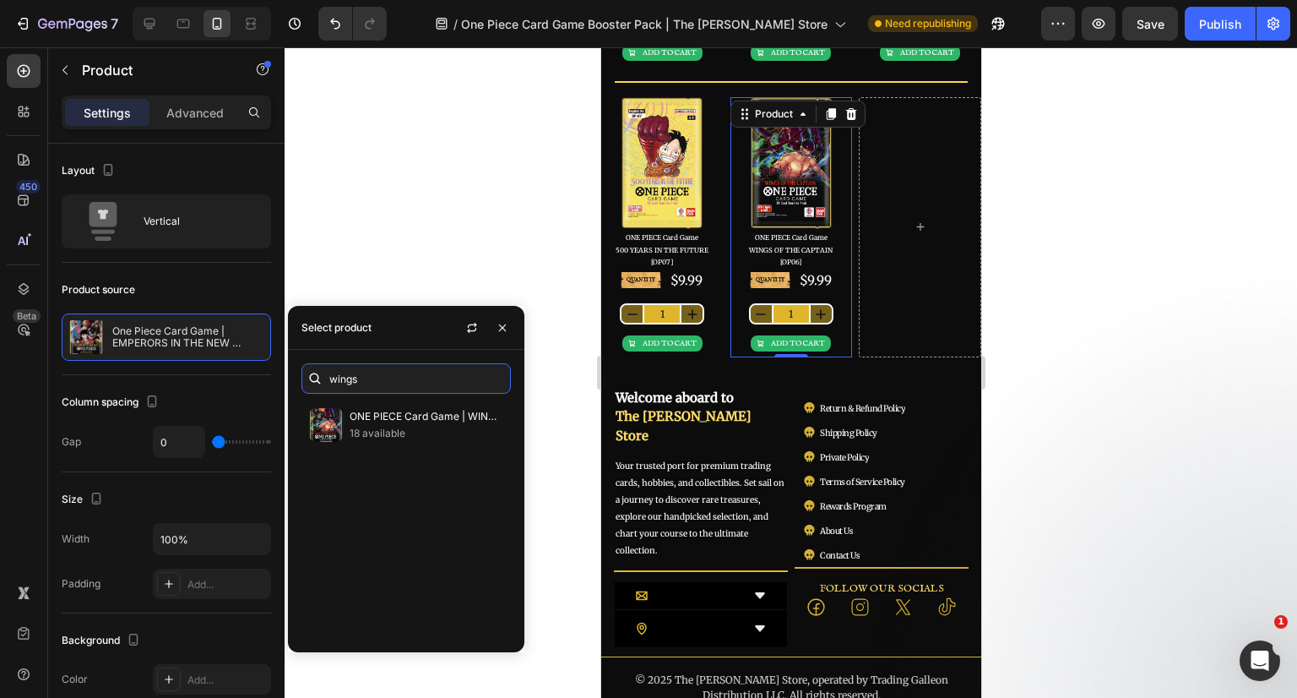
type input "wings"
click at [409, 429] on p "18 available" at bounding box center [427, 433] width 154 height 17
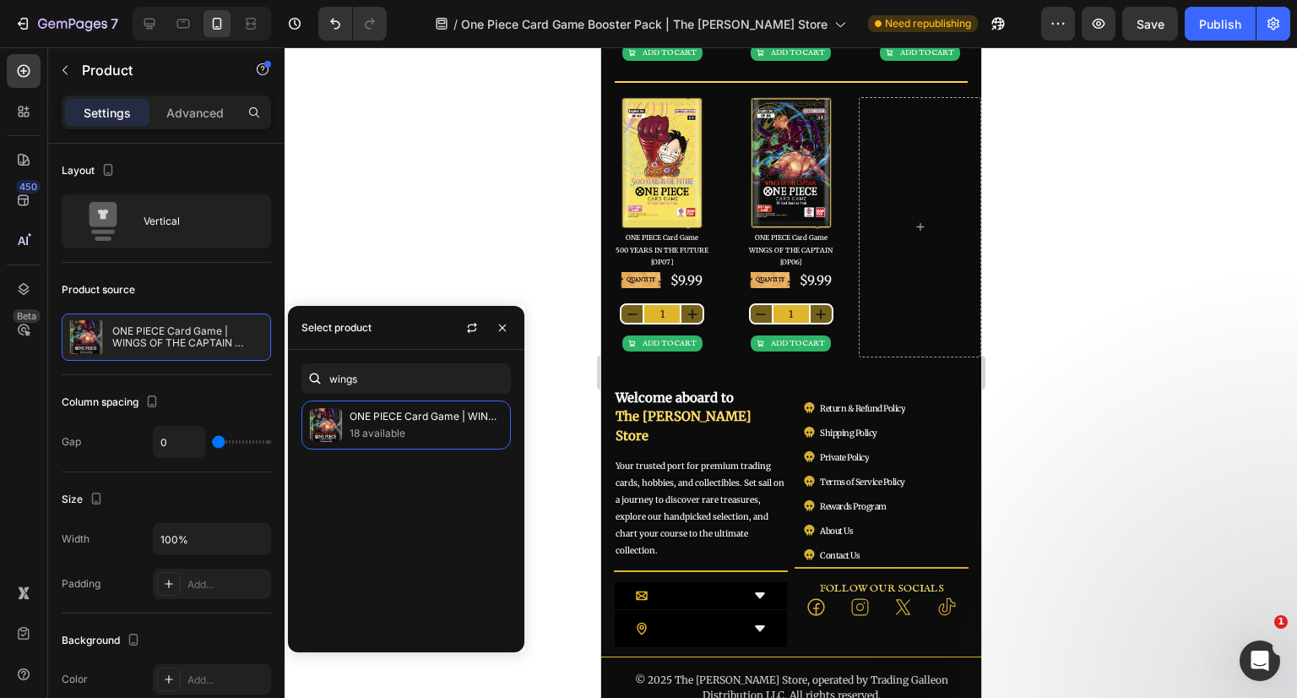
click at [429, 424] on p "ONE PIECE Card Game | WINGS OF THE CAPTAIN [OP06] Booster Pack" at bounding box center [427, 416] width 154 height 17
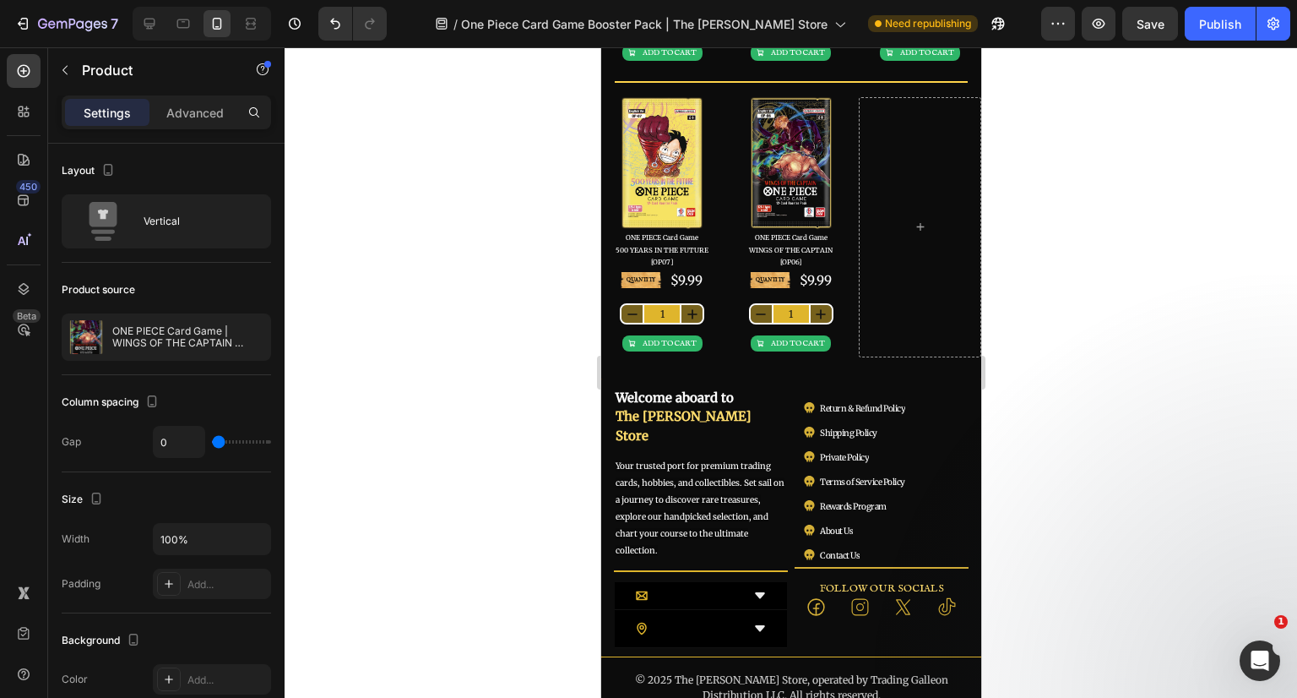
click at [1088, 339] on div at bounding box center [791, 372] width 1013 height 650
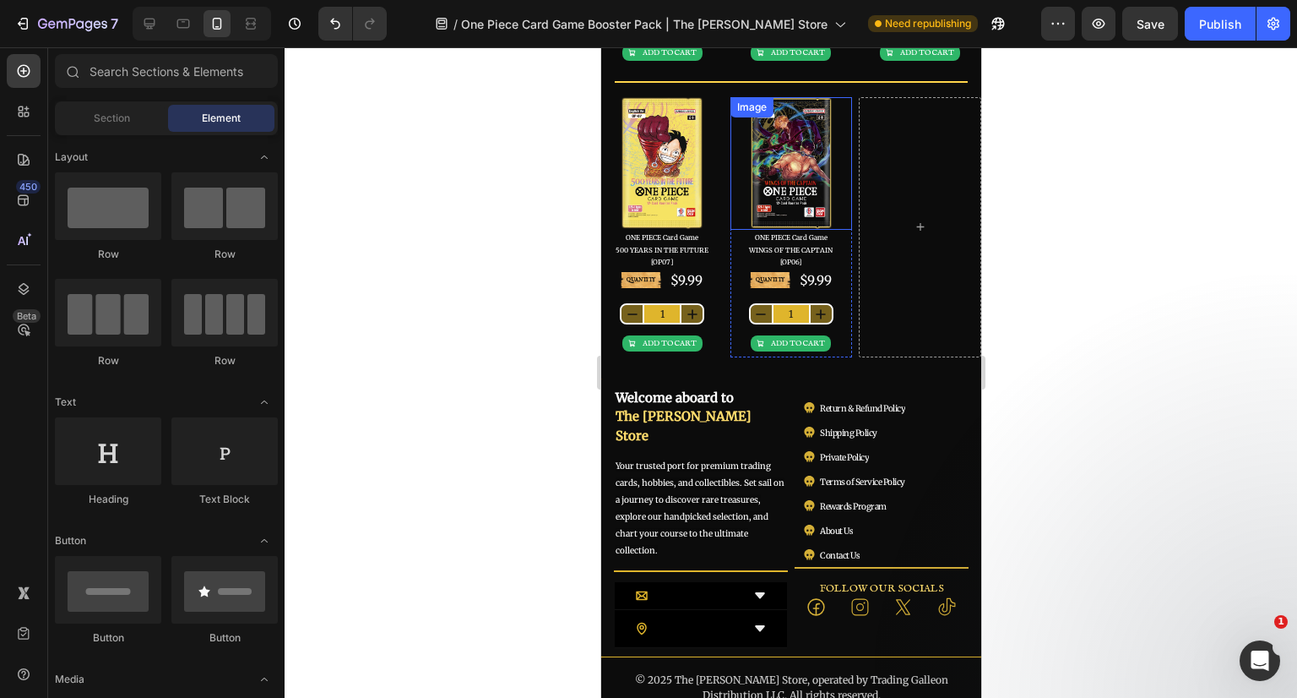
click at [815, 182] on img at bounding box center [790, 163] width 84 height 133
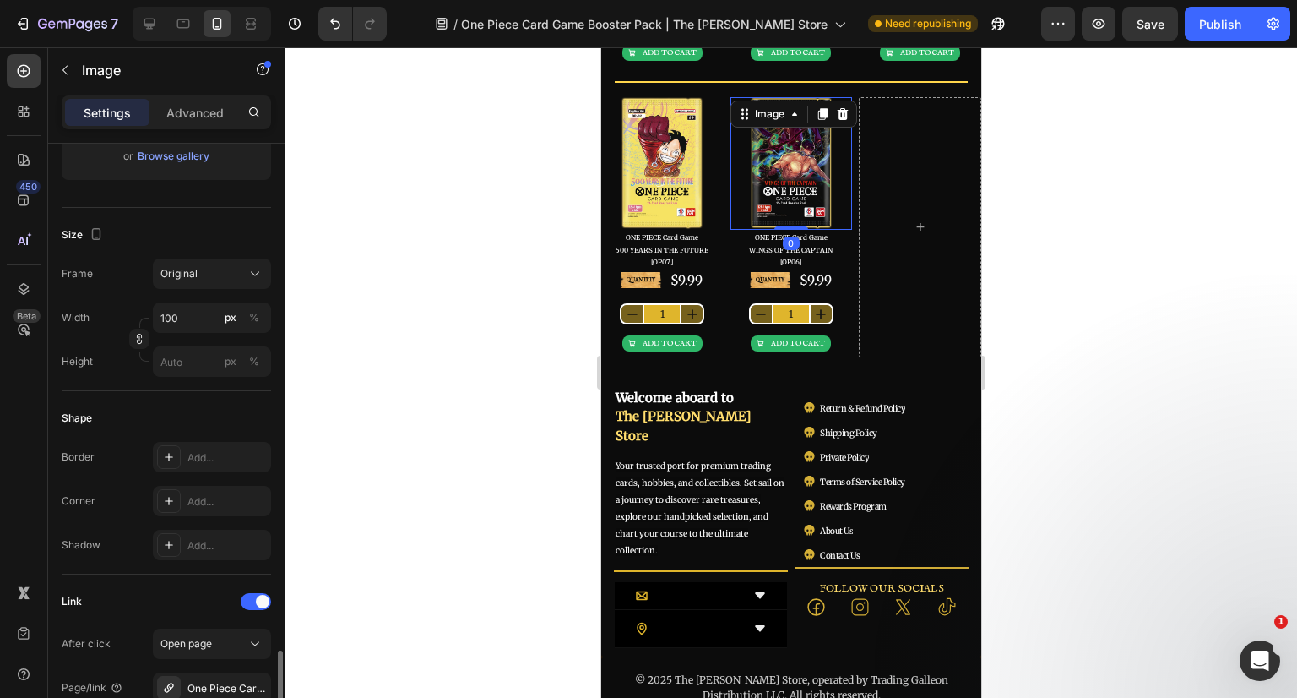
scroll to position [591, 0]
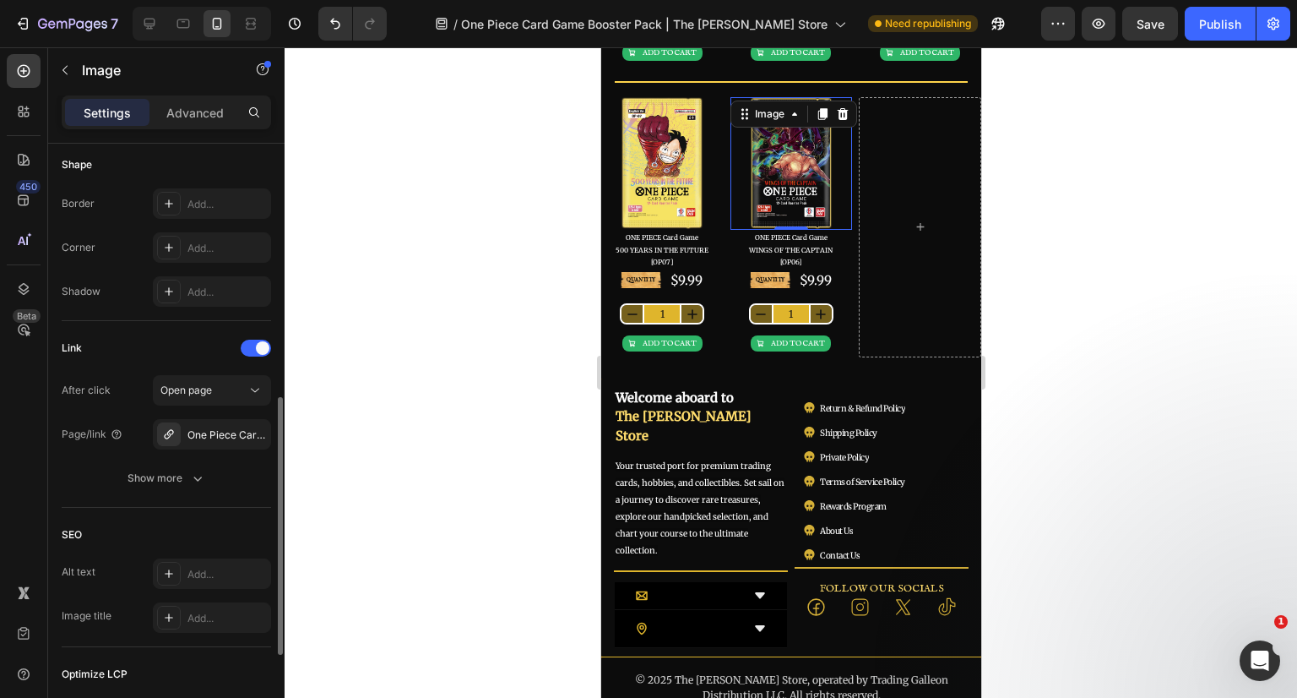
click at [0, 0] on icon "button" at bounding box center [0, 0] width 0 height 0
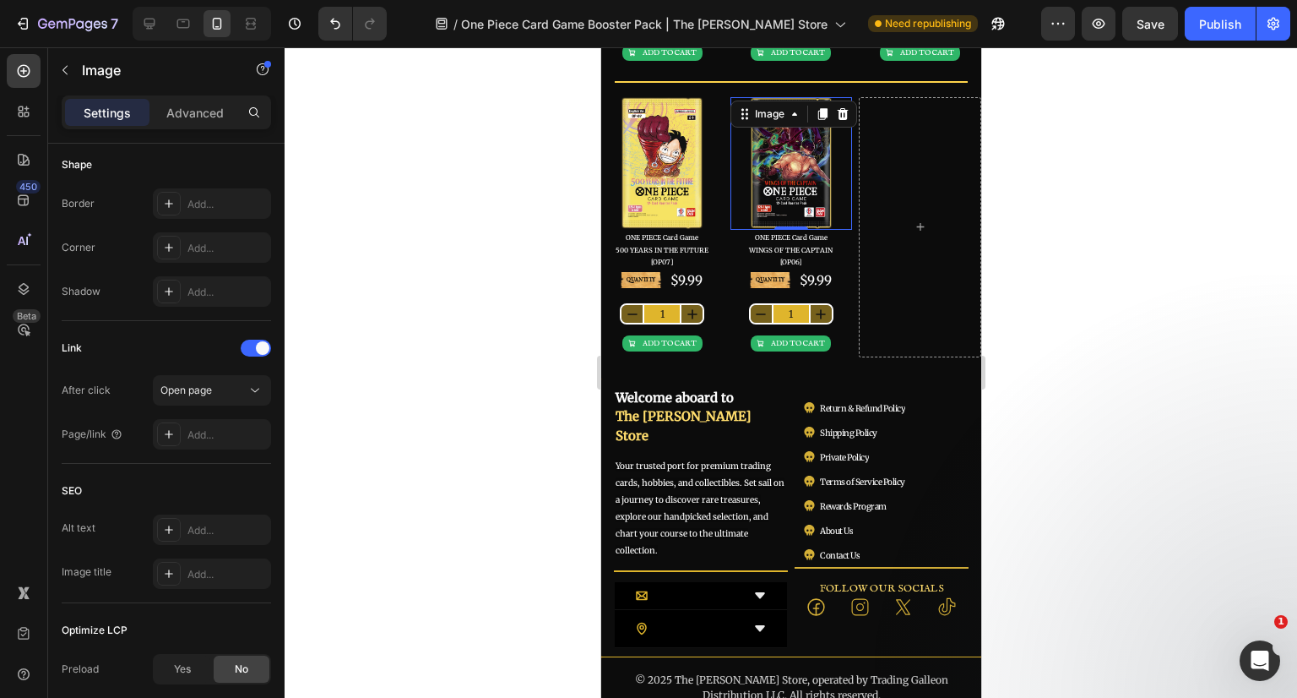
click at [205, 433] on div "Add..." at bounding box center [226, 434] width 79 height 15
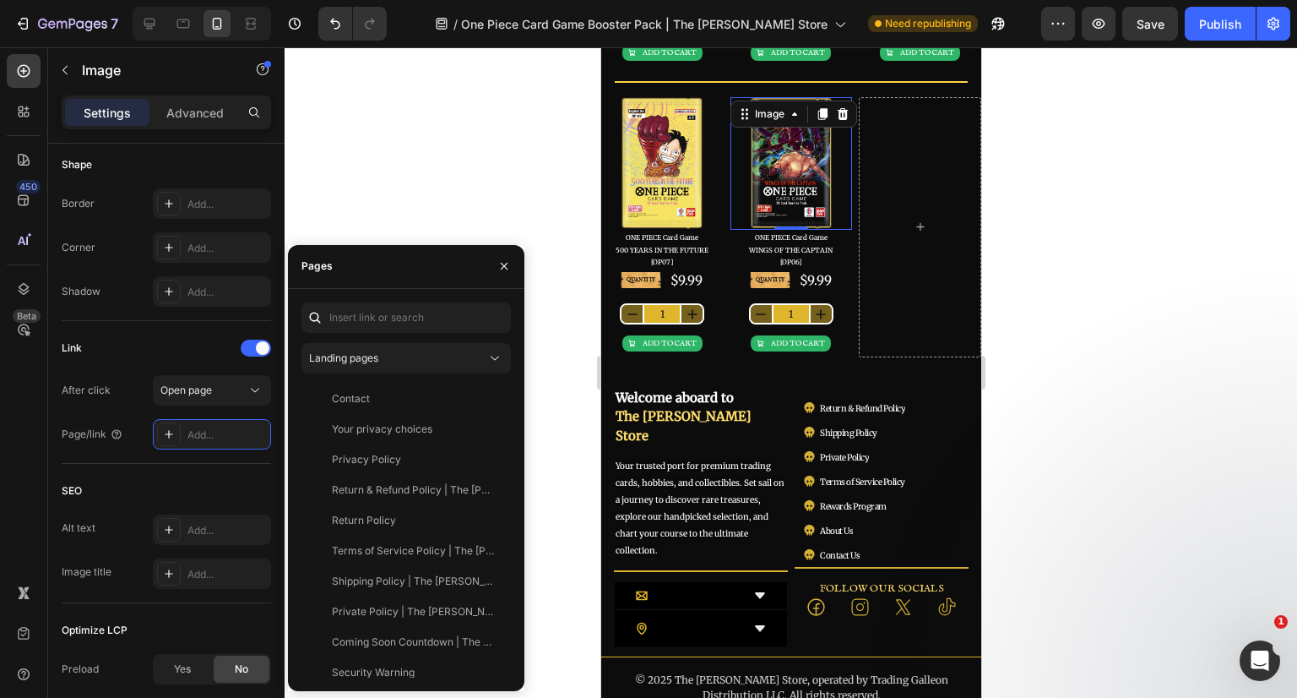
click at [410, 353] on div "Landing pages" at bounding box center [397, 357] width 177 height 15
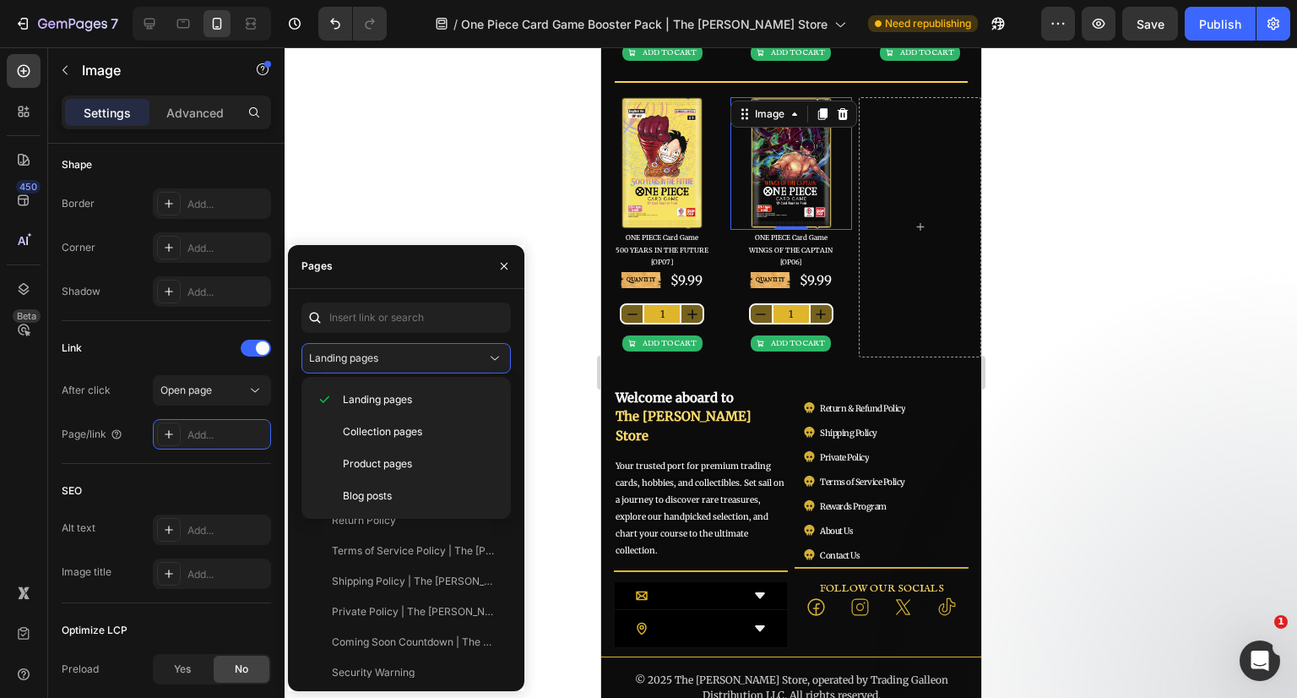
click at [389, 456] on span "Product pages" at bounding box center [377, 463] width 69 height 15
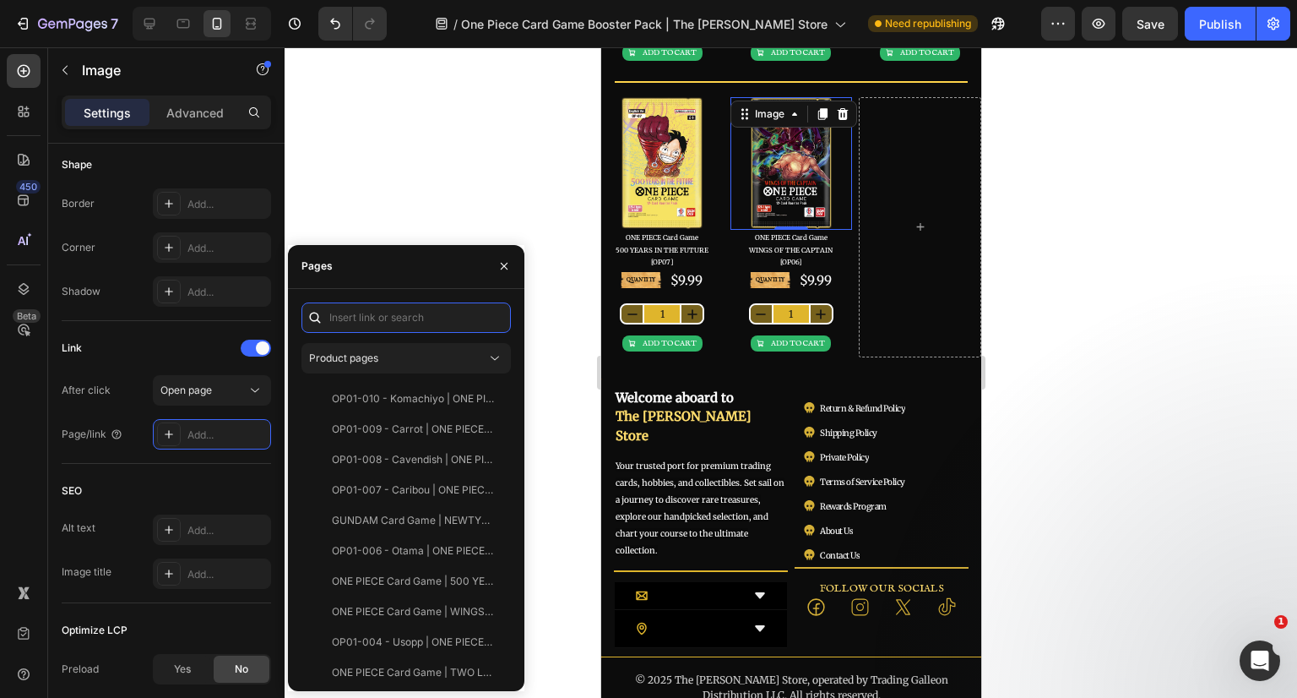
click at [381, 316] on input "text" at bounding box center [405, 317] width 209 height 30
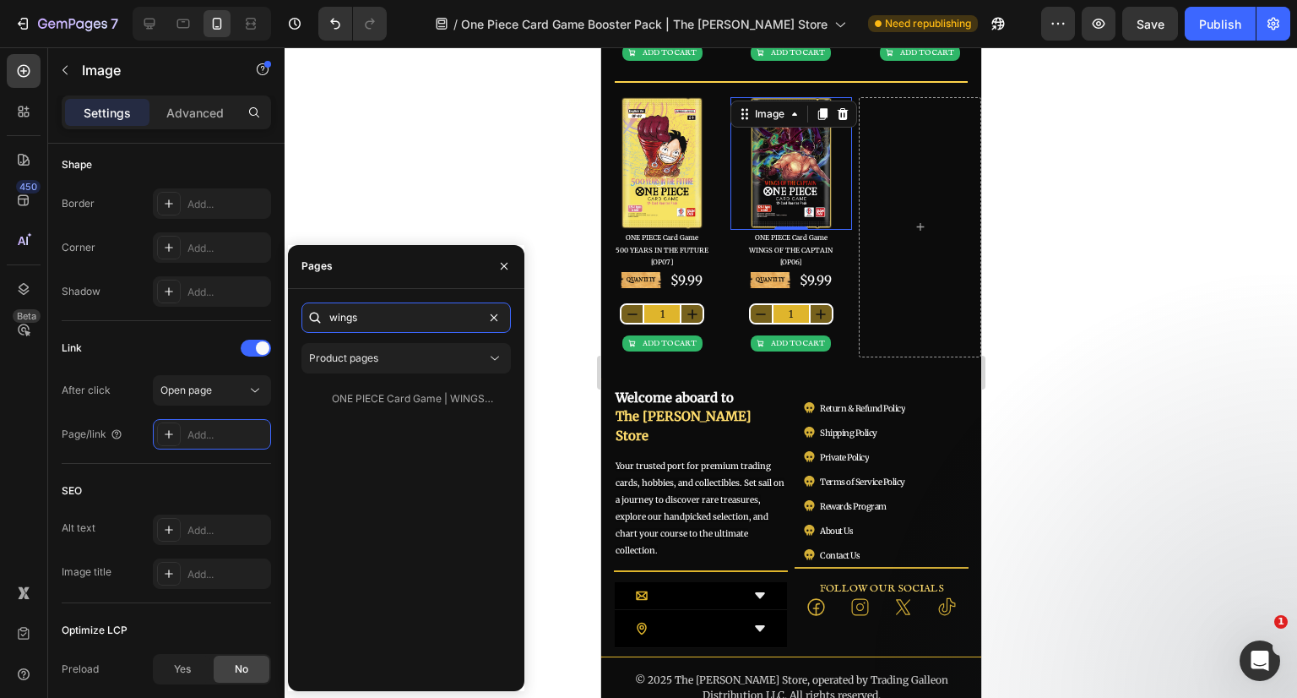
type input "wings"
click at [395, 391] on div "ONE PIECE Card Game | WINGS OF THE CAPTAIN [OP06] Booster Pack" at bounding box center [413, 398] width 162 height 15
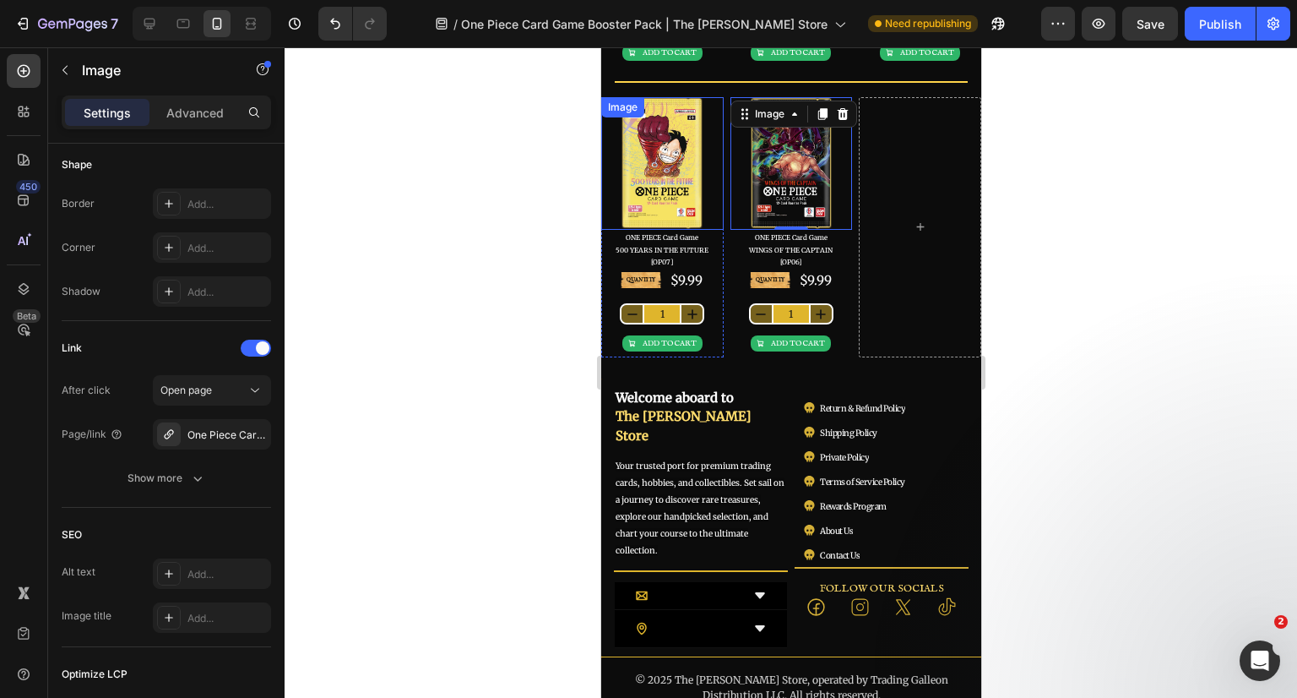
click at [663, 164] on img at bounding box center [661, 163] width 84 height 133
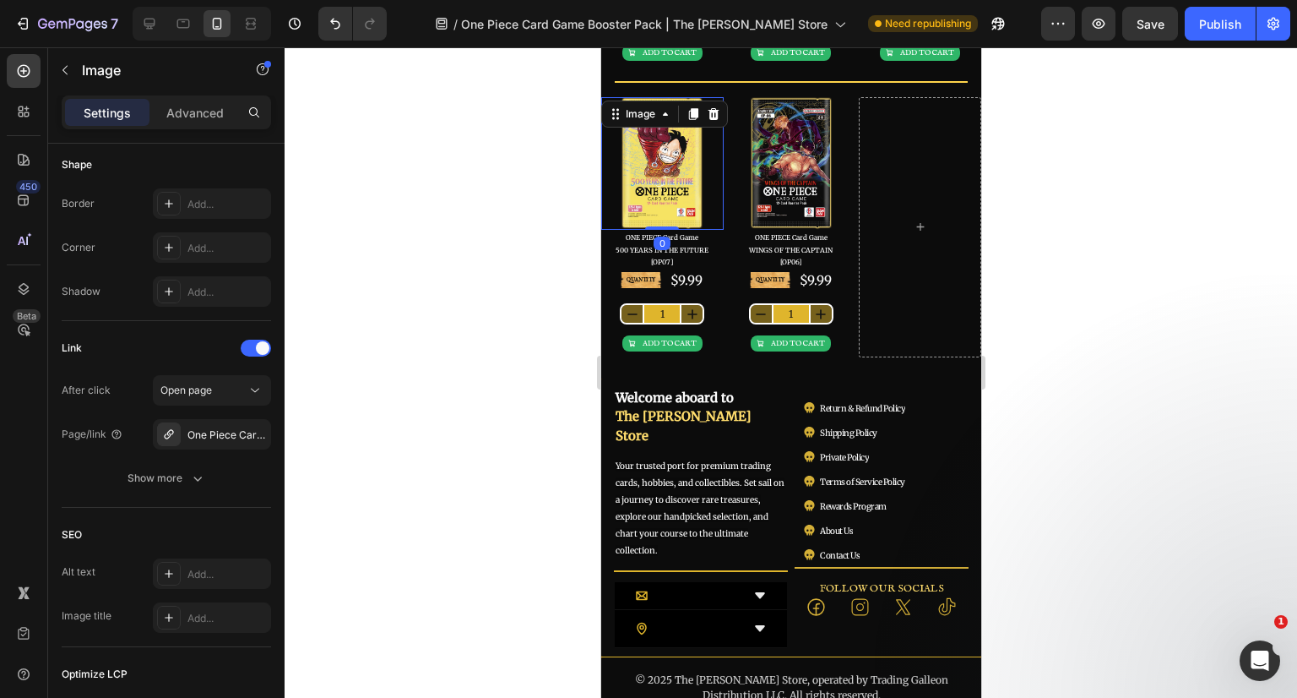
click at [211, 427] on div "One Piece Card Game | ROYAL BLOOD [OP10] Booster Pack" at bounding box center [226, 434] width 79 height 15
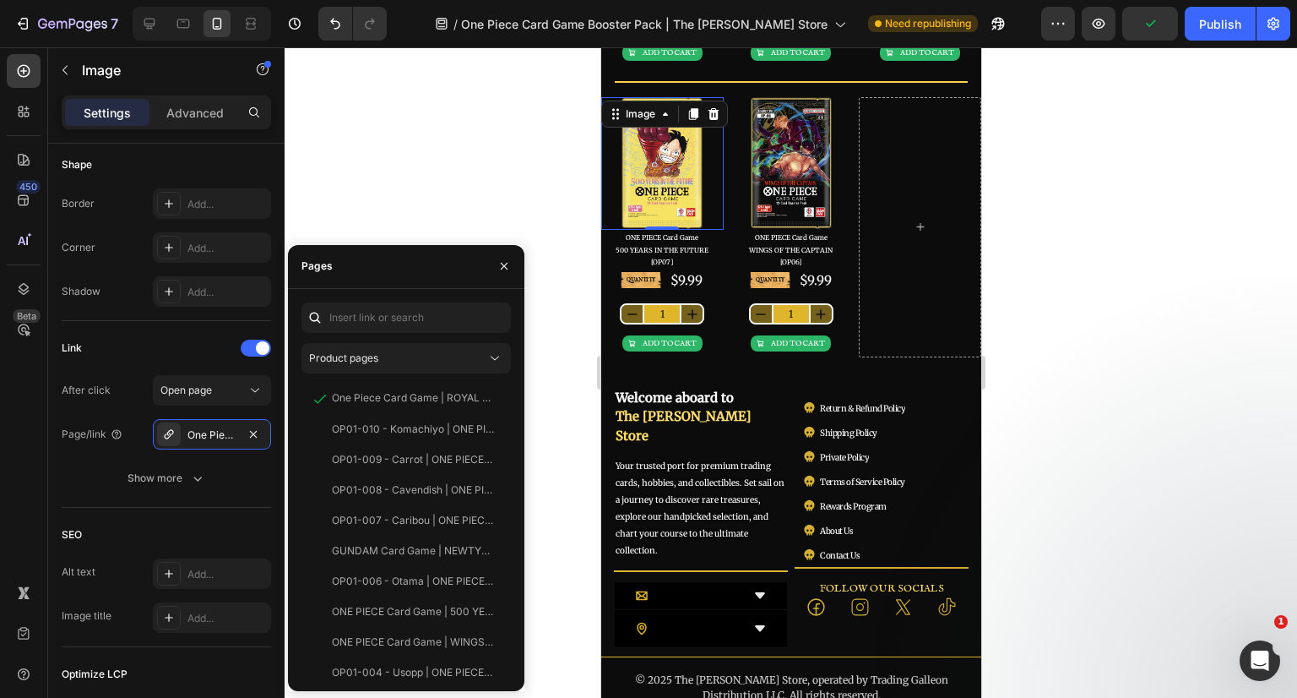
click at [433, 354] on div "Product pages" at bounding box center [397, 357] width 177 height 15
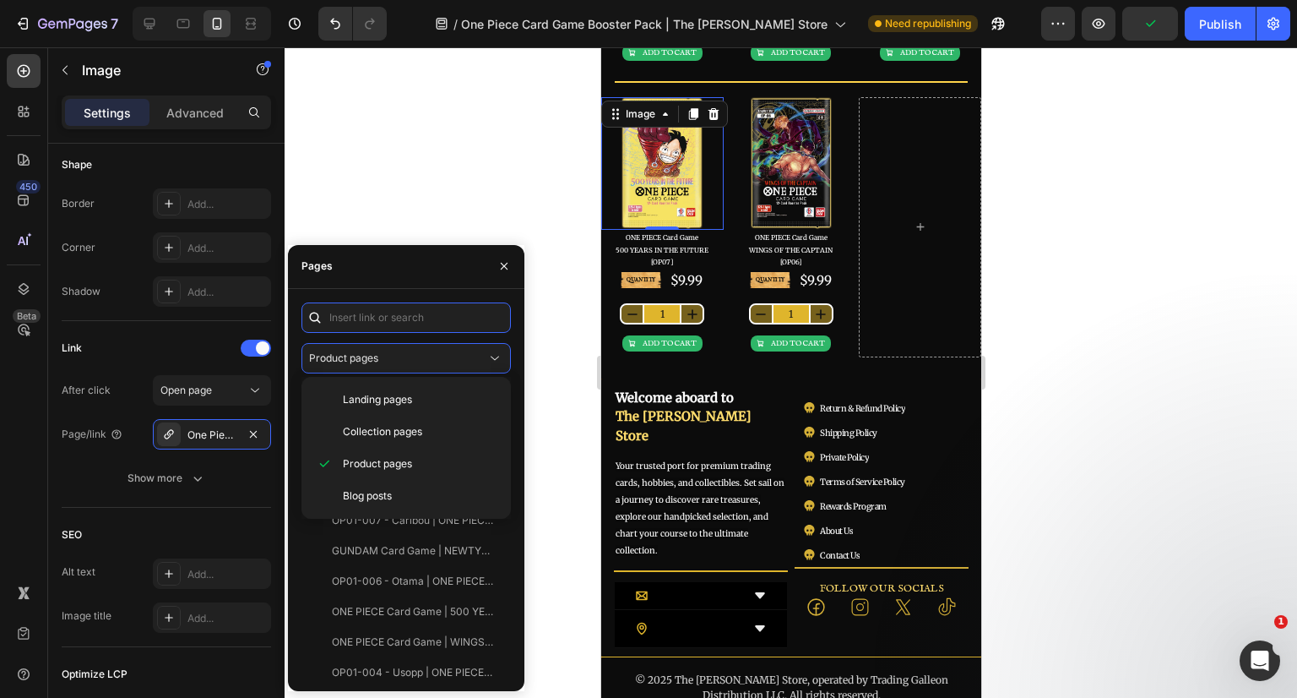
click at [410, 314] on input "text" at bounding box center [405, 317] width 209 height 30
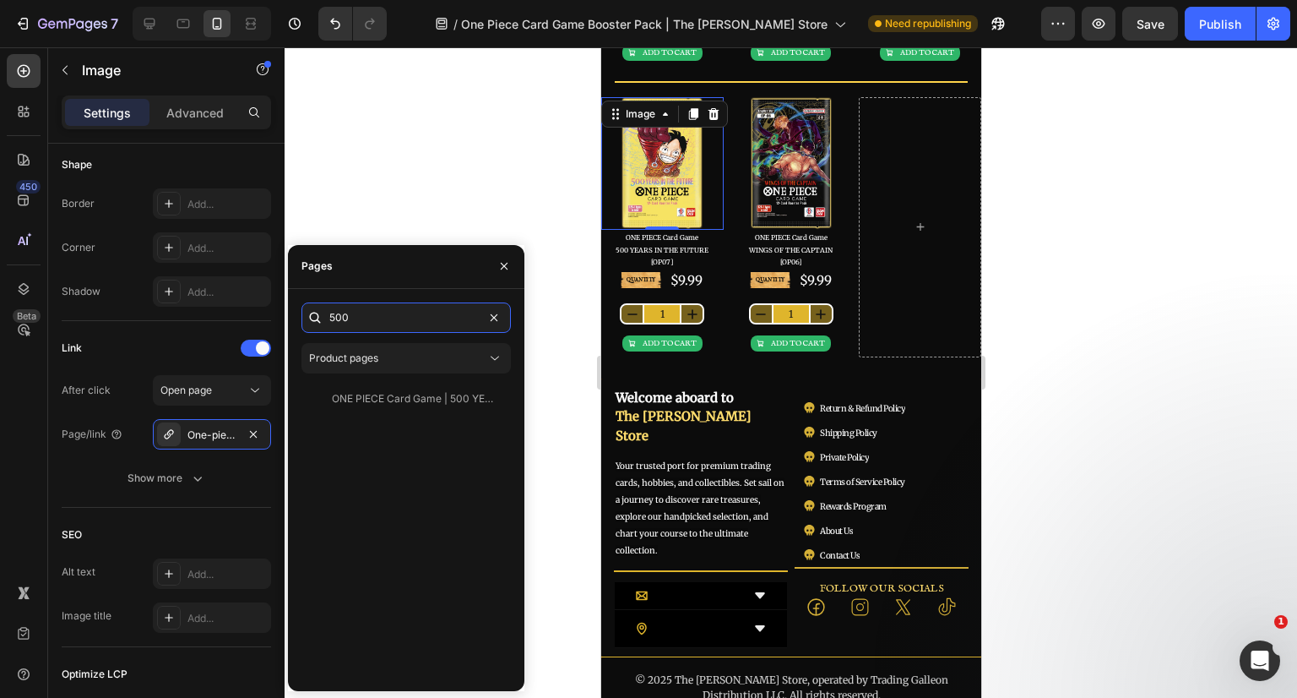
type input "500"
click at [412, 403] on div "ONE PIECE Card Game | 500 YEARS IN THE FUTURE [OP07] Booster Pack" at bounding box center [413, 398] width 162 height 15
click at [1145, 324] on div at bounding box center [791, 372] width 1013 height 650
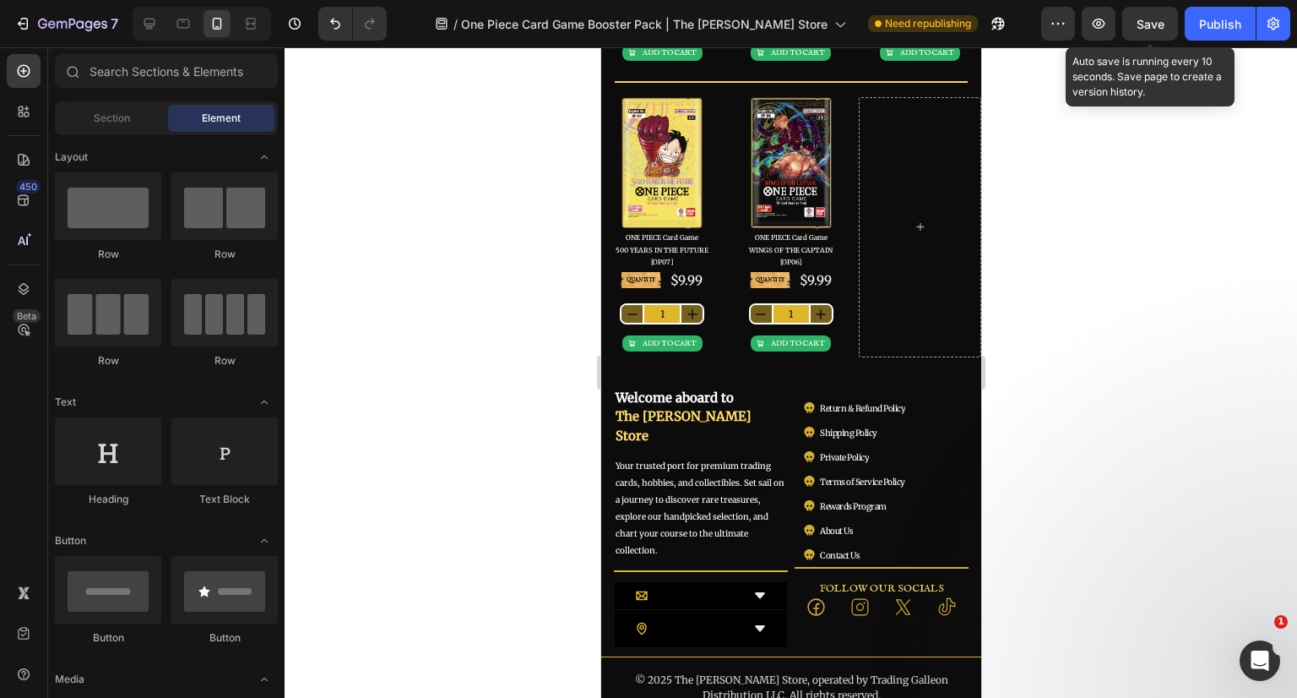
click at [1154, 31] on div "Save" at bounding box center [1151, 24] width 28 height 18
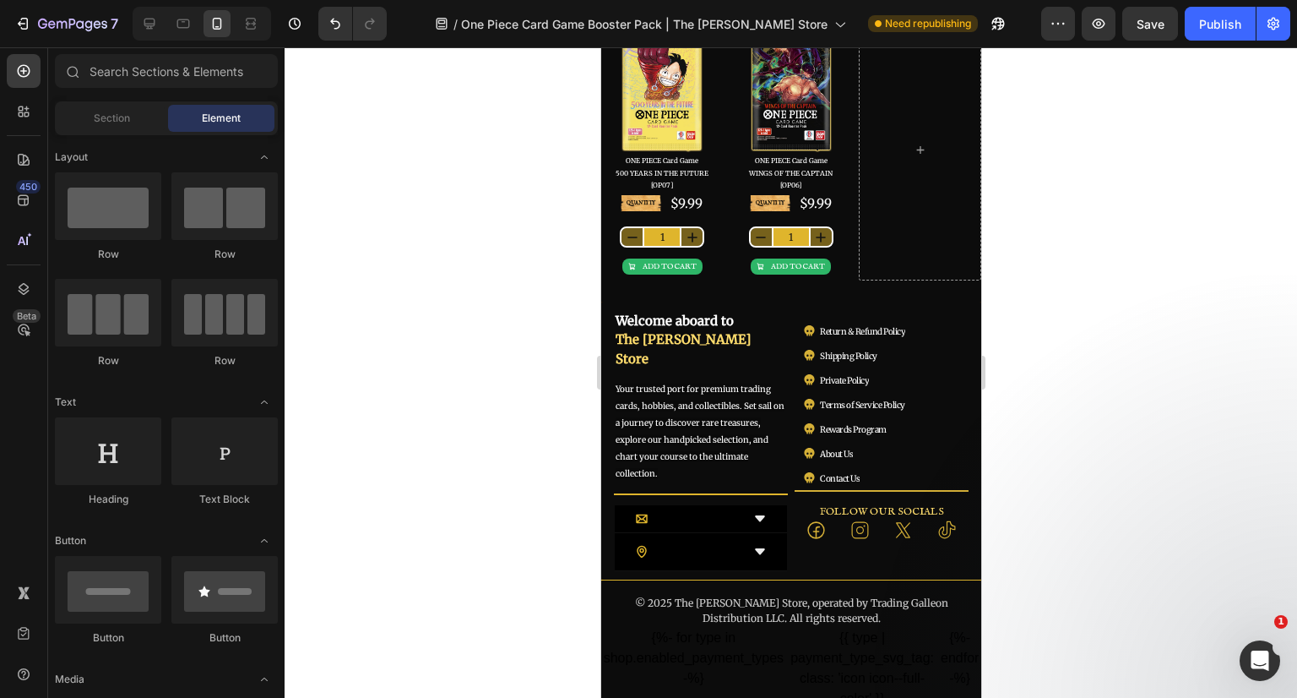
scroll to position [676, 0]
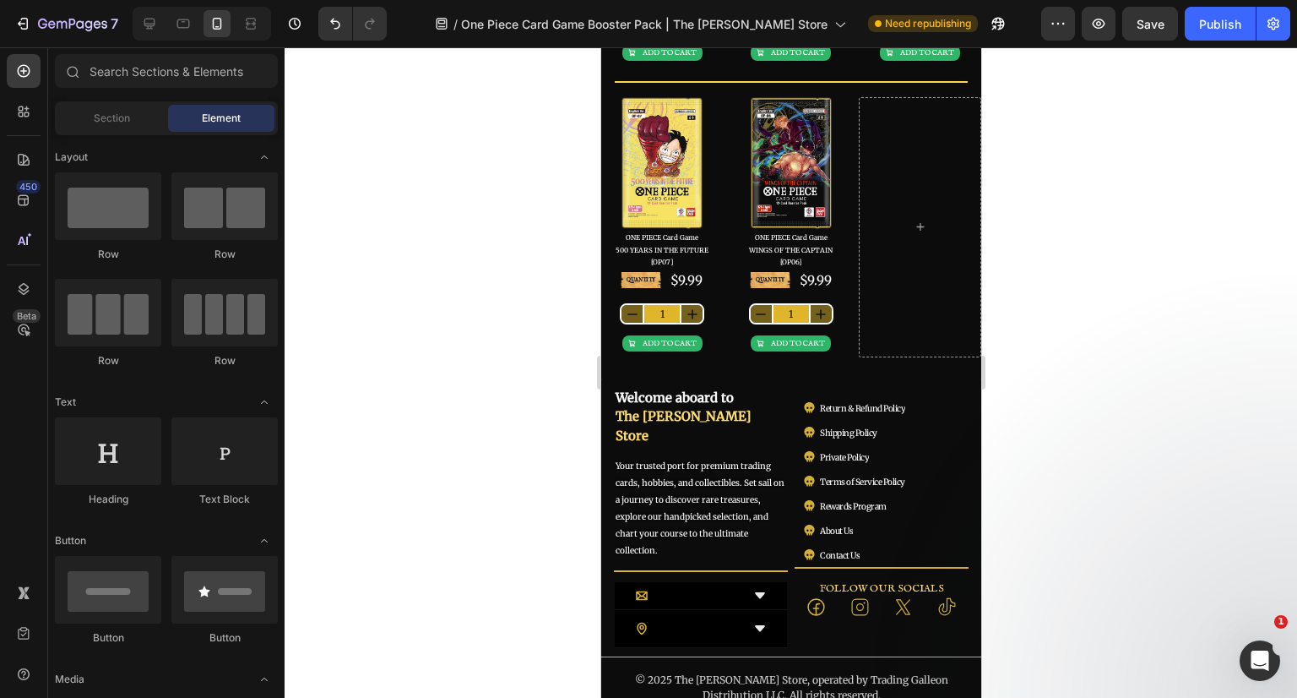
click at [1221, 15] on div "Publish" at bounding box center [1220, 24] width 42 height 18
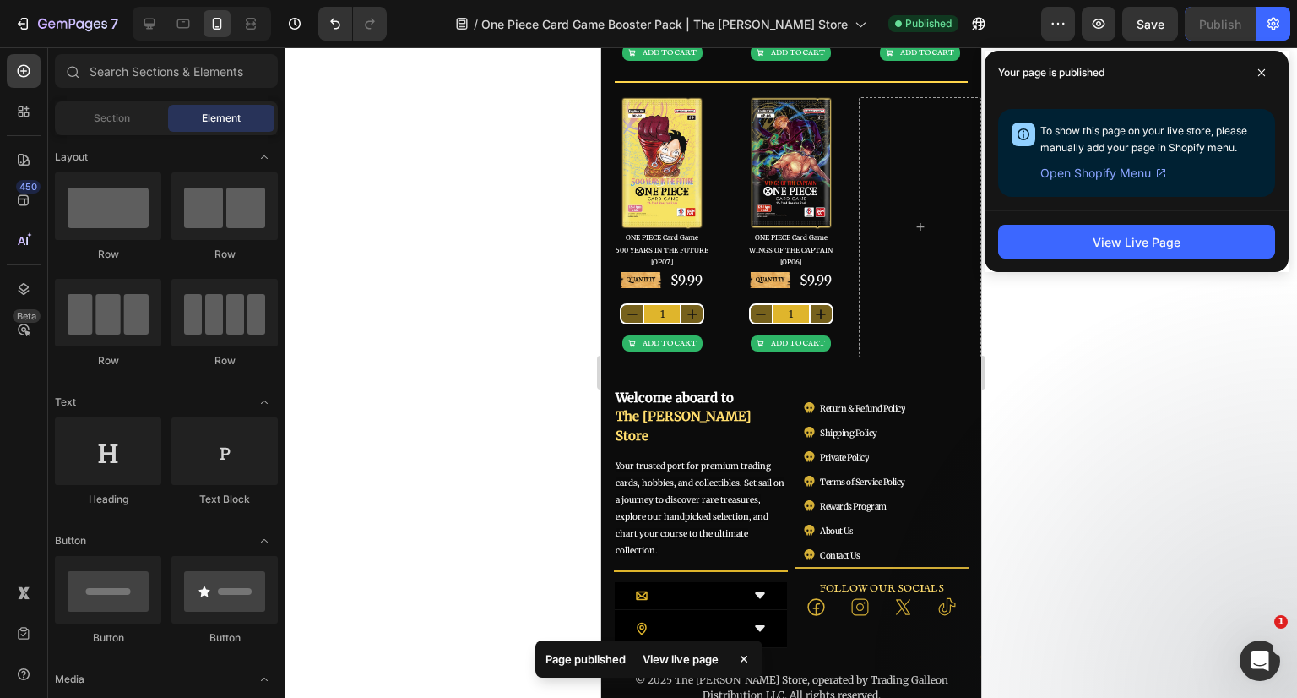
click at [1263, 66] on span at bounding box center [1261, 72] width 27 height 27
